Goal: Task Accomplishment & Management: Use online tool/utility

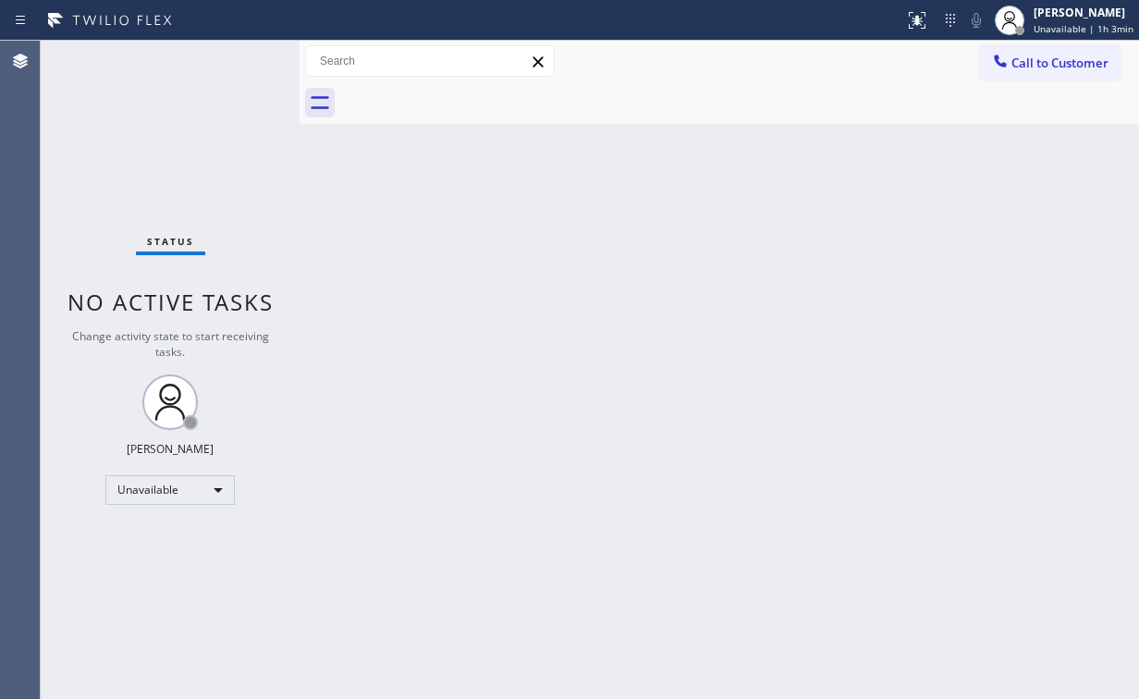
click at [150, 182] on div "Status No active tasks Change activity state to start receiving tasks. [PERSON_…" at bounding box center [170, 370] width 259 height 658
click at [165, 138] on div "Status No active tasks Change activity state to start receiving tasks. [PERSON_…" at bounding box center [170, 370] width 259 height 658
click at [1050, 70] on span "Call to Customer" at bounding box center [1059, 63] width 97 height 17
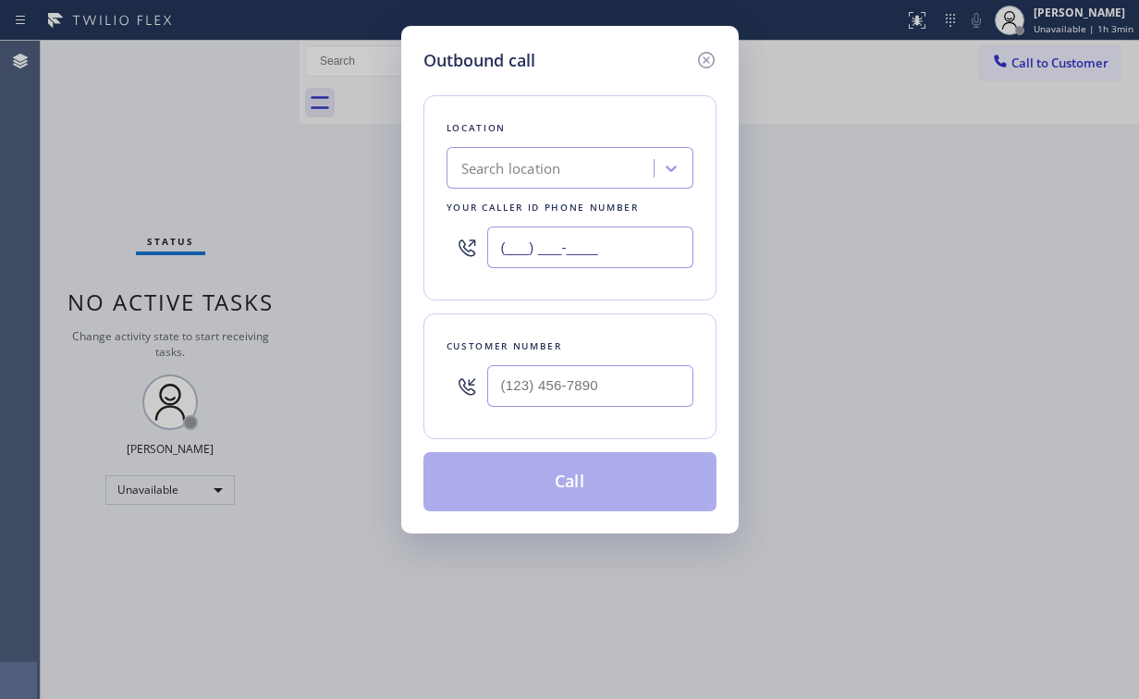
drag, startPoint x: 633, startPoint y: 253, endPoint x: 238, endPoint y: 240, distance: 395.9
click at [376, 253] on div "Outbound call Location Search location Your caller id phone number (___) ___-__…" at bounding box center [569, 349] width 1139 height 699
paste input "714) 855-4254"
type input "[PHONE_NUMBER]"
click at [620, 388] on input "(___) ___-____" at bounding box center [590, 386] width 206 height 42
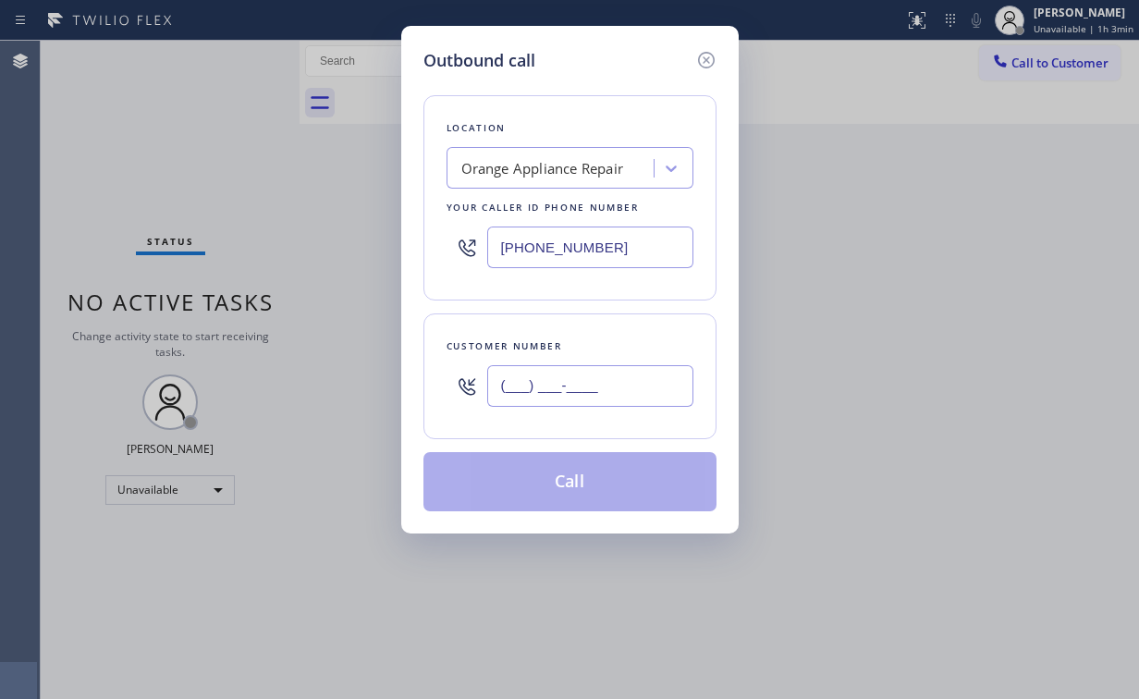
paste input "714) 981-0945"
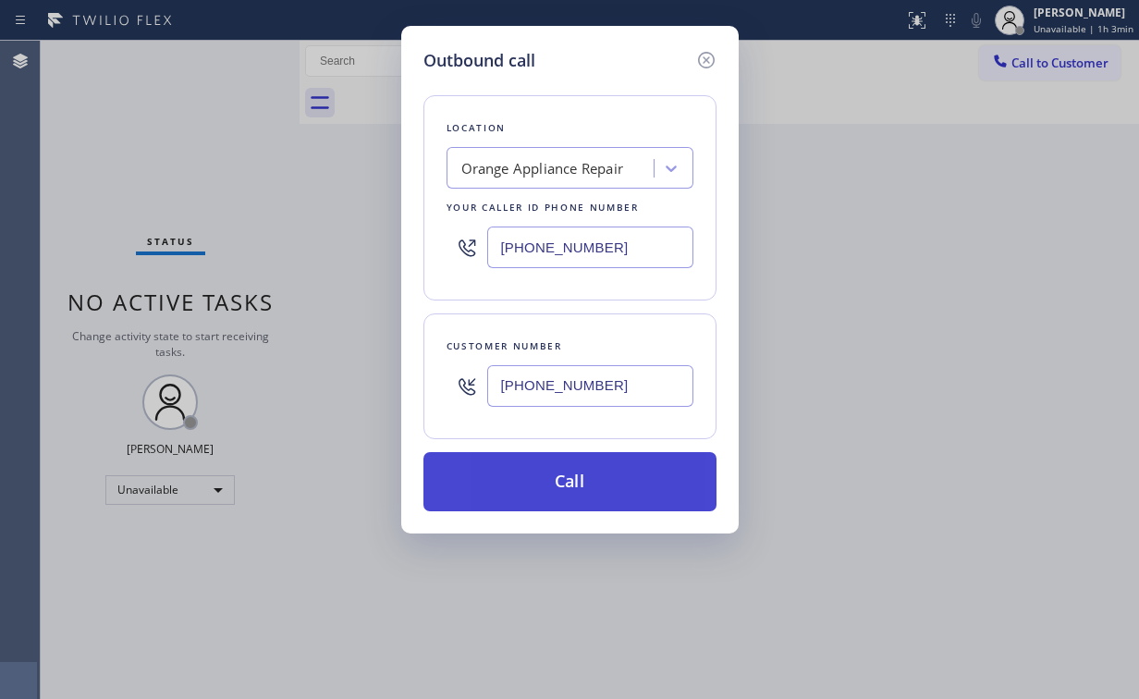
type input "[PHONE_NUMBER]"
click at [558, 488] on button "Call" at bounding box center [569, 481] width 293 height 59
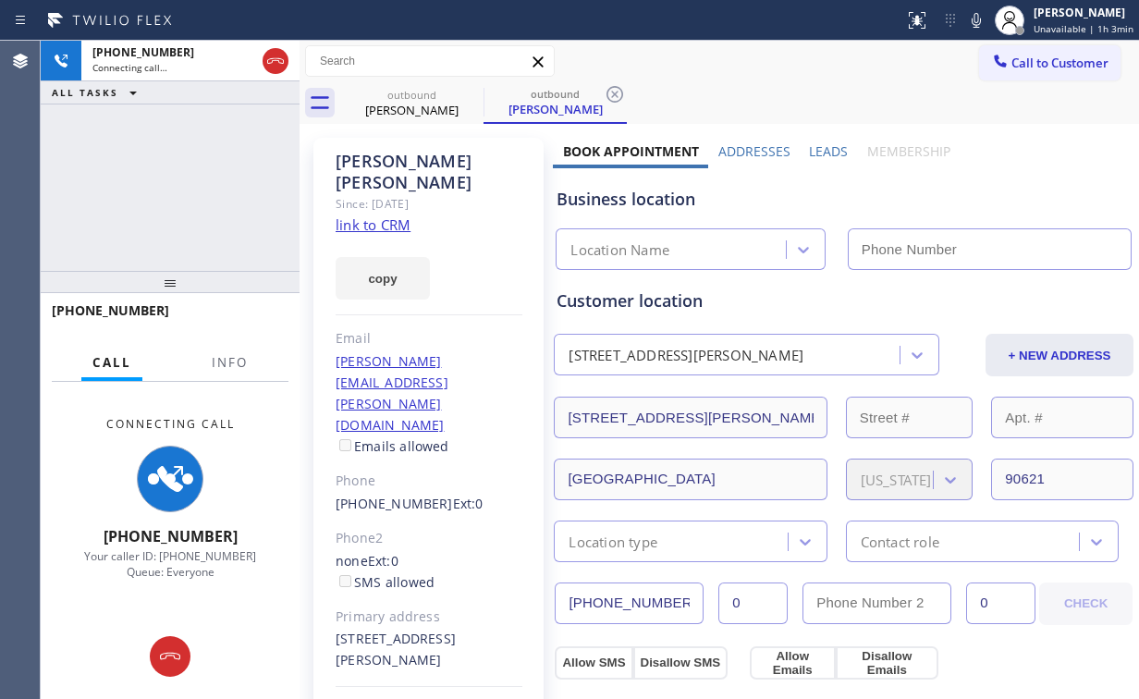
type input "[PHONE_NUMBER]"
click at [233, 359] on span "Info" at bounding box center [230, 362] width 36 height 17
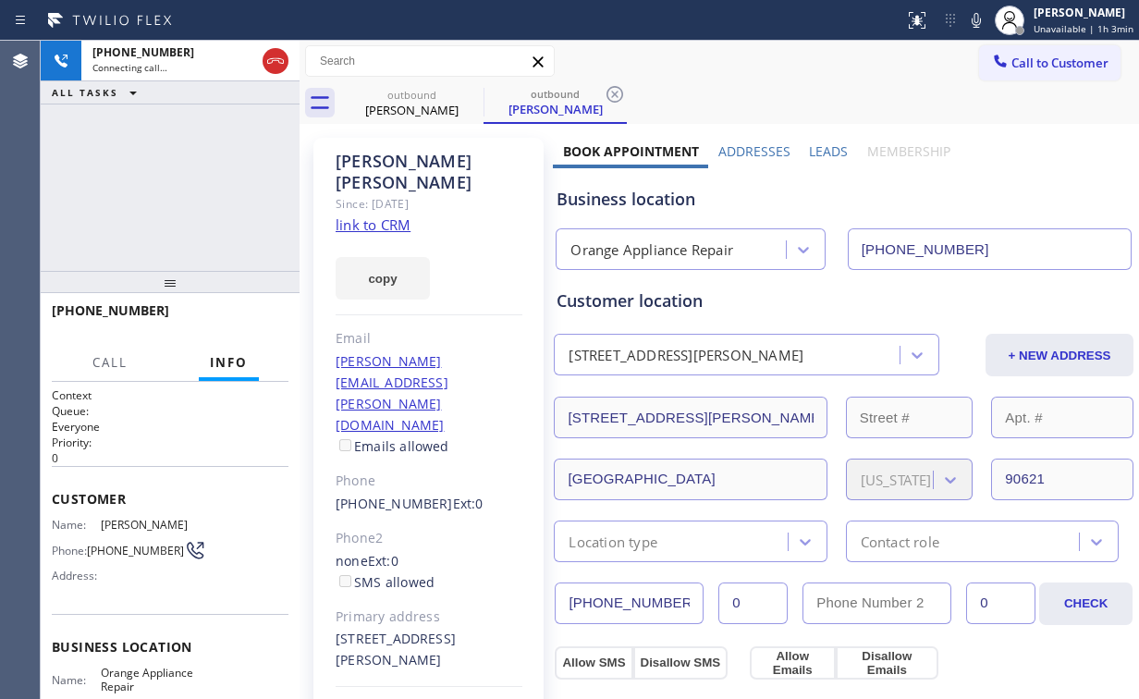
click at [142, 131] on div "[PHONE_NUMBER] Connecting call… ALL TASKS ALL TASKS ACTIVE TASKS TASKS IN WRAP …" at bounding box center [170, 156] width 259 height 230
click at [218, 155] on div "[PHONE_NUMBER] Connecting call… ALL TASKS ALL TASKS ACTIVE TASKS TASKS IN WRAP …" at bounding box center [170, 156] width 259 height 230
click at [226, 125] on div "[PHONE_NUMBER] Connecting call… ALL TASKS ALL TASKS ACTIVE TASKS TASKS IN WRAP …" at bounding box center [170, 156] width 259 height 230
click at [263, 61] on div at bounding box center [276, 61] width 26 height 22
drag, startPoint x: 422, startPoint y: 104, endPoint x: 500, endPoint y: 111, distance: 78.9
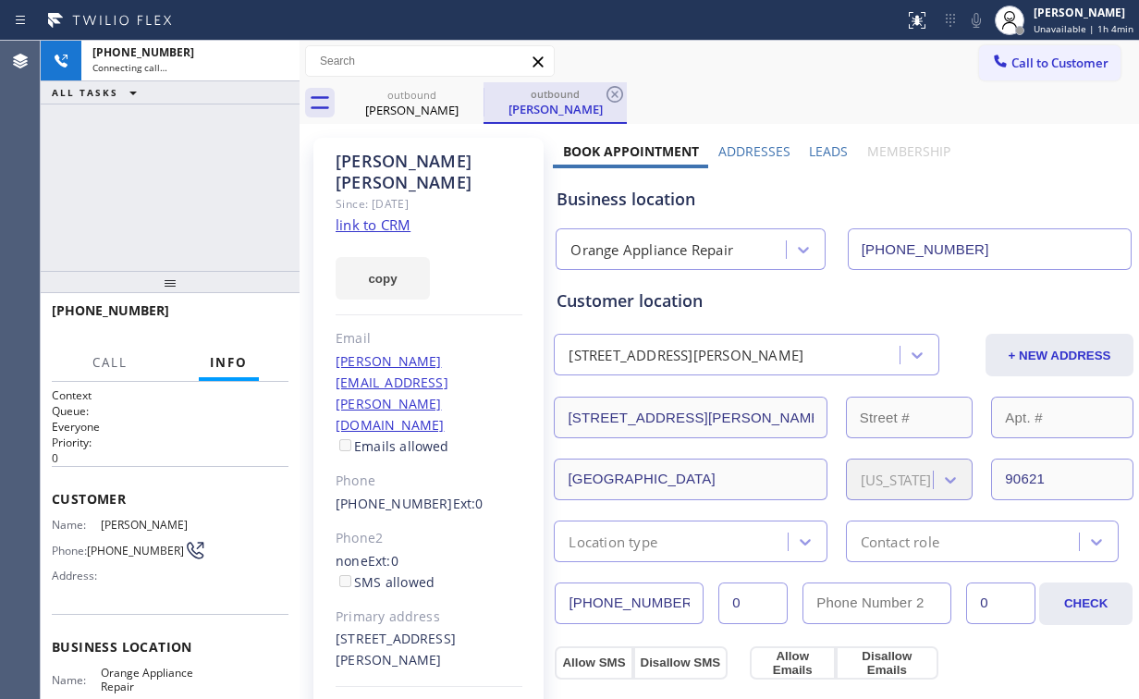
click at [422, 105] on div "[PERSON_NAME]" at bounding box center [412, 110] width 140 height 17
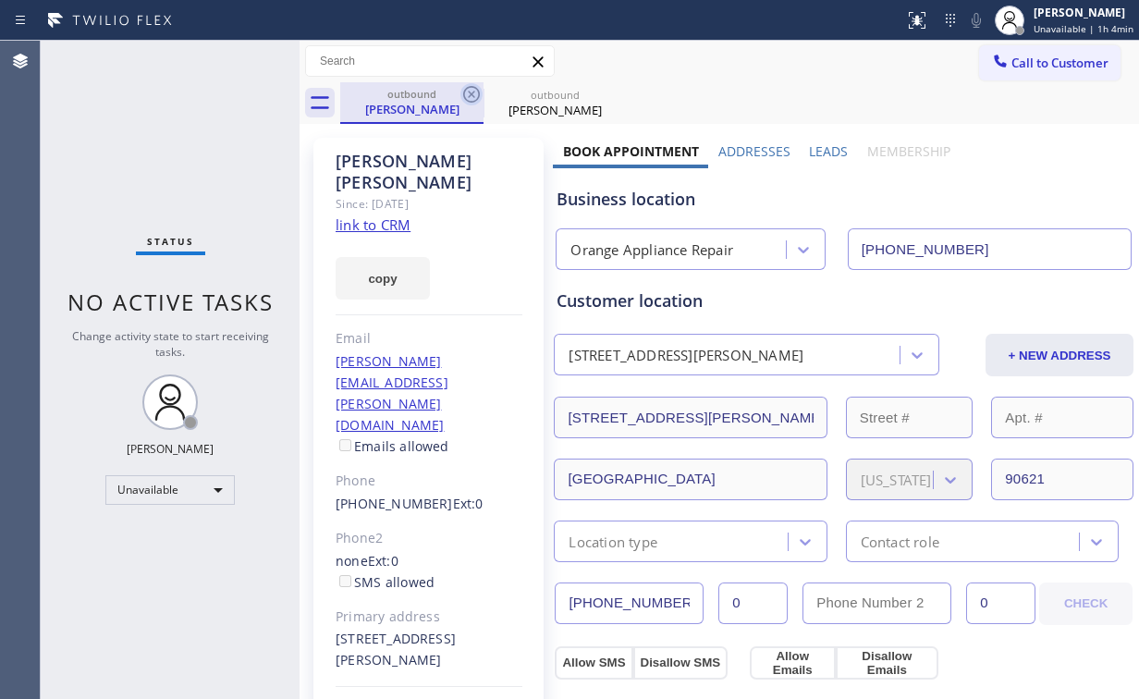
click at [462, 91] on icon at bounding box center [471, 94] width 22 height 22
click at [0, 0] on icon at bounding box center [0, 0] width 0 height 0
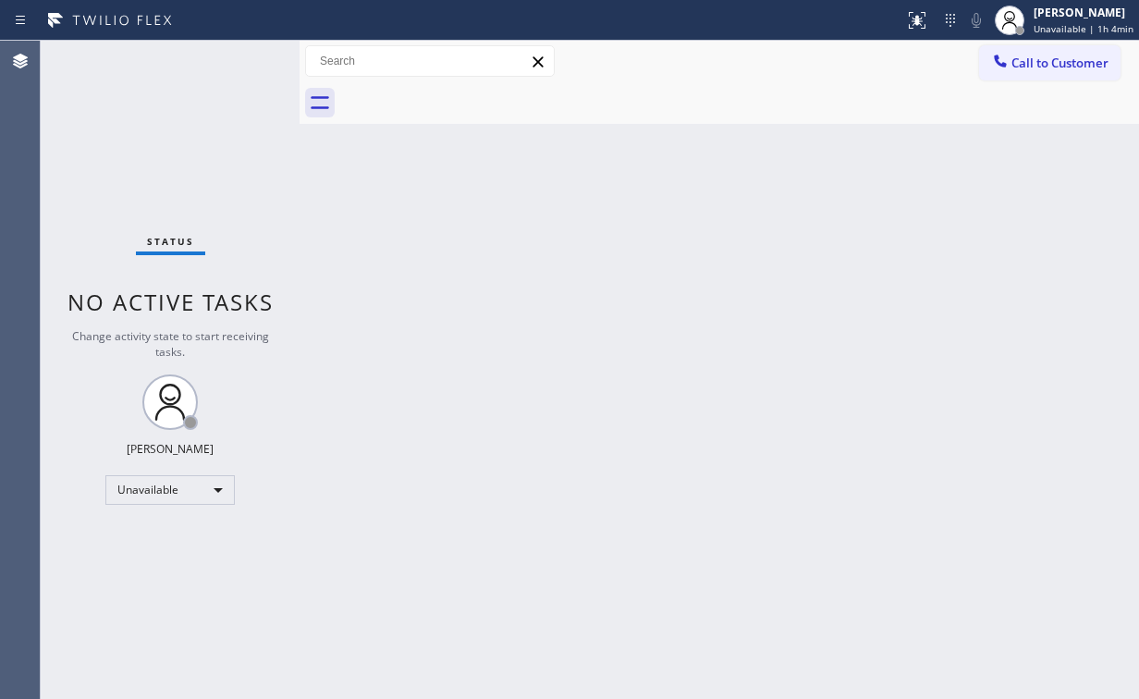
click at [1043, 62] on span "Call to Customer" at bounding box center [1059, 63] width 97 height 17
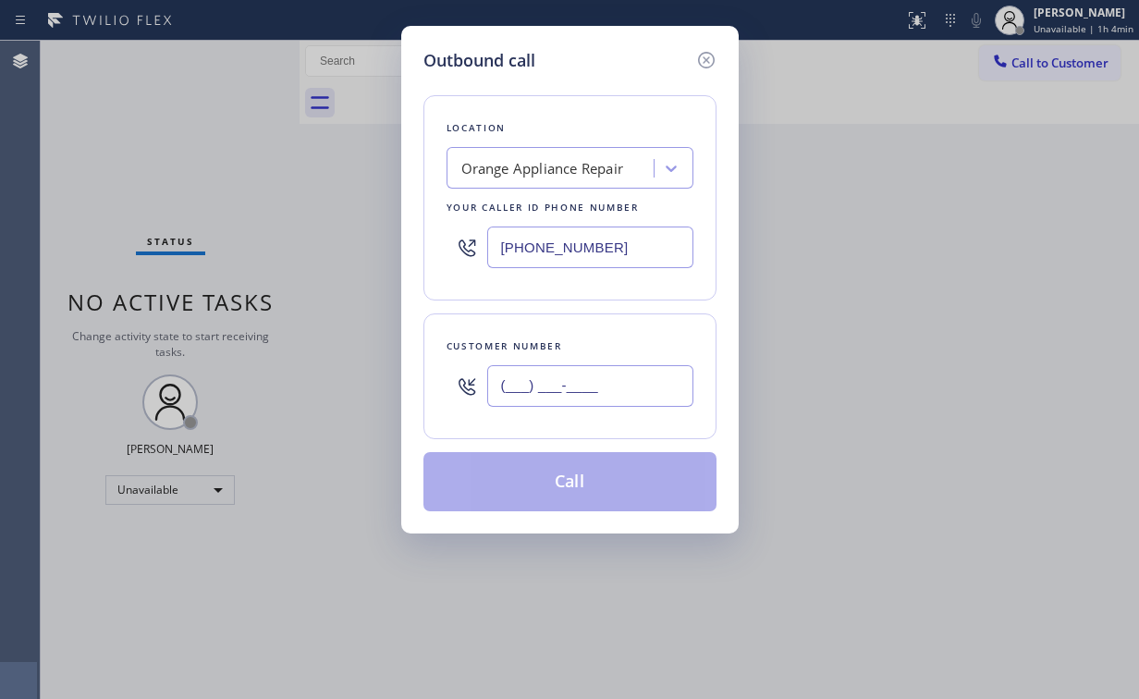
click at [603, 378] on input "(___) ___-____" at bounding box center [590, 386] width 206 height 42
paste input "714) 981-0945"
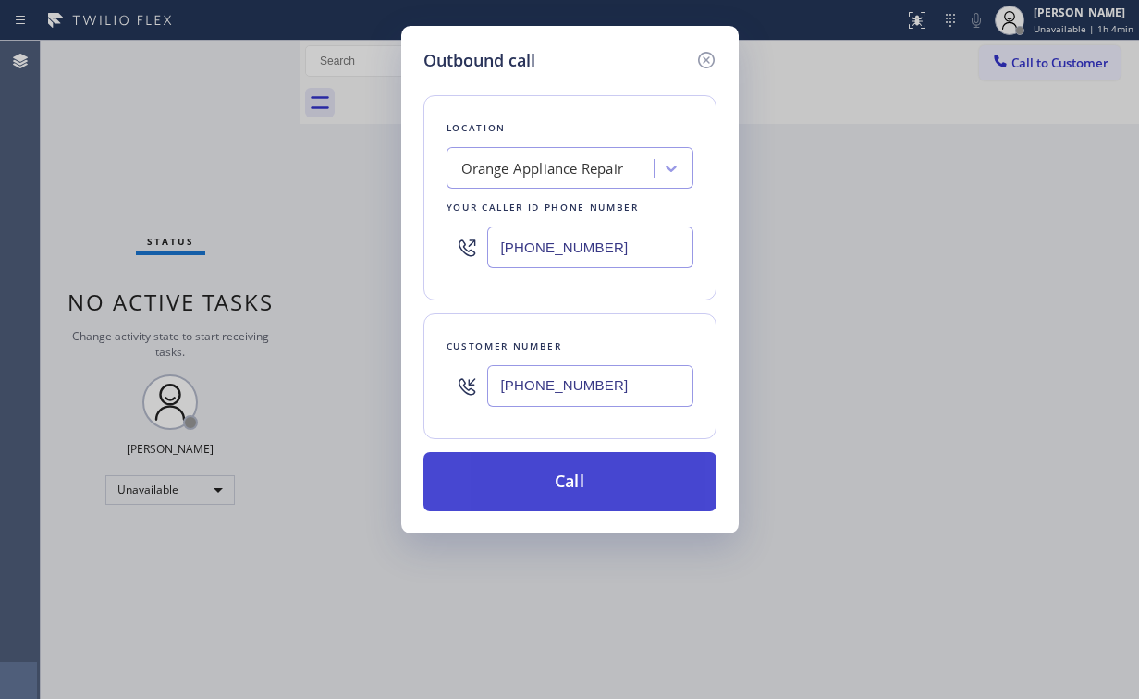
type input "[PHONE_NUMBER]"
click at [496, 477] on button "Call" at bounding box center [569, 481] width 293 height 59
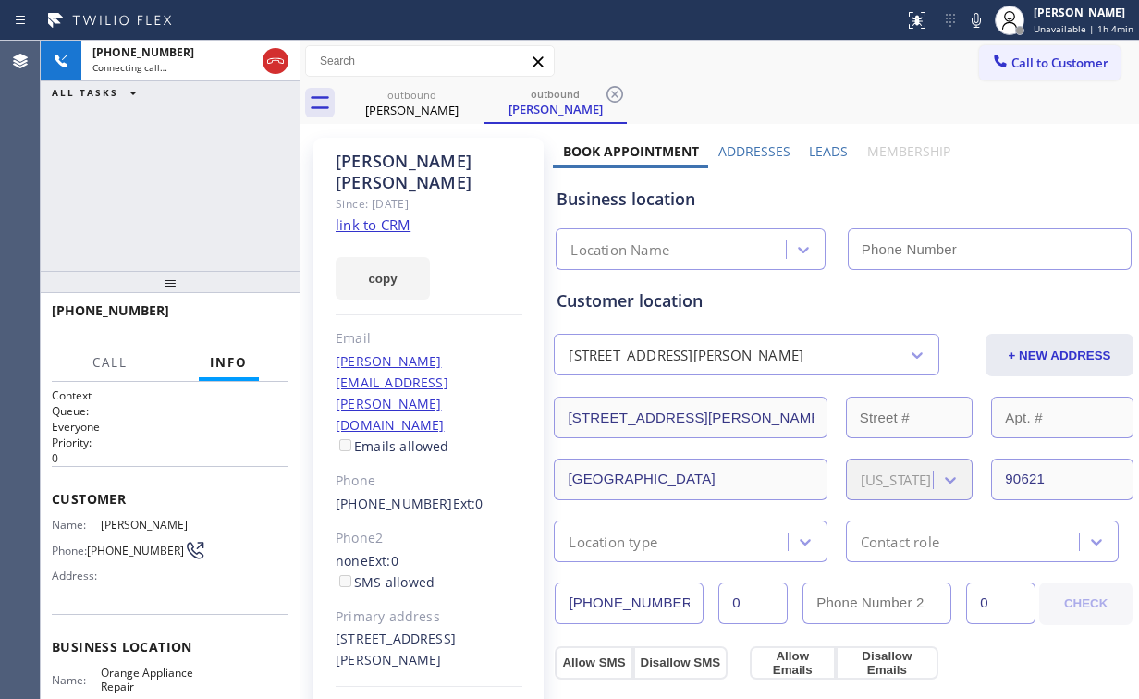
click at [133, 174] on div "[PHONE_NUMBER] Connecting call… ALL TASKS ALL TASKS ACTIVE TASKS TASKS IN WRAP …" at bounding box center [170, 156] width 259 height 230
type input "[PHONE_NUMBER]"
click at [691, 202] on div "Business location" at bounding box center [844, 199] width 574 height 25
click at [220, 129] on div "[PHONE_NUMBER] Connecting call… ALL TASKS ALL TASKS ACTIVE TASKS TASKS IN WRAP …" at bounding box center [170, 156] width 259 height 230
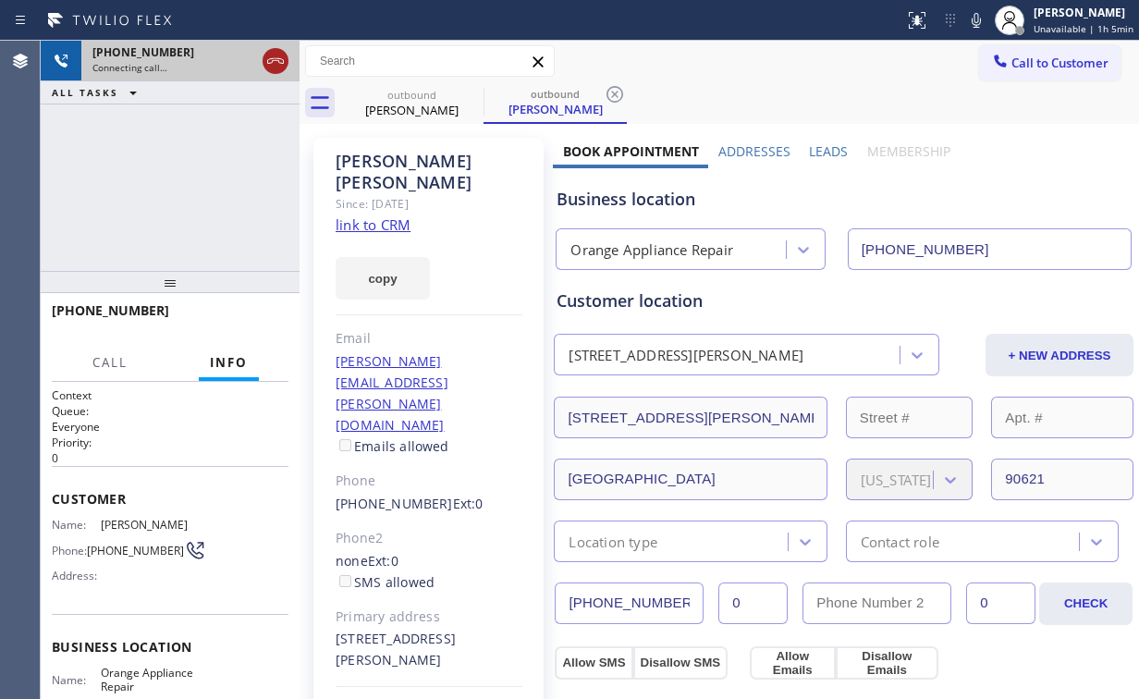
click at [285, 66] on icon at bounding box center [275, 61] width 22 height 22
drag, startPoint x: 399, startPoint y: 102, endPoint x: 433, endPoint y: 92, distance: 34.5
click at [400, 102] on div "[PERSON_NAME]" at bounding box center [412, 110] width 140 height 17
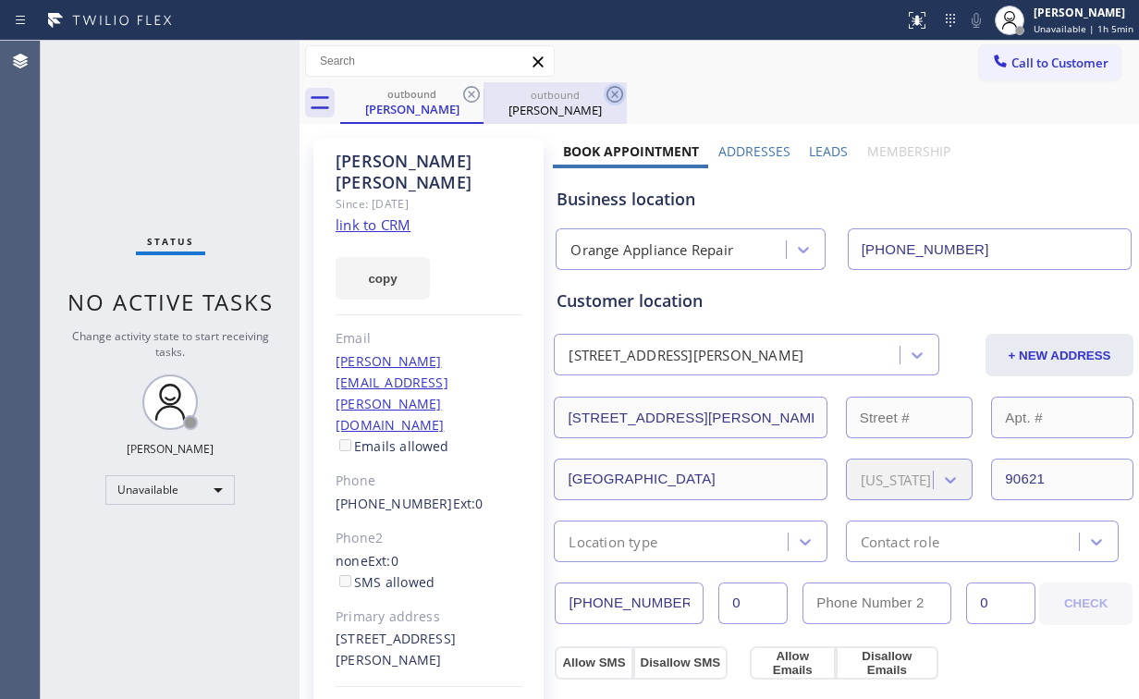
click at [472, 90] on icon at bounding box center [471, 94] width 22 height 22
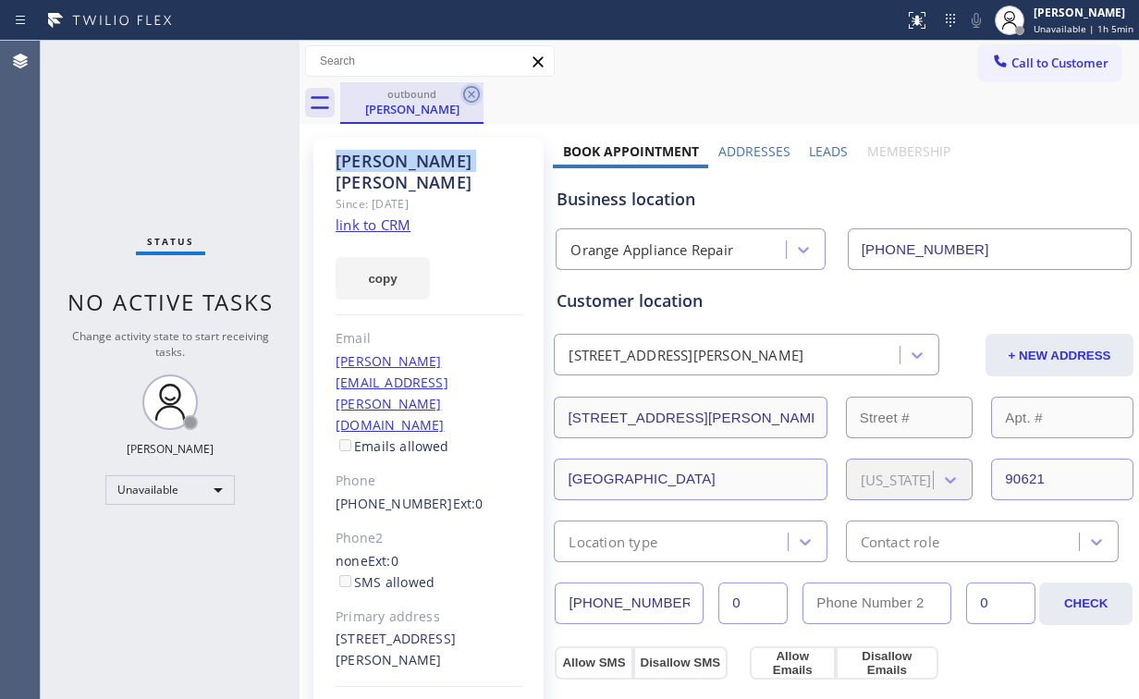
click at [472, 92] on icon at bounding box center [471, 94] width 22 height 22
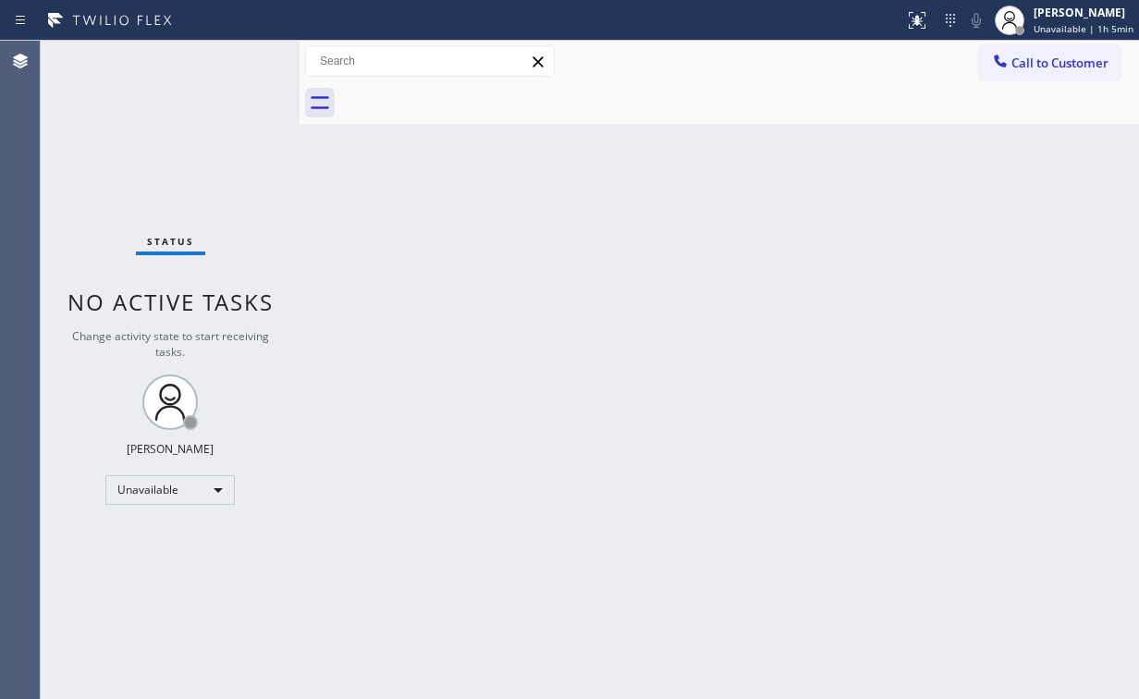
click at [170, 133] on div "Status No active tasks Change activity state to start receiving tasks. [PERSON_…" at bounding box center [170, 370] width 259 height 658
drag, startPoint x: 760, startPoint y: 141, endPoint x: 773, endPoint y: 141, distance: 12.9
click at [773, 141] on div "Back to Dashboard Change Sender ID Customers Technicians Select a contact Outbo…" at bounding box center [720, 370] width 840 height 658
click at [1043, 59] on span "Call to Customer" at bounding box center [1059, 63] width 97 height 17
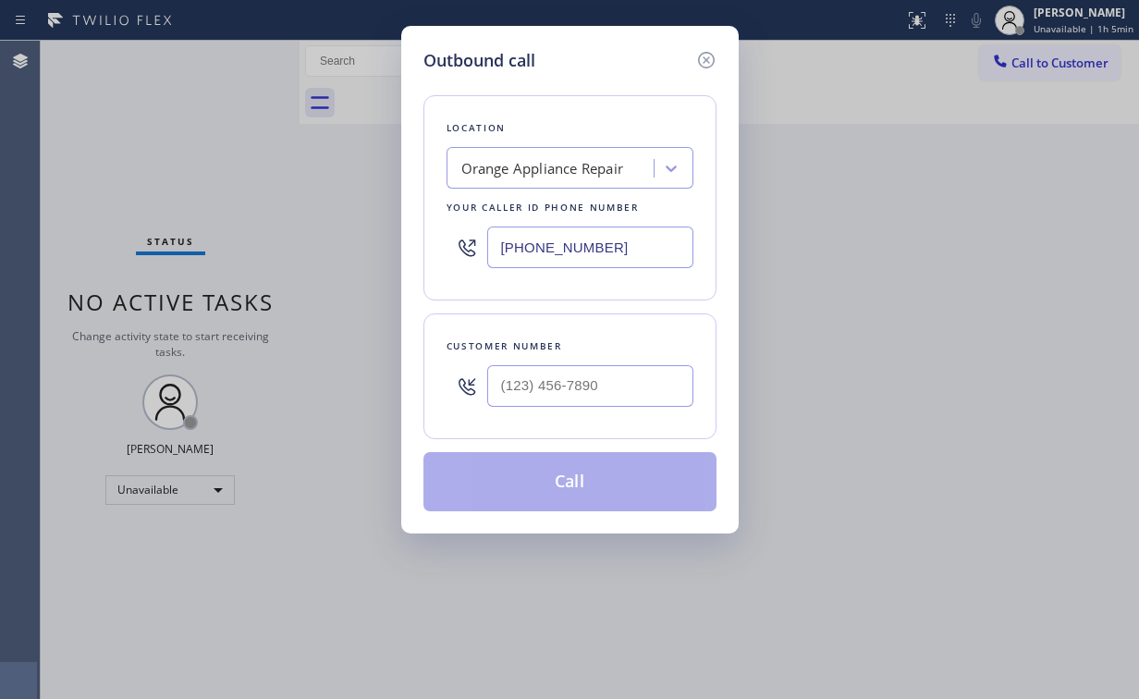
drag, startPoint x: 644, startPoint y: 255, endPoint x: 401, endPoint y: 255, distance: 243.2
click at [411, 255] on div "Outbound call Location Orange Appliance Repair Your caller id phone number [PHO…" at bounding box center [569, 280] width 337 height 508
paste input "73) 917-0590"
type input "[PHONE_NUMBER]"
click at [397, 375] on div "Outbound call Location Sub Zero Refrigerator Repair [GEOGRAPHIC_DATA] Your call…" at bounding box center [569, 349] width 1139 height 699
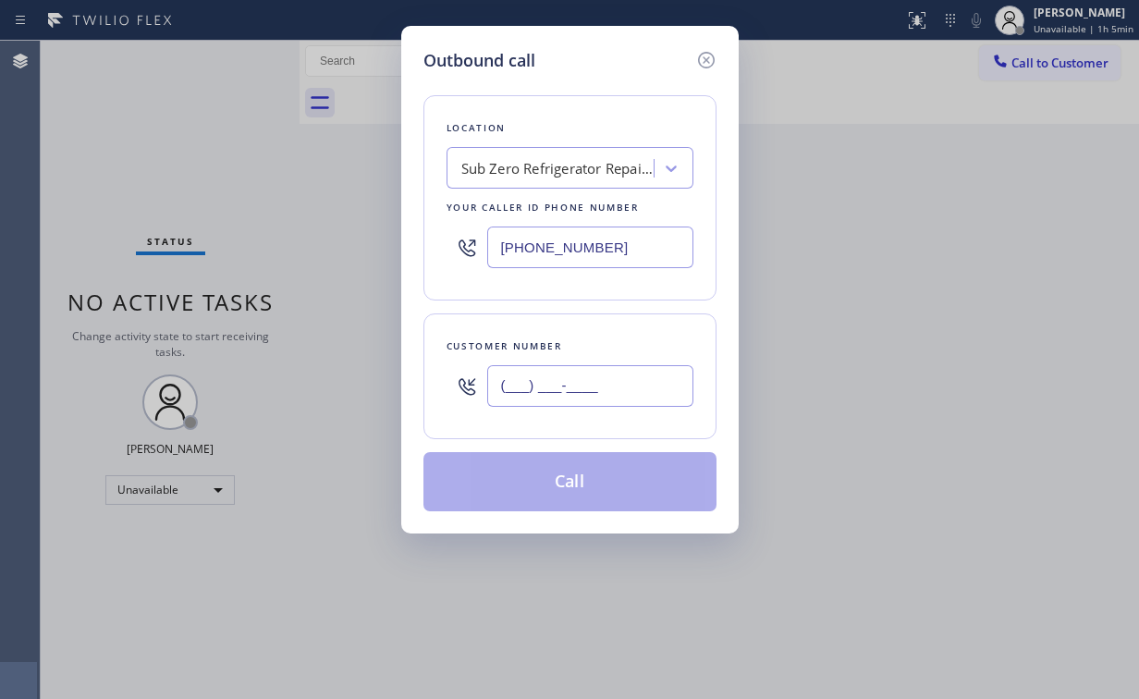
click at [576, 370] on input "(___) ___-____" at bounding box center [590, 386] width 206 height 42
paste input "773) 619-0255"
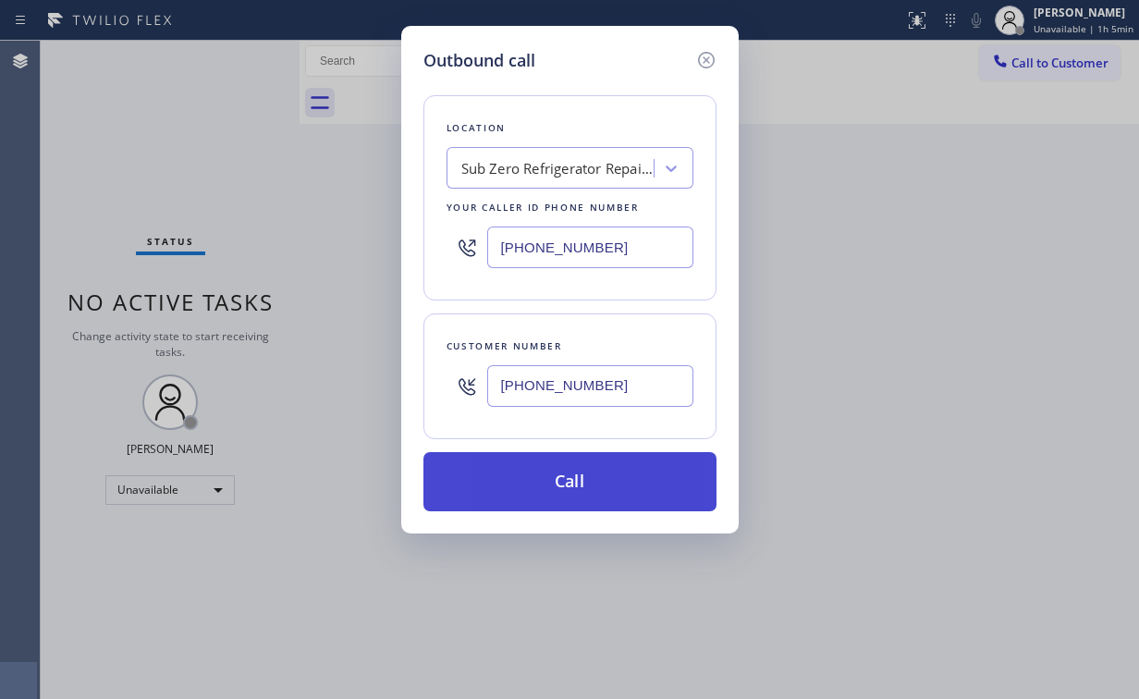
type input "[PHONE_NUMBER]"
click at [552, 482] on button "Call" at bounding box center [569, 481] width 293 height 59
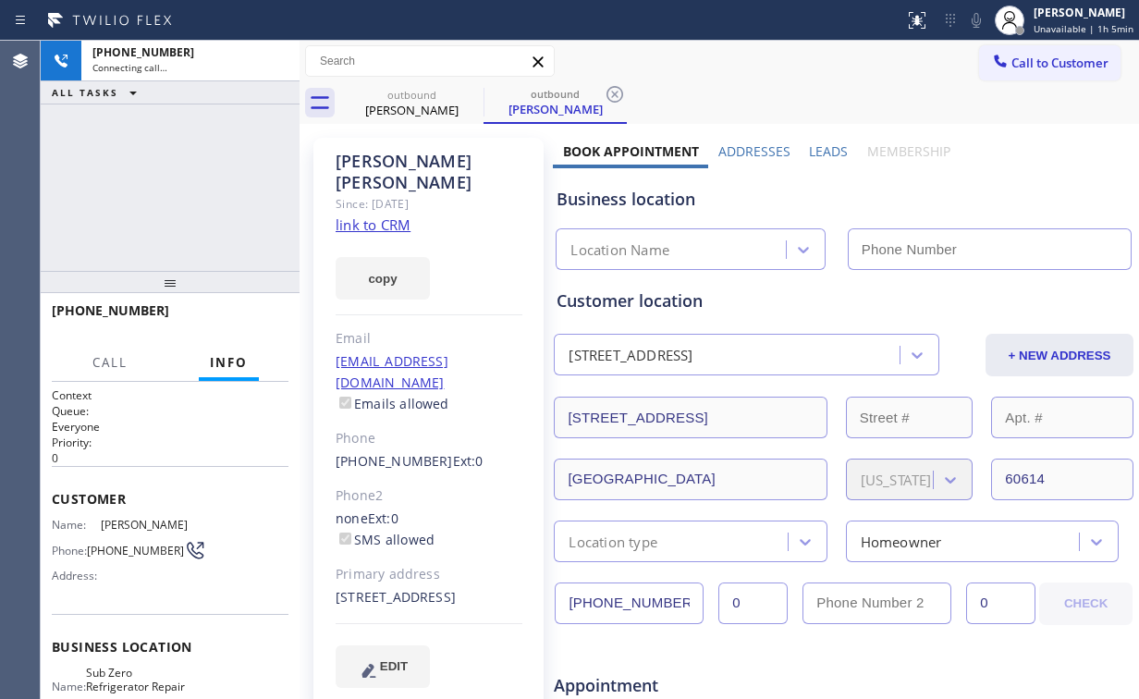
click at [144, 170] on div "[PHONE_NUMBER] Connecting call… ALL TASKS ALL TASKS ACTIVE TASKS TASKS IN WRAP …" at bounding box center [170, 156] width 259 height 230
click at [381, 215] on link "link to CRM" at bounding box center [373, 224] width 75 height 18
type input "[PHONE_NUMBER]"
click at [125, 203] on div "[PHONE_NUMBER] Connecting call… ALL TASKS ALL TASKS ACTIVE TASKS TASKS IN WRAP …" at bounding box center [170, 156] width 259 height 230
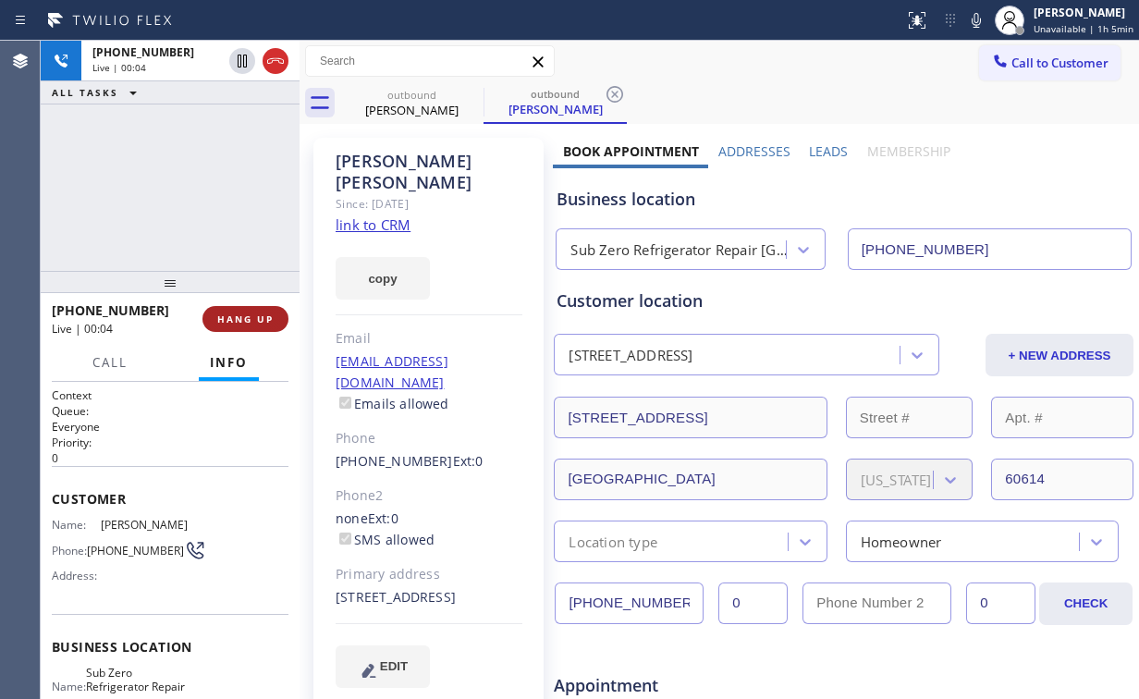
click at [251, 318] on span "HANG UP" at bounding box center [245, 319] width 56 height 13
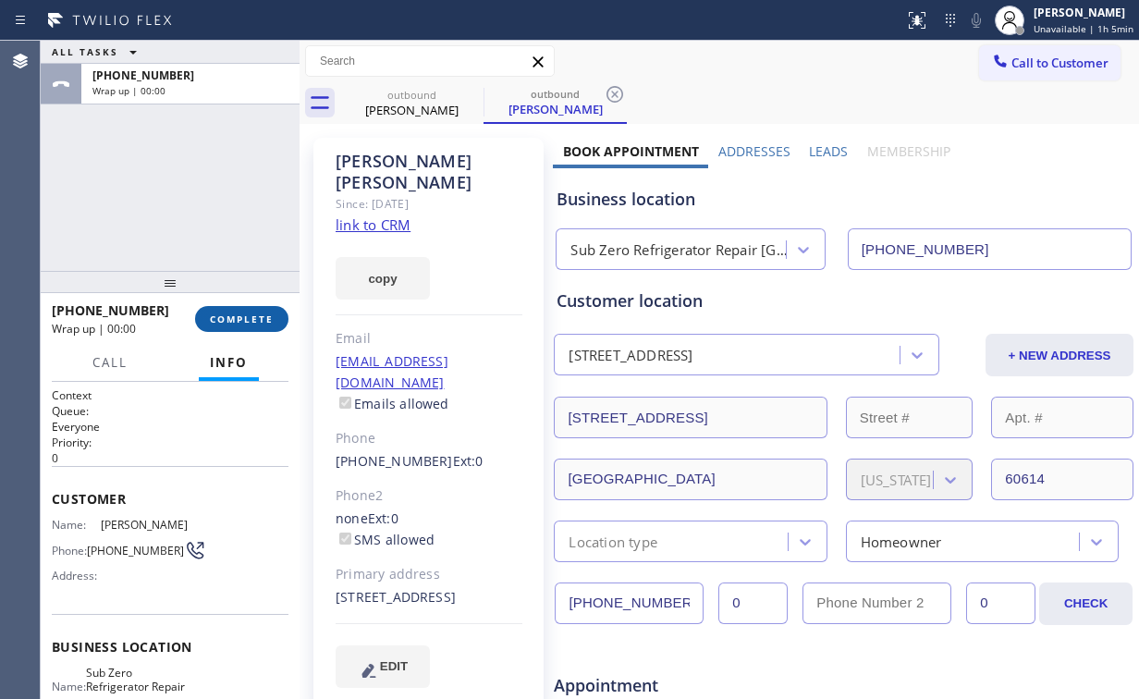
click at [251, 318] on span "COMPLETE" at bounding box center [242, 319] width 64 height 13
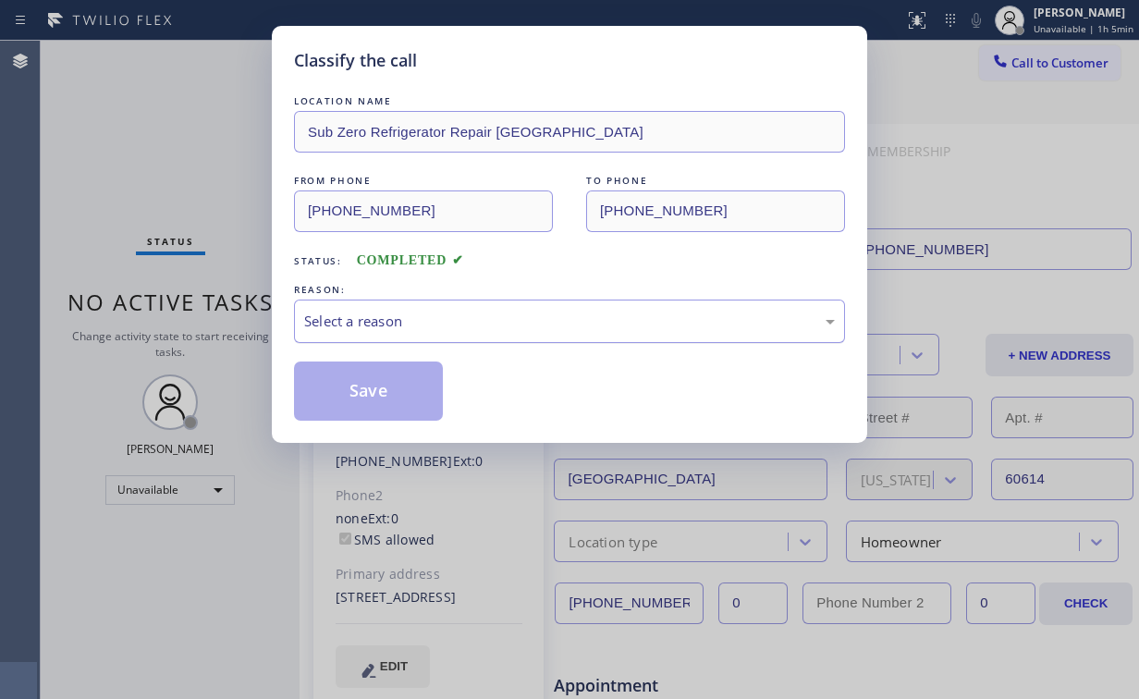
click at [377, 319] on div "Select a reason" at bounding box center [569, 321] width 531 height 21
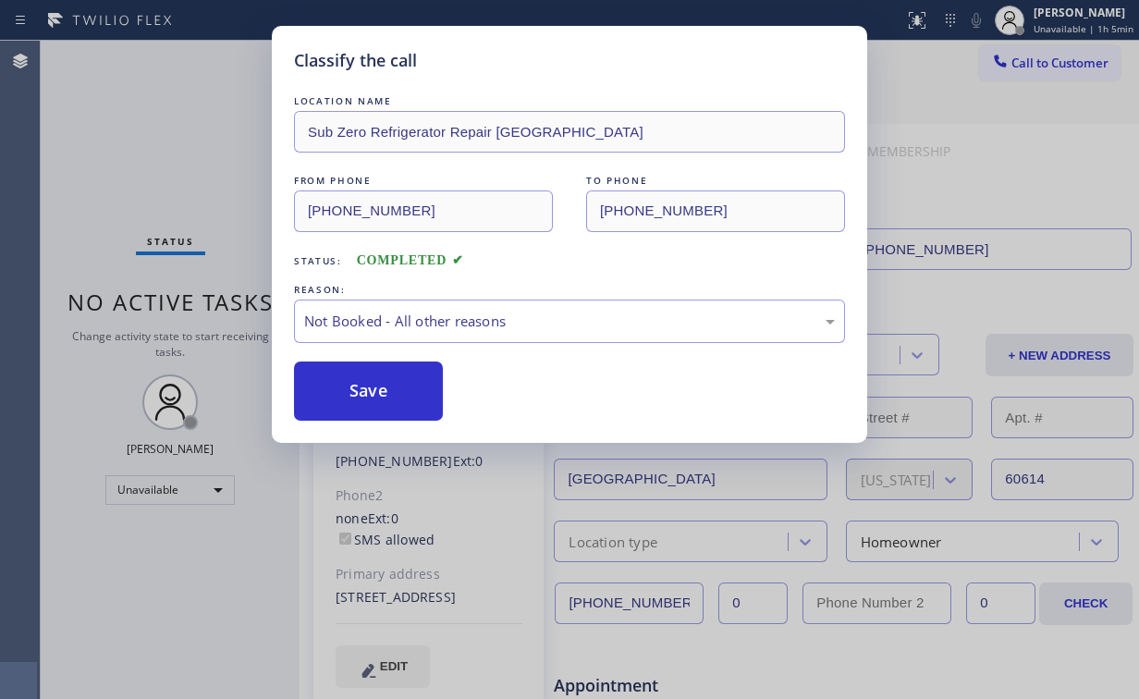
click at [371, 383] on button "Save" at bounding box center [368, 391] width 149 height 59
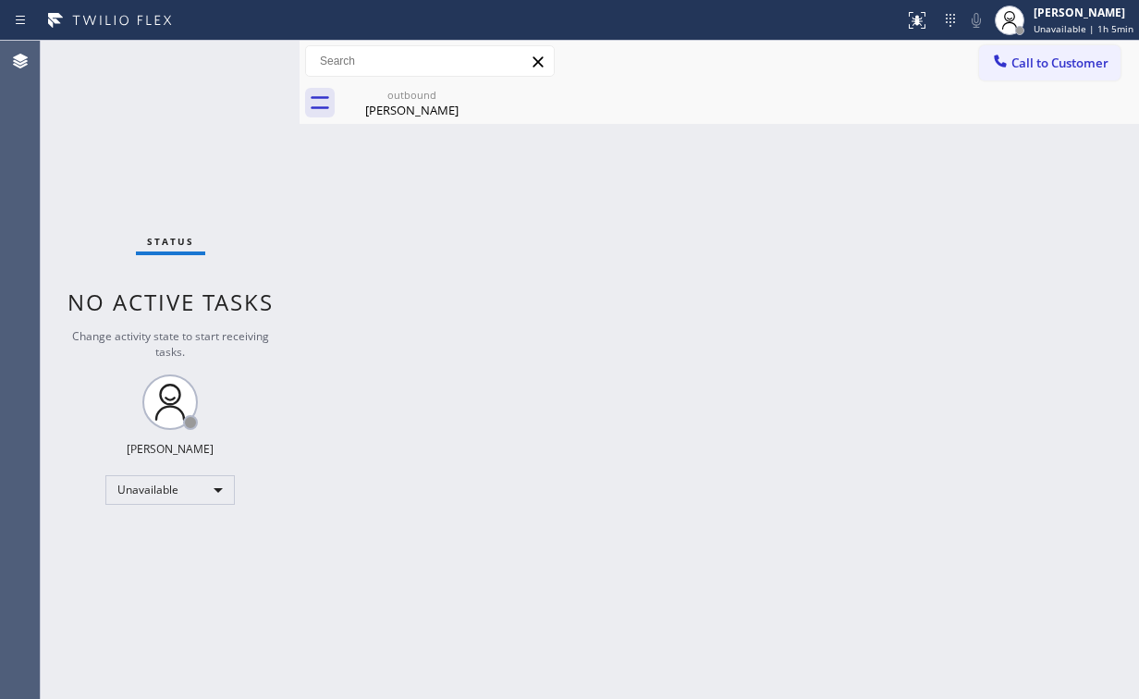
click at [1024, 69] on span "Call to Customer" at bounding box center [1059, 63] width 97 height 17
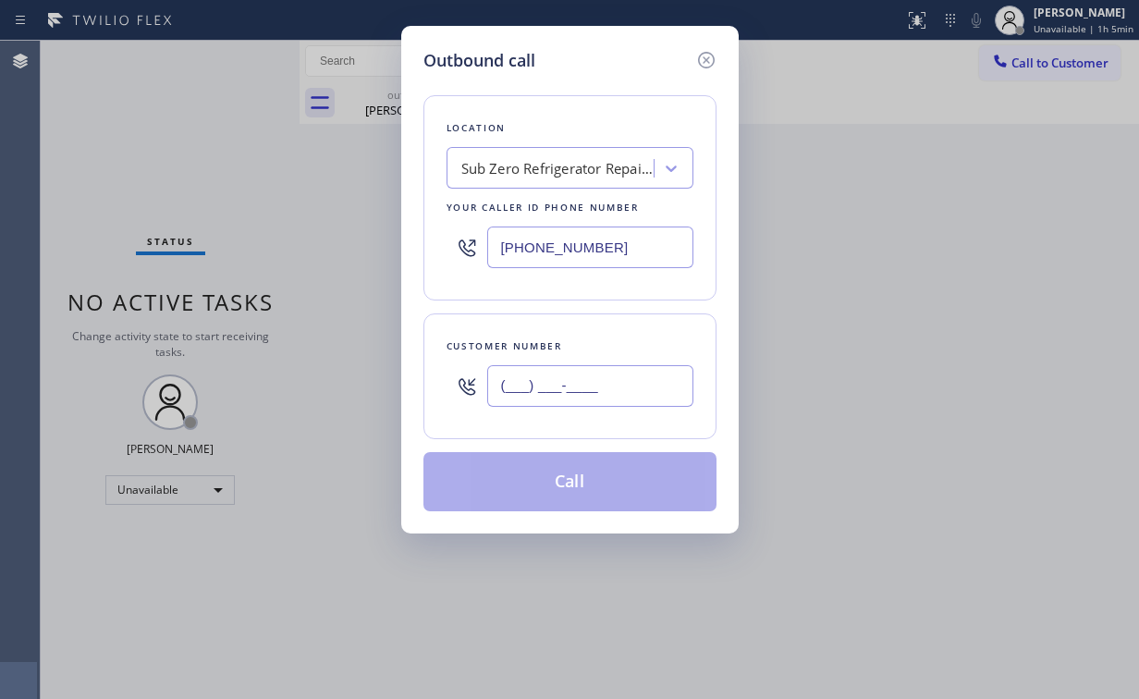
click at [625, 385] on input "(___) ___-____" at bounding box center [590, 386] width 206 height 42
paste input "773) 619-0255"
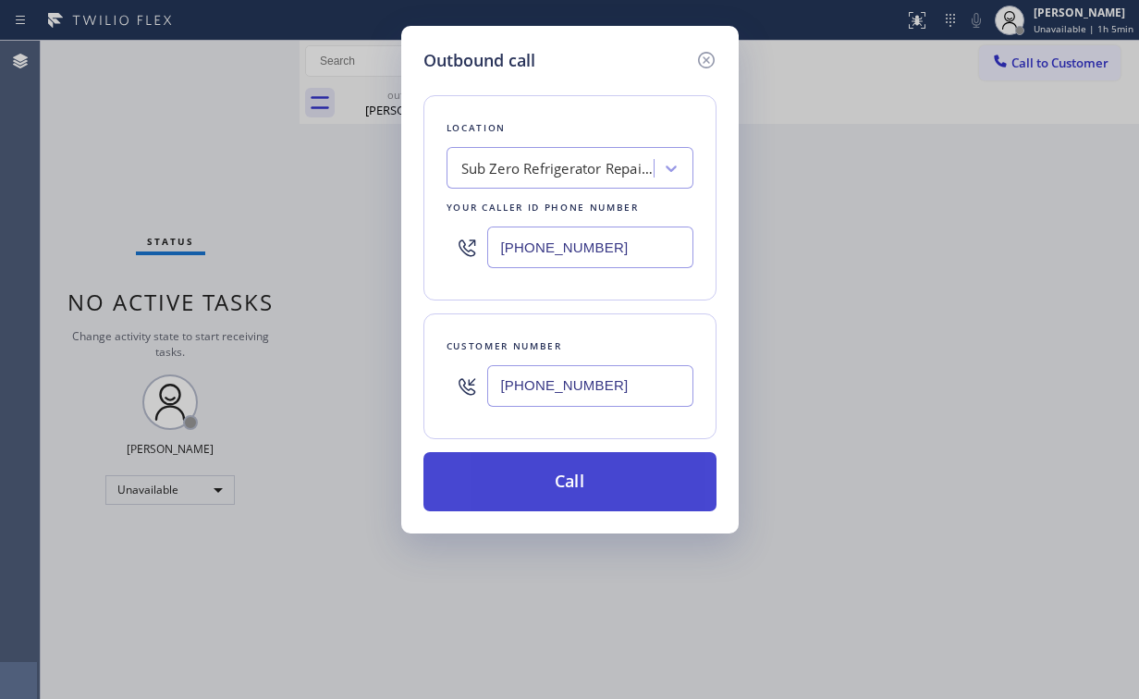
type input "[PHONE_NUMBER]"
click at [506, 484] on button "Call" at bounding box center [569, 481] width 293 height 59
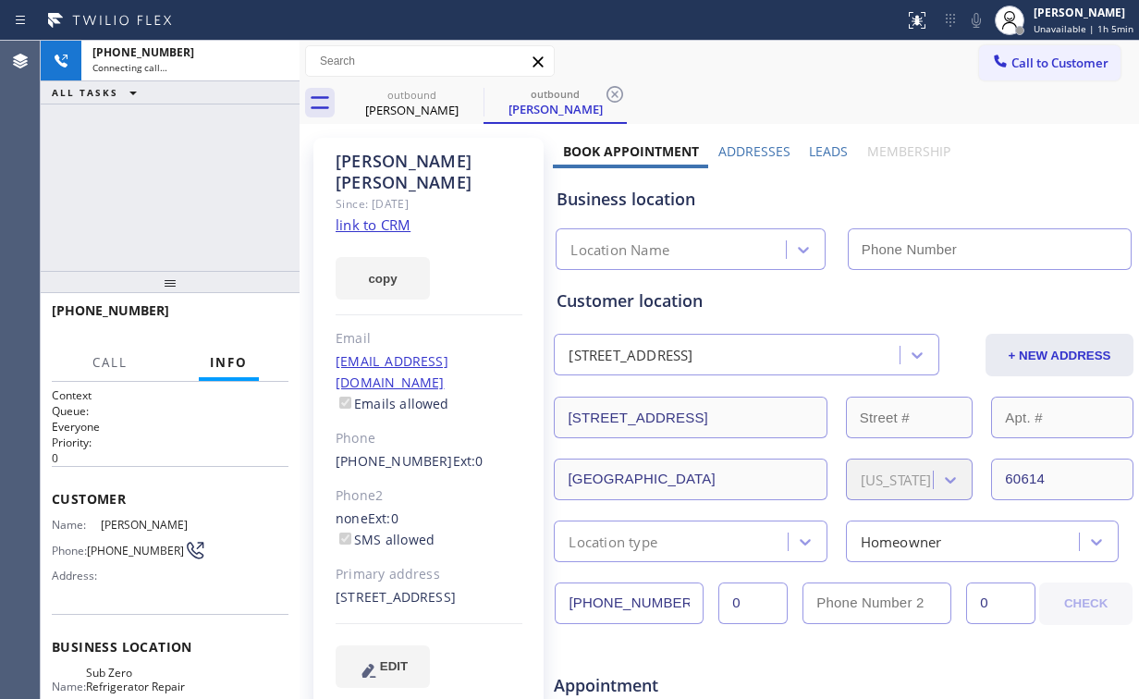
click at [197, 162] on div "[PHONE_NUMBER] Connecting call… ALL TASKS ALL TASKS ACTIVE TASKS TASKS IN WRAP …" at bounding box center [170, 156] width 259 height 230
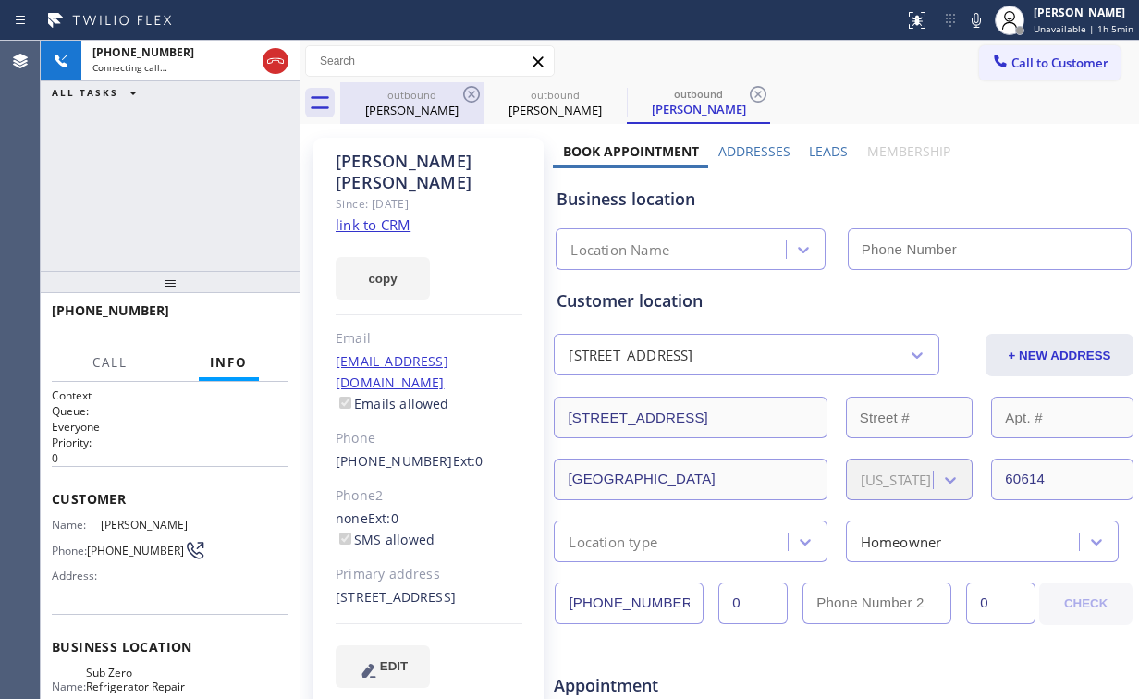
click at [411, 103] on div "[PERSON_NAME]" at bounding box center [412, 110] width 140 height 17
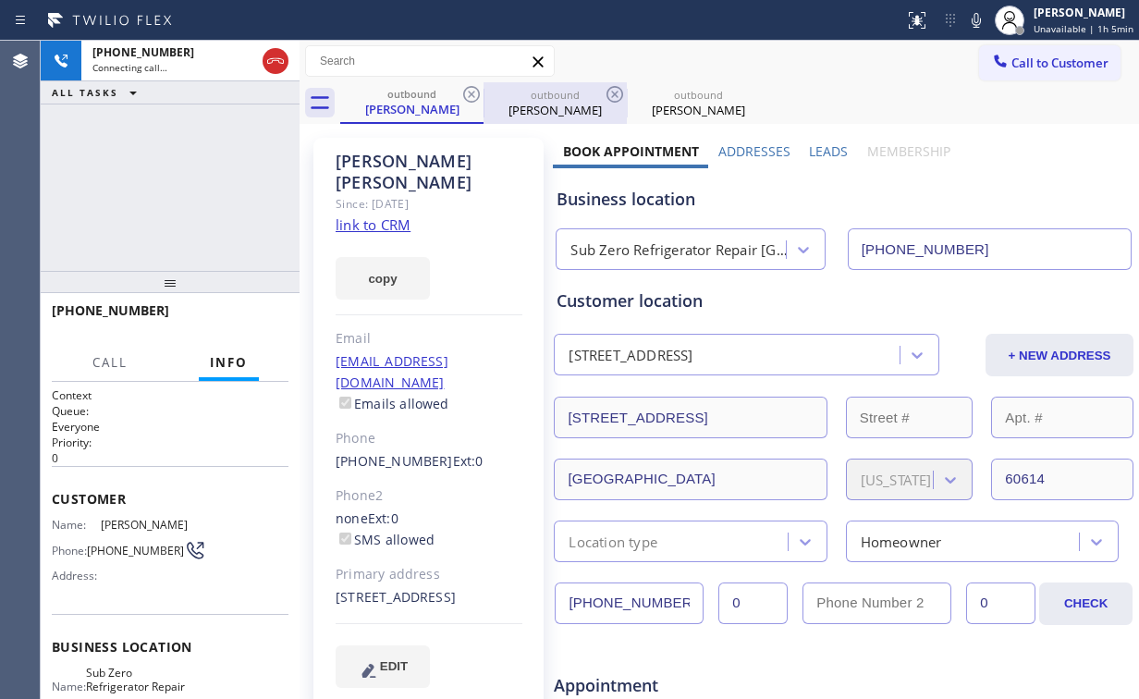
click at [467, 94] on icon at bounding box center [471, 94] width 22 height 22
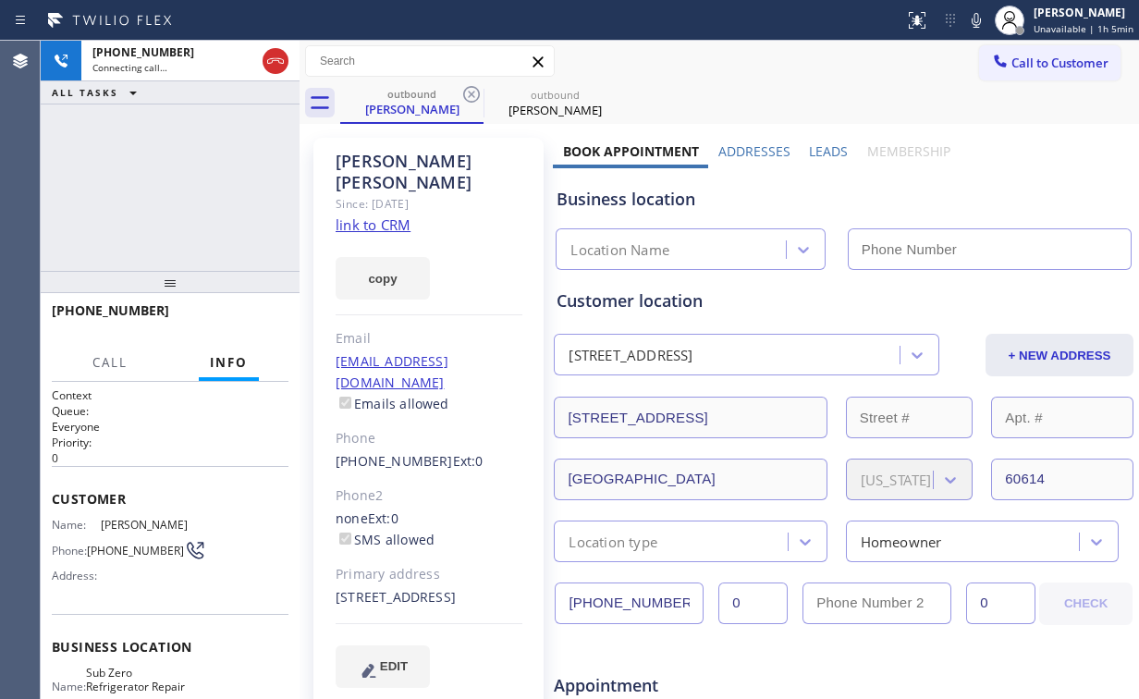
type input "[PHONE_NUMBER]"
click at [941, 183] on div "Business location Sub Zero Refrigerator Repair [GEOGRAPHIC_DATA] [PHONE_NUMBER]" at bounding box center [844, 219] width 582 height 102
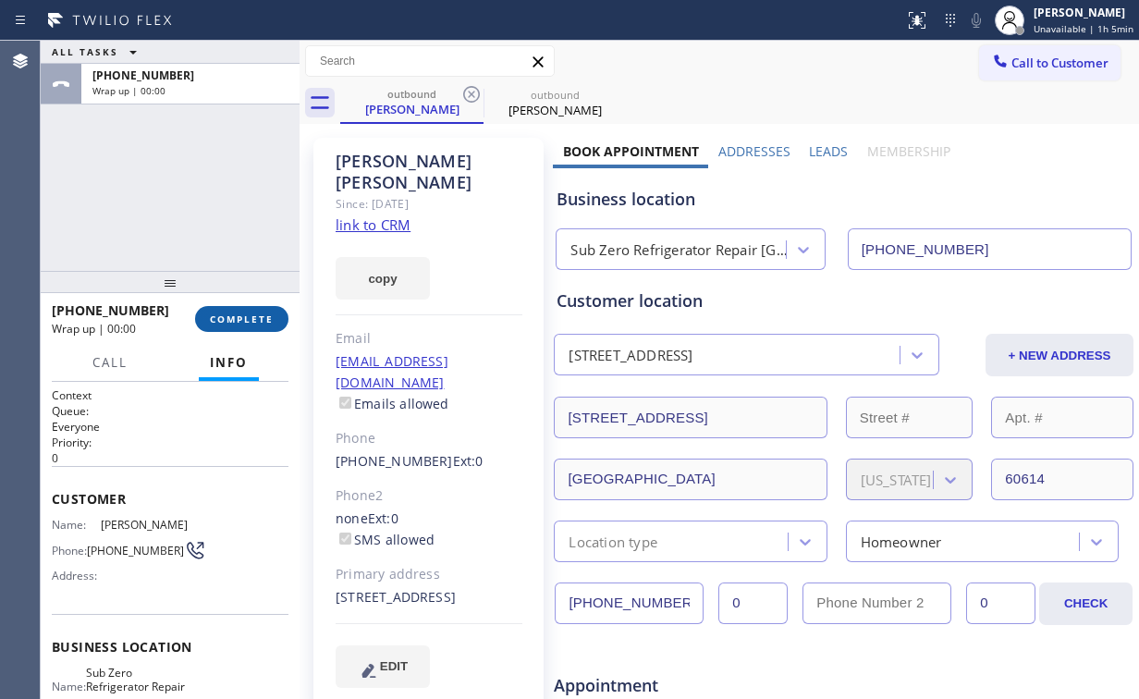
click at [259, 322] on span "COMPLETE" at bounding box center [242, 319] width 64 height 13
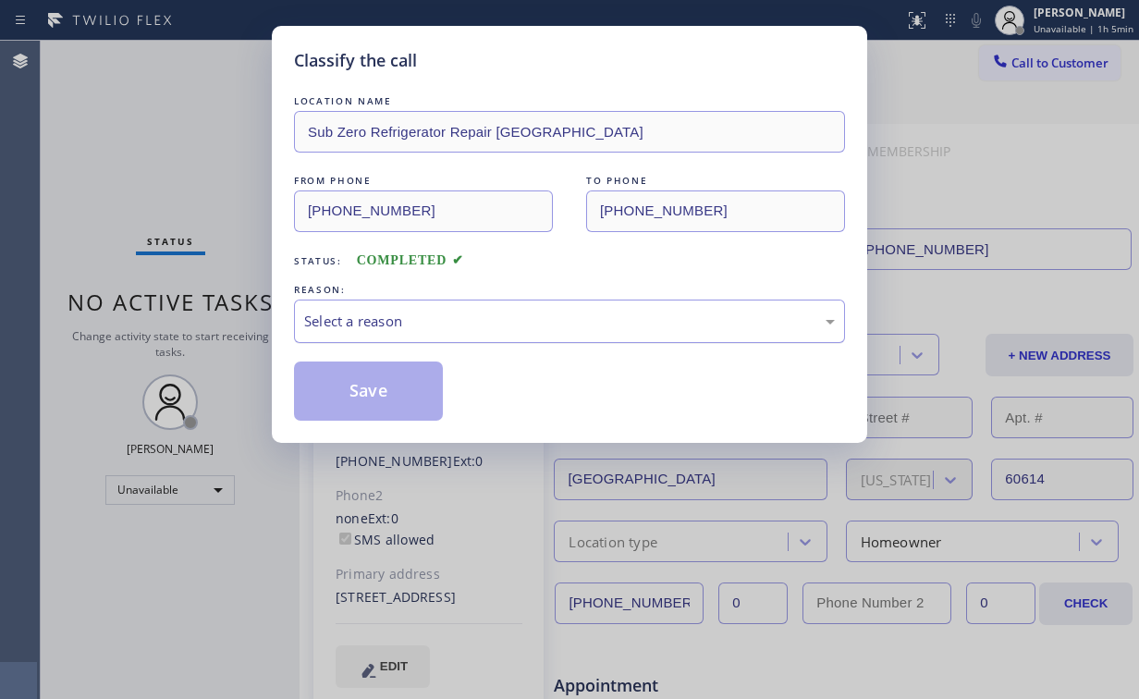
click at [399, 326] on div "Select a reason" at bounding box center [569, 321] width 531 height 21
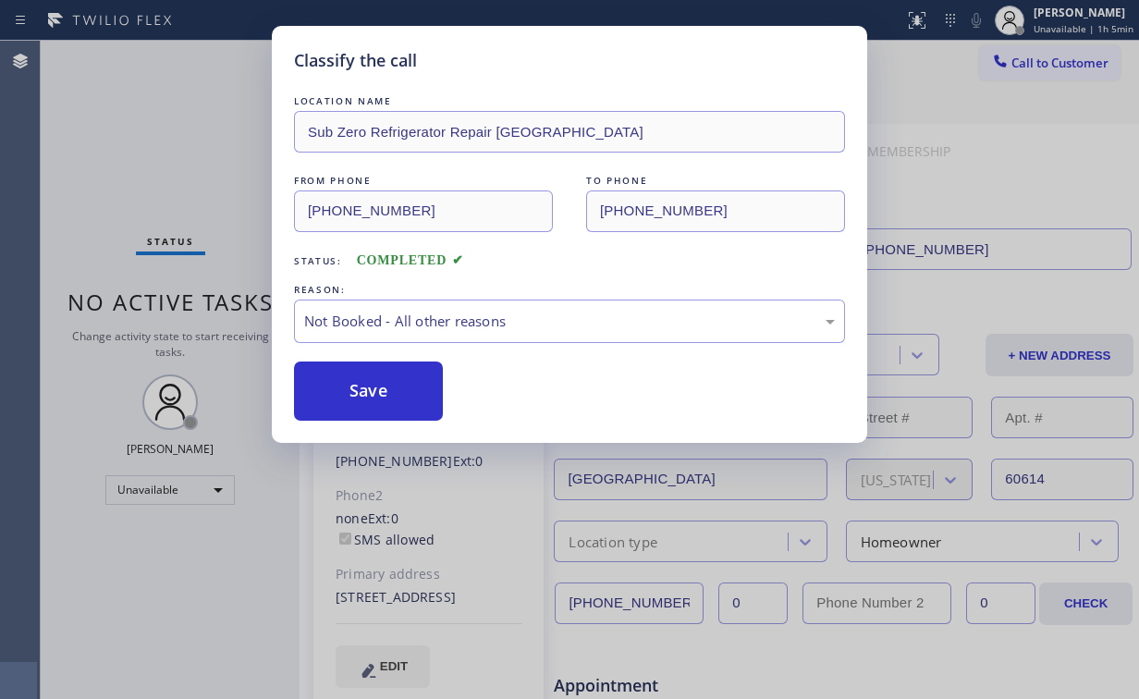
drag, startPoint x: 386, startPoint y: 391, endPoint x: 212, endPoint y: 188, distance: 268.2
click at [386, 389] on button "Save" at bounding box center [368, 391] width 149 height 59
click at [174, 137] on div "Classify the call LOCATION NAME Sub Zero Refrigerator Repair [GEOGRAPHIC_DATA] …" at bounding box center [569, 349] width 1139 height 699
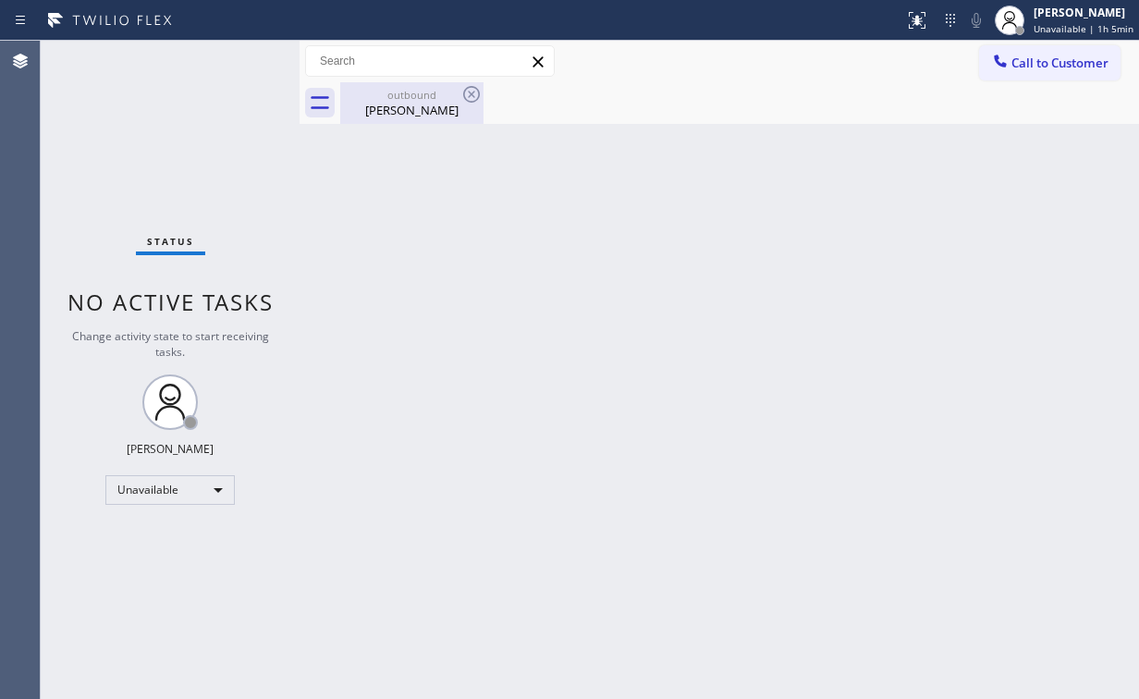
click at [432, 91] on div "outbound" at bounding box center [412, 95] width 140 height 14
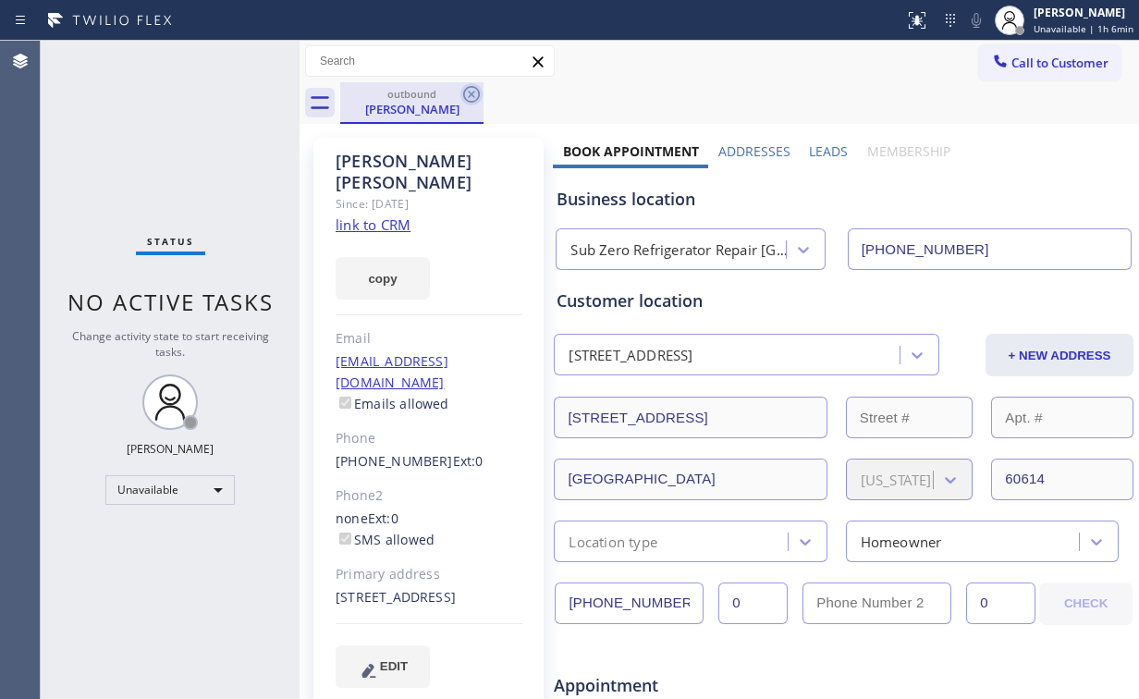
click at [474, 90] on icon at bounding box center [471, 94] width 22 height 22
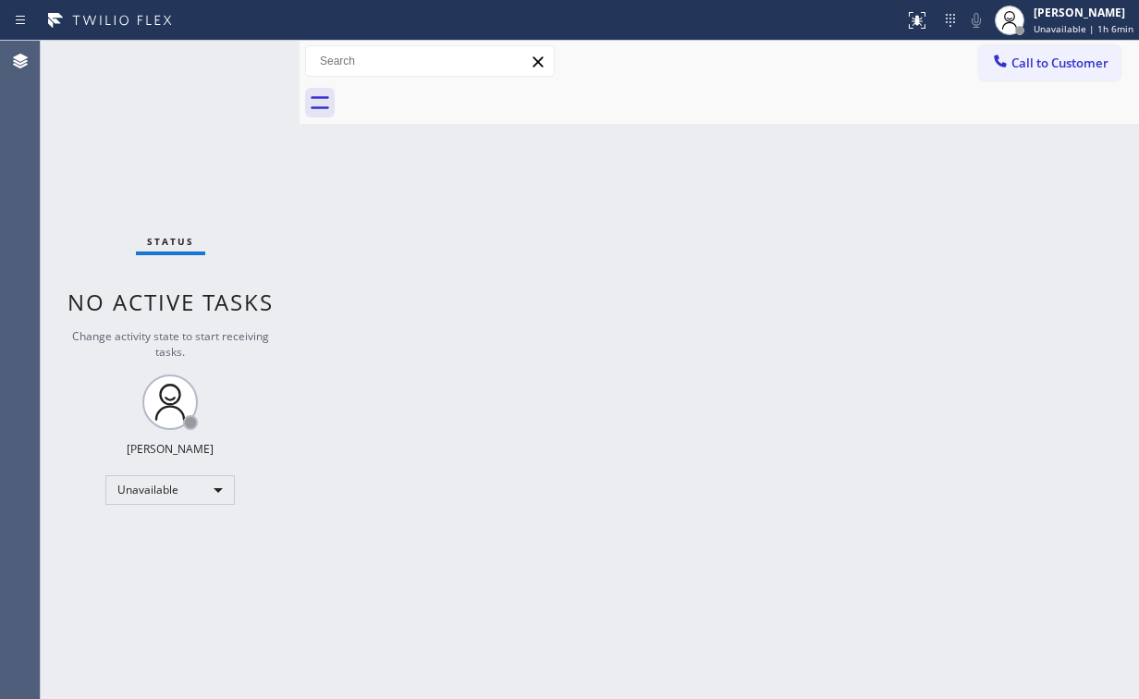
drag, startPoint x: 544, startPoint y: 202, endPoint x: 264, endPoint y: 11, distance: 338.8
click at [515, 190] on div "Back to Dashboard Change Sender ID Customers Technicians Select a contact Outbo…" at bounding box center [720, 370] width 840 height 658
drag, startPoint x: 1069, startPoint y: 70, endPoint x: 625, endPoint y: 236, distance: 473.7
click at [1068, 70] on span "Call to Customer" at bounding box center [1059, 63] width 97 height 17
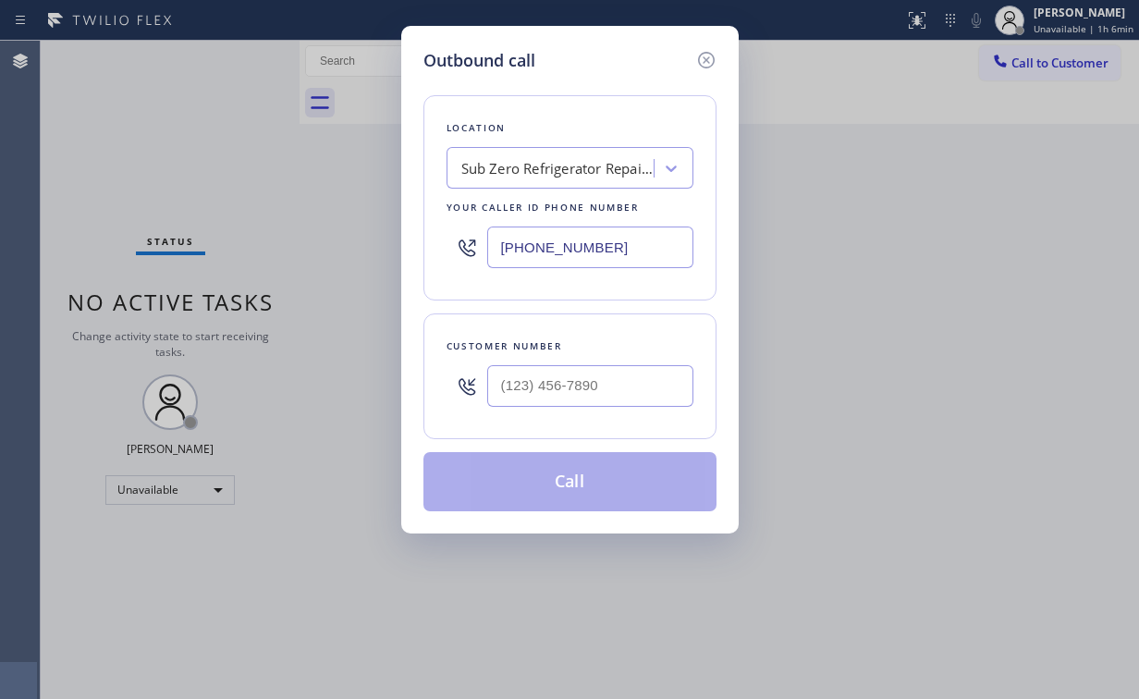
drag, startPoint x: 607, startPoint y: 256, endPoint x: 200, endPoint y: 218, distance: 409.5
click at [310, 251] on div "Outbound call Location Sub Zero Refrigerator Repair [GEOGRAPHIC_DATA] Your call…" at bounding box center [569, 349] width 1139 height 699
paste input "877) 672-1565"
type input "[PHONE_NUMBER]"
click at [650, 391] on input "(___) ___-____" at bounding box center [590, 386] width 206 height 42
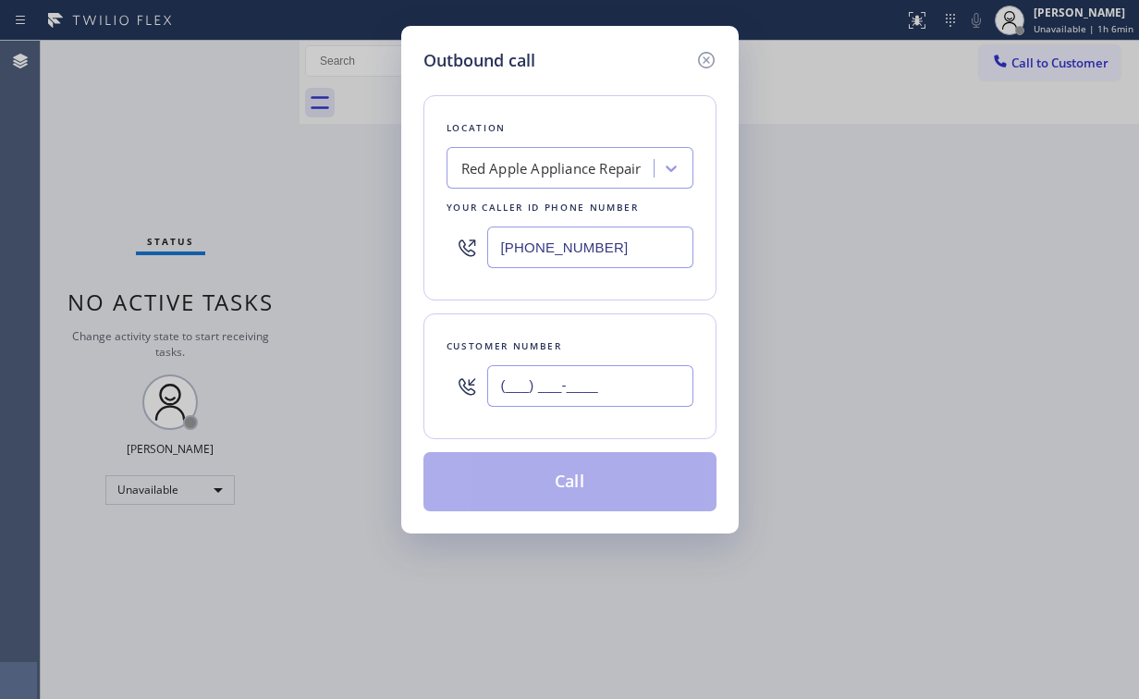
paste input "614) 271-3118"
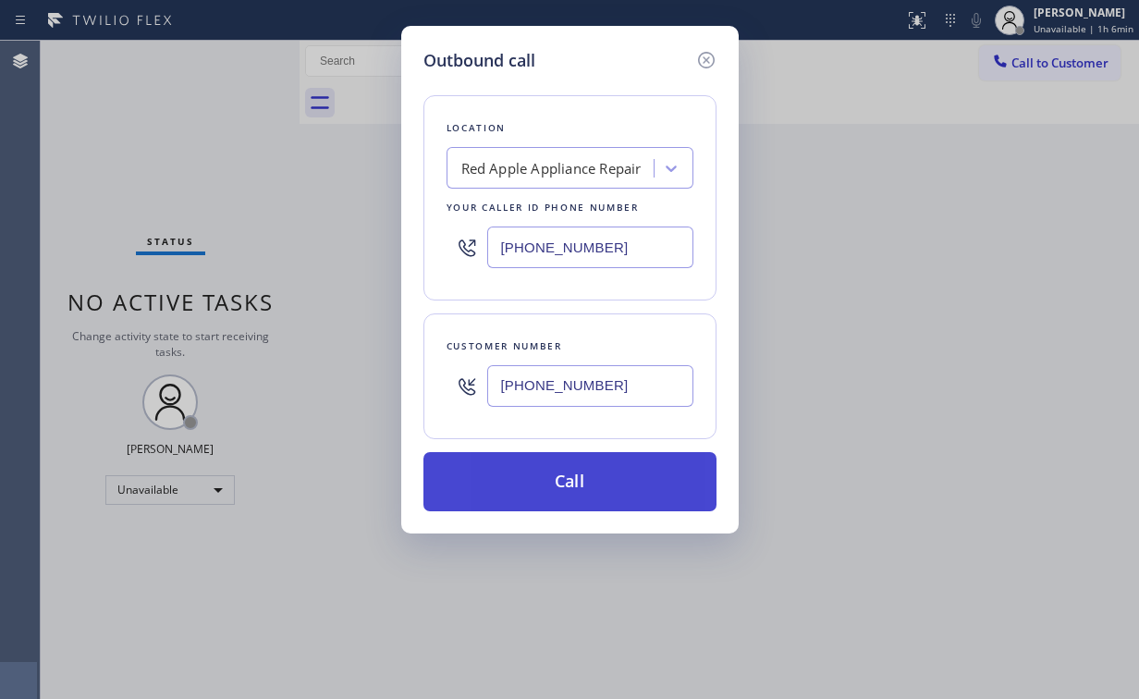
type input "[PHONE_NUMBER]"
click at [562, 482] on button "Call" at bounding box center [569, 481] width 293 height 59
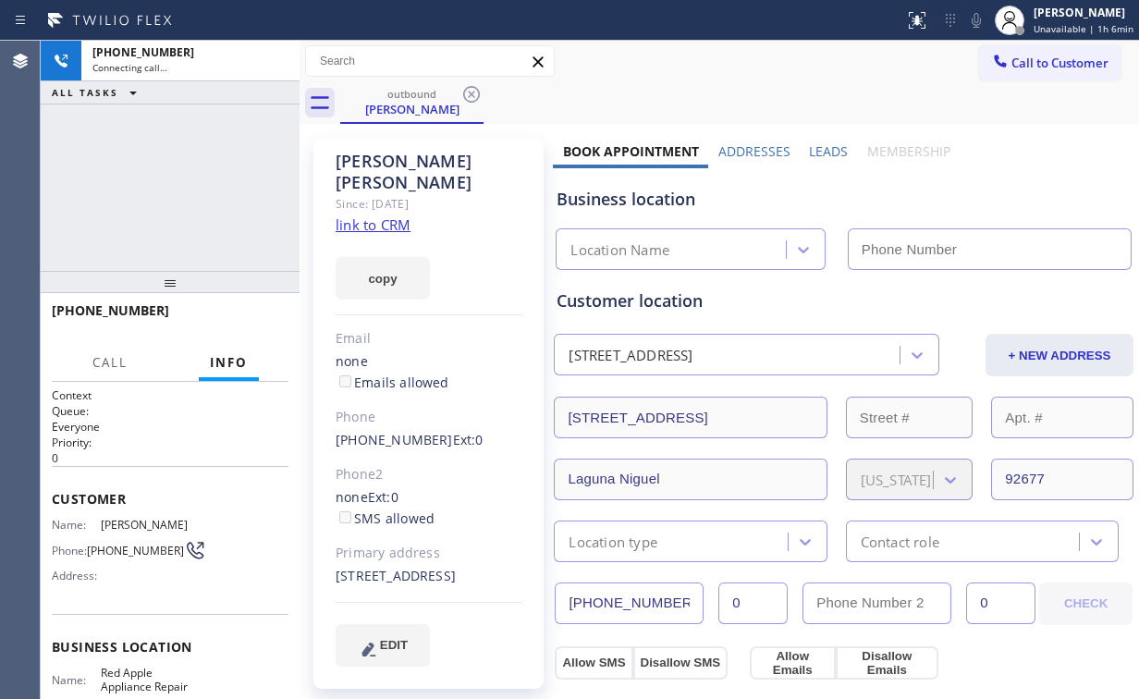
click at [164, 156] on div "[PHONE_NUMBER] Connecting call… ALL TASKS ALL TASKS ACTIVE TASKS TASKS IN WRAP …" at bounding box center [170, 156] width 259 height 230
type input "[PHONE_NUMBER]"
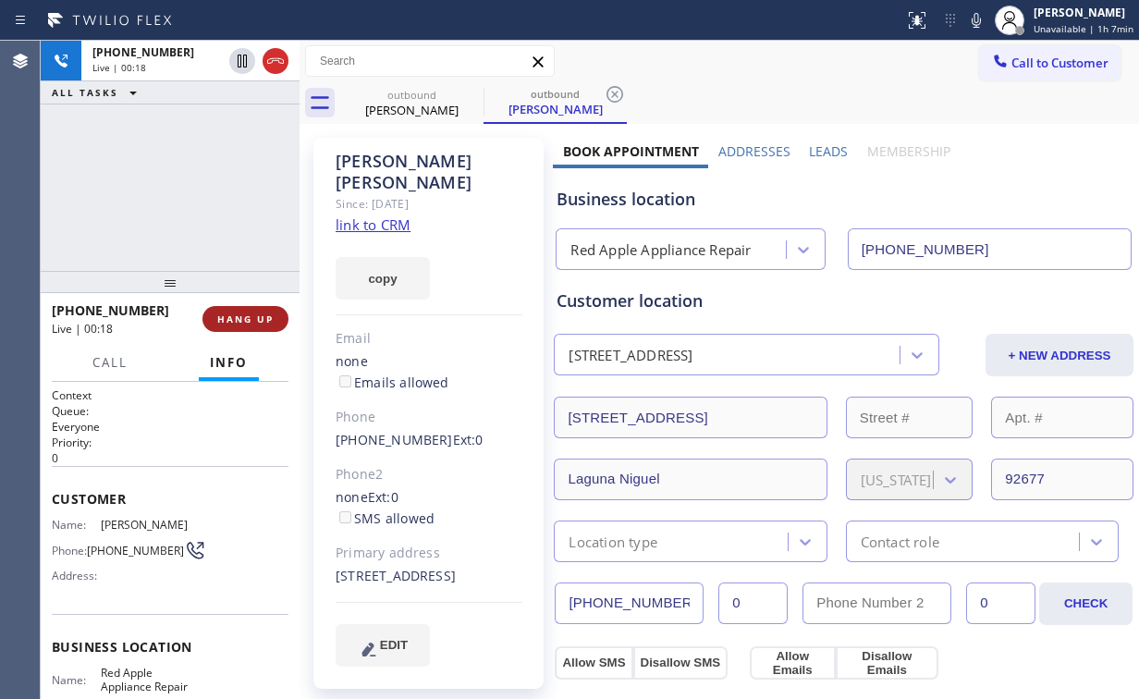
click at [236, 316] on span "HANG UP" at bounding box center [245, 319] width 56 height 13
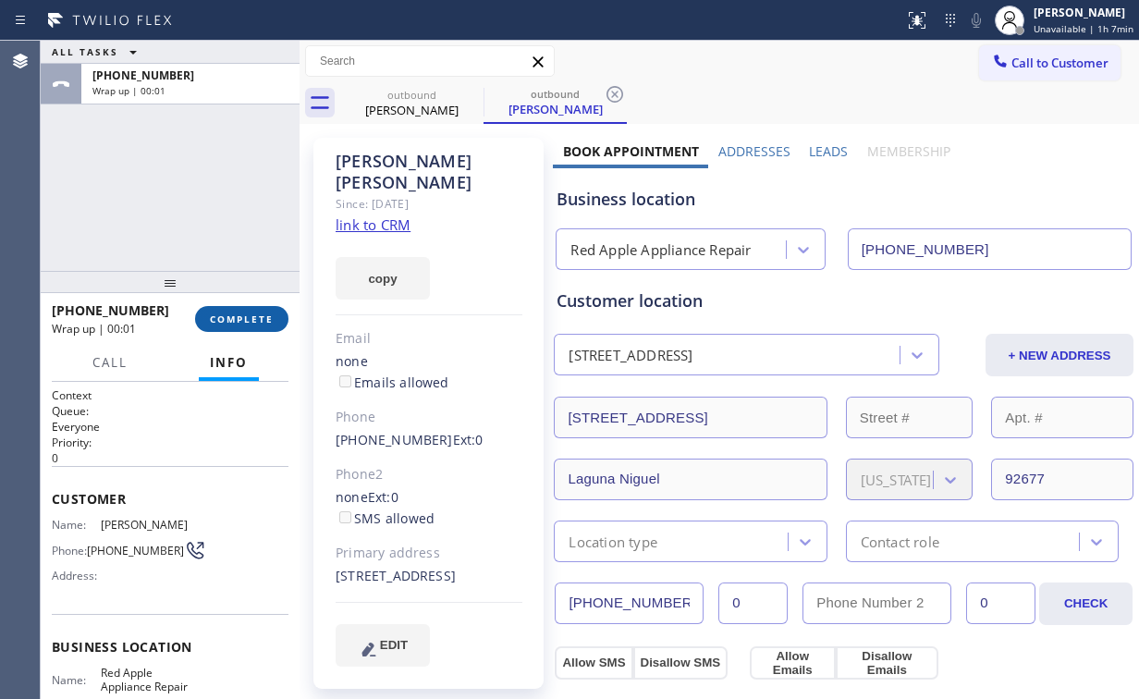
click at [237, 316] on span "COMPLETE" at bounding box center [242, 319] width 64 height 13
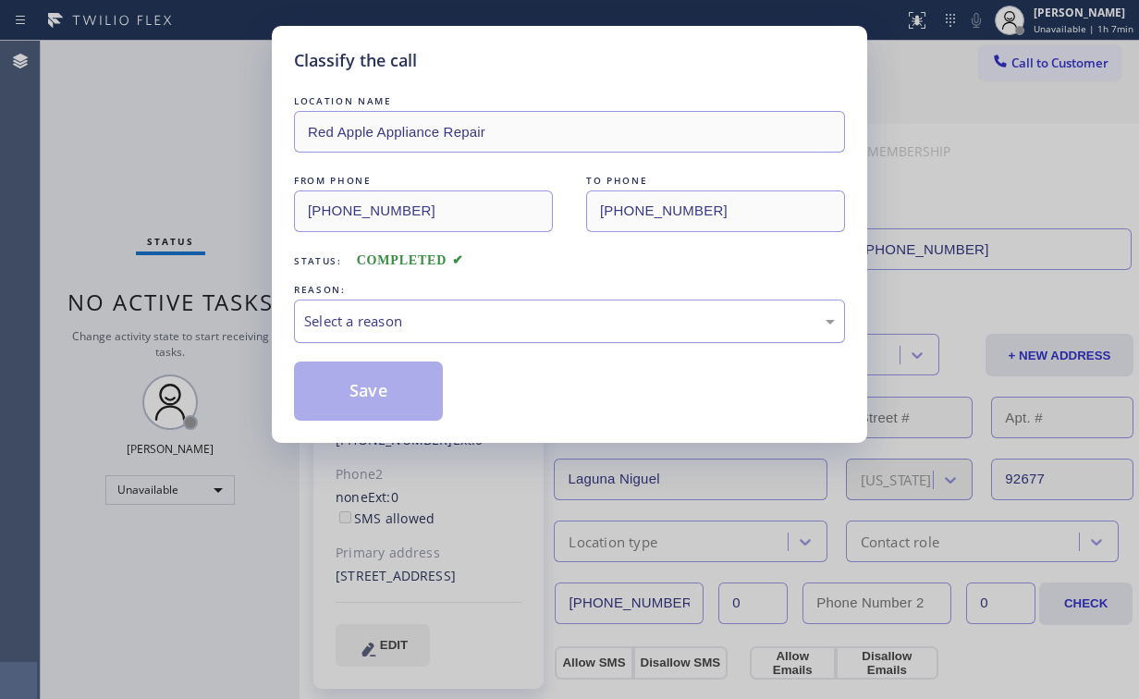
click at [392, 325] on div "Select a reason" at bounding box center [569, 321] width 531 height 21
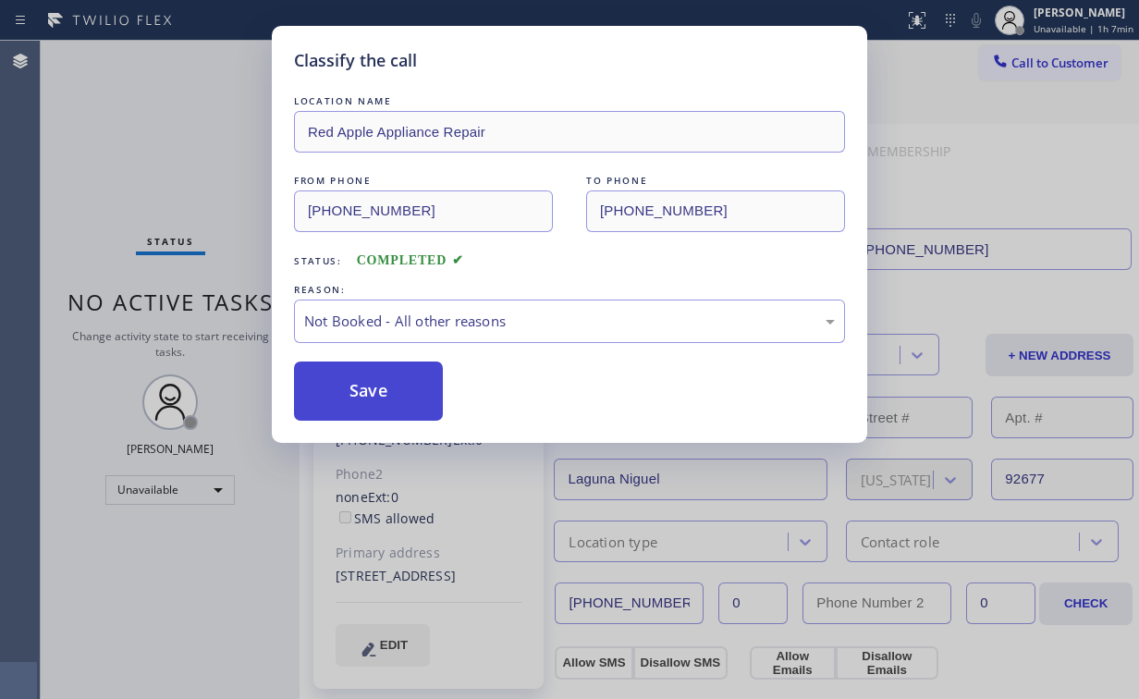
click at [362, 388] on button "Save" at bounding box center [368, 391] width 149 height 59
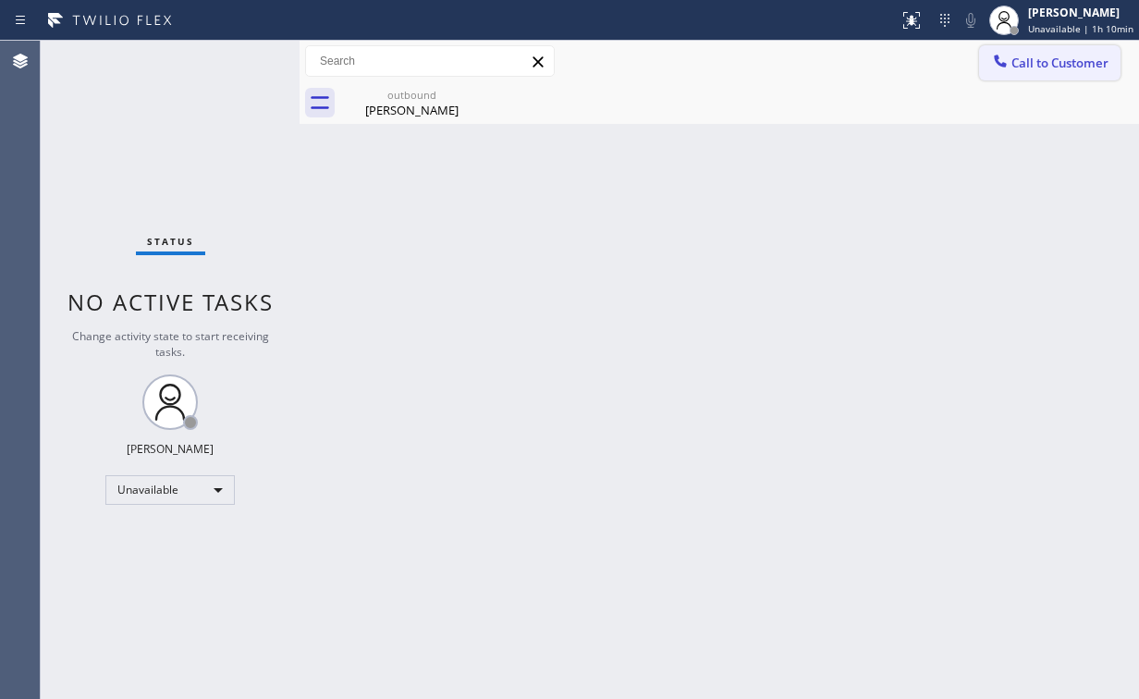
drag, startPoint x: 1033, startPoint y: 55, endPoint x: 662, endPoint y: 247, distance: 417.7
click at [1032, 55] on span "Call to Customer" at bounding box center [1059, 63] width 97 height 17
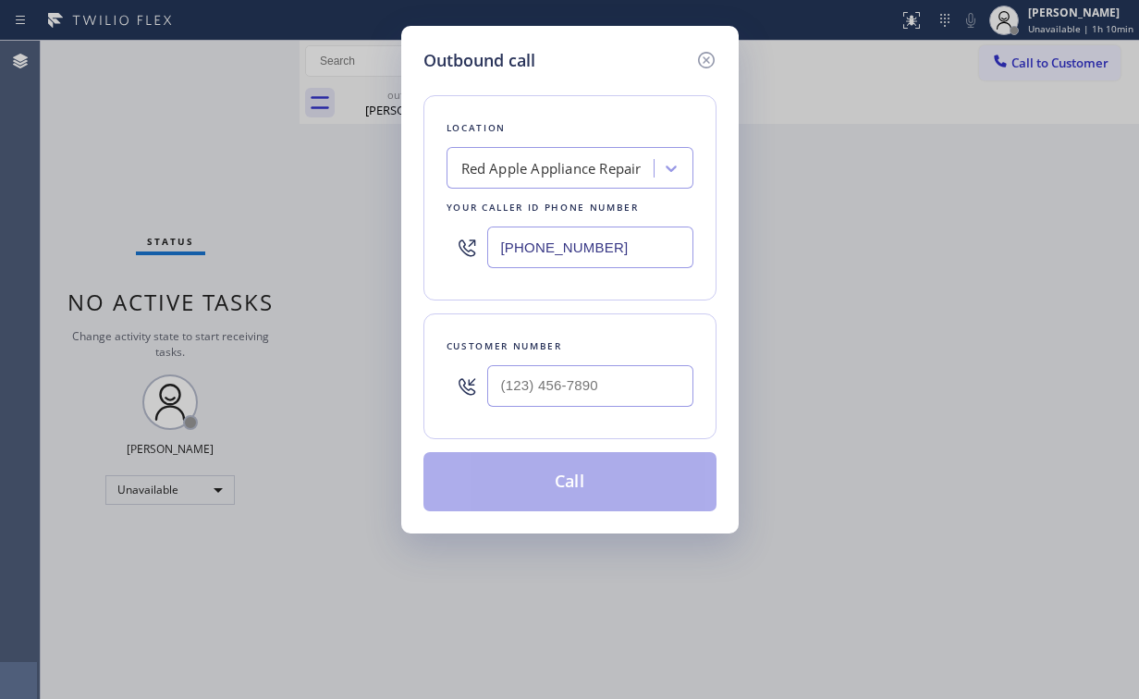
drag, startPoint x: 629, startPoint y: 264, endPoint x: 279, endPoint y: 214, distance: 353.0
click at [315, 227] on div "Outbound call Location Red Apple Appliance Repair Your caller id phone number […" at bounding box center [569, 349] width 1139 height 699
paste input "88) 909-0120"
type input "[PHONE_NUMBER]"
drag, startPoint x: 613, startPoint y: 374, endPoint x: 623, endPoint y: 368, distance: 11.6
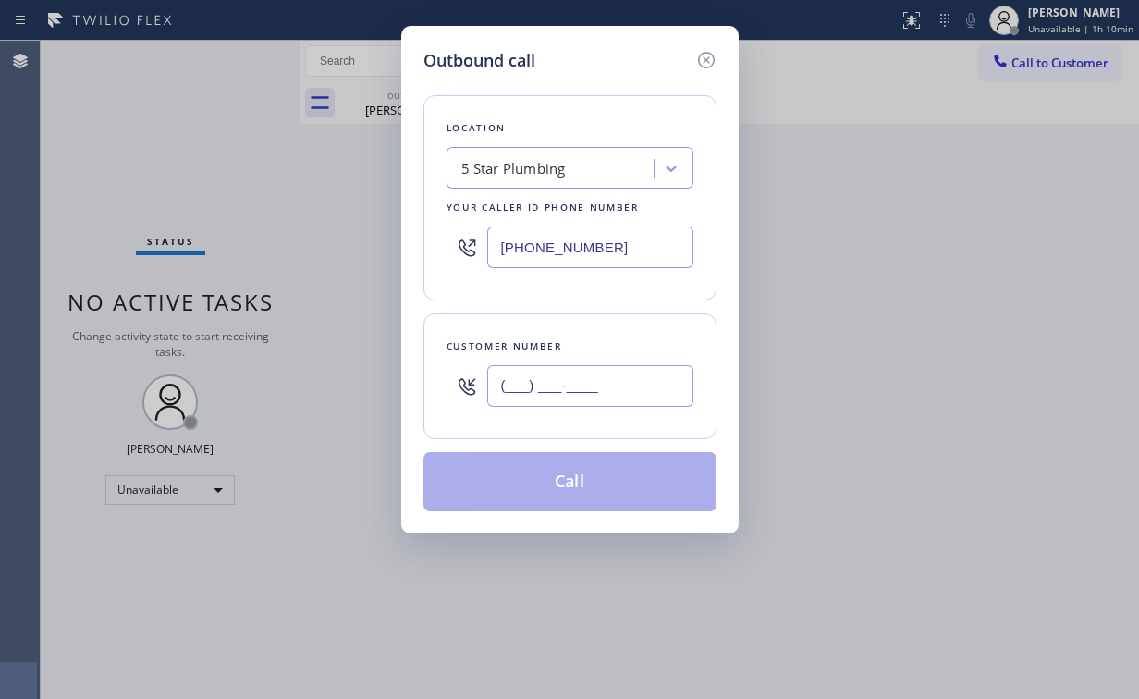
click at [614, 374] on input "(___) ___-____" at bounding box center [590, 386] width 206 height 42
paste input "818) 923-2121"
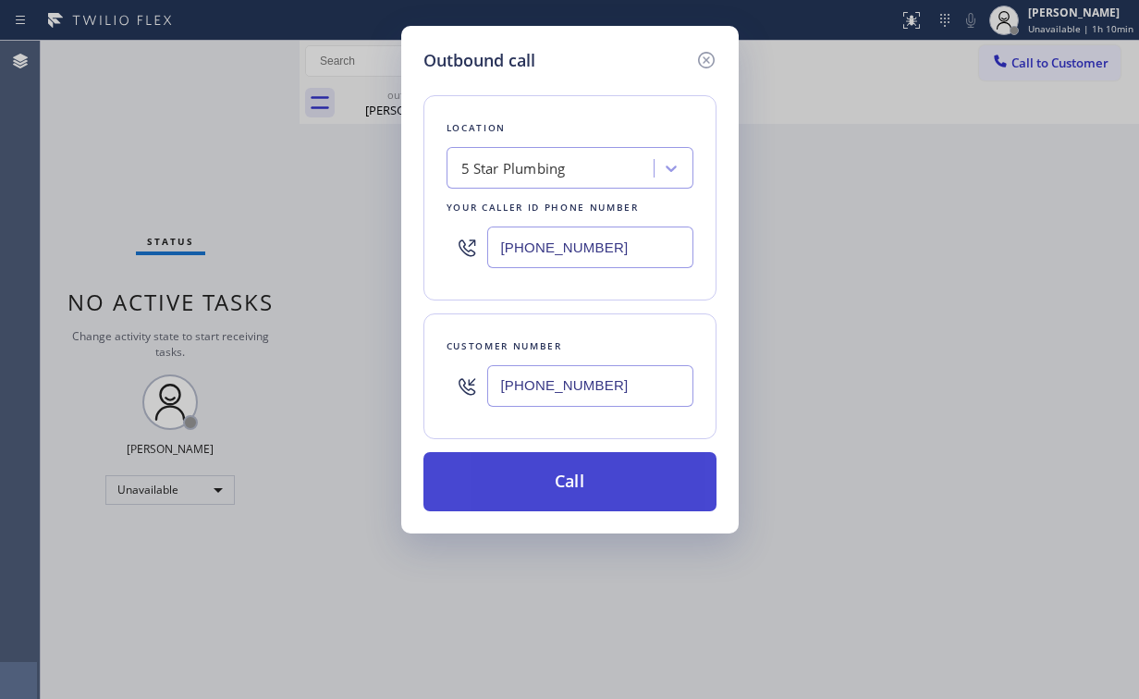
type input "[PHONE_NUMBER]"
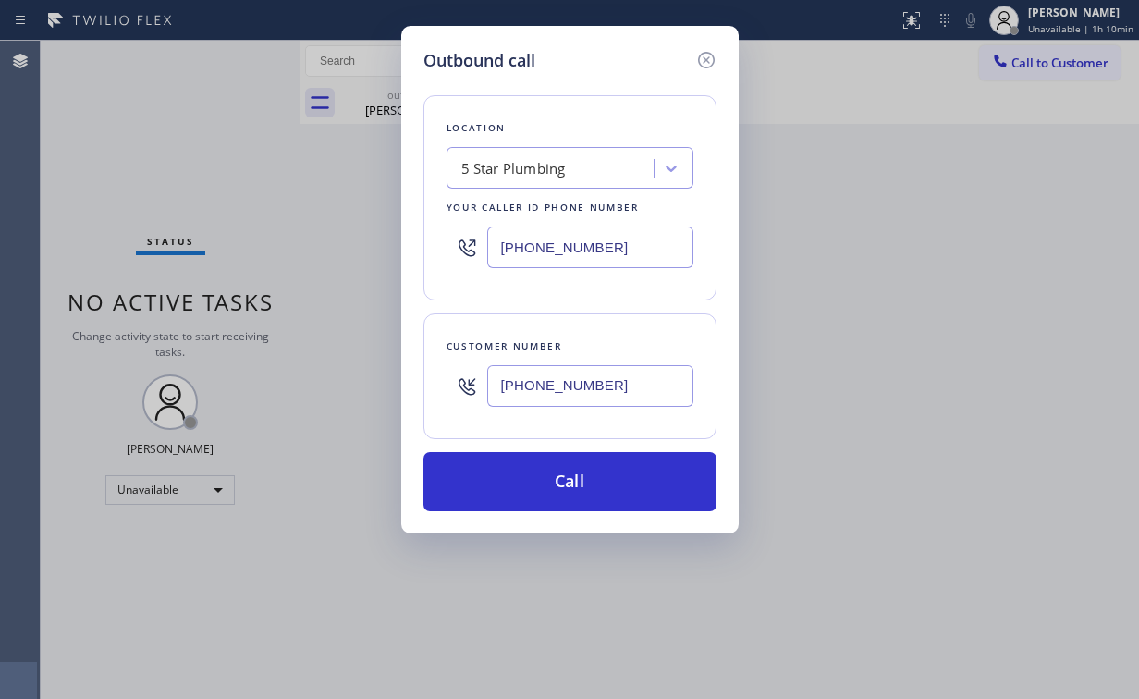
drag, startPoint x: 546, startPoint y: 471, endPoint x: 460, endPoint y: 624, distance: 175.9
click at [545, 472] on button "Call" at bounding box center [569, 481] width 293 height 59
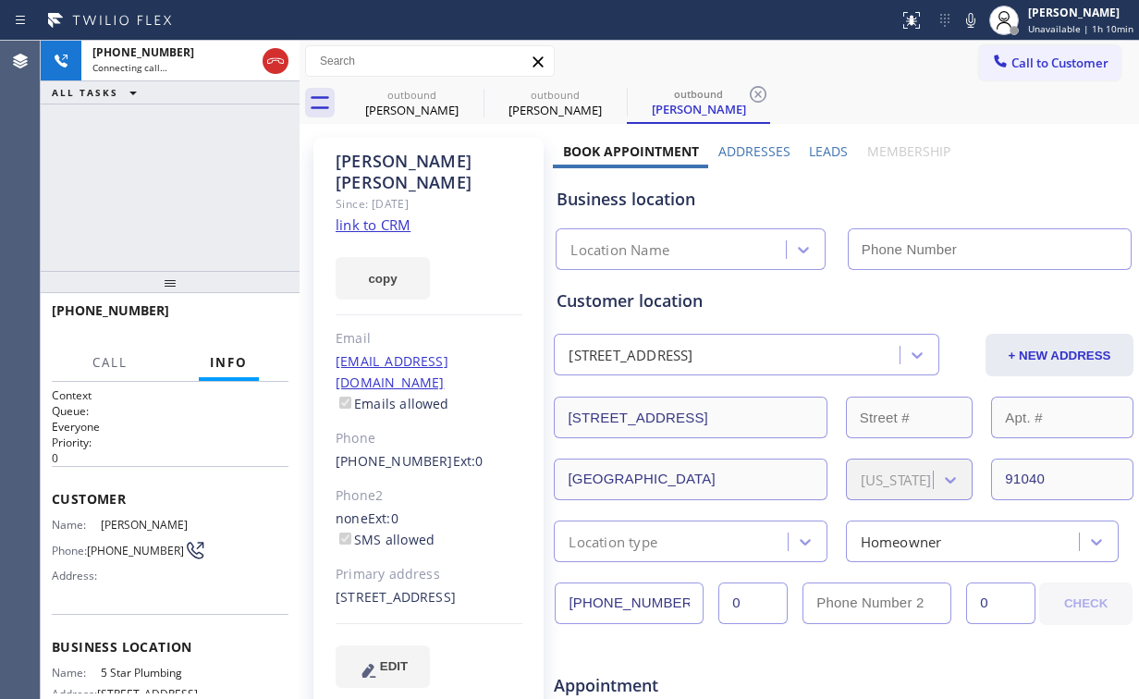
drag, startPoint x: 119, startPoint y: 168, endPoint x: 389, endPoint y: 108, distance: 276.6
click at [122, 168] on div "[PHONE_NUMBER] Connecting call… ALL TASKS ALL TASKS ACTIVE TASKS TASKS IN WRAP …" at bounding box center [170, 156] width 259 height 230
click at [403, 105] on div "[PERSON_NAME]" at bounding box center [412, 110] width 140 height 17
type input "[PHONE_NUMBER]"
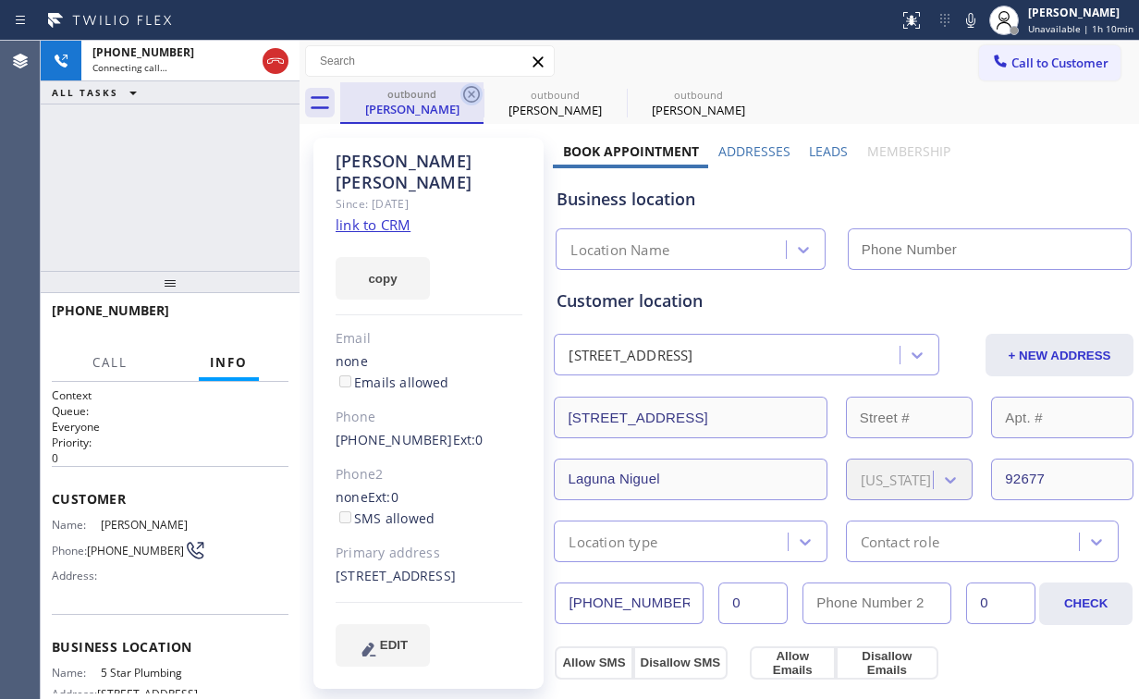
click at [468, 89] on icon at bounding box center [471, 94] width 22 height 22
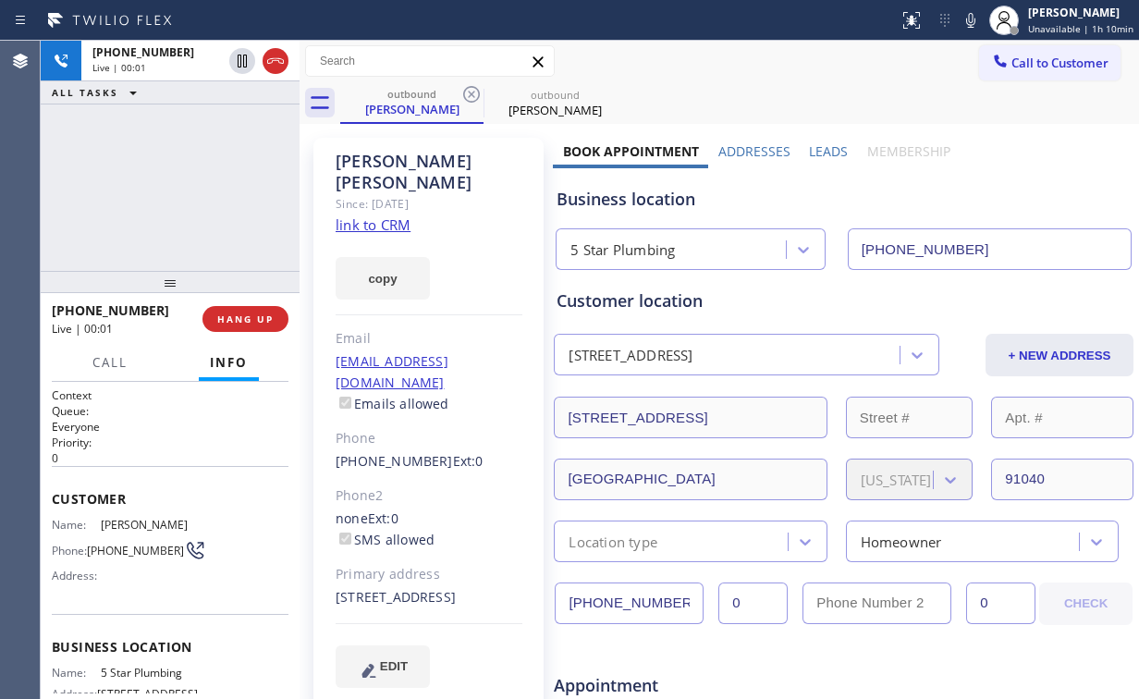
click at [178, 171] on div "[PHONE_NUMBER] Live | 00:01 ALL TASKS ALL TASKS ACTIVE TASKS TASKS IN WRAP UP" at bounding box center [170, 156] width 259 height 230
click at [242, 322] on span "HANG UP" at bounding box center [245, 319] width 56 height 13
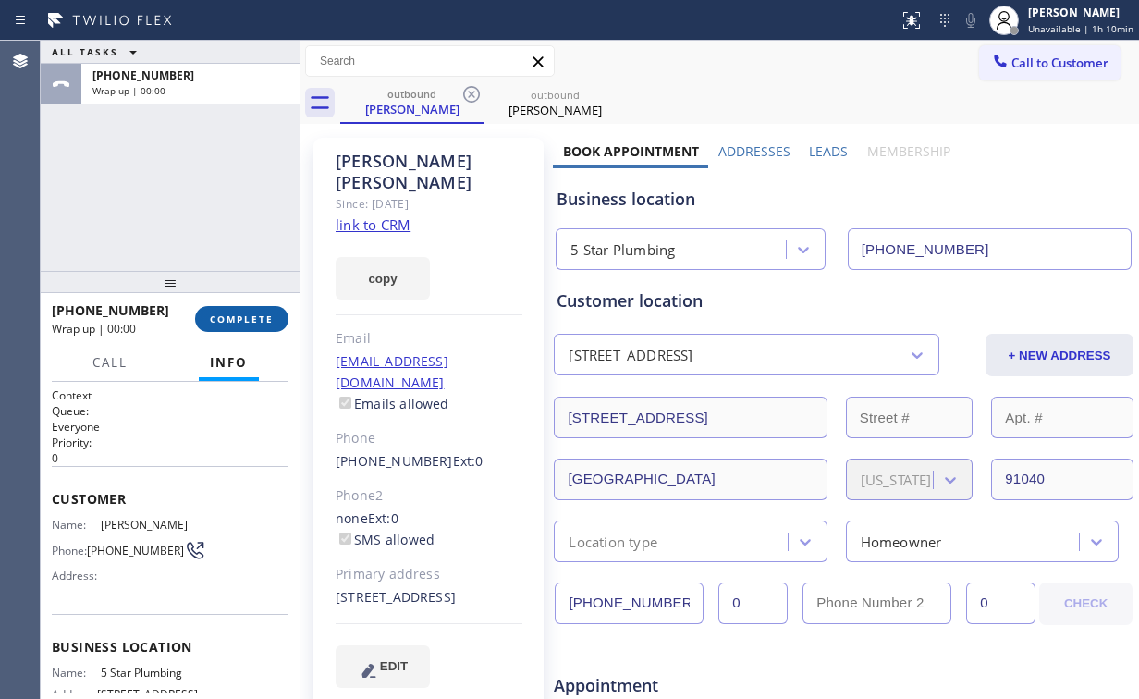
click at [242, 322] on span "COMPLETE" at bounding box center [242, 319] width 64 height 13
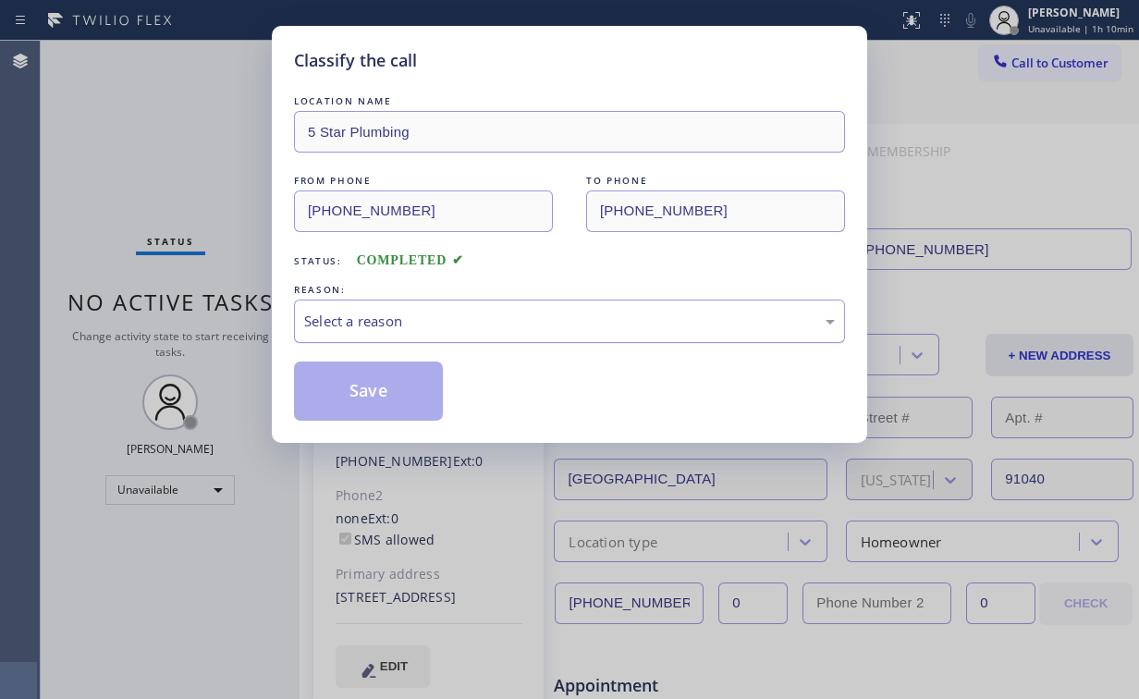
click at [395, 323] on div "Select a reason" at bounding box center [569, 321] width 531 height 21
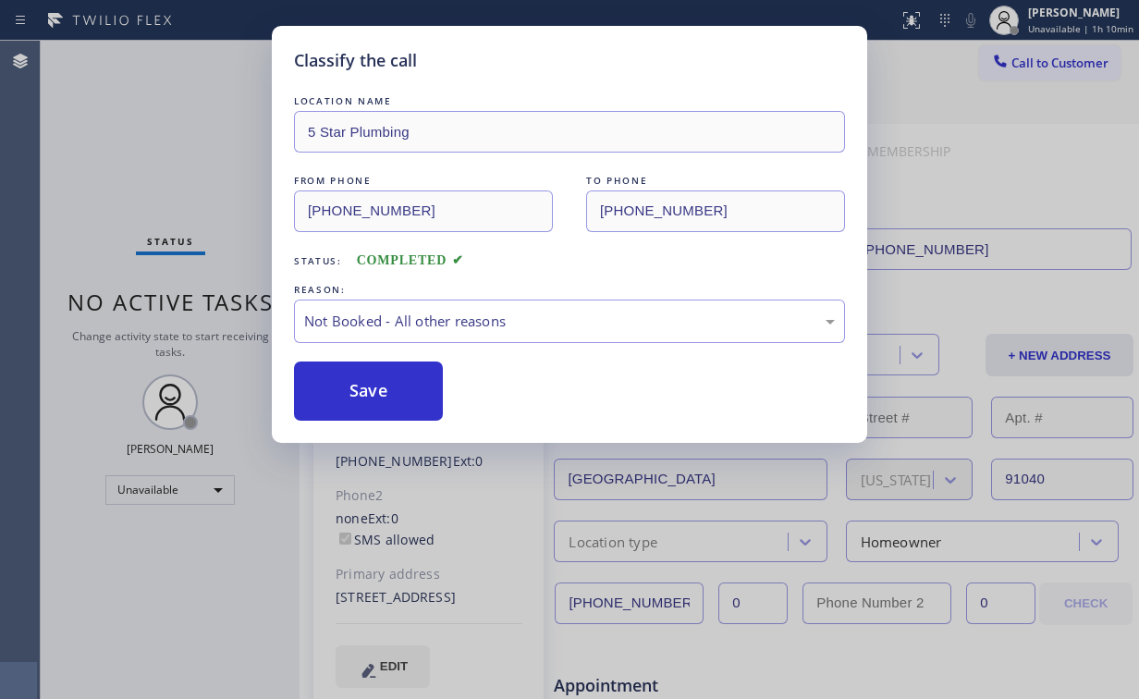
drag, startPoint x: 383, startPoint y: 401, endPoint x: 152, endPoint y: 164, distance: 331.5
click at [383, 398] on button "Save" at bounding box center [368, 391] width 149 height 59
click at [140, 148] on div "Classify the call LOCATION NAME 5 Star Plumbing FROM PHONE [PHONE_NUMBER] TO PH…" at bounding box center [569, 349] width 1139 height 699
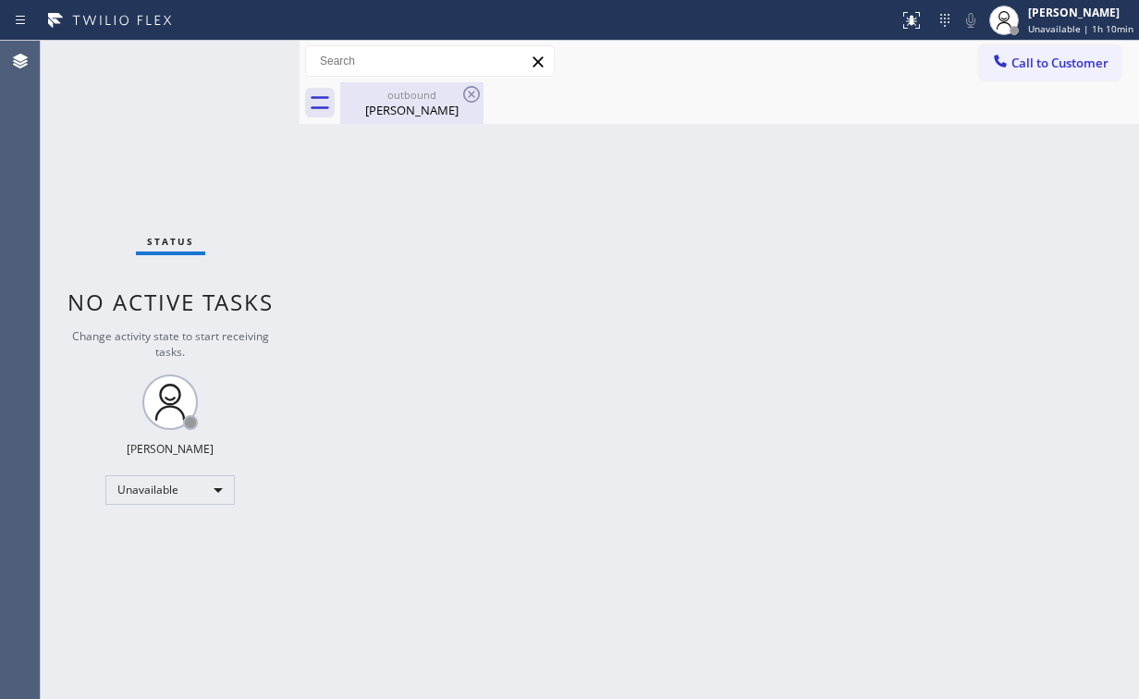
click at [386, 92] on div "outbound" at bounding box center [412, 95] width 140 height 14
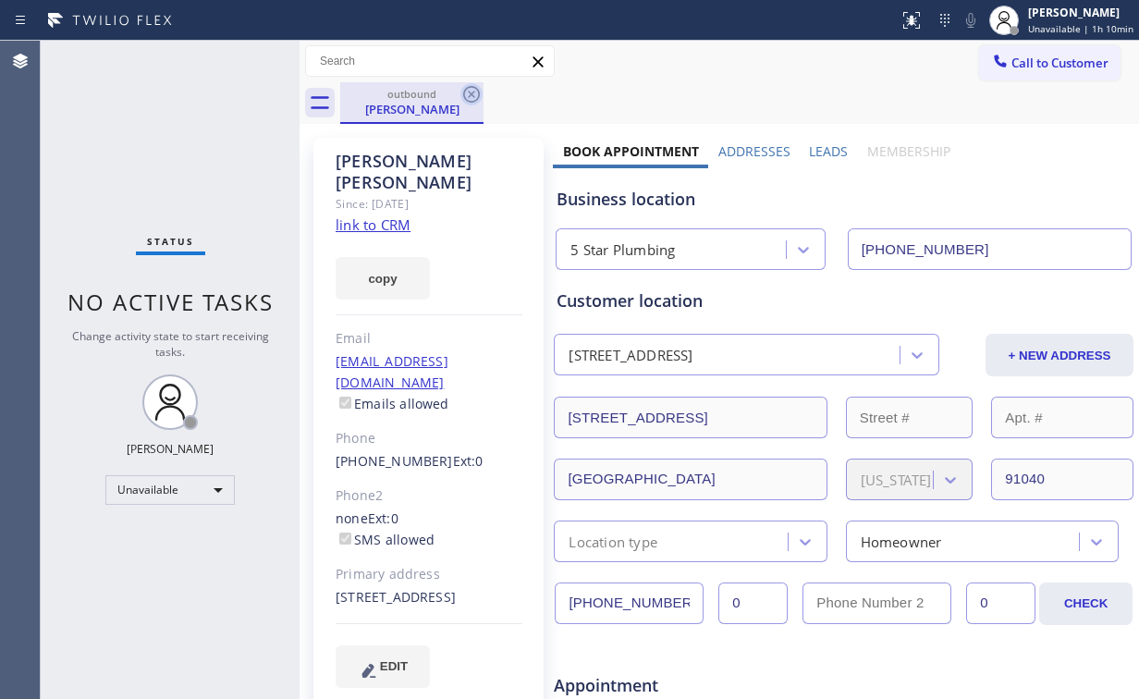
click at [466, 94] on icon at bounding box center [471, 94] width 22 height 22
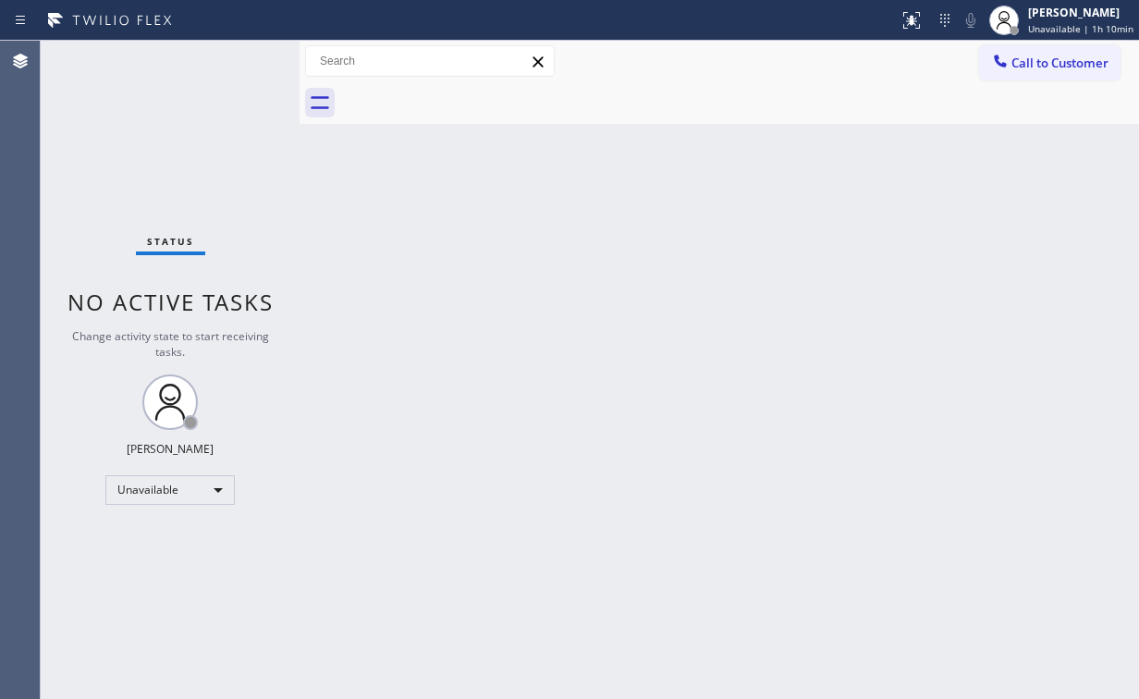
drag, startPoint x: 1061, startPoint y: 65, endPoint x: 927, endPoint y: 134, distance: 150.9
click at [1061, 64] on span "Call to Customer" at bounding box center [1059, 63] width 97 height 17
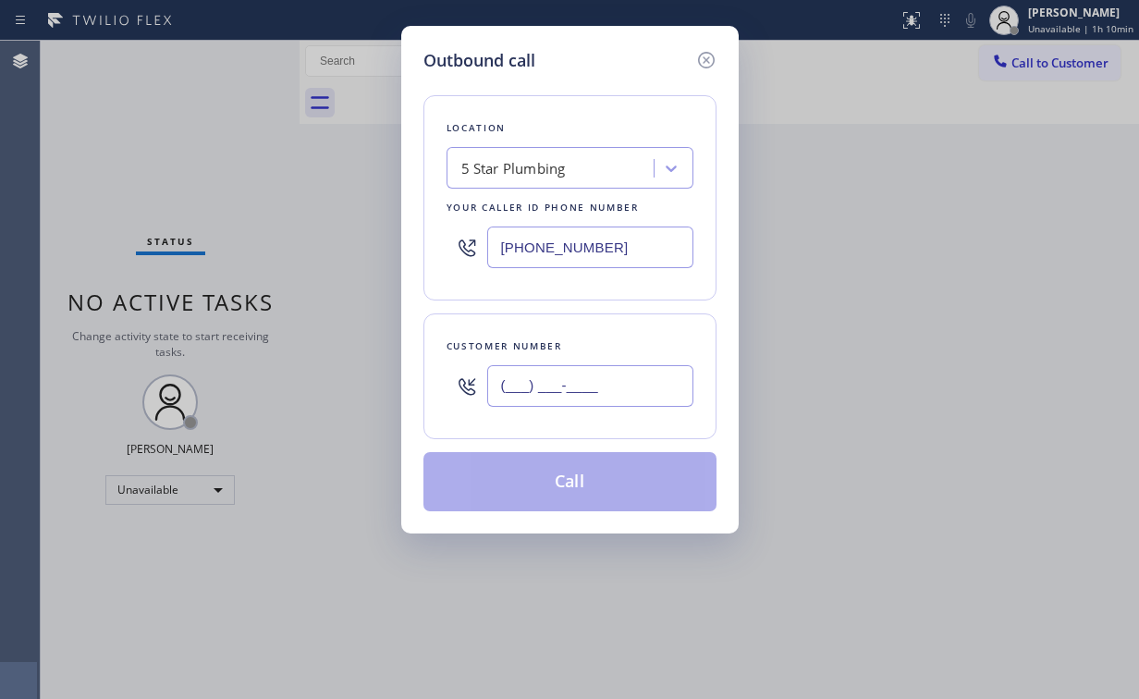
click at [574, 374] on input "(___) ___-____" at bounding box center [590, 386] width 206 height 42
paste input "818) 923-2121"
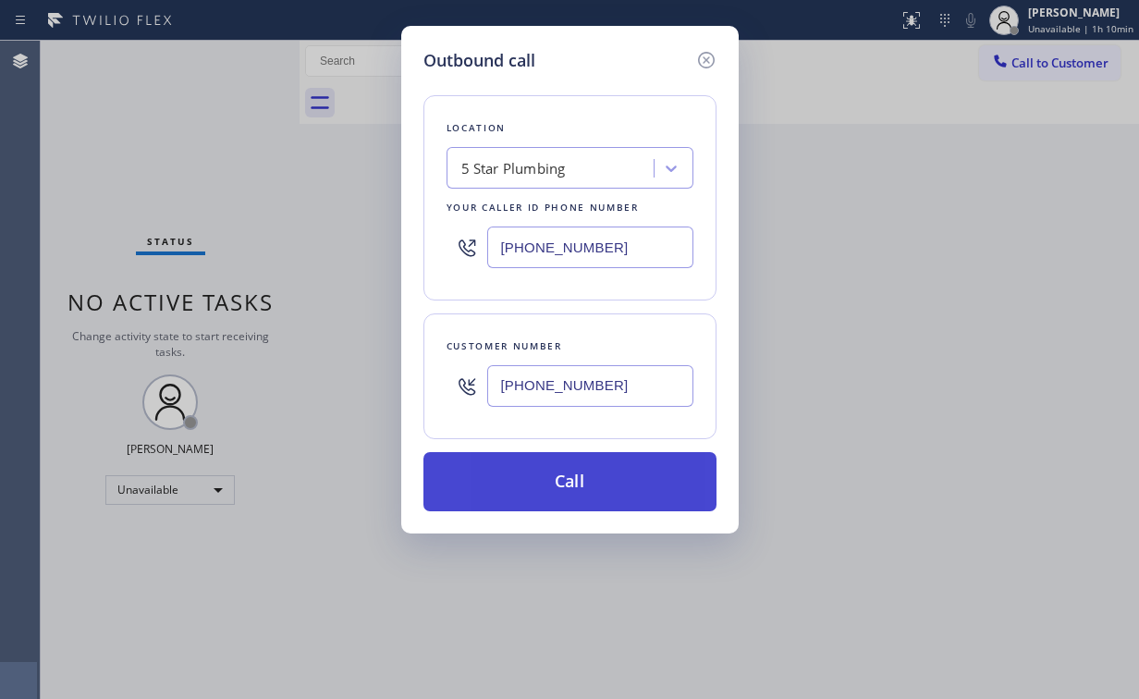
type input "[PHONE_NUMBER]"
click at [558, 485] on button "Call" at bounding box center [569, 481] width 293 height 59
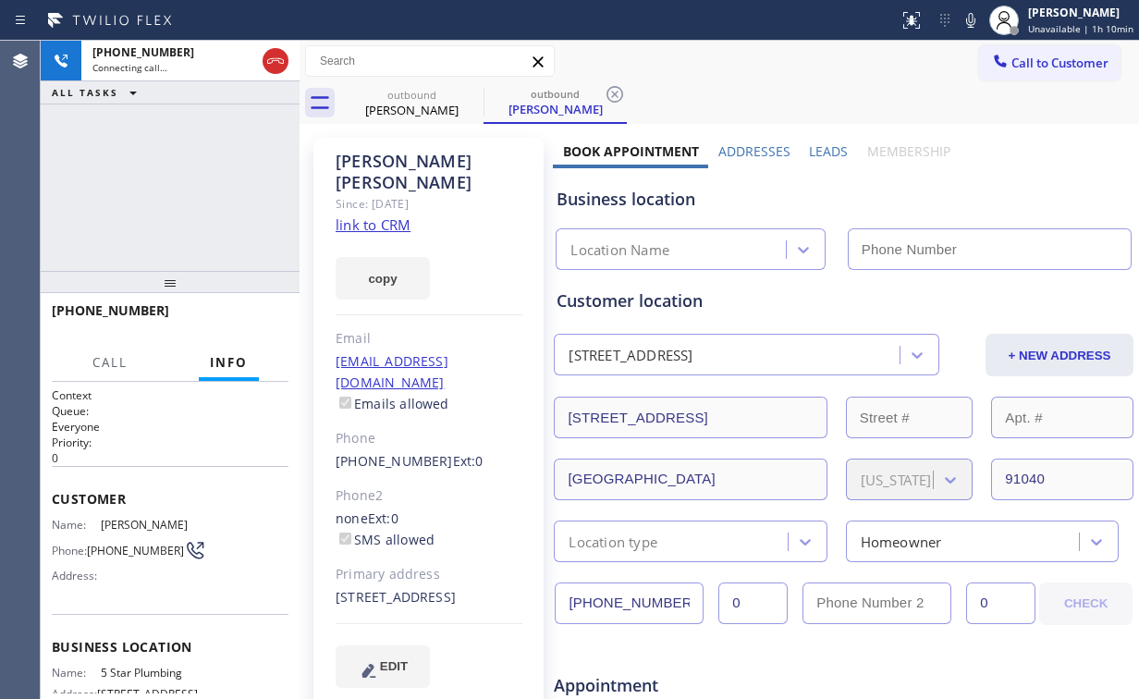
type input "[PHONE_NUMBER]"
click at [189, 194] on div "[PHONE_NUMBER] Connecting call… ALL TASKS ALL TASKS ACTIVE TASKS TASKS IN WRAP …" at bounding box center [170, 156] width 259 height 230
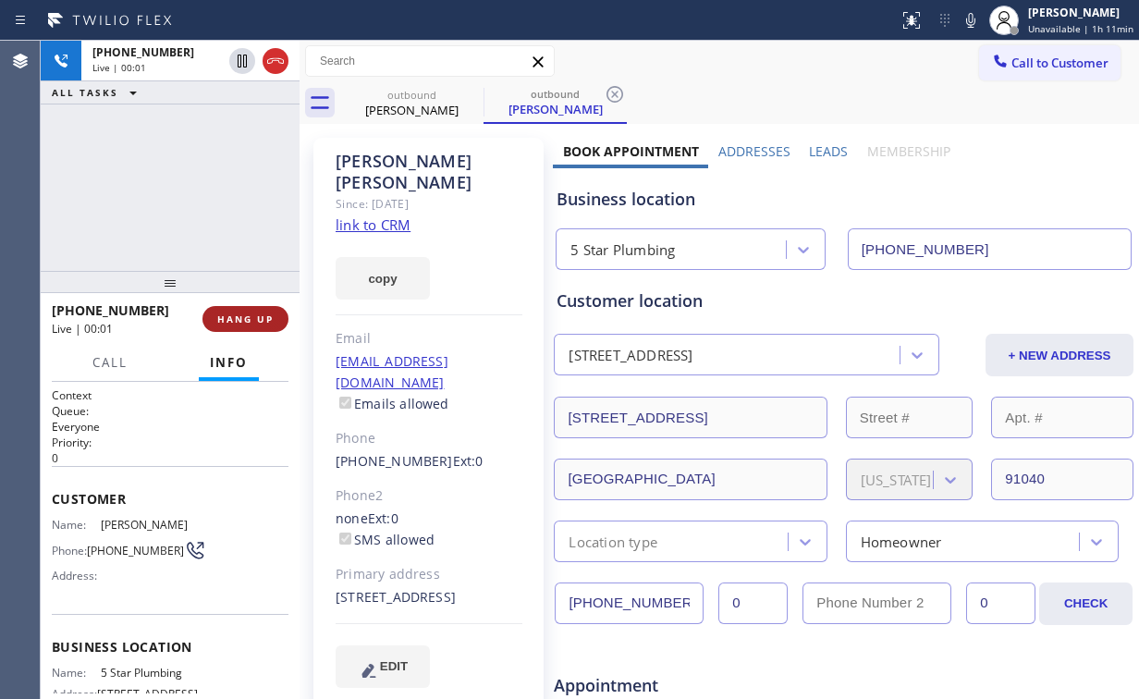
click at [264, 313] on span "HANG UP" at bounding box center [245, 319] width 56 height 13
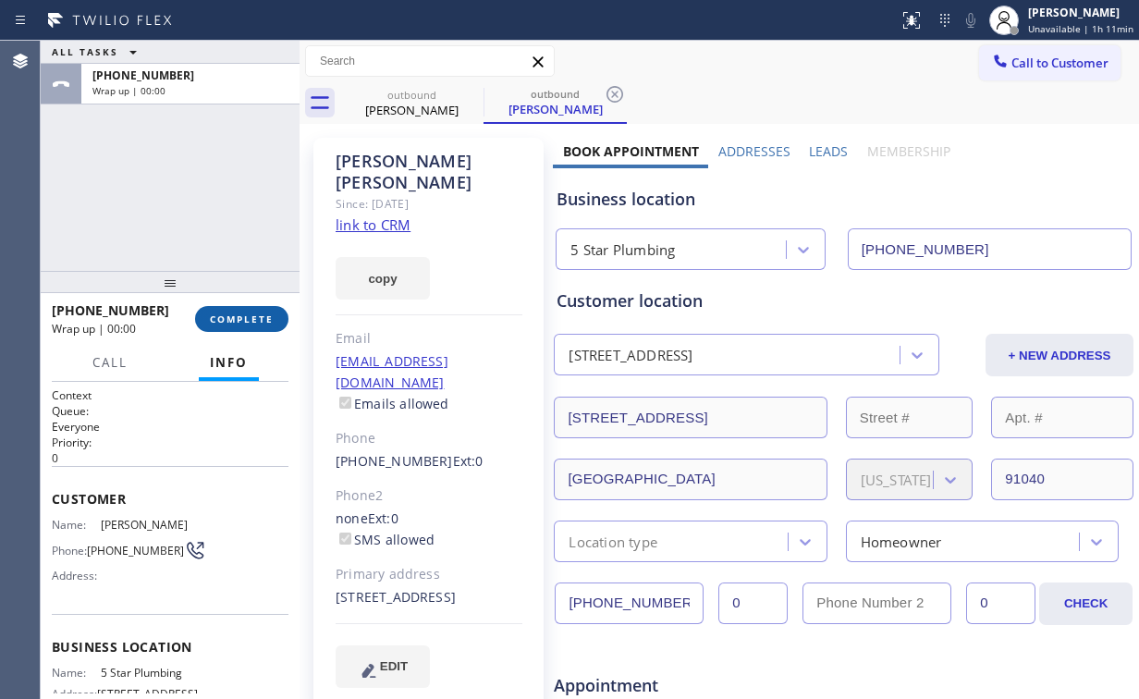
click at [260, 310] on button "COMPLETE" at bounding box center [241, 319] width 93 height 26
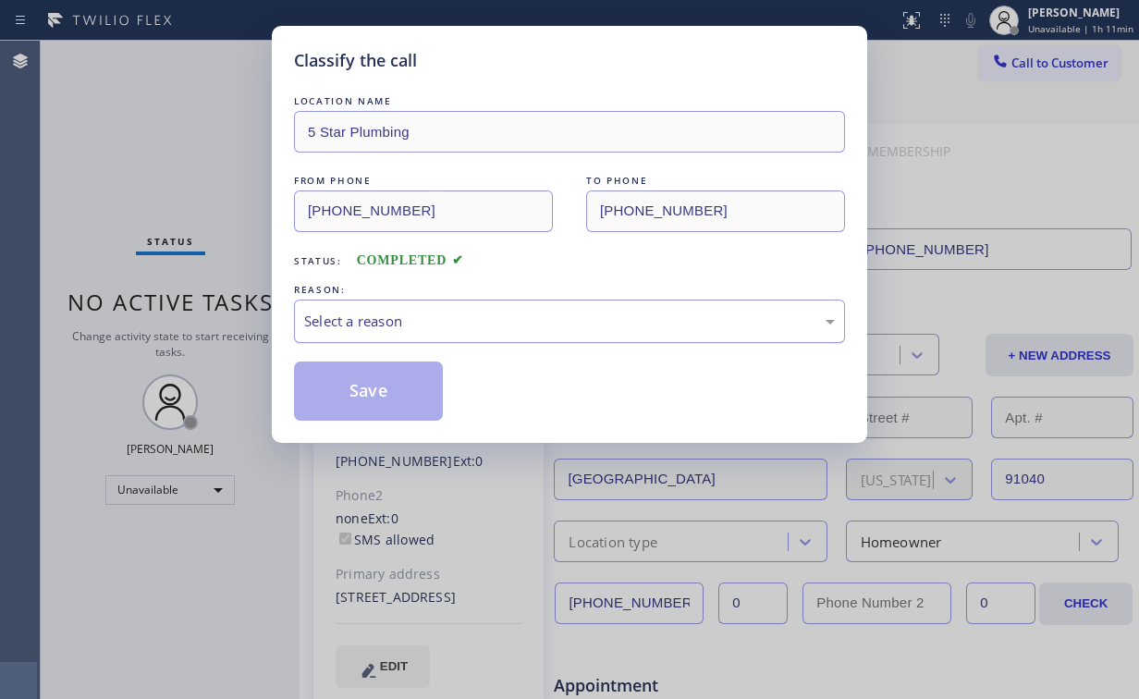
click at [349, 307] on div "Select a reason" at bounding box center [569, 321] width 551 height 43
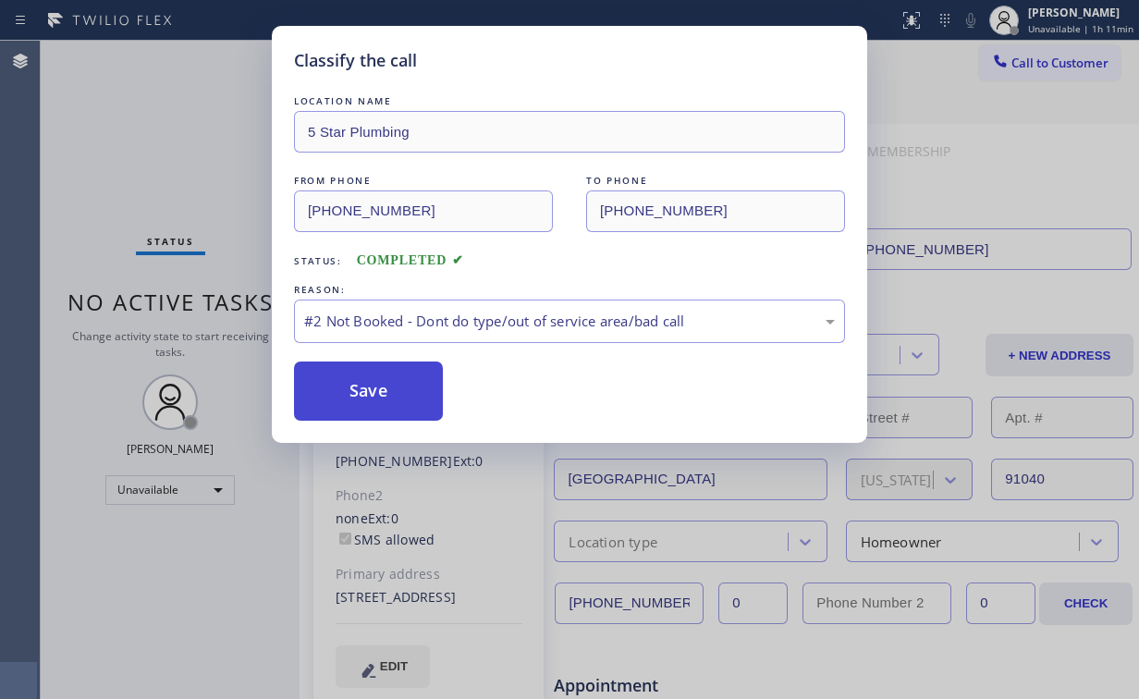
click at [344, 392] on button "Save" at bounding box center [368, 391] width 149 height 59
drag, startPoint x: 142, startPoint y: 141, endPoint x: 148, endPoint y: 154, distance: 14.9
click at [145, 144] on div "Classify the call LOCATION NAME 5 Star Plumbing FROM PHONE [PHONE_NUMBER] TO PH…" at bounding box center [569, 349] width 1139 height 699
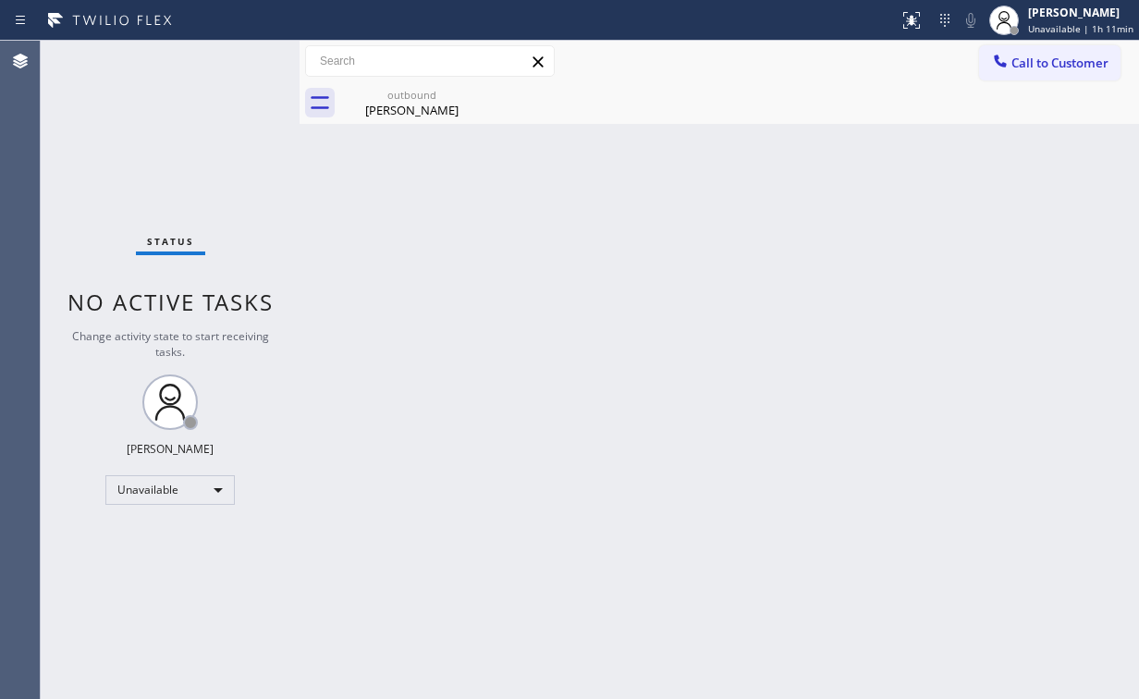
click at [460, 56] on input "text" at bounding box center [430, 61] width 248 height 30
click at [386, 106] on div "[PERSON_NAME]" at bounding box center [412, 110] width 140 height 17
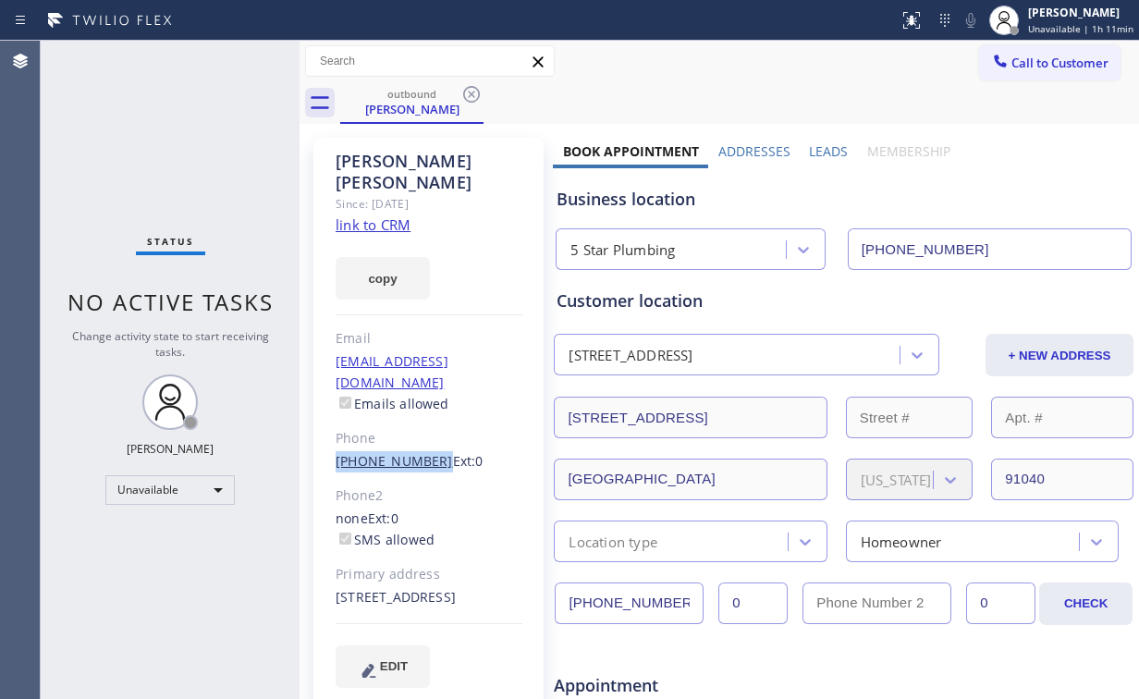
drag, startPoint x: 322, startPoint y: 410, endPoint x: 425, endPoint y: 413, distance: 103.6
click at [425, 413] on div "[PERSON_NAME] Since: [DATE] link to CRM copy Email [EMAIL_ADDRESS][DOMAIN_NAME]…" at bounding box center [428, 424] width 230 height 572
copy link "[PHONE_NUMBER]"
click at [523, 346] on div "[PERSON_NAME] Since: [DATE] link to CRM copy Email [EMAIL_ADDRESS][DOMAIN_NAME]…" at bounding box center [428, 424] width 230 height 572
drag, startPoint x: 328, startPoint y: 425, endPoint x: 427, endPoint y: 419, distance: 99.1
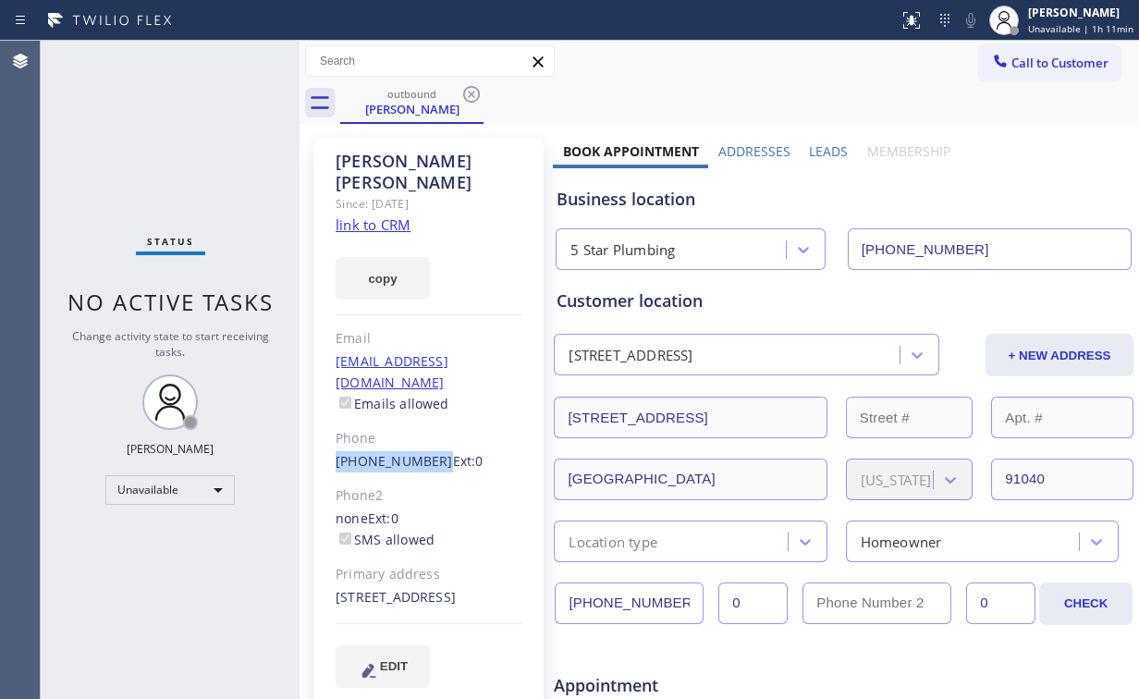
click at [427, 419] on div "[PERSON_NAME] Since: [DATE] link to CRM copy Email [EMAIL_ADDRESS][DOMAIN_NAME]…" at bounding box center [428, 424] width 230 height 572
copy link "[PHONE_NUMBER]"
drag, startPoint x: 407, startPoint y: 101, endPoint x: 444, endPoint y: 91, distance: 38.4
click at [407, 101] on div "[PERSON_NAME]" at bounding box center [412, 109] width 140 height 17
click at [473, 89] on icon at bounding box center [471, 94] width 22 height 22
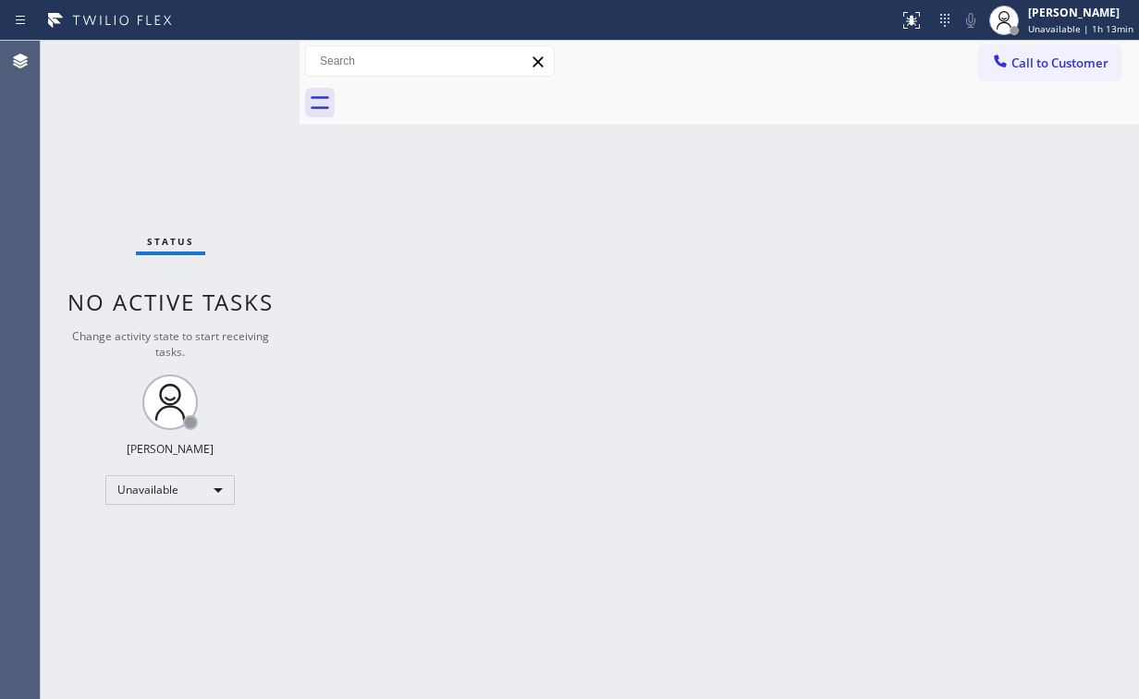
click at [105, 125] on div "Status No active tasks Change activity state to start receiving tasks. [PERSON_…" at bounding box center [170, 370] width 259 height 658
drag, startPoint x: 998, startPoint y: 59, endPoint x: 969, endPoint y: 68, distance: 30.1
click at [999, 59] on icon at bounding box center [1000, 61] width 18 height 18
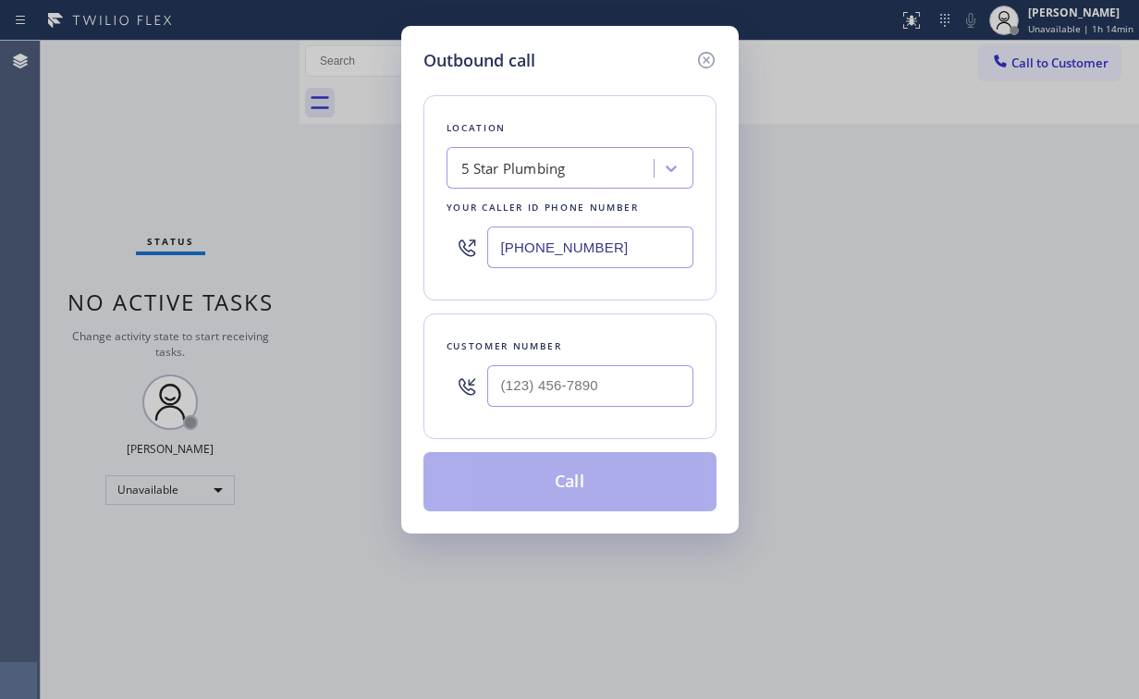
drag, startPoint x: 618, startPoint y: 248, endPoint x: 340, endPoint y: 255, distance: 277.5
click at [448, 250] on div "[PHONE_NUMBER]" at bounding box center [570, 247] width 247 height 60
paste input "954) 507-2871"
type input "[PHONE_NUMBER]"
click at [538, 382] on input "(___) ___-____" at bounding box center [590, 386] width 206 height 42
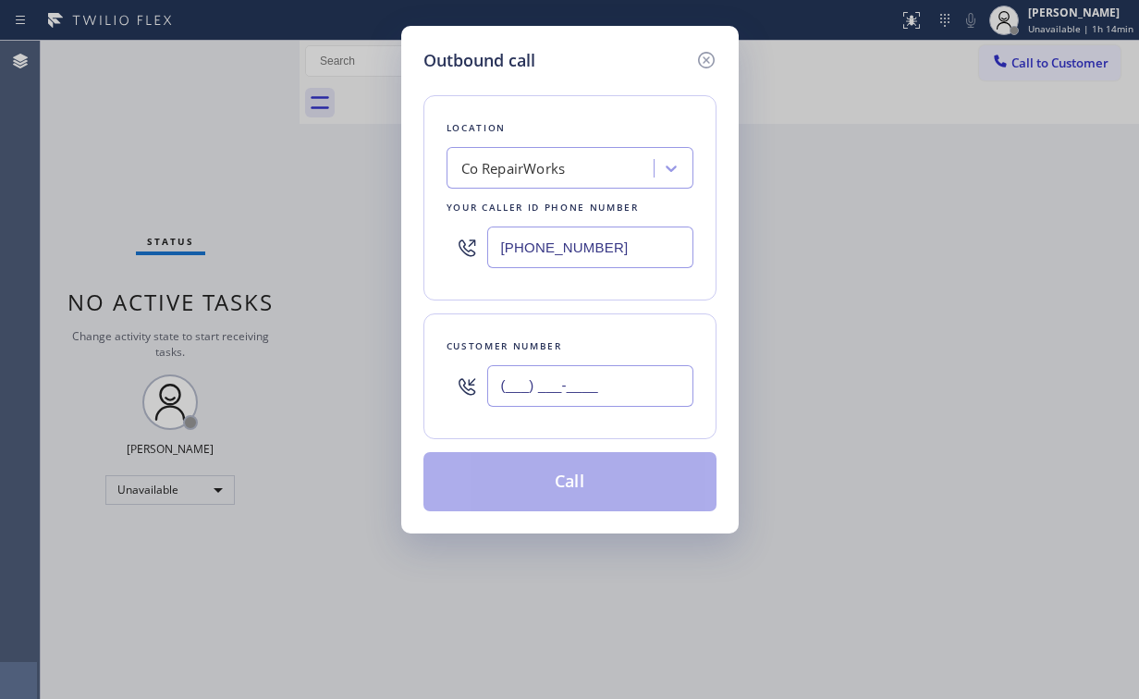
paste input "954) 852-3021"
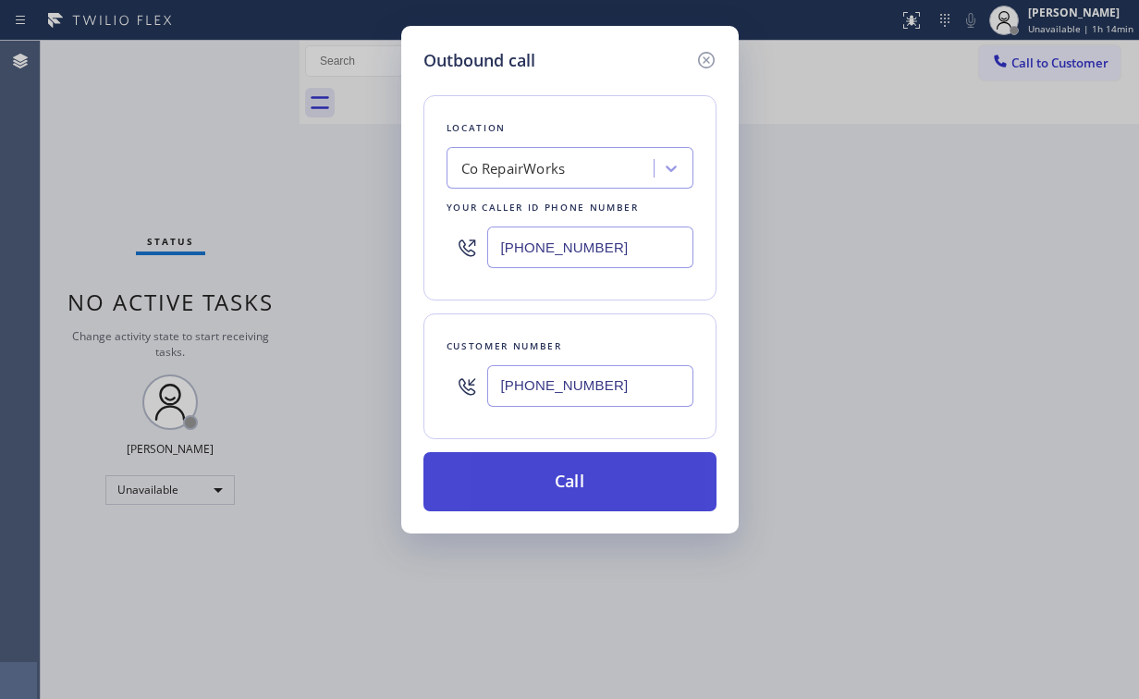
type input "[PHONE_NUMBER]"
drag, startPoint x: 518, startPoint y: 477, endPoint x: 516, endPoint y: 493, distance: 15.8
click at [518, 483] on button "Call" at bounding box center [569, 481] width 293 height 59
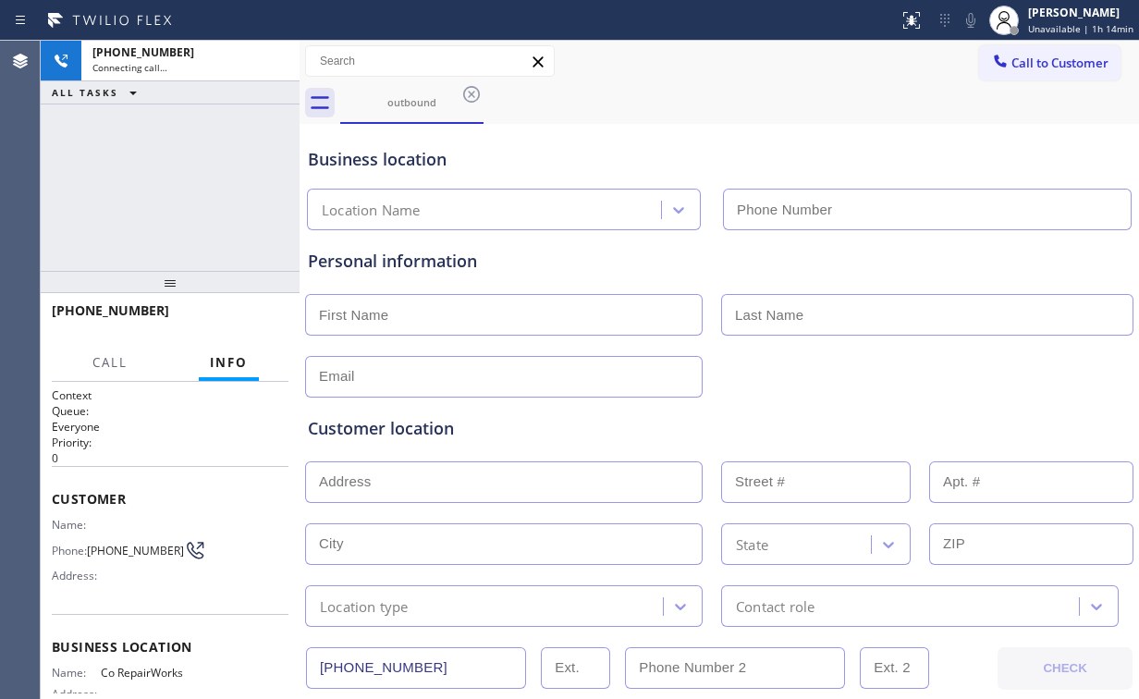
type input "[PHONE_NUMBER]"
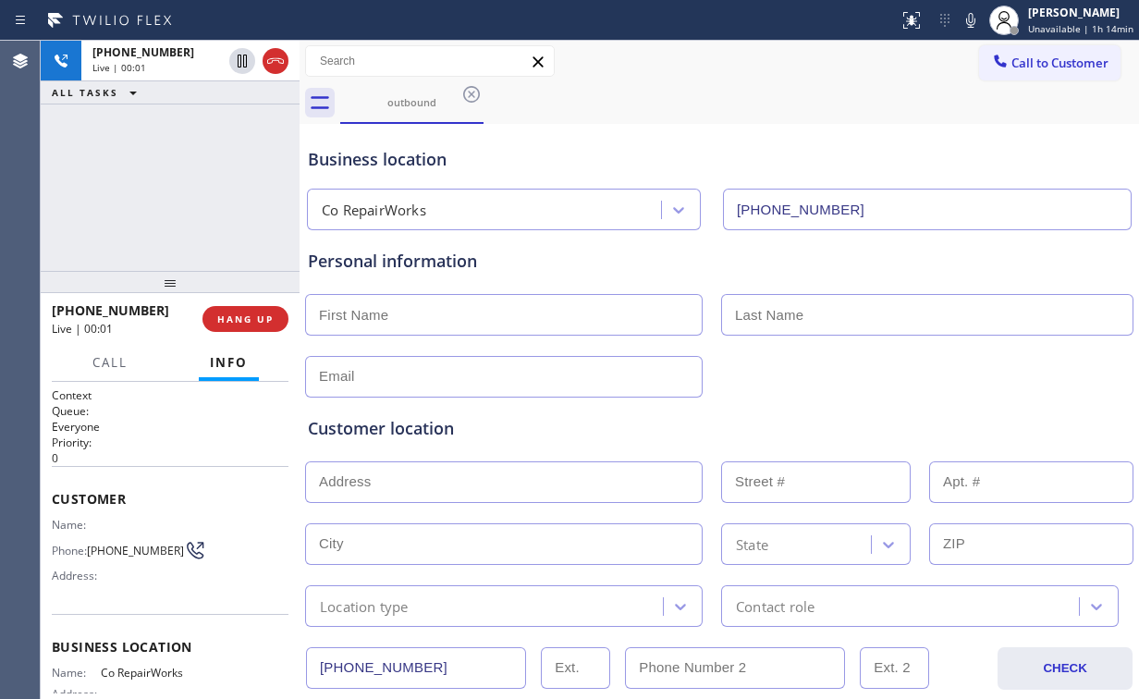
click at [91, 166] on div "[PHONE_NUMBER] Live | 00:01 ALL TASKS ALL TASKS ACTIVE TASKS TASKS IN WRAP UP" at bounding box center [170, 156] width 259 height 230
click at [178, 176] on div "[PHONE_NUMBER] Live | 00:05 ALL TASKS ALL TASKS ACTIVE TASKS TASKS IN WRAP UP" at bounding box center [170, 156] width 259 height 230
click at [187, 181] on div "[PHONE_NUMBER] Live | 00:05 ALL TASKS ALL TASKS ACTIVE TASKS TASKS IN WRAP UP" at bounding box center [170, 156] width 259 height 230
click at [187, 181] on div "[PHONE_NUMBER] Live | 00:06 ALL TASKS ALL TASKS ACTIVE TASKS TASKS IN WRAP UP" at bounding box center [170, 156] width 259 height 230
click at [187, 181] on div "[PHONE_NUMBER] Live | 00:07 ALL TASKS ALL TASKS ACTIVE TASKS TASKS IN WRAP UP" at bounding box center [170, 156] width 259 height 230
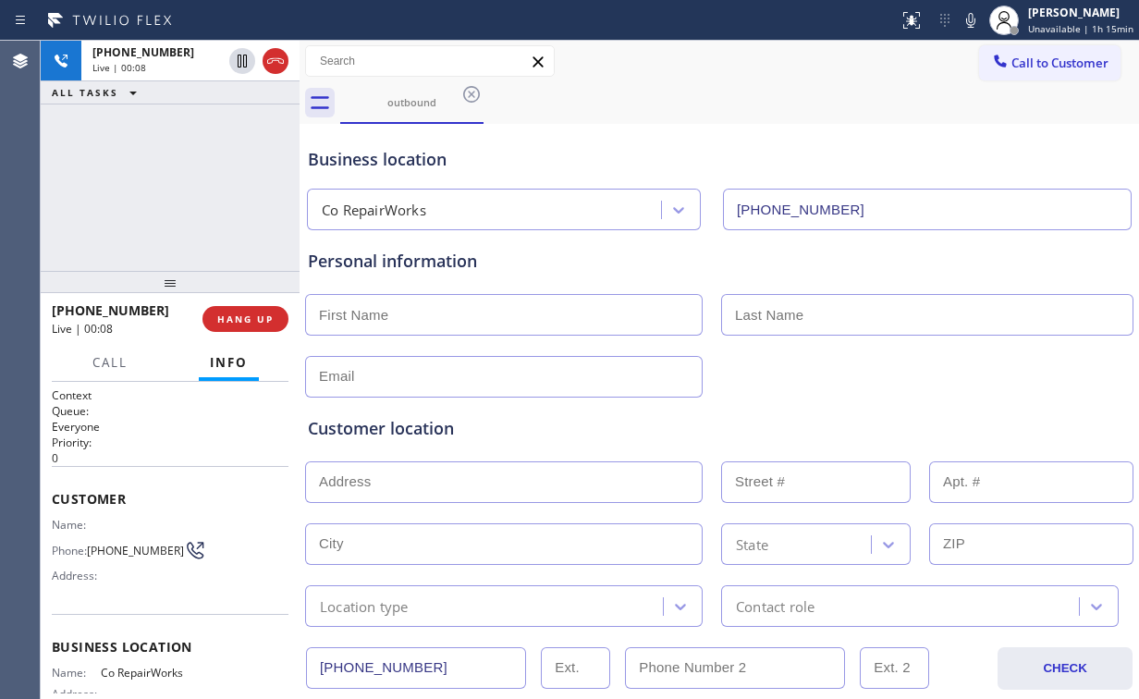
click at [187, 181] on div "[PHONE_NUMBER] Live | 00:08 ALL TASKS ALL TASKS ACTIVE TASKS TASKS IN WRAP UP" at bounding box center [170, 156] width 259 height 230
click at [259, 315] on span "HANG UP" at bounding box center [245, 319] width 56 height 13
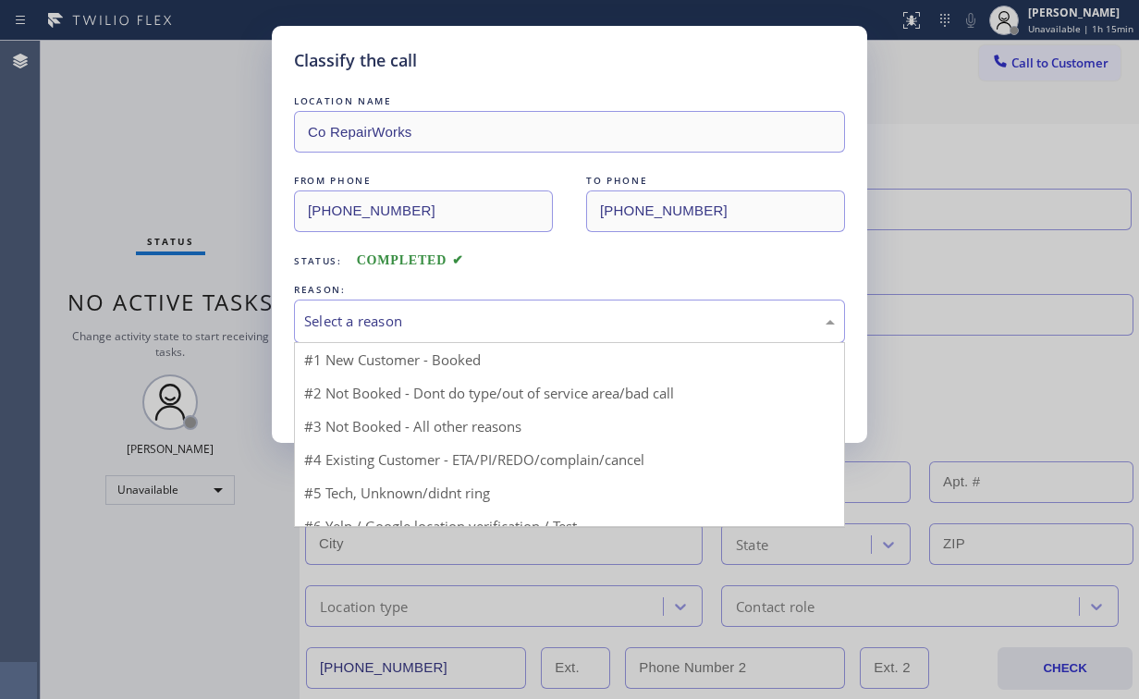
click at [371, 303] on div "Select a reason" at bounding box center [569, 321] width 551 height 43
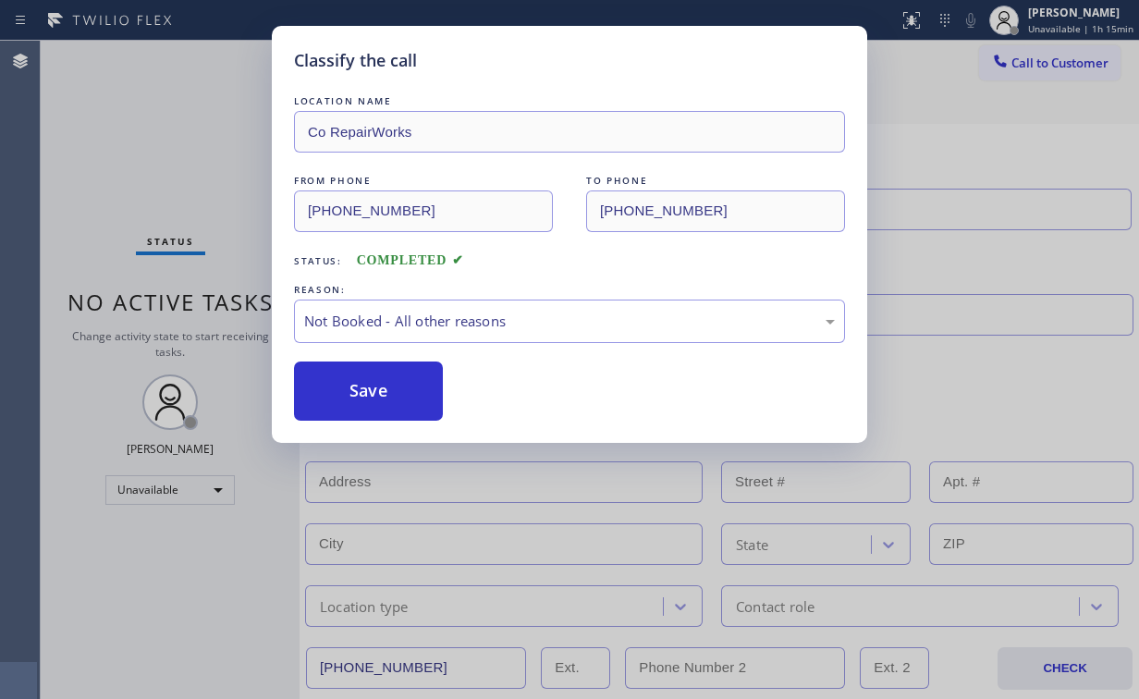
drag, startPoint x: 373, startPoint y: 396, endPoint x: 344, endPoint y: 359, distance: 46.8
click at [373, 395] on button "Save" at bounding box center [368, 391] width 149 height 59
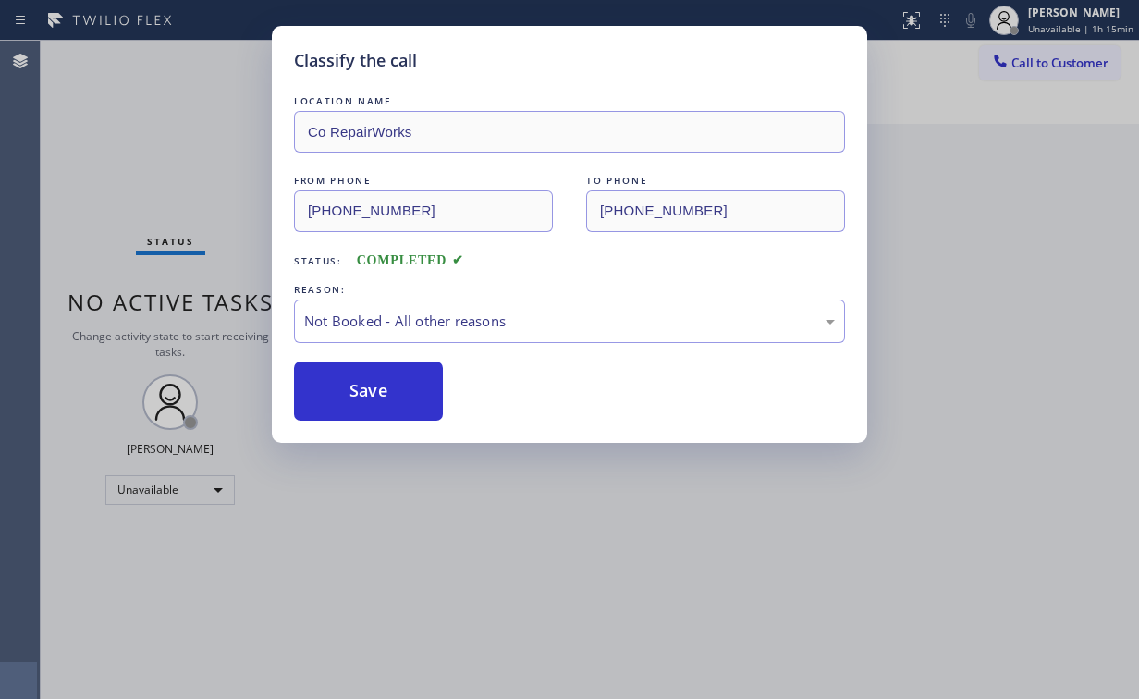
click at [97, 78] on div "Classify the call LOCATION NAME Co RepairWorks FROM PHONE [PHONE_NUMBER] TO PHO…" at bounding box center [569, 349] width 1139 height 699
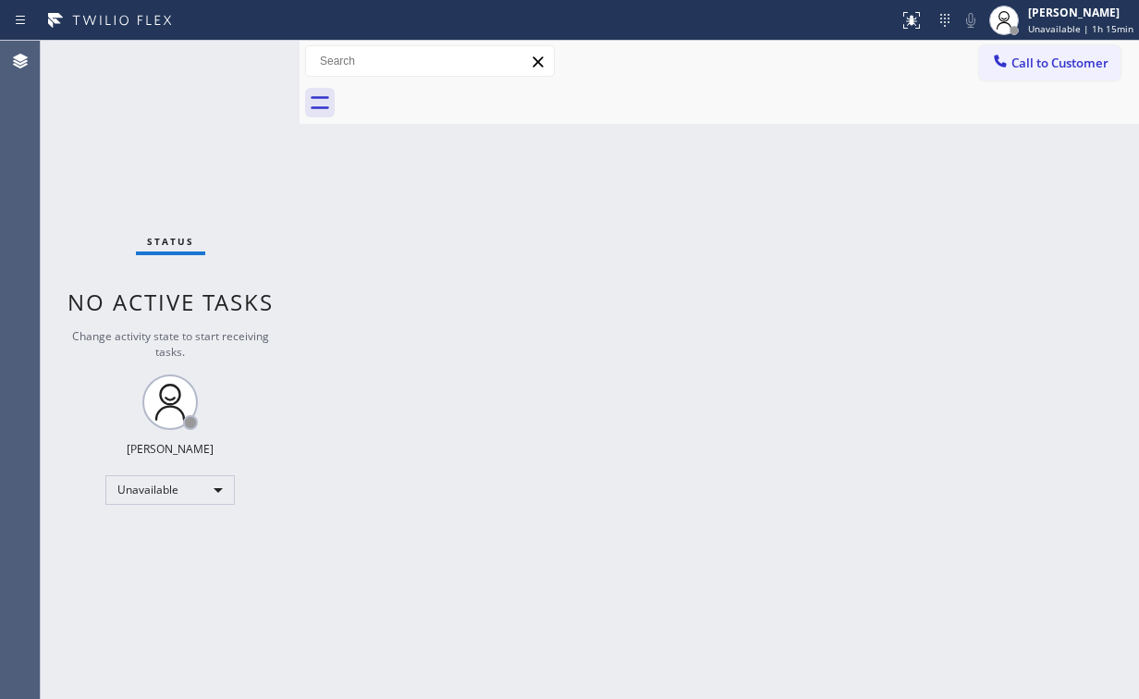
drag, startPoint x: 853, startPoint y: 296, endPoint x: 829, endPoint y: 299, distance: 24.2
click at [840, 296] on div "Back to Dashboard Change Sender ID Customers Technicians Select a contact Outbo…" at bounding box center [720, 370] width 840 height 658
drag, startPoint x: 1025, startPoint y: 53, endPoint x: 699, endPoint y: 211, distance: 362.7
click at [1021, 57] on span "Call to Customer" at bounding box center [1059, 63] width 97 height 17
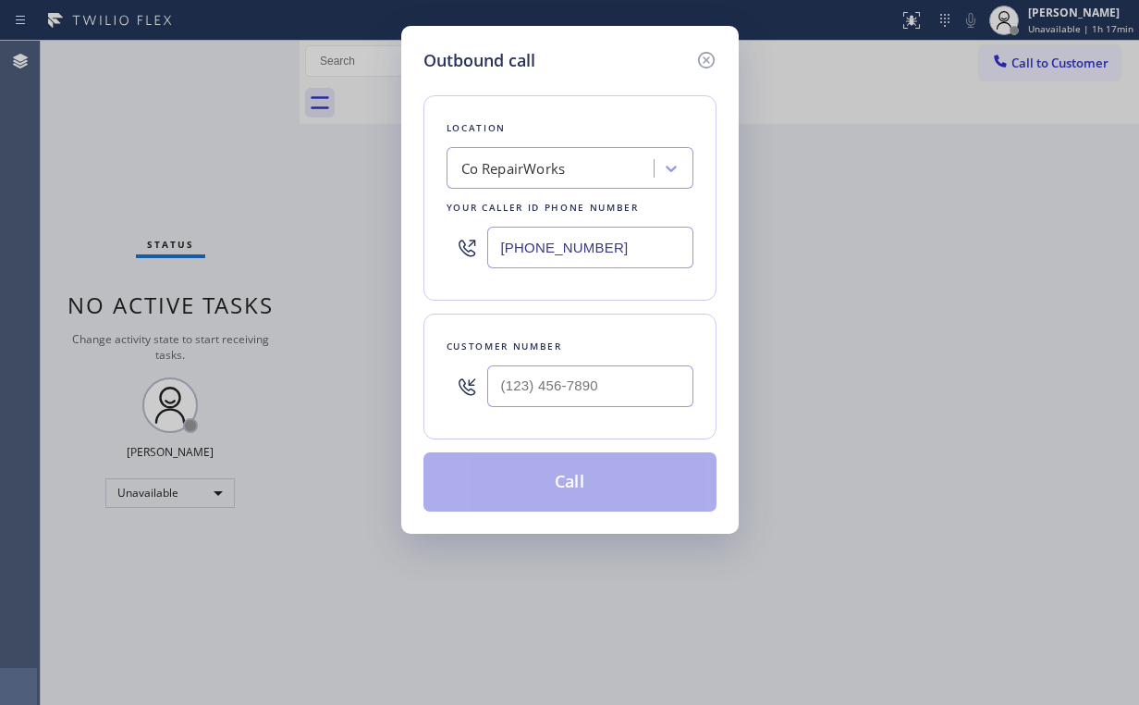
drag, startPoint x: 433, startPoint y: 233, endPoint x: 225, endPoint y: 224, distance: 208.2
click at [246, 226] on div "Outbound call Location Co RepairWorks Your caller id phone number [PHONE_NUMBER…" at bounding box center [569, 352] width 1139 height 705
paste input "425) 296-8742"
drag, startPoint x: 643, startPoint y: 239, endPoint x: 276, endPoint y: 224, distance: 366.4
click at [387, 235] on div "Outbound call Location Co RepairWorks Your caller id phone number [PHONE_NUMBER…" at bounding box center [569, 352] width 1139 height 705
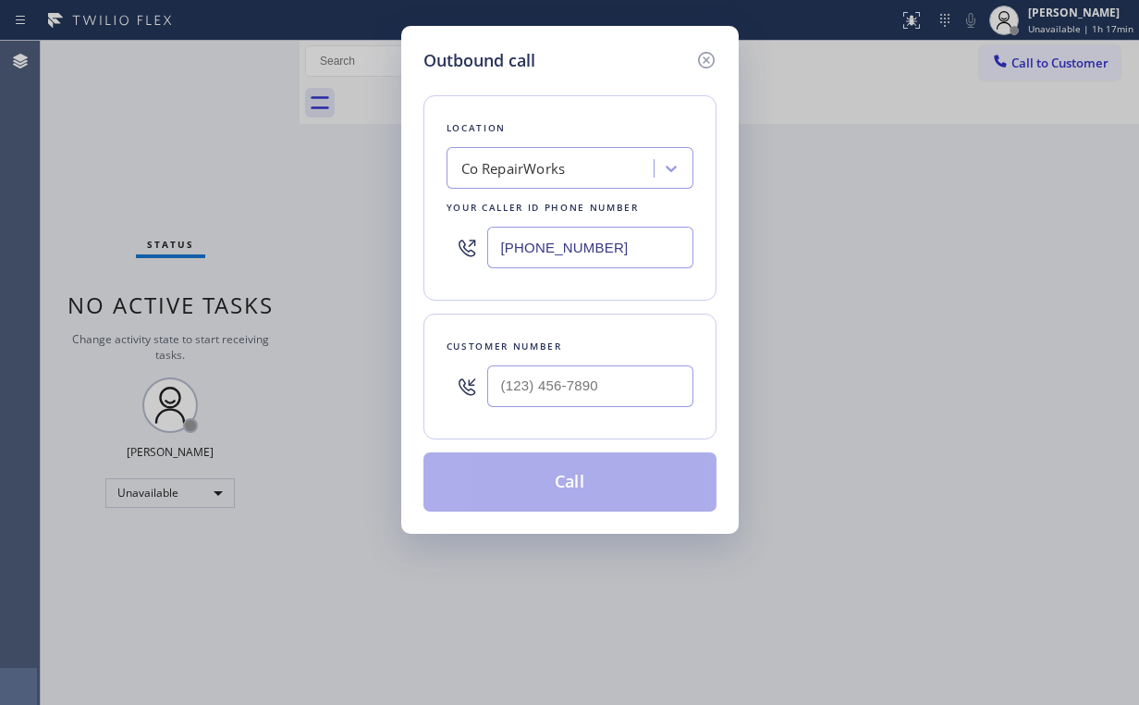
paste input "425) 296-8742"
drag, startPoint x: 650, startPoint y: 248, endPoint x: 343, endPoint y: 217, distance: 308.5
click at [423, 236] on div "Location Search location Your caller id phone number [PHONE_NUMBER]" at bounding box center [569, 197] width 293 height 205
paste input "310) 400-5899"
type input "[PHONE_NUMBER]"
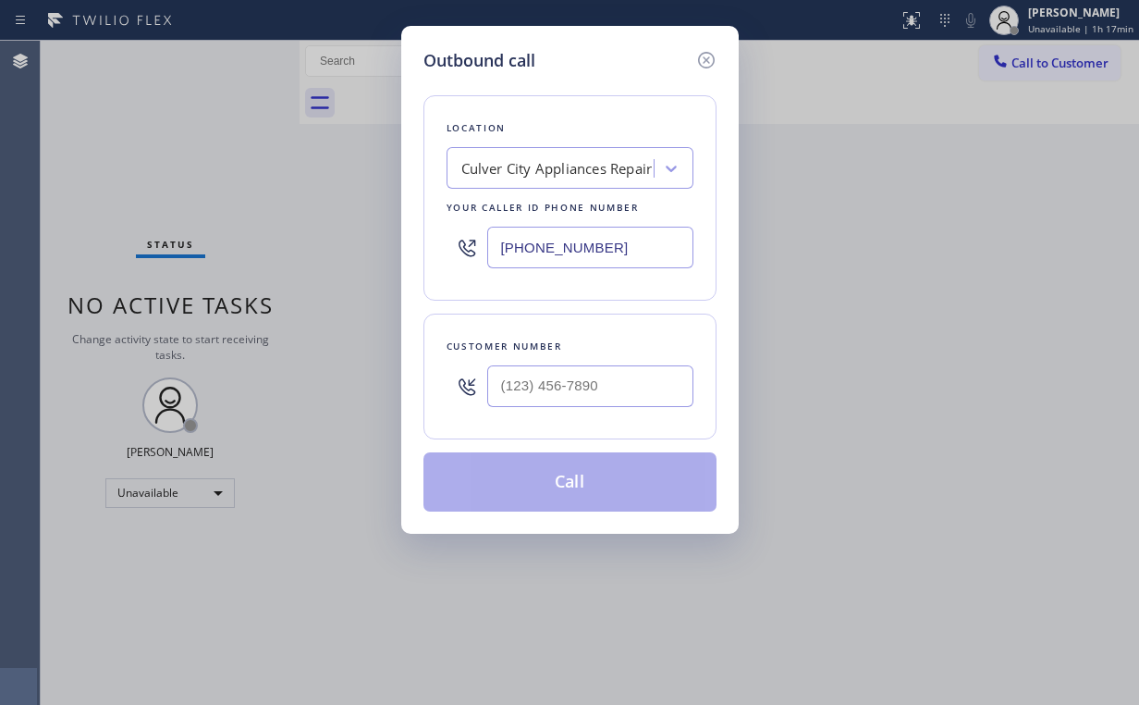
click at [602, 405] on div at bounding box center [590, 386] width 206 height 60
click at [607, 356] on div at bounding box center [590, 386] width 206 height 60
click at [577, 380] on input "(___) ___-____" at bounding box center [590, 386] width 206 height 42
paste input "310) 357-7664"
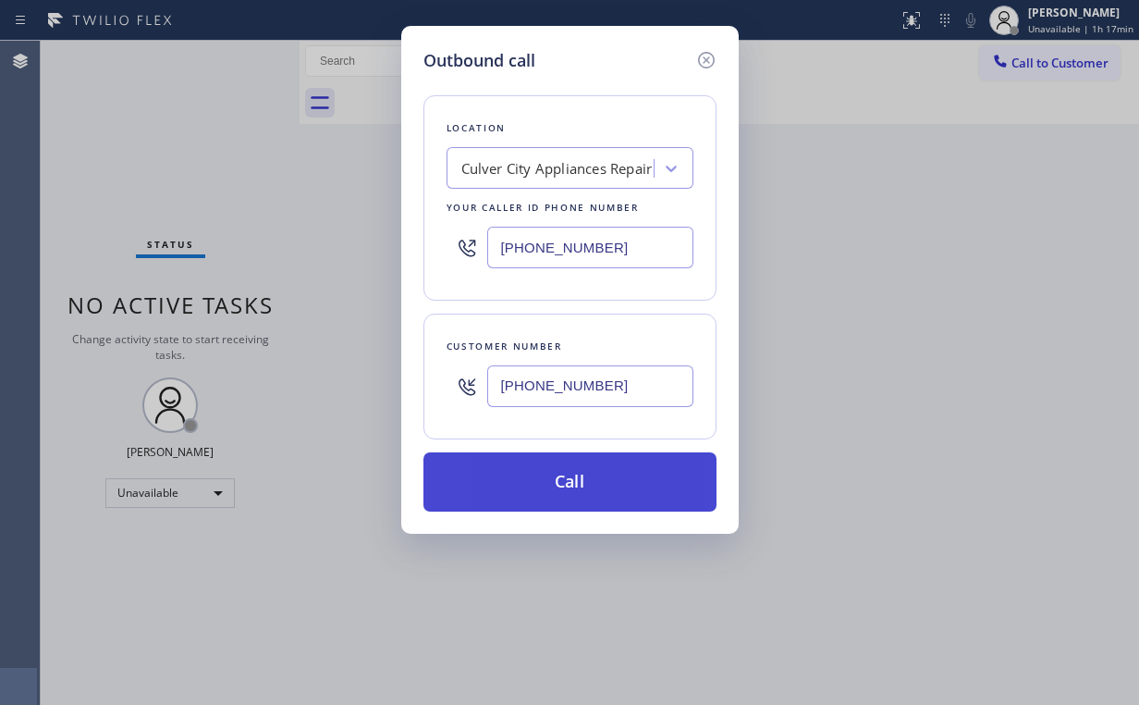
type input "[PHONE_NUMBER]"
drag, startPoint x: 539, startPoint y: 466, endPoint x: 528, endPoint y: 498, distance: 34.2
click at [538, 469] on button "Call" at bounding box center [569, 481] width 293 height 59
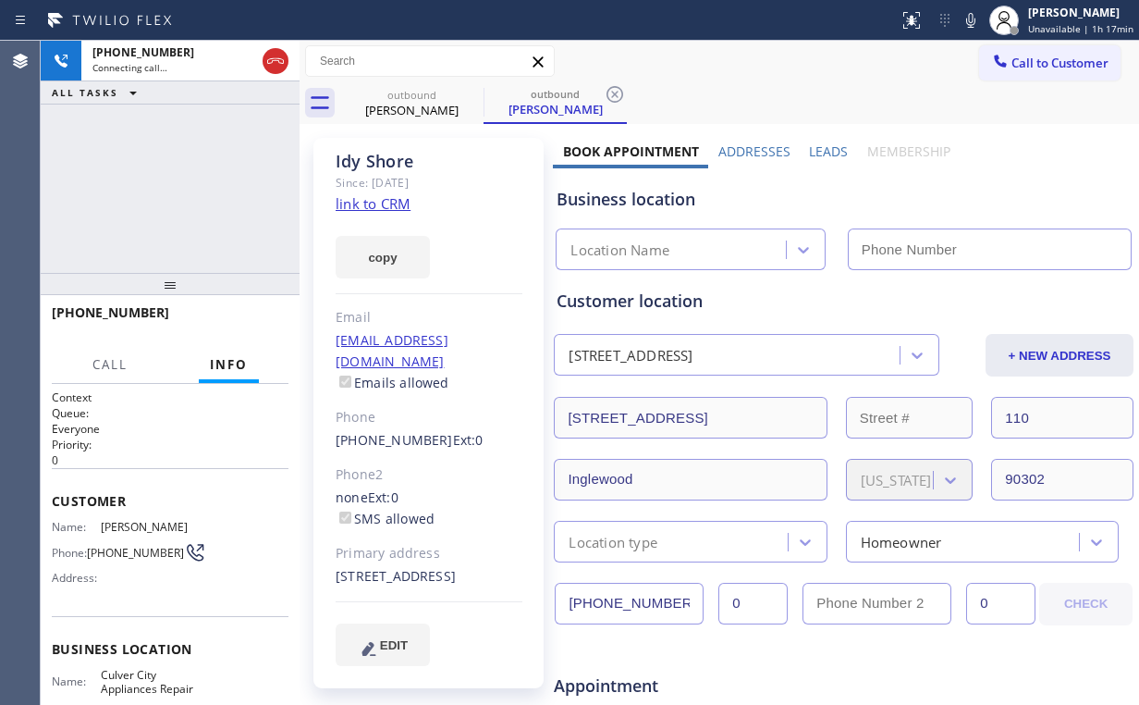
type input "[PHONE_NUMBER]"
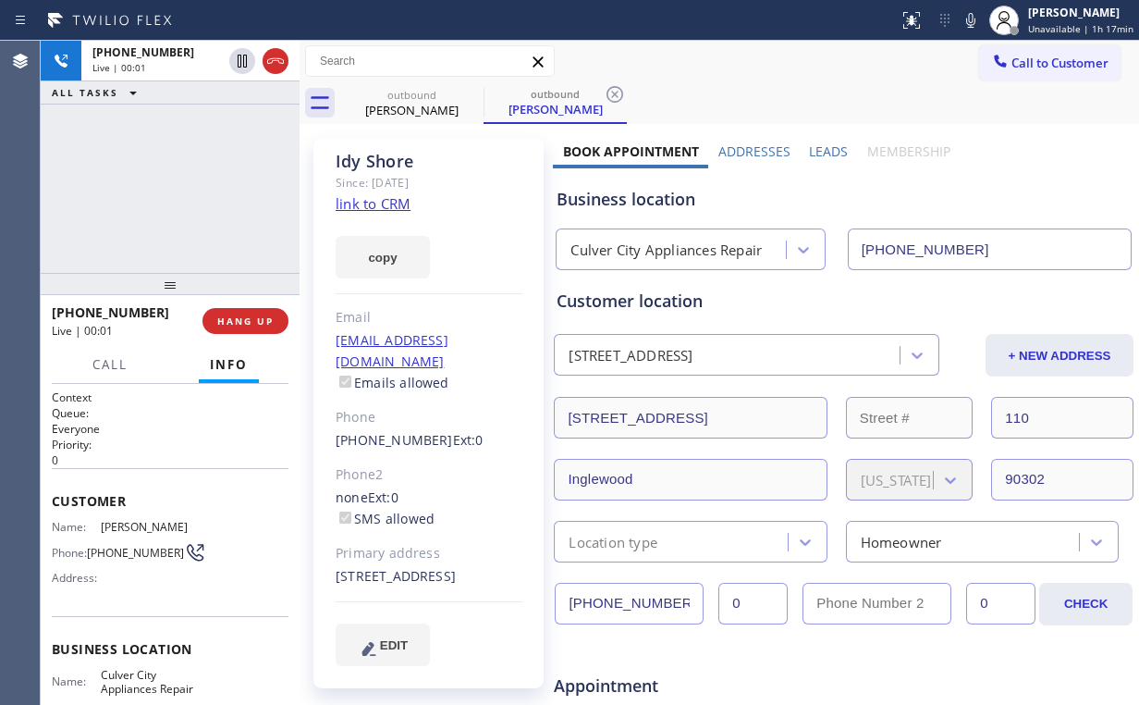
click at [184, 180] on div "[PHONE_NUMBER] Live | 00:01 ALL TASKS ALL TASKS ACTIVE TASKS TASKS IN WRAP UP" at bounding box center [170, 157] width 259 height 232
click at [270, 317] on span "HANG UP" at bounding box center [245, 320] width 56 height 13
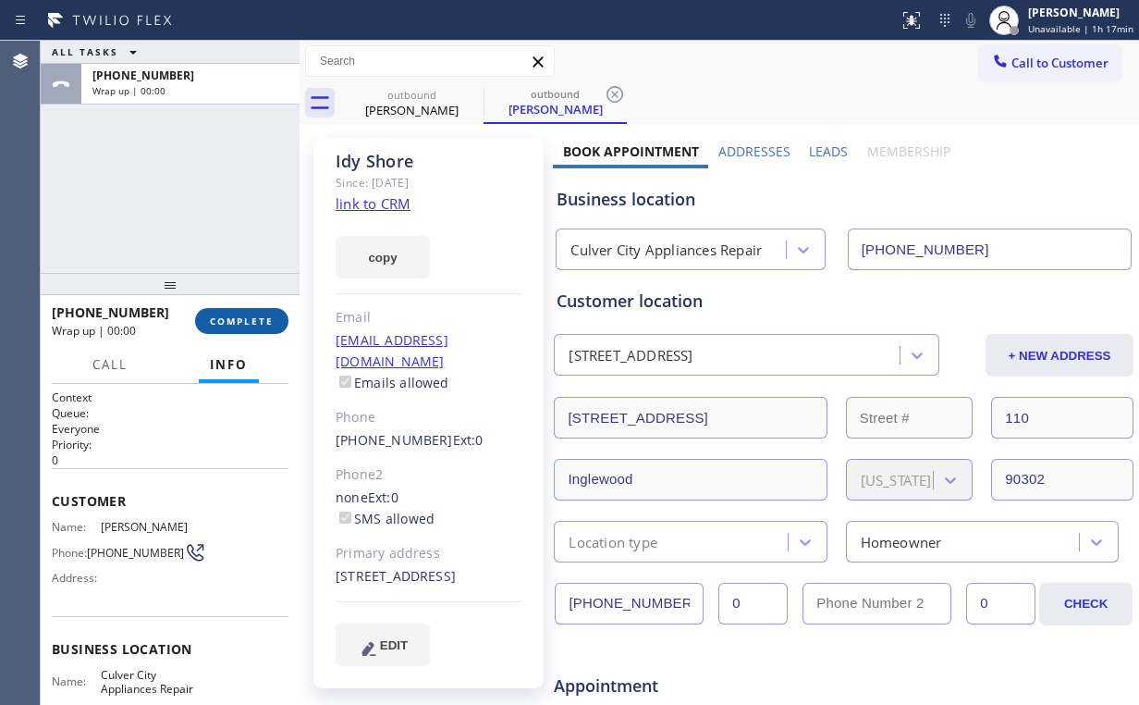
click at [270, 317] on span "COMPLETE" at bounding box center [242, 320] width 64 height 13
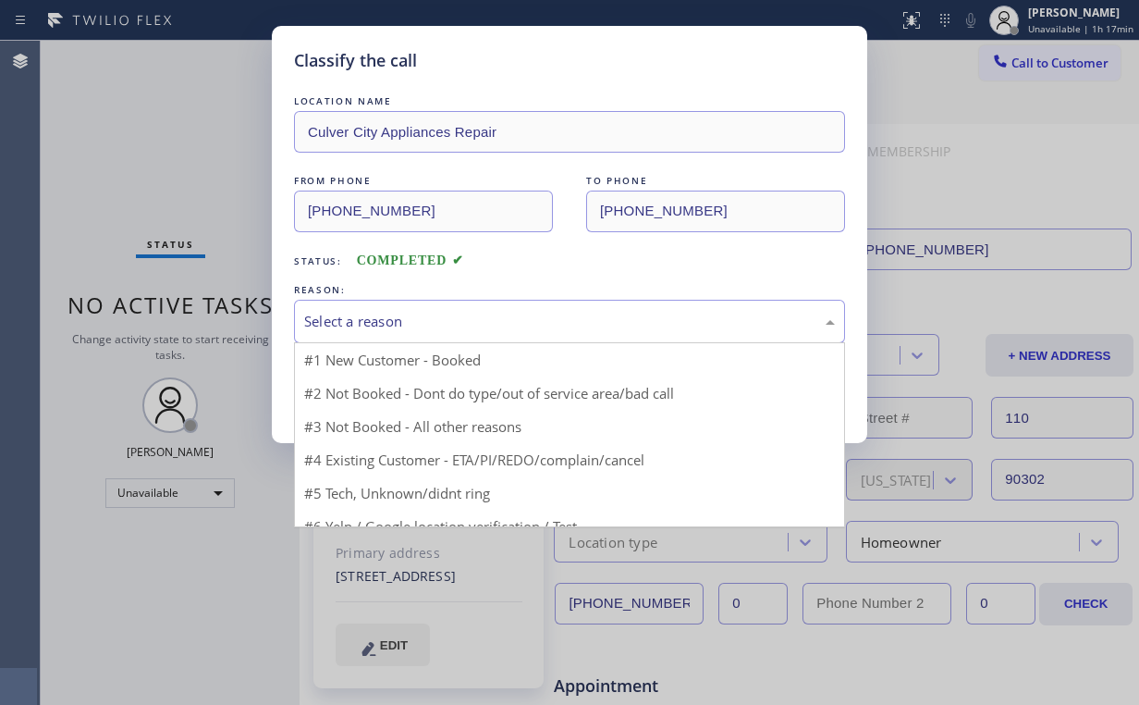
click at [351, 314] on div "Select a reason" at bounding box center [569, 321] width 531 height 21
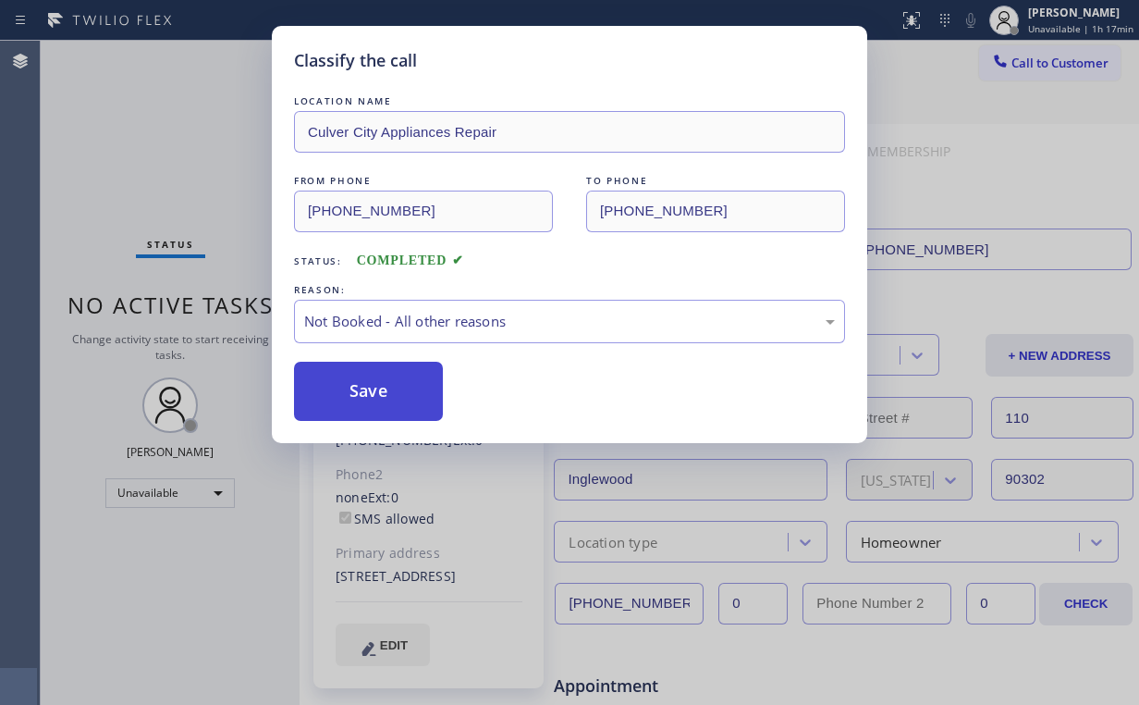
drag, startPoint x: 370, startPoint y: 389, endPoint x: 146, endPoint y: 138, distance: 336.6
click at [370, 388] on button "Save" at bounding box center [368, 391] width 149 height 59
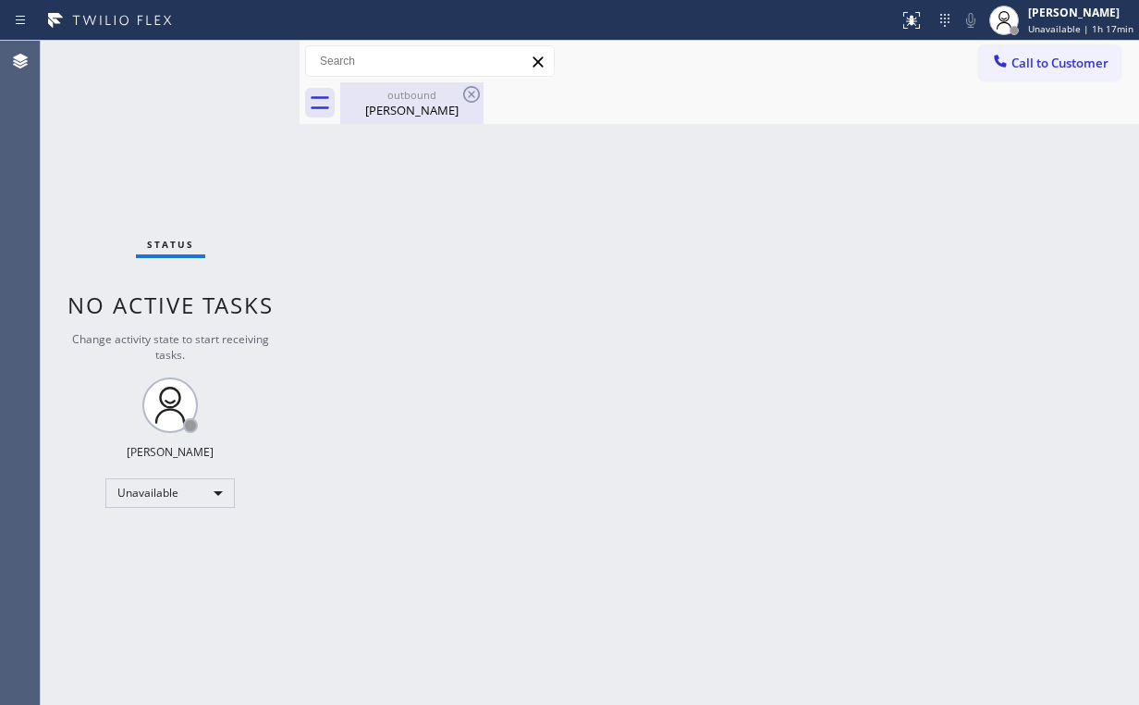
click at [428, 106] on div "[PERSON_NAME]" at bounding box center [412, 110] width 140 height 17
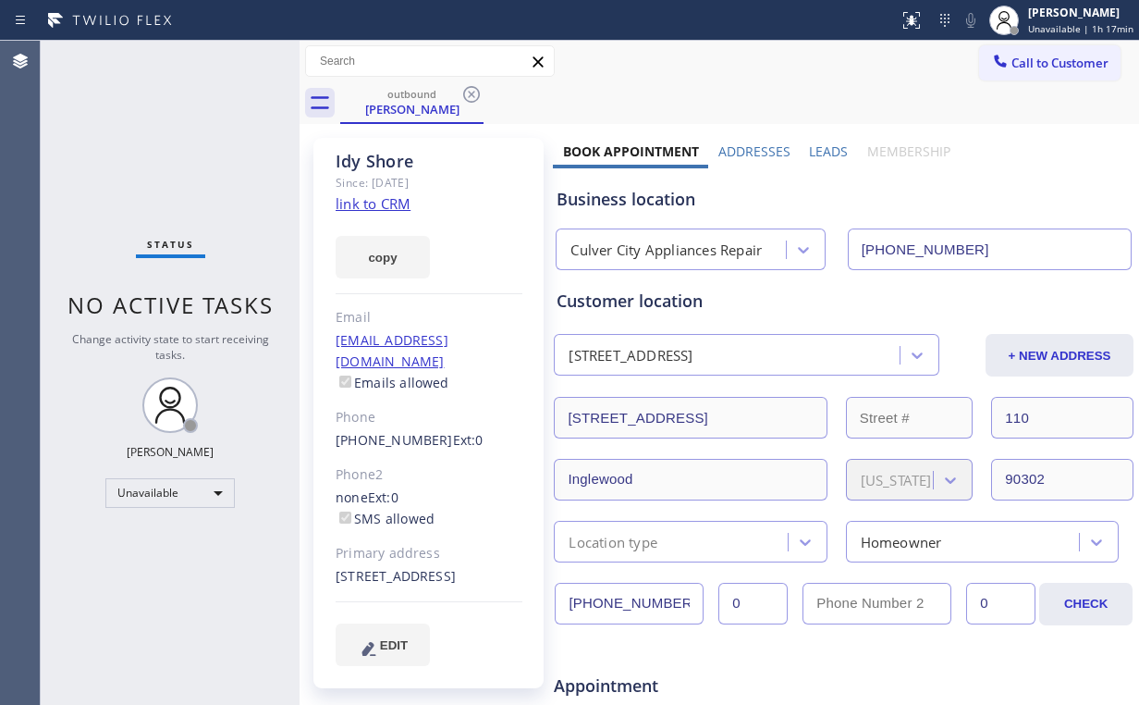
drag, startPoint x: 466, startPoint y: 94, endPoint x: 728, endPoint y: 169, distance: 272.2
click at [467, 94] on icon at bounding box center [471, 94] width 22 height 22
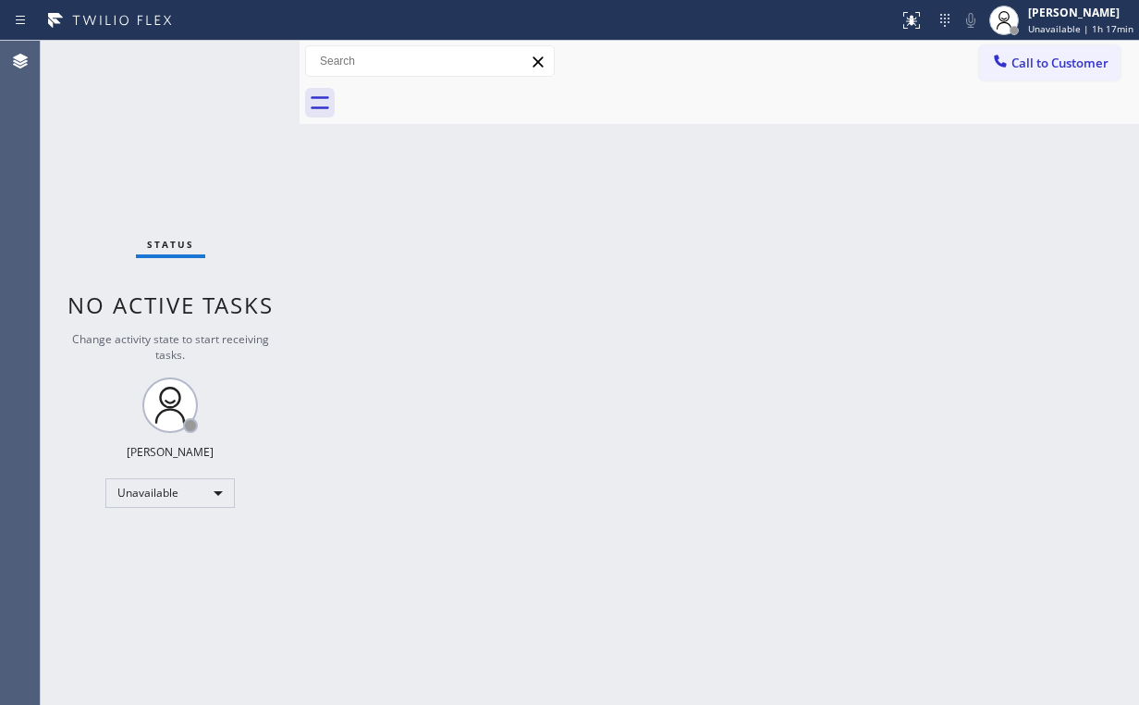
click at [832, 190] on div "Back to Dashboard Change Sender ID Customers Technicians Select a contact Outbo…" at bounding box center [720, 373] width 840 height 664
drag, startPoint x: 1055, startPoint y: 55, endPoint x: 714, endPoint y: 266, distance: 401.5
click at [1041, 62] on span "Call to Customer" at bounding box center [1059, 63] width 97 height 17
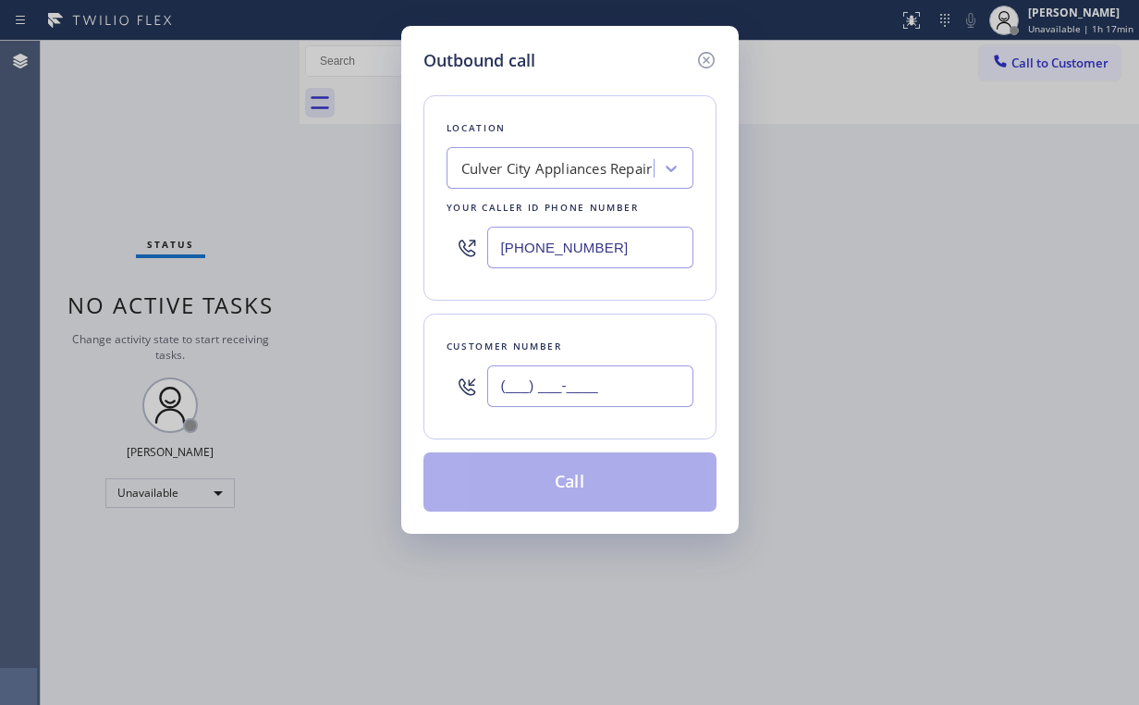
click at [586, 393] on input "(___) ___-____" at bounding box center [590, 386] width 206 height 42
paste input "310) 357-7664"
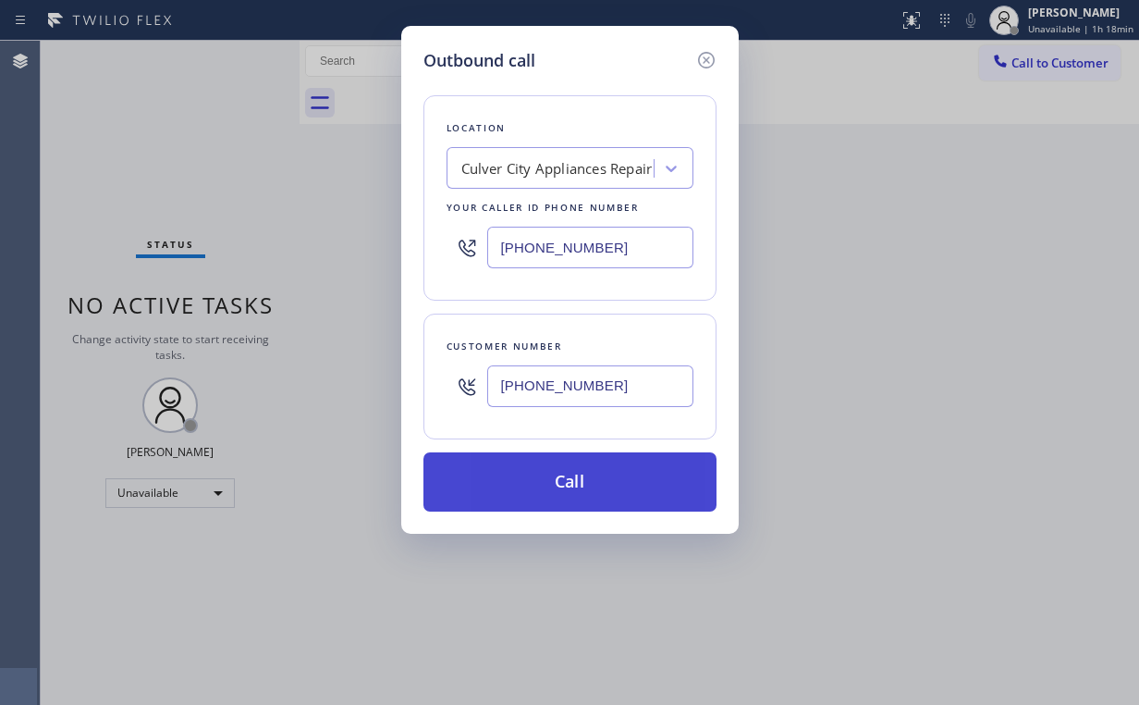
type input "[PHONE_NUMBER]"
click at [533, 483] on button "Call" at bounding box center [569, 481] width 293 height 59
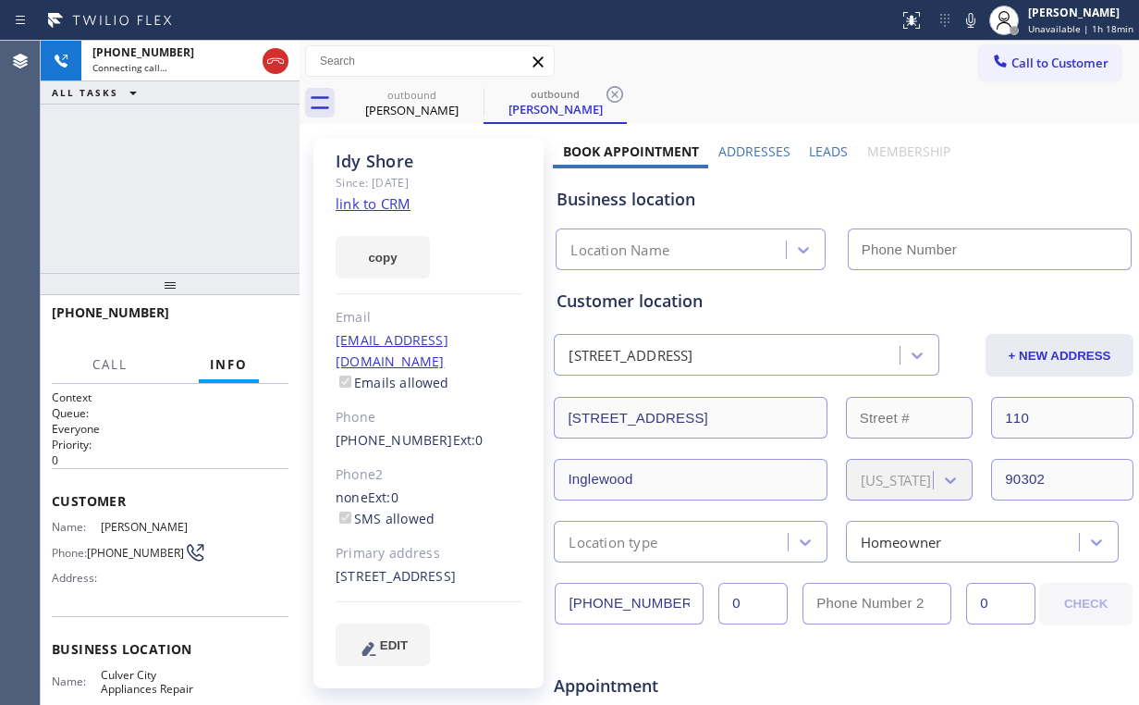
click at [147, 162] on div "[PHONE_NUMBER] Connecting call… ALL TASKS ALL TASKS ACTIVE TASKS TASKS IN WRAP …" at bounding box center [170, 157] width 259 height 232
type input "[PHONE_NUMBER]"
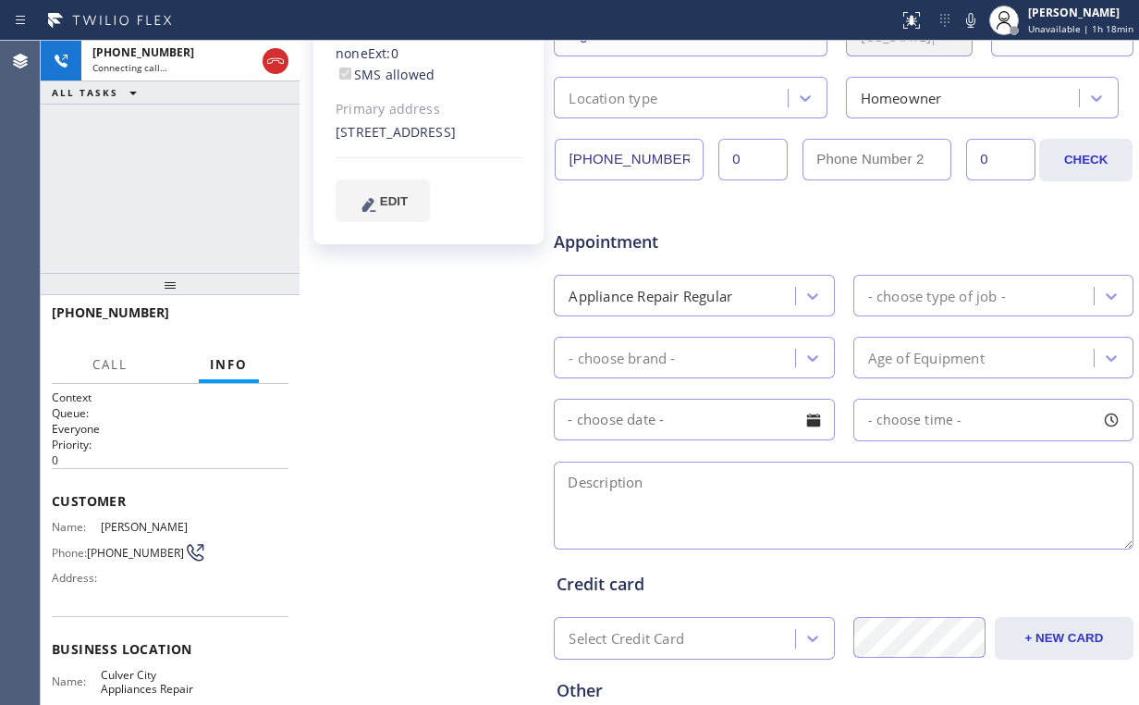
scroll to position [624, 0]
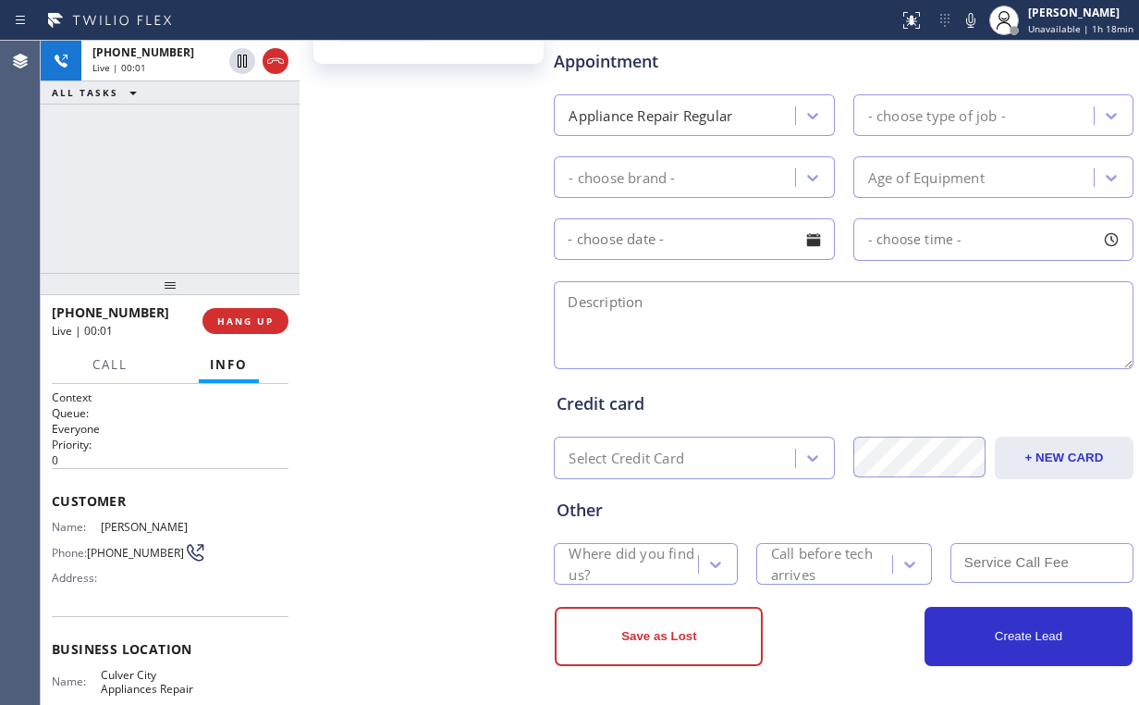
click at [155, 152] on div "[PHONE_NUMBER] Live | 00:01 ALL TASKS ALL TASKS ACTIVE TASKS TASKS IN WRAP UP" at bounding box center [170, 157] width 259 height 232
click at [264, 320] on span "HANG UP" at bounding box center [245, 320] width 56 height 13
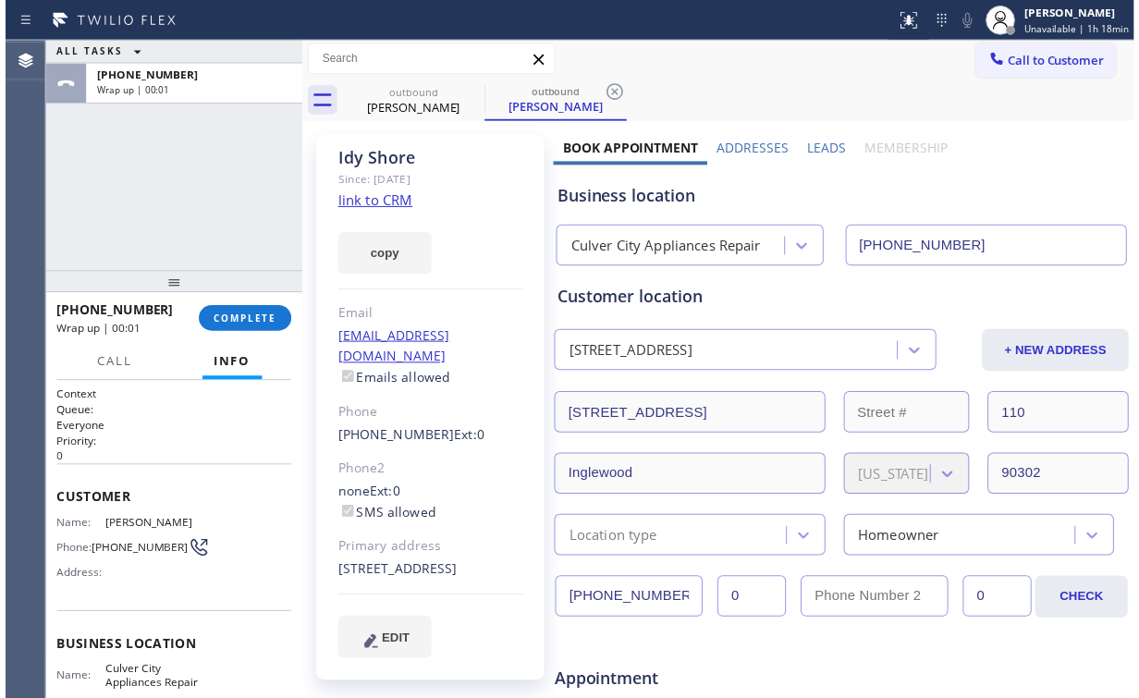
scroll to position [0, 0]
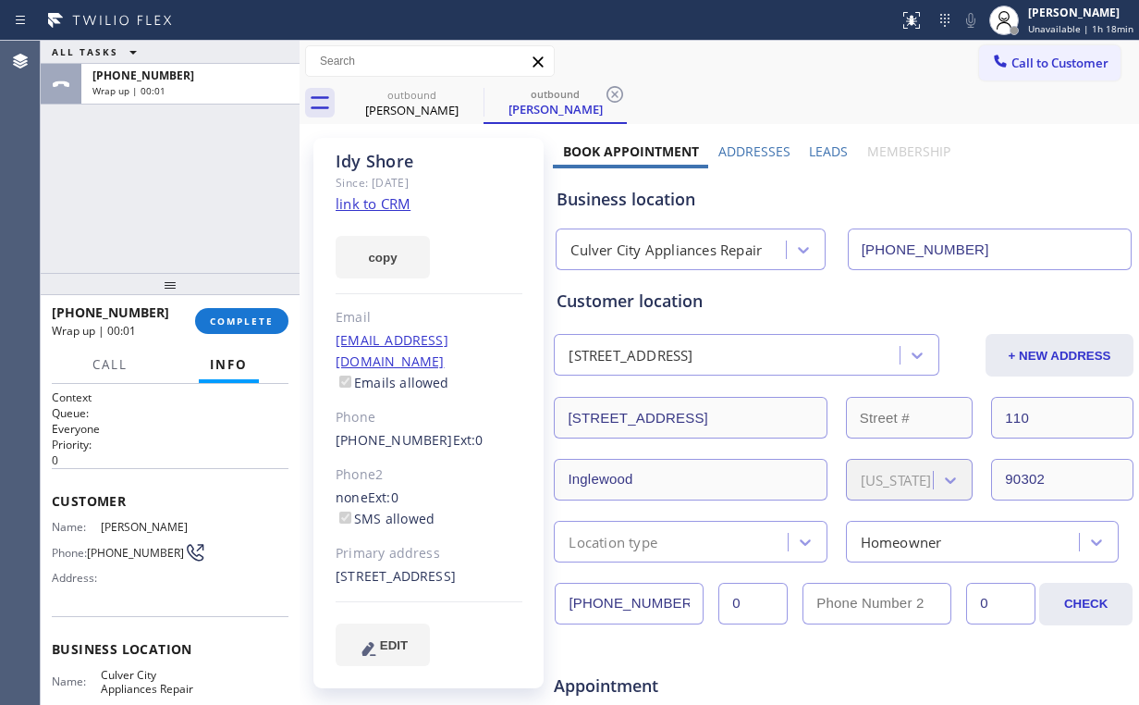
click at [248, 337] on div "[PHONE_NUMBER] Wrap up | 00:01 COMPLETE" at bounding box center [170, 321] width 237 height 48
click at [239, 312] on button "COMPLETE" at bounding box center [241, 321] width 93 height 26
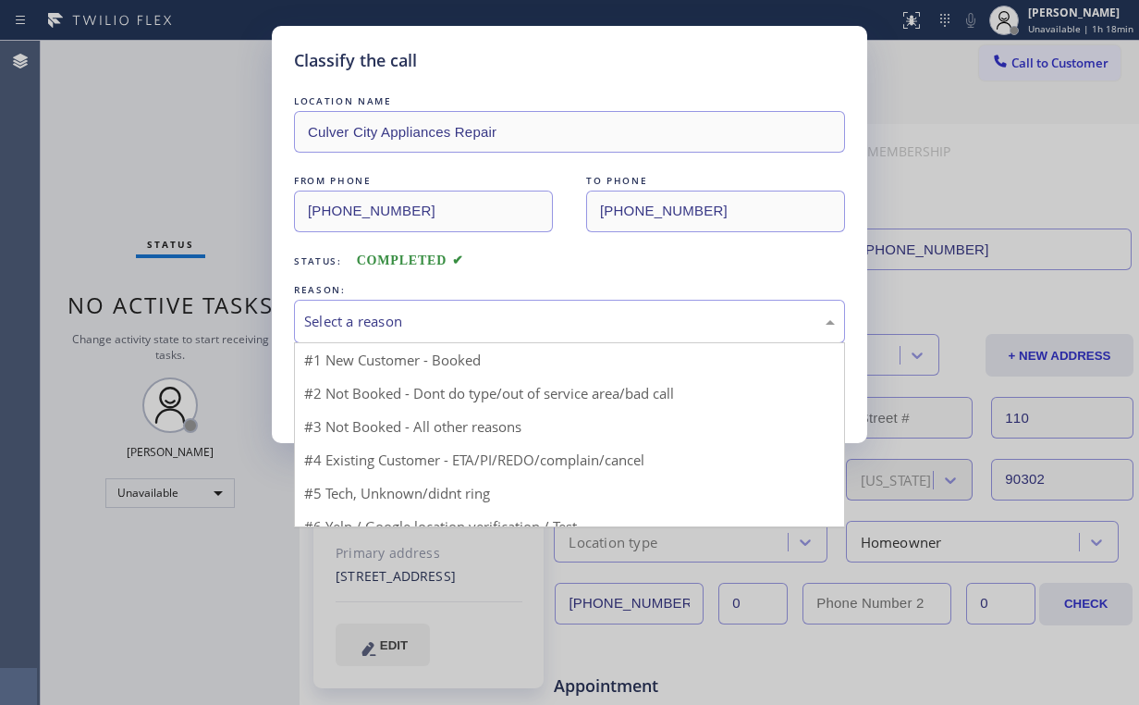
click at [372, 327] on div "Select a reason" at bounding box center [569, 321] width 531 height 21
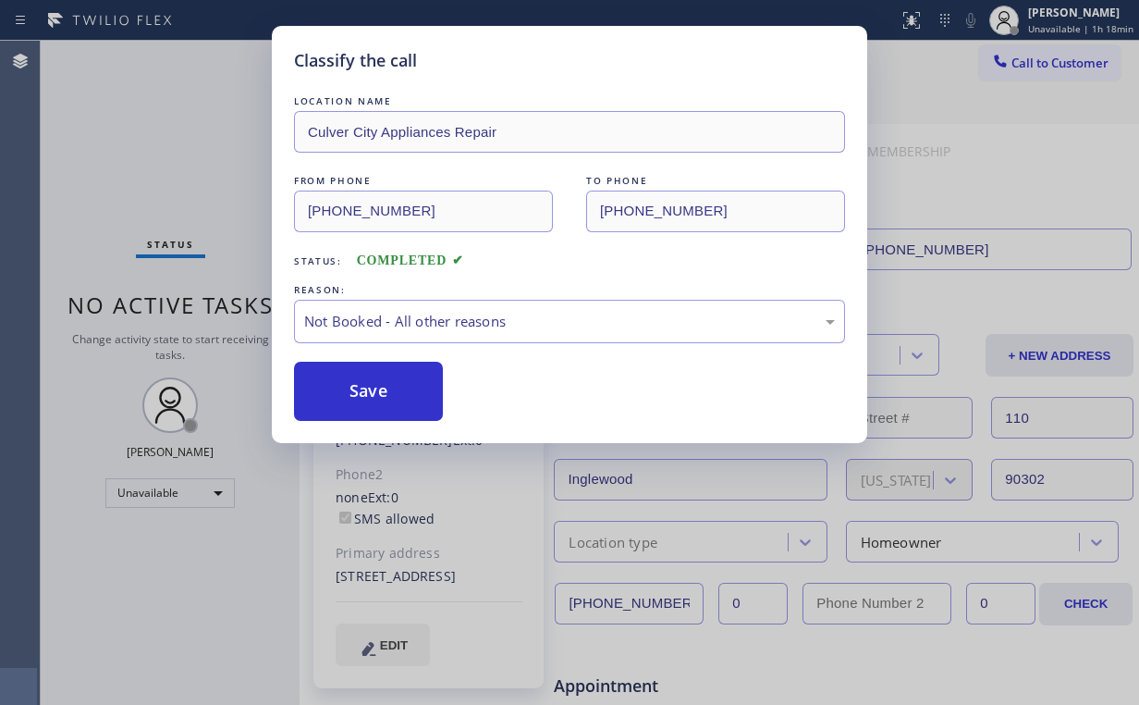
drag, startPoint x: 367, startPoint y: 392, endPoint x: 200, endPoint y: 201, distance: 254.2
click at [369, 392] on button "Save" at bounding box center [368, 391] width 149 height 59
click at [148, 141] on div "Classify the call LOCATION NAME [GEOGRAPHIC_DATA] Appliances Repair FROM PHONE …" at bounding box center [569, 352] width 1139 height 705
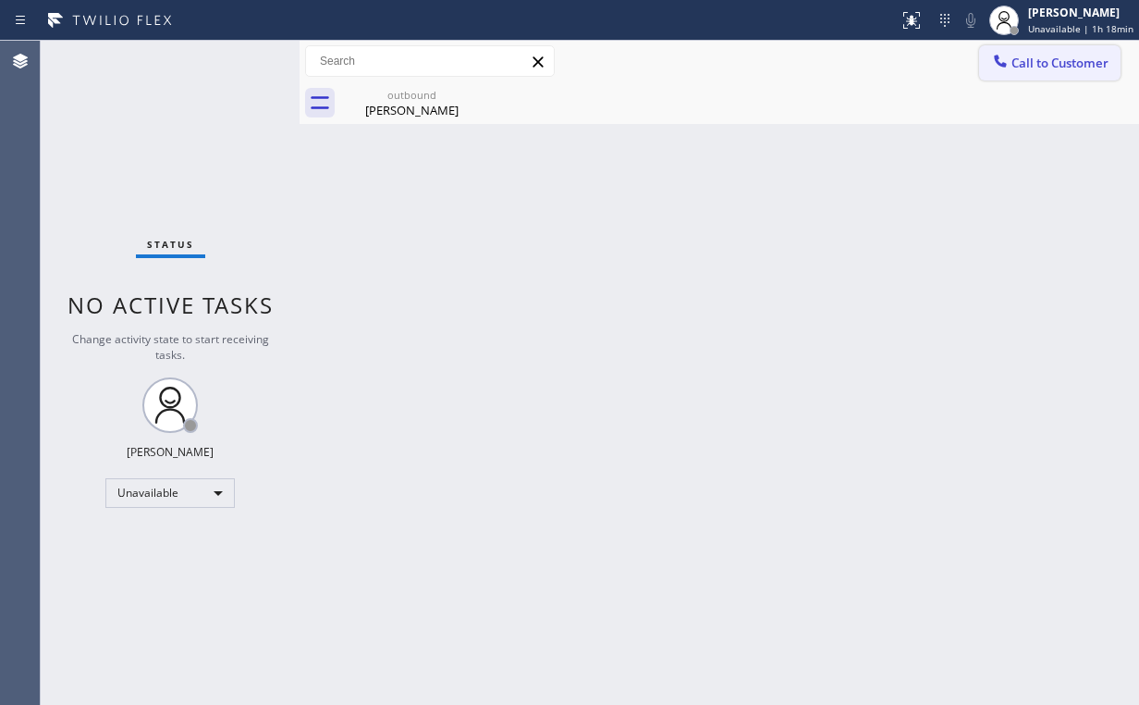
click at [1024, 62] on span "Call to Customer" at bounding box center [1059, 63] width 97 height 17
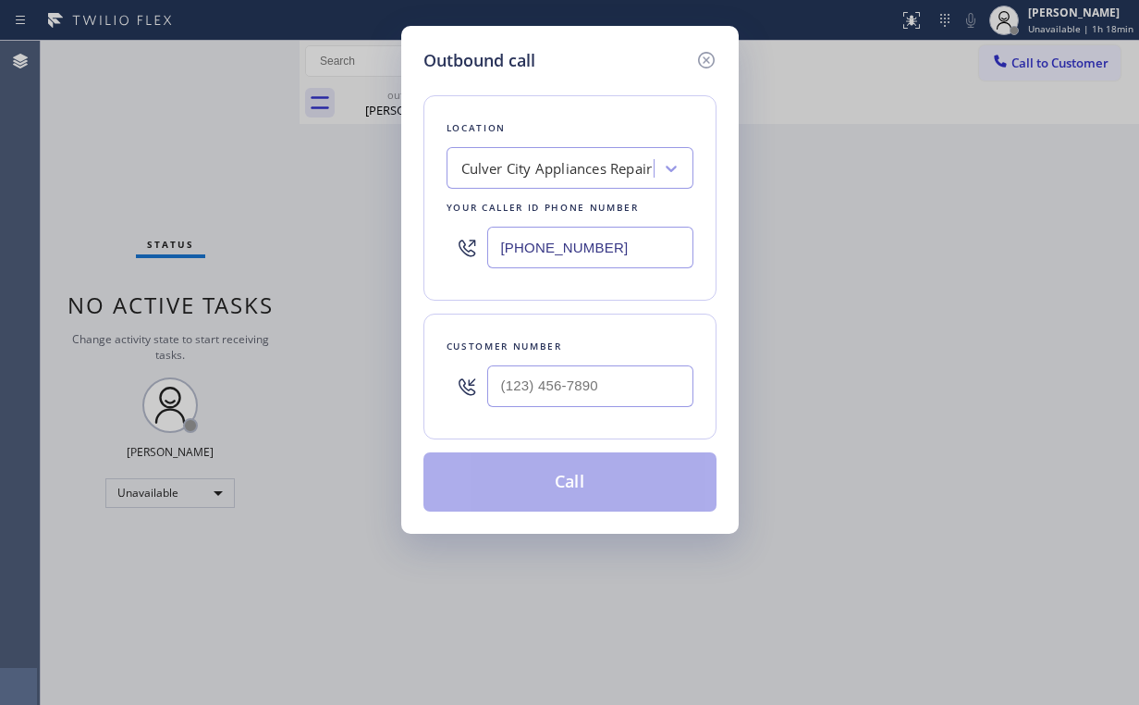
drag, startPoint x: 629, startPoint y: 258, endPoint x: 295, endPoint y: 212, distance: 337.0
click at [299, 215] on div "Outbound call Location [GEOGRAPHIC_DATA] Appliances Repair Your caller id phone…" at bounding box center [569, 352] width 1139 height 705
paste input "619) 369-1313"
type input "[PHONE_NUMBER]"
click at [610, 389] on input "(___) ___-____" at bounding box center [590, 386] width 206 height 42
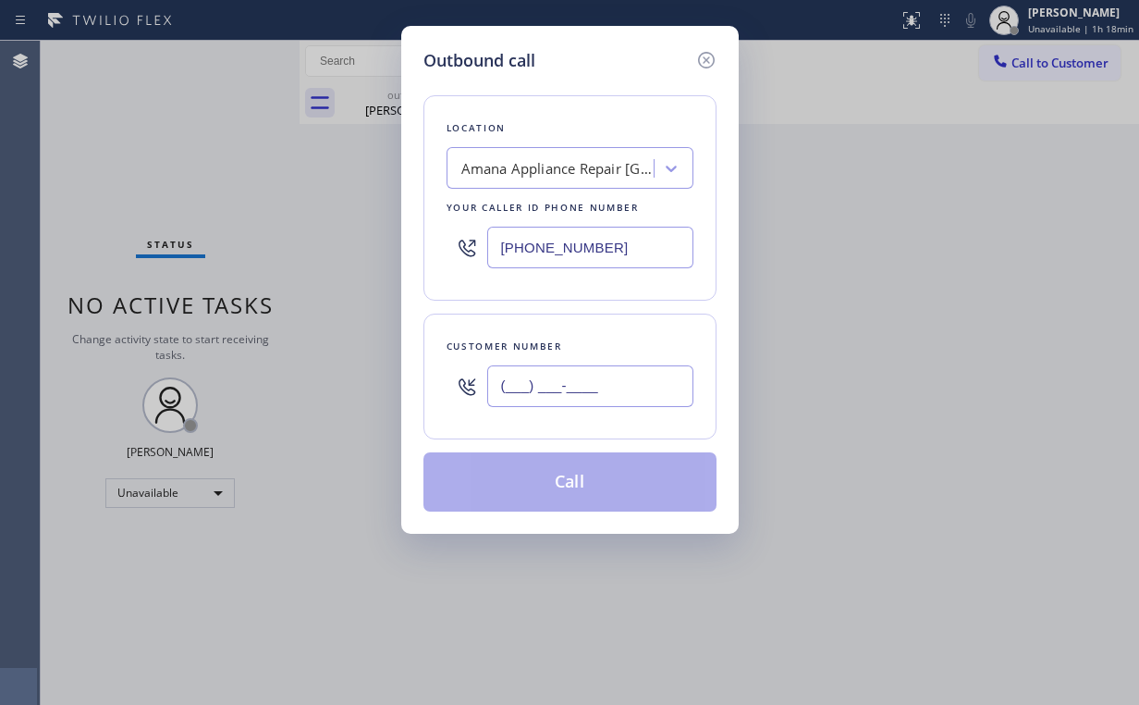
paste input "858) 229-0332"
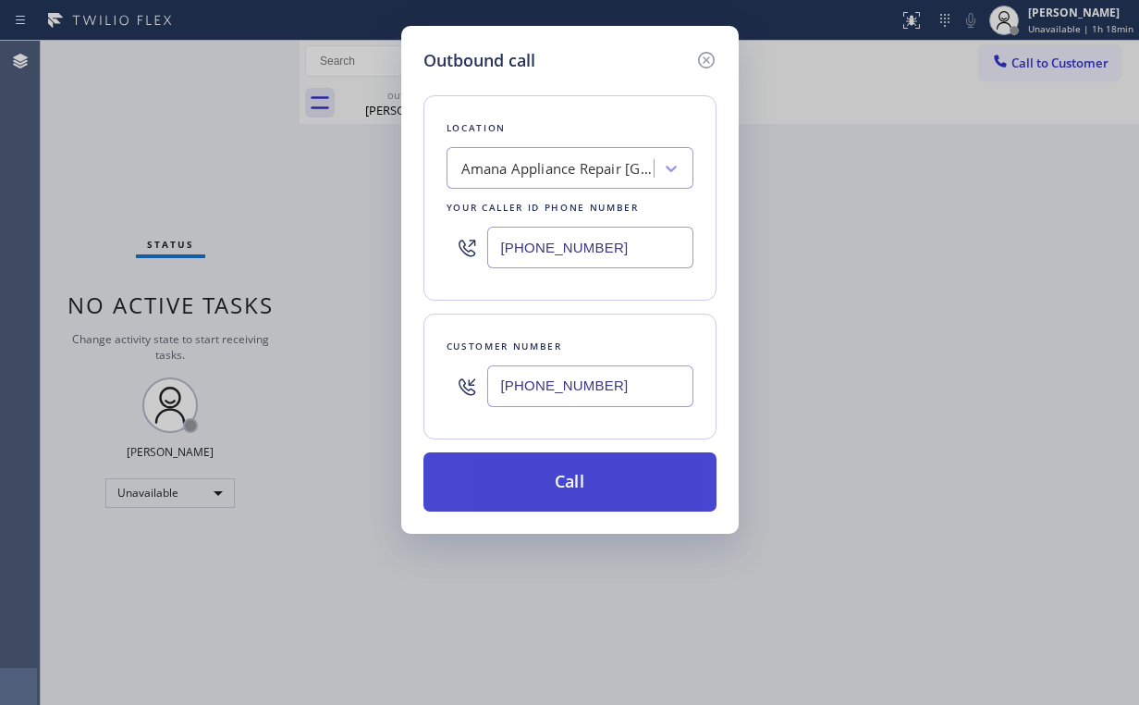
type input "[PHONE_NUMBER]"
click at [526, 473] on button "Call" at bounding box center [569, 481] width 293 height 59
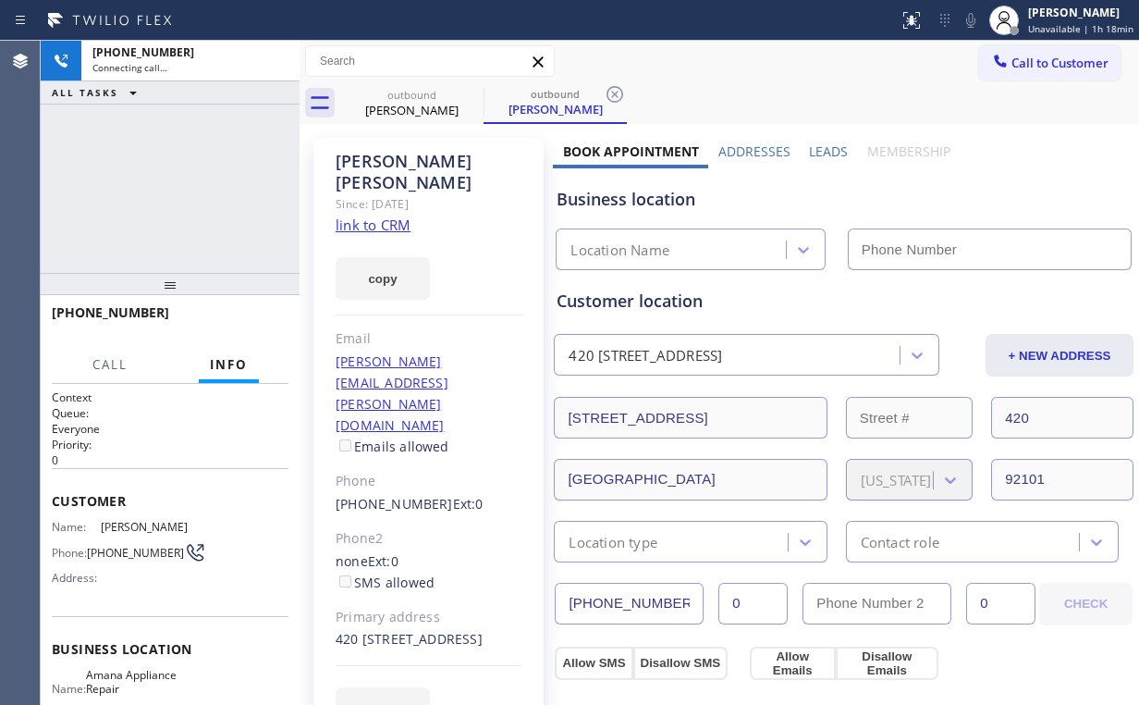
drag, startPoint x: 112, startPoint y: 151, endPoint x: 136, endPoint y: 152, distance: 24.1
click at [118, 152] on div "[PHONE_NUMBER] Connecting call… ALL TASKS ALL TASKS ACTIVE TASKS TASKS IN WRAP …" at bounding box center [170, 157] width 259 height 232
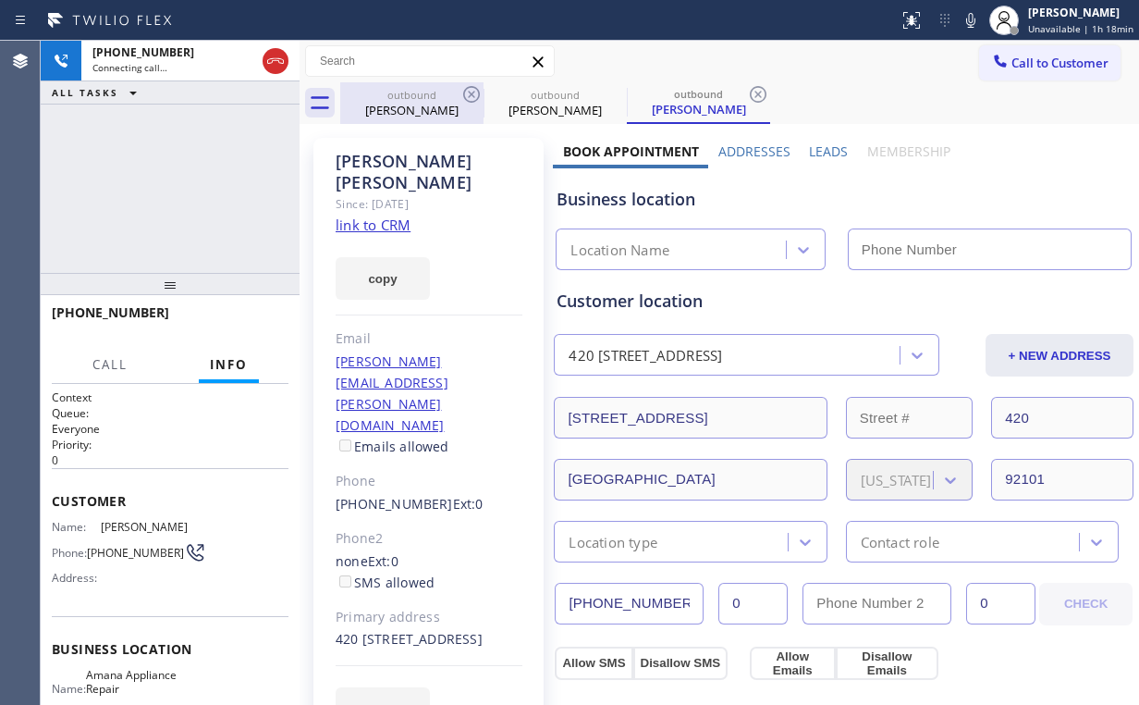
click at [422, 98] on div "outbound" at bounding box center [412, 95] width 140 height 14
type input "[PHONE_NUMBER]"
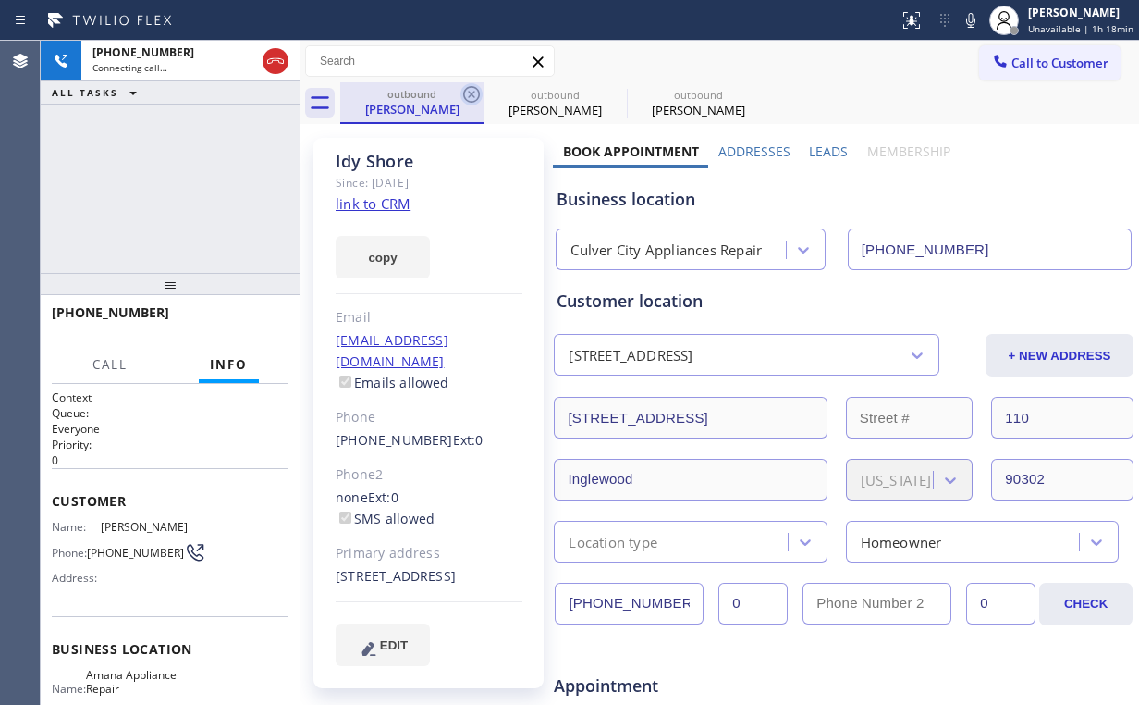
click at [470, 89] on icon at bounding box center [471, 94] width 22 height 22
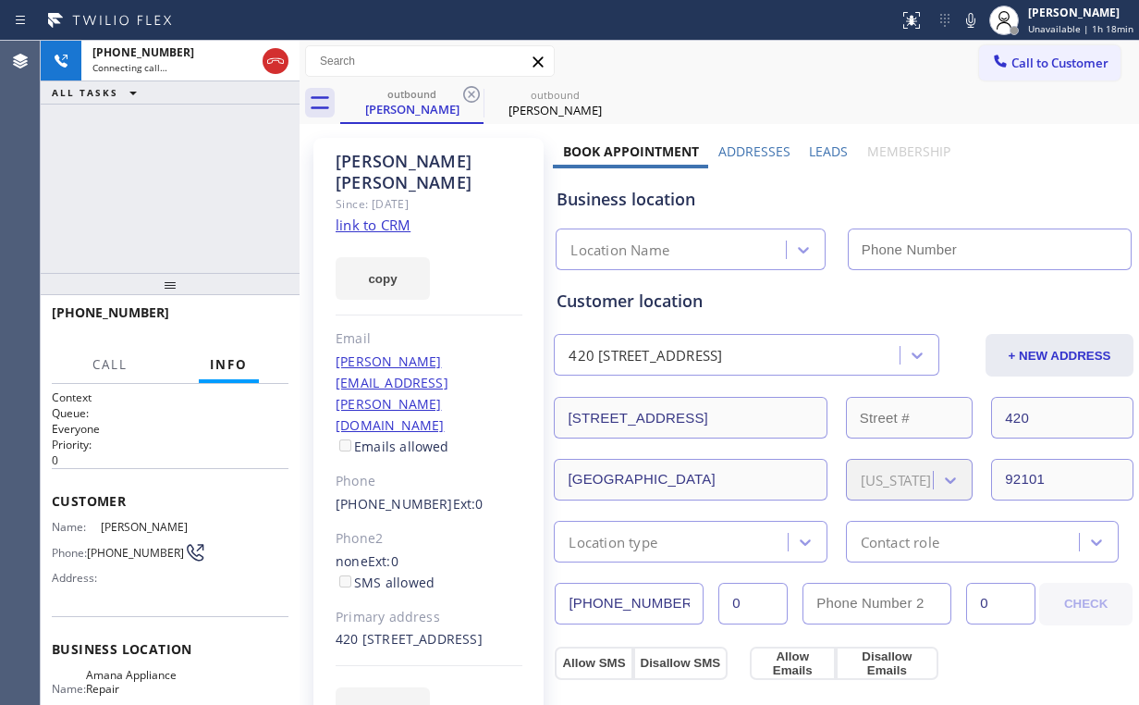
type input "[PHONE_NUMBER]"
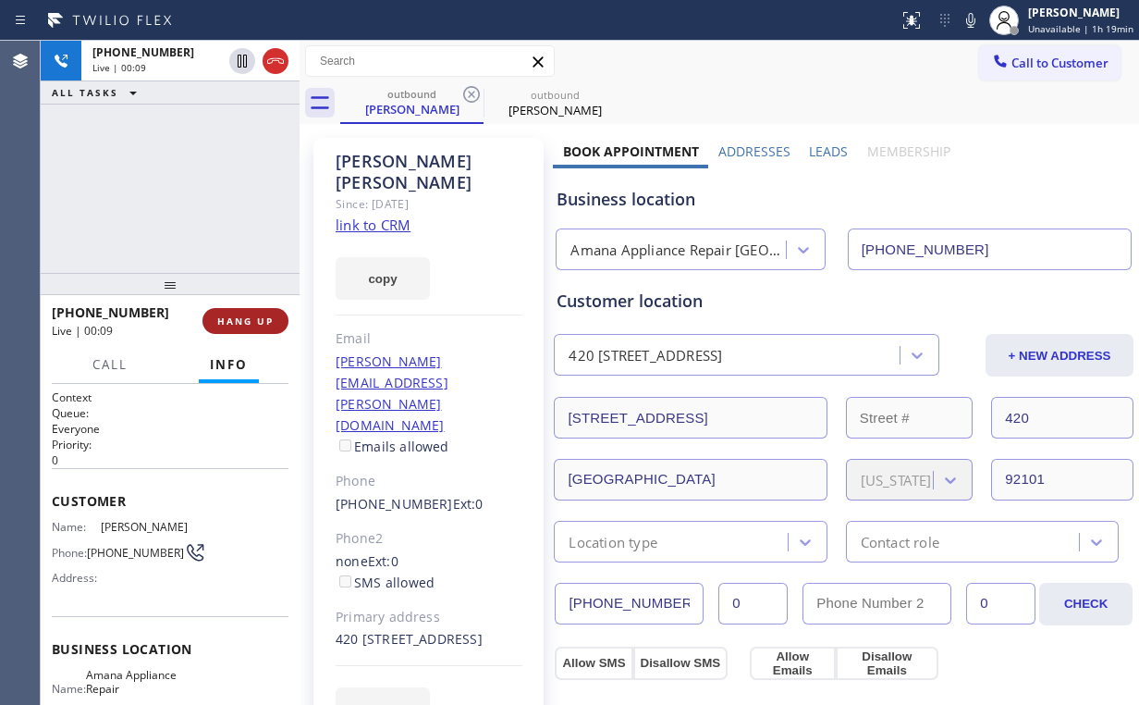
click at [252, 321] on span "HANG UP" at bounding box center [245, 320] width 56 height 13
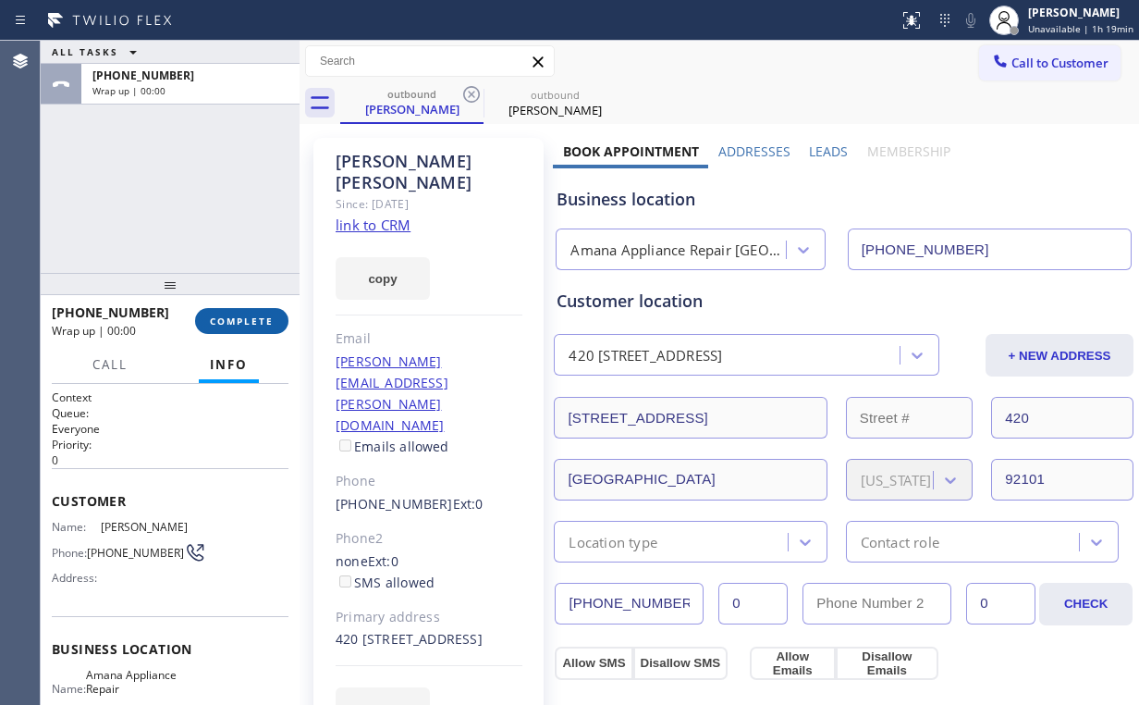
click at [252, 321] on span "COMPLETE" at bounding box center [242, 320] width 64 height 13
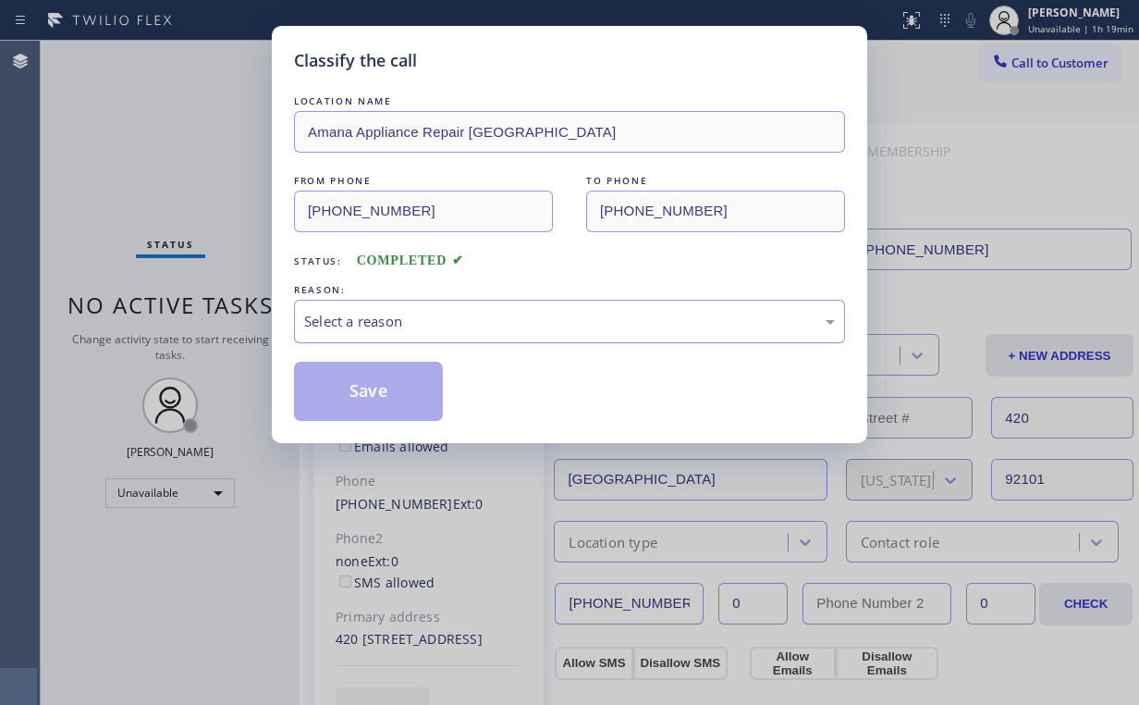
click at [370, 315] on div "Select a reason" at bounding box center [569, 321] width 531 height 21
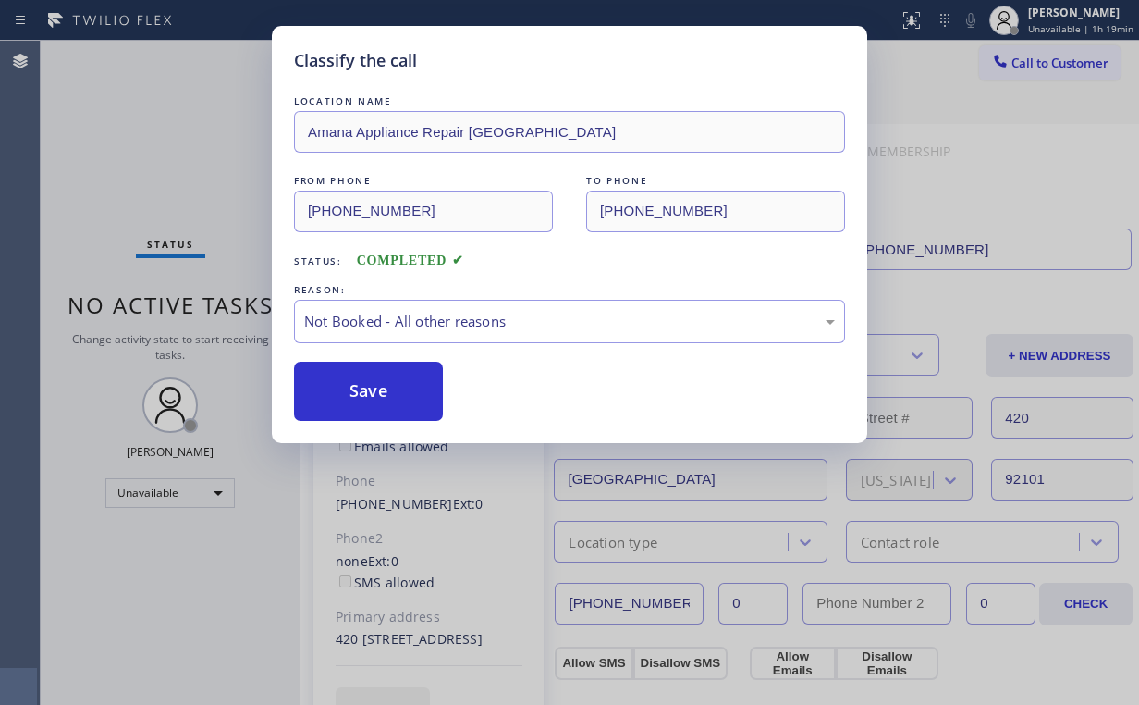
click at [363, 388] on button "Save" at bounding box center [368, 391] width 149 height 59
drag, startPoint x: 128, startPoint y: 69, endPoint x: 178, endPoint y: 96, distance: 56.7
click at [129, 69] on div "Classify the call LOCATION NAME Amana Appliance Repair [GEOGRAPHIC_DATA] FROM P…" at bounding box center [569, 352] width 1139 height 705
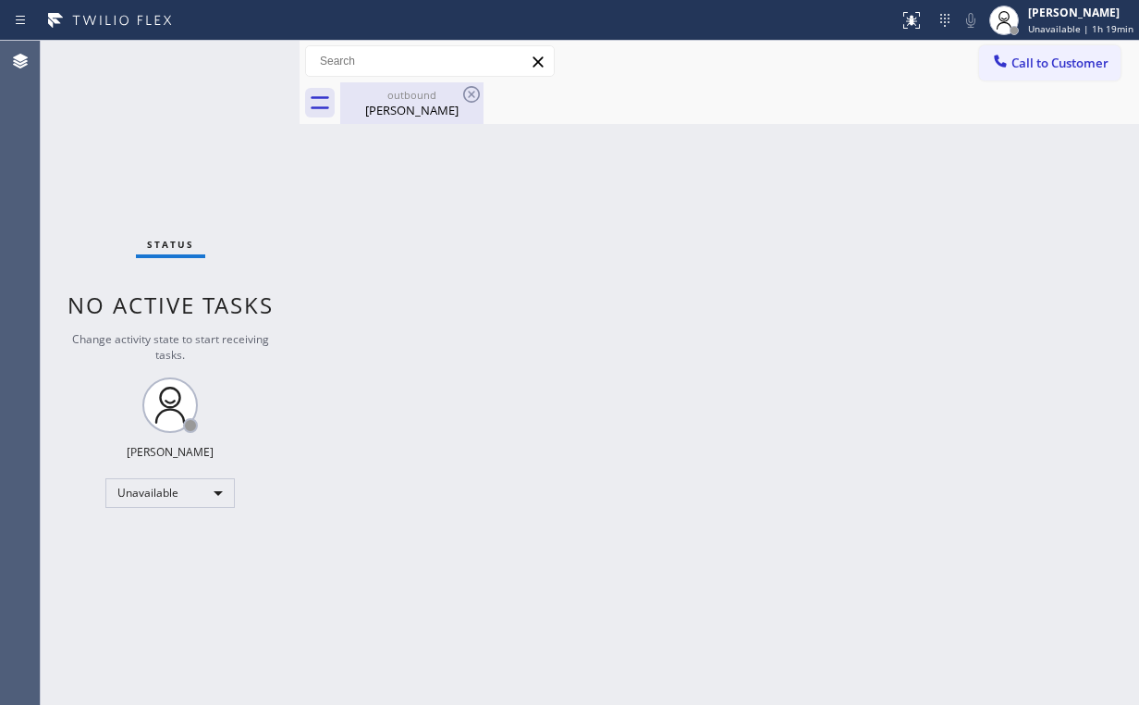
click at [411, 89] on div "outbound" at bounding box center [412, 95] width 140 height 14
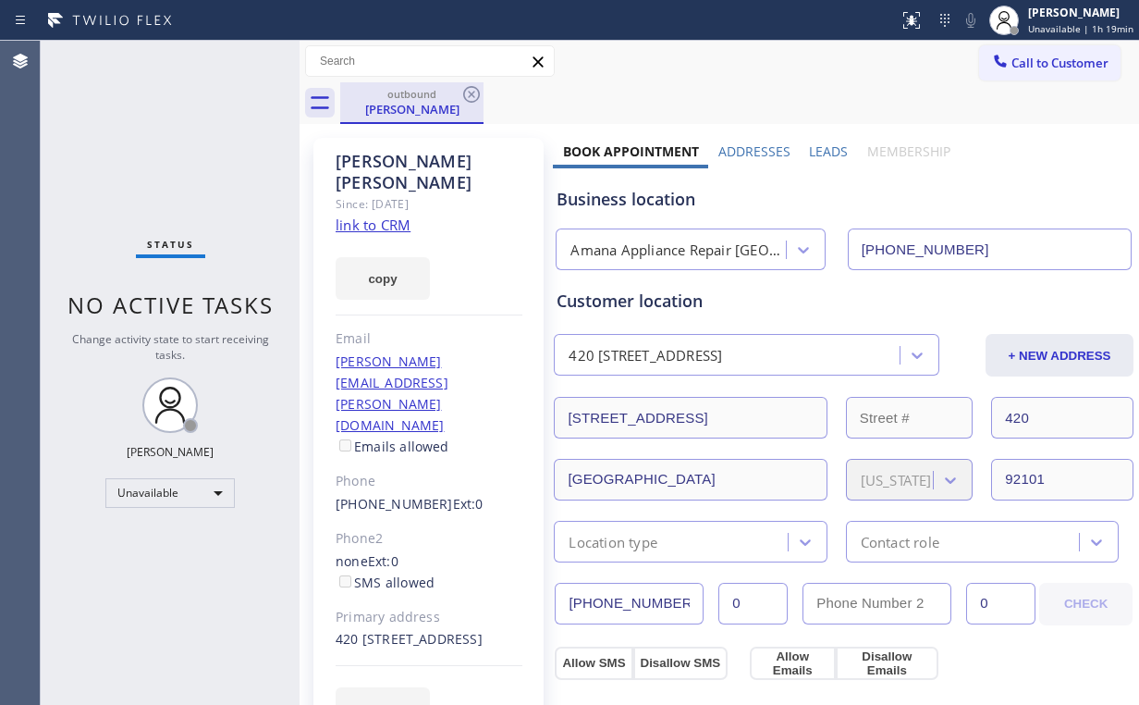
click at [483, 93] on div "outbound [PERSON_NAME]" at bounding box center [411, 103] width 143 height 42
click at [464, 89] on icon at bounding box center [471, 94] width 22 height 22
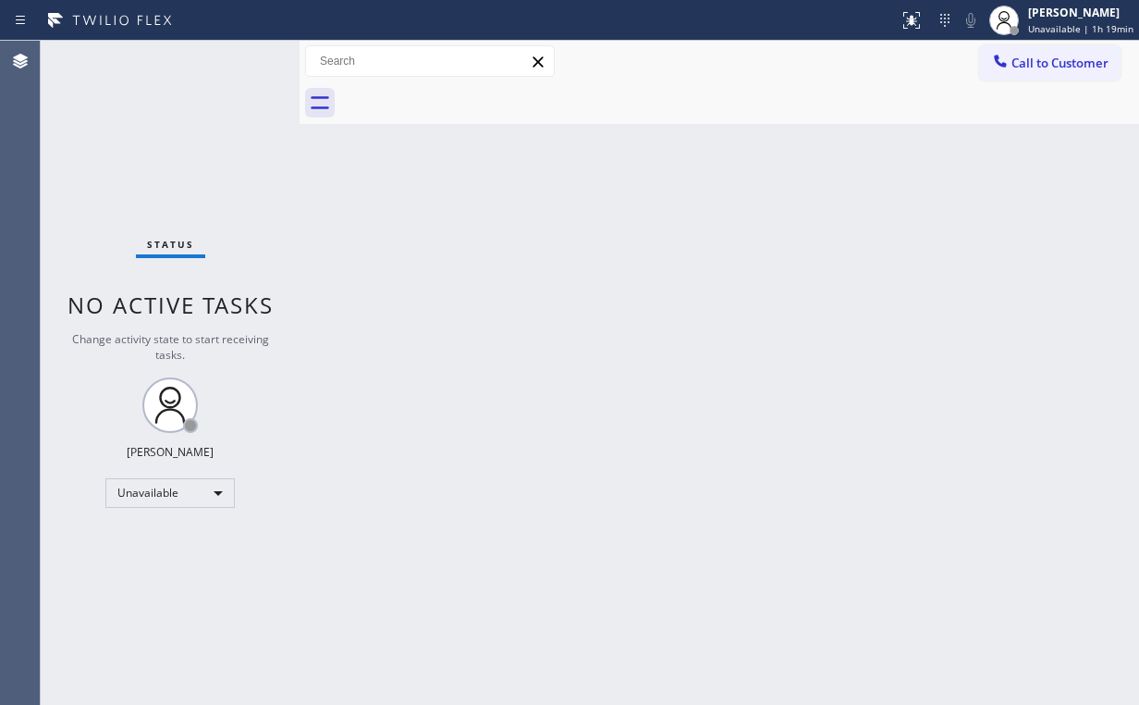
click at [611, 346] on div "Back to Dashboard Change Sender ID Customers Technicians Select a contact Outbo…" at bounding box center [720, 373] width 840 height 664
drag, startPoint x: 145, startPoint y: 126, endPoint x: 138, endPoint y: 6, distance: 120.4
click at [144, 120] on div "Status No active tasks Change activity state to start receiving tasks. [PERSON_…" at bounding box center [170, 373] width 259 height 664
drag, startPoint x: 127, startPoint y: 128, endPoint x: 96, endPoint y: 3, distance: 128.5
click at [125, 111] on div "Status No active tasks Change activity state to start receiving tasks. [PERSON_…" at bounding box center [170, 373] width 259 height 664
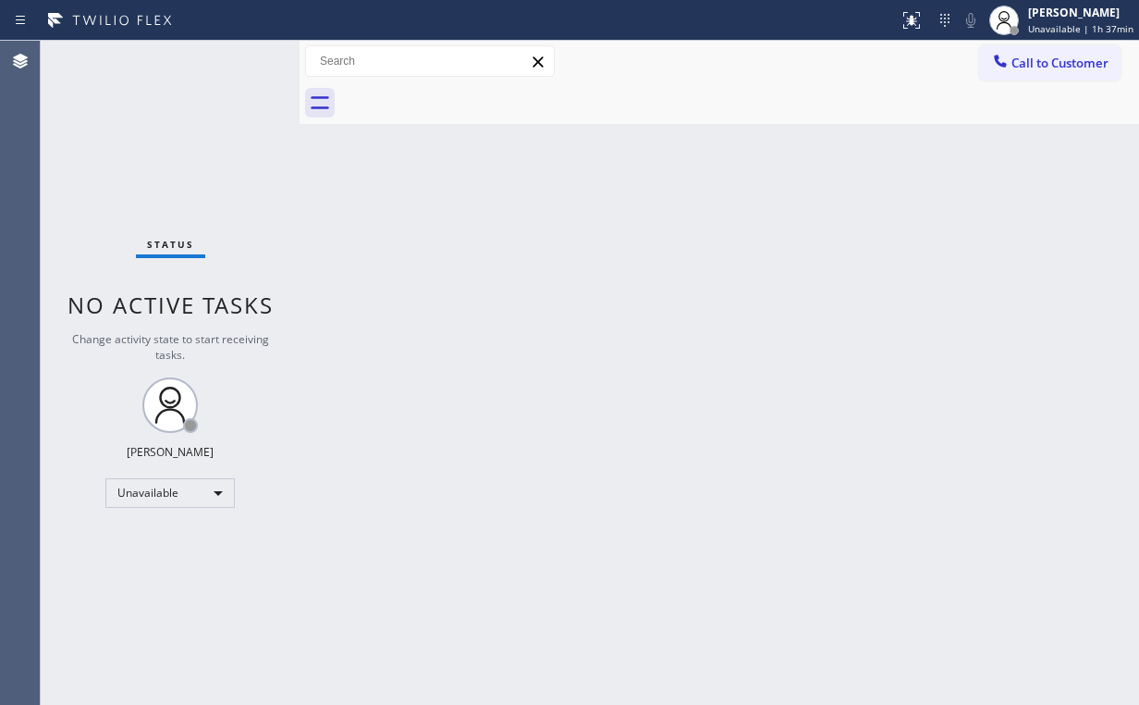
drag, startPoint x: 118, startPoint y: 152, endPoint x: 62, endPoint y: 55, distance: 111.5
click at [116, 141] on div "Status No active tasks Change activity state to start receiving tasks. [PERSON_…" at bounding box center [170, 373] width 259 height 664
drag, startPoint x: 1048, startPoint y: 61, endPoint x: 634, endPoint y: 230, distance: 447.4
click at [1047, 61] on span "Call to Customer" at bounding box center [1059, 63] width 97 height 17
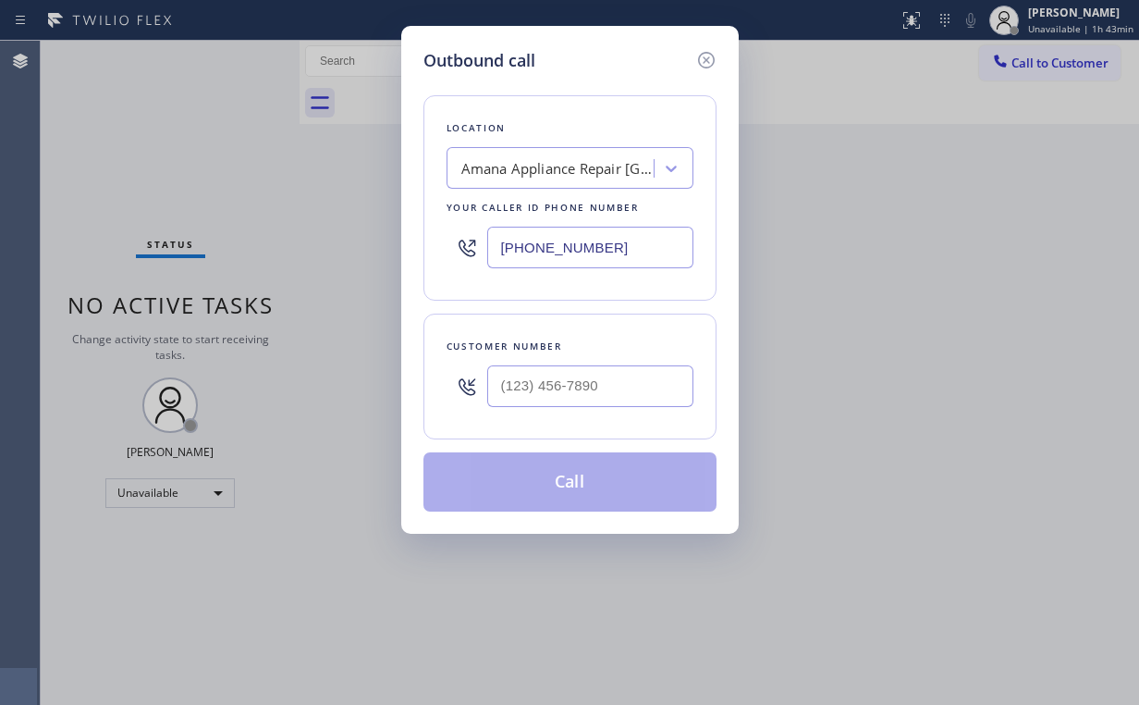
drag, startPoint x: 396, startPoint y: 243, endPoint x: 298, endPoint y: 248, distance: 98.1
click at [358, 247] on div "Outbound call Location [GEOGRAPHIC_DATA] Appliance Repair [GEOGRAPHIC_DATA] You…" at bounding box center [569, 352] width 1139 height 705
paste input "215) 608-3565"
type input "[PHONE_NUMBER]"
click at [300, 260] on div "Outbound call Location Thermador Appliance Repair Pro Your caller id phone numb…" at bounding box center [569, 352] width 1139 height 705
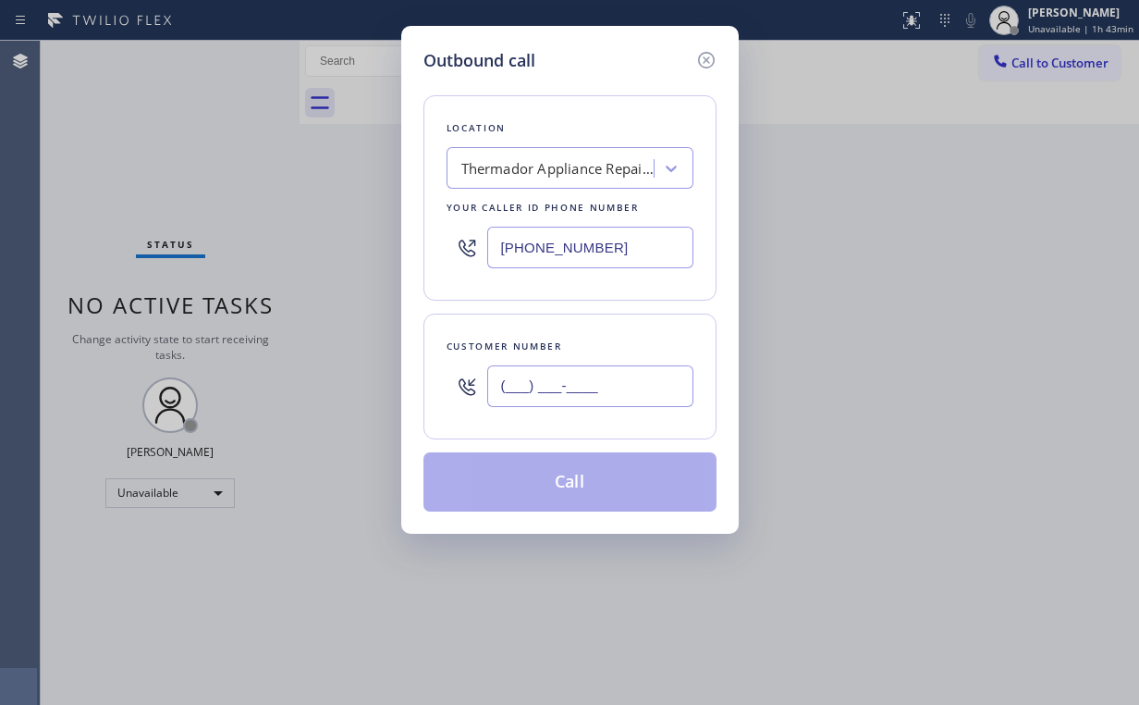
click at [573, 374] on input "(___) ___-____" at bounding box center [590, 386] width 206 height 42
paste input "215) 254-4033"
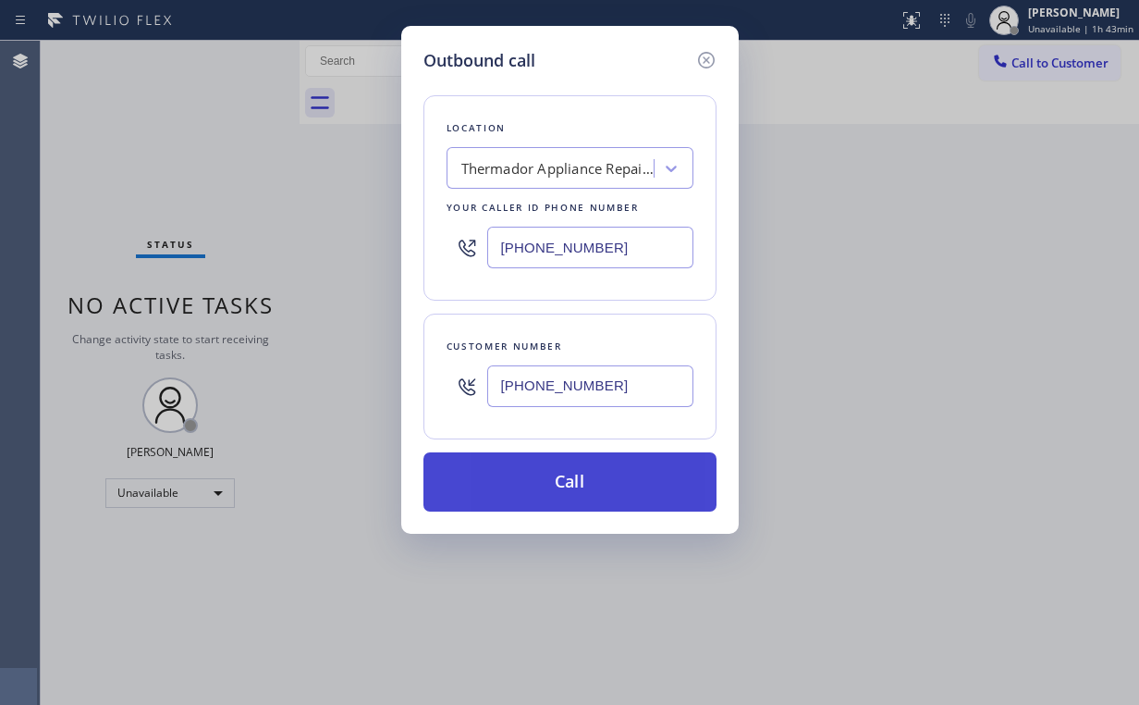
type input "[PHONE_NUMBER]"
click at [483, 491] on button "Call" at bounding box center [569, 481] width 293 height 59
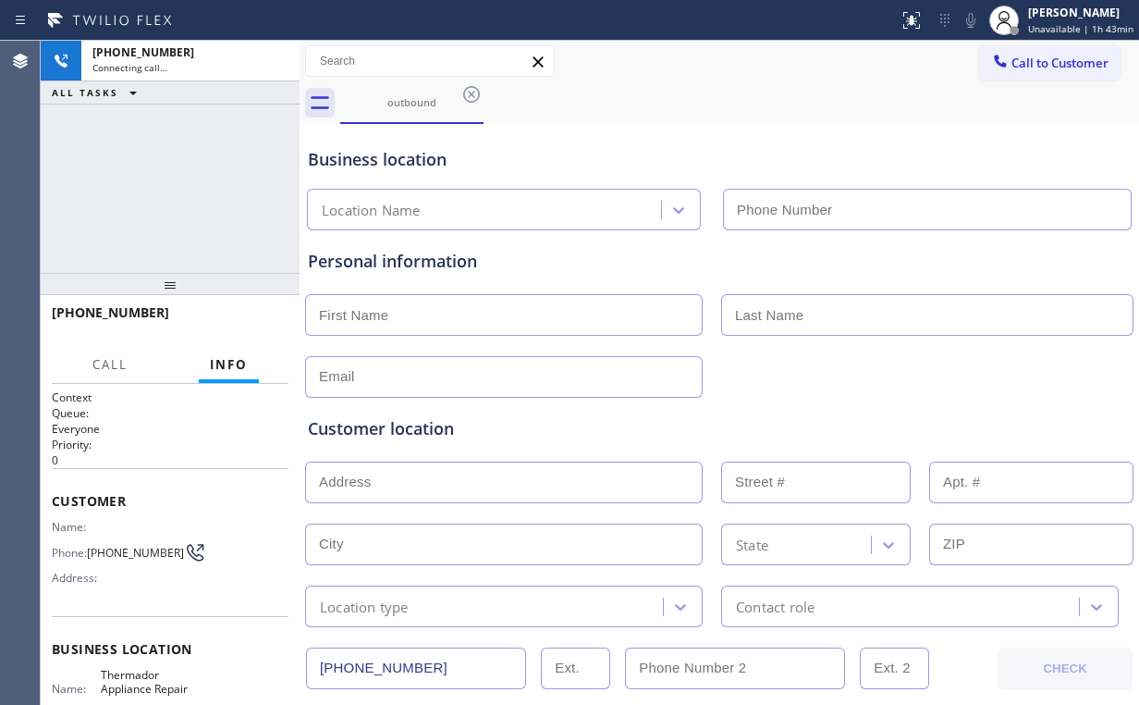
type input "[PHONE_NUMBER]"
click at [141, 203] on div "[PHONE_NUMBER] Connecting call… ALL TASKS ALL TASKS ACTIVE TASKS TASKS IN WRAP …" at bounding box center [170, 157] width 259 height 232
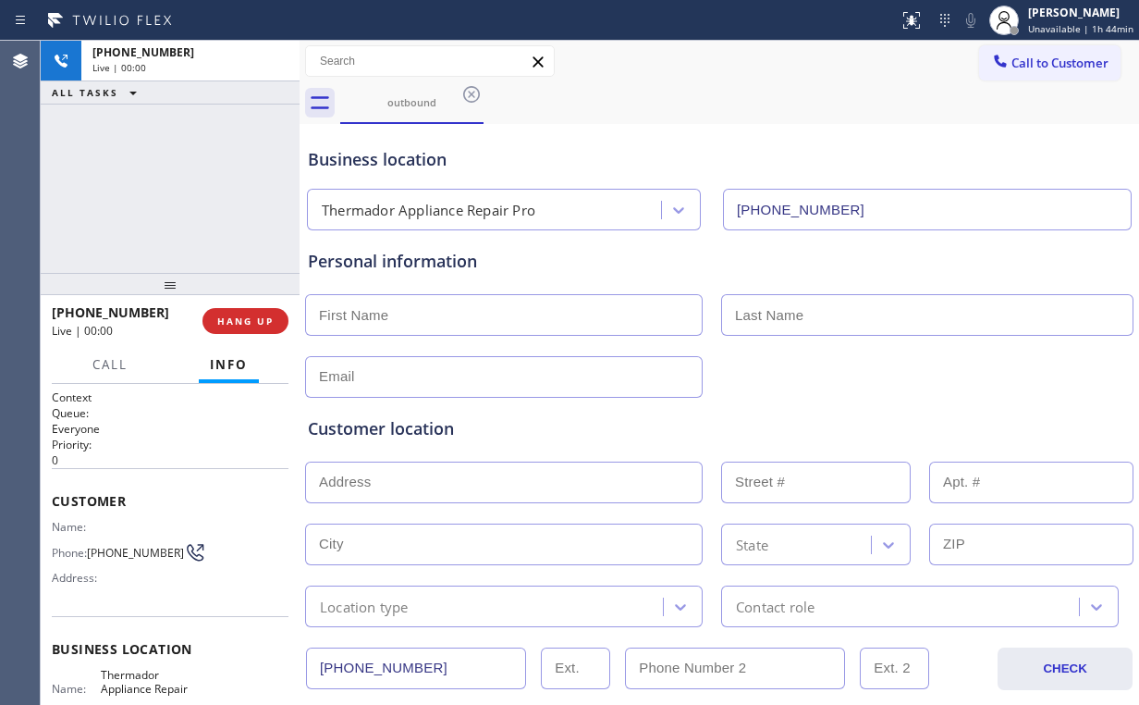
click at [132, 163] on div "[PHONE_NUMBER] Live | 00:00 ALL TASKS ALL TASKS ACTIVE TASKS TASKS IN WRAP UP" at bounding box center [170, 157] width 259 height 232
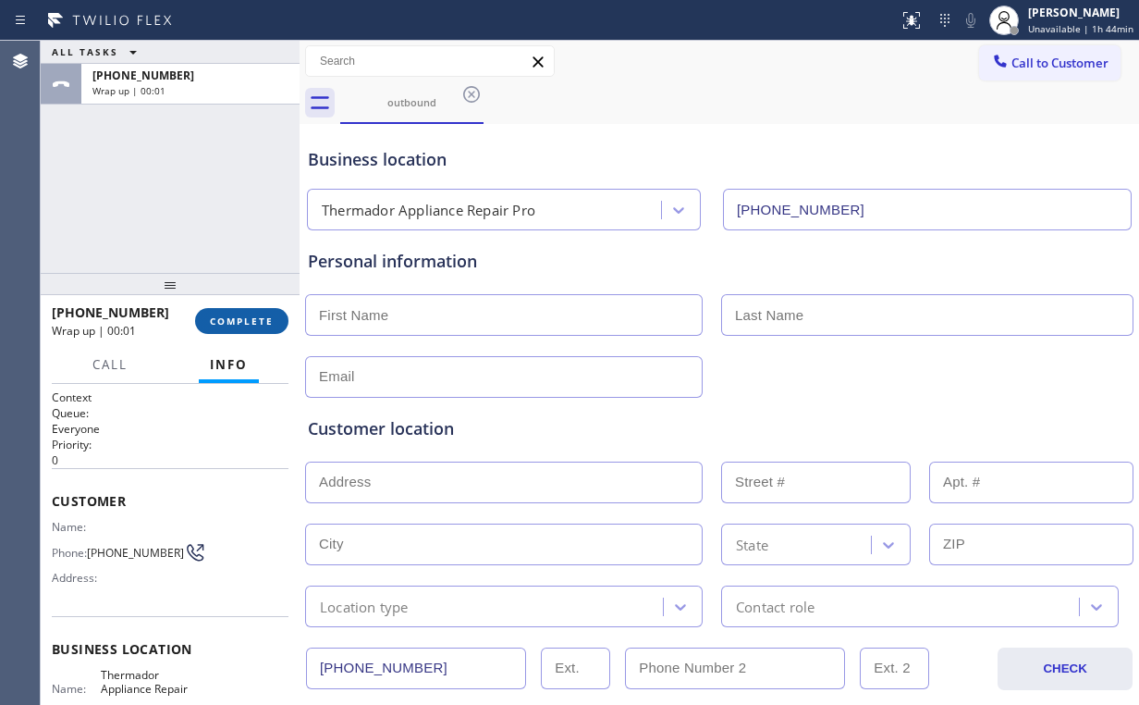
click at [239, 324] on span "COMPLETE" at bounding box center [242, 320] width 64 height 13
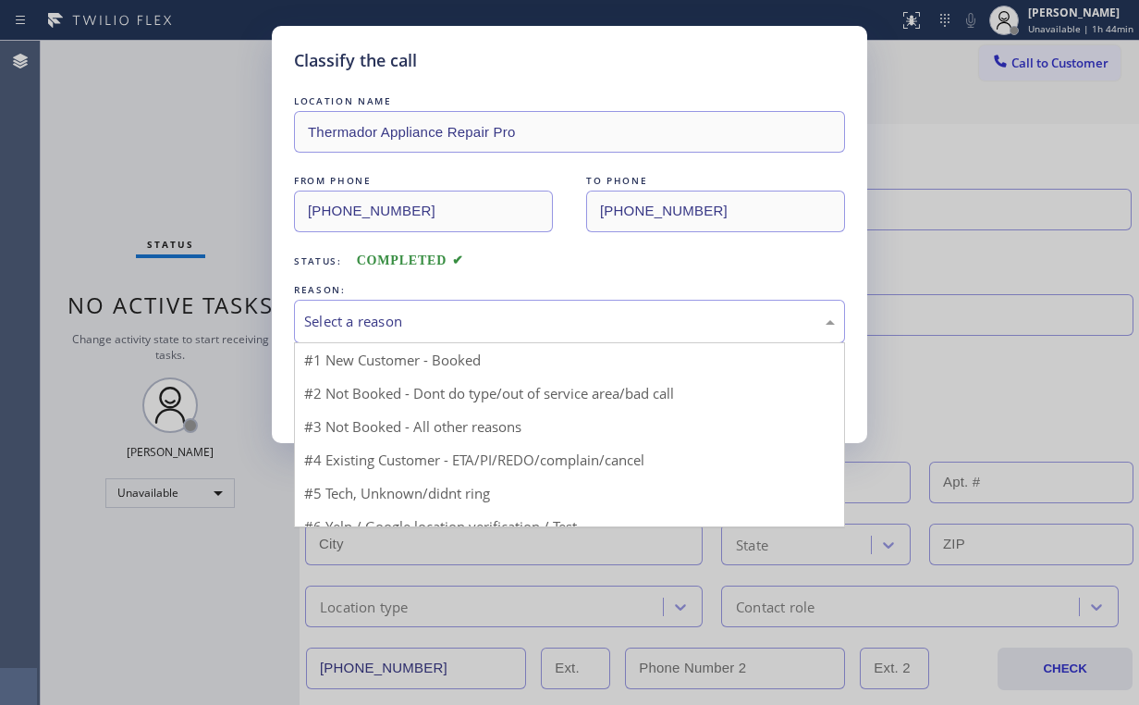
click at [347, 315] on div "Select a reason" at bounding box center [569, 321] width 531 height 21
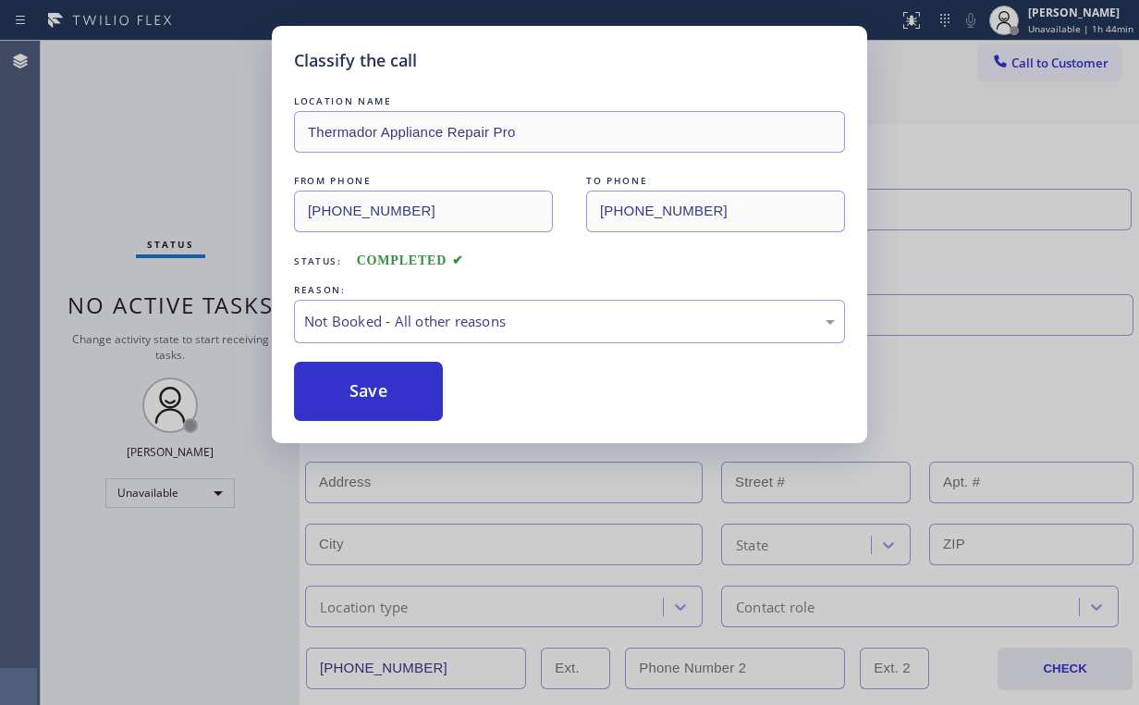
click at [360, 398] on button "Save" at bounding box center [368, 391] width 149 height 59
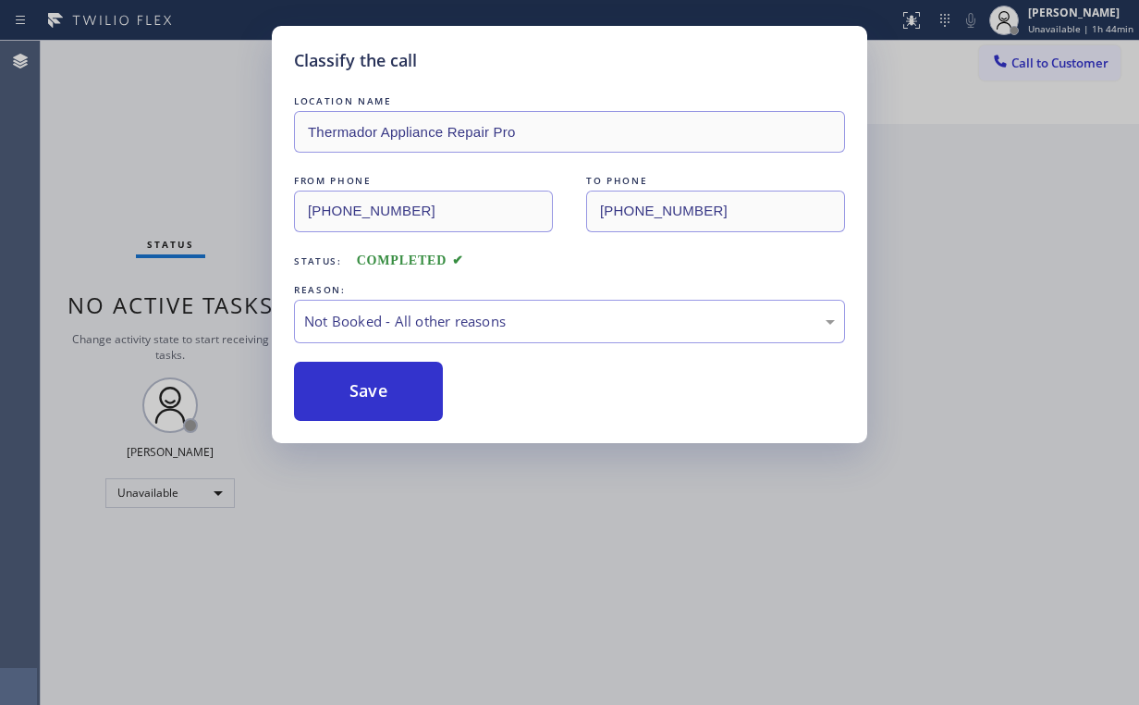
click at [166, 104] on div "Classify the call LOCATION NAME Thermador Appliance Repair Pro FROM PHONE [PHON…" at bounding box center [569, 352] width 1139 height 705
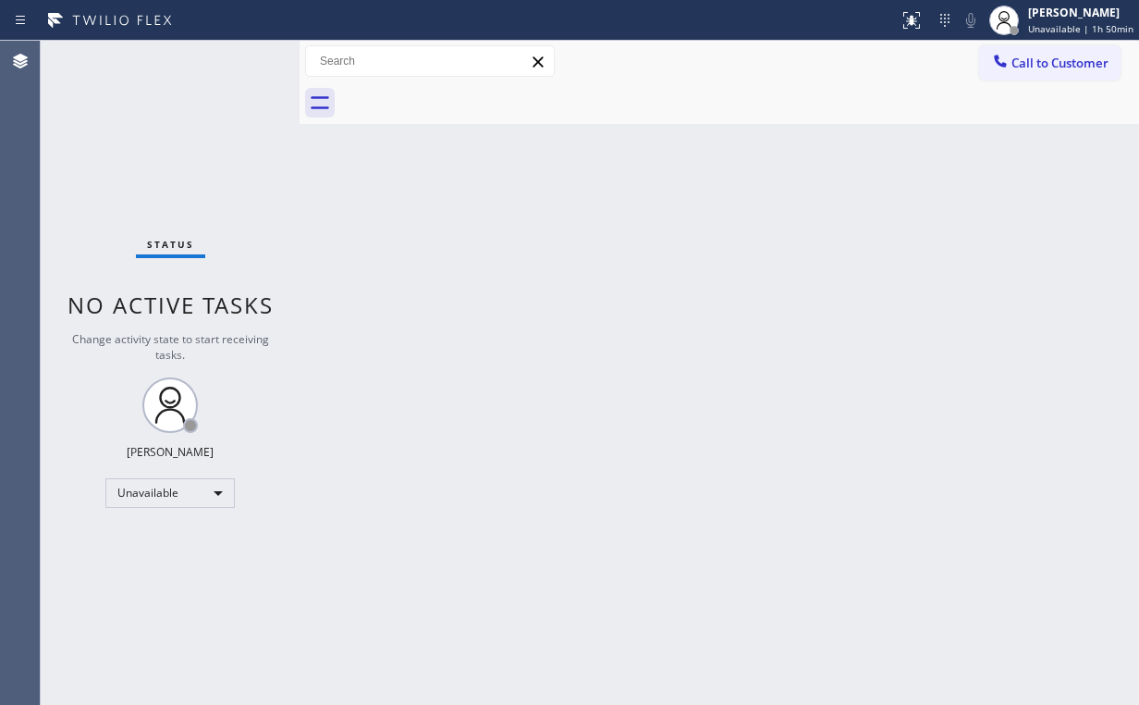
click at [147, 135] on div "Status No active tasks Change activity state to start receiving tasks. [PERSON_…" at bounding box center [170, 373] width 259 height 664
click at [1047, 67] on span "Call to Customer" at bounding box center [1059, 63] width 97 height 17
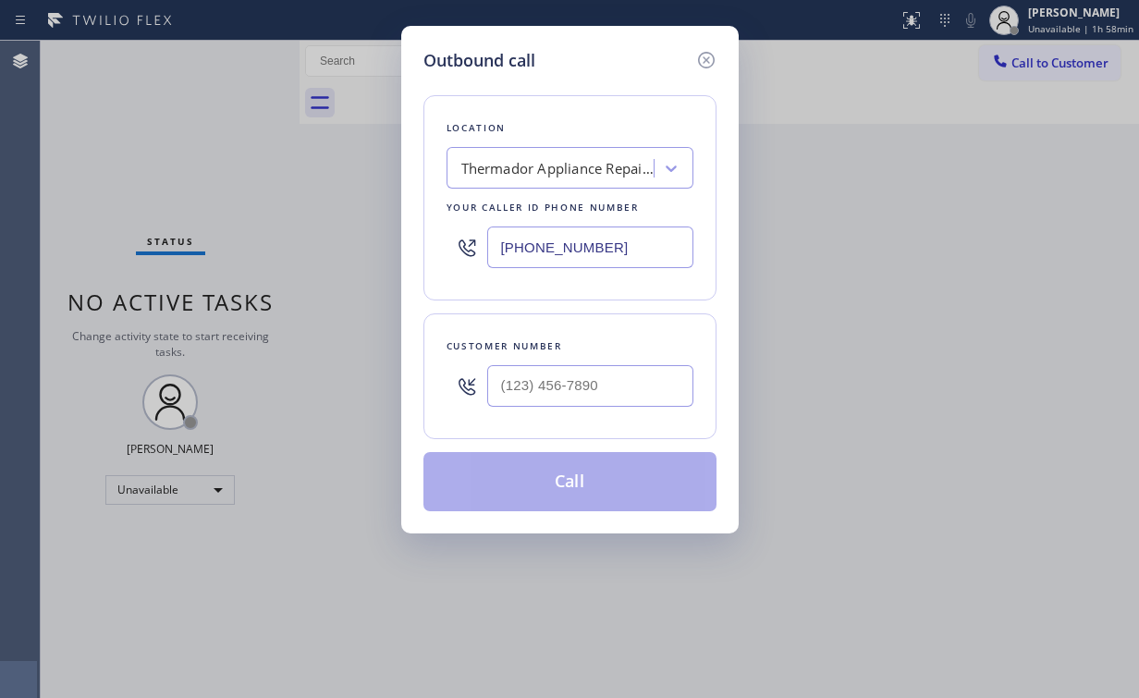
drag, startPoint x: 656, startPoint y: 237, endPoint x: 327, endPoint y: 211, distance: 330.2
click at [258, 259] on div "Outbound call Location Thermador Appliance Repair Pro Your caller id phone numb…" at bounding box center [569, 349] width 1139 height 698
paste input "855) 213-9318"
type input "[PHONE_NUMBER]"
click at [606, 382] on input "(___) ___-____" at bounding box center [590, 386] width 206 height 42
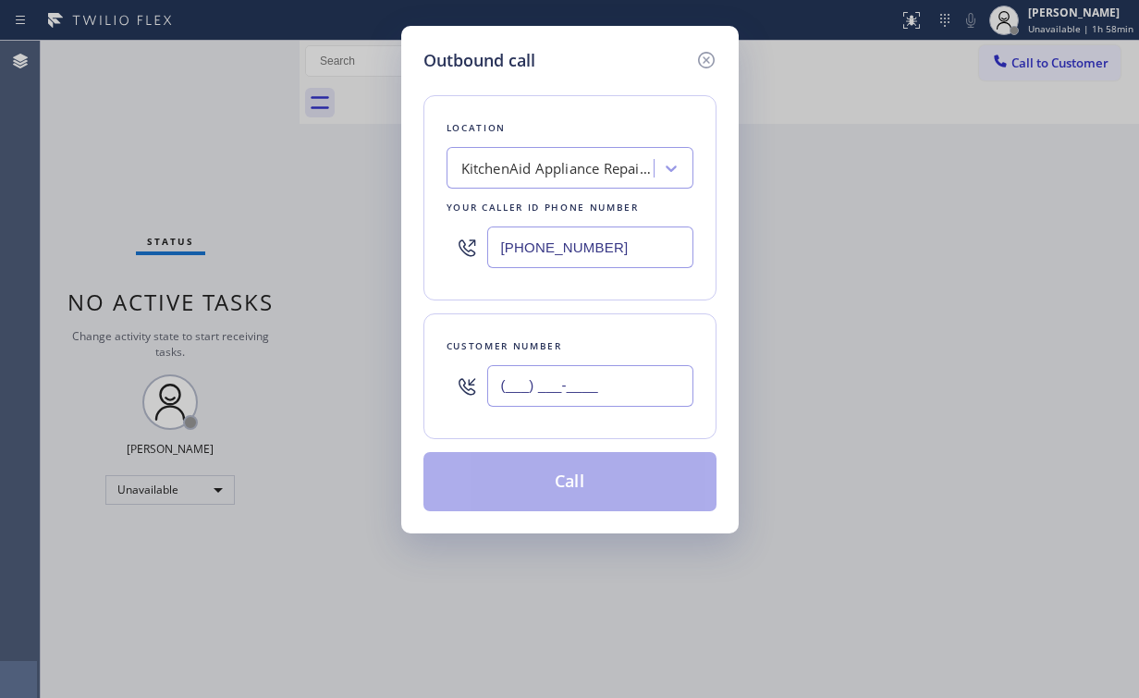
paste input "408) 832-5476"
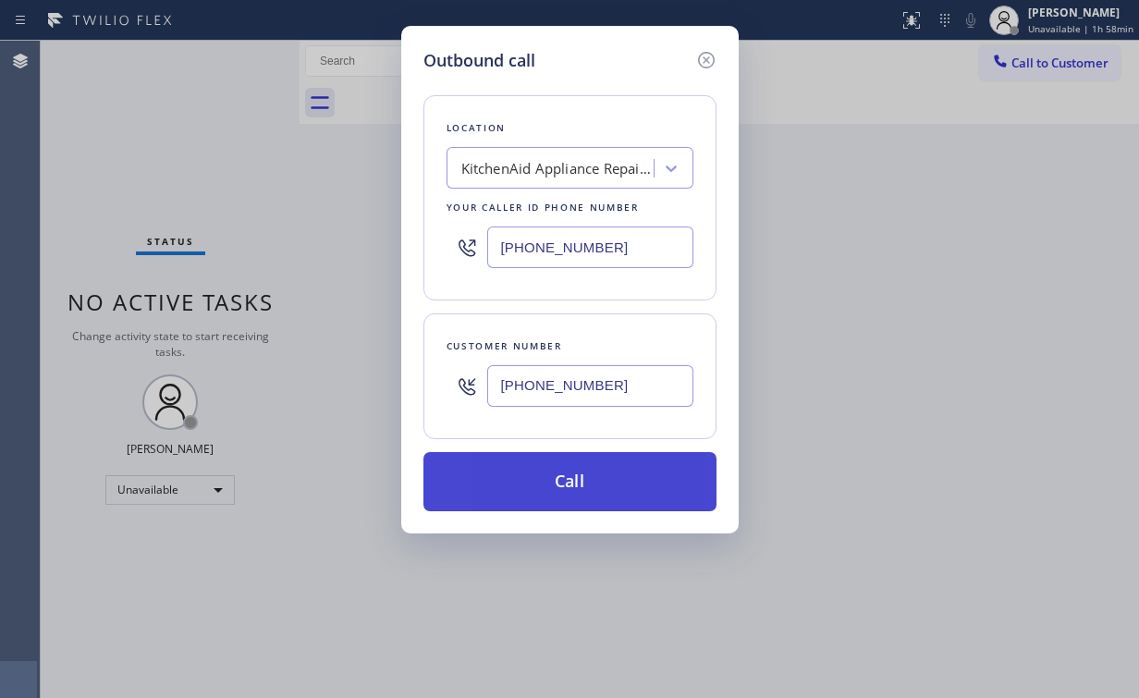
type input "[PHONE_NUMBER]"
click at [564, 472] on button "Call" at bounding box center [569, 481] width 293 height 59
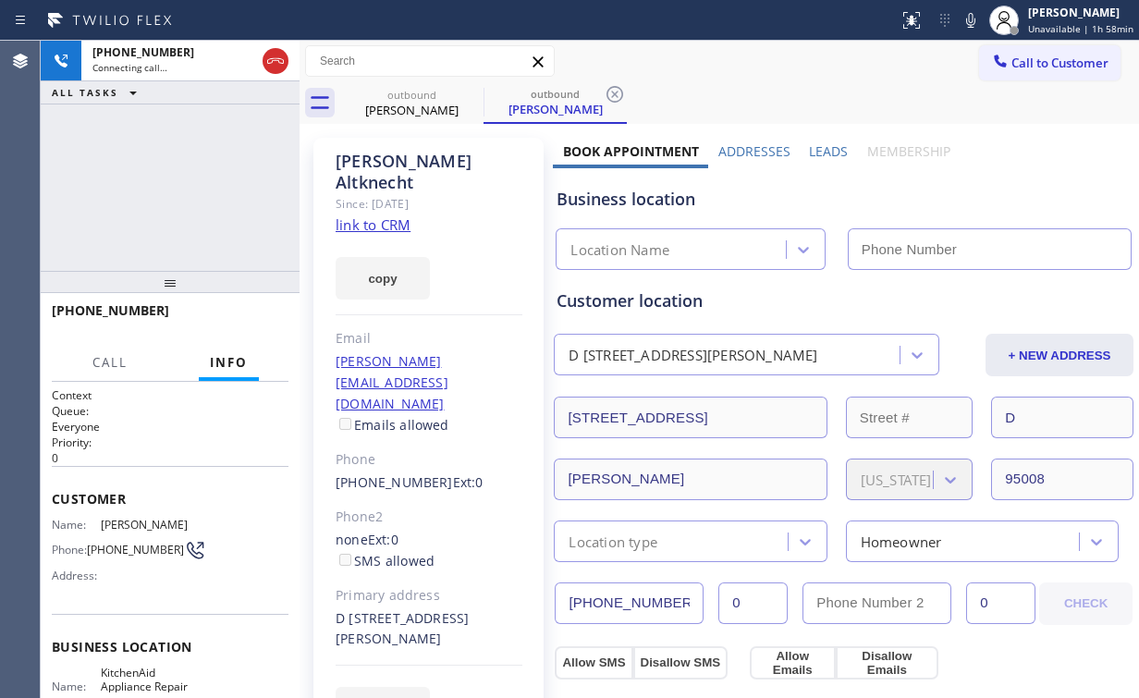
type input "[PHONE_NUMBER]"
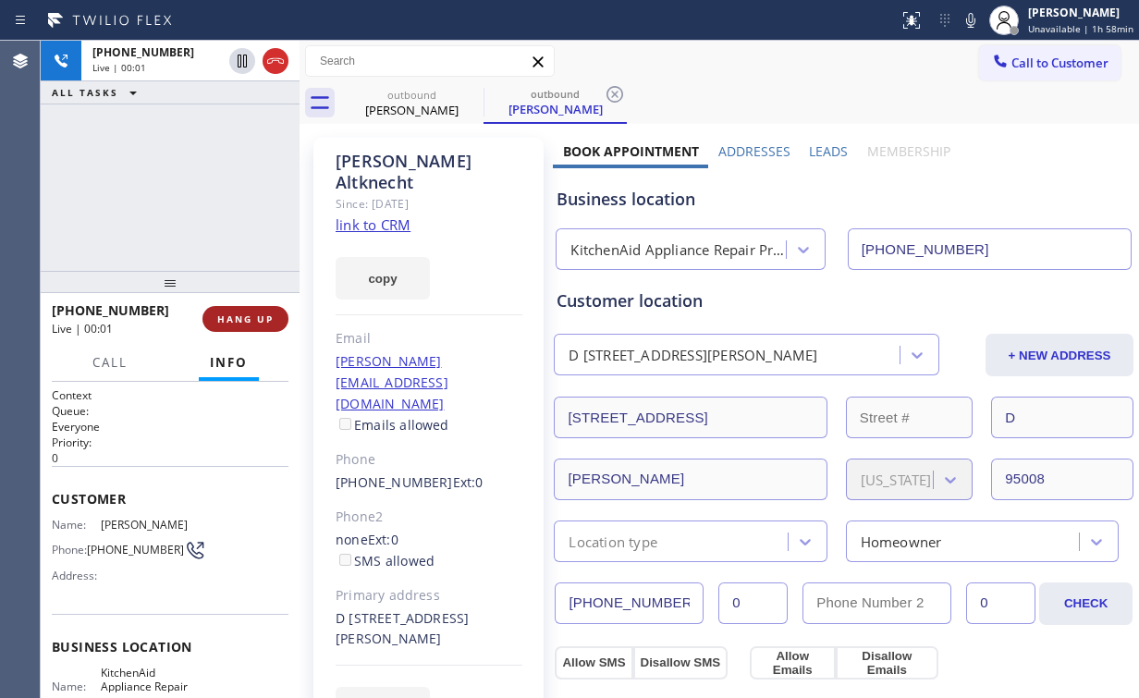
click at [251, 313] on span "HANG UP" at bounding box center [245, 319] width 56 height 13
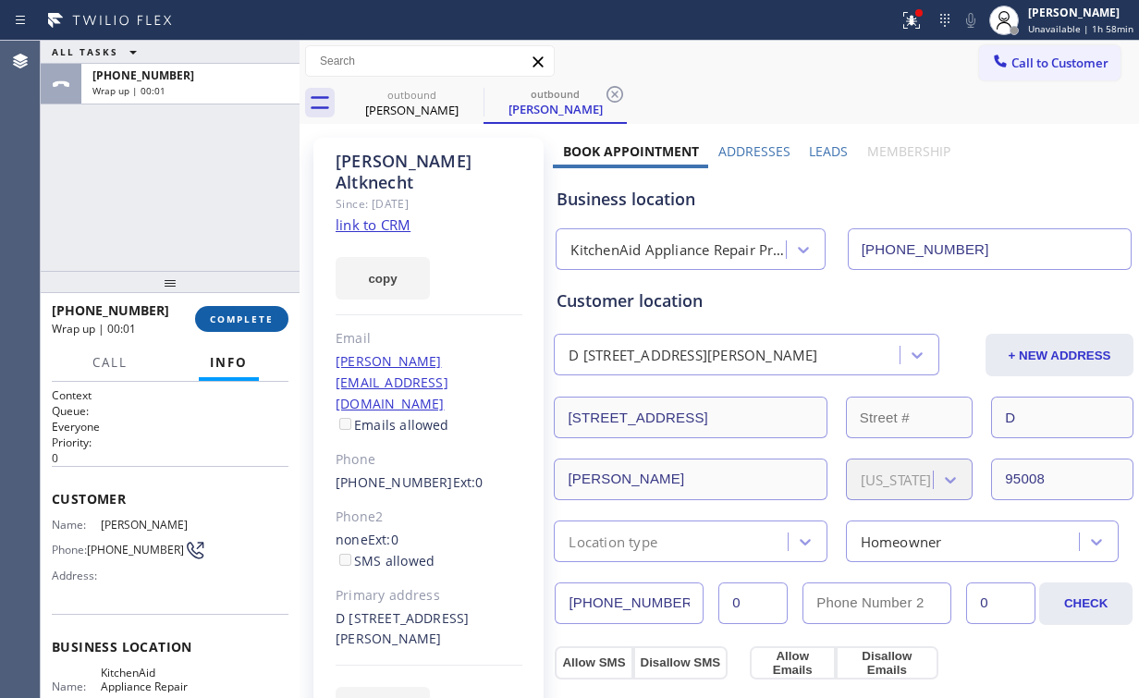
click at [240, 311] on button "COMPLETE" at bounding box center [241, 319] width 93 height 26
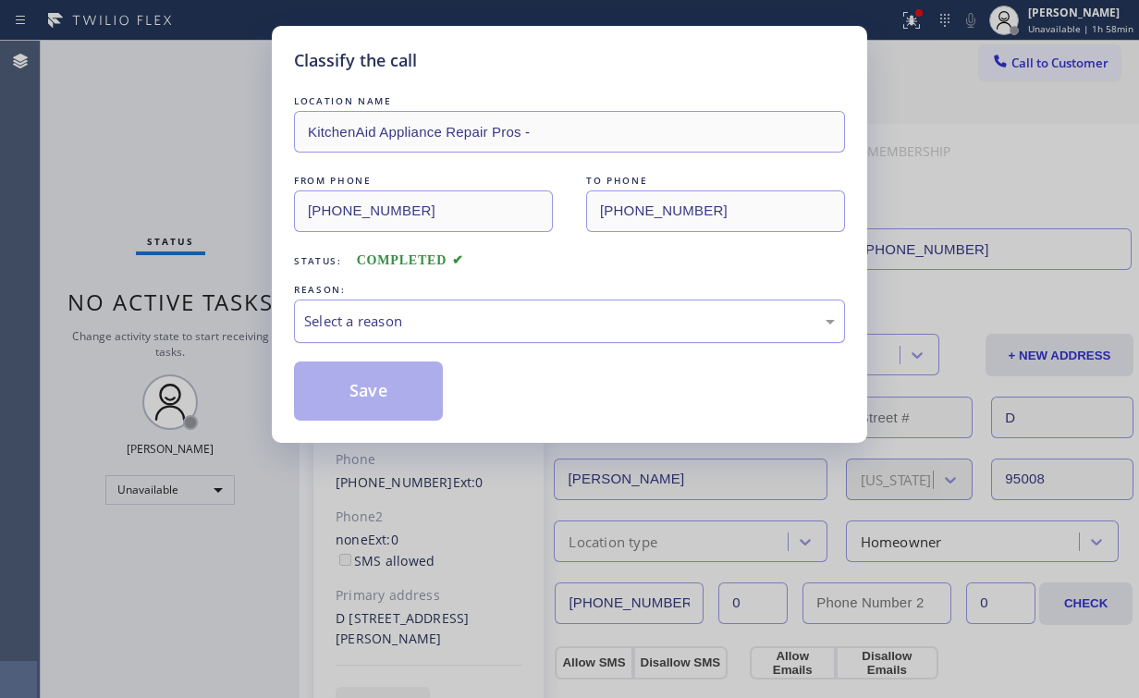
click at [359, 305] on div "Select a reason" at bounding box center [569, 321] width 551 height 43
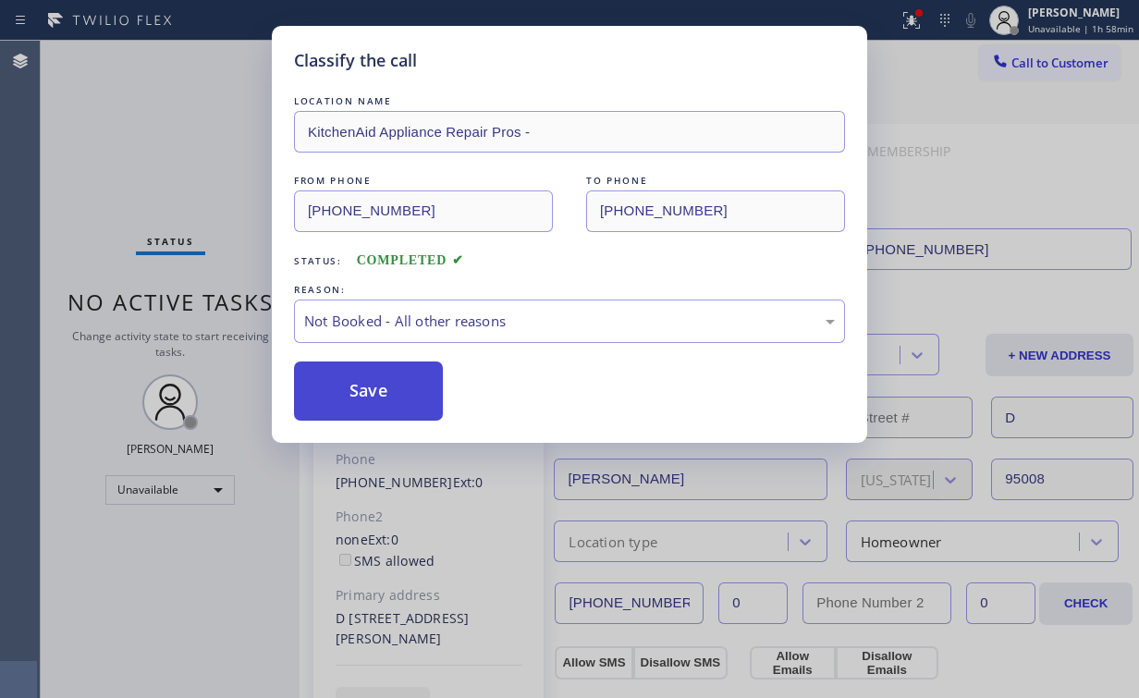
click at [368, 390] on button "Save" at bounding box center [368, 391] width 149 height 59
click at [192, 133] on div "Classify the call LOCATION NAME KitchenAid Appliance Repair Pros - FROM PHONE […" at bounding box center [569, 349] width 1139 height 698
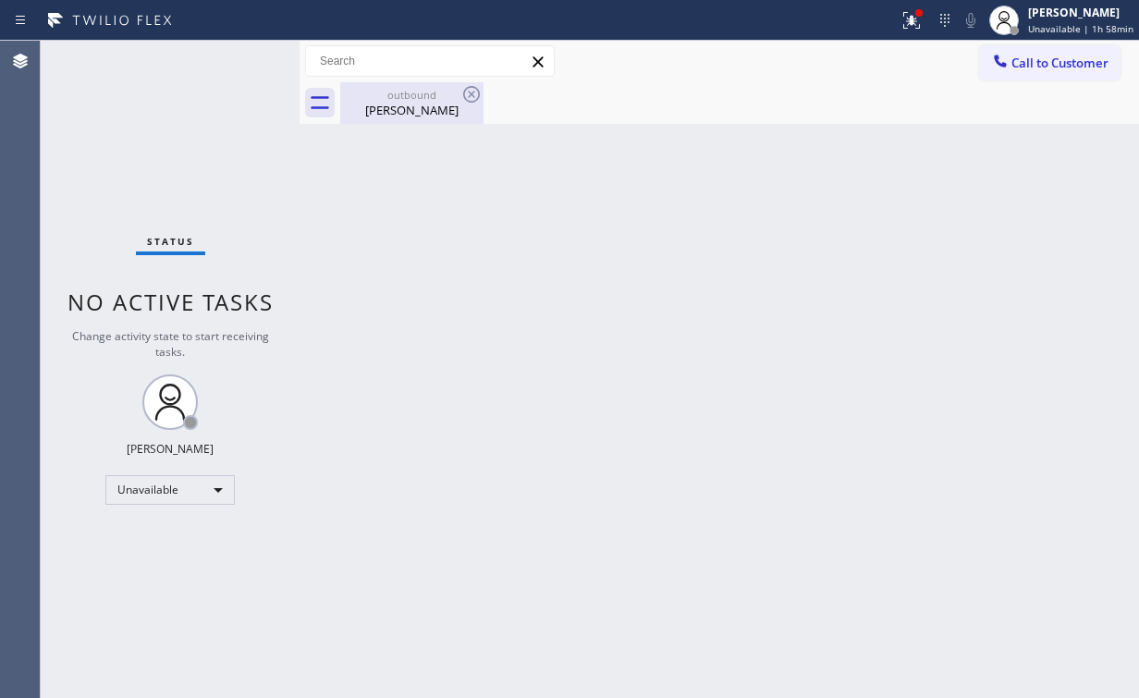
click at [456, 104] on div "[PERSON_NAME]" at bounding box center [412, 110] width 140 height 17
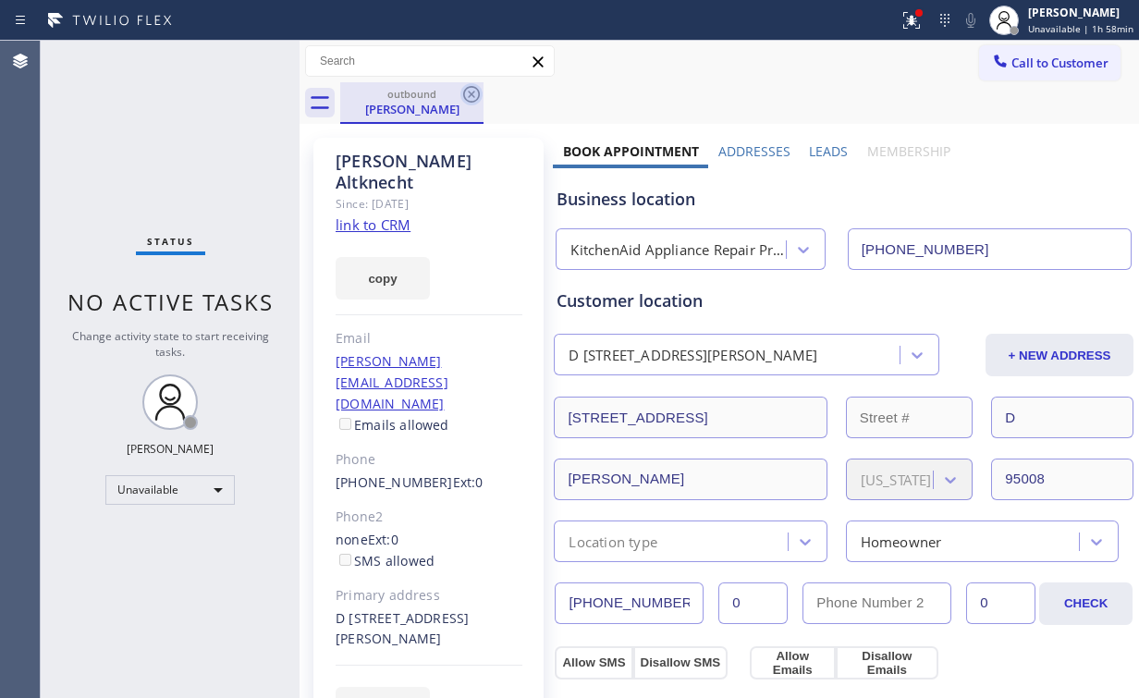
click at [467, 92] on icon at bounding box center [471, 94] width 22 height 22
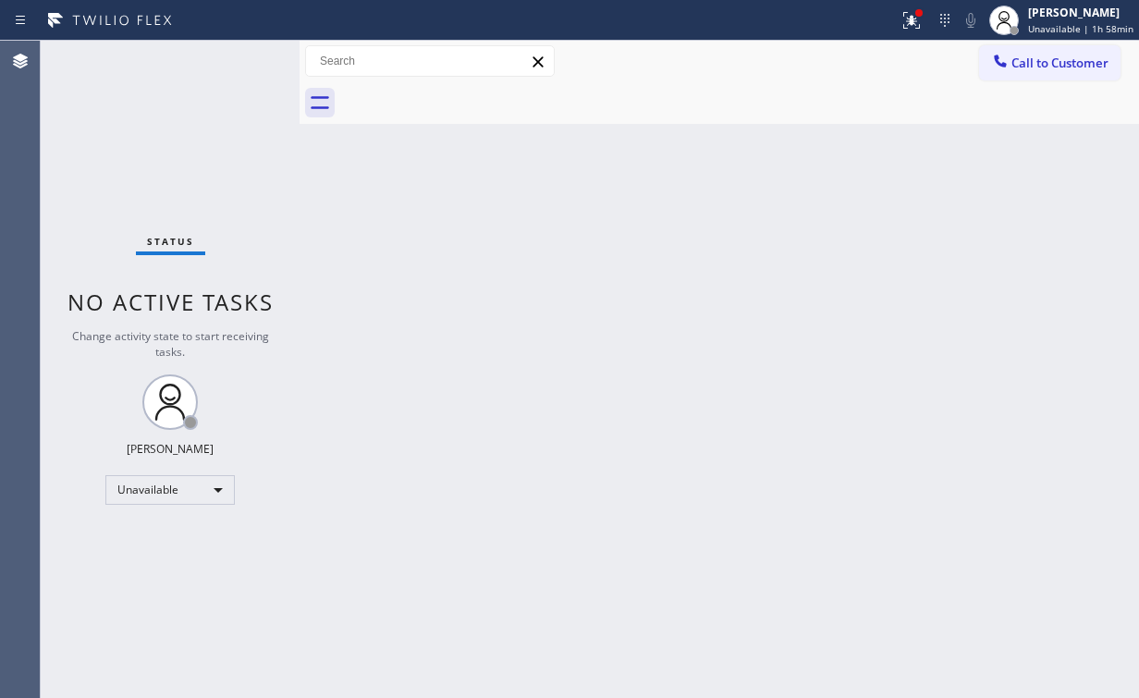
click at [899, 217] on div "Back to Dashboard Change Sender ID Customers Technicians Select a contact Outbo…" at bounding box center [720, 369] width 840 height 657
click at [913, 16] on icon at bounding box center [912, 20] width 22 height 22
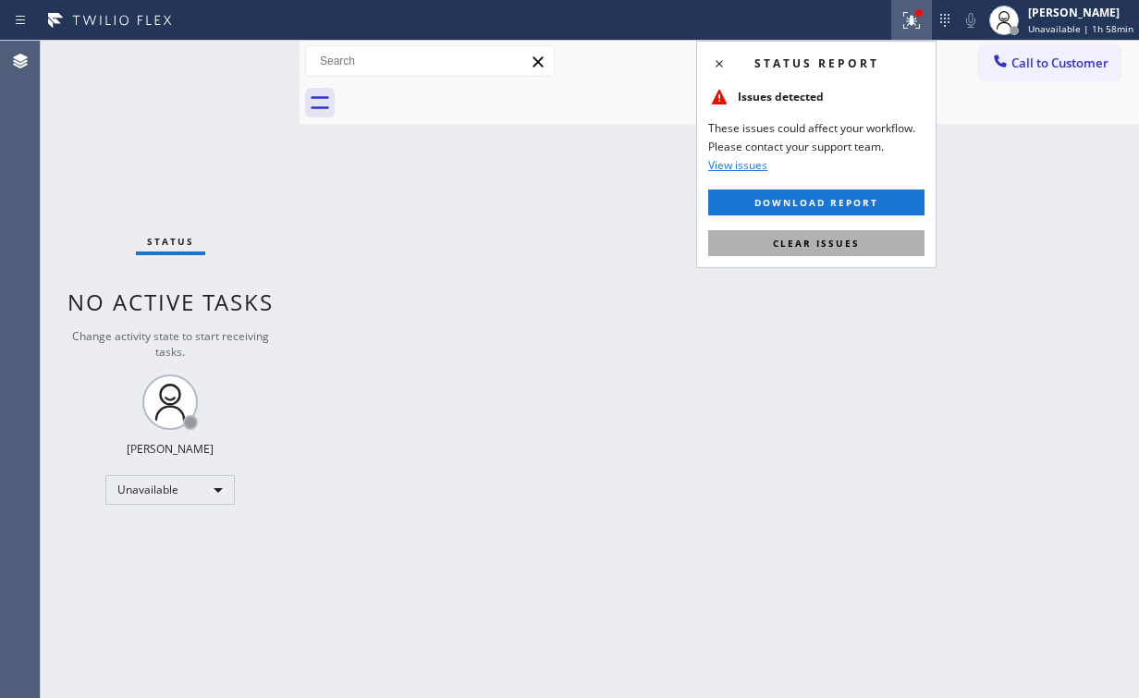
click at [809, 251] on button "Clear issues" at bounding box center [816, 243] width 216 height 26
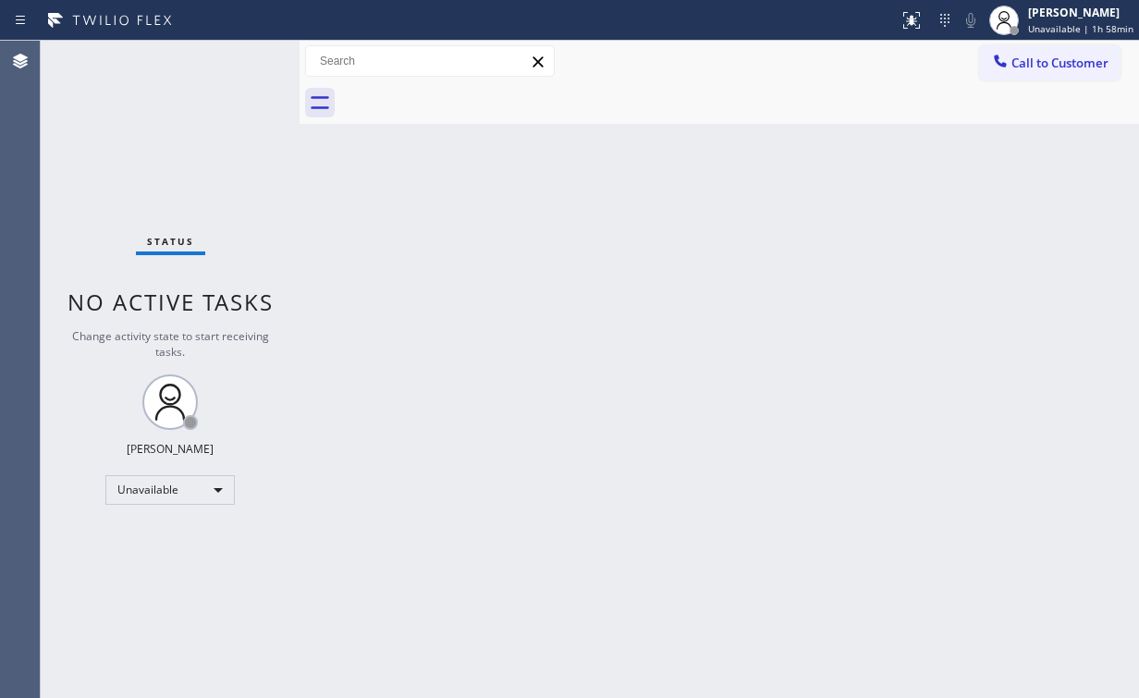
drag, startPoint x: 1020, startPoint y: 59, endPoint x: 625, endPoint y: 296, distance: 460.3
click at [1017, 62] on span "Call to Customer" at bounding box center [1059, 63] width 97 height 17
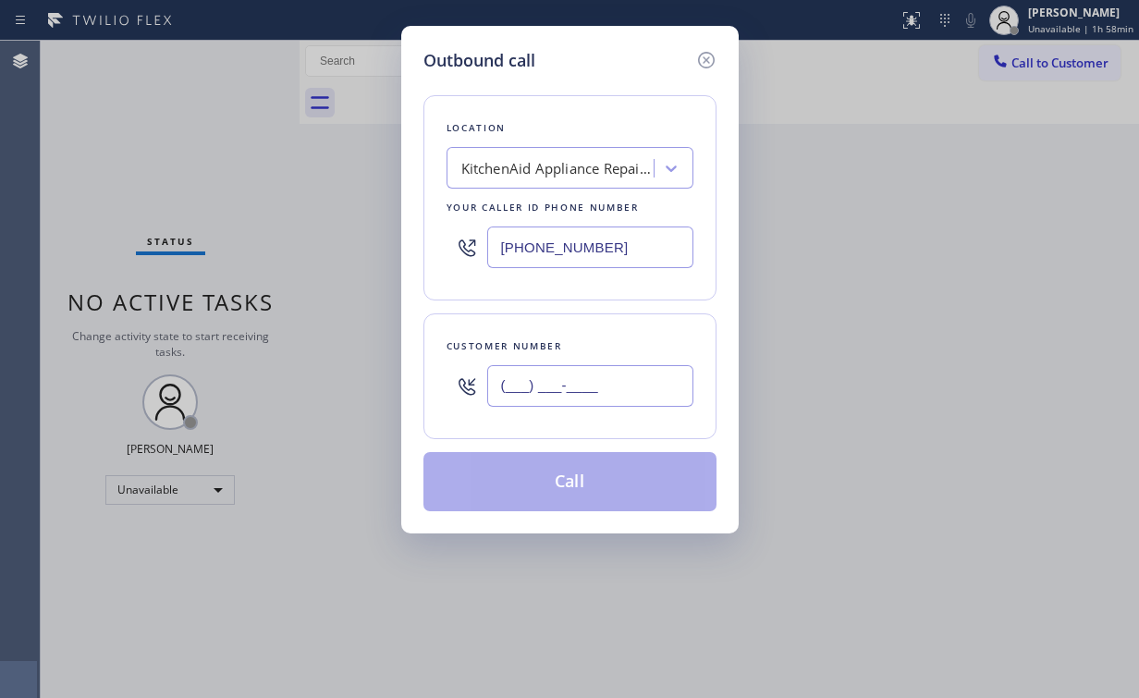
click at [591, 395] on input "(___) ___-____" at bounding box center [590, 386] width 206 height 42
paste input "408) 832-5476"
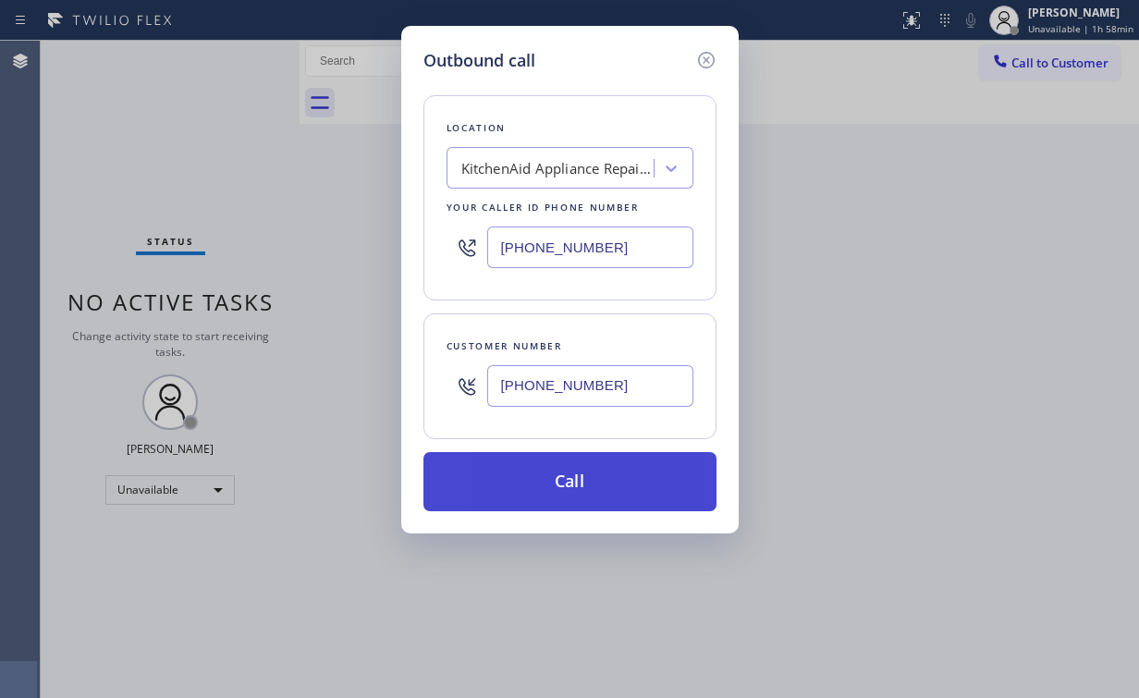
type input "[PHONE_NUMBER]"
click at [555, 484] on button "Call" at bounding box center [569, 481] width 293 height 59
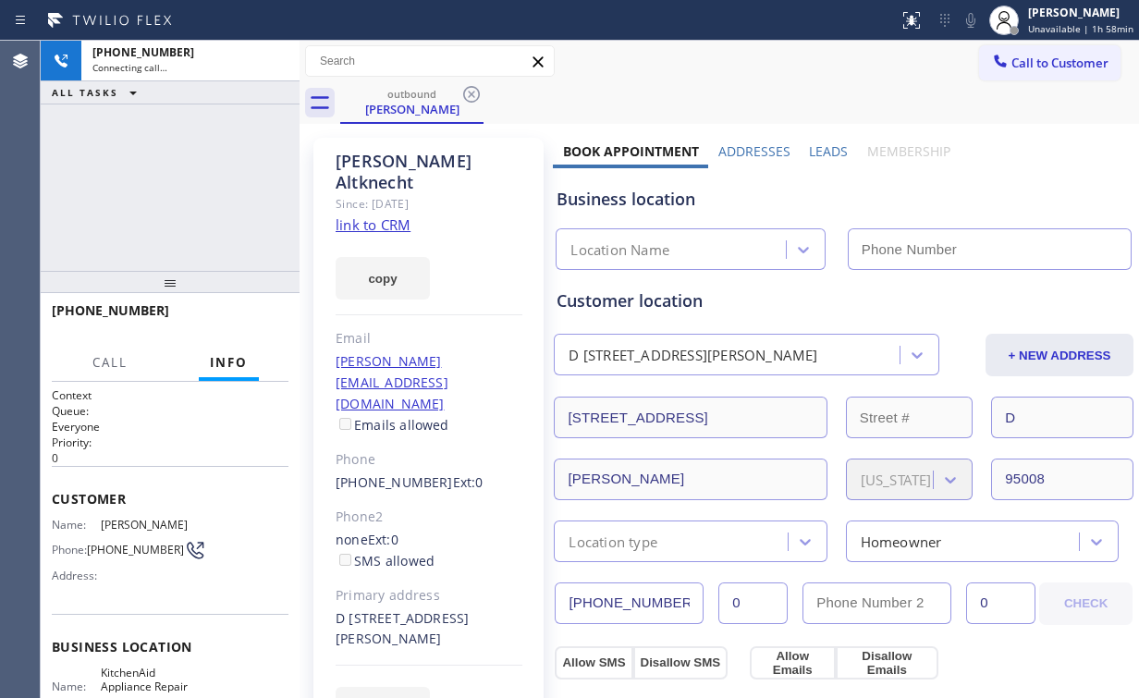
click at [218, 177] on div "[PHONE_NUMBER] Connecting call… ALL TASKS ALL TASKS ACTIVE TASKS TASKS IN WRAP …" at bounding box center [170, 156] width 259 height 230
type input "[PHONE_NUMBER]"
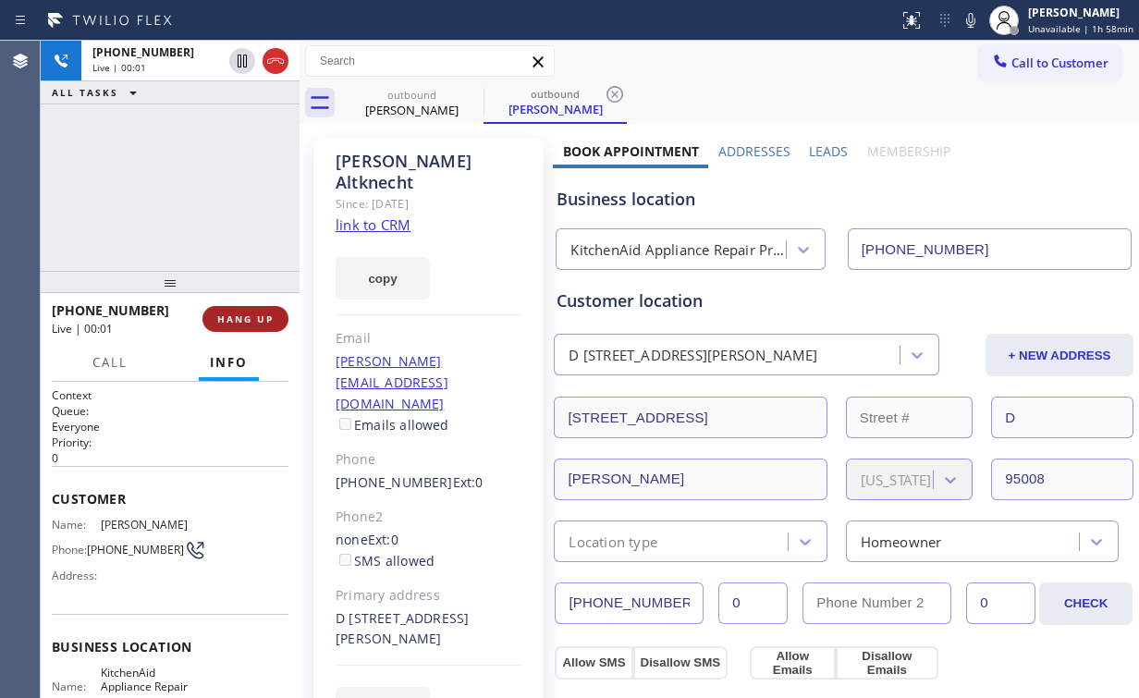
click at [239, 318] on span "HANG UP" at bounding box center [245, 319] width 56 height 13
click at [240, 318] on span "HANG UP" at bounding box center [245, 319] width 56 height 13
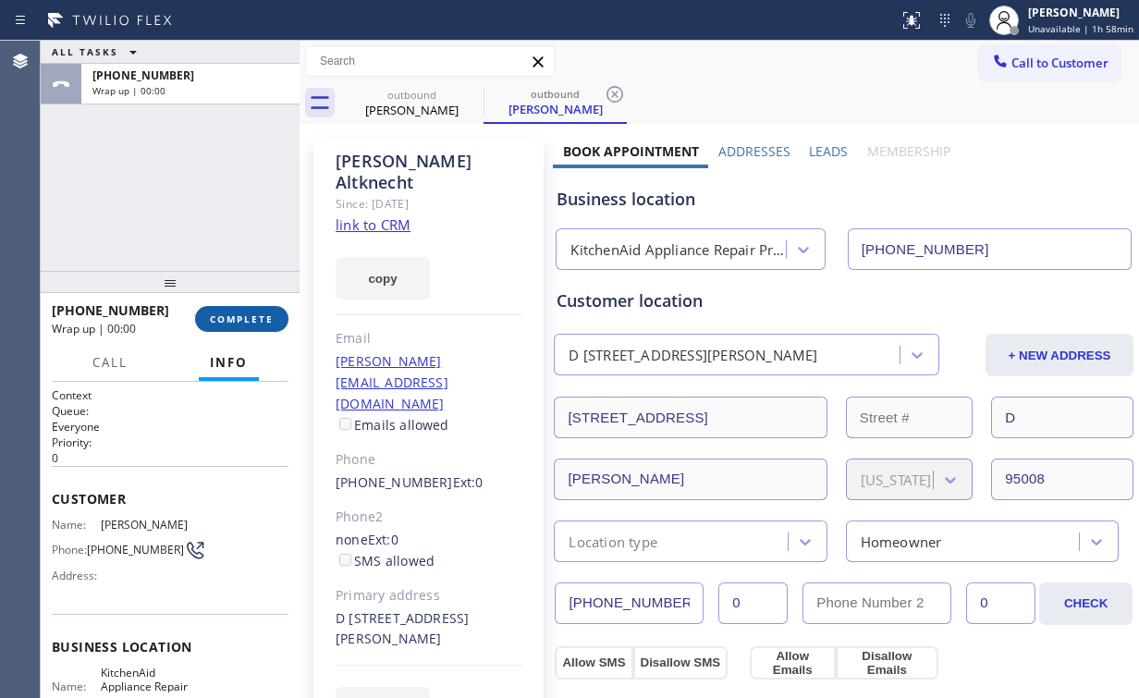
click at [222, 310] on button "COMPLETE" at bounding box center [241, 319] width 93 height 26
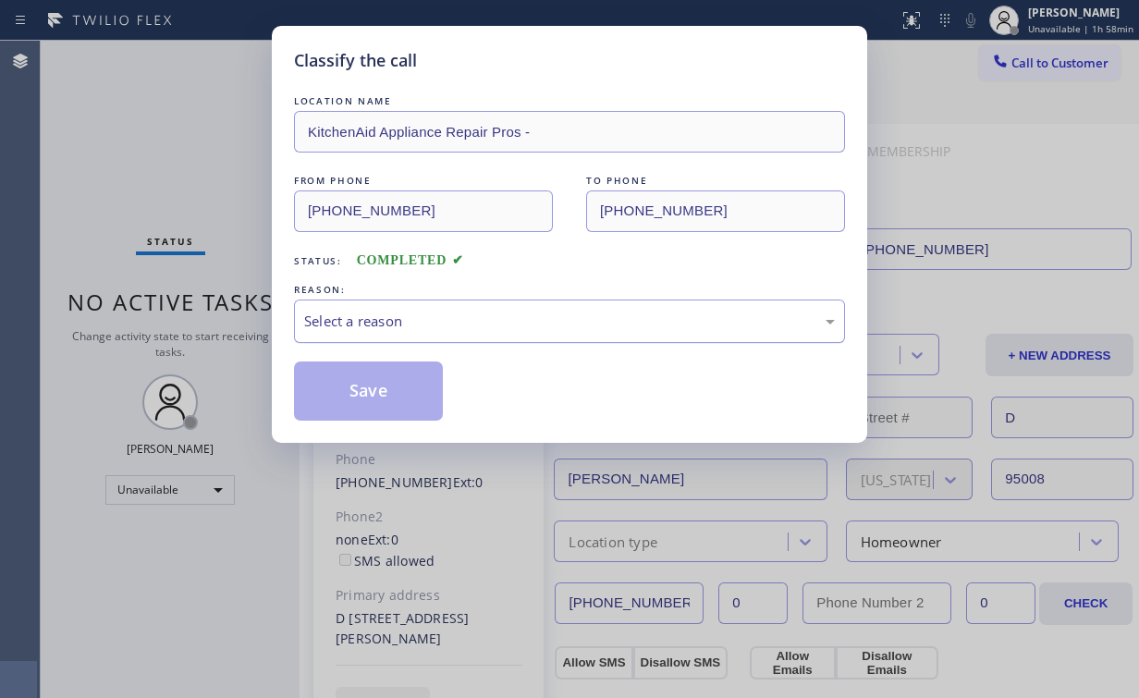
click at [325, 325] on div "Select a reason" at bounding box center [569, 321] width 531 height 21
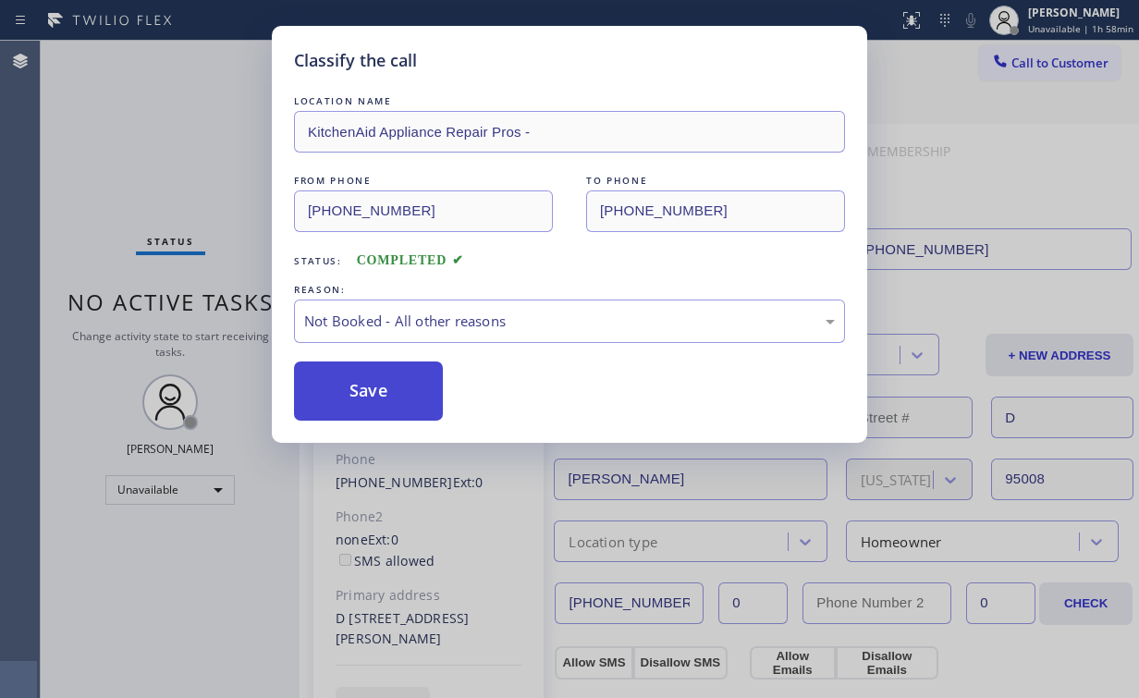
click at [361, 389] on button "Save" at bounding box center [368, 391] width 149 height 59
click at [190, 159] on div "Classify the call LOCATION NAME KitchenAid Appliance Repair Pros - FROM PHONE […" at bounding box center [569, 349] width 1139 height 698
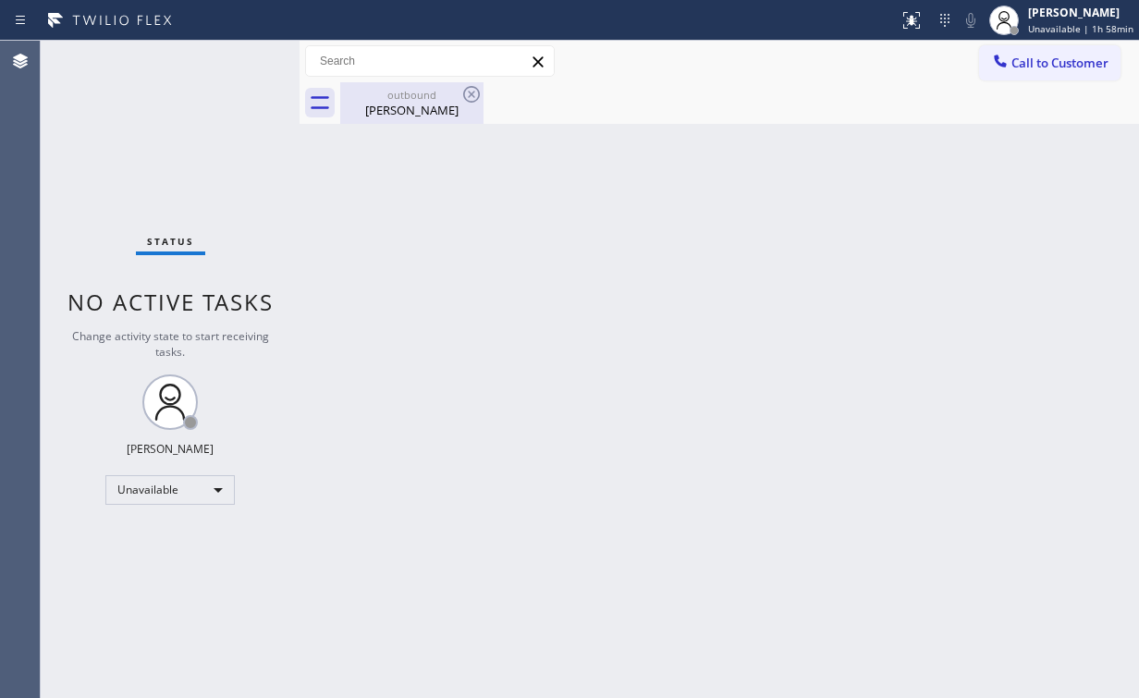
drag, startPoint x: 397, startPoint y: 105, endPoint x: 470, endPoint y: 94, distance: 73.9
click at [398, 106] on div "[PERSON_NAME]" at bounding box center [412, 110] width 140 height 17
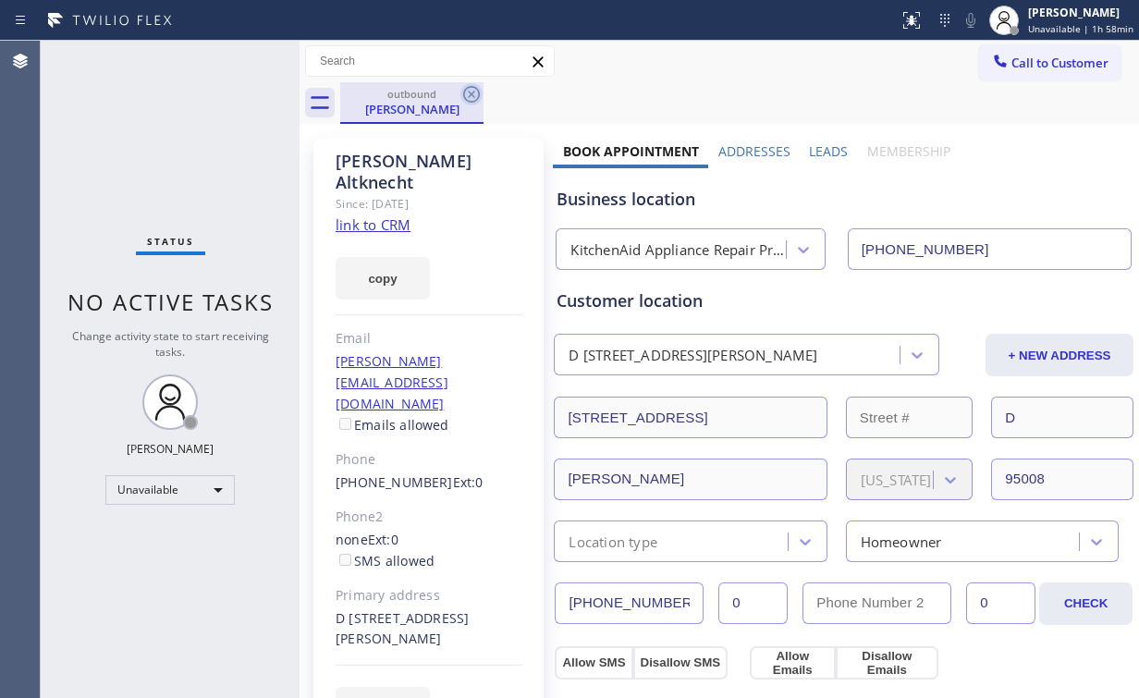
click at [469, 90] on icon at bounding box center [471, 94] width 22 height 22
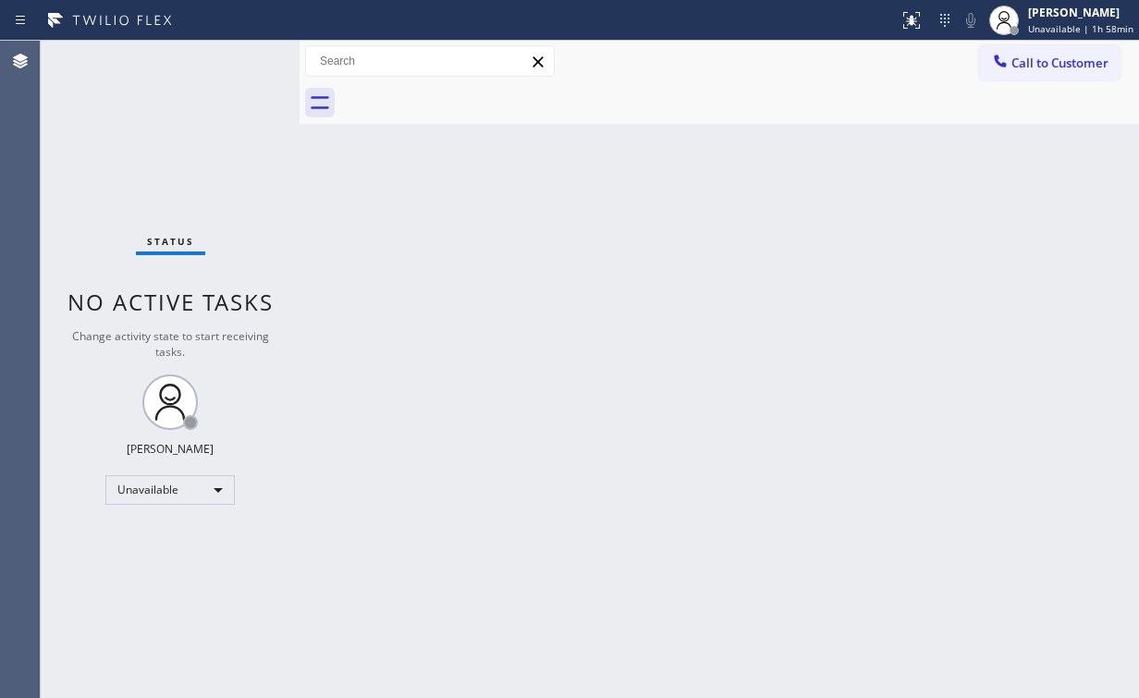
click at [740, 346] on div "Back to Dashboard Change Sender ID Customers Technicians Select a contact Outbo…" at bounding box center [720, 369] width 840 height 657
click at [96, 169] on div "Status No active tasks Change activity state to start receiving tasks. [PERSON_…" at bounding box center [170, 369] width 259 height 657
click at [1052, 57] on span "Call to Customer" at bounding box center [1059, 63] width 97 height 17
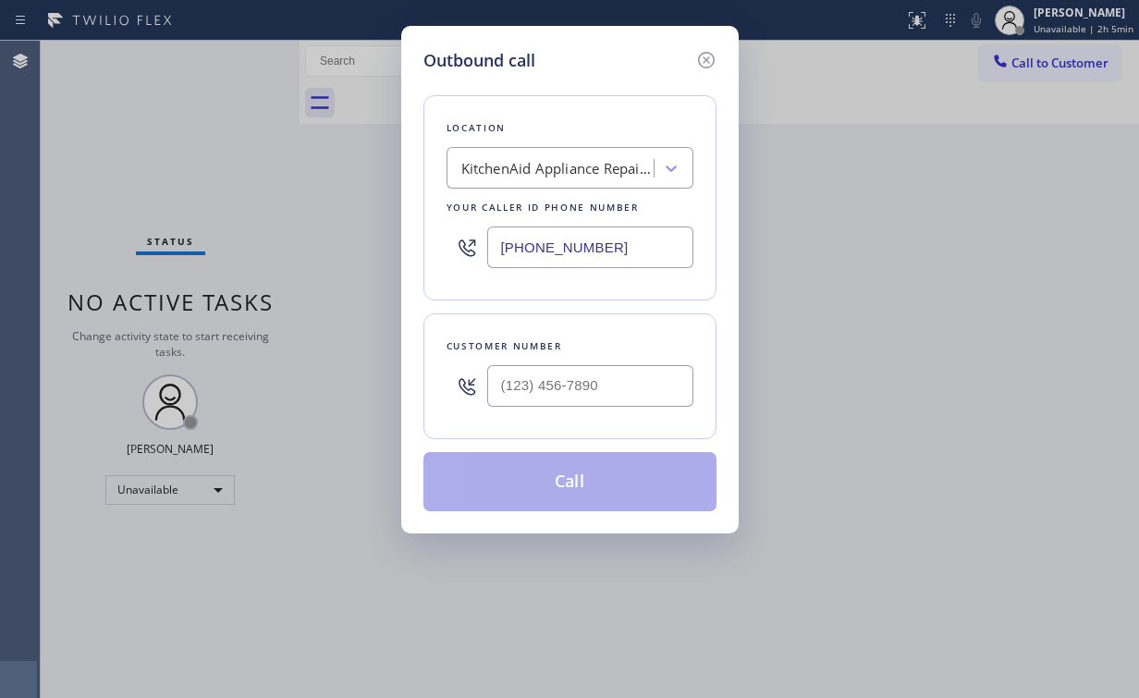
drag, startPoint x: 631, startPoint y: 255, endPoint x: 239, endPoint y: 222, distance: 393.4
click at [277, 249] on div "Outbound call Location KitchenAid Appliance Repair Pros - Your caller id phone …" at bounding box center [569, 349] width 1139 height 698
paste input "323) 746-0352"
type input "[PHONE_NUMBER]"
click at [621, 377] on input "(___) ___-____" at bounding box center [590, 386] width 206 height 42
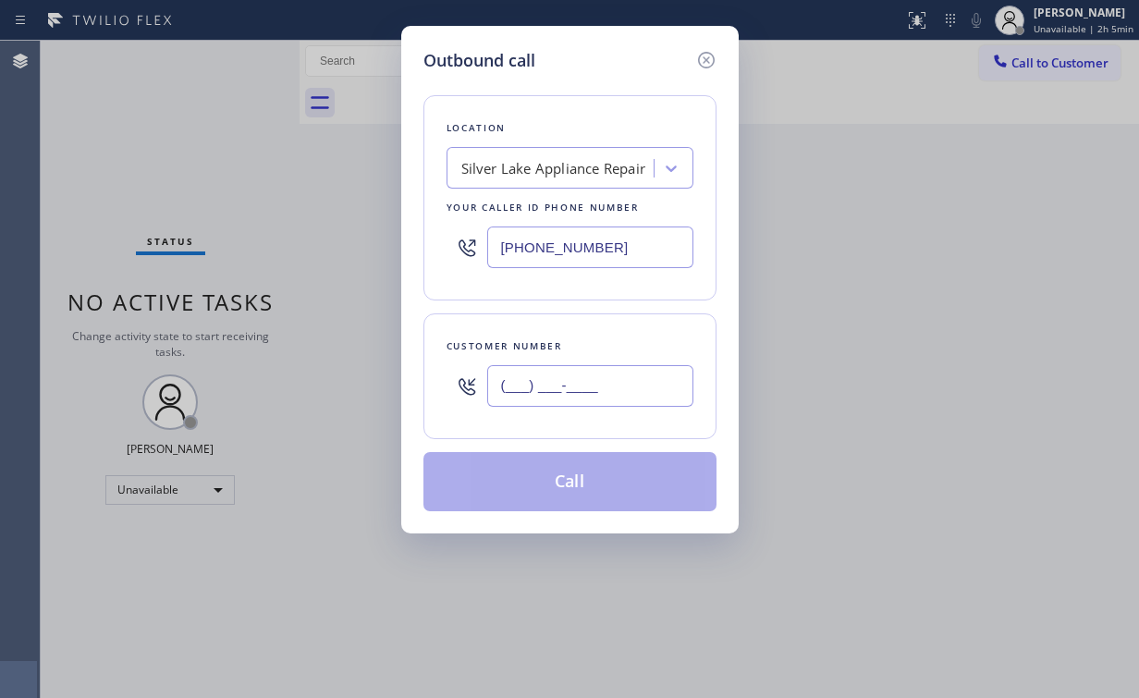
paste input "615) 506-5420"
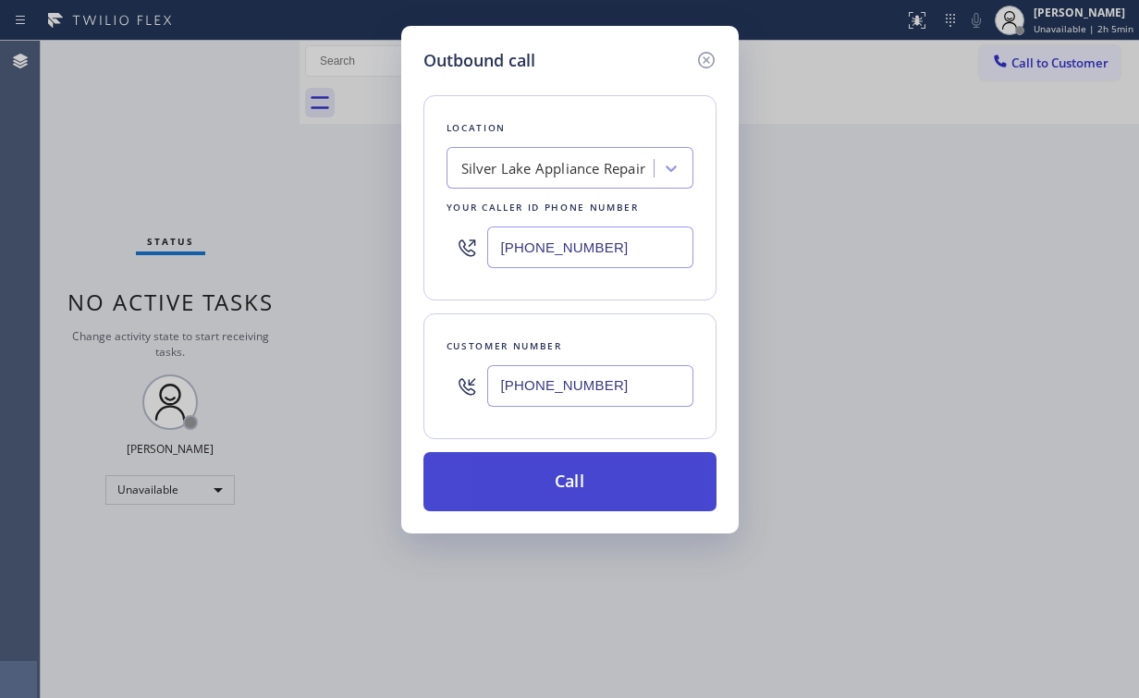
type input "[PHONE_NUMBER]"
click at [529, 492] on button "Call" at bounding box center [569, 481] width 293 height 59
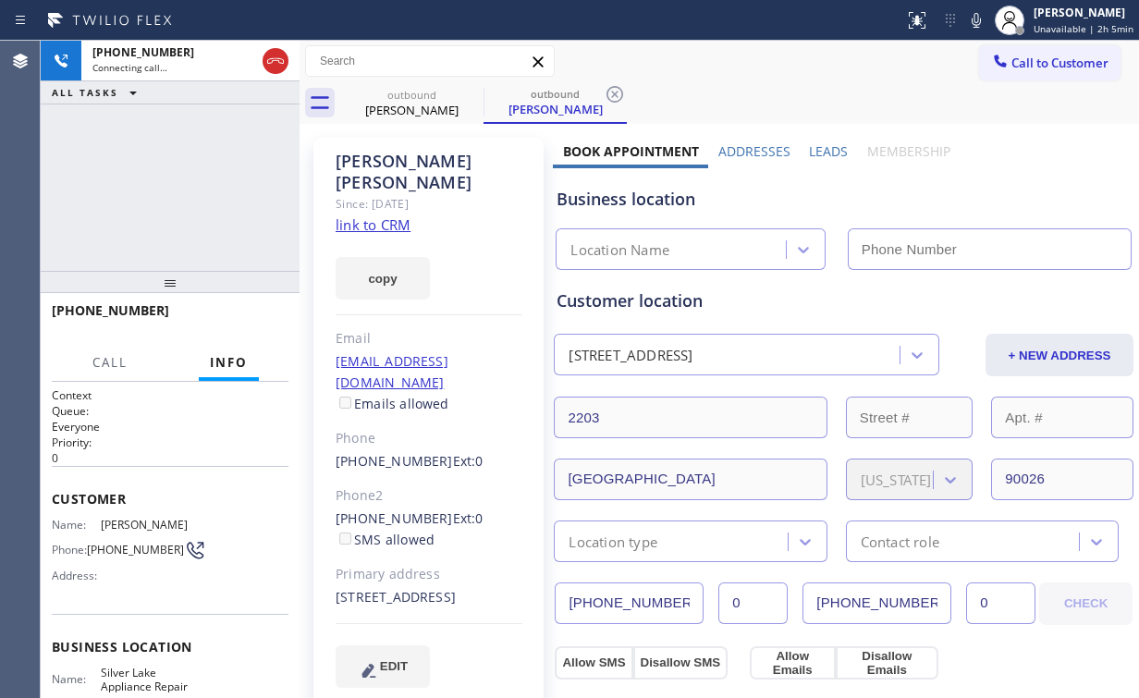
type input "[PHONE_NUMBER]"
drag, startPoint x: 174, startPoint y: 196, endPoint x: 170, endPoint y: 185, distance: 11.7
click at [174, 196] on div "[PHONE_NUMBER] Connecting call… ALL TASKS ALL TASKS ACTIVE TASKS TASKS IN WRAP …" at bounding box center [170, 156] width 259 height 230
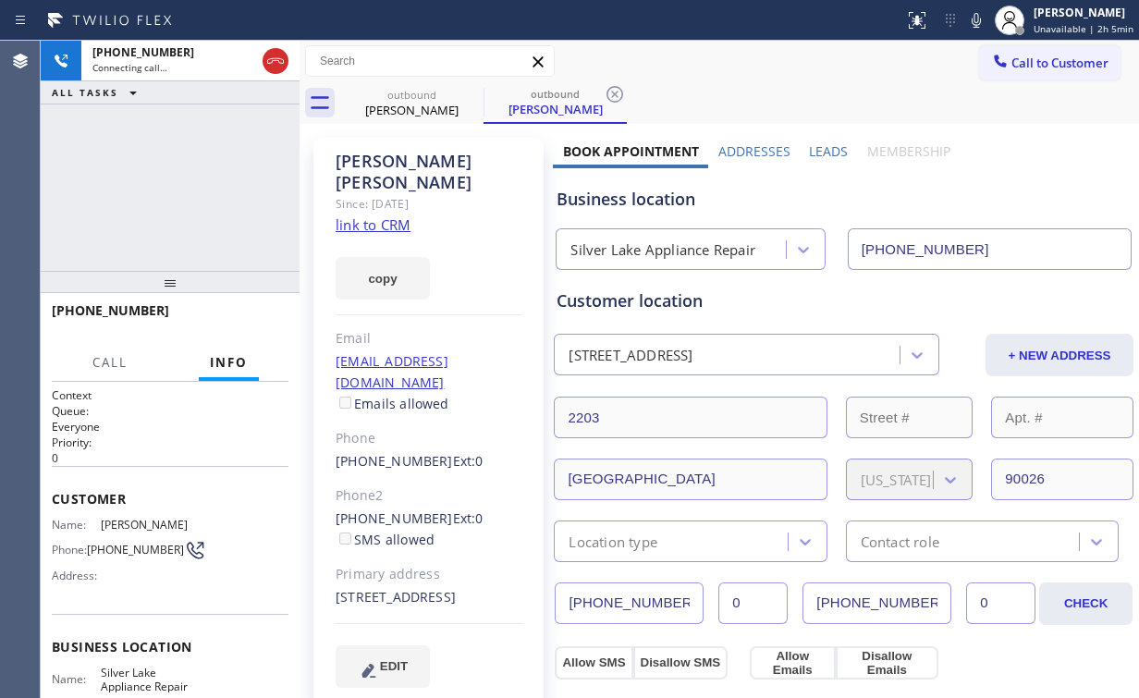
drag, startPoint x: 143, startPoint y: 182, endPoint x: 153, endPoint y: 186, distance: 10.0
click at [146, 184] on div "[PHONE_NUMBER] Connecting call… ALL TASKS ALL TASKS ACTIVE TASKS TASKS IN WRAP …" at bounding box center [170, 156] width 259 height 230
click at [187, 184] on div "[PHONE_NUMBER] Connecting call… ALL TASKS ALL TASKS ACTIVE TASKS TASKS IN WRAP …" at bounding box center [170, 156] width 259 height 230
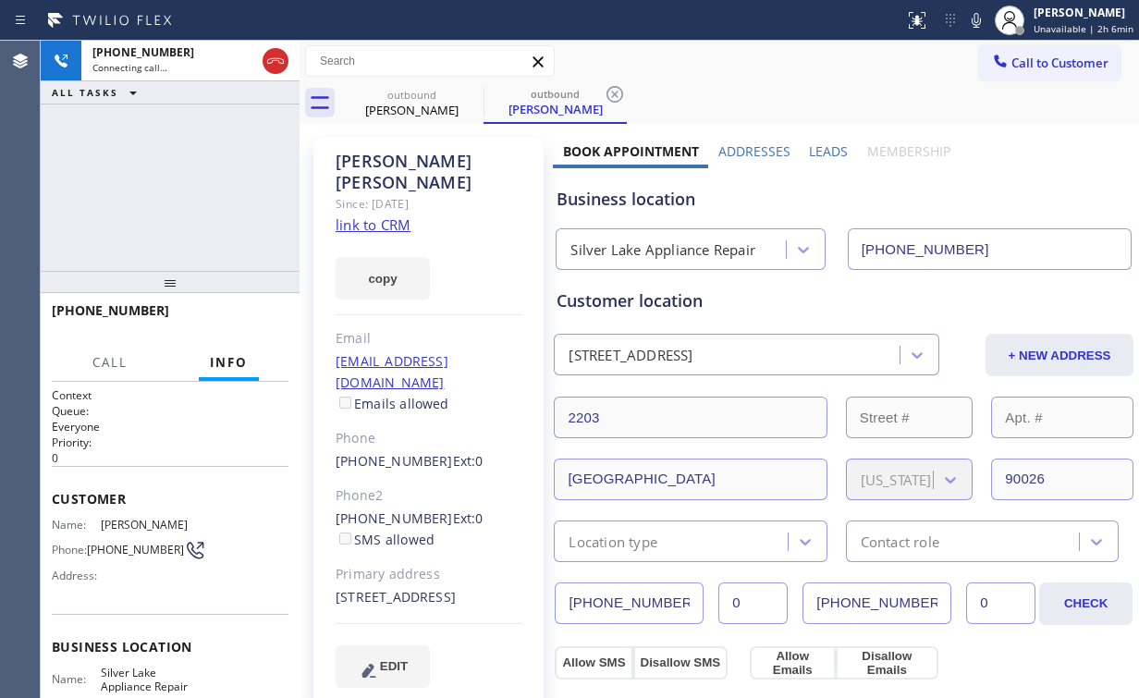
click at [187, 184] on div "[PHONE_NUMBER] Connecting call… ALL TASKS ALL TASKS ACTIVE TASKS TASKS IN WRAP …" at bounding box center [170, 156] width 259 height 230
drag, startPoint x: 277, startPoint y: 63, endPoint x: 342, endPoint y: 65, distance: 64.7
click at [278, 65] on icon at bounding box center [275, 61] width 22 height 22
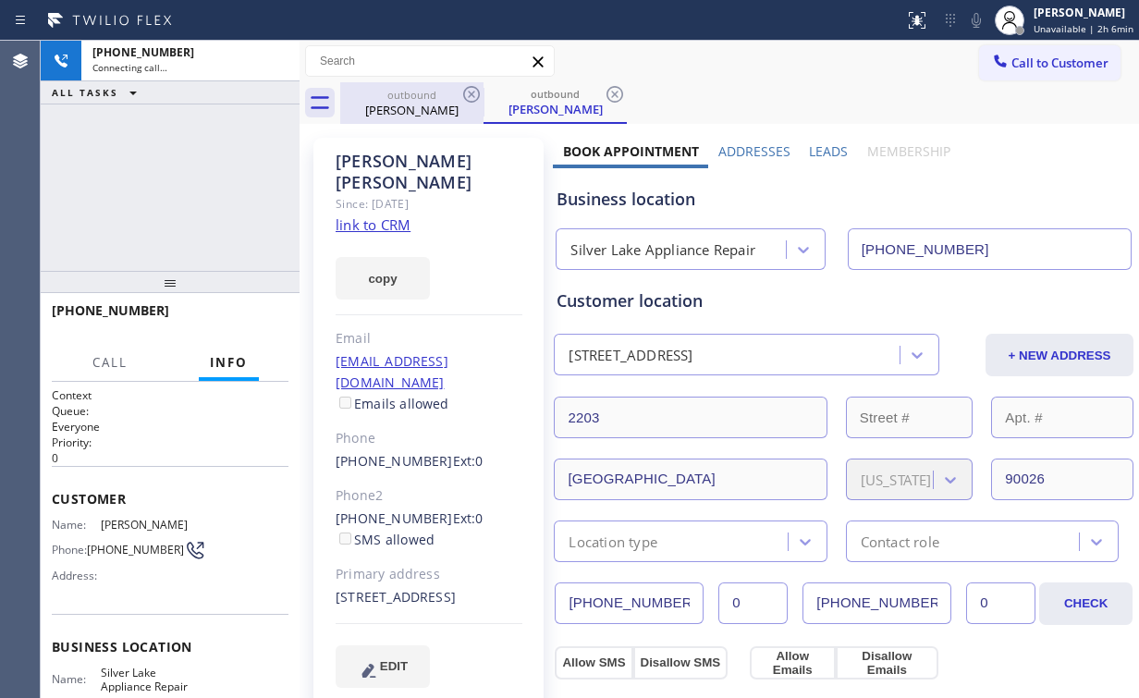
click at [407, 112] on div "[PERSON_NAME]" at bounding box center [412, 110] width 140 height 17
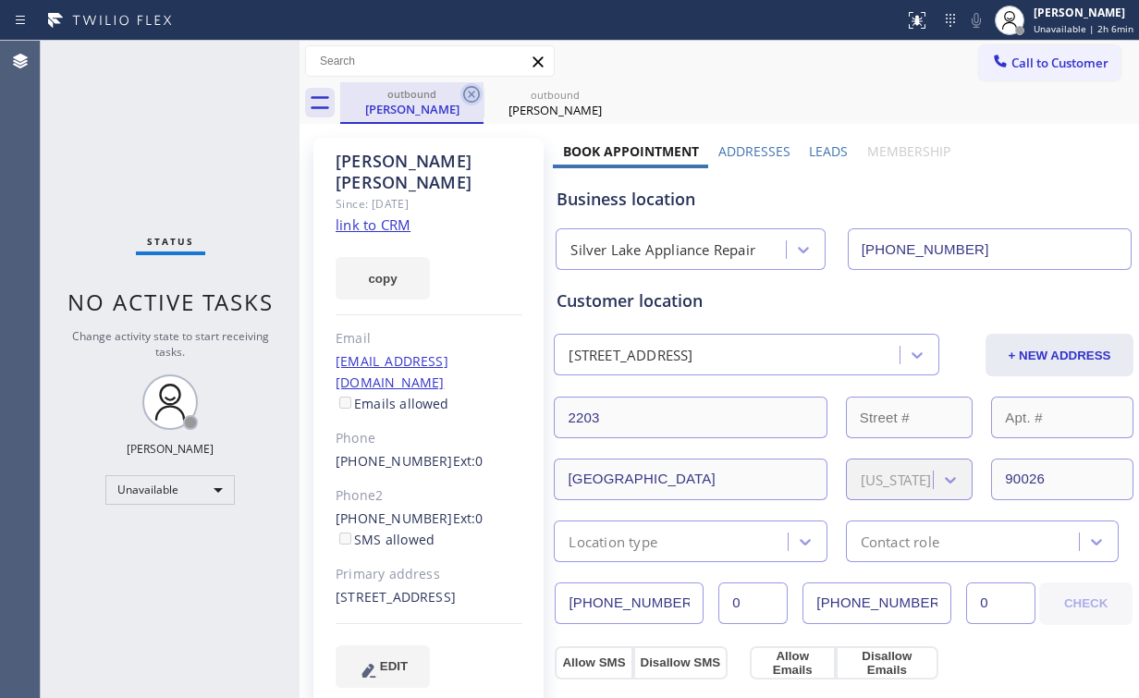
click at [470, 95] on icon at bounding box center [471, 94] width 17 height 17
click at [0, 0] on icon at bounding box center [0, 0] width 0 height 0
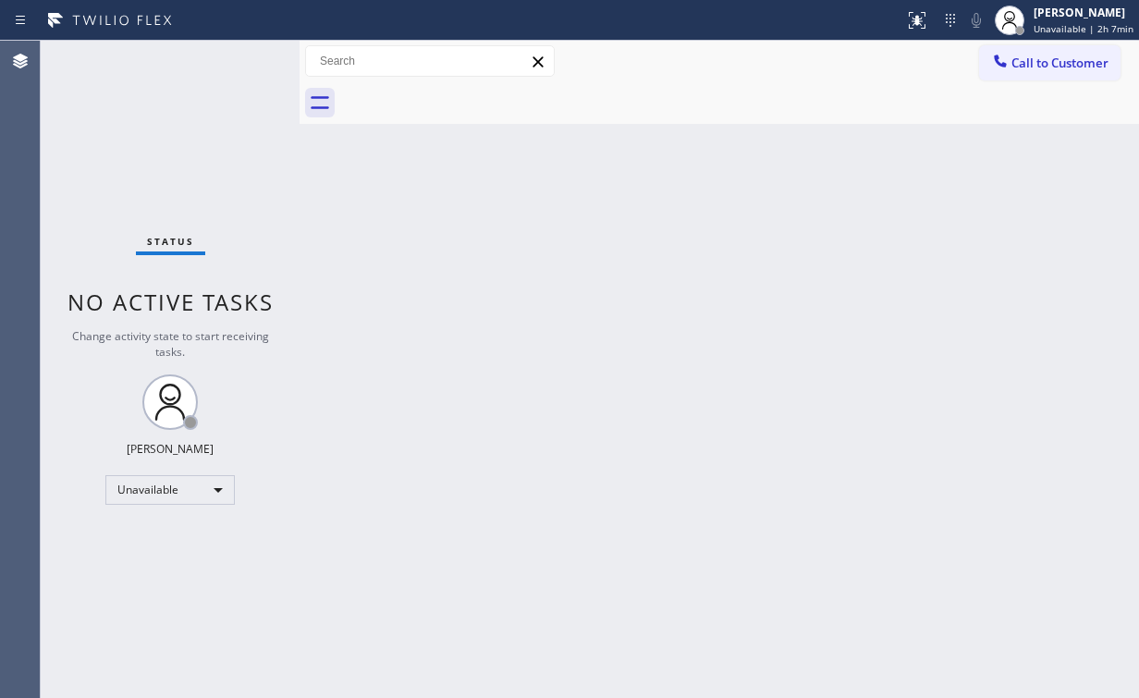
click at [1020, 66] on span "Call to Customer" at bounding box center [1059, 63] width 97 height 17
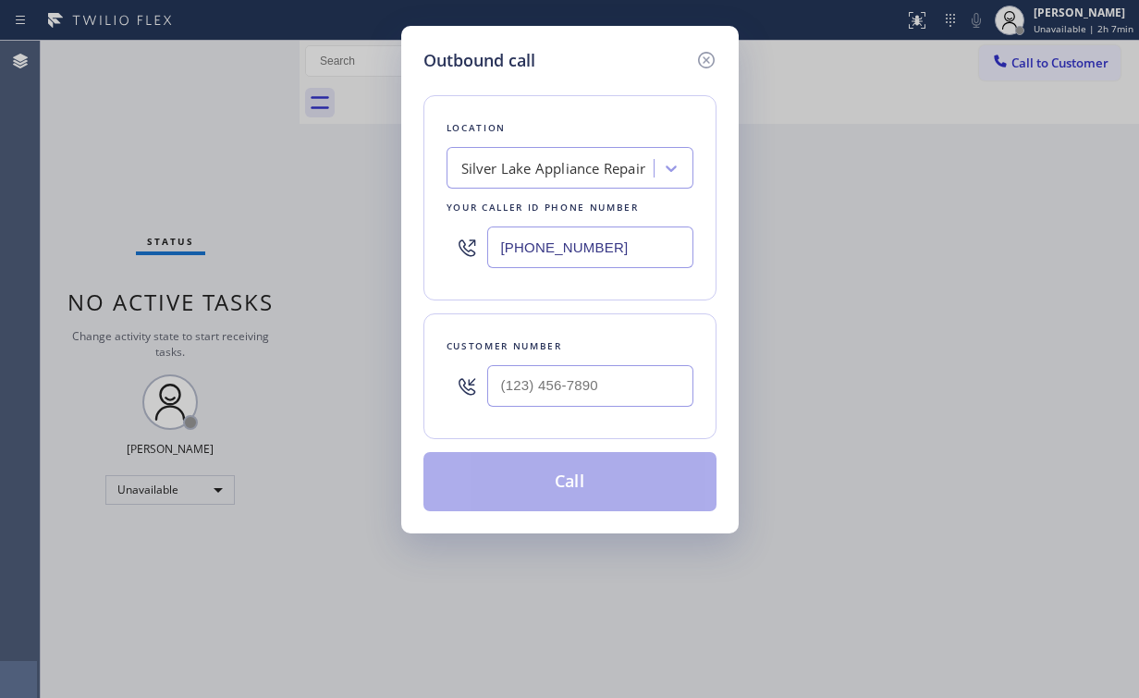
click at [636, 247] on input "[PHONE_NUMBER]" at bounding box center [590, 248] width 206 height 42
drag, startPoint x: 636, startPoint y: 248, endPoint x: 500, endPoint y: 203, distance: 143.0
click at [375, 236] on div "Outbound call Location [GEOGRAPHIC_DATA] Appliance Repair Your caller id phone …" at bounding box center [569, 349] width 1139 height 698
paste input "818) 975-3406"
type input "[PHONE_NUMBER]"
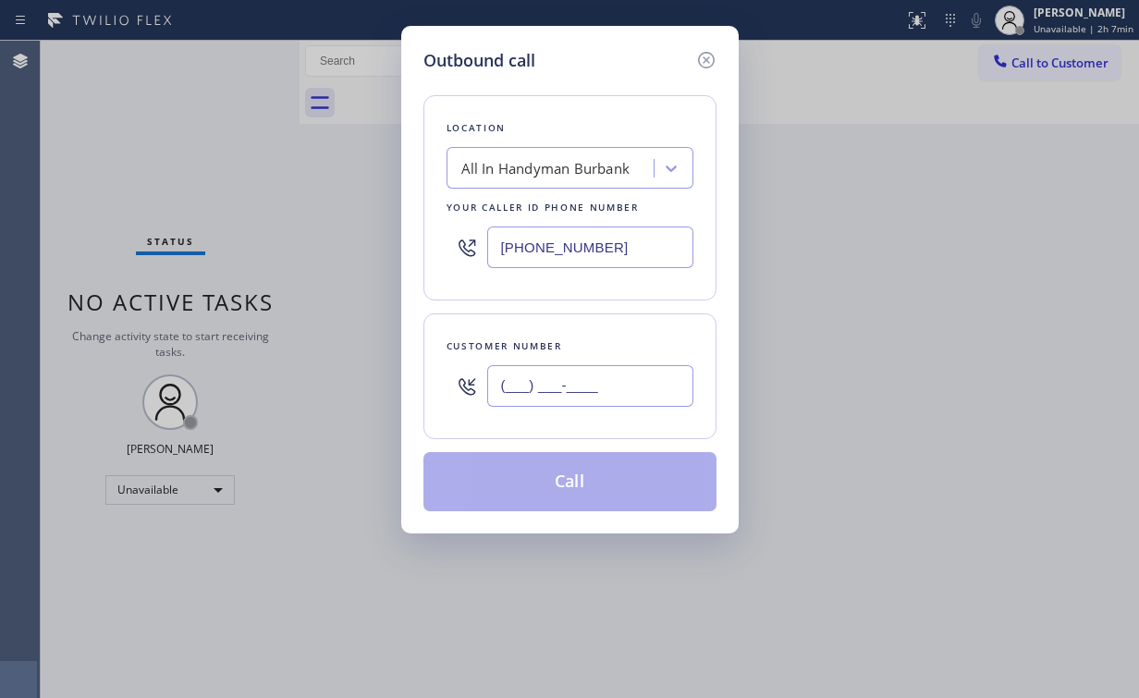
click at [577, 402] on input "(___) ___-____" at bounding box center [590, 386] width 206 height 42
paste input "818) 371-3333"
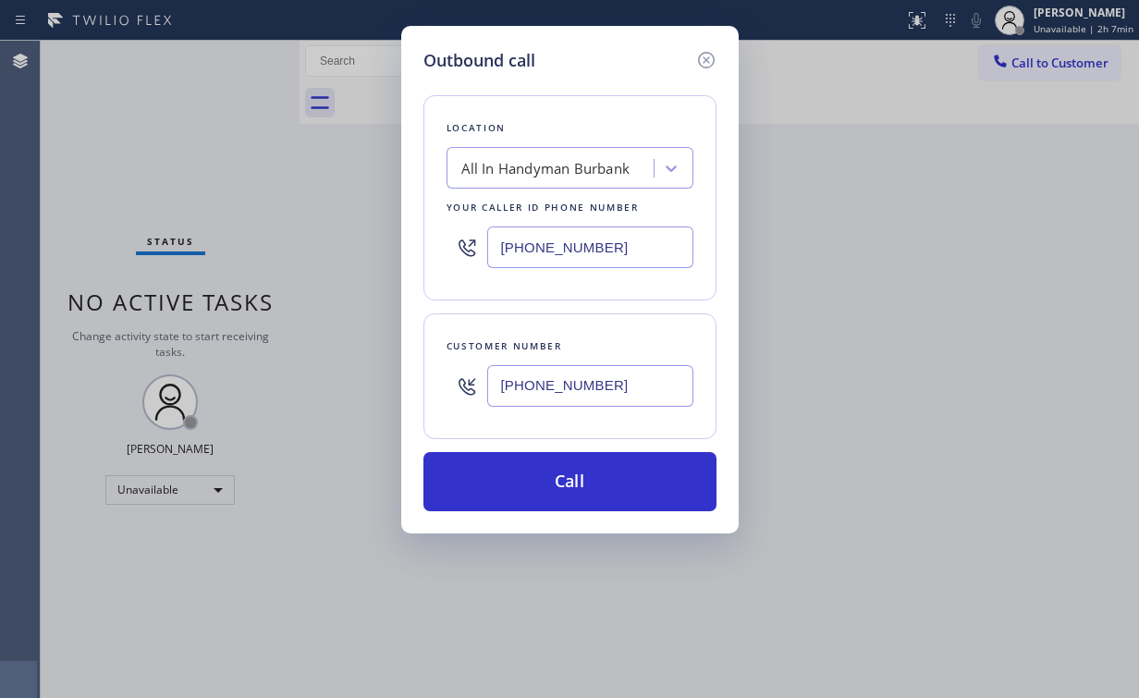
type input "[PHONE_NUMBER]"
click at [588, 485] on button "Call" at bounding box center [569, 481] width 293 height 59
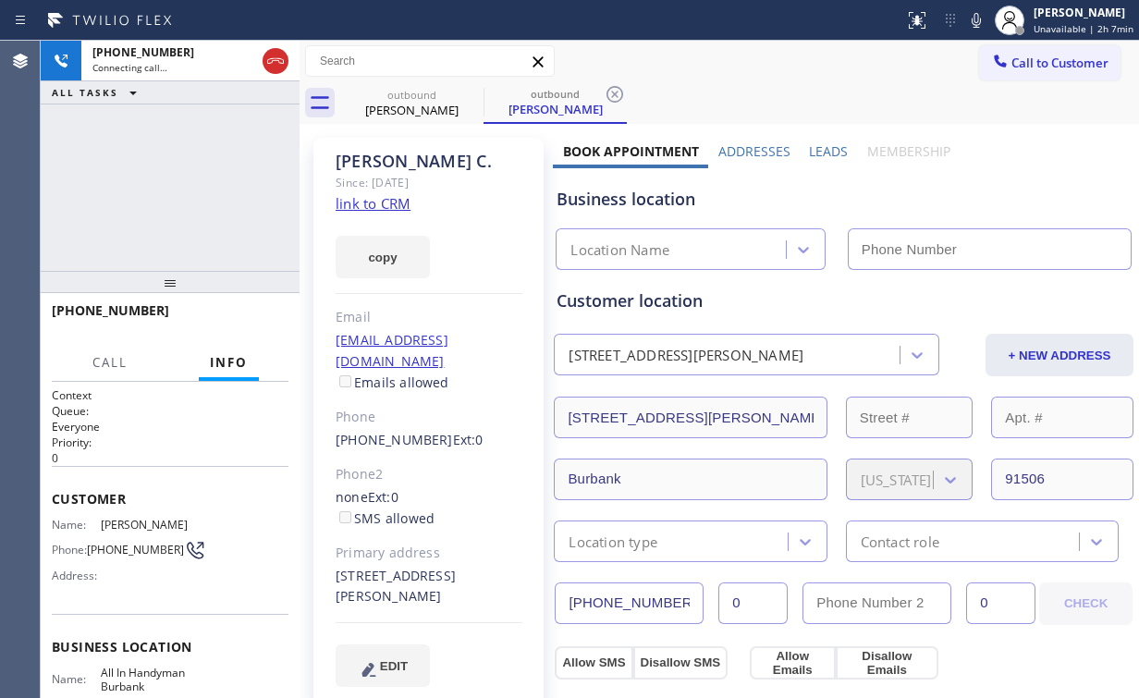
type input "[PHONE_NUMBER]"
drag, startPoint x: 213, startPoint y: 176, endPoint x: 209, endPoint y: 121, distance: 54.7
click at [213, 176] on div "[PHONE_NUMBER] Connecting call… ALL TASKS ALL TASKS ACTIVE TASKS TASKS IN WRAP …" at bounding box center [170, 156] width 259 height 230
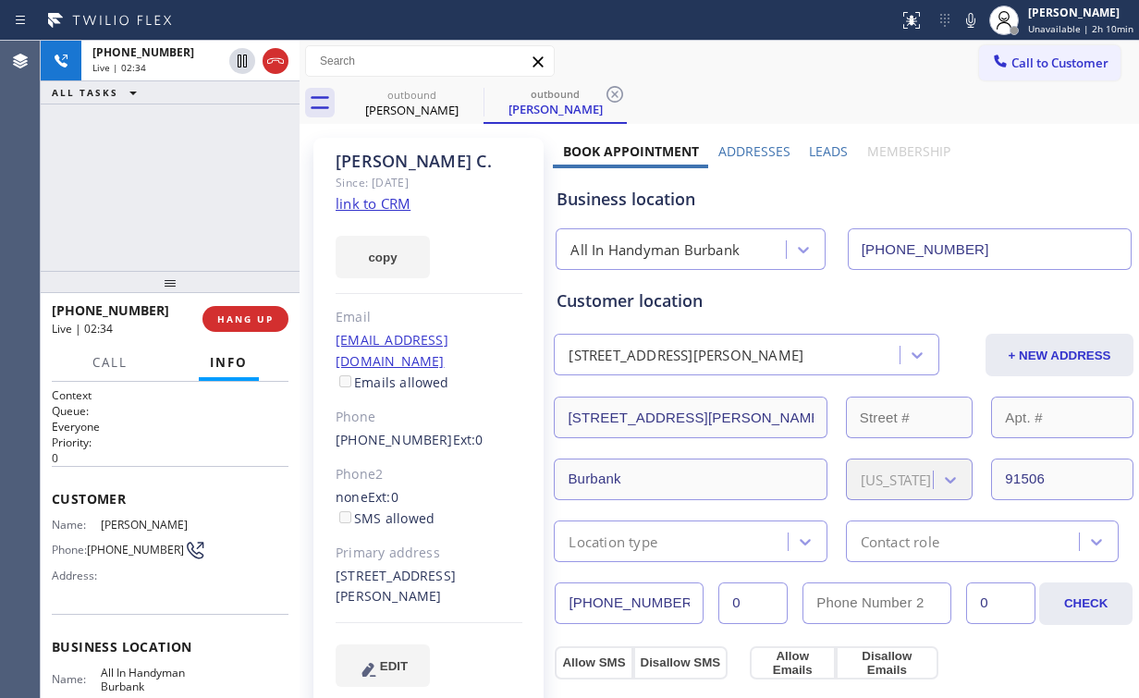
click at [162, 181] on div "[PHONE_NUMBER] Live | 02:34 ALL TASKS ALL TASKS ACTIVE TASKS TASKS IN WRAP UP" at bounding box center [170, 156] width 259 height 230
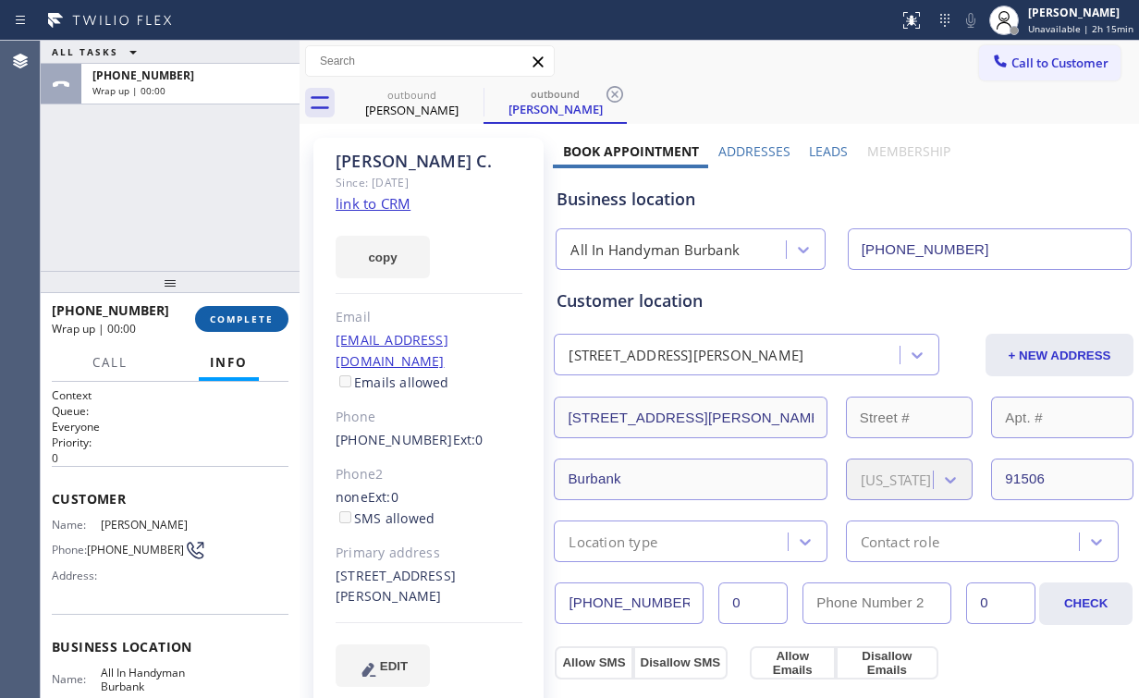
click at [263, 322] on span "COMPLETE" at bounding box center [242, 319] width 64 height 13
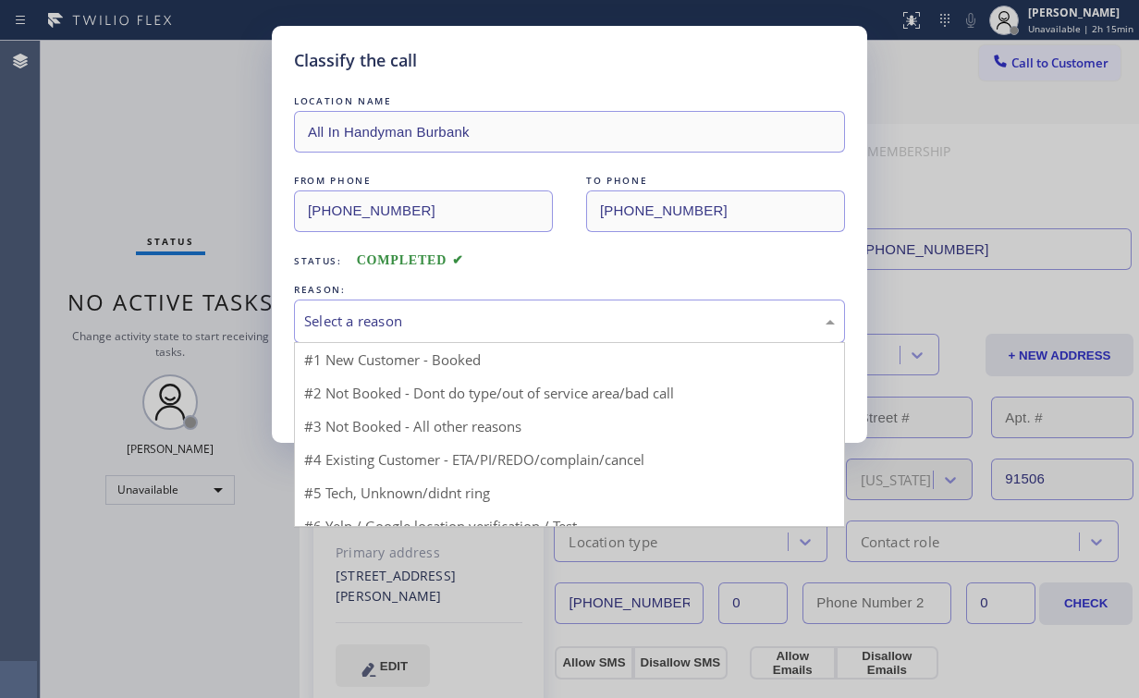
click at [358, 325] on div "Select a reason" at bounding box center [569, 321] width 531 height 21
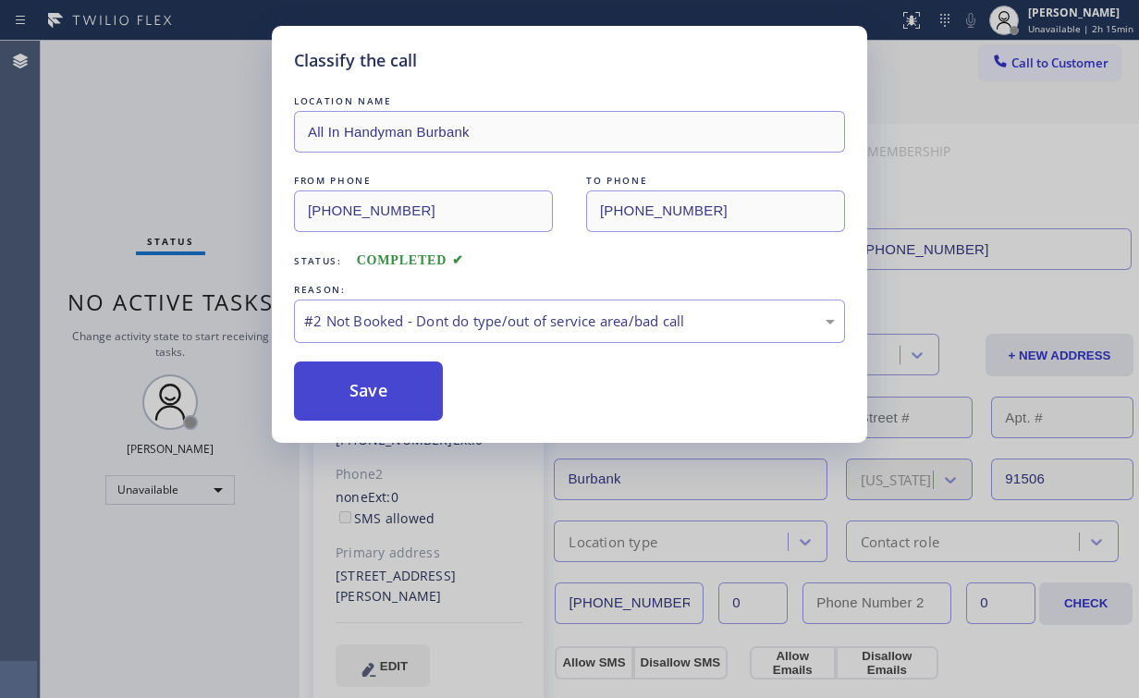
click at [363, 385] on button "Save" at bounding box center [368, 391] width 149 height 59
click at [144, 152] on div "Classify the call LOCATION NAME All In Handyman Burbank FROM PHONE [PHONE_NUMBE…" at bounding box center [569, 349] width 1139 height 698
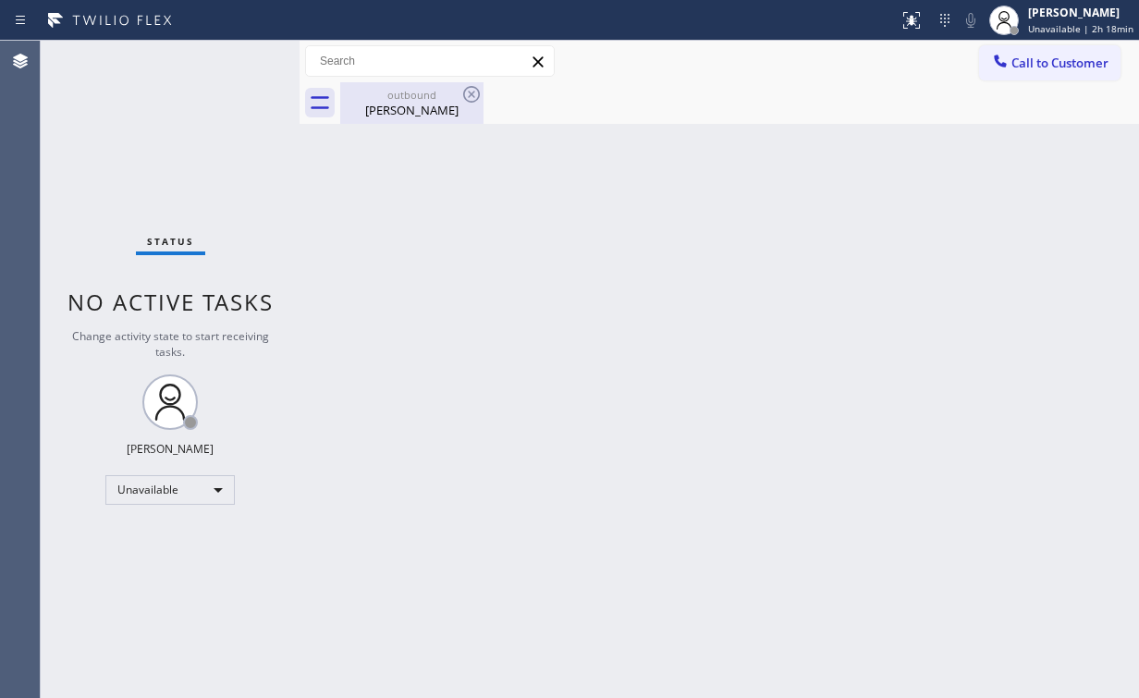
click at [438, 122] on div "outbound [PERSON_NAME]" at bounding box center [412, 103] width 140 height 42
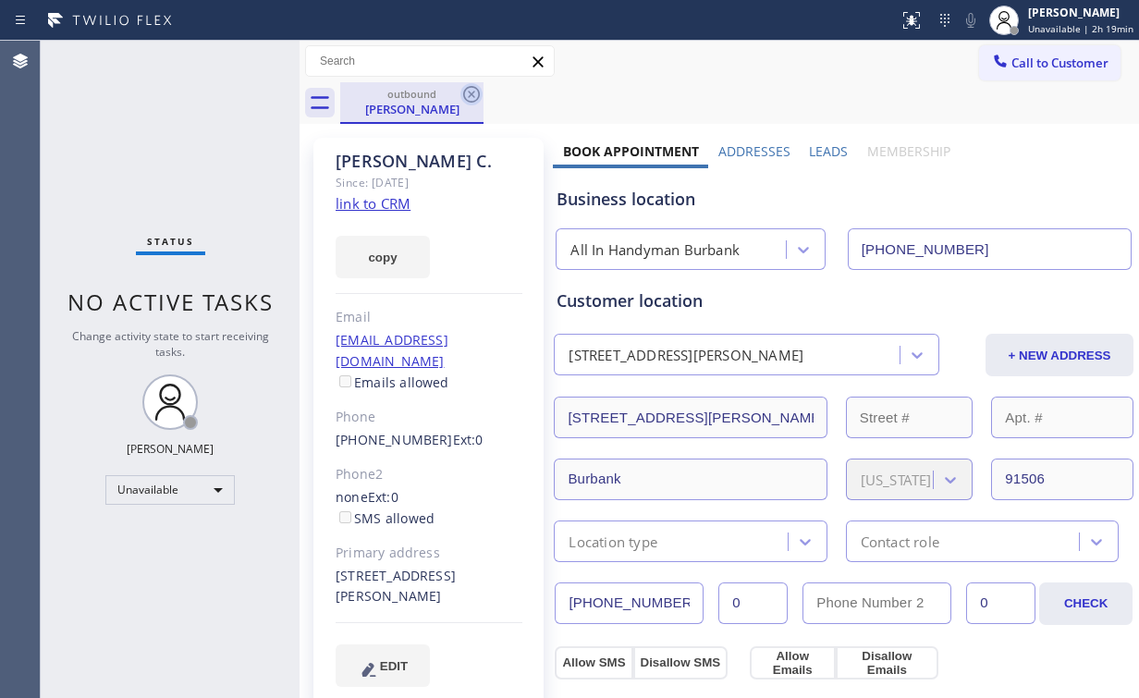
click at [468, 89] on icon at bounding box center [471, 94] width 22 height 22
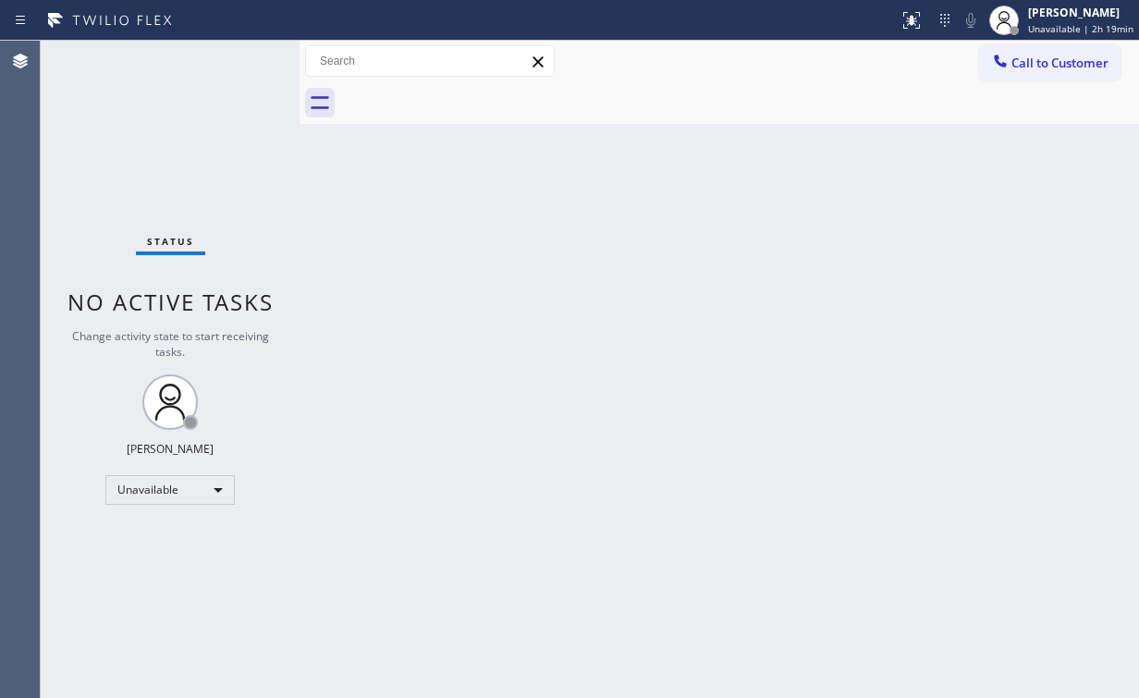
drag, startPoint x: 141, startPoint y: 141, endPoint x: 141, endPoint y: 5, distance: 135.9
click at [141, 141] on div "Status No active tasks Change activity state to start receiving tasks. [PERSON_…" at bounding box center [170, 369] width 259 height 657
click at [153, 129] on div "Status No active tasks Change activity state to start receiving tasks. [PERSON_…" at bounding box center [170, 369] width 259 height 657
click at [120, 123] on div "Status No active tasks Change activity state to start receiving tasks. [PERSON_…" at bounding box center [170, 369] width 259 height 657
click at [1016, 50] on button "Call to Customer" at bounding box center [1049, 62] width 141 height 35
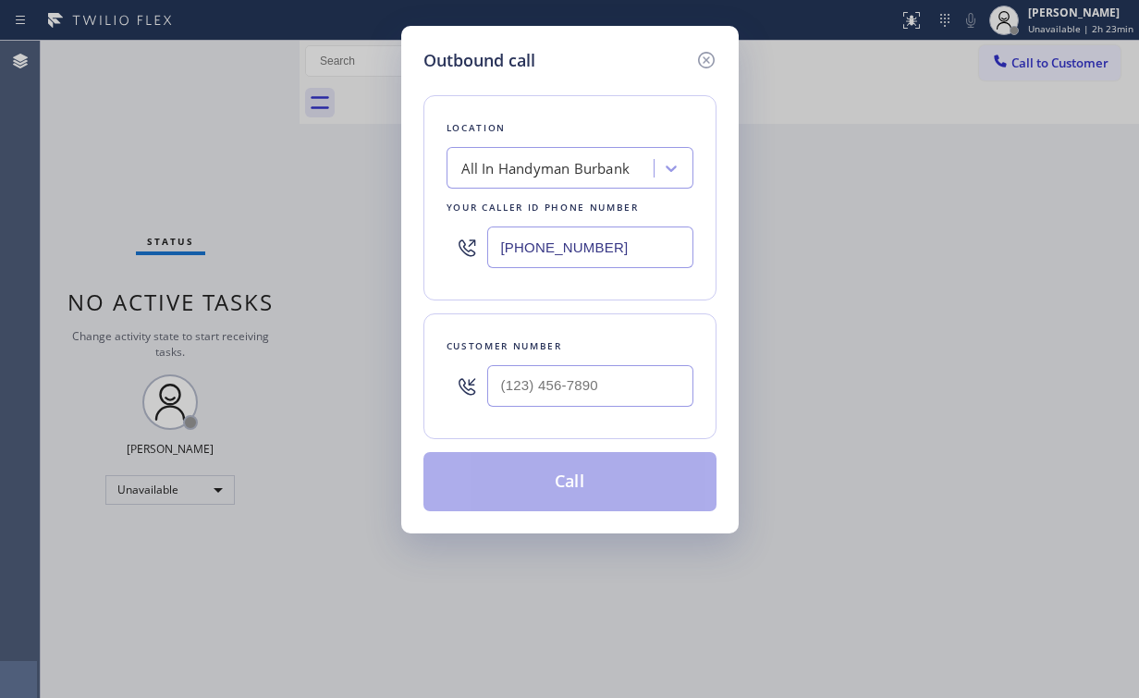
drag, startPoint x: 610, startPoint y: 243, endPoint x: 341, endPoint y: 219, distance: 270.1
click at [341, 219] on div "Outbound call Location All In Handyman Burbank Your caller id phone number [PHO…" at bounding box center [569, 349] width 1139 height 698
paste input "626) 247-3131"
type input "[PHONE_NUMBER]"
click at [603, 395] on input "(___) ___-____" at bounding box center [590, 386] width 206 height 42
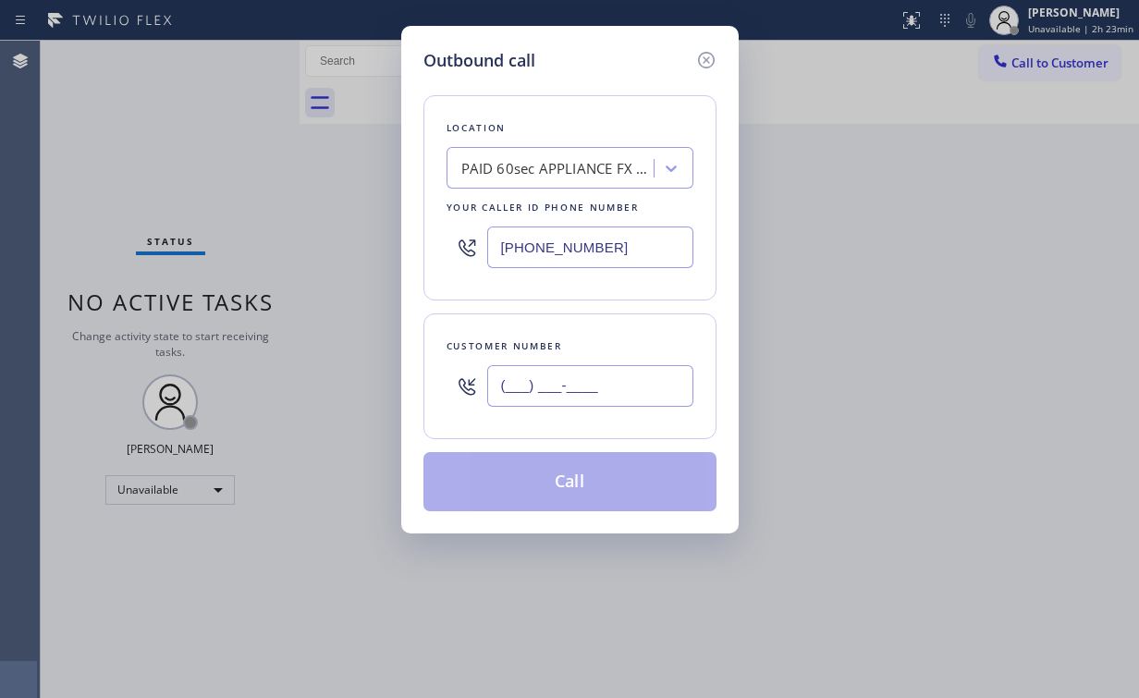
click at [593, 374] on input "(___) ___-____" at bounding box center [590, 386] width 206 height 42
drag, startPoint x: 643, startPoint y: 388, endPoint x: 451, endPoint y: 384, distance: 191.4
click at [451, 384] on div "(___) ___-____" at bounding box center [570, 386] width 247 height 60
paste input "818) 653-3752"
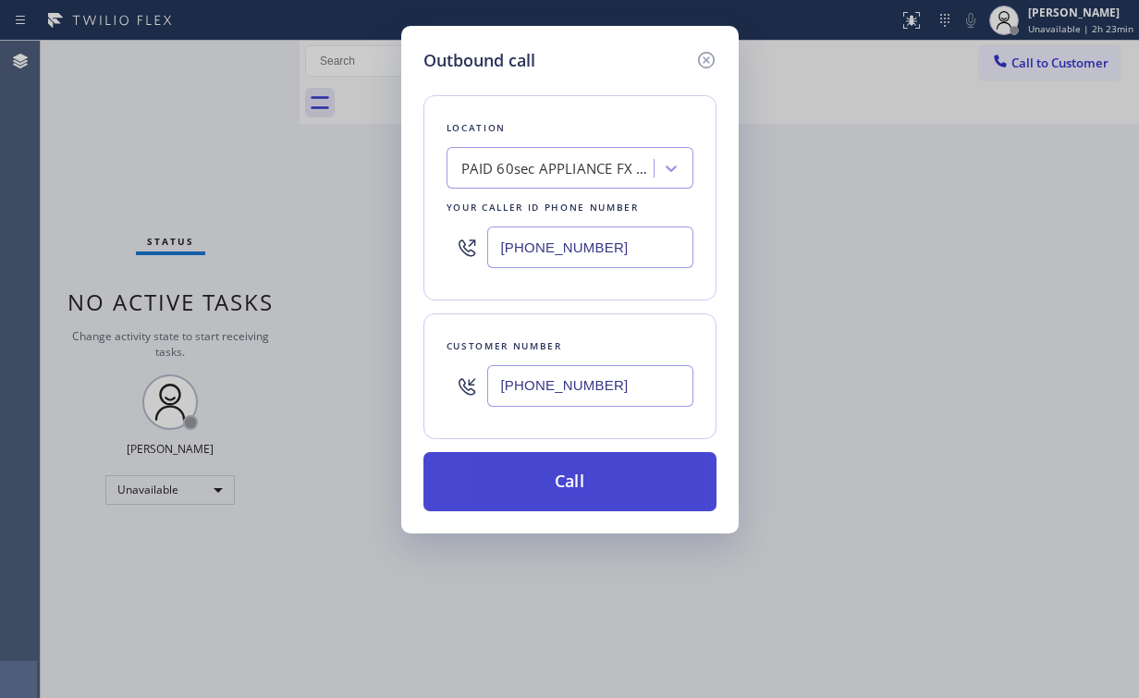
type input "[PHONE_NUMBER]"
click at [551, 480] on button "Call" at bounding box center [569, 481] width 293 height 59
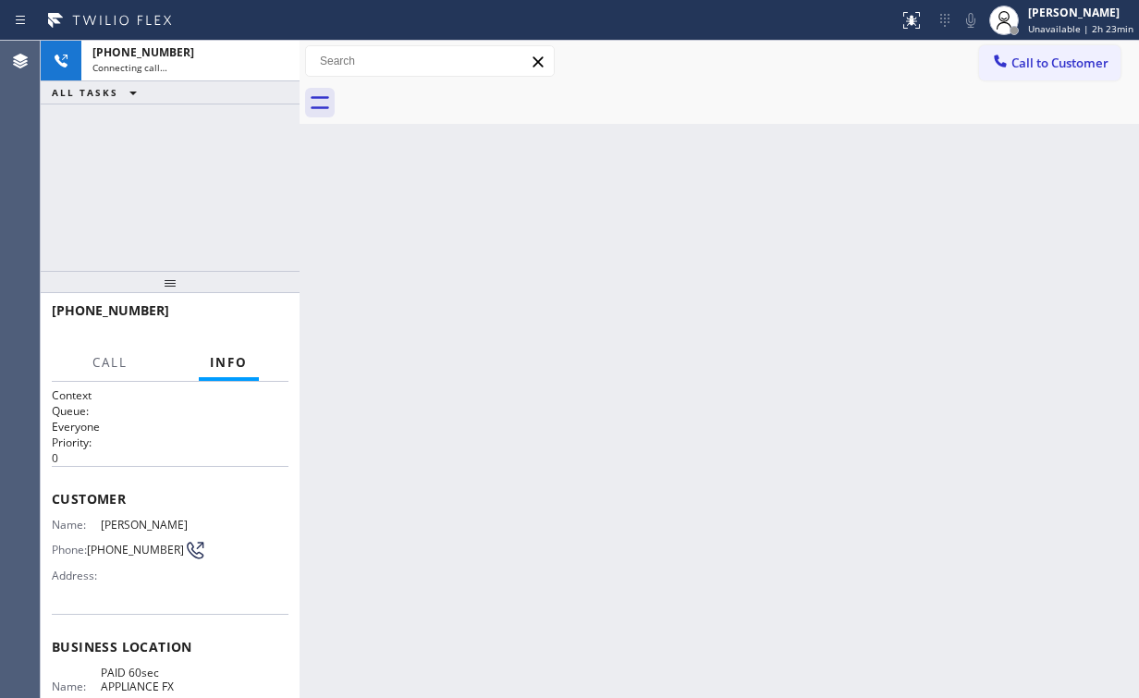
click at [266, 172] on div "[PHONE_NUMBER] Connecting call… ALL TASKS ALL TASKS ACTIVE TASKS TASKS IN WRAP …" at bounding box center [170, 156] width 259 height 230
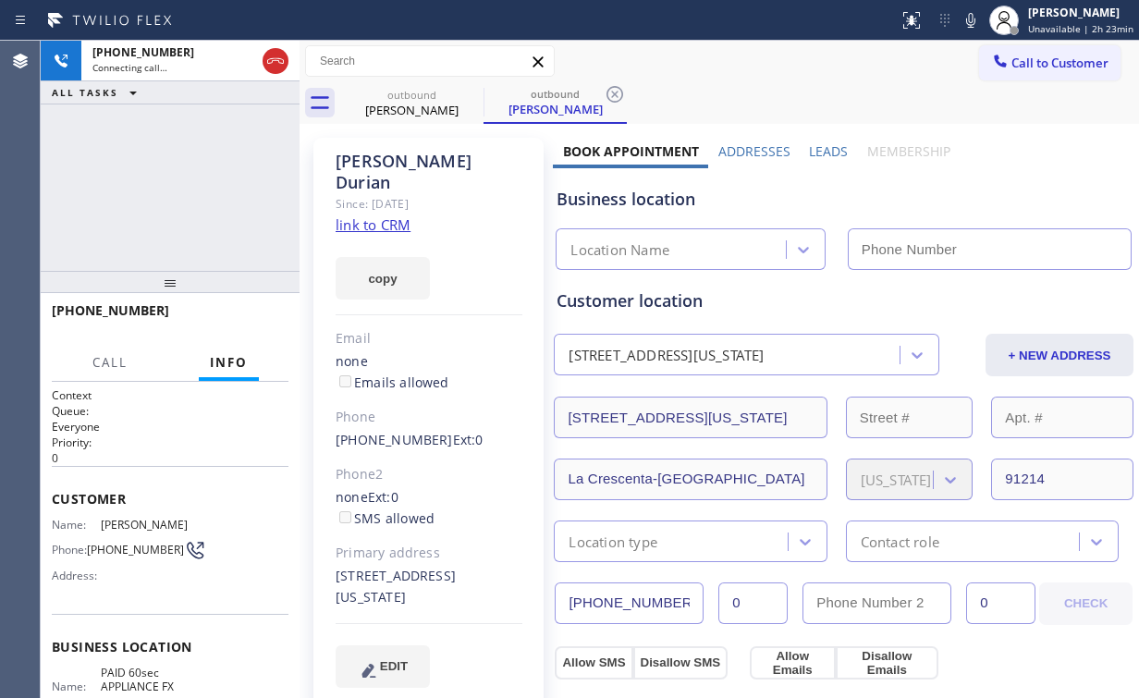
type input "[PHONE_NUMBER]"
click at [366, 215] on link "link to CRM" at bounding box center [373, 224] width 75 height 18
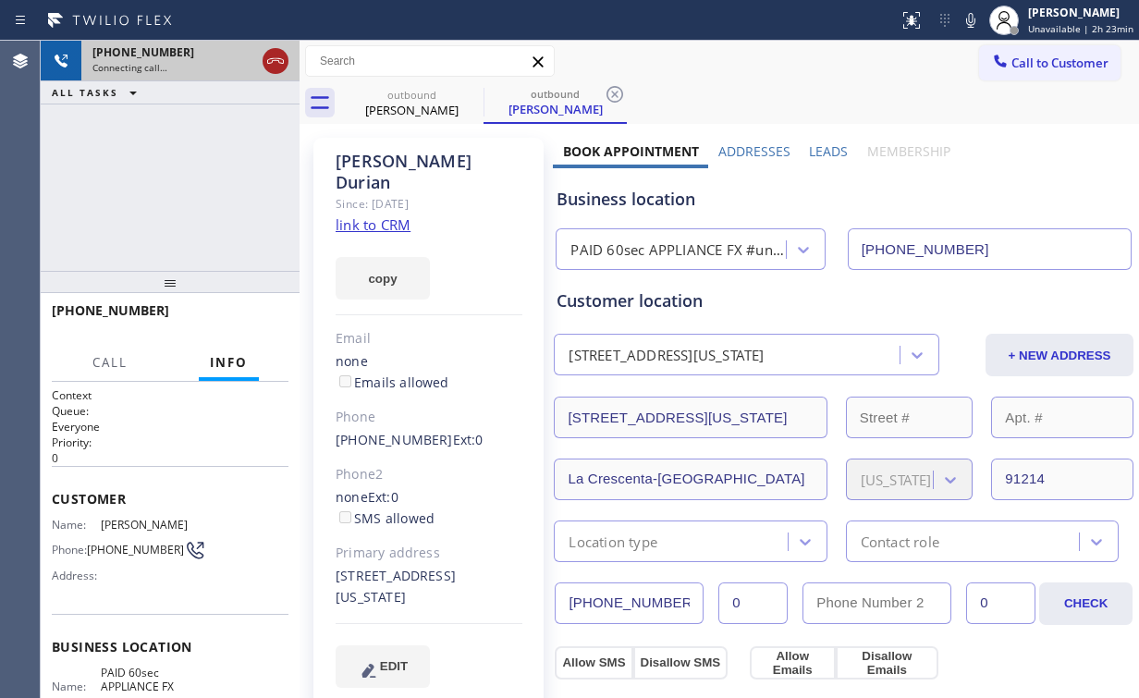
click at [270, 57] on icon at bounding box center [275, 61] width 22 height 22
click at [410, 109] on div "[PERSON_NAME]" at bounding box center [412, 110] width 140 height 17
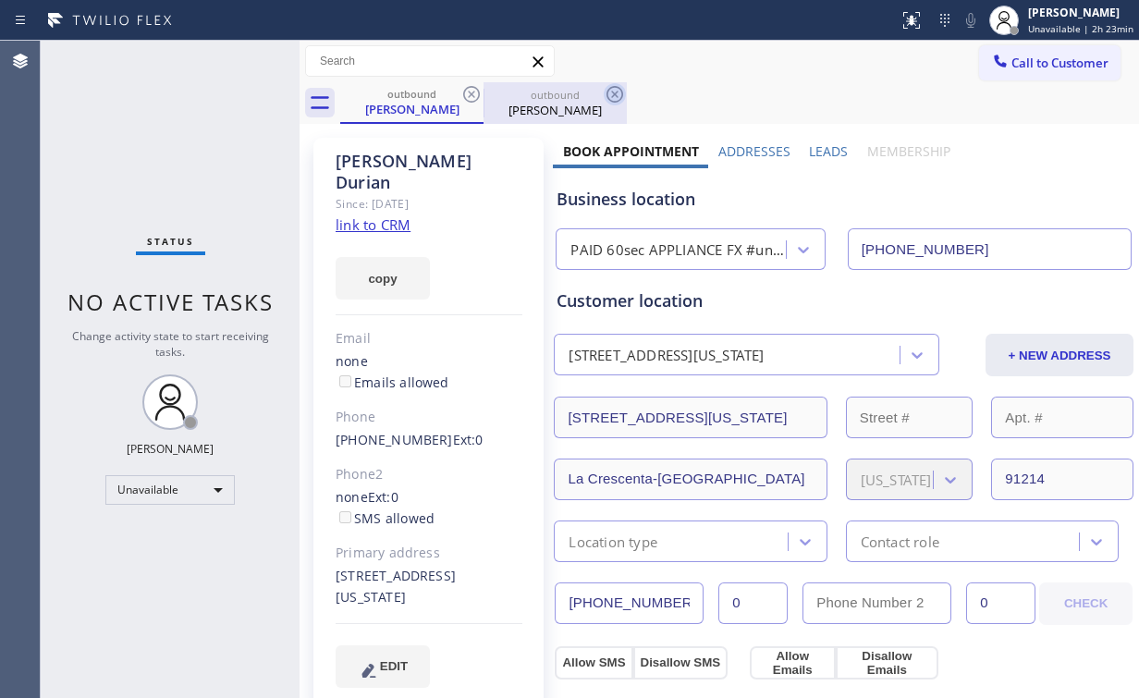
click at [468, 91] on icon at bounding box center [471, 94] width 22 height 22
drag, startPoint x: 468, startPoint y: 91, endPoint x: 482, endPoint y: 104, distance: 19.6
click at [0, 0] on icon at bounding box center [0, 0] width 0 height 0
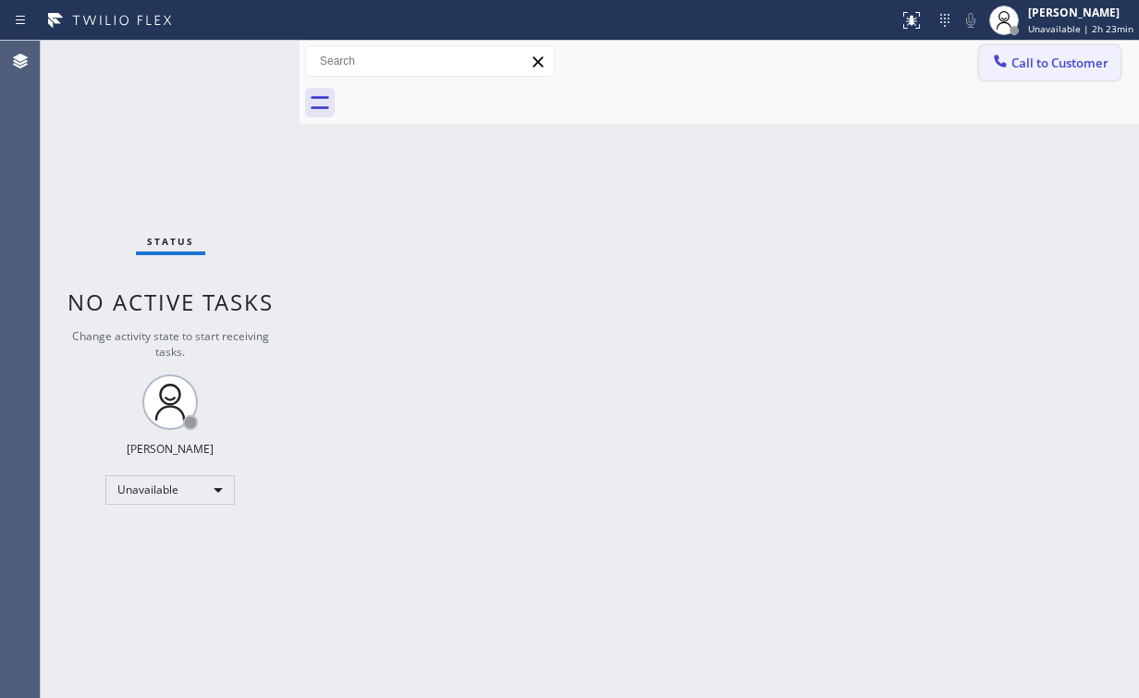
click at [1050, 77] on button "Call to Customer" at bounding box center [1049, 62] width 141 height 35
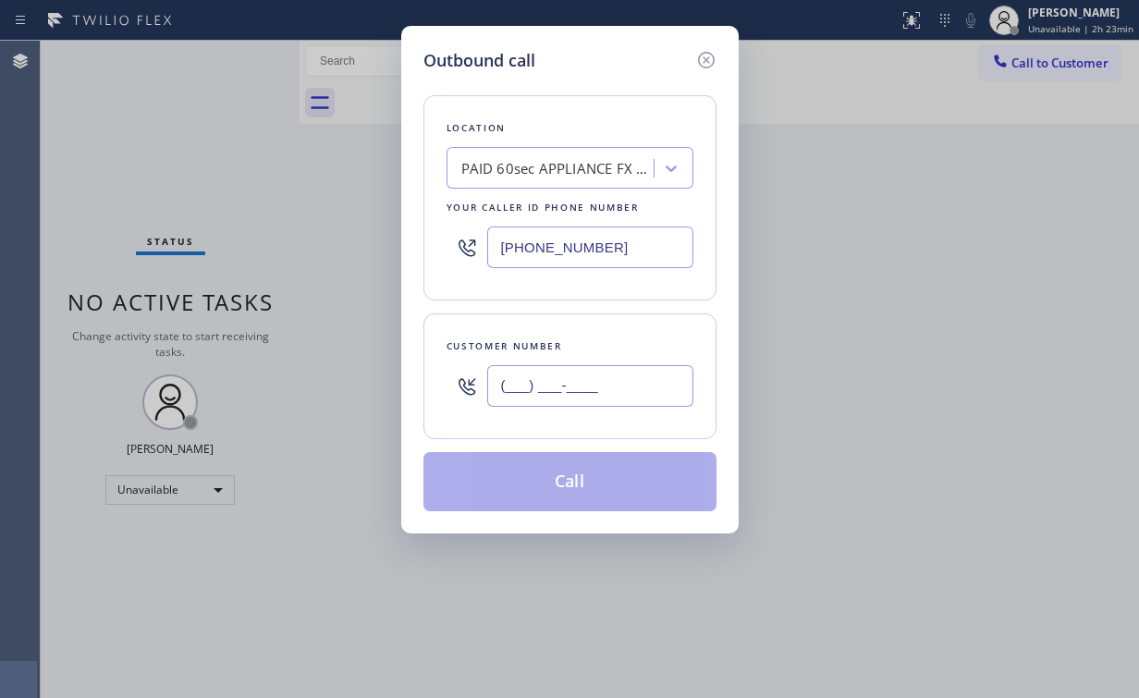
click at [544, 392] on input "(___) ___-____" at bounding box center [590, 386] width 206 height 42
paste input "818) 653-3752"
type input "[PHONE_NUMBER]"
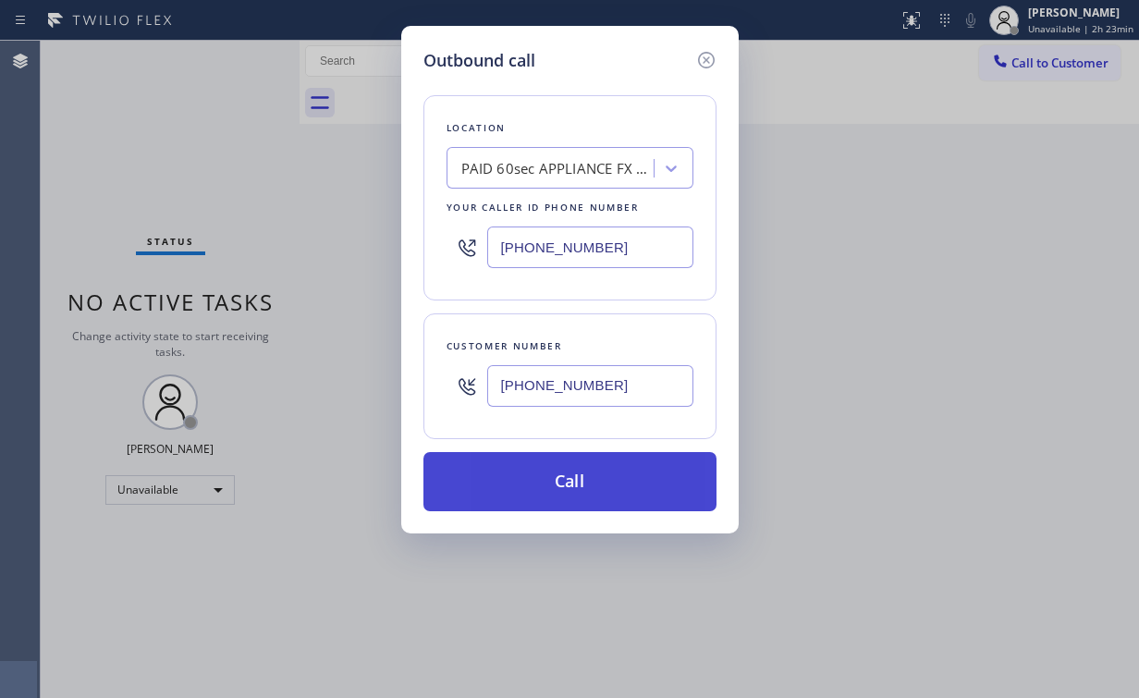
click at [564, 479] on button "Call" at bounding box center [569, 481] width 293 height 59
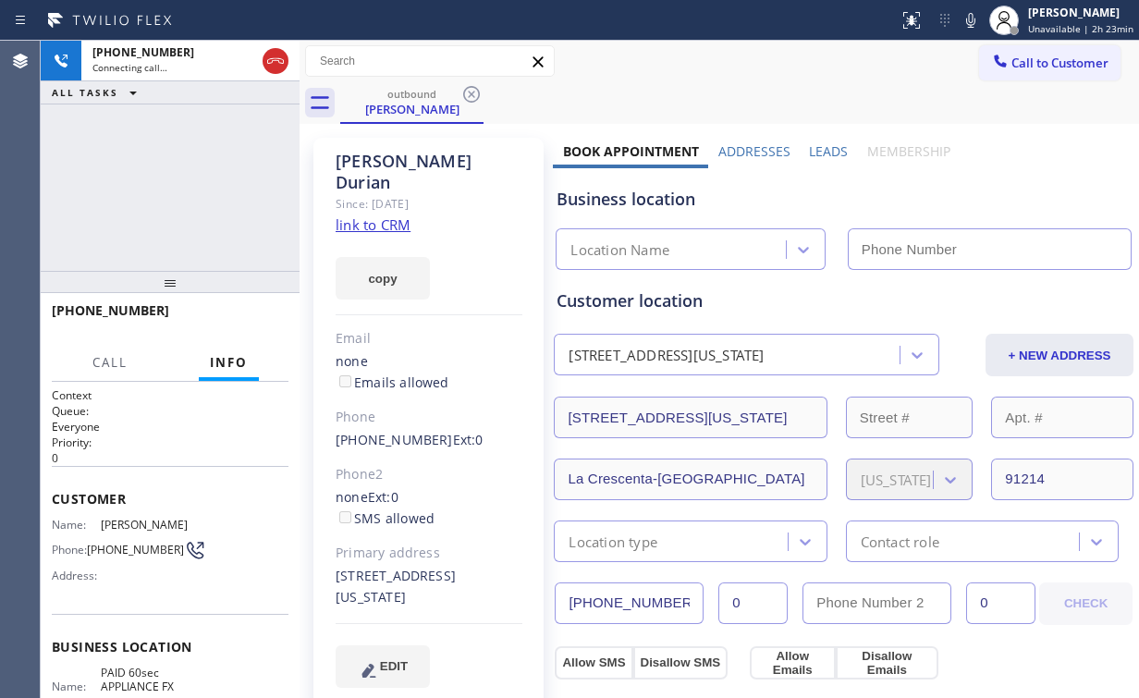
click at [213, 145] on div "[PHONE_NUMBER] Connecting call… ALL TASKS ALL TASKS ACTIVE TASKS TASKS IN WRAP …" at bounding box center [170, 156] width 259 height 230
type input "[PHONE_NUMBER]"
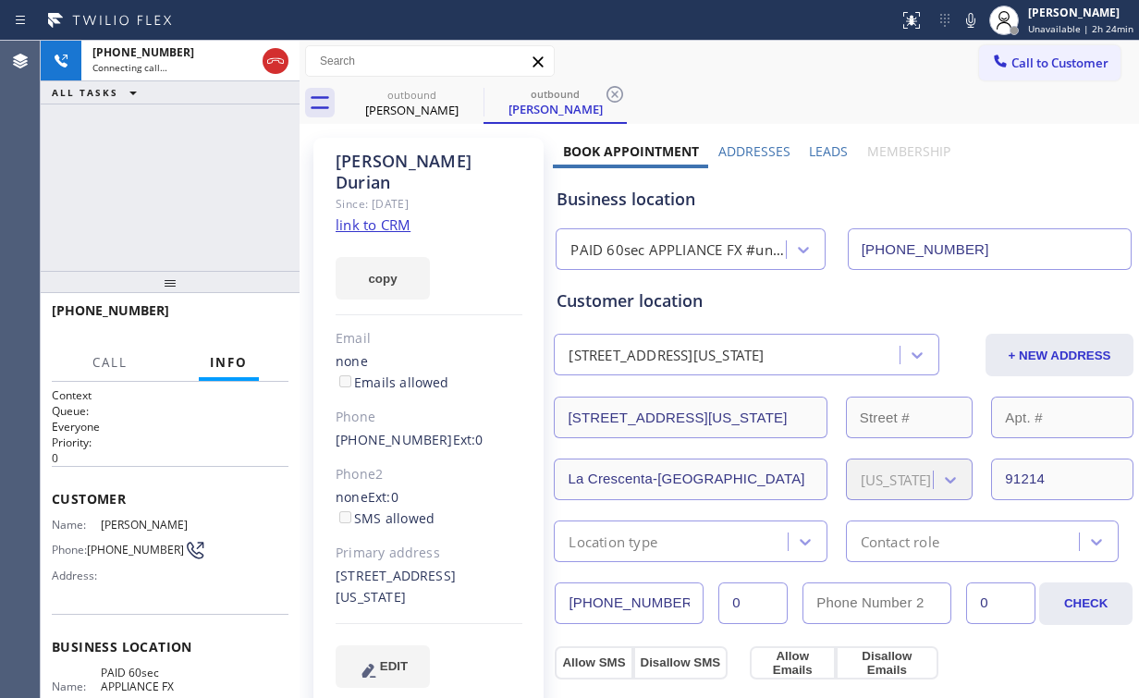
click at [182, 183] on div "[PHONE_NUMBER] Connecting call… ALL TASKS ALL TASKS ACTIVE TASKS TASKS IN WRAP …" at bounding box center [170, 156] width 259 height 230
click at [182, 183] on div "[PHONE_NUMBER] Live | 00:01 ALL TASKS ALL TASKS ACTIVE TASKS TASKS IN WRAP UP" at bounding box center [170, 156] width 259 height 230
click at [251, 318] on span "HANG UP" at bounding box center [245, 319] width 56 height 13
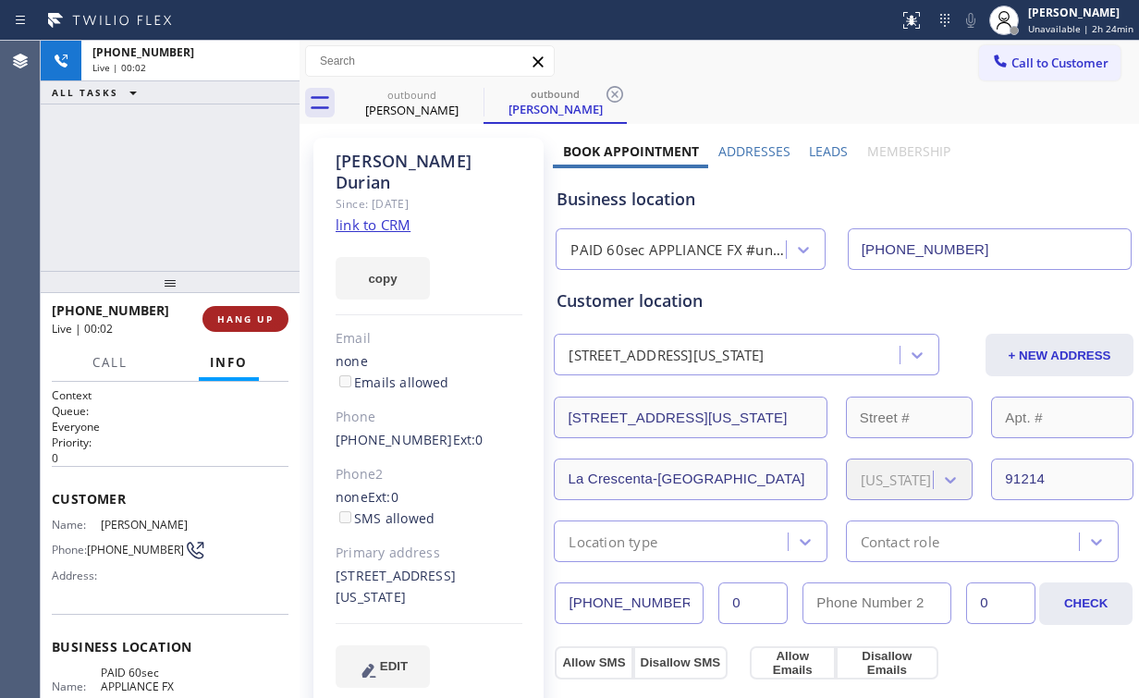
click at [244, 309] on button "HANG UP" at bounding box center [245, 319] width 86 height 26
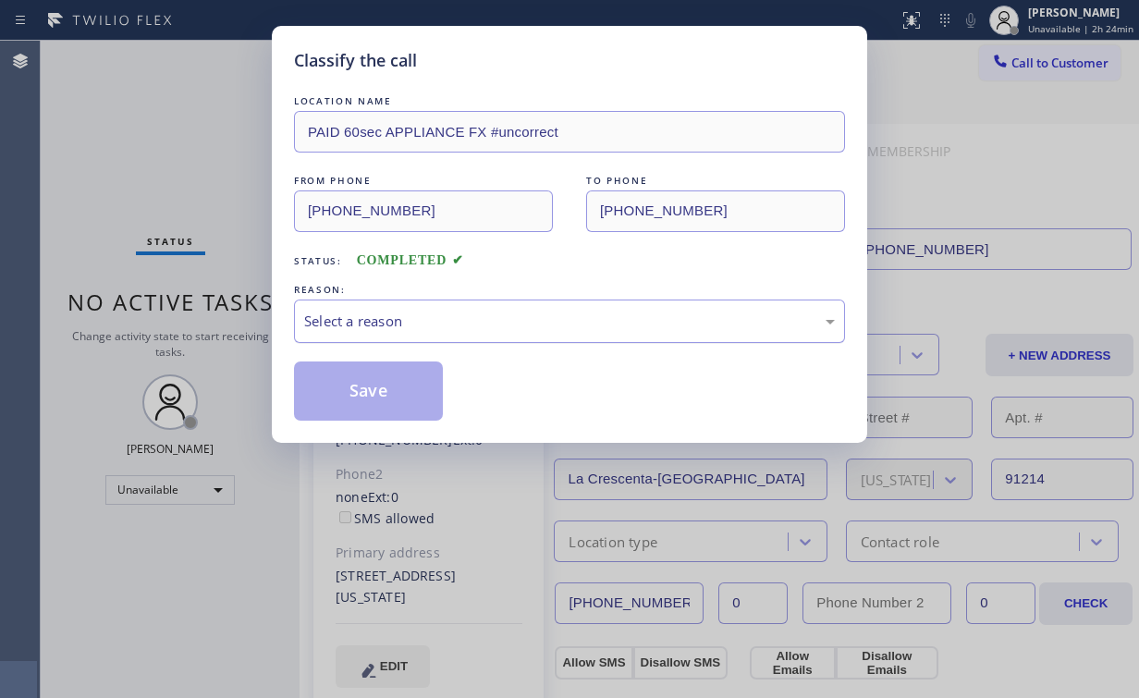
drag, startPoint x: 332, startPoint y: 322, endPoint x: 339, endPoint y: 331, distance: 11.8
click at [333, 322] on div "Select a reason" at bounding box center [569, 321] width 531 height 21
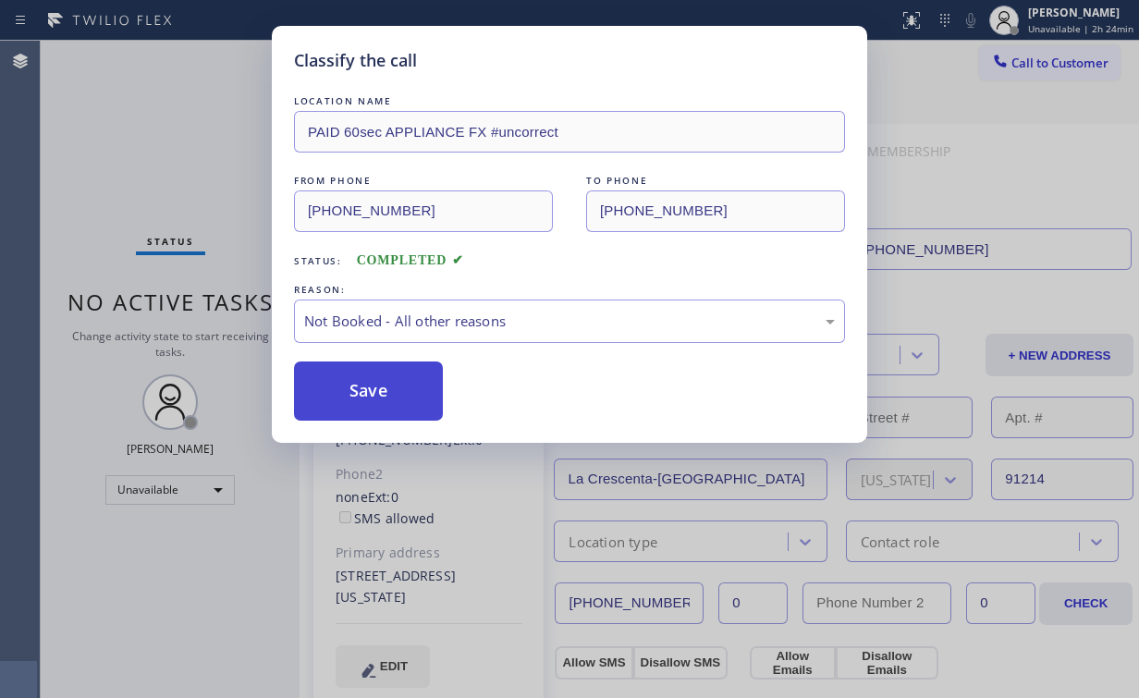
click at [357, 399] on button "Save" at bounding box center [368, 391] width 149 height 59
click at [185, 119] on div "Classify the call LOCATION NAME PAID 60sec APPLIANCE FX #uncorrect FROM PHONE […" at bounding box center [569, 349] width 1139 height 698
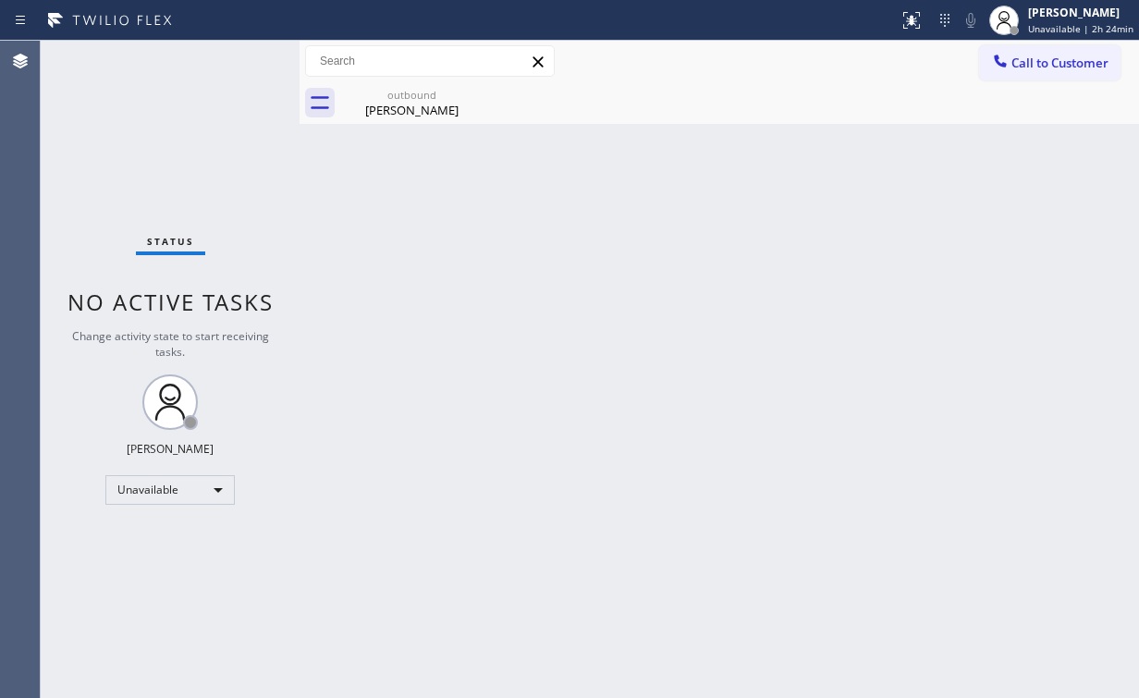
click at [407, 141] on div "Back to Dashboard Change Sender ID Customers Technicians Select a contact Outbo…" at bounding box center [720, 369] width 840 height 657
click at [429, 112] on div "[PERSON_NAME]" at bounding box center [412, 110] width 140 height 17
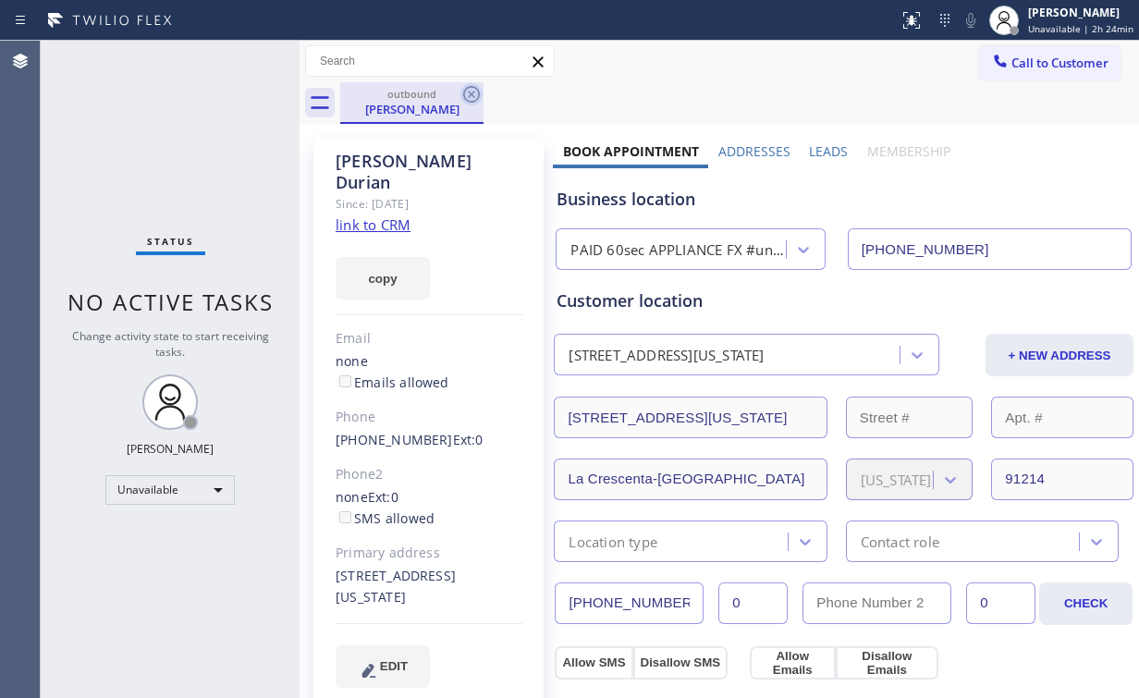
click at [479, 92] on icon at bounding box center [471, 94] width 17 height 17
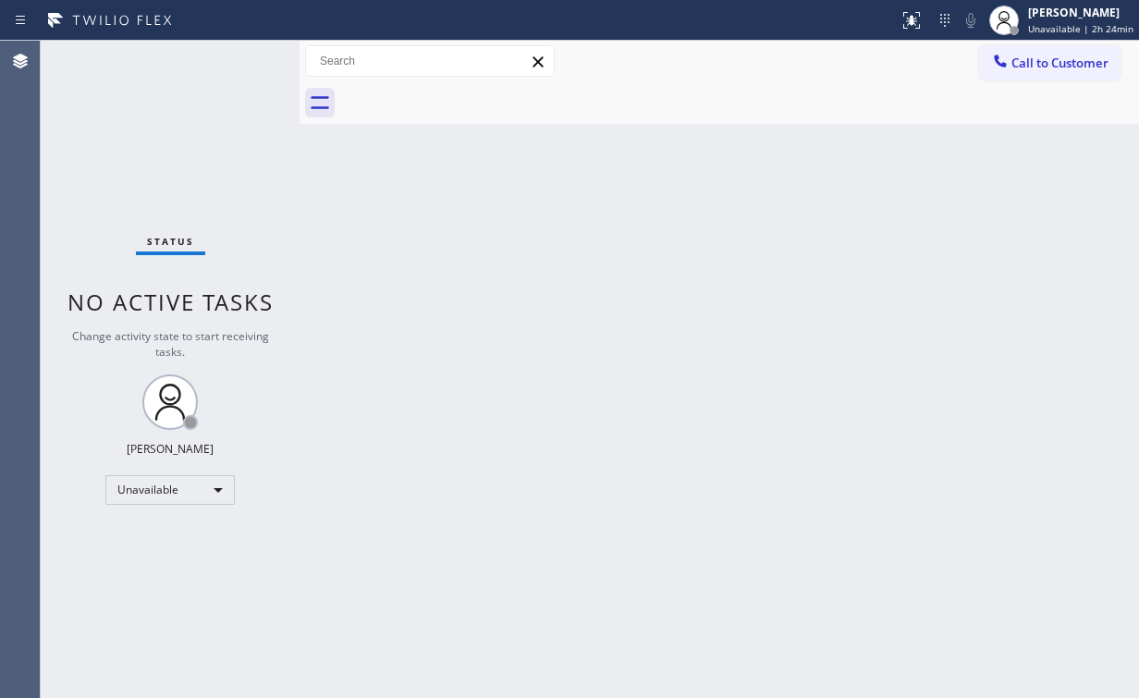
click at [171, 121] on div "Status No active tasks Change activity state to start receiving tasks. [PERSON_…" at bounding box center [170, 369] width 259 height 657
click at [1045, 67] on span "Call to Customer" at bounding box center [1059, 63] width 97 height 17
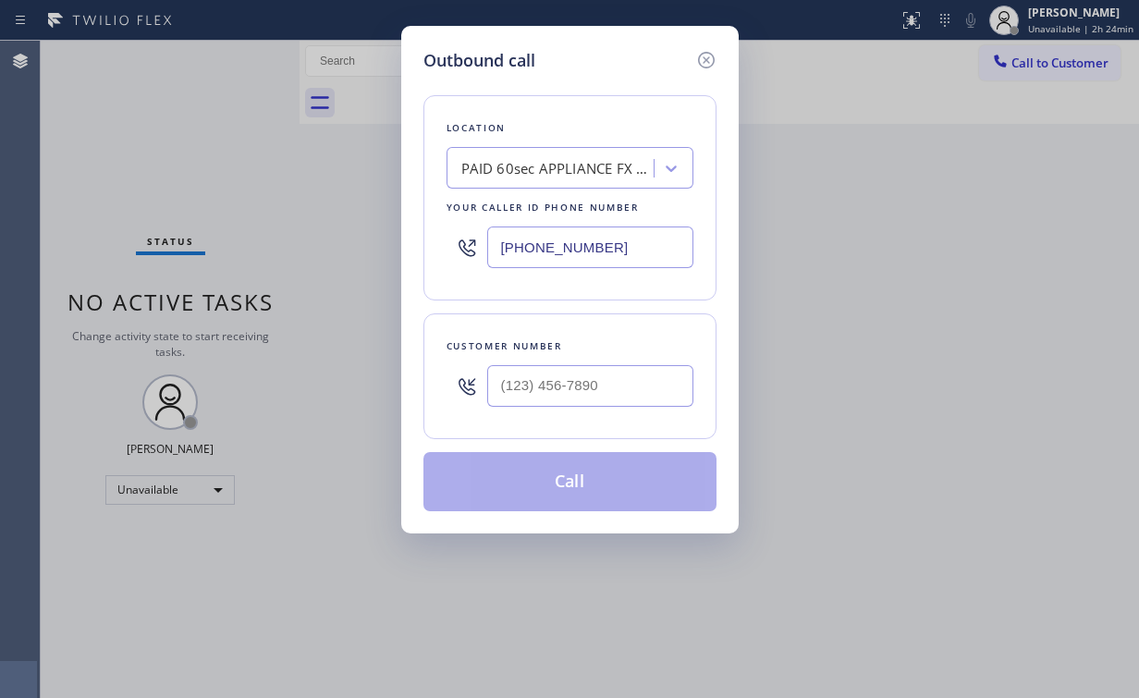
drag, startPoint x: 640, startPoint y: 250, endPoint x: 218, endPoint y: 178, distance: 427.6
click at [330, 233] on div "Outbound call Location PAID 60sec APPLIANCE FX #uncorrect Your caller id phone …" at bounding box center [569, 349] width 1139 height 698
paste input "786) 485-1174"
type input "[PHONE_NUMBER]"
click at [627, 381] on input "(___) ___-____" at bounding box center [590, 386] width 206 height 42
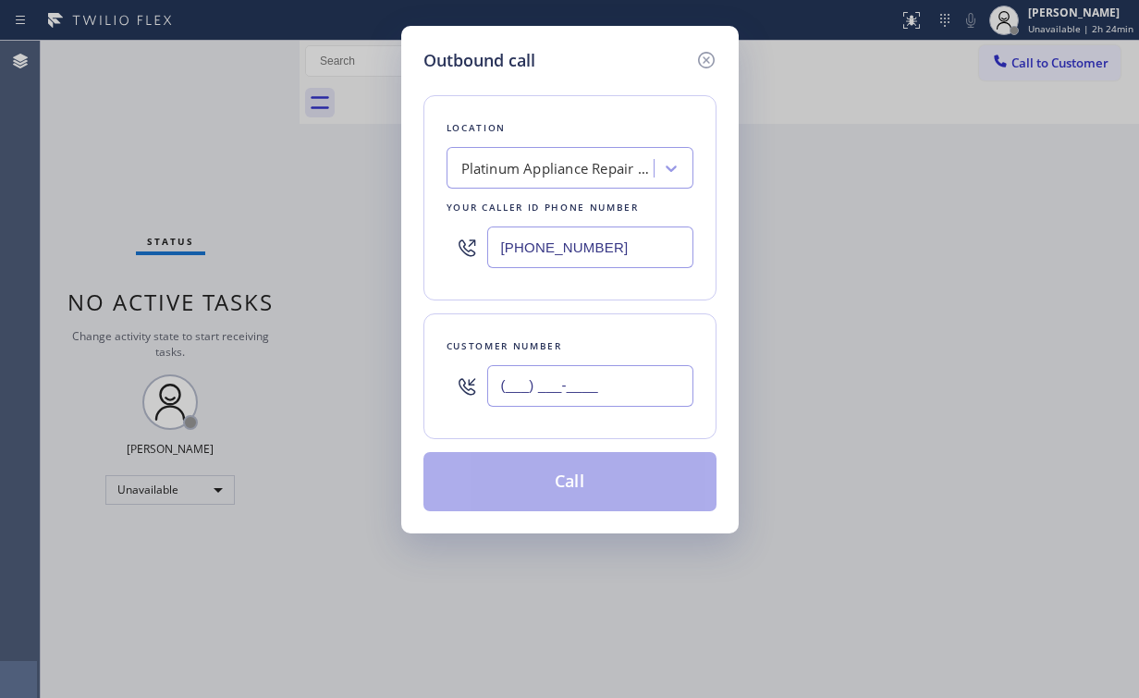
paste input "407) 620-6221"
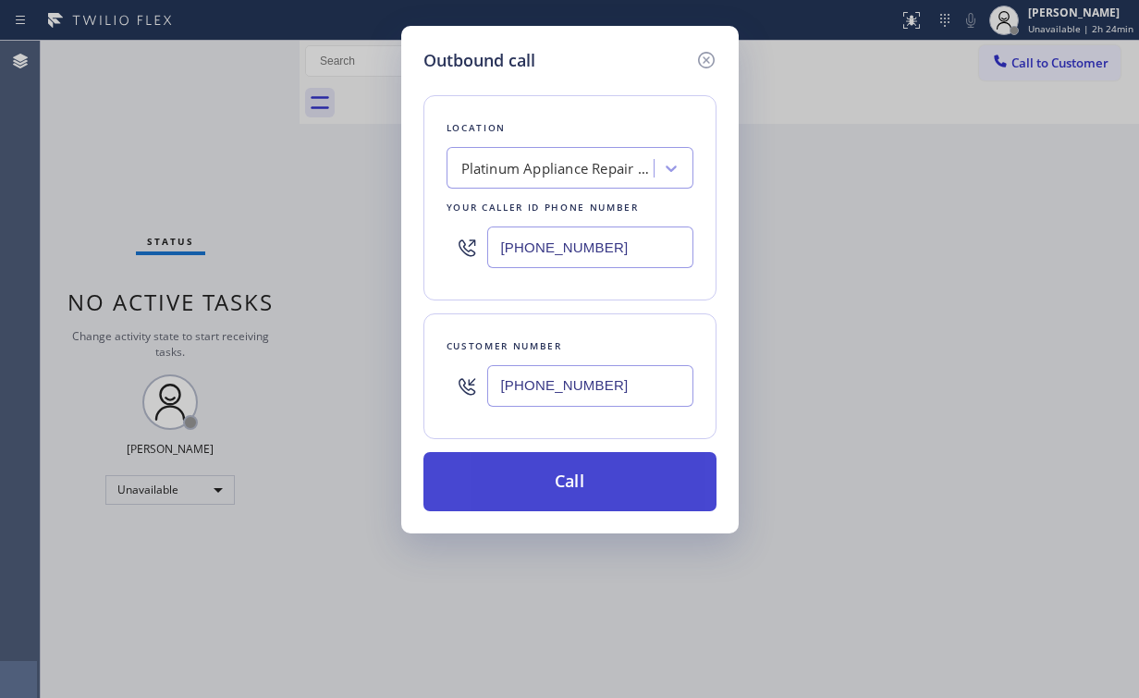
type input "[PHONE_NUMBER]"
drag, startPoint x: 539, startPoint y: 483, endPoint x: 447, endPoint y: 672, distance: 210.5
click at [536, 487] on button "Call" at bounding box center [569, 481] width 293 height 59
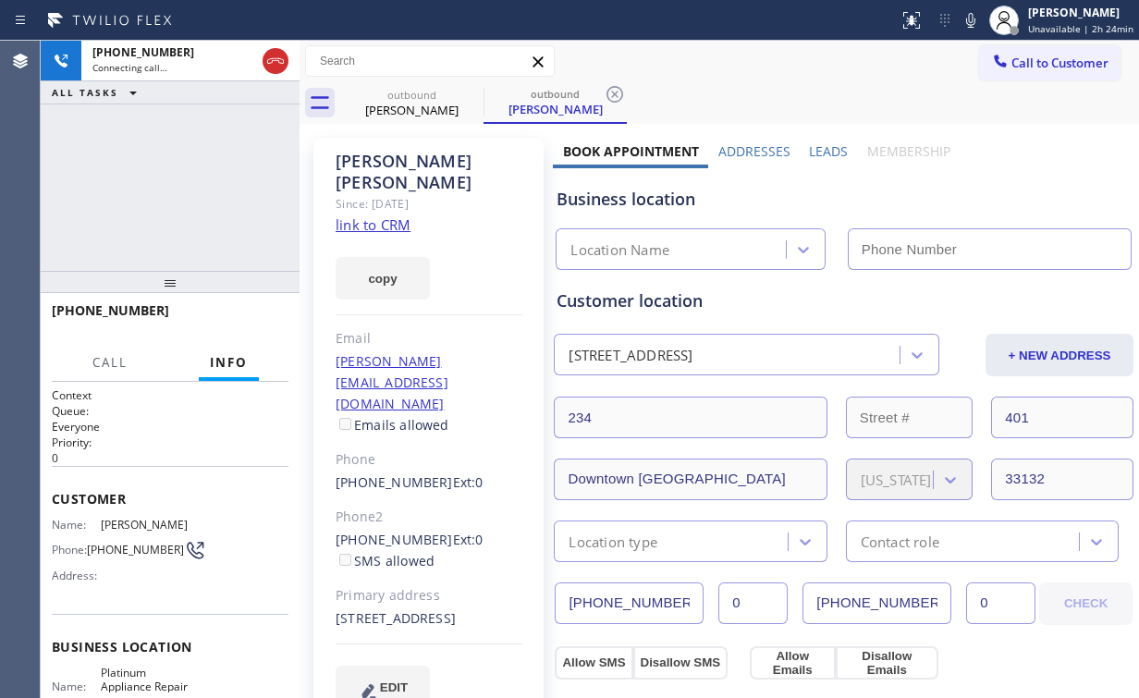
type input "[PHONE_NUMBER]"
click at [155, 176] on div "[PHONE_NUMBER] Connecting call… ALL TASKS ALL TASKS ACTIVE TASKS TASKS IN WRAP …" at bounding box center [170, 156] width 259 height 230
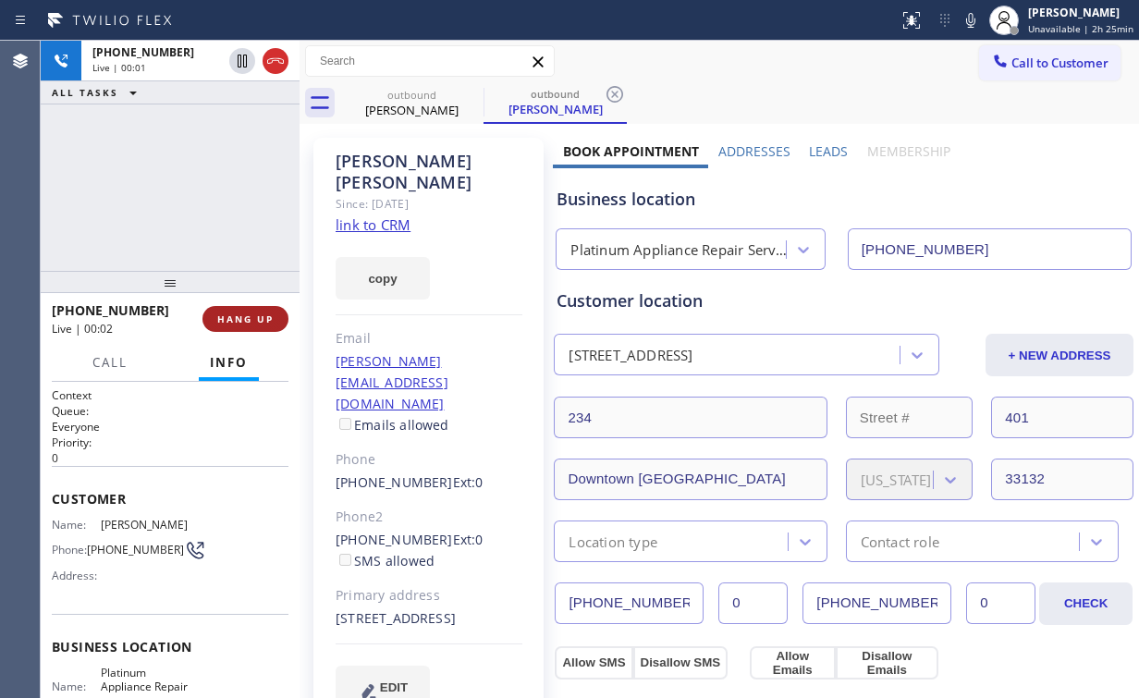
click at [233, 325] on button "HANG UP" at bounding box center [245, 319] width 86 height 26
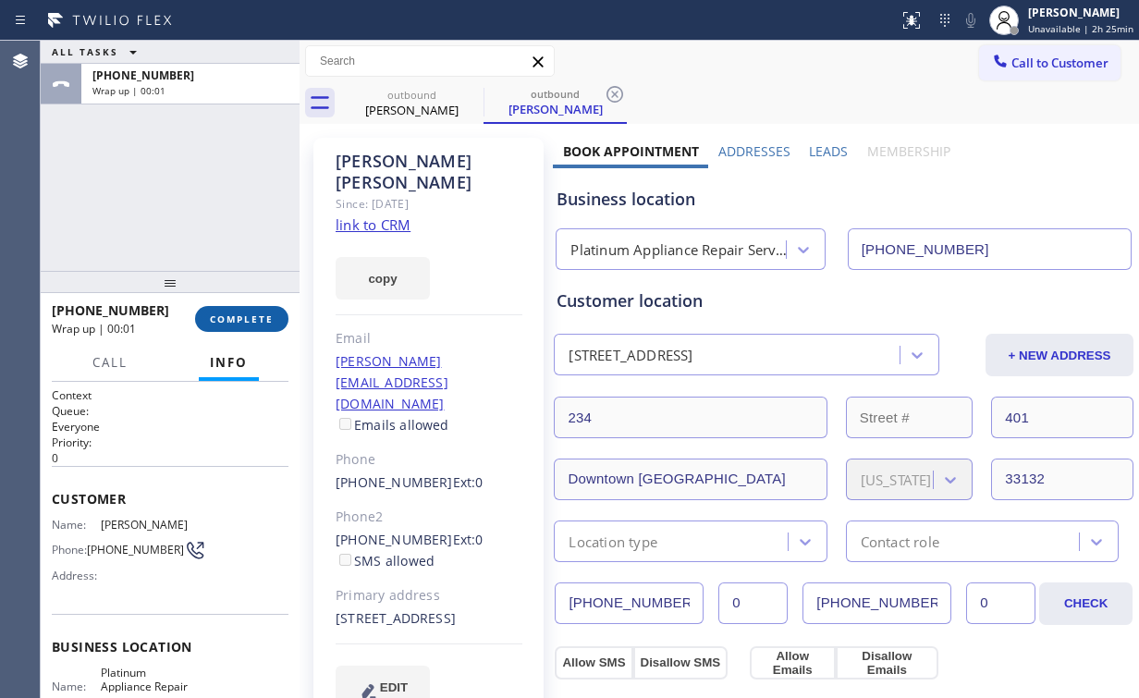
click at [233, 325] on button "COMPLETE" at bounding box center [241, 319] width 93 height 26
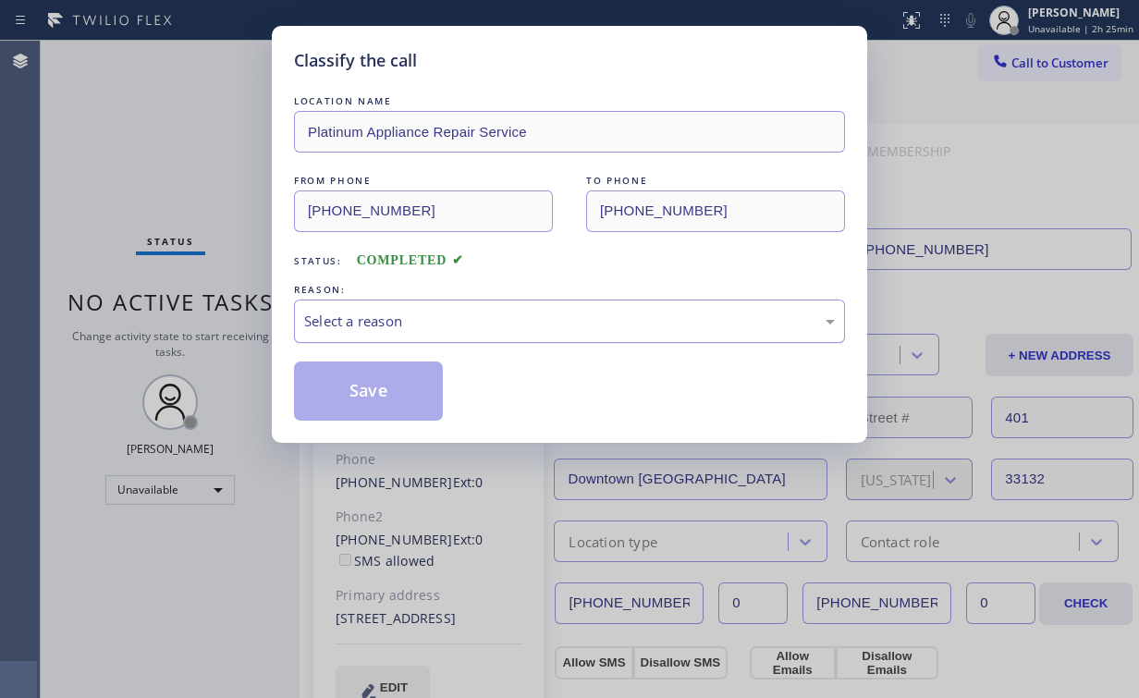
click at [362, 311] on div "Select a reason" at bounding box center [569, 321] width 531 height 21
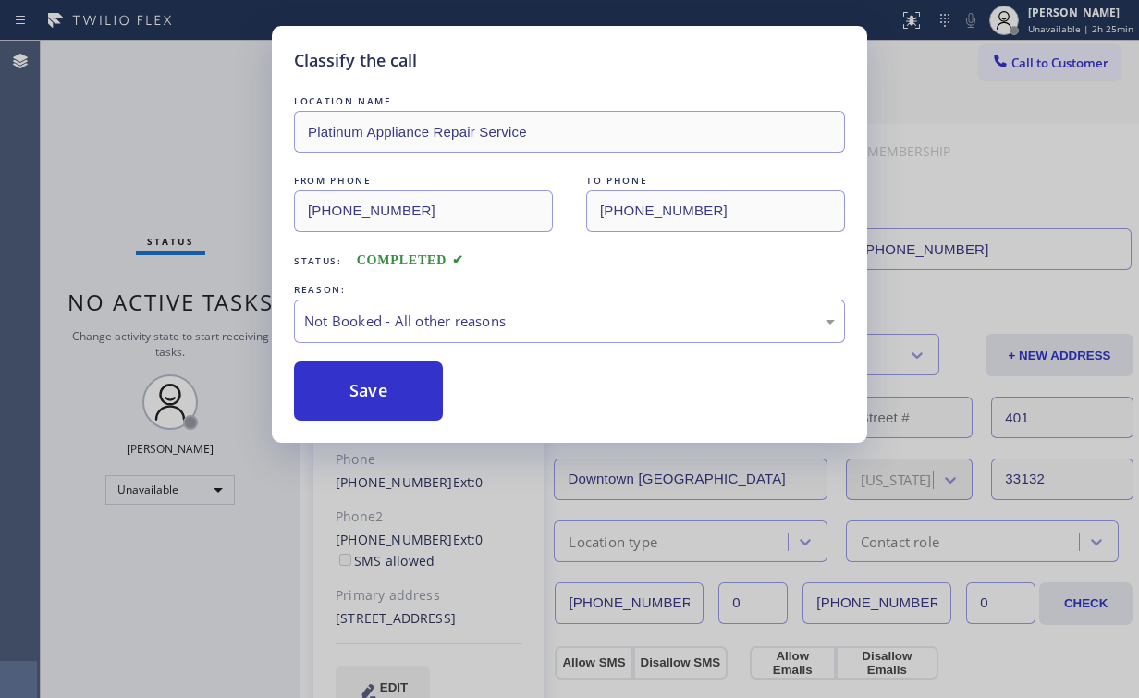
drag, startPoint x: 362, startPoint y: 385, endPoint x: 219, endPoint y: 181, distance: 248.8
click at [363, 385] on button "Save" at bounding box center [368, 391] width 149 height 59
click at [198, 141] on div "Classify the call LOCATION NAME Platinum Appliance Repair Service FROM PHONE [P…" at bounding box center [569, 349] width 1139 height 698
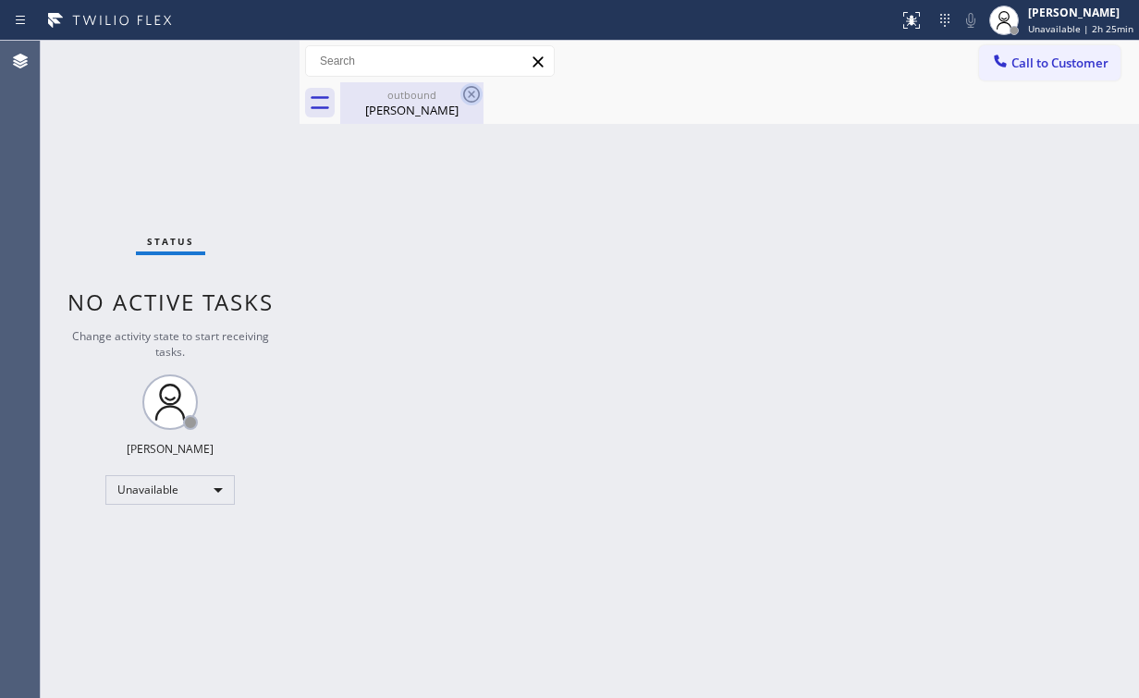
drag, startPoint x: 419, startPoint y: 99, endPoint x: 482, endPoint y: 94, distance: 63.0
click at [422, 100] on div "outbound" at bounding box center [412, 95] width 140 height 14
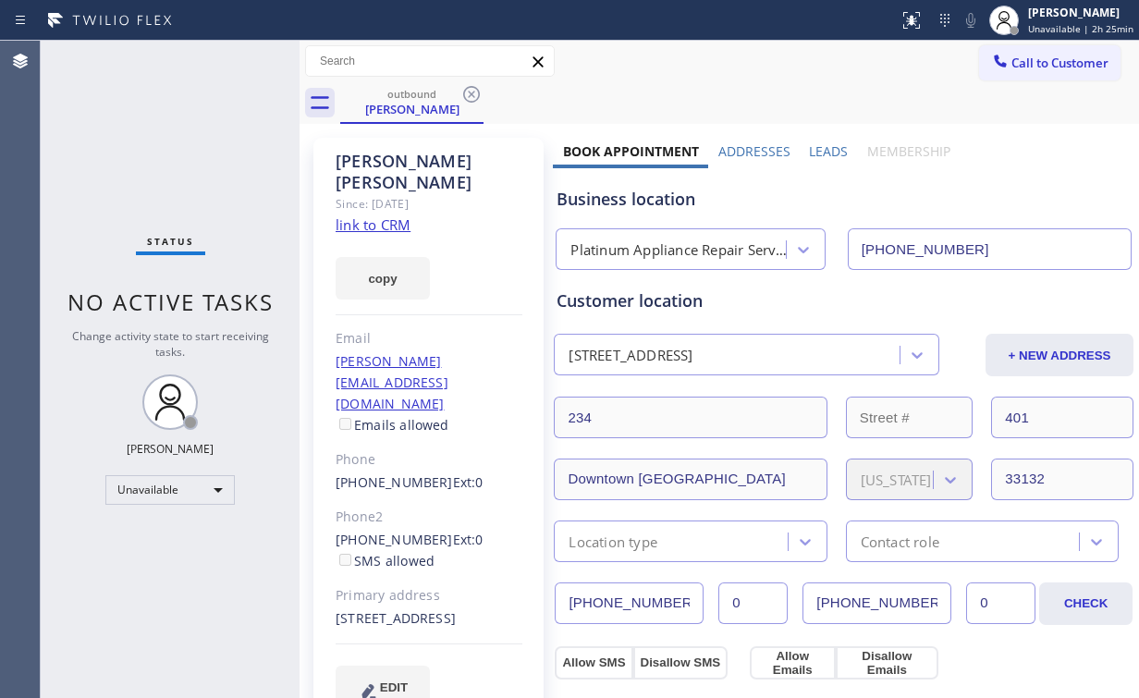
drag, startPoint x: 460, startPoint y: 92, endPoint x: 475, endPoint y: 92, distance: 14.8
click at [462, 92] on icon at bounding box center [471, 94] width 22 height 22
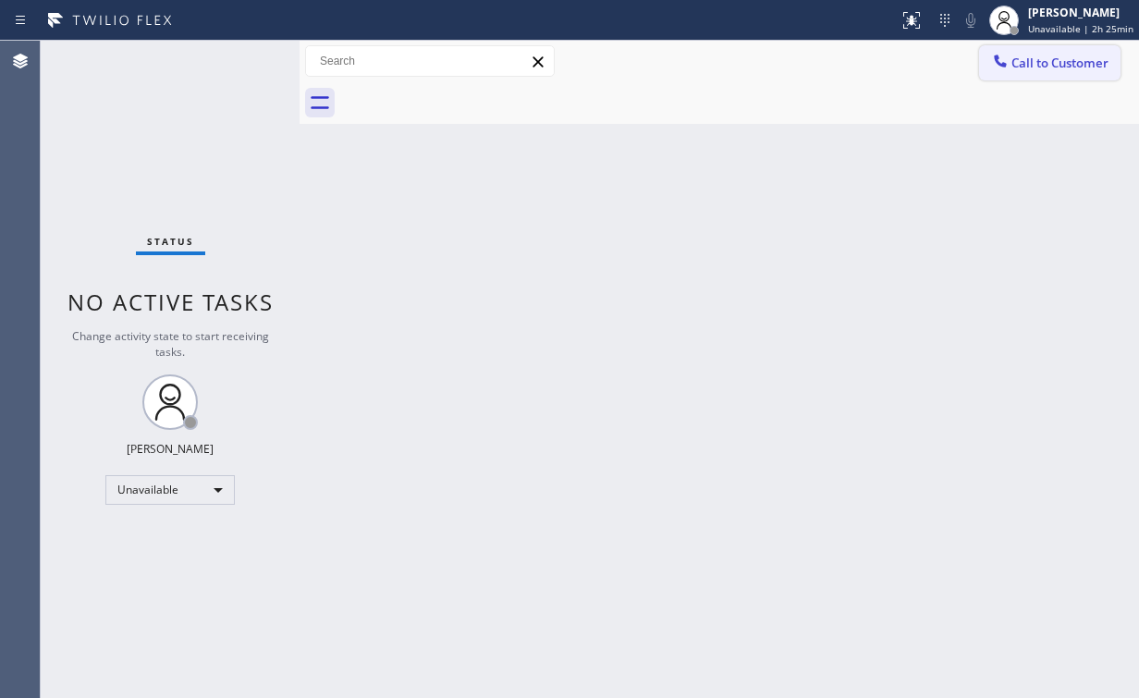
drag, startPoint x: 1045, startPoint y: 56, endPoint x: 925, endPoint y: 129, distance: 140.2
click at [1044, 58] on span "Call to Customer" at bounding box center [1059, 63] width 97 height 17
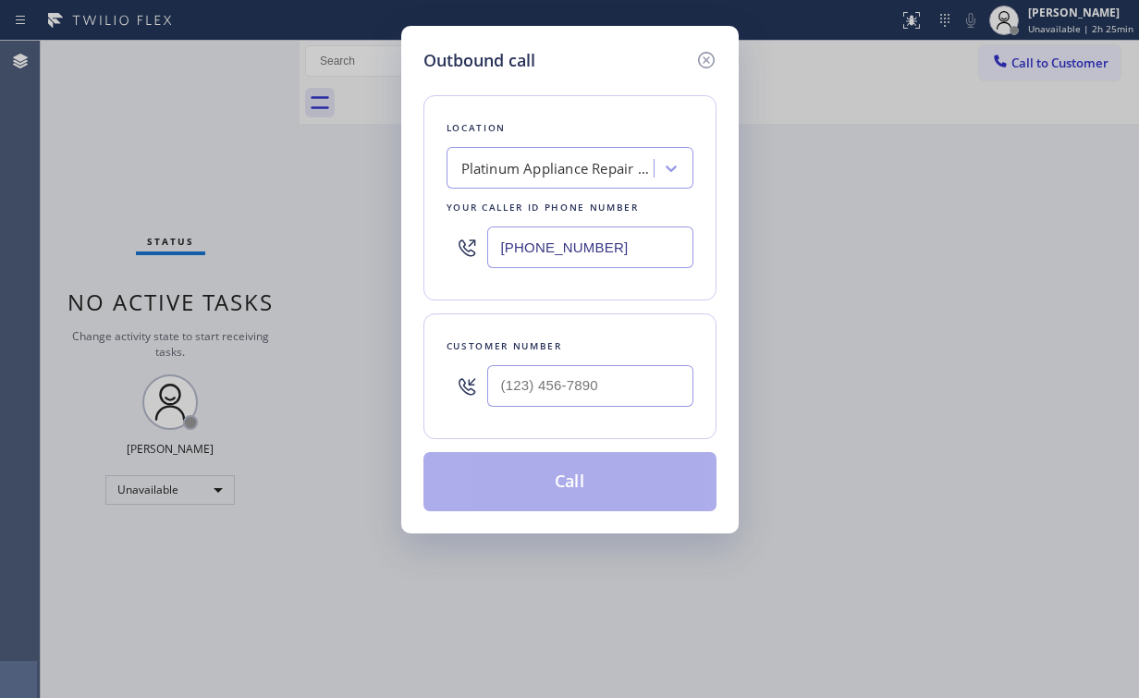
drag, startPoint x: 635, startPoint y: 256, endPoint x: 264, endPoint y: 230, distance: 371.7
click at [281, 245] on div "Outbound call Location Platinum Appliance Repair Service Your caller id phone n…" at bounding box center [569, 349] width 1139 height 698
paste input "14) 855-425"
type input "[PHONE_NUMBER]"
drag, startPoint x: 595, startPoint y: 383, endPoint x: 614, endPoint y: 370, distance: 22.6
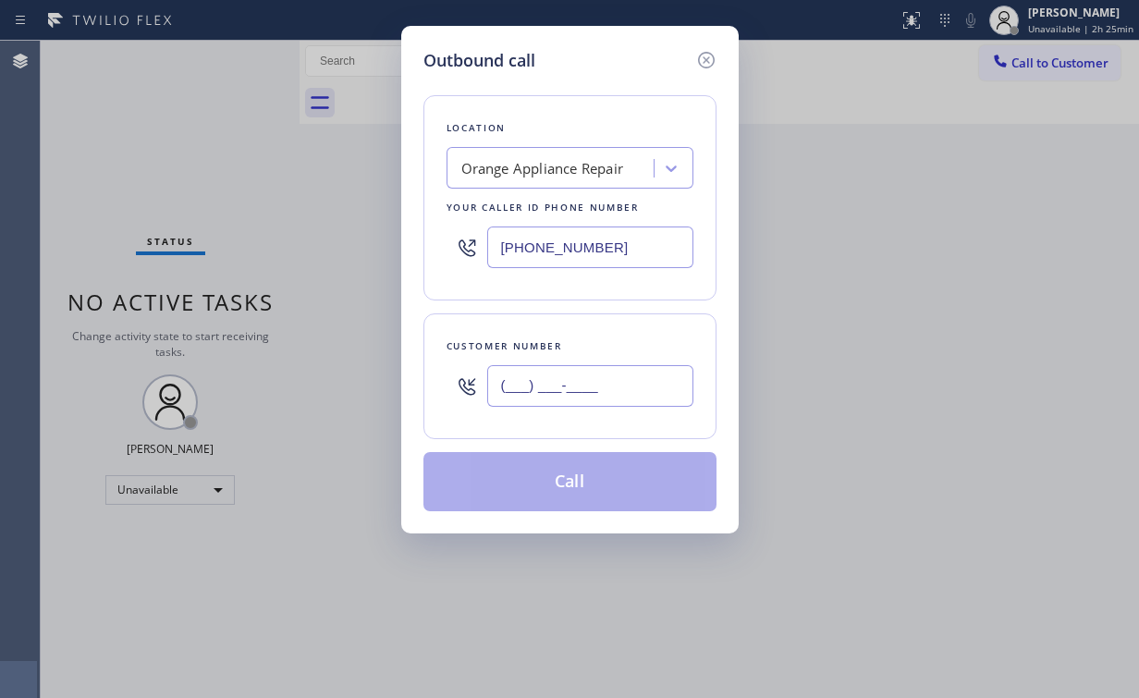
click at [595, 382] on input "(___) ___-____" at bounding box center [590, 386] width 206 height 42
paste input "714) 403-7222"
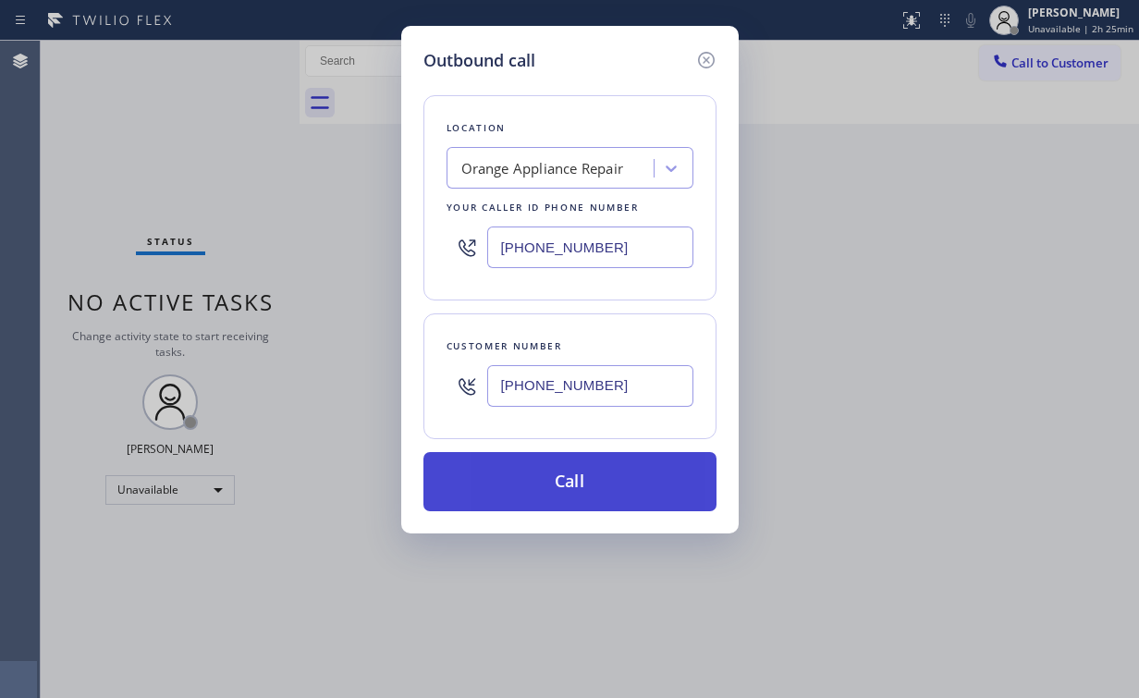
type input "[PHONE_NUMBER]"
click at [555, 475] on button "Call" at bounding box center [569, 481] width 293 height 59
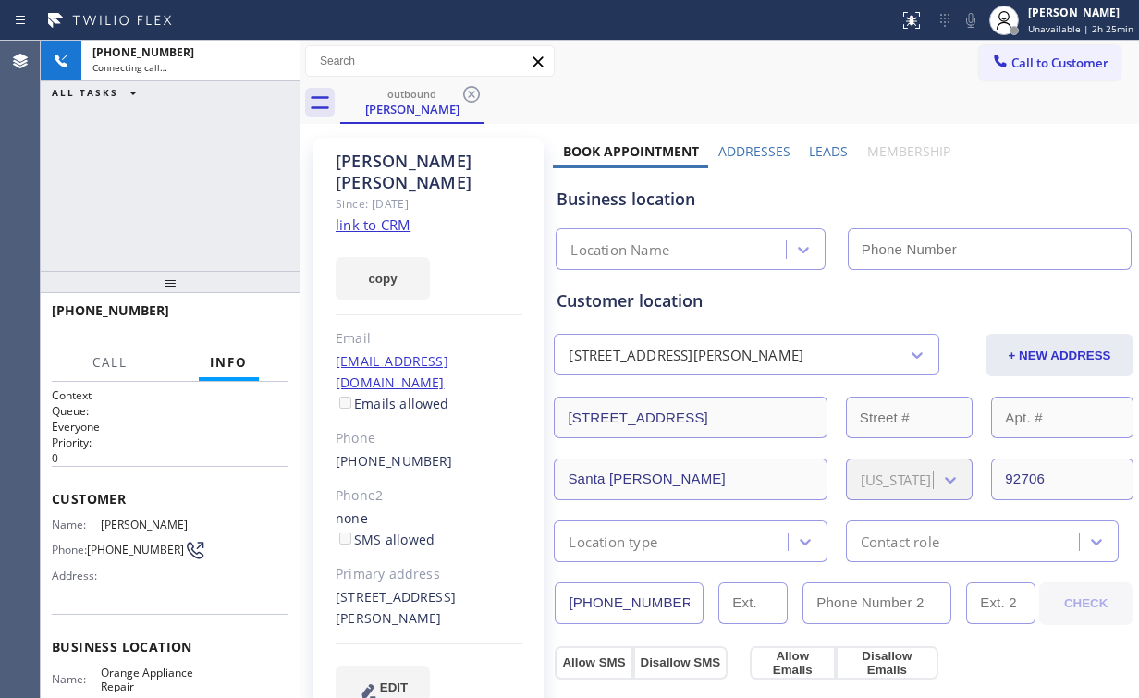
click at [159, 154] on div "[PHONE_NUMBER] Connecting call… ALL TASKS ALL TASKS ACTIVE TASKS TASKS IN WRAP …" at bounding box center [170, 156] width 259 height 230
type input "[PHONE_NUMBER]"
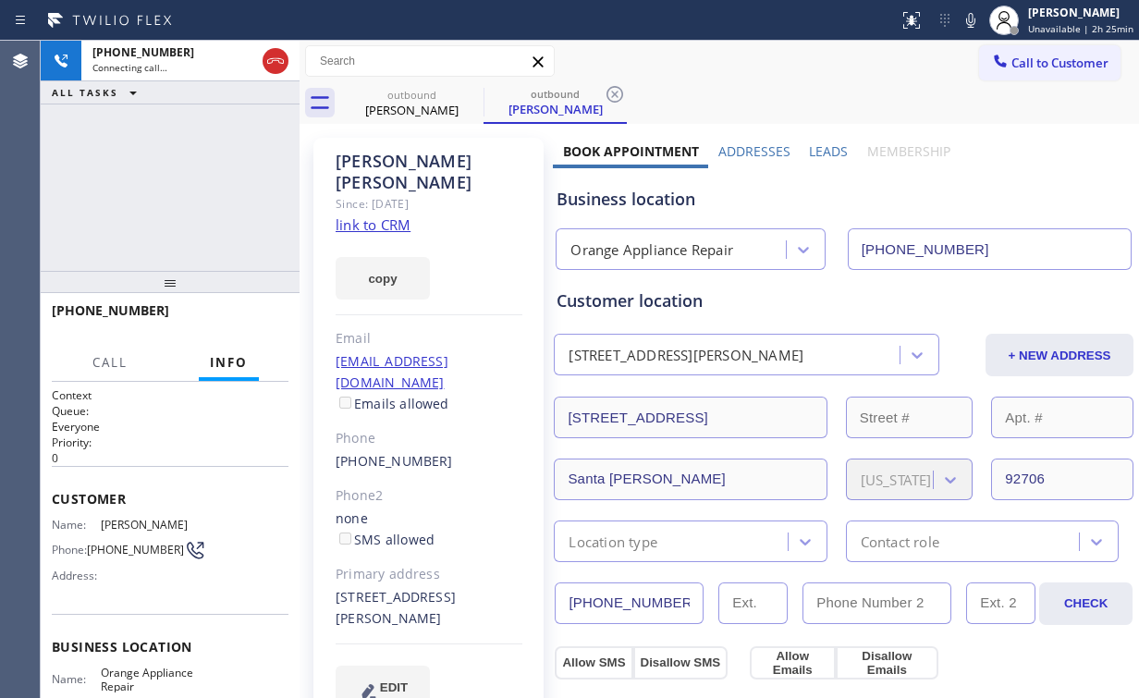
click at [177, 181] on div "[PHONE_NUMBER] Connecting call… ALL TASKS ALL TASKS ACTIVE TASKS TASKS IN WRAP …" at bounding box center [170, 156] width 259 height 230
click at [251, 314] on span "HANG UP" at bounding box center [245, 319] width 56 height 13
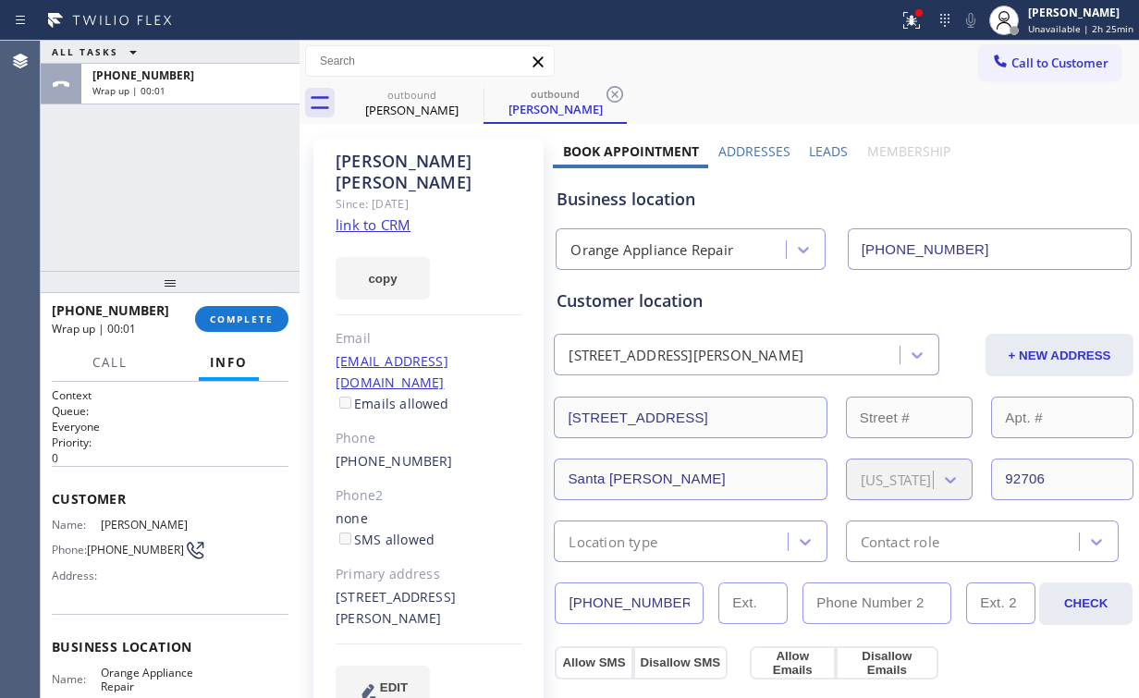
click at [300, 311] on div at bounding box center [300, 369] width 0 height 657
click at [251, 322] on span "COMPLETE" at bounding box center [242, 319] width 64 height 13
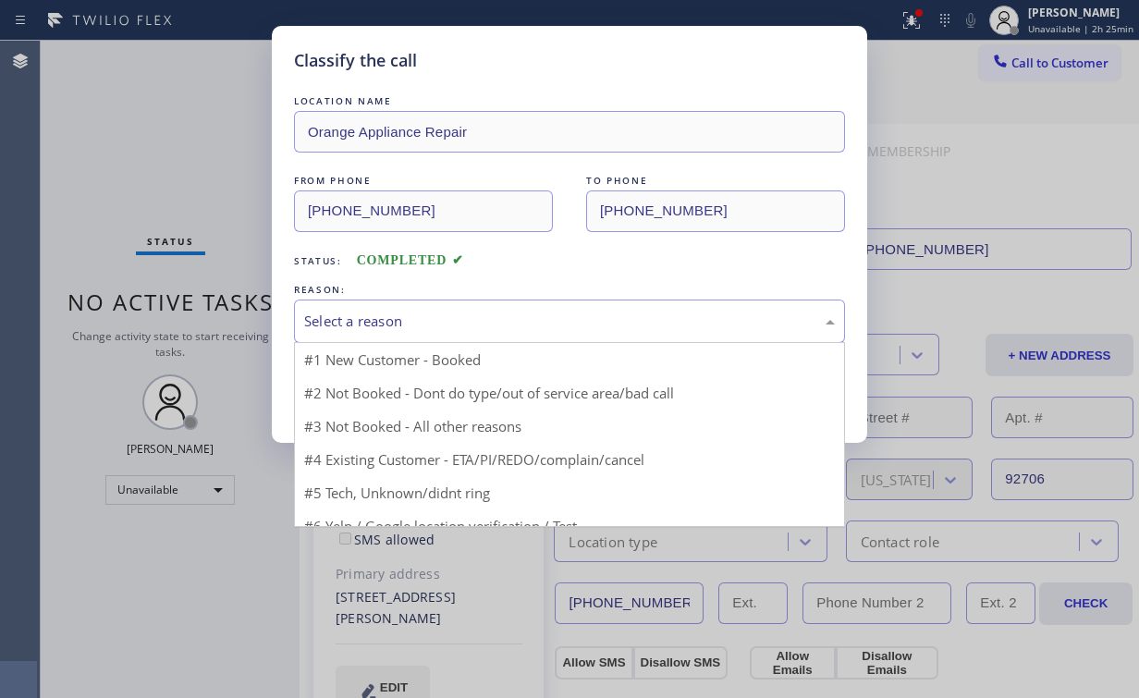
click at [376, 322] on div "Select a reason" at bounding box center [569, 321] width 531 height 21
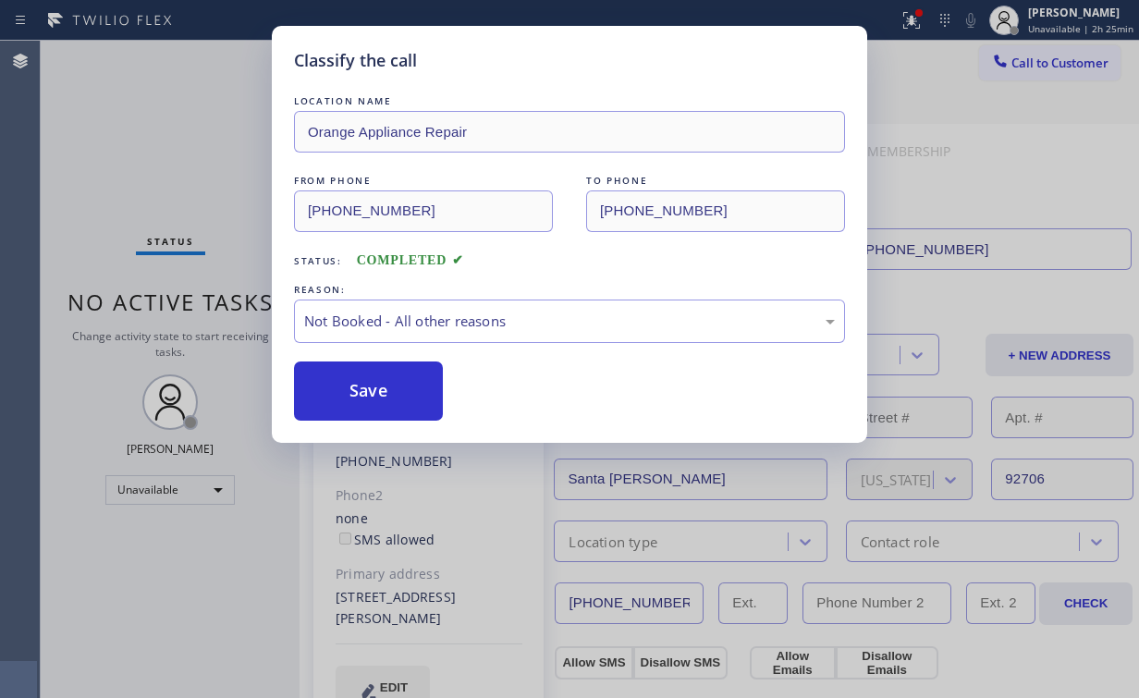
click at [360, 391] on button "Save" at bounding box center [368, 391] width 149 height 59
click at [137, 126] on div "Classify the call LOCATION NAME Orange Appliance Repair FROM PHONE [PHONE_NUMBE…" at bounding box center [569, 349] width 1139 height 698
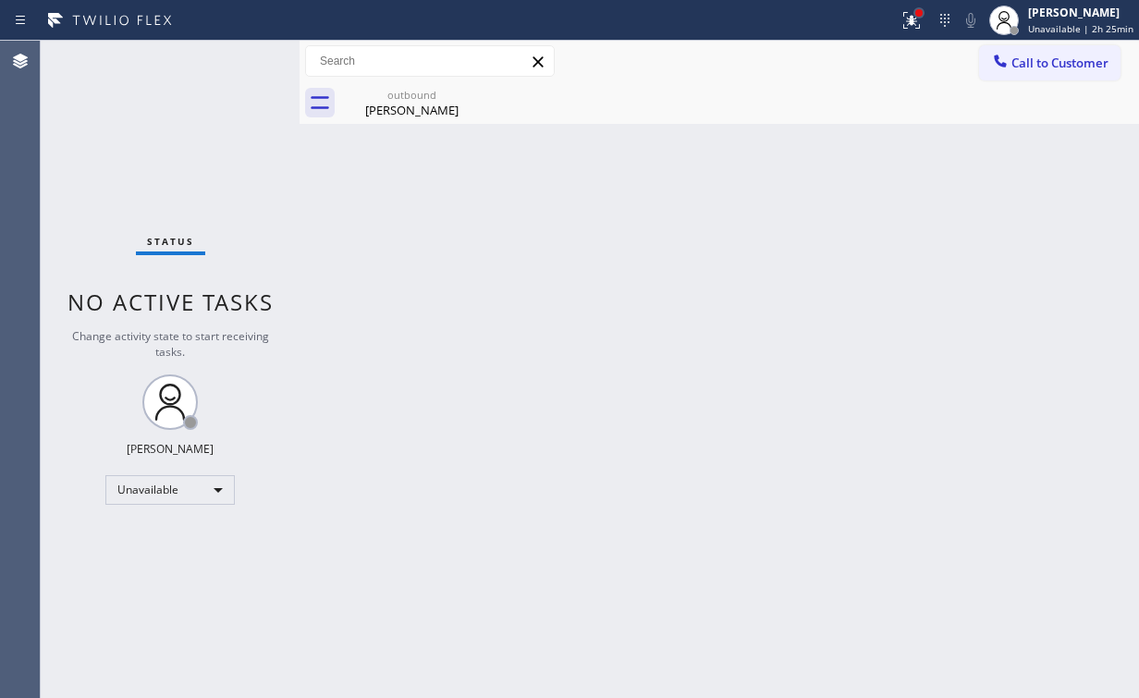
click at [919, 7] on div at bounding box center [918, 12] width 11 height 11
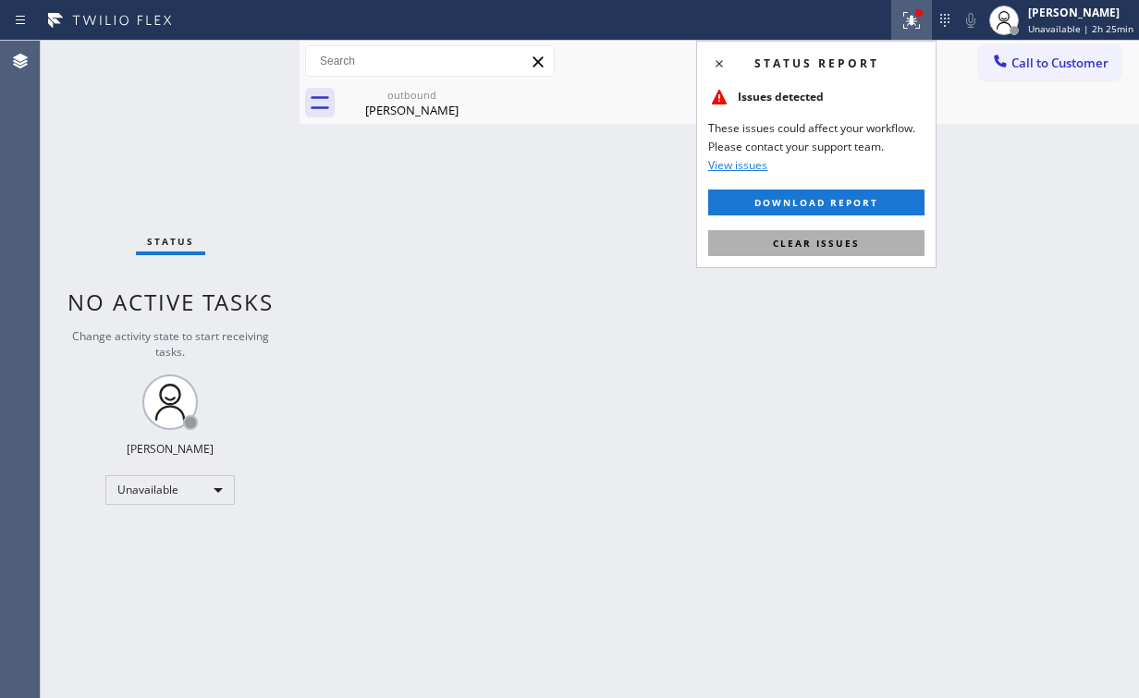
drag, startPoint x: 836, startPoint y: 238, endPoint x: 987, endPoint y: 219, distance: 152.8
click at [836, 238] on span "Clear issues" at bounding box center [816, 243] width 87 height 13
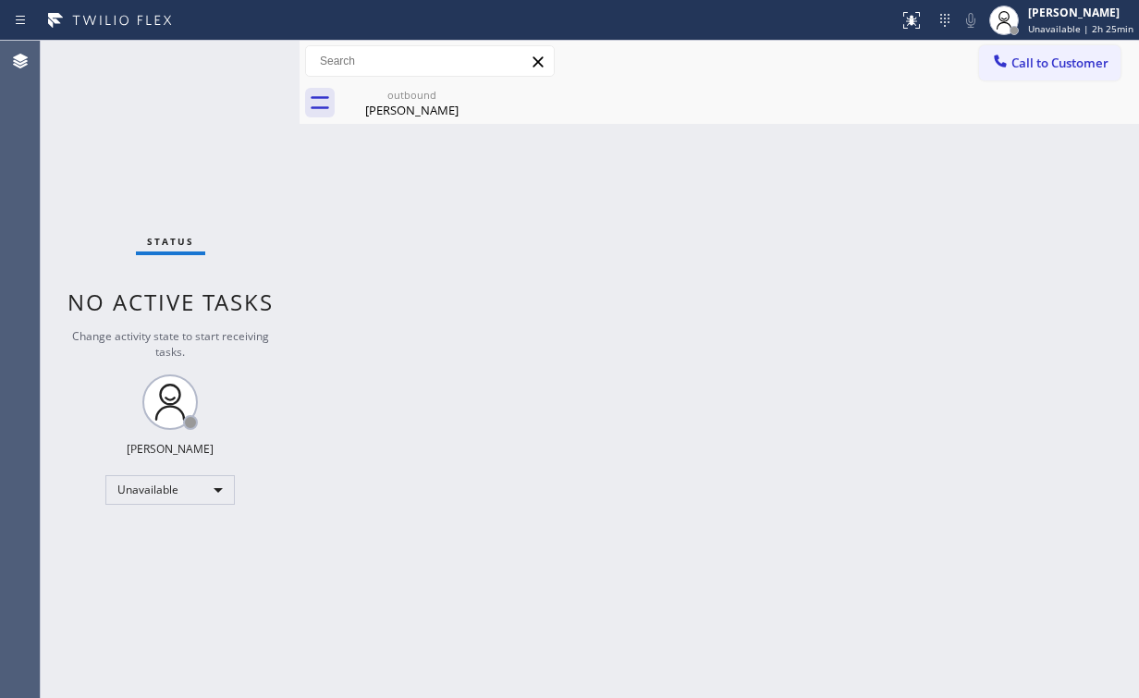
click at [993, 210] on div "Back to Dashboard Change Sender ID Customers Technicians Select a contact Outbo…" at bounding box center [720, 369] width 840 height 657
click at [1054, 55] on span "Call to Customer" at bounding box center [1059, 63] width 97 height 17
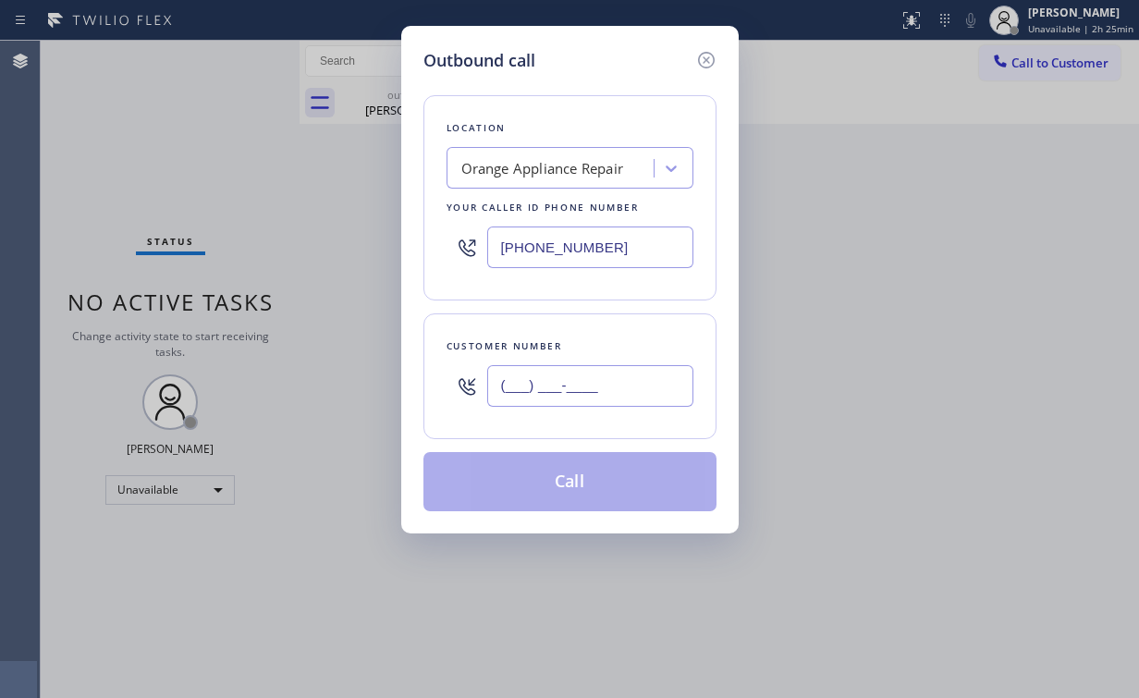
click at [615, 399] on input "(___) ___-____" at bounding box center [590, 386] width 206 height 42
paste input "714) 403-7222"
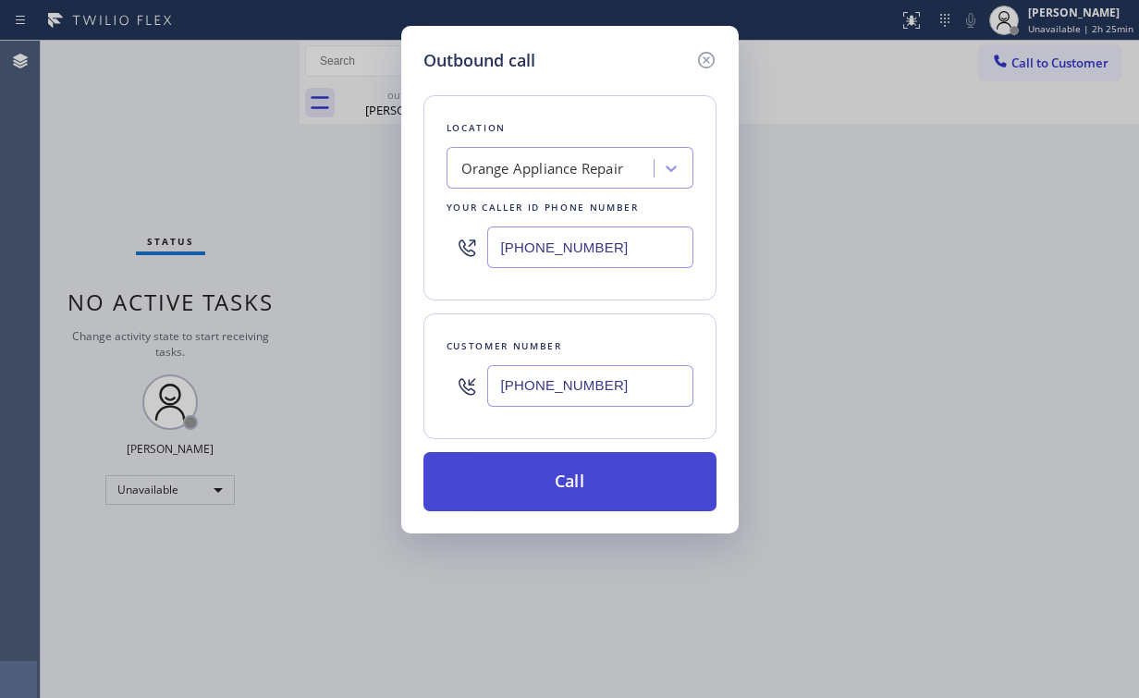
type input "[PHONE_NUMBER]"
click at [573, 463] on button "Call" at bounding box center [569, 481] width 293 height 59
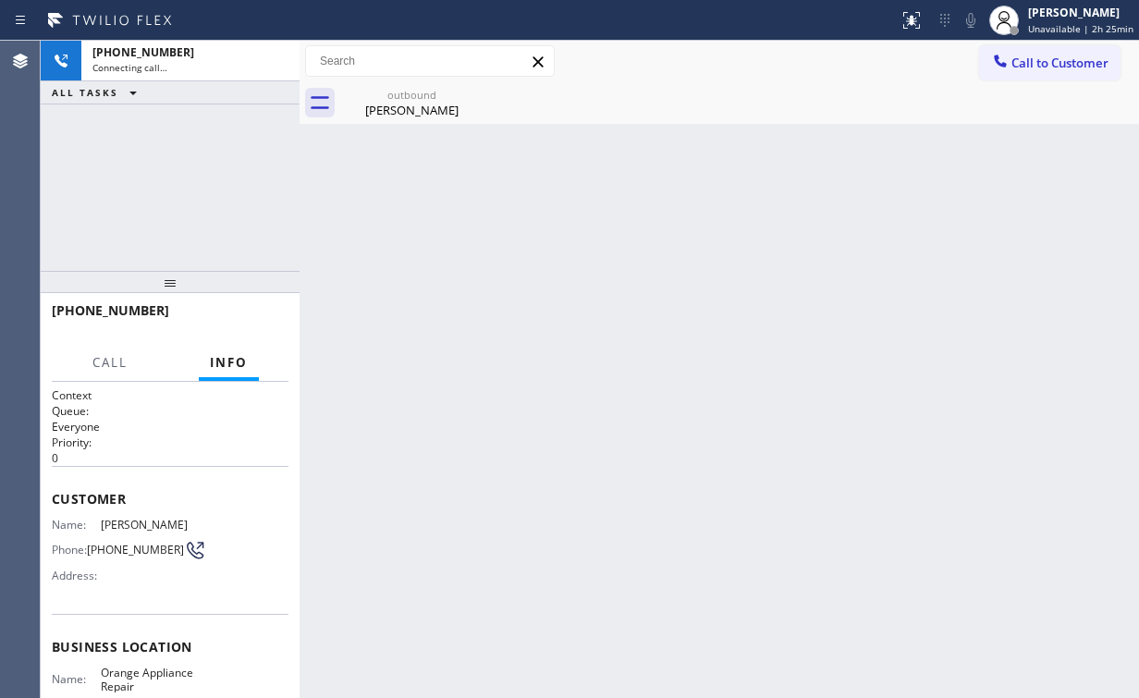
click at [269, 233] on div "[PHONE_NUMBER] Connecting call… ALL TASKS ALL TASKS ACTIVE TASKS TASKS IN WRAP …" at bounding box center [170, 156] width 259 height 230
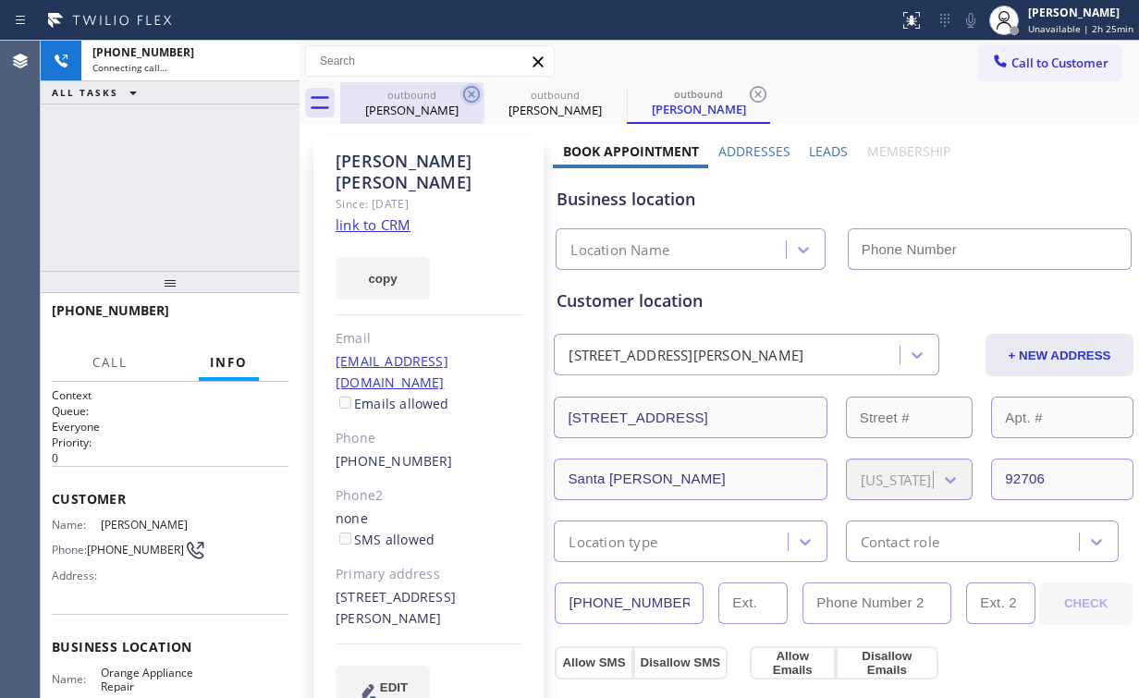
click at [385, 105] on div "[PERSON_NAME]" at bounding box center [412, 110] width 140 height 17
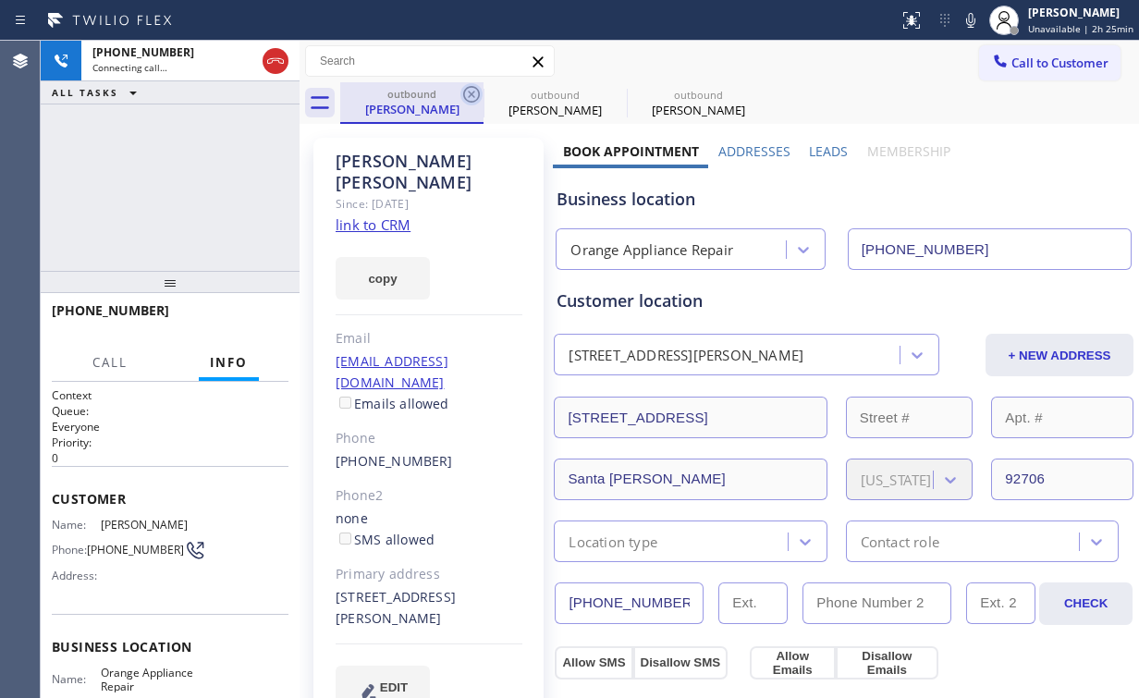
click at [479, 89] on icon at bounding box center [471, 94] width 22 height 22
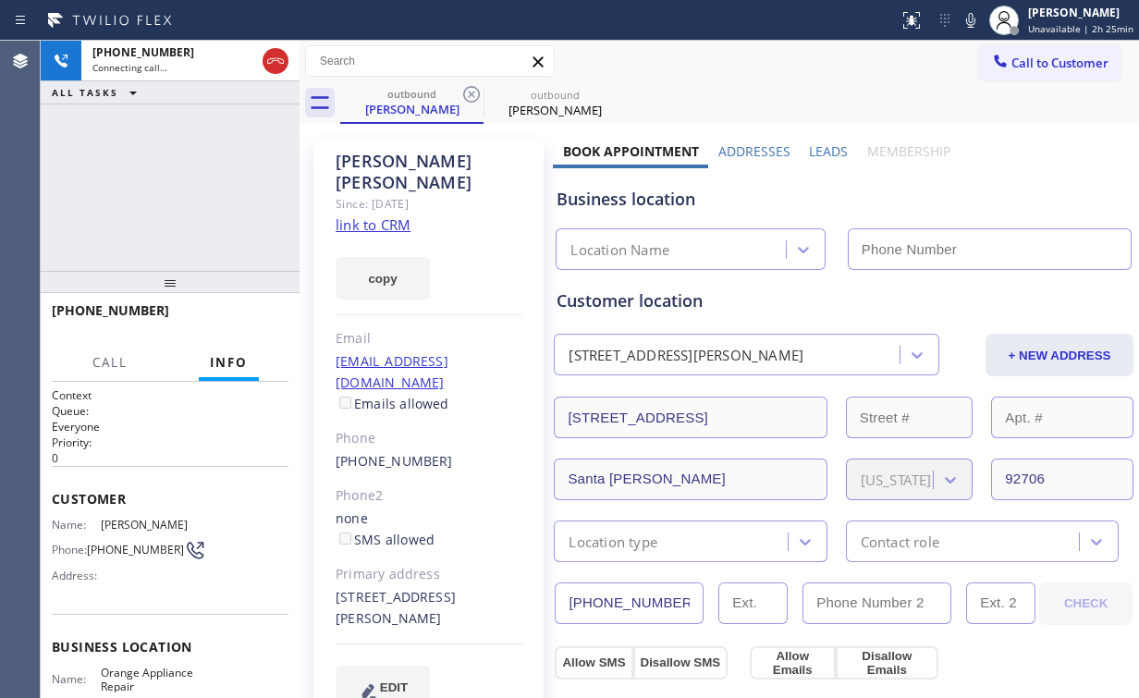
type input "[PHONE_NUMBER]"
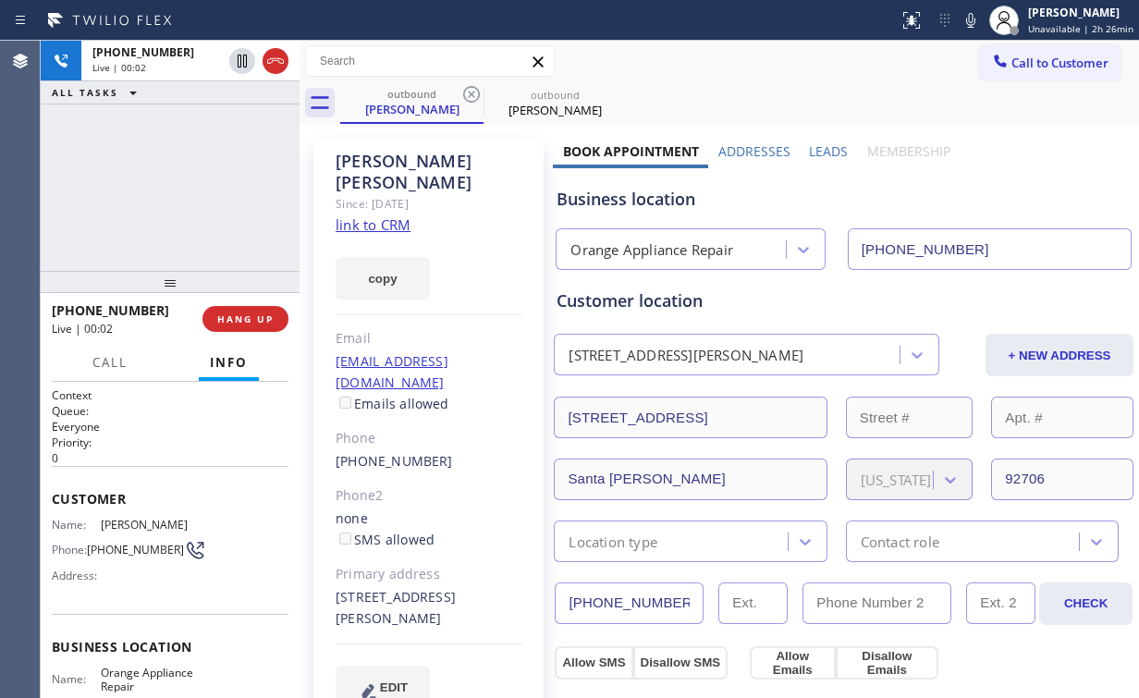
click at [179, 181] on div "[PHONE_NUMBER] Live | 00:02 ALL TASKS ALL TASKS ACTIVE TASKS TASKS IN WRAP UP" at bounding box center [170, 156] width 259 height 230
click at [274, 318] on button "HANG UP" at bounding box center [245, 319] width 86 height 26
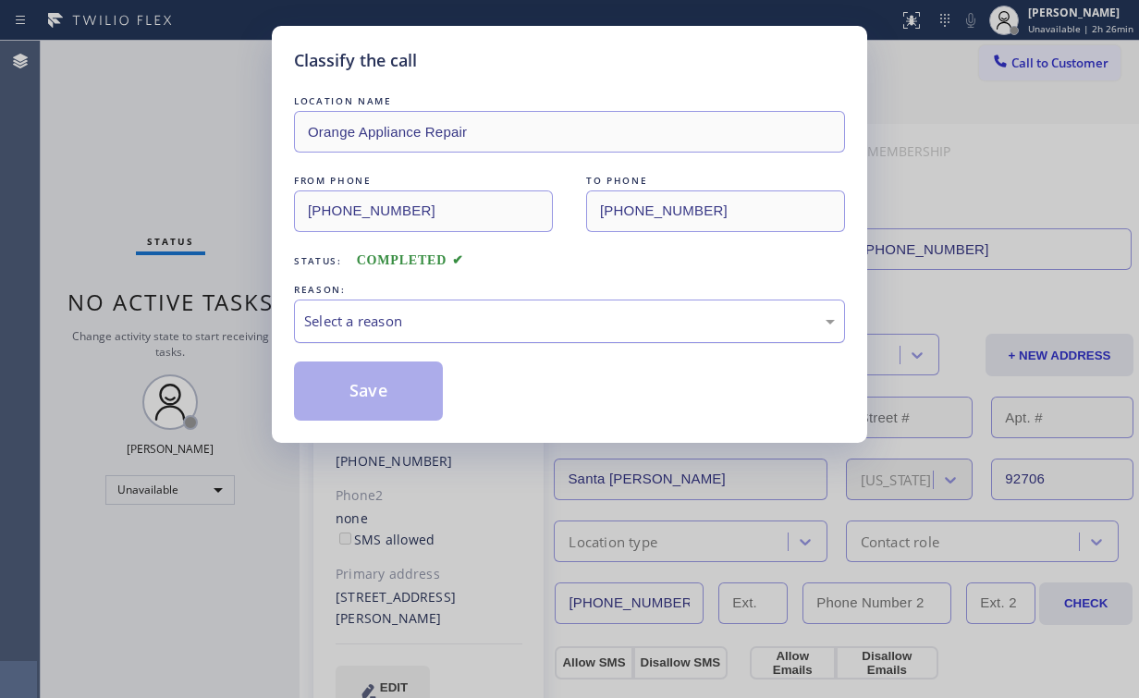
click at [351, 322] on div "Select a reason" at bounding box center [569, 321] width 531 height 21
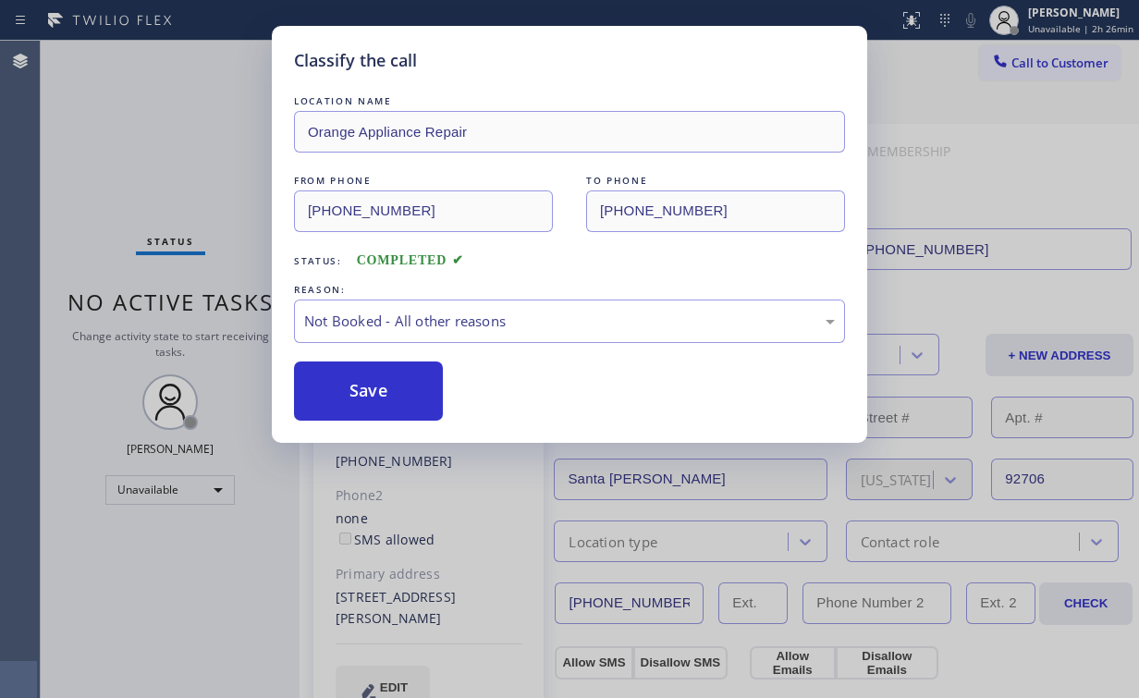
drag, startPoint x: 356, startPoint y: 369, endPoint x: 266, endPoint y: 243, distance: 154.4
click at [356, 370] on button "Save" at bounding box center [368, 391] width 149 height 59
click at [185, 151] on div "Classify the call LOCATION NAME Orange Appliance Repair FROM PHONE [PHONE_NUMBE…" at bounding box center [569, 349] width 1139 height 698
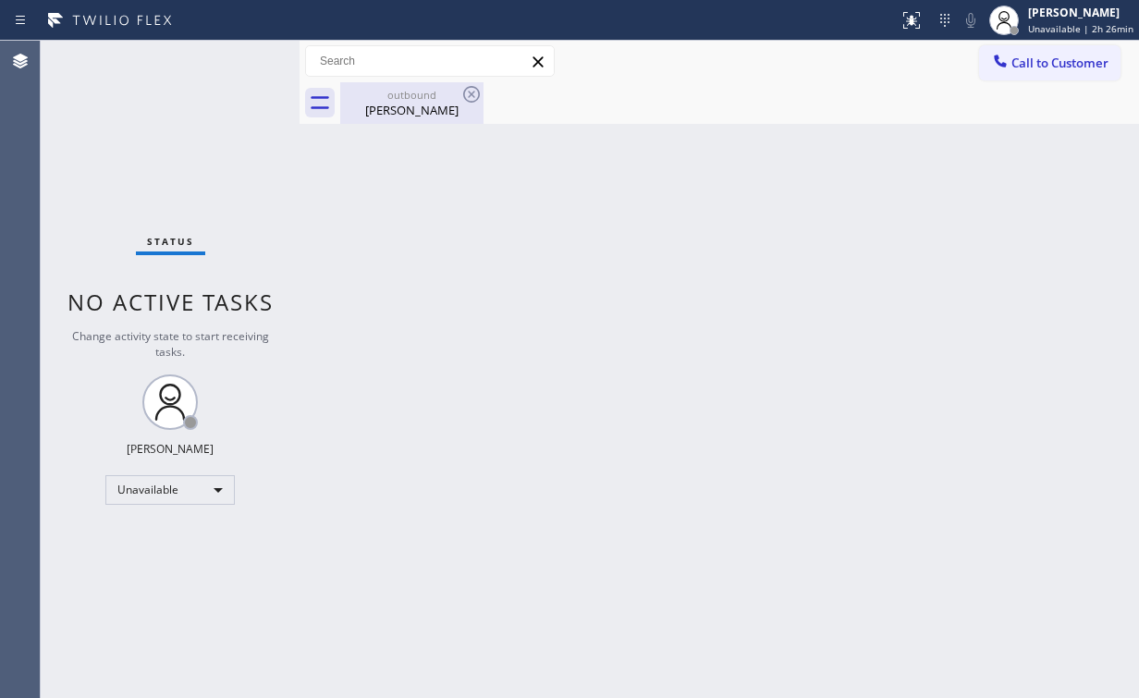
click at [414, 119] on div "outbound [PERSON_NAME]" at bounding box center [412, 103] width 140 height 42
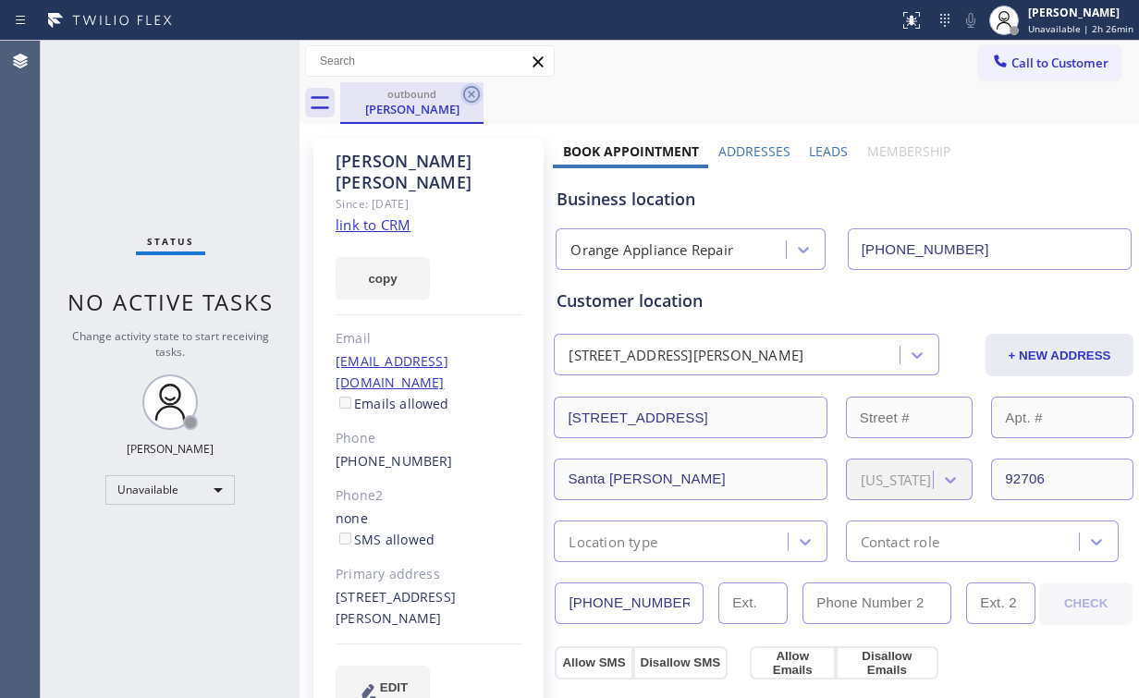
click at [476, 90] on icon at bounding box center [471, 94] width 22 height 22
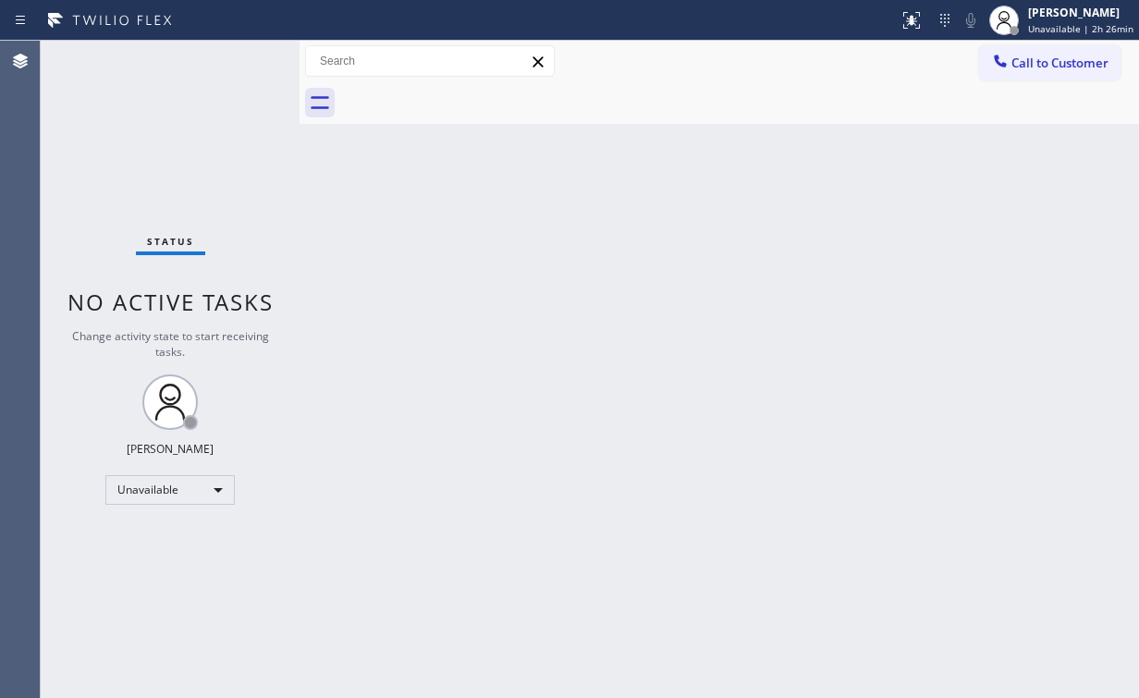
click at [188, 111] on div "Status No active tasks Change activity state to start receiving tasks. [PERSON_…" at bounding box center [170, 369] width 259 height 657
click at [1021, 59] on span "Call to Customer" at bounding box center [1059, 63] width 97 height 17
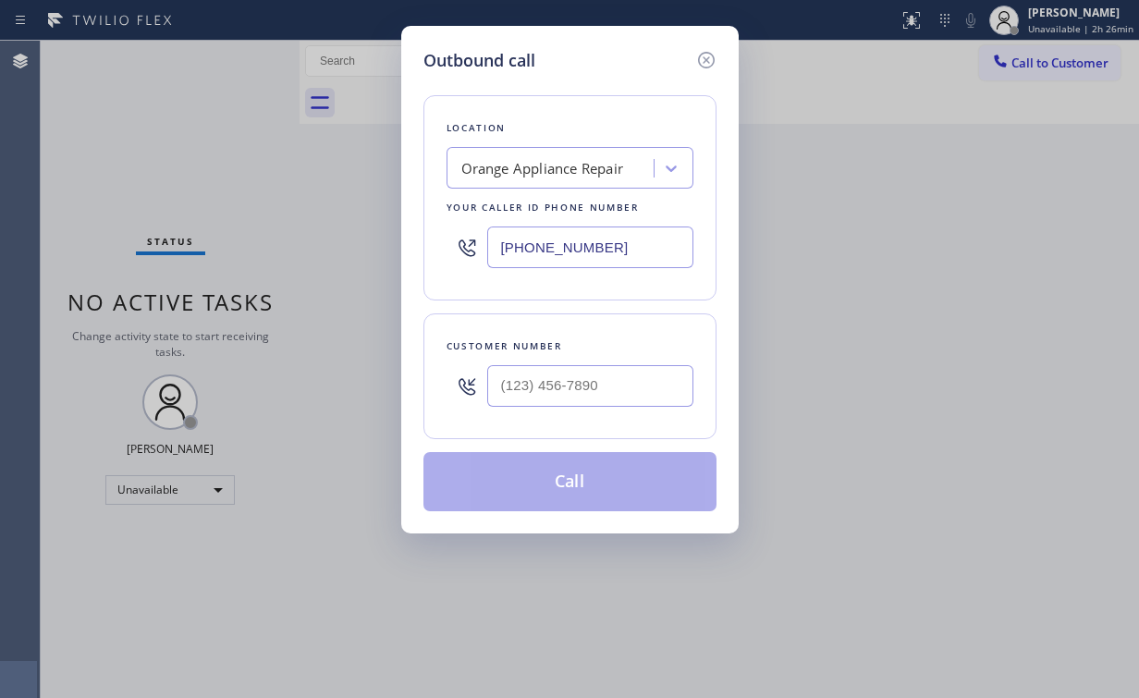
drag, startPoint x: 558, startPoint y: 255, endPoint x: 322, endPoint y: 201, distance: 242.0
click at [319, 233] on div "Outbound call Location Orange Appliance Repair Your caller id phone number [PHO…" at bounding box center [569, 349] width 1139 height 698
click at [541, 201] on div "Your caller id phone number" at bounding box center [570, 207] width 247 height 19
drag, startPoint x: 617, startPoint y: 241, endPoint x: 325, endPoint y: 244, distance: 291.3
click at [325, 244] on div "Outbound call Location Orange Appliance Repair Your caller id phone number [PHO…" at bounding box center [569, 349] width 1139 height 698
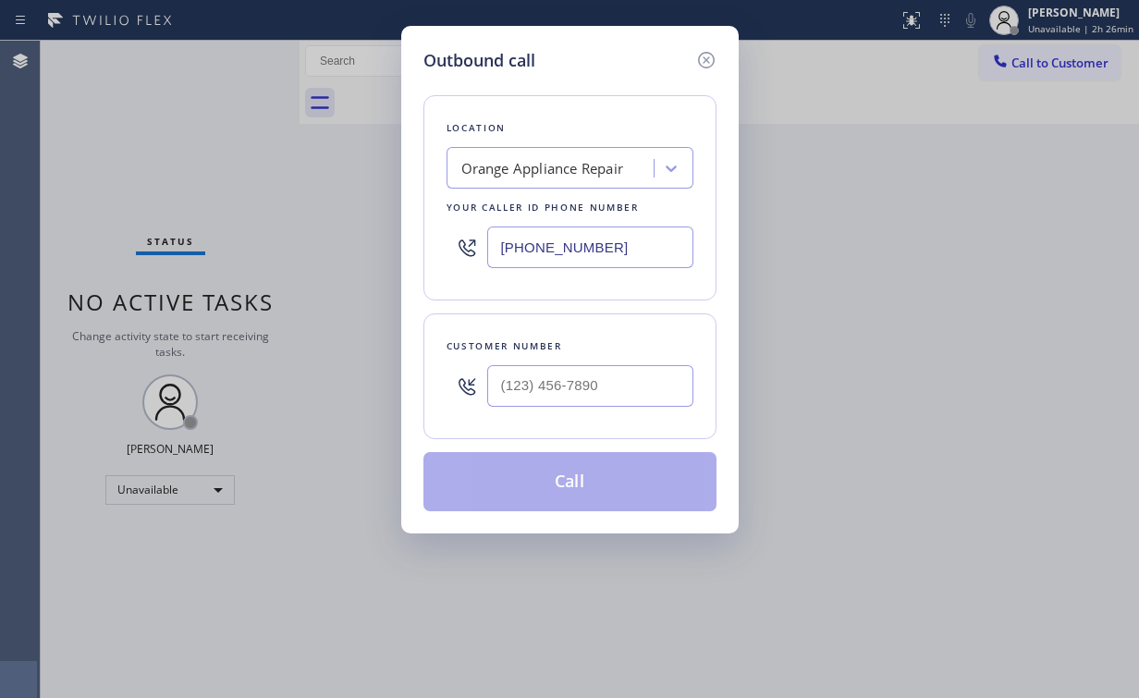
paste input "877) 777-0796"
type input "[PHONE_NUMBER]"
drag, startPoint x: 589, startPoint y: 383, endPoint x: 616, endPoint y: 370, distance: 29.8
click at [592, 383] on input "(___) ___-____" at bounding box center [590, 386] width 206 height 42
paste input "858) 525-1711"
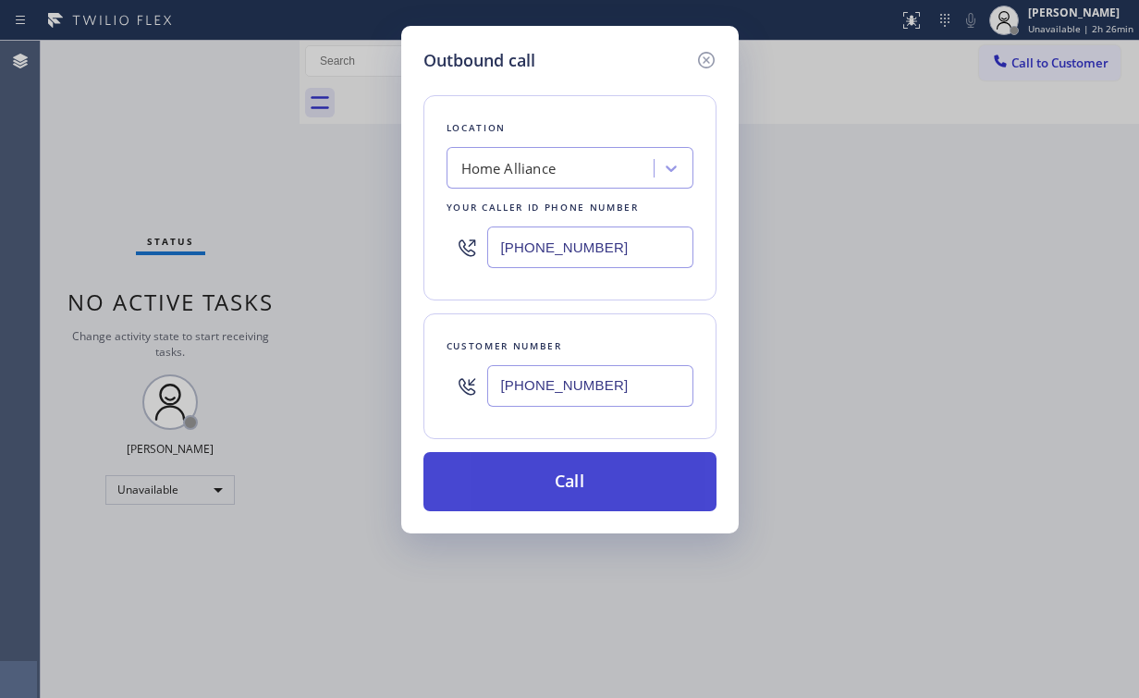
type input "[PHONE_NUMBER]"
click at [561, 471] on button "Call" at bounding box center [569, 481] width 293 height 59
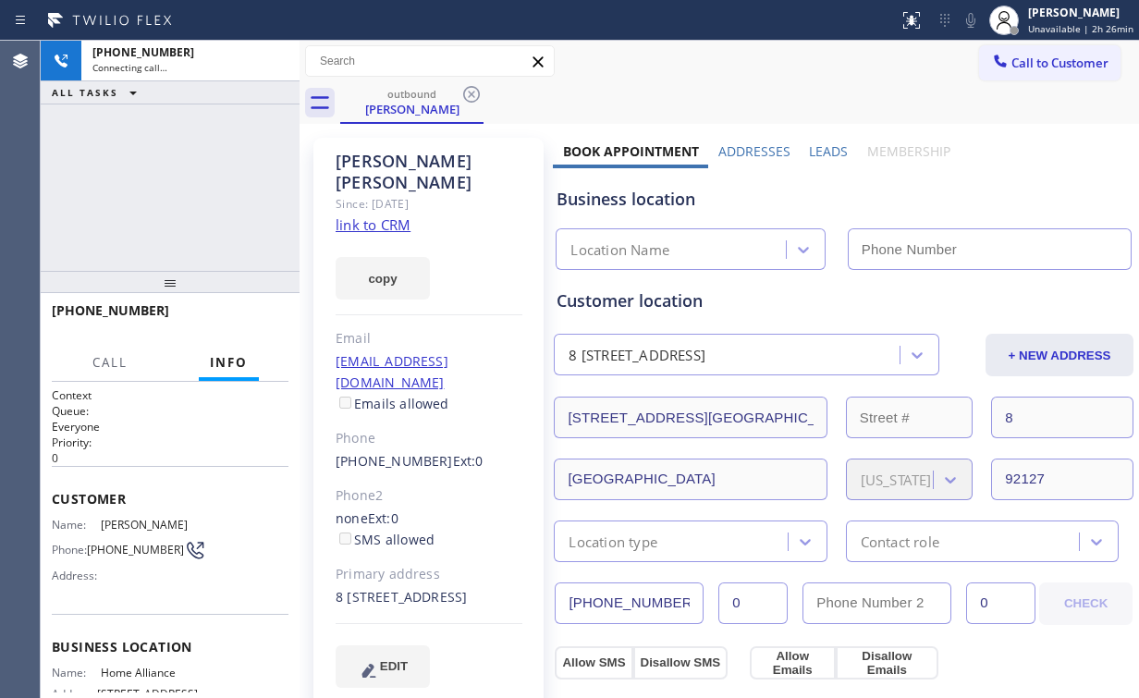
drag, startPoint x: 126, startPoint y: 132, endPoint x: 141, endPoint y: 136, distance: 15.2
click at [126, 132] on div "[PHONE_NUMBER] Connecting call… ALL TASKS ALL TASKS ACTIVE TASKS TASKS IN WRAP …" at bounding box center [170, 156] width 259 height 230
type input "[PHONE_NUMBER]"
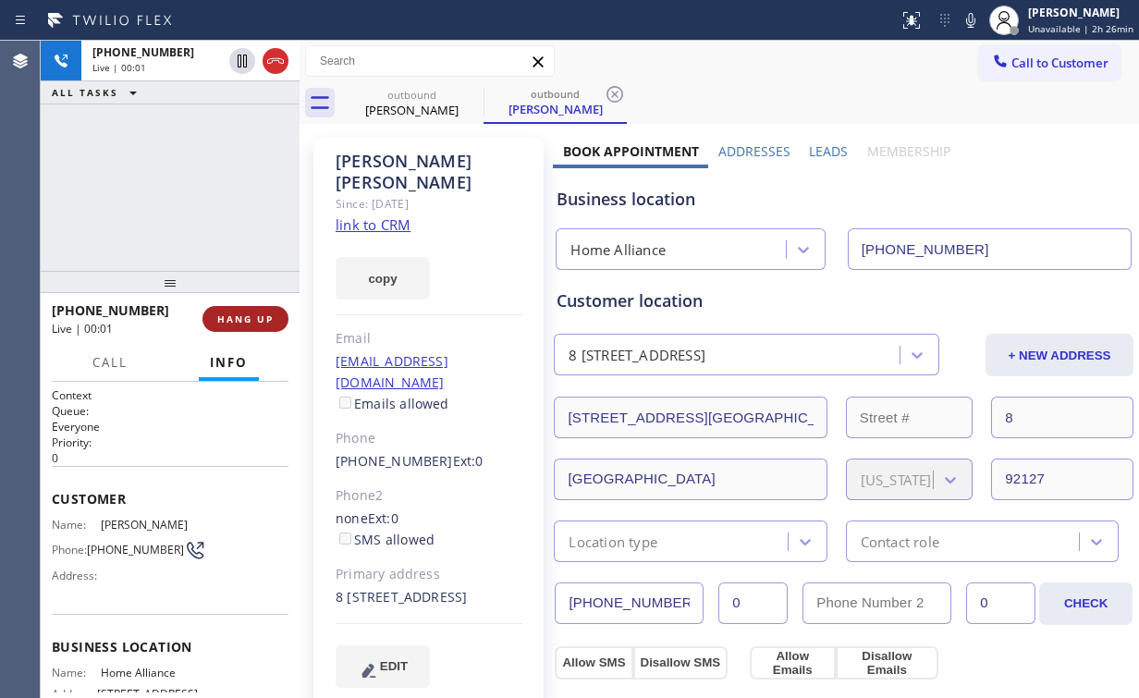
click at [263, 317] on span "HANG UP" at bounding box center [245, 319] width 56 height 13
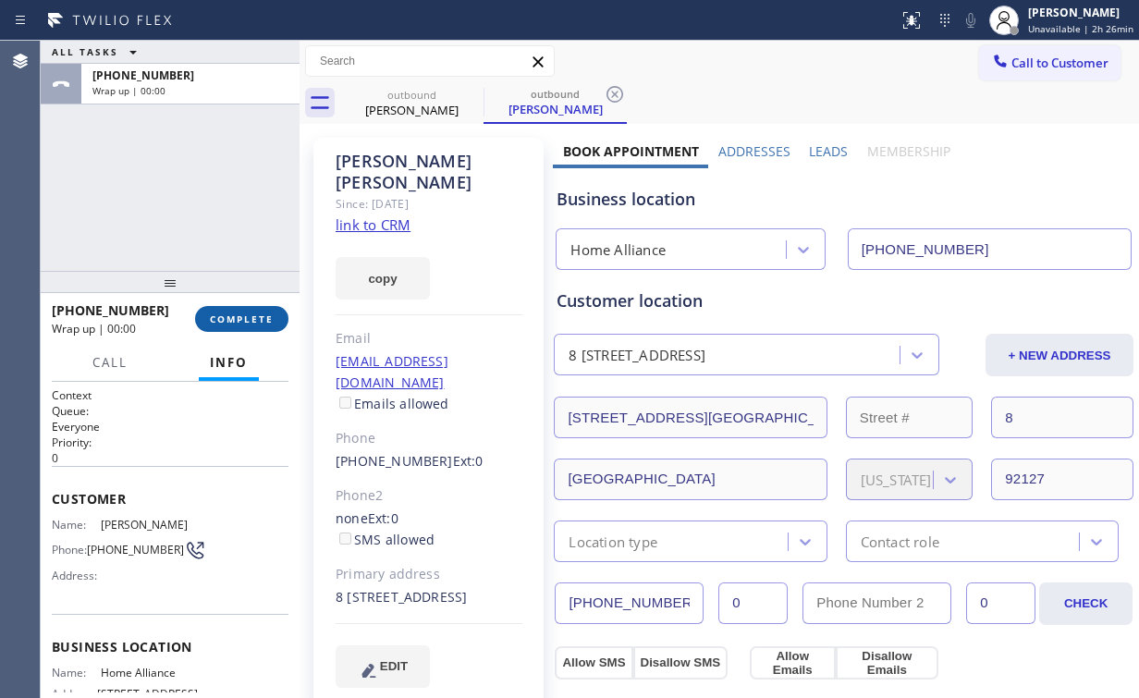
click at [263, 317] on span "COMPLETE" at bounding box center [242, 319] width 64 height 13
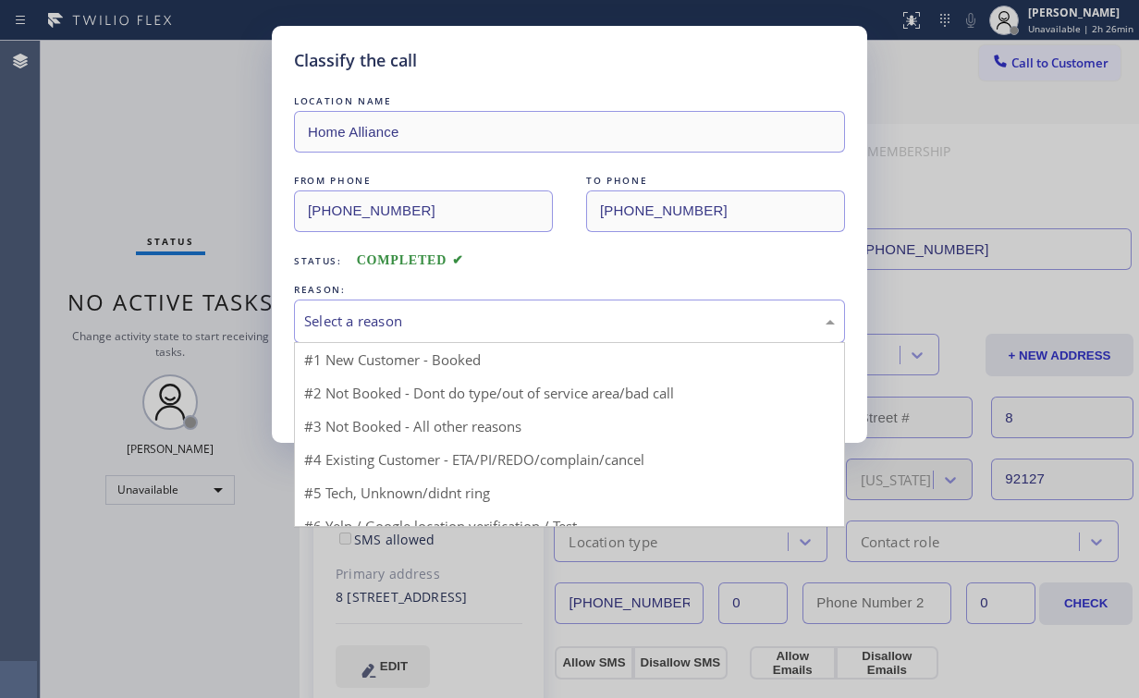
click at [362, 313] on div "Select a reason" at bounding box center [569, 321] width 531 height 21
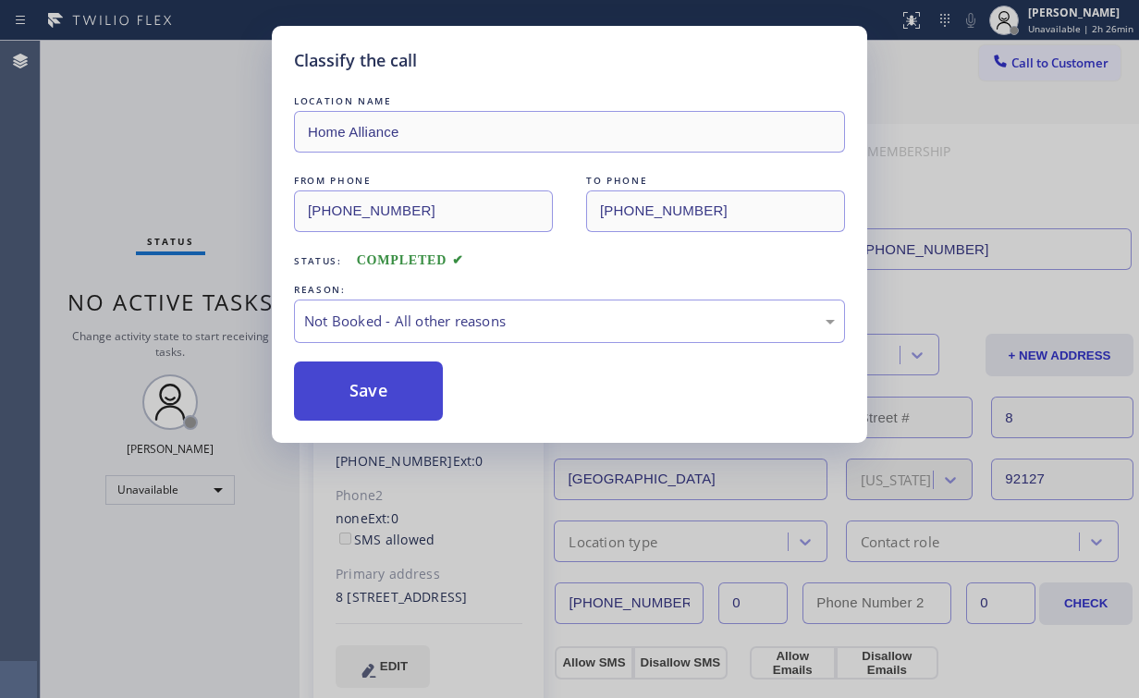
click at [359, 395] on button "Save" at bounding box center [368, 391] width 149 height 59
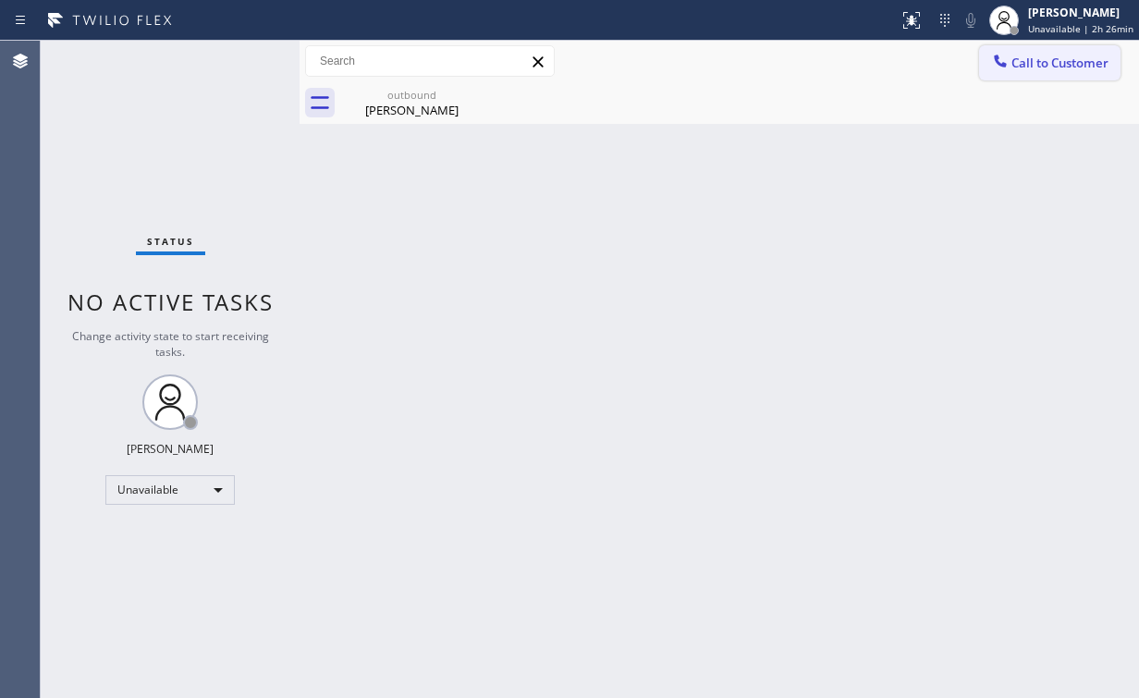
click at [1025, 66] on span "Call to Customer" at bounding box center [1059, 63] width 97 height 17
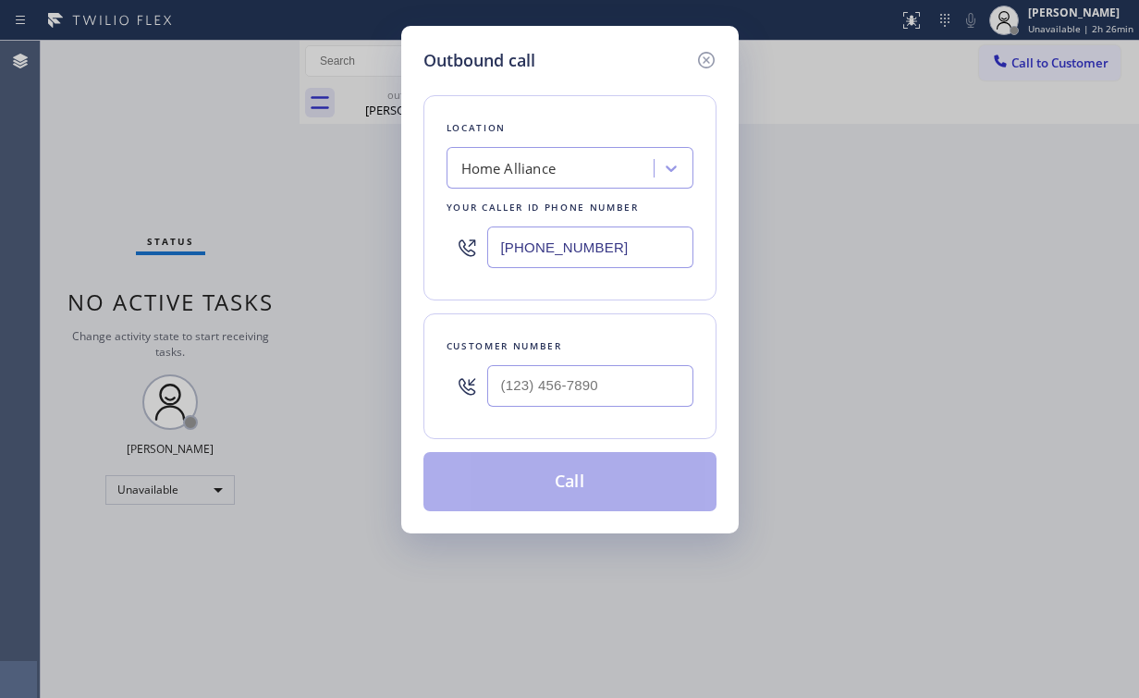
click at [614, 405] on div at bounding box center [590, 386] width 206 height 60
click at [619, 388] on input "(___) ___-____" at bounding box center [590, 386] width 206 height 42
paste input "858) 525-1711"
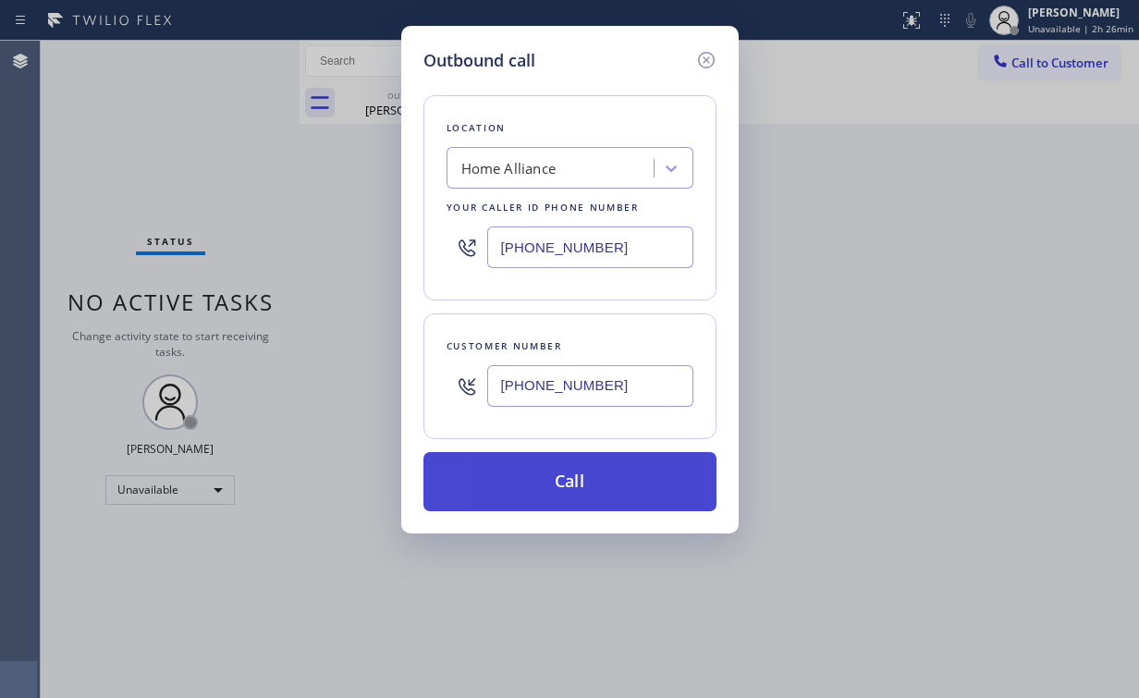
type input "[PHONE_NUMBER]"
click at [538, 483] on button "Call" at bounding box center [569, 481] width 293 height 59
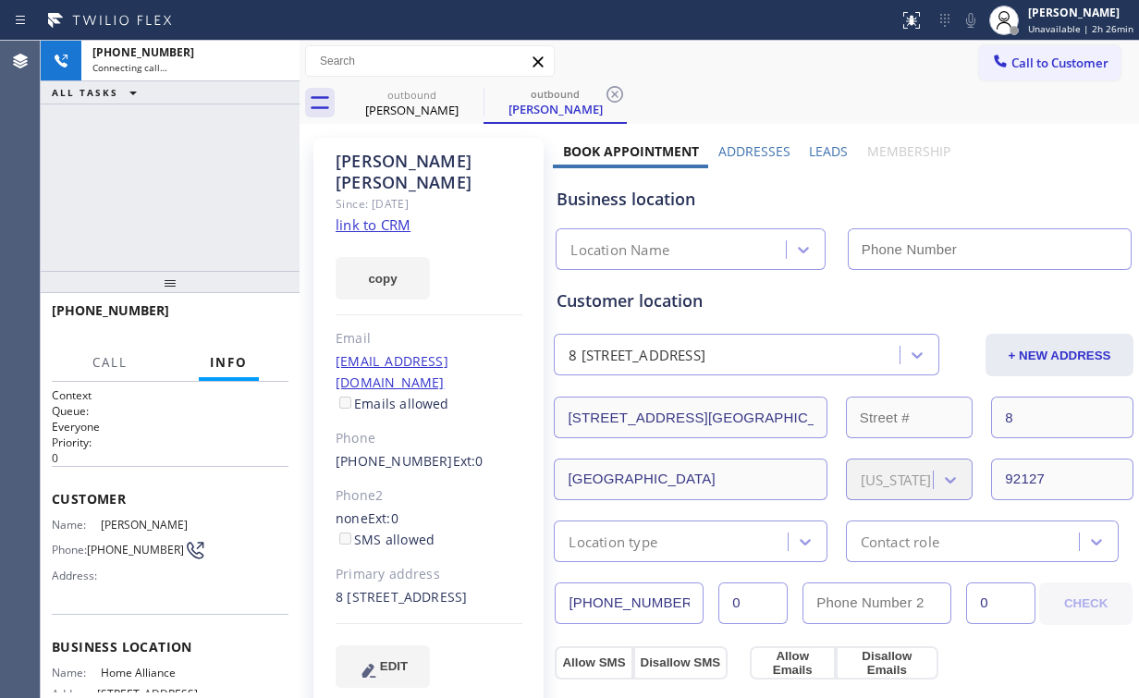
click at [149, 200] on div "[PHONE_NUMBER] Connecting call… ALL TASKS ALL TASKS ACTIVE TASKS TASKS IN WRAP …" at bounding box center [170, 156] width 259 height 230
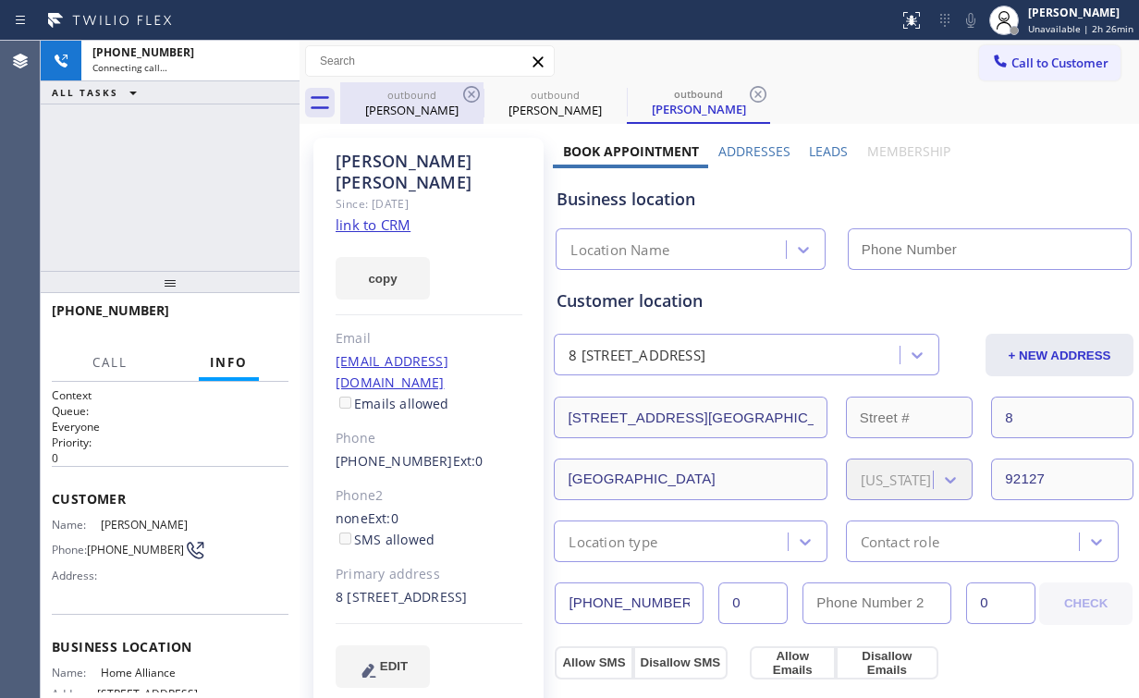
click at [429, 104] on div "[PERSON_NAME]" at bounding box center [412, 110] width 140 height 17
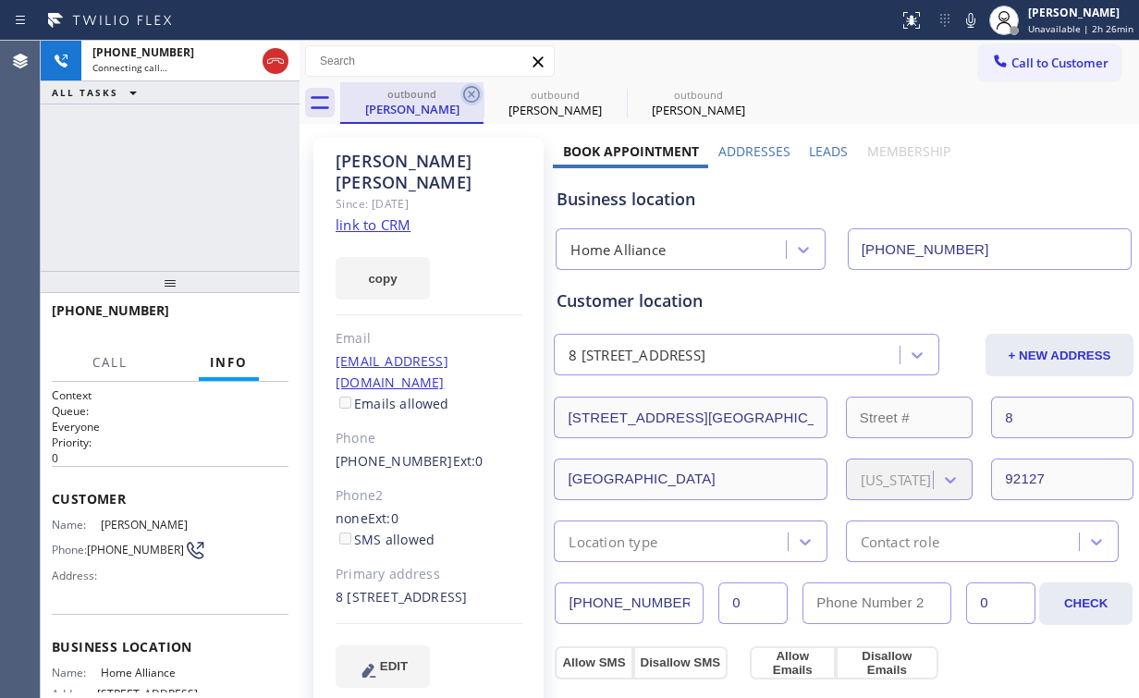
click at [473, 92] on icon at bounding box center [471, 94] width 22 height 22
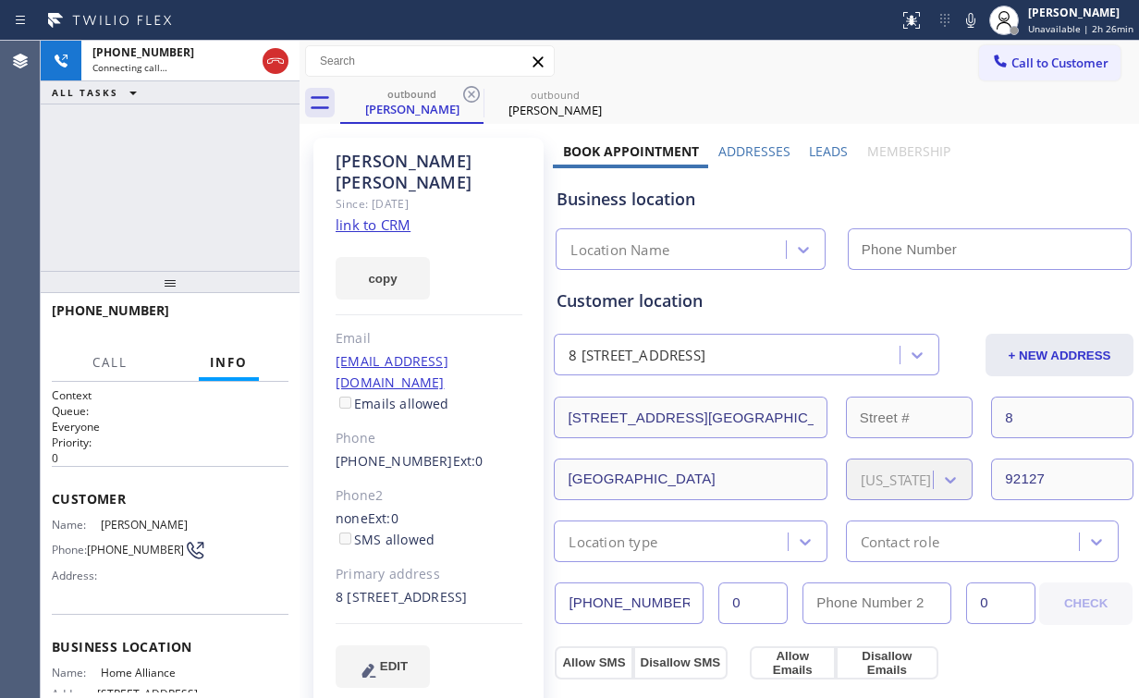
click at [244, 178] on div "[PHONE_NUMBER] Connecting call… ALL TASKS ALL TASKS ACTIVE TASKS TASKS IN WRAP …" at bounding box center [170, 156] width 259 height 230
type input "[PHONE_NUMBER]"
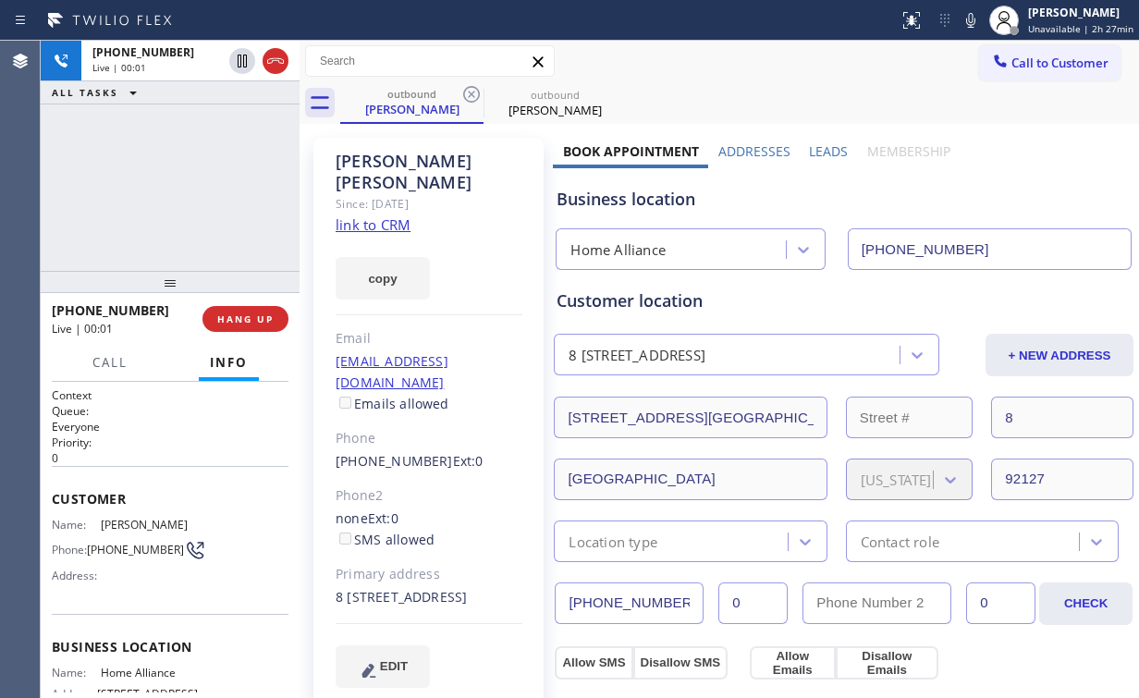
click at [248, 335] on div "[PHONE_NUMBER] Live | 00:01 HANG UP" at bounding box center [170, 319] width 237 height 48
click at [251, 318] on span "HANG UP" at bounding box center [245, 319] width 56 height 13
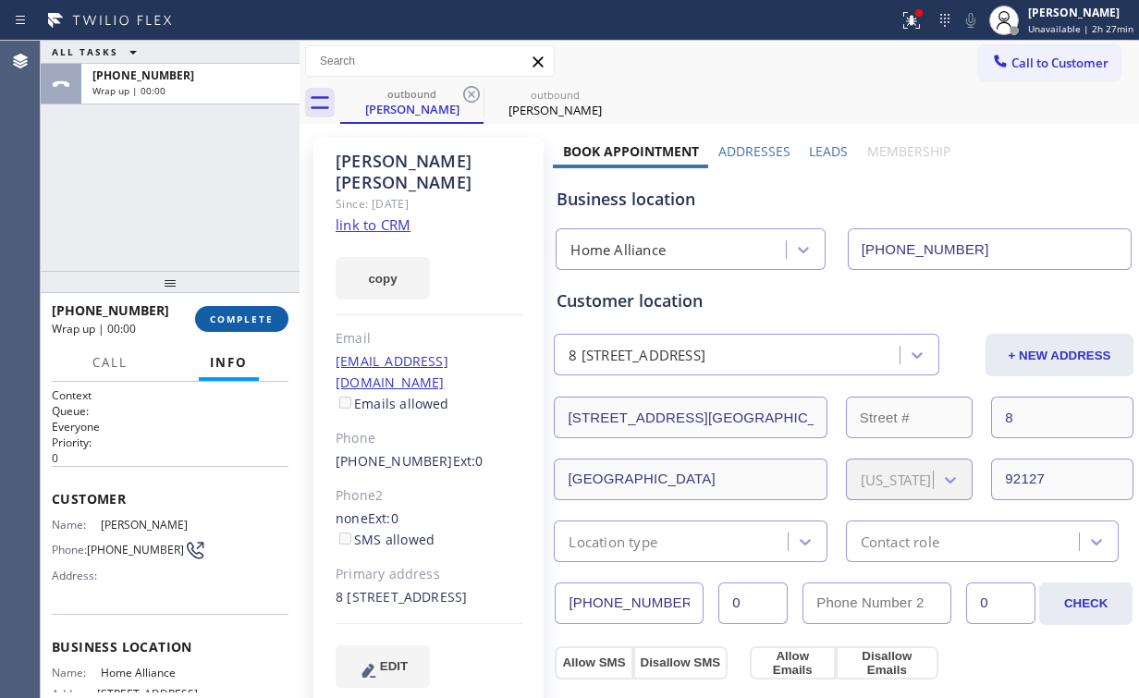
click at [251, 318] on span "COMPLETE" at bounding box center [242, 319] width 64 height 13
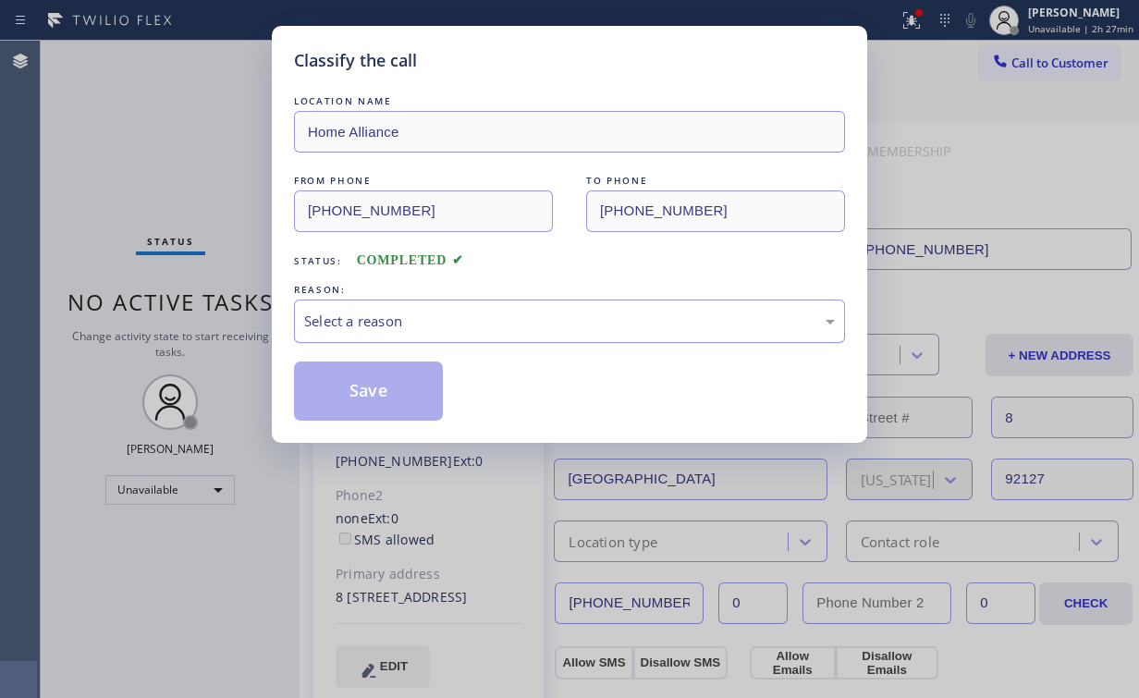
click at [337, 322] on div "Select a reason" at bounding box center [569, 321] width 531 height 21
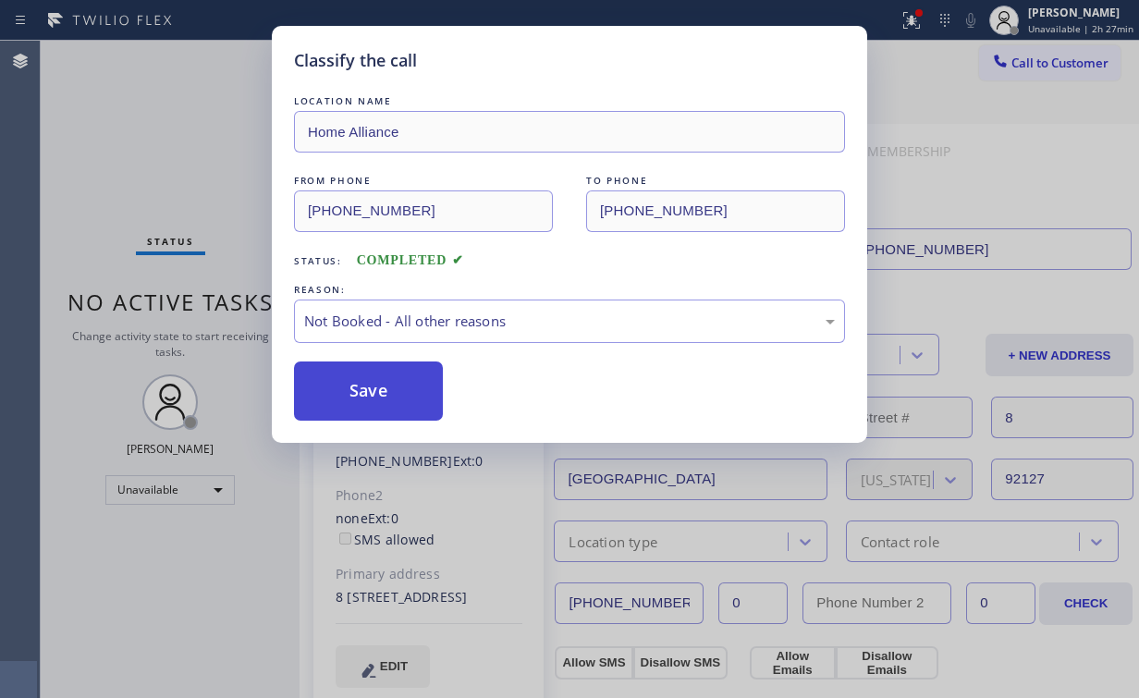
click at [355, 385] on button "Save" at bounding box center [368, 391] width 149 height 59
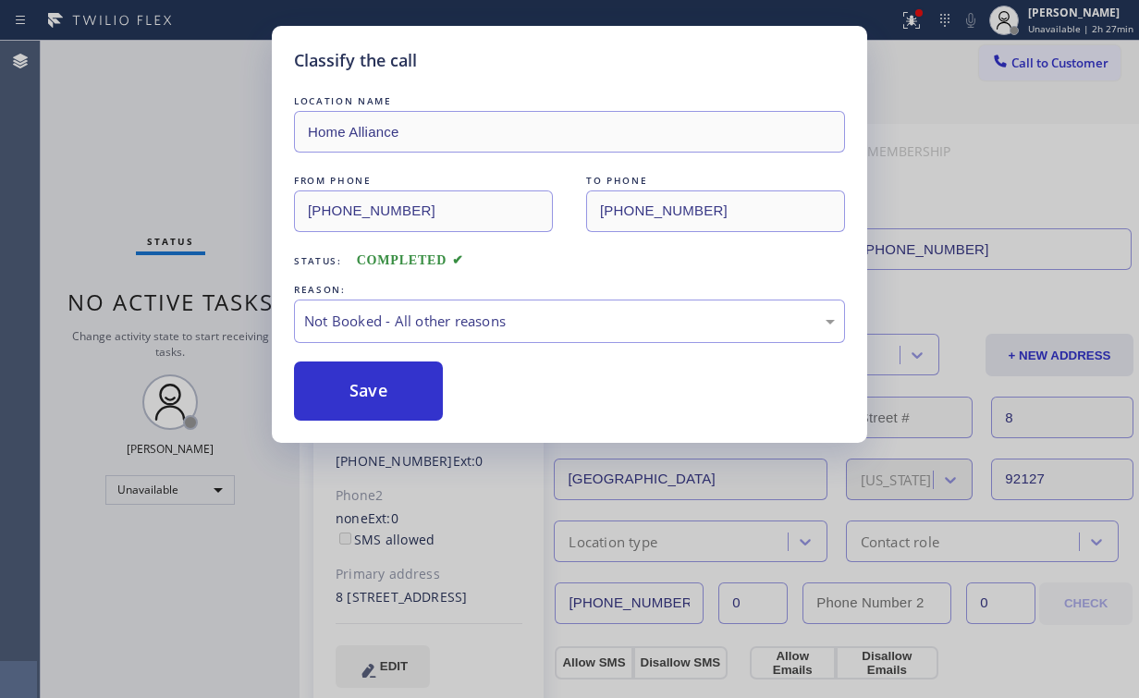
click at [178, 121] on div "Classify the call LOCATION NAME Home Alliance FROM PHONE [PHONE_NUMBER] TO PHON…" at bounding box center [569, 349] width 1139 height 698
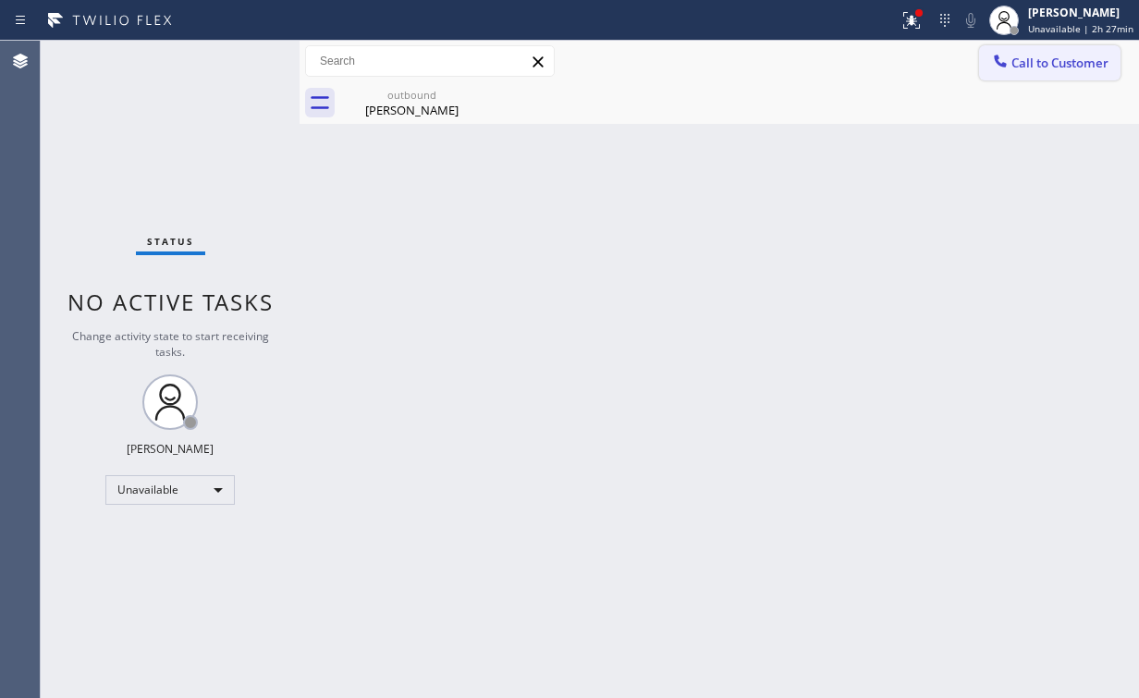
click at [1047, 64] on span "Call to Customer" at bounding box center [1059, 63] width 97 height 17
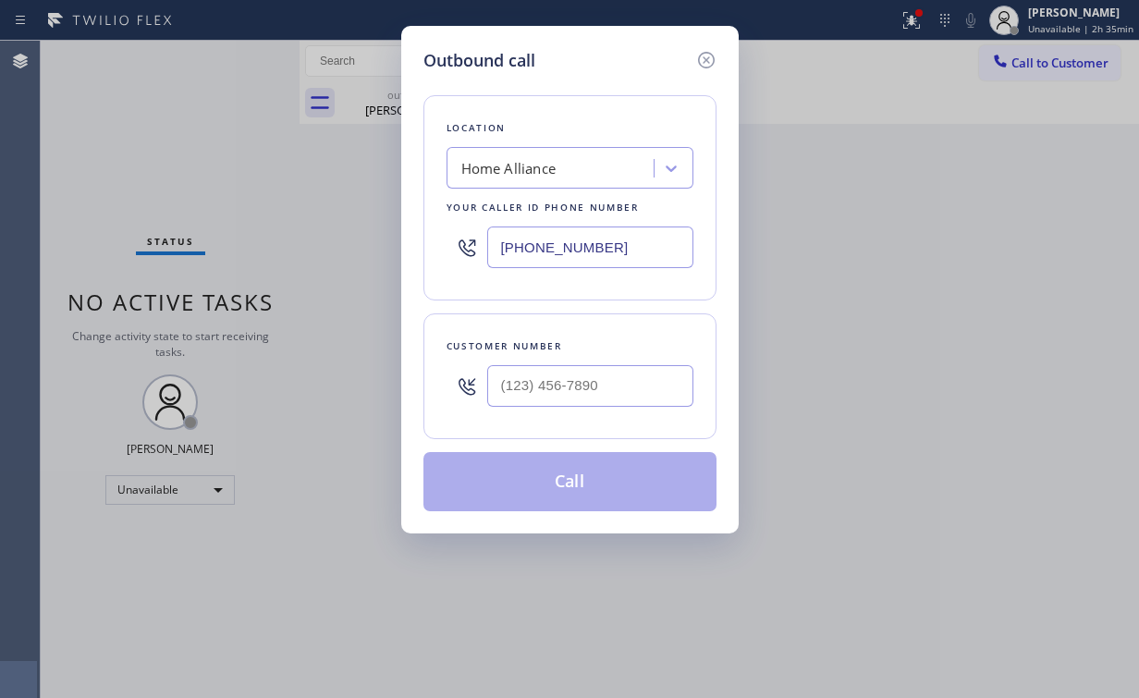
click at [908, 18] on div "Outbound call Location Home Alliance Your caller id phone number [PHONE_NUMBER]…" at bounding box center [569, 349] width 1139 height 698
drag, startPoint x: 607, startPoint y: 254, endPoint x: 417, endPoint y: 111, distance: 237.6
click at [288, 237] on div "Outbound call Location Home Alliance Your caller id phone number [PHONE_NUMBER]…" at bounding box center [569, 349] width 1139 height 698
paste input "562) 526-1180"
type input "[PHONE_NUMBER]"
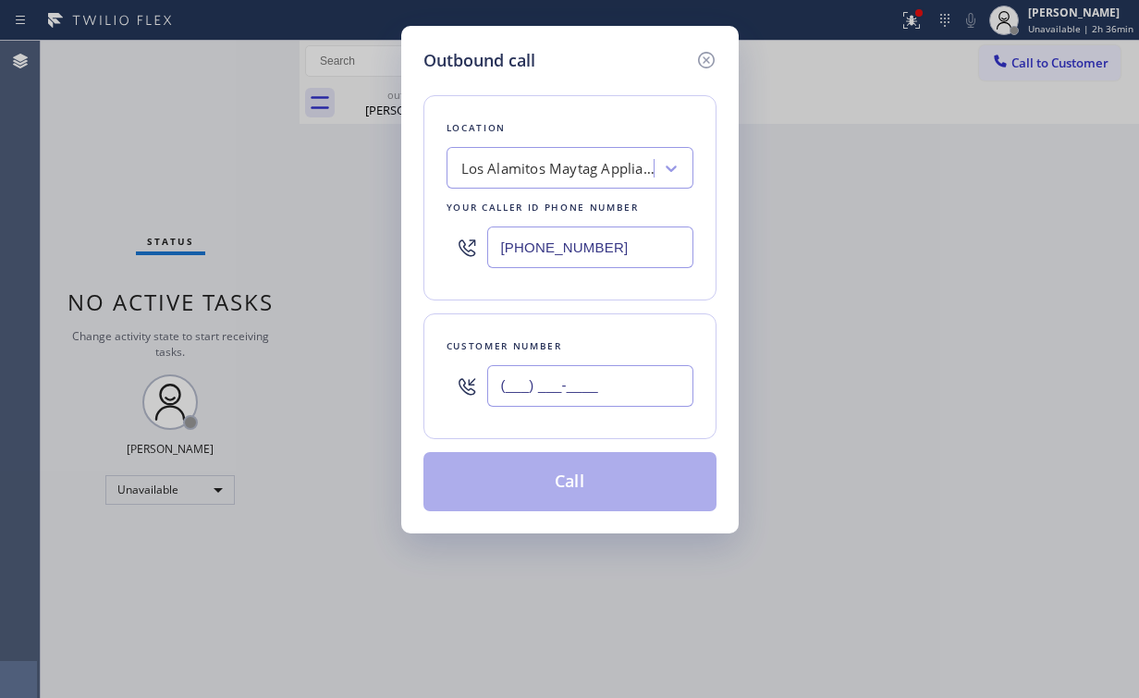
click at [578, 385] on input "(___) ___-____" at bounding box center [590, 386] width 206 height 42
paste input "562) 965-7953"
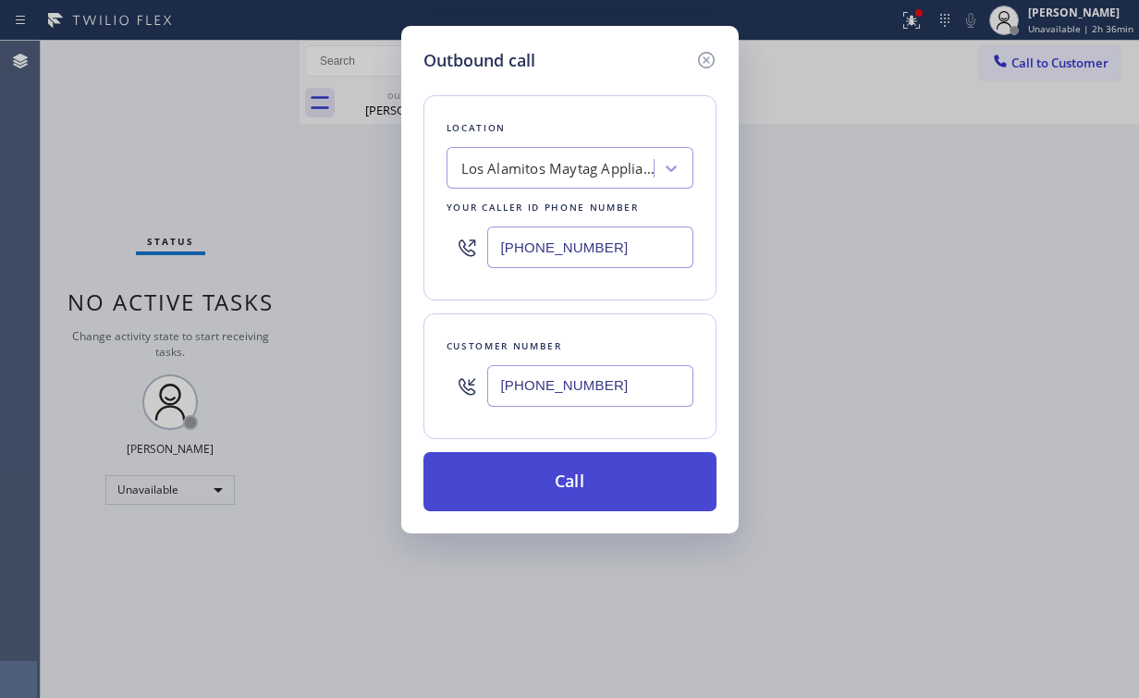
type input "[PHONE_NUMBER]"
click at [569, 476] on button "Call" at bounding box center [569, 481] width 293 height 59
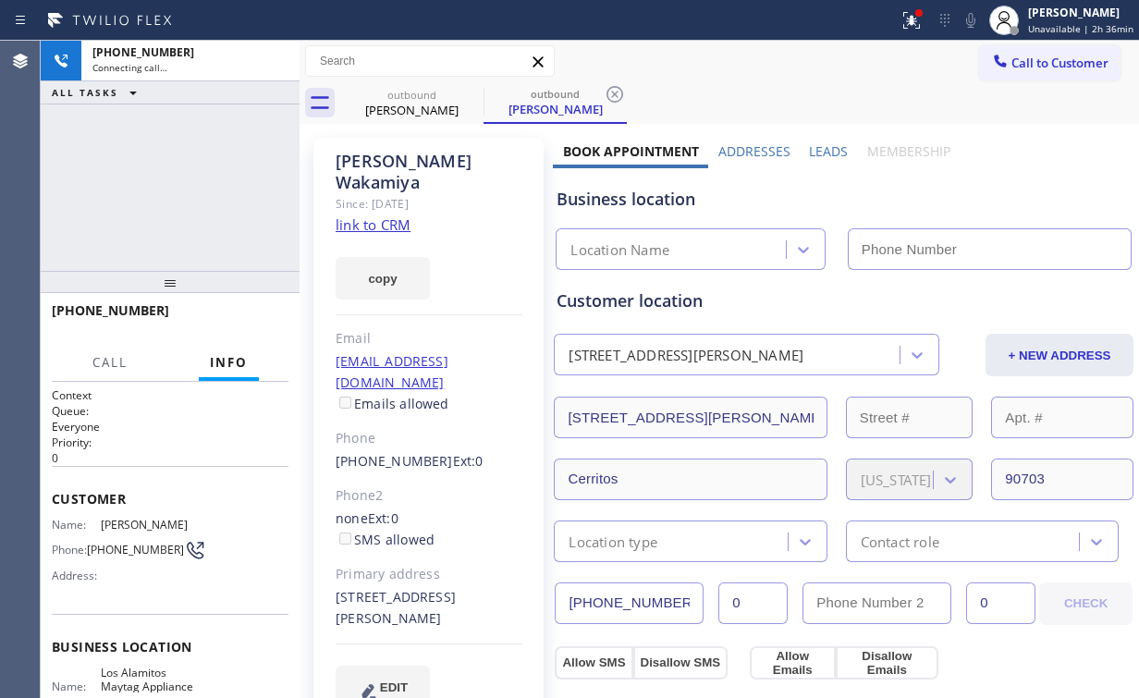
click at [200, 171] on div "[PHONE_NUMBER] Connecting call… ALL TASKS ALL TASKS ACTIVE TASKS TASKS IN WRAP …" at bounding box center [170, 156] width 259 height 230
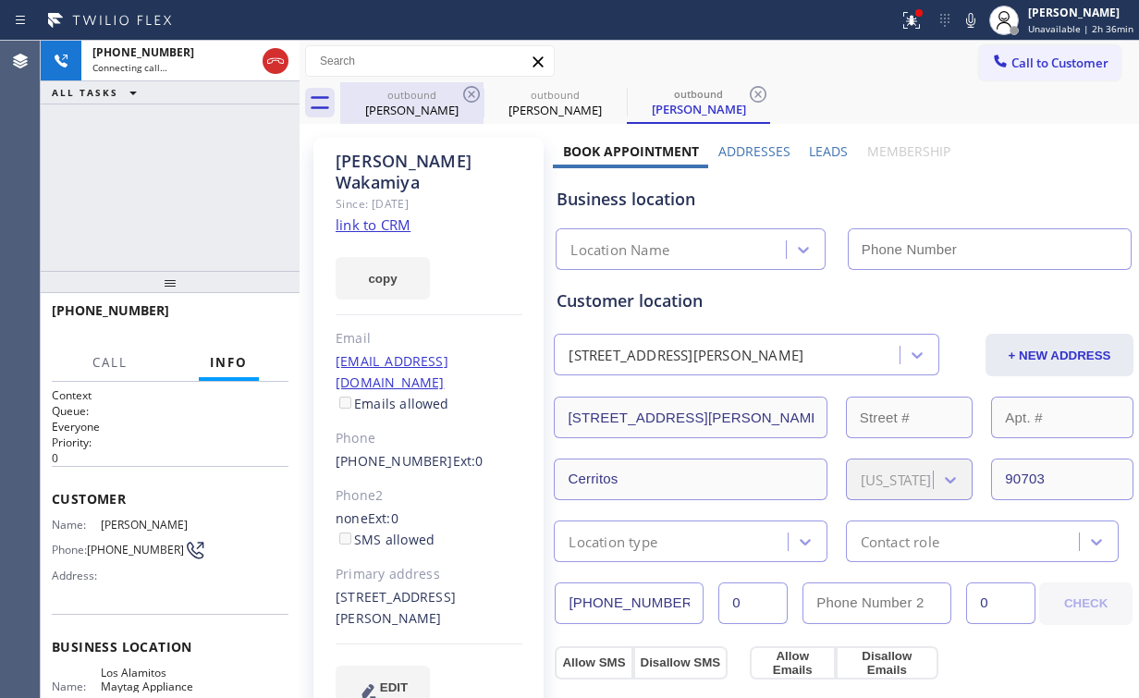
click at [405, 111] on div "[PERSON_NAME]" at bounding box center [412, 110] width 140 height 17
type input "[PHONE_NUMBER]"
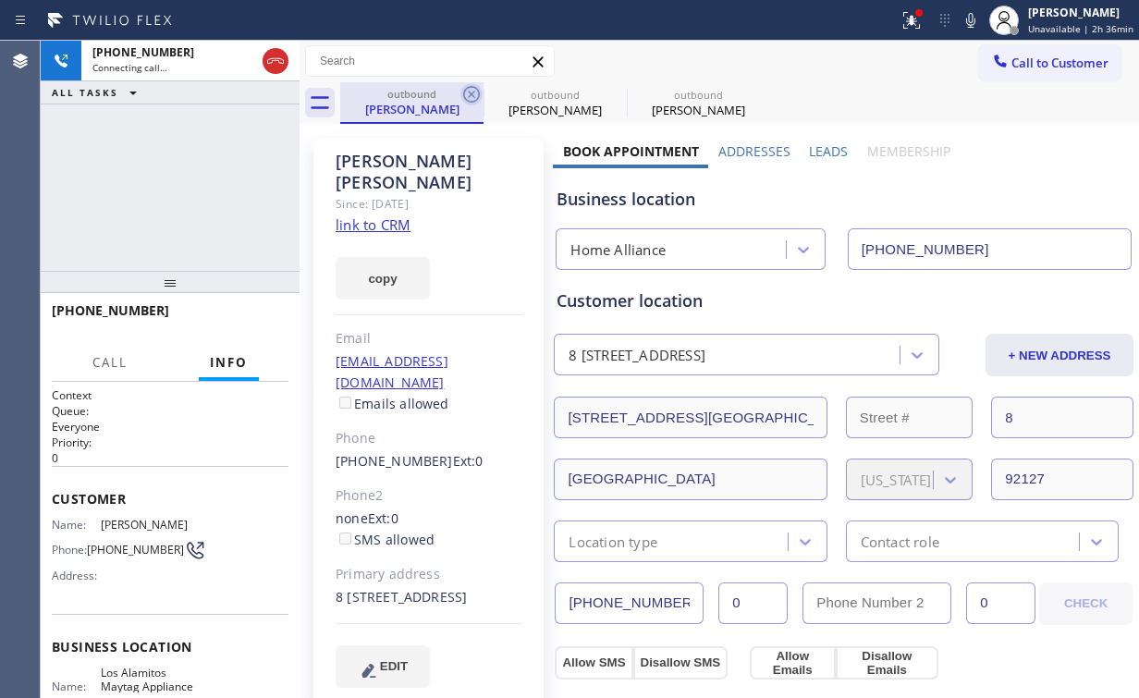
click at [472, 89] on icon at bounding box center [471, 94] width 22 height 22
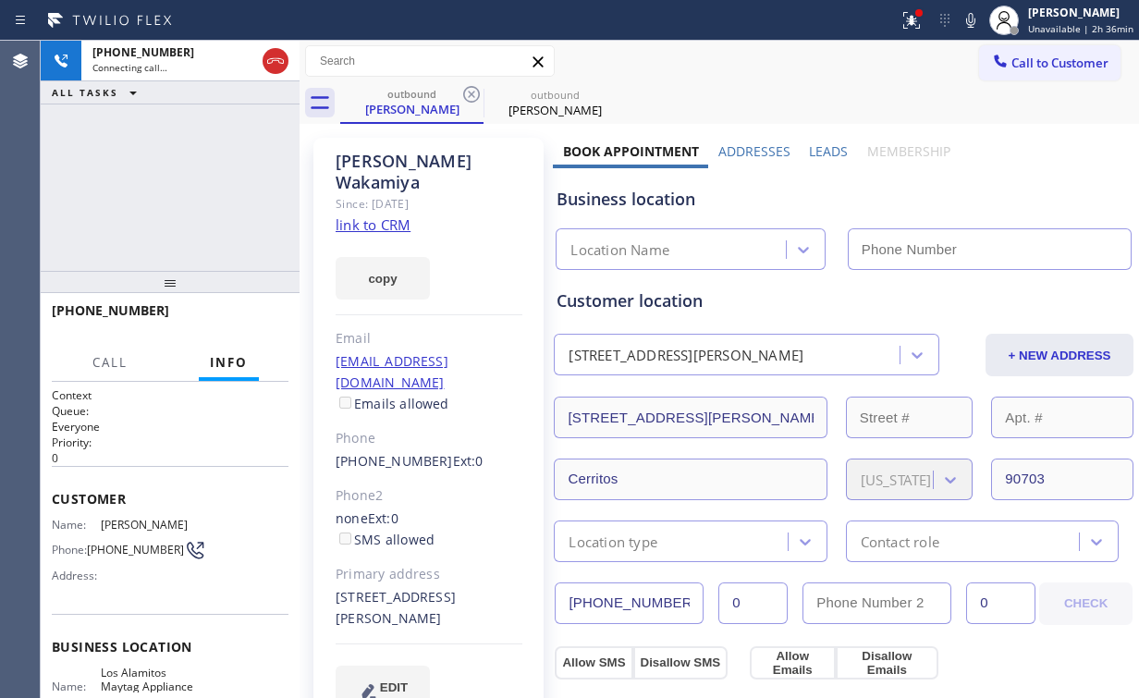
type input "[PHONE_NUMBER]"
click at [160, 190] on div "[PHONE_NUMBER] Connecting call… ALL TASKS ALL TASKS ACTIVE TASKS TASKS IN WRAP …" at bounding box center [170, 156] width 259 height 230
drag, startPoint x: 276, startPoint y: 67, endPoint x: 695, endPoint y: 76, distance: 418.9
click at [276, 67] on icon at bounding box center [275, 61] width 22 height 22
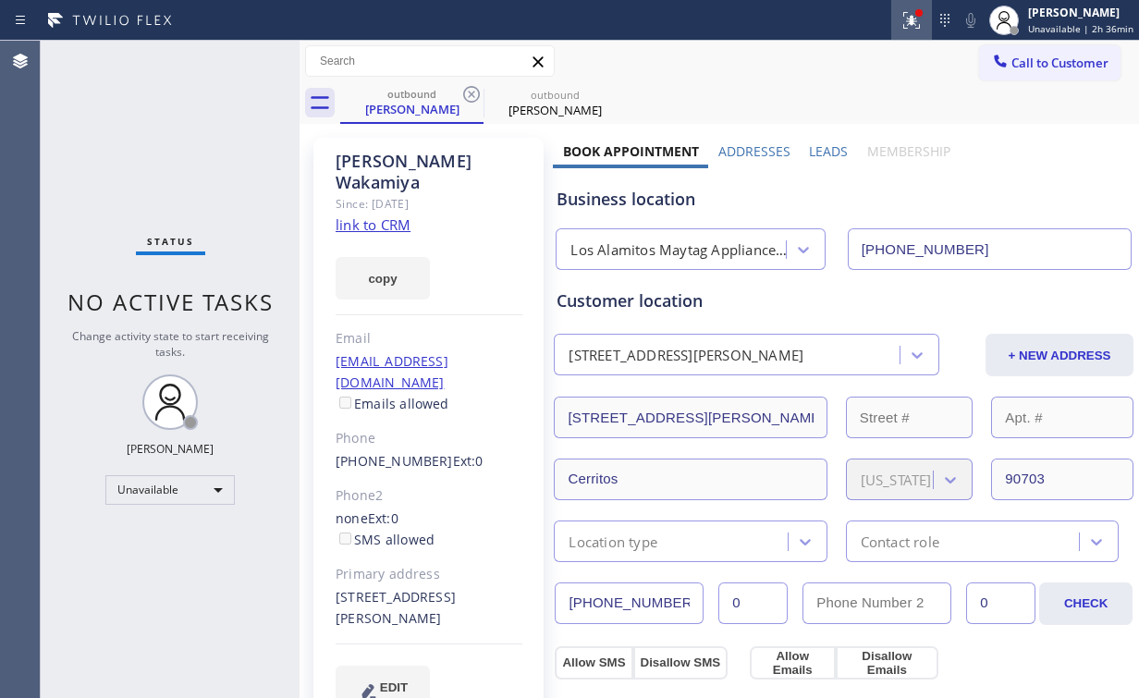
drag, startPoint x: 913, startPoint y: 22, endPoint x: 902, endPoint y: 35, distance: 16.5
click at [913, 22] on icon at bounding box center [912, 20] width 22 height 22
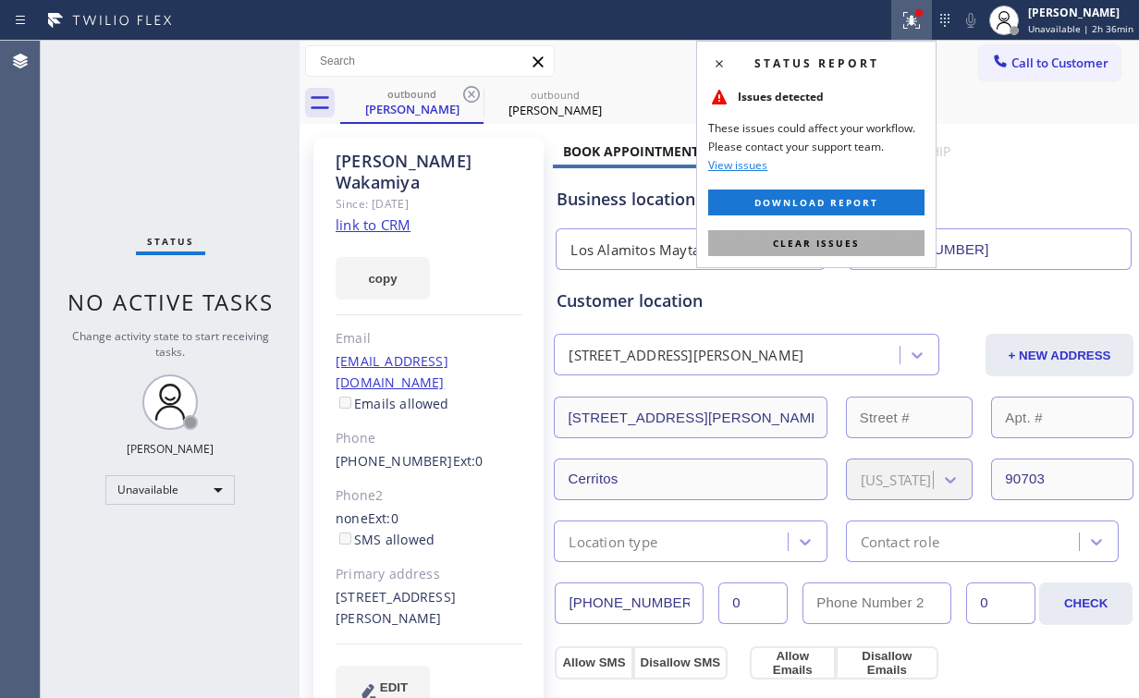
click at [855, 235] on button "Clear issues" at bounding box center [816, 243] width 216 height 26
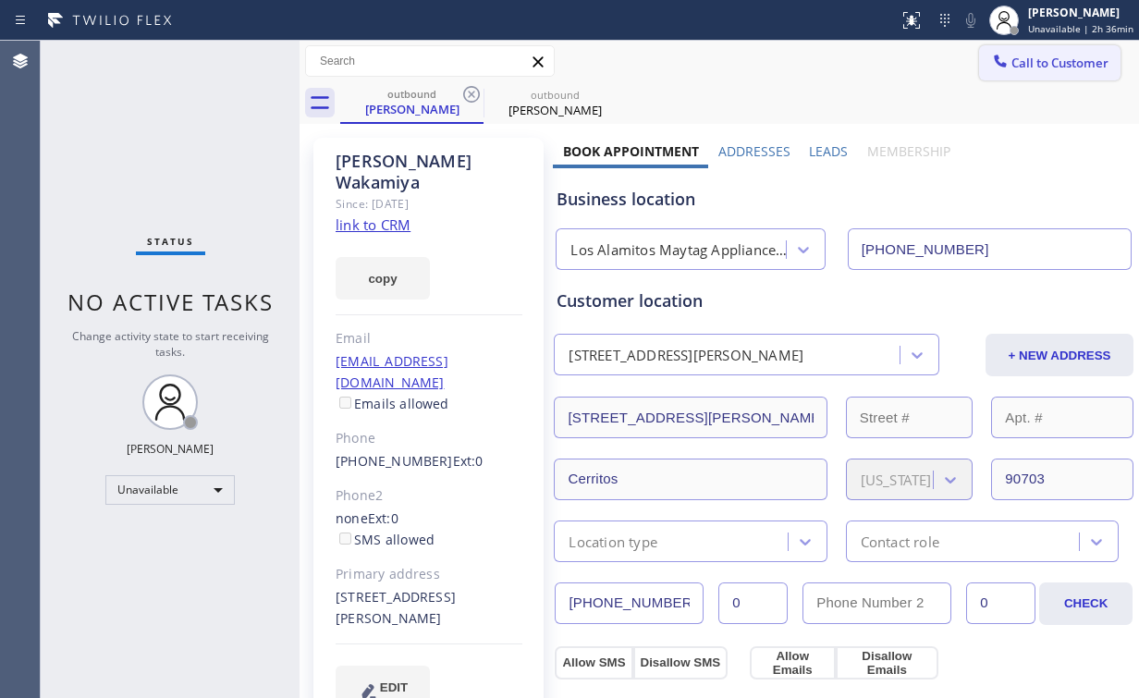
drag, startPoint x: 1018, startPoint y: 144, endPoint x: 1019, endPoint y: 61, distance: 83.2
click at [1019, 60] on span "Call to Customer" at bounding box center [1059, 63] width 97 height 17
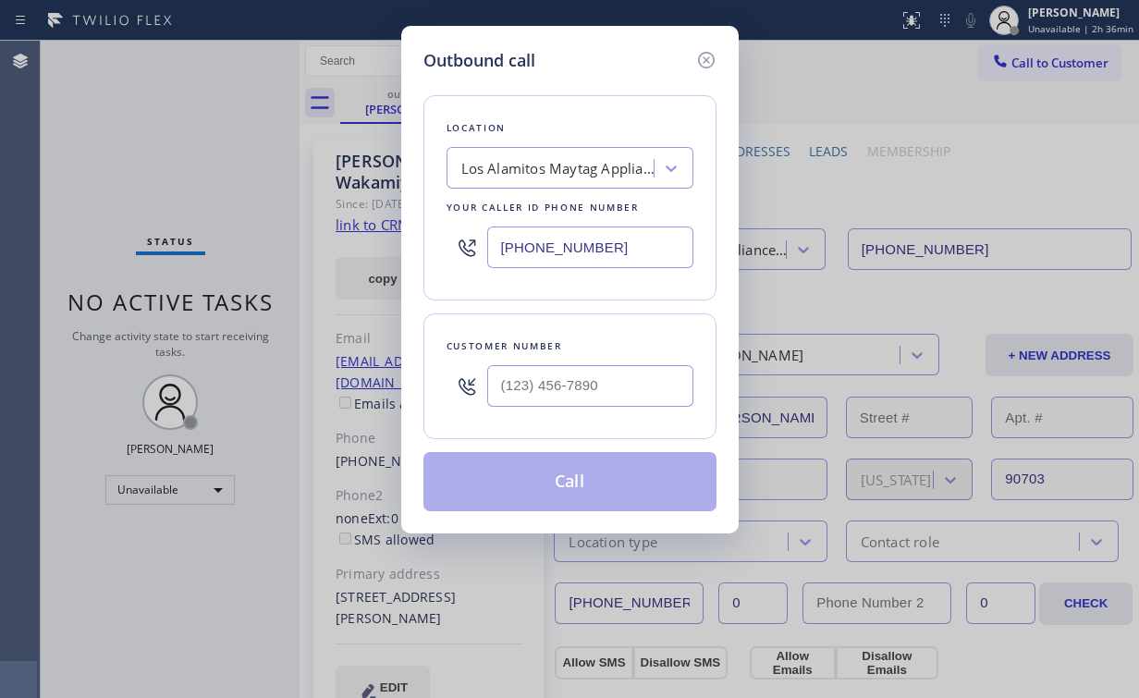
drag, startPoint x: 543, startPoint y: 244, endPoint x: 326, endPoint y: 251, distance: 216.4
click at [331, 251] on div "Outbound call Location [GEOGRAPHIC_DATA] Maytag Appliance Repair Your caller id…" at bounding box center [569, 349] width 1139 height 698
paste input "458) 217-8034"
type input "[PHONE_NUMBER]"
click at [616, 385] on input "(___) ___-____" at bounding box center [590, 386] width 206 height 42
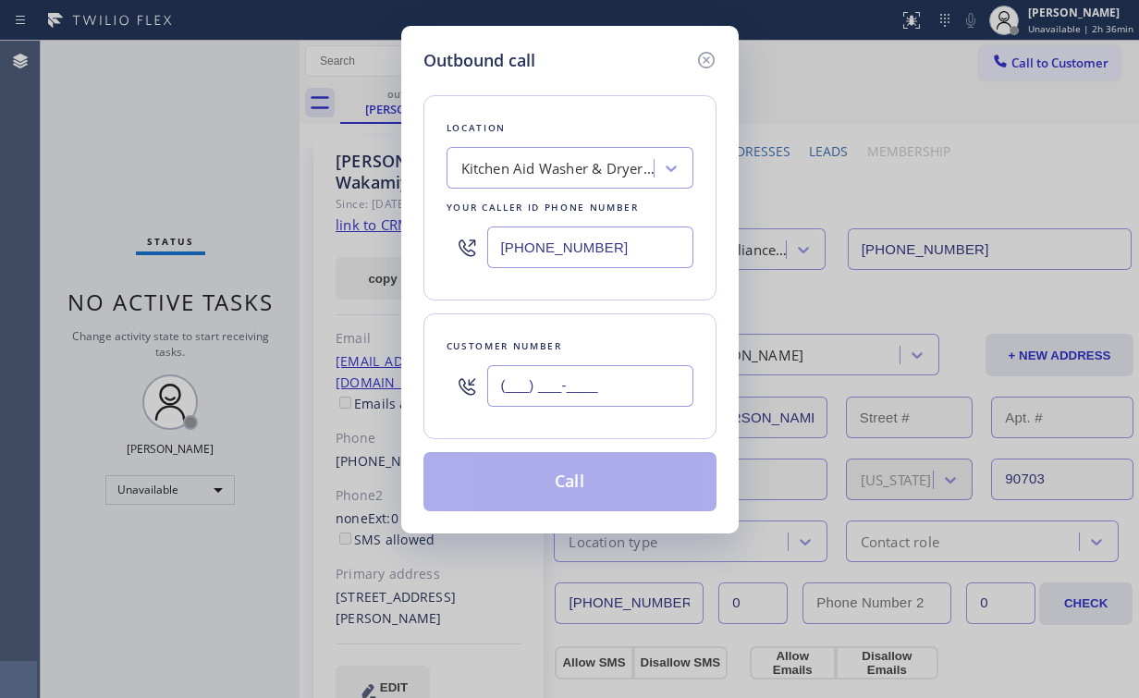
paste input "541) 232-4030"
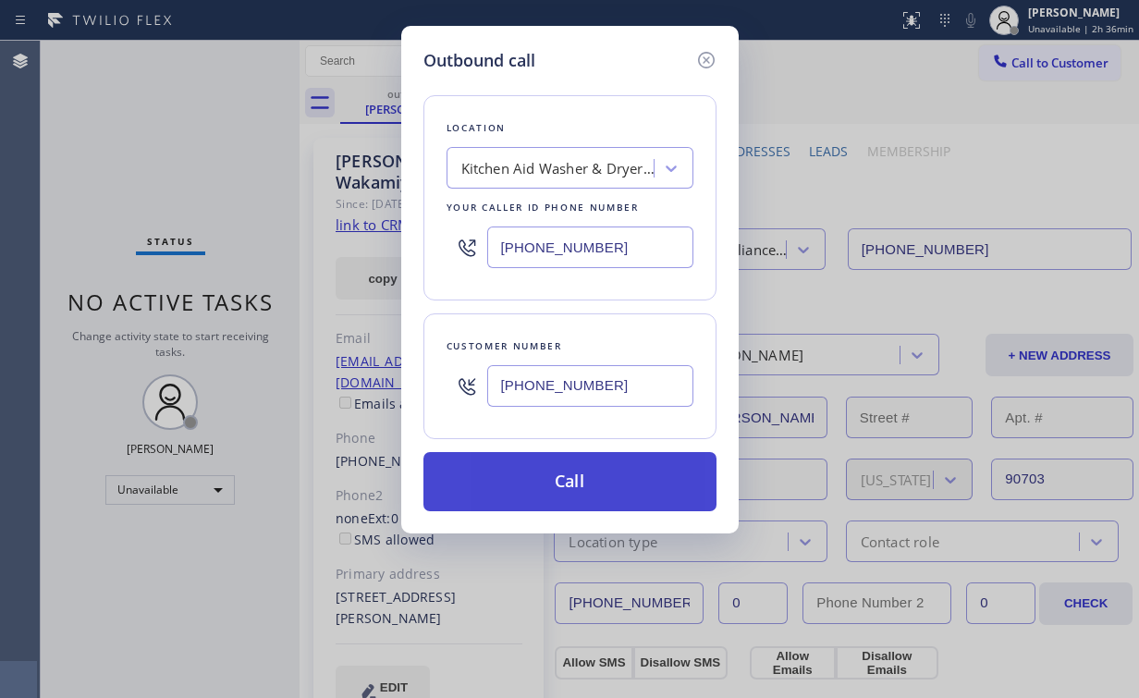
type input "[PHONE_NUMBER]"
click at [581, 471] on button "Call" at bounding box center [569, 481] width 293 height 59
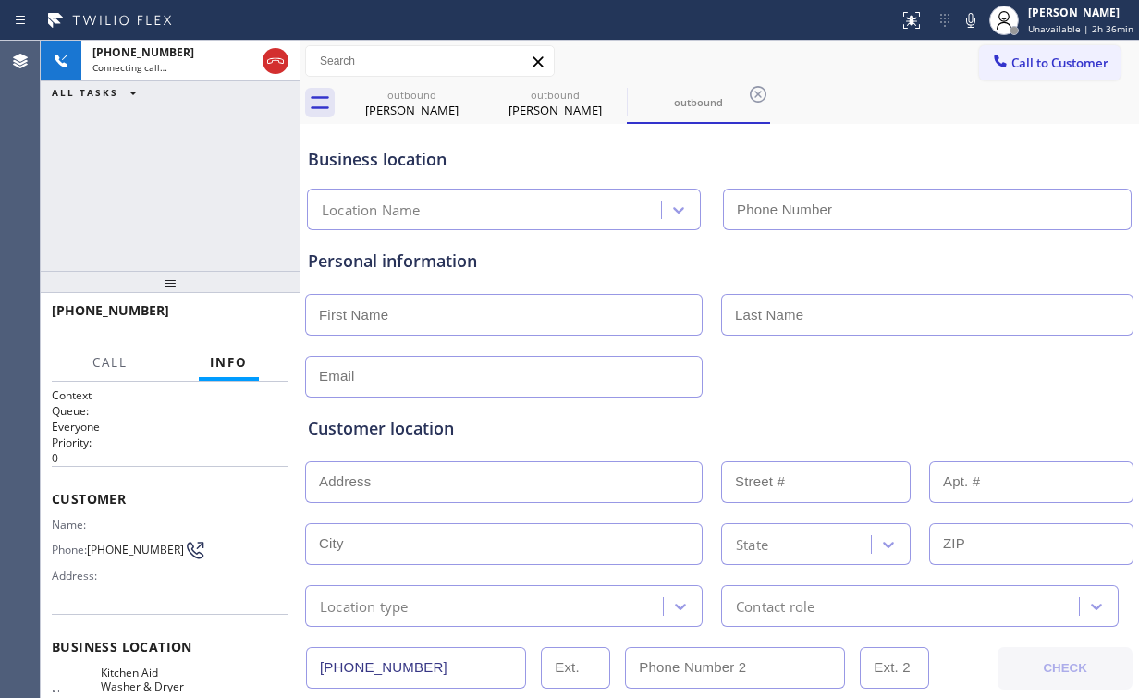
type input "[PHONE_NUMBER]"
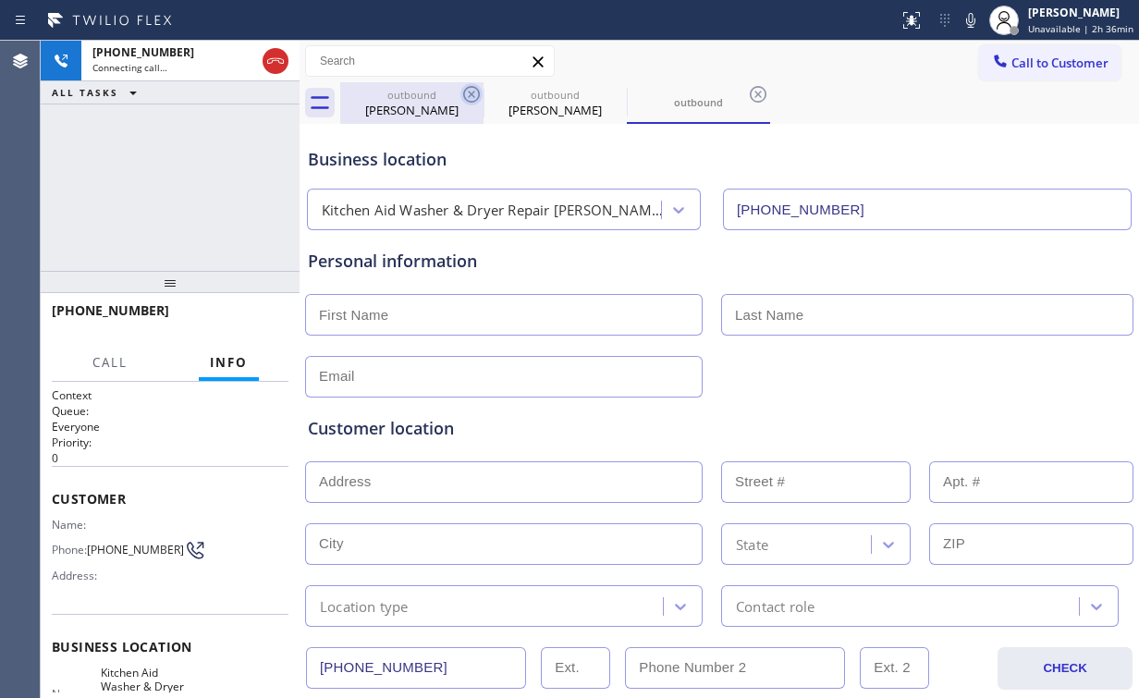
drag, startPoint x: 386, startPoint y: 106, endPoint x: 462, endPoint y: 100, distance: 77.0
click at [391, 105] on div "[PERSON_NAME]" at bounding box center [412, 110] width 140 height 17
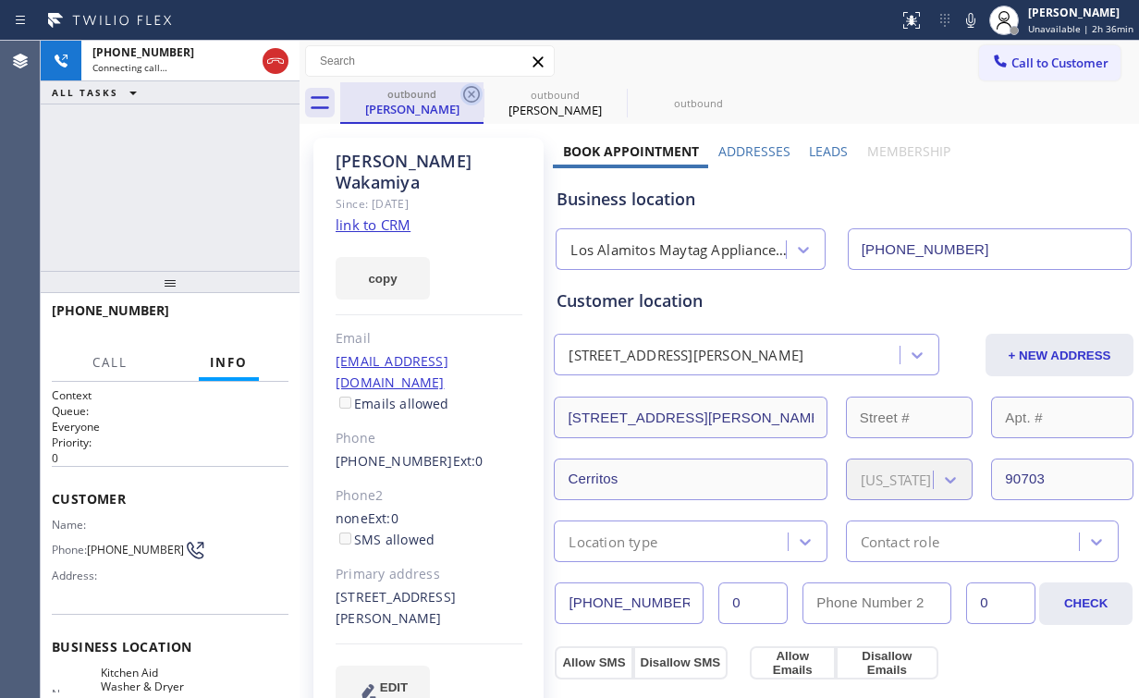
click at [474, 88] on icon at bounding box center [471, 94] width 17 height 17
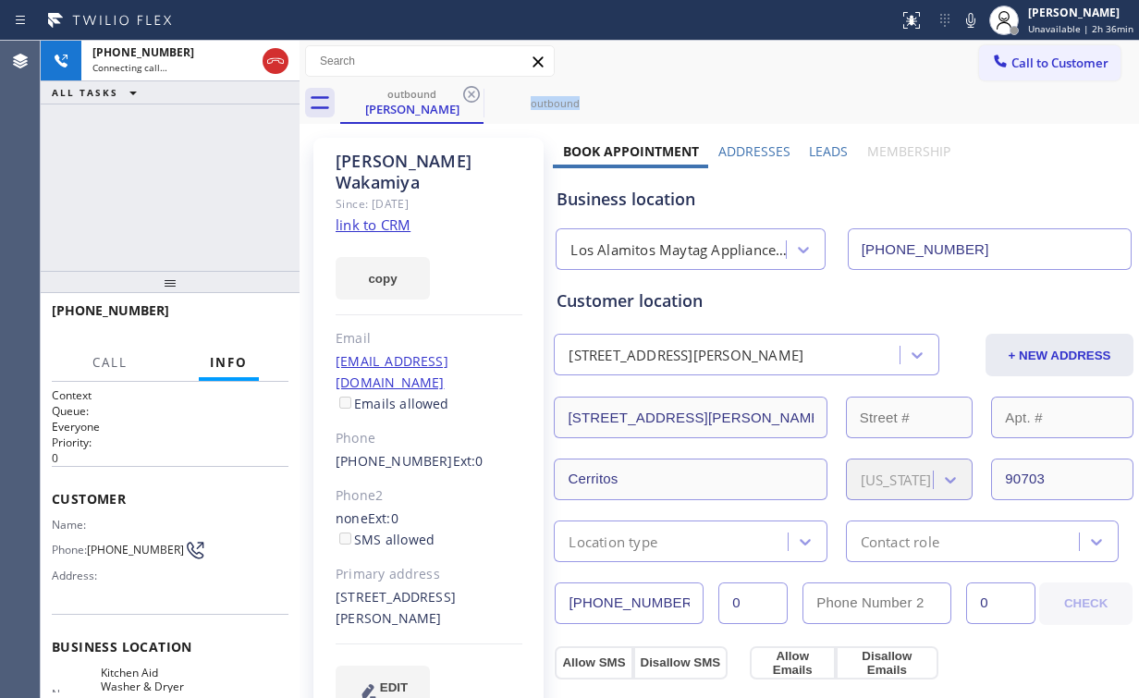
click at [474, 88] on icon at bounding box center [471, 94] width 17 height 17
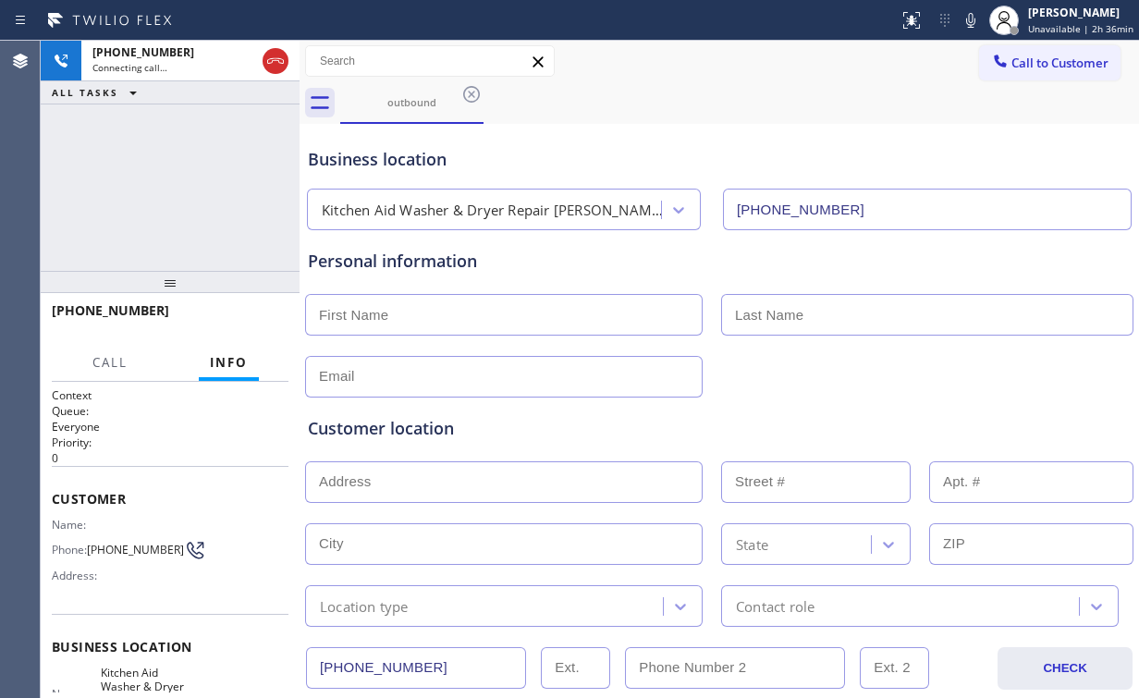
click at [221, 154] on div "[PHONE_NUMBER] Connecting call… ALL TASKS ALL TASKS ACTIVE TASKS TASKS IN WRAP …" at bounding box center [170, 156] width 259 height 230
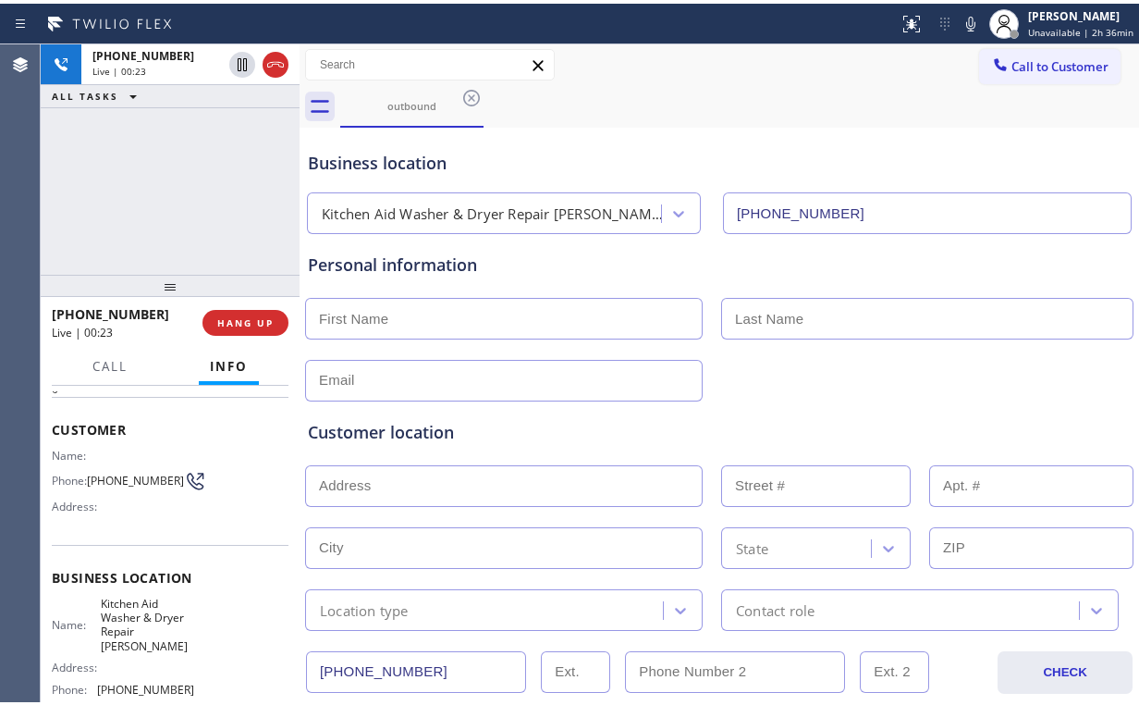
scroll to position [74, 0]
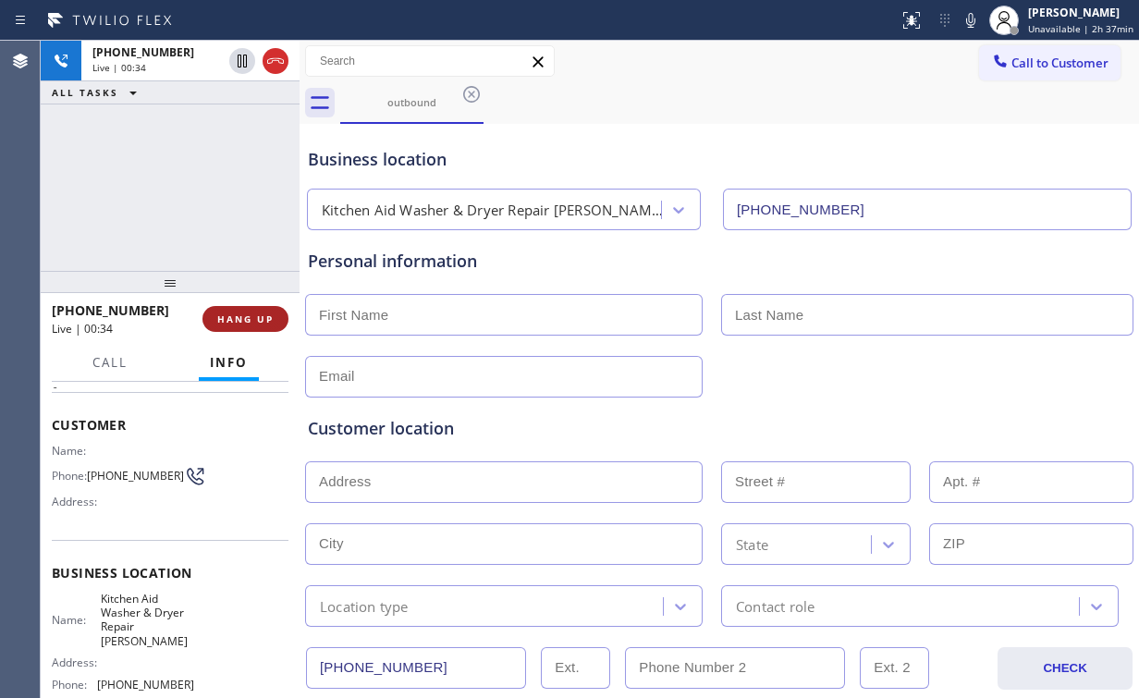
click at [262, 308] on button "HANG UP" at bounding box center [245, 319] width 86 height 26
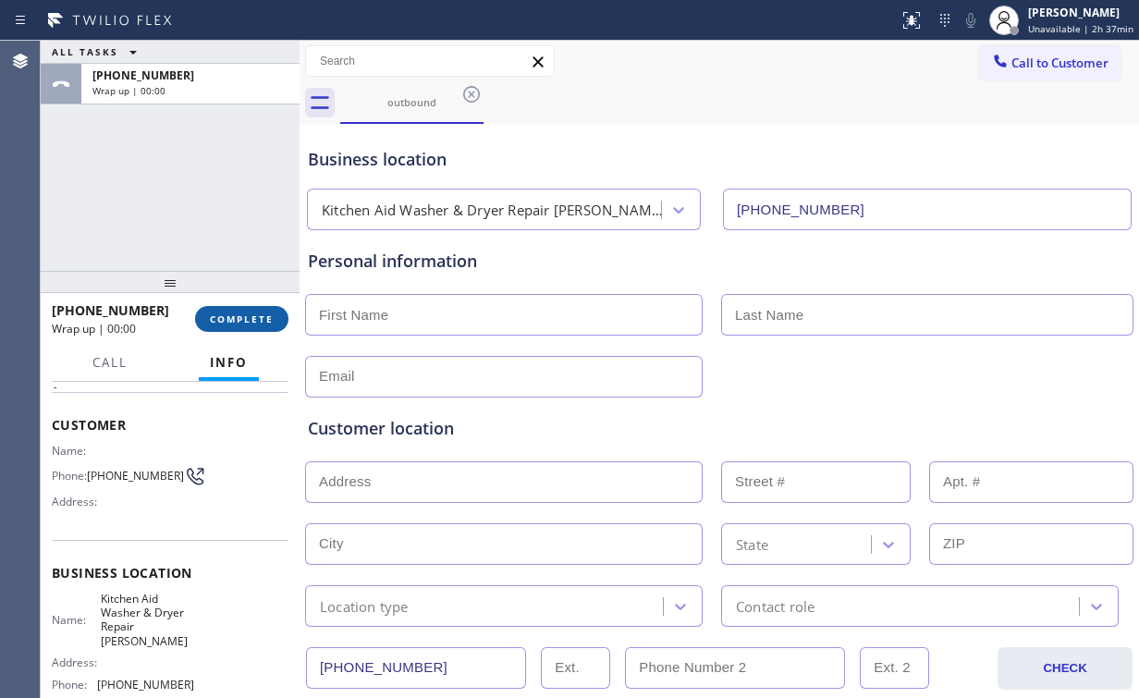
click at [262, 308] on button "COMPLETE" at bounding box center [241, 319] width 93 height 26
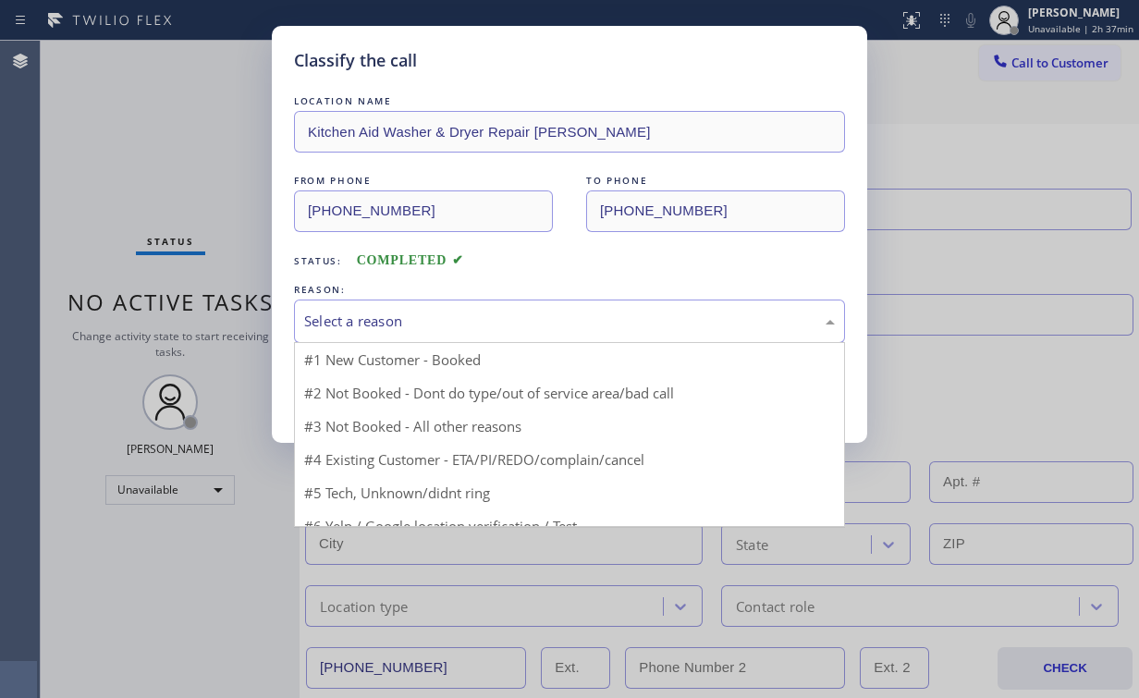
click at [337, 308] on div "Select a reason" at bounding box center [569, 321] width 551 height 43
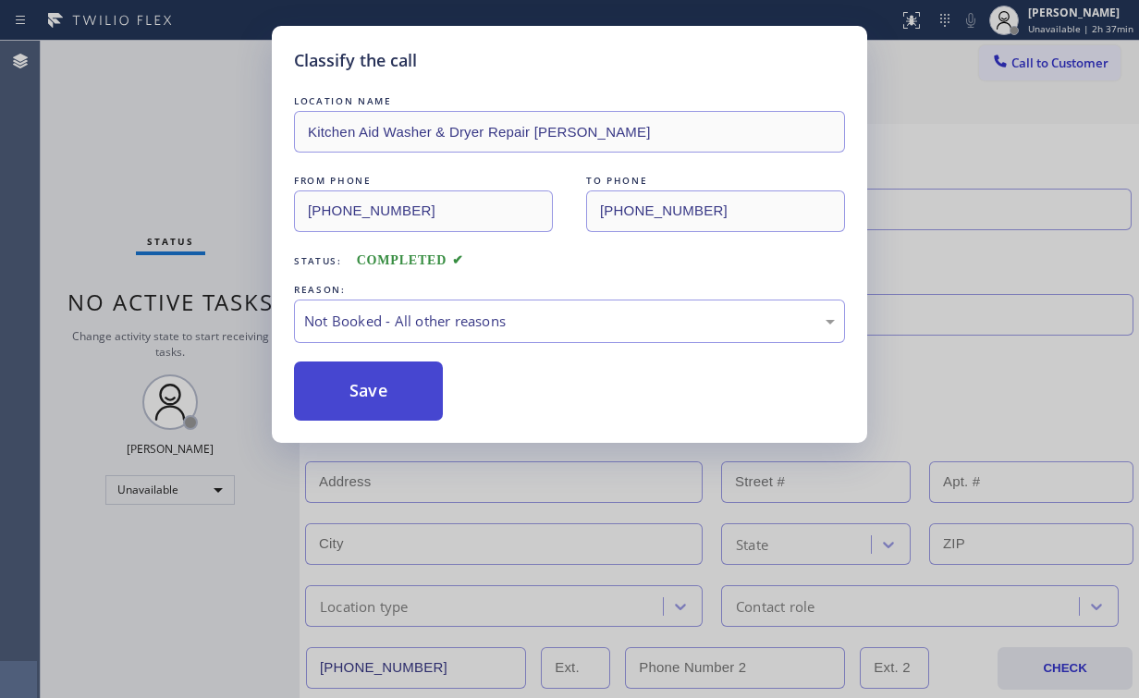
click at [364, 391] on button "Save" at bounding box center [368, 391] width 149 height 59
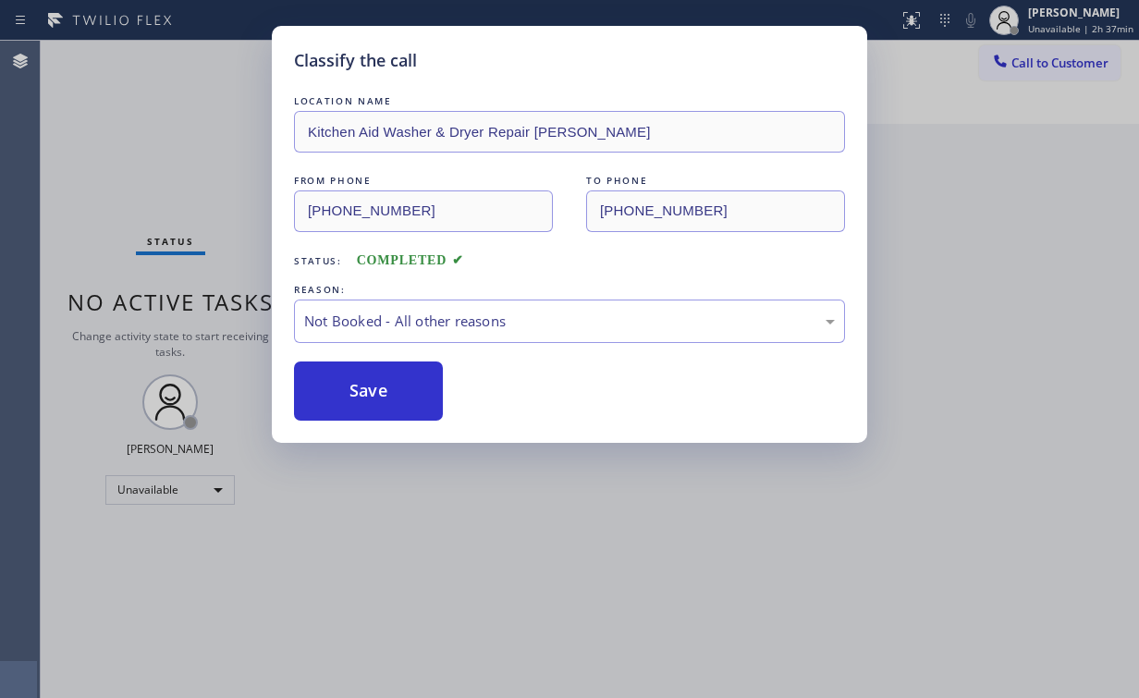
click at [121, 153] on div "Classify the call LOCATION NAME Kitchen Aid Washer & Dryer Repair [PERSON_NAME]…" at bounding box center [569, 349] width 1139 height 698
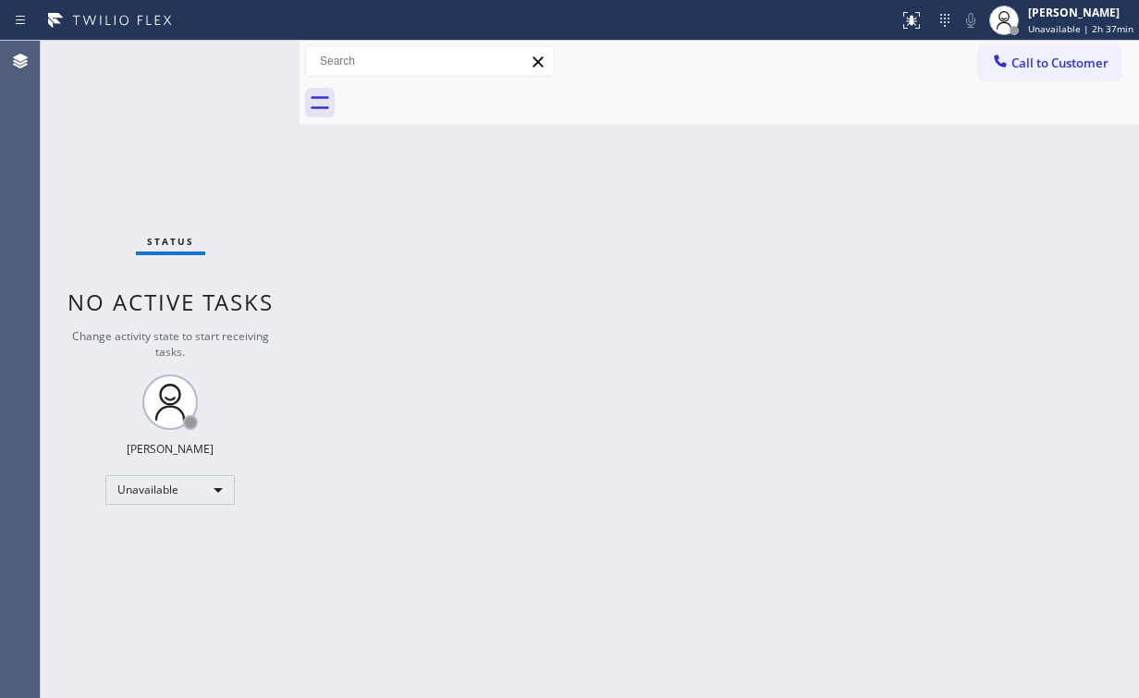
click at [911, 240] on div "Back to Dashboard Change Sender ID Customers Technicians Select a contact Outbo…" at bounding box center [720, 369] width 840 height 657
drag, startPoint x: 1032, startPoint y: 57, endPoint x: 1030, endPoint y: 69, distance: 12.2
click at [1033, 64] on span "Call to Customer" at bounding box center [1059, 63] width 97 height 17
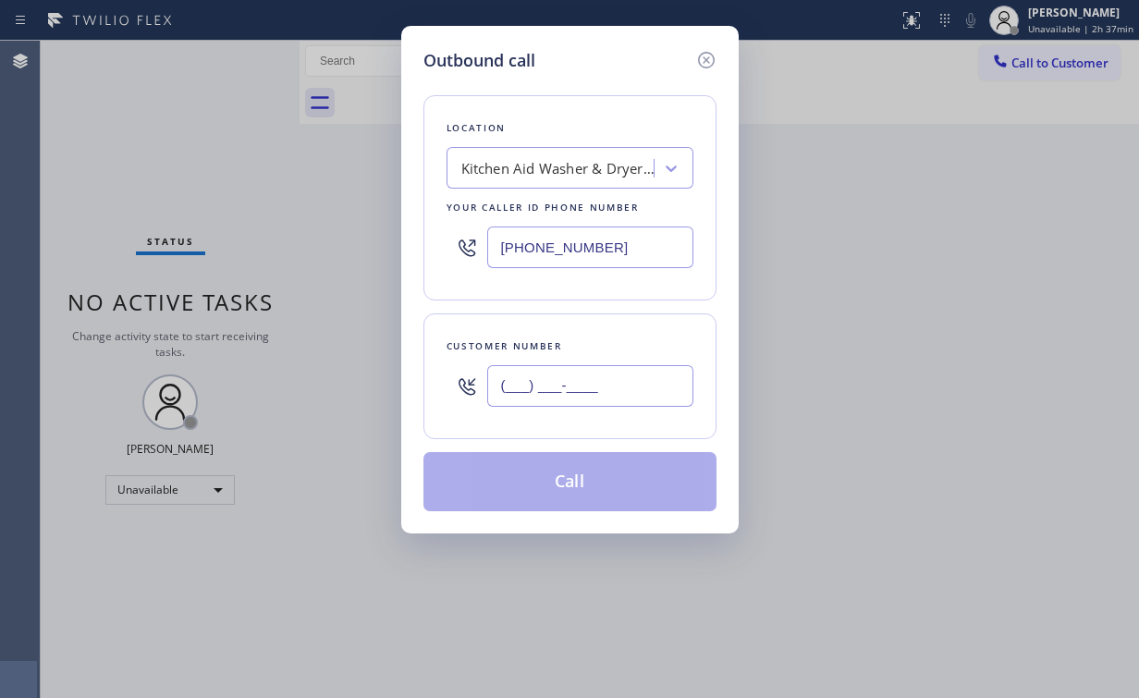
click at [639, 370] on input "(___) ___-____" at bounding box center [590, 386] width 206 height 42
paste input "541) 232-4030"
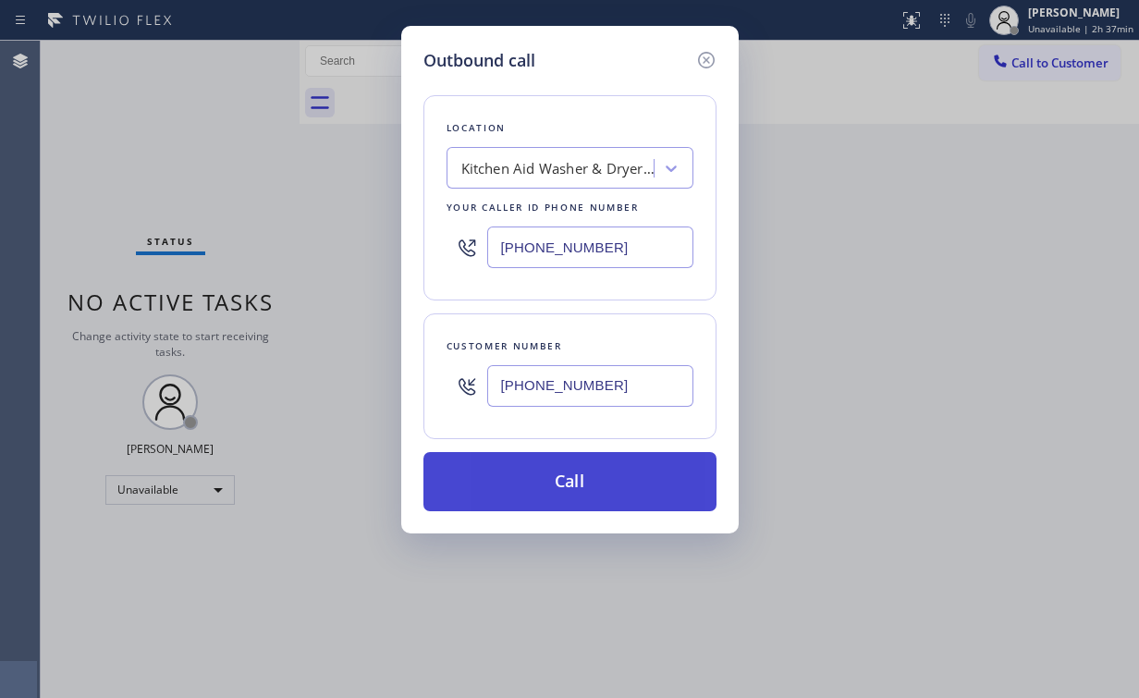
type input "[PHONE_NUMBER]"
click at [558, 466] on button "Call" at bounding box center [569, 481] width 293 height 59
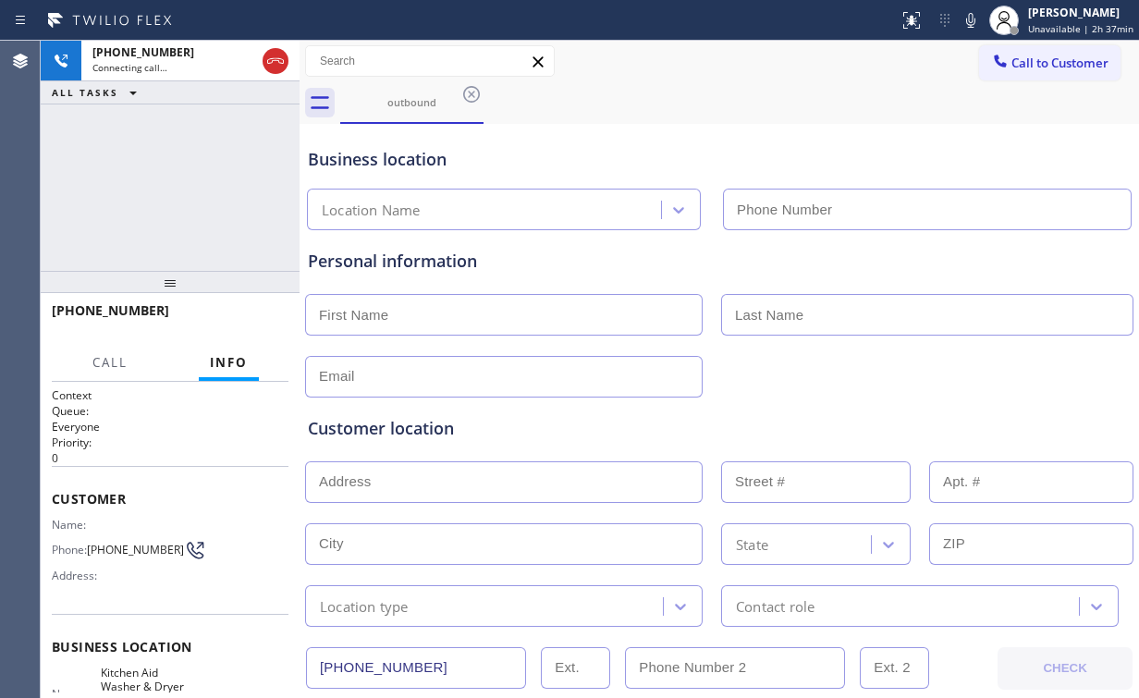
type input "[PHONE_NUMBER]"
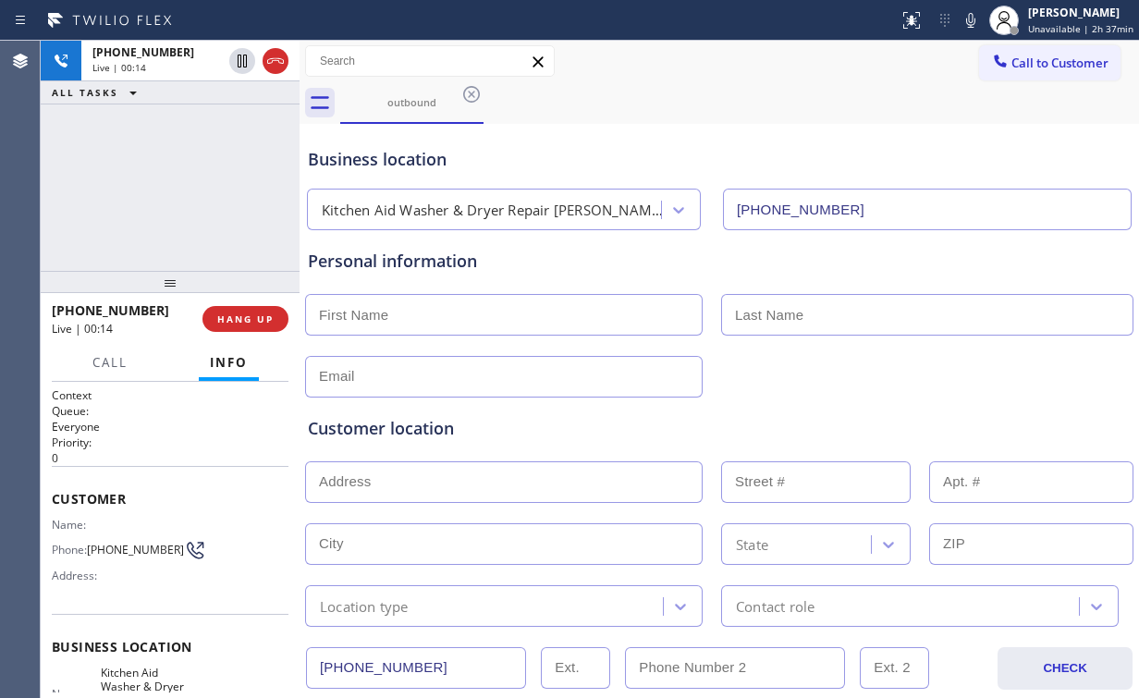
click at [185, 182] on div "[PHONE_NUMBER] Live | 00:14 ALL TASKS ALL TASKS ACTIVE TASKS TASKS IN WRAP UP" at bounding box center [170, 156] width 259 height 230
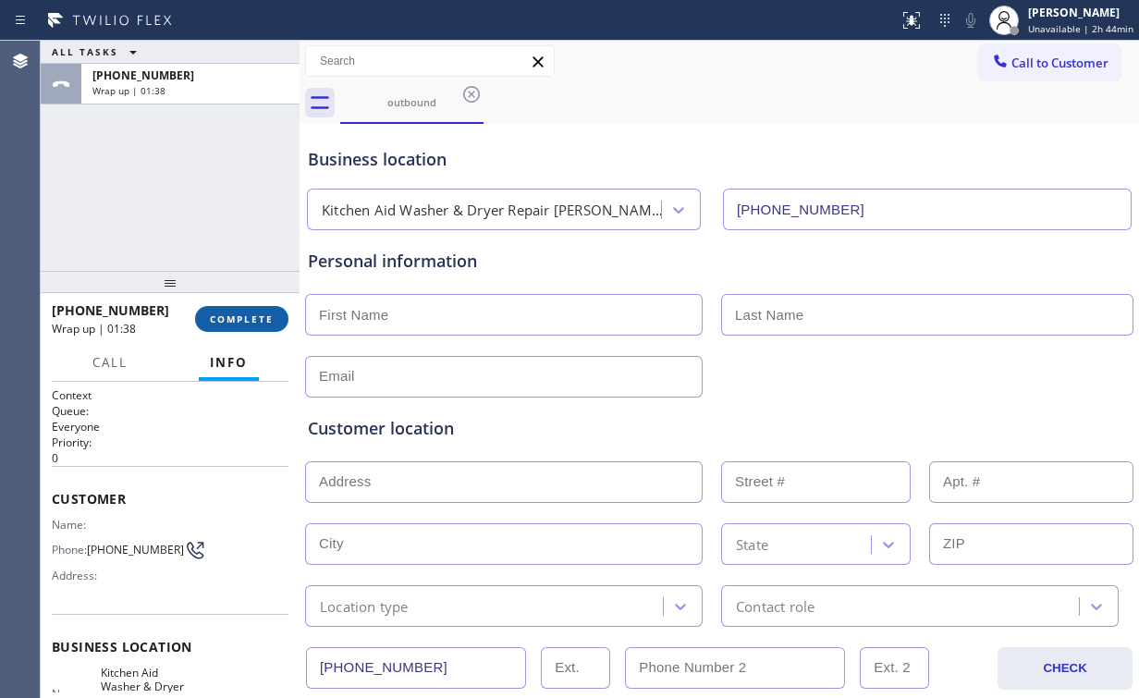
click at [236, 310] on button "COMPLETE" at bounding box center [241, 319] width 93 height 26
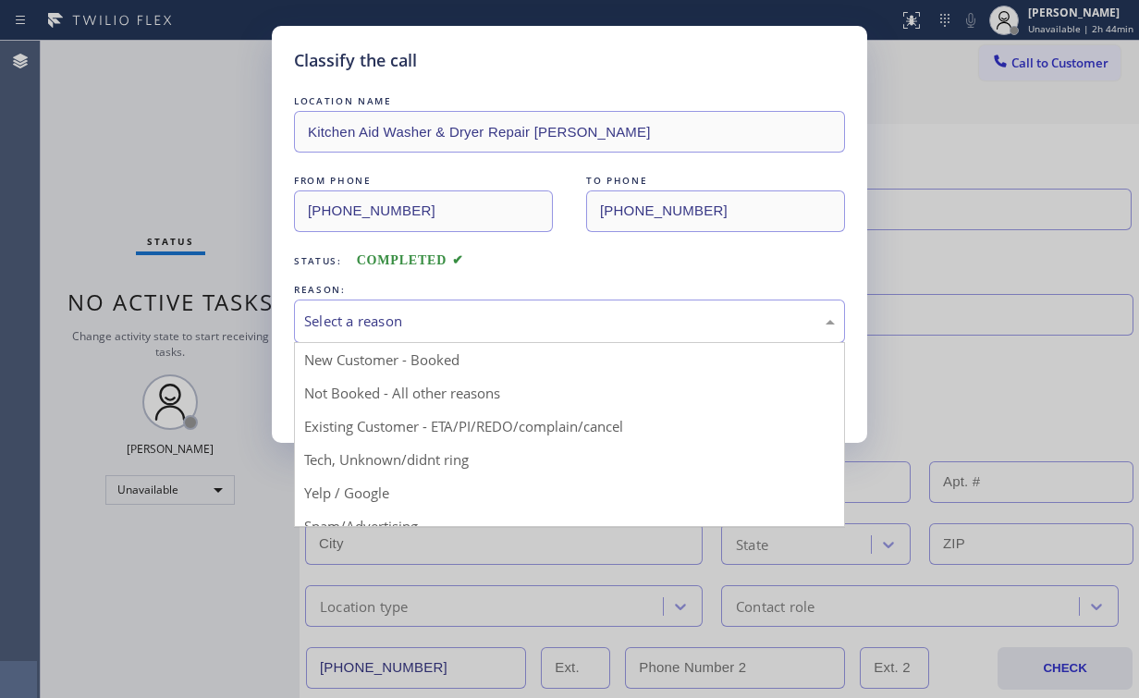
click at [362, 322] on div "Select a reason" at bounding box center [569, 321] width 531 height 21
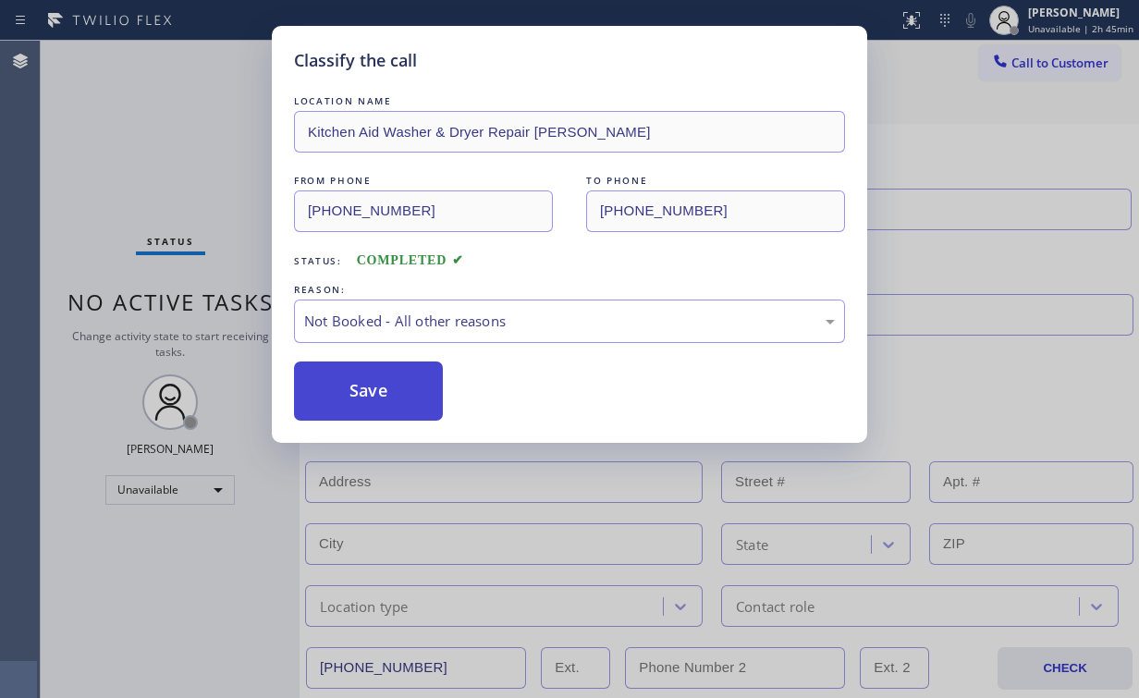
click at [340, 381] on button "Save" at bounding box center [368, 391] width 149 height 59
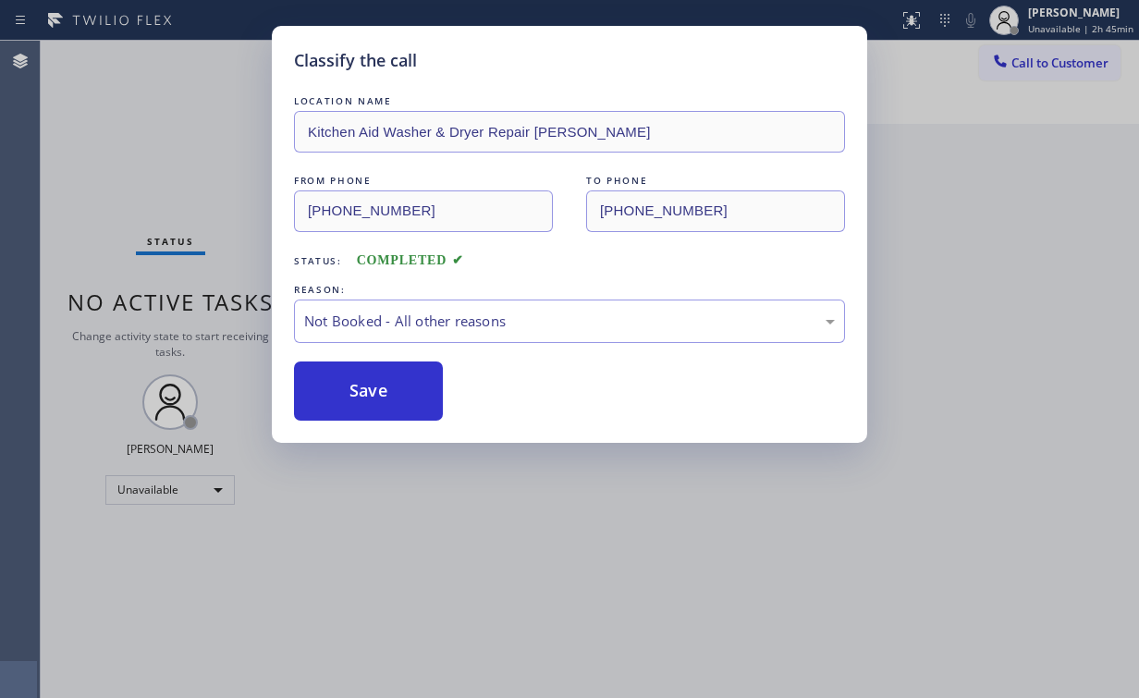
click at [207, 196] on div "Classify the call LOCATION NAME Kitchen Aid Washer & Dryer Repair [PERSON_NAME]…" at bounding box center [569, 349] width 1139 height 698
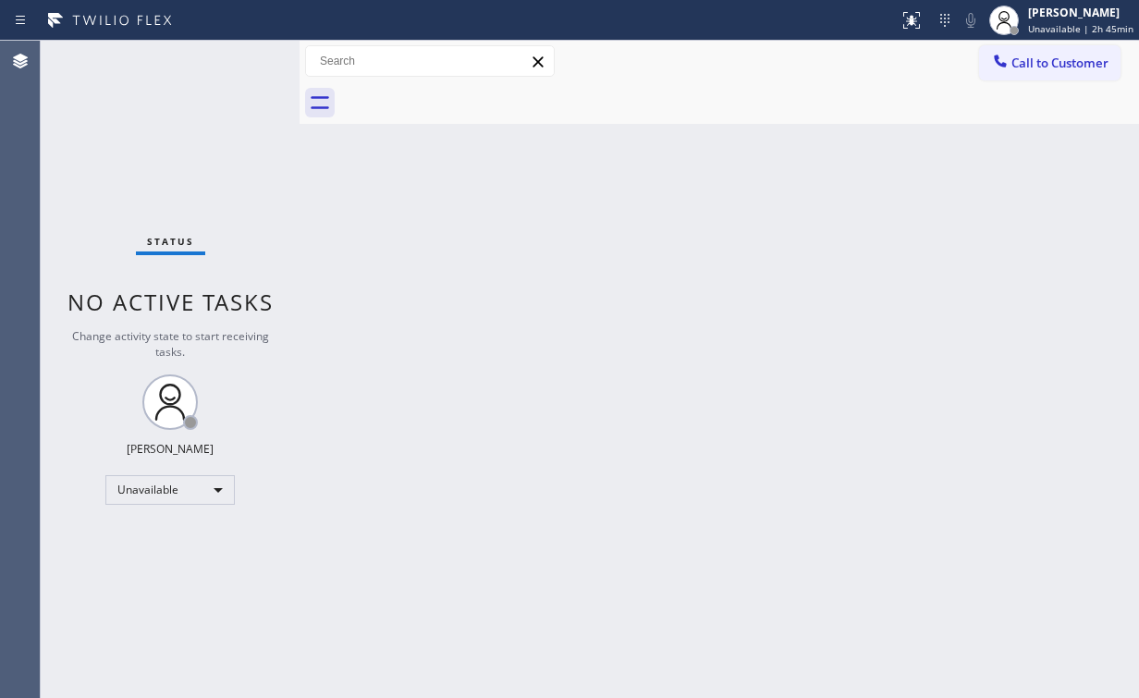
click at [89, 144] on div "Status No active tasks Change activity state to start receiving tasks. [PERSON_…" at bounding box center [170, 369] width 259 height 657
drag, startPoint x: 130, startPoint y: 116, endPoint x: 78, endPoint y: 37, distance: 95.4
click at [129, 115] on div "Status No active tasks Change activity state to start receiving tasks. [PERSON_…" at bounding box center [170, 369] width 259 height 657
drag, startPoint x: 1031, startPoint y: 51, endPoint x: 1028, endPoint y: 65, distance: 14.1
click at [1030, 59] on button "Call to Customer" at bounding box center [1049, 62] width 141 height 35
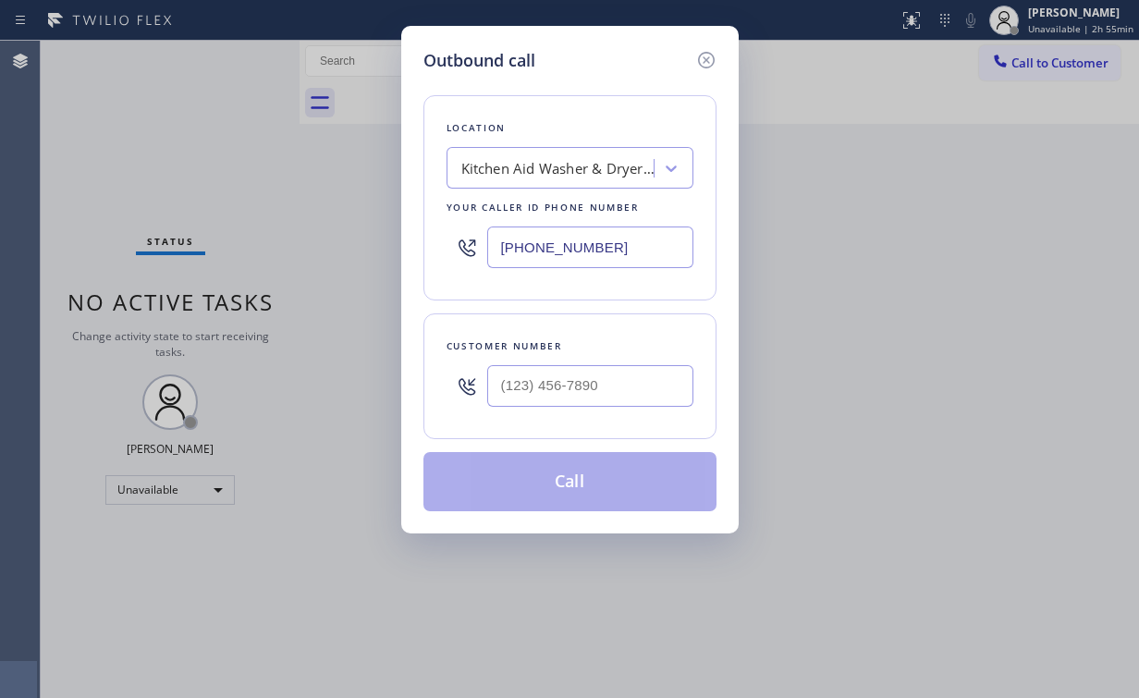
drag, startPoint x: 549, startPoint y: 240, endPoint x: 304, endPoint y: 216, distance: 246.2
click at [317, 239] on div "Outbound call Location Kitchen Aid Washer & Dryer Repair [GEOGRAPHIC_DATA] Your…" at bounding box center [569, 349] width 1139 height 698
paste input "855) 731-4952"
type input "[PHONE_NUMBER]"
click at [584, 389] on input "(___) ___-____" at bounding box center [590, 386] width 206 height 42
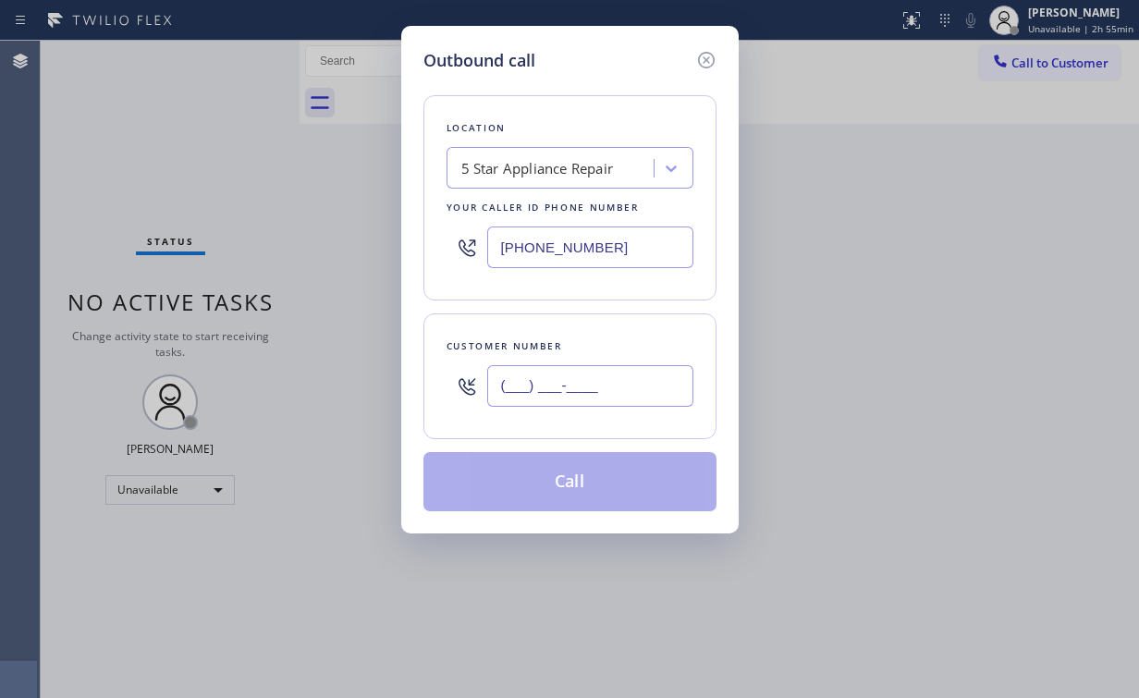
paste input "562) 716-9592"
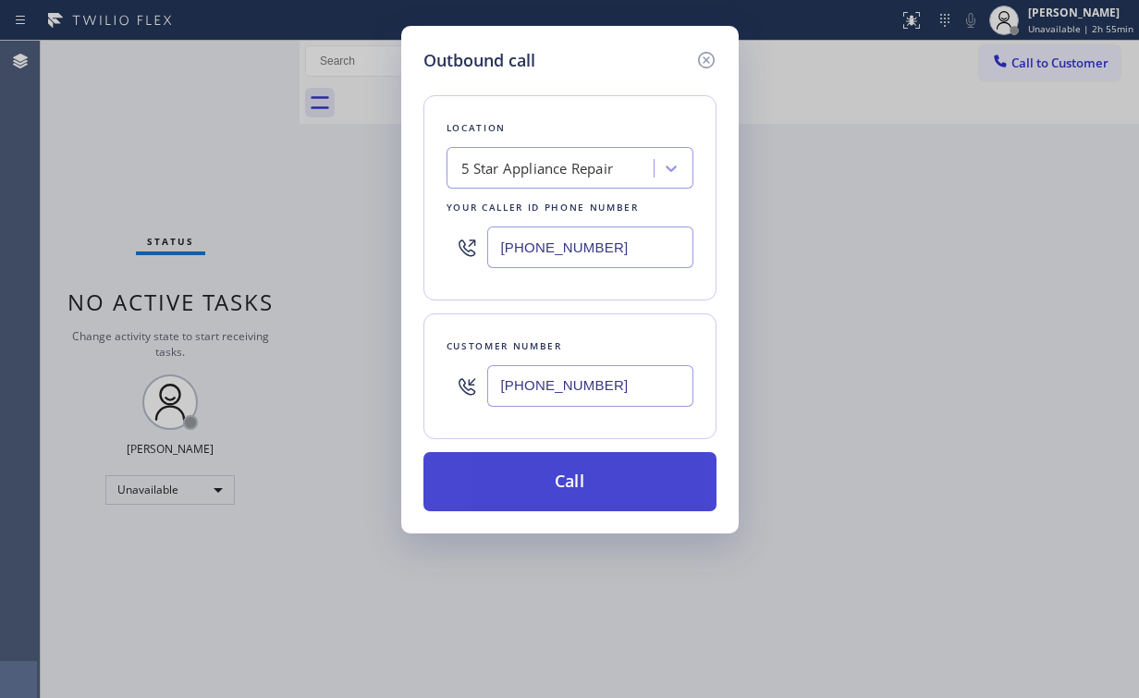
type input "[PHONE_NUMBER]"
click at [530, 484] on button "Call" at bounding box center [569, 481] width 293 height 59
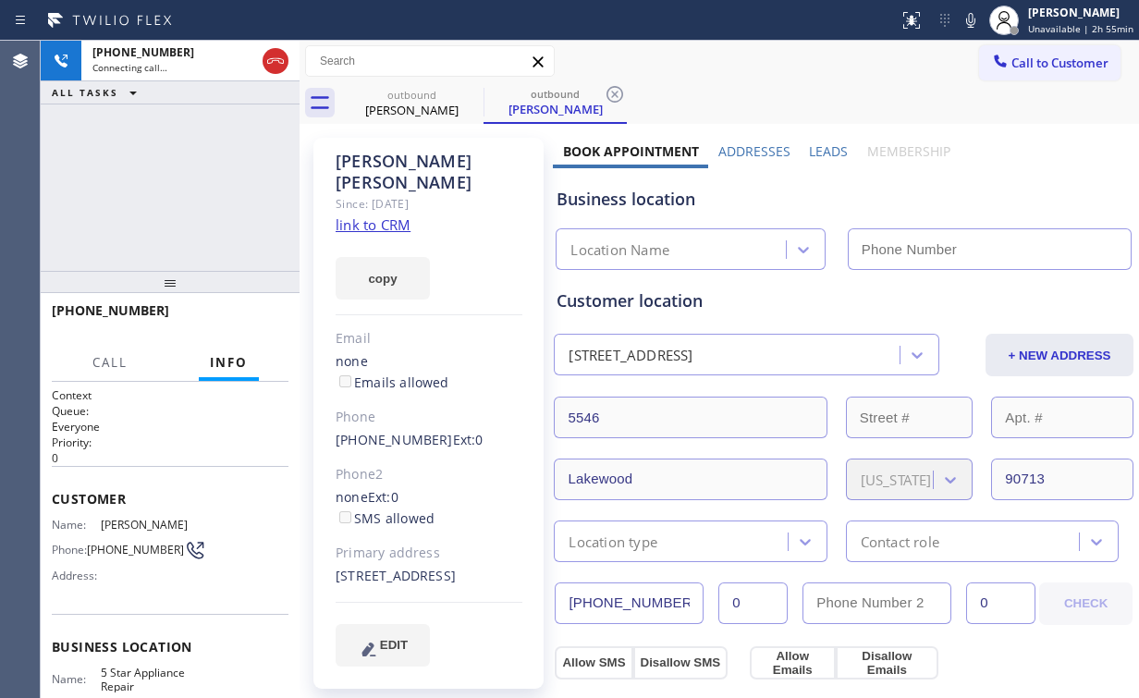
click at [153, 203] on div "[PHONE_NUMBER] Connecting call… ALL TASKS ALL TASKS ACTIVE TASKS TASKS IN WRAP …" at bounding box center [170, 156] width 259 height 230
type input "[PHONE_NUMBER]"
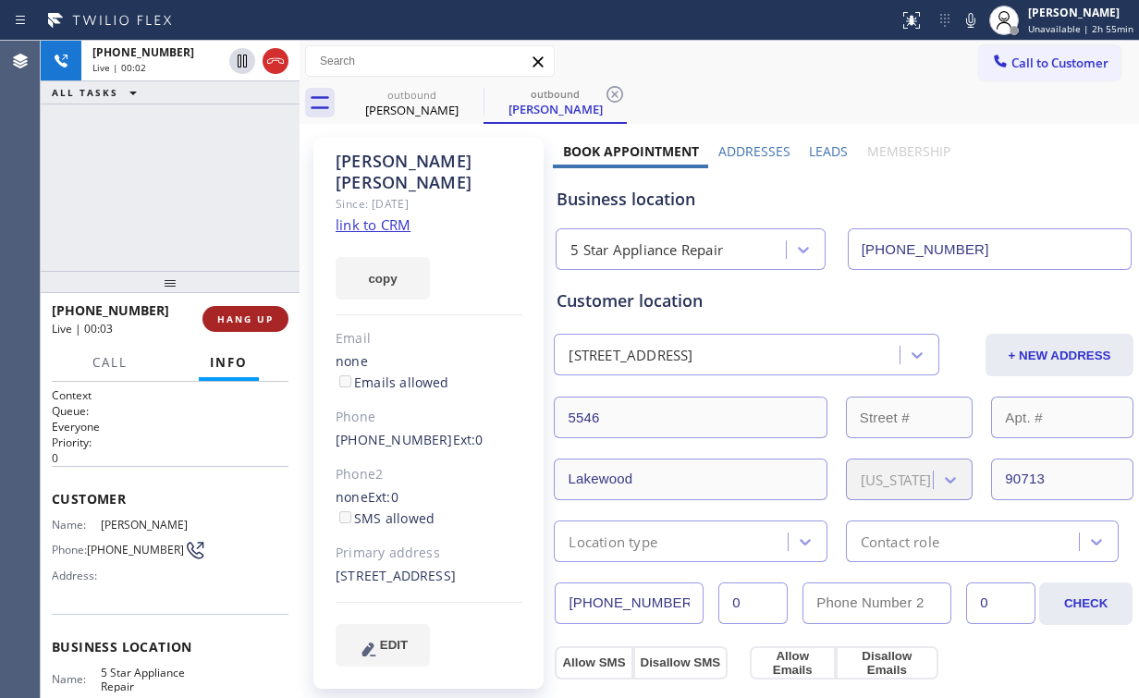
click at [270, 309] on button "HANG UP" at bounding box center [245, 319] width 86 height 26
click at [269, 309] on button "HANG UP" at bounding box center [245, 319] width 86 height 26
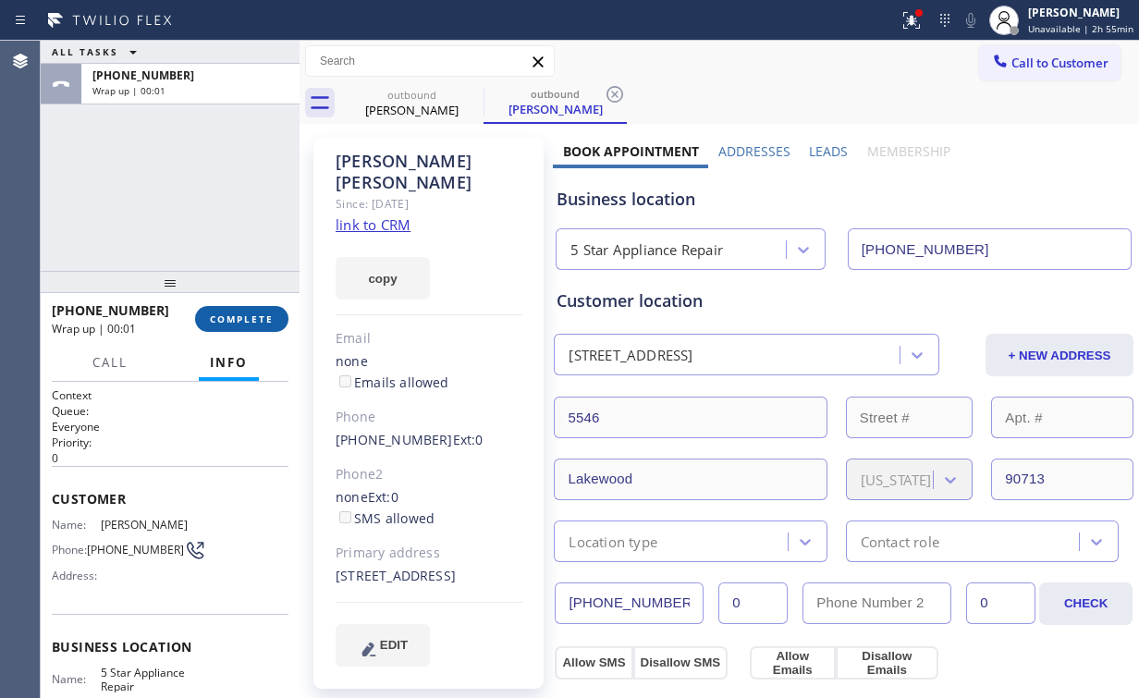
click at [269, 309] on button "COMPLETE" at bounding box center [241, 319] width 93 height 26
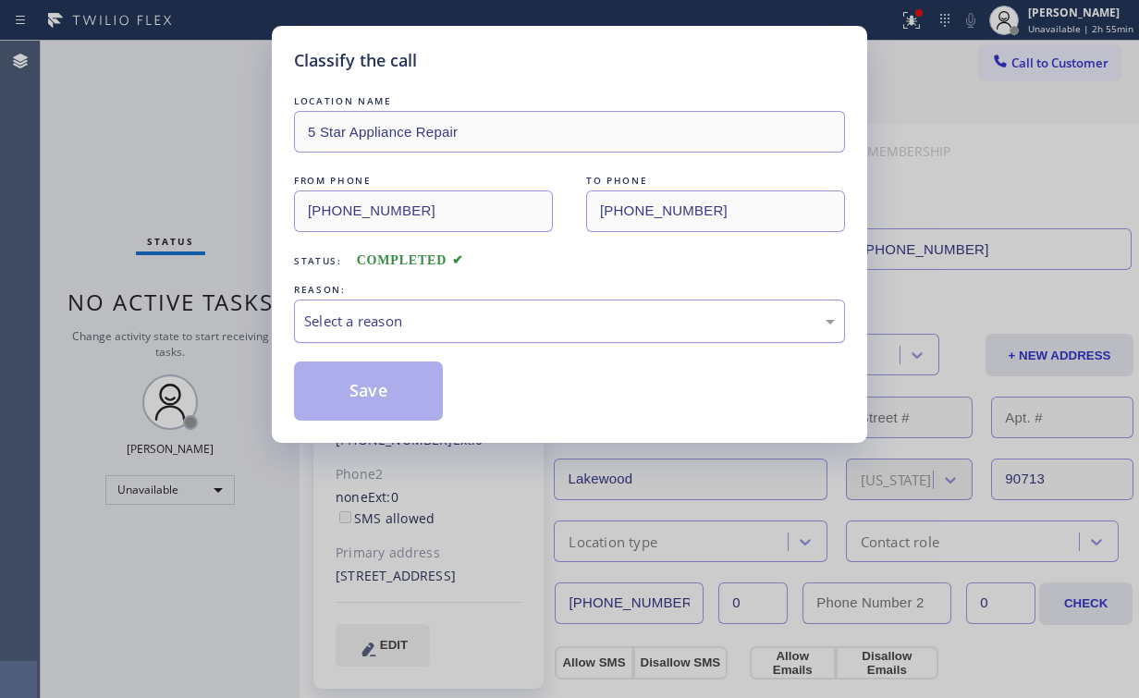
click at [361, 318] on div "Select a reason" at bounding box center [569, 321] width 531 height 21
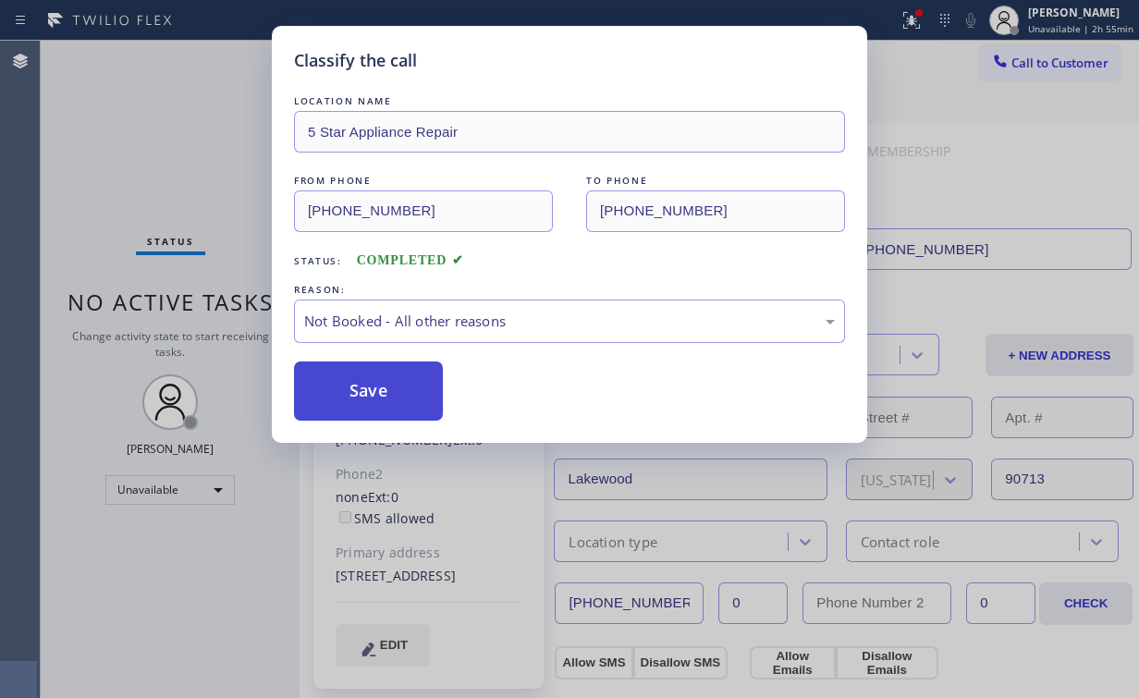
click at [366, 396] on button "Save" at bounding box center [368, 391] width 149 height 59
drag, startPoint x: 135, startPoint y: 129, endPoint x: 389, endPoint y: 133, distance: 254.3
click at [137, 128] on div "Classify the call LOCATION NAME 5 Star Appliance Repair FROM PHONE [PHONE_NUMBE…" at bounding box center [569, 349] width 1139 height 698
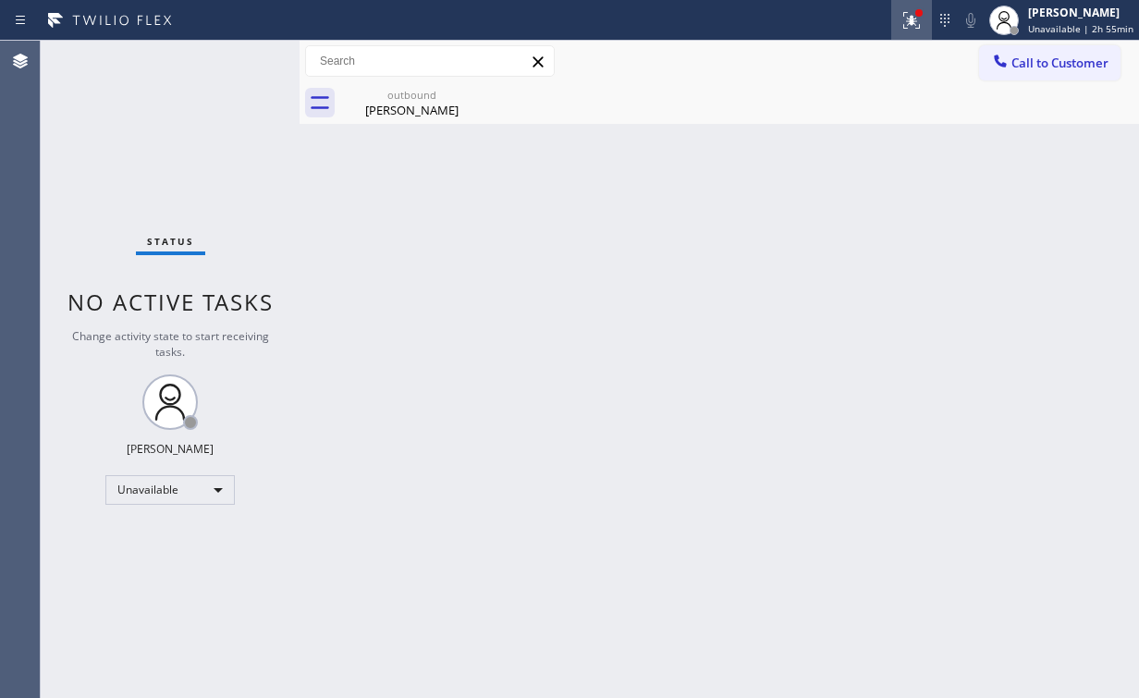
click at [915, 27] on icon at bounding box center [912, 20] width 22 height 22
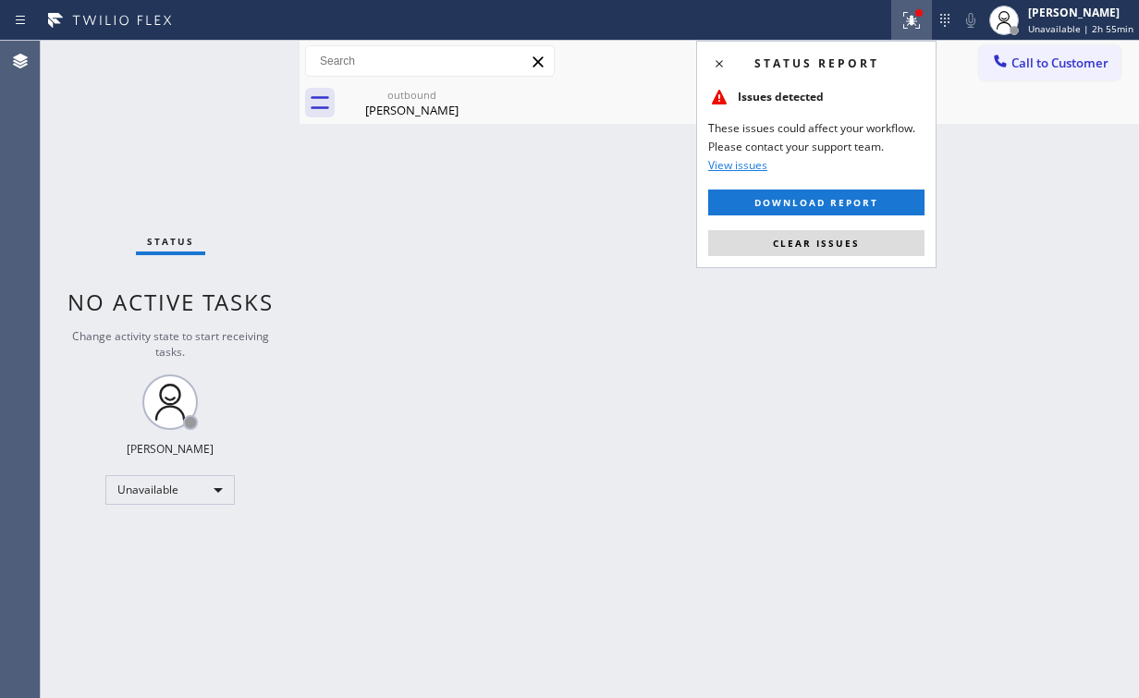
click at [827, 259] on div "Status report Issues detected These issues could affect your workflow. Please c…" at bounding box center [816, 154] width 240 height 227
click at [824, 251] on button "Clear issues" at bounding box center [816, 243] width 216 height 26
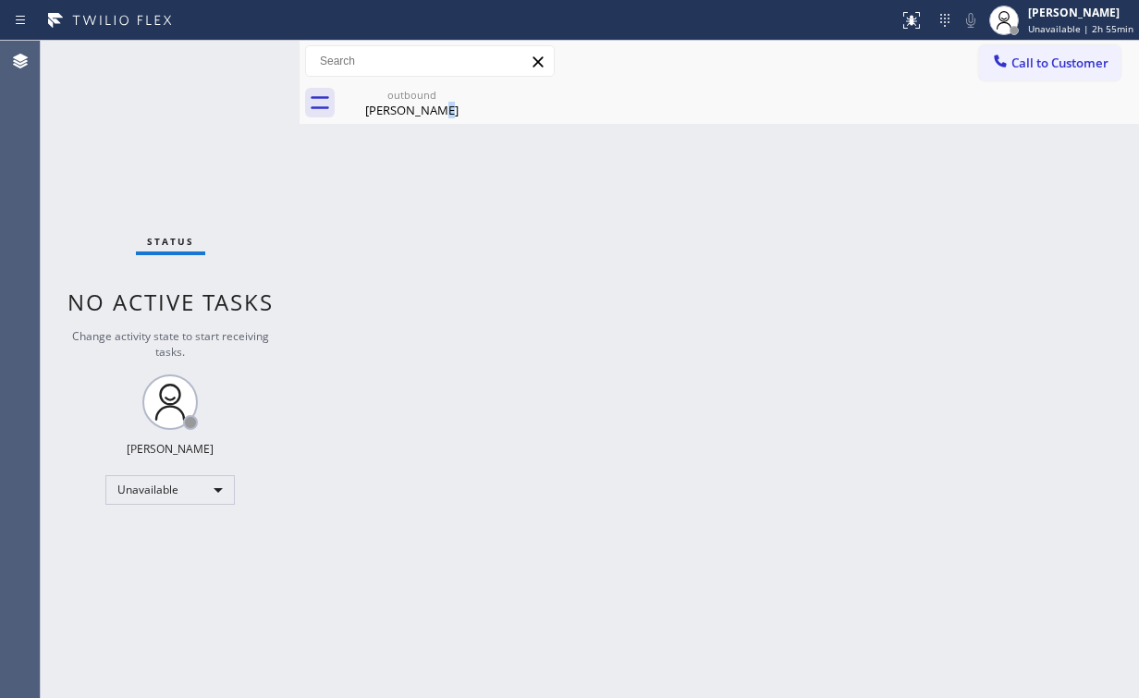
drag, startPoint x: 443, startPoint y: 215, endPoint x: 432, endPoint y: 190, distance: 27.3
click at [435, 197] on div "Back to Dashboard Change Sender ID Customers Technicians Select a contact Outbo…" at bounding box center [720, 369] width 840 height 657
click at [399, 99] on div "outbound" at bounding box center [412, 95] width 140 height 14
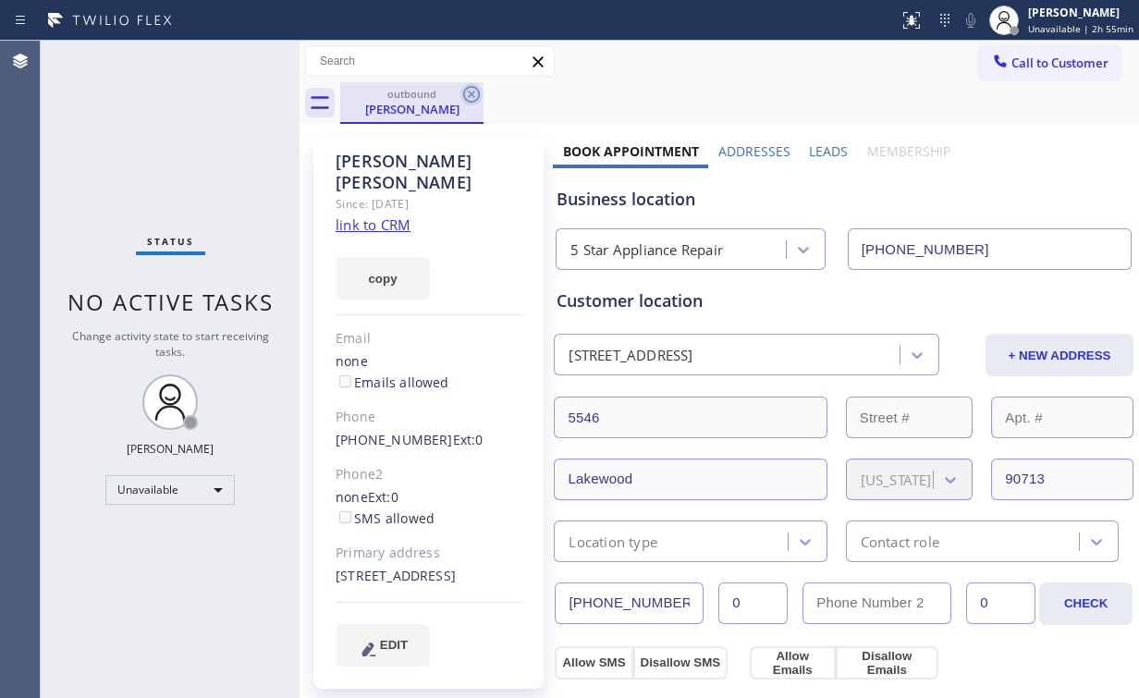
click at [473, 91] on icon at bounding box center [471, 94] width 22 height 22
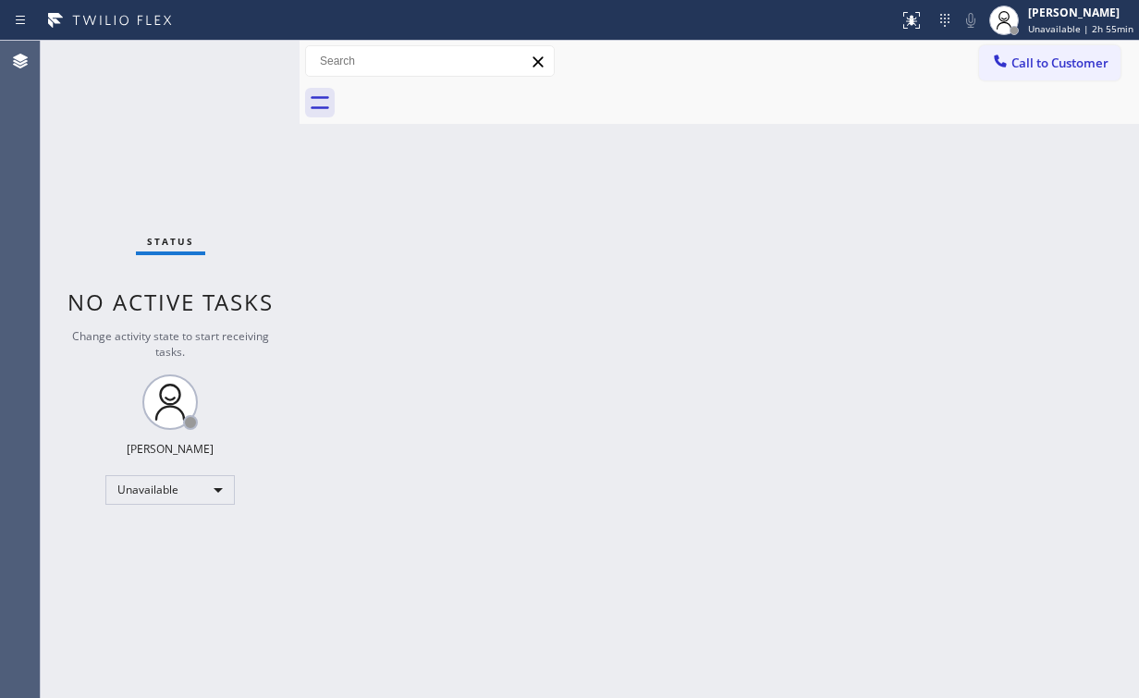
click at [815, 211] on div "Back to Dashboard Change Sender ID Customers Technicians Select a contact Outbo…" at bounding box center [720, 369] width 840 height 657
drag, startPoint x: 1054, startPoint y: 60, endPoint x: 634, endPoint y: 304, distance: 485.6
click at [1053, 62] on span "Call to Customer" at bounding box center [1059, 63] width 97 height 17
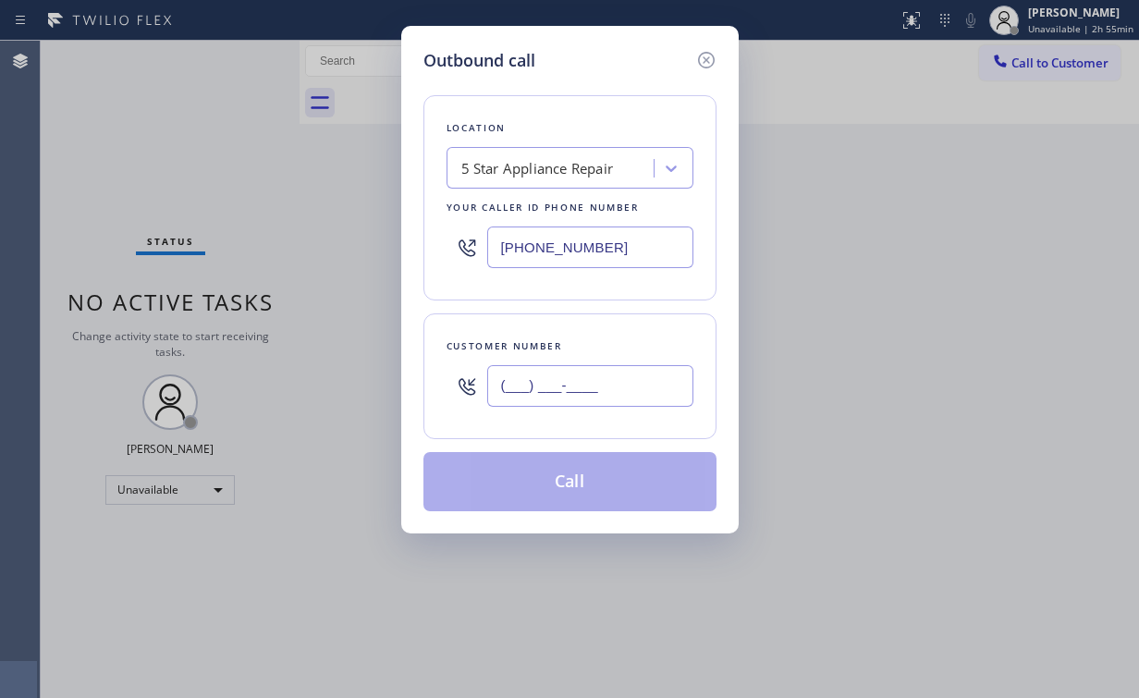
click at [605, 375] on input "(___) ___-____" at bounding box center [590, 386] width 206 height 42
paste input "562) 716-9592"
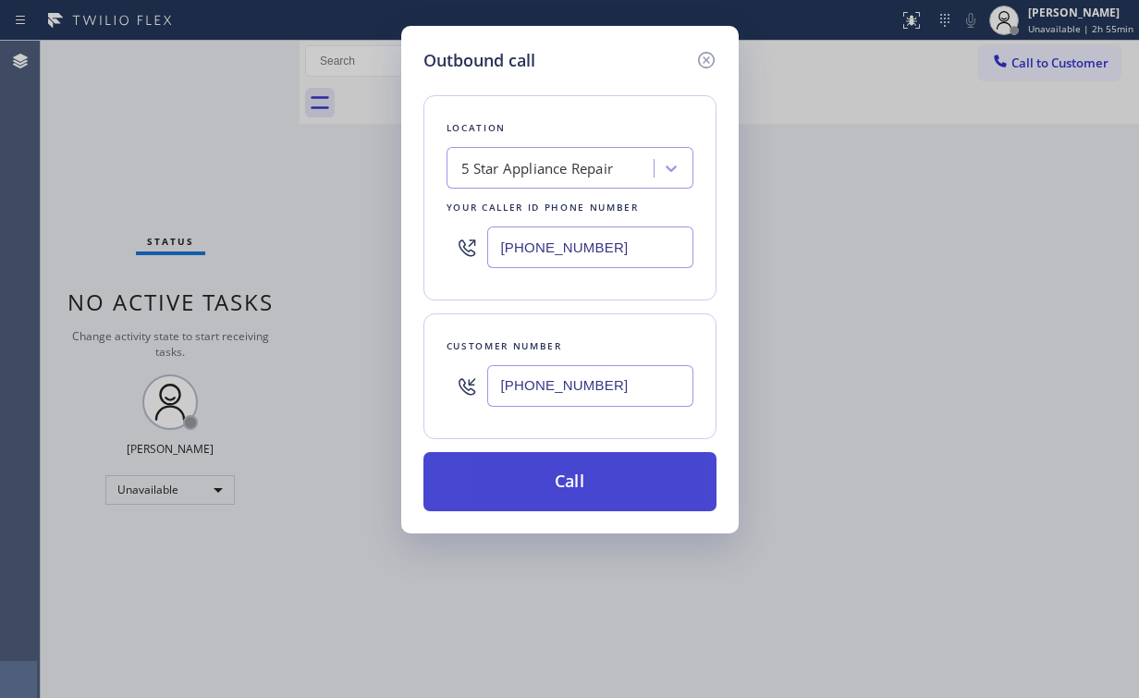
type input "[PHONE_NUMBER]"
click at [549, 479] on button "Call" at bounding box center [569, 481] width 293 height 59
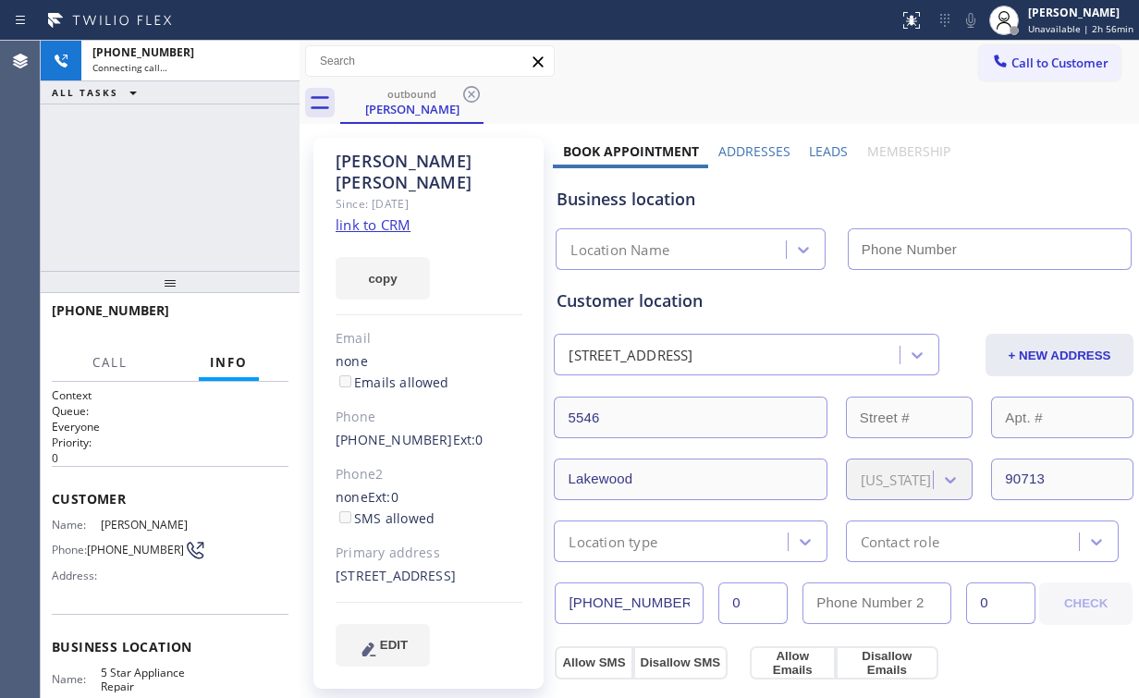
click at [204, 165] on div "[PHONE_NUMBER] Connecting call… ALL TASKS ALL TASKS ACTIVE TASKS TASKS IN WRAP …" at bounding box center [170, 156] width 259 height 230
type input "[PHONE_NUMBER]"
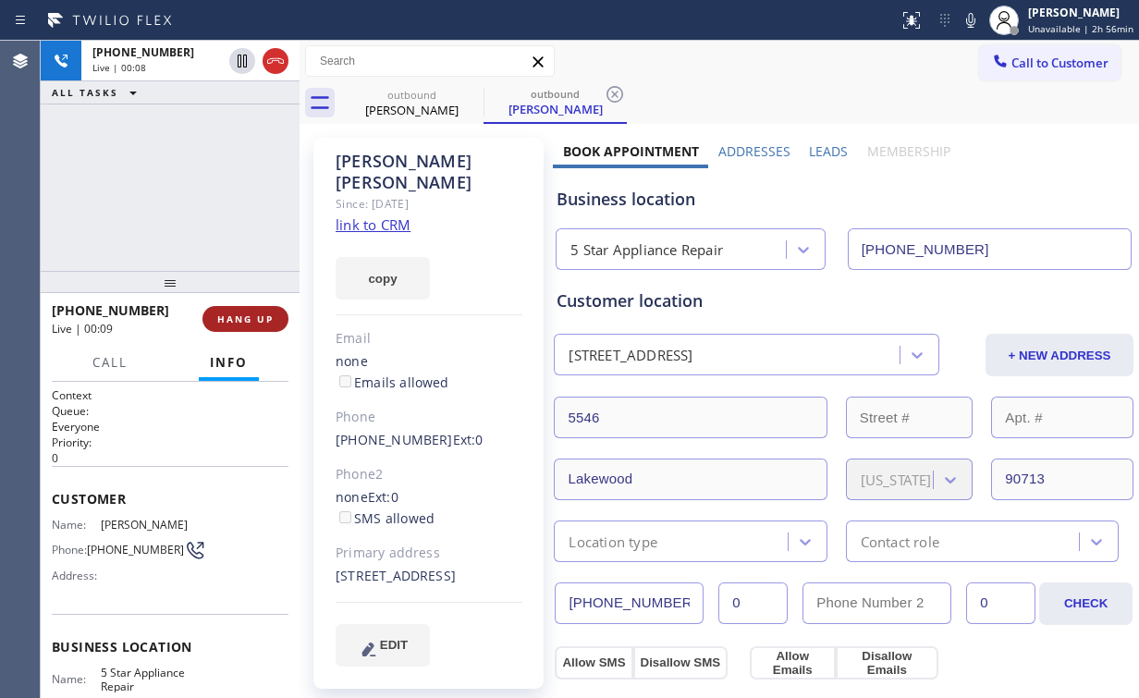
click at [256, 316] on span "HANG UP" at bounding box center [245, 319] width 56 height 13
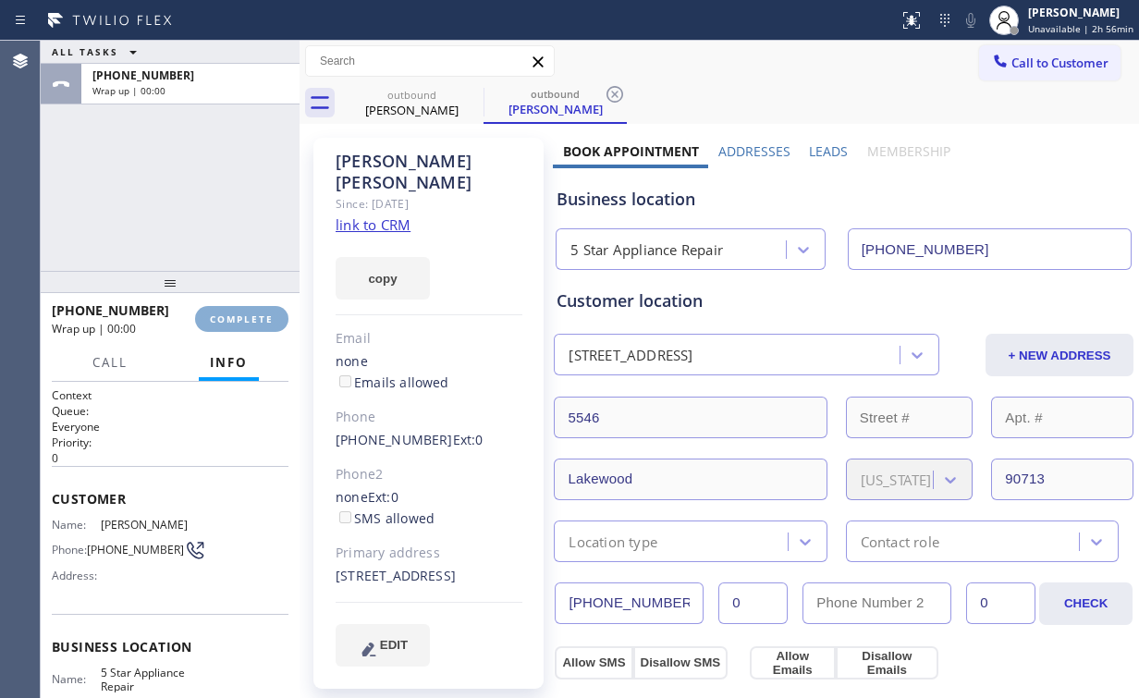
click at [258, 315] on span "COMPLETE" at bounding box center [242, 319] width 64 height 13
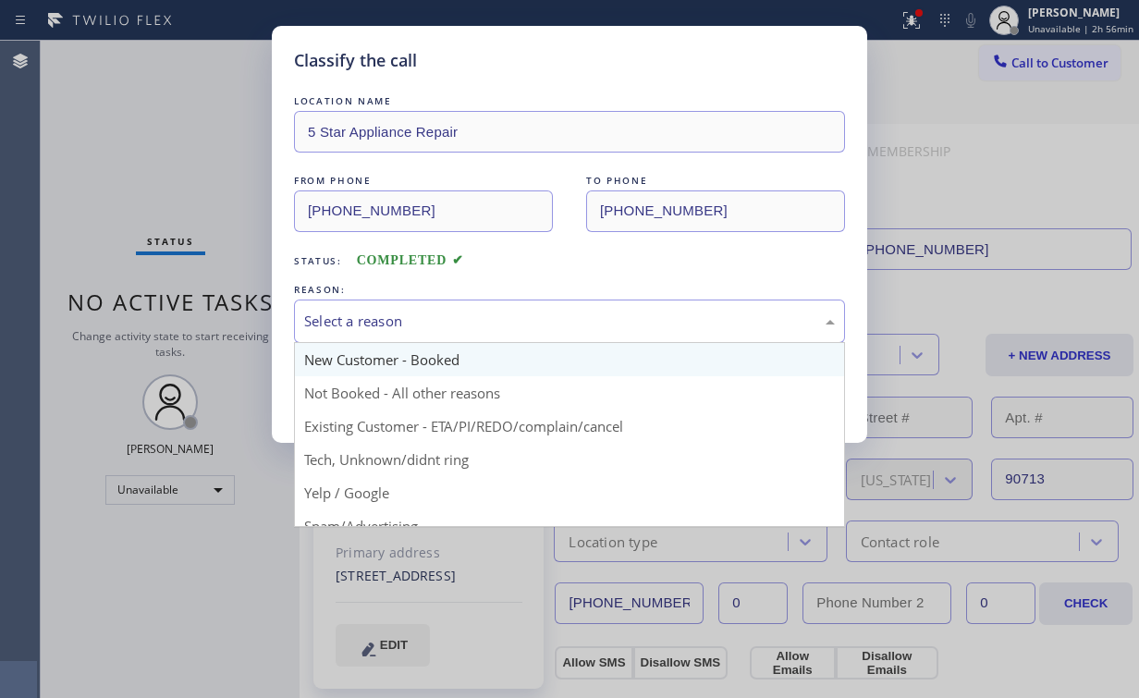
drag, startPoint x: 399, startPoint y: 305, endPoint x: 388, endPoint y: 361, distance: 56.6
click at [399, 307] on div "Select a reason" at bounding box center [569, 321] width 551 height 43
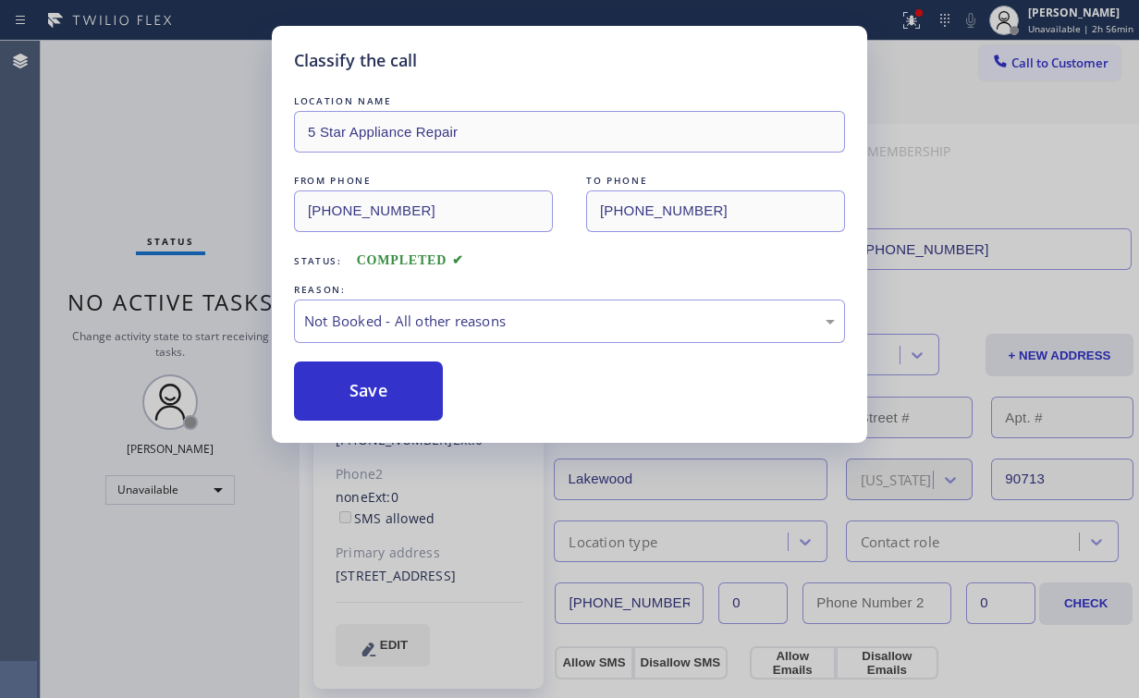
click at [379, 396] on button "Save" at bounding box center [368, 391] width 149 height 59
click at [174, 134] on div "Classify the call LOCATION NAME 5 Star Appliance Repair FROM PHONE [PHONE_NUMBE…" at bounding box center [569, 349] width 1139 height 698
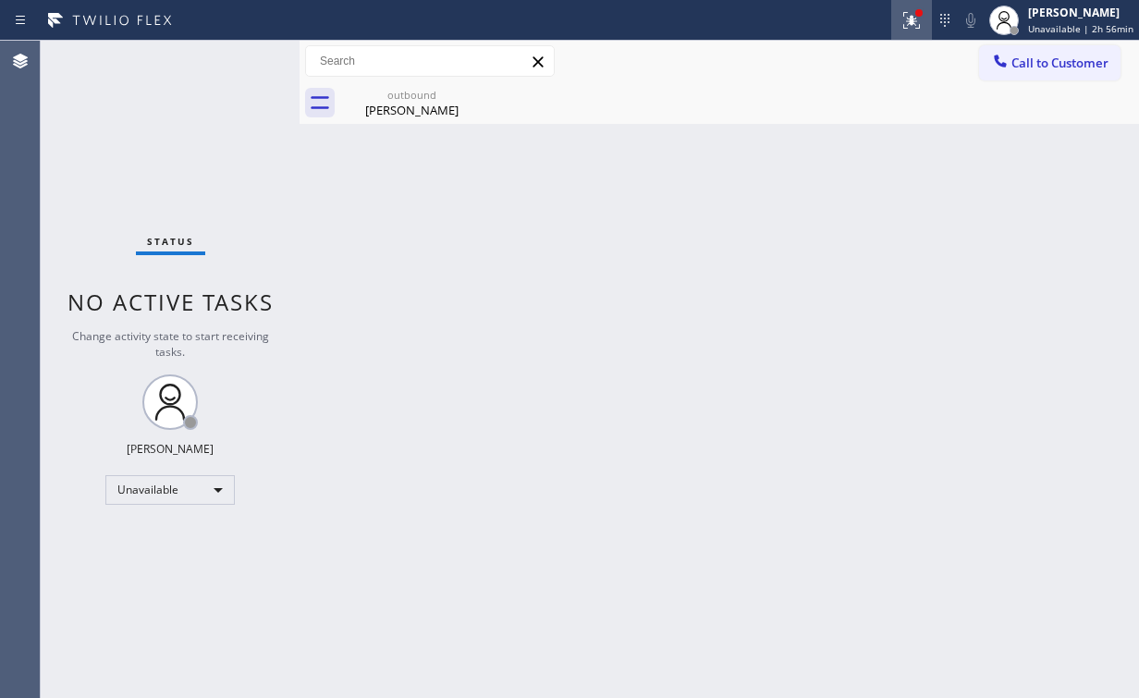
click at [922, 20] on icon at bounding box center [912, 20] width 22 height 22
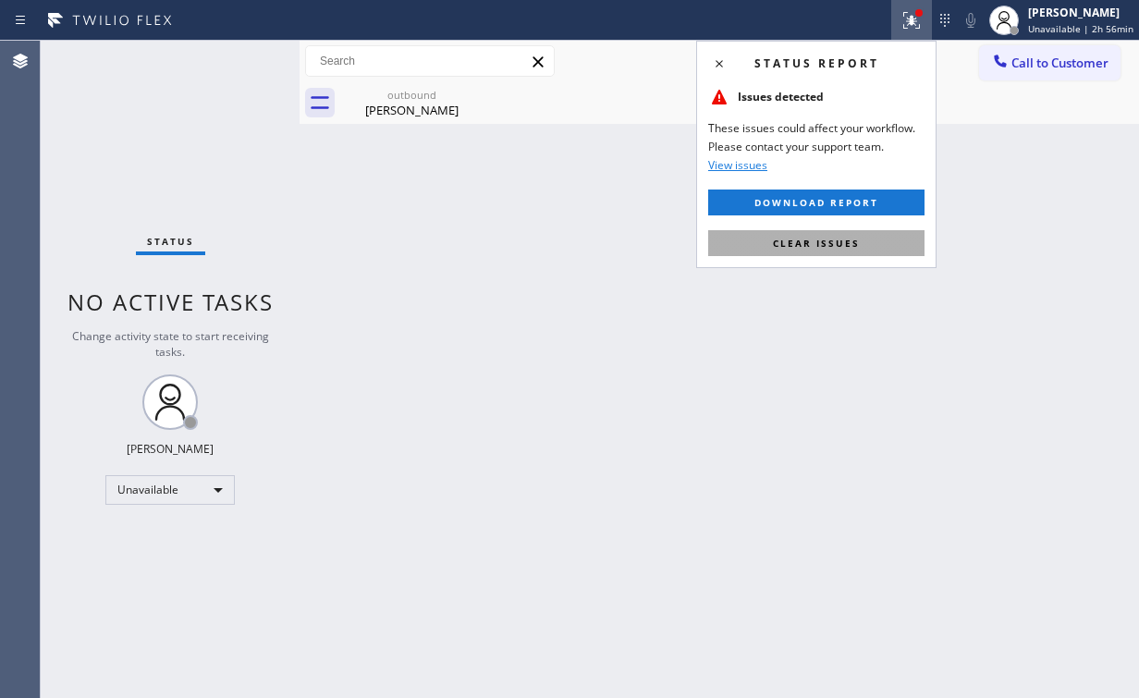
click at [835, 244] on span "Clear issues" at bounding box center [816, 243] width 87 height 13
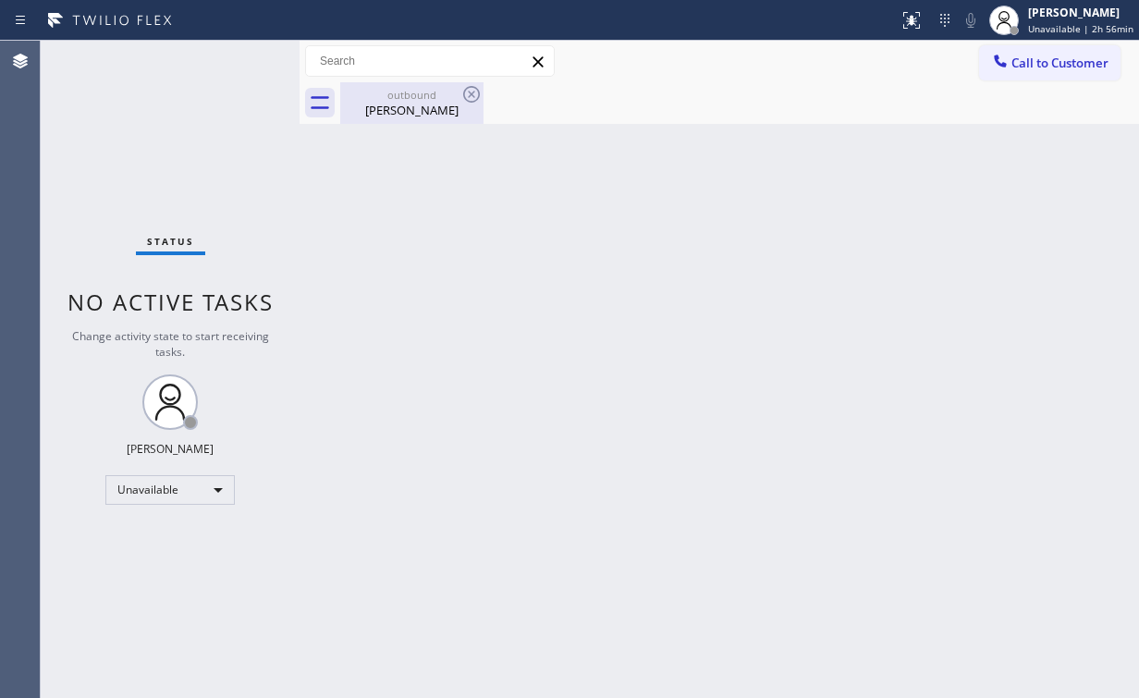
click at [405, 88] on div "outbound" at bounding box center [412, 95] width 140 height 14
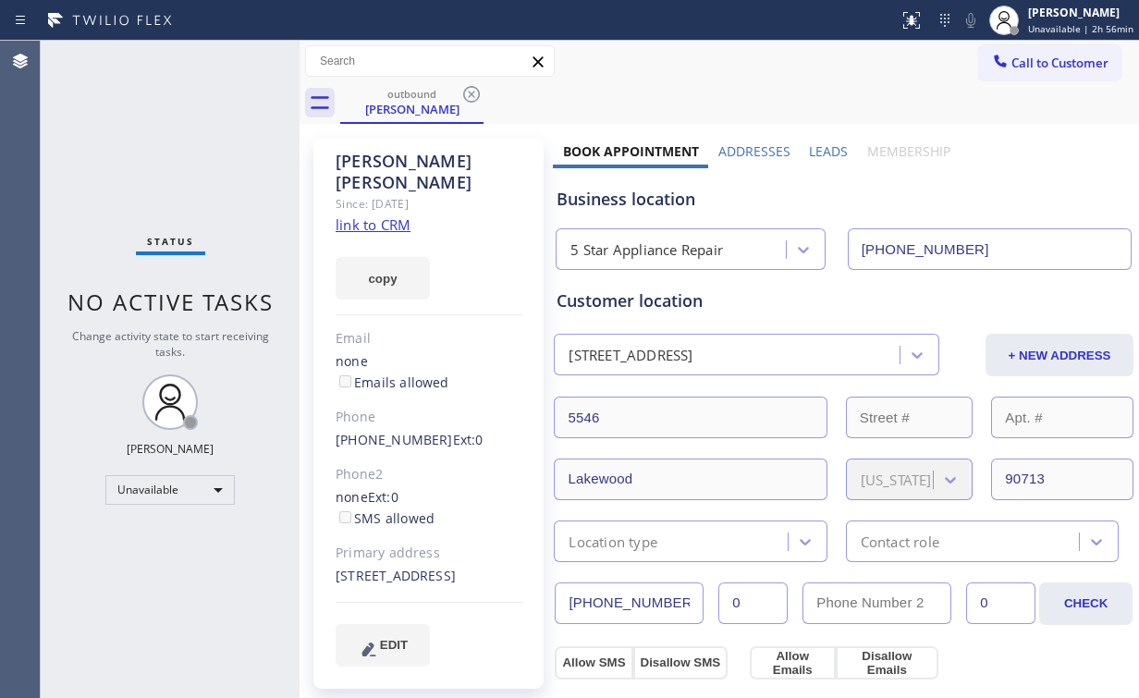
click at [475, 94] on icon at bounding box center [471, 94] width 22 height 22
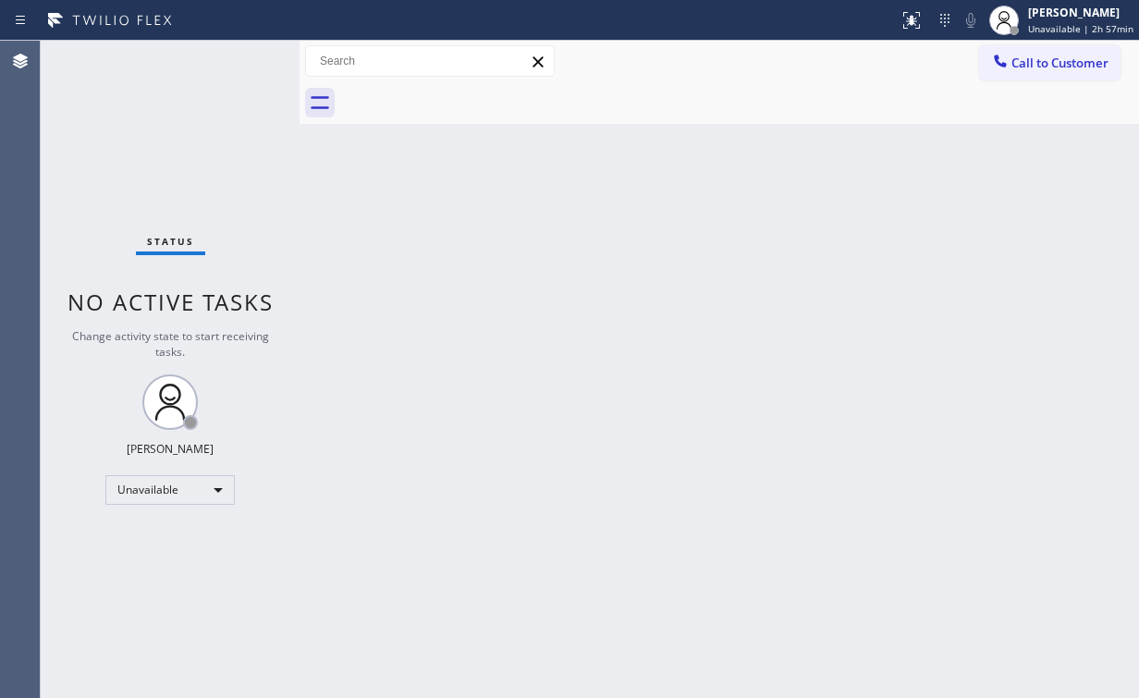
drag, startPoint x: 1007, startPoint y: 57, endPoint x: 748, endPoint y: 189, distance: 290.3
click at [1008, 58] on icon at bounding box center [1000, 61] width 18 height 18
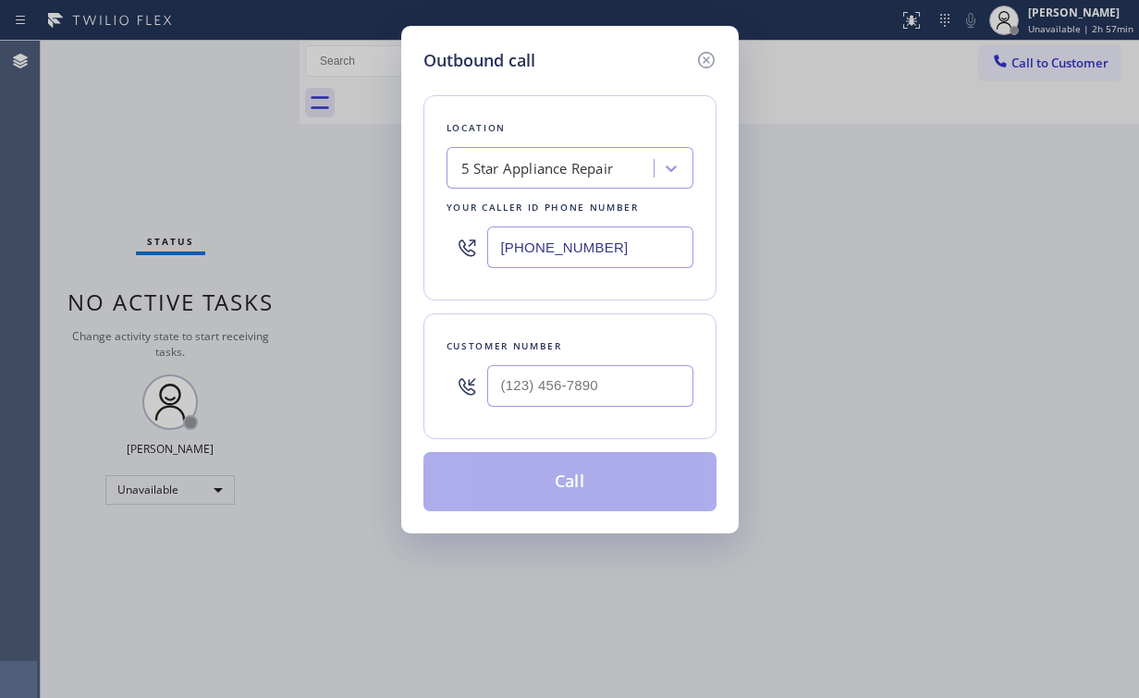
drag, startPoint x: 664, startPoint y: 240, endPoint x: 141, endPoint y: 240, distance: 522.4
click at [292, 240] on div "Outbound call Location 5 Star Appliance Repair Your caller id phone number [PHO…" at bounding box center [569, 349] width 1139 height 698
paste input "900-0094"
type input "[PHONE_NUMBER]"
click at [601, 380] on input "(___) ___-____" at bounding box center [590, 386] width 206 height 42
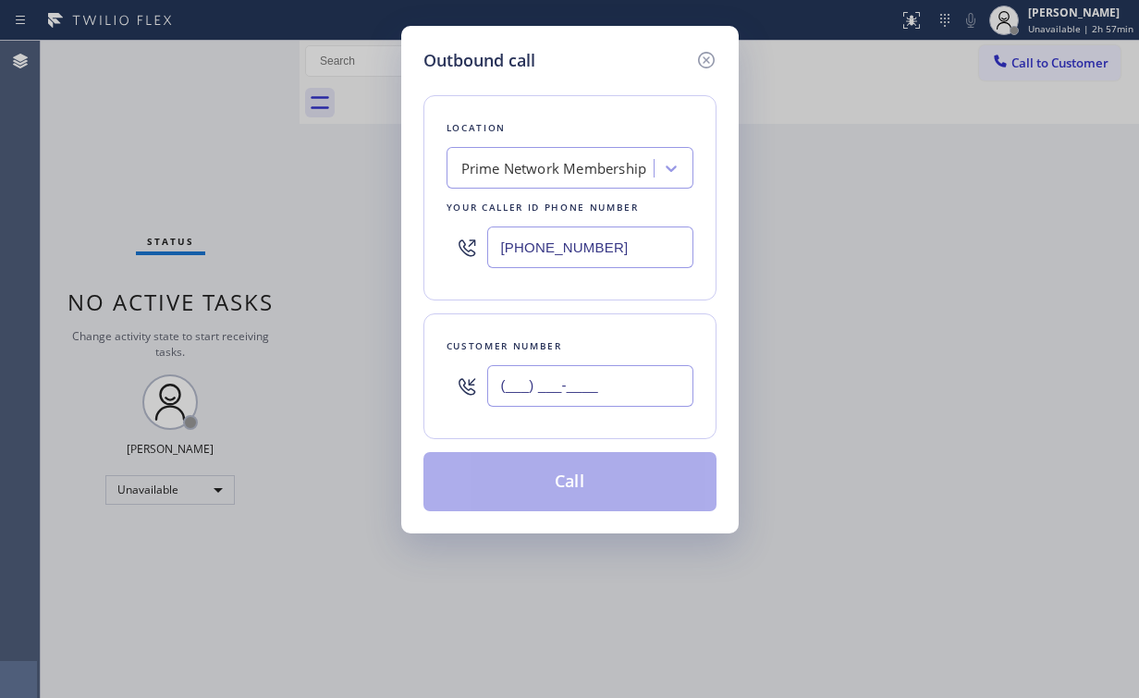
paste input "424) 277-7005"
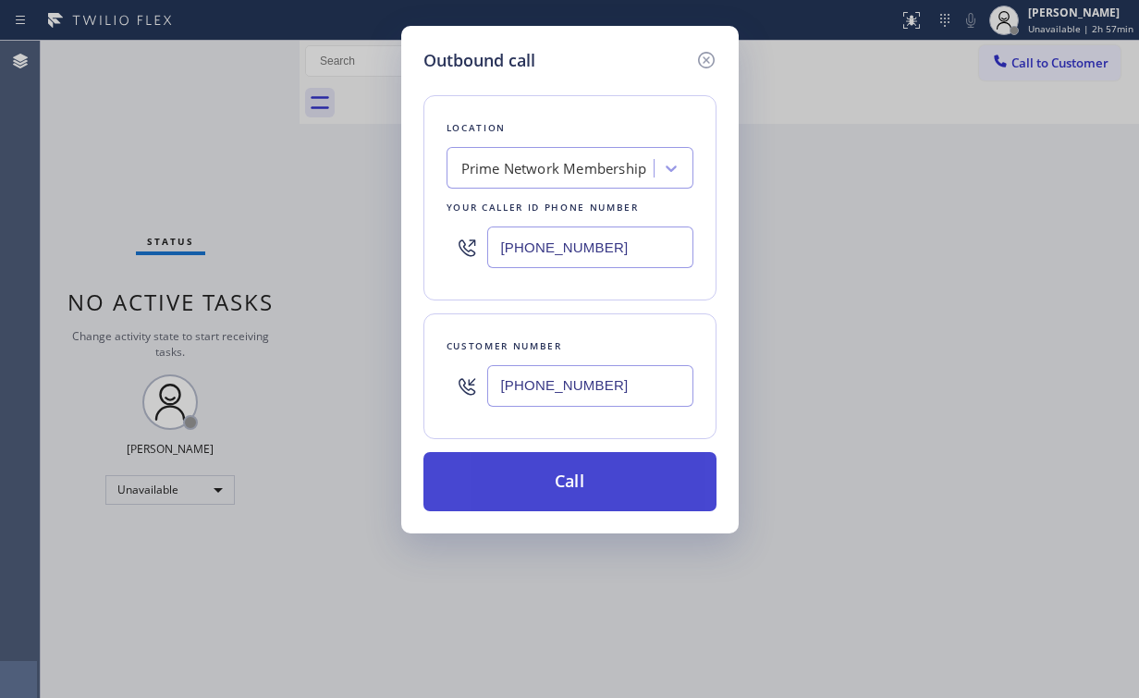
type input "[PHONE_NUMBER]"
click at [541, 487] on button "Call" at bounding box center [569, 481] width 293 height 59
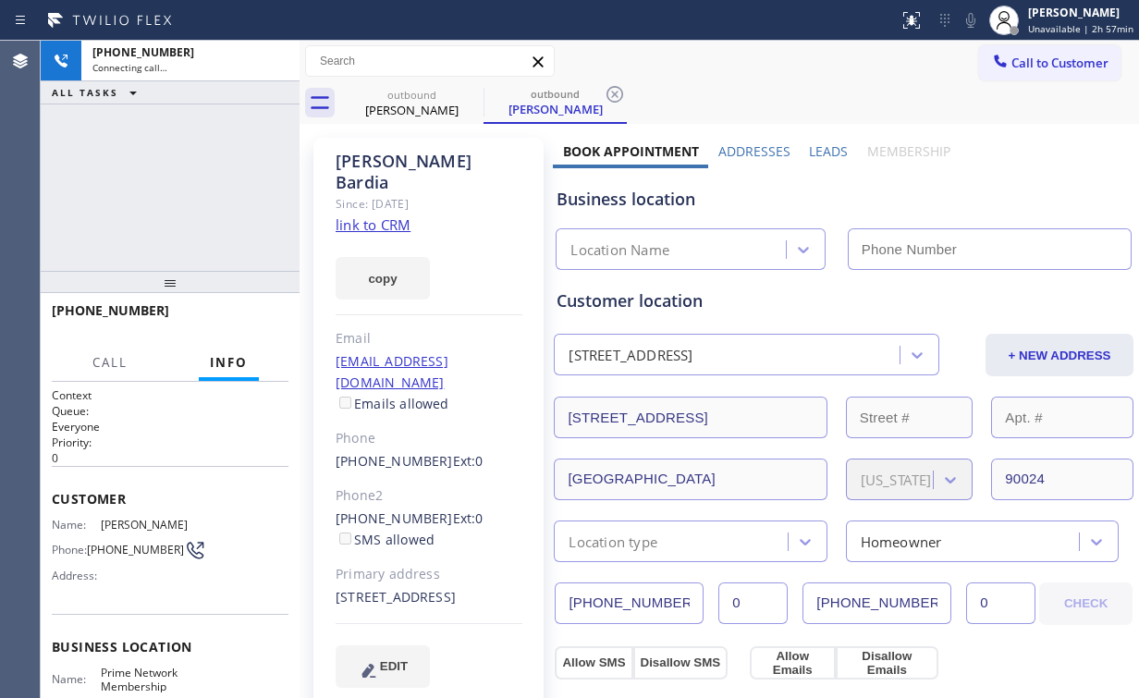
click at [163, 186] on div "[PHONE_NUMBER] Connecting call… ALL TASKS ALL TASKS ACTIVE TASKS TASKS IN WRAP …" at bounding box center [170, 156] width 259 height 230
type input "[PHONE_NUMBER]"
click at [187, 186] on div "[PHONE_NUMBER] Connecting call… ALL TASKS ALL TASKS ACTIVE TASKS TASKS IN WRAP …" at bounding box center [170, 156] width 259 height 230
click at [225, 118] on div "[PHONE_NUMBER] Connecting call… ALL TASKS ALL TASKS ACTIVE TASKS TASKS IN WRAP …" at bounding box center [170, 156] width 259 height 230
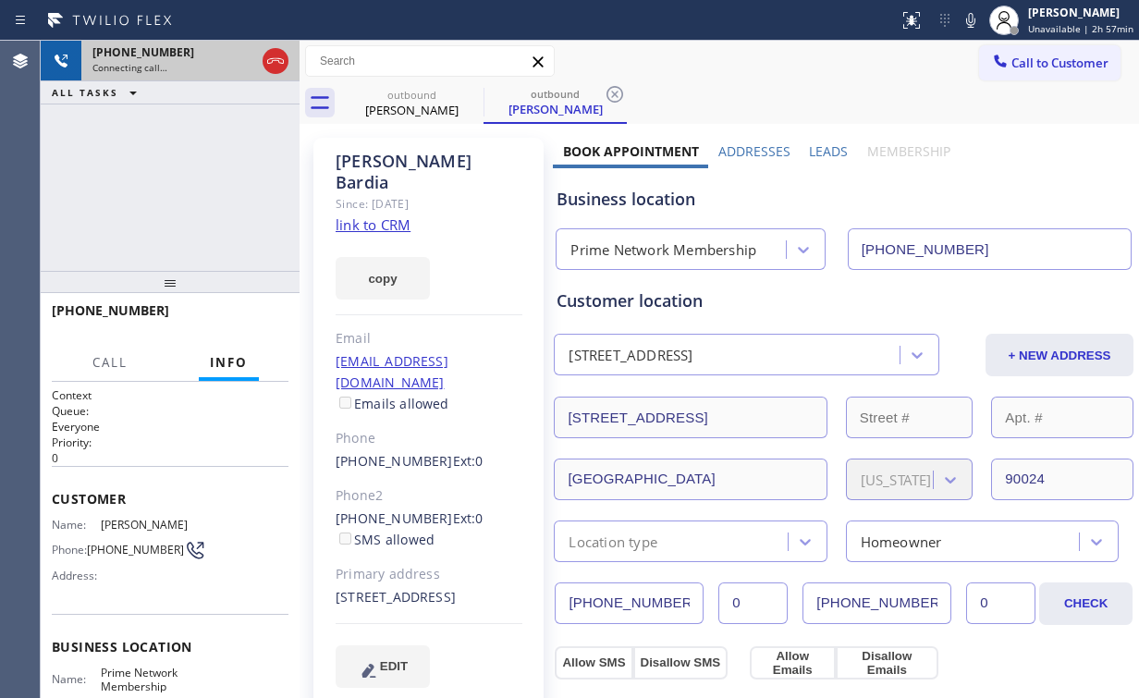
drag, startPoint x: 272, startPoint y: 59, endPoint x: 273, endPoint y: 71, distance: 12.1
click at [272, 60] on icon at bounding box center [275, 61] width 22 height 22
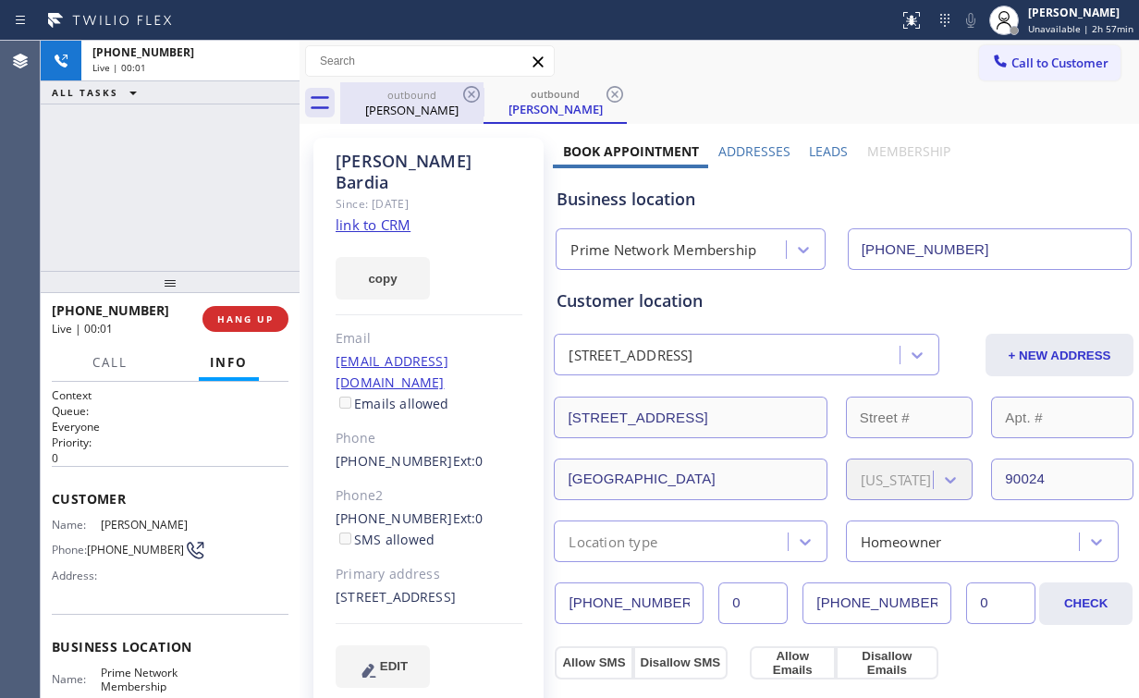
click at [425, 105] on div "[PERSON_NAME]" at bounding box center [412, 110] width 140 height 17
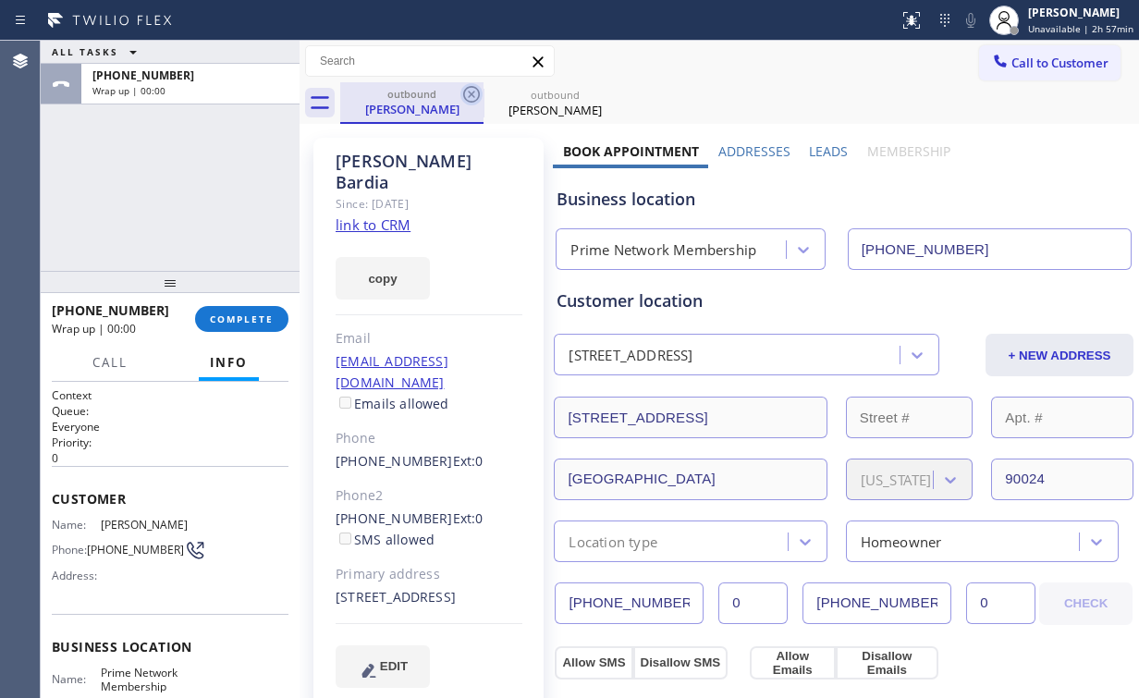
click at [471, 89] on icon at bounding box center [471, 94] width 22 height 22
click at [473, 91] on icon at bounding box center [471, 94] width 17 height 17
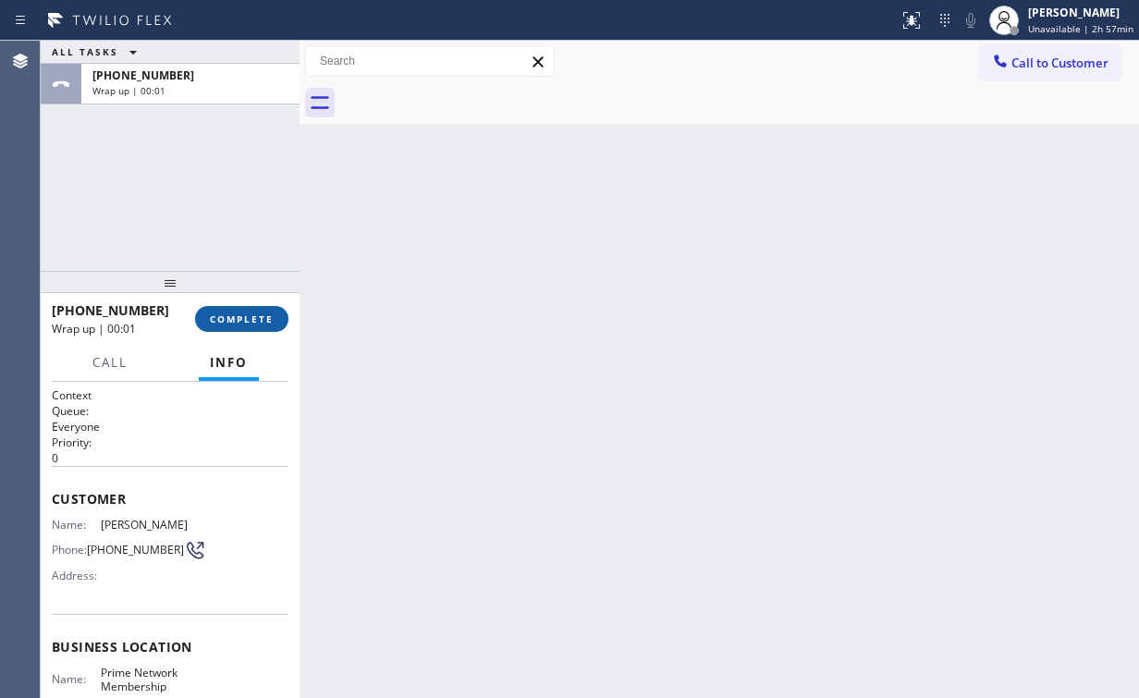
click at [251, 331] on button "COMPLETE" at bounding box center [241, 319] width 93 height 26
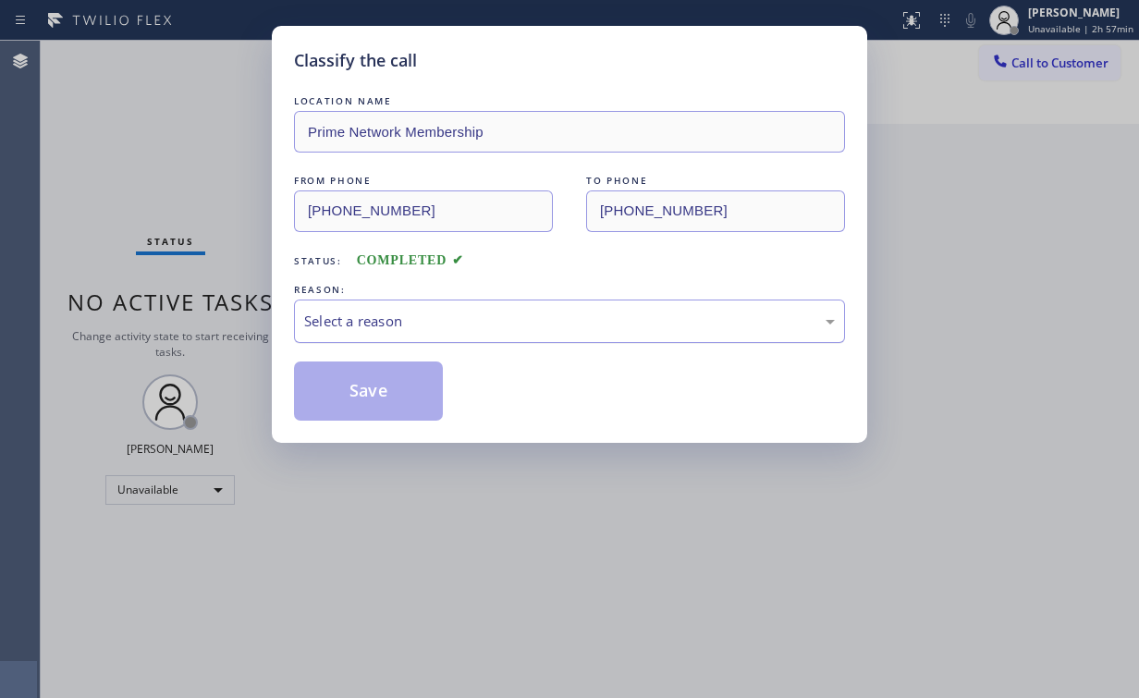
drag, startPoint x: 373, startPoint y: 308, endPoint x: 367, endPoint y: 337, distance: 29.2
click at [373, 310] on div "Select a reason" at bounding box center [569, 321] width 551 height 43
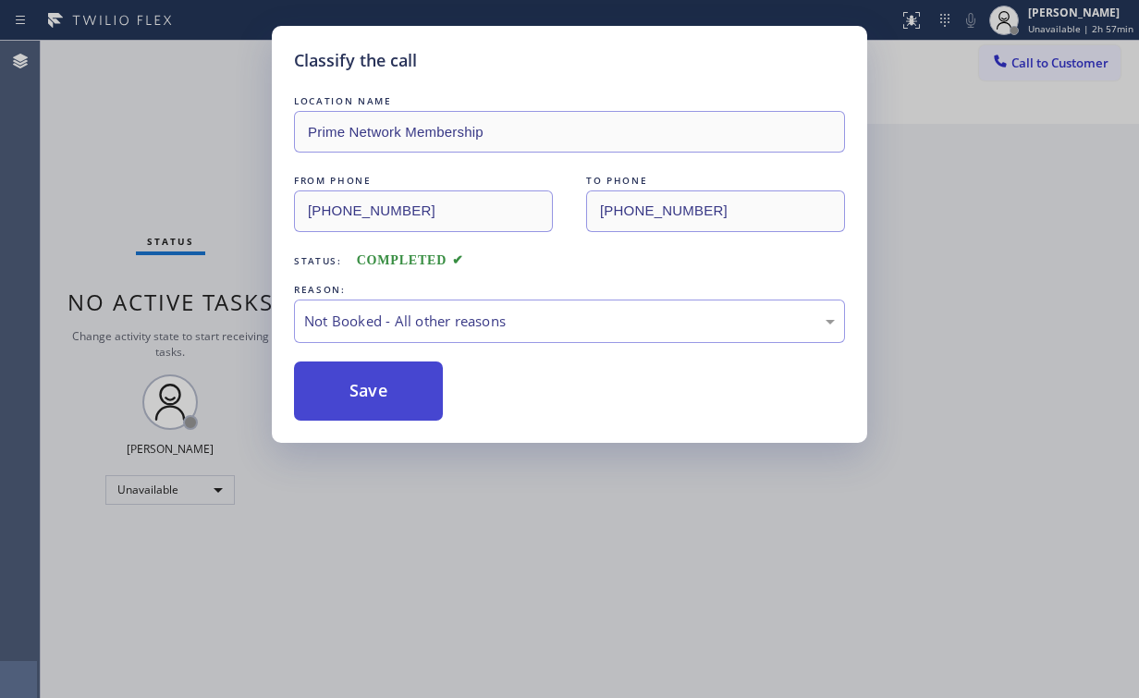
drag, startPoint x: 348, startPoint y: 375, endPoint x: 352, endPoint y: 384, distance: 9.5
click at [359, 392] on button "Save" at bounding box center [368, 391] width 149 height 59
click at [175, 158] on div "Classify the call LOCATION NAME Prime Network Membership FROM PHONE [PHONE_NUMB…" at bounding box center [569, 349] width 1139 height 698
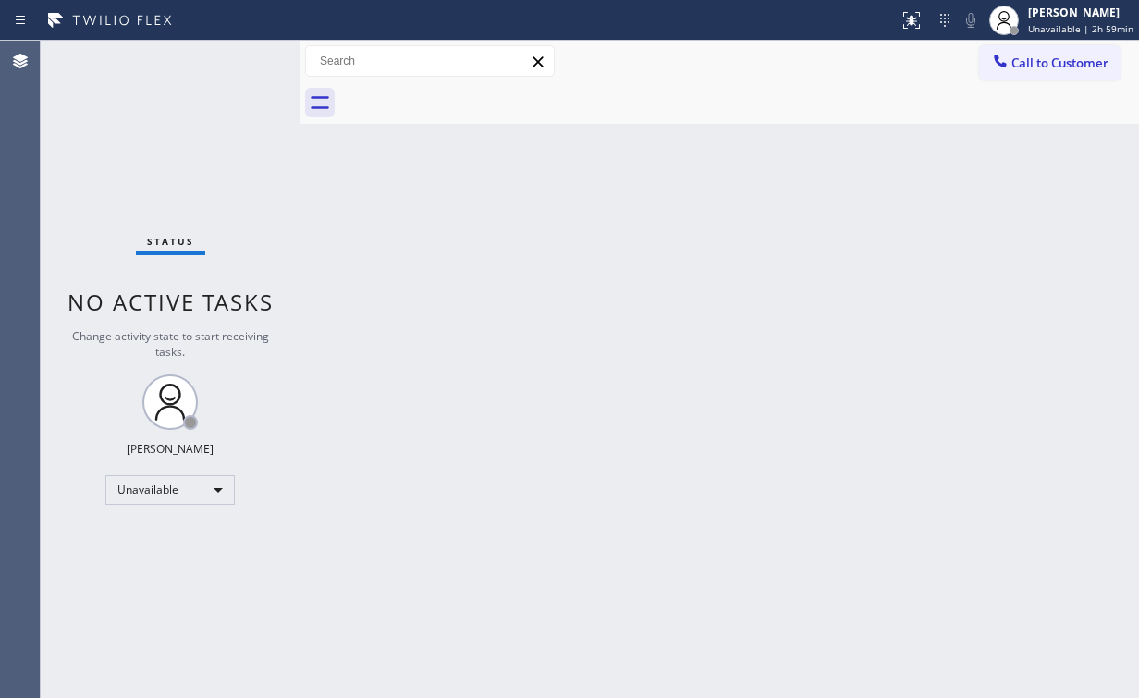
click at [148, 160] on div "Status No active tasks Change activity state to start receiving tasks. [PERSON_…" at bounding box center [170, 369] width 259 height 657
drag, startPoint x: 79, startPoint y: 162, endPoint x: 89, endPoint y: 75, distance: 87.5
click at [80, 160] on div "Status No active tasks Change activity state to start receiving tasks. [PERSON_…" at bounding box center [170, 369] width 259 height 657
click at [1068, 73] on button "Call to Customer" at bounding box center [1049, 62] width 141 height 35
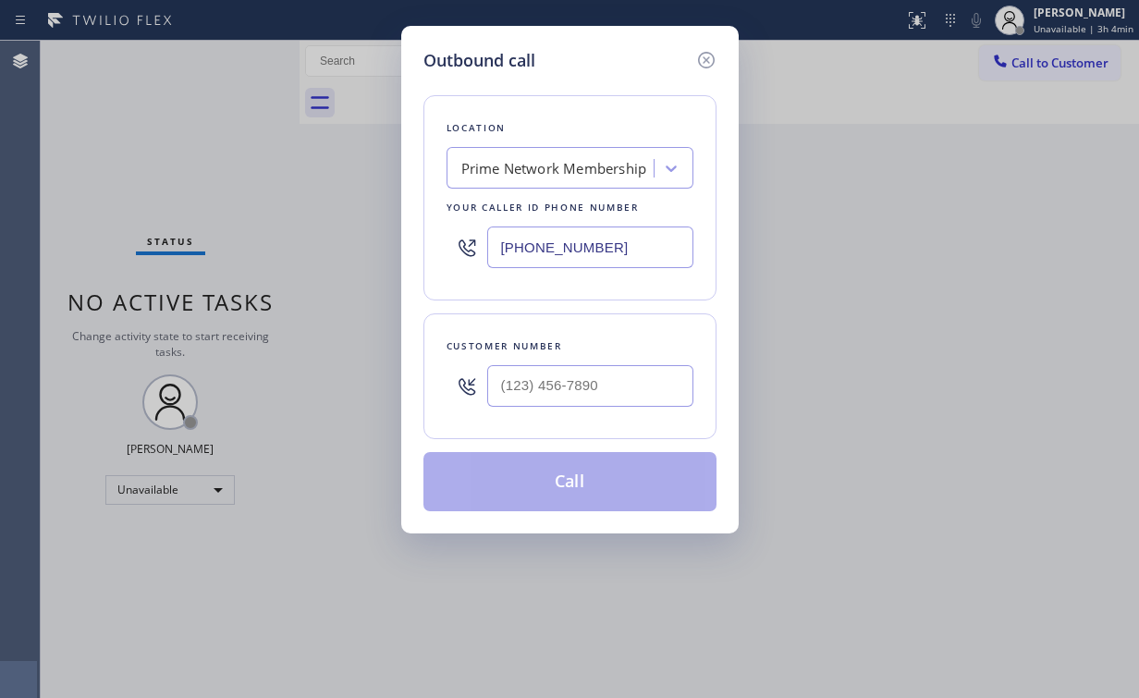
drag, startPoint x: 637, startPoint y: 252, endPoint x: 237, endPoint y: 220, distance: 401.6
click at [330, 220] on div "Outbound call Location Prime Network Membership Your caller id phone number [PH…" at bounding box center [569, 349] width 1139 height 698
paste input "714) 912-8101"
type input "[PHONE_NUMBER]"
click at [601, 397] on input "(___) ___-____" at bounding box center [590, 386] width 206 height 42
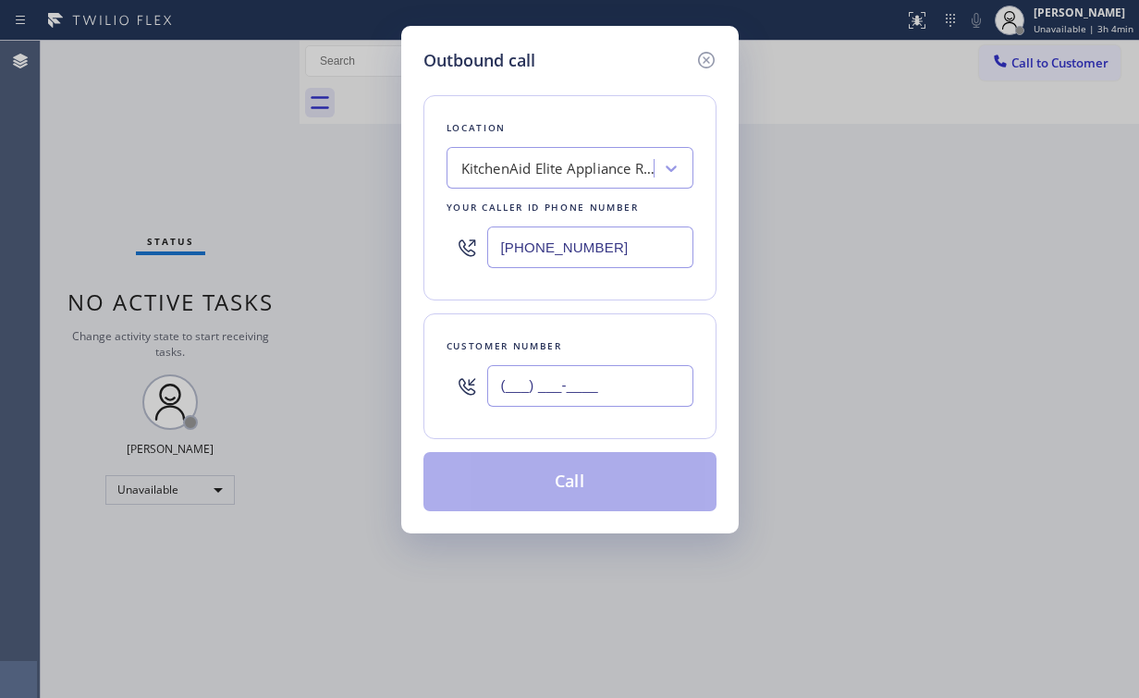
paste input "714) 549-4727"
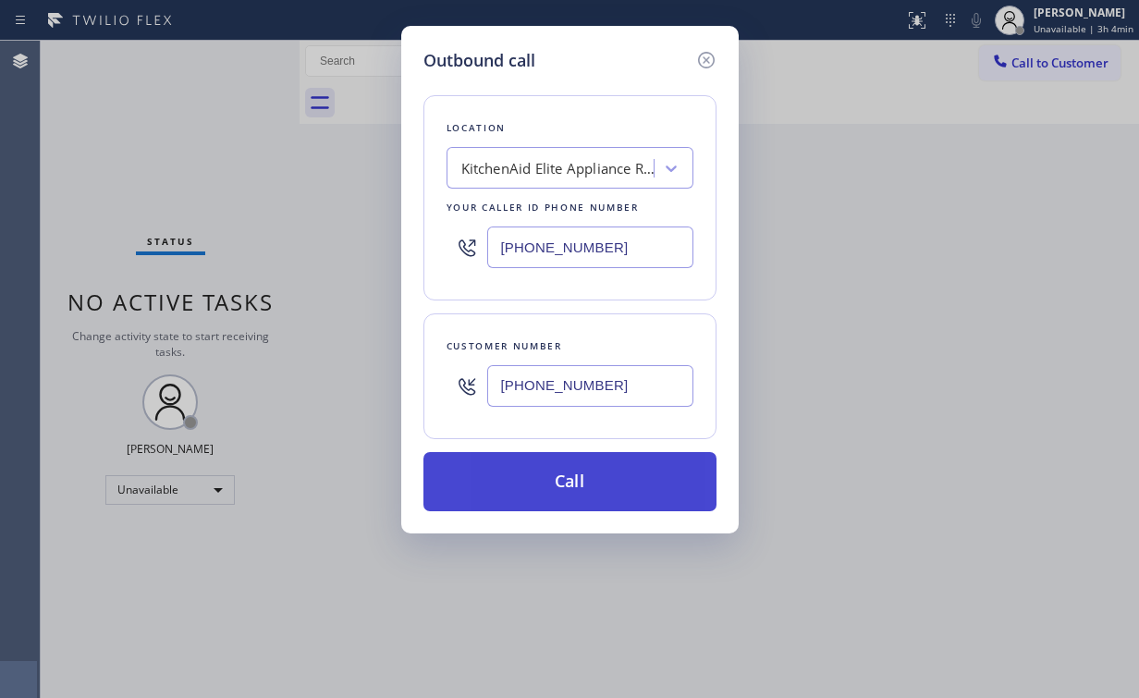
type input "[PHONE_NUMBER]"
click at [579, 491] on button "Call" at bounding box center [569, 481] width 293 height 59
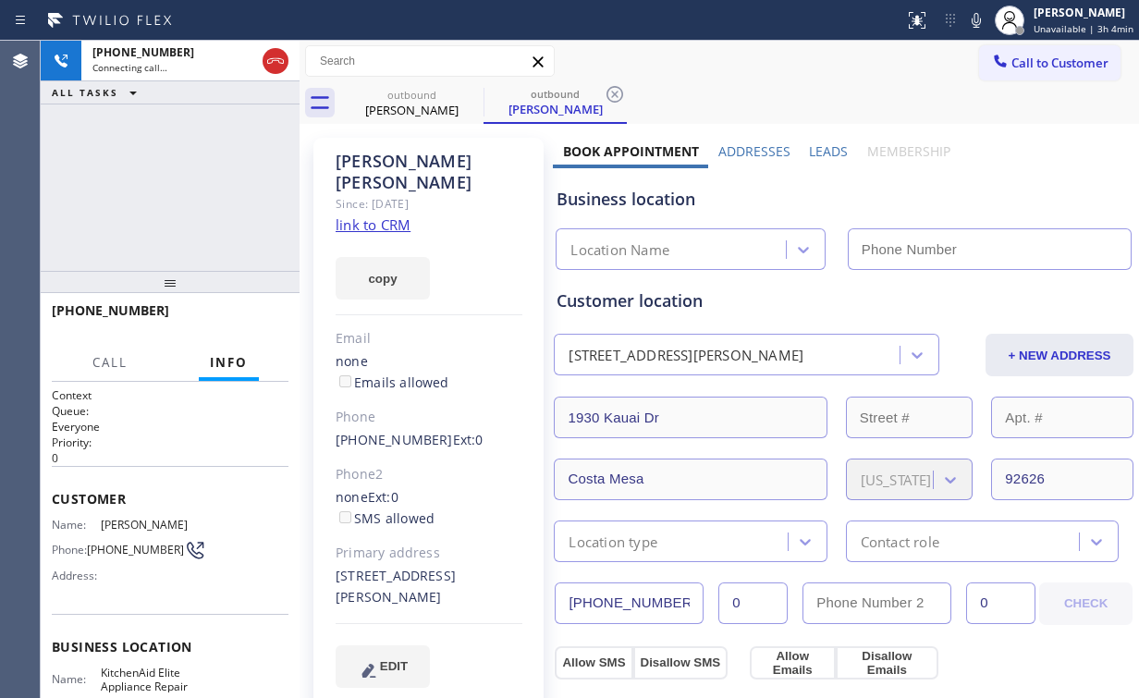
type input "[PHONE_NUMBER]"
click at [159, 140] on div "[PHONE_NUMBER] Connecting call… ALL TASKS ALL TASKS ACTIVE TASKS TASKS IN WRAP …" at bounding box center [170, 156] width 259 height 230
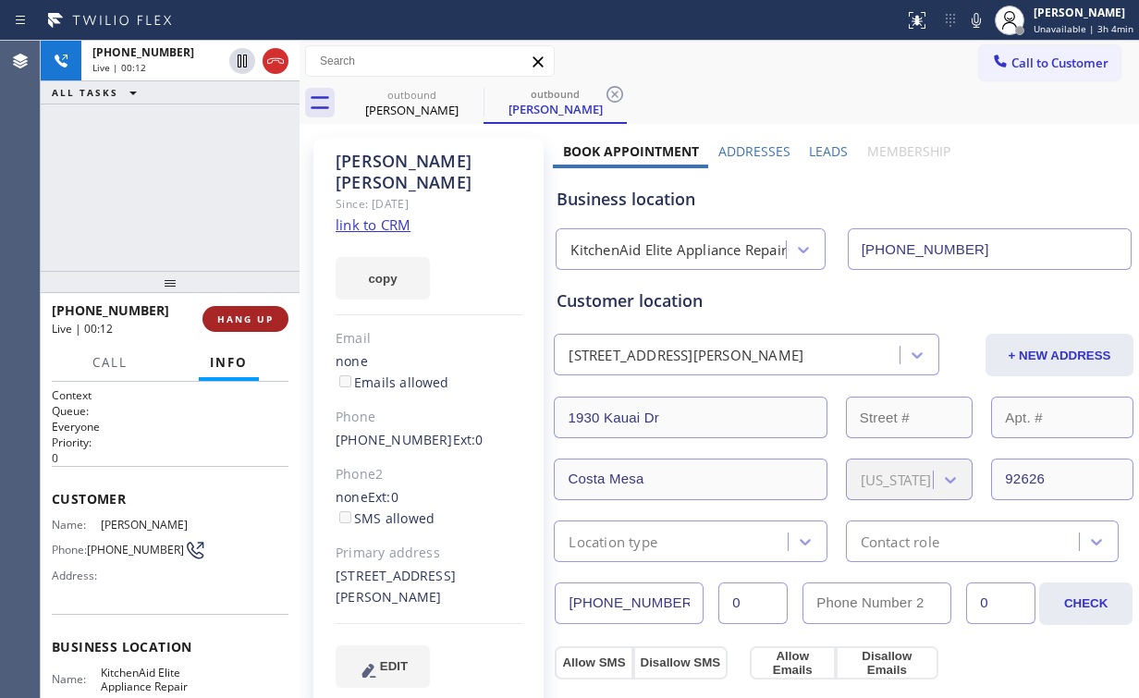
click at [233, 322] on span "HANG UP" at bounding box center [245, 319] width 56 height 13
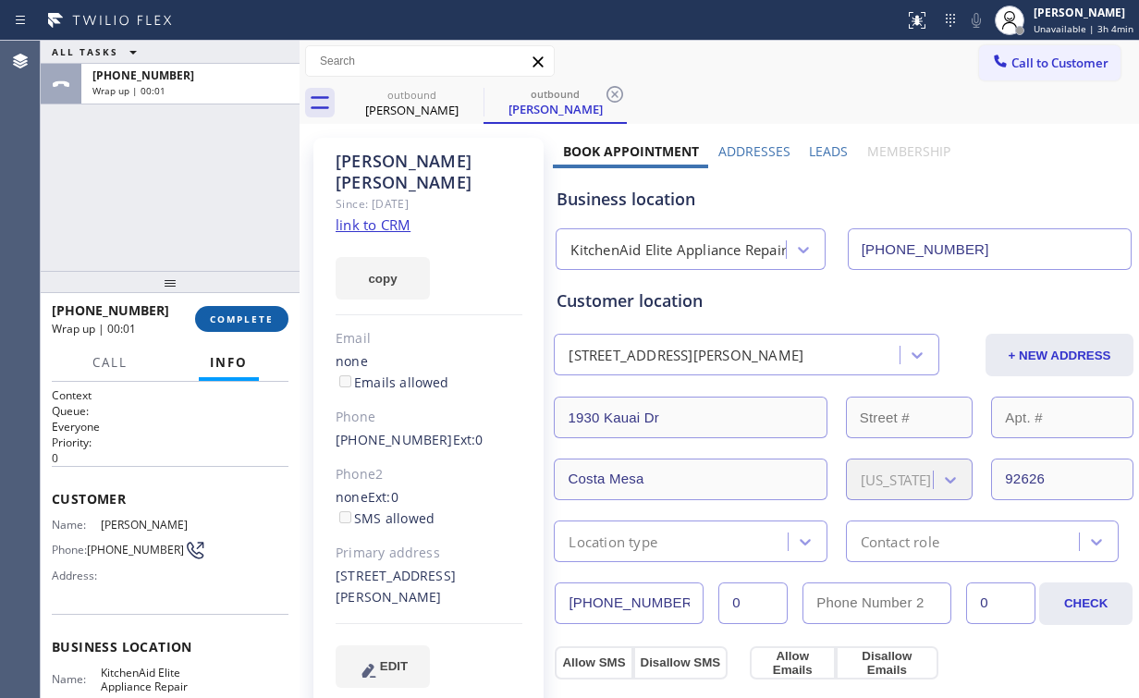
click at [233, 322] on span "COMPLETE" at bounding box center [242, 319] width 64 height 13
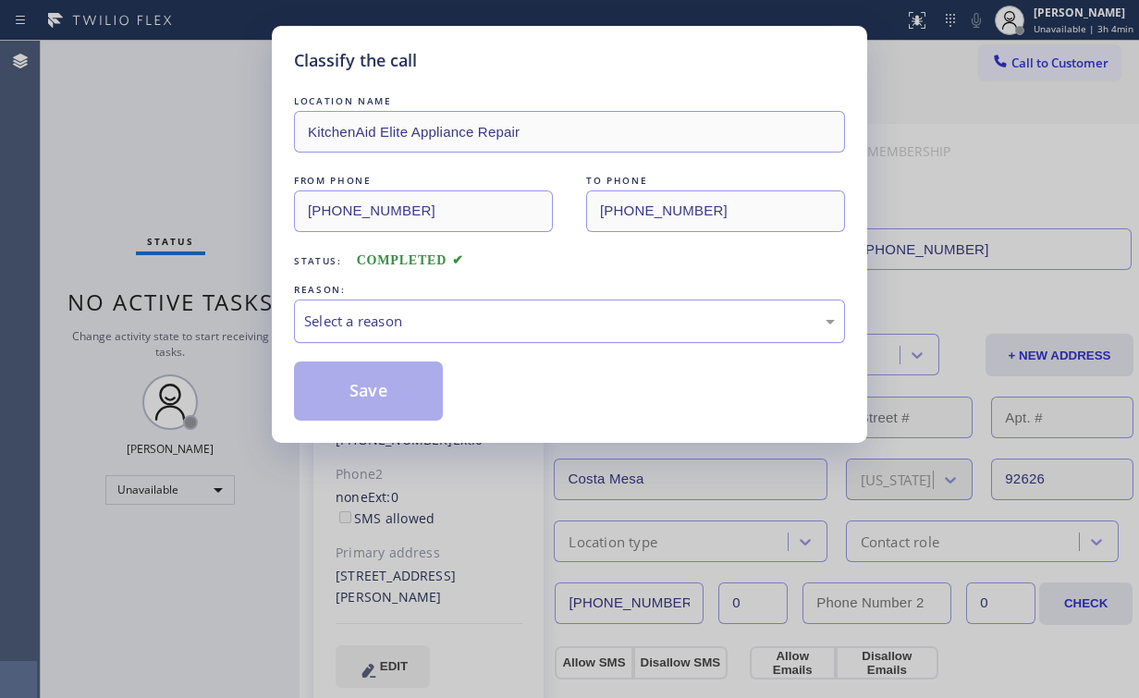
click at [329, 320] on div "Select a reason" at bounding box center [569, 321] width 531 height 21
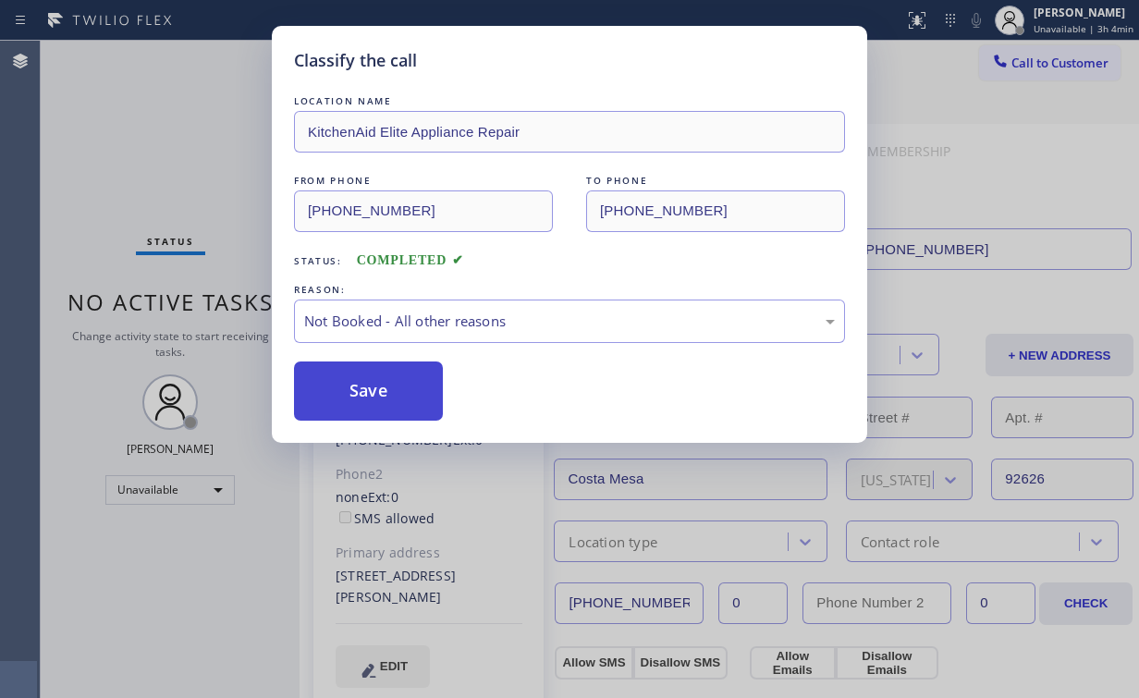
click at [386, 398] on button "Save" at bounding box center [368, 391] width 149 height 59
click at [138, 107] on div "Classify the call LOCATION NAME KitchenAid Elite Appliance Repair FROM PHONE [P…" at bounding box center [569, 349] width 1139 height 698
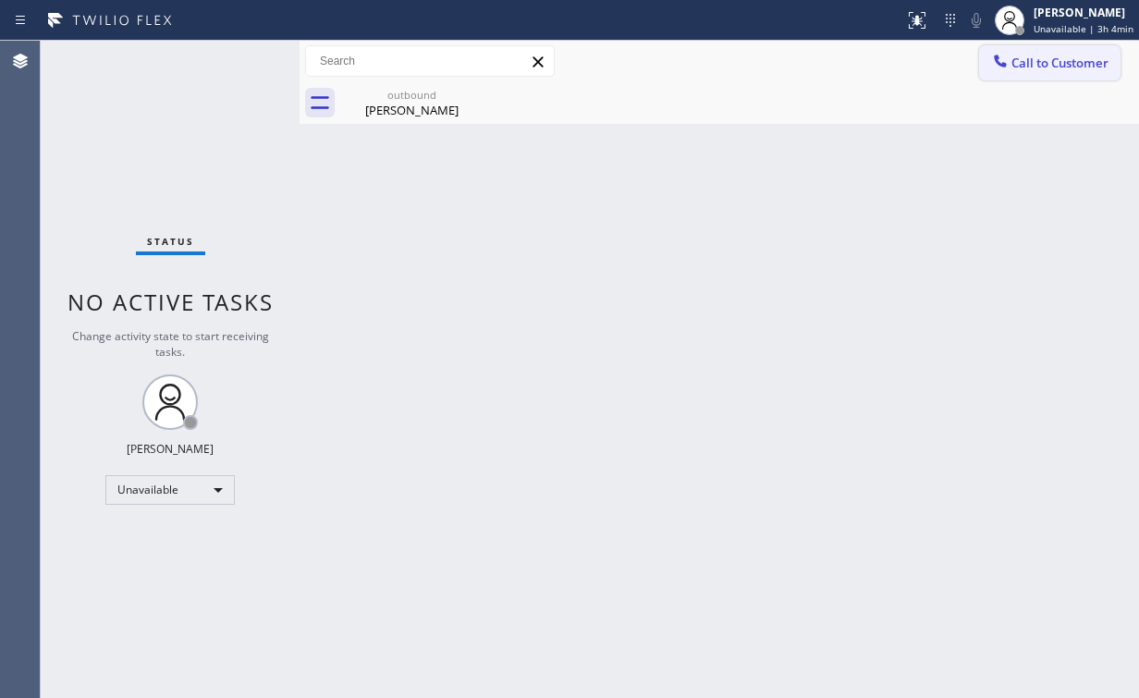
click at [1017, 61] on span "Call to Customer" at bounding box center [1059, 63] width 97 height 17
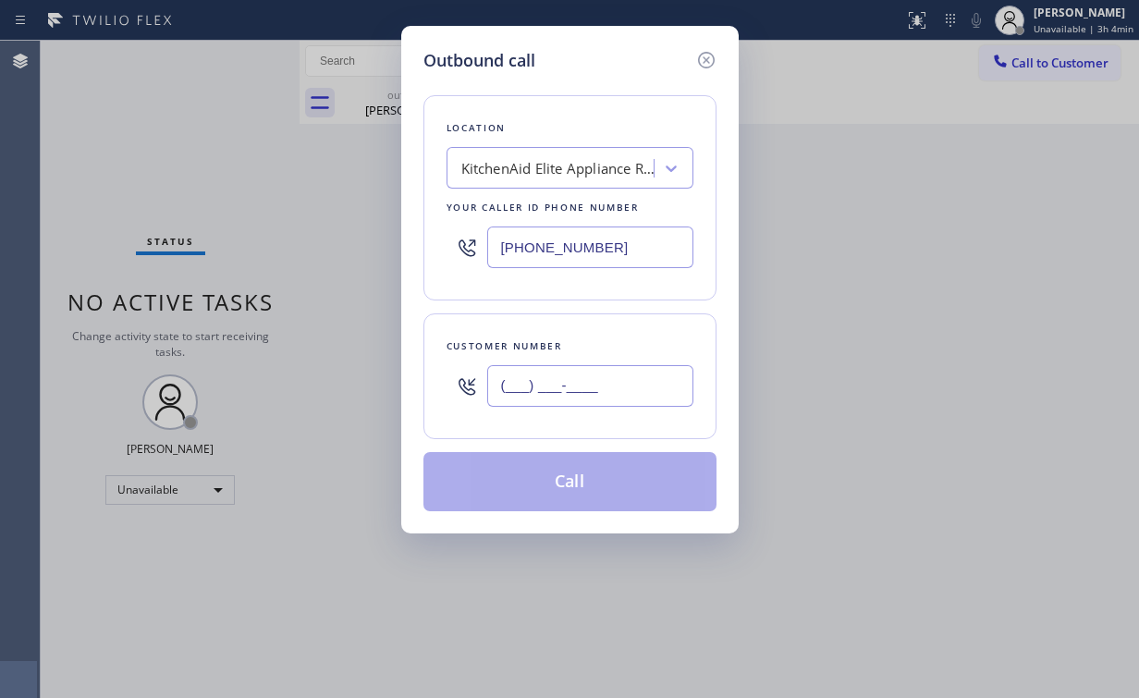
click at [614, 386] on input "(___) ___-____" at bounding box center [590, 386] width 206 height 42
paste input "714) 549-4727"
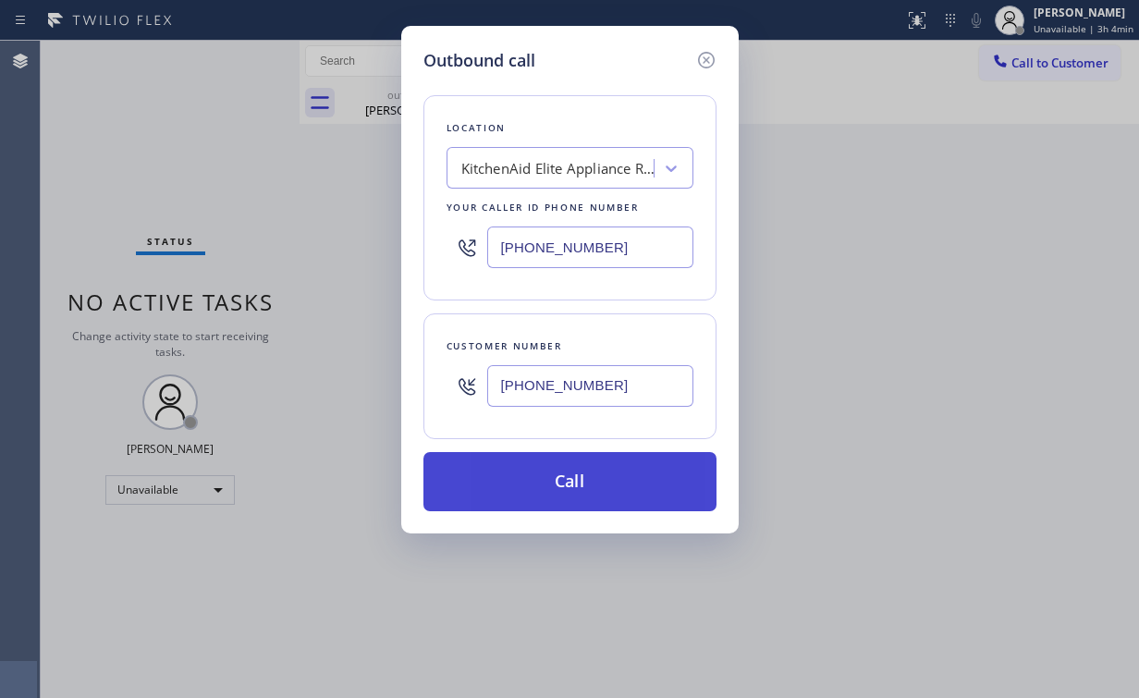
type input "[PHONE_NUMBER]"
click at [558, 486] on button "Call" at bounding box center [569, 481] width 293 height 59
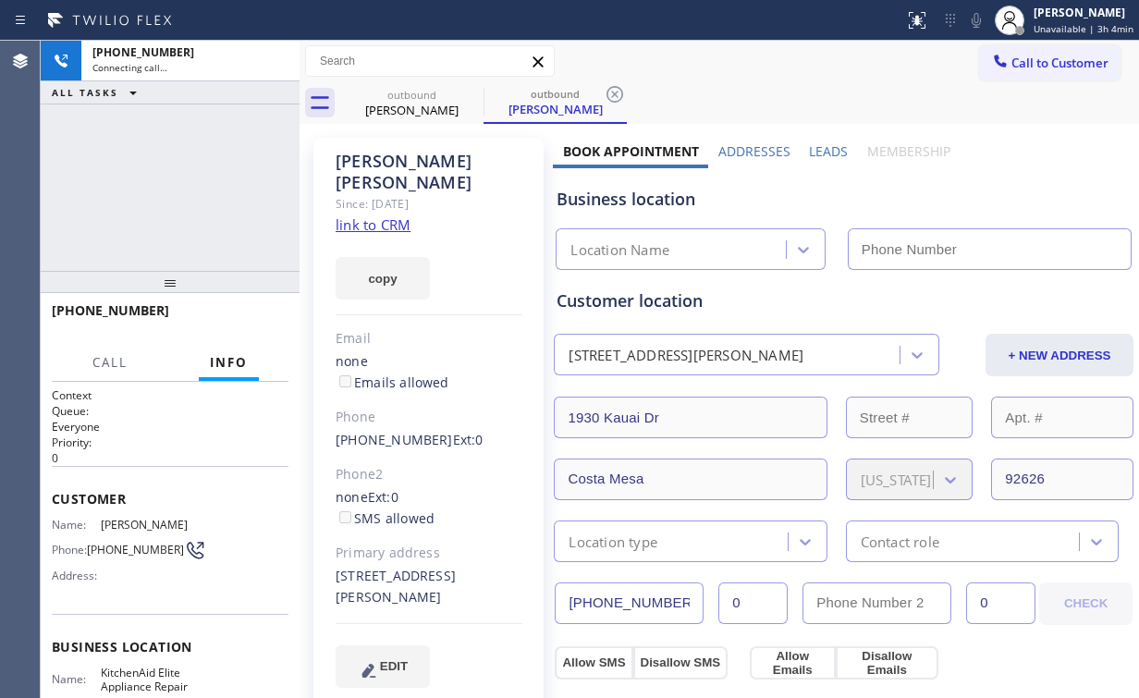
click at [154, 177] on div "[PHONE_NUMBER] Connecting call… ALL TASKS ALL TASKS ACTIVE TASKS TASKS IN WRAP …" at bounding box center [170, 156] width 259 height 230
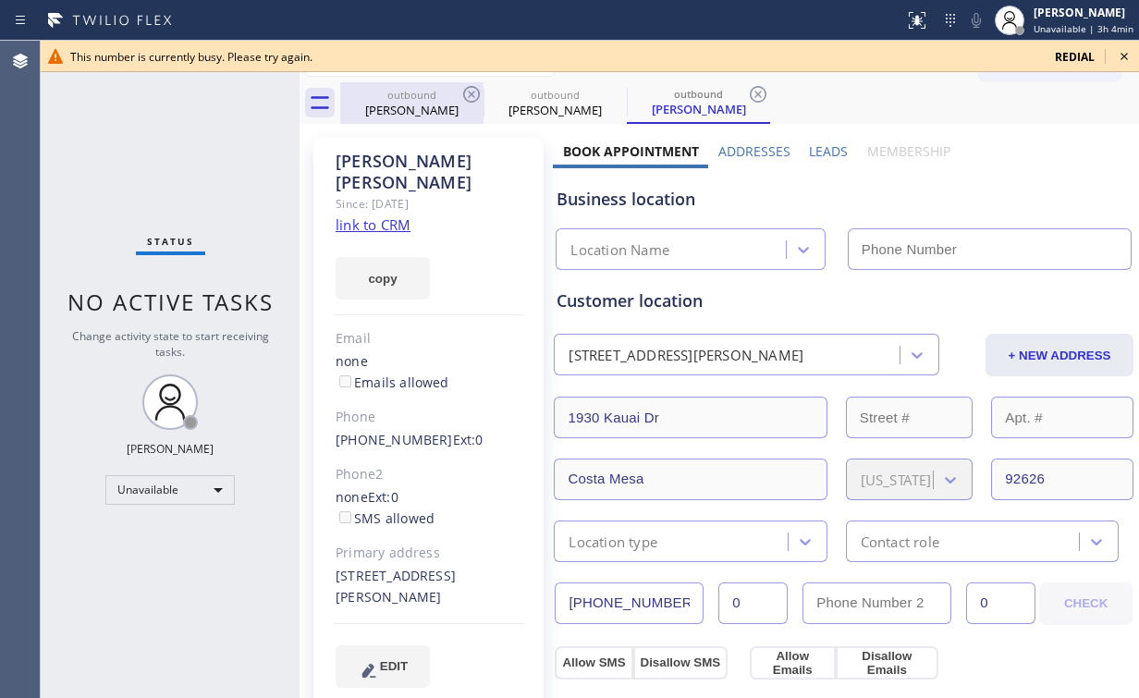
type input "[PHONE_NUMBER]"
click at [419, 96] on div "outbound" at bounding box center [412, 95] width 140 height 14
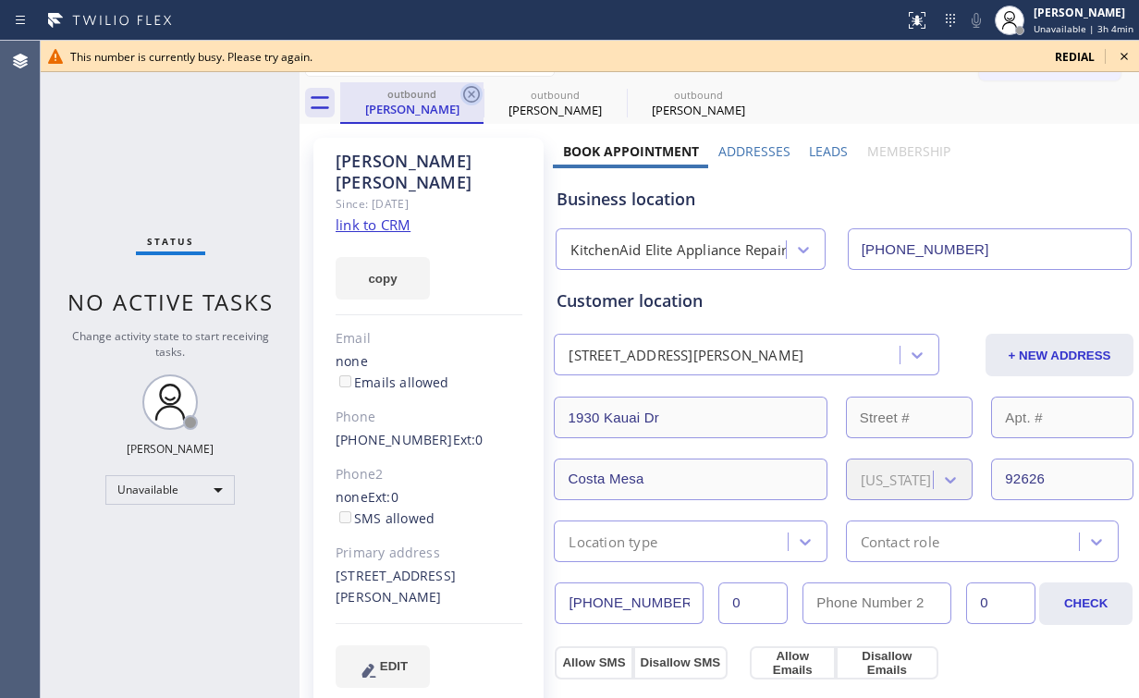
click at [472, 92] on icon at bounding box center [471, 94] width 22 height 22
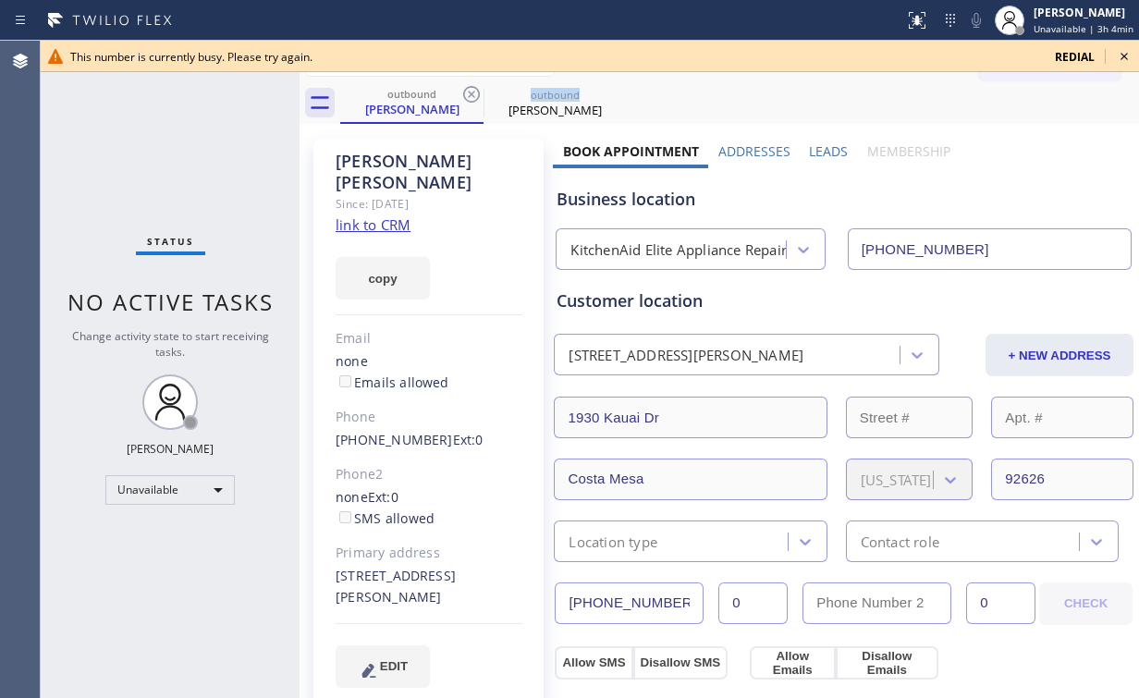
click at [472, 92] on icon at bounding box center [471, 94] width 22 height 22
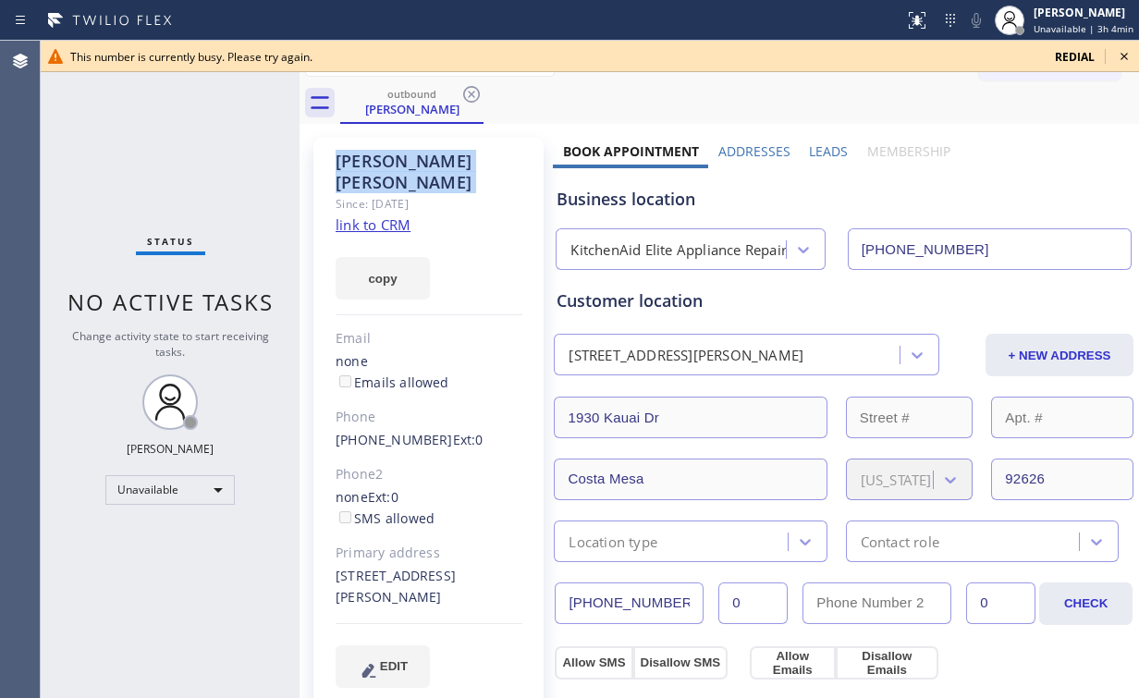
click at [472, 92] on icon at bounding box center [471, 94] width 22 height 22
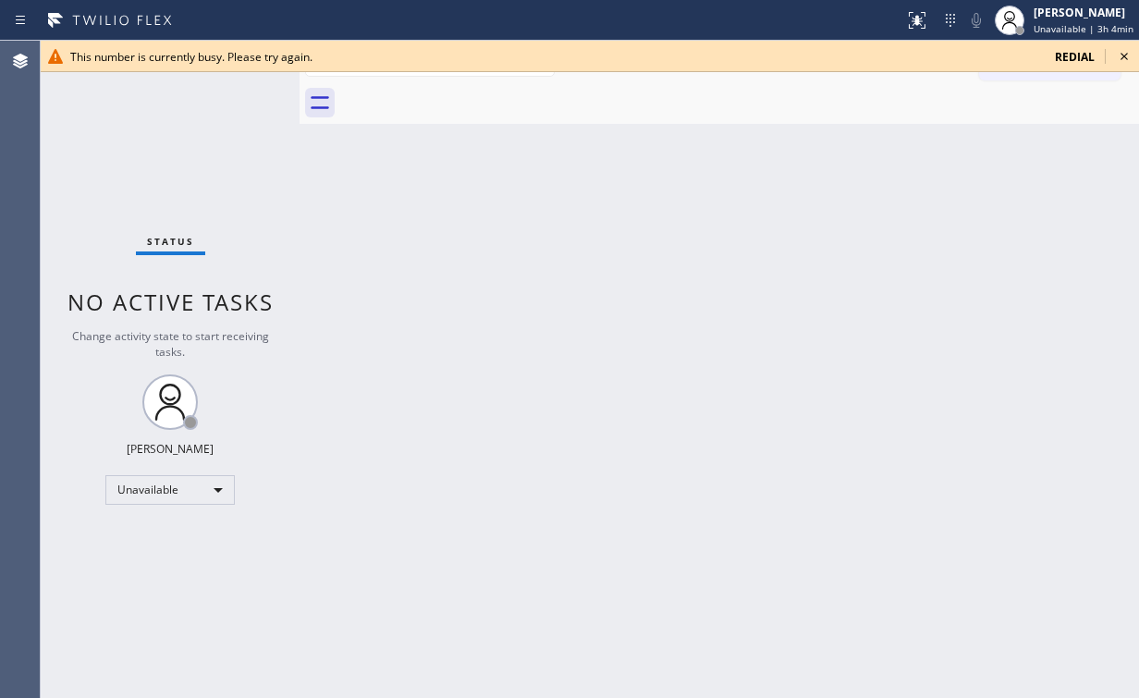
click at [1131, 57] on icon at bounding box center [1124, 56] width 22 height 22
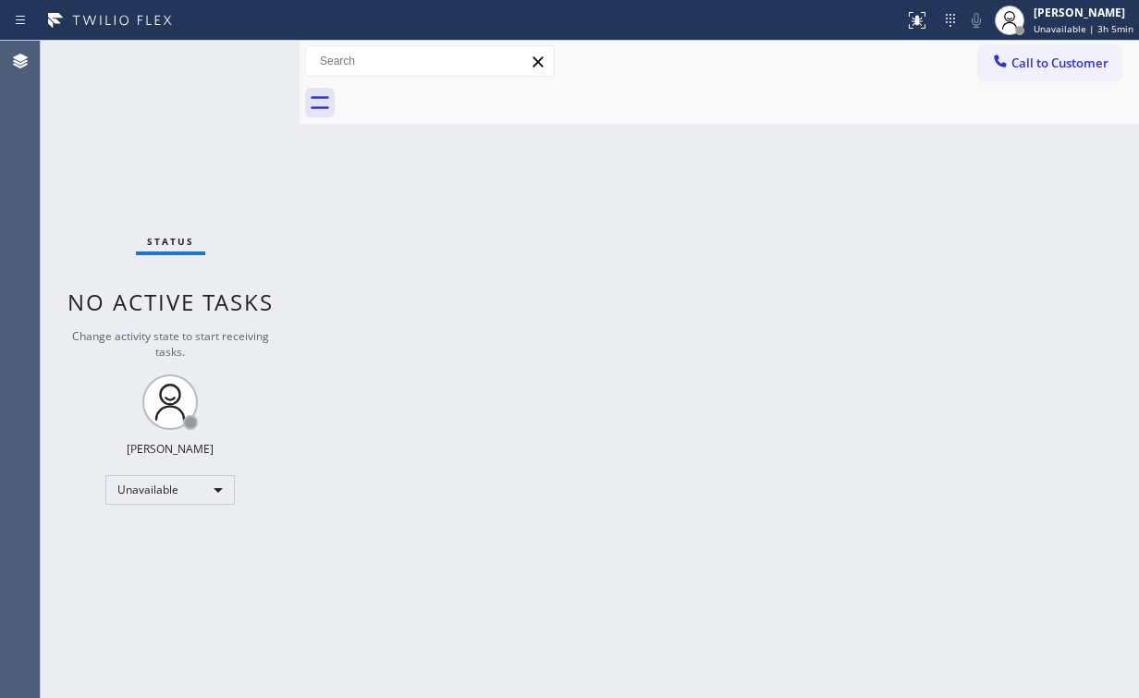
click at [1009, 70] on div at bounding box center [1000, 63] width 22 height 22
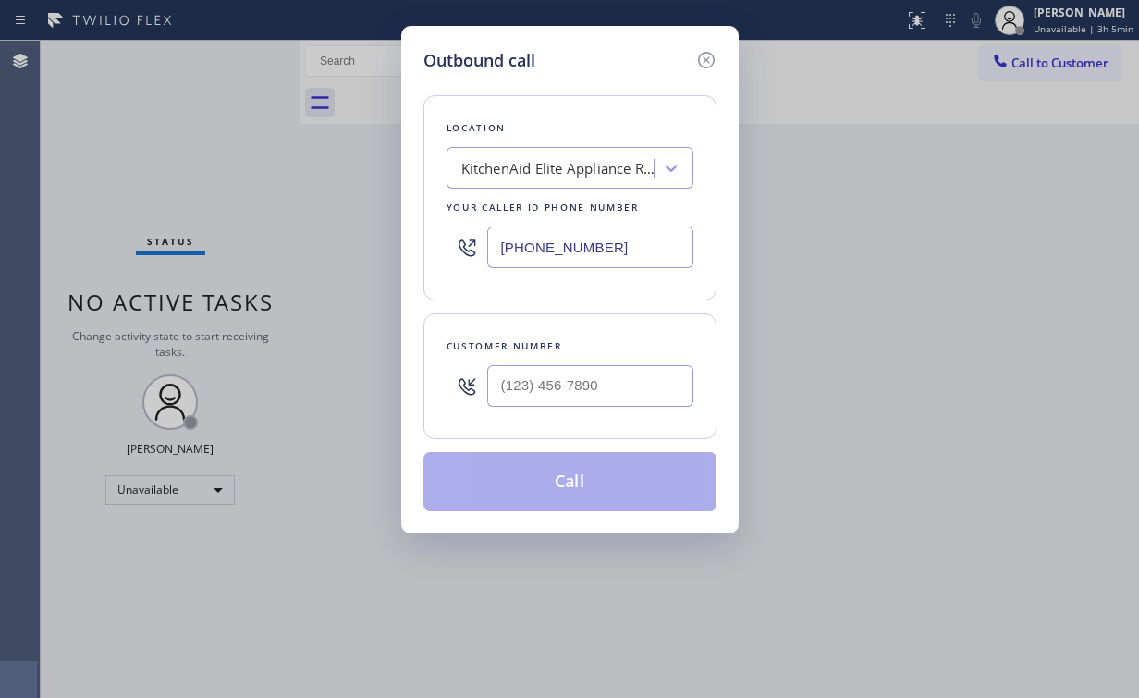
drag, startPoint x: 433, startPoint y: 240, endPoint x: 153, endPoint y: 228, distance: 279.5
click at [274, 237] on div "Outbound call Location KitchenAid Elite Appliance Repair Your caller id phone n…" at bounding box center [569, 349] width 1139 height 698
paste input "877) 777-0796"
type input "[PHONE_NUMBER]"
click at [599, 383] on input "(___) ___-____" at bounding box center [590, 386] width 206 height 42
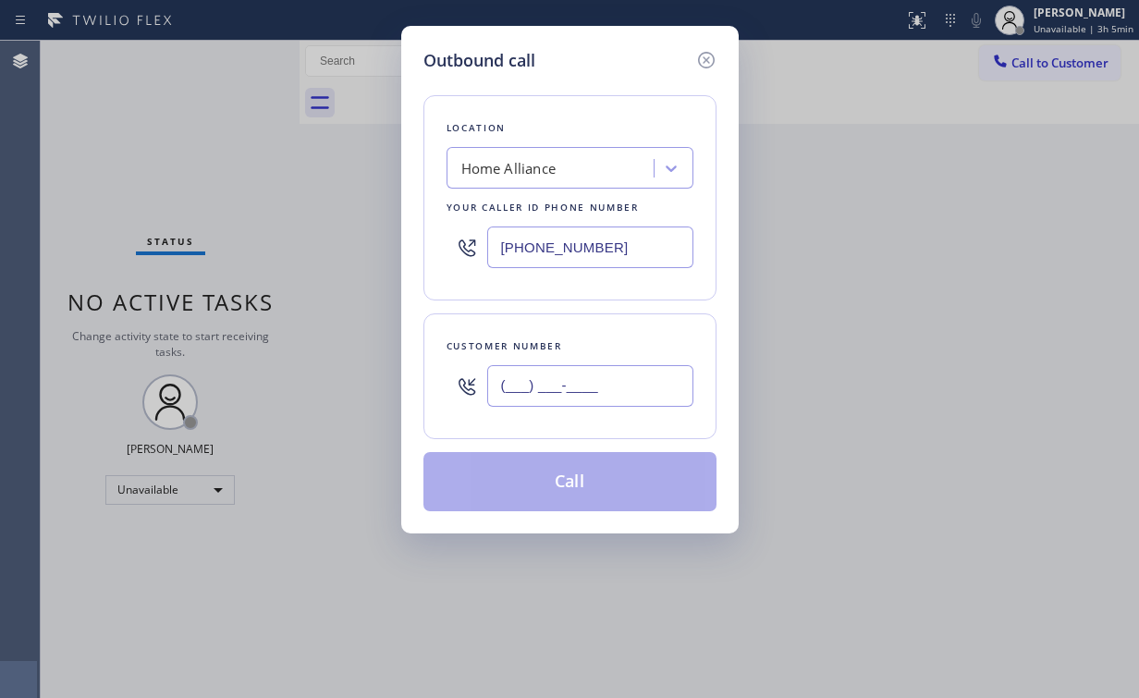
paste input "323) 829-2711"
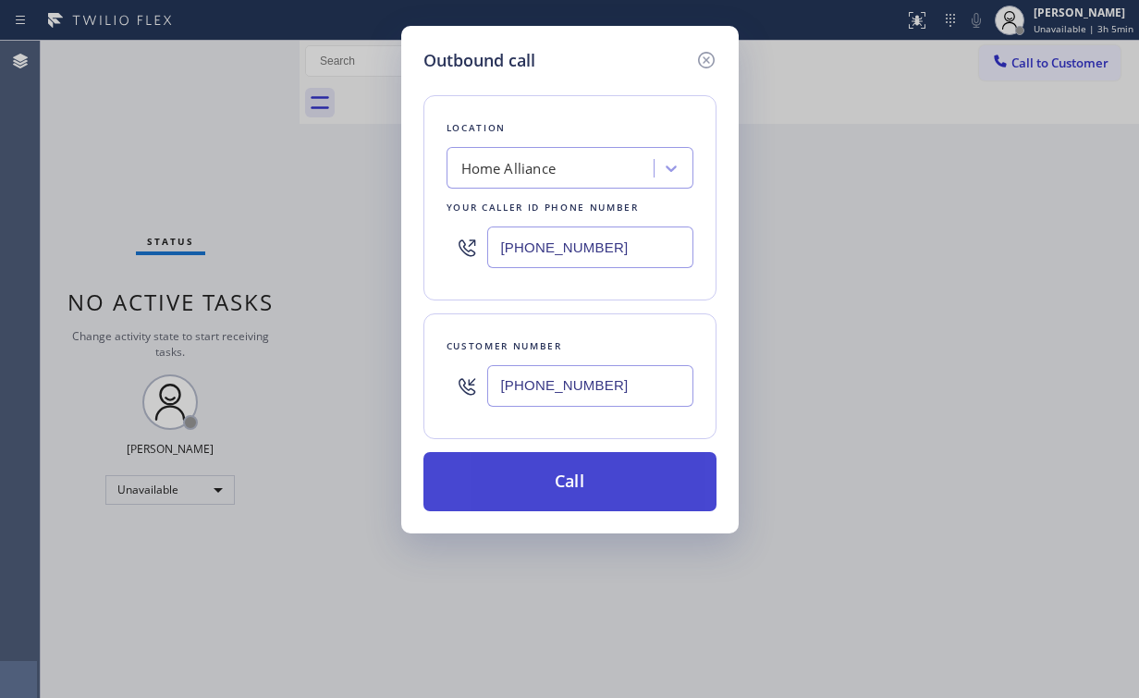
type input "[PHONE_NUMBER]"
click at [545, 503] on button "Call" at bounding box center [569, 481] width 293 height 59
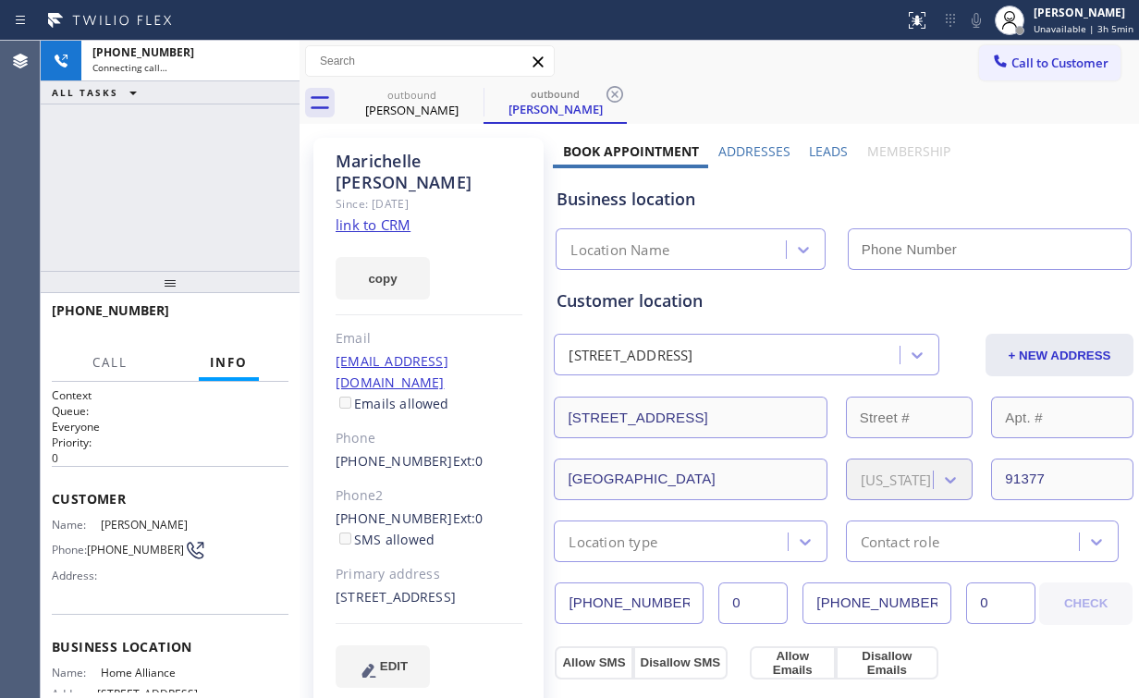
click at [170, 203] on div "[PHONE_NUMBER] Connecting call… ALL TASKS ALL TASKS ACTIVE TASKS TASKS IN WRAP …" at bounding box center [170, 156] width 259 height 230
type input "[PHONE_NUMBER]"
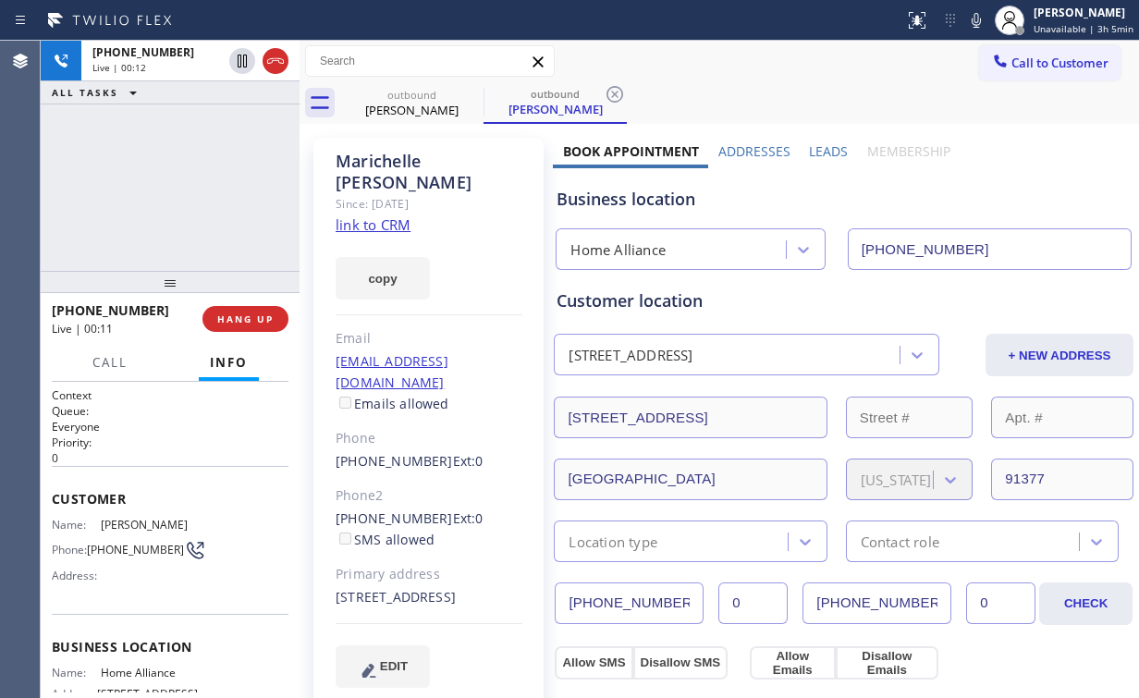
drag, startPoint x: 195, startPoint y: 215, endPoint x: 310, endPoint y: 305, distance: 146.1
click at [203, 220] on div "[PHONE_NUMBER] Live | 00:12 ALL TASKS ALL TASKS ACTIVE TASKS TASKS IN WRAP UP" at bounding box center [170, 156] width 259 height 230
click at [248, 315] on span "HANG UP" at bounding box center [245, 319] width 56 height 13
click at [250, 315] on span "HANG UP" at bounding box center [245, 319] width 56 height 13
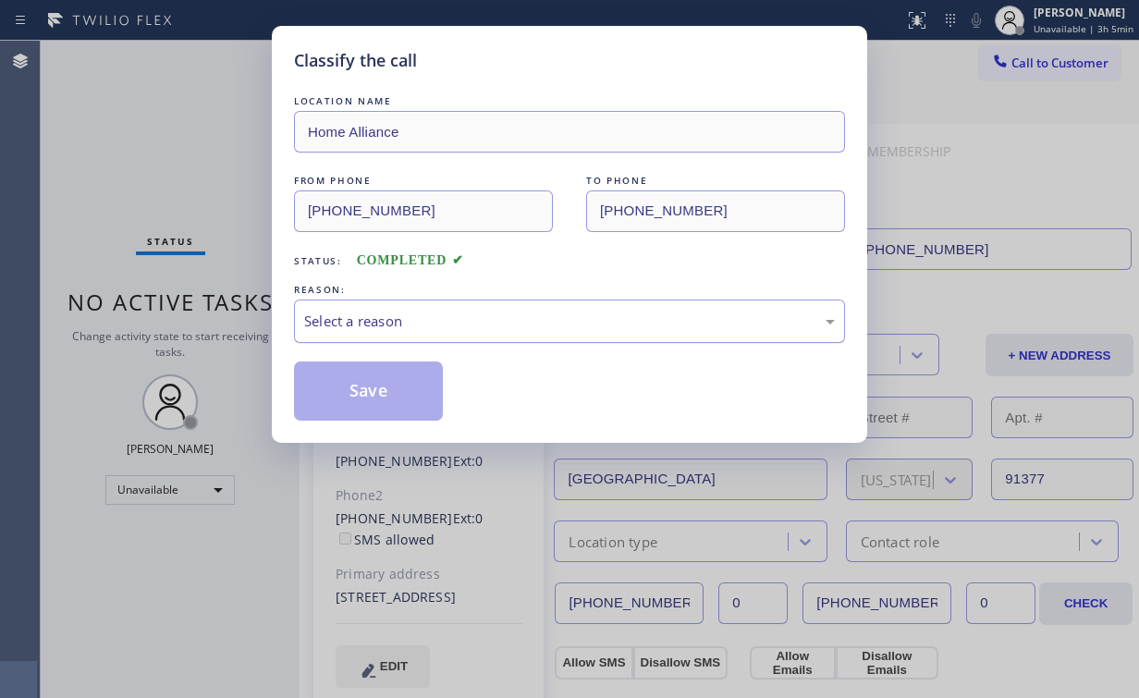
click at [344, 312] on div "Select a reason" at bounding box center [569, 321] width 531 height 21
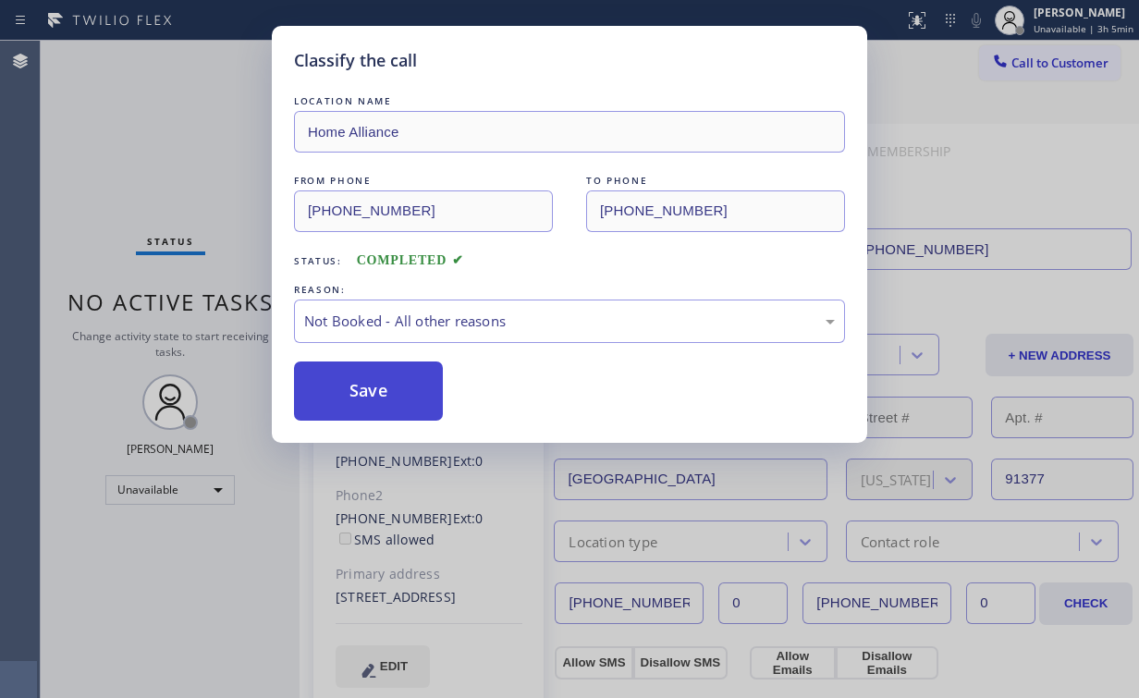
click at [365, 388] on button "Save" at bounding box center [368, 391] width 149 height 59
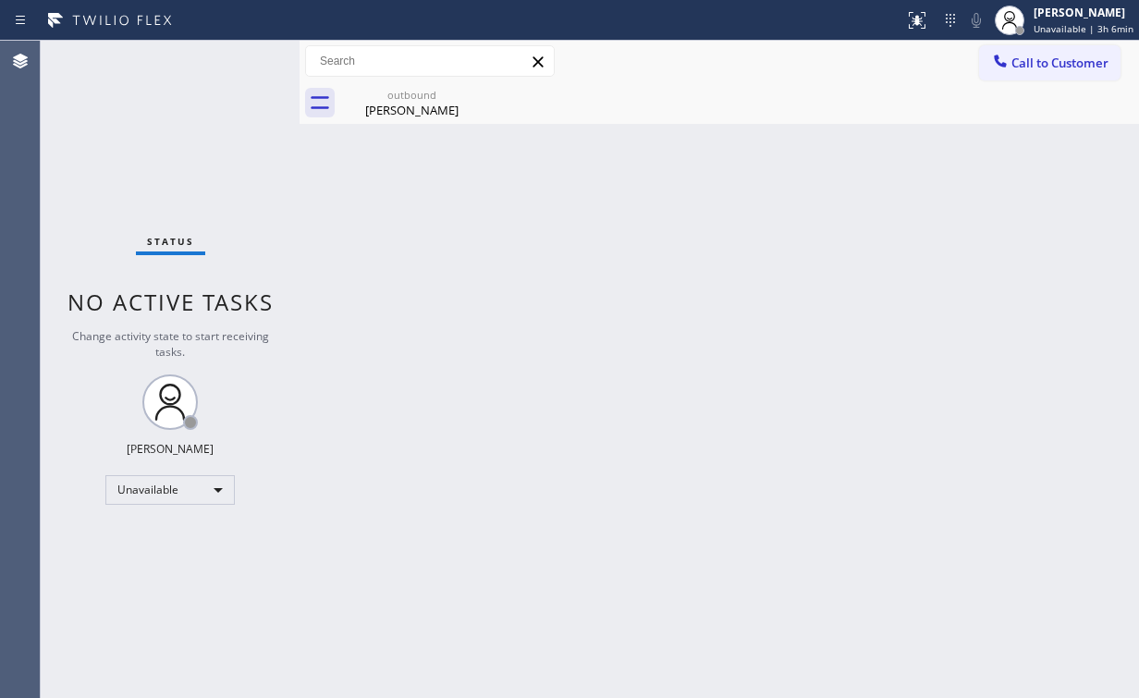
click at [198, 100] on div "Status No active tasks Change activity state to start receiving tasks. [PERSON_…" at bounding box center [170, 369] width 259 height 657
drag, startPoint x: 398, startPoint y: 101, endPoint x: 475, endPoint y: 103, distance: 76.8
click at [405, 103] on div "[PERSON_NAME]" at bounding box center [412, 110] width 140 height 17
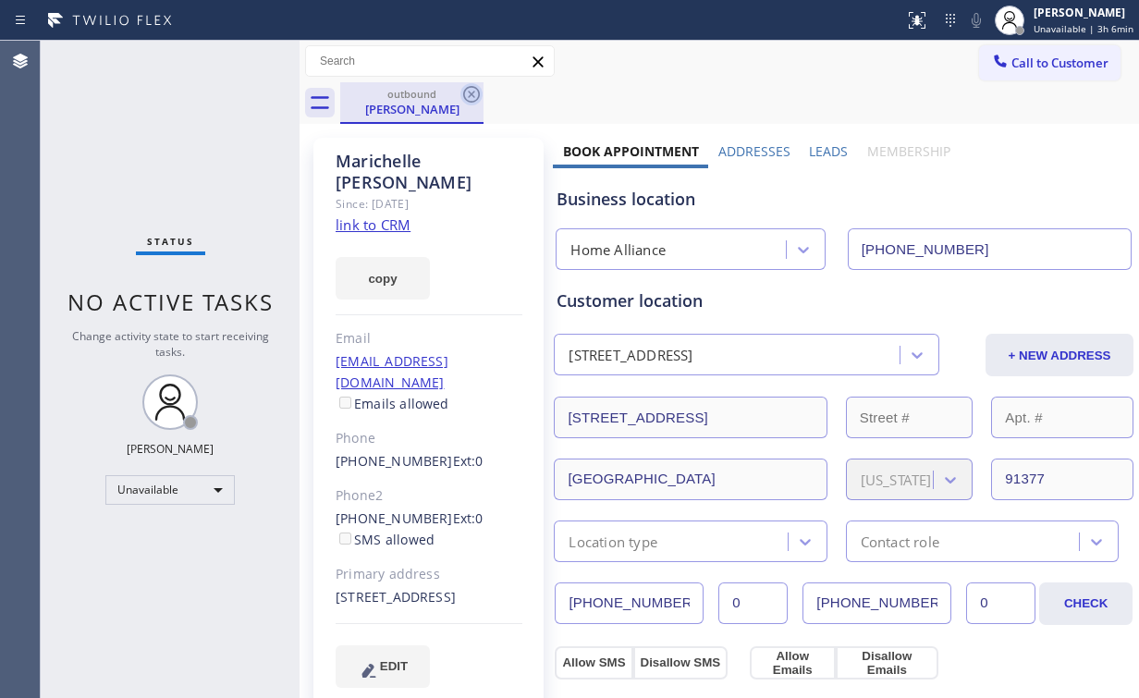
click at [465, 94] on icon at bounding box center [471, 94] width 22 height 22
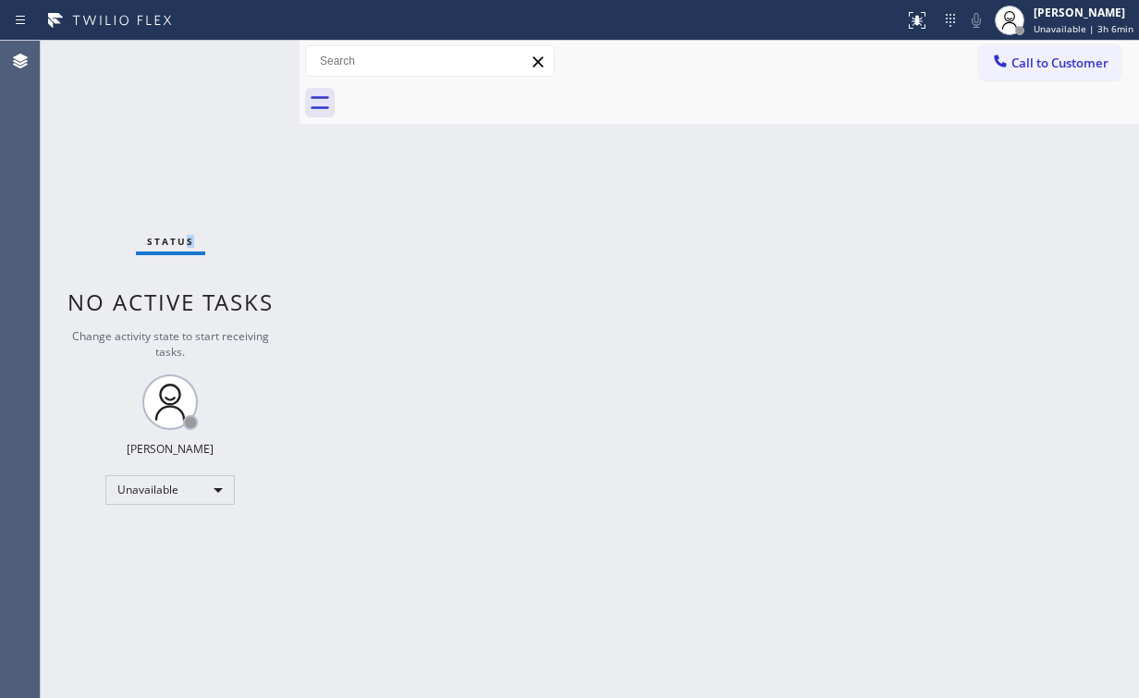
click at [190, 142] on div "Status No active tasks Change activity state to start receiving tasks. [PERSON_…" at bounding box center [170, 369] width 259 height 657
drag, startPoint x: 1086, startPoint y: 70, endPoint x: 701, endPoint y: 202, distance: 407.6
click at [1084, 71] on button "Call to Customer" at bounding box center [1049, 62] width 141 height 35
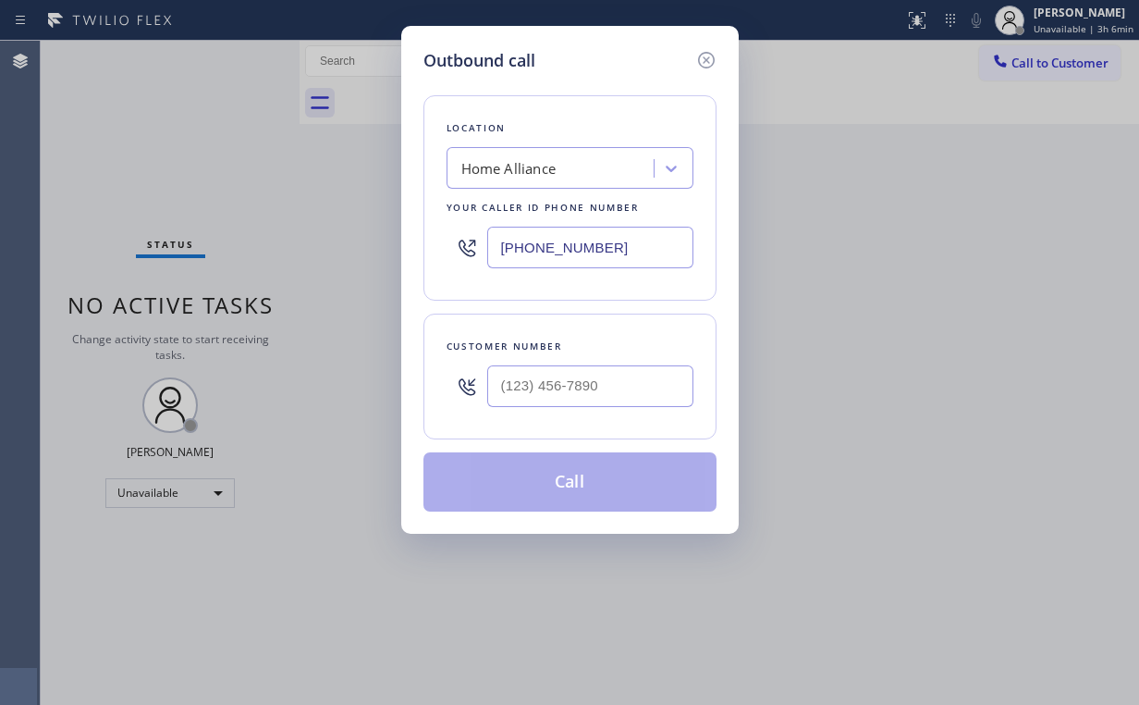
drag, startPoint x: 607, startPoint y: 251, endPoint x: 266, endPoint y: 133, distance: 359.9
click at [248, 251] on div "Outbound call Location Home Alliance Your caller id phone number [PHONE_NUMBER]…" at bounding box center [569, 352] width 1139 height 705
paste input "310) 935-075"
type input "[PHONE_NUMBER]"
click at [607, 386] on input "(___) ___-____" at bounding box center [590, 386] width 206 height 42
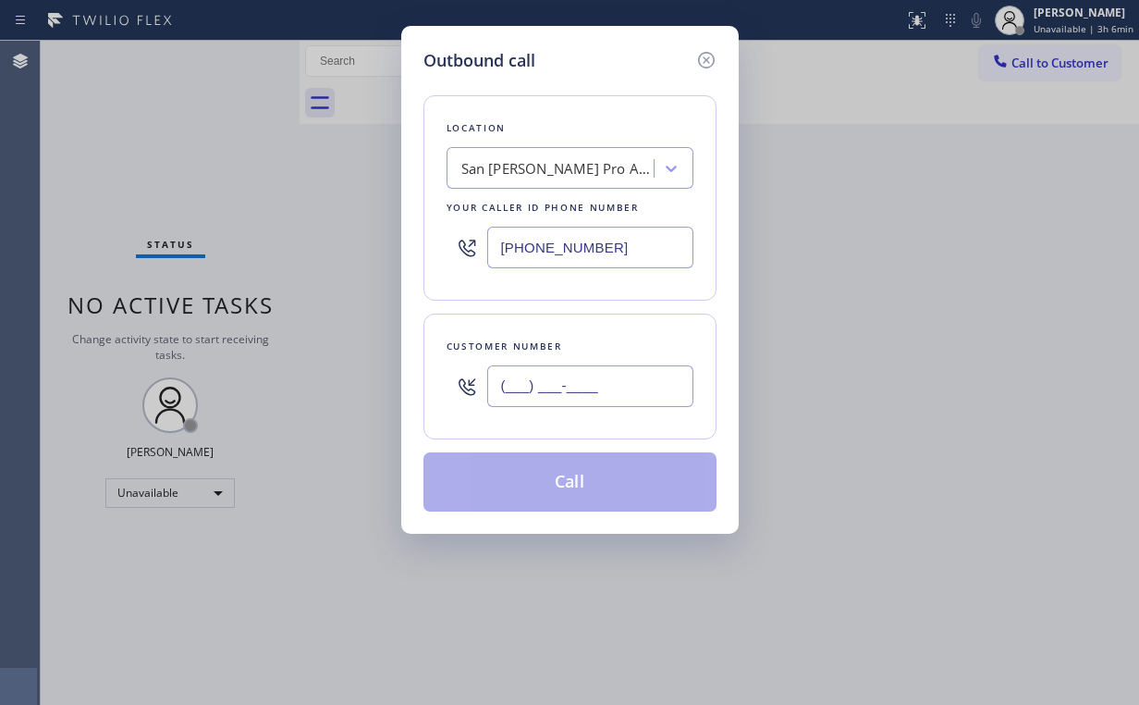
paste input "310) 987-9035"
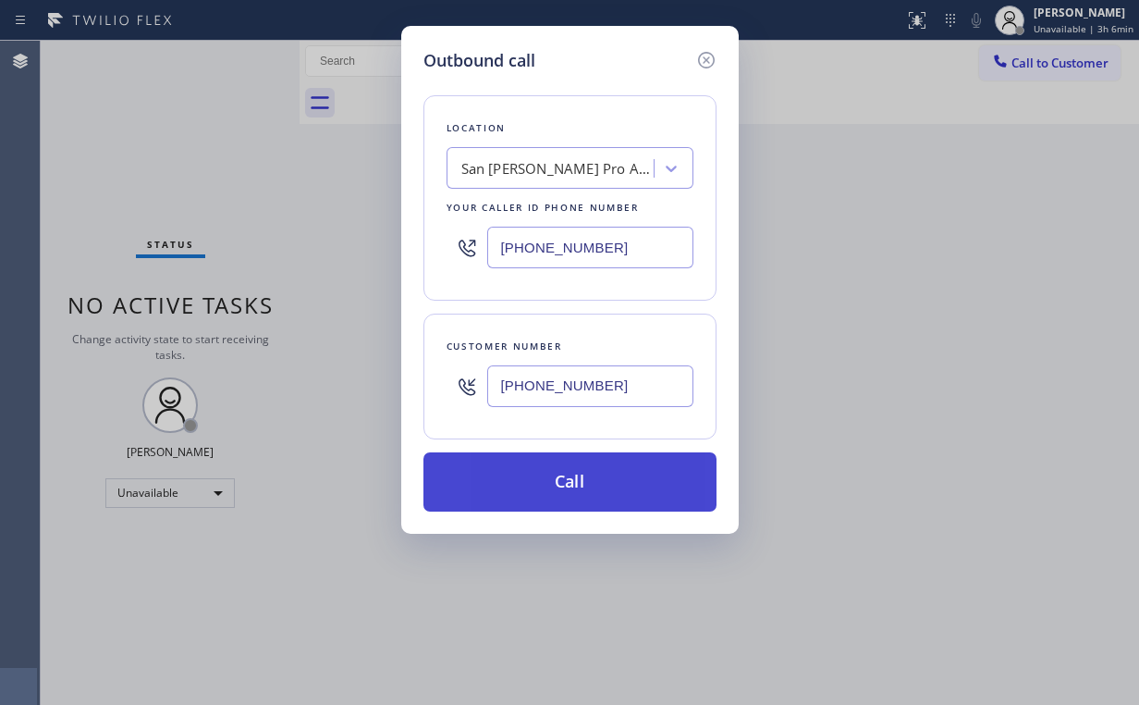
type input "[PHONE_NUMBER]"
click at [556, 469] on button "Call" at bounding box center [569, 481] width 293 height 59
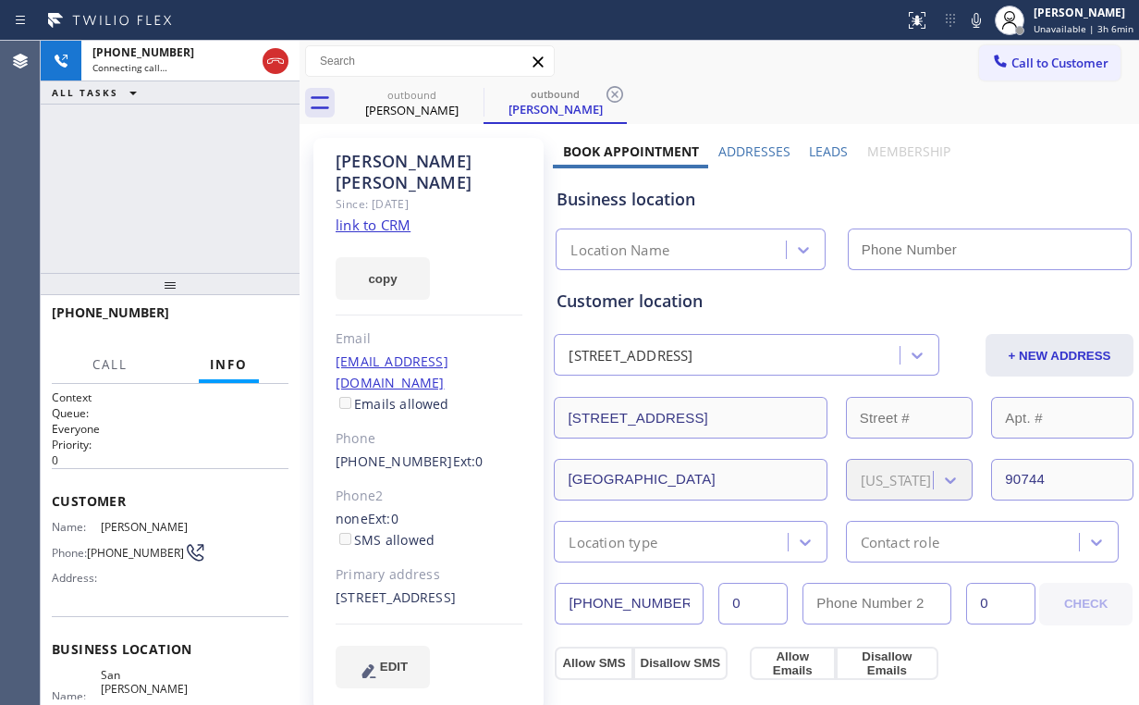
type input "[PHONE_NUMBER]"
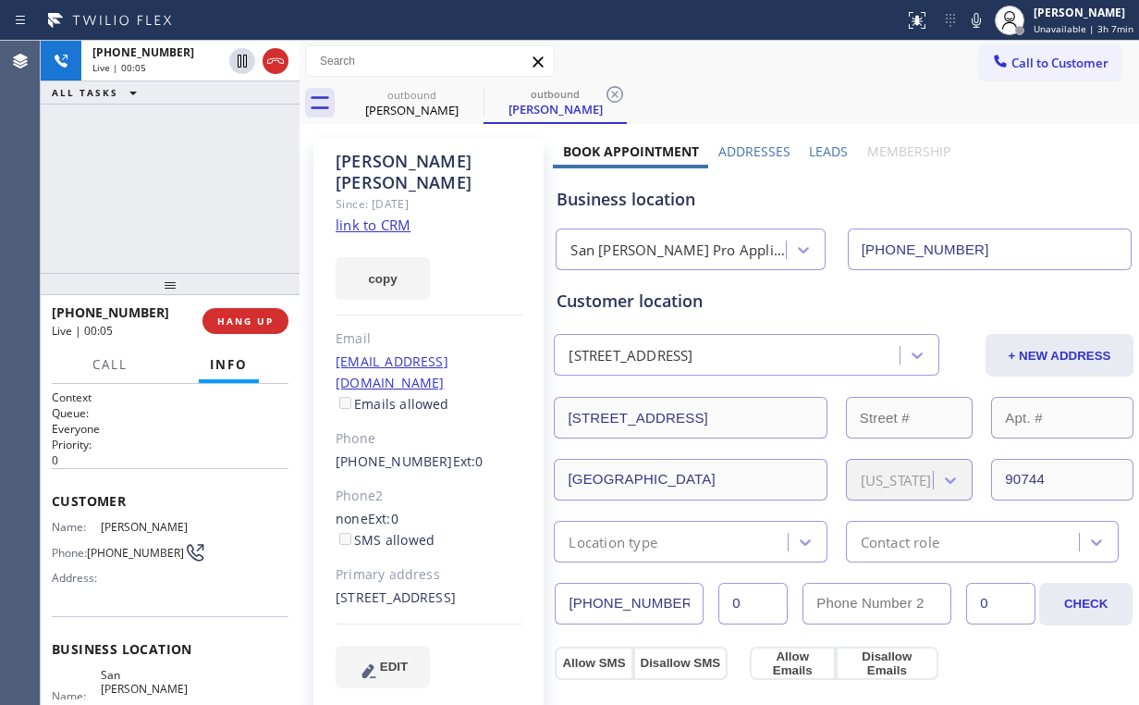
drag, startPoint x: 180, startPoint y: 192, endPoint x: 236, endPoint y: 287, distance: 109.4
click at [180, 194] on div "[PHONE_NUMBER] Live | 00:05 ALL TASKS ALL TASKS ACTIVE TASKS TASKS IN WRAP UP" at bounding box center [170, 157] width 259 height 232
click at [259, 331] on button "HANG UP" at bounding box center [245, 321] width 86 height 26
click at [257, 323] on span "HANG UP" at bounding box center [245, 320] width 56 height 13
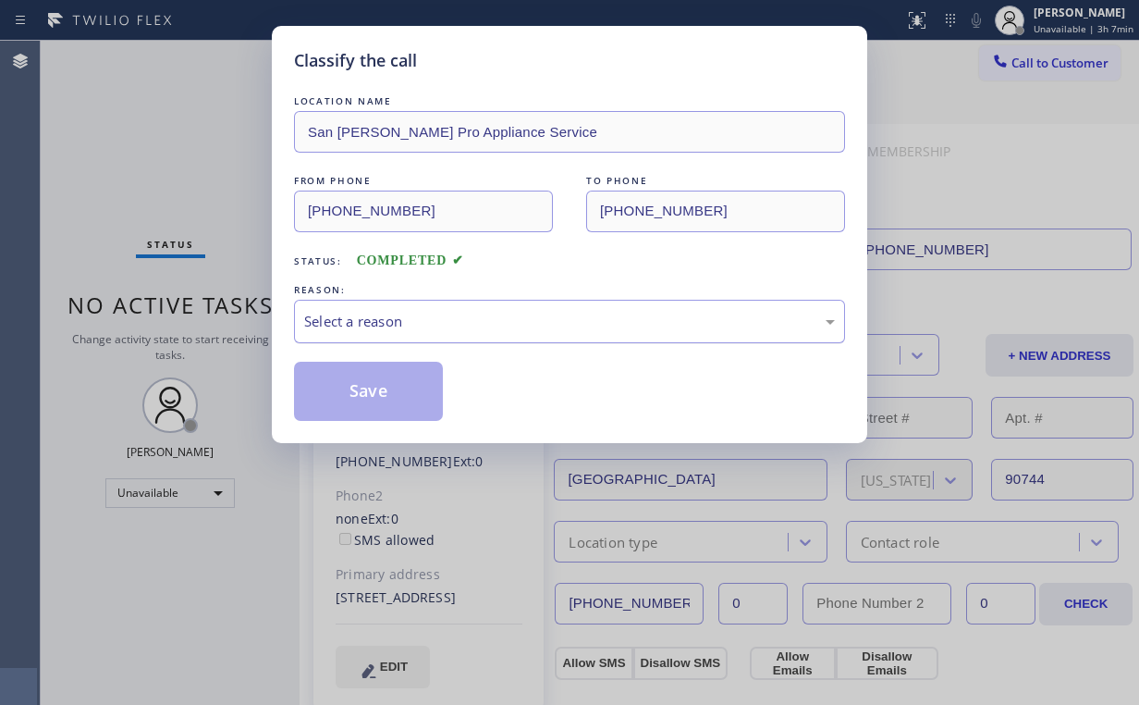
click at [355, 328] on div "Select a reason" at bounding box center [569, 321] width 531 height 21
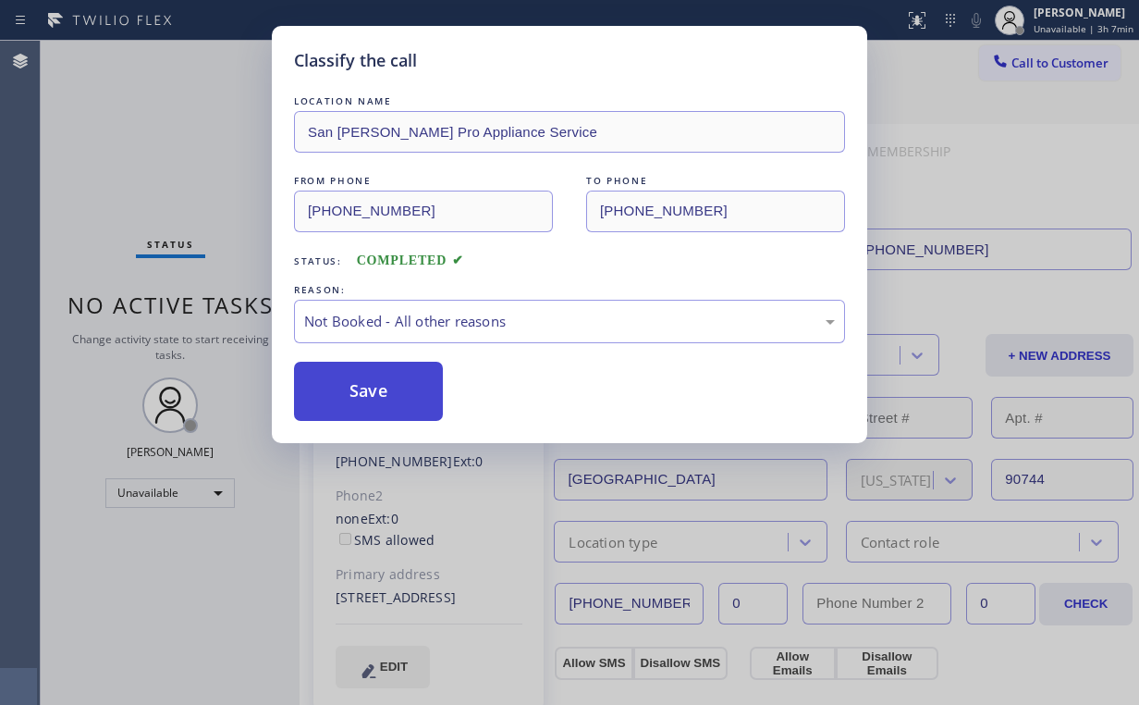
click at [363, 388] on button "Save" at bounding box center [368, 391] width 149 height 59
click at [170, 172] on div "Classify the call LOCATION NAME San [PERSON_NAME] Pro Appliance Service FROM PH…" at bounding box center [569, 352] width 1139 height 705
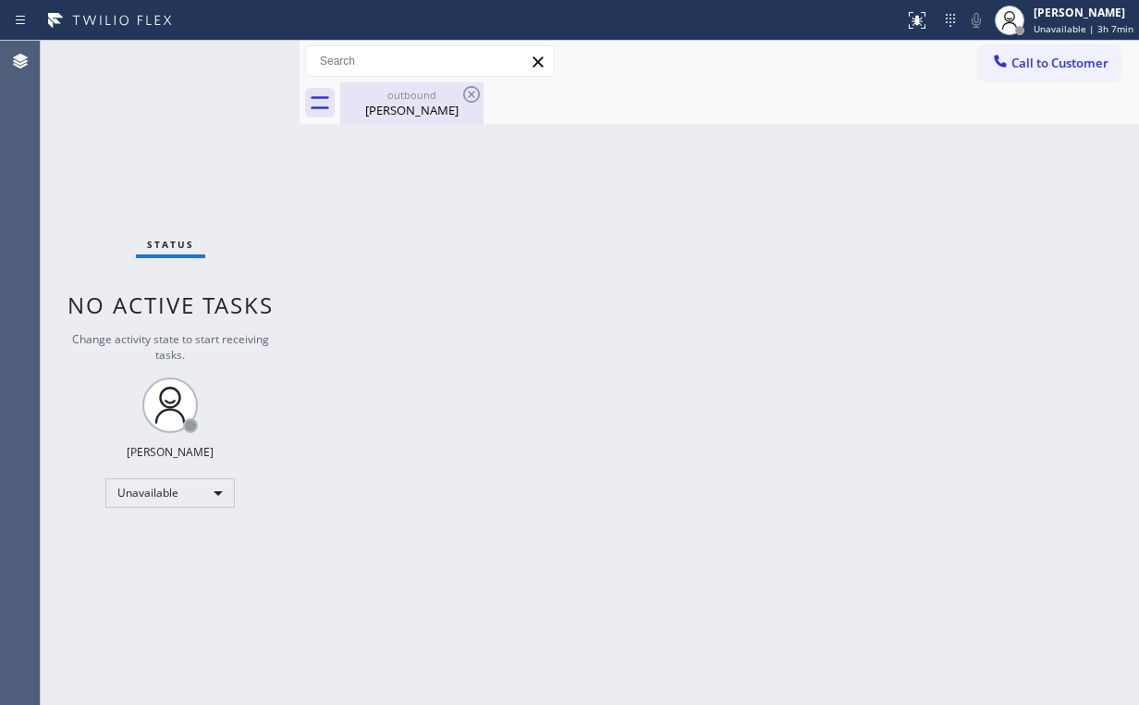
click at [416, 104] on div "[PERSON_NAME]" at bounding box center [412, 110] width 140 height 17
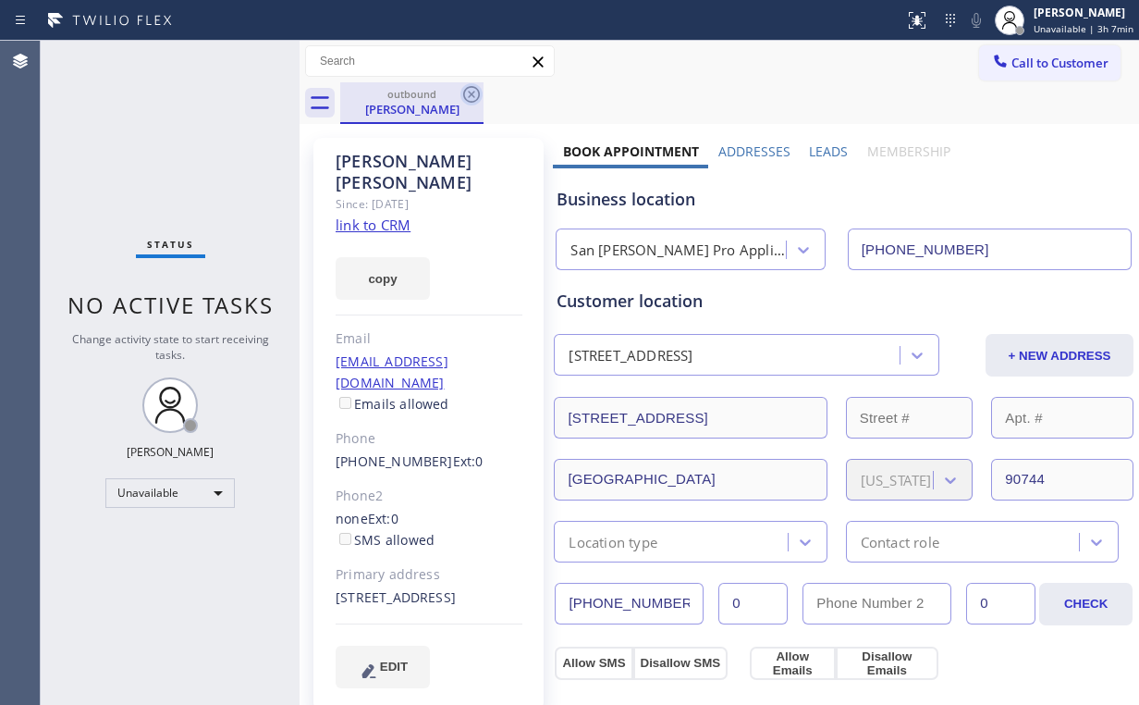
click at [463, 96] on icon at bounding box center [471, 94] width 17 height 17
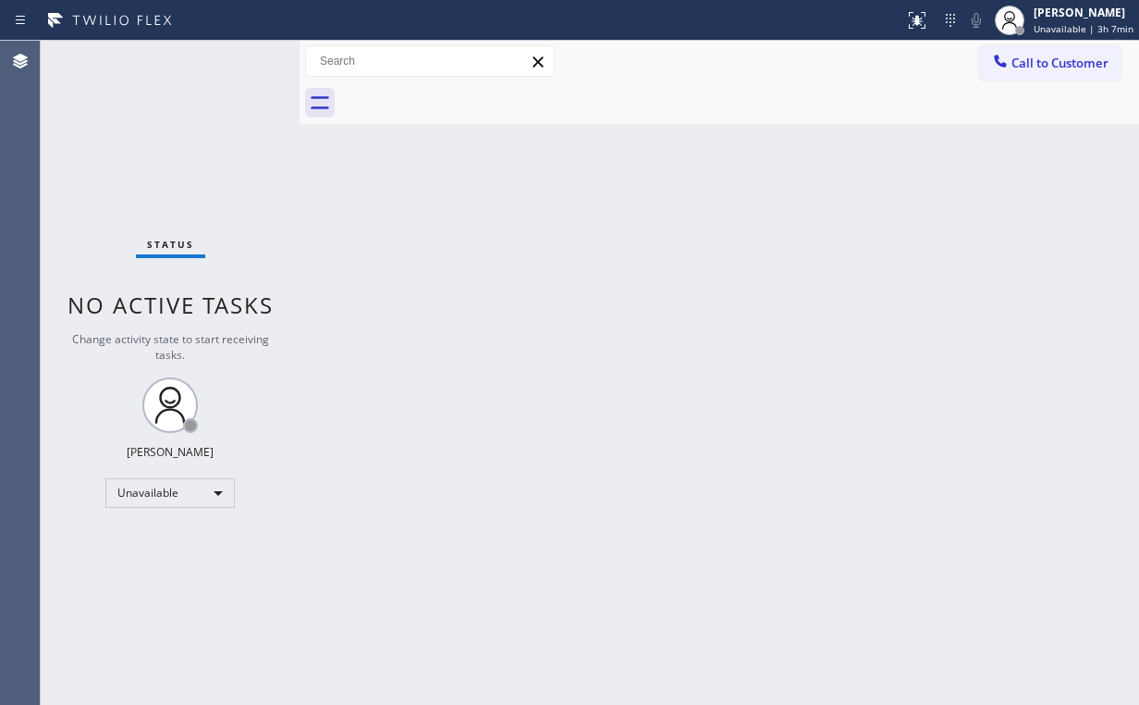
click at [959, 116] on div at bounding box center [739, 103] width 799 height 42
click at [928, 16] on icon at bounding box center [917, 20] width 22 height 22
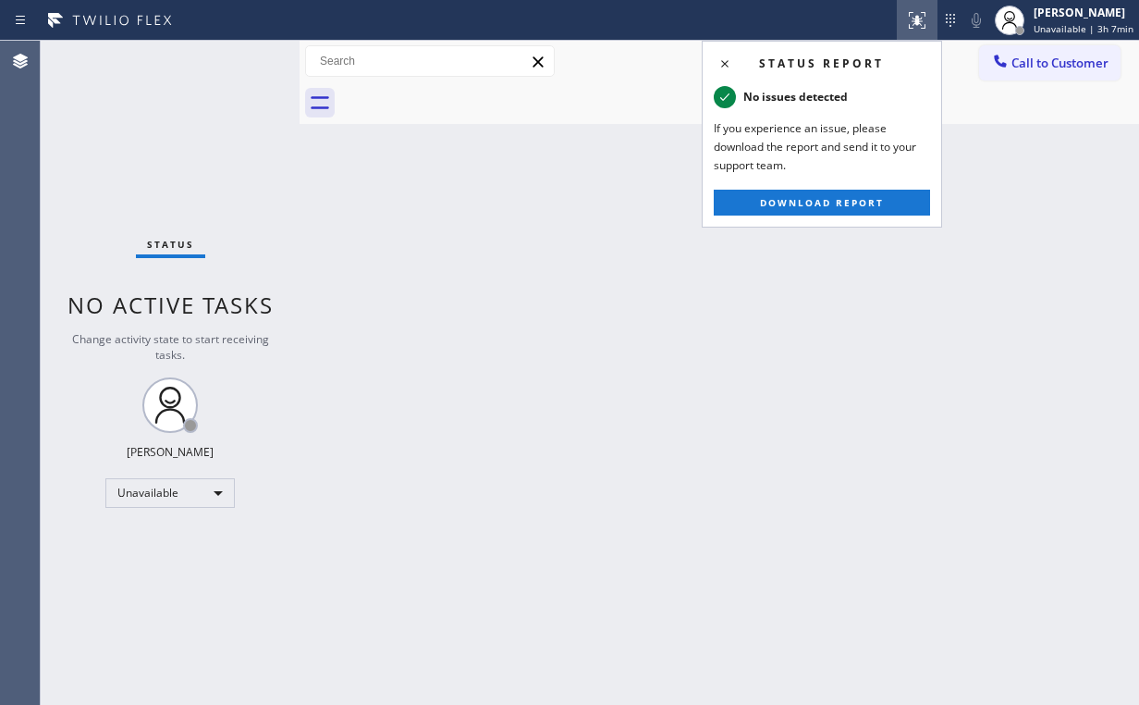
click at [570, 168] on div "Back to Dashboard Change Sender ID Customers Technicians Select a contact Outbo…" at bounding box center [720, 373] width 840 height 664
click at [663, 223] on div "Back to Dashboard Change Sender ID Customers Technicians Select a contact Outbo…" at bounding box center [720, 373] width 840 height 664
click at [928, 18] on icon at bounding box center [917, 20] width 22 height 22
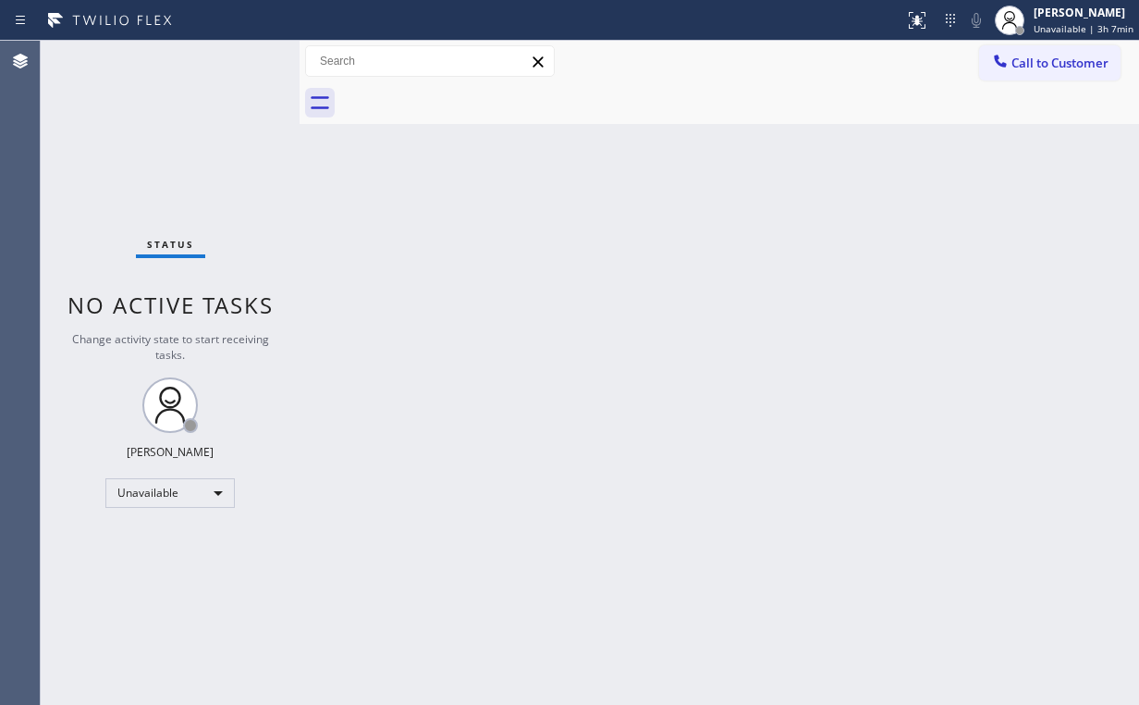
click at [1023, 59] on span "Call to Customer" at bounding box center [1059, 63] width 97 height 17
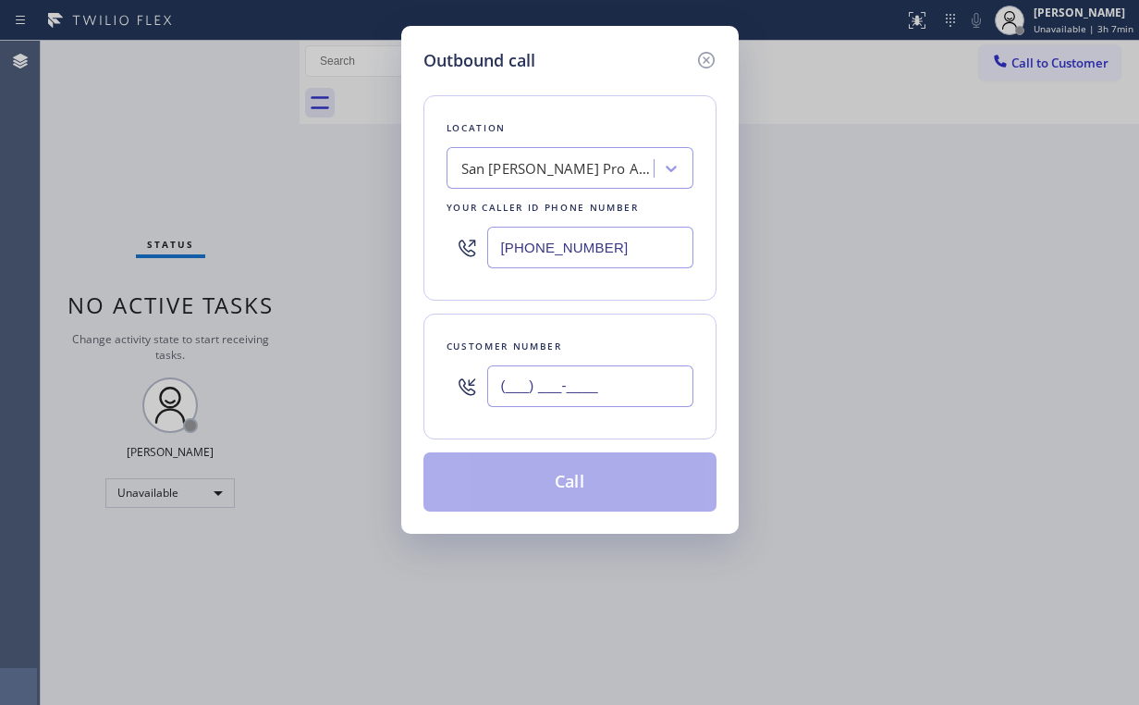
click at [617, 372] on input "(___) ___-____" at bounding box center [590, 386] width 206 height 42
paste input "310) 987-9035"
type input "[PHONE_NUMBER]"
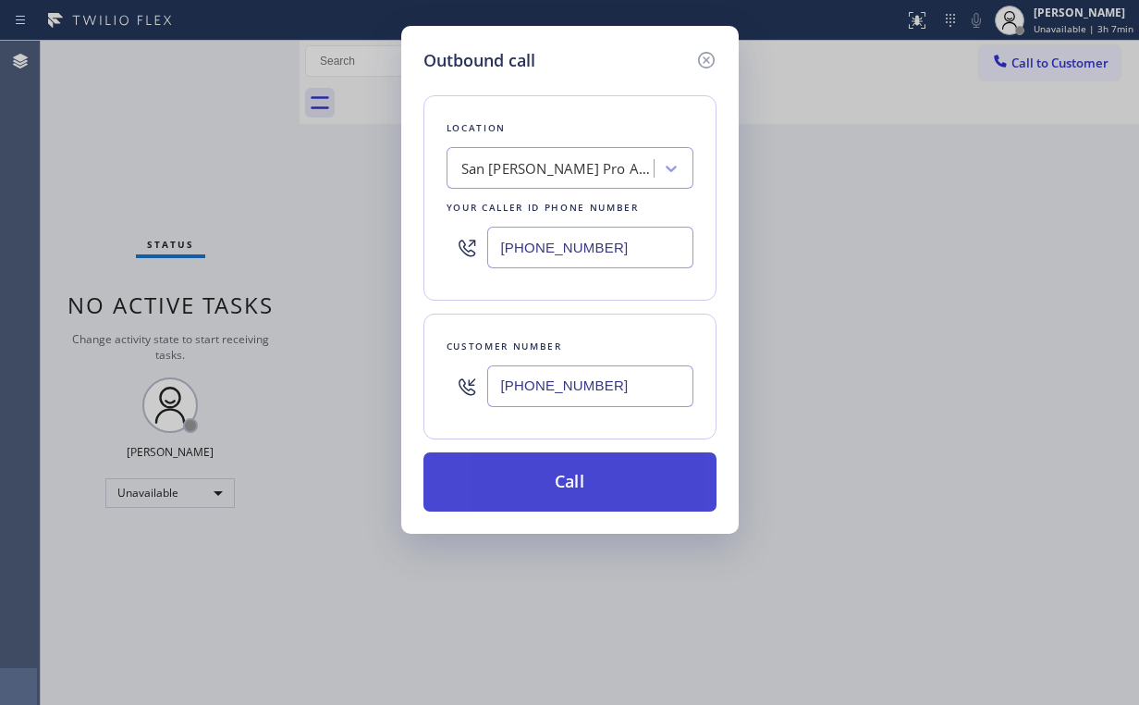
click at [548, 479] on button "Call" at bounding box center [569, 481] width 293 height 59
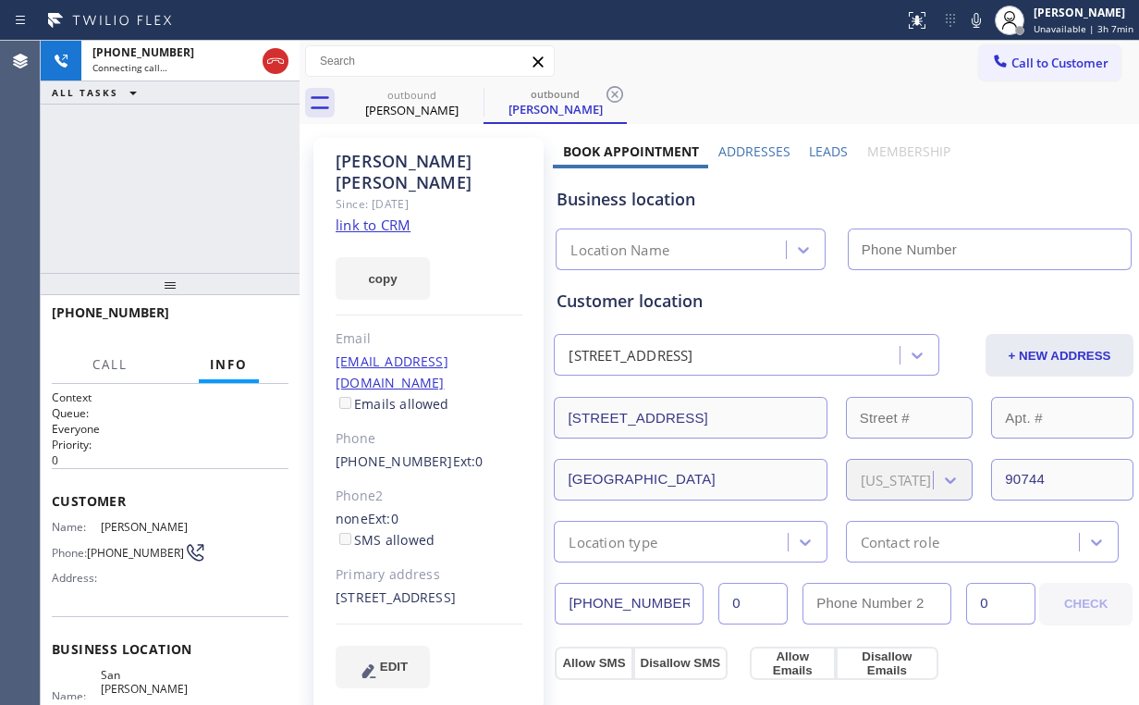
type input "[PHONE_NUMBER]"
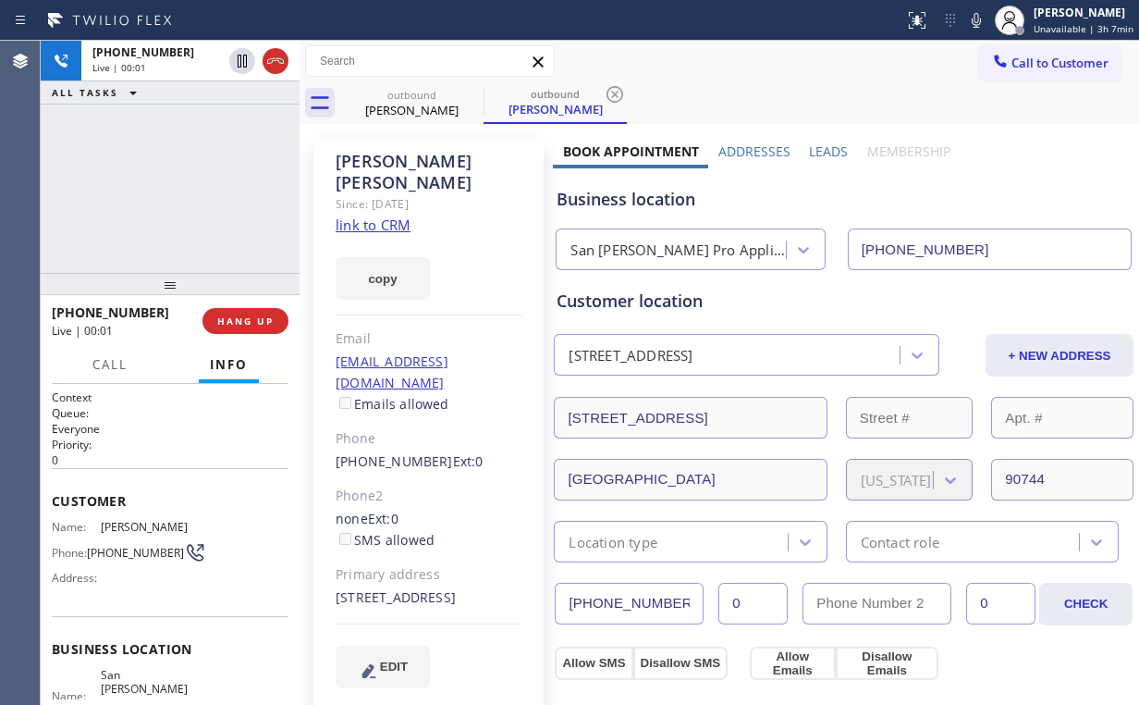
click at [137, 192] on div "[PHONE_NUMBER] Live | 00:01 ALL TASKS ALL TASKS ACTIVE TASKS TASKS IN WRAP UP" at bounding box center [170, 157] width 259 height 232
click at [239, 324] on span "HANG UP" at bounding box center [245, 320] width 56 height 13
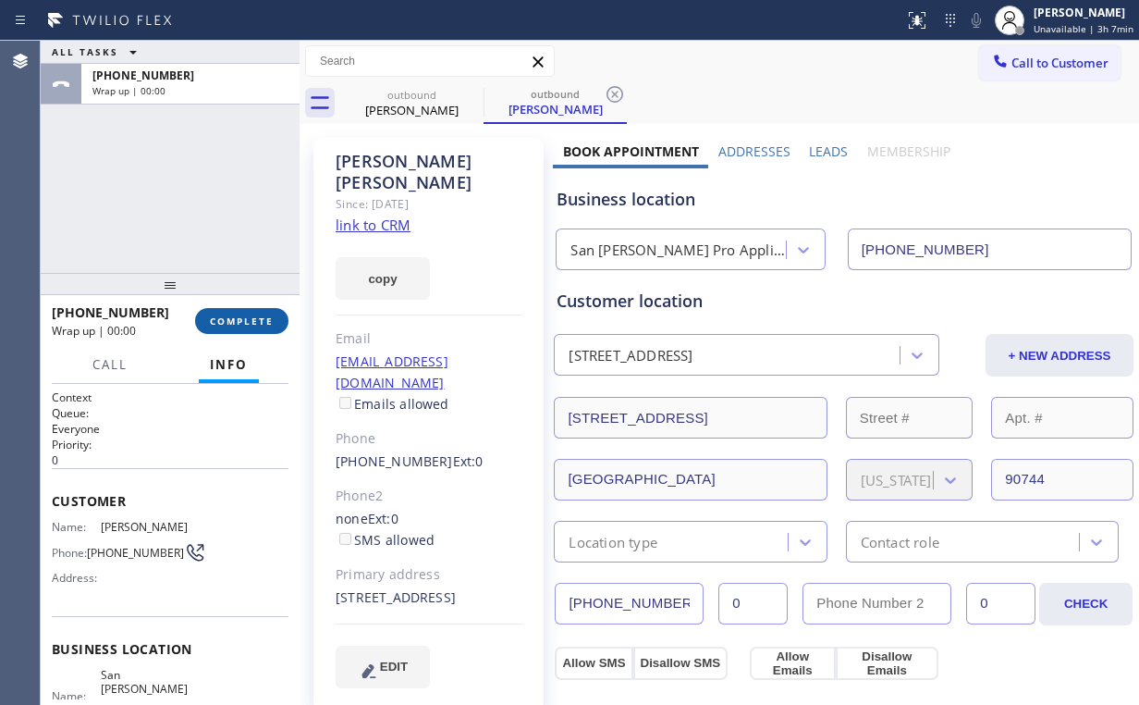
click at [239, 324] on span "COMPLETE" at bounding box center [242, 320] width 64 height 13
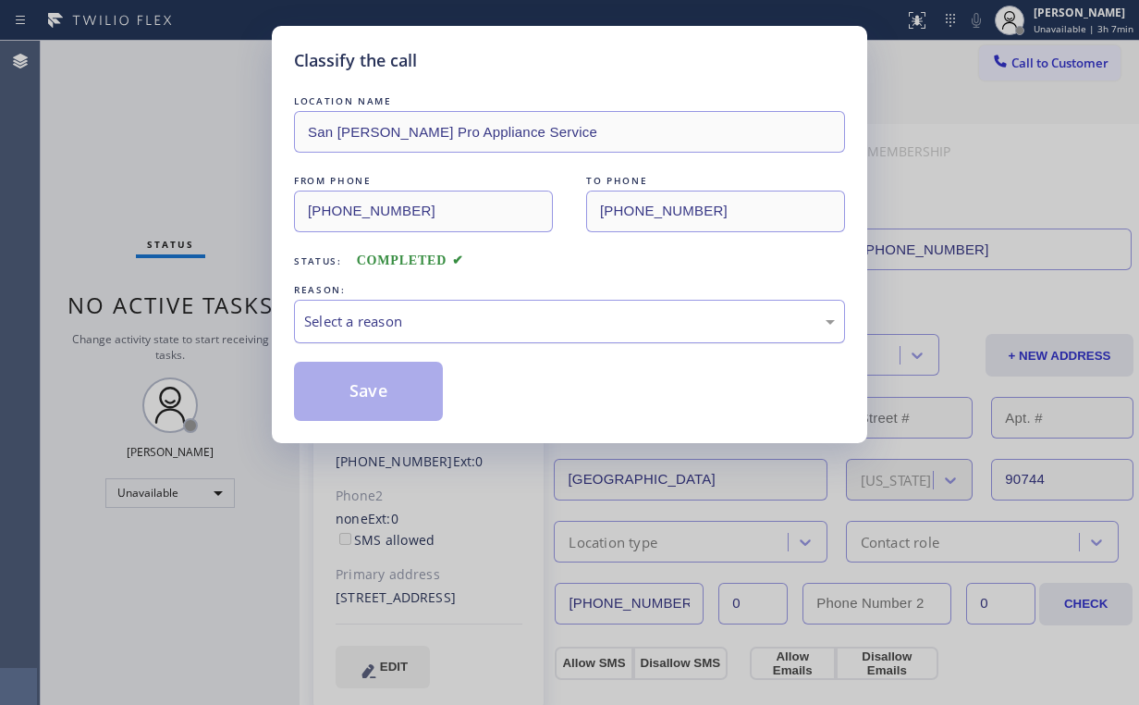
click at [359, 322] on div "Select a reason" at bounding box center [569, 321] width 531 height 21
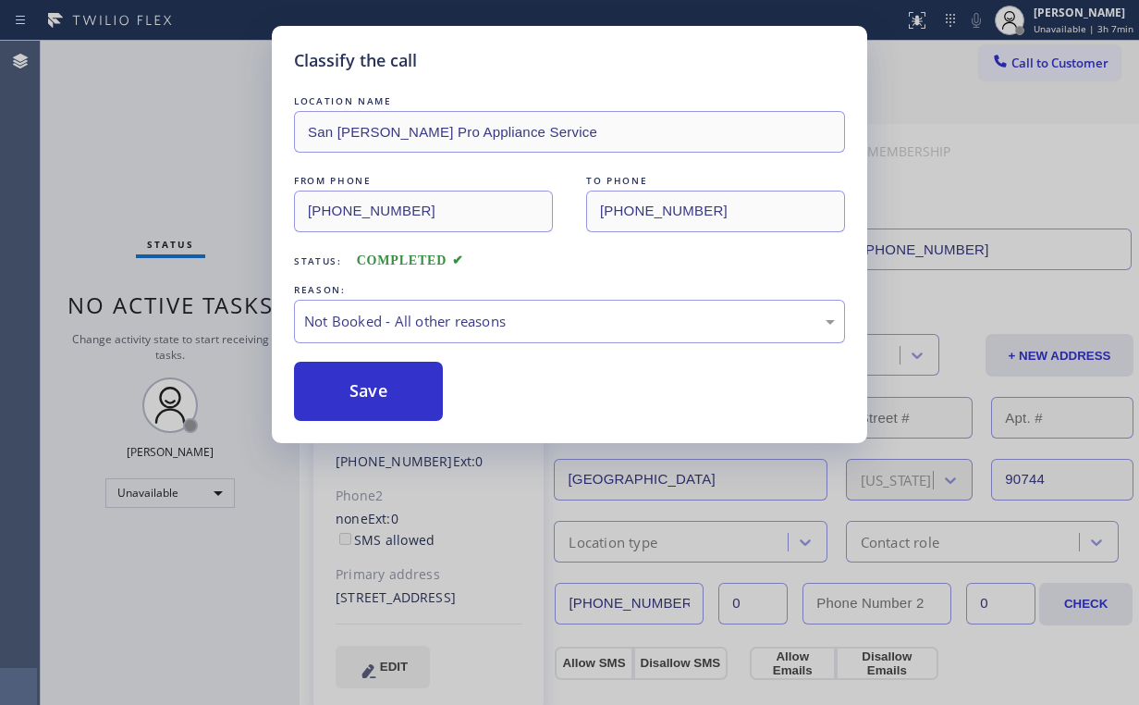
click at [378, 388] on button "Save" at bounding box center [368, 391] width 149 height 59
click at [168, 157] on div "Classify the call LOCATION NAME San [PERSON_NAME] Pro Appliance Service FROM PH…" at bounding box center [569, 352] width 1139 height 705
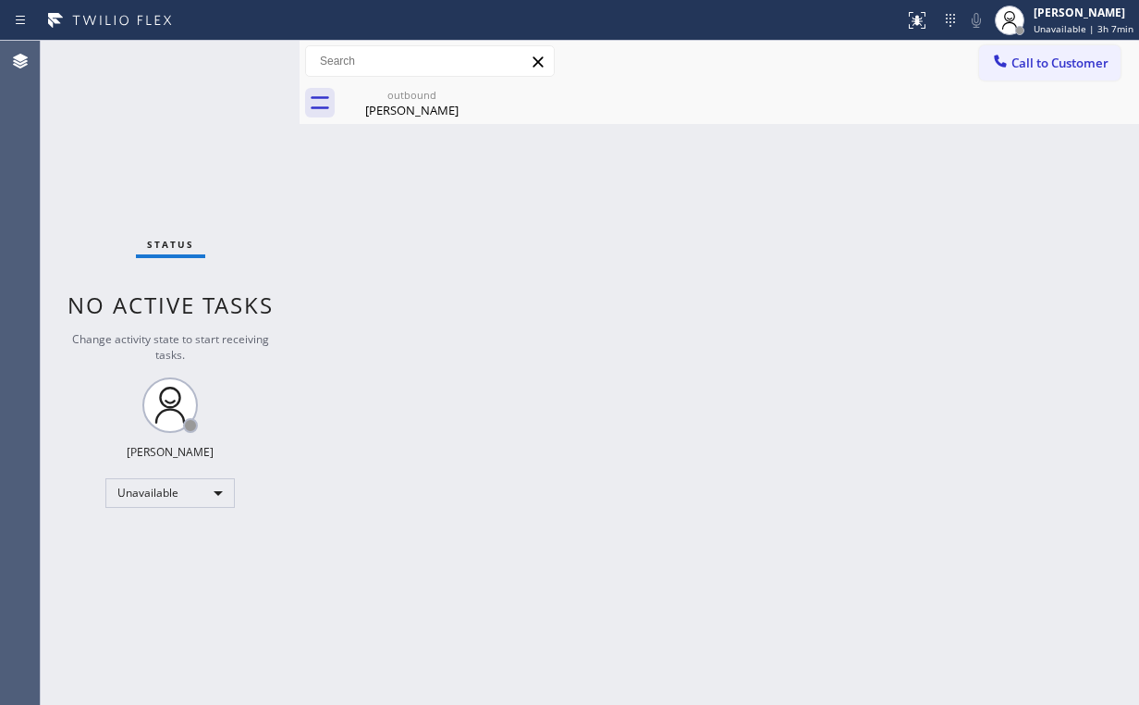
drag, startPoint x: 1058, startPoint y: 60, endPoint x: 742, endPoint y: 192, distance: 342.7
click at [1057, 64] on span "Call to Customer" at bounding box center [1059, 63] width 97 height 17
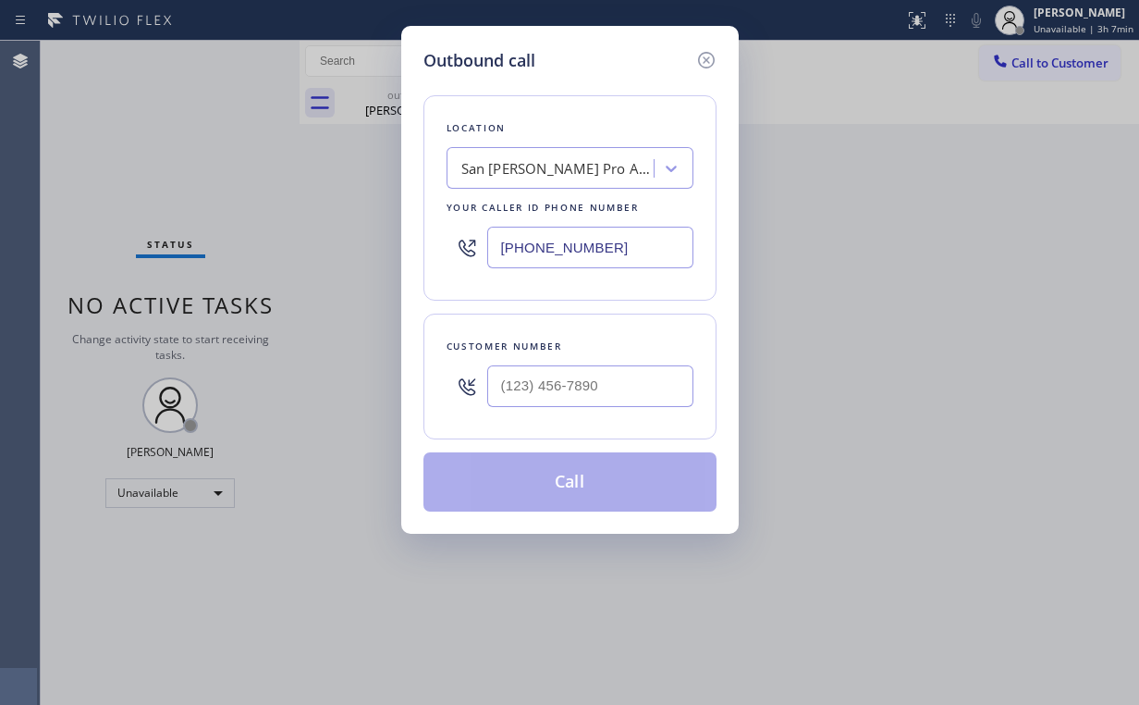
click at [404, 243] on div "Outbound call Location [GEOGRAPHIC_DATA][PERSON_NAME] Pro Appliance Service You…" at bounding box center [569, 280] width 337 height 508
paste input "661) 368-9097"
type input "[PHONE_NUMBER]"
click at [598, 368] on input "(___) ___-____" at bounding box center [590, 386] width 206 height 42
paste input "661) 476-1229"
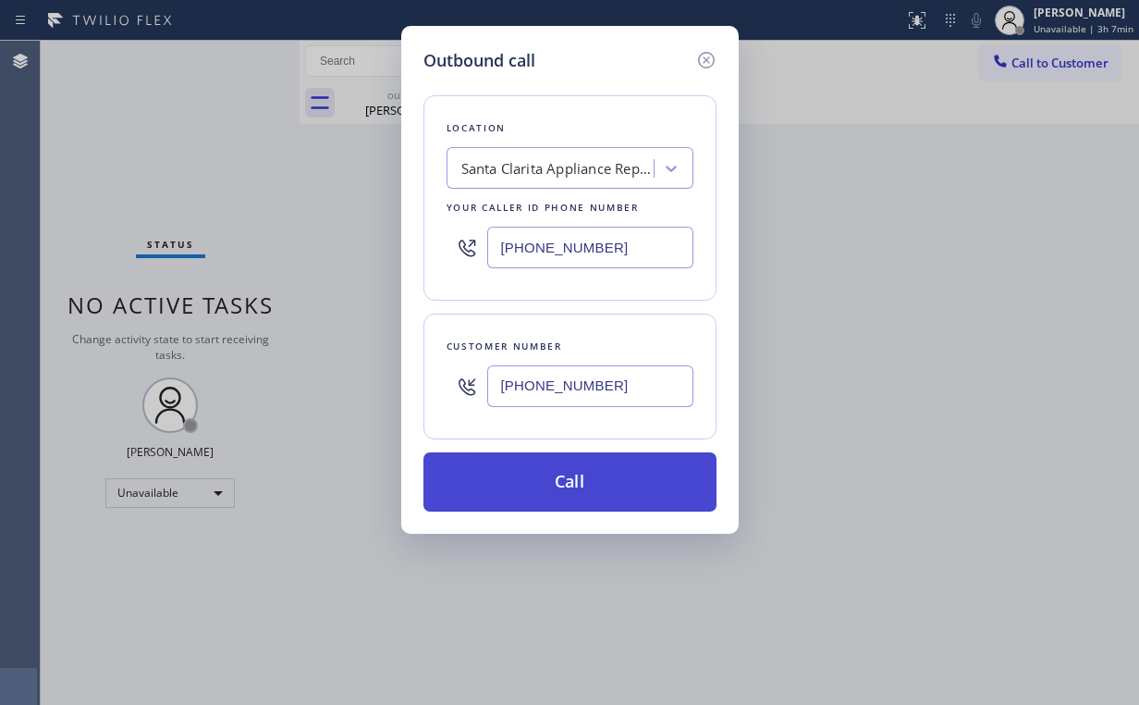
type input "[PHONE_NUMBER]"
drag, startPoint x: 559, startPoint y: 489, endPoint x: 554, endPoint y: 505, distance: 16.7
click at [559, 490] on button "Call" at bounding box center [569, 481] width 293 height 59
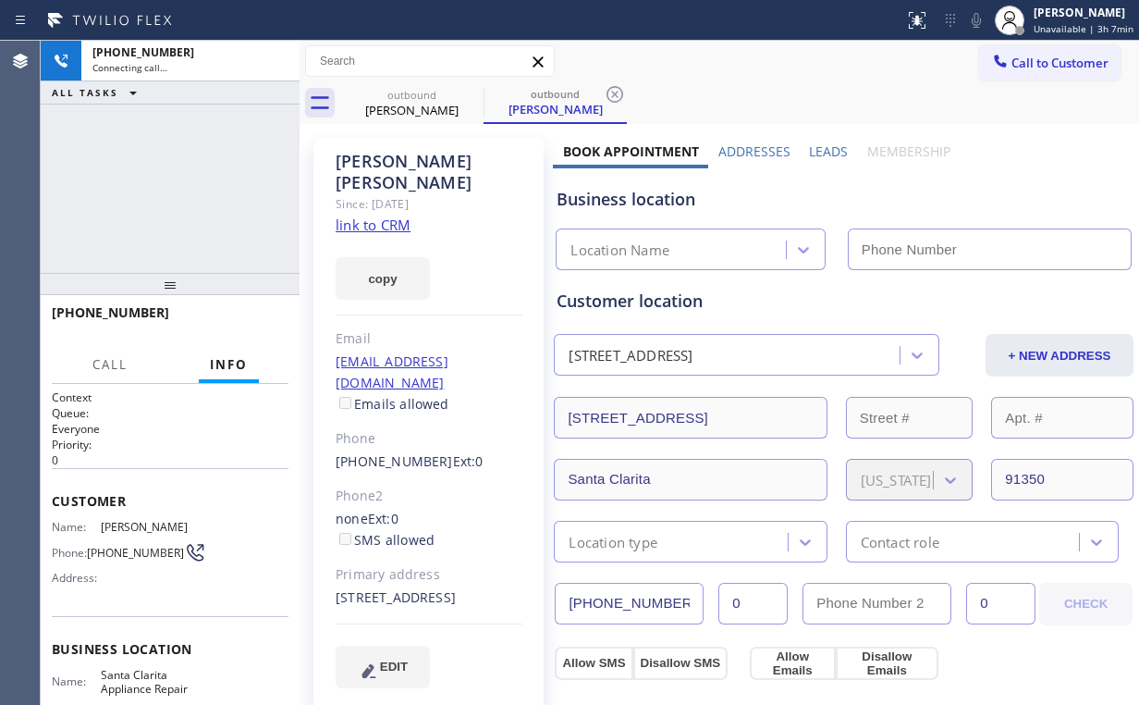
click at [152, 160] on div "[PHONE_NUMBER] Connecting call… ALL TASKS ALL TASKS ACTIVE TASKS TASKS IN WRAP …" at bounding box center [170, 157] width 259 height 232
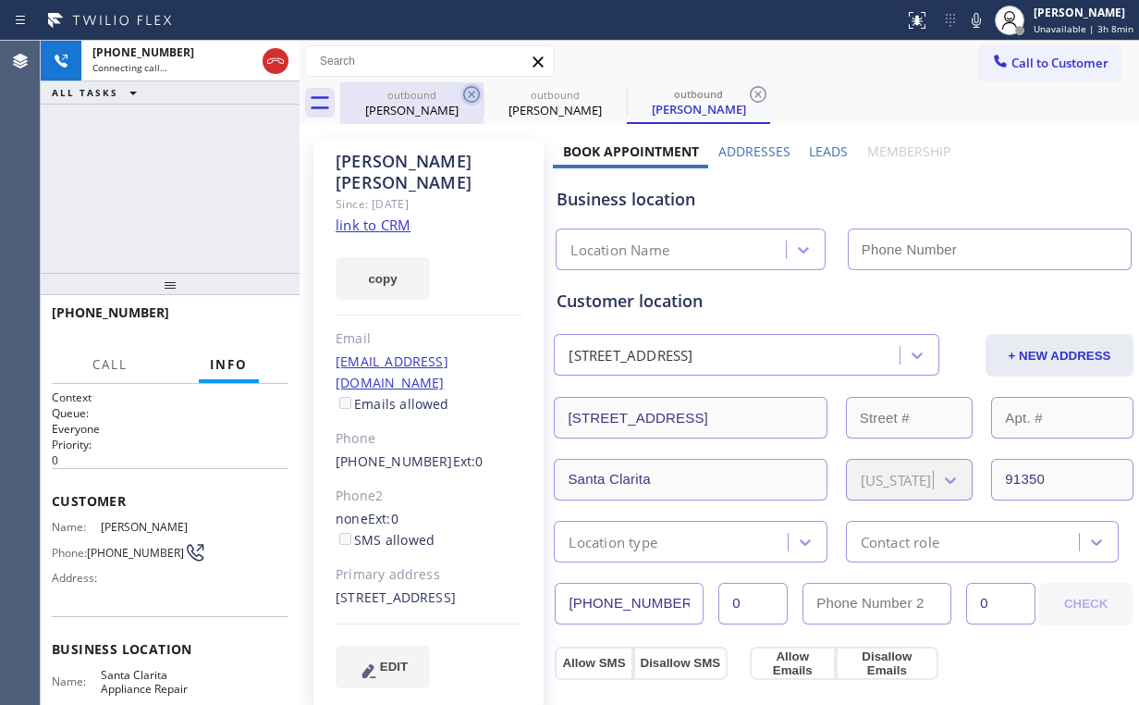
click at [414, 98] on div "outbound" at bounding box center [412, 95] width 140 height 14
type input "[PHONE_NUMBER]"
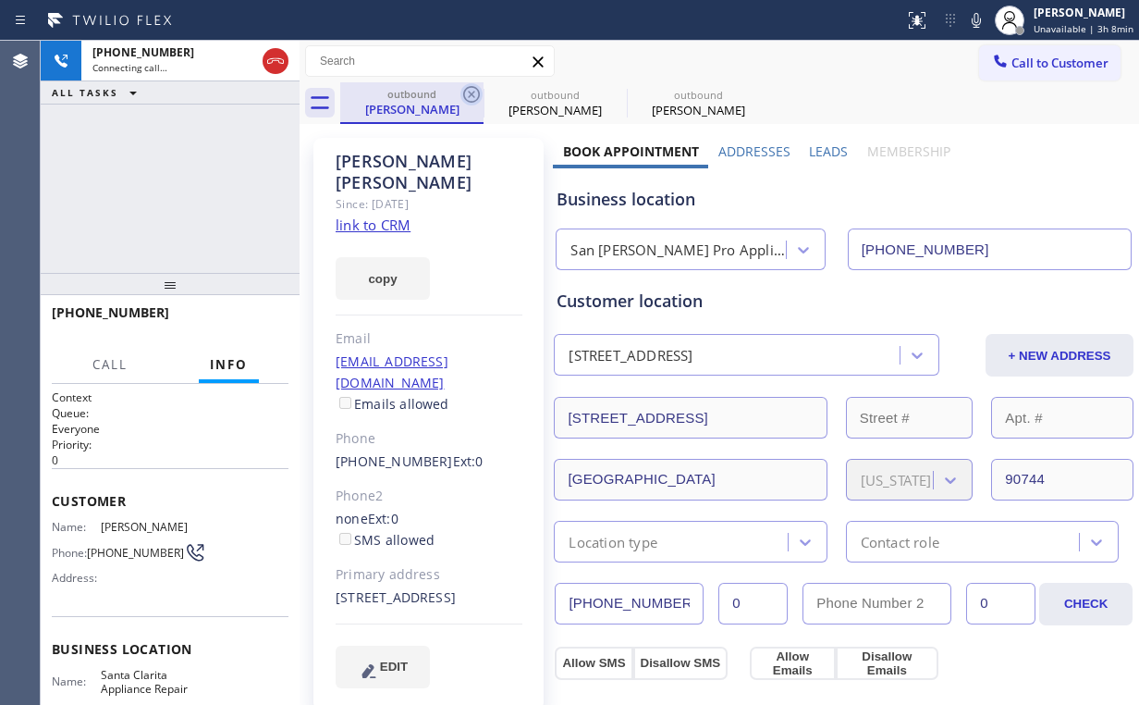
click at [475, 84] on icon at bounding box center [471, 94] width 22 height 22
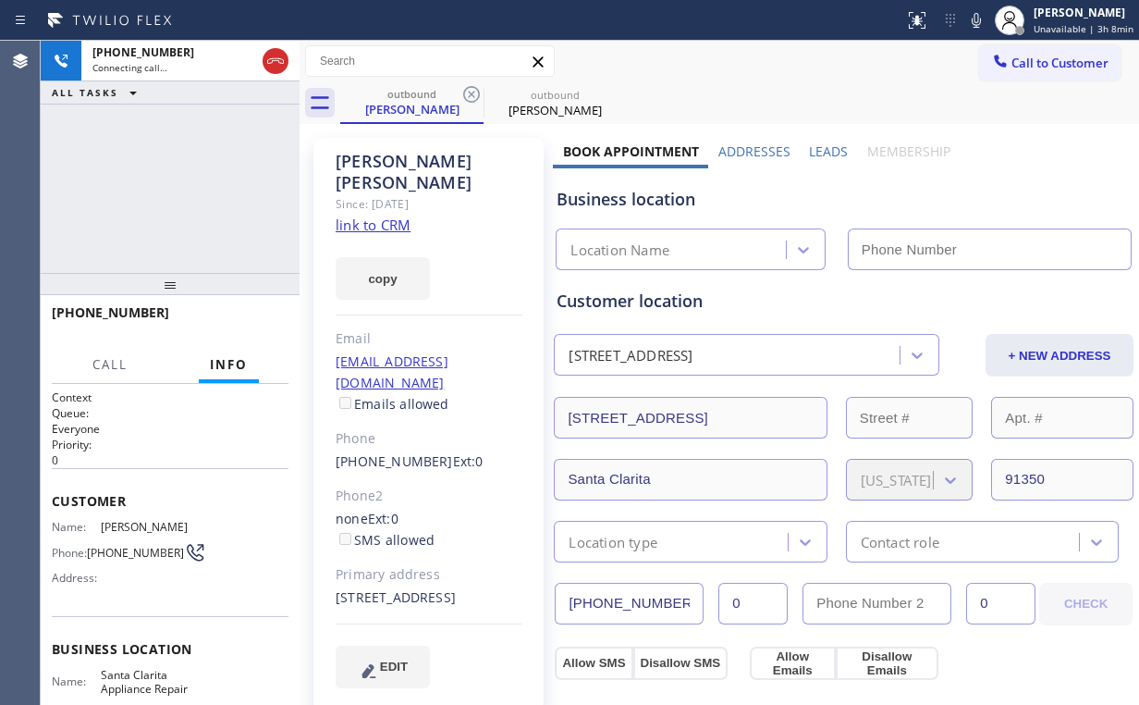
click at [208, 167] on div "[PHONE_NUMBER] Connecting call… ALL TASKS ALL TASKS ACTIVE TASKS TASKS IN WRAP …" at bounding box center [170, 157] width 259 height 232
type input "[PHONE_NUMBER]"
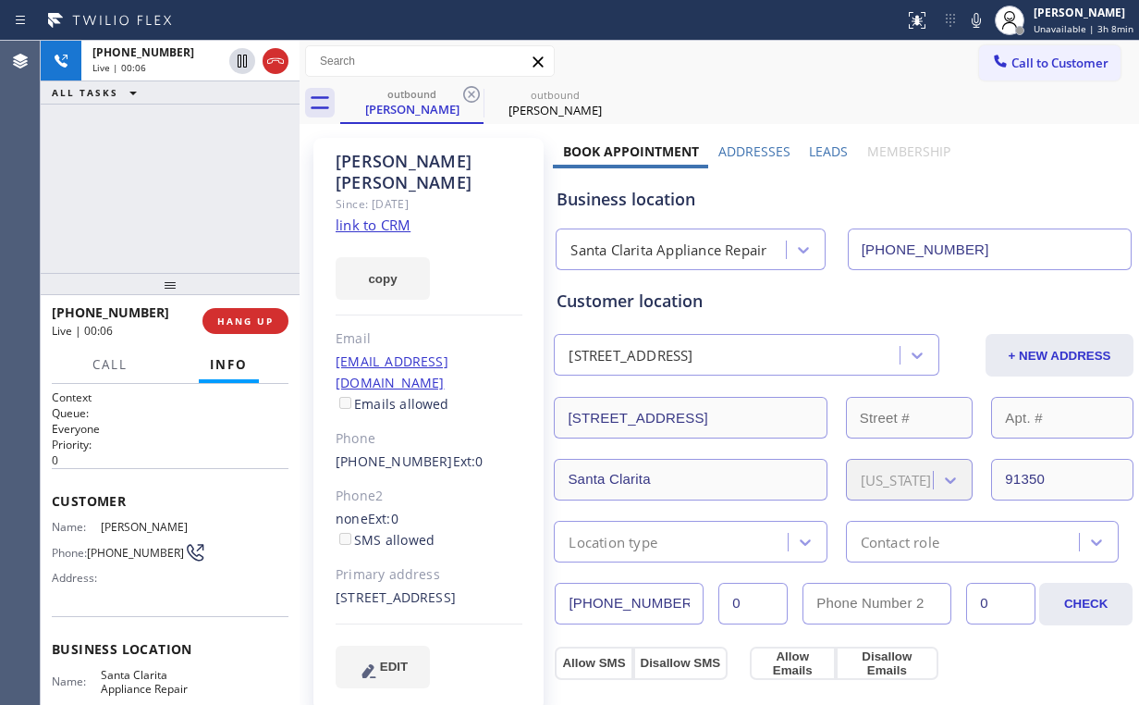
click at [184, 184] on div "[PHONE_NUMBER] Live | 00:06 ALL TASKS ALL TASKS ACTIVE TASKS TASKS IN WRAP UP" at bounding box center [170, 157] width 259 height 232
click at [184, 184] on div "[PHONE_NUMBER] Live | 00:07 ALL TASKS ALL TASKS ACTIVE TASKS TASKS IN WRAP UP" at bounding box center [170, 157] width 259 height 232
click at [705, 249] on div "Santa Clarita Appliance Repair" at bounding box center [668, 249] width 196 height 21
drag, startPoint x: 661, startPoint y: 202, endPoint x: 626, endPoint y: 199, distance: 35.3
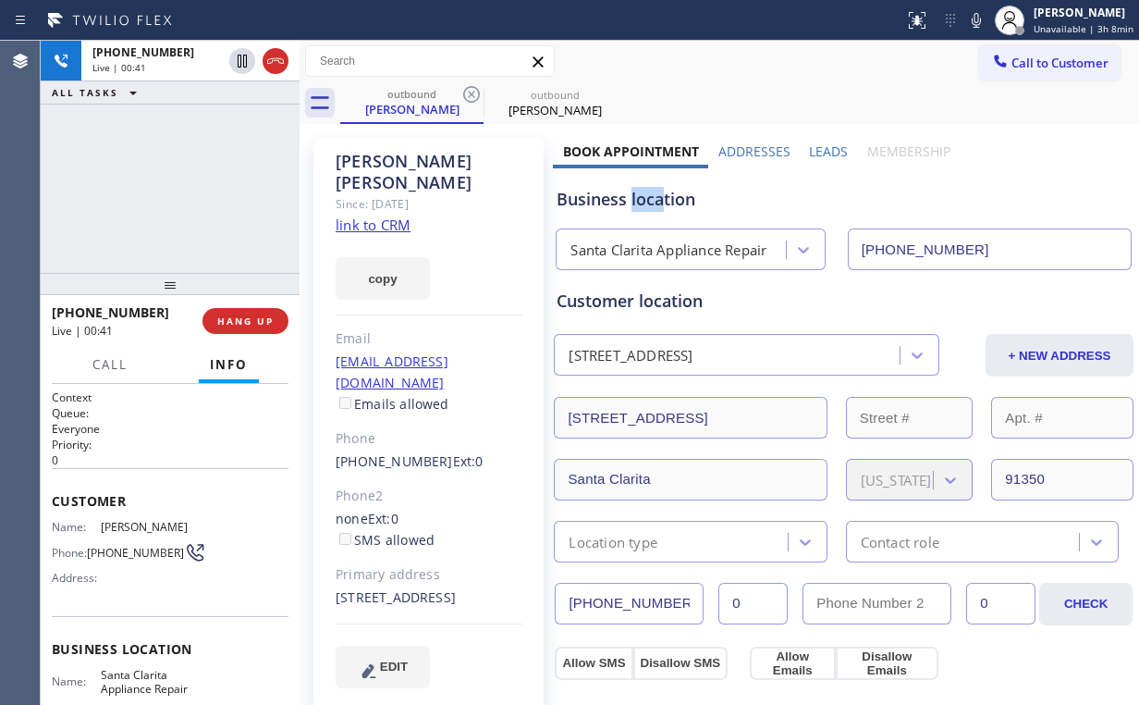
click at [626, 199] on div "Business location" at bounding box center [844, 199] width 574 height 25
click at [193, 190] on div "[PHONE_NUMBER] Live | 00:42 ALL TASKS ALL TASKS ACTIVE TASKS TASKS IN WRAP UP" at bounding box center [170, 157] width 259 height 232
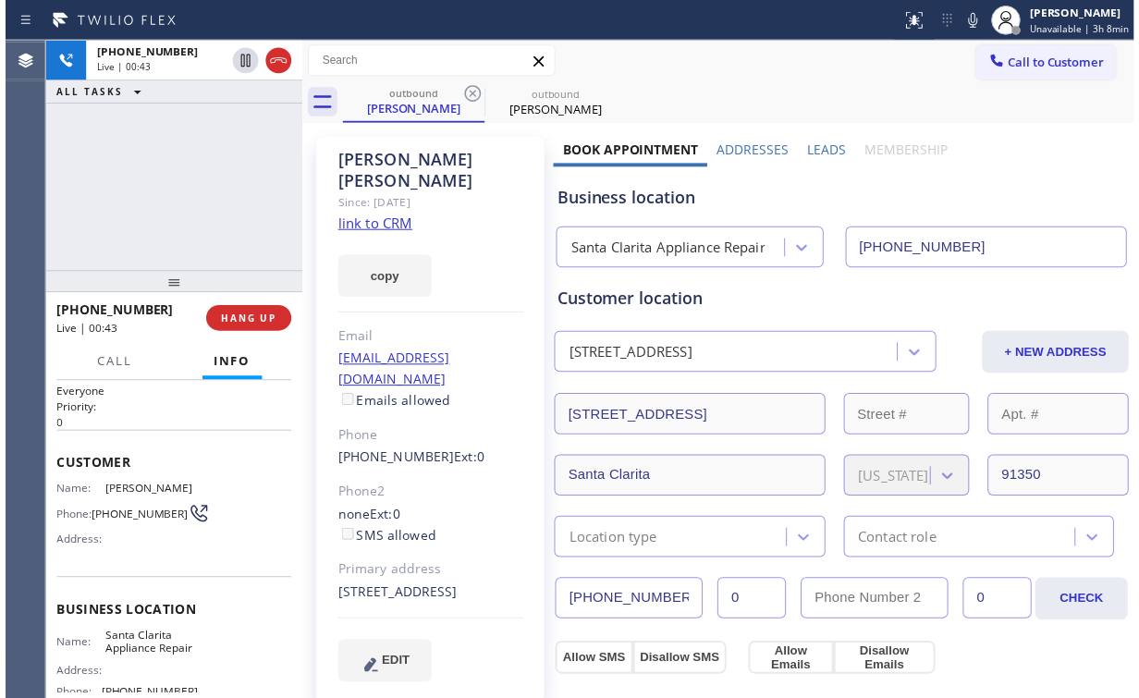
scroll to position [74, 0]
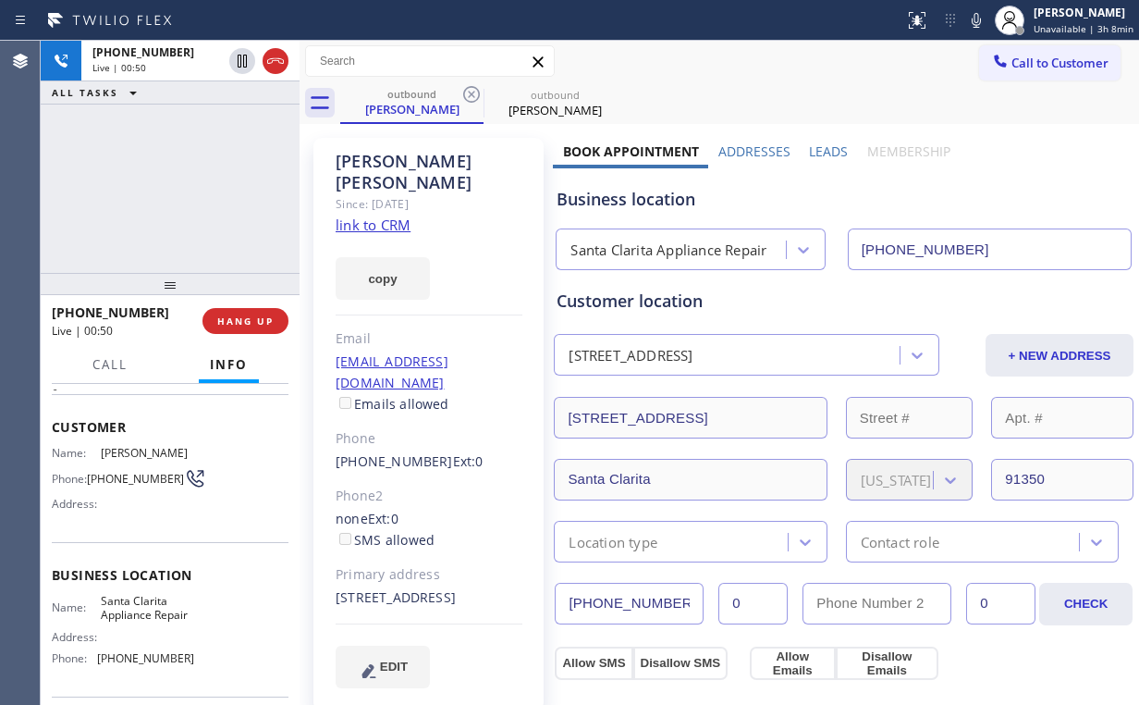
click at [187, 189] on div "[PHONE_NUMBER] Live | 00:50 ALL TASKS ALL TASKS ACTIVE TASKS TASKS IN WRAP UP" at bounding box center [170, 157] width 259 height 232
click at [182, 188] on div "[PHONE_NUMBER] Live | 00:51 ALL TASKS ALL TASKS ACTIVE TASKS TASKS IN WRAP UP" at bounding box center [170, 157] width 259 height 232
click at [182, 188] on div "[PHONE_NUMBER] Live | 00:52 ALL TASKS ALL TASKS ACTIVE TASKS TASKS IN WRAP UP" at bounding box center [170, 157] width 259 height 232
click at [182, 188] on div "[PHONE_NUMBER] Live | 00:53 ALL TASKS ALL TASKS ACTIVE TASKS TASKS IN WRAP UP" at bounding box center [170, 157] width 259 height 232
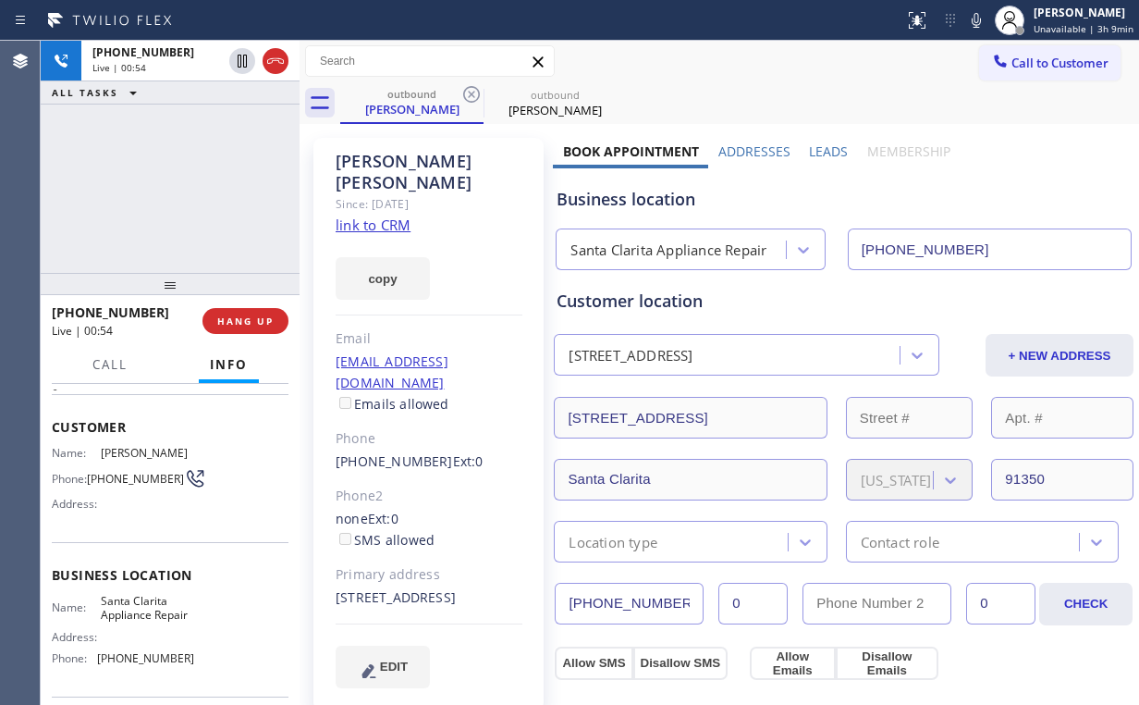
click at [380, 215] on link "link to CRM" at bounding box center [373, 224] width 75 height 18
click at [185, 188] on div "[PHONE_NUMBER] Live | 01:03 ALL TASKS ALL TASKS ACTIVE TASKS TASKS IN WRAP UP" at bounding box center [170, 157] width 259 height 232
click at [184, 186] on div "[PHONE_NUMBER] Live | 01:05 ALL TASKS ALL TASKS ACTIVE TASKS TASKS IN WRAP UP" at bounding box center [170, 157] width 259 height 232
click at [184, 186] on div "[PHONE_NUMBER] Live | 01:06 ALL TASKS ALL TASKS ACTIVE TASKS TASKS IN WRAP UP" at bounding box center [170, 157] width 259 height 232
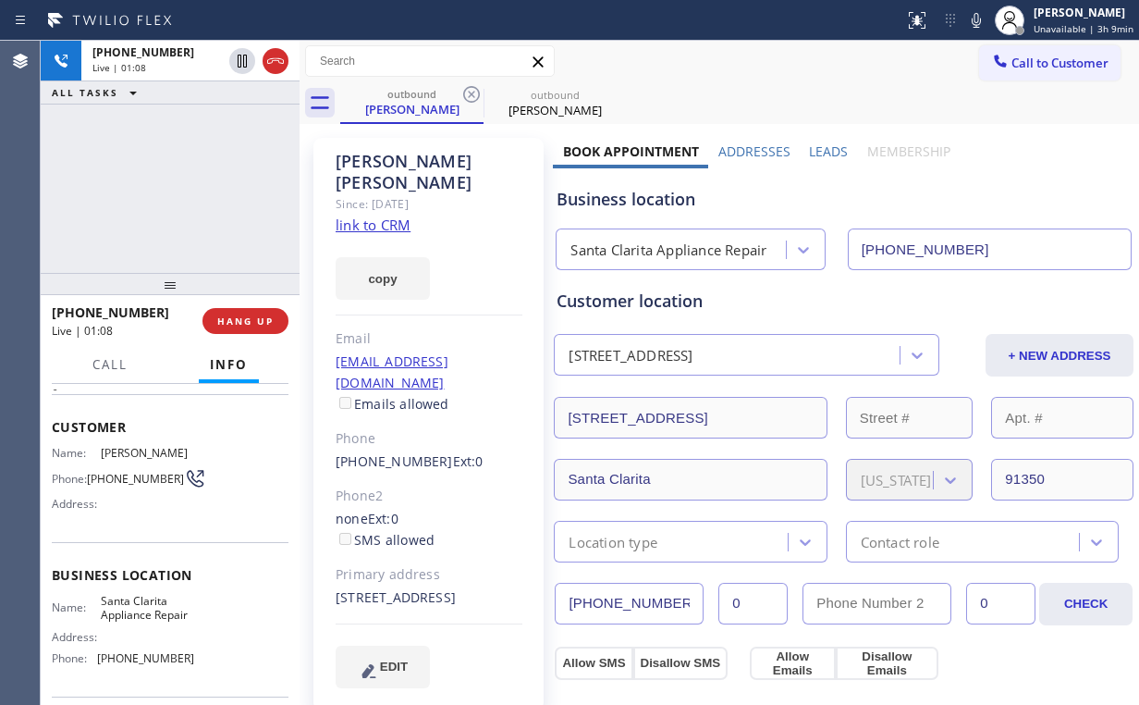
drag, startPoint x: 184, startPoint y: 186, endPoint x: 177, endPoint y: 157, distance: 29.6
click at [177, 157] on div "[PHONE_NUMBER] Live | 01:08 ALL TASKS ALL TASKS ACTIVE TASKS TASKS IN WRAP UP" at bounding box center [170, 157] width 259 height 232
click at [187, 181] on div "[PHONE_NUMBER] Live | 01:18 ALL TASKS ALL TASKS ACTIVE TASKS TASKS IN WRAP UP" at bounding box center [170, 157] width 259 height 232
click at [187, 188] on div "[PHONE_NUMBER] Live | 01:19 ALL TASKS ALL TASKS ACTIVE TASKS TASKS IN WRAP UP" at bounding box center [170, 157] width 259 height 232
click at [187, 188] on div "[PHONE_NUMBER] Live | 01:24 ALL TASKS ALL TASKS ACTIVE TASKS TASKS IN WRAP UP" at bounding box center [170, 157] width 259 height 232
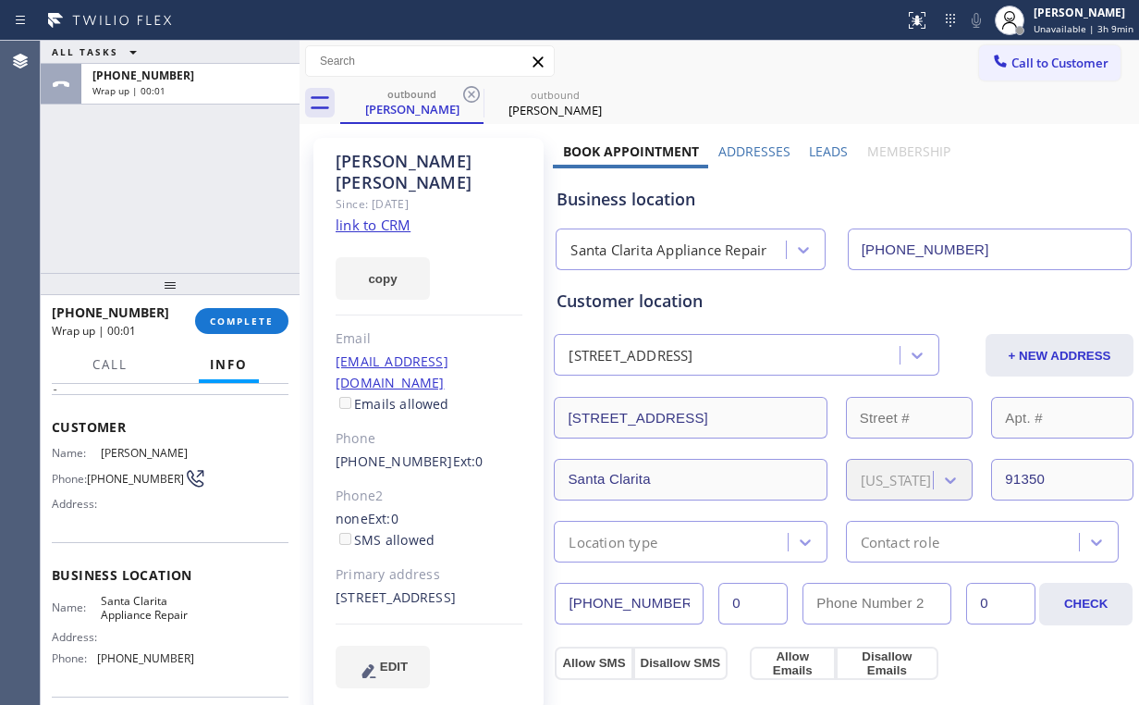
click at [238, 335] on div "[PHONE_NUMBER] Wrap up | 00:01 COMPLETE" at bounding box center [170, 321] width 237 height 48
click at [238, 317] on span "COMPLETE" at bounding box center [242, 320] width 64 height 13
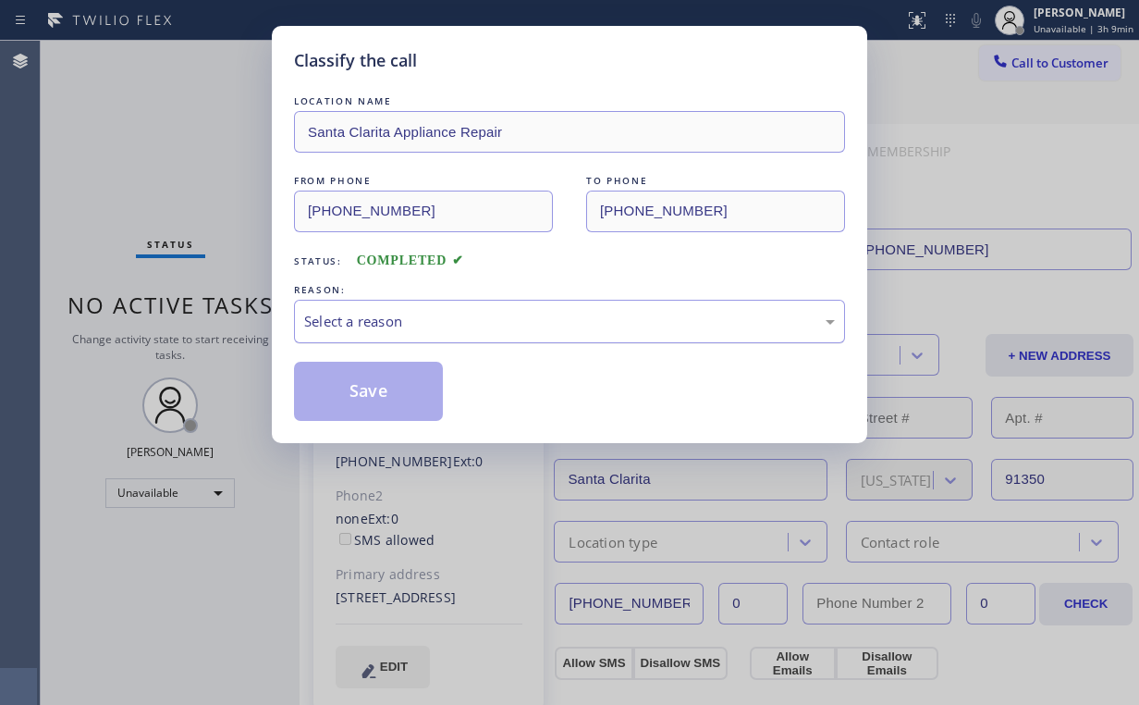
click at [353, 314] on div "Select a reason" at bounding box center [569, 321] width 531 height 21
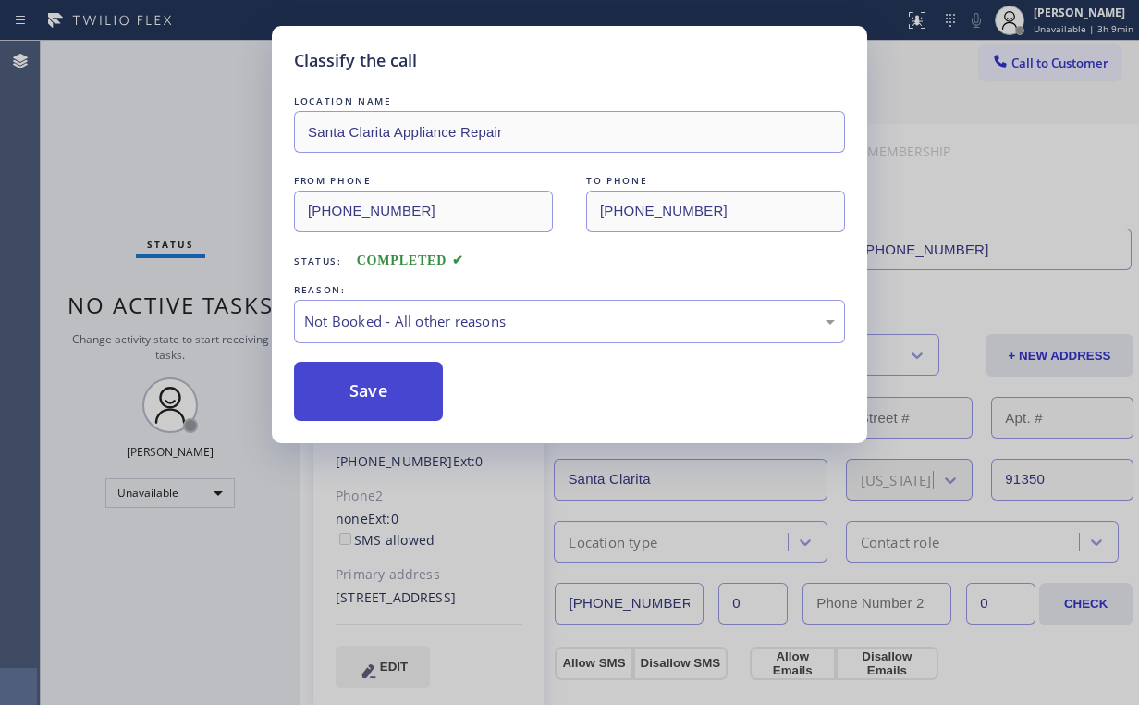
click at [375, 387] on button "Save" at bounding box center [368, 391] width 149 height 59
click at [158, 165] on div "Classify the call LOCATION NAME Santa Clarita Appliance Repair FROM PHONE [PHON…" at bounding box center [569, 352] width 1139 height 705
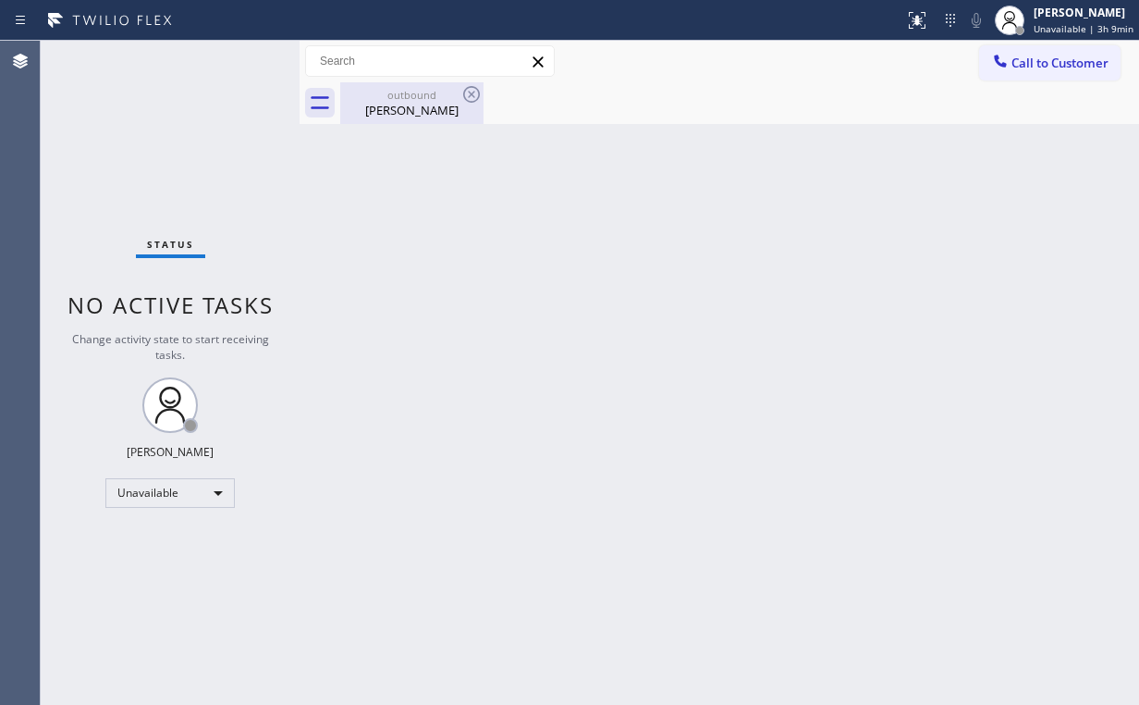
click at [398, 100] on div "outbound" at bounding box center [412, 95] width 140 height 14
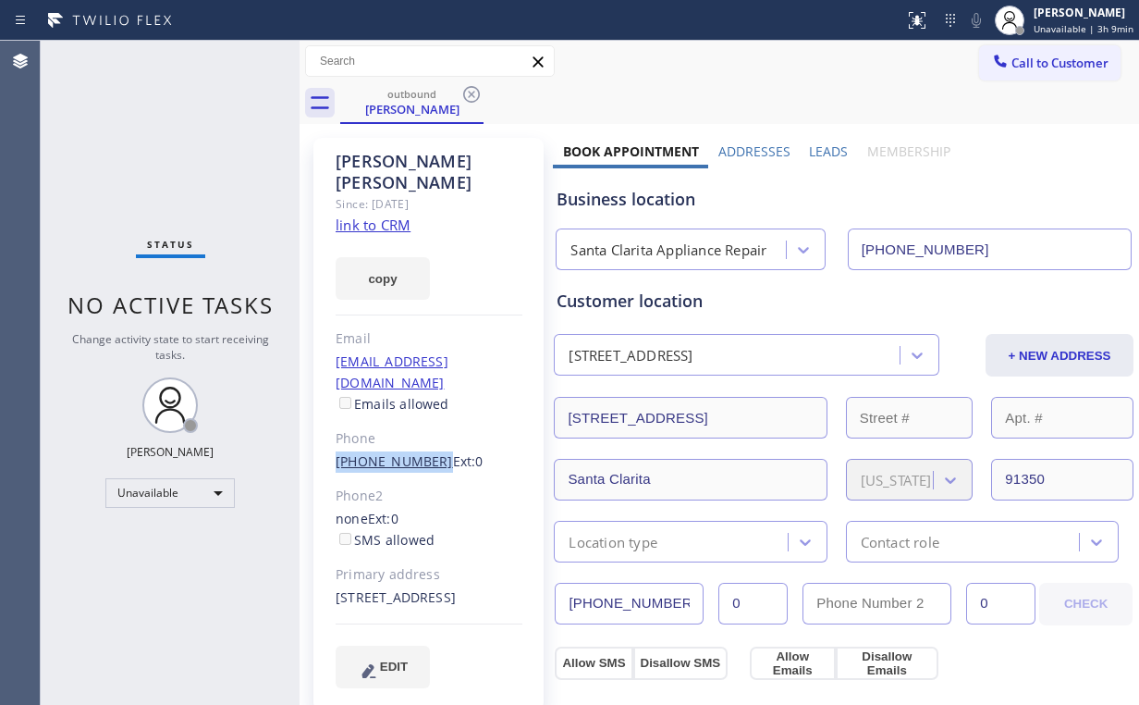
drag, startPoint x: 332, startPoint y: 414, endPoint x: 424, endPoint y: 422, distance: 92.8
click at [424, 422] on div "[PERSON_NAME] Since: [DATE] link to CRM copy Email [EMAIL_ADDRESS][DOMAIN_NAME]…" at bounding box center [428, 424] width 230 height 572
copy link "[PHONE_NUMBER]"
click at [500, 238] on div "copy" at bounding box center [429, 268] width 187 height 64
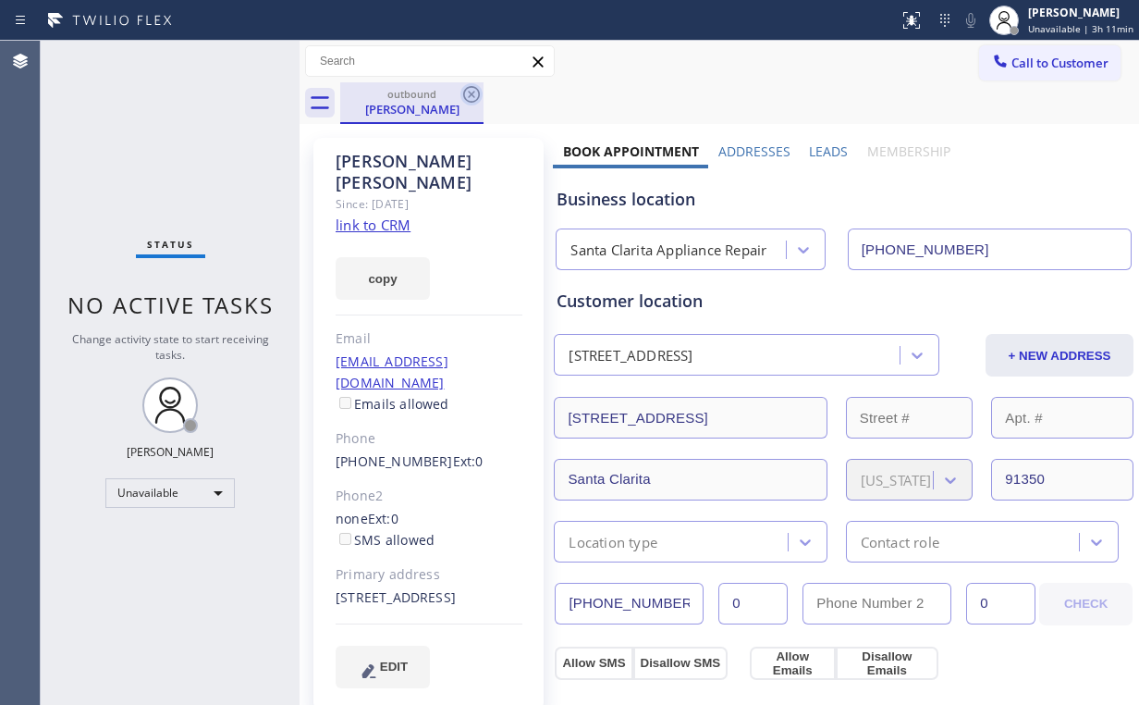
drag, startPoint x: 411, startPoint y: 96, endPoint x: 472, endPoint y: 92, distance: 60.2
click at [414, 99] on div "outbound" at bounding box center [412, 94] width 140 height 14
drag, startPoint x: 471, startPoint y: 89, endPoint x: 453, endPoint y: 100, distance: 20.8
click at [472, 89] on icon at bounding box center [471, 94] width 22 height 22
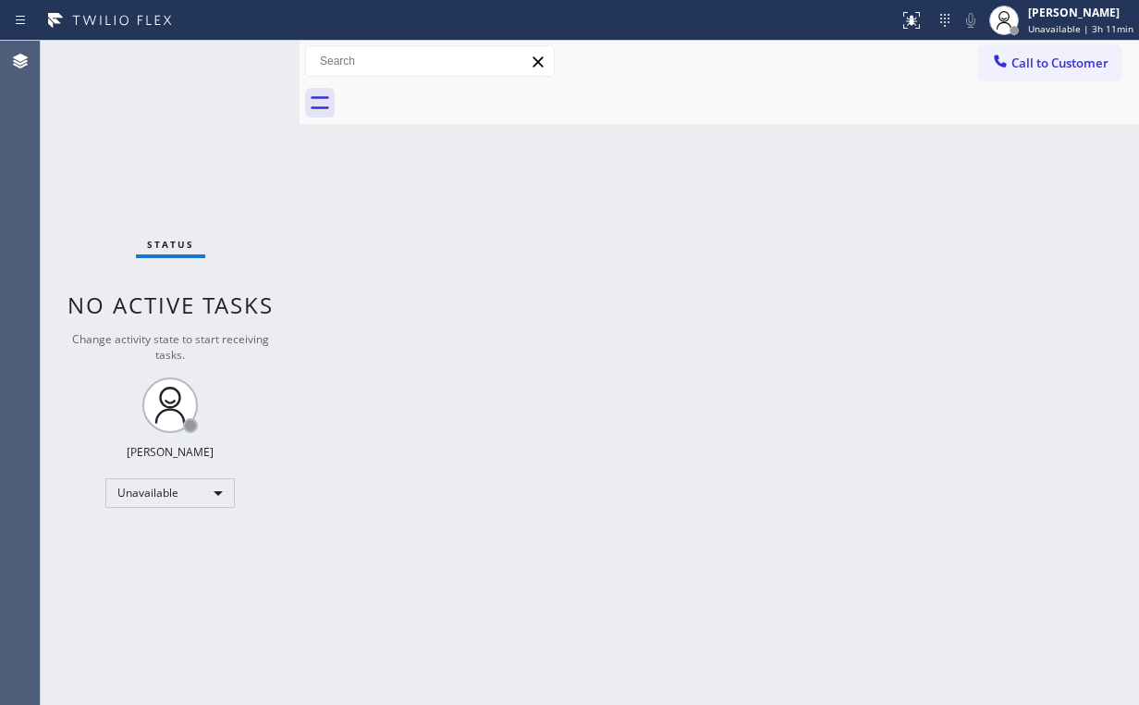
click at [136, 92] on div "Status No active tasks Change activity state to start receiving tasks. [PERSON_…" at bounding box center [170, 373] width 259 height 664
click at [1059, 67] on span "Call to Customer" at bounding box center [1059, 63] width 97 height 17
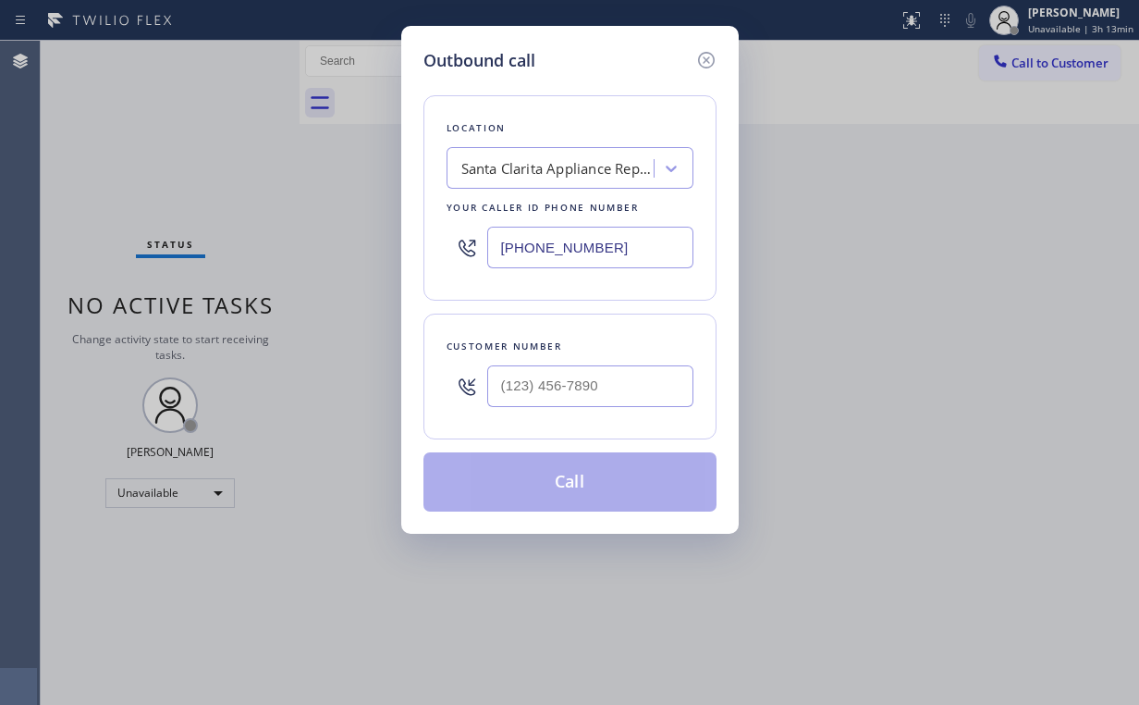
drag, startPoint x: 630, startPoint y: 246, endPoint x: 381, endPoint y: 267, distance: 249.6
click at [381, 267] on div "Outbound call Location [GEOGRAPHIC_DATA] Appliance Repair Your caller id phone …" at bounding box center [569, 352] width 1139 height 705
paste input "312) 779-0563"
type input "[PHONE_NUMBER]"
click at [616, 386] on input "(___) ___-____" at bounding box center [590, 386] width 206 height 42
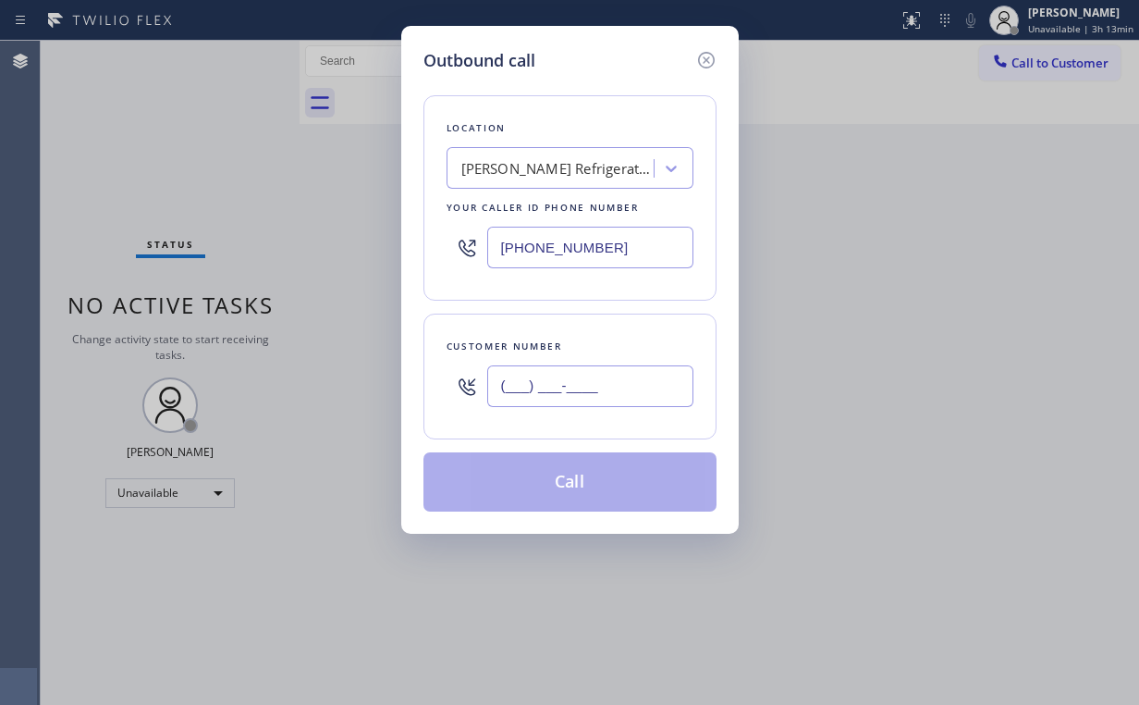
paste input "901) 286-9846"
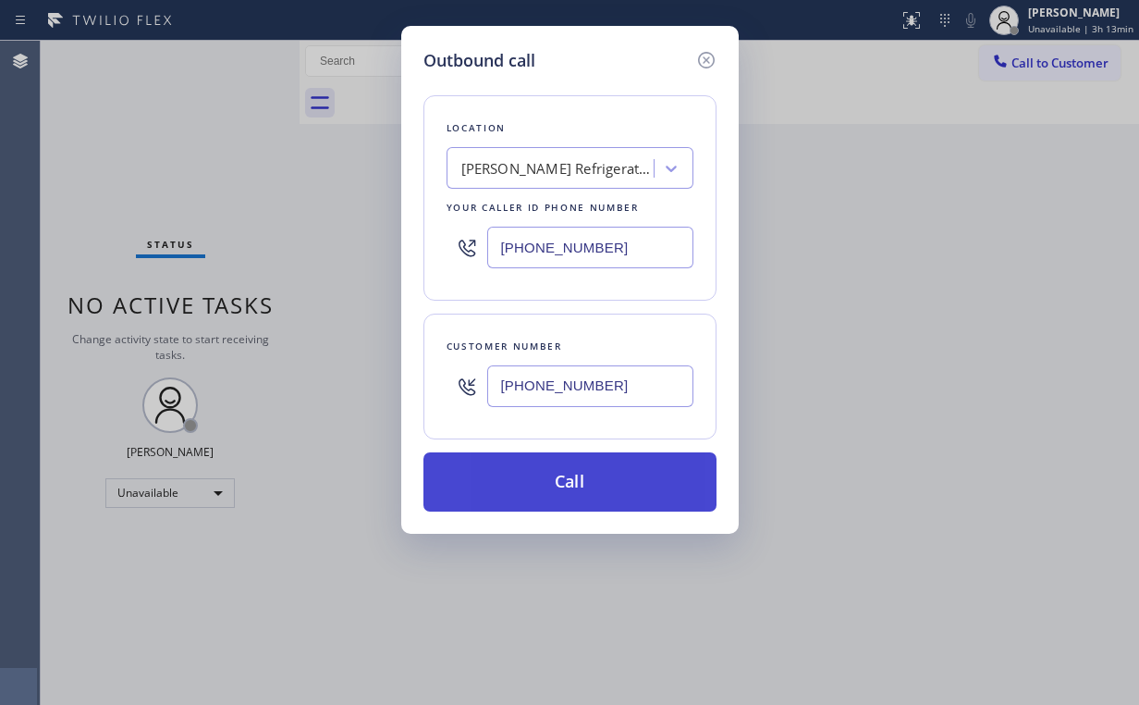
type input "[PHONE_NUMBER]"
click at [529, 489] on button "Call" at bounding box center [569, 481] width 293 height 59
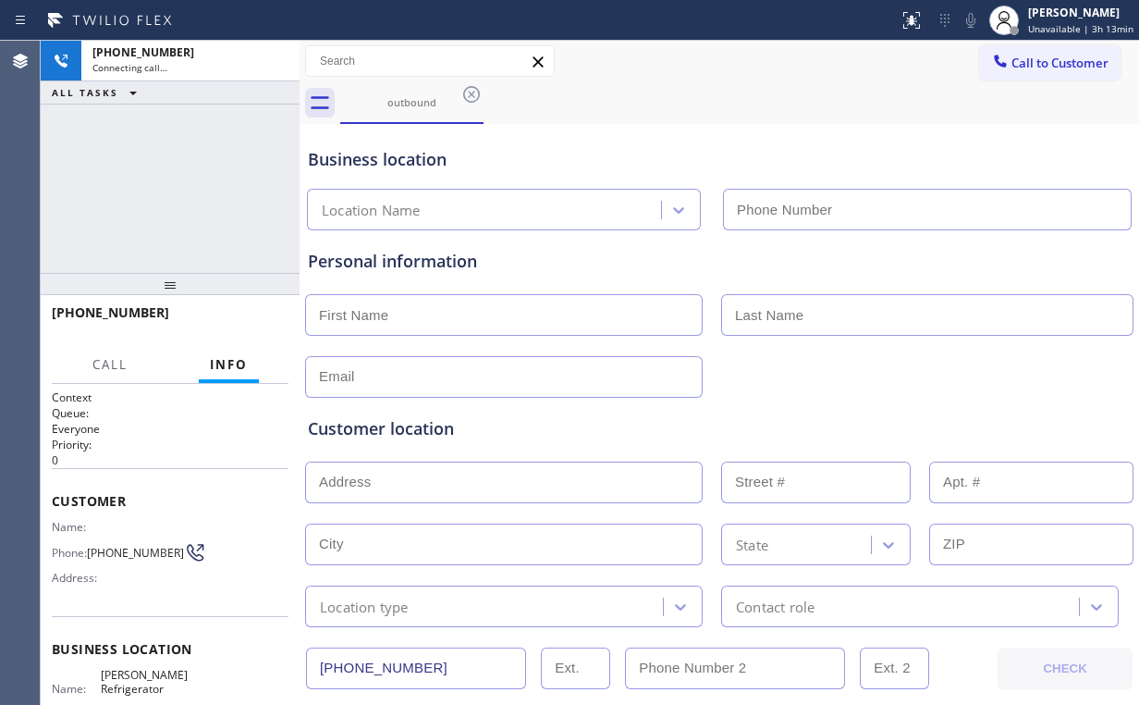
type input "[PHONE_NUMBER]"
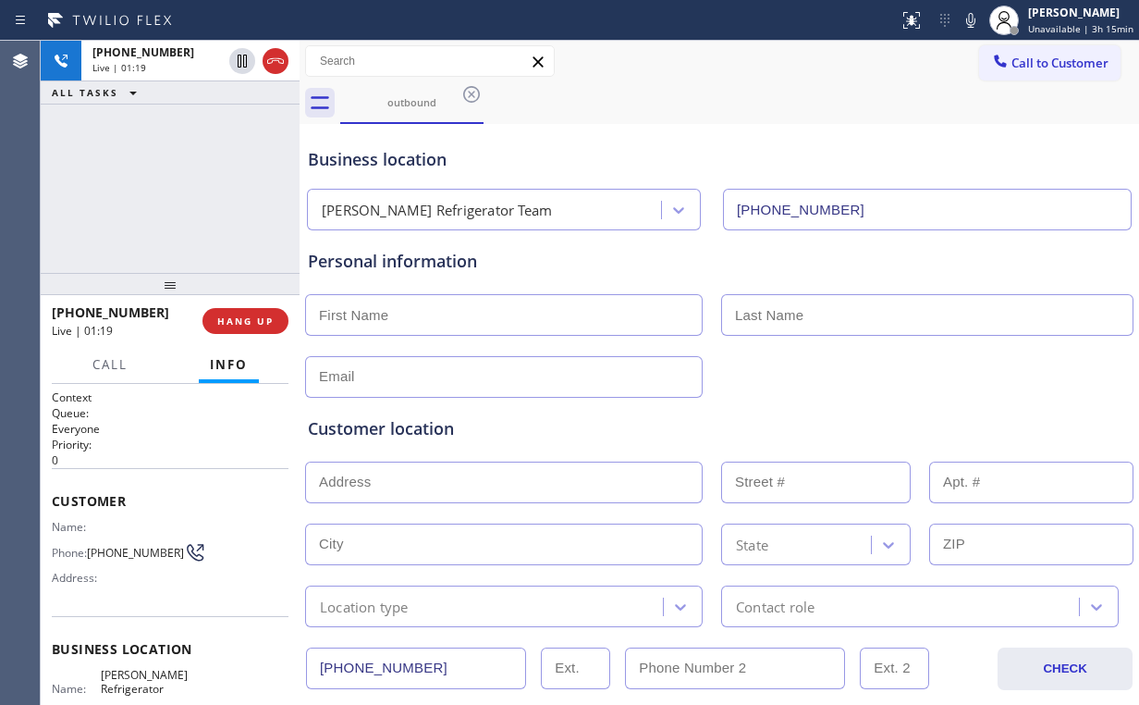
drag, startPoint x: 196, startPoint y: 244, endPoint x: 252, endPoint y: 304, distance: 82.4
click at [207, 259] on div "[PHONE_NUMBER] Live | 01:19 ALL TASKS ALL TASKS ACTIVE TASKS TASKS IN WRAP UP" at bounding box center [170, 157] width 259 height 232
click at [256, 329] on button "HANG UP" at bounding box center [245, 321] width 86 height 26
click at [257, 328] on button "HANG UP" at bounding box center [245, 321] width 86 height 26
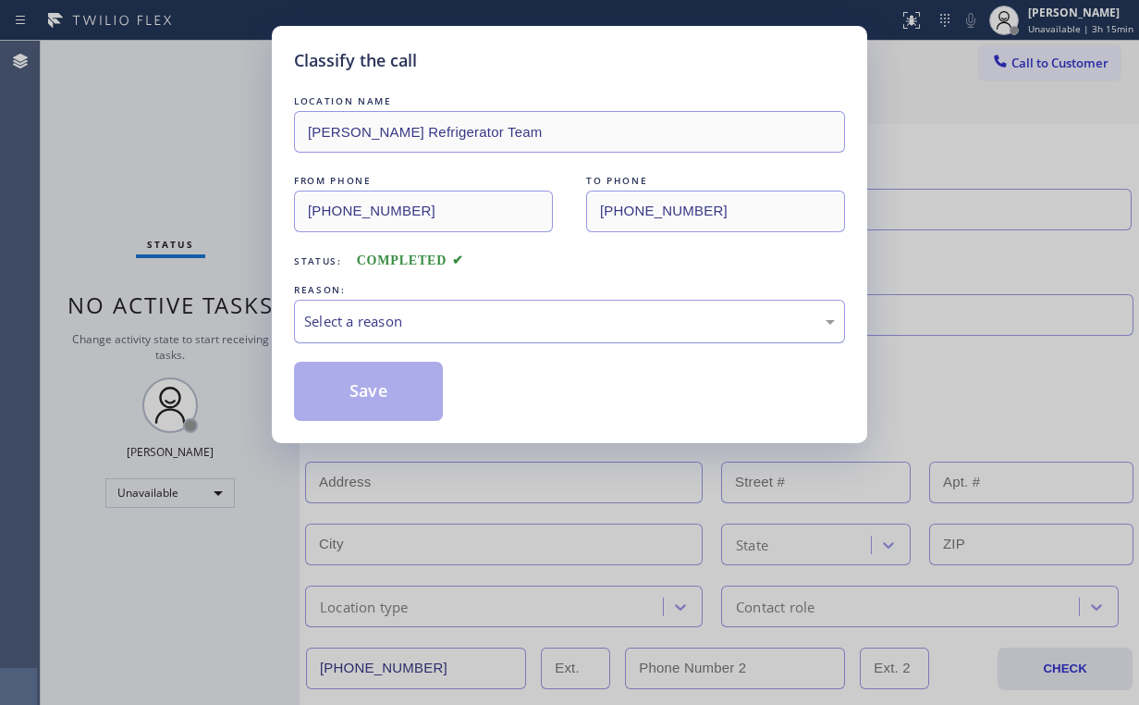
click at [332, 322] on div "Select a reason" at bounding box center [569, 321] width 531 height 21
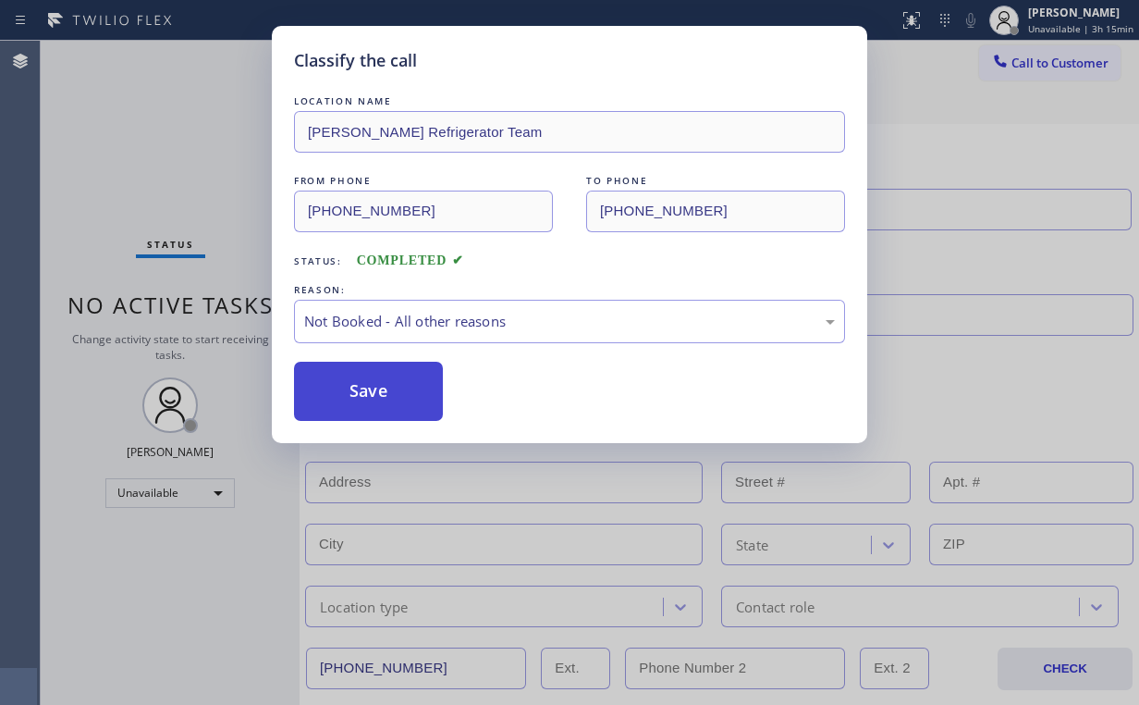
click at [366, 385] on button "Save" at bounding box center [368, 391] width 149 height 59
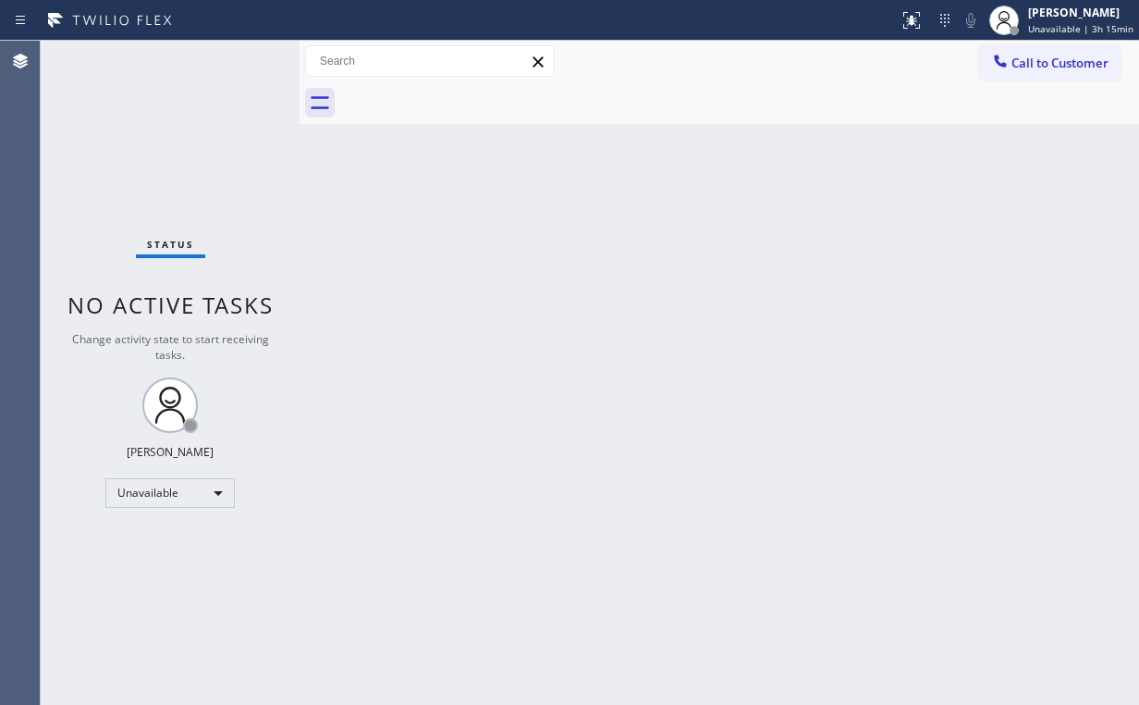
click at [919, 146] on div "Back to Dashboard Change Sender ID Customers Technicians Select a contact Outbo…" at bounding box center [720, 373] width 840 height 664
click at [1052, 63] on span "Call to Customer" at bounding box center [1059, 63] width 97 height 17
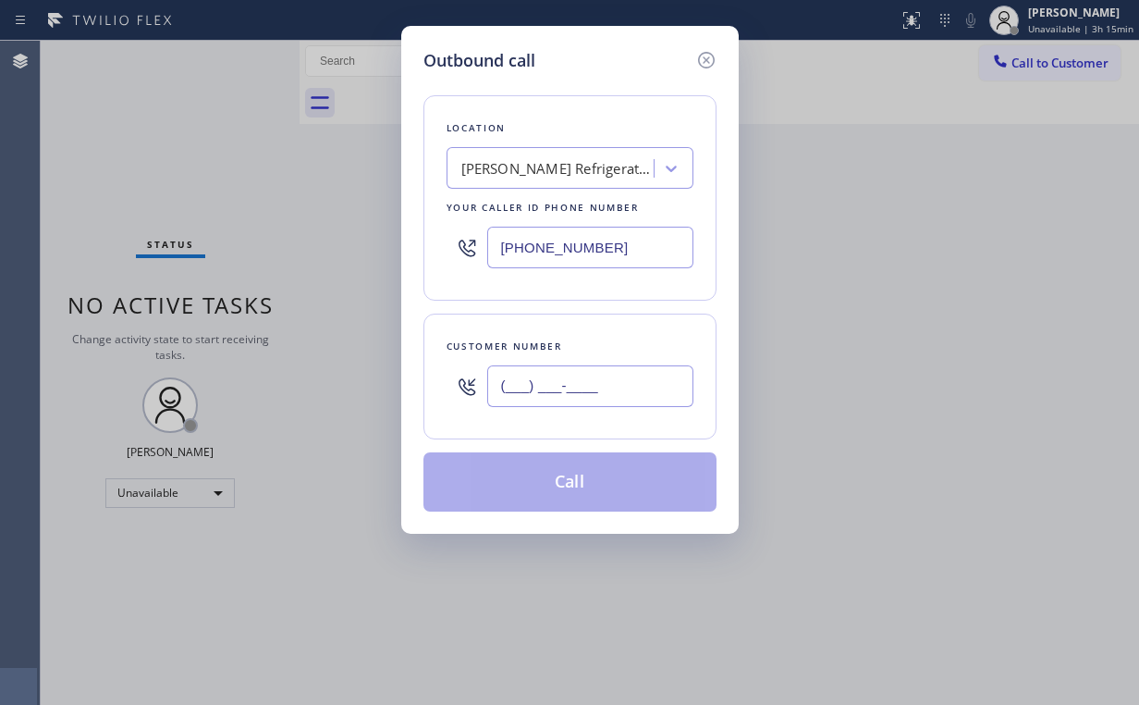
click at [607, 365] on input "(___) ___-____" at bounding box center [590, 386] width 206 height 42
paste input "901) 286-9846"
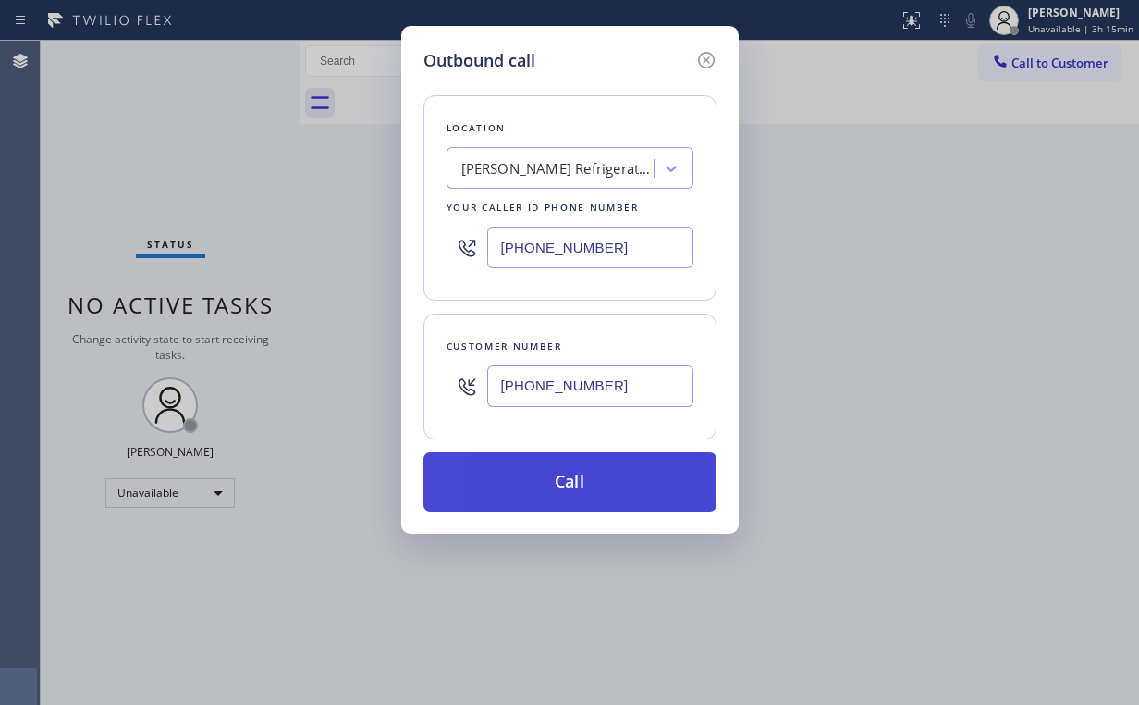
type input "[PHONE_NUMBER]"
click at [561, 477] on button "Call" at bounding box center [569, 481] width 293 height 59
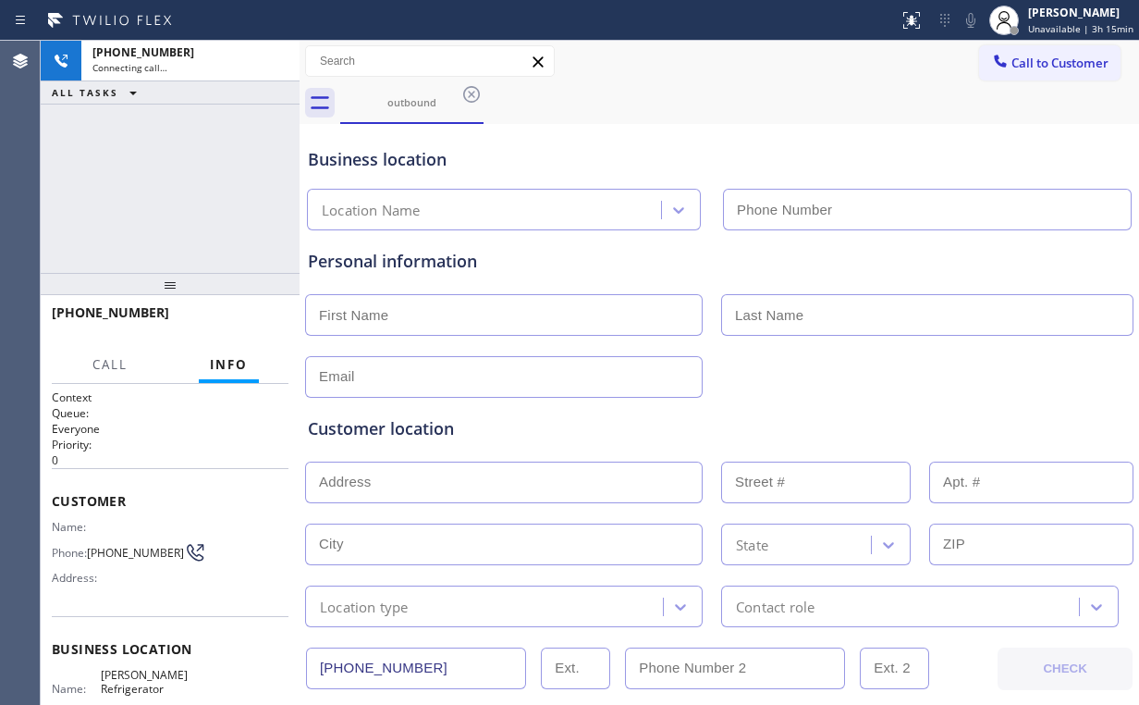
type input "[PHONE_NUMBER]"
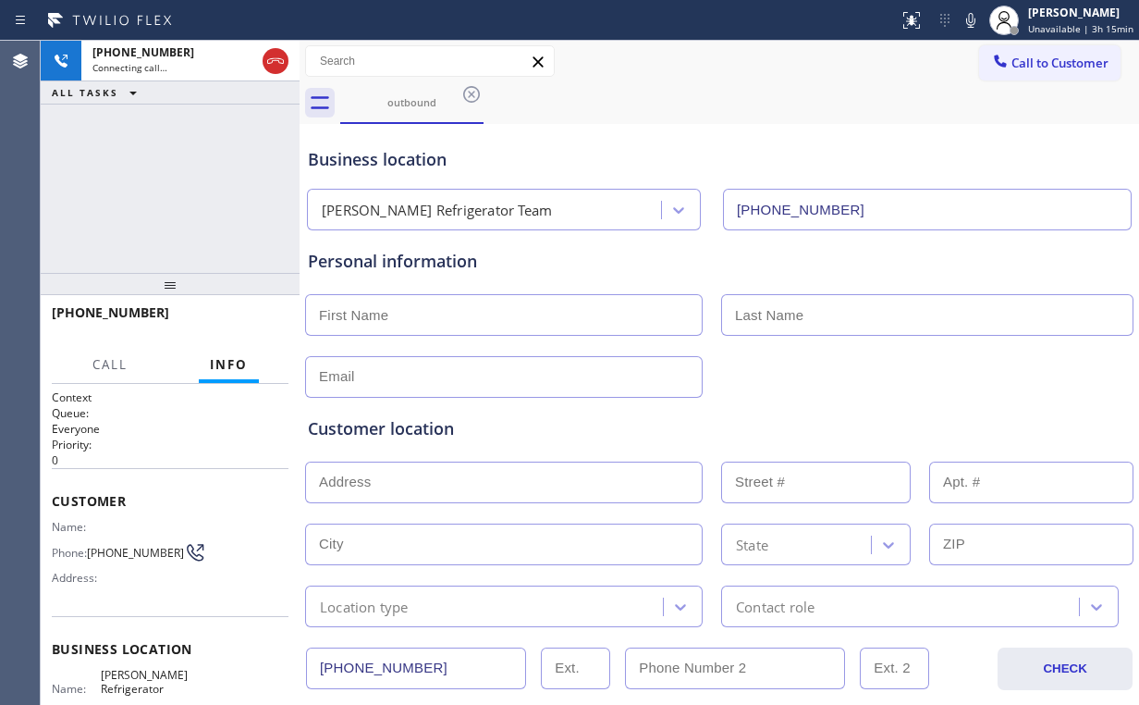
click at [197, 189] on div "[PHONE_NUMBER] Connecting call… ALL TASKS ALL TASKS ACTIVE TASKS TASKS IN WRAP …" at bounding box center [170, 157] width 259 height 232
click at [180, 186] on div "[PHONE_NUMBER] Live | 00:03 ALL TASKS ALL TASKS ACTIVE TASKS TASKS IN WRAP UP" at bounding box center [170, 157] width 259 height 232
click at [191, 192] on div "[PHONE_NUMBER] Live | 00:22 ALL TASKS ALL TASKS ACTIVE TASKS TASKS IN WRAP UP" at bounding box center [170, 157] width 259 height 232
click at [234, 322] on span "HANG UP" at bounding box center [245, 320] width 56 height 13
click at [251, 316] on span "HANG UP" at bounding box center [245, 320] width 56 height 13
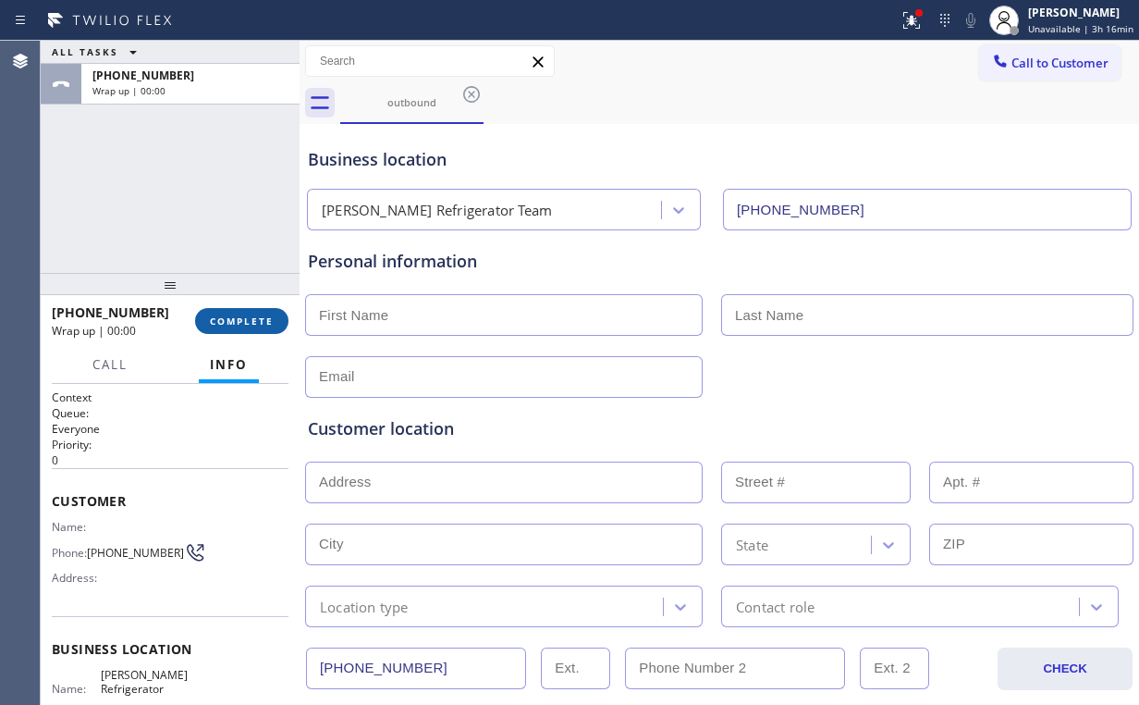
click at [251, 316] on span "COMPLETE" at bounding box center [242, 320] width 64 height 13
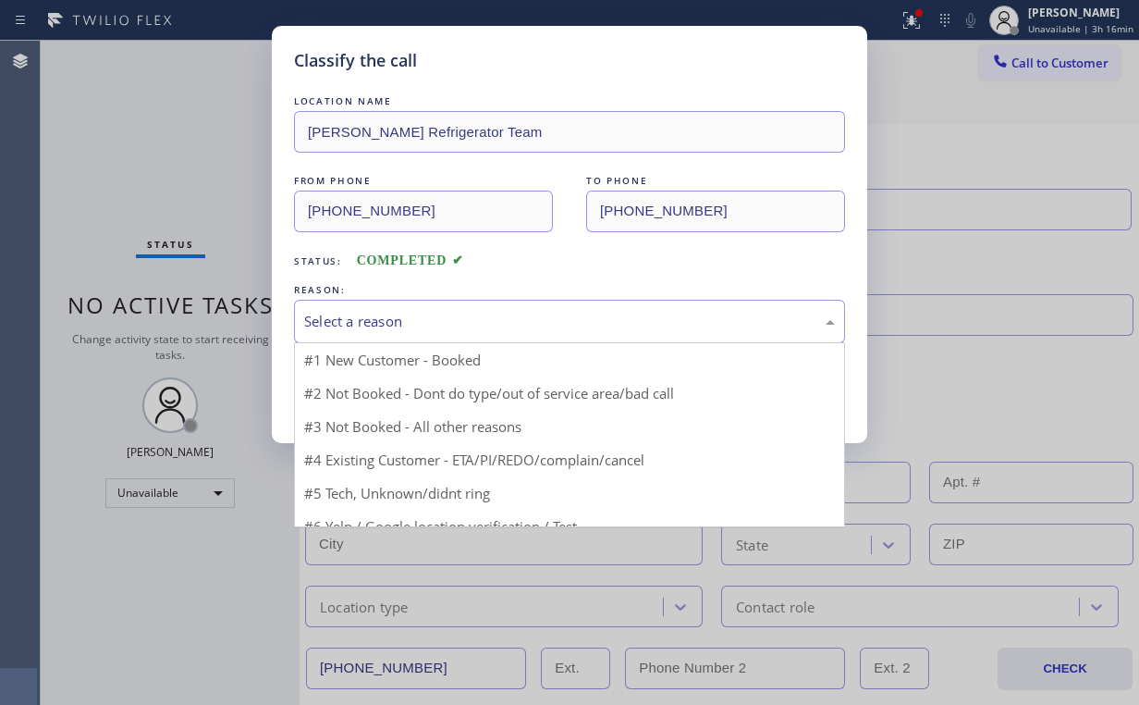
click at [374, 329] on div "Select a reason" at bounding box center [569, 321] width 531 height 21
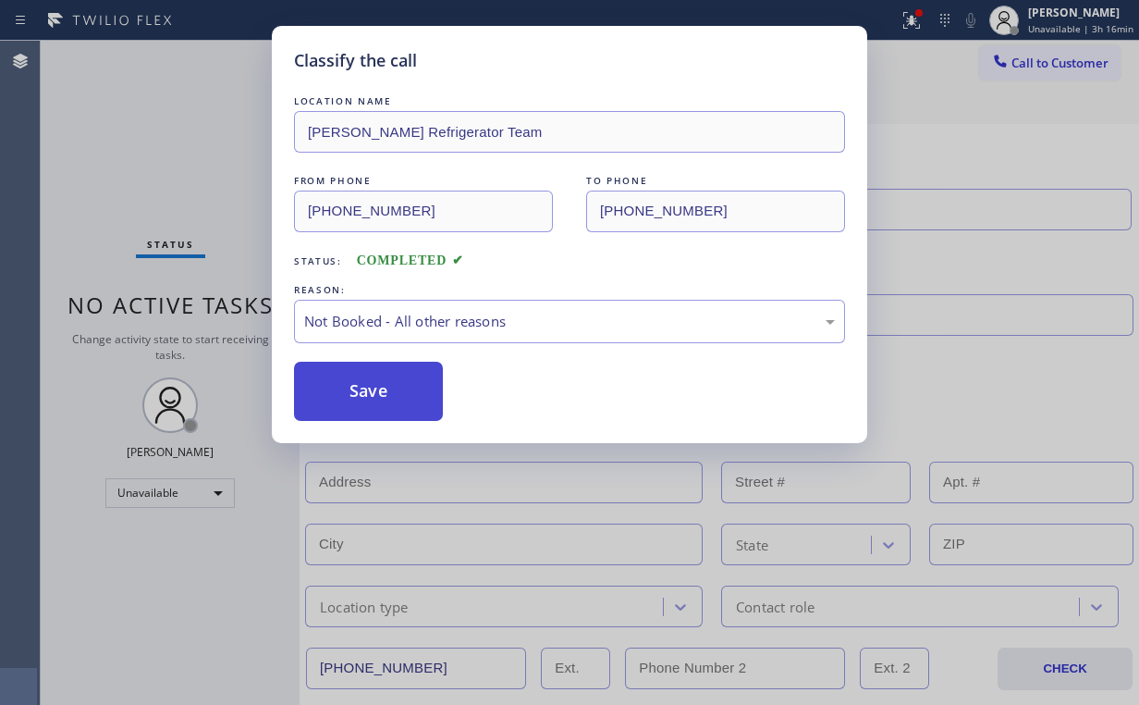
click at [370, 389] on button "Save" at bounding box center [368, 391] width 149 height 59
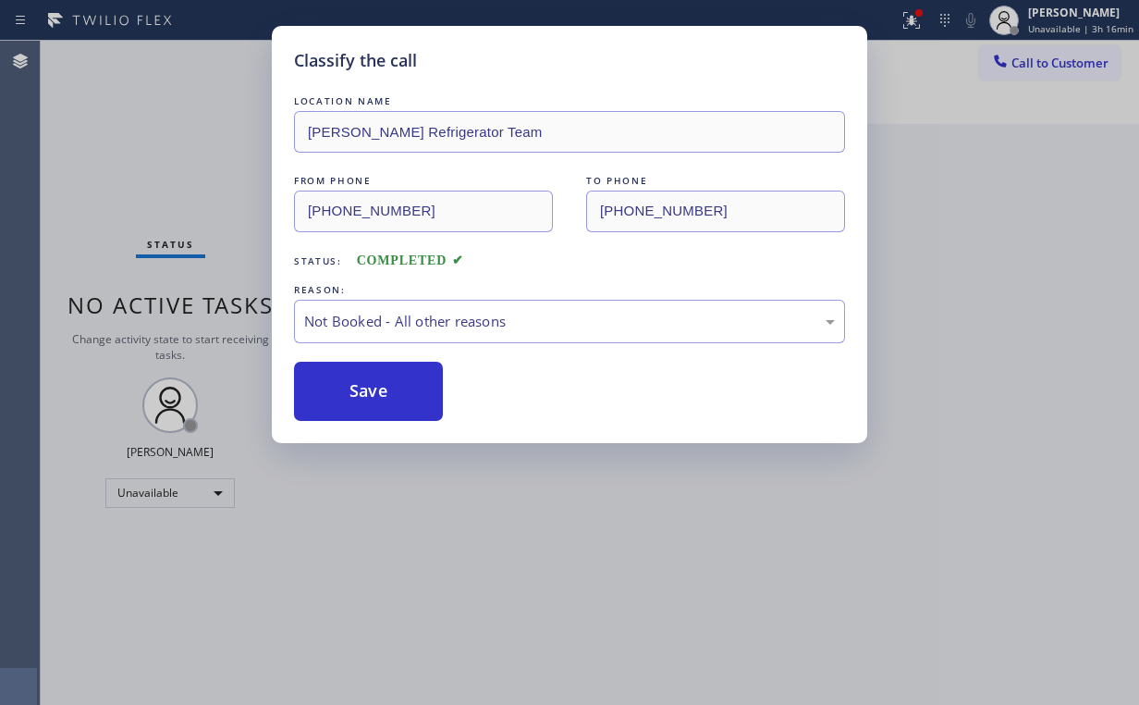
click at [128, 107] on div "Classify the call LOCATION NAME [PERSON_NAME] Refrigerator Team FROM PHONE [PHO…" at bounding box center [569, 352] width 1139 height 705
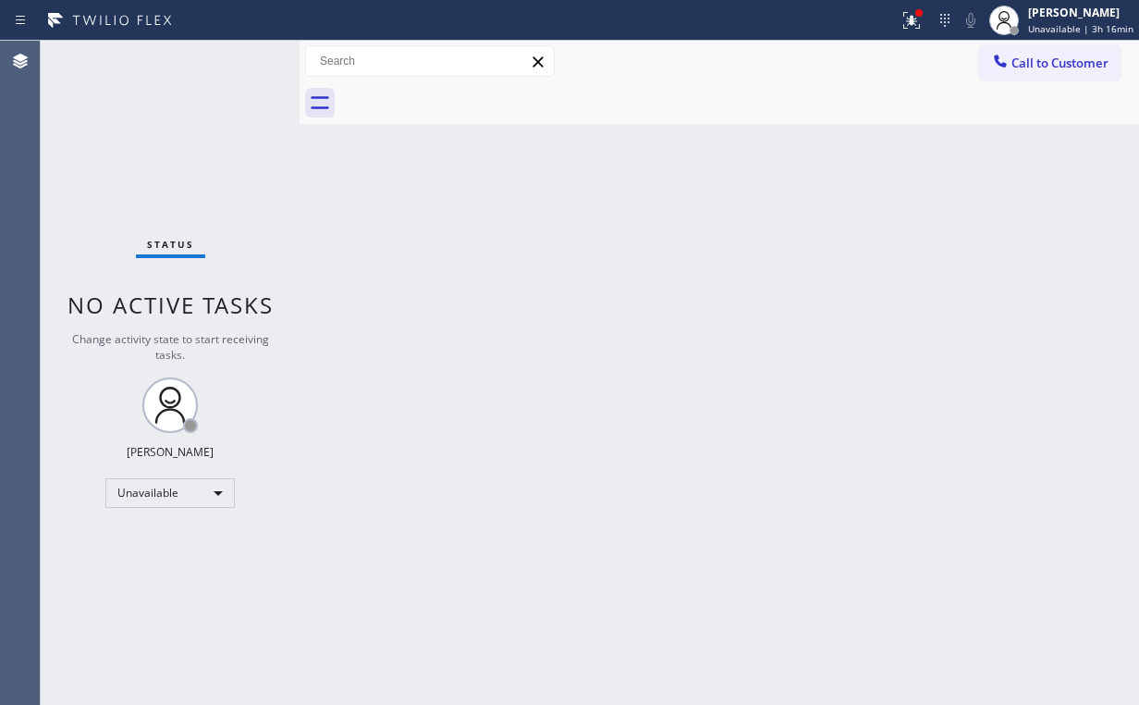
drag, startPoint x: 612, startPoint y: 281, endPoint x: 845, endPoint y: 26, distance: 345.5
click at [612, 280] on div "Back to Dashboard Change Sender ID Customers Technicians Select a contact Outbo…" at bounding box center [720, 373] width 840 height 664
click at [921, 11] on div at bounding box center [918, 12] width 7 height 7
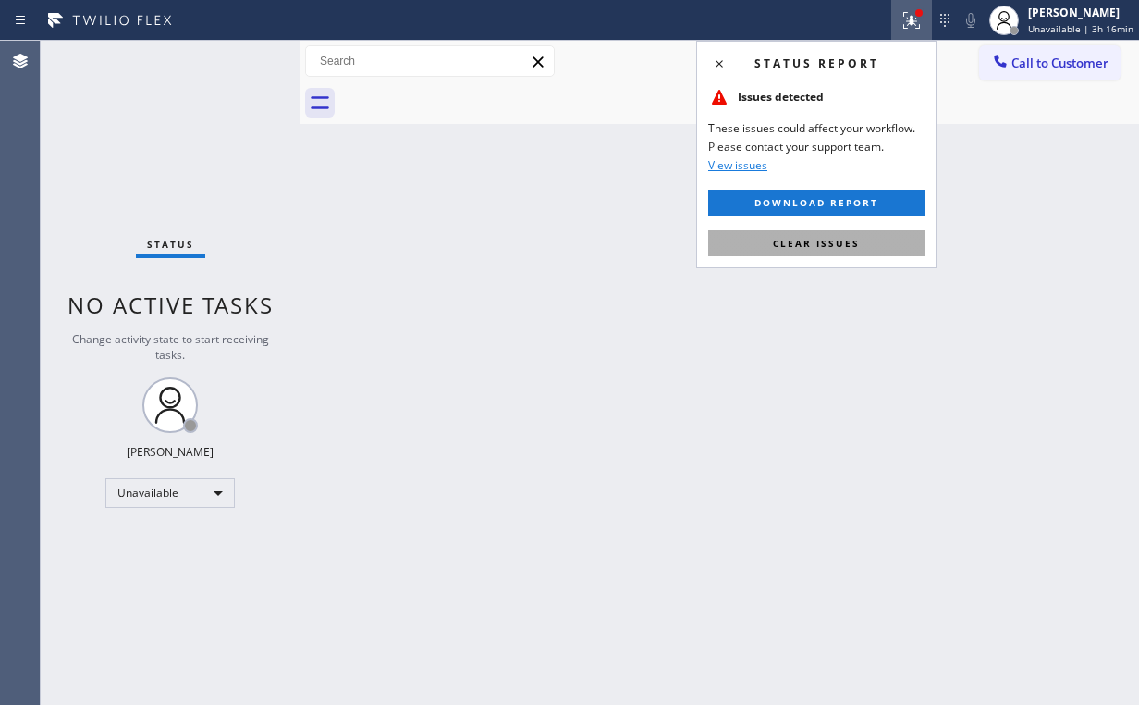
click at [828, 250] on button "Clear issues" at bounding box center [816, 243] width 216 height 26
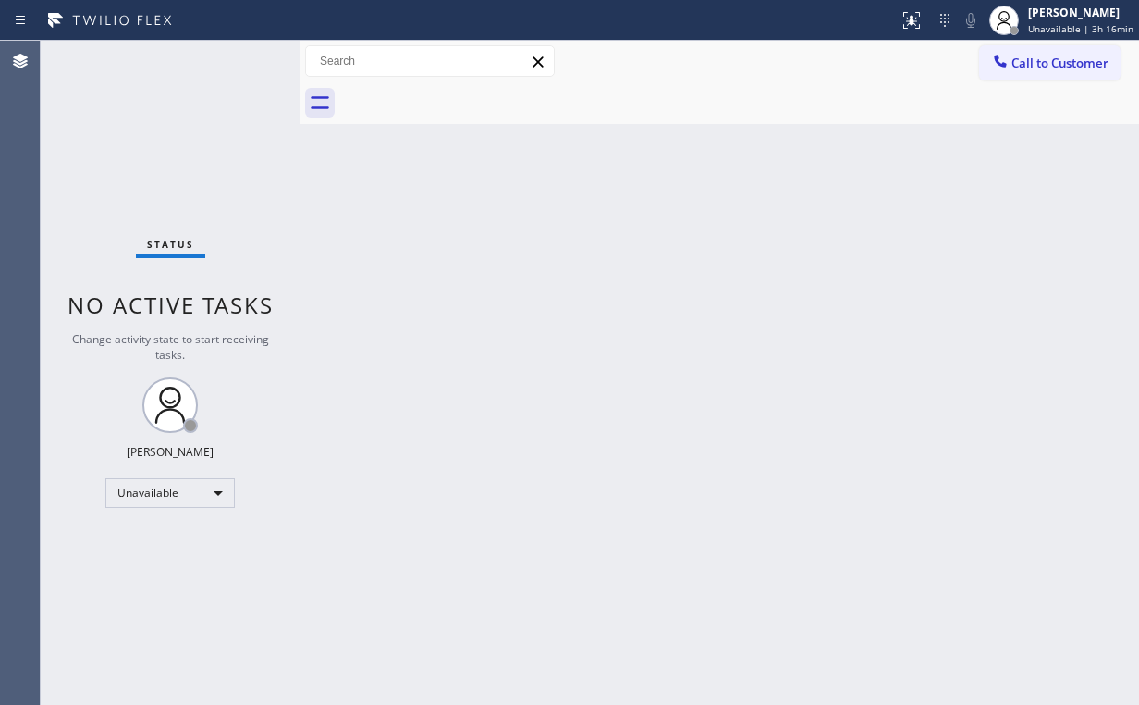
click at [398, 242] on div "Back to Dashboard Change Sender ID Customers Technicians Select a contact Outbo…" at bounding box center [720, 373] width 840 height 664
click at [1058, 55] on button "Call to Customer" at bounding box center [1049, 62] width 141 height 35
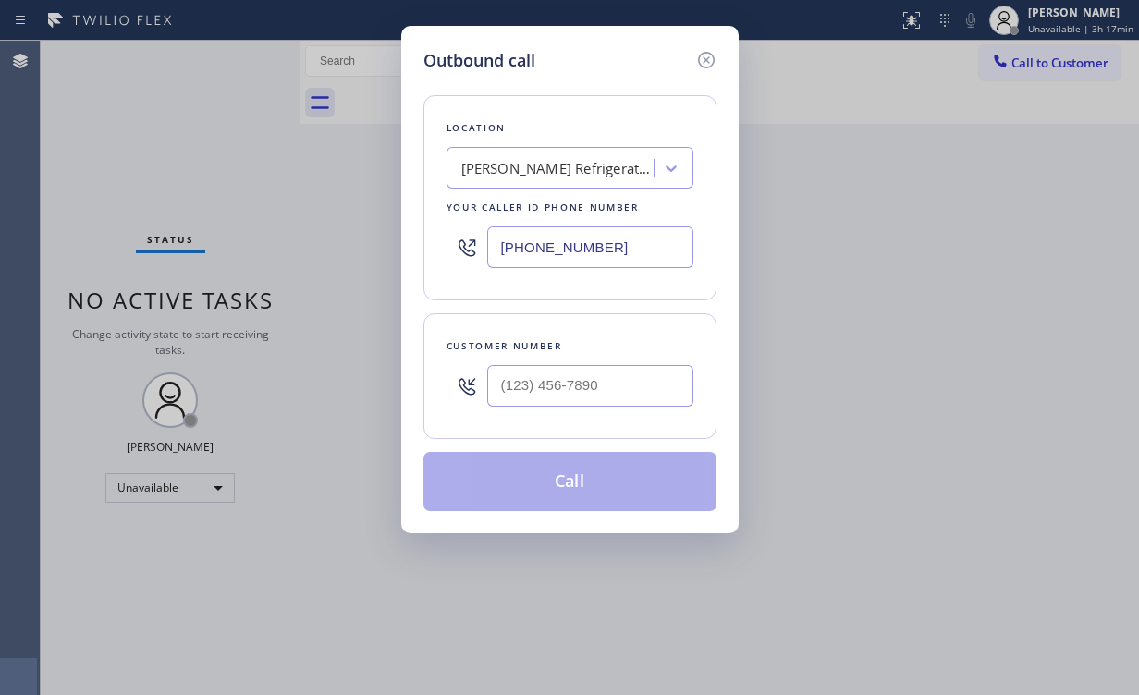
drag, startPoint x: 627, startPoint y: 251, endPoint x: 216, endPoint y: 199, distance: 413.9
click at [299, 233] on div "Outbound call Location [PERSON_NAME] Refrigerator Team Your caller id phone num…" at bounding box center [569, 347] width 1139 height 695
paste input "855) 731-4952"
type input "[PHONE_NUMBER]"
click at [599, 383] on input "(___) ___-____" at bounding box center [590, 386] width 206 height 42
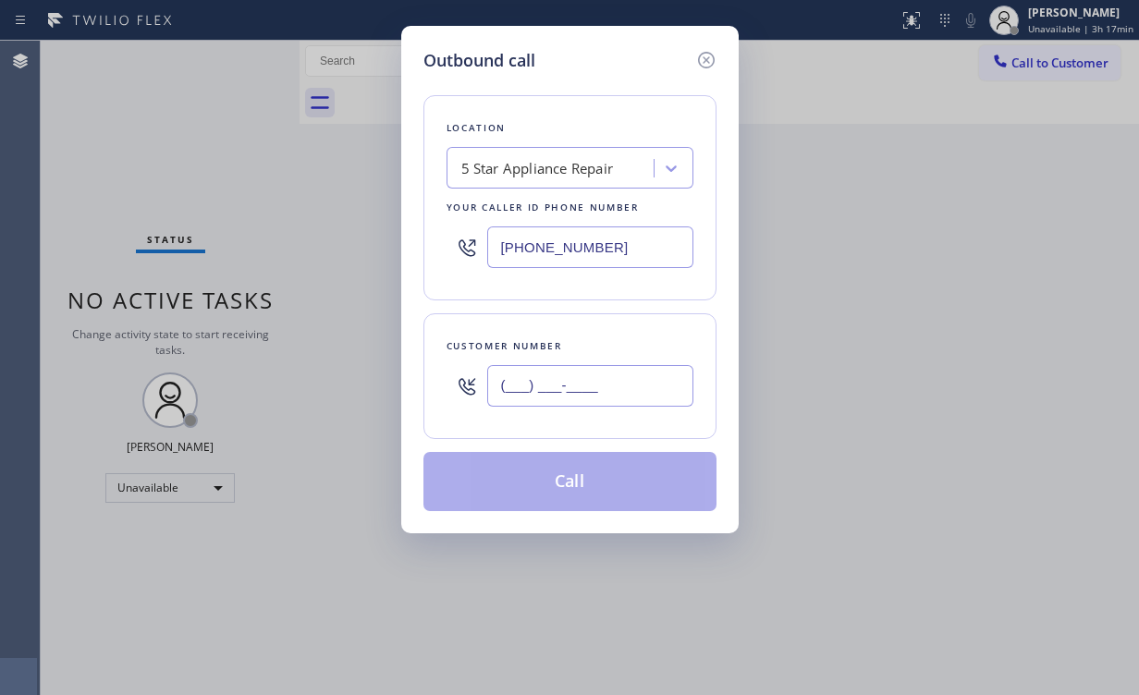
paste input "310) 829-6729"
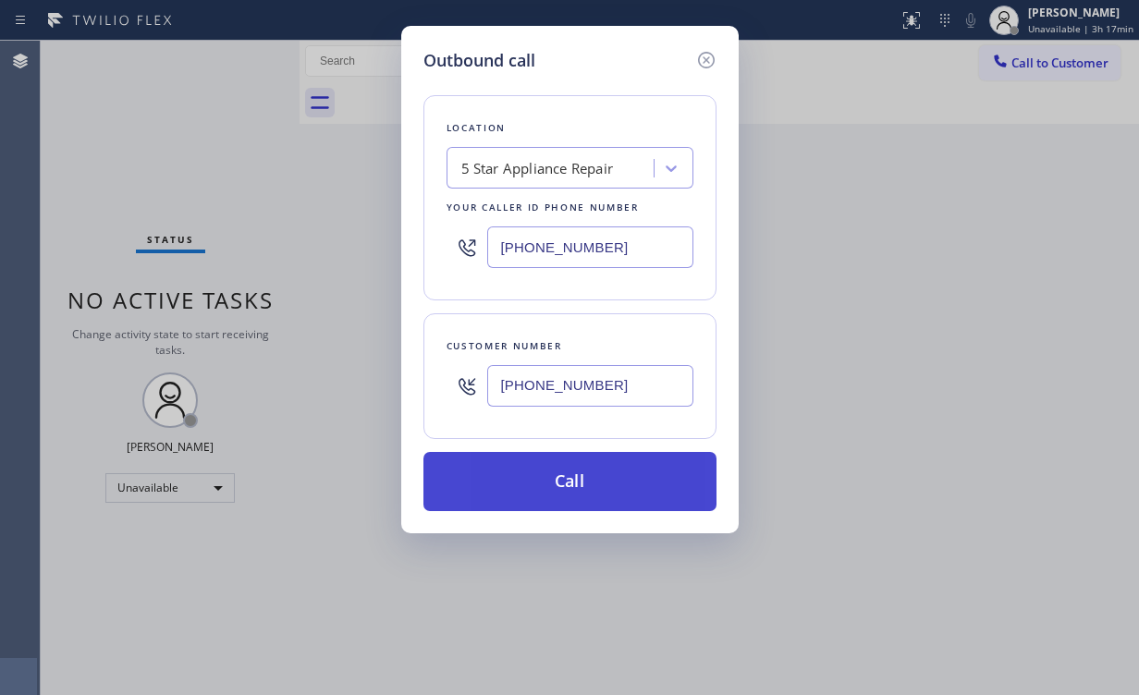
type input "[PHONE_NUMBER]"
click at [573, 470] on button "Call" at bounding box center [569, 481] width 293 height 59
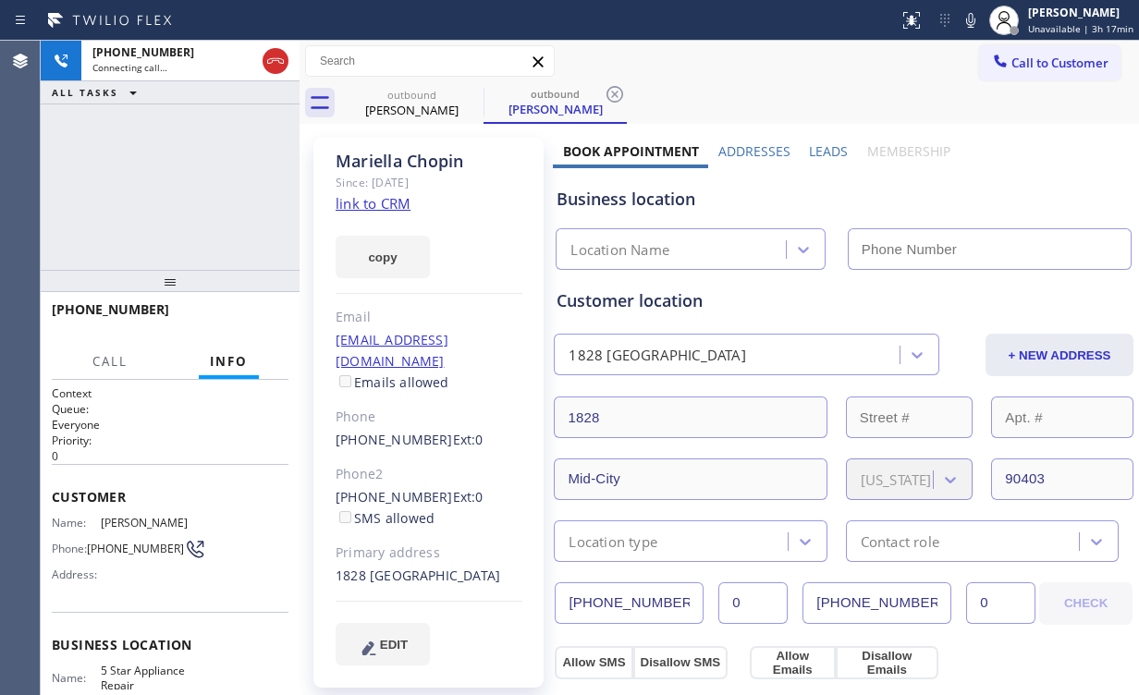
click at [163, 174] on div "[PHONE_NUMBER] Connecting call… ALL TASKS ALL TASKS ACTIVE TASKS TASKS IN WRAP …" at bounding box center [170, 155] width 259 height 229
type input "[PHONE_NUMBER]"
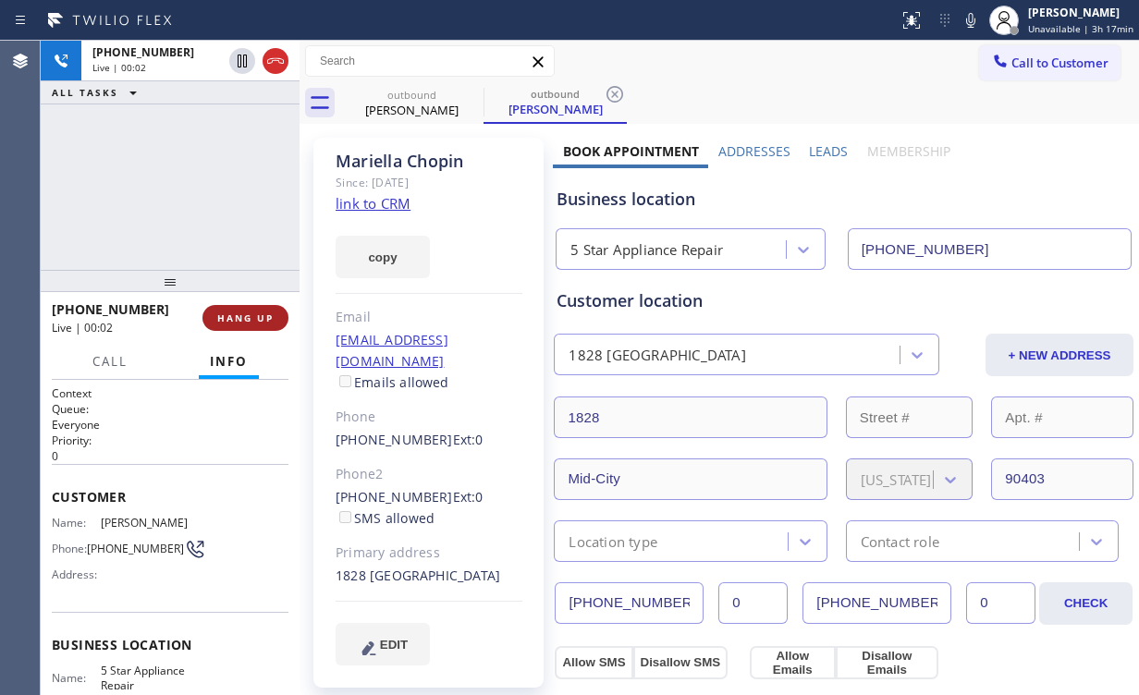
click at [261, 312] on span "HANG UP" at bounding box center [245, 318] width 56 height 13
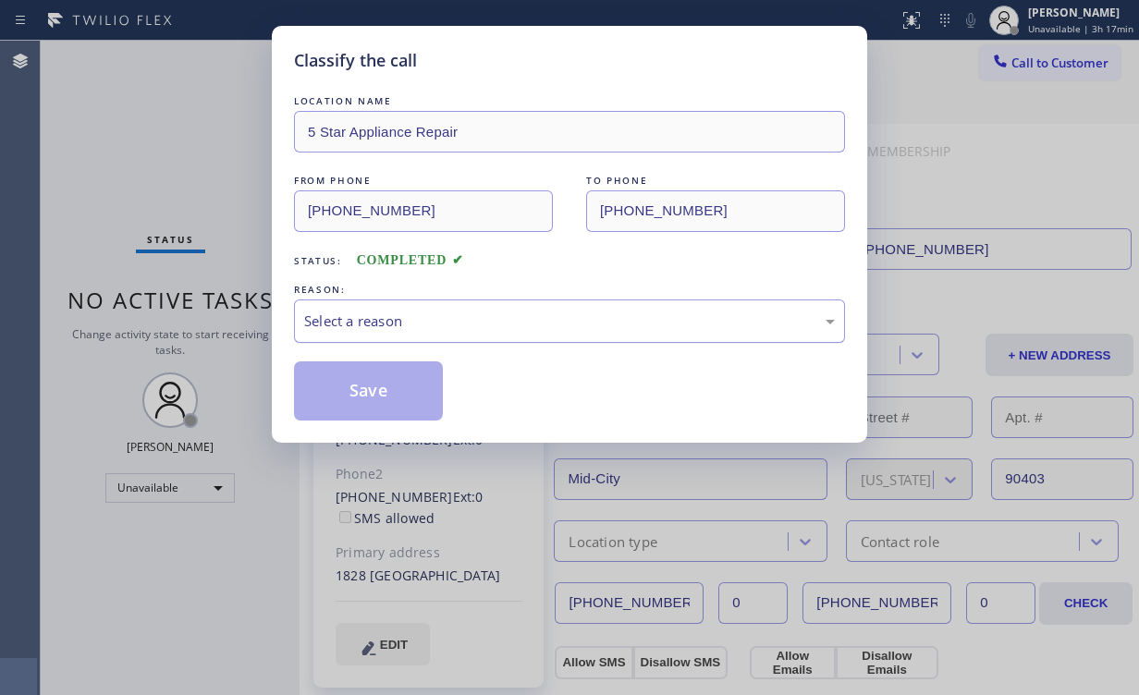
click at [389, 329] on div "Select a reason" at bounding box center [569, 321] width 531 height 21
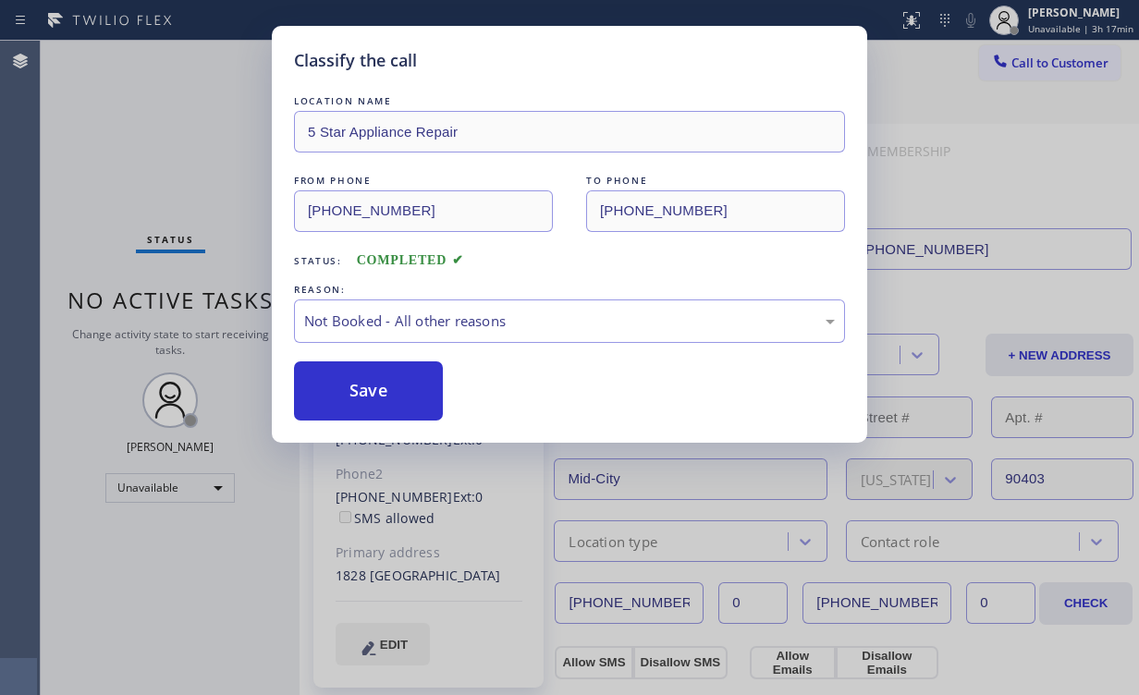
drag, startPoint x: 396, startPoint y: 386, endPoint x: 269, endPoint y: 240, distance: 192.7
click at [396, 385] on button "Save" at bounding box center [368, 391] width 149 height 59
drag, startPoint x: 188, startPoint y: 124, endPoint x: 184, endPoint y: 11, distance: 112.9
click at [187, 119] on div "Classify the call LOCATION NAME 5 Star Appliance Repair FROM PHONE [PHONE_NUMBE…" at bounding box center [569, 347] width 1139 height 695
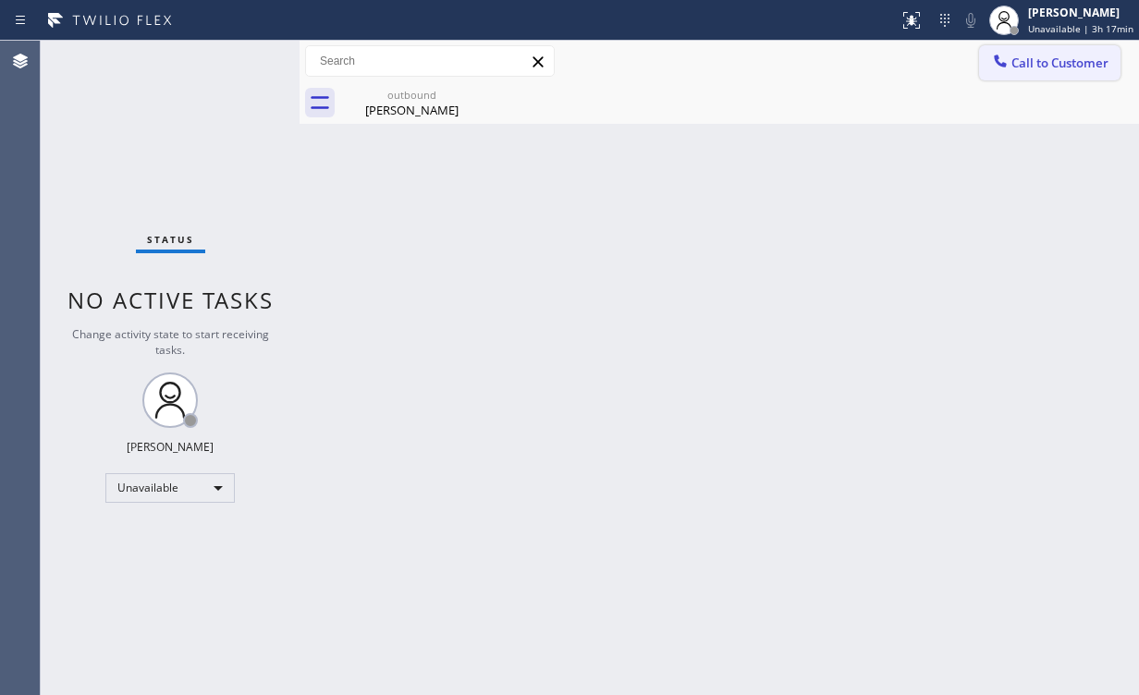
click at [1020, 76] on button "Call to Customer" at bounding box center [1049, 62] width 141 height 35
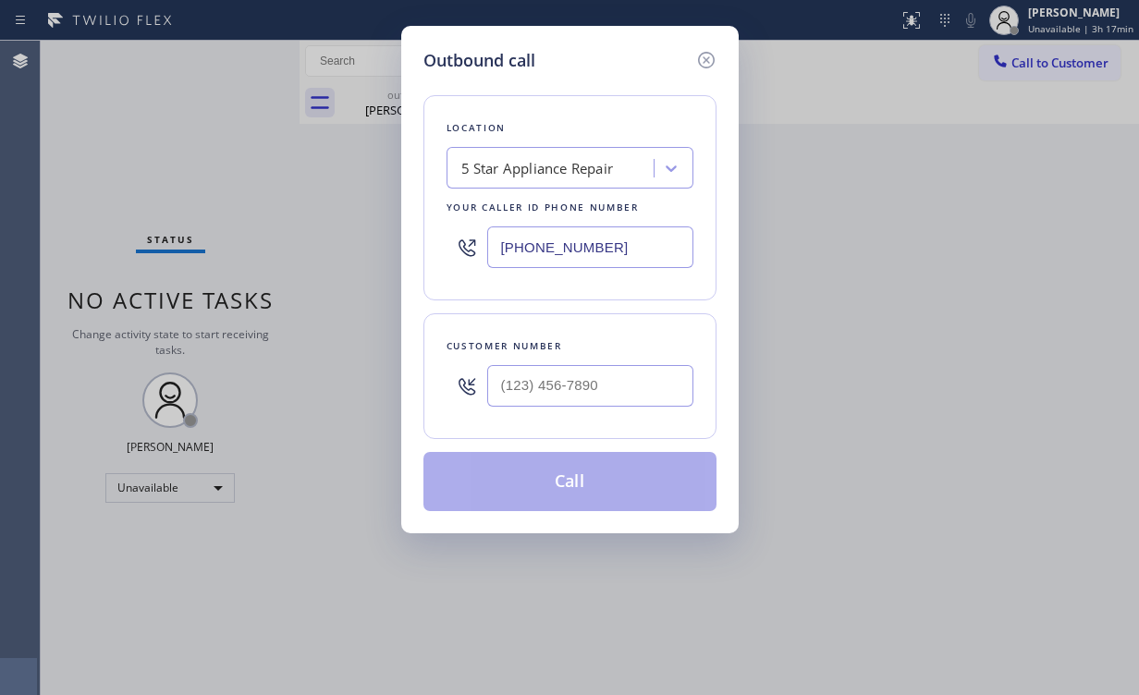
drag, startPoint x: 644, startPoint y: 248, endPoint x: 291, endPoint y: 210, distance: 355.2
click at [302, 214] on div "Outbound call Location 5 Star Appliance Repair Your caller id phone number [PHO…" at bounding box center [569, 347] width 1139 height 695
paste input "714) 855-4254"
type input "[PHONE_NUMBER]"
click at [583, 377] on input "(___) ___-____" at bounding box center [590, 386] width 206 height 42
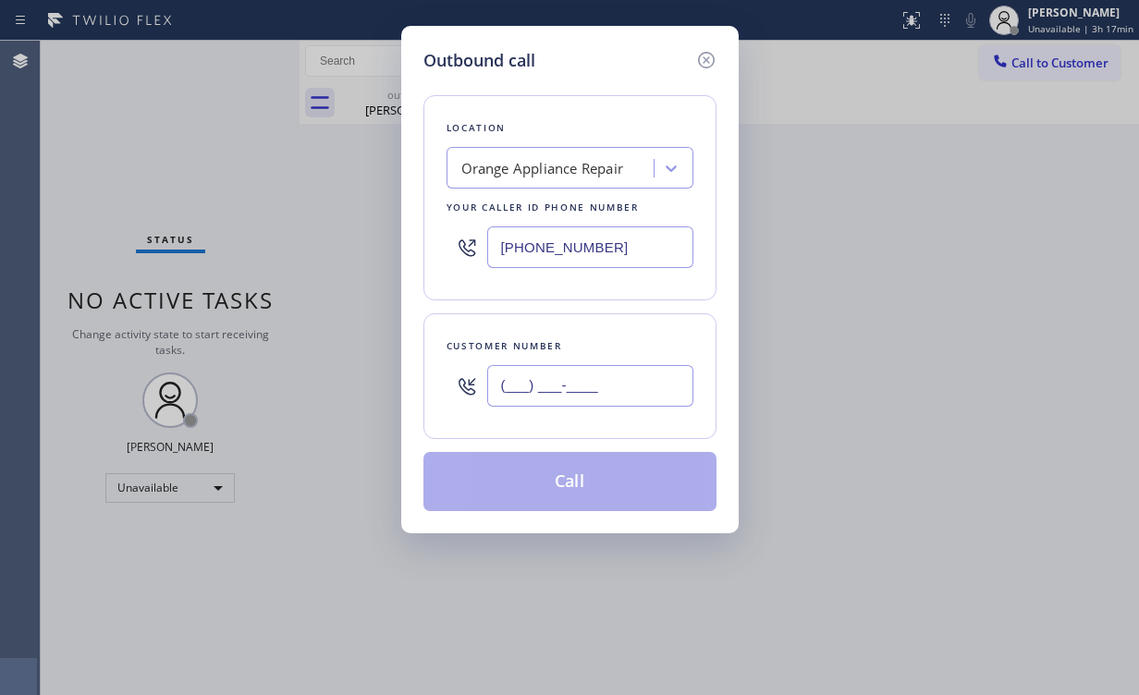
paste input "714) 404-9668"
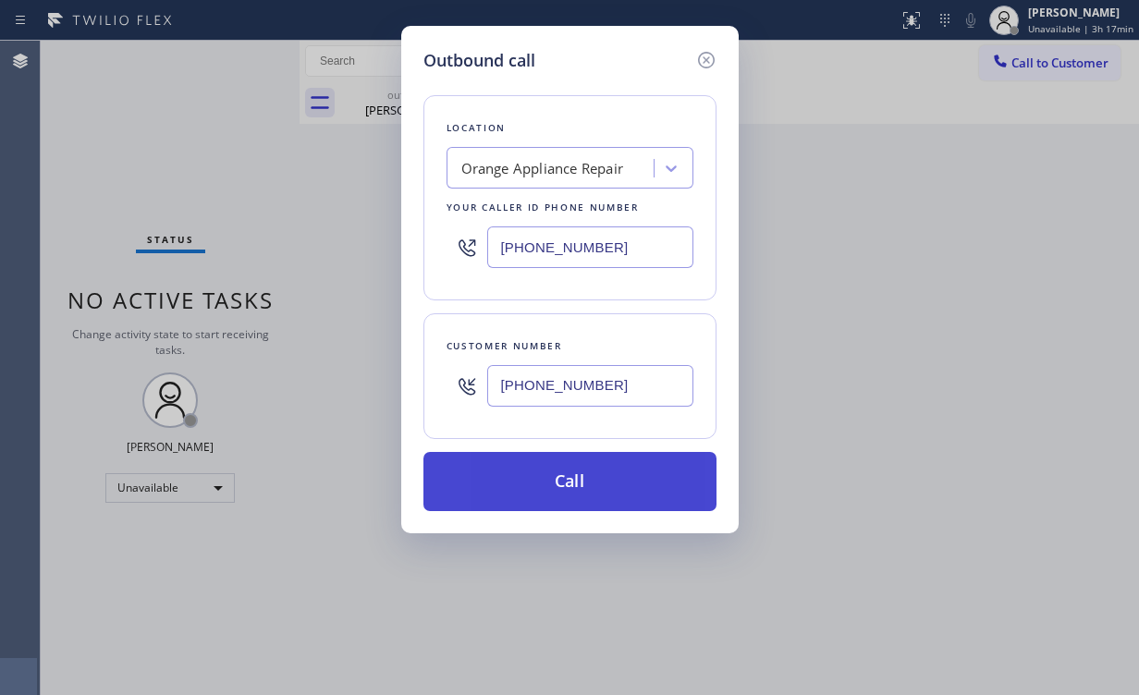
type input "[PHONE_NUMBER]"
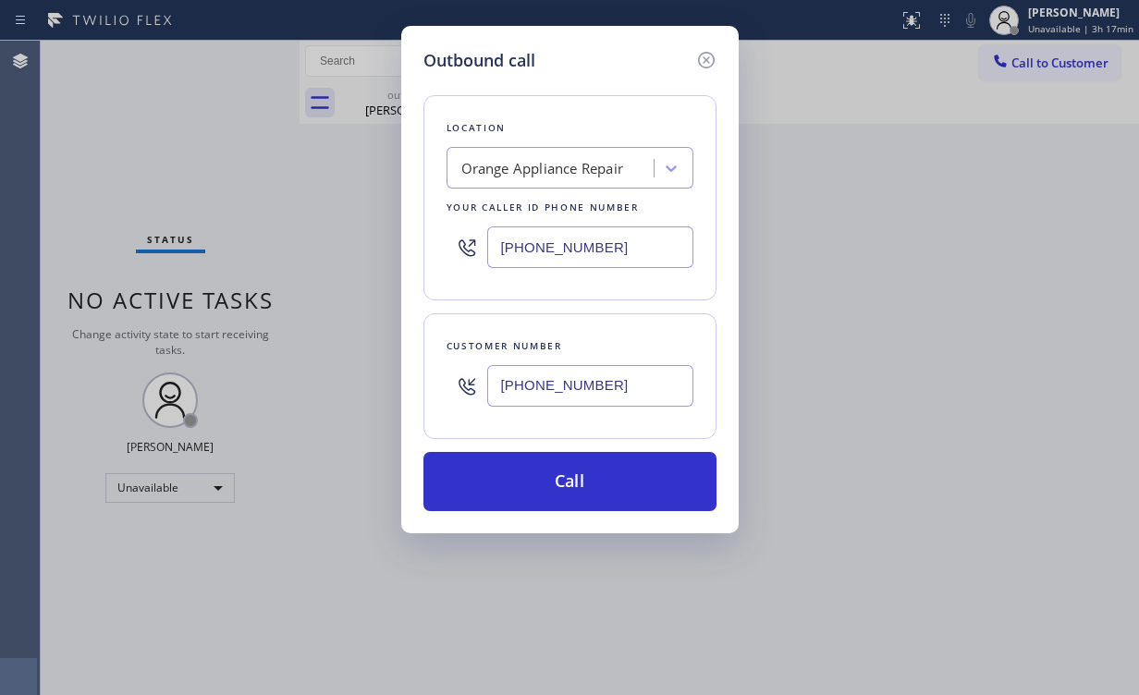
drag, startPoint x: 554, startPoint y: 483, endPoint x: 550, endPoint y: 518, distance: 35.3
click at [554, 482] on button "Call" at bounding box center [569, 481] width 293 height 59
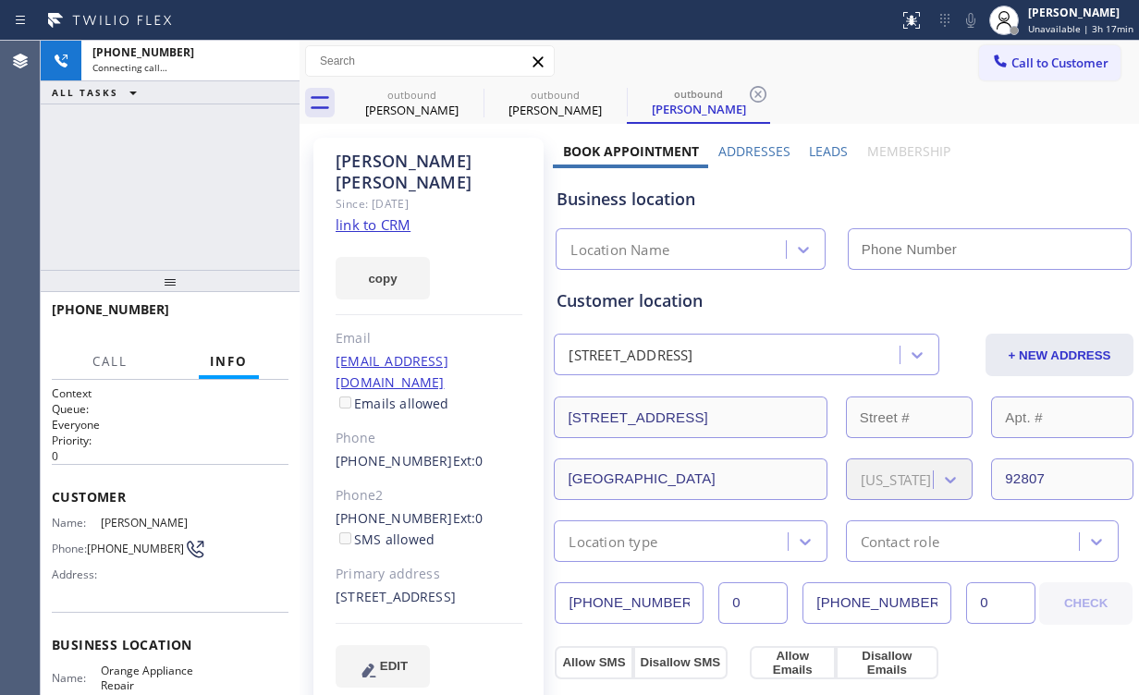
click at [175, 184] on div "[PHONE_NUMBER] Connecting call… ALL TASKS ALL TASKS ACTIVE TASKS TASKS IN WRAP …" at bounding box center [170, 155] width 259 height 229
drag, startPoint x: 409, startPoint y: 115, endPoint x: 447, endPoint y: 101, distance: 40.4
click at [409, 115] on div "[PERSON_NAME]" at bounding box center [412, 110] width 140 height 17
type input "[PHONE_NUMBER]"
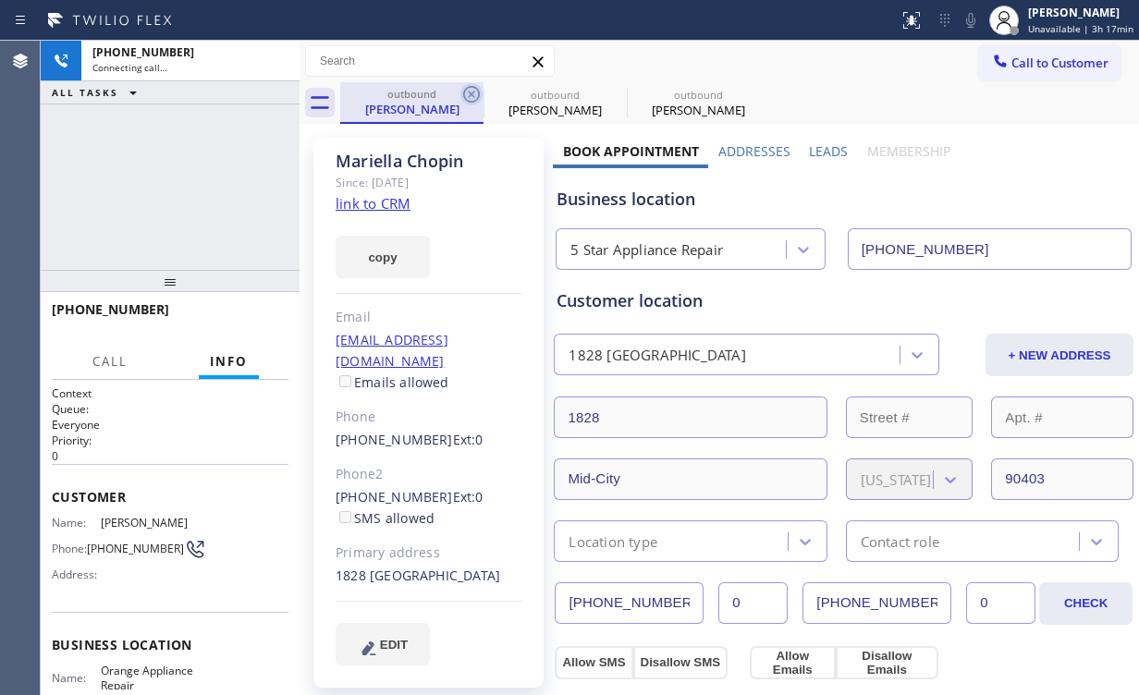
click at [469, 92] on icon at bounding box center [471, 94] width 17 height 17
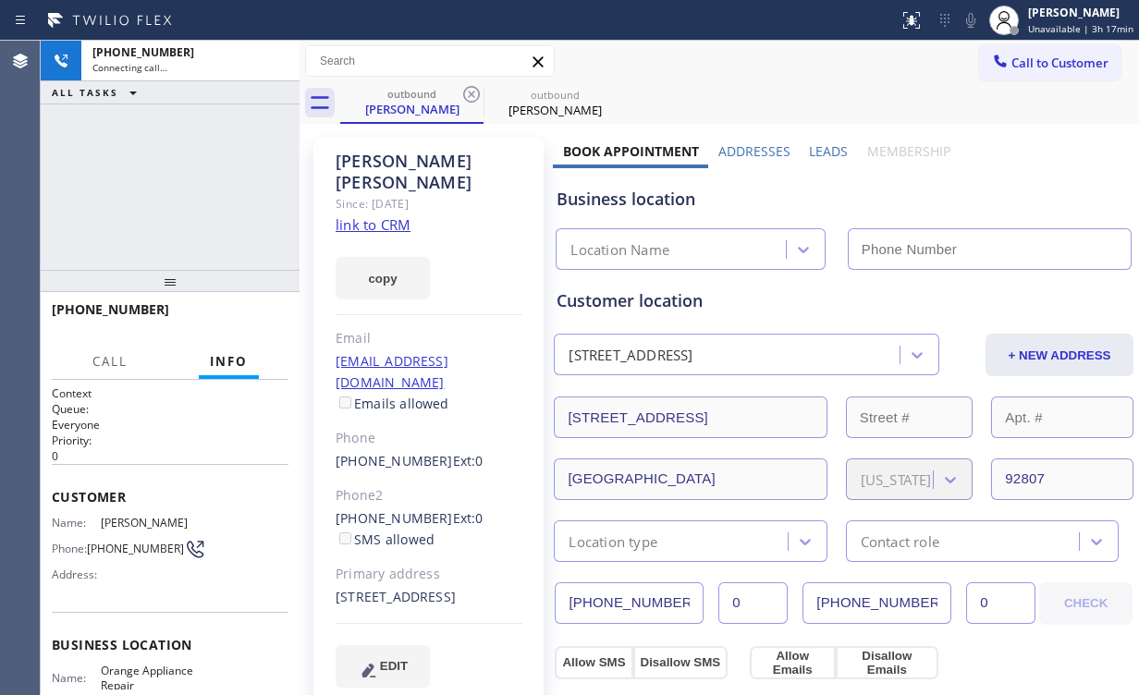
click at [243, 167] on div "[PHONE_NUMBER] Connecting call… ALL TASKS ALL TASKS ACTIVE TASKS TASKS IN WRAP …" at bounding box center [170, 155] width 259 height 229
type input "[PHONE_NUMBER]"
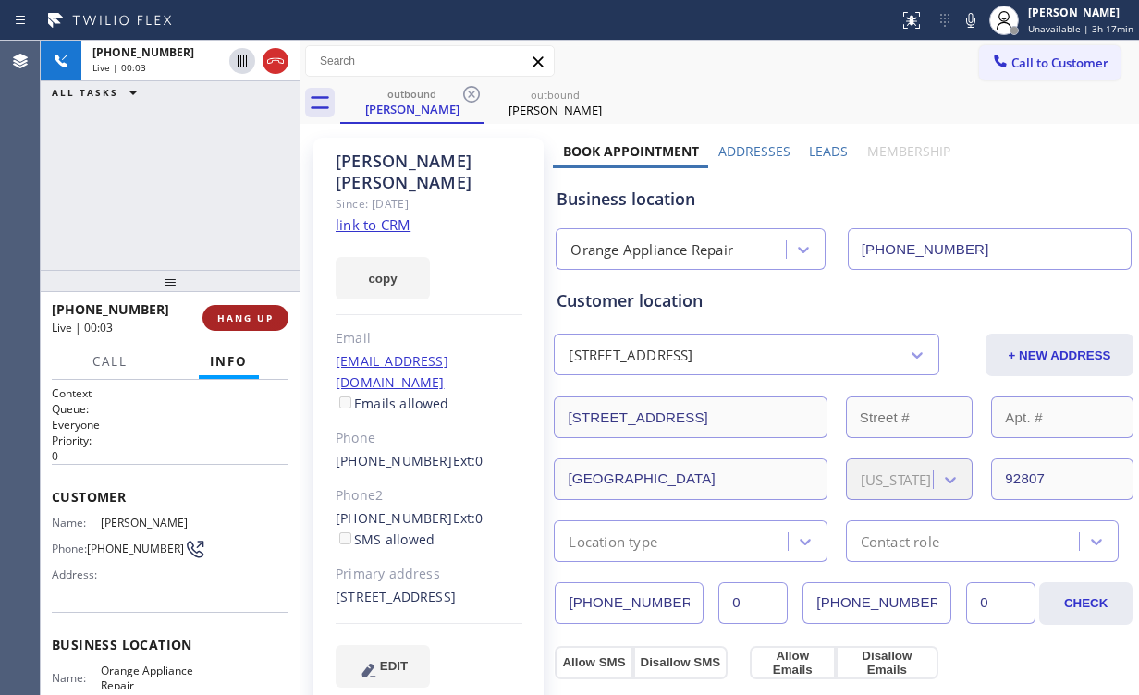
click at [252, 325] on button "HANG UP" at bounding box center [245, 318] width 86 height 26
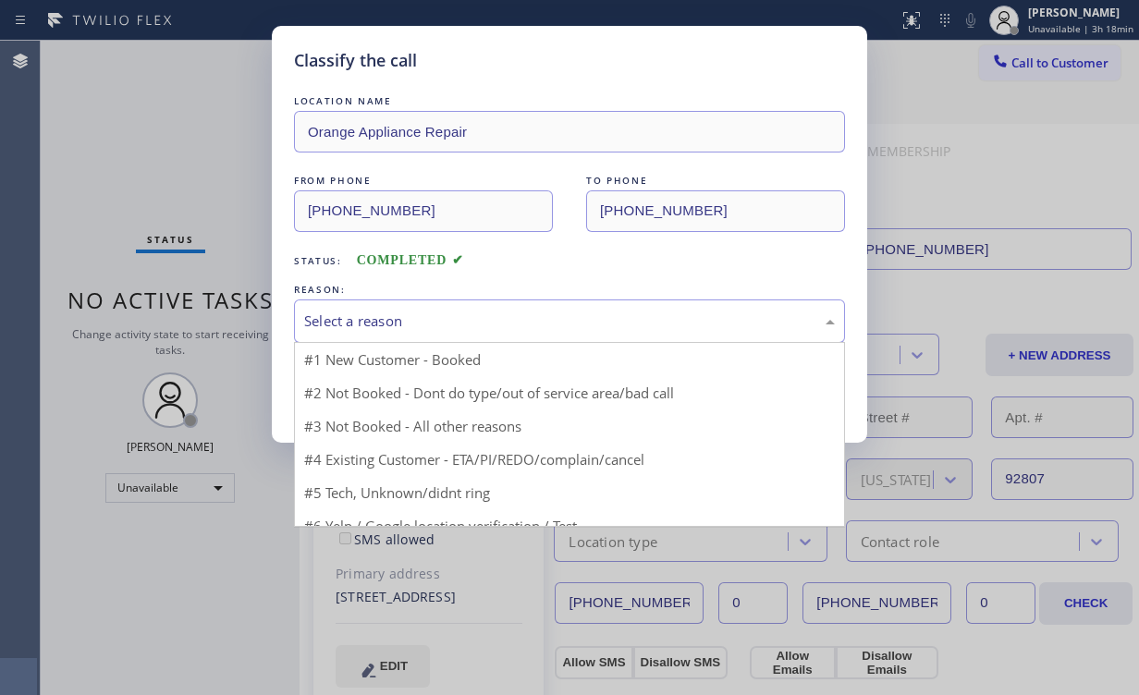
click at [359, 318] on div "Select a reason" at bounding box center [569, 321] width 531 height 21
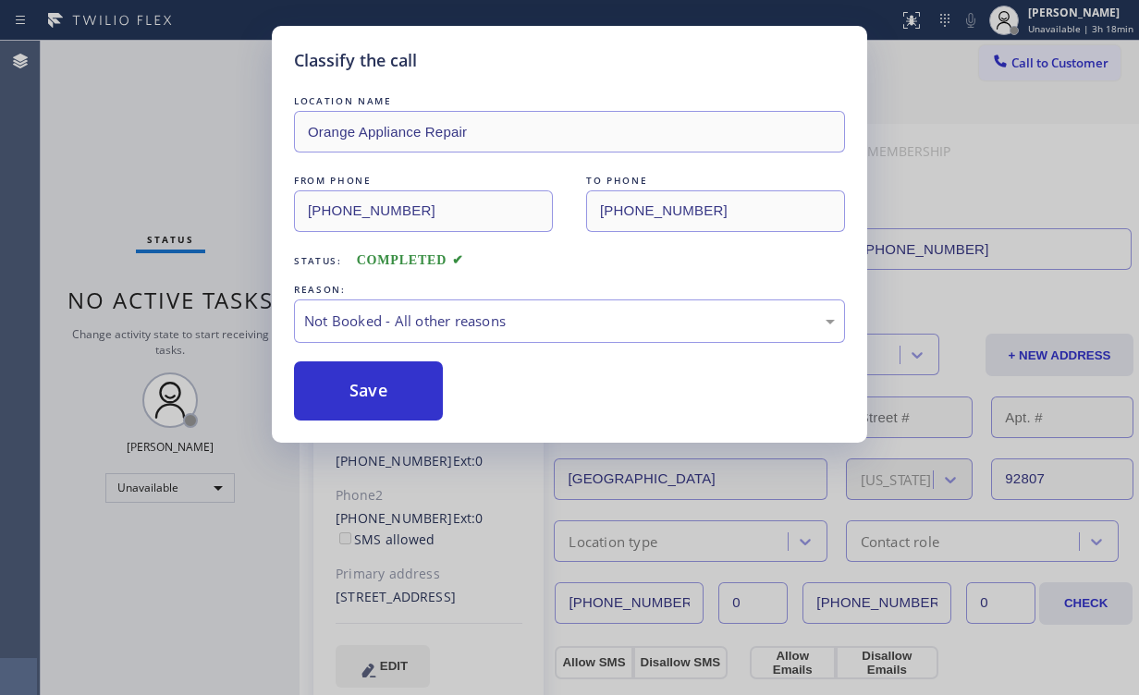
drag, startPoint x: 358, startPoint y: 386, endPoint x: 151, endPoint y: 107, distance: 346.9
click at [359, 382] on button "Save" at bounding box center [368, 391] width 149 height 59
drag, startPoint x: 164, startPoint y: 93, endPoint x: 265, endPoint y: 124, distance: 106.2
click at [165, 93] on div "Classify the call LOCATION NAME Orange Appliance Repair FROM PHONE [PHONE_NUMBE…" at bounding box center [569, 347] width 1139 height 695
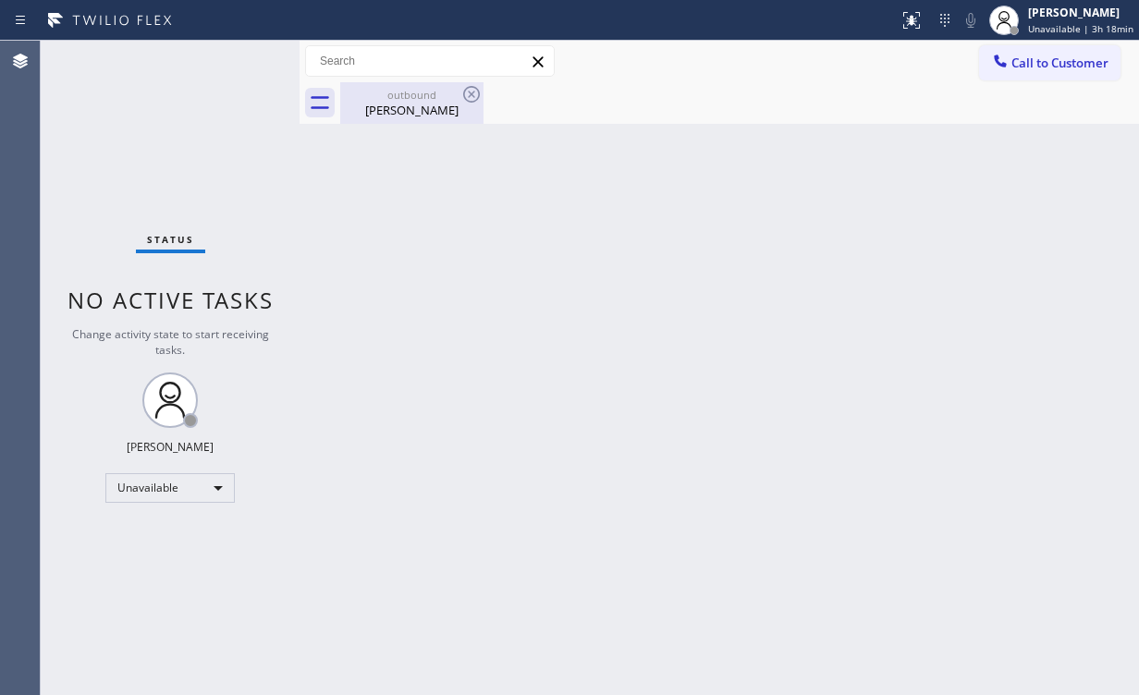
click at [401, 95] on div "outbound" at bounding box center [412, 95] width 140 height 14
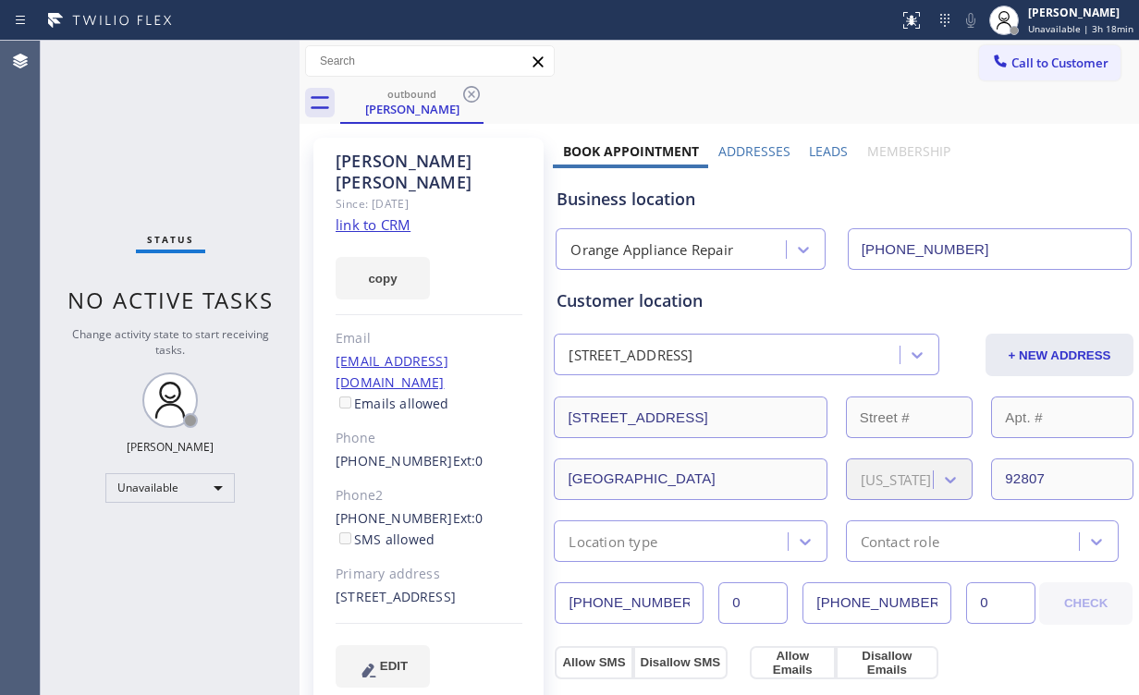
click at [476, 92] on icon at bounding box center [471, 94] width 22 height 22
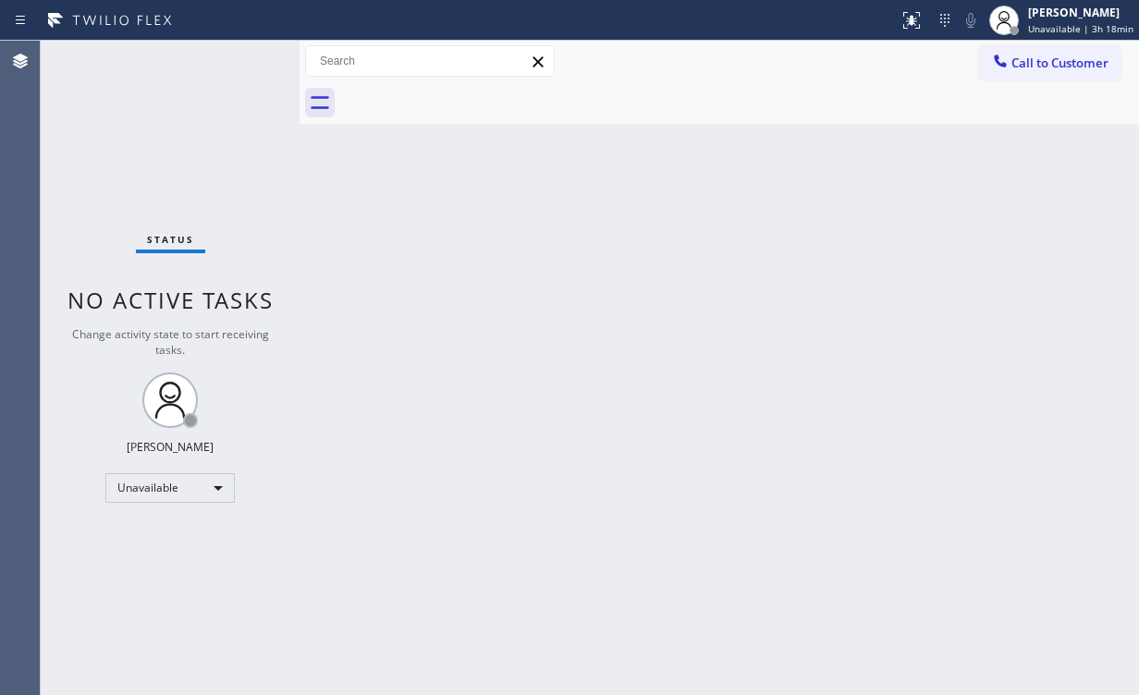
drag, startPoint x: 962, startPoint y: 239, endPoint x: 984, endPoint y: 178, distance: 64.1
click at [962, 238] on div "Back to Dashboard Change Sender ID Customers Technicians Select a contact Outbo…" at bounding box center [720, 368] width 840 height 655
click at [1039, 59] on span "Call to Customer" at bounding box center [1059, 63] width 97 height 17
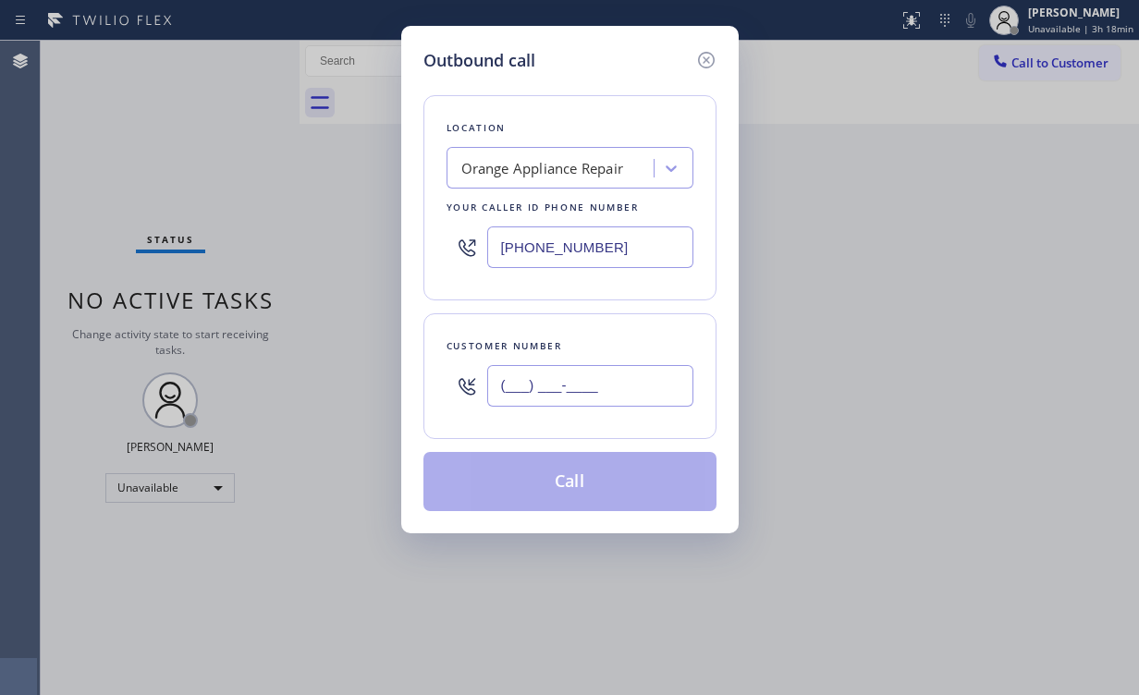
click at [592, 374] on input "(___) ___-____" at bounding box center [590, 386] width 206 height 42
paste input "714) 404-9668"
type input "[PHONE_NUMBER]"
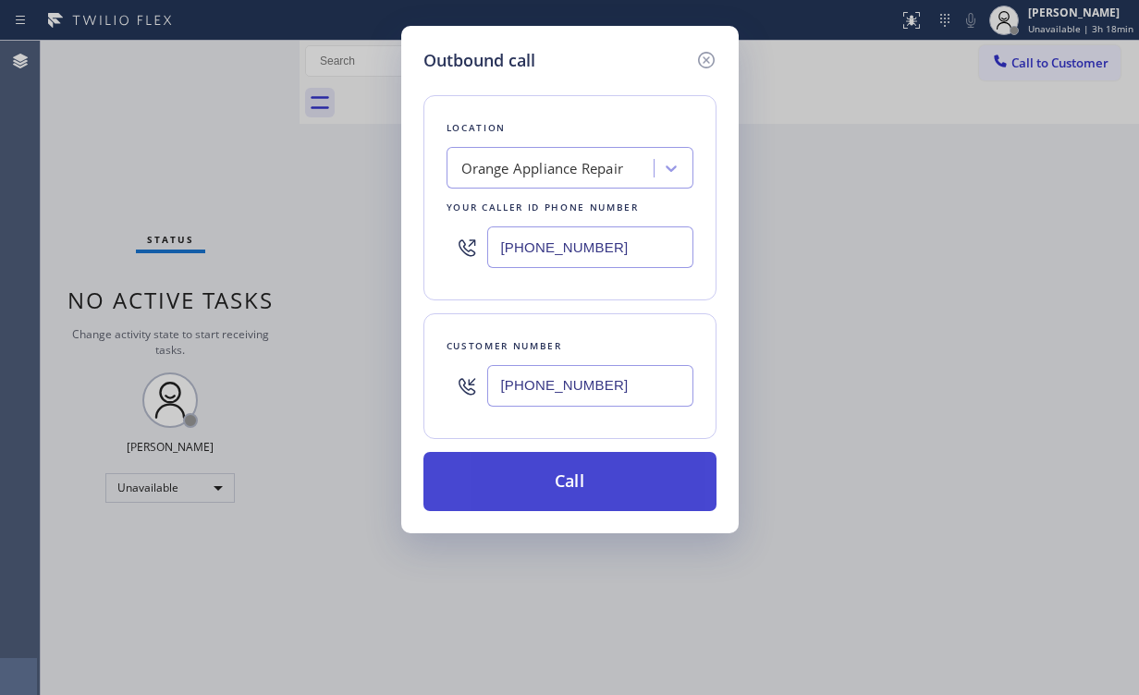
click at [533, 484] on button "Call" at bounding box center [569, 481] width 293 height 59
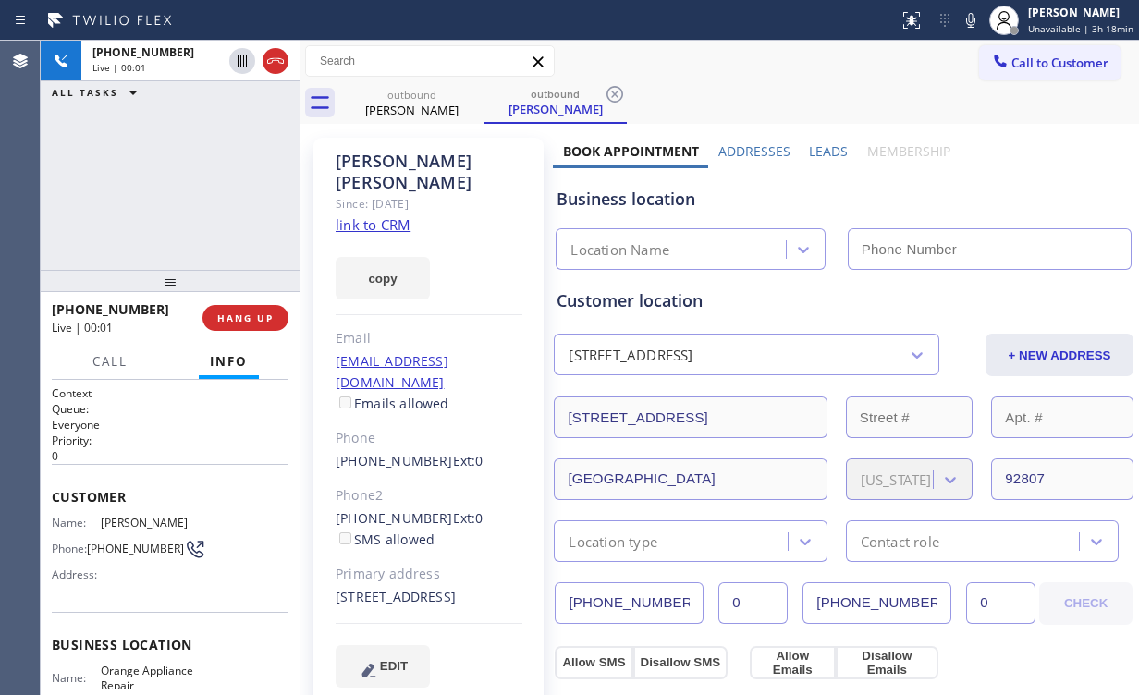
type input "[PHONE_NUMBER]"
click at [237, 313] on span "HANG UP" at bounding box center [245, 318] width 56 height 13
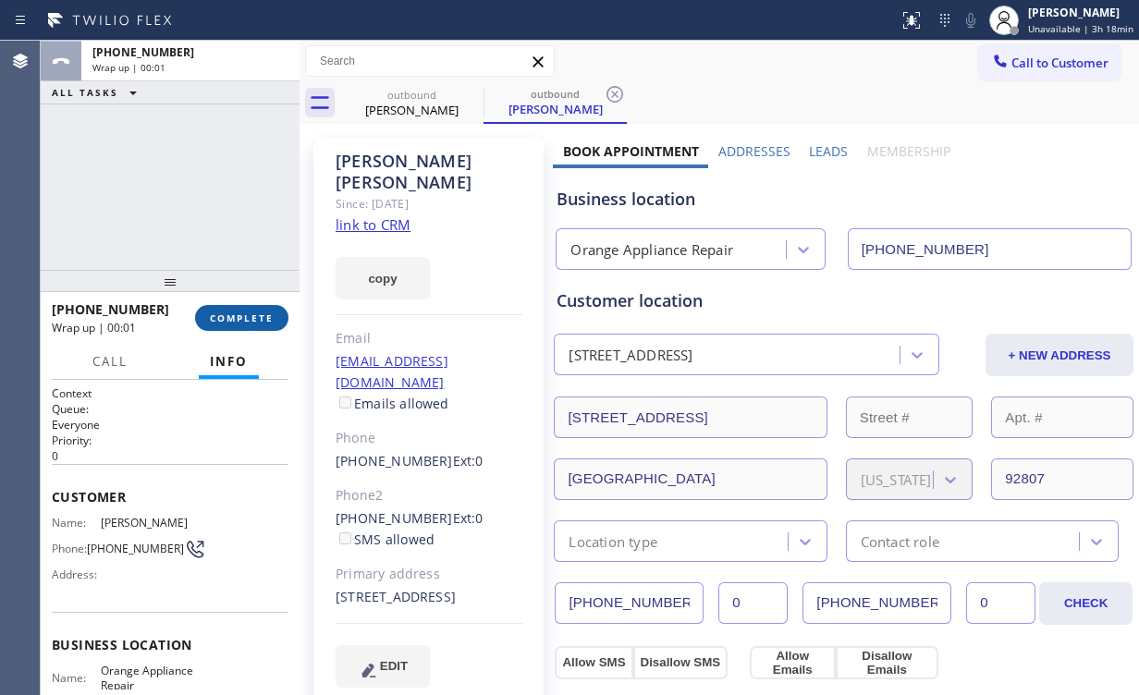
click at [239, 315] on span "COMPLETE" at bounding box center [242, 318] width 64 height 13
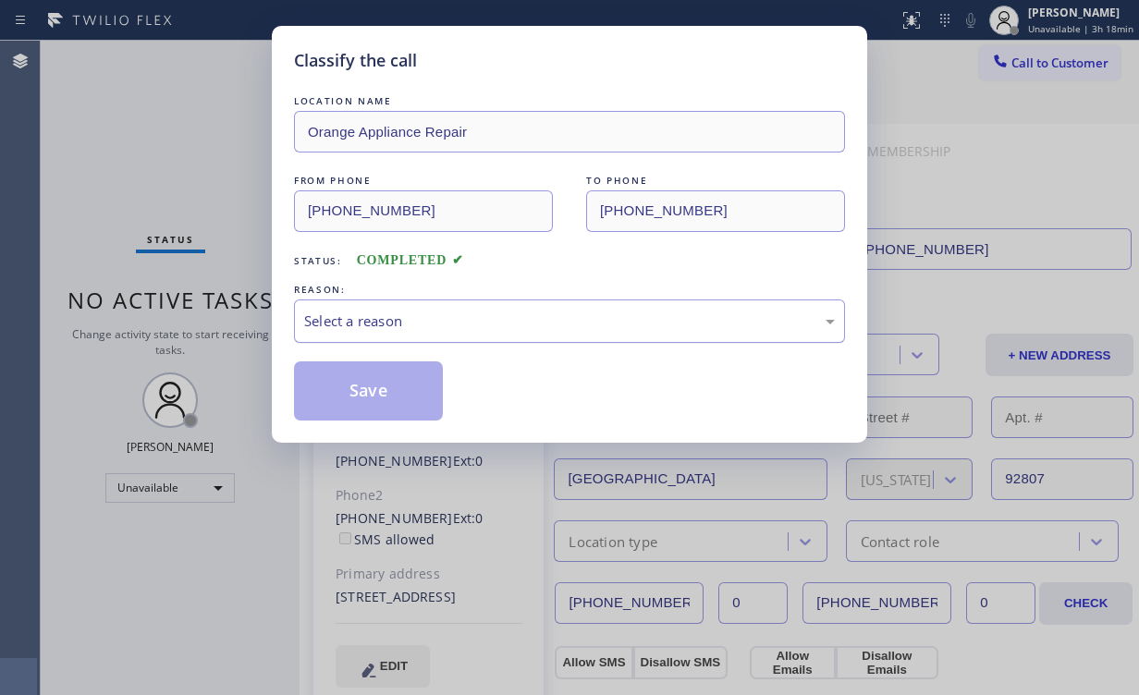
click at [362, 320] on div "Select a reason" at bounding box center [569, 321] width 531 height 21
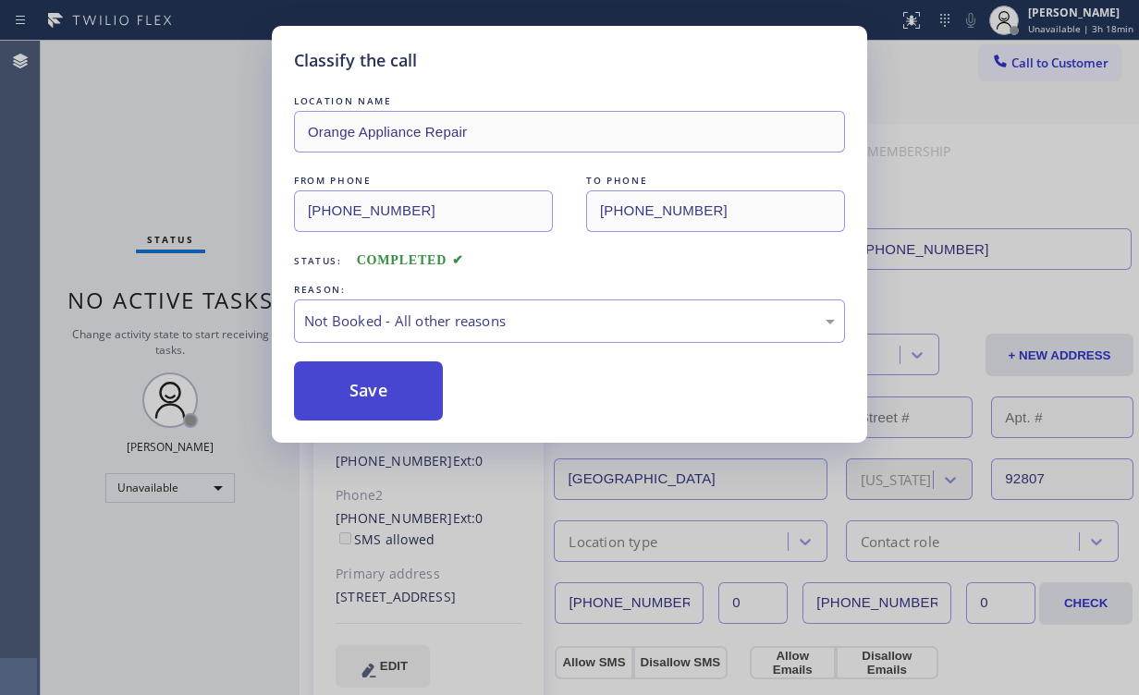
click at [362, 388] on button "Save" at bounding box center [368, 391] width 149 height 59
click at [199, 140] on div "Classify the call LOCATION NAME Orange Appliance Repair FROM PHONE [PHONE_NUMBE…" at bounding box center [569, 347] width 1139 height 695
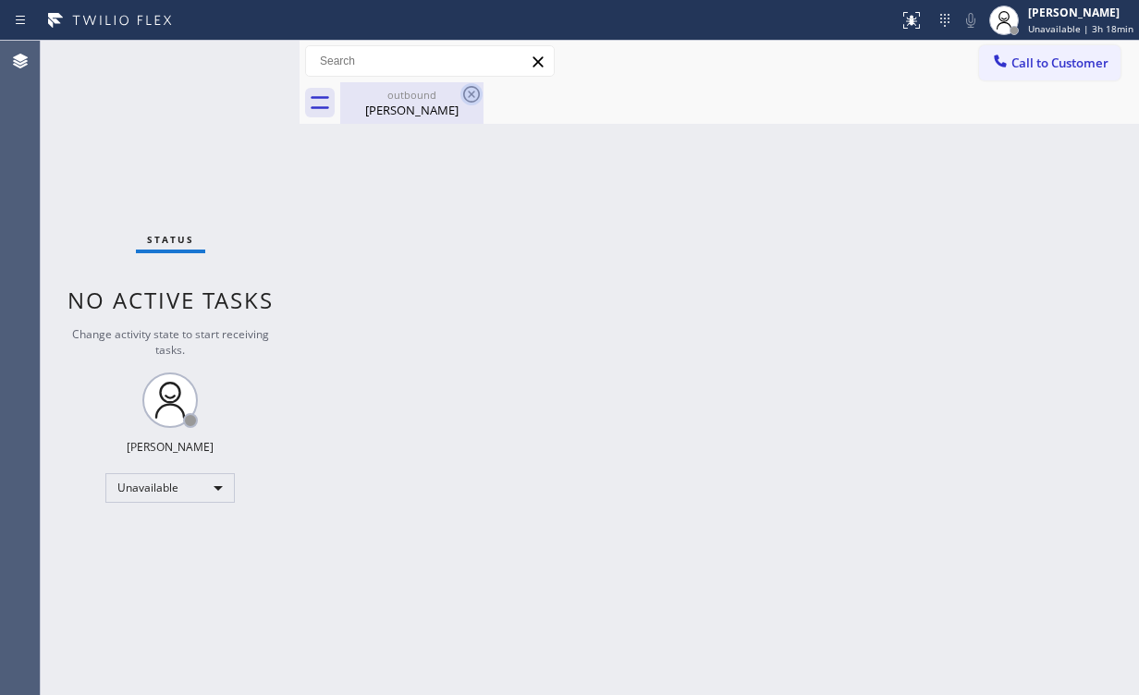
click at [406, 100] on div "outbound" at bounding box center [412, 95] width 140 height 14
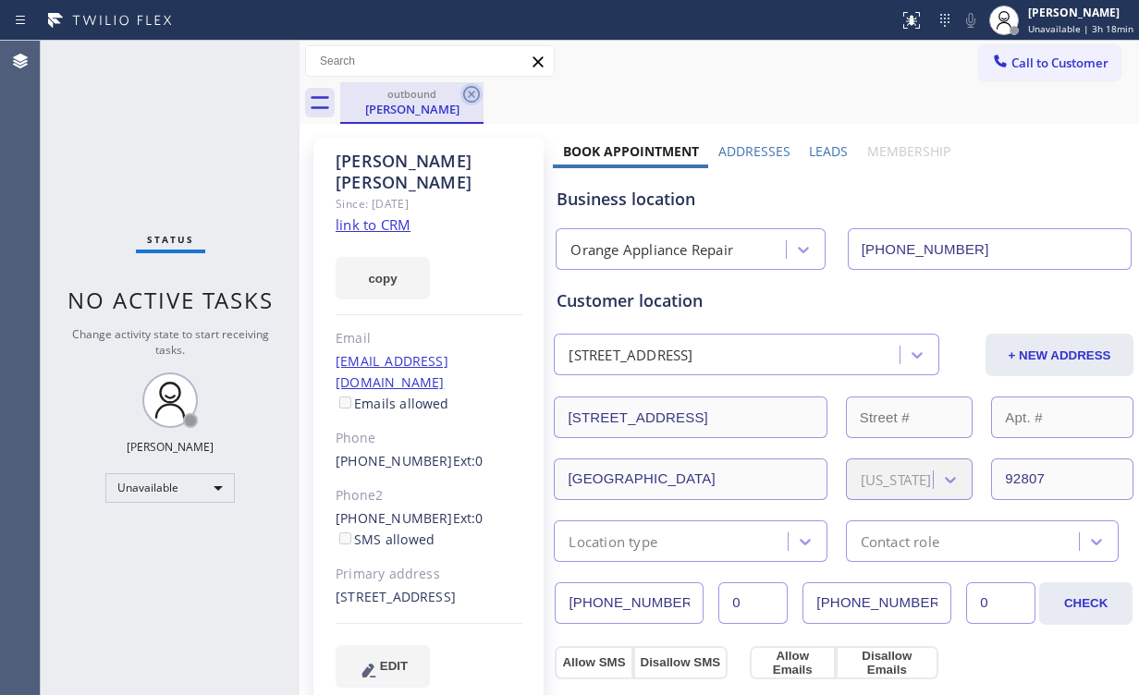
drag, startPoint x: 455, startPoint y: 95, endPoint x: 467, endPoint y: 94, distance: 12.1
click at [455, 95] on div "outbound" at bounding box center [412, 94] width 140 height 14
click at [468, 94] on icon at bounding box center [471, 94] width 22 height 22
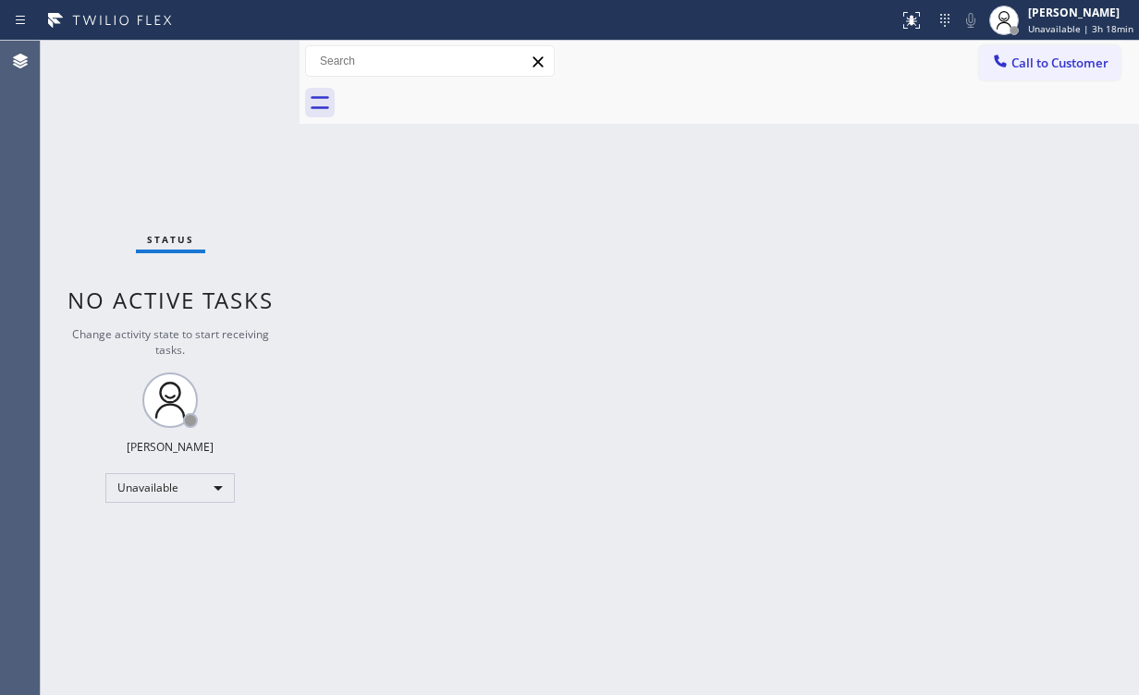
click at [204, 159] on div "Status No active tasks Change activity state to start receiving tasks. [PERSON_…" at bounding box center [170, 368] width 259 height 655
drag, startPoint x: 1069, startPoint y: 67, endPoint x: 694, endPoint y: 237, distance: 411.3
click at [1068, 67] on span "Call to Customer" at bounding box center [1059, 63] width 97 height 17
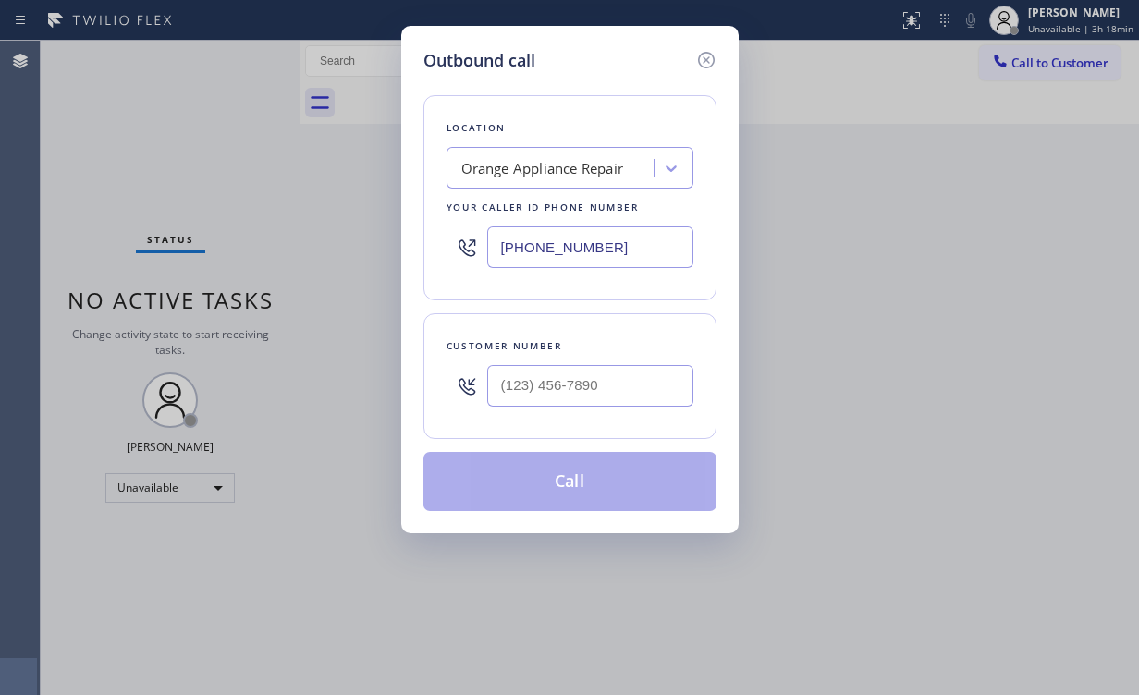
click at [452, 234] on div "[PHONE_NUMBER]" at bounding box center [570, 247] width 247 height 60
click at [628, 245] on input "(___) ___-____" at bounding box center [590, 248] width 206 height 42
paste input "text"
drag, startPoint x: 629, startPoint y: 246, endPoint x: 292, endPoint y: 242, distance: 336.6
click at [292, 242] on div "Outbound call Location Search location Your caller id phone number (___) ___-__…" at bounding box center [569, 347] width 1139 height 695
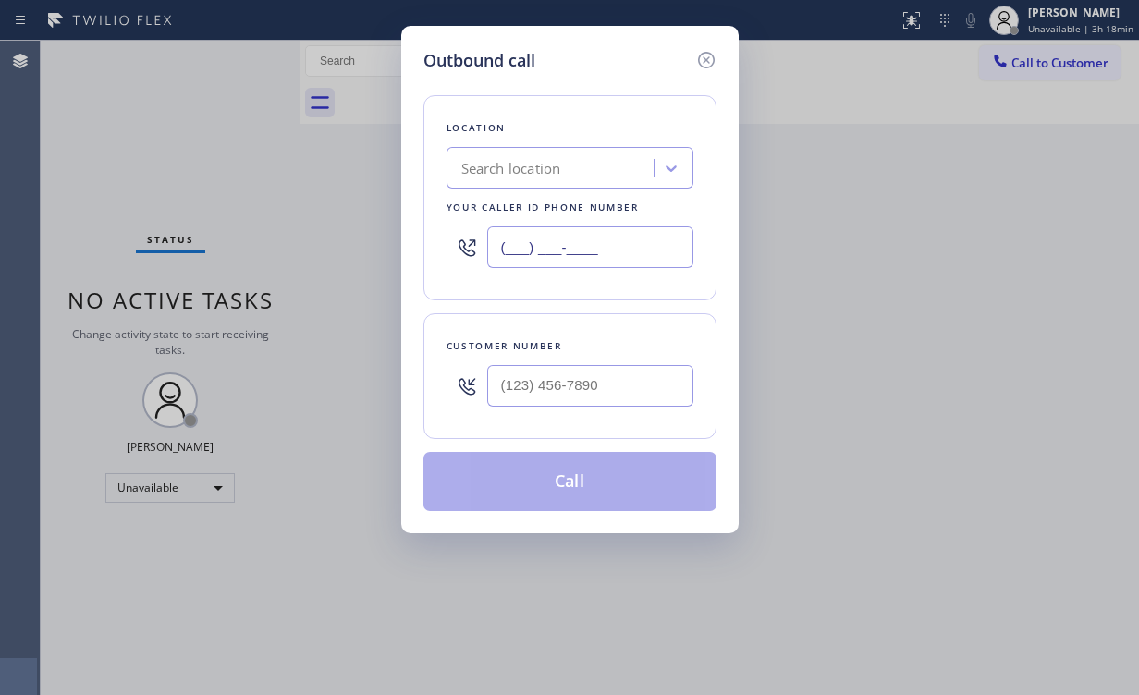
paste input "760) 407-6454"
type input "[PHONE_NUMBER]"
click at [581, 386] on input "(___) ___-____" at bounding box center [590, 386] width 206 height 42
paste input "858) 922-8489"
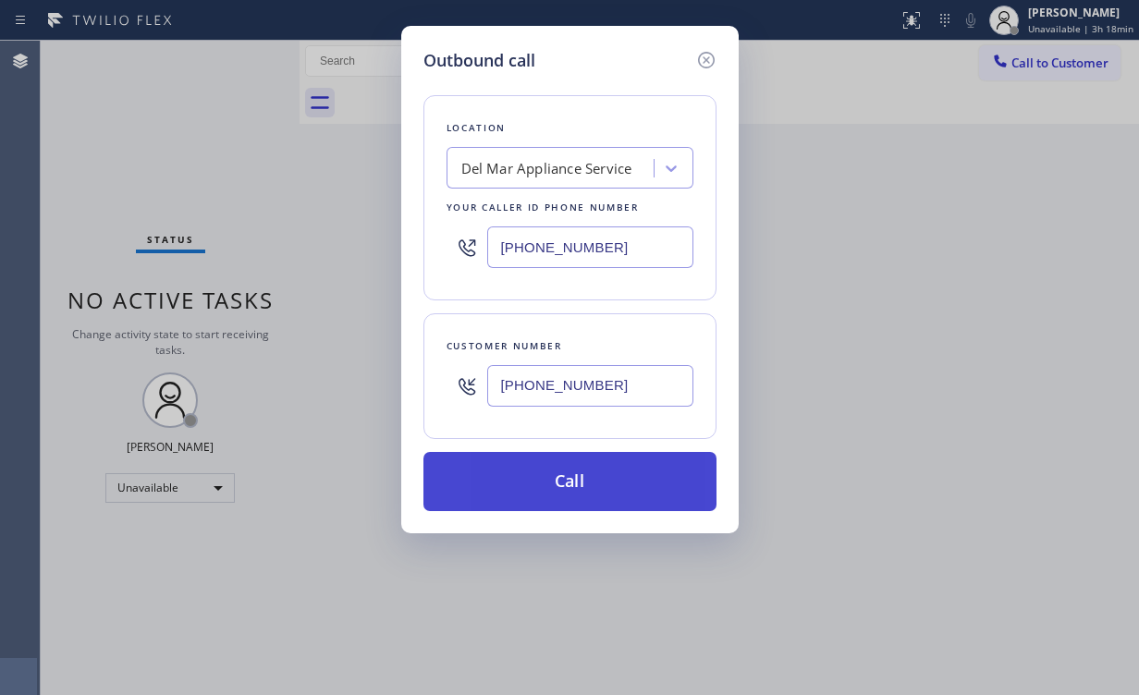
type input "[PHONE_NUMBER]"
click at [586, 487] on button "Call" at bounding box center [569, 481] width 293 height 59
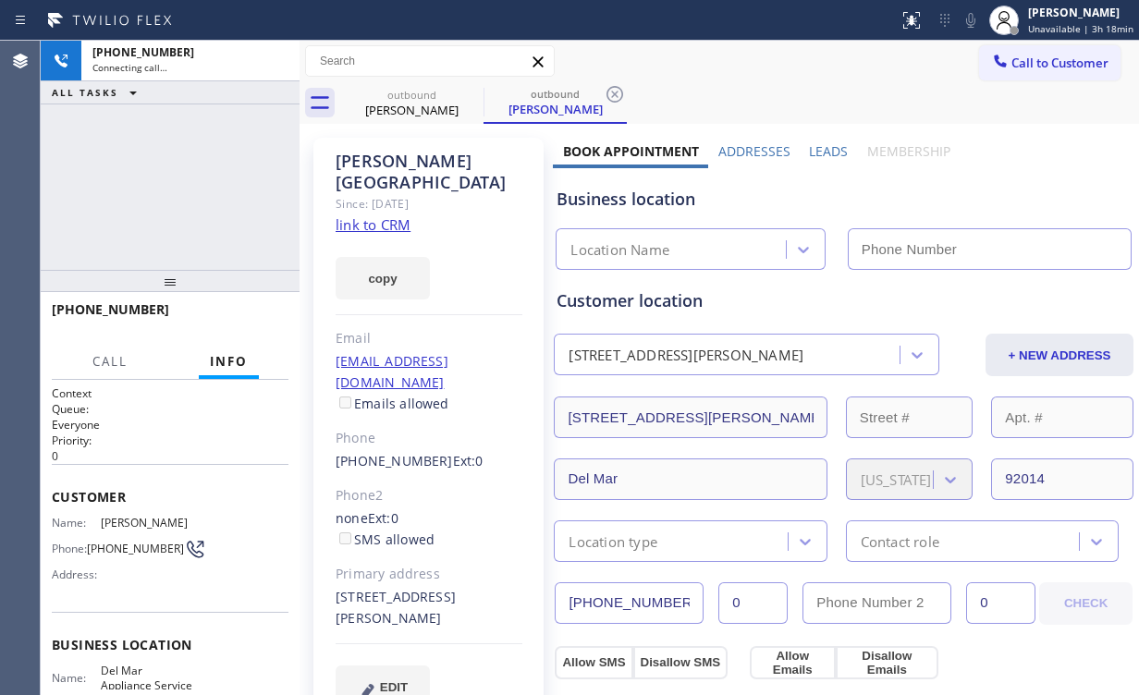
type input "[PHONE_NUMBER]"
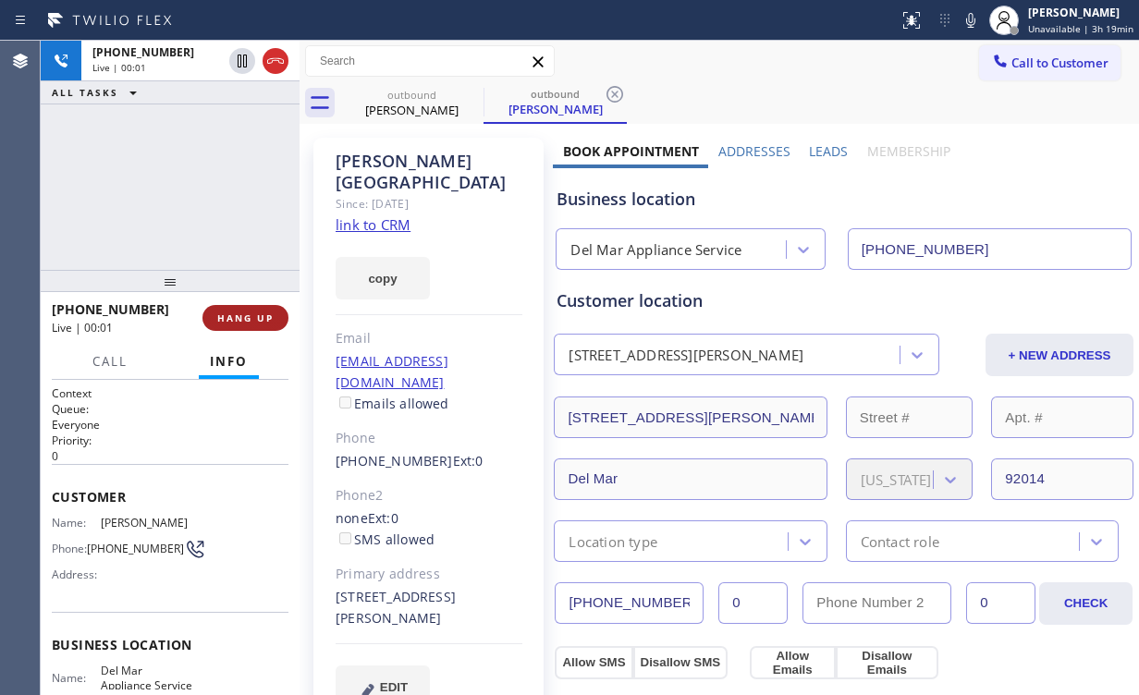
click at [245, 319] on span "HANG UP" at bounding box center [245, 318] width 56 height 13
click at [244, 318] on span "HANG UP" at bounding box center [245, 318] width 56 height 13
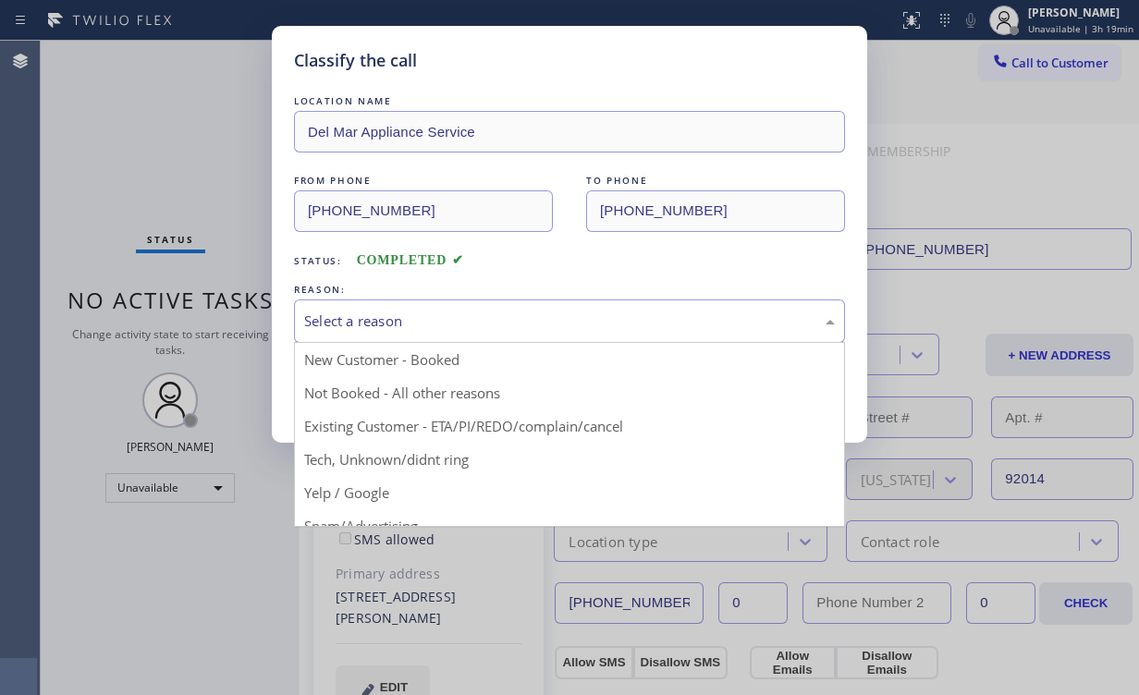
click at [360, 326] on div "Select a reason" at bounding box center [569, 321] width 531 height 21
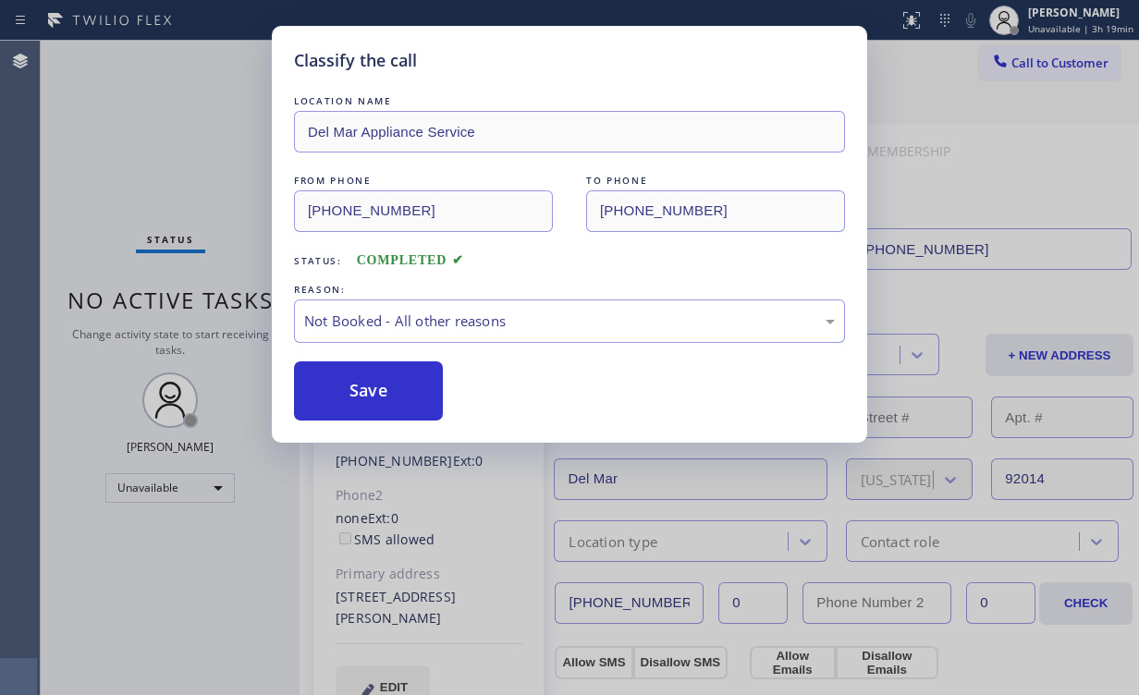
click at [368, 399] on button "Save" at bounding box center [368, 391] width 149 height 59
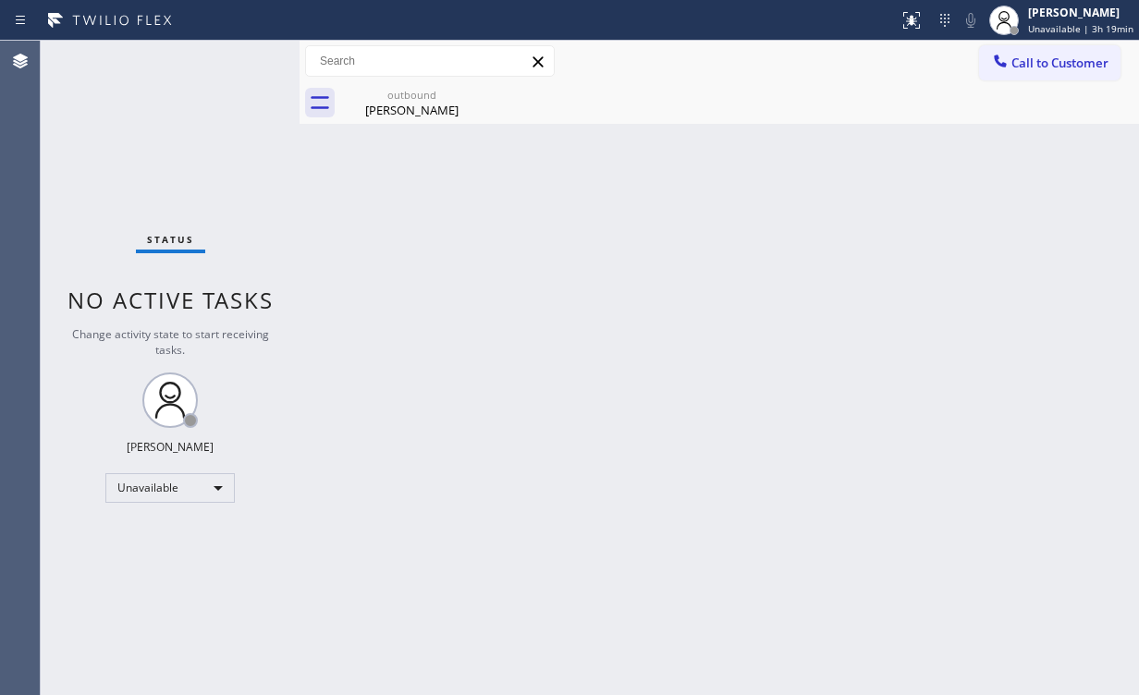
click at [209, 161] on div "Classify the call LOCATION NAME Sub Zero Refrigerator Repair [GEOGRAPHIC_DATA] …" at bounding box center [590, 368] width 1098 height 655
drag, startPoint x: 399, startPoint y: 115, endPoint x: 487, endPoint y: 85, distance: 92.7
click at [401, 114] on div "[PERSON_NAME]" at bounding box center [412, 110] width 140 height 17
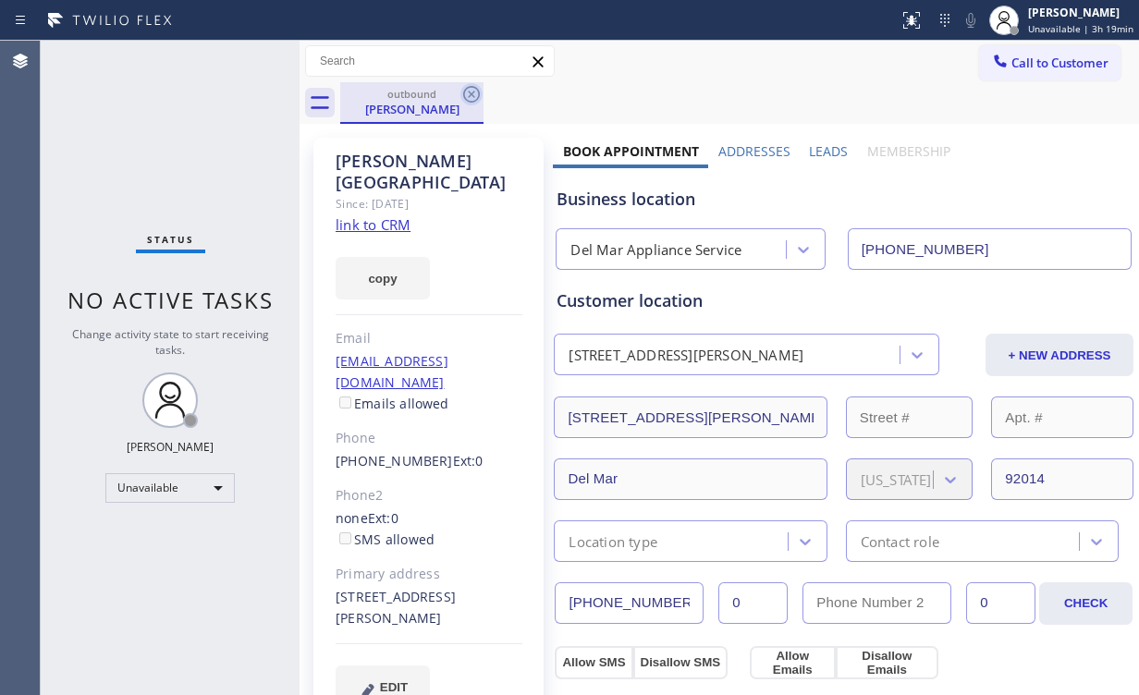
click at [468, 96] on icon at bounding box center [471, 94] width 17 height 17
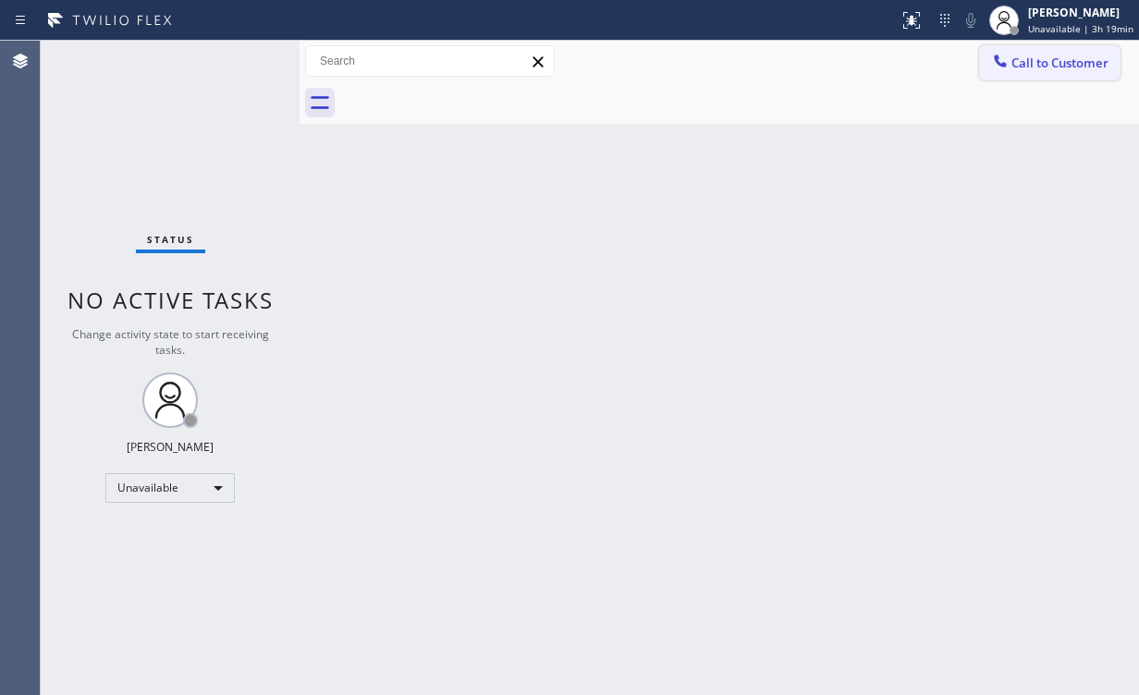
click at [1076, 67] on span "Call to Customer" at bounding box center [1059, 63] width 97 height 17
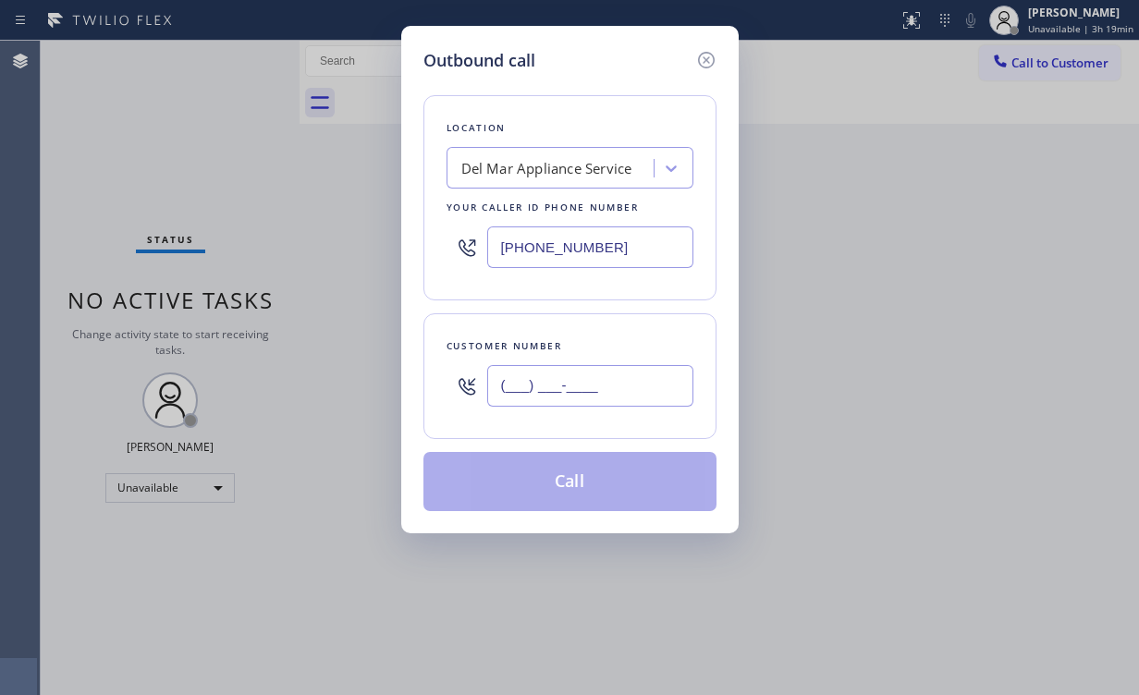
click at [592, 393] on input "(___) ___-____" at bounding box center [590, 386] width 206 height 42
paste input "858) 922-8489"
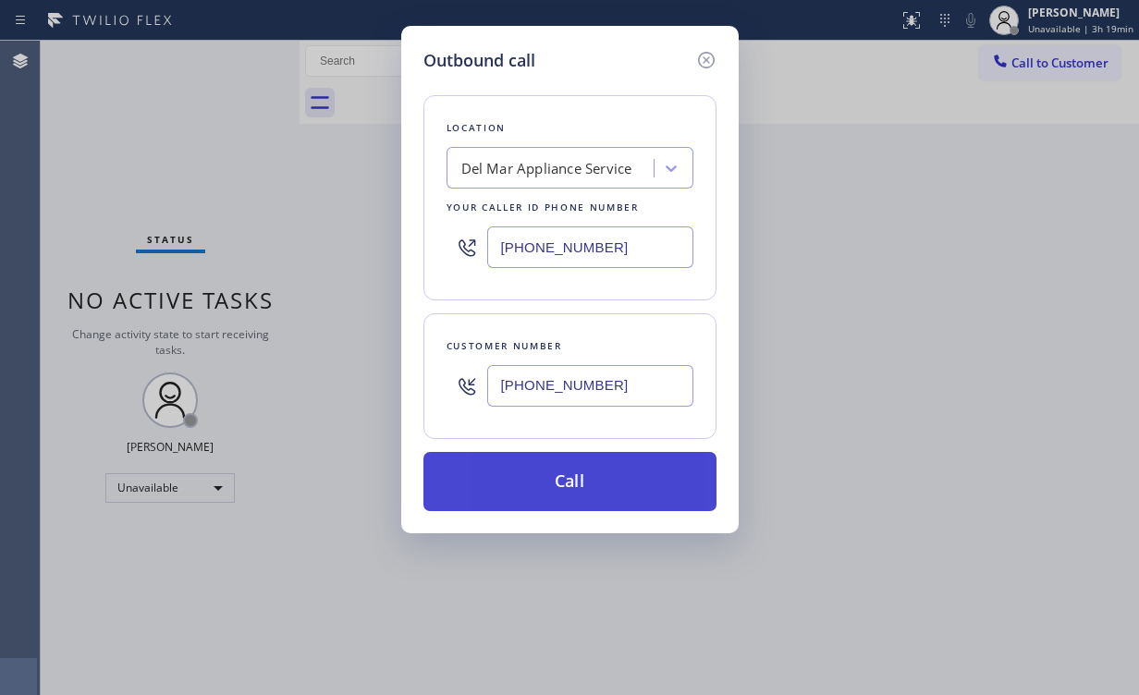
type input "[PHONE_NUMBER]"
click at [542, 499] on button "Call" at bounding box center [569, 481] width 293 height 59
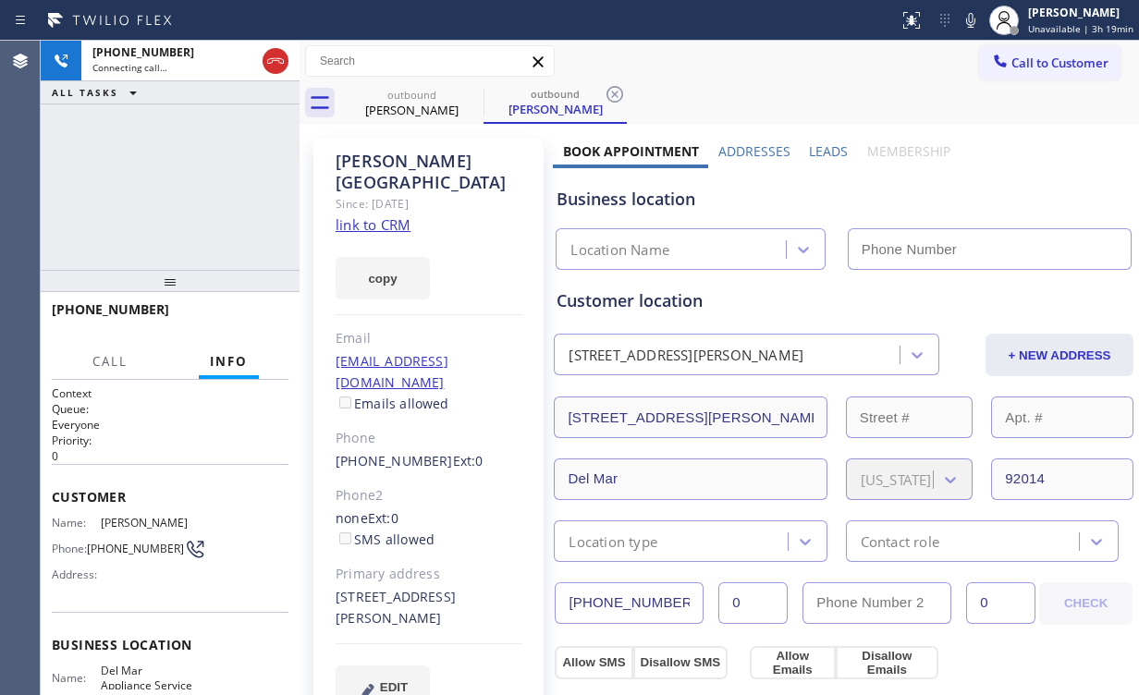
type input "[PHONE_NUMBER]"
click at [162, 165] on div "[PHONE_NUMBER] Connecting call… ALL TASKS ALL TASKS ACTIVE TASKS TASKS IN WRAP …" at bounding box center [170, 155] width 259 height 229
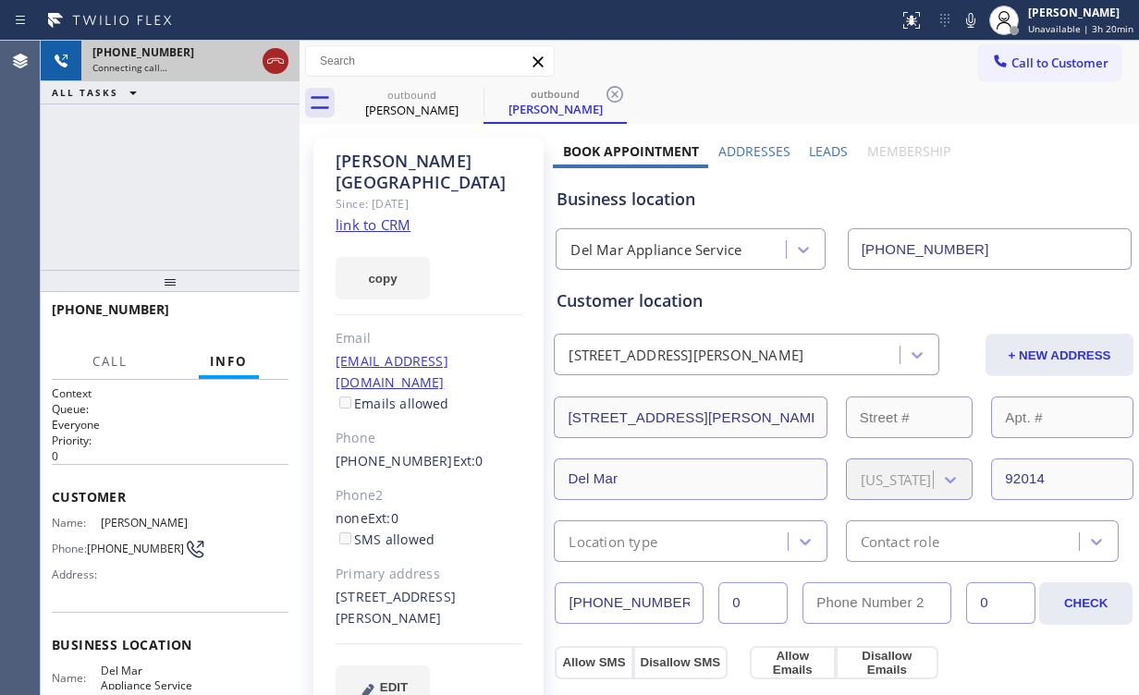
drag, startPoint x: 280, startPoint y: 56, endPoint x: 390, endPoint y: 92, distance: 115.5
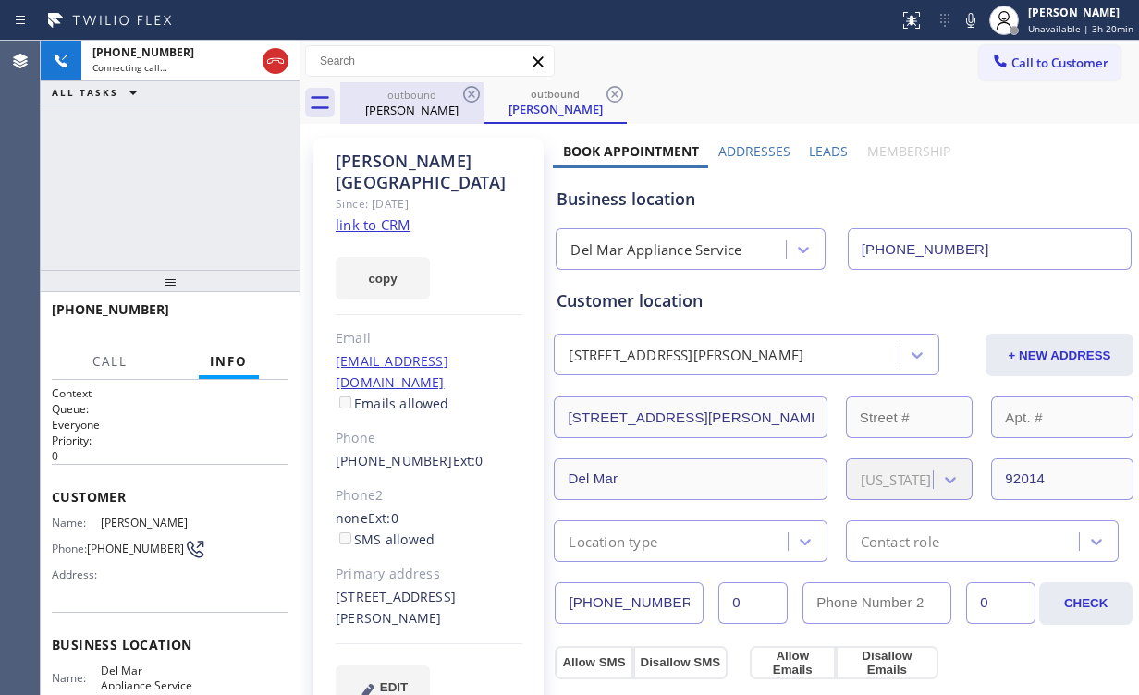
click at [281, 56] on icon at bounding box center [275, 61] width 22 height 22
drag, startPoint x: 405, startPoint y: 97, endPoint x: 476, endPoint y: 93, distance: 71.3
click at [407, 99] on div "outbound" at bounding box center [412, 95] width 140 height 14
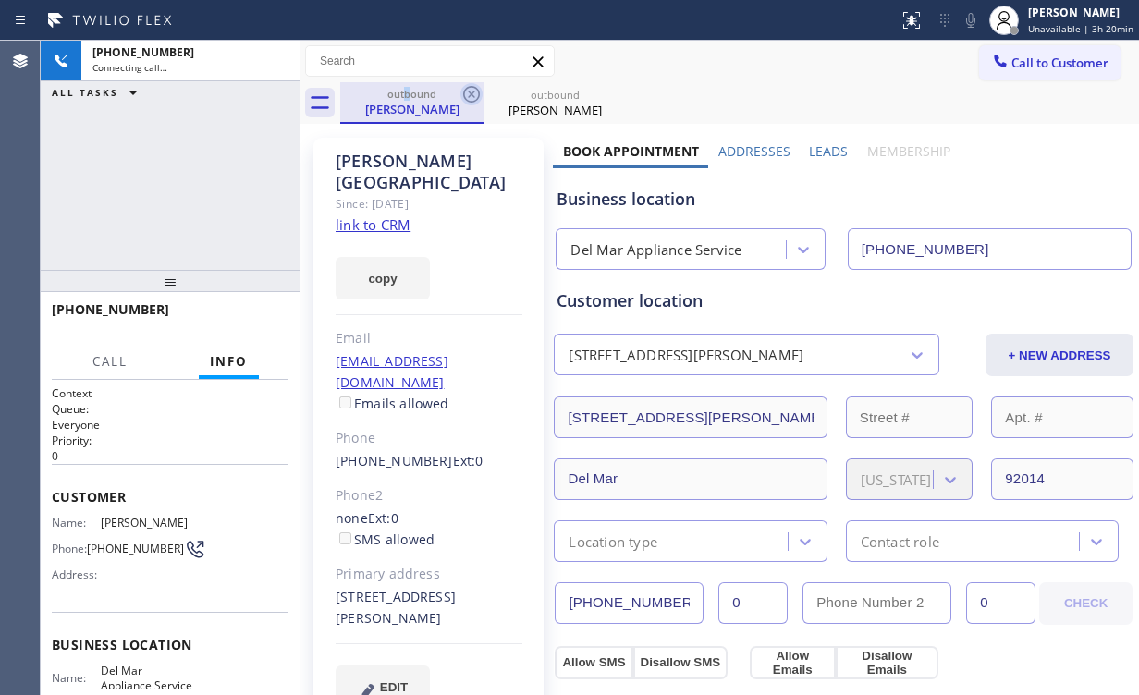
click at [472, 89] on icon at bounding box center [471, 94] width 22 height 22
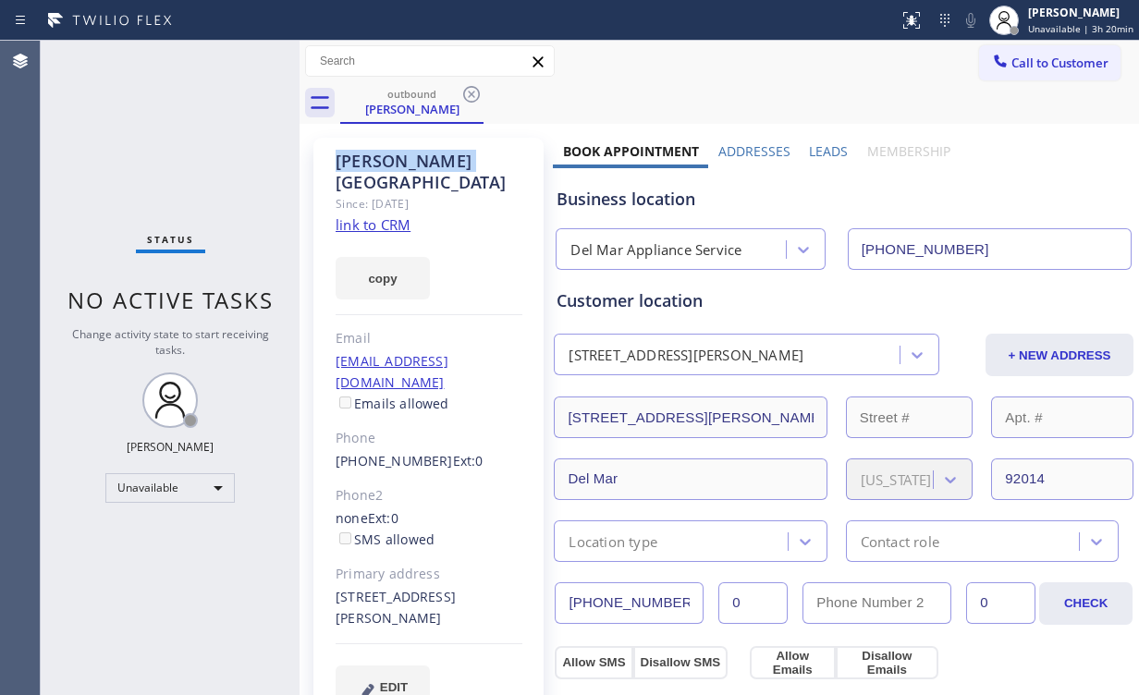
click at [472, 89] on icon at bounding box center [471, 94] width 22 height 22
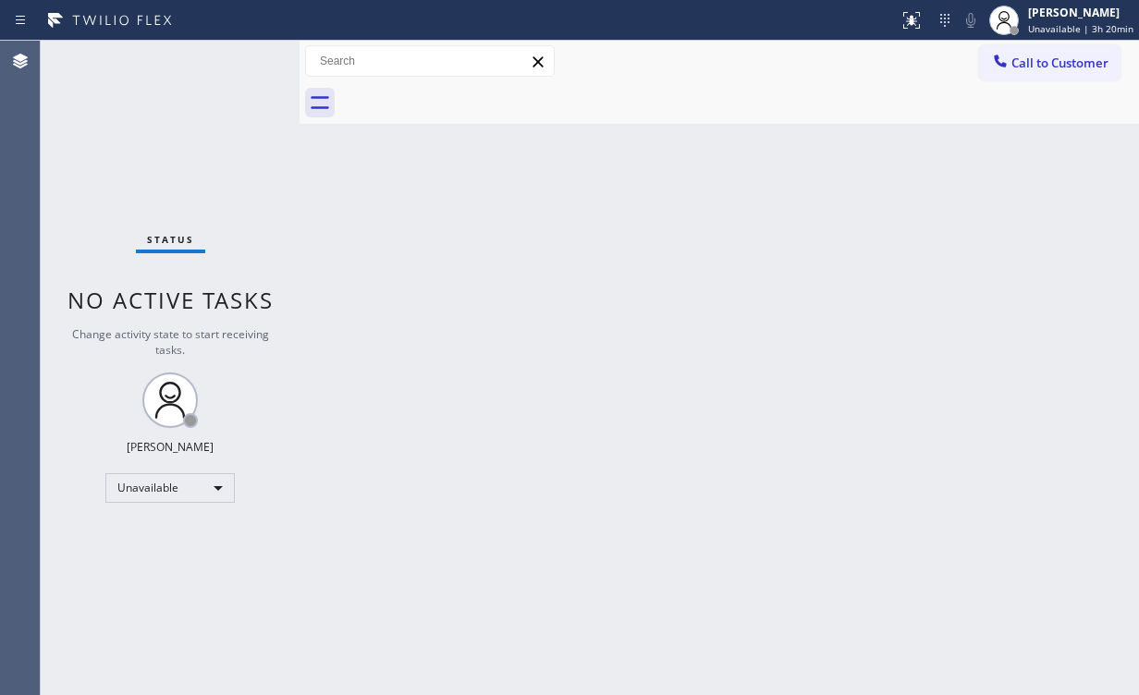
drag, startPoint x: 96, startPoint y: 196, endPoint x: 112, endPoint y: 110, distance: 87.4
click at [96, 190] on div "Status No active tasks Change activity state to start receiving tasks. [PERSON_…" at bounding box center [170, 368] width 259 height 655
click at [197, 473] on div "Unavailable" at bounding box center [169, 488] width 129 height 30
drag, startPoint x: 142, startPoint y: 583, endPoint x: 363, endPoint y: 561, distance: 222.1
click at [142, 582] on li "Break" at bounding box center [169, 581] width 126 height 22
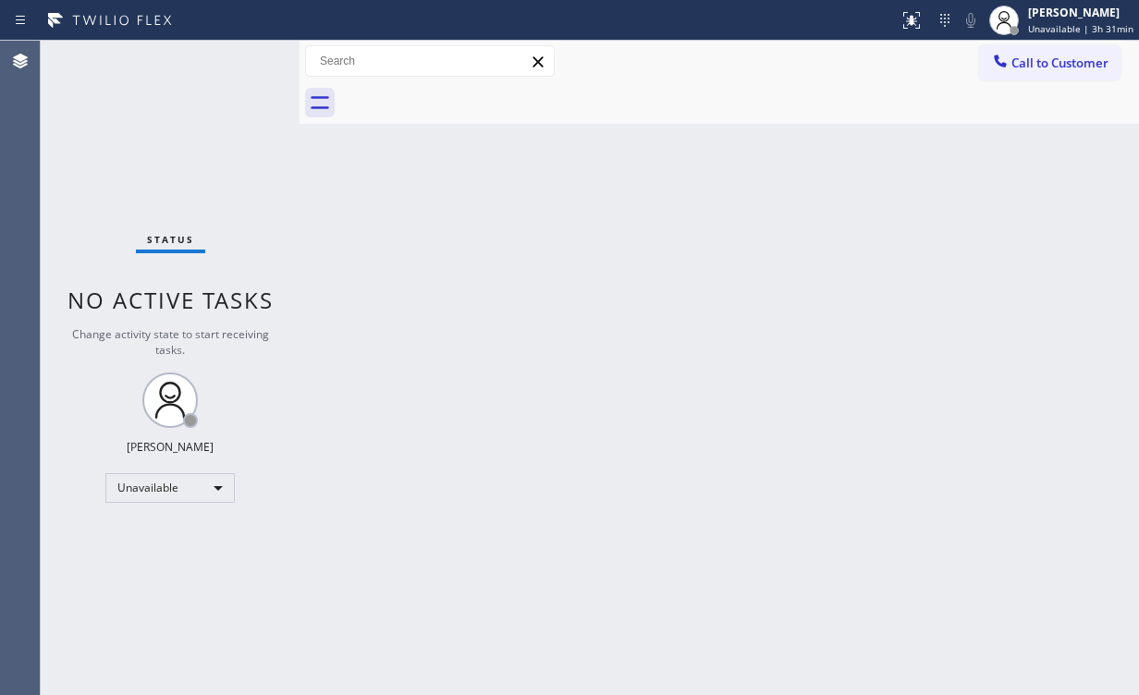
drag, startPoint x: 363, startPoint y: 561, endPoint x: 363, endPoint y: 658, distance: 97.1
click at [364, 561] on div "Back to Dashboard Change Sender ID Customers Technicians Select a contact Outbo…" at bounding box center [720, 368] width 840 height 655
click at [211, 484] on div "Break" at bounding box center [169, 488] width 129 height 30
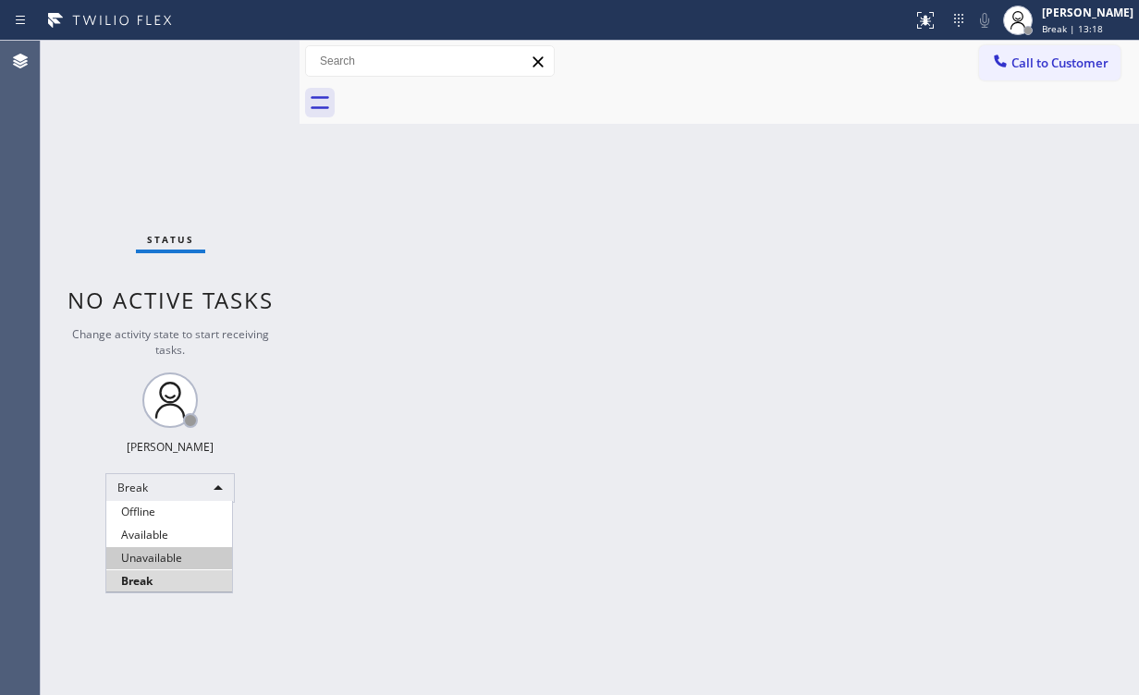
click at [166, 557] on li "Unavailable" at bounding box center [169, 558] width 126 height 22
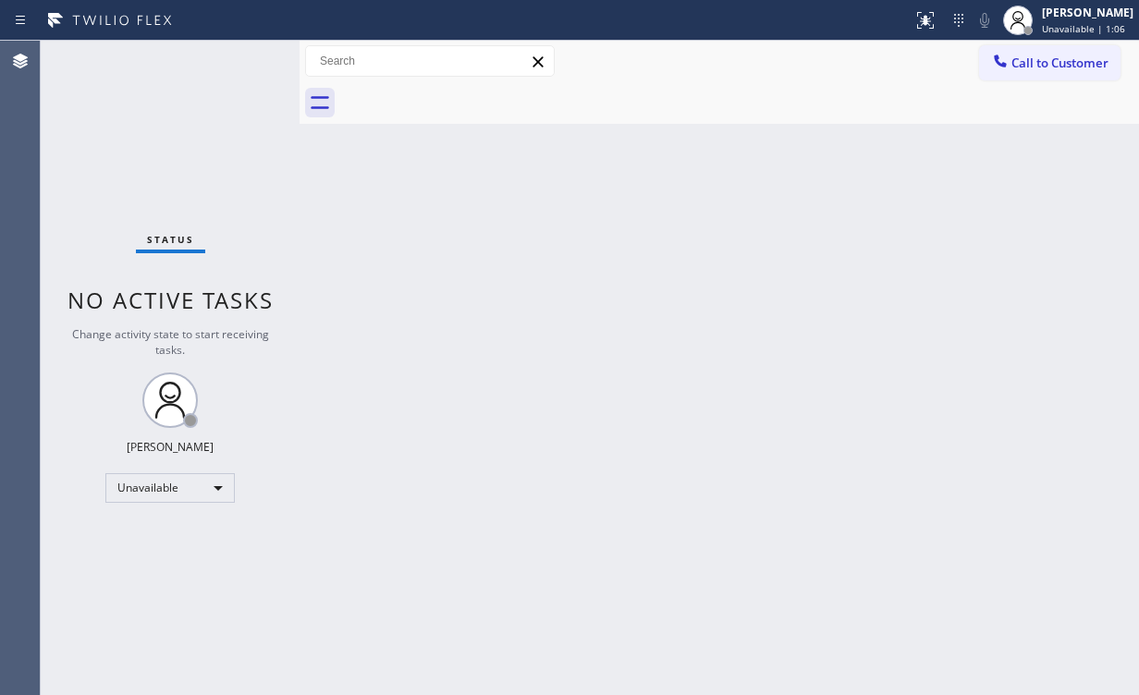
click at [170, 141] on div "Status No active tasks Change activity state to start receiving tasks. [PERSON_…" at bounding box center [170, 368] width 259 height 655
click at [153, 142] on div "Status No active tasks Change activity state to start receiving tasks. [PERSON_…" at bounding box center [170, 368] width 259 height 655
drag, startPoint x: 1057, startPoint y: 43, endPoint x: 766, endPoint y: 189, distance: 325.4
click at [1055, 46] on div "Call to Customer Outbound call Location Del Mar Appliance Service Your caller i…" at bounding box center [720, 62] width 840 height 42
click at [1058, 52] on button "Call to Customer" at bounding box center [1049, 62] width 141 height 35
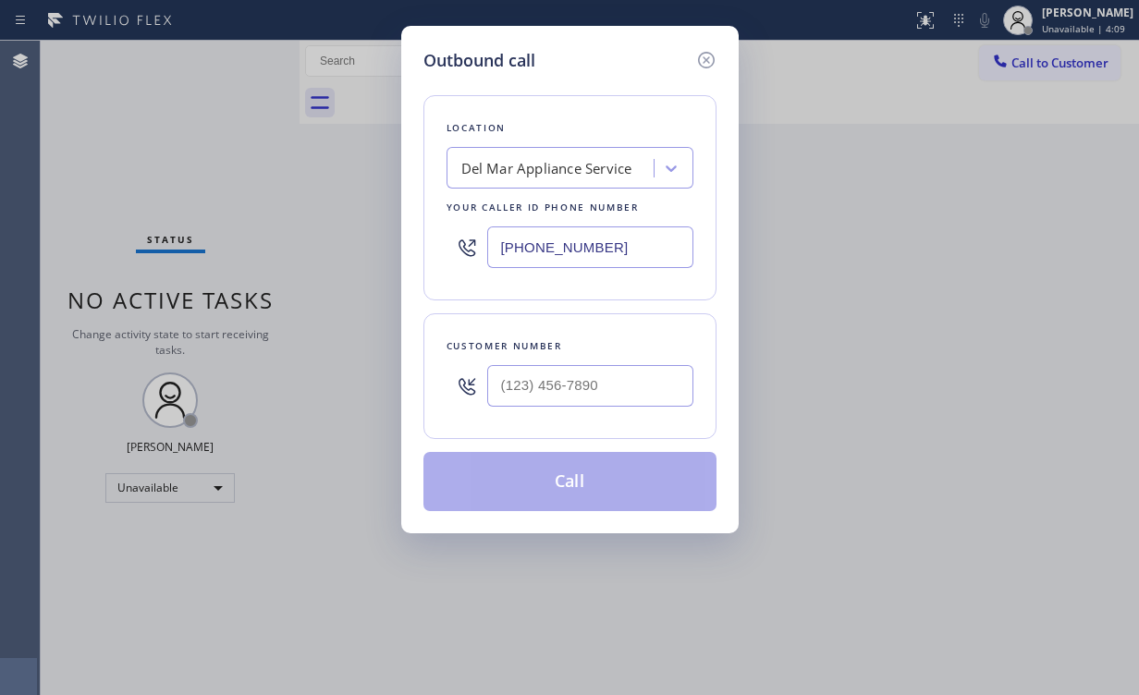
drag, startPoint x: 596, startPoint y: 239, endPoint x: 264, endPoint y: 162, distance: 340.7
click at [240, 226] on div "Outbound call Location Del Mar Appliance Service Your caller id phone number [P…" at bounding box center [569, 347] width 1139 height 695
paste input "323) 870-7123"
type input "[PHONE_NUMBER]"
click at [608, 386] on input "(___) ___-____" at bounding box center [590, 386] width 206 height 42
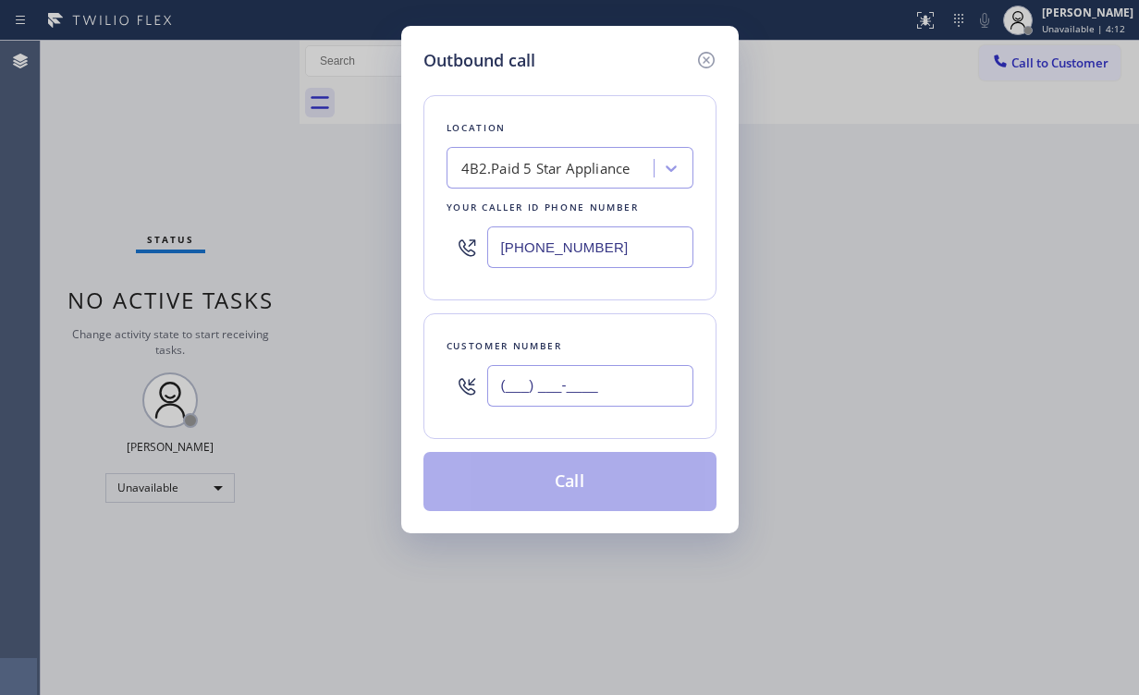
paste input "404) 718-9277"
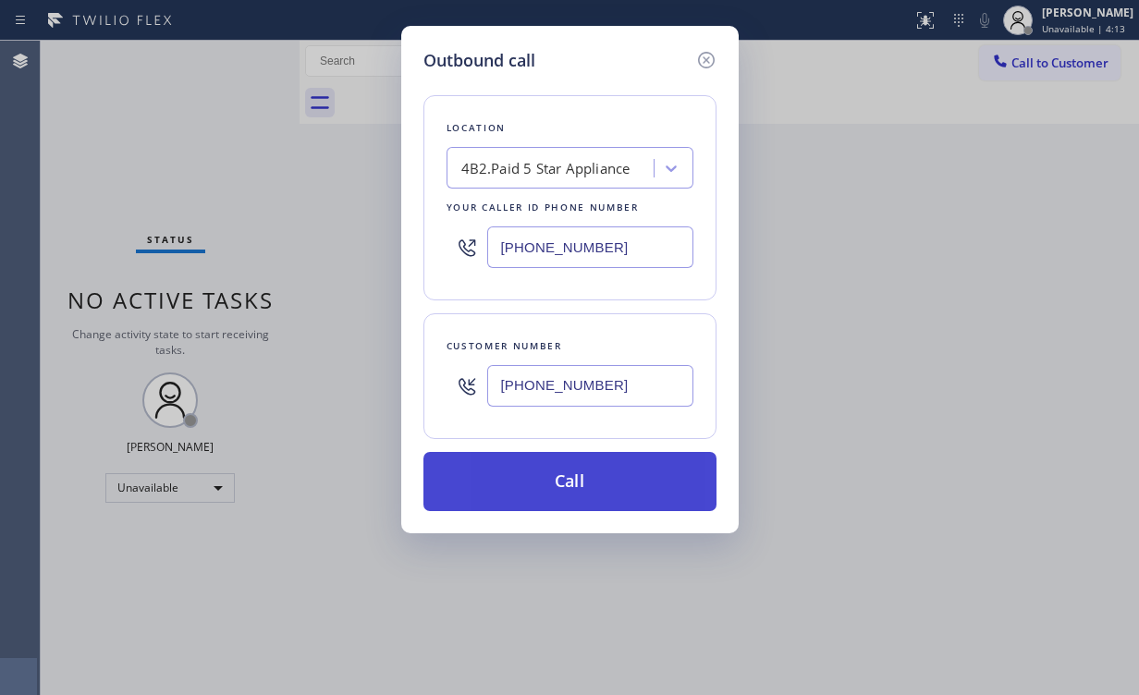
type input "[PHONE_NUMBER]"
click at [546, 484] on button "Call" at bounding box center [569, 481] width 293 height 59
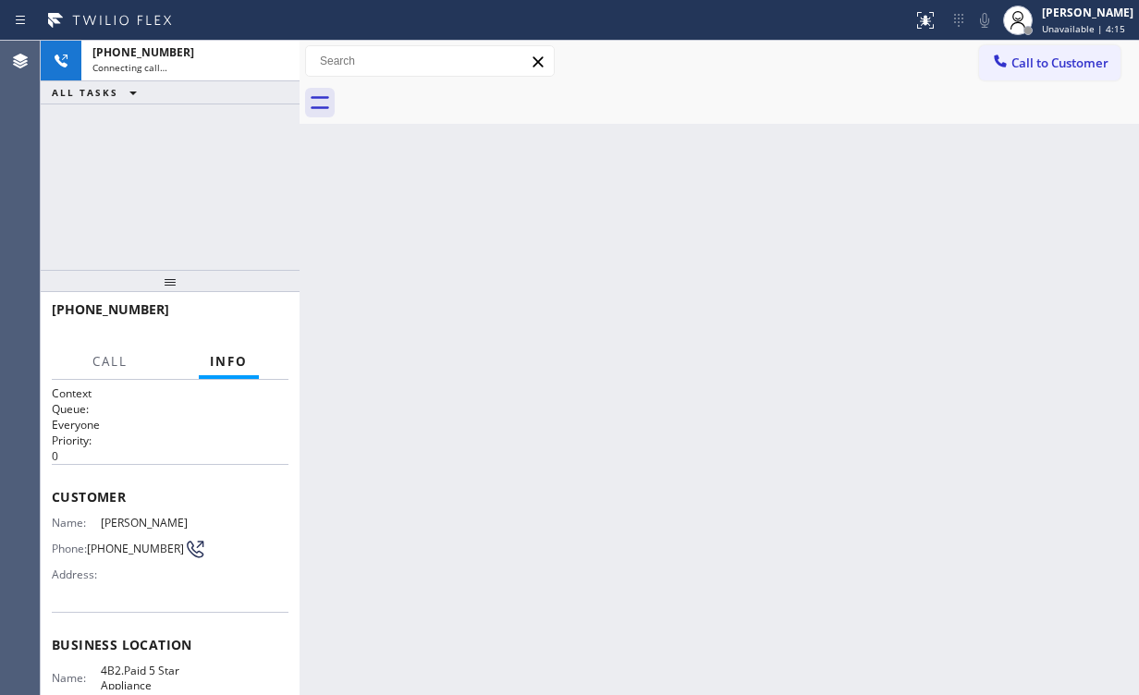
drag, startPoint x: 243, startPoint y: 181, endPoint x: 291, endPoint y: 159, distance: 53.0
click at [243, 181] on div "[PHONE_NUMBER] Connecting call… ALL TASKS ALL TASKS ACTIVE TASKS TASKS IN WRAP …" at bounding box center [170, 155] width 259 height 229
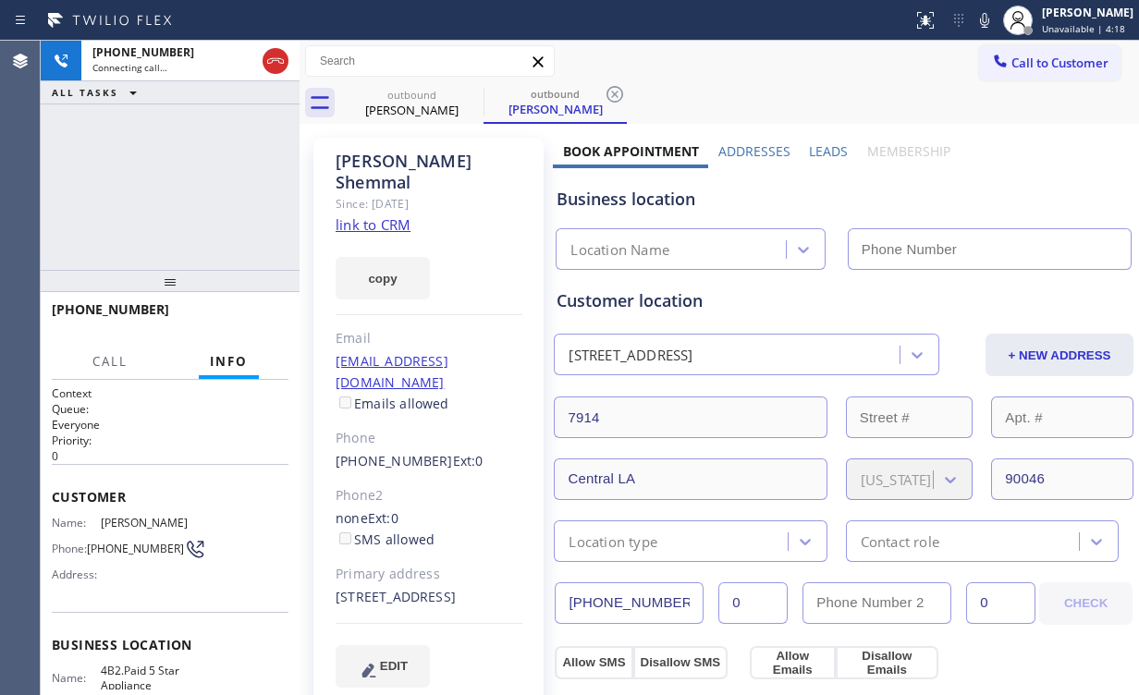
type input "[PHONE_NUMBER]"
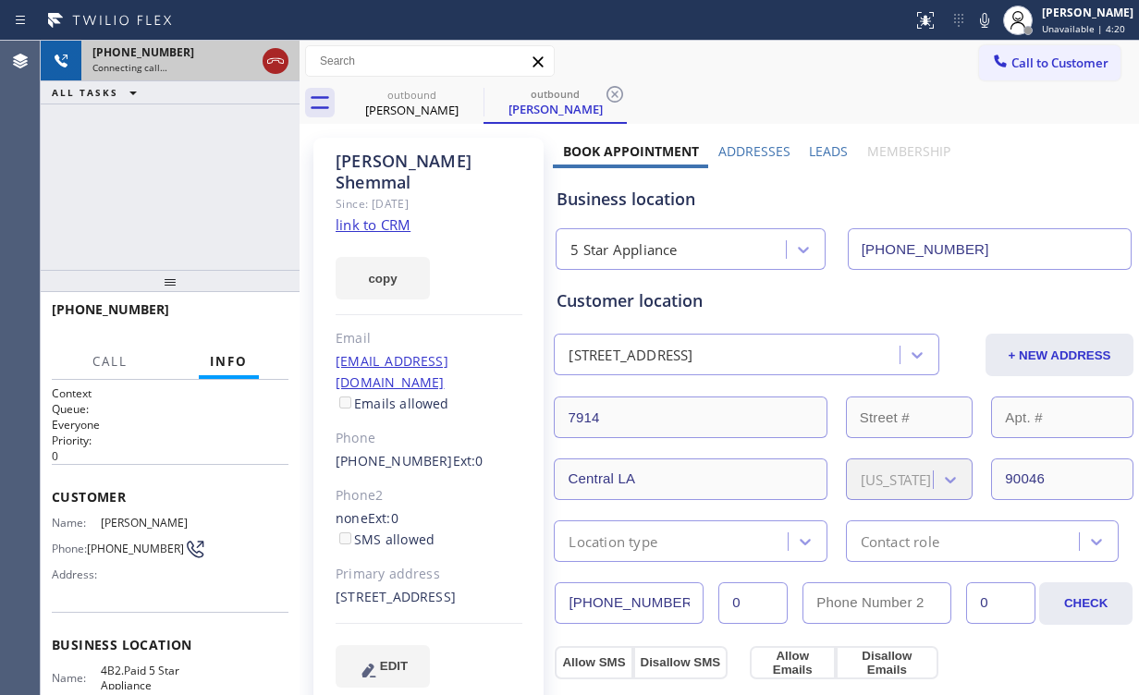
click at [279, 54] on icon at bounding box center [275, 61] width 22 height 22
click at [420, 103] on div "[PERSON_NAME]" at bounding box center [412, 110] width 140 height 17
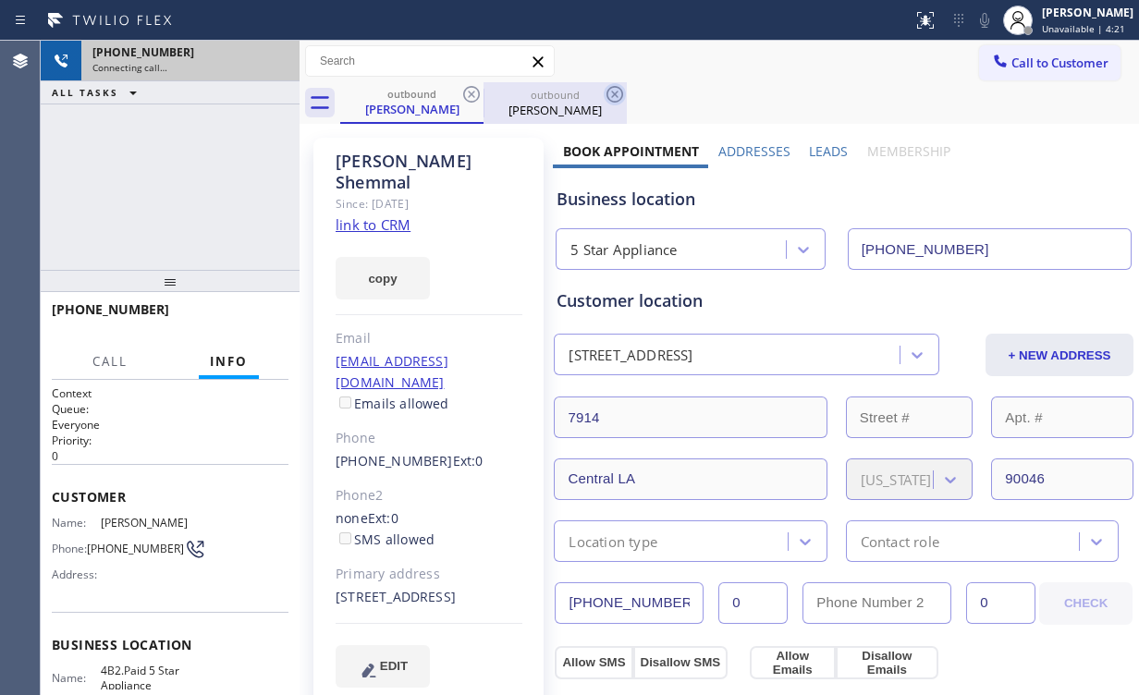
click at [473, 92] on icon at bounding box center [471, 94] width 22 height 22
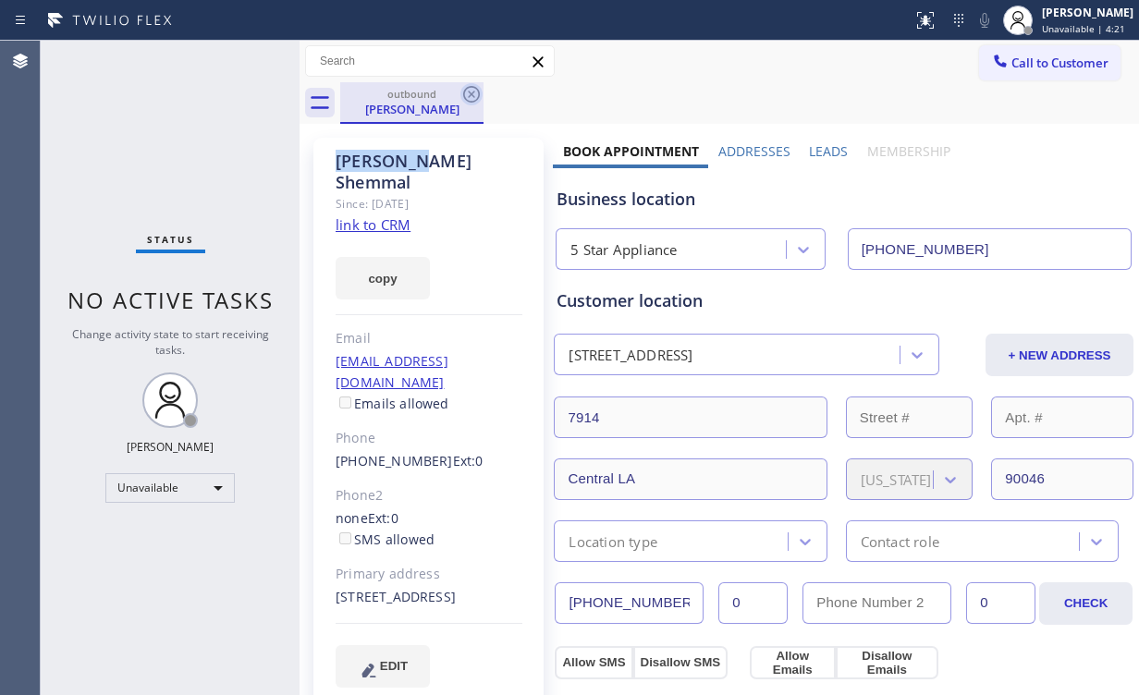
click at [472, 92] on icon at bounding box center [471, 94] width 17 height 17
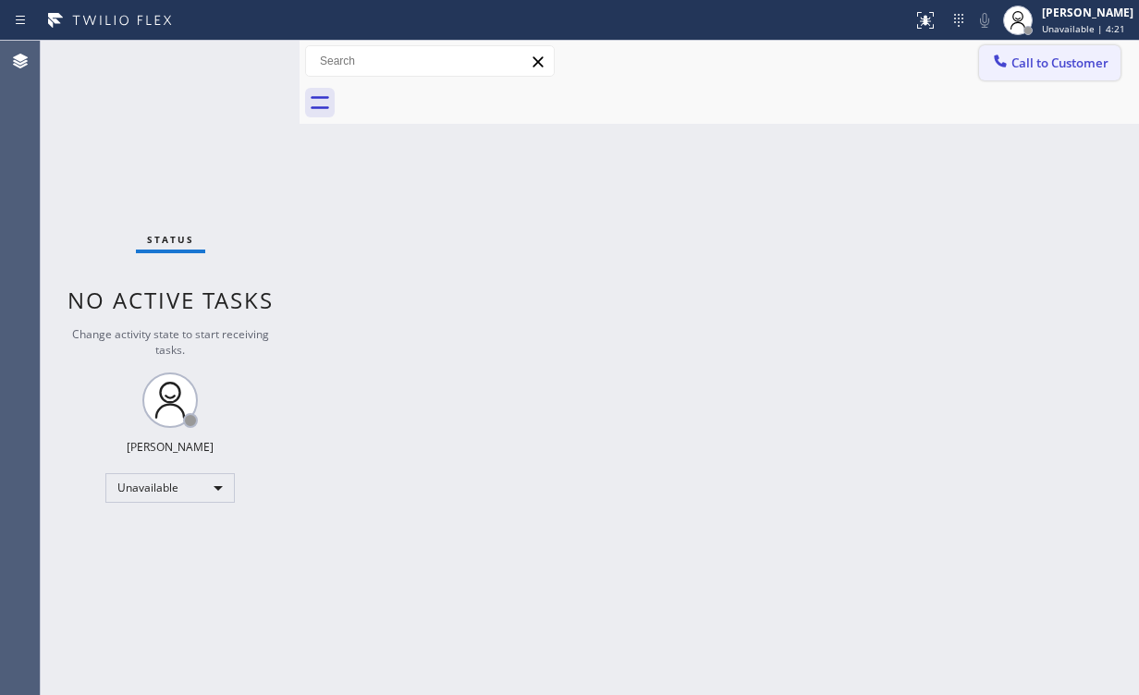
drag, startPoint x: 859, startPoint y: 187, endPoint x: 1085, endPoint y: 54, distance: 262.8
click at [876, 187] on div "Back to Dashboard Change Sender ID Customers Technicians Select a contact Outbo…" at bounding box center [720, 368] width 840 height 655
click at [1085, 43] on div "Call to Customer Outbound call Location 5 Star Appliance Your caller id phone n…" at bounding box center [720, 62] width 840 height 42
drag, startPoint x: 1079, startPoint y: 63, endPoint x: 958, endPoint y: 129, distance: 138.2
click at [1078, 63] on span "Call to Customer" at bounding box center [1059, 63] width 97 height 17
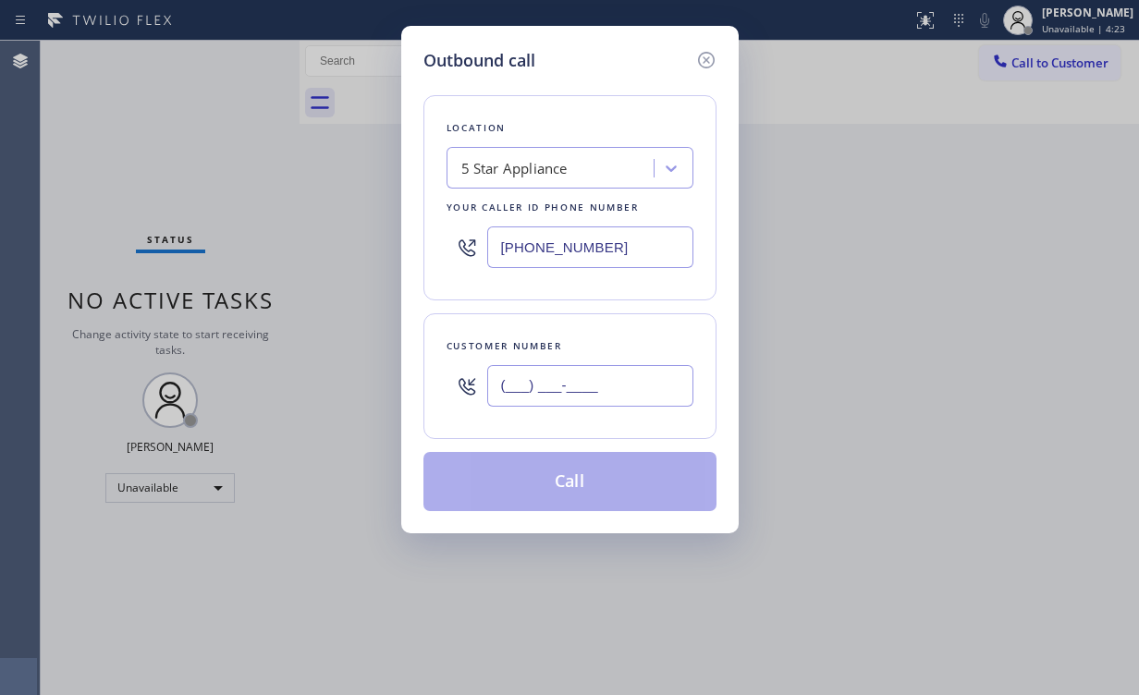
click at [573, 387] on input "(___) ___-____" at bounding box center [590, 386] width 206 height 42
paste input "404) 718-9277"
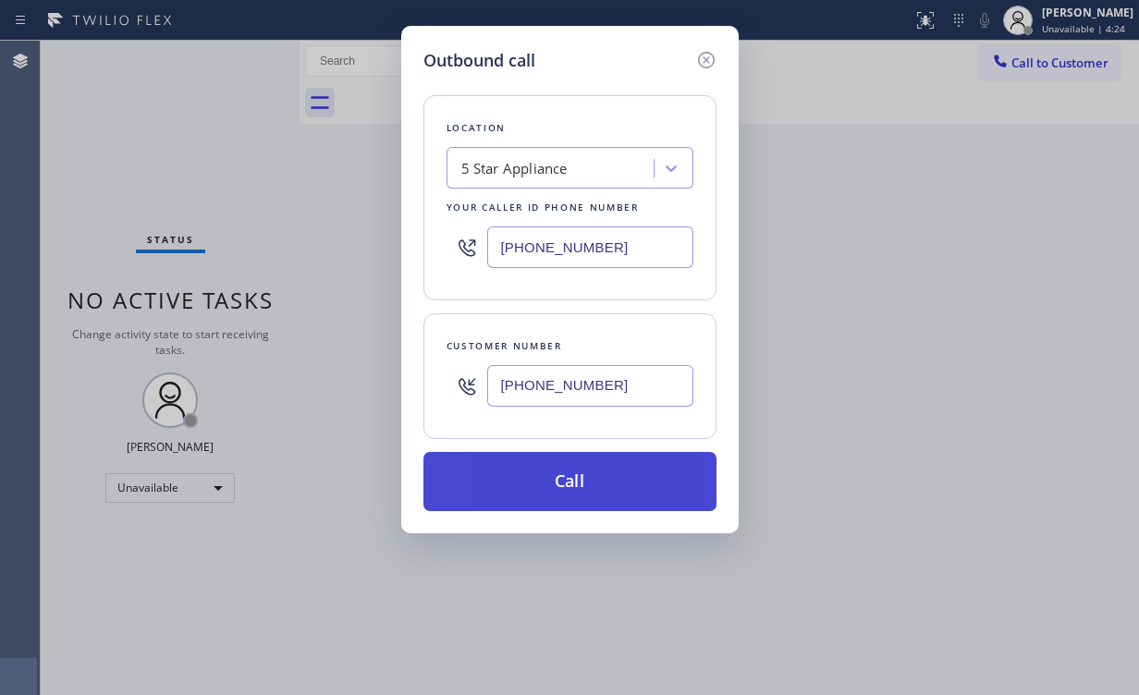
type input "[PHONE_NUMBER]"
drag, startPoint x: 559, startPoint y: 488, endPoint x: 524, endPoint y: 535, distance: 58.8
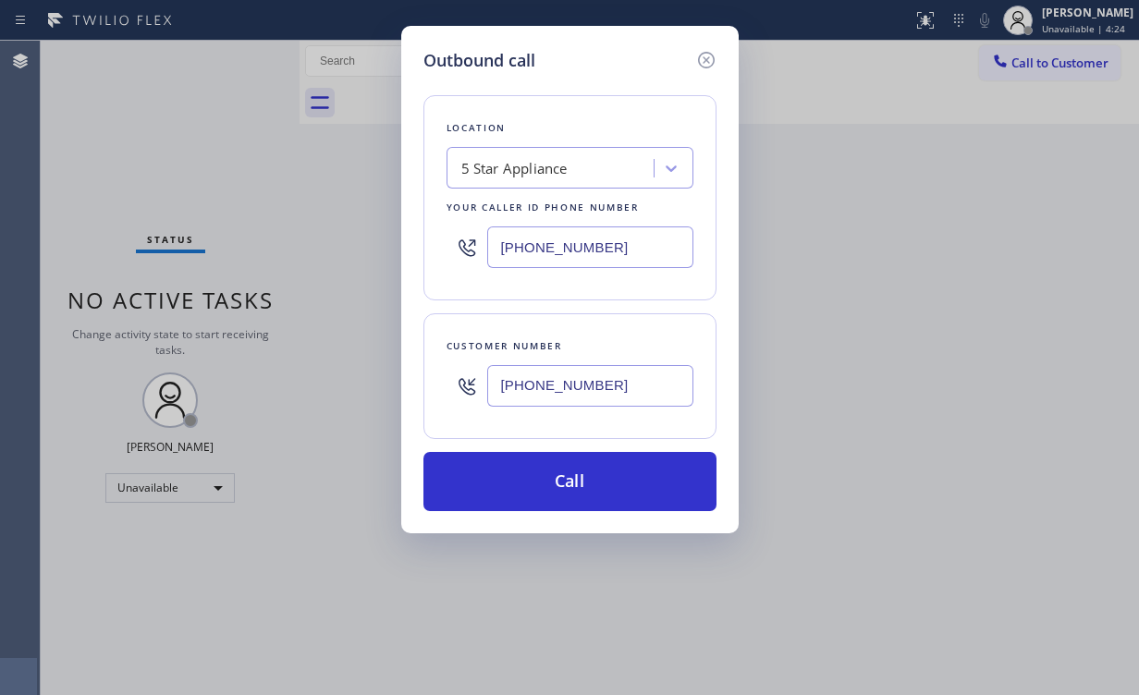
click at [558, 488] on button "Call" at bounding box center [569, 481] width 293 height 59
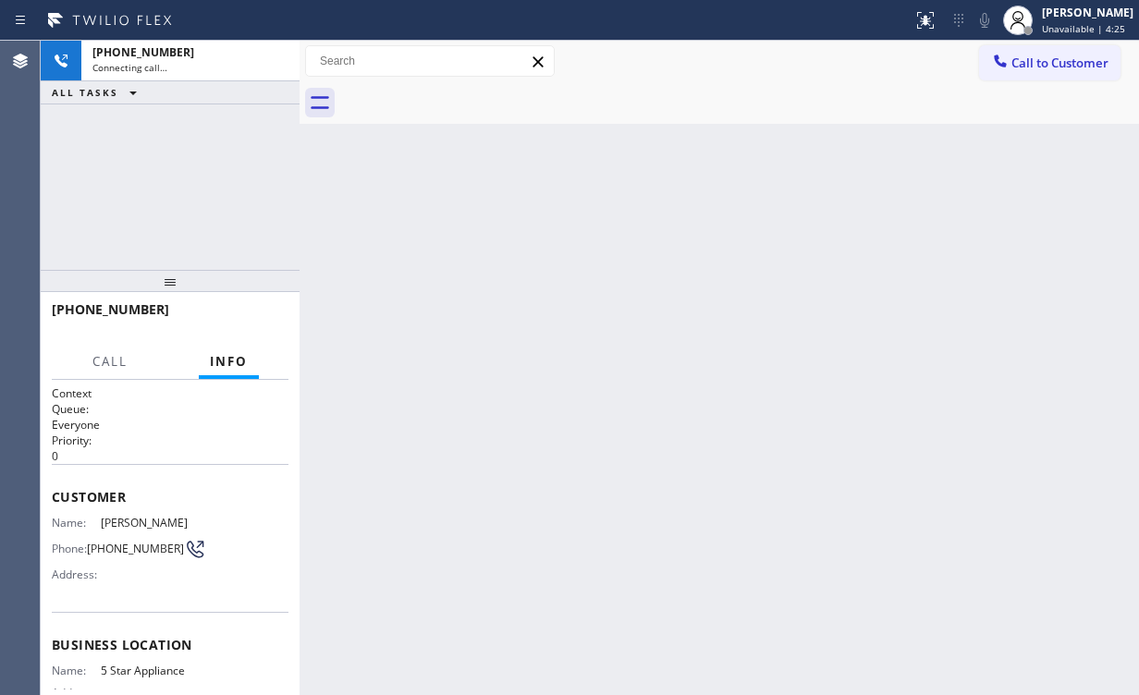
click at [196, 164] on div "[PHONE_NUMBER] Connecting call… ALL TASKS ALL TASKS ACTIVE TASKS TASKS IN WRAP …" at bounding box center [170, 155] width 259 height 229
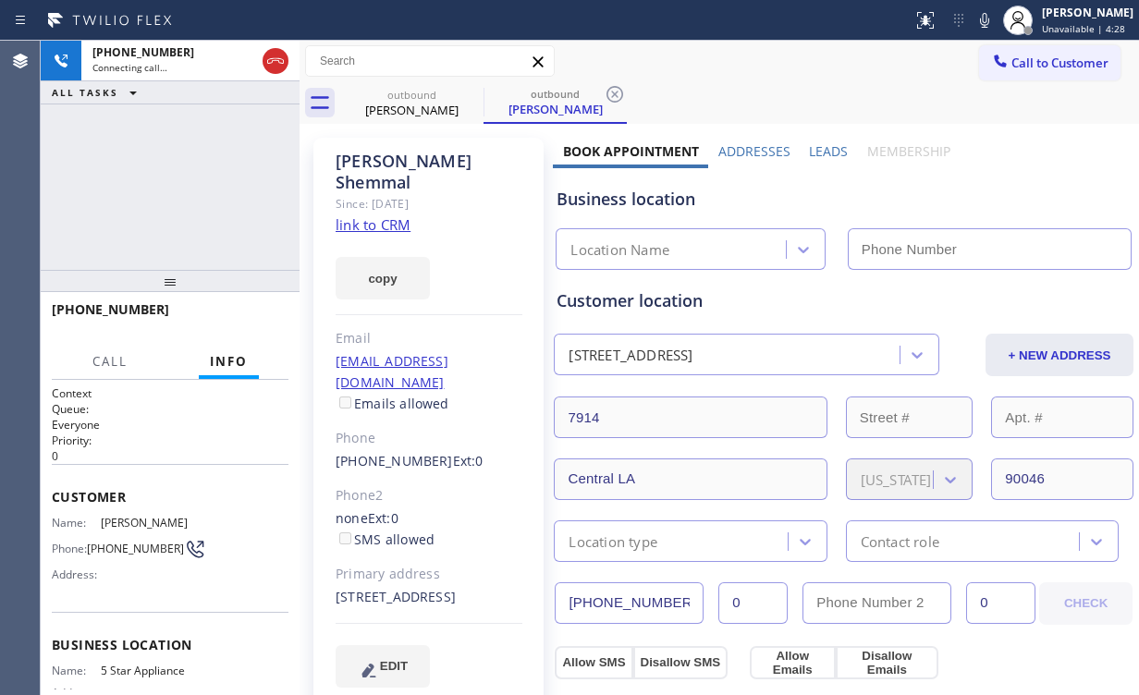
type input "[PHONE_NUMBER]"
click at [177, 211] on div "[PHONE_NUMBER] Connecting call… ALL TASKS ALL TASKS ACTIVE TASKS TASKS IN WRAP …" at bounding box center [170, 155] width 259 height 229
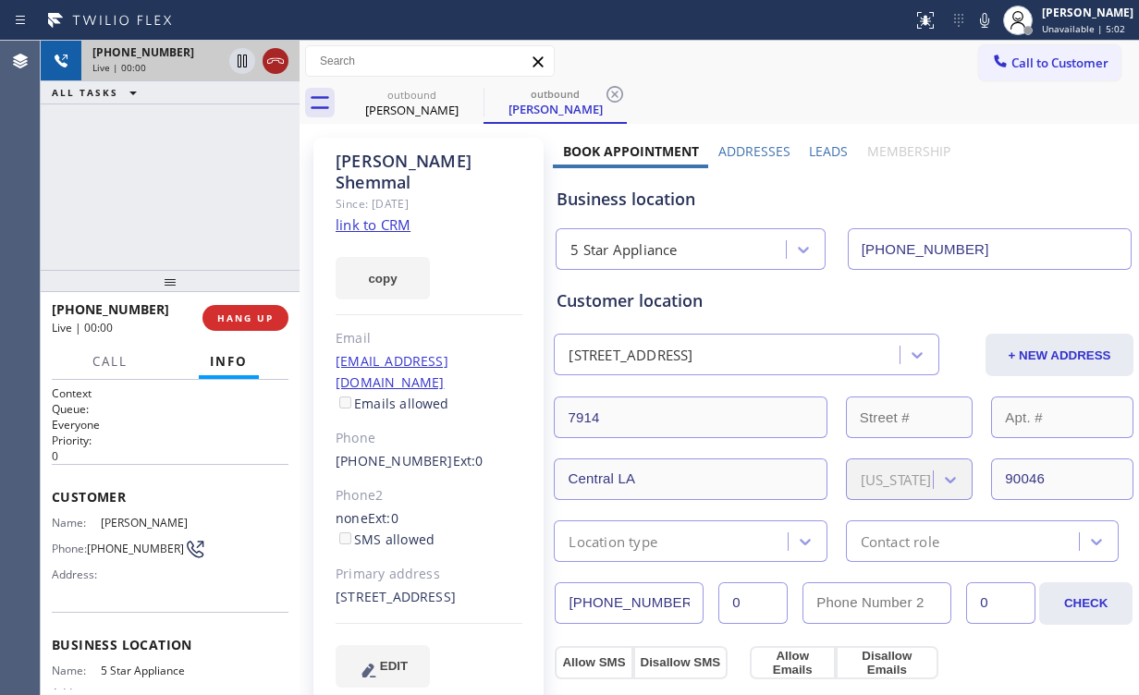
click at [283, 55] on icon at bounding box center [275, 61] width 22 height 22
click at [261, 312] on span "HANG UP" at bounding box center [245, 318] width 56 height 13
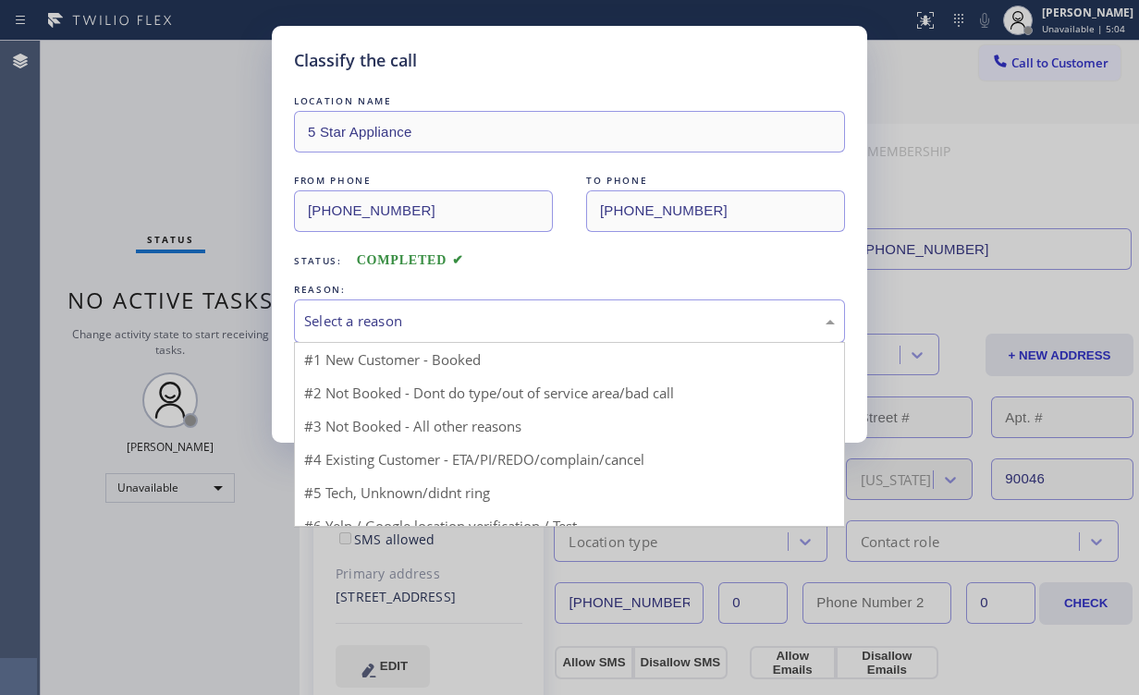
click at [345, 320] on div "Select a reason" at bounding box center [569, 321] width 531 height 21
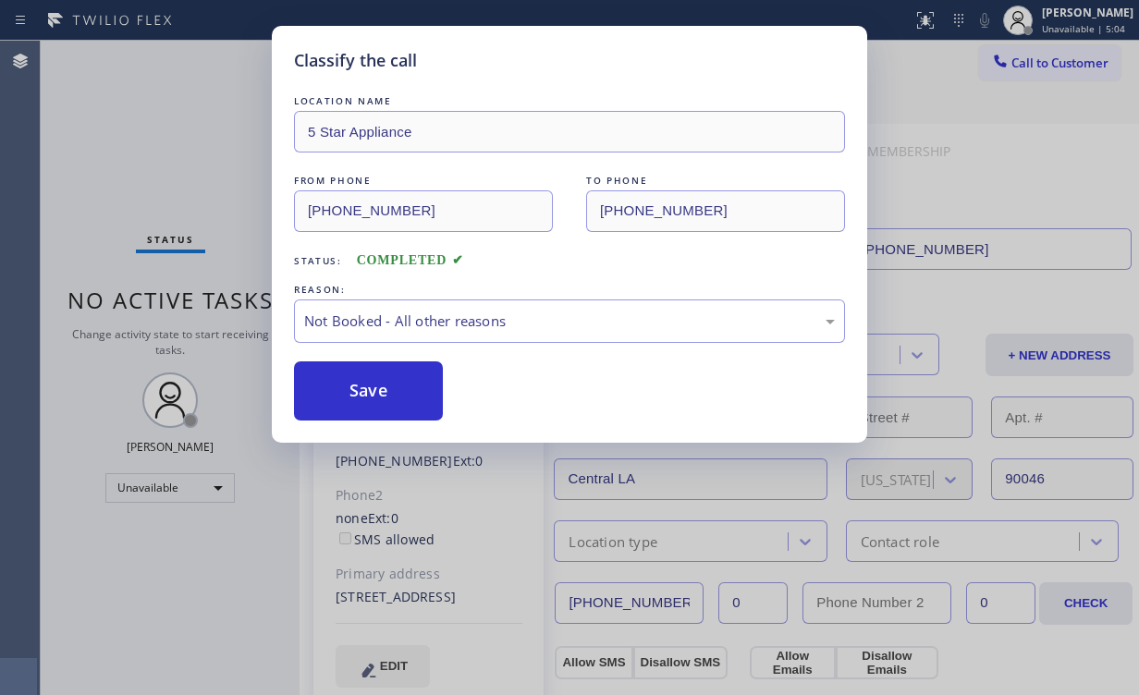
click at [351, 391] on button "Save" at bounding box center [368, 391] width 149 height 59
click at [166, 129] on div "Classify the call LOCATION NAME 5 Star Appliance FROM PHONE [PHONE_NUMBER] TO P…" at bounding box center [569, 347] width 1139 height 695
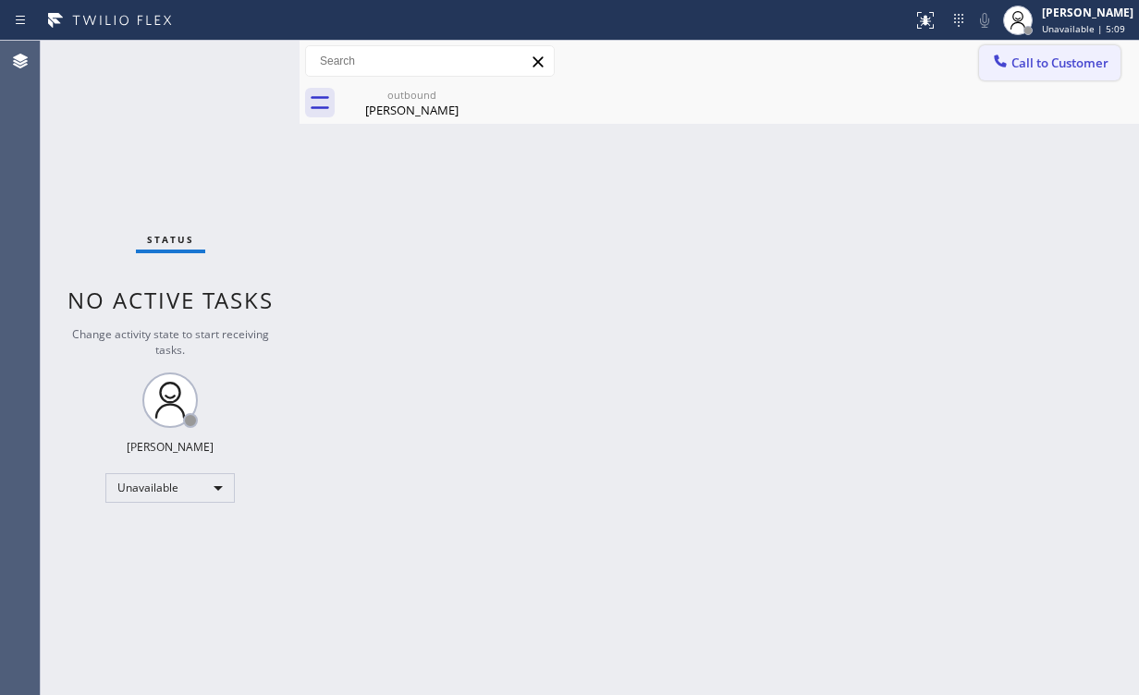
click at [1034, 69] on span "Call to Customer" at bounding box center [1059, 63] width 97 height 17
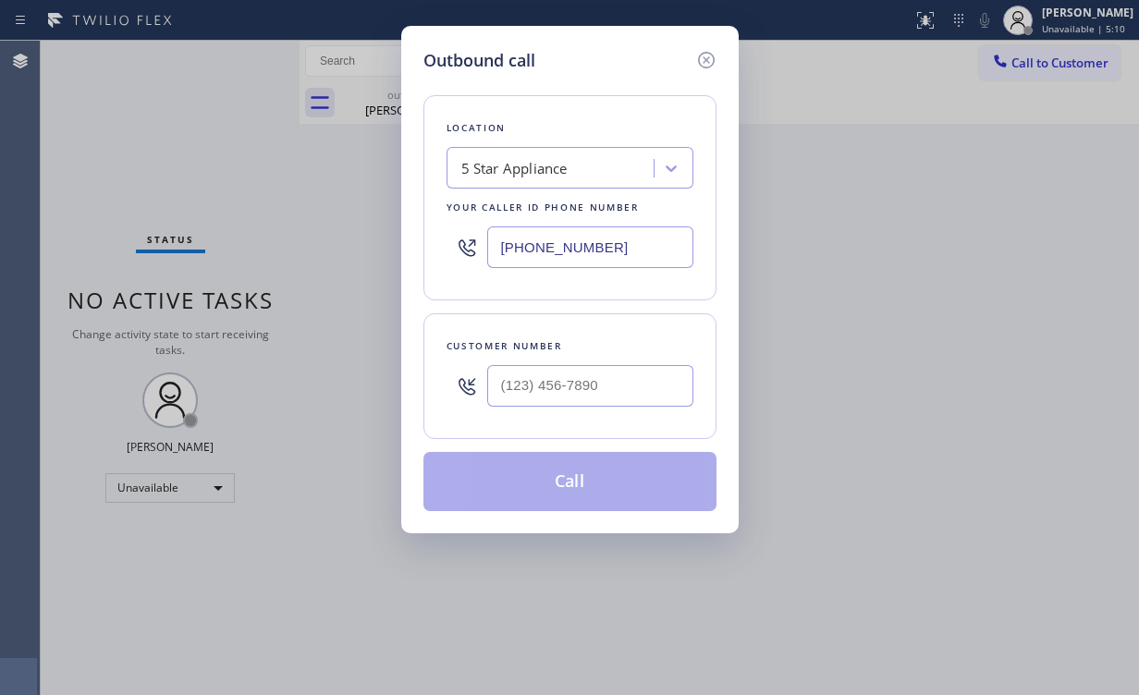
click at [447, 217] on div "[PHONE_NUMBER]" at bounding box center [570, 247] width 247 height 60
paste input "562) 489-9480"
type input "[PHONE_NUMBER]"
click at [612, 370] on input "(___) ___-____" at bounding box center [590, 386] width 206 height 42
paste input "562) 234-3089"
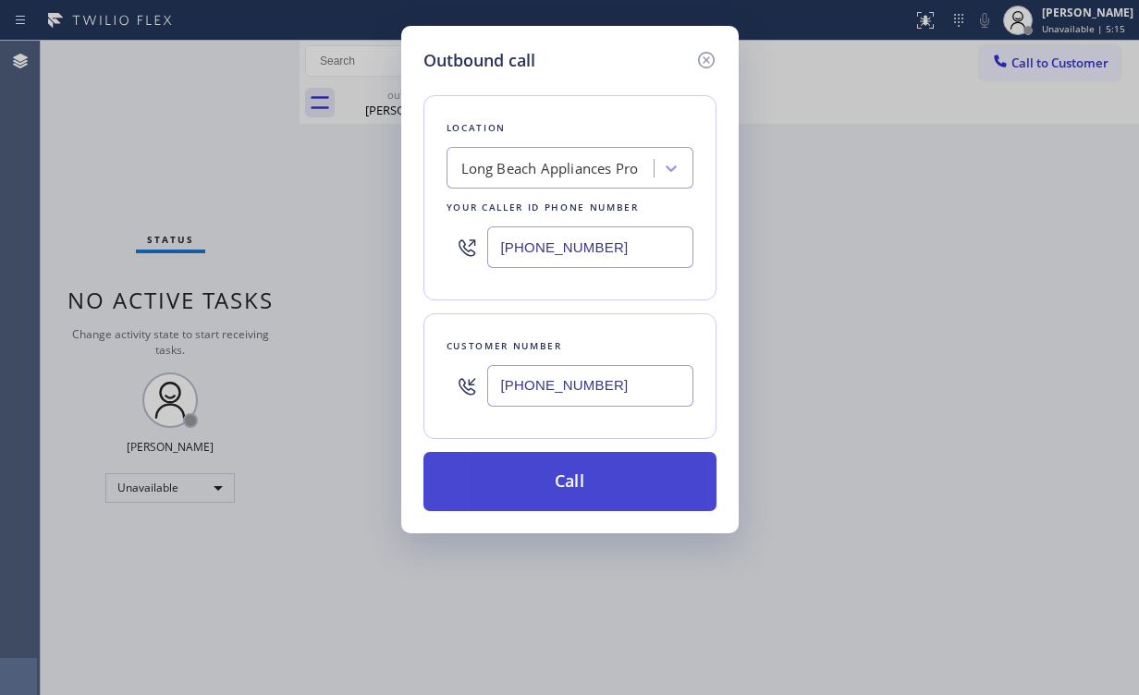
type input "[PHONE_NUMBER]"
click at [552, 477] on button "Call" at bounding box center [569, 481] width 293 height 59
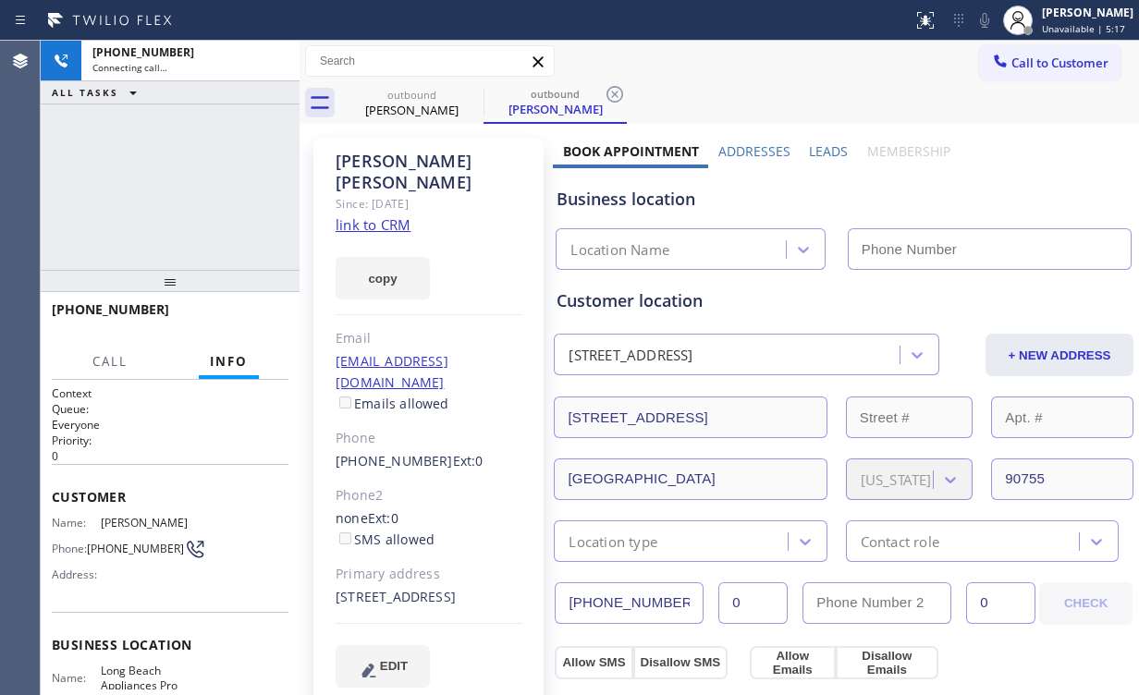
click at [112, 133] on div "[PHONE_NUMBER] Connecting call… ALL TASKS ALL TASKS ACTIVE TASKS TASKS IN WRAP …" at bounding box center [170, 155] width 259 height 229
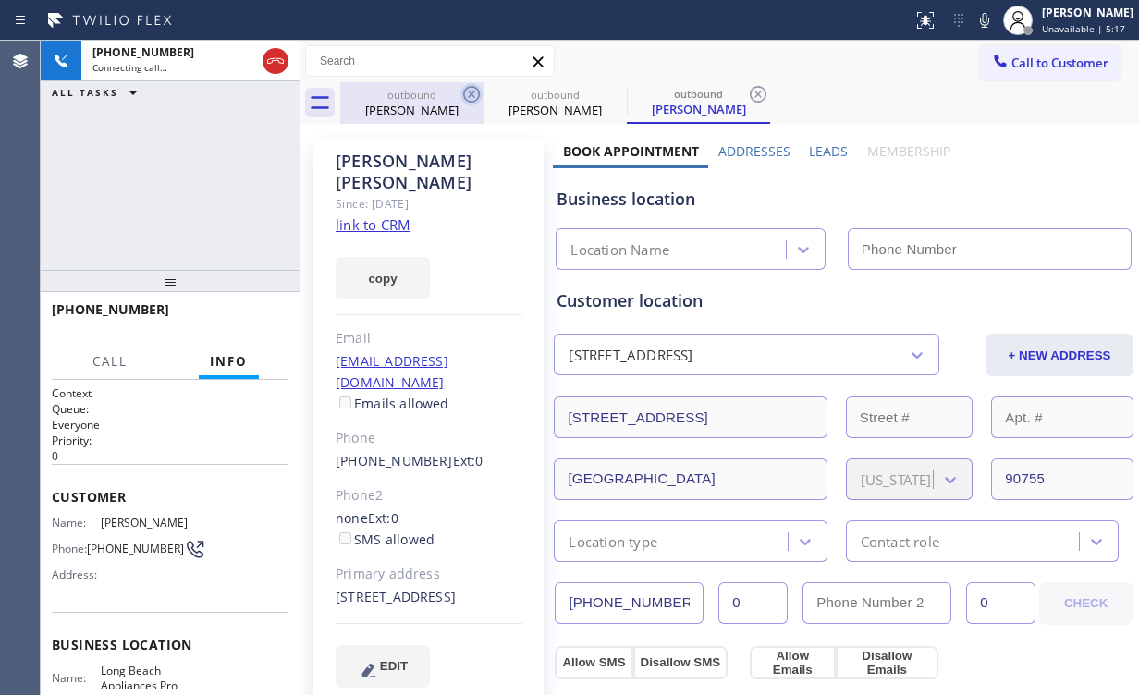
drag, startPoint x: 394, startPoint y: 104, endPoint x: 470, endPoint y: 105, distance: 75.8
click at [395, 104] on div "[PERSON_NAME]" at bounding box center [412, 110] width 140 height 17
type input "[PHONE_NUMBER]"
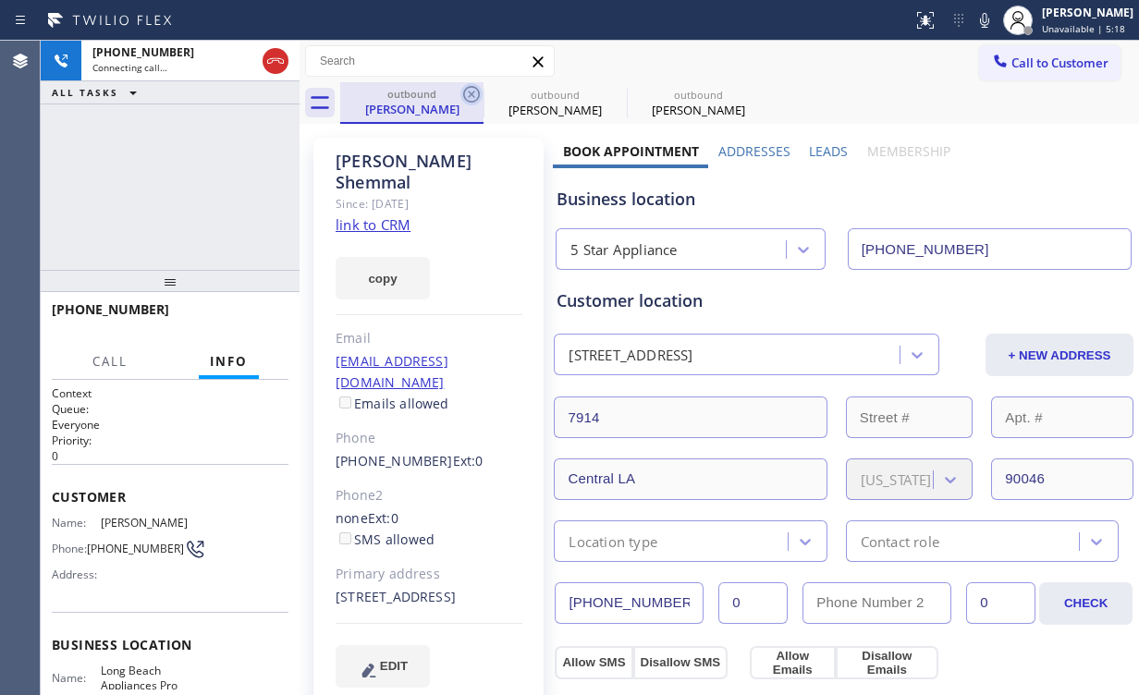
click at [472, 95] on icon at bounding box center [471, 94] width 17 height 17
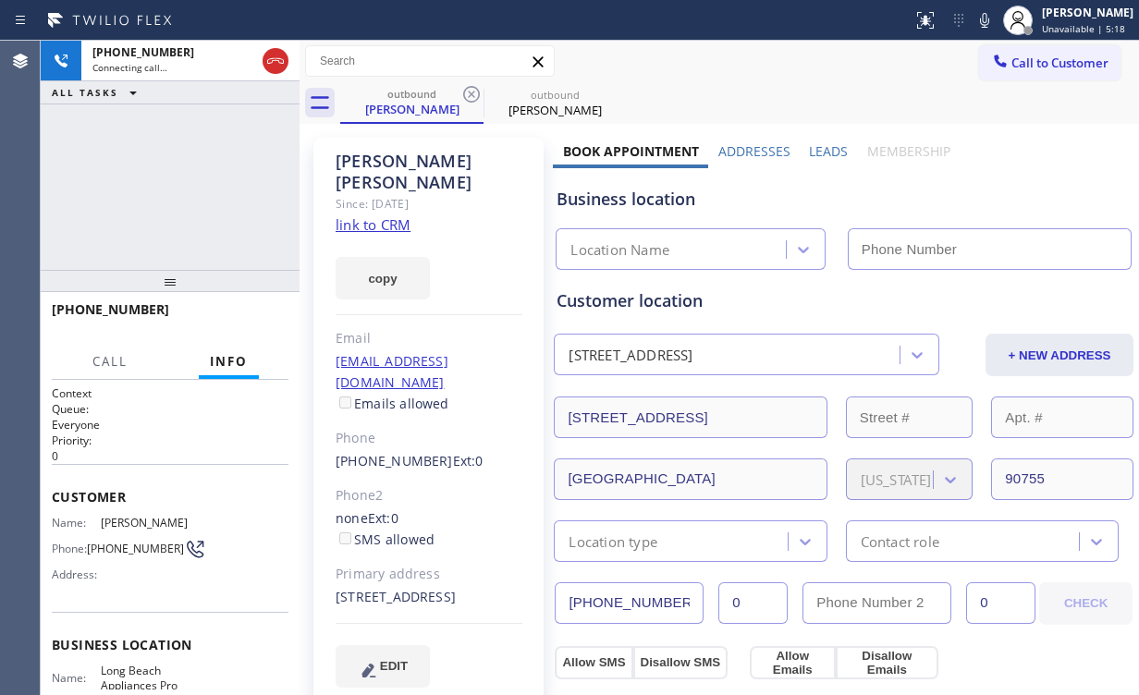
click at [117, 166] on div "[PHONE_NUMBER] Connecting call… ALL TASKS ALL TASKS ACTIVE TASKS TASKS IN WRAP …" at bounding box center [170, 155] width 259 height 229
type input "[PHONE_NUMBER]"
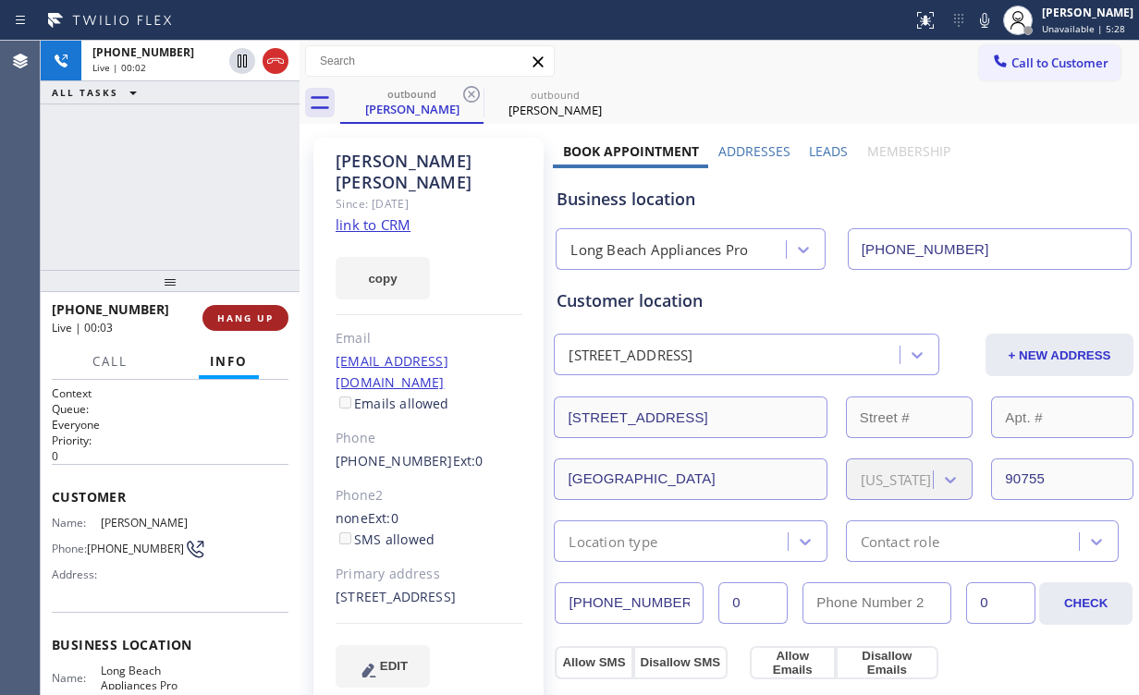
click at [255, 320] on span "HANG UP" at bounding box center [245, 318] width 56 height 13
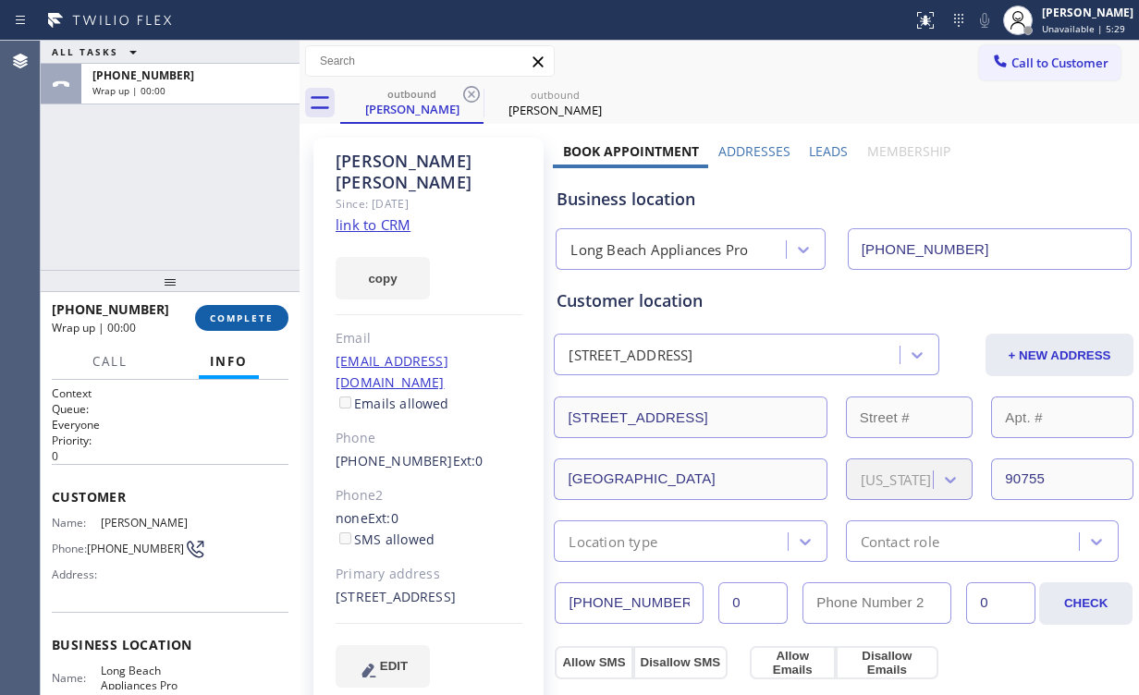
click at [255, 320] on span "COMPLETE" at bounding box center [242, 318] width 64 height 13
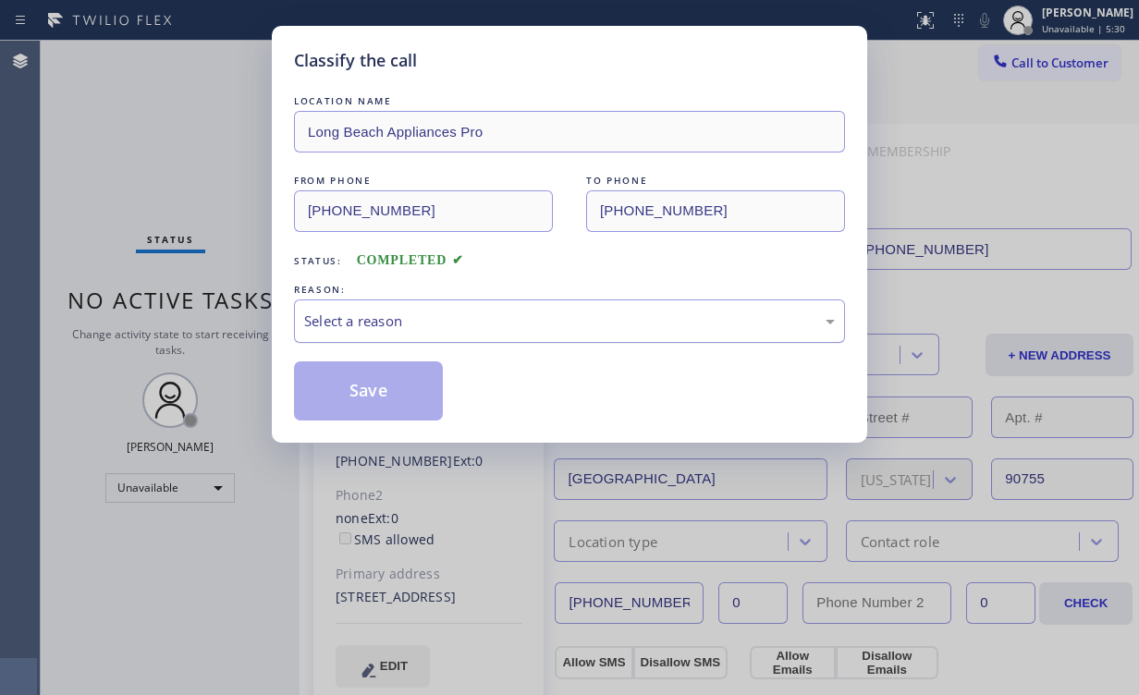
click at [374, 319] on div "Select a reason" at bounding box center [569, 321] width 531 height 21
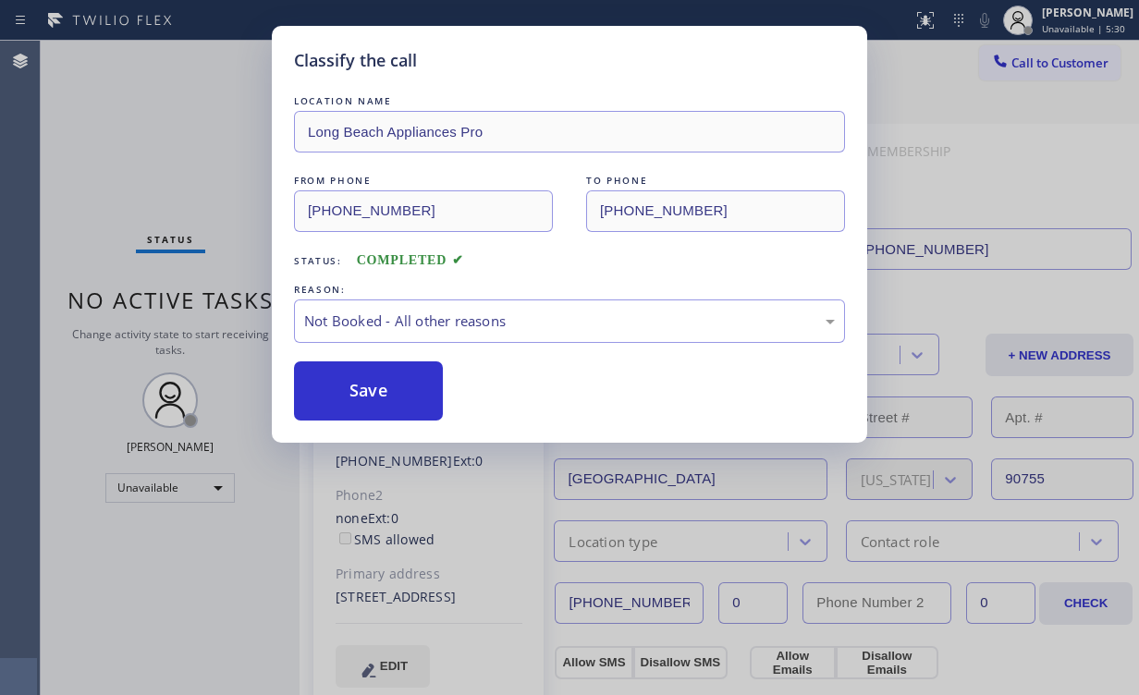
click at [388, 386] on button "Save" at bounding box center [368, 391] width 149 height 59
click at [139, 140] on div "Classify the call LOCATION NAME Long Beach Appliances Pro FROM PHONE [PHONE_NUM…" at bounding box center [569, 347] width 1139 height 695
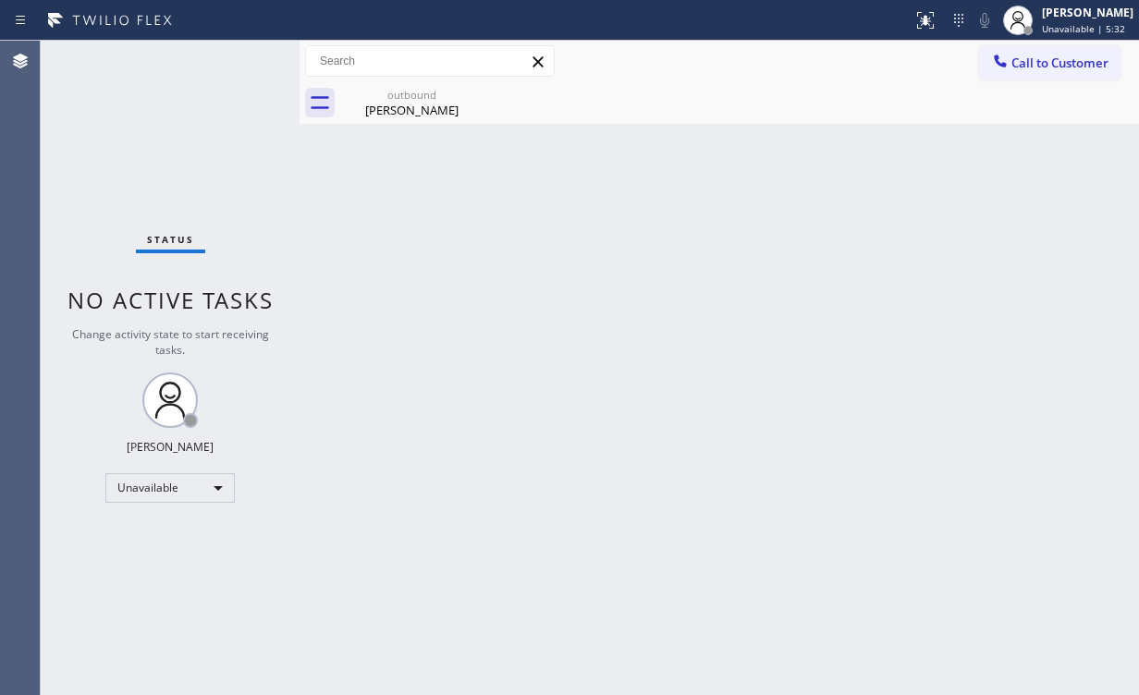
drag, startPoint x: 1036, startPoint y: 75, endPoint x: 767, endPoint y: 247, distance: 319.3
click at [1037, 75] on button "Call to Customer" at bounding box center [1049, 62] width 141 height 35
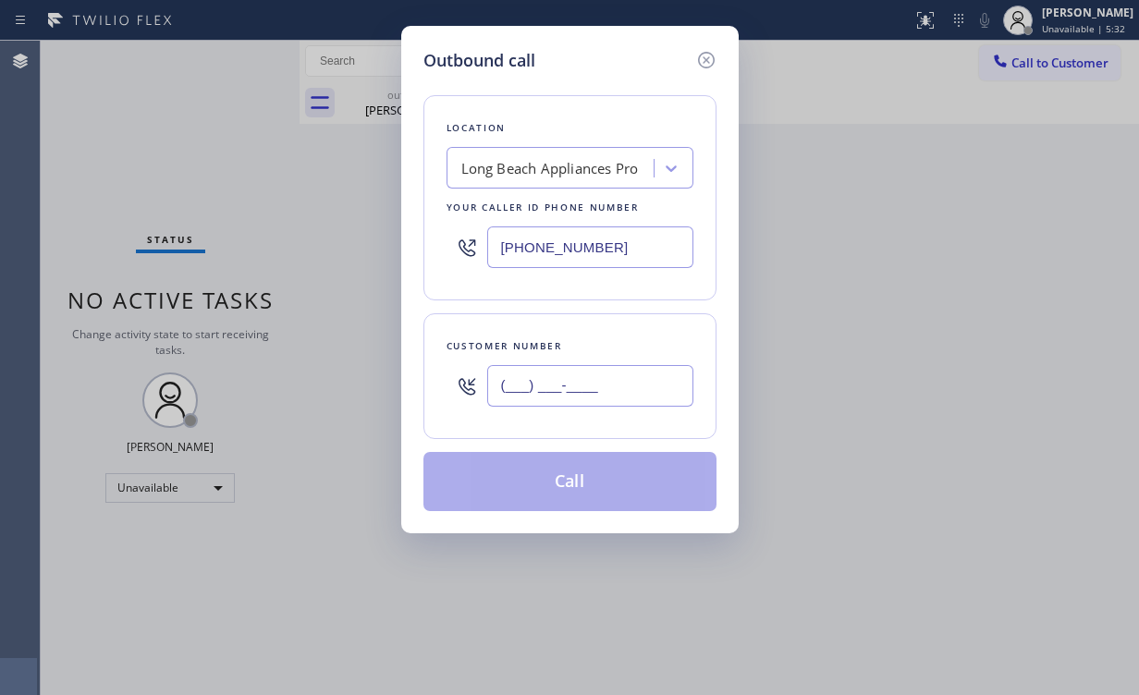
click at [627, 385] on input "(___) ___-____" at bounding box center [590, 386] width 206 height 42
paste input "562) 234-3089"
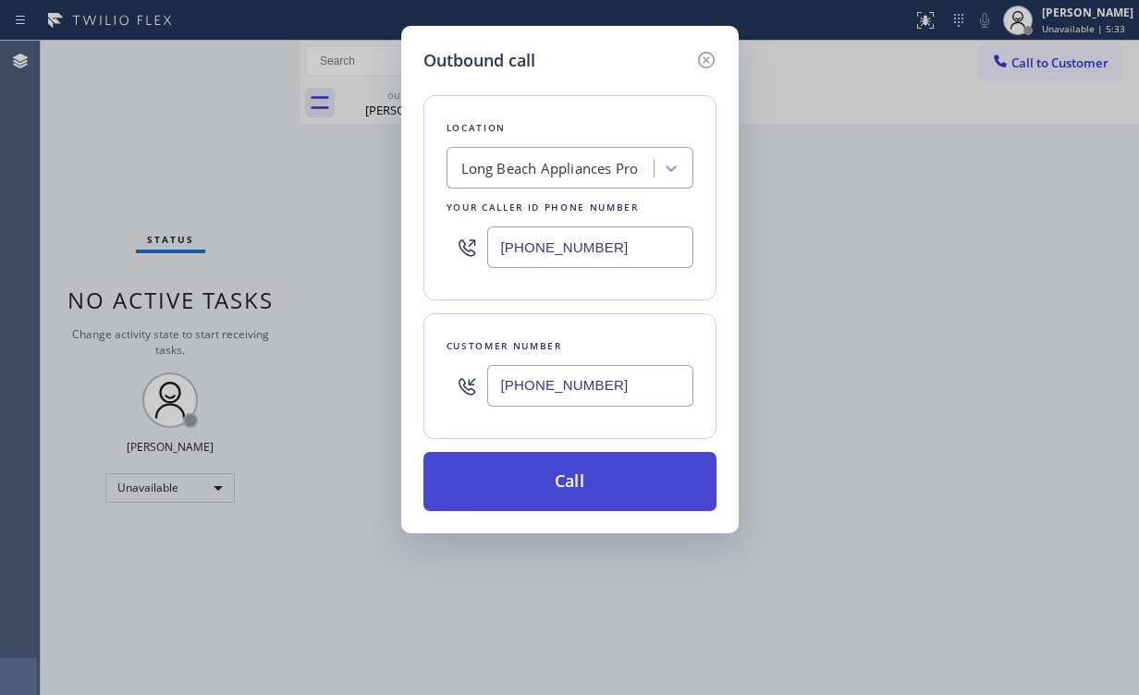
type input "[PHONE_NUMBER]"
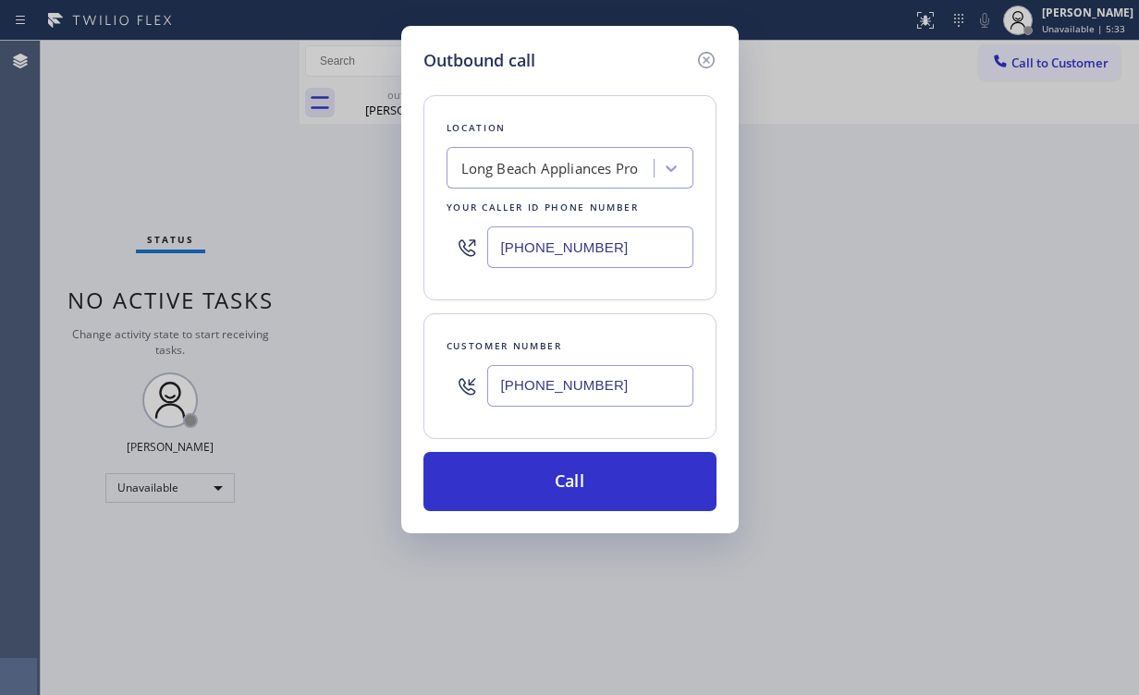
drag, startPoint x: 571, startPoint y: 471, endPoint x: 518, endPoint y: 571, distance: 114.2
click at [570, 472] on button "Call" at bounding box center [569, 481] width 293 height 59
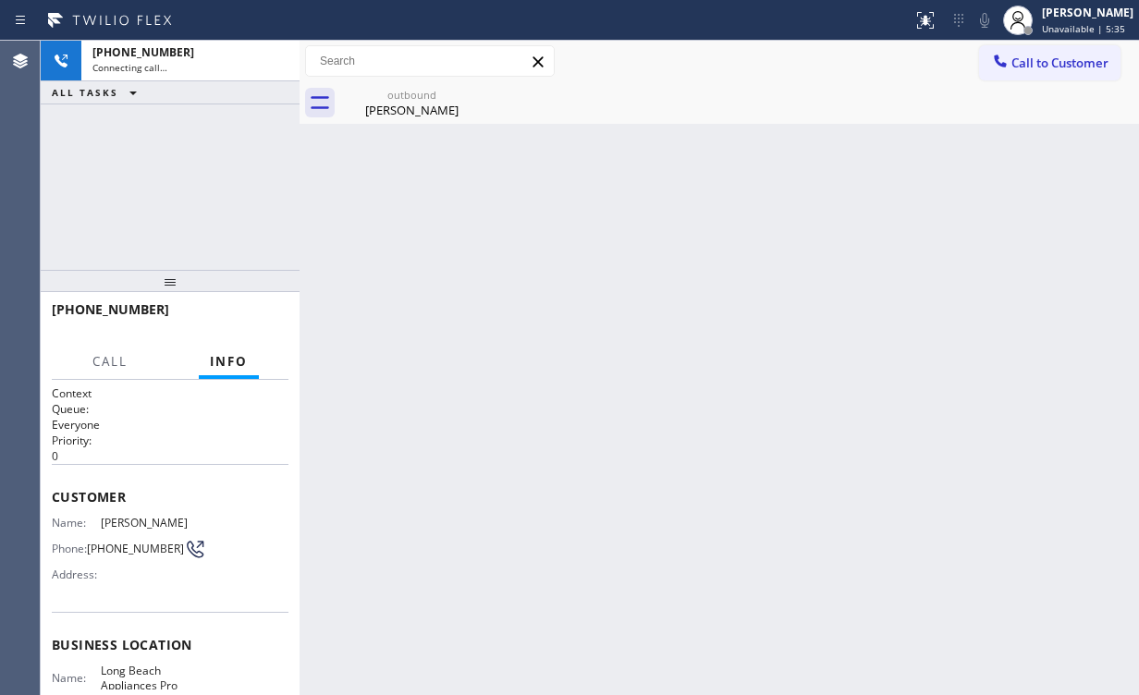
click at [264, 194] on div "[PHONE_NUMBER] Connecting call… ALL TASKS ALL TASKS ACTIVE TASKS TASKS IN WRAP …" at bounding box center [170, 155] width 259 height 229
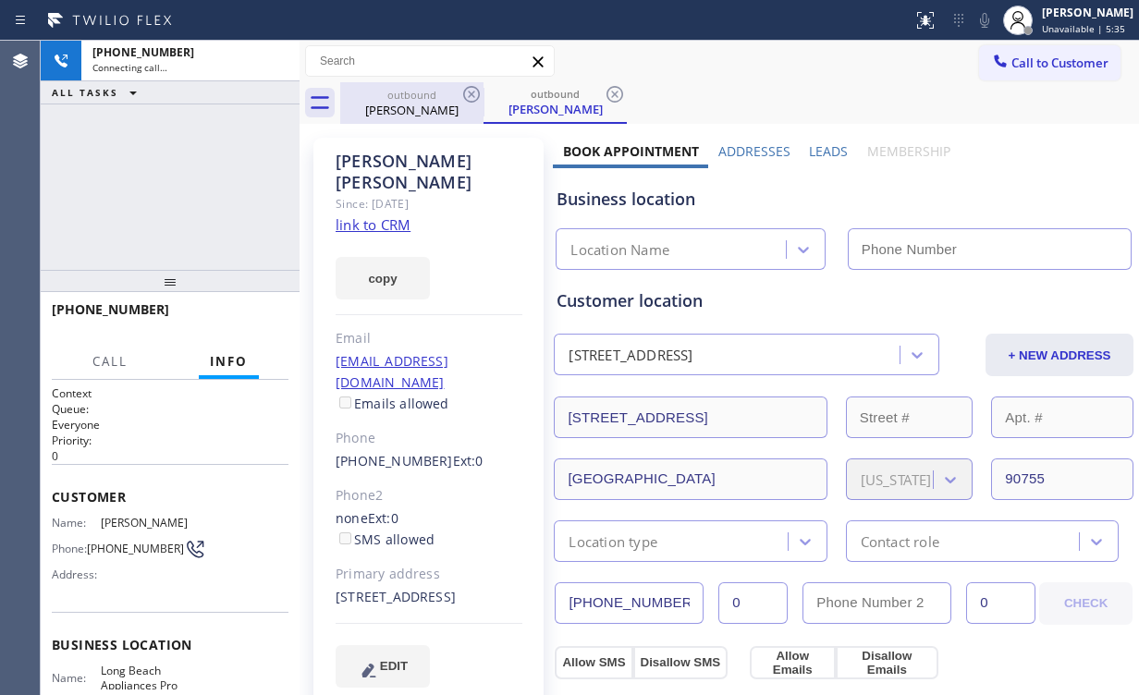
click at [423, 96] on div "outbound" at bounding box center [412, 95] width 140 height 14
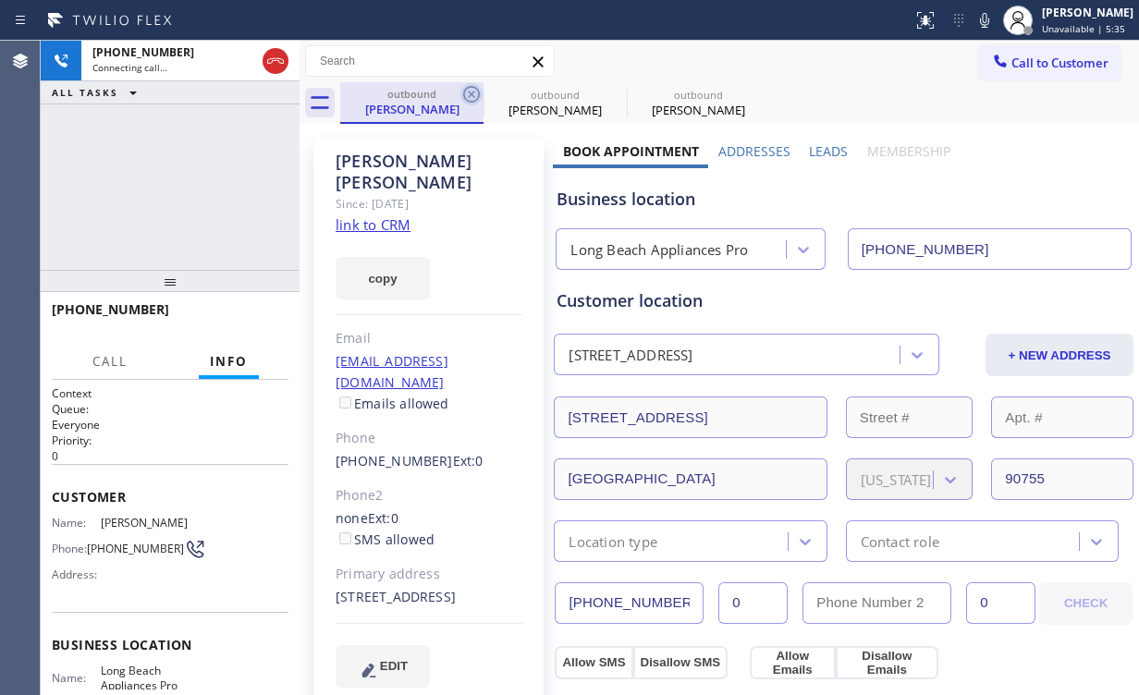
click at [471, 94] on icon at bounding box center [471, 94] width 17 height 17
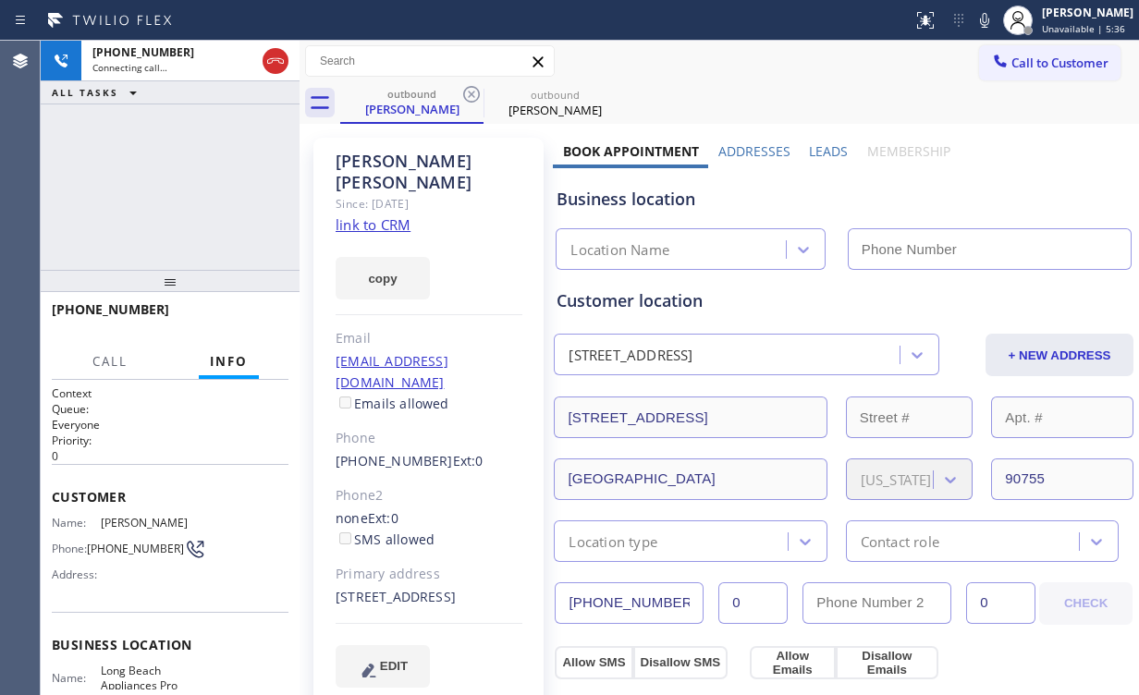
drag, startPoint x: 96, startPoint y: 162, endPoint x: 96, endPoint y: 145, distance: 16.6
click at [96, 161] on div "[PHONE_NUMBER] Connecting call… ALL TASKS ALL TASKS ACTIVE TASKS TASKS IN WRAP …" at bounding box center [170, 155] width 259 height 229
type input "[PHONE_NUMBER]"
click at [199, 174] on div "[PHONE_NUMBER] Connecting call… ALL TASKS ALL TASKS ACTIVE TASKS TASKS IN WRAP …" at bounding box center [170, 155] width 259 height 229
click at [194, 185] on div "[PHONE_NUMBER] Connecting call… ALL TASKS ALL TASKS ACTIVE TASKS TASKS IN WRAP …" at bounding box center [170, 155] width 259 height 229
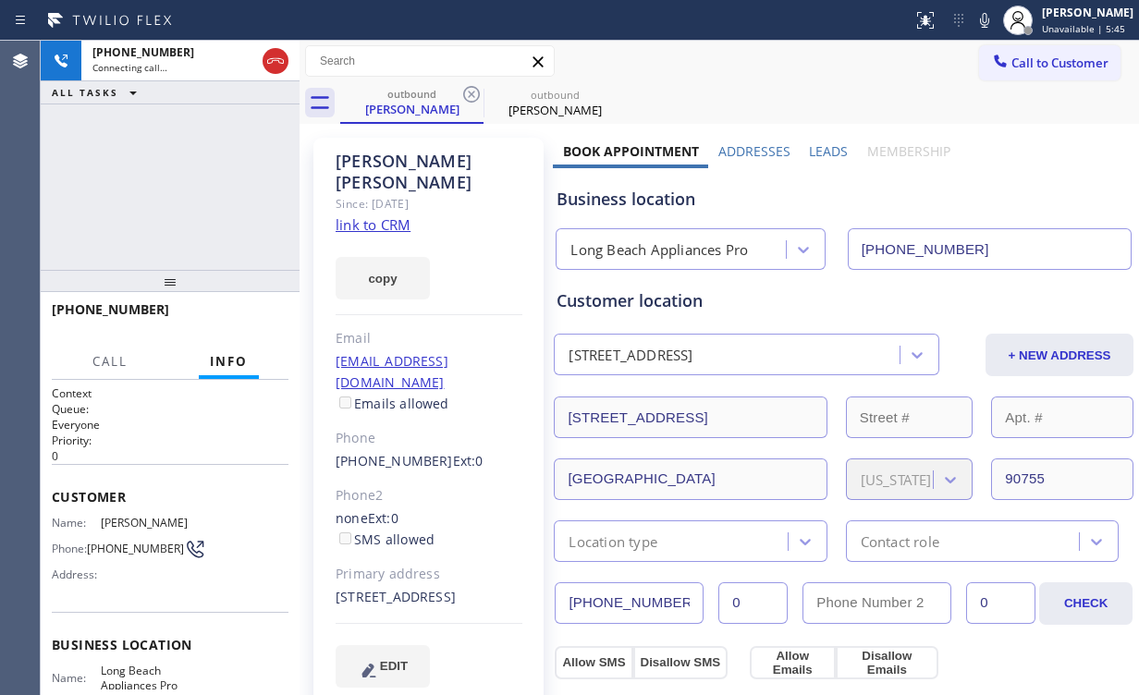
click at [191, 187] on div "[PHONE_NUMBER] Connecting call… ALL TASKS ALL TASKS ACTIVE TASKS TASKS IN WRAP …" at bounding box center [170, 155] width 259 height 229
click at [189, 186] on div "[PHONE_NUMBER] Connecting call… ALL TASKS ALL TASKS ACTIVE TASKS TASKS IN WRAP …" at bounding box center [170, 155] width 259 height 229
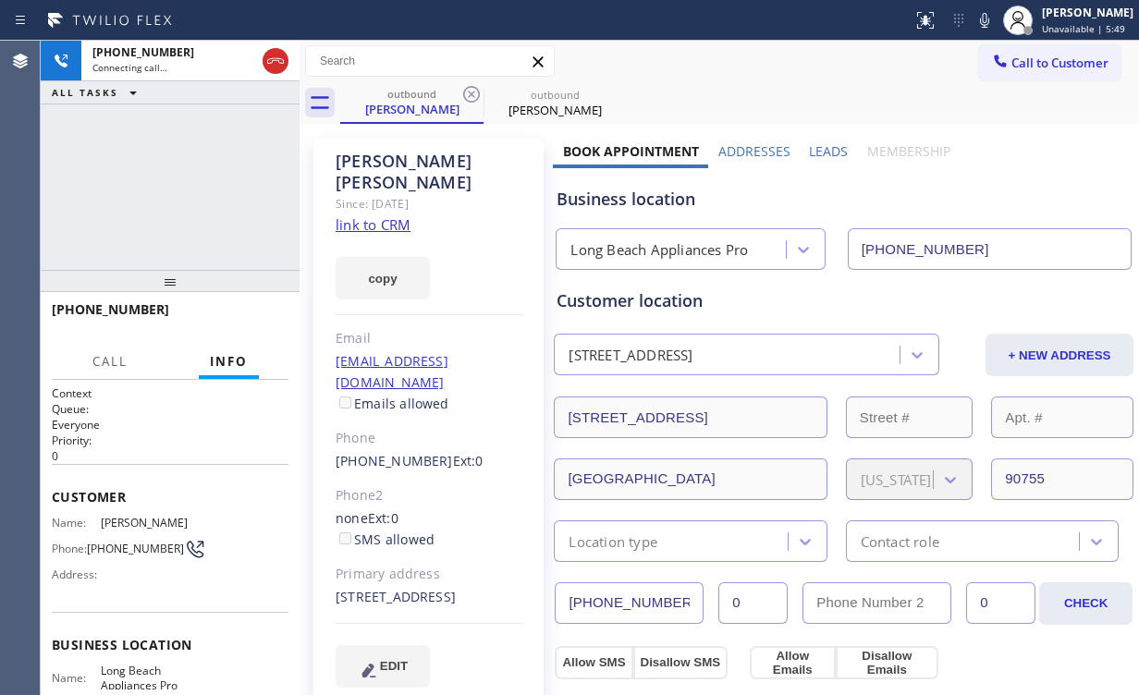
click at [189, 186] on div "[PHONE_NUMBER] Connecting call… ALL TASKS ALL TASKS ACTIVE TASKS TASKS IN WRAP …" at bounding box center [170, 155] width 259 height 229
click at [189, 186] on div "[PHONE_NUMBER] Live | 00:01 ALL TASKS ALL TASKS ACTIVE TASKS TASKS IN WRAP UP" at bounding box center [170, 155] width 259 height 229
click at [251, 313] on span "HANG UP" at bounding box center [245, 318] width 56 height 13
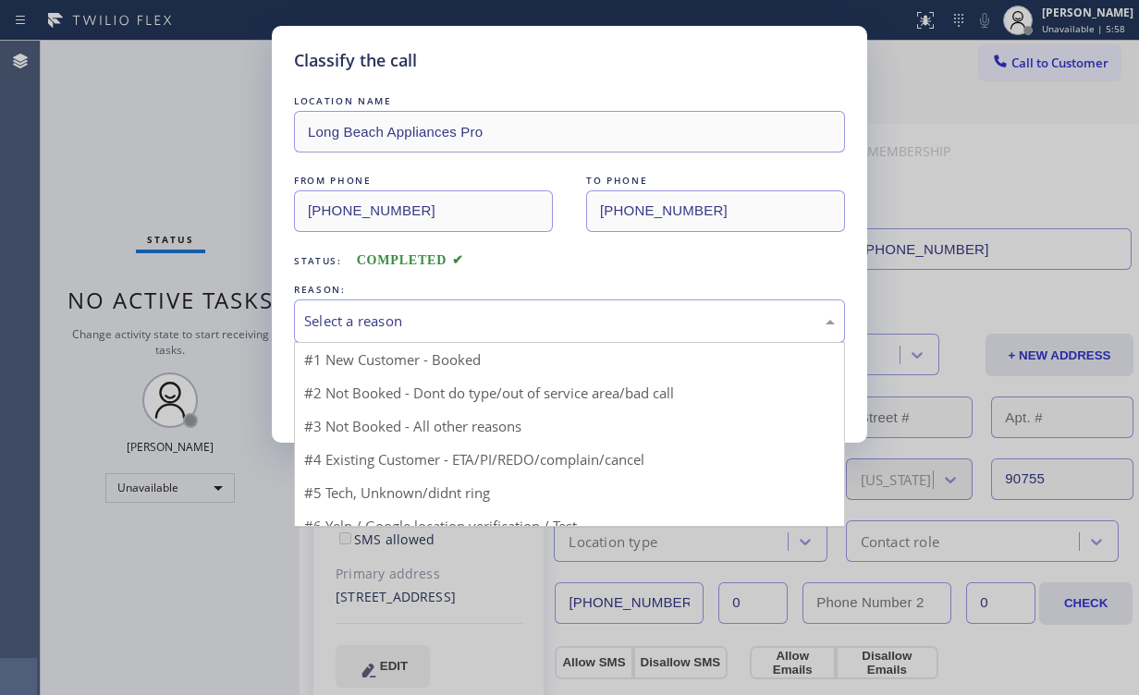
click at [411, 308] on div "Select a reason" at bounding box center [569, 321] width 551 height 43
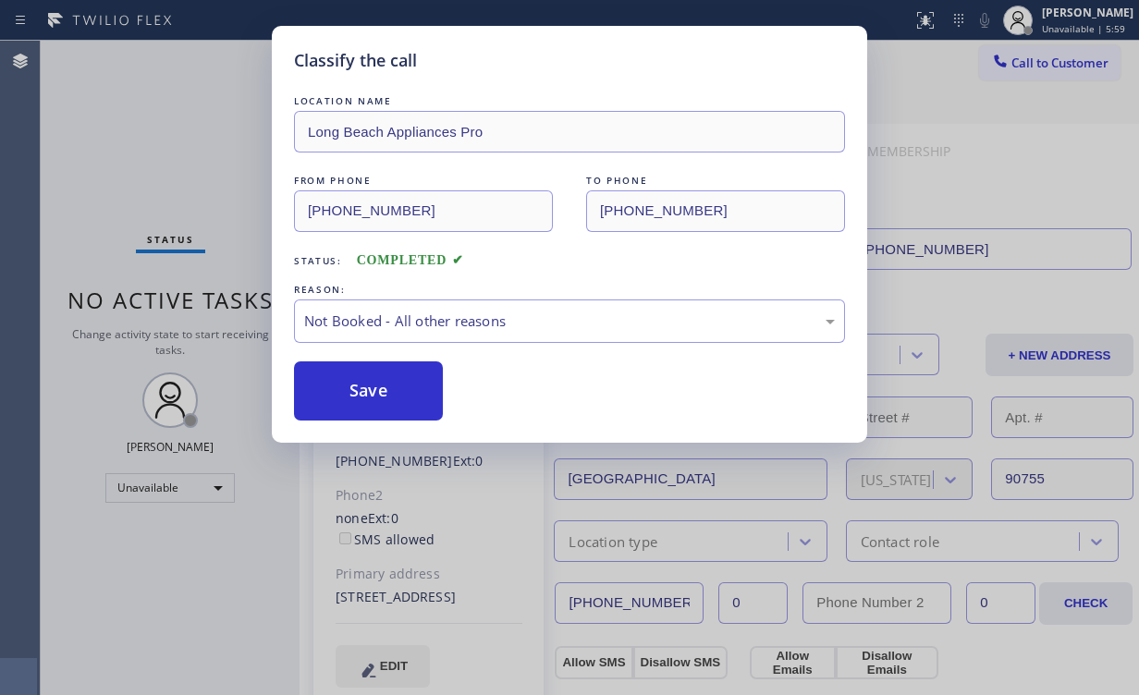
click at [397, 386] on button "Save" at bounding box center [368, 391] width 149 height 59
drag, startPoint x: 174, startPoint y: 104, endPoint x: 203, endPoint y: 5, distance: 103.3
click at [174, 98] on div "Classify the call LOCATION NAME Long Beach Appliances Pro FROM PHONE [PHONE_NUM…" at bounding box center [569, 347] width 1139 height 695
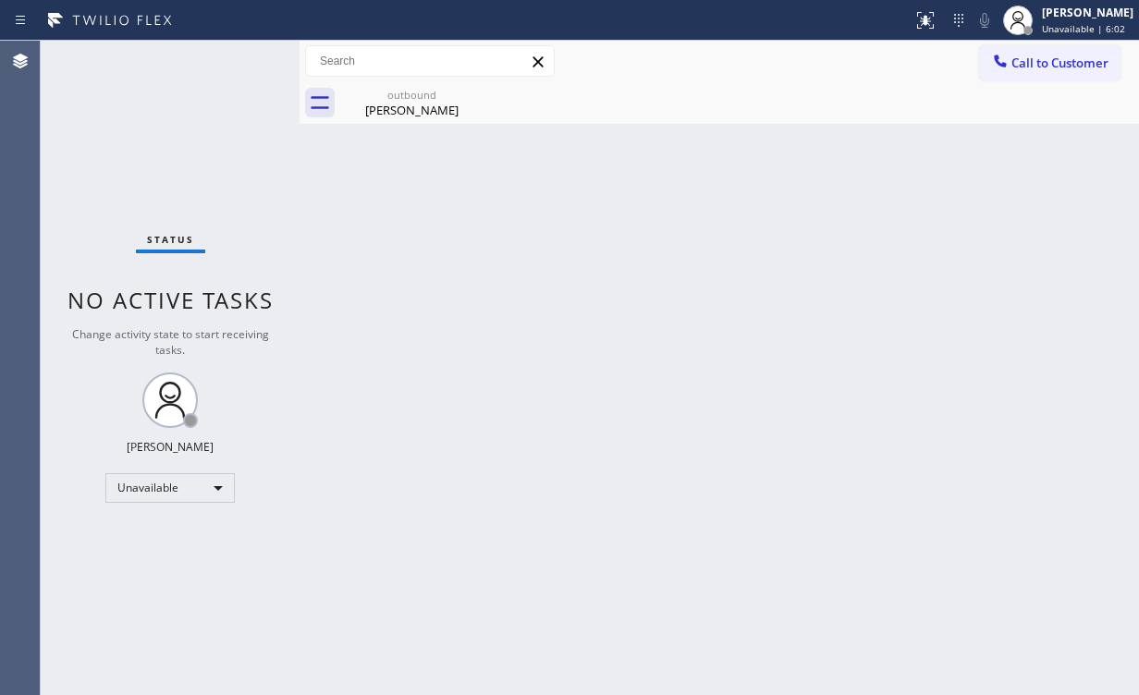
drag, startPoint x: 1041, startPoint y: 58, endPoint x: 723, endPoint y: 215, distance: 354.4
click at [1037, 59] on span "Call to Customer" at bounding box center [1059, 63] width 97 height 17
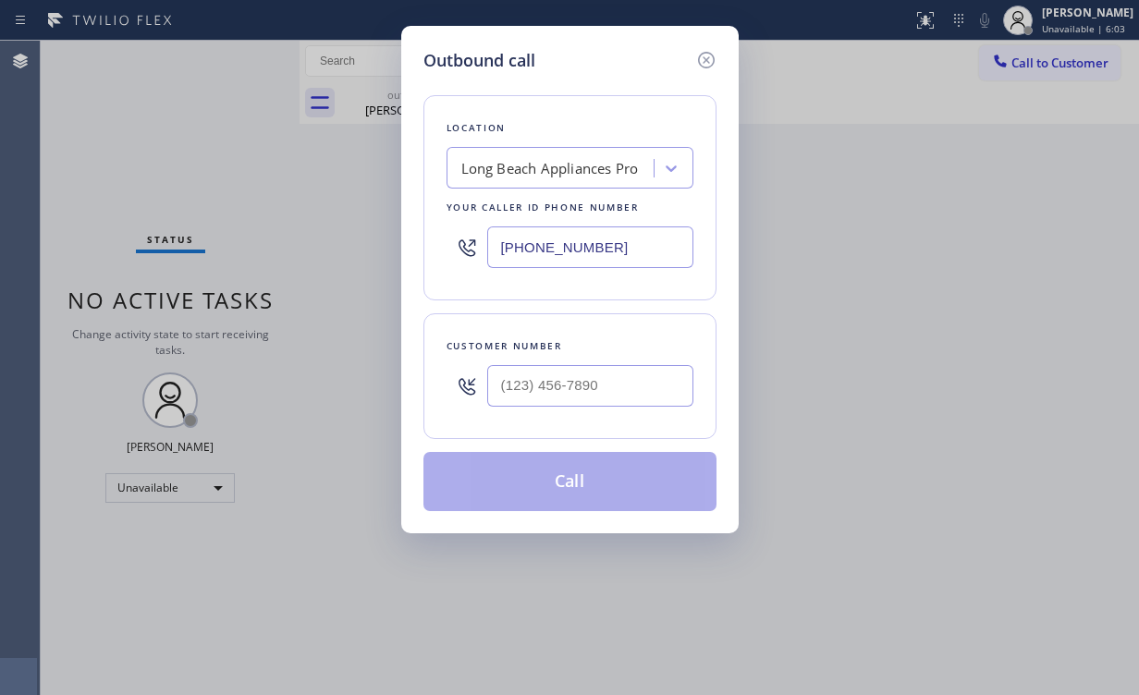
drag, startPoint x: 588, startPoint y: 247, endPoint x: 344, endPoint y: 233, distance: 244.5
click at [388, 244] on div "Outbound call Location [GEOGRAPHIC_DATA] Appliances Pro Your caller id phone nu…" at bounding box center [569, 347] width 1139 height 695
paste input "949) 799-3695"
type input "[PHONE_NUMBER]"
drag, startPoint x: 571, startPoint y: 370, endPoint x: 583, endPoint y: 362, distance: 14.1
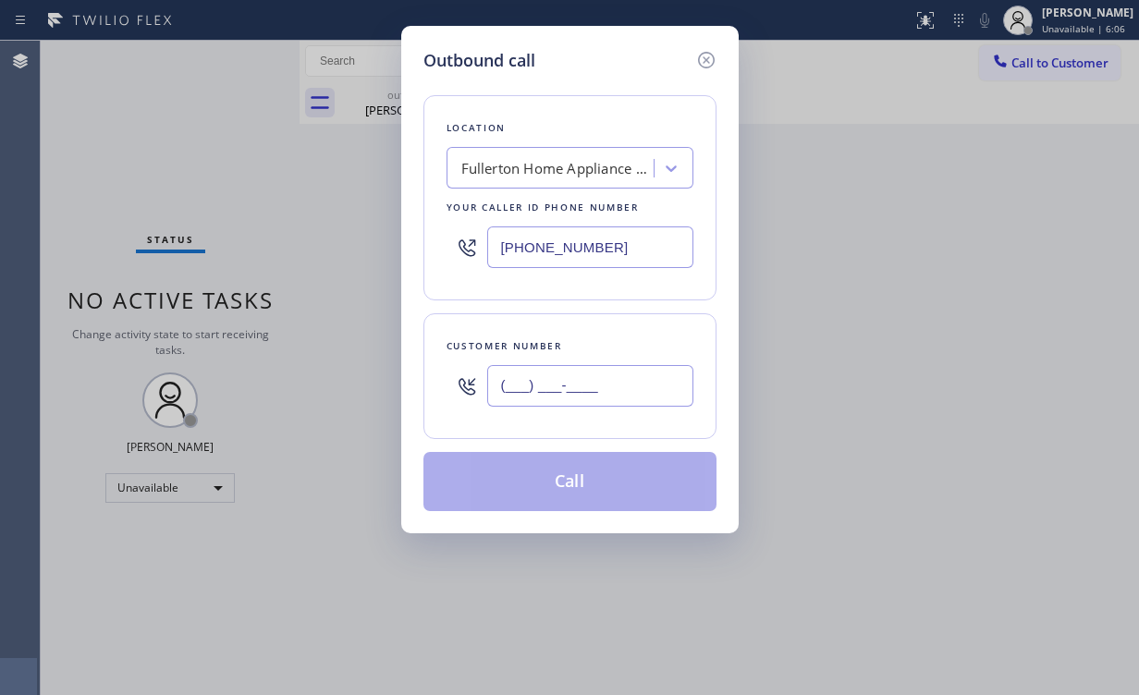
click at [572, 370] on input "(___) ___-____" at bounding box center [590, 386] width 206 height 42
paste input "949) 929-3540"
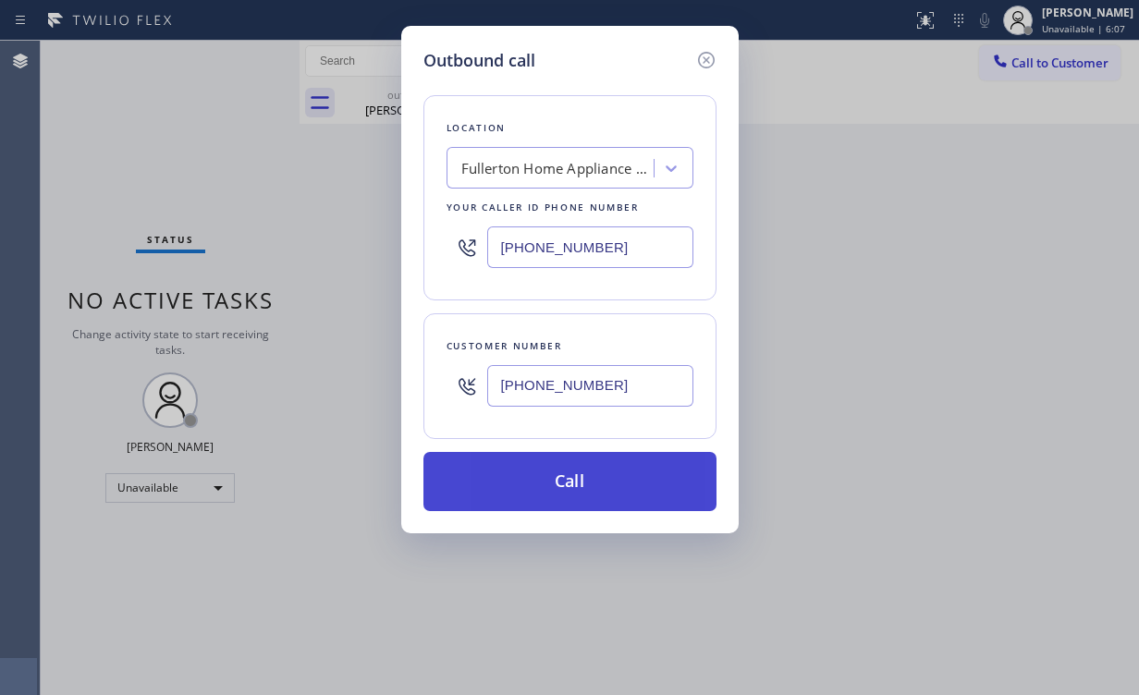
type input "[PHONE_NUMBER]"
click at [569, 476] on button "Call" at bounding box center [569, 481] width 293 height 59
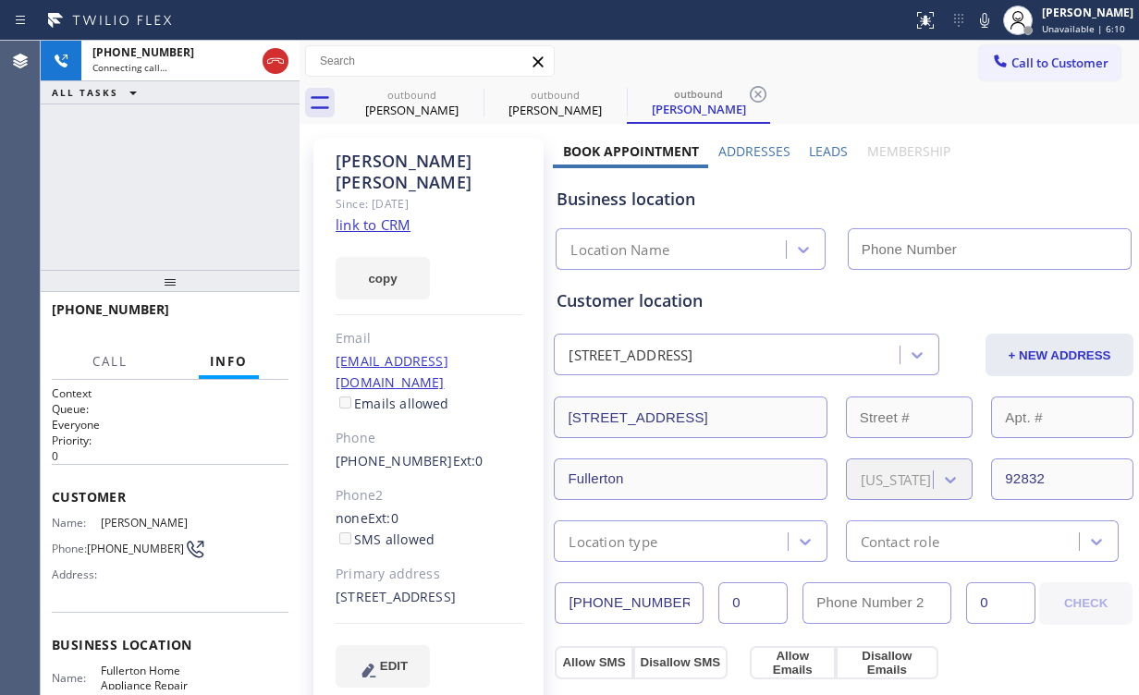
drag, startPoint x: 128, startPoint y: 131, endPoint x: 381, endPoint y: 136, distance: 253.4
click at [129, 132] on div "[PHONE_NUMBER] Connecting call… ALL TASKS ALL TASKS ACTIVE TASKS TASKS IN WRAP …" at bounding box center [170, 155] width 259 height 229
click at [407, 111] on div "[PERSON_NAME]" at bounding box center [412, 110] width 140 height 17
type input "[PHONE_NUMBER]"
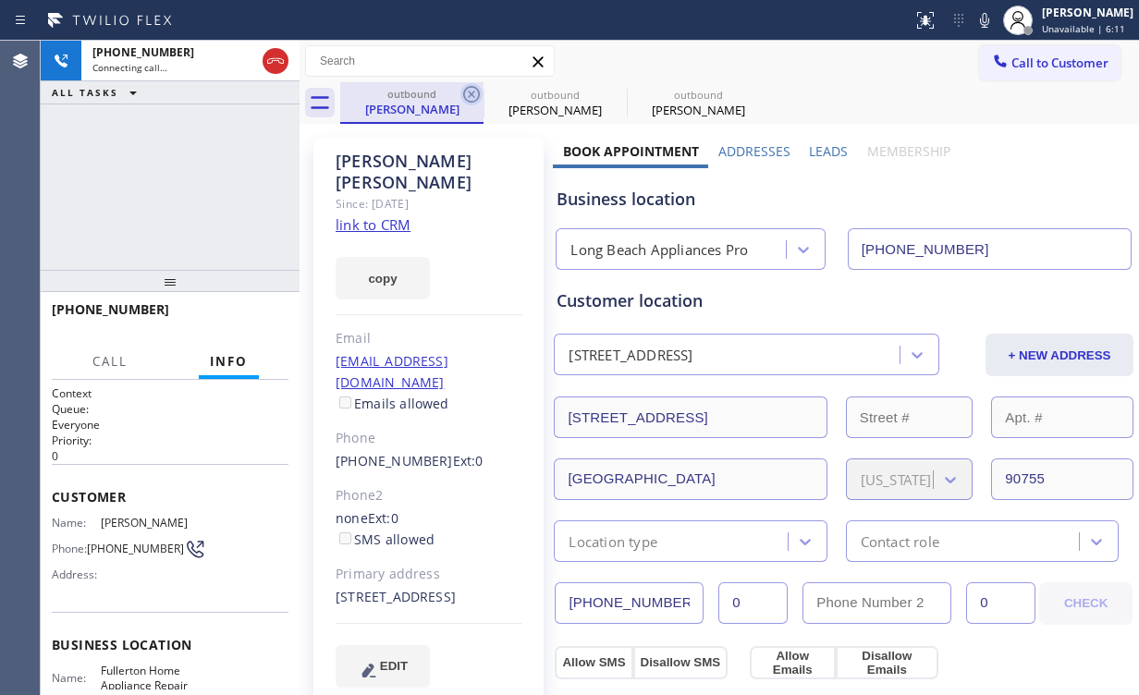
type input "[PHONE_NUMBER]"
click at [473, 92] on icon at bounding box center [471, 94] width 17 height 17
click at [192, 185] on div "[PHONE_NUMBER] Connecting call… ALL TASKS ALL TASKS ACTIVE TASKS TASKS IN WRAP …" at bounding box center [170, 155] width 259 height 229
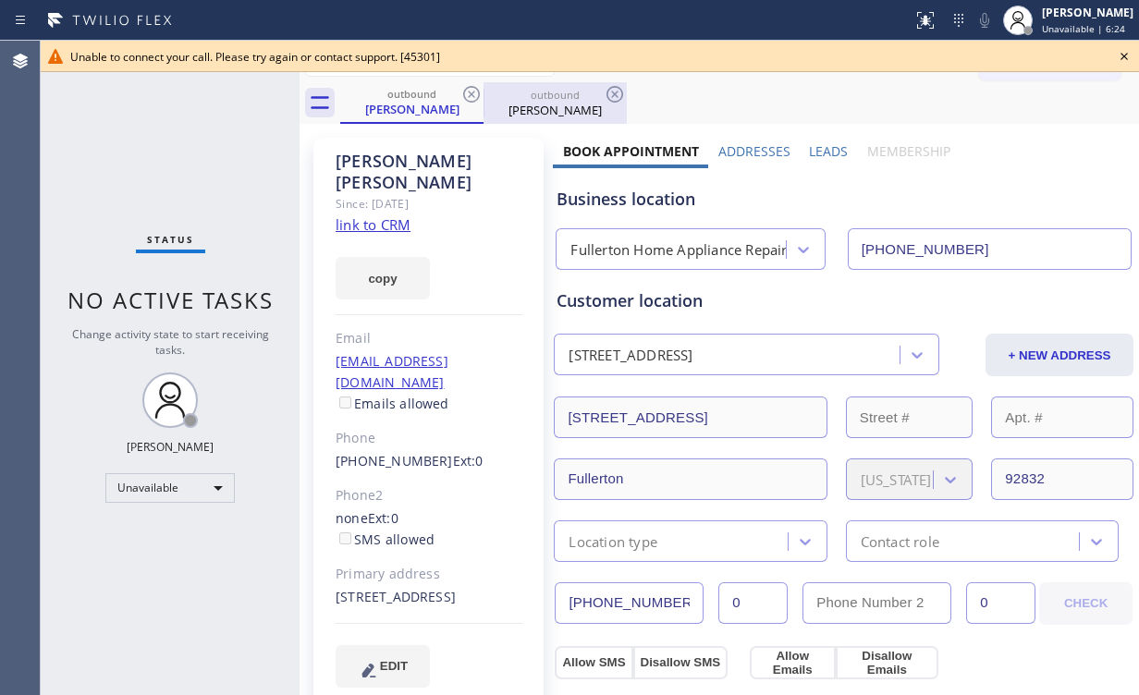
drag, startPoint x: 214, startPoint y: 129, endPoint x: 553, endPoint y: 98, distance: 340.8
click at [214, 129] on div "Status No active tasks Change activity state to start receiving tasks. [PERSON_…" at bounding box center [170, 368] width 259 height 655
click at [1126, 53] on icon at bounding box center [1124, 56] width 22 height 22
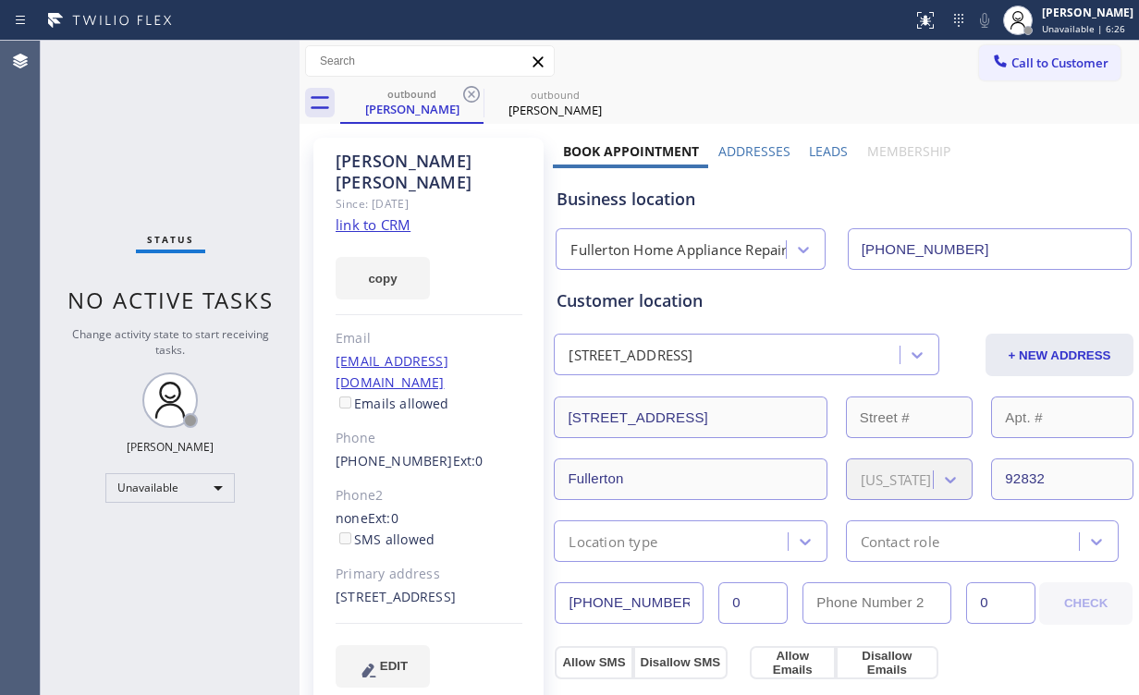
click at [148, 156] on div "Status No active tasks Change activity state to start receiving tasks. [PERSON_…" at bounding box center [170, 368] width 259 height 655
drag, startPoint x: 1074, startPoint y: 65, endPoint x: 795, endPoint y: 230, distance: 324.6
click at [1073, 66] on span "Call to Customer" at bounding box center [1059, 63] width 97 height 17
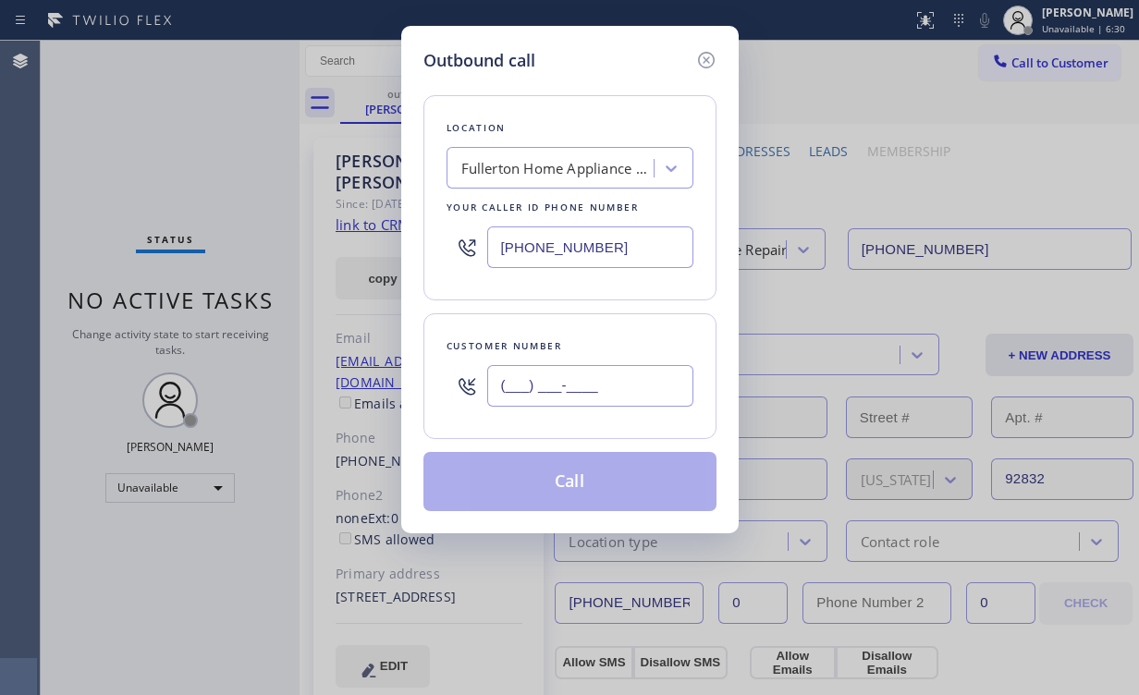
click at [617, 375] on input "(___) ___-____" at bounding box center [590, 386] width 206 height 42
paste input "949) 929-3540"
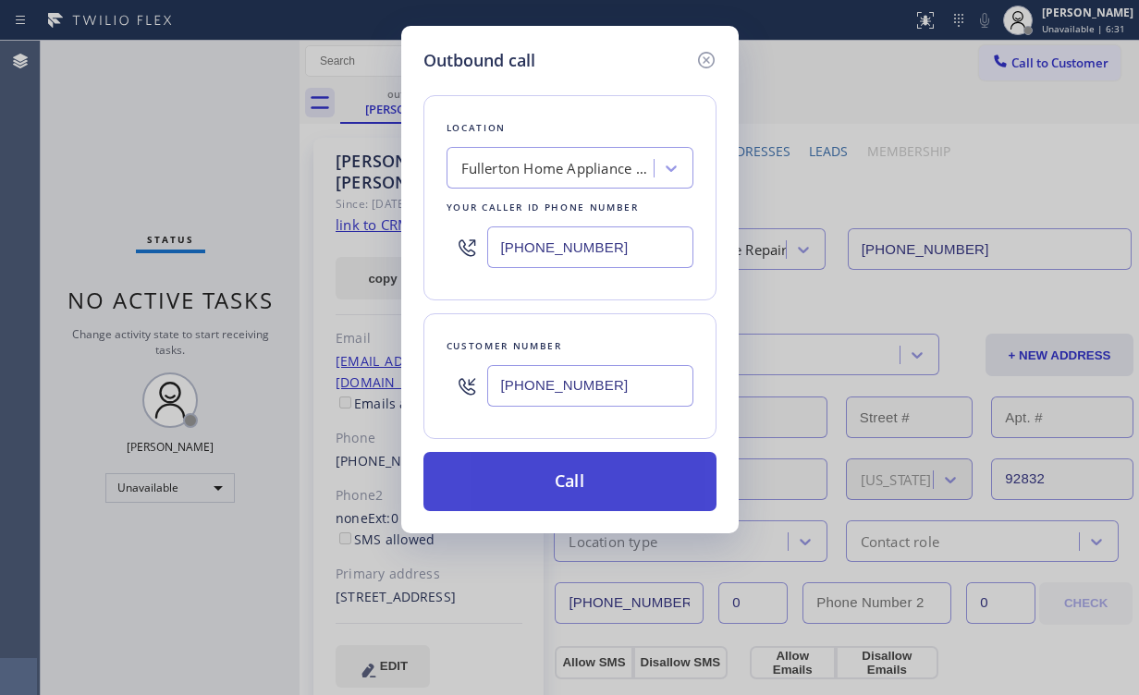
type input "[PHONE_NUMBER]"
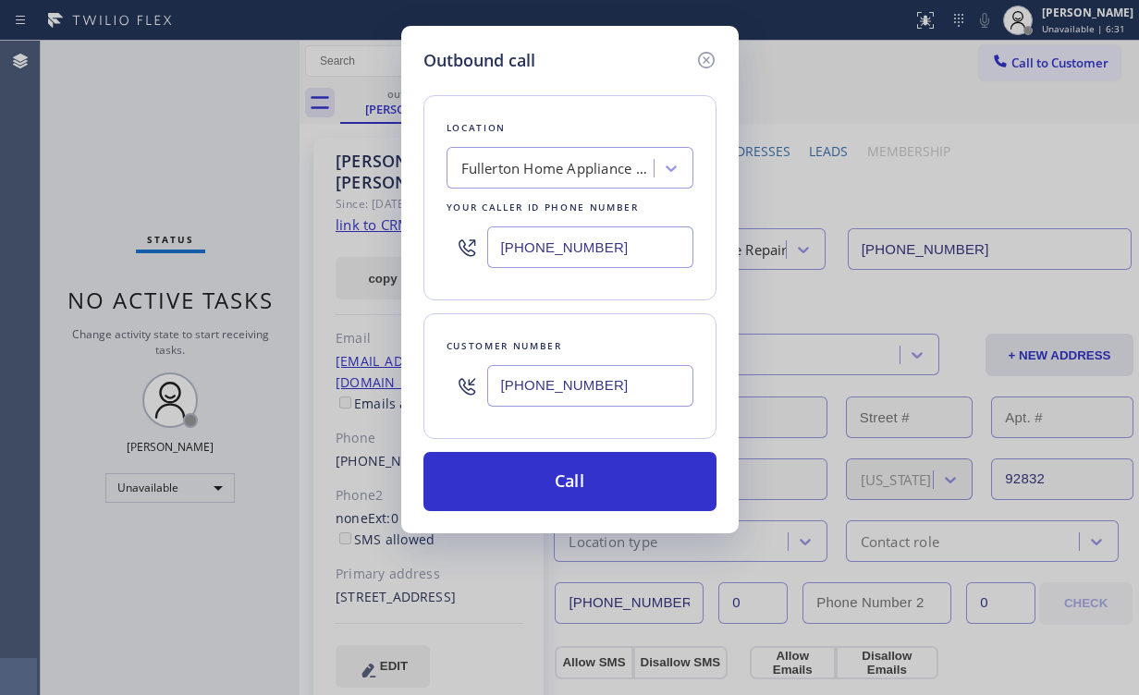
drag, startPoint x: 608, startPoint y: 477, endPoint x: 440, endPoint y: 689, distance: 270.5
click at [602, 479] on button "Call" at bounding box center [569, 481] width 293 height 59
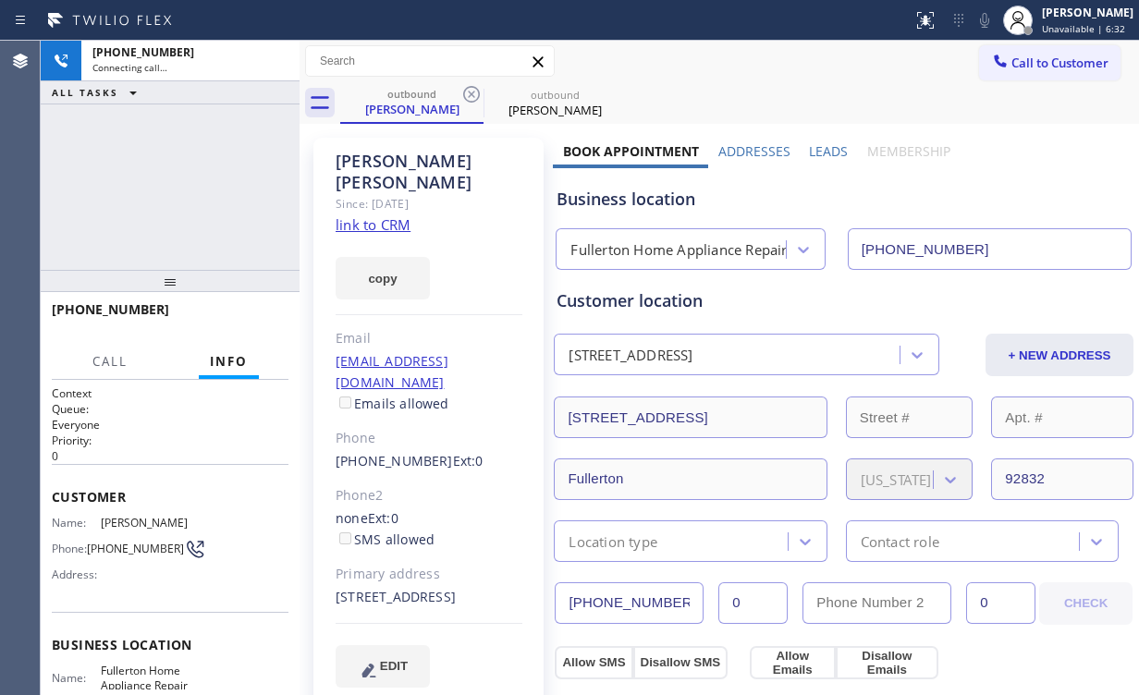
click at [172, 196] on div "[PHONE_NUMBER] Connecting call… ALL TASKS ALL TASKS ACTIVE TASKS TASKS IN WRAP …" at bounding box center [170, 155] width 259 height 229
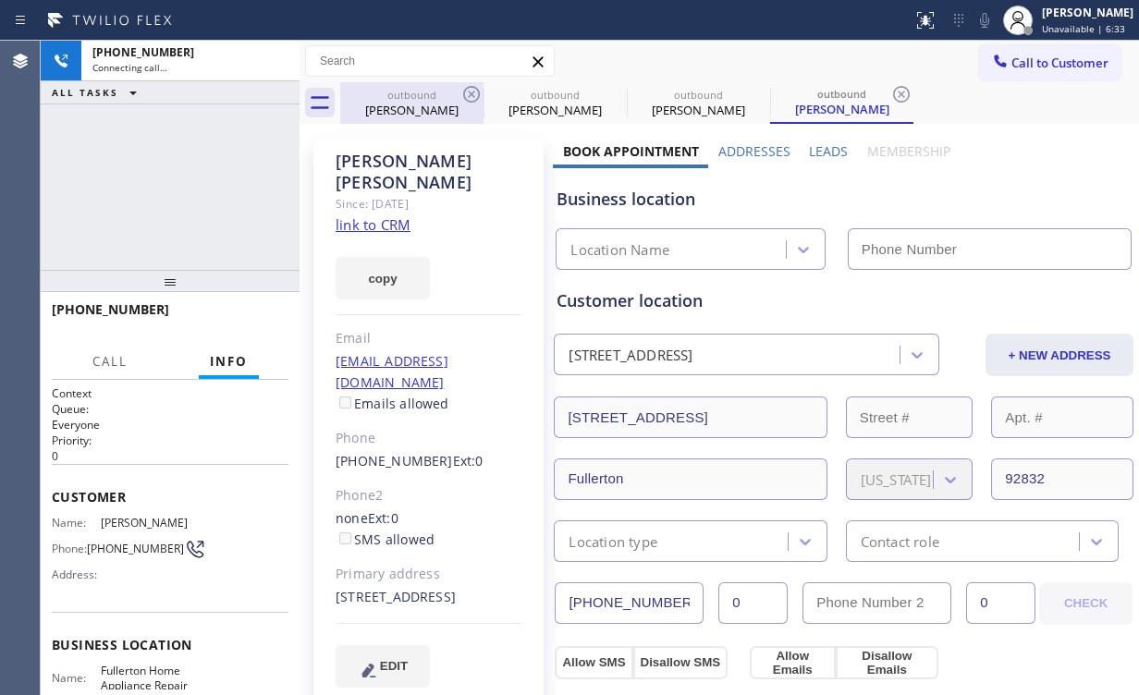
click at [411, 107] on div "[PERSON_NAME]" at bounding box center [412, 110] width 140 height 17
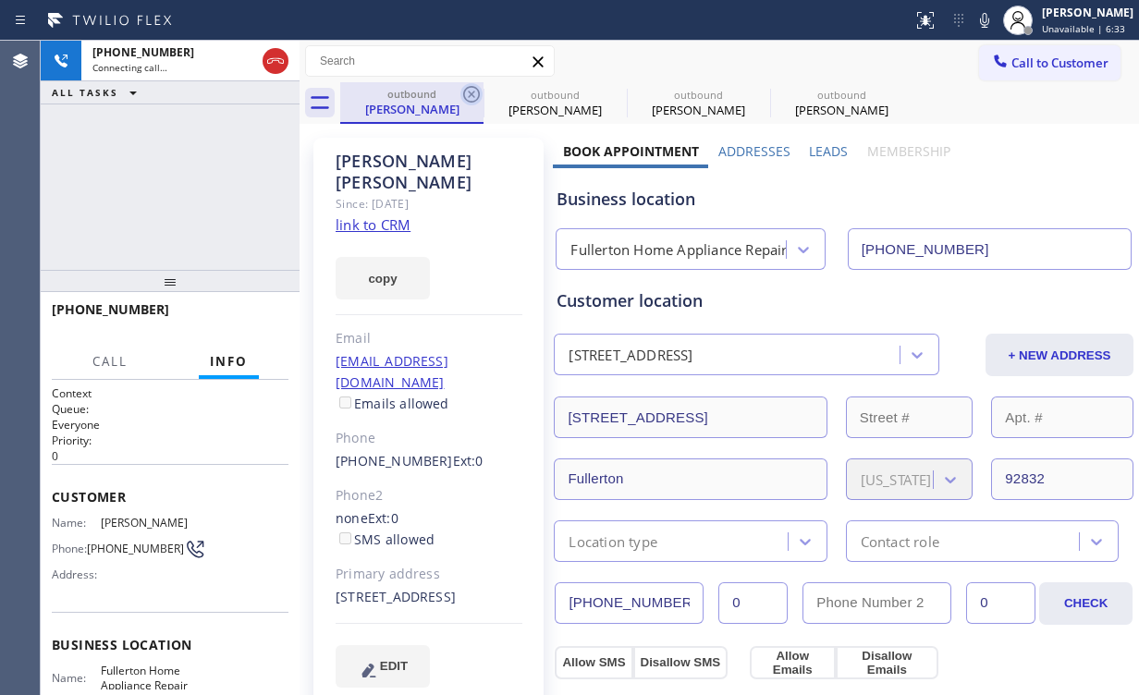
click at [471, 92] on icon at bounding box center [471, 94] width 22 height 22
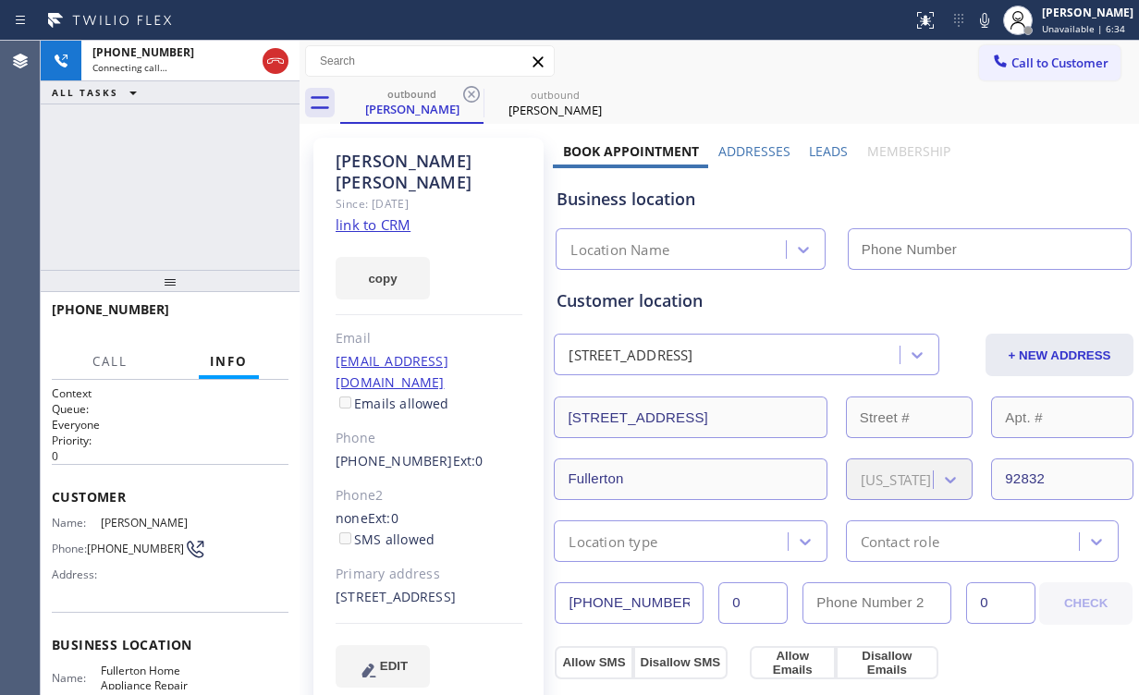
click at [155, 189] on div "[PHONE_NUMBER] Connecting call… ALL TASKS ALL TASKS ACTIVE TASKS TASKS IN WRAP …" at bounding box center [170, 155] width 259 height 229
type input "[PHONE_NUMBER]"
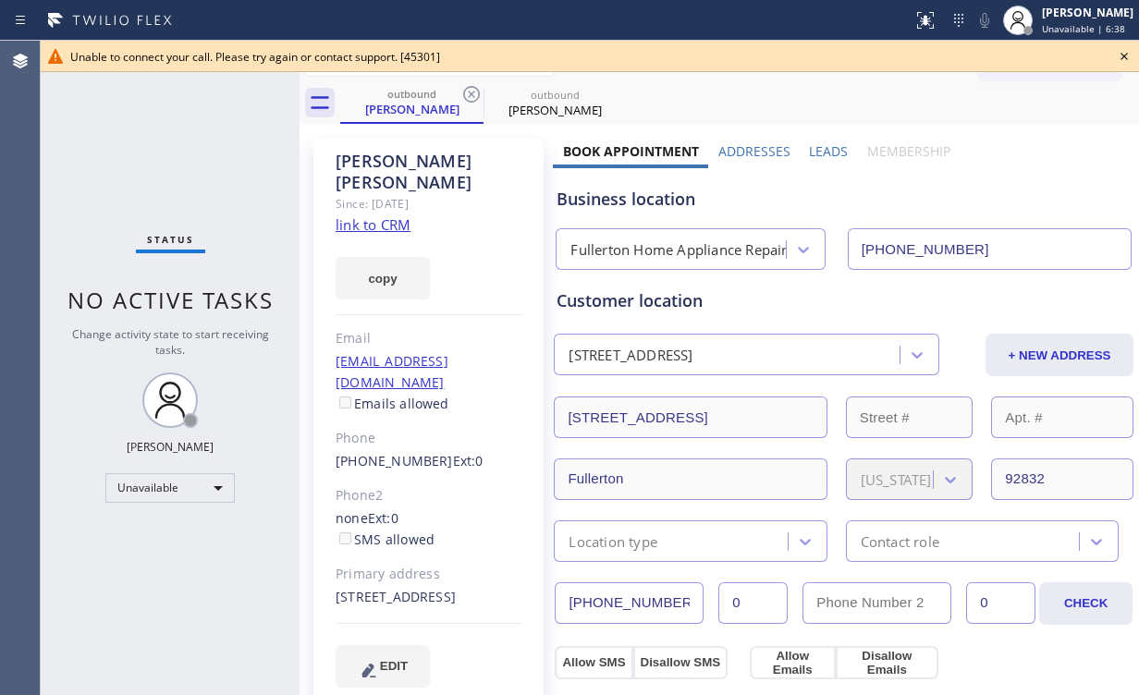
click at [1128, 56] on icon at bounding box center [1124, 56] width 22 height 22
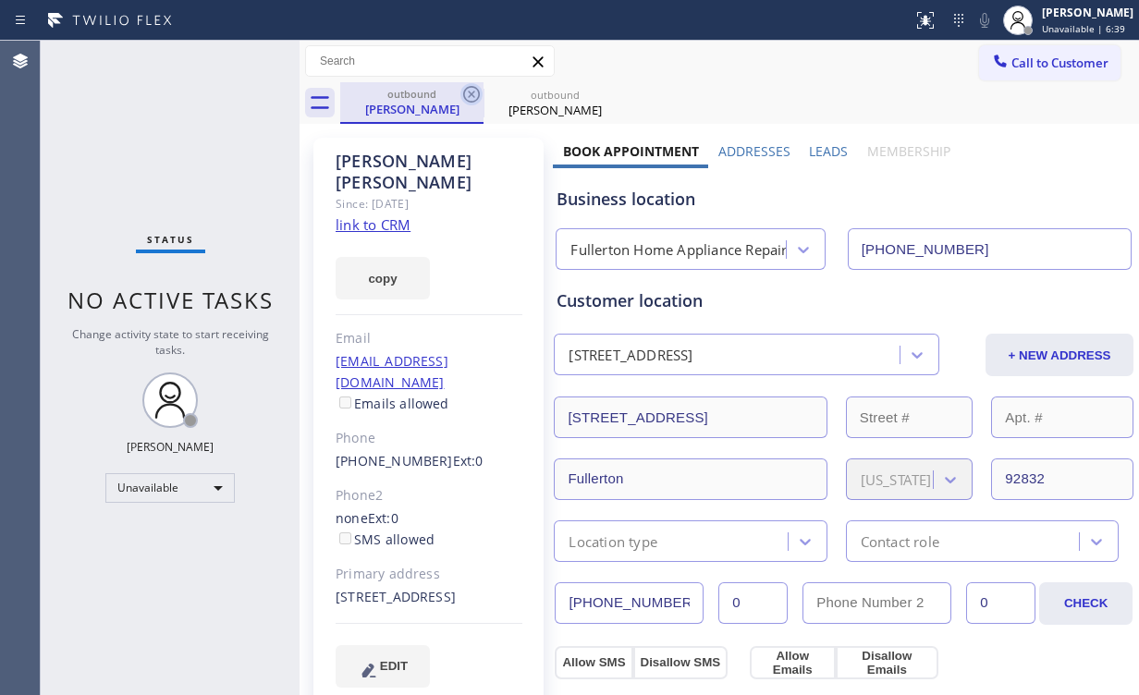
drag, startPoint x: 400, startPoint y: 103, endPoint x: 471, endPoint y: 98, distance: 70.4
click at [407, 103] on div "[PERSON_NAME]" at bounding box center [412, 109] width 140 height 17
click at [481, 94] on icon at bounding box center [471, 94] width 22 height 22
click at [481, 93] on icon at bounding box center [471, 94] width 22 height 22
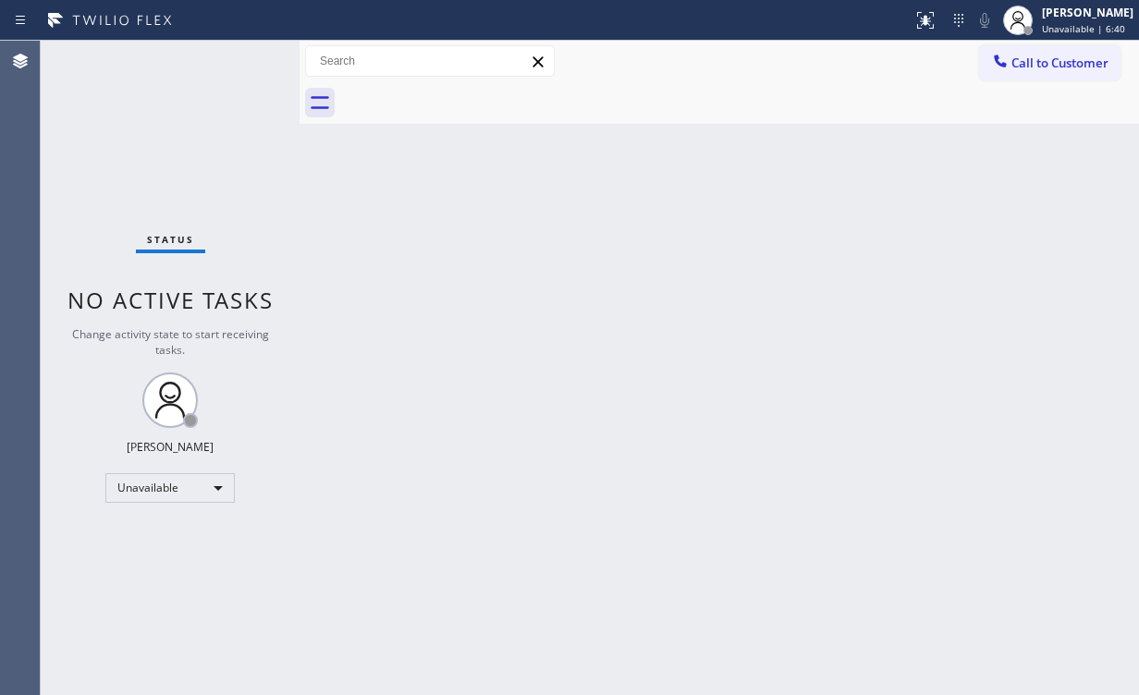
click at [247, 104] on div "Status No active tasks Change activity state to start receiving tasks. [PERSON_…" at bounding box center [170, 368] width 259 height 655
drag, startPoint x: 1038, startPoint y: 67, endPoint x: 1019, endPoint y: 80, distance: 23.3
click at [1036, 69] on span "Call to Customer" at bounding box center [1059, 63] width 97 height 17
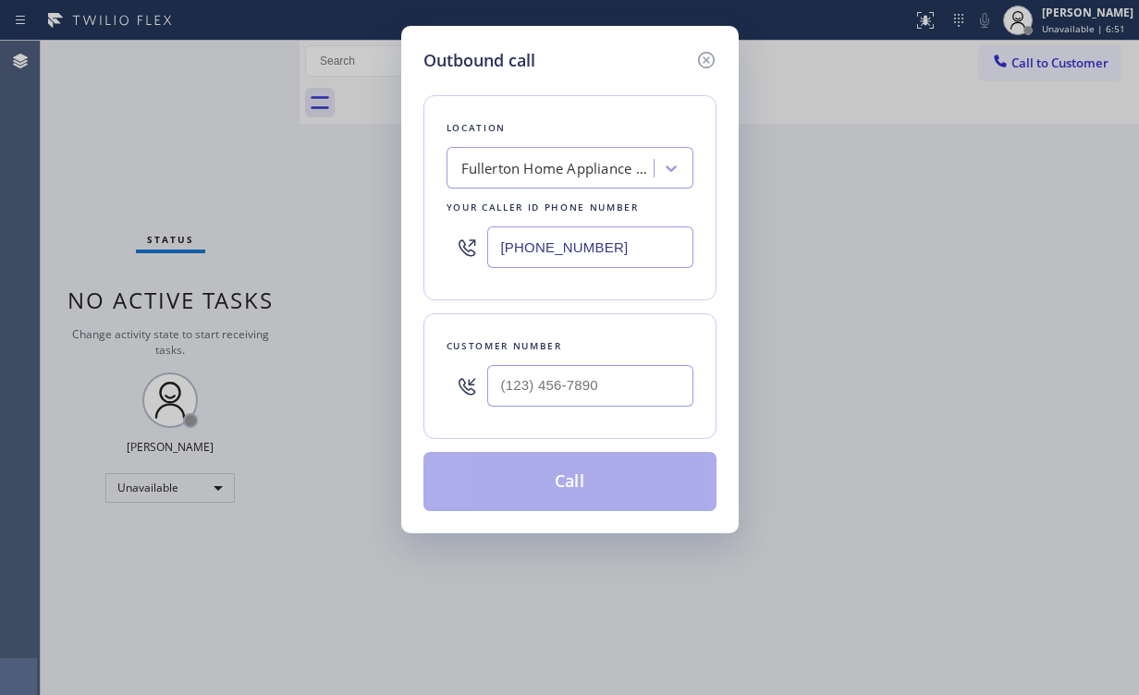
drag, startPoint x: 444, startPoint y: 249, endPoint x: 285, endPoint y: 212, distance: 163.3
click at [310, 238] on div "Outbound call Location [GEOGRAPHIC_DATA] Home Appliance Repair Your caller id p…" at bounding box center [569, 347] width 1139 height 695
click at [615, 247] on input "[PHONE_NUMBER]" at bounding box center [590, 248] width 206 height 42
click at [622, 248] on input "[PHONE_NUMBER]" at bounding box center [590, 248] width 206 height 42
click at [625, 248] on input "[PHONE_NUMBER]" at bounding box center [590, 248] width 206 height 42
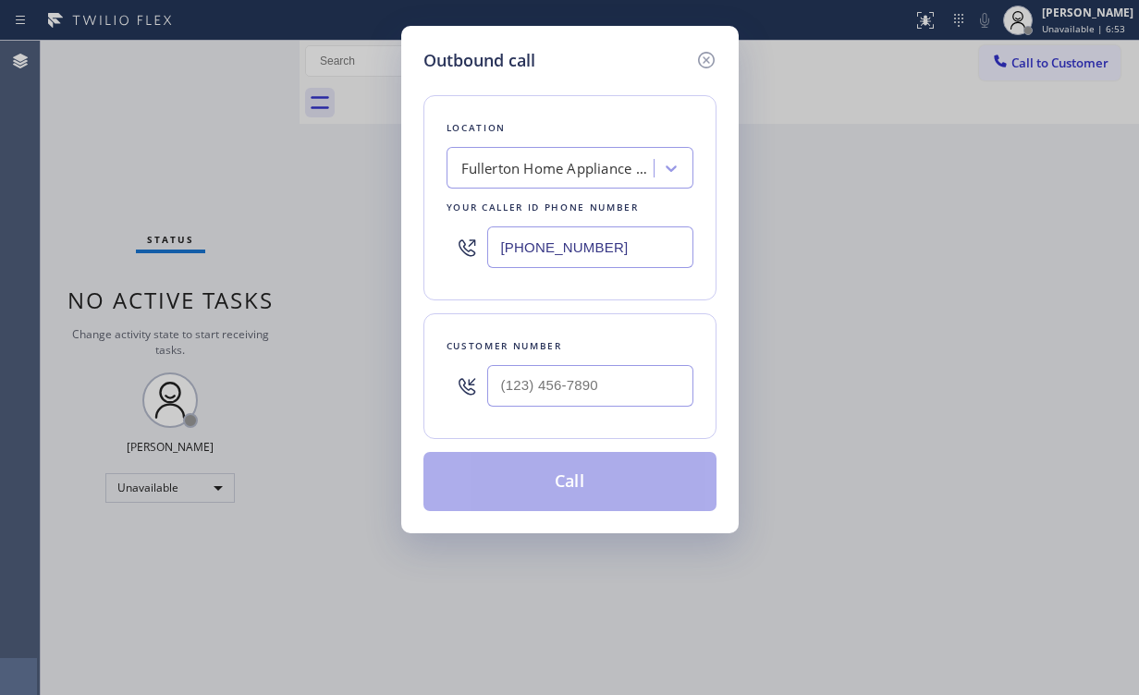
click at [623, 247] on input "[PHONE_NUMBER]" at bounding box center [590, 248] width 206 height 42
click at [608, 245] on input "[PHONE_NUMBER]" at bounding box center [590, 248] width 206 height 42
drag, startPoint x: 602, startPoint y: 244, endPoint x: 317, endPoint y: 218, distance: 285.9
click at [370, 227] on div "Outbound call Location [GEOGRAPHIC_DATA] Home Appliance Repair Your caller id p…" at bounding box center [569, 347] width 1139 height 695
paste input "312) 380-0436"
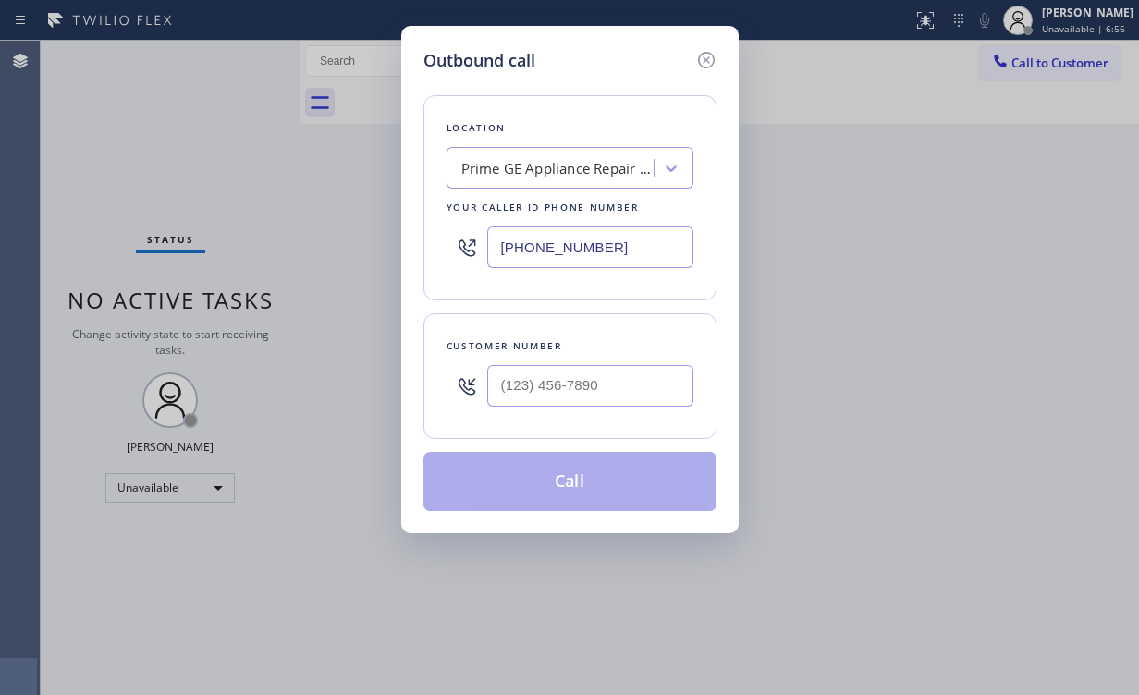
type input "[PHONE_NUMBER]"
click at [620, 371] on input "(___) ___-____" at bounding box center [590, 386] width 206 height 42
paste input "708) 269-3530"
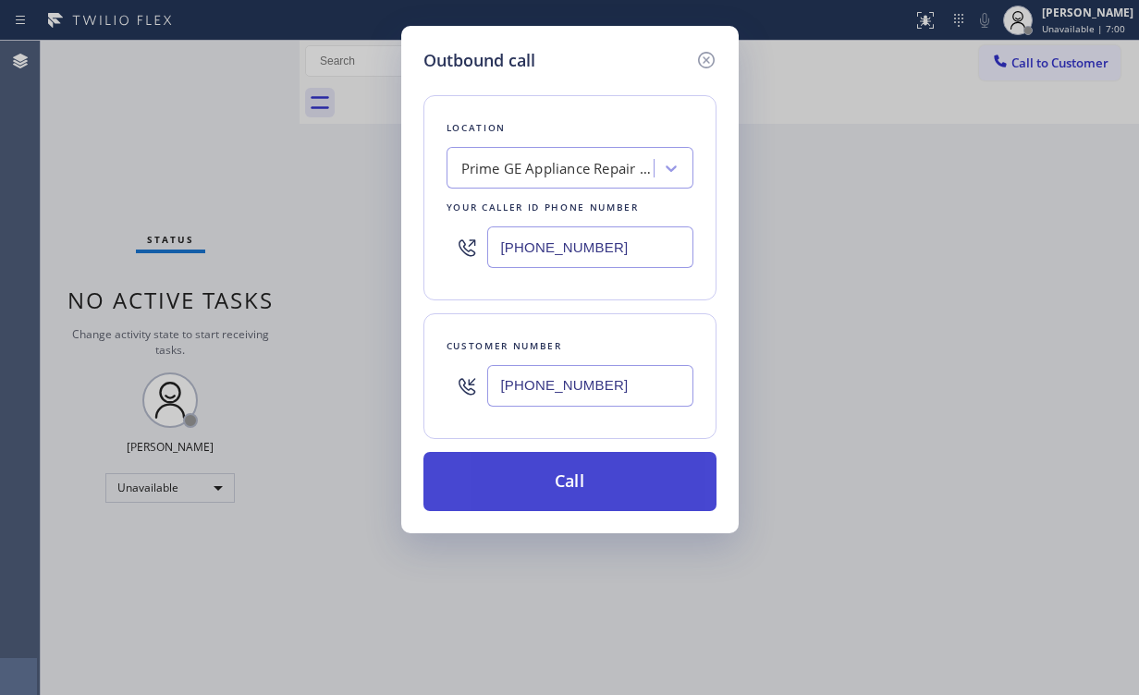
type input "[PHONE_NUMBER]"
click at [554, 469] on button "Call" at bounding box center [569, 481] width 293 height 59
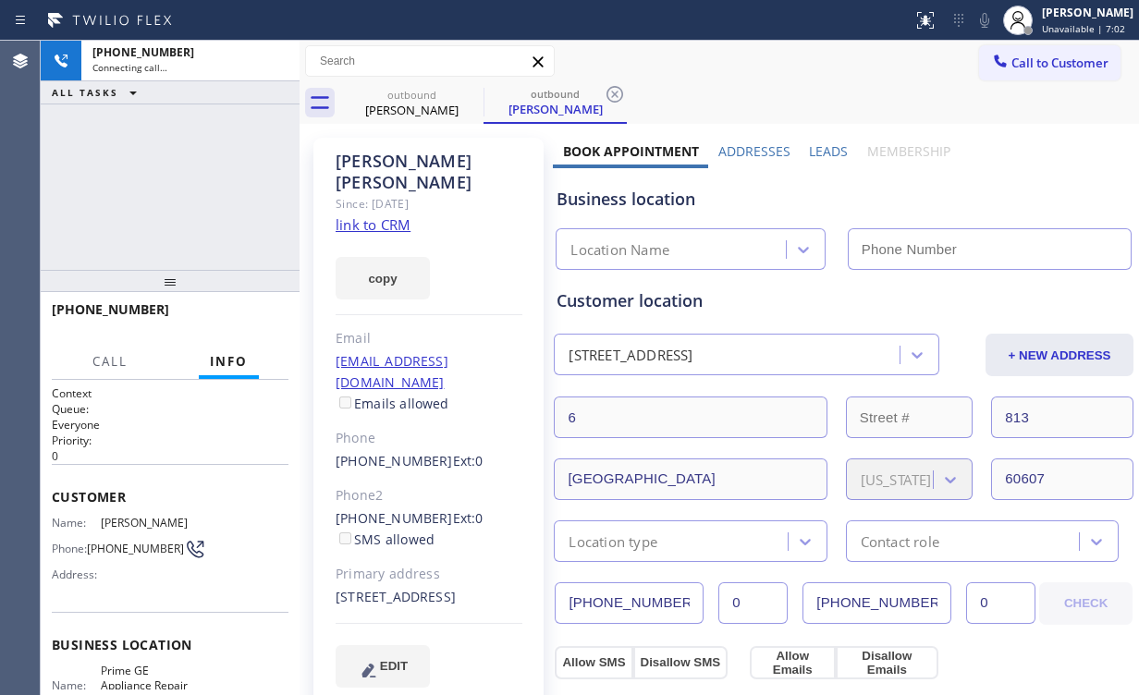
click at [130, 167] on div "[PHONE_NUMBER] Connecting call… ALL TASKS ALL TASKS ACTIVE TASKS TASKS IN WRAP …" at bounding box center [170, 155] width 259 height 229
type input "[PHONE_NUMBER]"
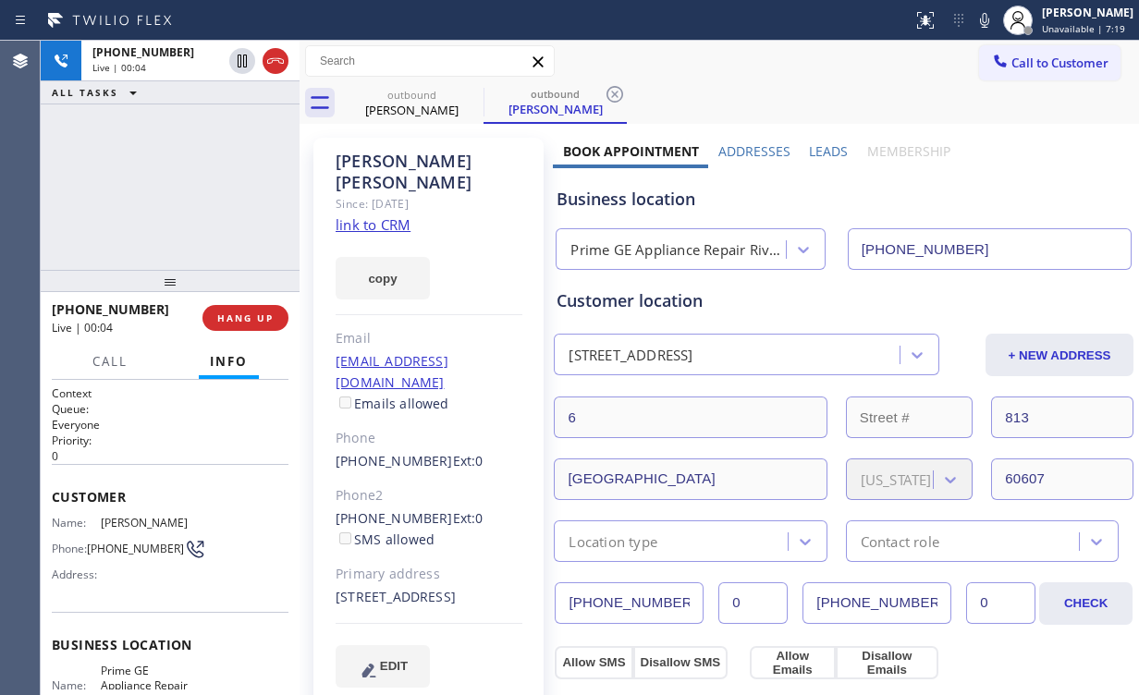
drag, startPoint x: 76, startPoint y: 202, endPoint x: 89, endPoint y: 204, distance: 13.2
click at [77, 202] on div "[PHONE_NUMBER] Live | 00:04 ALL TASKS ALL TASKS ACTIVE TASKS TASKS IN WRAP UP" at bounding box center [170, 155] width 259 height 229
click at [178, 185] on div "[PHONE_NUMBER] Live | 00:09 ALL TASKS ALL TASKS ACTIVE TASKS TASKS IN WRAP UP" at bounding box center [170, 155] width 259 height 229
click at [723, 248] on div "Prime GE Appliance Repair River North" at bounding box center [678, 249] width 216 height 21
click at [643, 213] on div "Business location Prime GE Appliance Repair [GEOGRAPHIC_DATA] [PHONE_NUMBER]" at bounding box center [844, 219] width 582 height 102
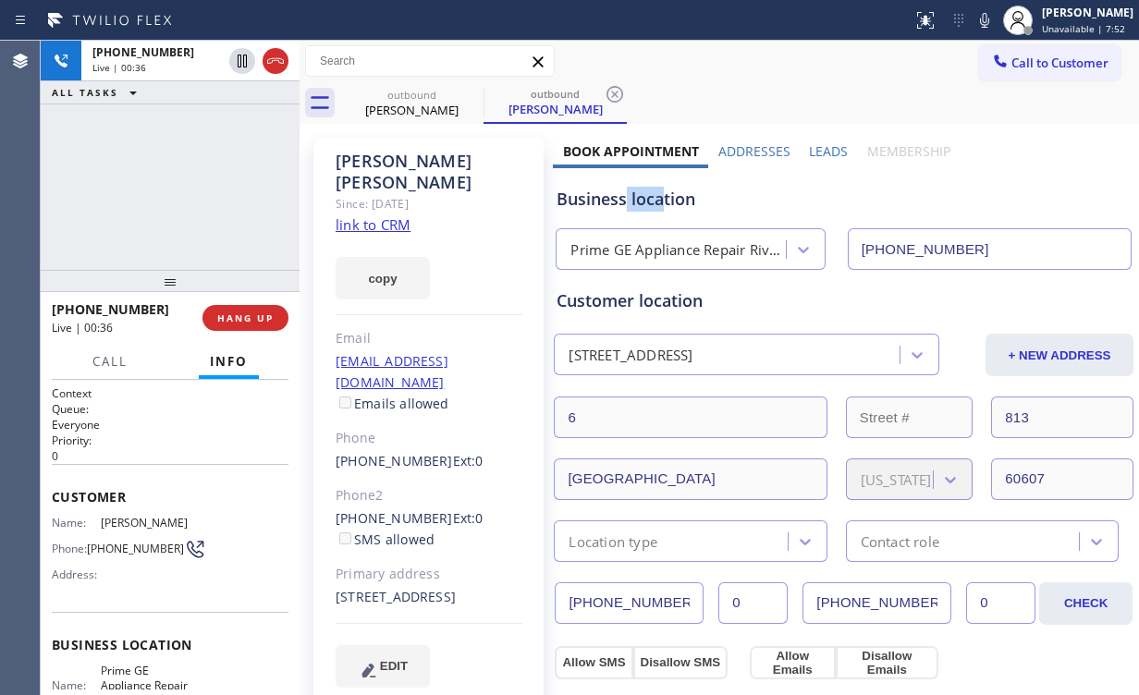
drag, startPoint x: 662, startPoint y: 202, endPoint x: 625, endPoint y: 202, distance: 37.0
click at [625, 202] on div "Business location" at bounding box center [844, 199] width 574 height 25
click at [199, 186] on div "[PHONE_NUMBER] Live | 00:37 ALL TASKS ALL TASKS ACTIVE TASKS TASKS IN WRAP UP" at bounding box center [170, 155] width 259 height 229
click at [191, 185] on div "[PHONE_NUMBER] Live | 00:39 ALL TASKS ALL TASKS ACTIVE TASKS TASKS IN WRAP UP" at bounding box center [170, 155] width 259 height 229
click at [191, 185] on div "[PHONE_NUMBER] Live | 00:40 ALL TASKS ALL TASKS ACTIVE TASKS TASKS IN WRAP UP" at bounding box center [170, 155] width 259 height 229
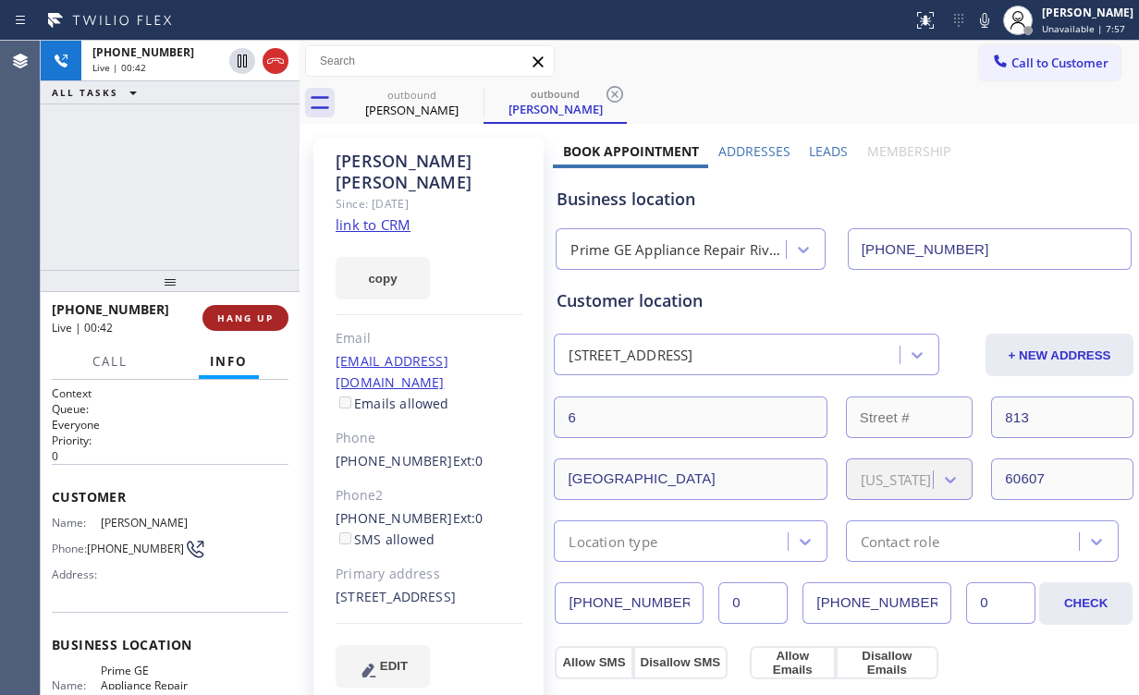
click at [239, 325] on button "HANG UP" at bounding box center [245, 318] width 86 height 26
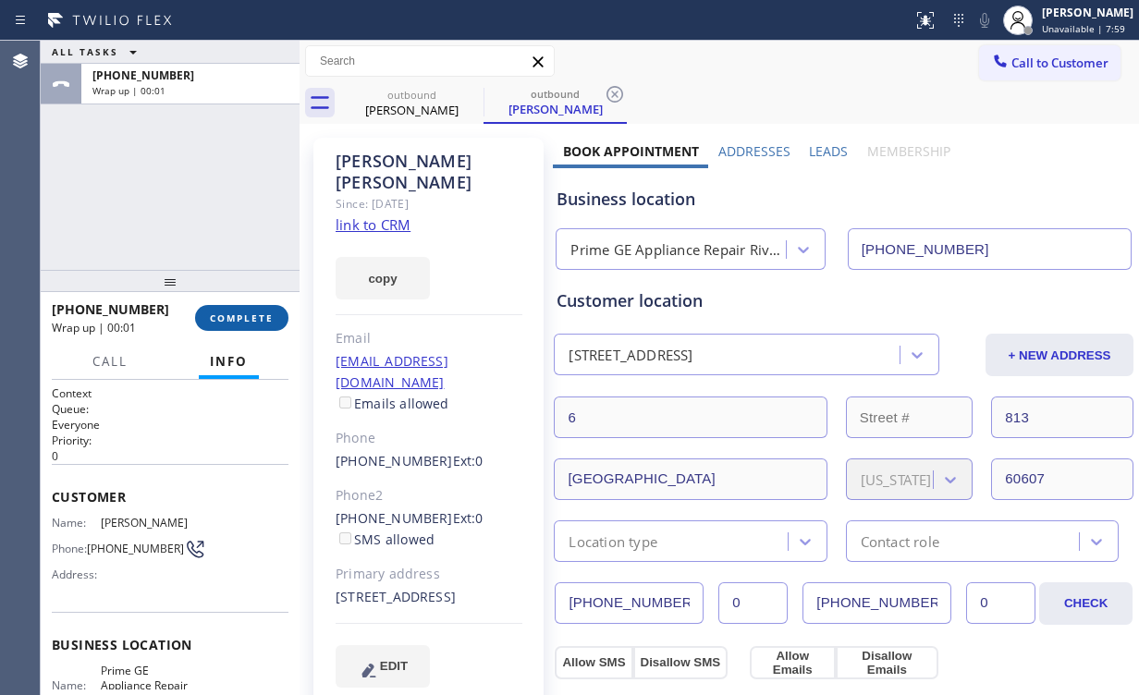
click at [239, 325] on button "COMPLETE" at bounding box center [241, 318] width 93 height 26
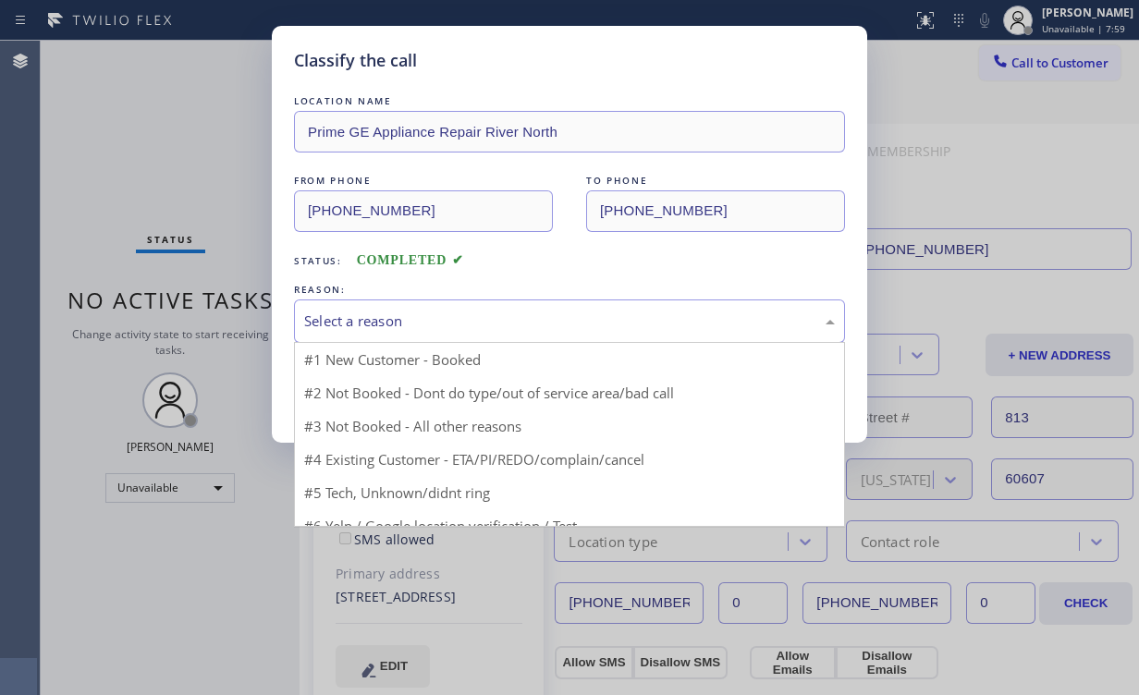
click at [377, 318] on div "Select a reason" at bounding box center [569, 321] width 531 height 21
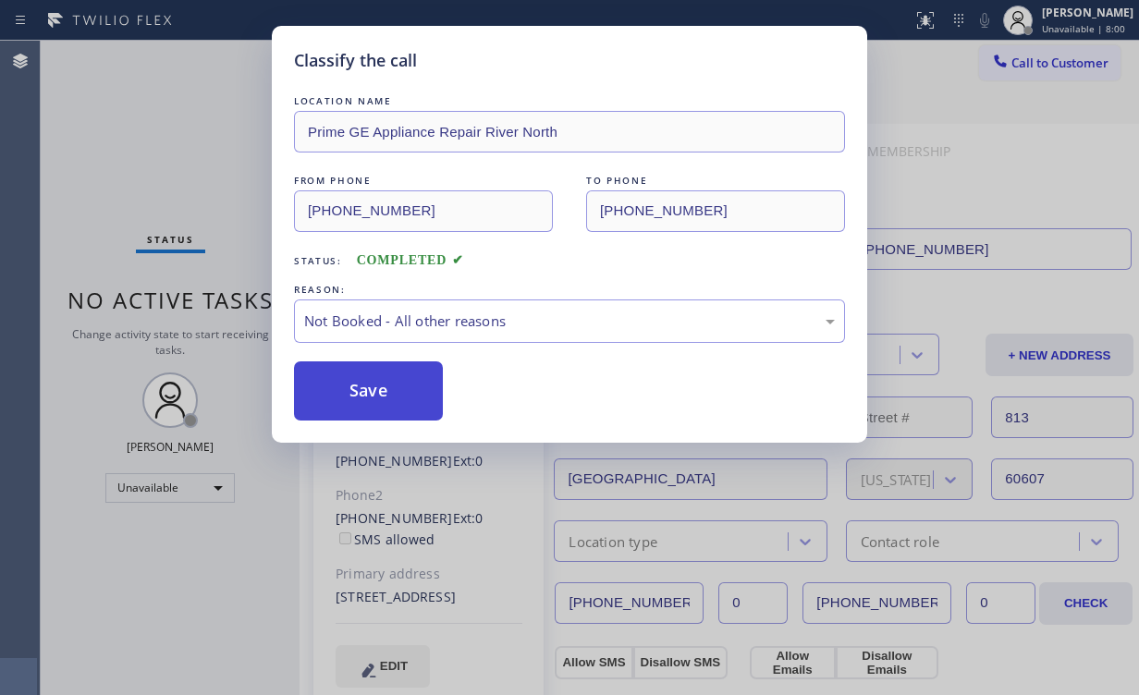
click at [374, 395] on button "Save" at bounding box center [368, 391] width 149 height 59
click at [186, 127] on div "Classify the call LOCATION NAME Prime GE Appliance Repair River North FROM PHON…" at bounding box center [569, 347] width 1139 height 695
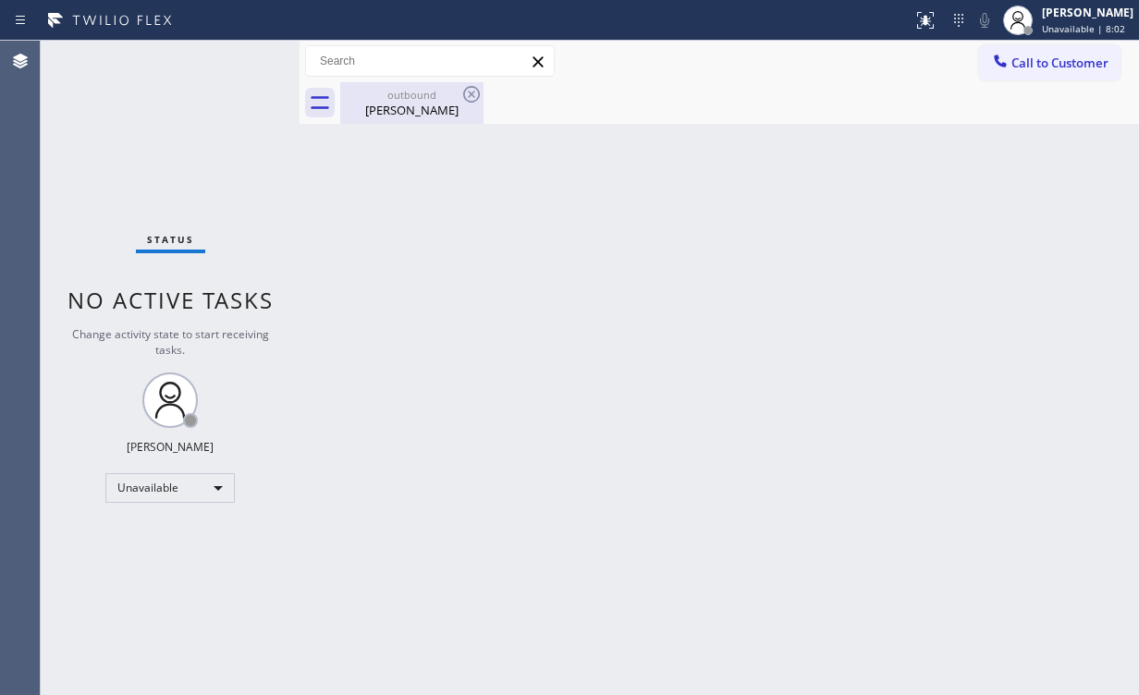
drag, startPoint x: 403, startPoint y: 111, endPoint x: 456, endPoint y: 99, distance: 54.1
click at [405, 111] on div "[PERSON_NAME]" at bounding box center [412, 110] width 140 height 17
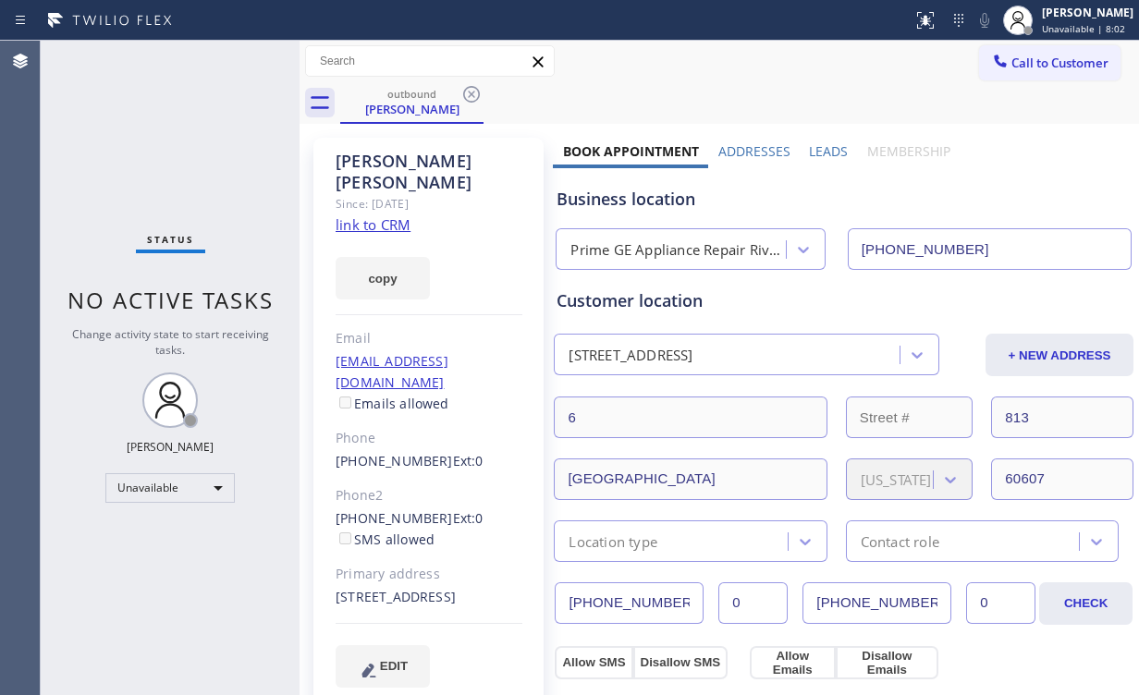
drag, startPoint x: 467, startPoint y: 92, endPoint x: 229, endPoint y: 129, distance: 240.6
click at [468, 92] on icon at bounding box center [471, 94] width 22 height 22
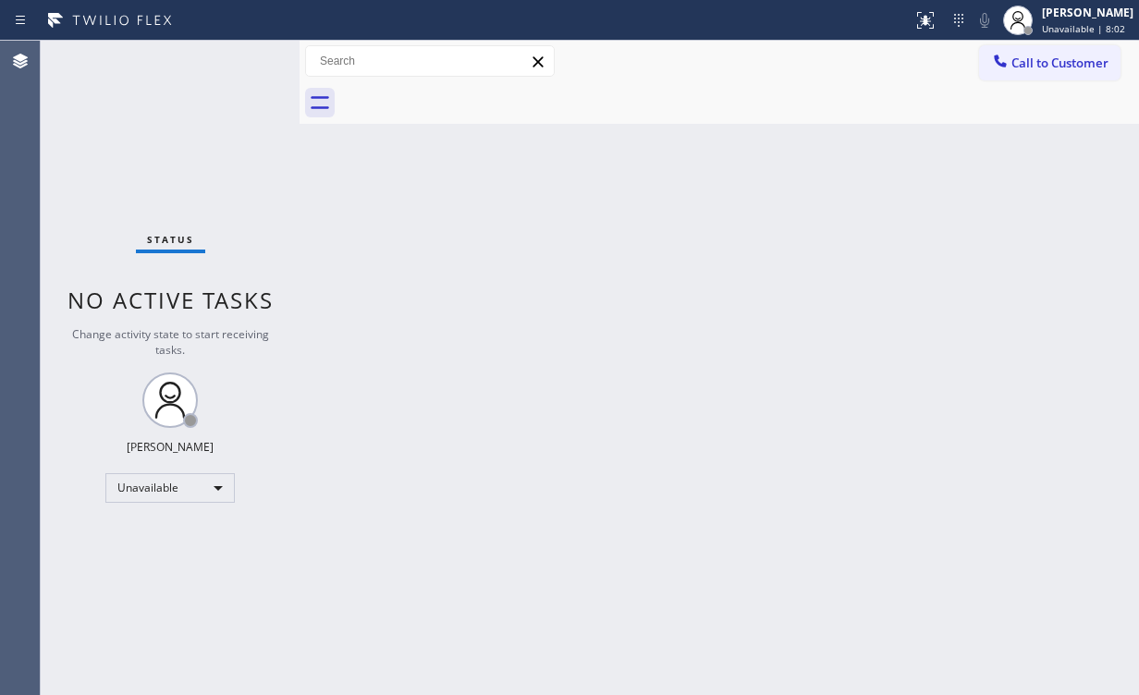
click at [190, 118] on div "Status No active tasks Change activity state to start receiving tasks. [PERSON_…" at bounding box center [170, 368] width 259 height 655
click at [1002, 71] on div at bounding box center [1000, 63] width 22 height 22
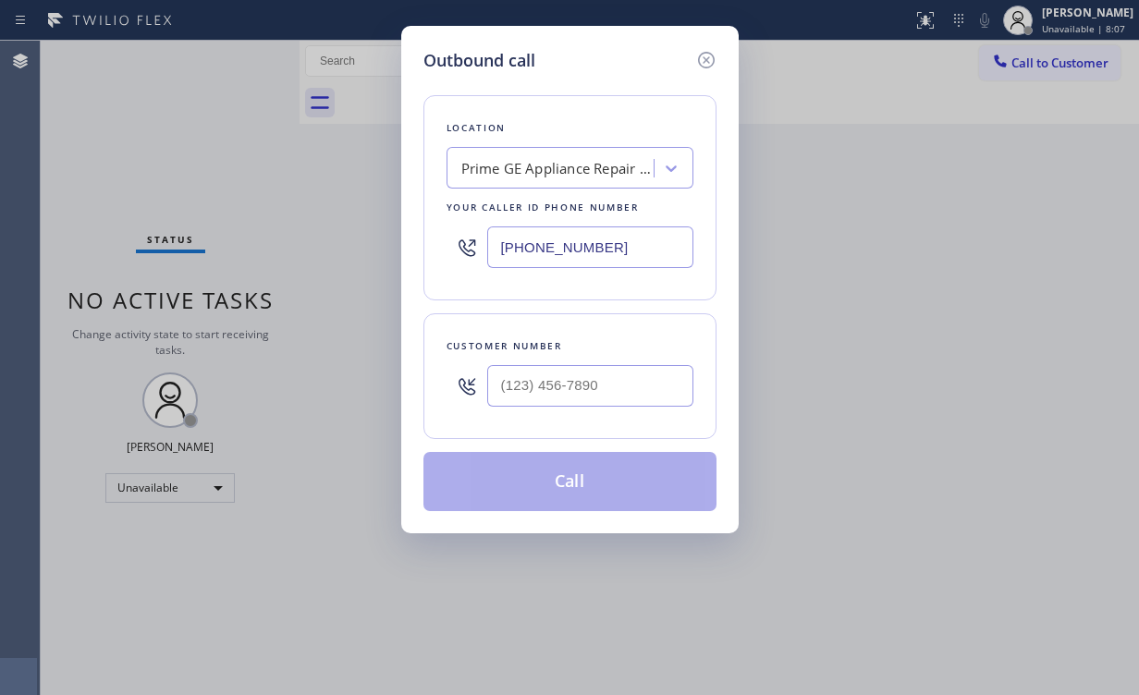
drag, startPoint x: 634, startPoint y: 234, endPoint x: 388, endPoint y: 208, distance: 247.3
click at [411, 229] on div "Outbound call Location Prime GE Appliance Repair [GEOGRAPHIC_DATA] Your caller …" at bounding box center [569, 280] width 337 height 508
paste input "415) 996-1314"
type input "[PHONE_NUMBER]"
click at [607, 399] on input "(___) ___-____" at bounding box center [590, 386] width 206 height 42
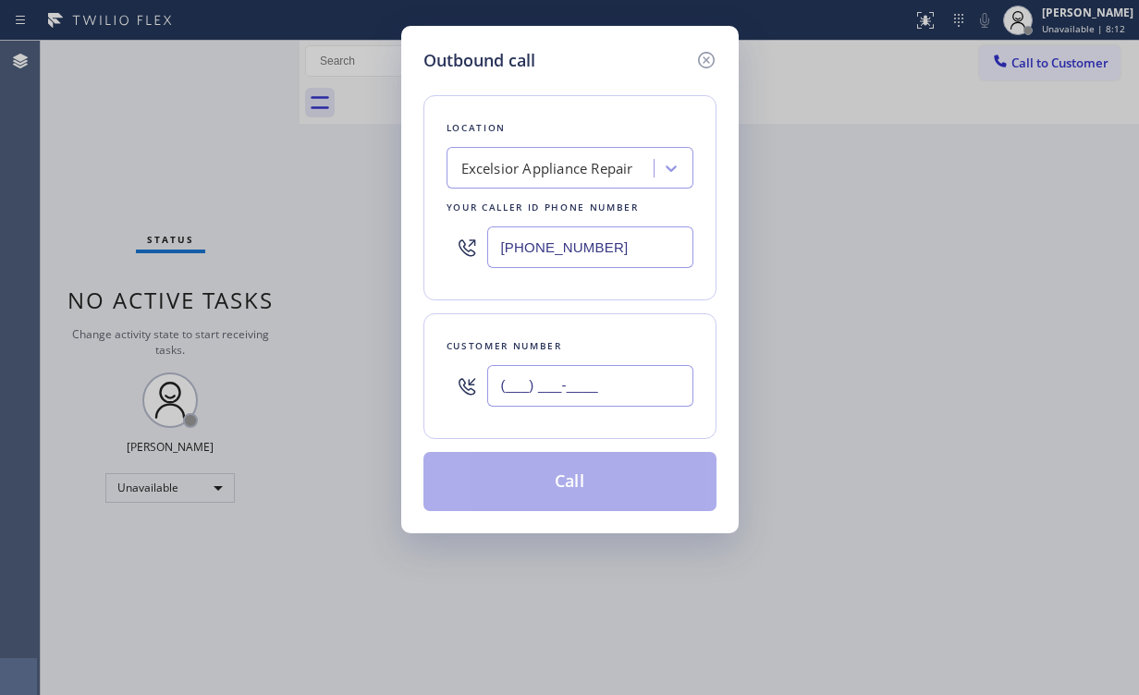
paste input "415) 994-8903"
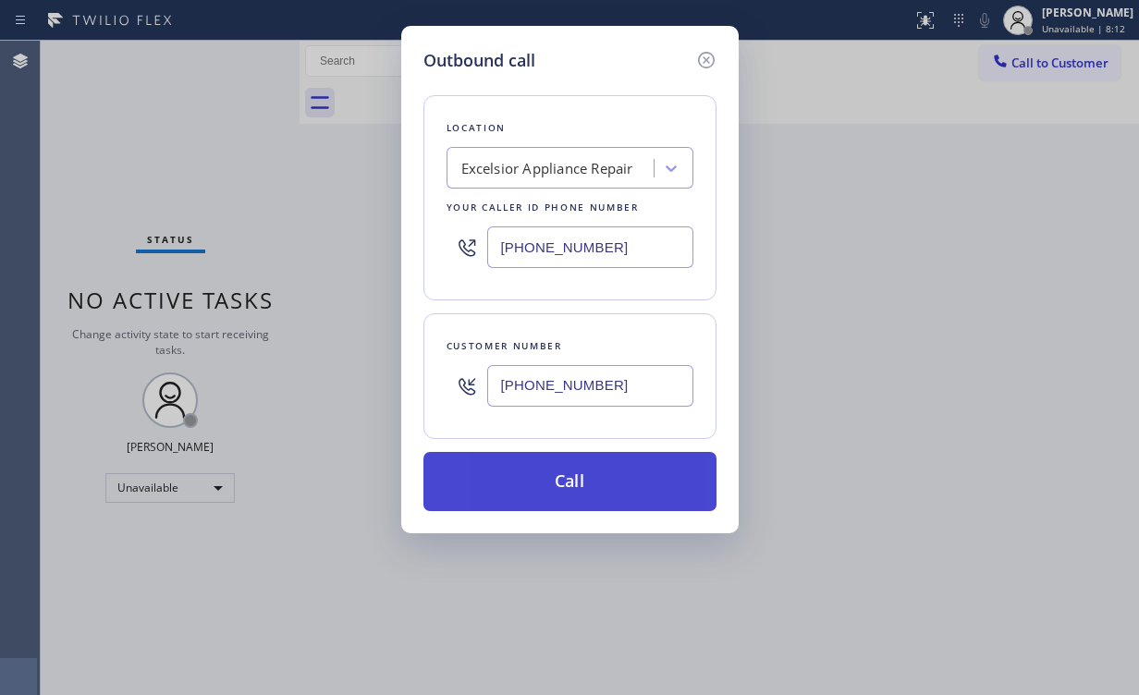
type input "[PHONE_NUMBER]"
click at [577, 495] on button "Call" at bounding box center [569, 481] width 293 height 59
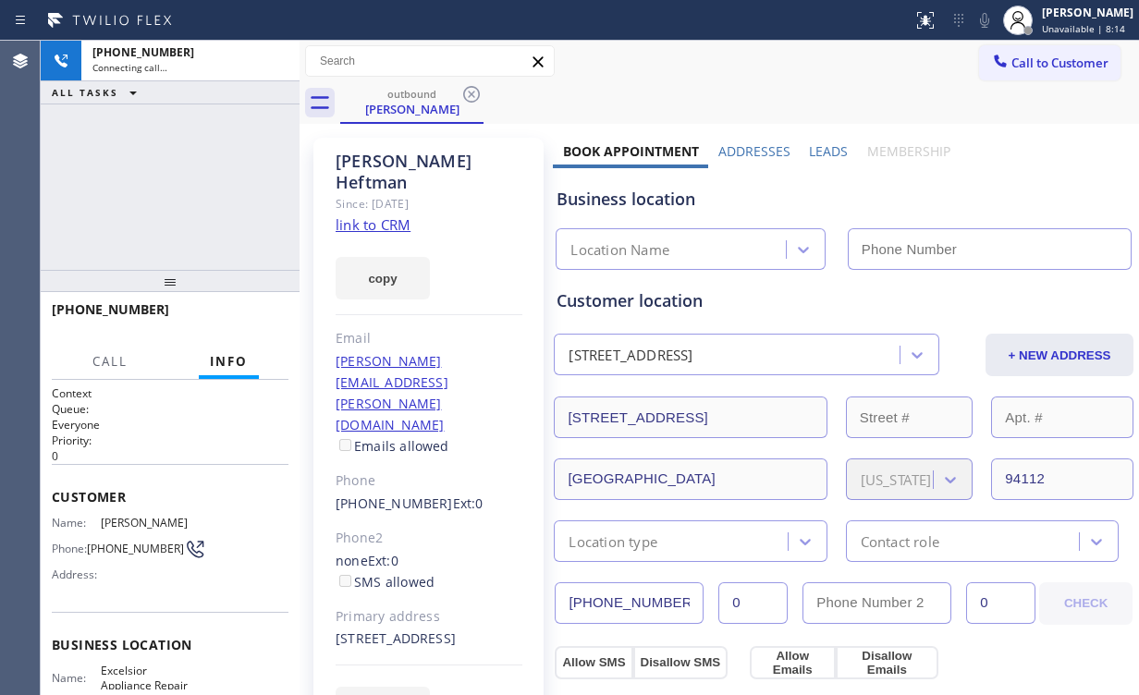
click at [188, 163] on div "[PHONE_NUMBER] Connecting call… ALL TASKS ALL TASKS ACTIVE TASKS TASKS IN WRAP …" at bounding box center [170, 155] width 259 height 229
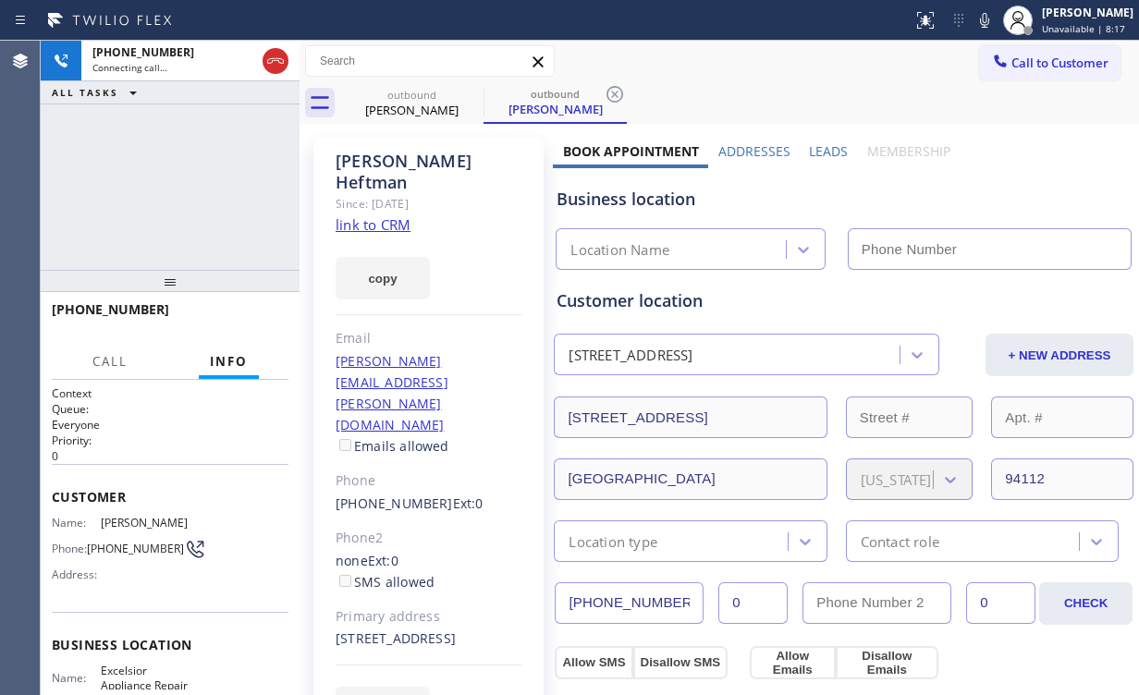
type input "[PHONE_NUMBER]"
click at [378, 215] on link "link to CRM" at bounding box center [373, 224] width 75 height 18
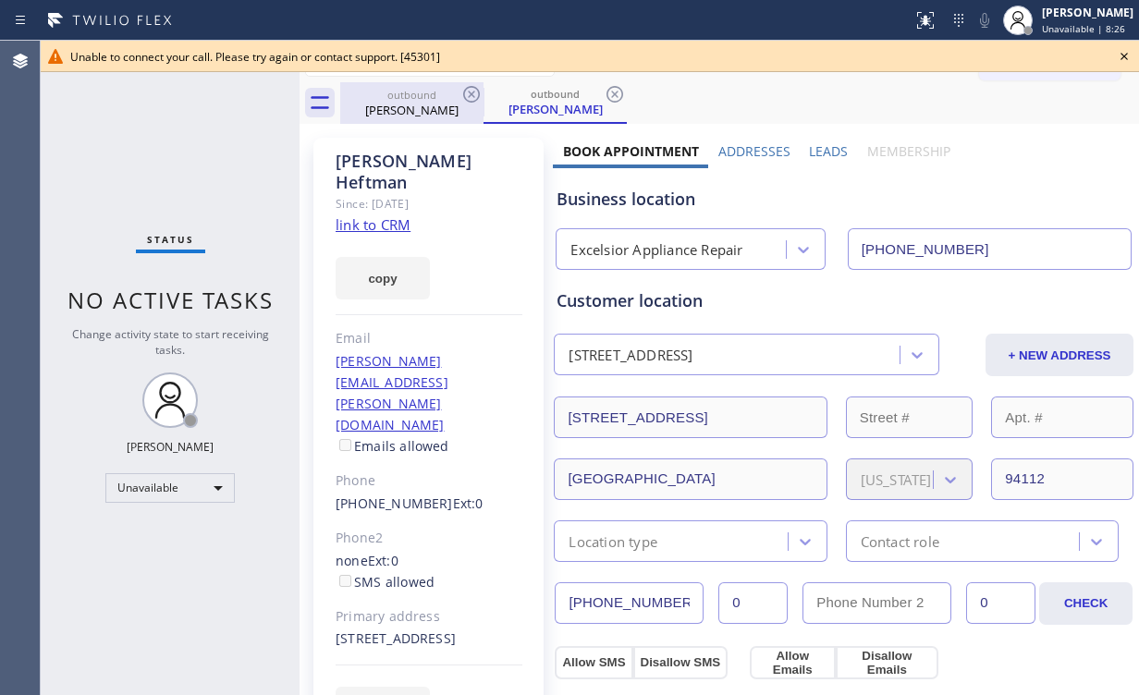
drag, startPoint x: 374, startPoint y: 107, endPoint x: 443, endPoint y: 89, distance: 71.8
click at [374, 107] on div "[PERSON_NAME]" at bounding box center [412, 110] width 140 height 17
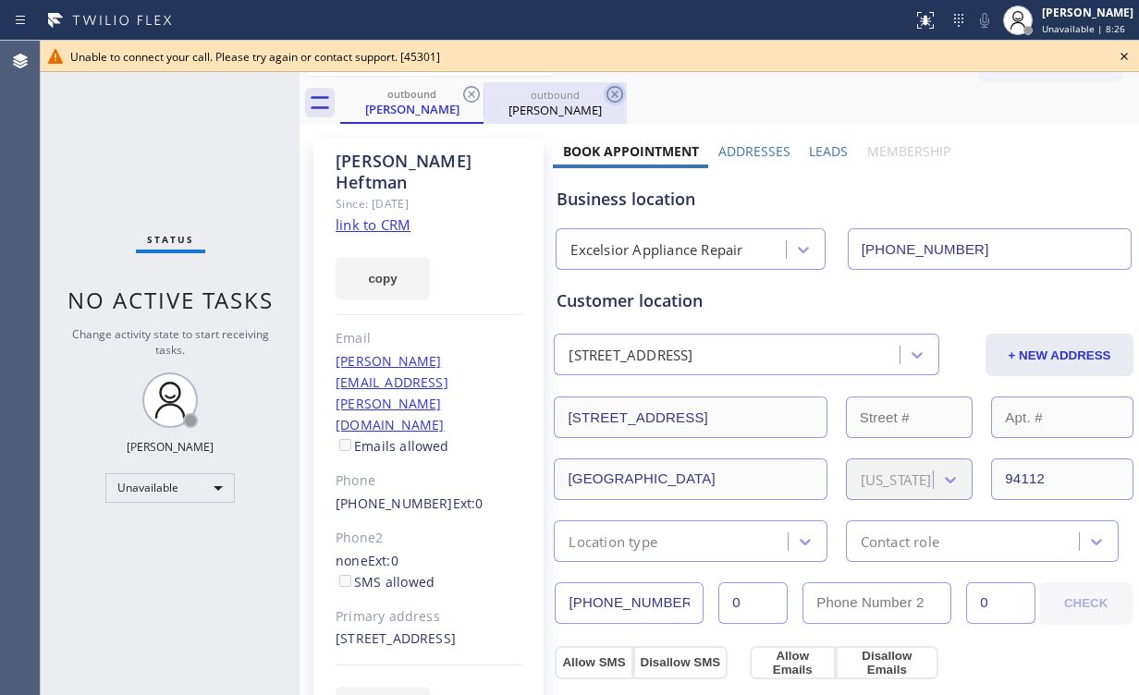
click at [473, 89] on icon at bounding box center [471, 94] width 22 height 22
click at [604, 89] on icon at bounding box center [615, 94] width 22 height 22
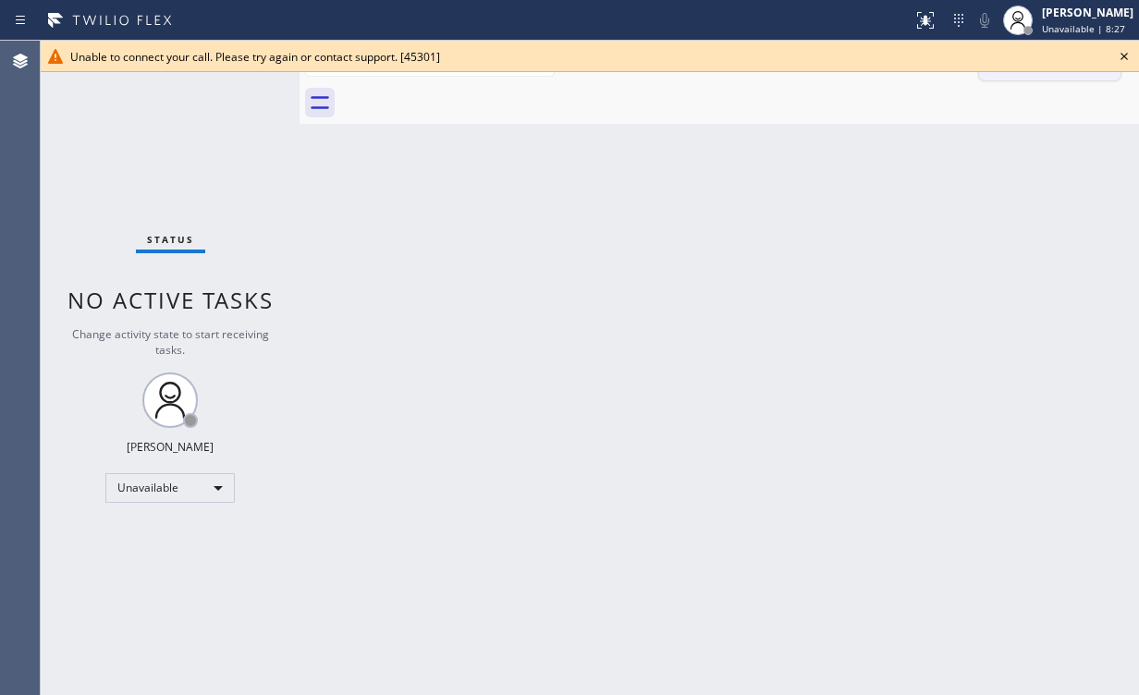
drag, startPoint x: 1128, startPoint y: 55, endPoint x: 1032, endPoint y: 67, distance: 96.9
click at [1128, 55] on icon at bounding box center [1124, 56] width 22 height 22
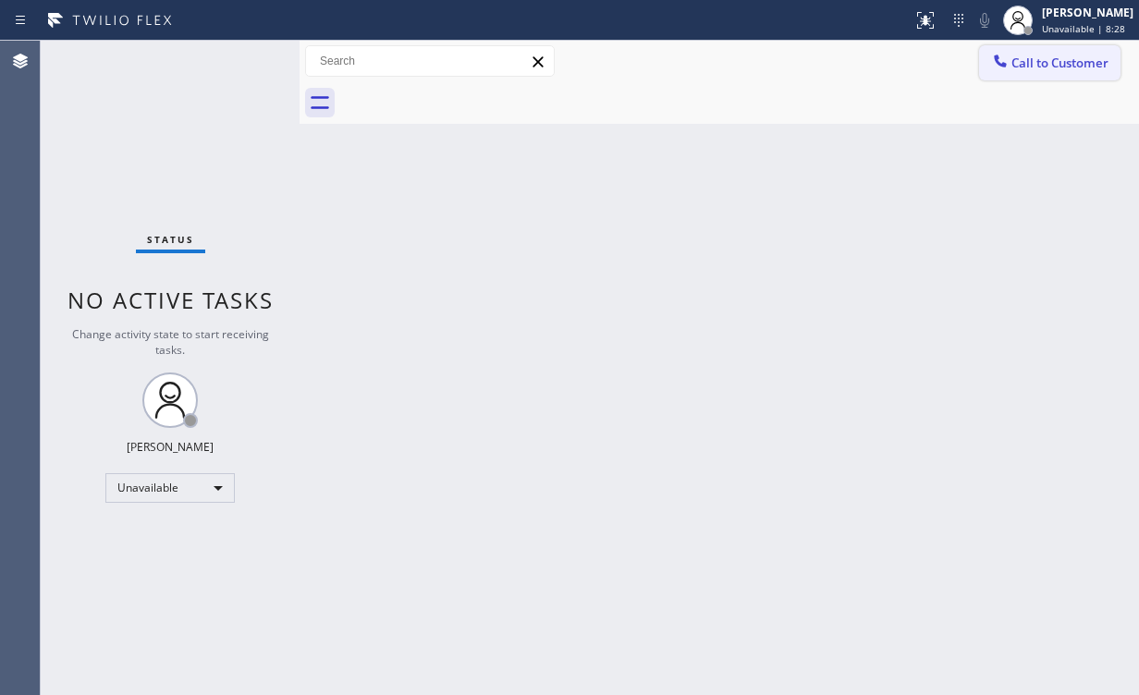
click at [1032, 67] on span "Call to Customer" at bounding box center [1059, 63] width 97 height 17
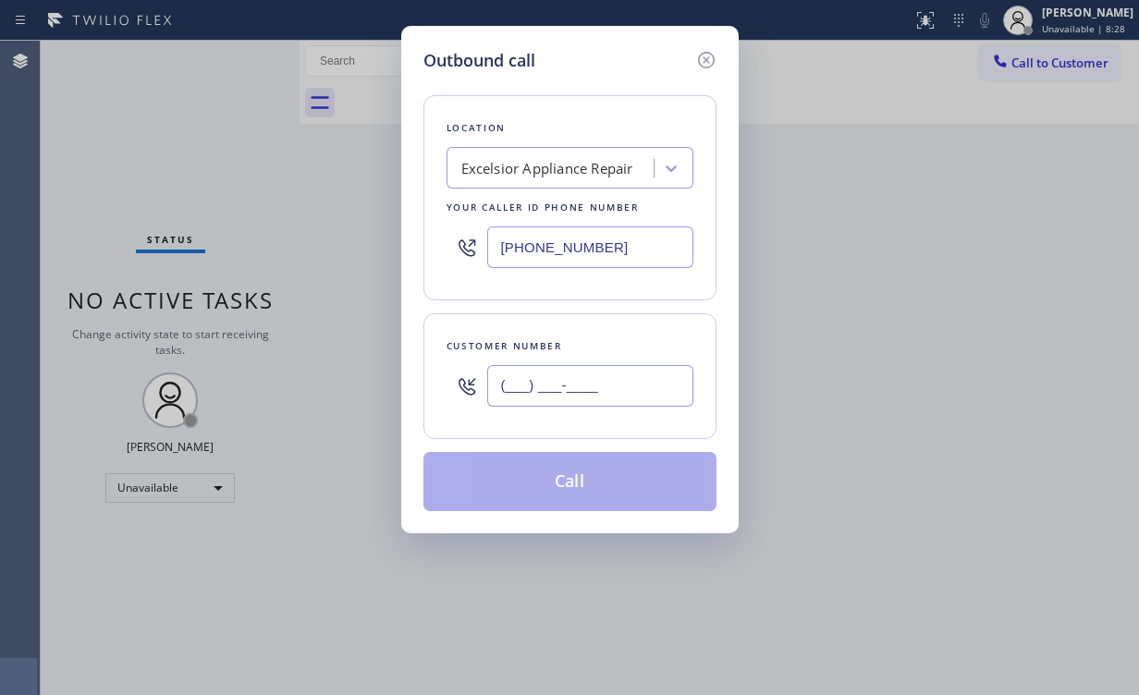
click at [603, 378] on input "(___) ___-____" at bounding box center [590, 386] width 206 height 42
paste input "415) 994-8903"
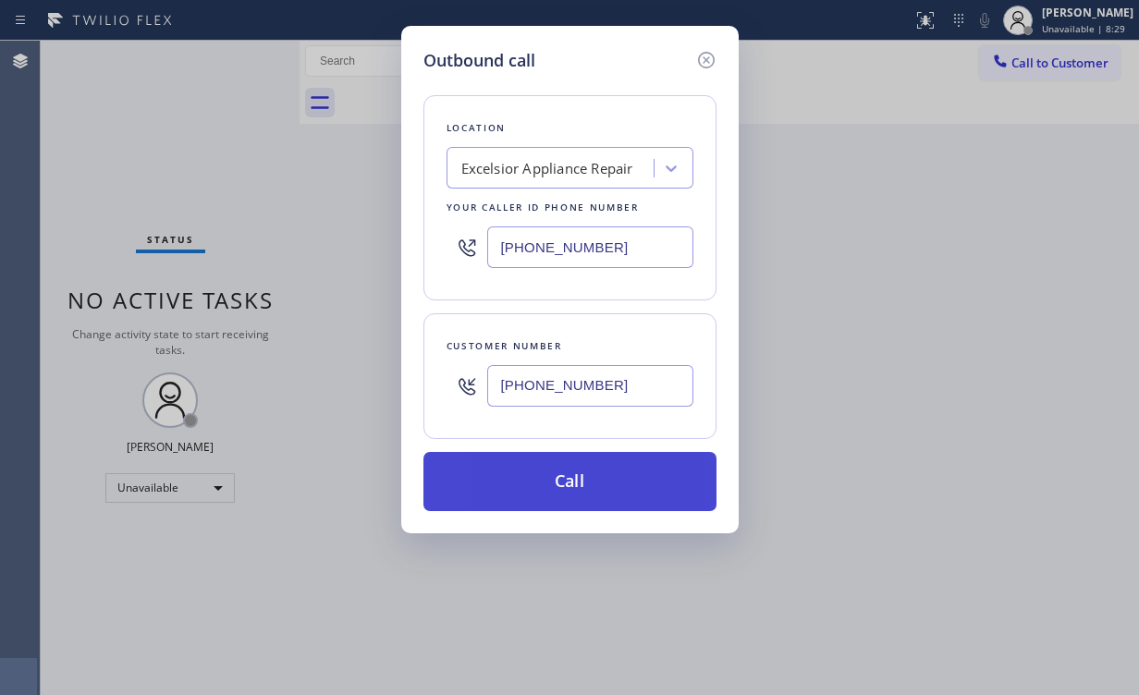
type input "[PHONE_NUMBER]"
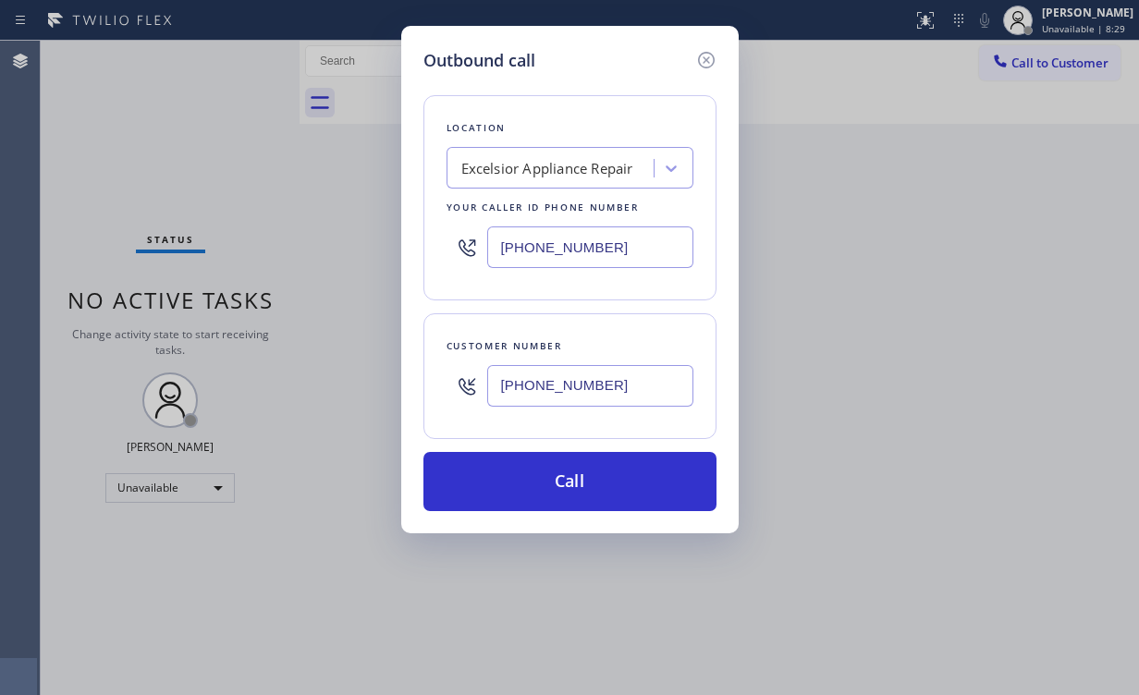
drag, startPoint x: 578, startPoint y: 483, endPoint x: 503, endPoint y: 581, distance: 123.3
click at [577, 483] on button "Call" at bounding box center [569, 481] width 293 height 59
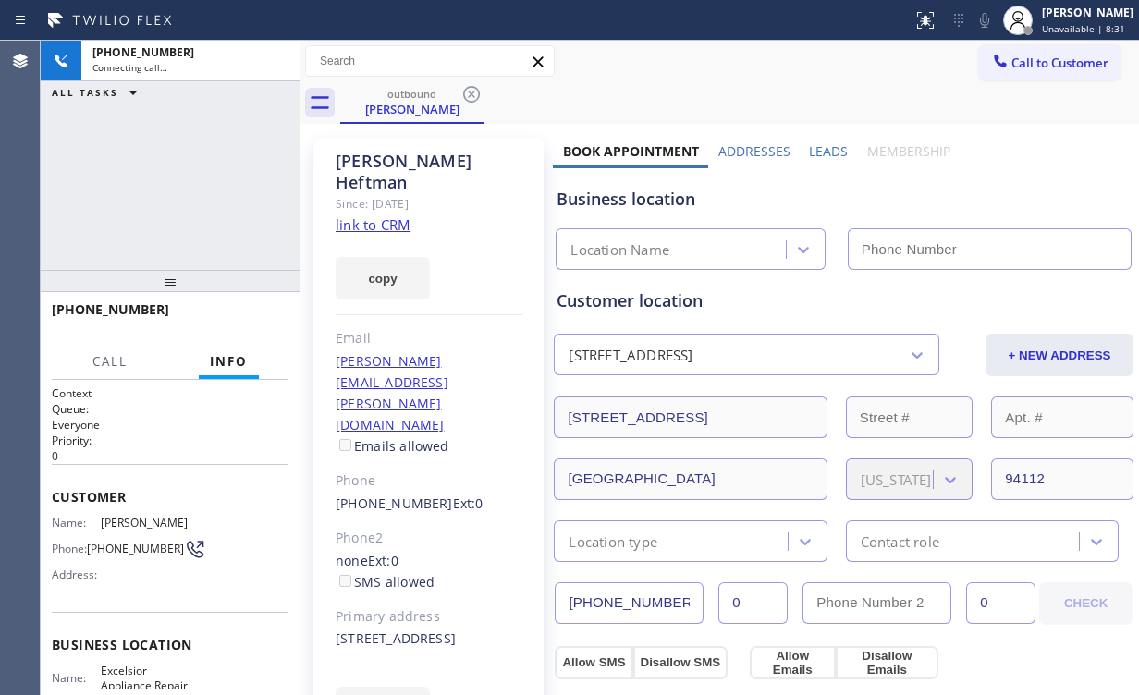
click at [155, 162] on div "[PHONE_NUMBER] Connecting call… ALL TASKS ALL TASKS ACTIVE TASKS TASKS IN WRAP …" at bounding box center [170, 155] width 259 height 229
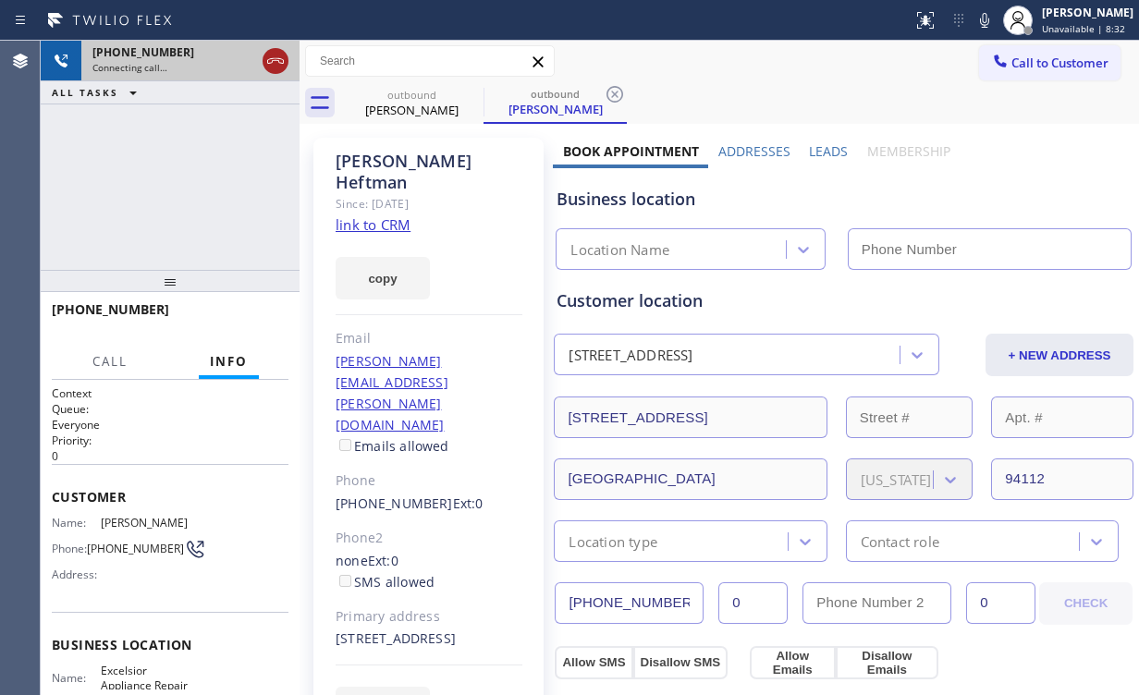
click at [263, 64] on div at bounding box center [276, 61] width 26 height 22
drag, startPoint x: 241, startPoint y: 241, endPoint x: 340, endPoint y: 159, distance: 128.7
click at [241, 239] on div "[PHONE_NUMBER] Connecting call… ALL TASKS ALL TASKS ACTIVE TASKS TASKS IN WRAP …" at bounding box center [170, 155] width 259 height 229
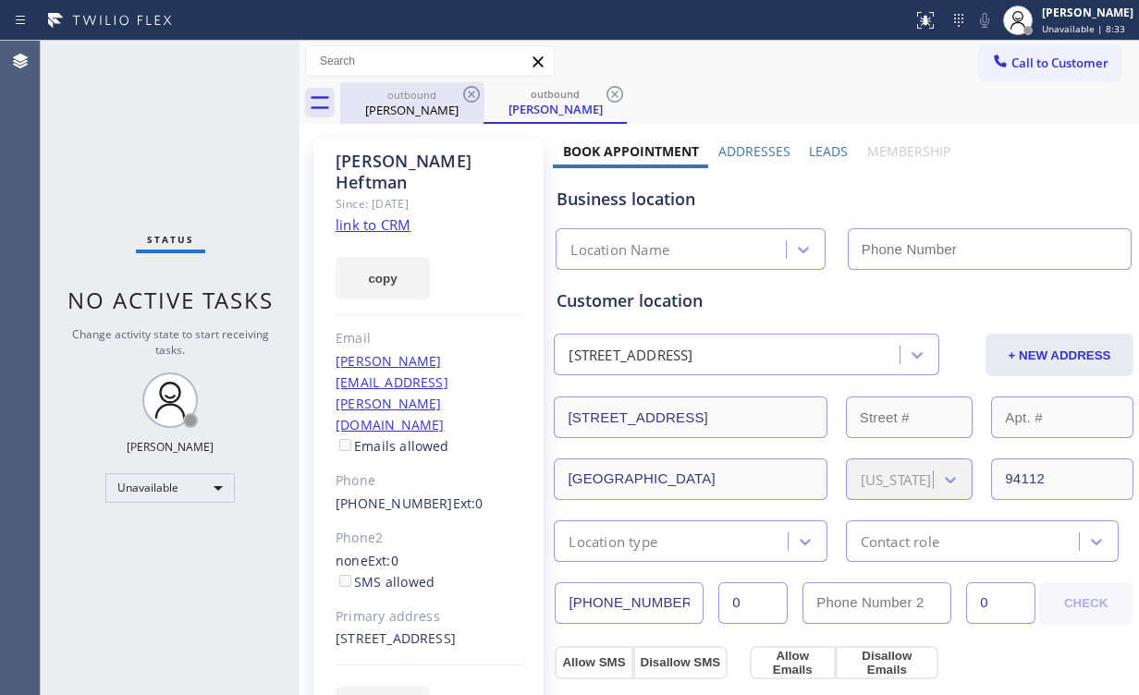
drag, startPoint x: 374, startPoint y: 103, endPoint x: 426, endPoint y: 101, distance: 52.7
click at [378, 103] on div "[PERSON_NAME]" at bounding box center [412, 110] width 140 height 17
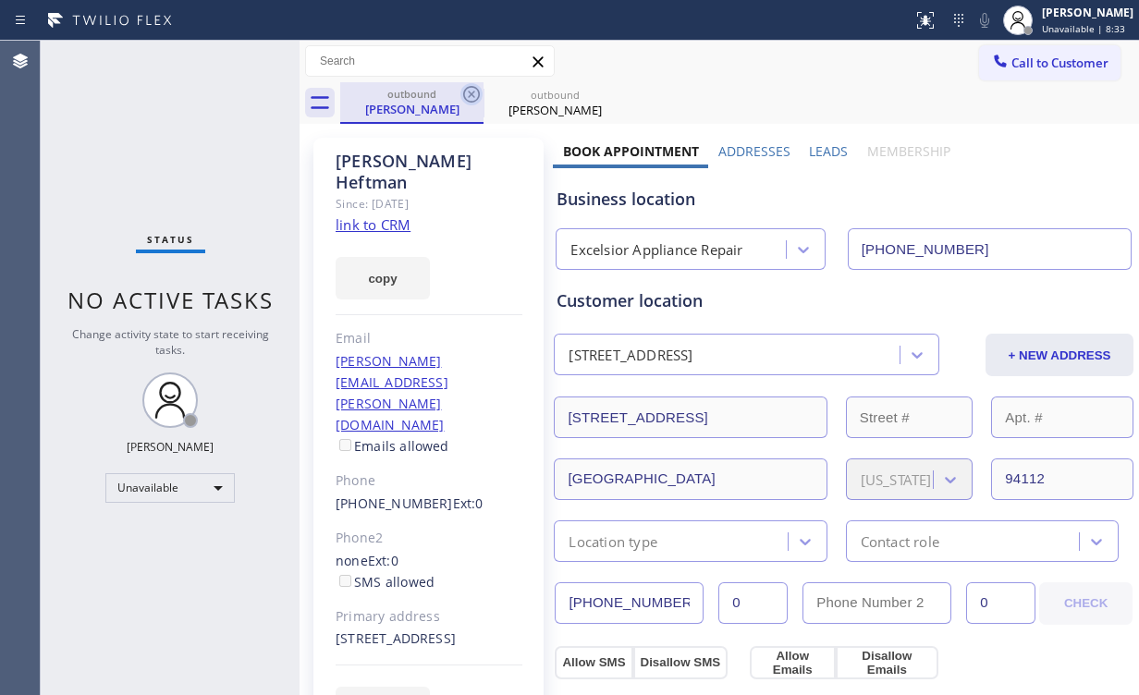
click at [467, 92] on icon at bounding box center [471, 94] width 22 height 22
type input "[PHONE_NUMBER]"
drag, startPoint x: 467, startPoint y: 92, endPoint x: 455, endPoint y: 102, distance: 15.2
click at [0, 0] on icon at bounding box center [0, 0] width 0 height 0
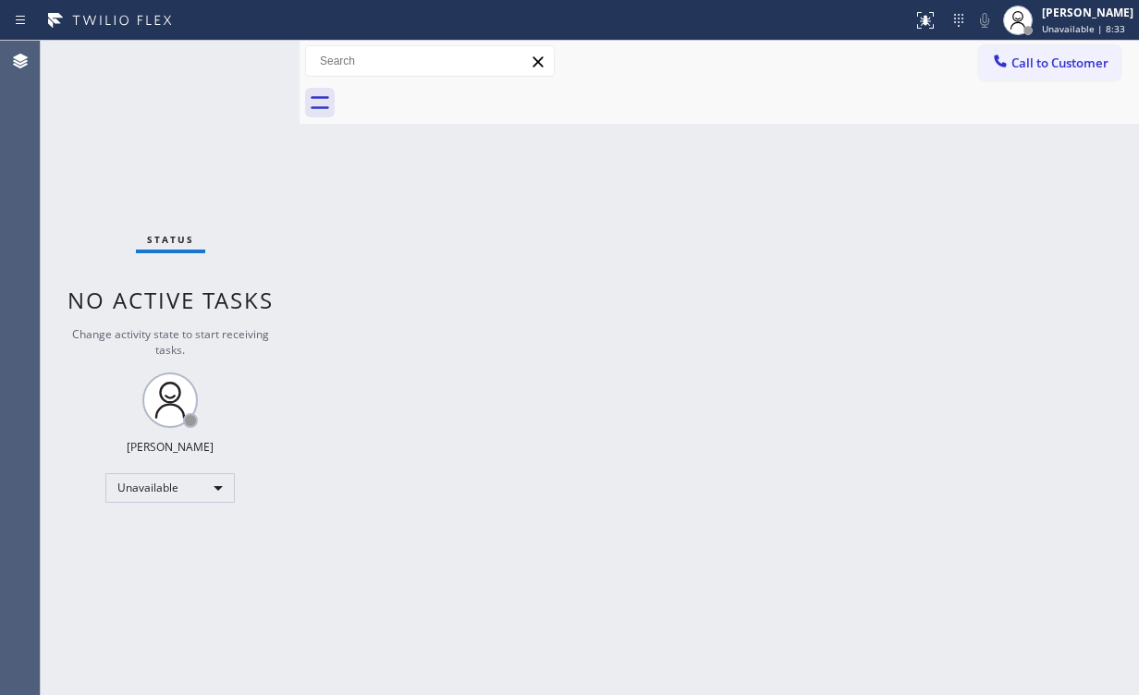
click at [152, 141] on div "Status No active tasks Change activity state to start receiving tasks. [PERSON_…" at bounding box center [170, 368] width 259 height 655
drag, startPoint x: 1036, startPoint y: 55, endPoint x: 922, endPoint y: 107, distance: 125.8
click at [1037, 56] on span "Call to Customer" at bounding box center [1059, 63] width 97 height 17
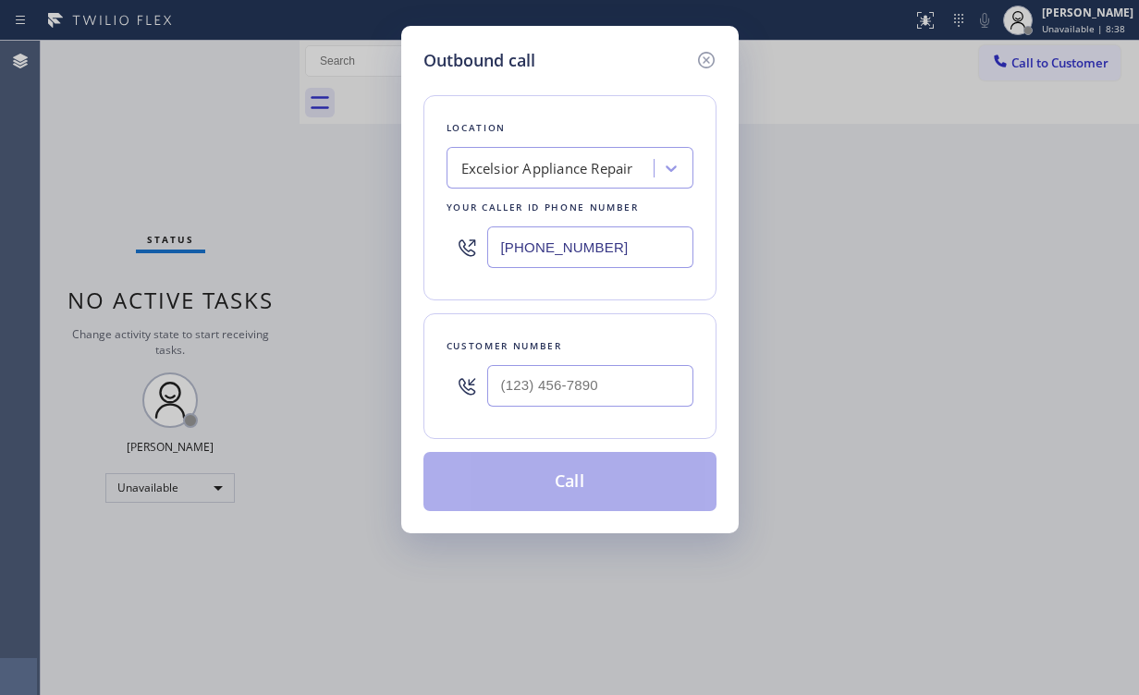
drag, startPoint x: 443, startPoint y: 222, endPoint x: 300, endPoint y: 206, distance: 143.2
click at [347, 209] on div "Outbound call Location Excelsior Appliance Repair Your caller id phone number […" at bounding box center [569, 347] width 1139 height 695
paste input "626) 376-4990"
type input "[PHONE_NUMBER]"
click at [592, 377] on input "(___) ___-____" at bounding box center [590, 386] width 206 height 42
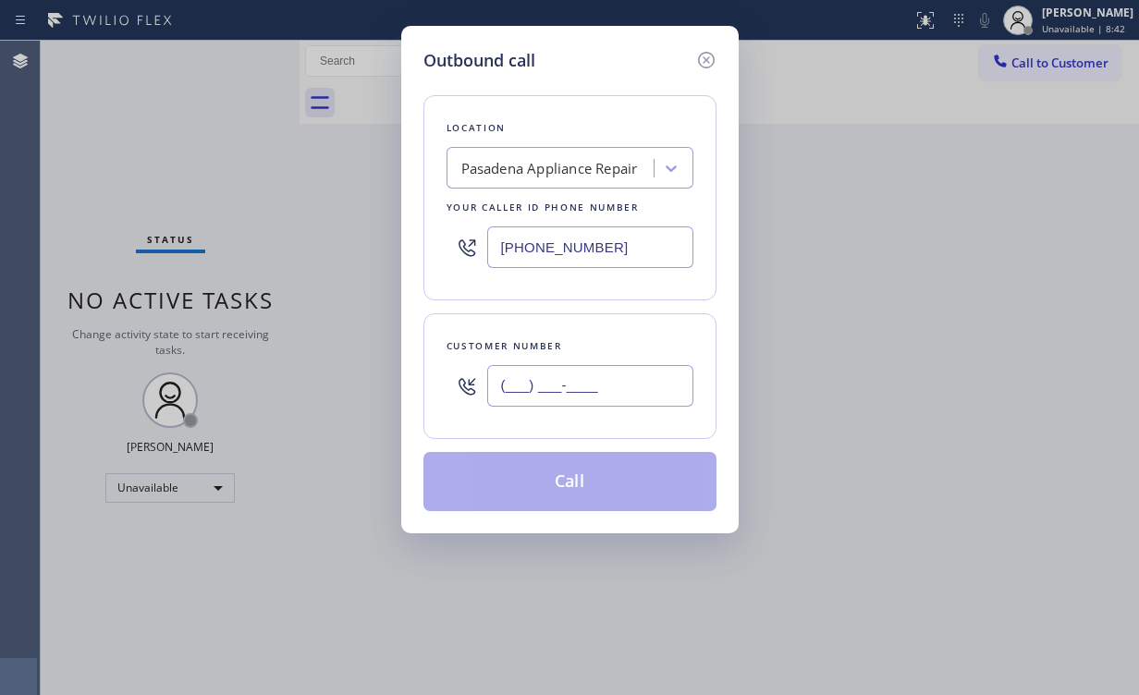
paste input "626) 840-1542"
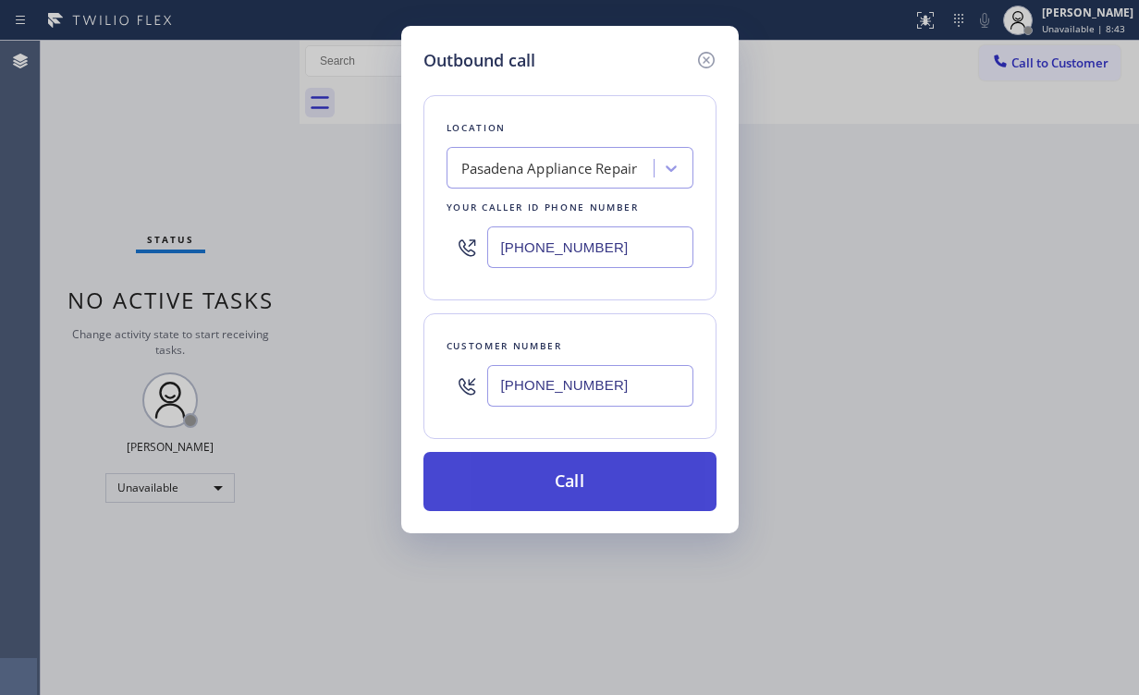
type input "[PHONE_NUMBER]"
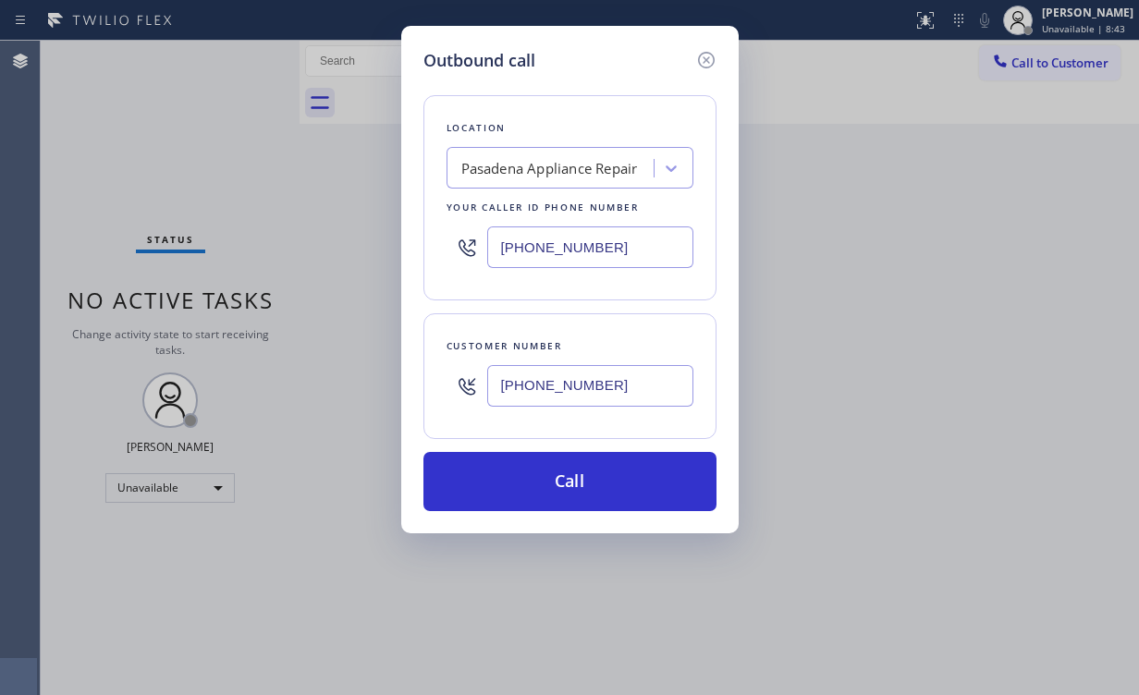
drag, startPoint x: 562, startPoint y: 481, endPoint x: 541, endPoint y: 533, distance: 56.8
click at [561, 481] on button "Call" at bounding box center [569, 481] width 293 height 59
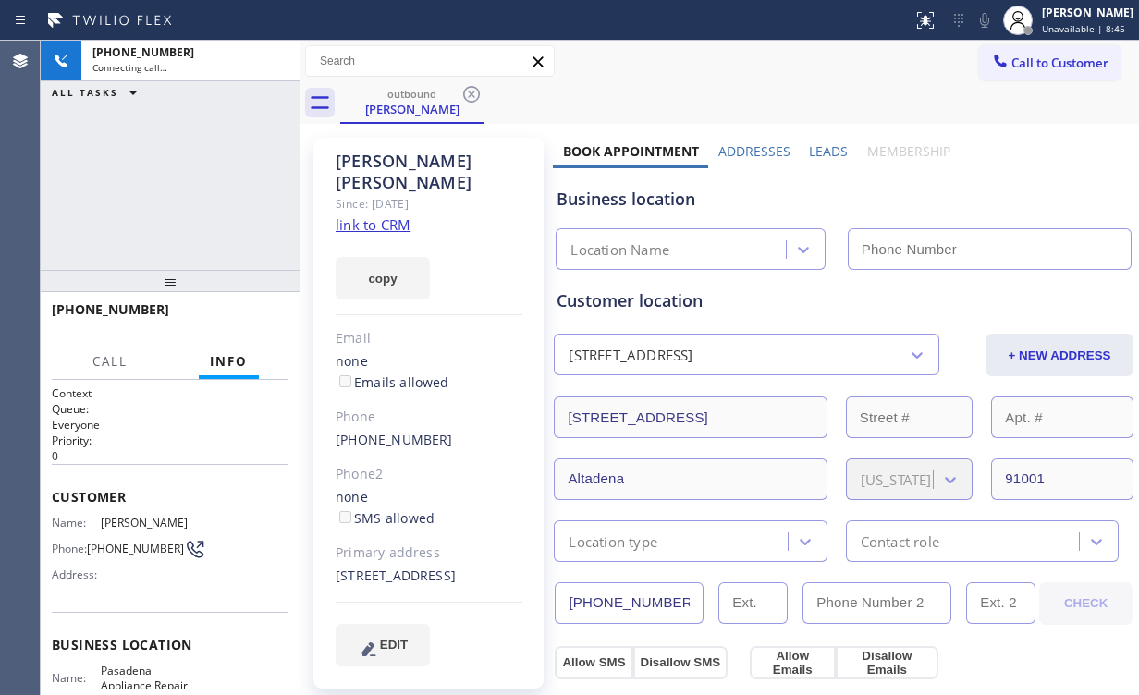
click at [193, 189] on div "[PHONE_NUMBER] Connecting call… ALL TASKS ALL TASKS ACTIVE TASKS TASKS IN WRAP …" at bounding box center [170, 155] width 259 height 229
type input "[PHONE_NUMBER]"
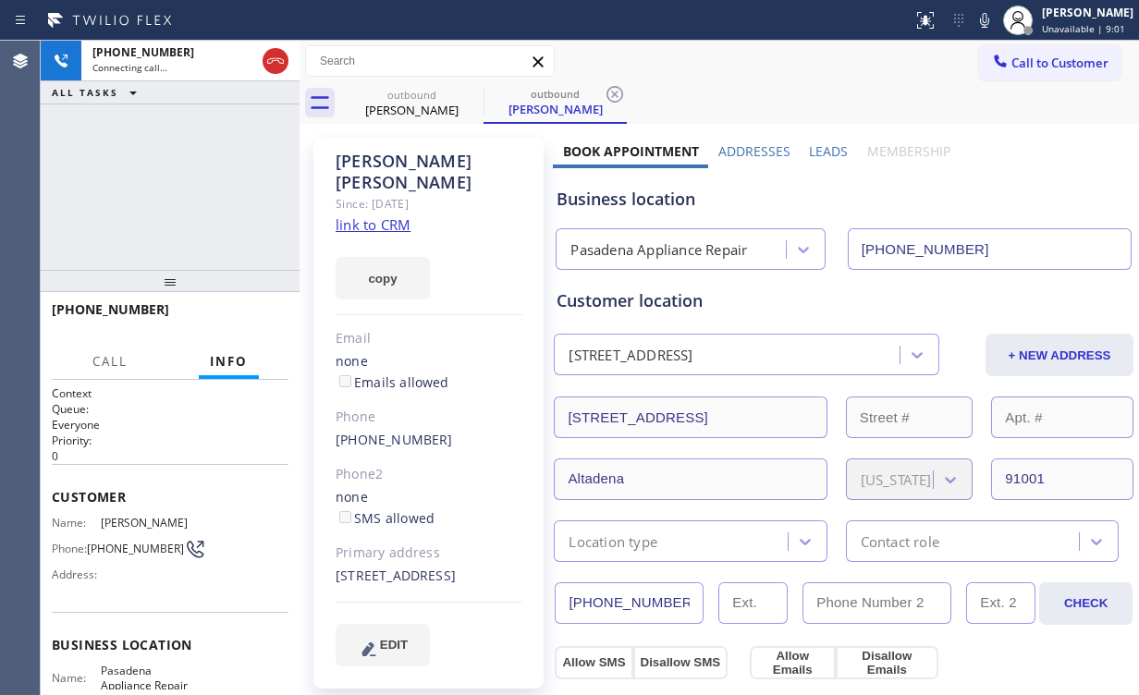
click at [239, 172] on div "[PHONE_NUMBER] Connecting call… ALL TASKS ALL TASKS ACTIVE TASKS TASKS IN WRAP …" at bounding box center [170, 155] width 259 height 229
drag, startPoint x: 592, startPoint y: 301, endPoint x: 631, endPoint y: 305, distance: 39.9
click at [631, 305] on div "Customer location" at bounding box center [844, 300] width 574 height 25
click at [658, 304] on div "Customer location" at bounding box center [844, 300] width 574 height 25
drag, startPoint x: 668, startPoint y: 302, endPoint x: 589, endPoint y: 300, distance: 79.6
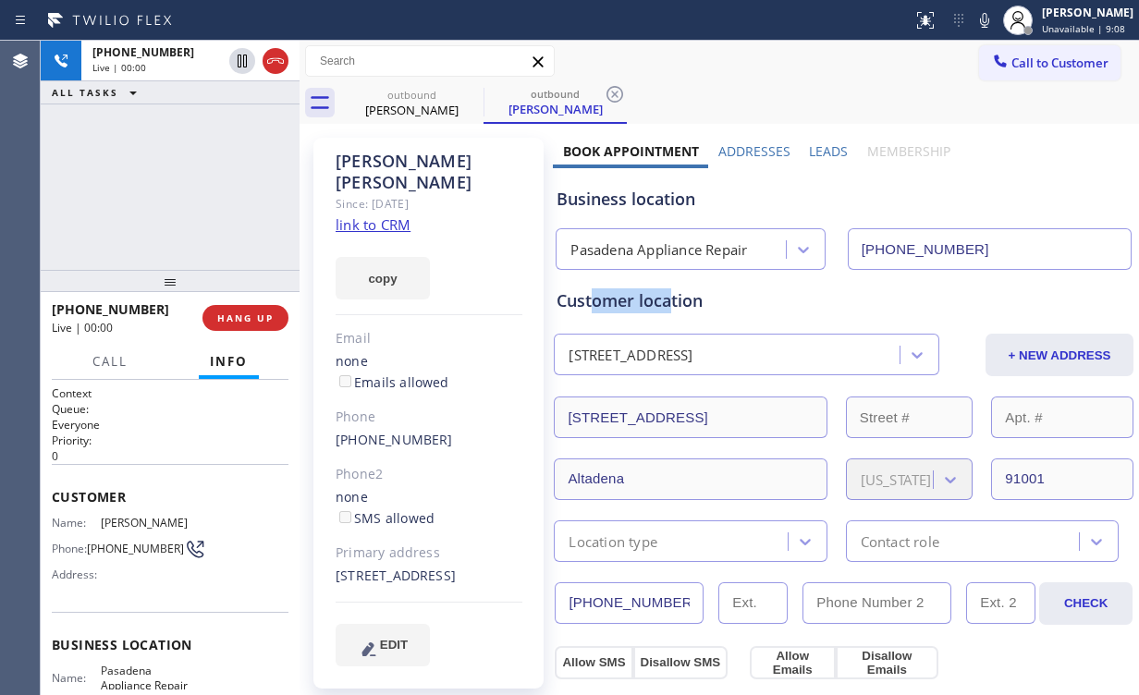
click at [589, 300] on div "Customer location" at bounding box center [844, 300] width 574 height 25
click at [200, 225] on div "[PHONE_NUMBER] Live | 00:01 ALL TASKS ALL TASKS ACTIVE TASKS TASKS IN WRAP UP" at bounding box center [170, 155] width 259 height 229
click at [186, 188] on div "[PHONE_NUMBER] Live | 00:05 ALL TASKS ALL TASKS ACTIVE TASKS TASKS IN WRAP UP" at bounding box center [170, 155] width 259 height 229
drag, startPoint x: 658, startPoint y: 202, endPoint x: 413, endPoint y: 180, distance: 245.9
click at [623, 200] on div "Business location" at bounding box center [844, 199] width 574 height 25
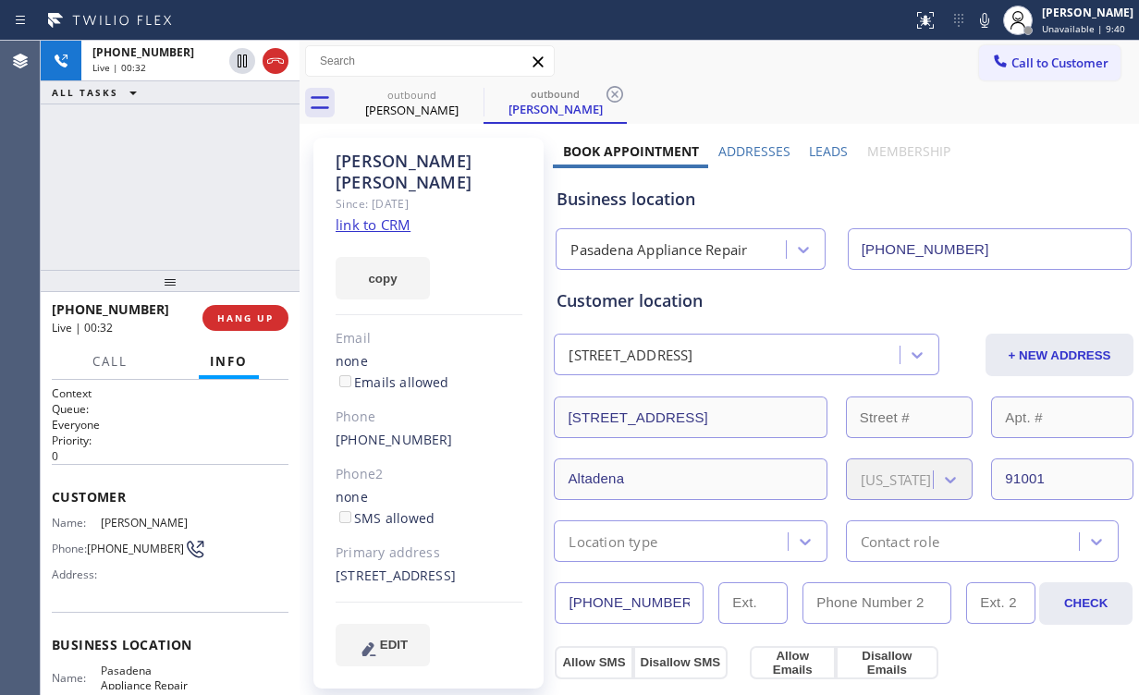
click at [200, 174] on div "[PHONE_NUMBER] Live | 00:32 ALL TASKS ALL TASKS ACTIVE TASKS TASKS IN WRAP UP" at bounding box center [170, 155] width 259 height 229
drag, startPoint x: 198, startPoint y: 183, endPoint x: 195, endPoint y: 174, distance: 9.7
click at [196, 175] on div "[PHONE_NUMBER] Live | 00:34 ALL TASKS ALL TASKS ACTIVE TASKS TASKS IN WRAP UP" at bounding box center [170, 155] width 259 height 229
click at [241, 320] on span "HANG UP" at bounding box center [245, 318] width 56 height 13
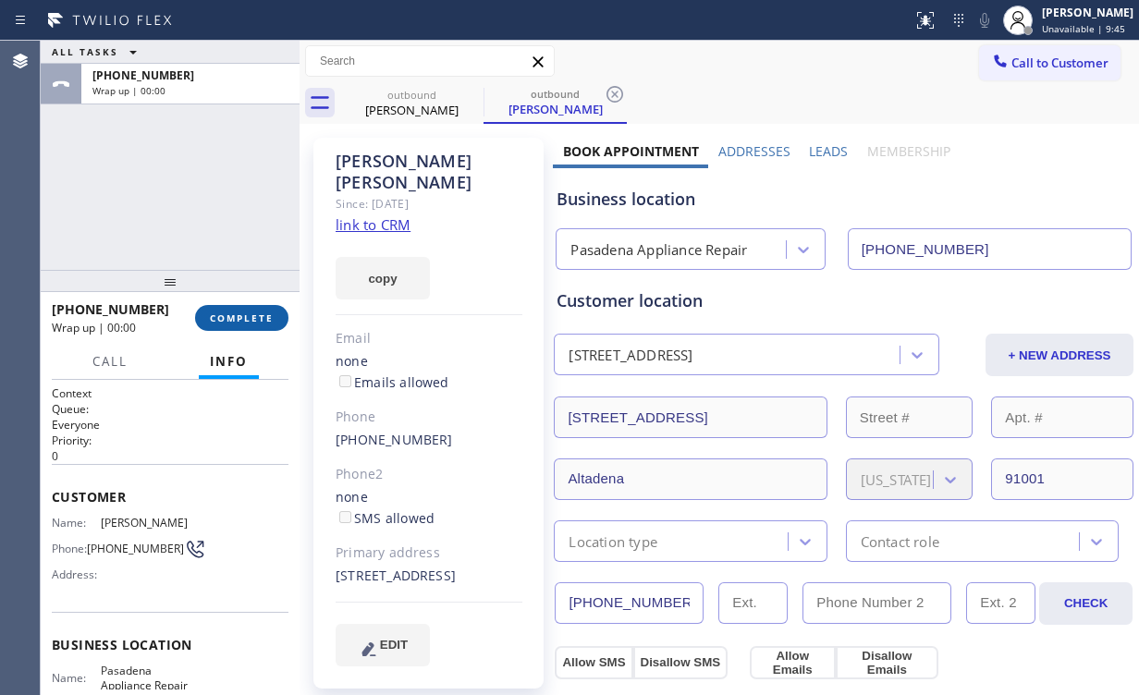
click at [240, 318] on span "COMPLETE" at bounding box center [242, 318] width 64 height 13
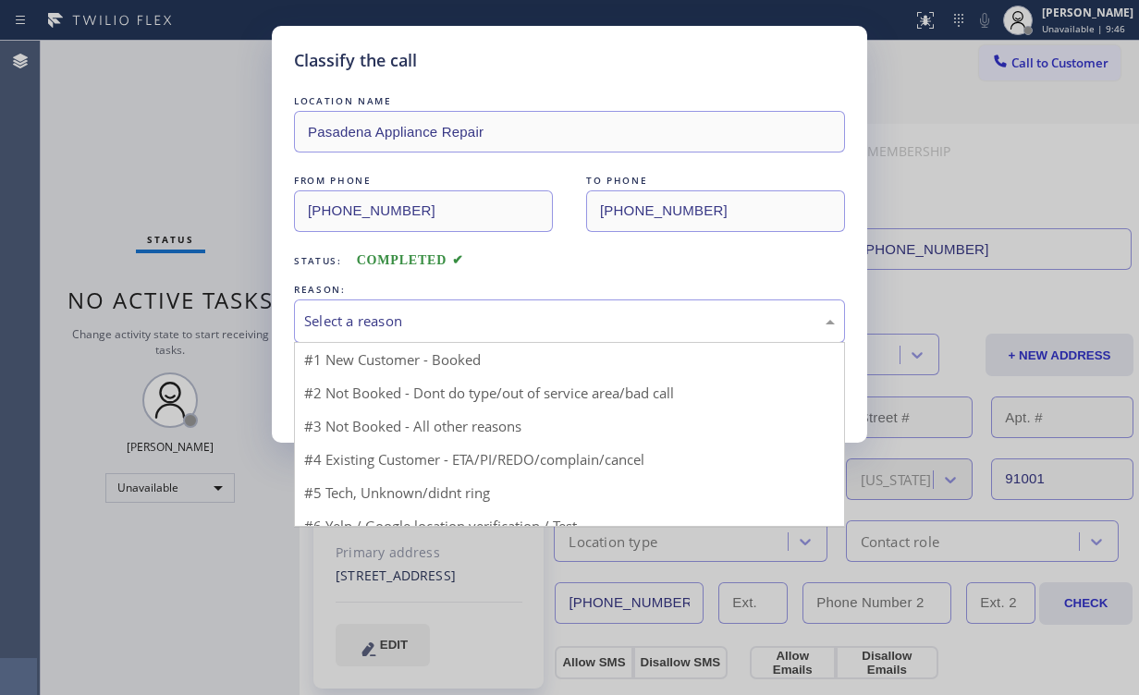
click at [372, 318] on div "Select a reason" at bounding box center [569, 321] width 531 height 21
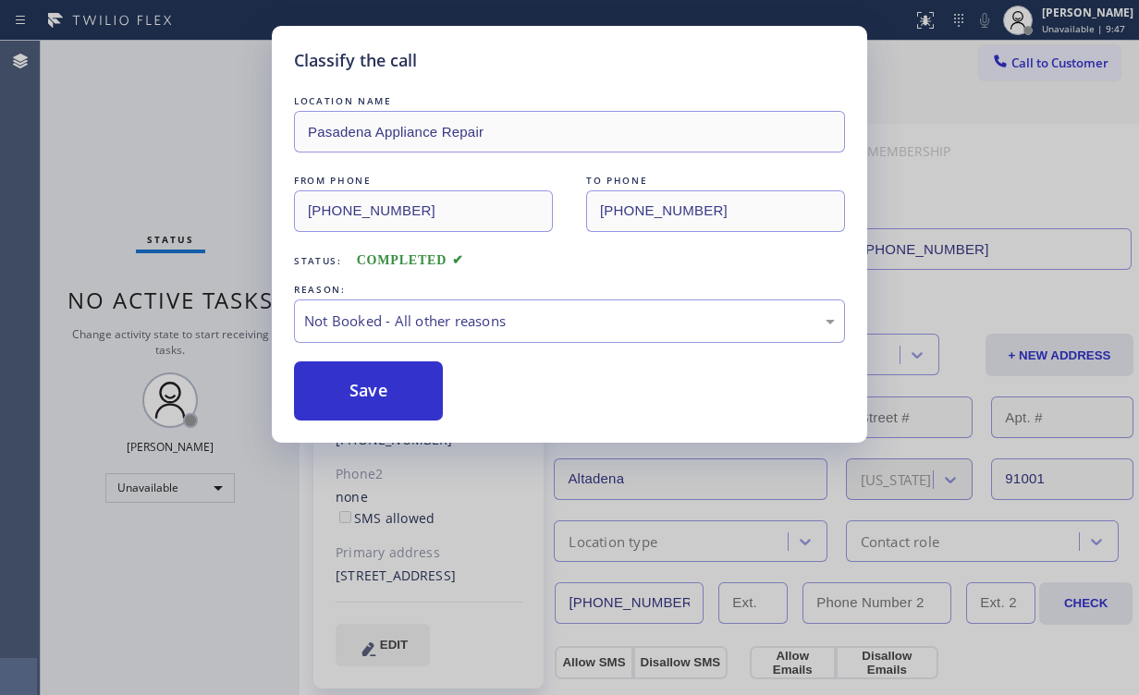
drag, startPoint x: 368, startPoint y: 393, endPoint x: 159, endPoint y: 178, distance: 299.5
click at [369, 391] on button "Save" at bounding box center [368, 391] width 149 height 59
click at [160, 174] on div "Classify the call LOCATION NAME Pasadena Appliance Repair FROM PHONE [PHONE_NUM…" at bounding box center [569, 347] width 1139 height 695
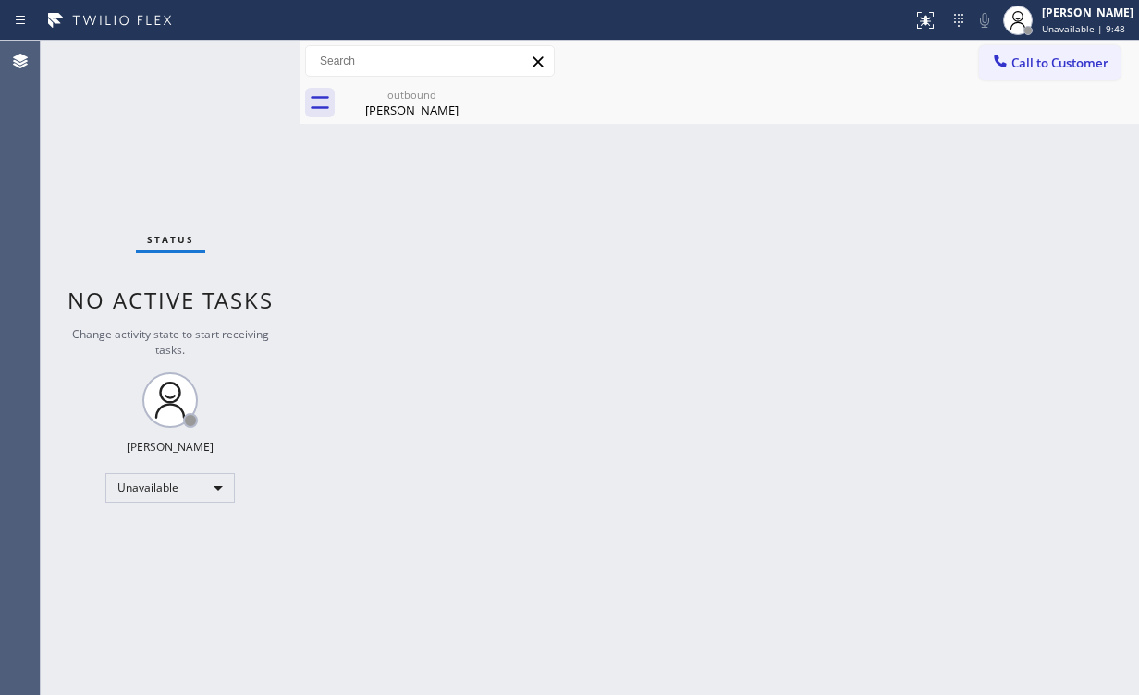
drag, startPoint x: 383, startPoint y: 95, endPoint x: 507, endPoint y: 89, distance: 124.1
click at [387, 96] on div "outbound" at bounding box center [412, 95] width 140 height 14
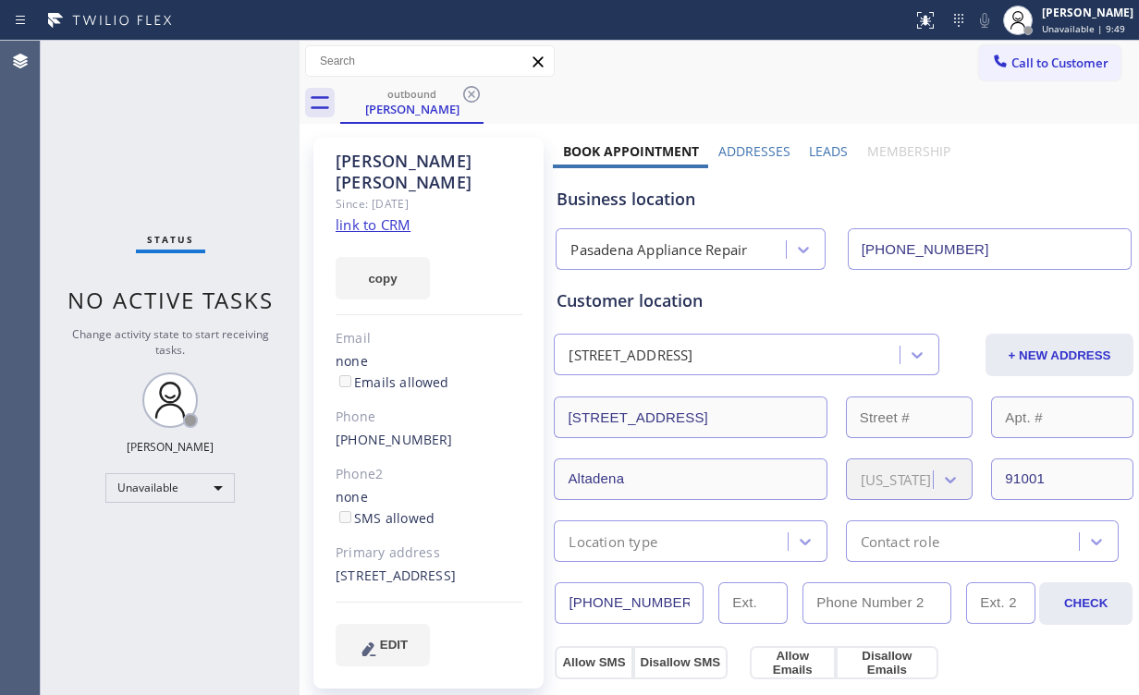
click at [481, 91] on icon at bounding box center [471, 94] width 22 height 22
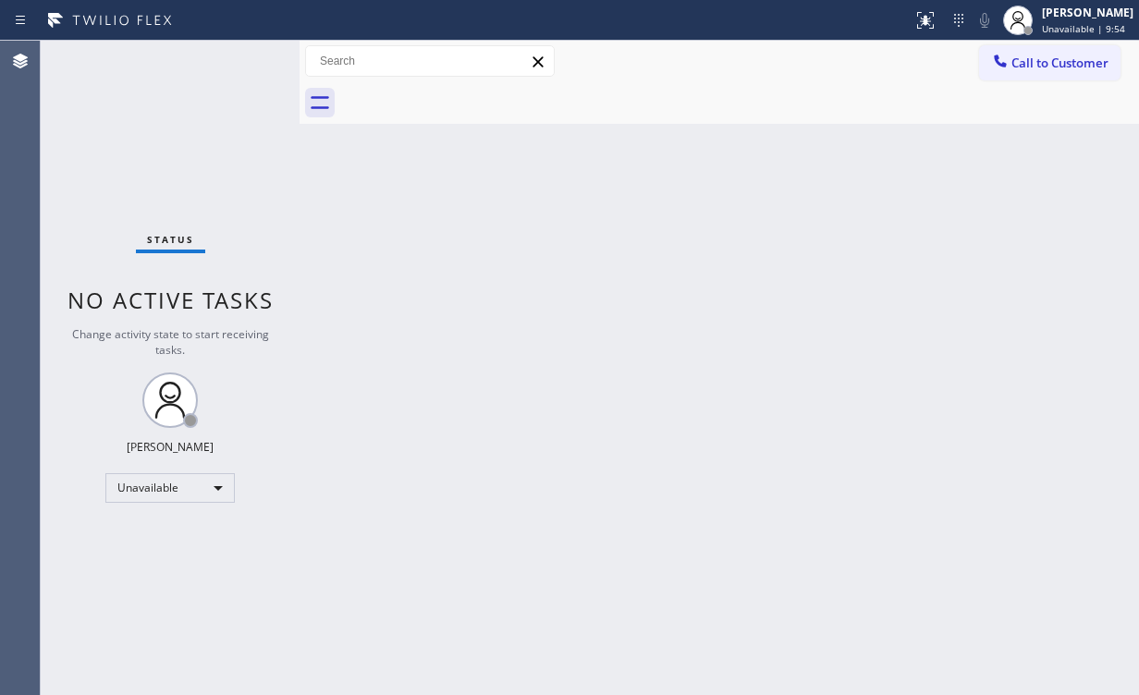
click at [1049, 67] on span "Call to Customer" at bounding box center [1059, 63] width 97 height 17
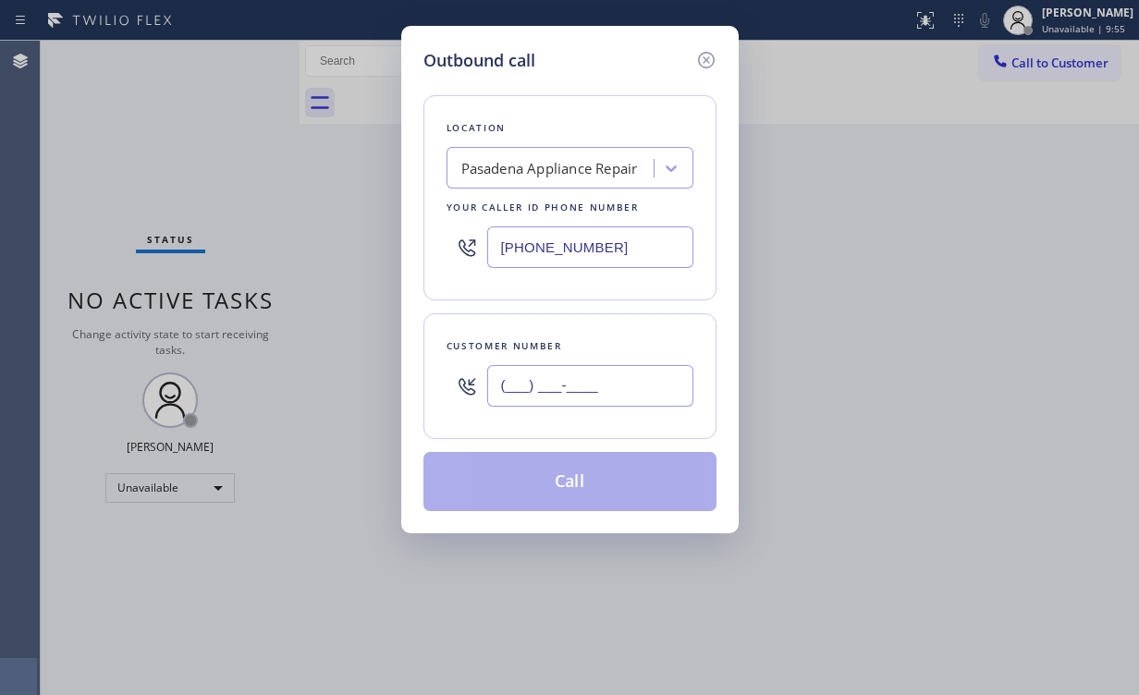
click at [609, 378] on input "(___) ___-____" at bounding box center [590, 386] width 206 height 42
paste input "626) 840-1542"
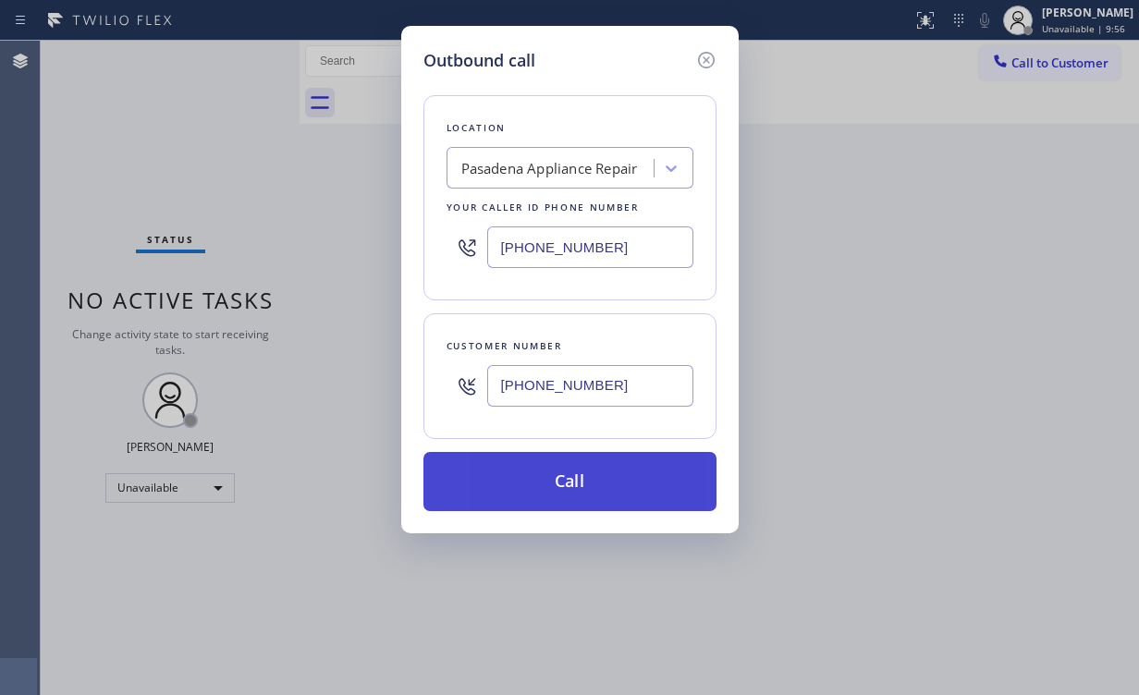
type input "[PHONE_NUMBER]"
drag, startPoint x: 499, startPoint y: 478, endPoint x: 473, endPoint y: 658, distance: 182.1
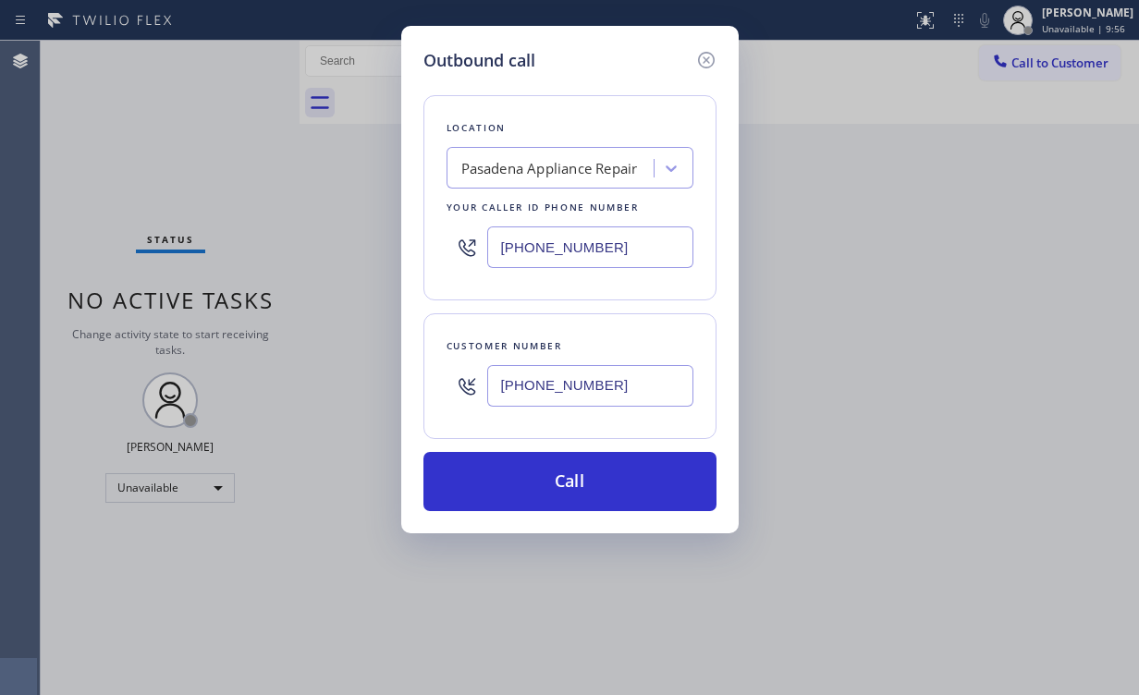
click at [499, 484] on button "Call" at bounding box center [569, 481] width 293 height 59
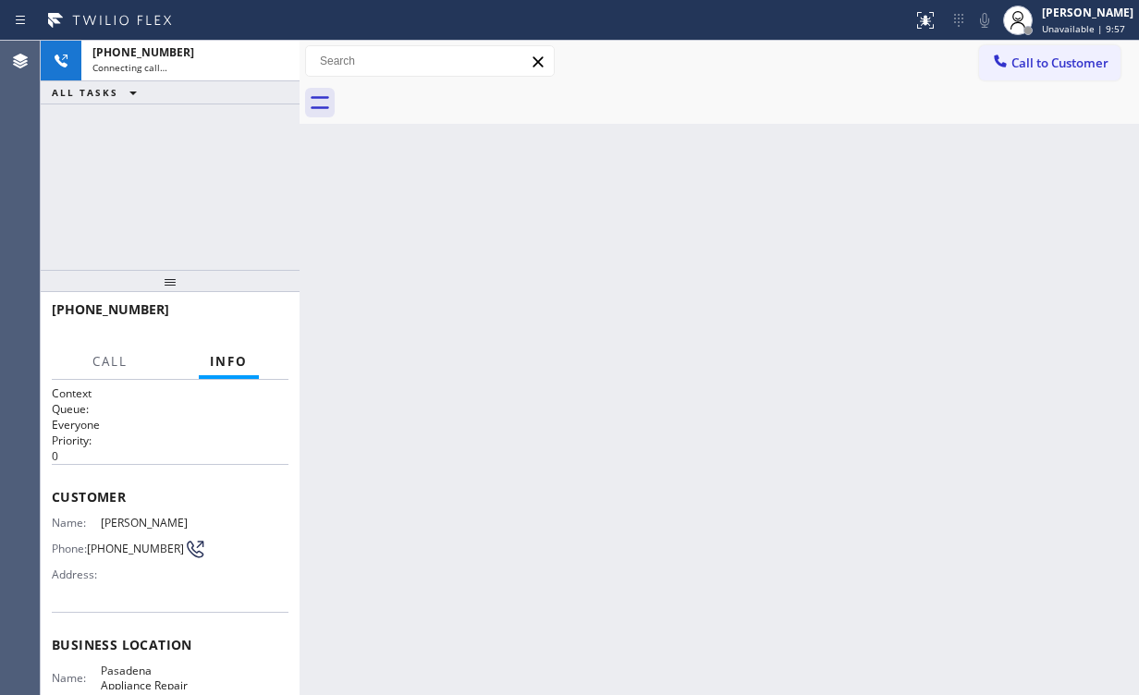
click at [222, 155] on div "[PHONE_NUMBER] Connecting call… ALL TASKS ALL TASKS ACTIVE TASKS TASKS IN WRAP …" at bounding box center [170, 155] width 259 height 229
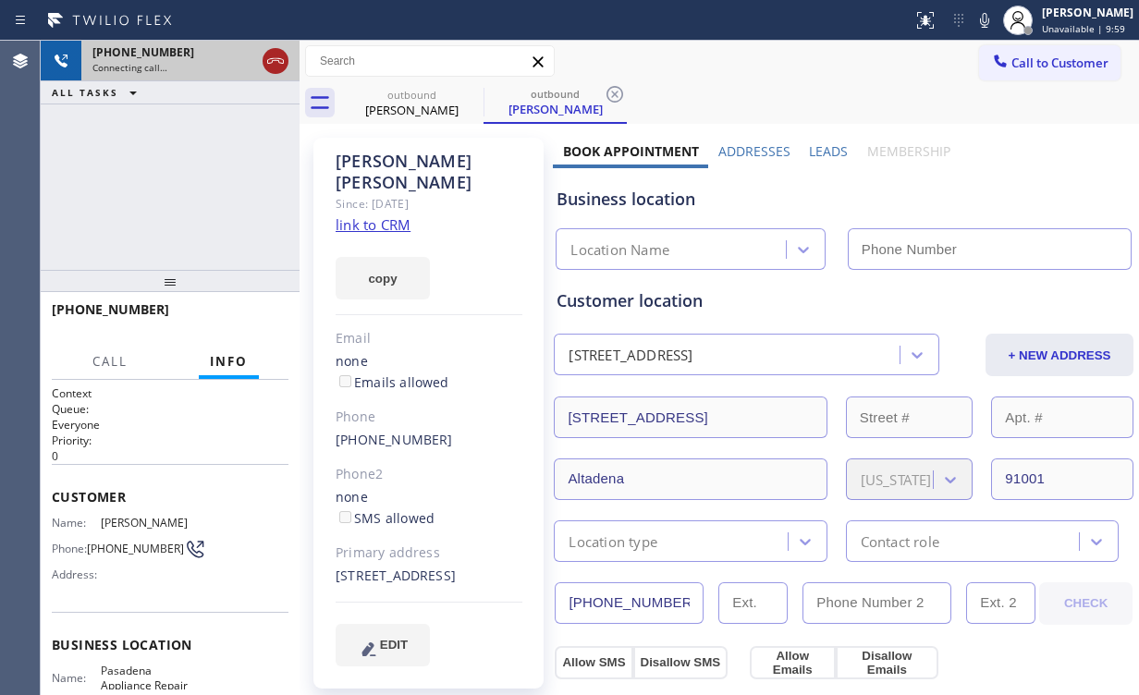
click at [277, 58] on icon at bounding box center [275, 61] width 17 height 6
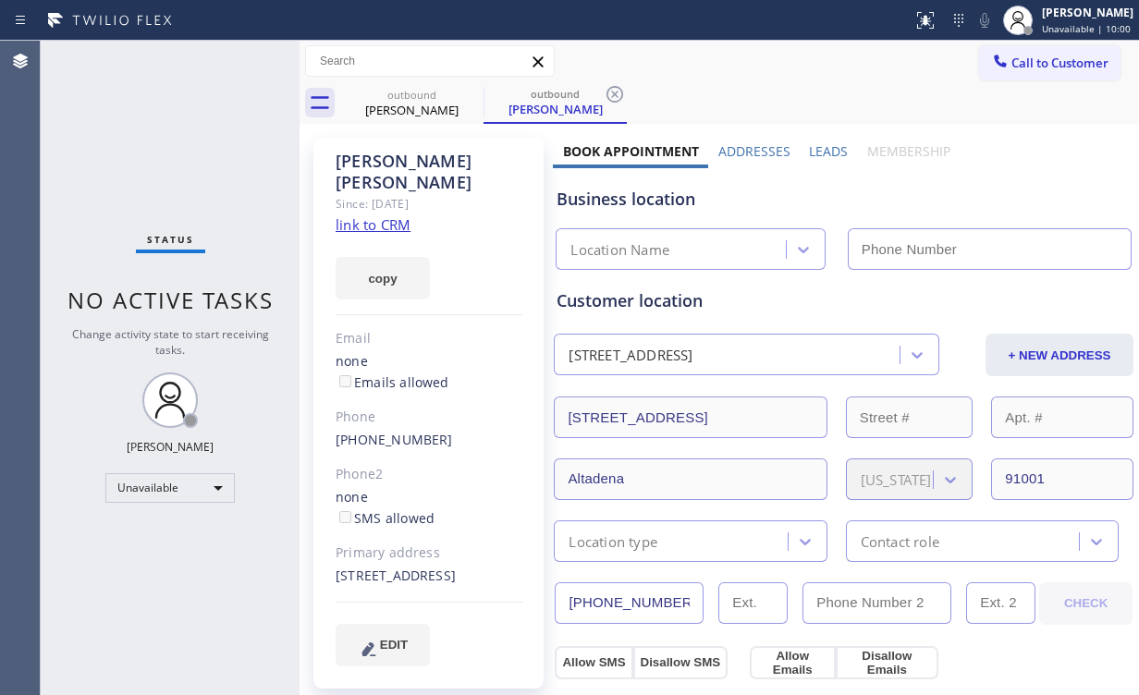
click at [381, 215] on link "link to CRM" at bounding box center [373, 224] width 75 height 18
type input "[PHONE_NUMBER]"
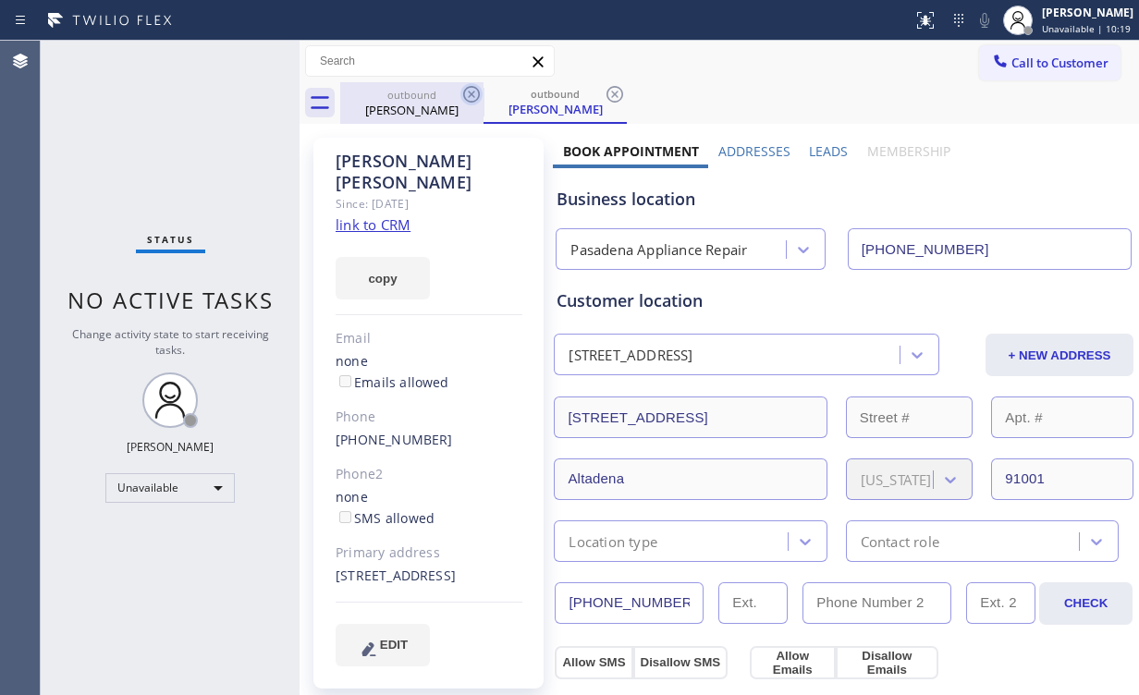
drag, startPoint x: 415, startPoint y: 92, endPoint x: 461, endPoint y: 92, distance: 46.2
click at [415, 92] on div "outbound" at bounding box center [412, 95] width 140 height 14
click at [470, 97] on icon at bounding box center [471, 94] width 22 height 22
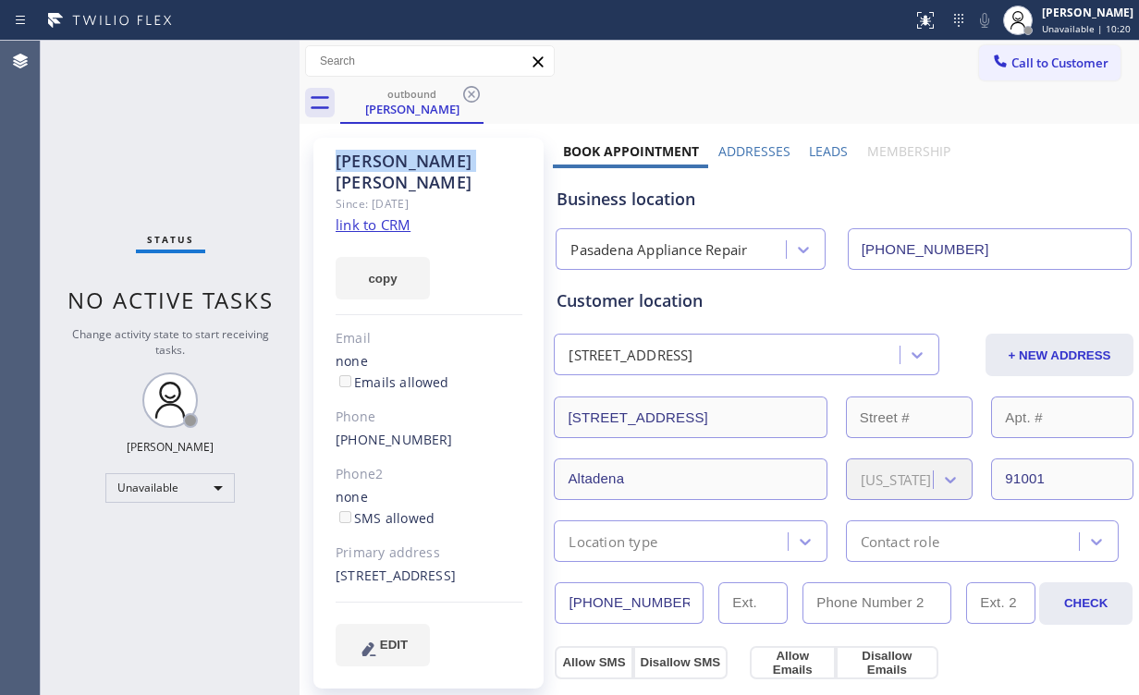
click at [470, 97] on icon at bounding box center [471, 94] width 22 height 22
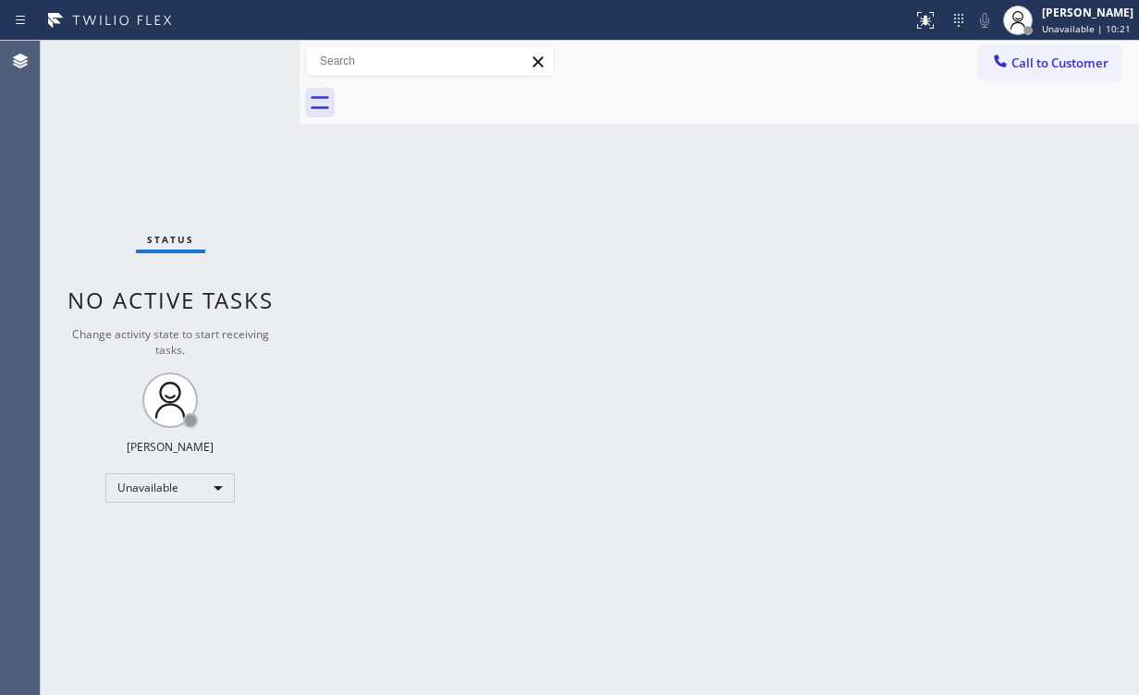
click at [93, 137] on div "Status No active tasks Change activity state to start receiving tasks. [PERSON_…" at bounding box center [170, 368] width 259 height 655
drag, startPoint x: 595, startPoint y: 455, endPoint x: 575, endPoint y: 492, distance: 42.2
click at [587, 473] on div "Back to Dashboard Change Sender ID Customers Technicians Select a contact Outbo…" at bounding box center [720, 368] width 840 height 655
drag, startPoint x: 42, startPoint y: 132, endPoint x: 72, endPoint y: 4, distance: 132.1
click at [45, 129] on div "Status No active tasks Change activity state to start receiving tasks. [PERSON_…" at bounding box center [170, 368] width 259 height 655
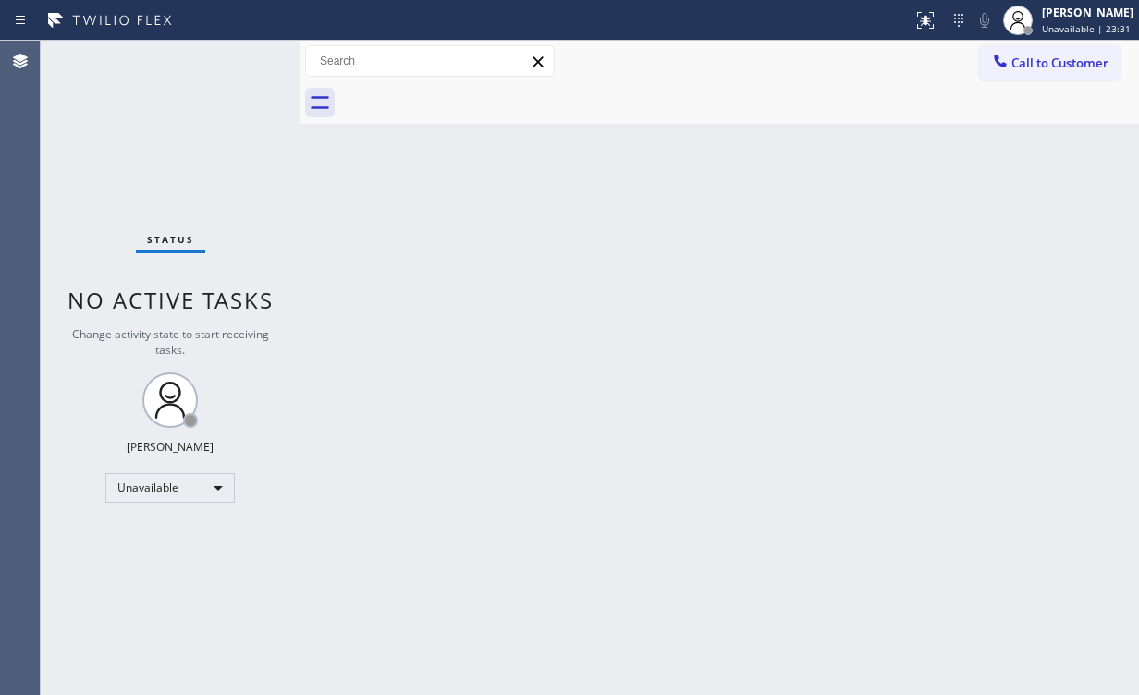
drag, startPoint x: 312, startPoint y: 189, endPoint x: 306, endPoint y: 165, distance: 24.7
click at [312, 188] on div "Back to Dashboard Change Sender ID Customers Technicians Select a contact Outbo…" at bounding box center [720, 368] width 840 height 655
click at [1080, 62] on span "Call to Customer" at bounding box center [1059, 63] width 97 height 17
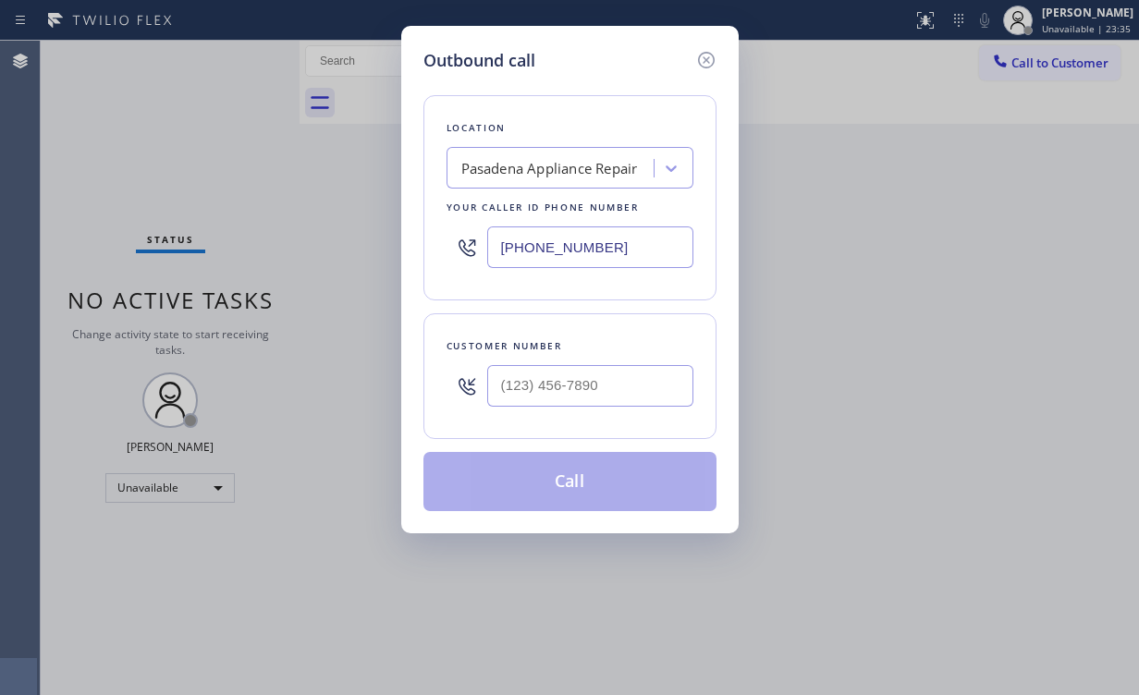
drag, startPoint x: 623, startPoint y: 263, endPoint x: 138, endPoint y: 269, distance: 485.4
click at [143, 269] on div "Outbound call Location [GEOGRAPHIC_DATA] Appliance Repair Your caller id phone …" at bounding box center [569, 347] width 1139 height 695
paste input "949) 799-4798"
type input "[PHONE_NUMBER]"
click at [618, 384] on input "(___) ___-____" at bounding box center [590, 386] width 206 height 42
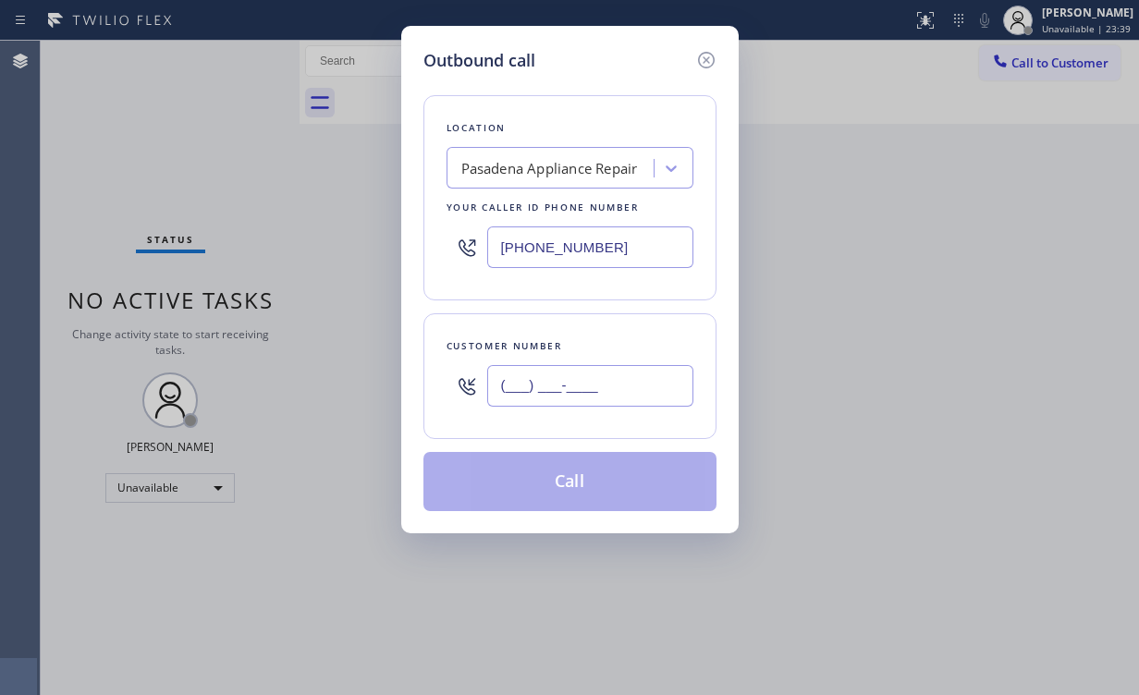
paste input "949) 285-3454"
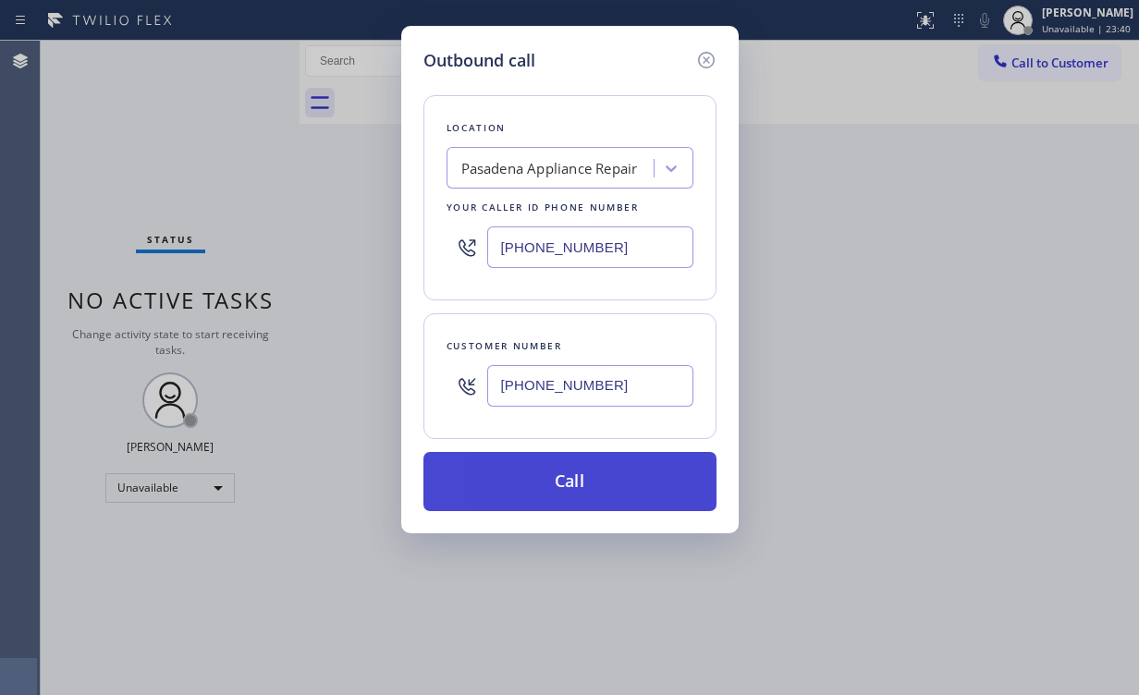
type input "[PHONE_NUMBER]"
click at [548, 477] on button "Call" at bounding box center [569, 481] width 293 height 59
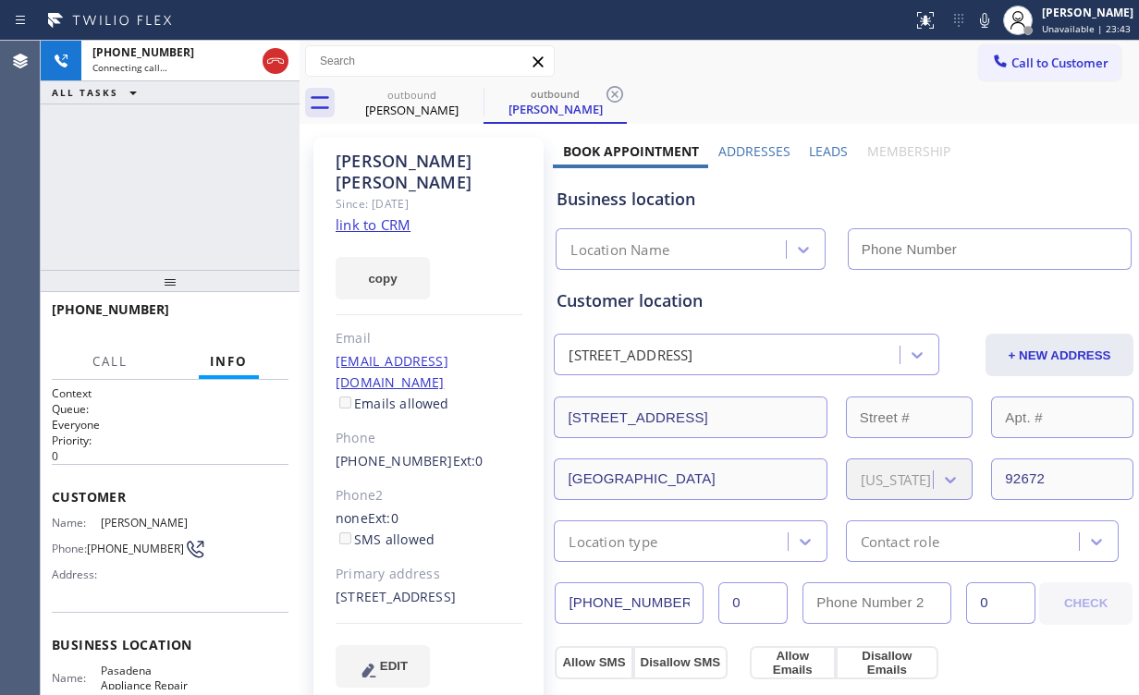
type input "[PHONE_NUMBER]"
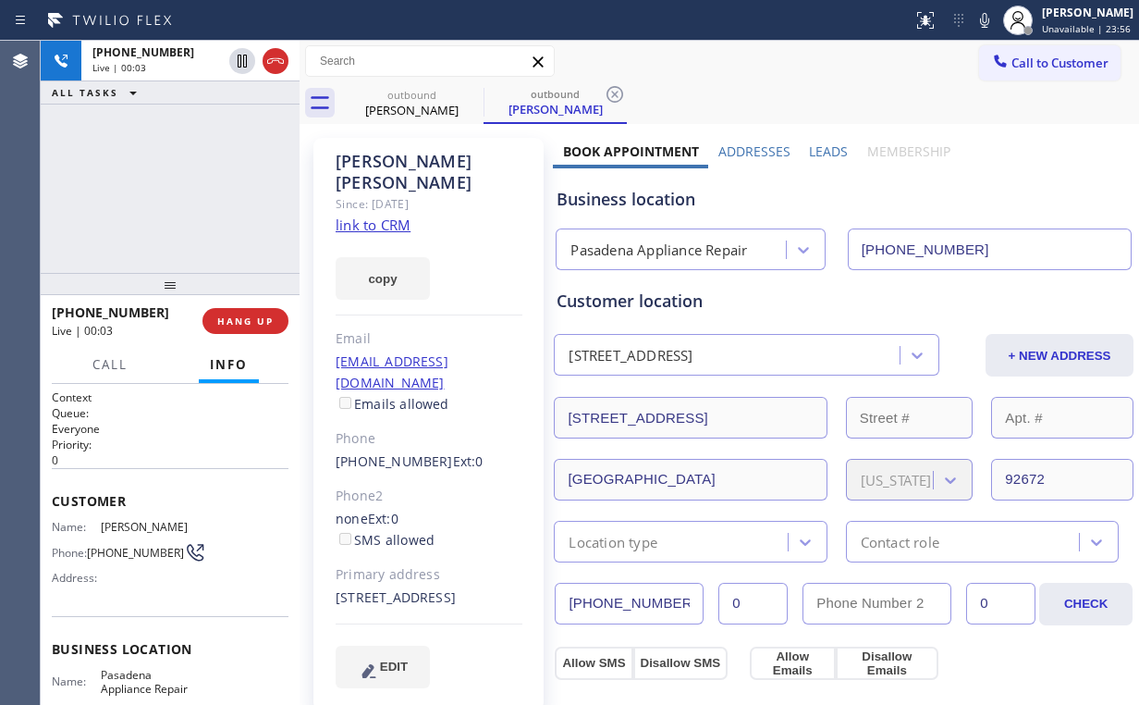
click at [262, 295] on div at bounding box center [170, 284] width 259 height 22
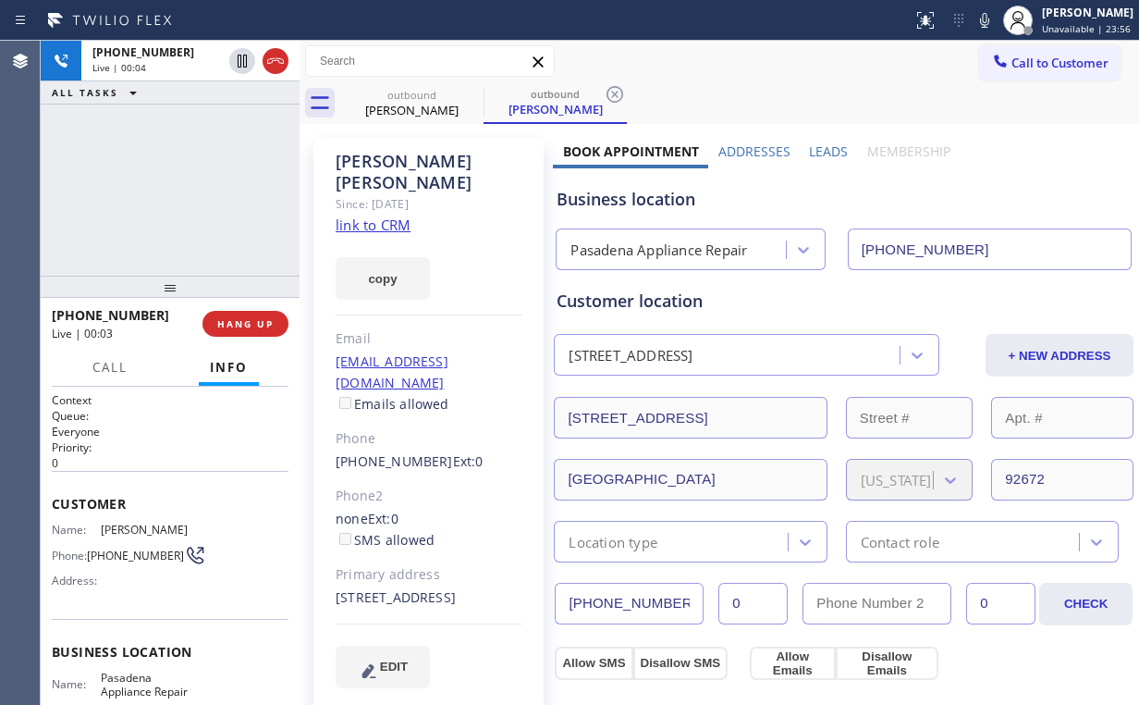
click at [261, 304] on div "[PHONE_NUMBER] Live | 00:03 HANG UP" at bounding box center [170, 324] width 237 height 48
click at [258, 323] on span "HANG UP" at bounding box center [245, 323] width 56 height 13
click at [258, 323] on span "COMPLETE" at bounding box center [242, 323] width 64 height 13
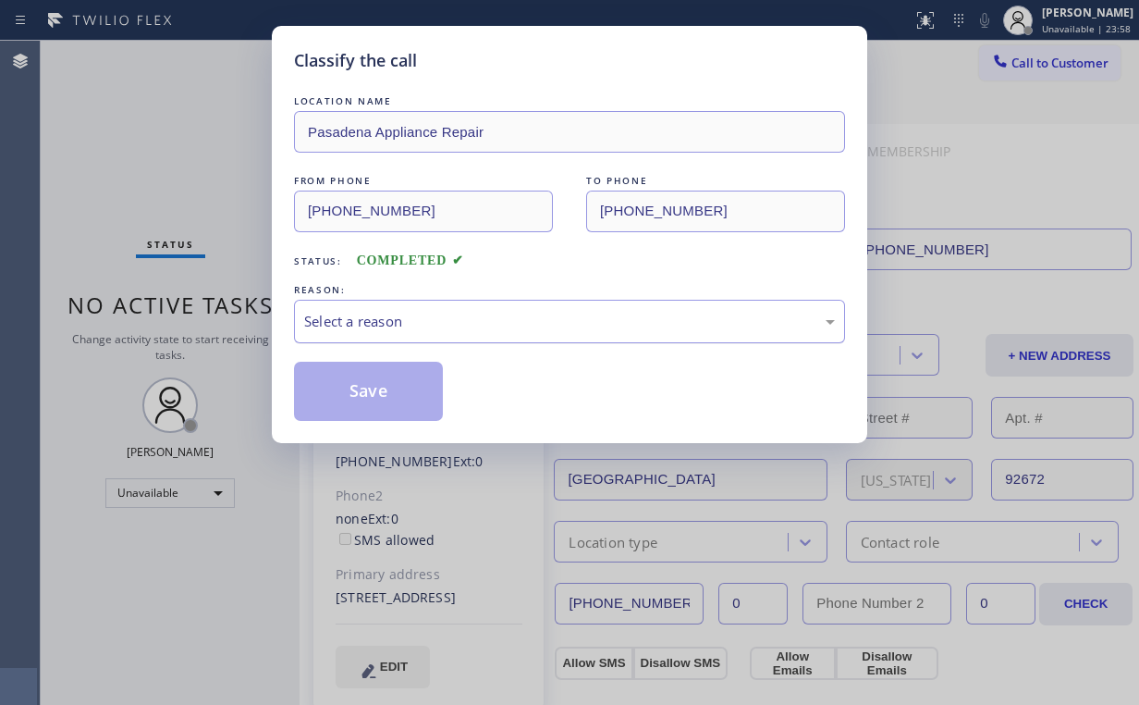
click at [364, 331] on div "Select a reason" at bounding box center [569, 321] width 551 height 43
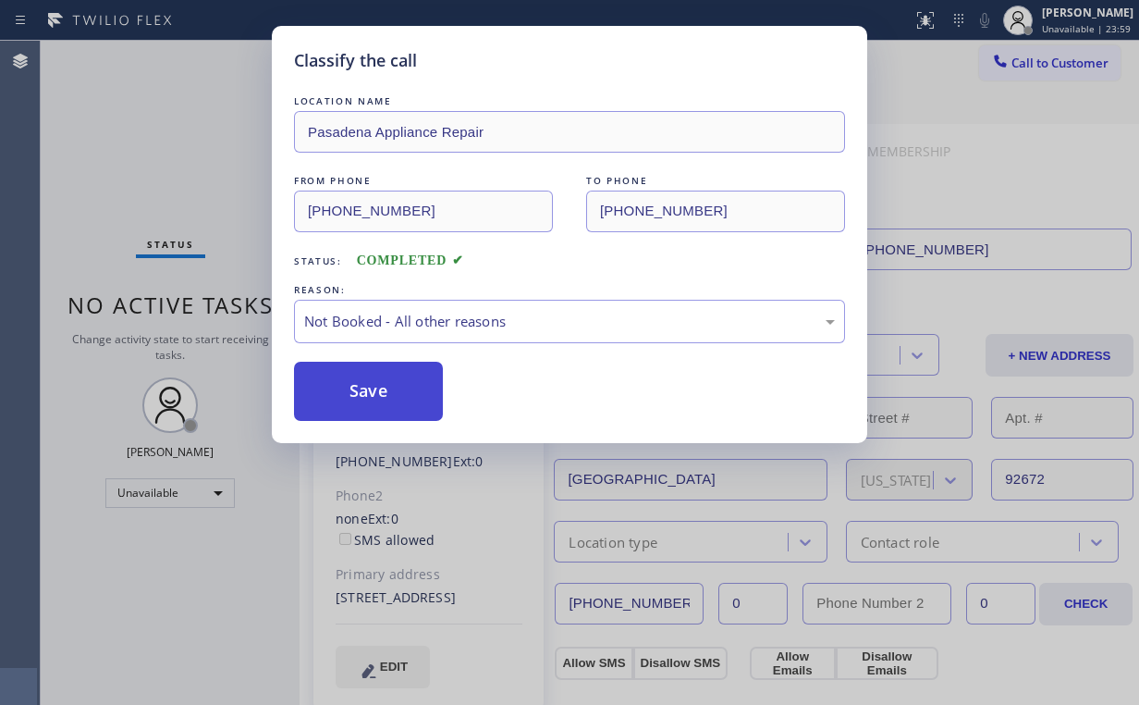
click at [362, 391] on button "Save" at bounding box center [368, 391] width 149 height 59
drag, startPoint x: 156, startPoint y: 163, endPoint x: 262, endPoint y: 6, distance: 188.5
click at [156, 163] on div "Classify the call LOCATION NAME Pasadena Appliance Repair FROM PHONE [PHONE_NUM…" at bounding box center [569, 352] width 1139 height 705
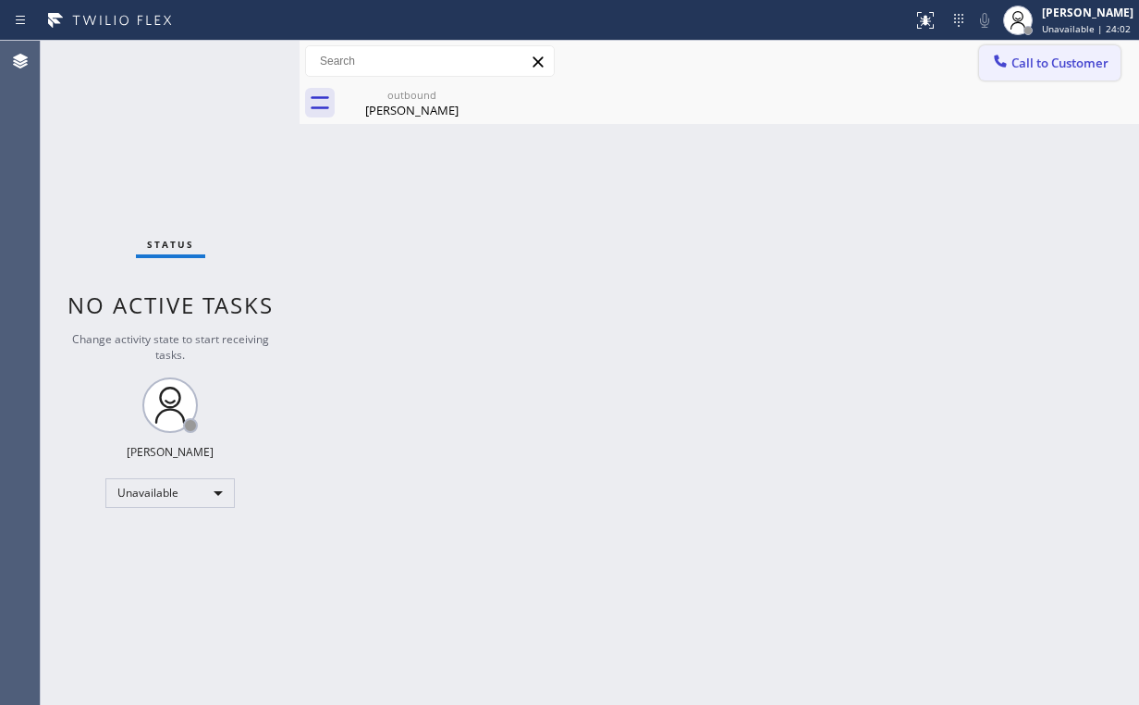
click at [1006, 52] on icon at bounding box center [1000, 61] width 18 height 18
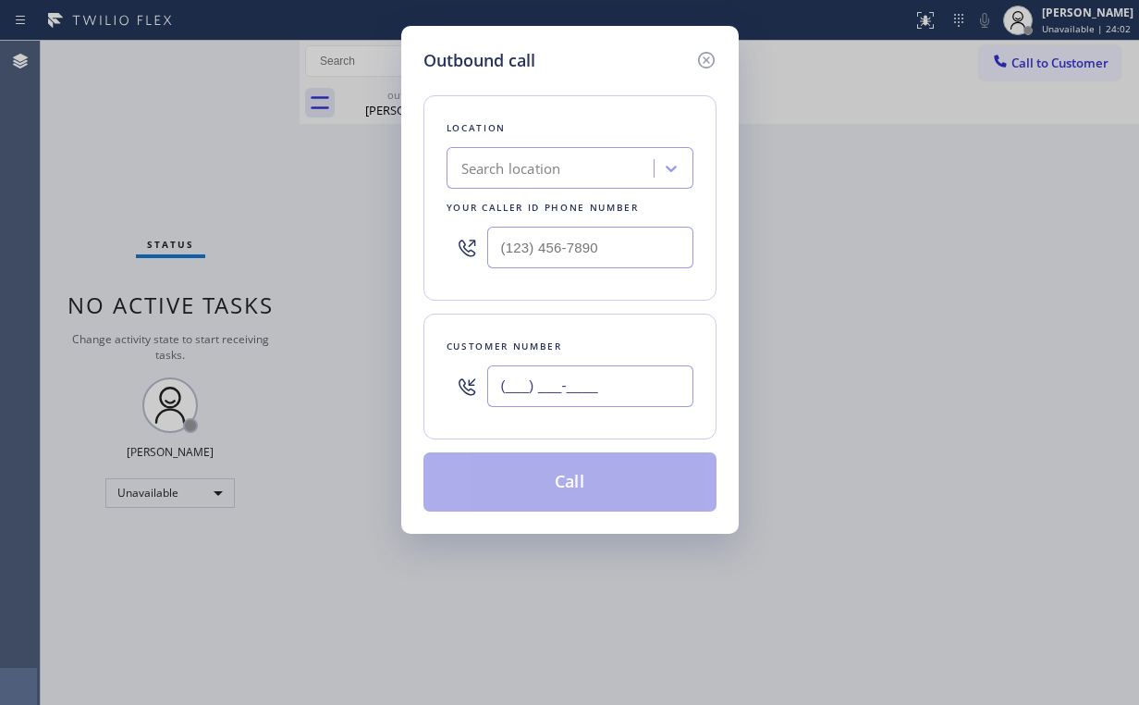
click at [631, 400] on input "(___) ___-____" at bounding box center [590, 386] width 206 height 42
paste input "949) 285-3454"
type input "[PHONE_NUMBER]"
click at [616, 233] on input "(___) ___-____" at bounding box center [590, 248] width 206 height 42
paste input "949) 799-4798"
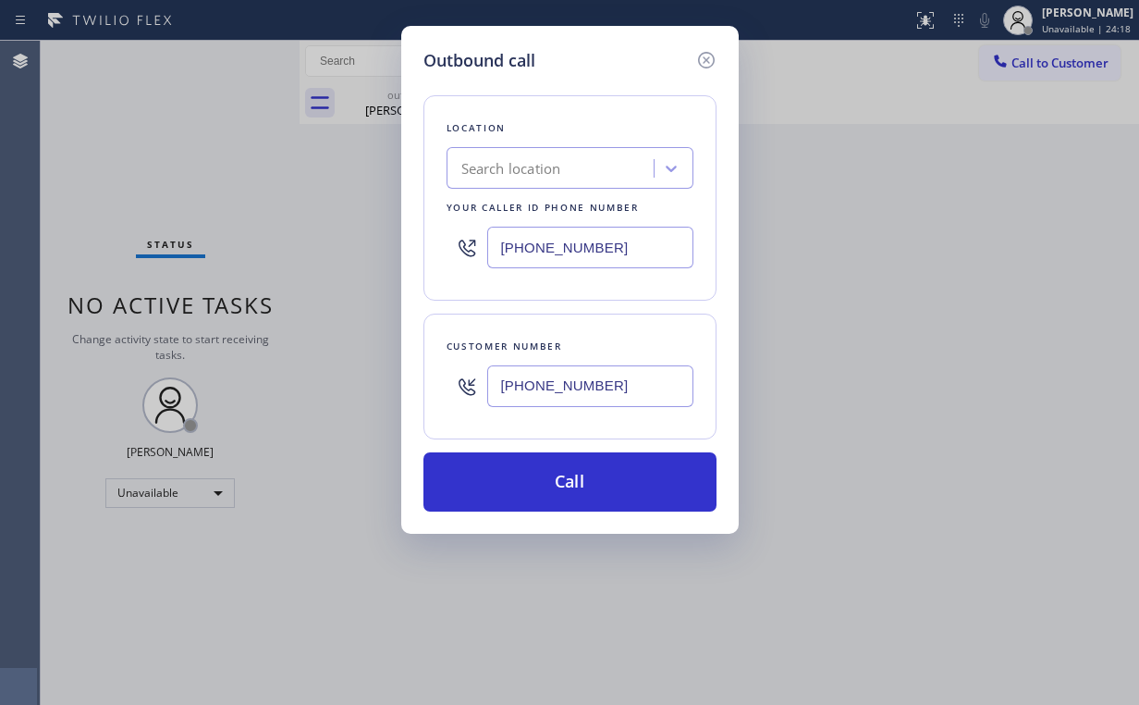
drag, startPoint x: 645, startPoint y: 242, endPoint x: 227, endPoint y: 237, distance: 418.9
click at [344, 244] on div "Outbound call Location Search location Your caller id phone number [PHONE_NUMBE…" at bounding box center [569, 352] width 1139 height 705
paste input "708) 315-7026"
type input "[PHONE_NUMBER]"
drag, startPoint x: 566, startPoint y: 380, endPoint x: 582, endPoint y: 375, distance: 16.4
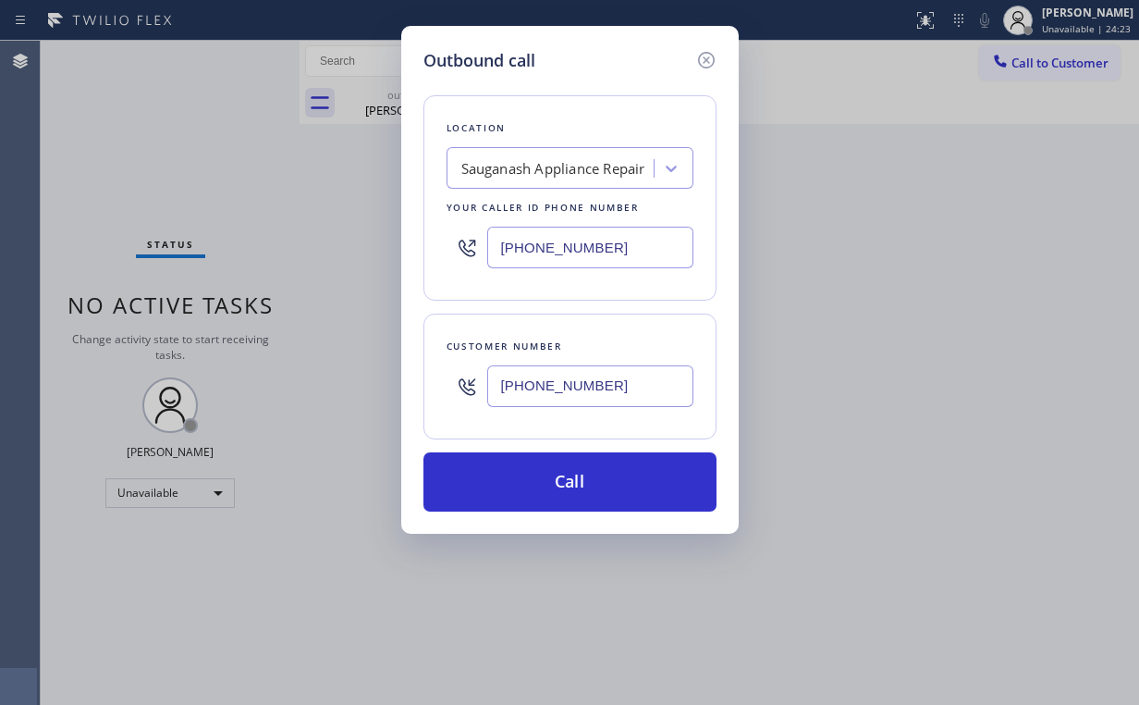
click at [566, 380] on input "[PHONE_NUMBER]" at bounding box center [590, 386] width 206 height 42
paste input "847"
drag, startPoint x: 610, startPoint y: 384, endPoint x: 353, endPoint y: 374, distance: 257.2
click at [296, 396] on div "Outbound call Location Sauganash Appliance Repair Your caller id phone number […" at bounding box center [569, 352] width 1139 height 705
paste input "847) 436-1297"
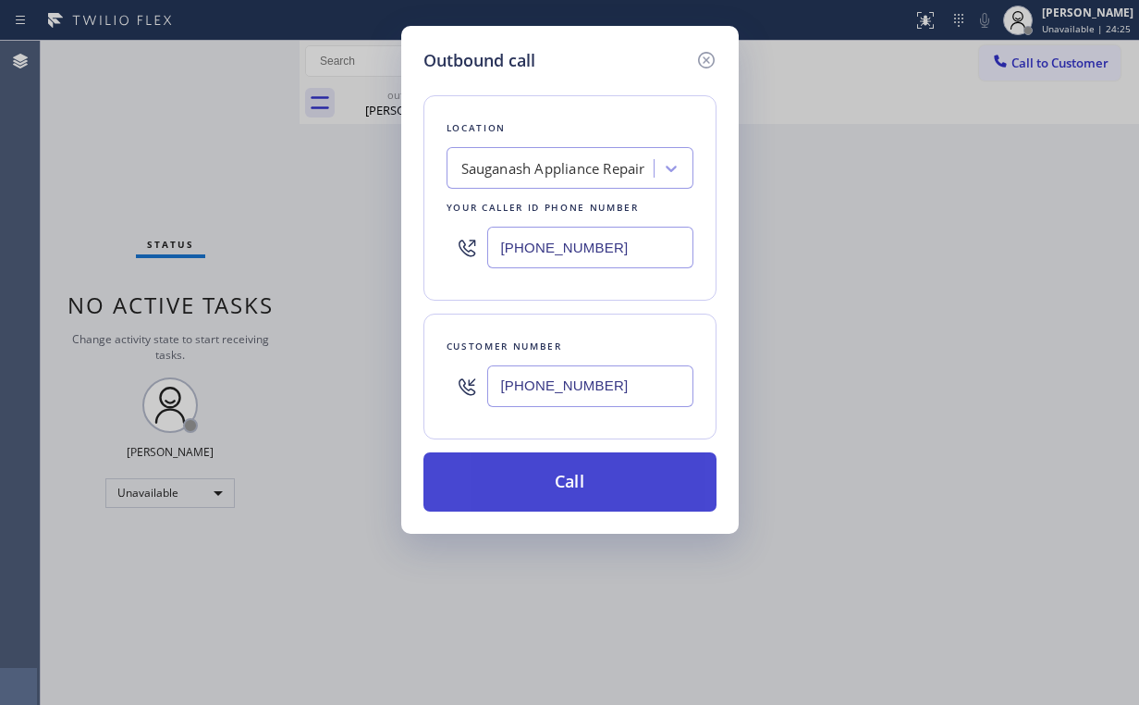
type input "[PHONE_NUMBER]"
click at [562, 487] on button "Call" at bounding box center [569, 481] width 293 height 59
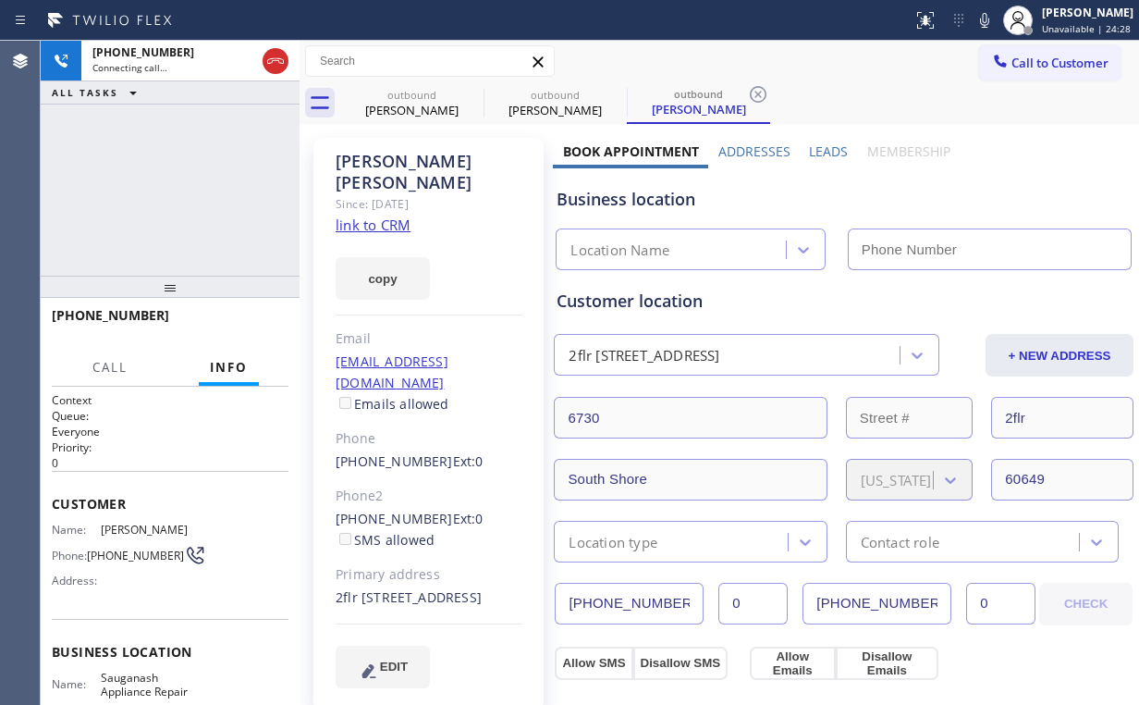
click at [157, 198] on div "[PHONE_NUMBER] Connecting call… ALL TASKS ALL TASKS ACTIVE TASKS TASKS IN WRAP …" at bounding box center [170, 158] width 259 height 235
type input "[PHONE_NUMBER]"
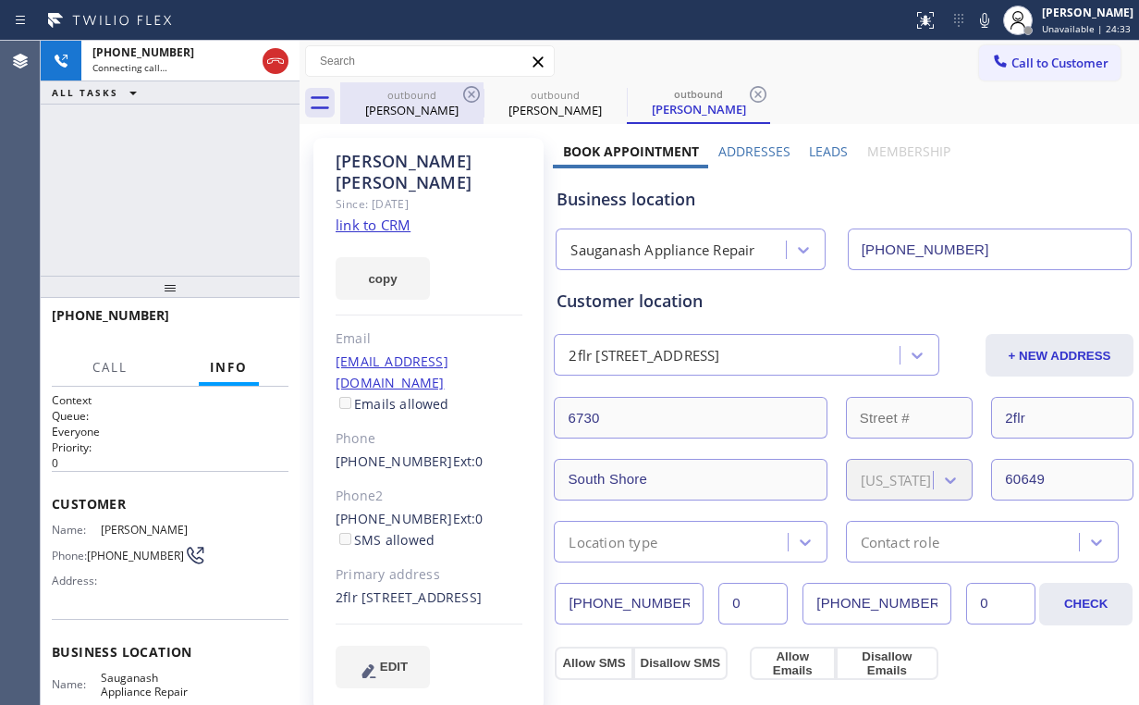
drag, startPoint x: 403, startPoint y: 104, endPoint x: 479, endPoint y: 82, distance: 79.0
click at [404, 104] on div "[PERSON_NAME]" at bounding box center [412, 110] width 140 height 17
type input "[PHONE_NUMBER]"
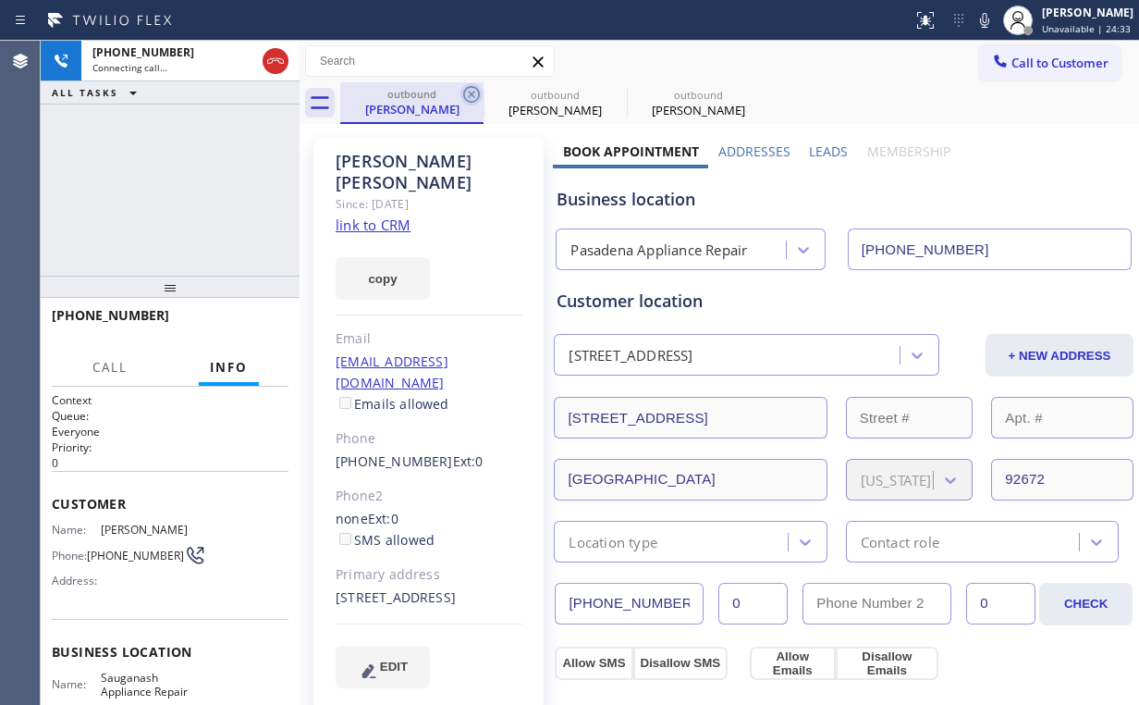
click at [474, 94] on icon at bounding box center [471, 94] width 22 height 22
type input "[PHONE_NUMBER]"
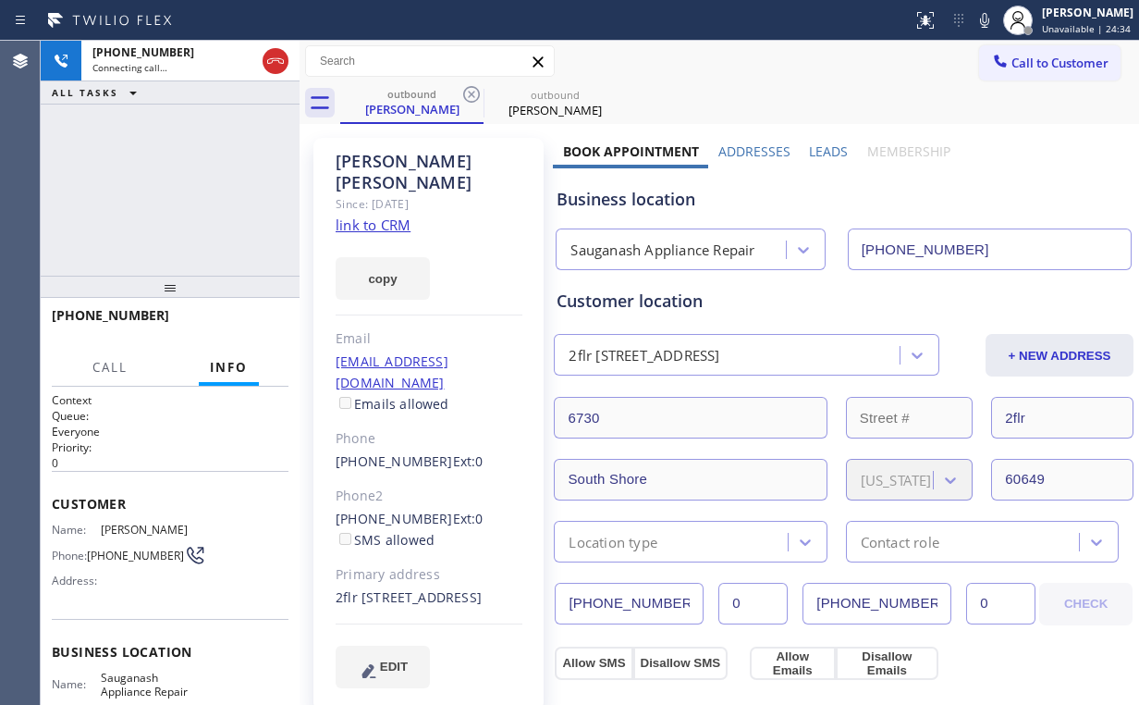
click at [99, 173] on div "[PHONE_NUMBER] Connecting call… ALL TASKS ALL TASKS ACTIVE TASKS TASKS IN WRAP …" at bounding box center [170, 158] width 259 height 235
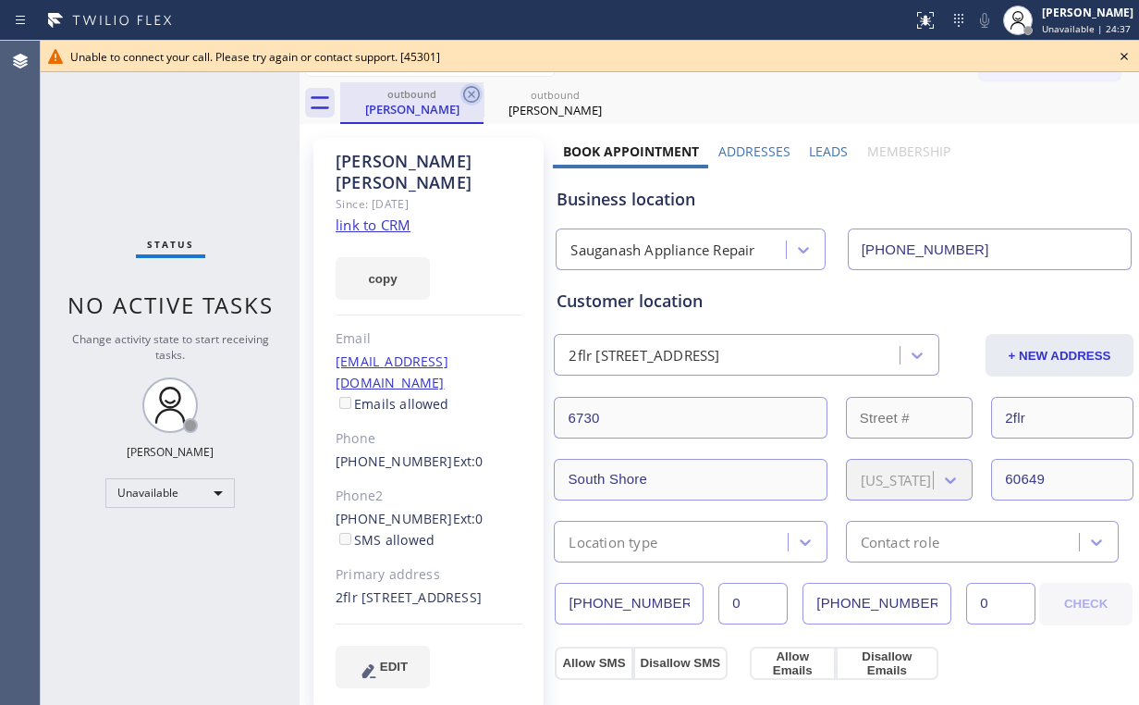
drag, startPoint x: 414, startPoint y: 92, endPoint x: 466, endPoint y: 89, distance: 51.9
click at [414, 92] on div "outbound" at bounding box center [412, 94] width 140 height 14
click at [466, 89] on icon at bounding box center [471, 94] width 17 height 17
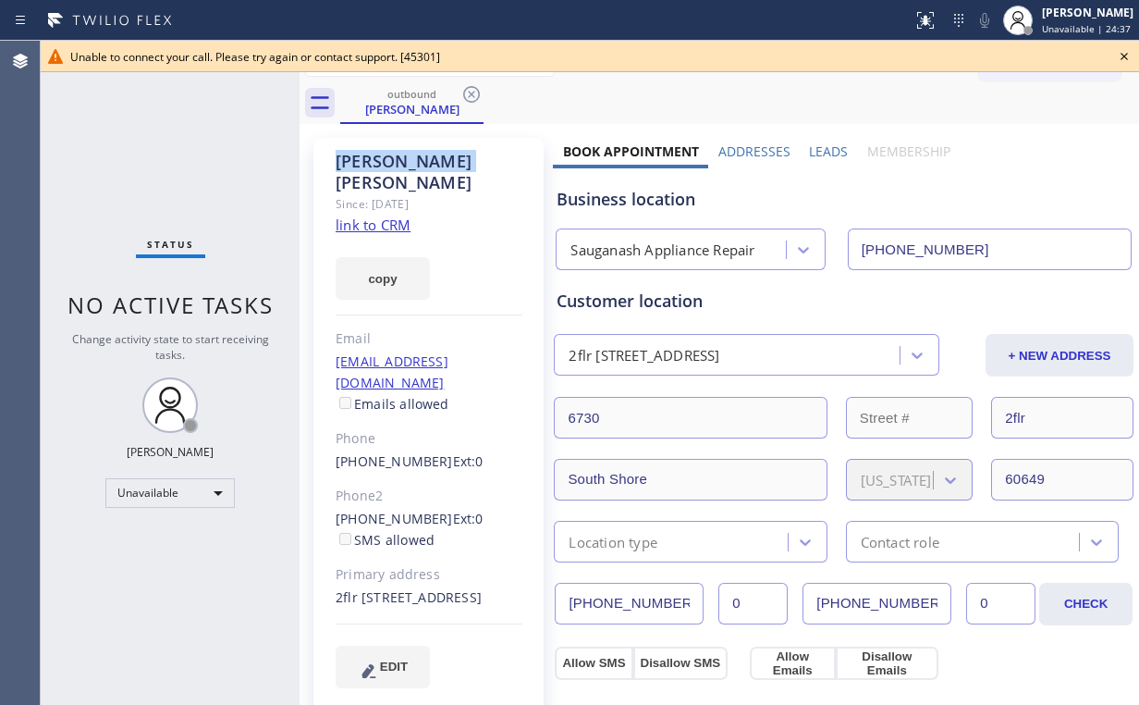
click at [466, 89] on icon at bounding box center [471, 94] width 17 height 17
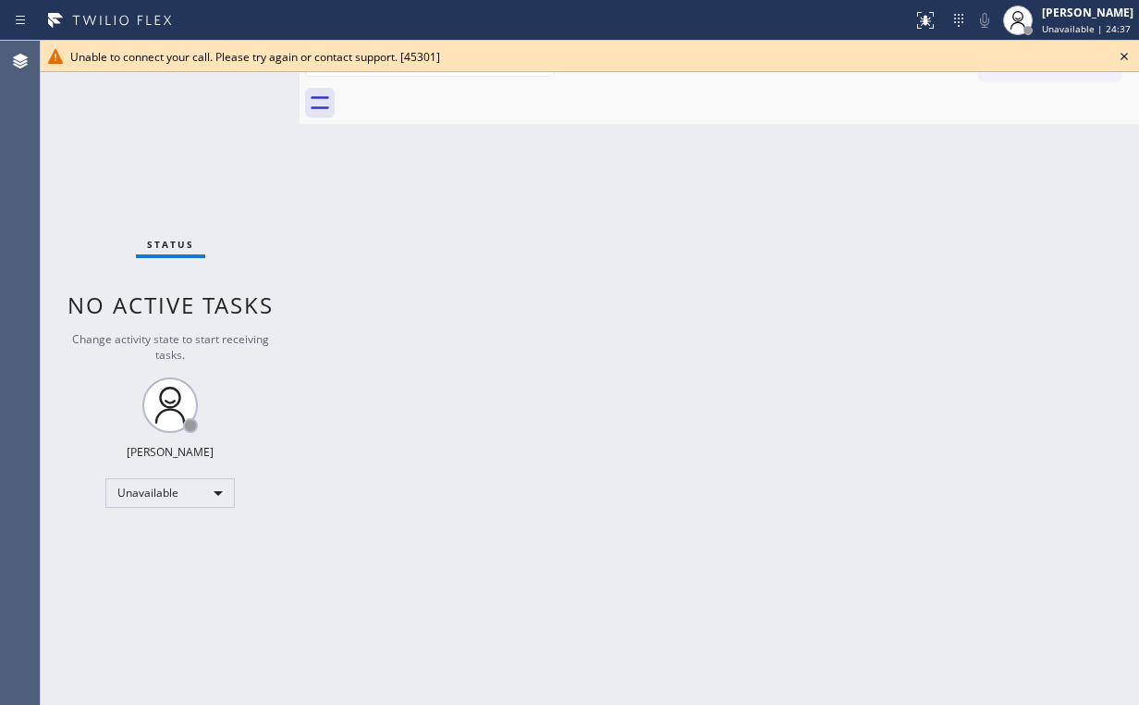
click at [962, 277] on div "Back to Dashboard Change Sender ID Customers Technicians Select a contact Outbo…" at bounding box center [720, 373] width 840 height 664
click at [1128, 53] on icon at bounding box center [1124, 56] width 22 height 22
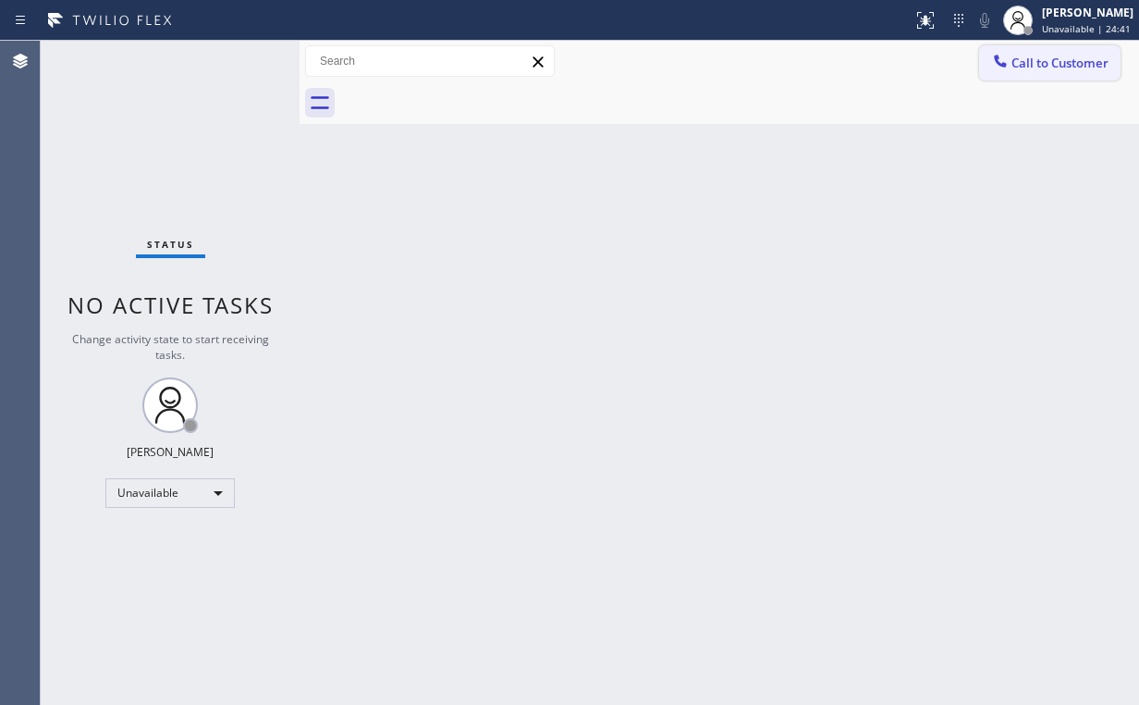
click at [1027, 57] on span "Call to Customer" at bounding box center [1059, 63] width 97 height 17
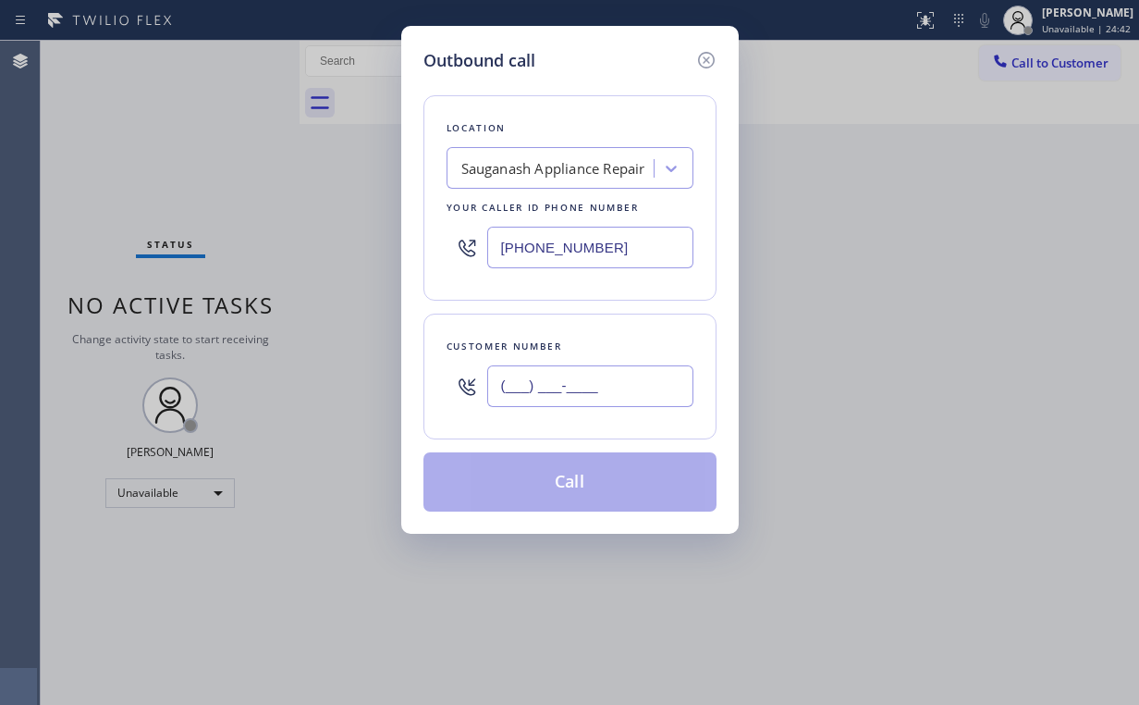
click at [600, 368] on input "(___) ___-____" at bounding box center [590, 386] width 206 height 42
paste input "847) 436-1297"
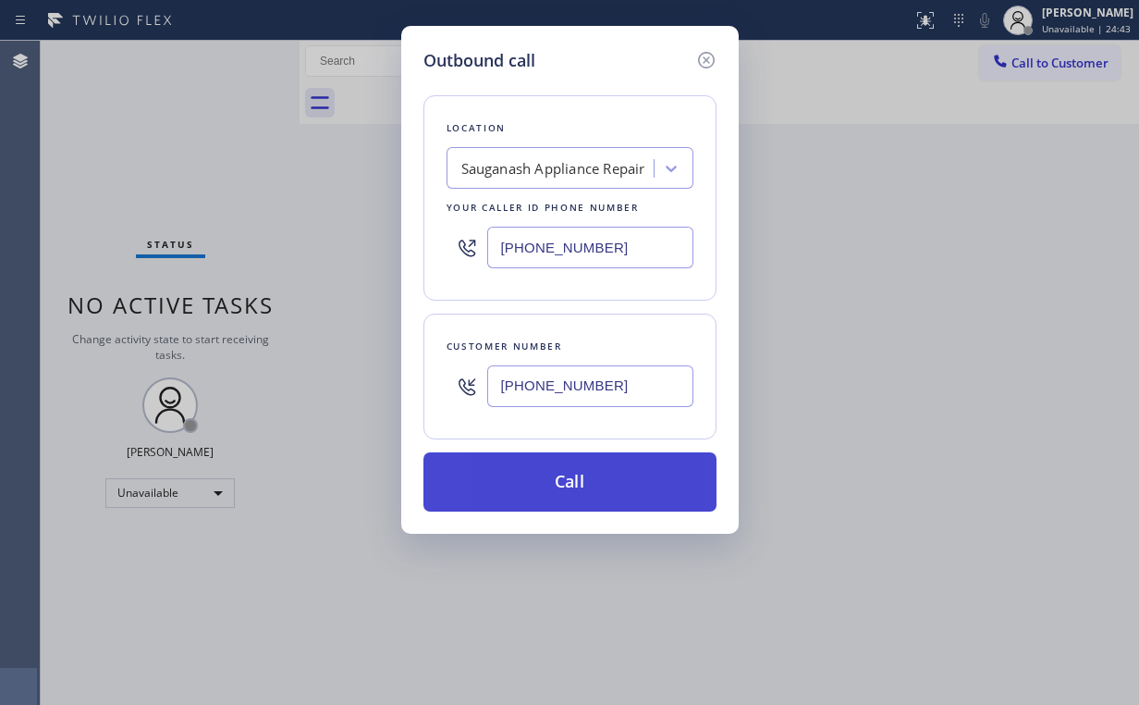
type input "[PHONE_NUMBER]"
click at [518, 473] on button "Call" at bounding box center [569, 481] width 293 height 59
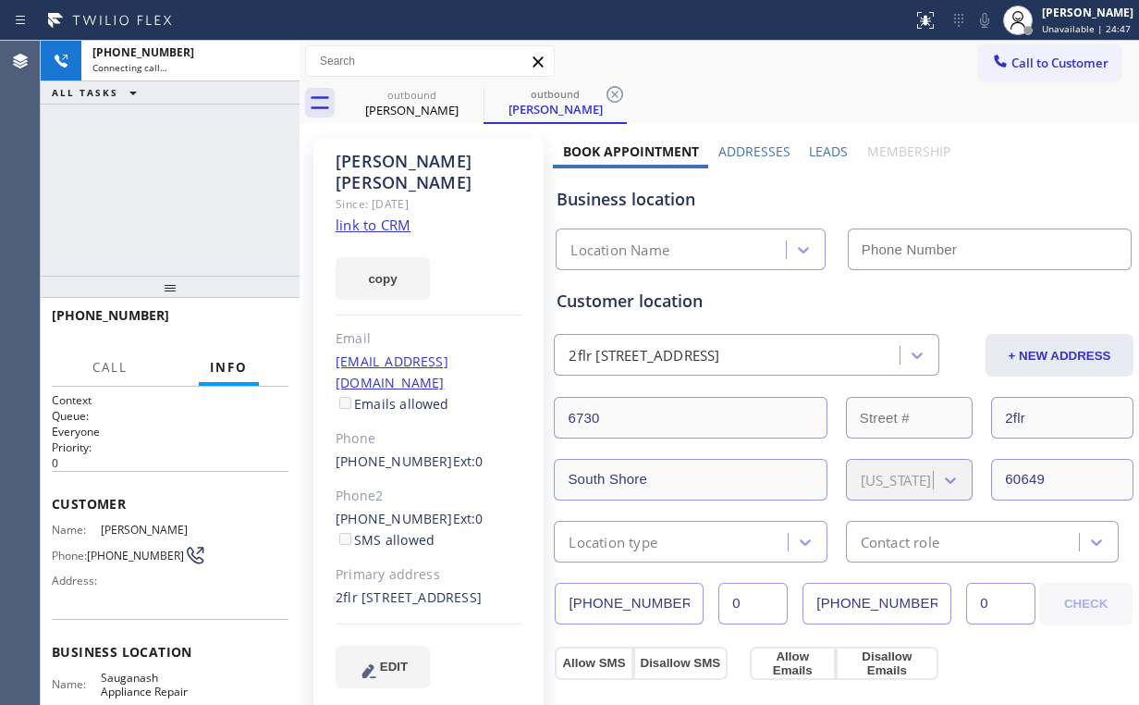
type input "[PHONE_NUMBER]"
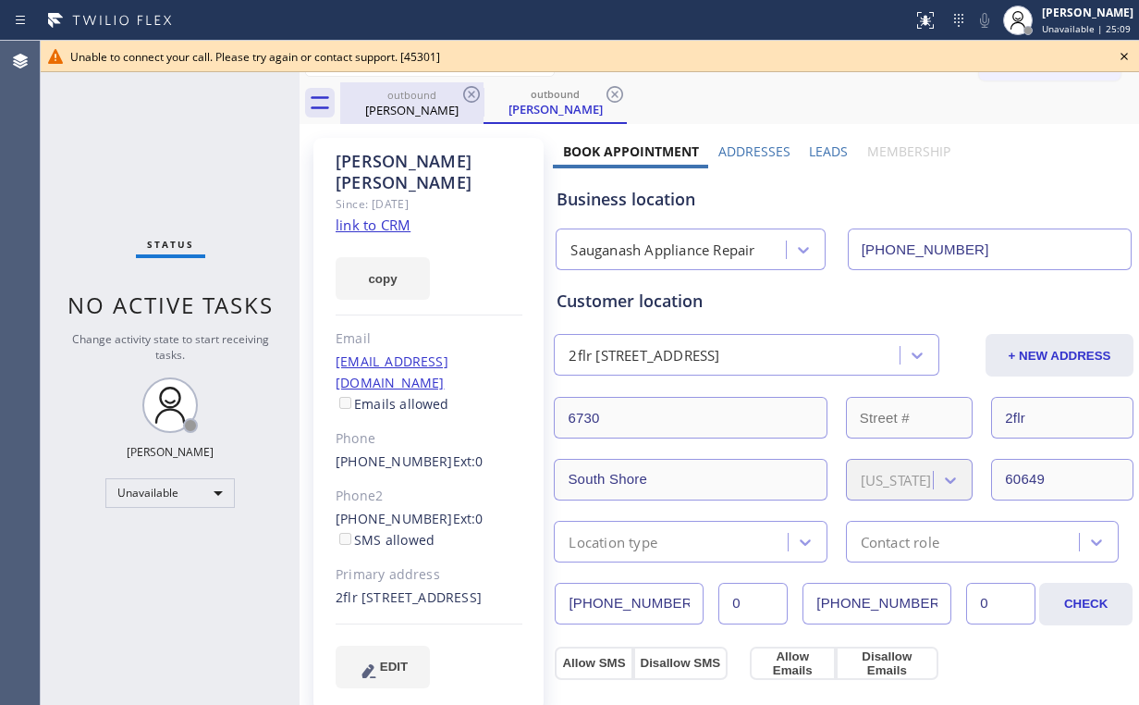
click at [426, 85] on div "outbound [PERSON_NAME]" at bounding box center [412, 103] width 140 height 42
click at [467, 92] on icon at bounding box center [471, 94] width 22 height 22
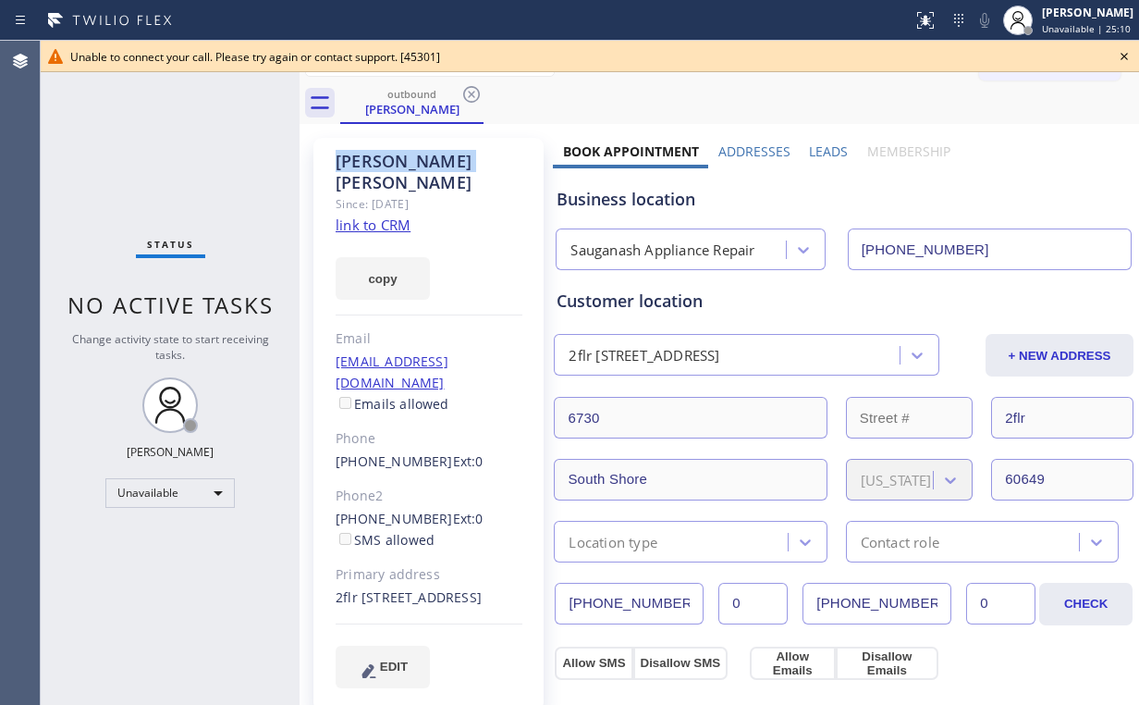
click at [467, 92] on icon at bounding box center [471, 94] width 22 height 22
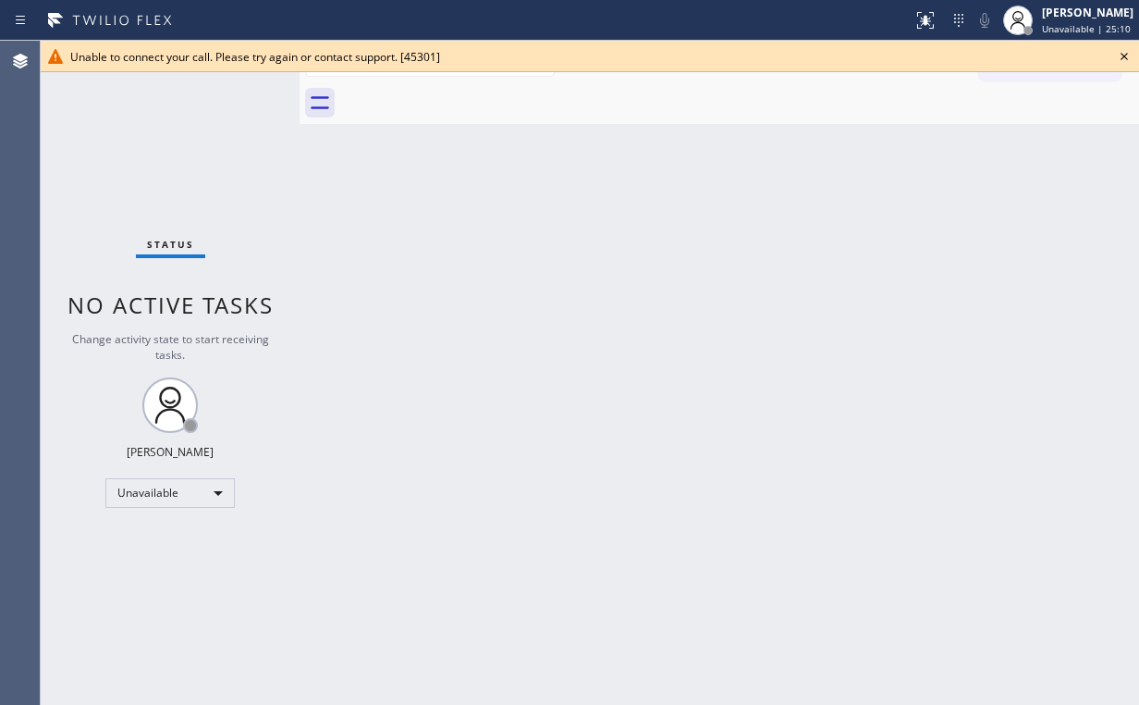
drag, startPoint x: 170, startPoint y: 165, endPoint x: 656, endPoint y: 174, distance: 485.5
click at [178, 168] on div "Status No active tasks Change activity state to start receiving tasks. [PERSON_…" at bounding box center [170, 373] width 259 height 664
click at [1124, 55] on icon at bounding box center [1124, 56] width 22 height 22
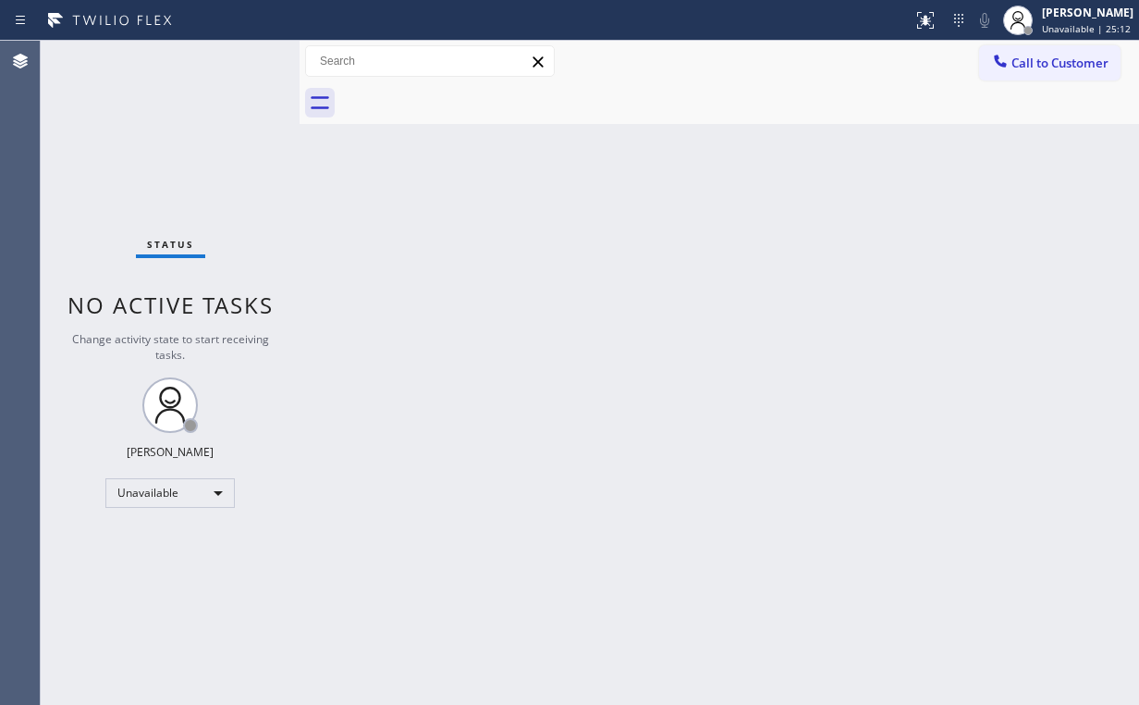
drag, startPoint x: 574, startPoint y: 237, endPoint x: 372, endPoint y: 91, distance: 249.7
click at [564, 229] on div "Back to Dashboard Change Sender ID Customers Technicians Select a contact Outbo…" at bounding box center [720, 373] width 840 height 664
click at [1032, 77] on button "Call to Customer" at bounding box center [1049, 62] width 141 height 35
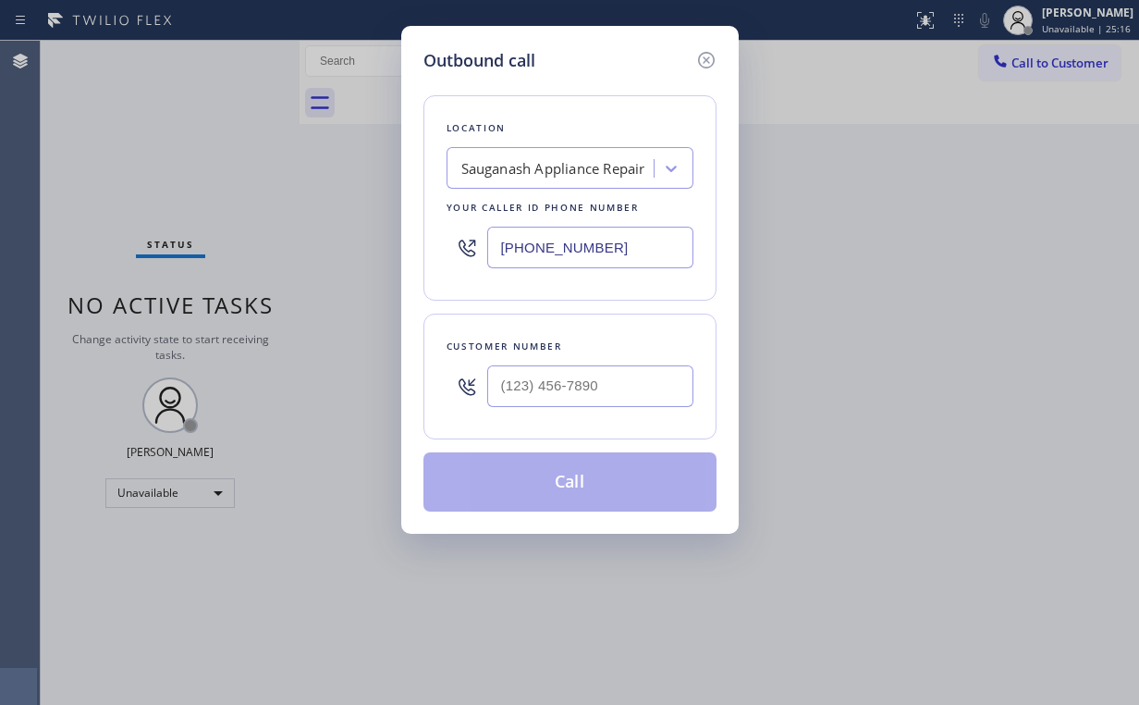
click at [377, 252] on div "Outbound call Location Sauganash Appliance Repair Your caller id phone number […" at bounding box center [569, 352] width 1139 height 705
paste input "661) 463-3620"
type input "[PHONE_NUMBER]"
click at [570, 375] on input "(___) ___-____" at bounding box center [590, 386] width 206 height 42
paste input "818) 472-8557"
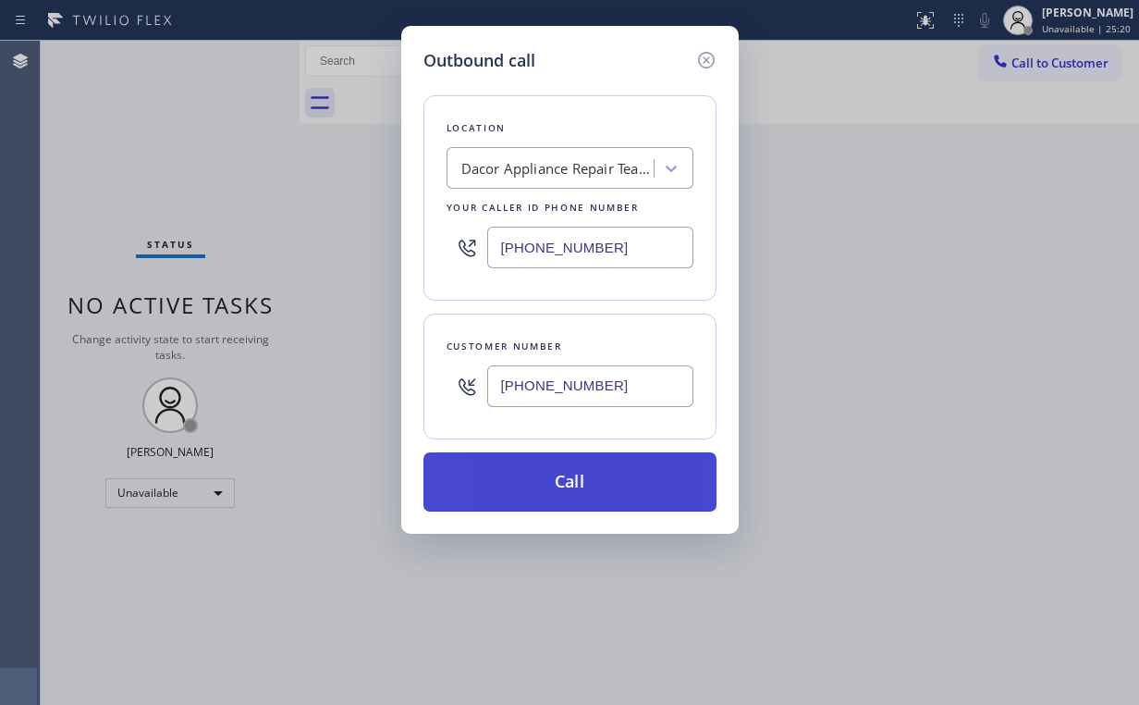
type input "[PHONE_NUMBER]"
click at [541, 479] on button "Call" at bounding box center [569, 481] width 293 height 59
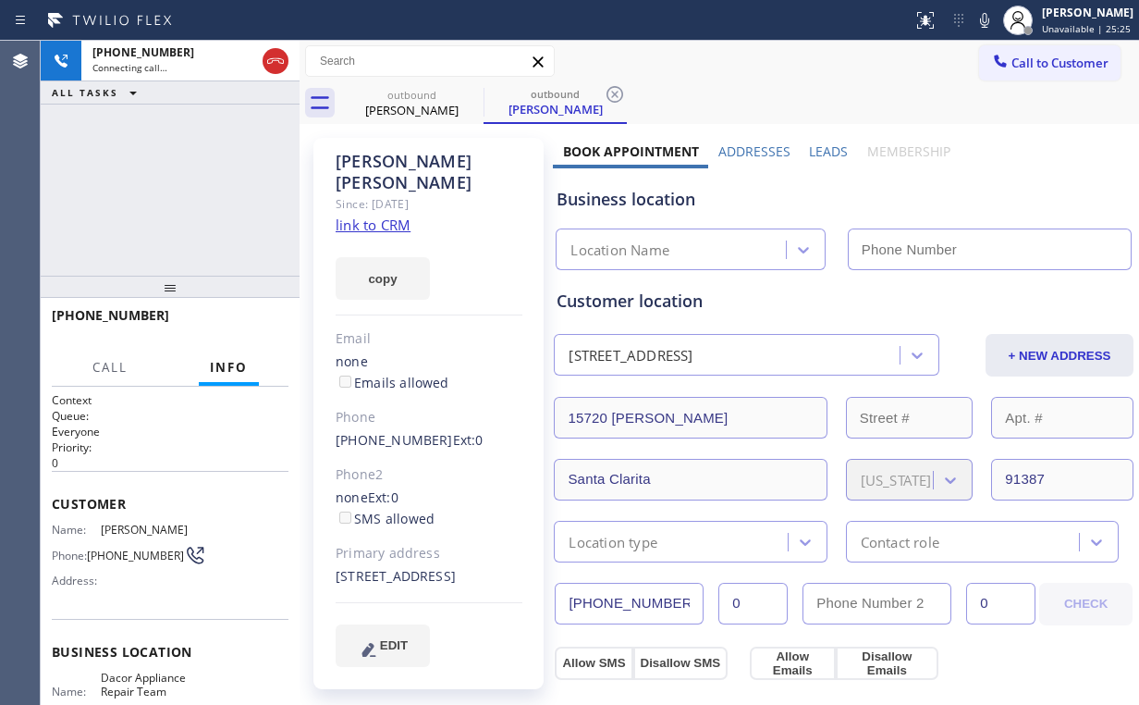
type input "[PHONE_NUMBER]"
click at [251, 276] on div at bounding box center [170, 287] width 259 height 22
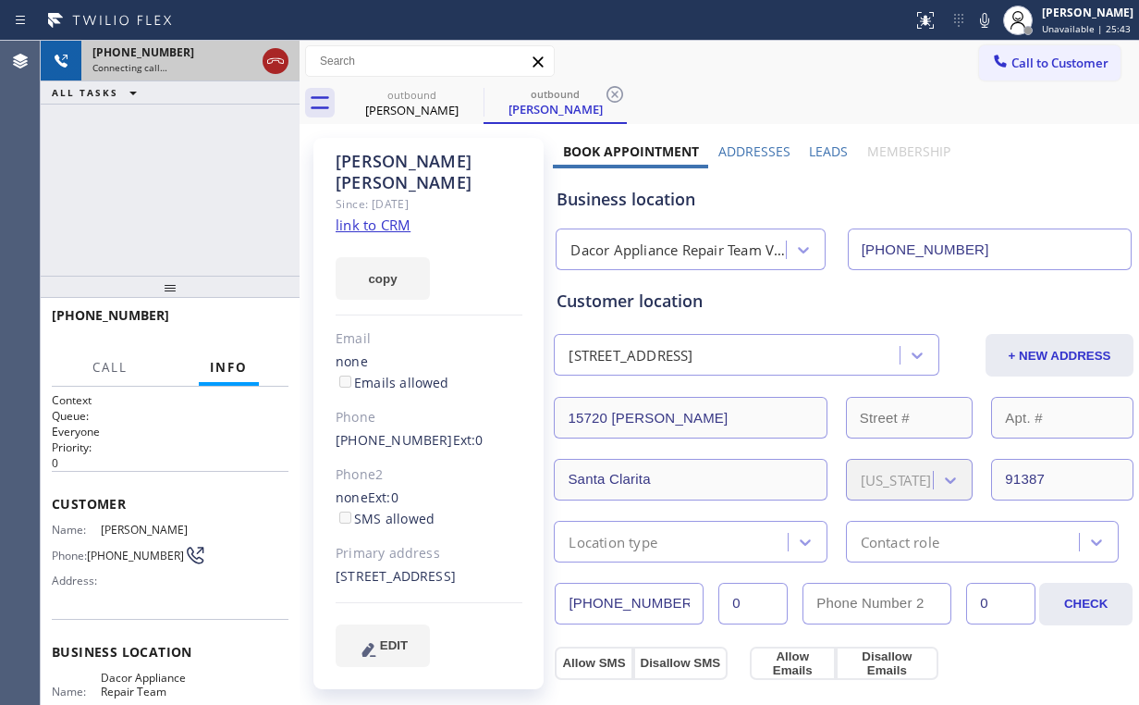
click at [276, 62] on icon at bounding box center [275, 61] width 22 height 22
drag, startPoint x: 392, startPoint y: 100, endPoint x: 478, endPoint y: 102, distance: 86.0
click at [393, 100] on div "outbound" at bounding box center [412, 95] width 140 height 14
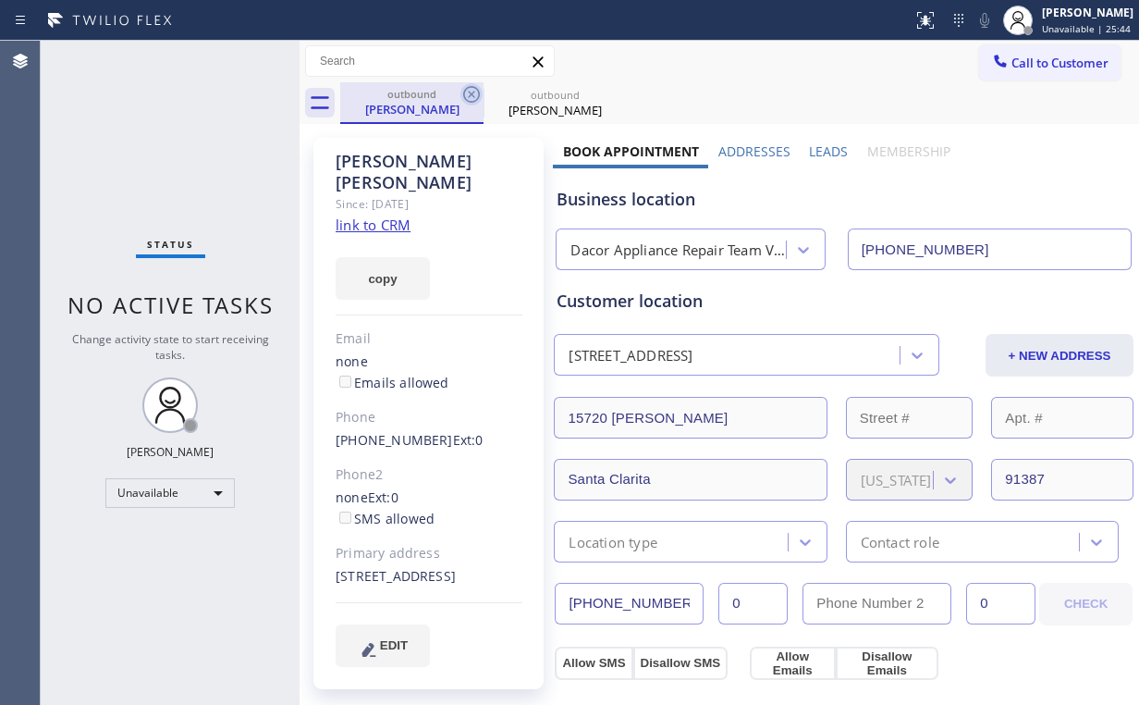
click at [467, 94] on icon at bounding box center [471, 94] width 22 height 22
click at [470, 92] on icon at bounding box center [471, 94] width 17 height 17
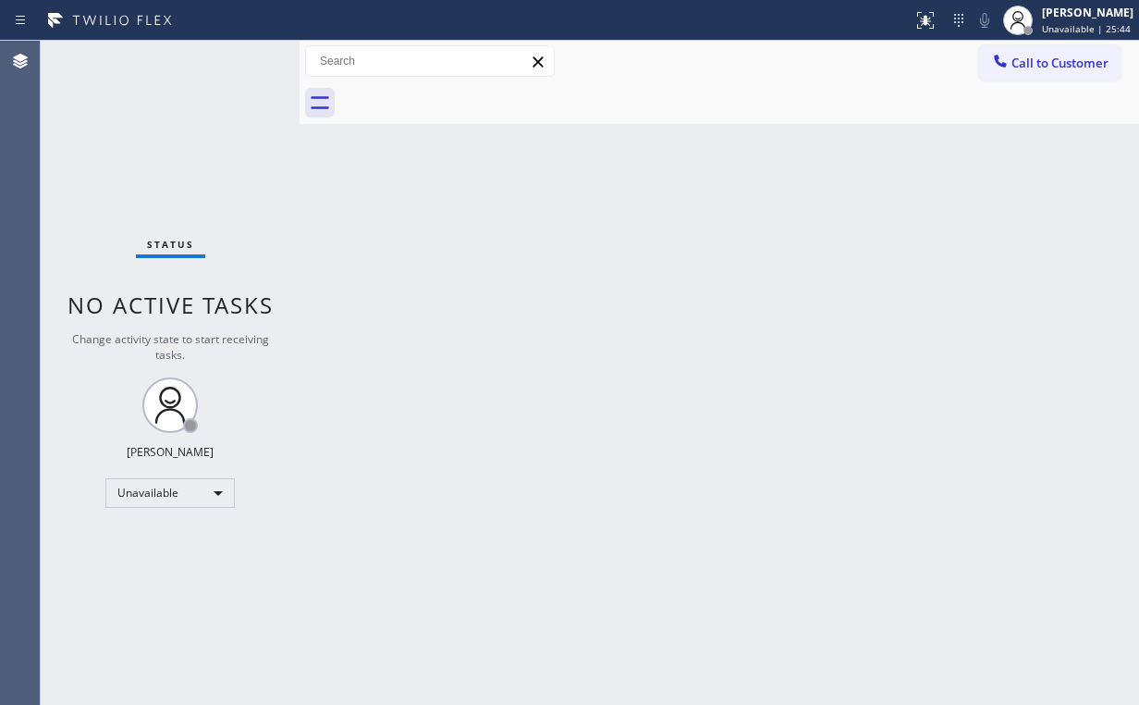
drag, startPoint x: 972, startPoint y: 148, endPoint x: 1018, endPoint y: 107, distance: 61.6
click at [976, 145] on div "Back to Dashboard Change Sender ID Customers Technicians Select a contact Outbo…" at bounding box center [720, 373] width 840 height 664
click at [1024, 70] on span "Call to Customer" at bounding box center [1059, 63] width 97 height 17
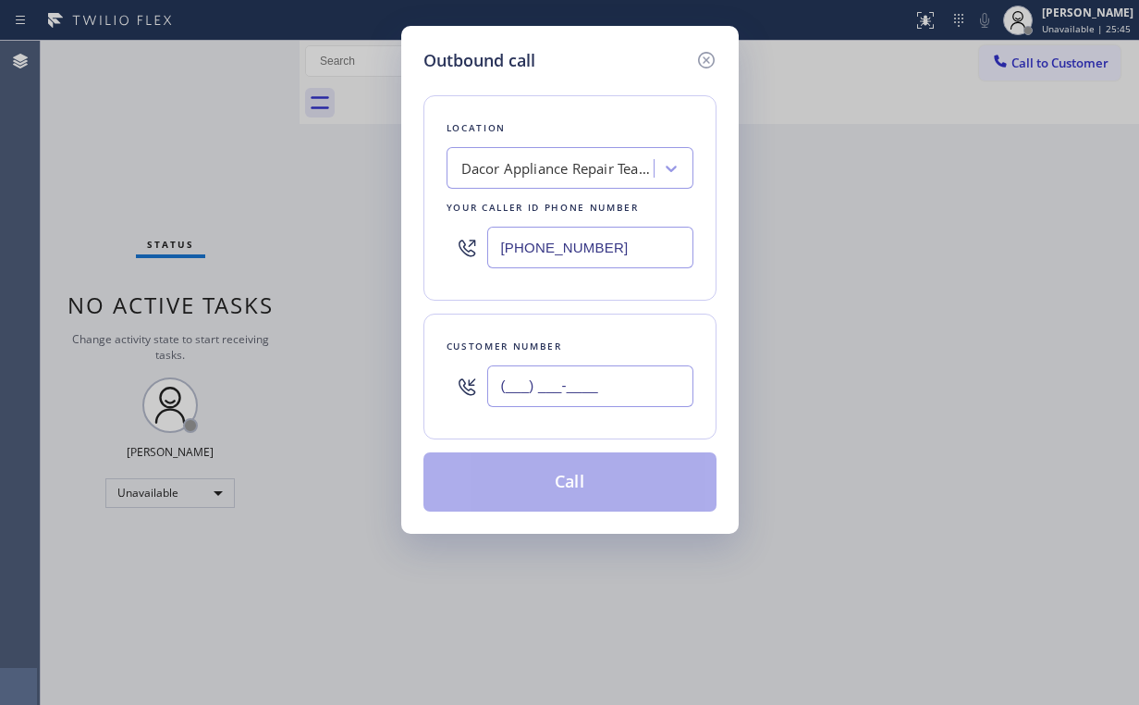
click at [601, 394] on input "(___) ___-____" at bounding box center [590, 386] width 206 height 42
paste input "818) 472-8557"
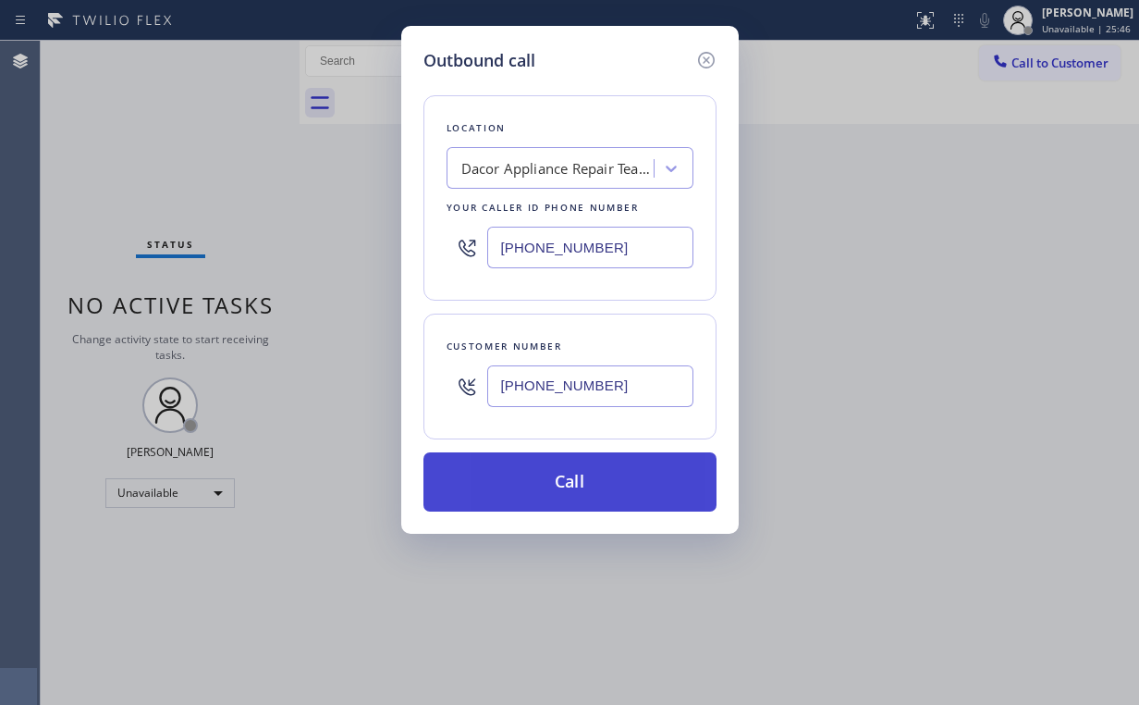
type input "[PHONE_NUMBER]"
click at [550, 478] on button "Call" at bounding box center [569, 481] width 293 height 59
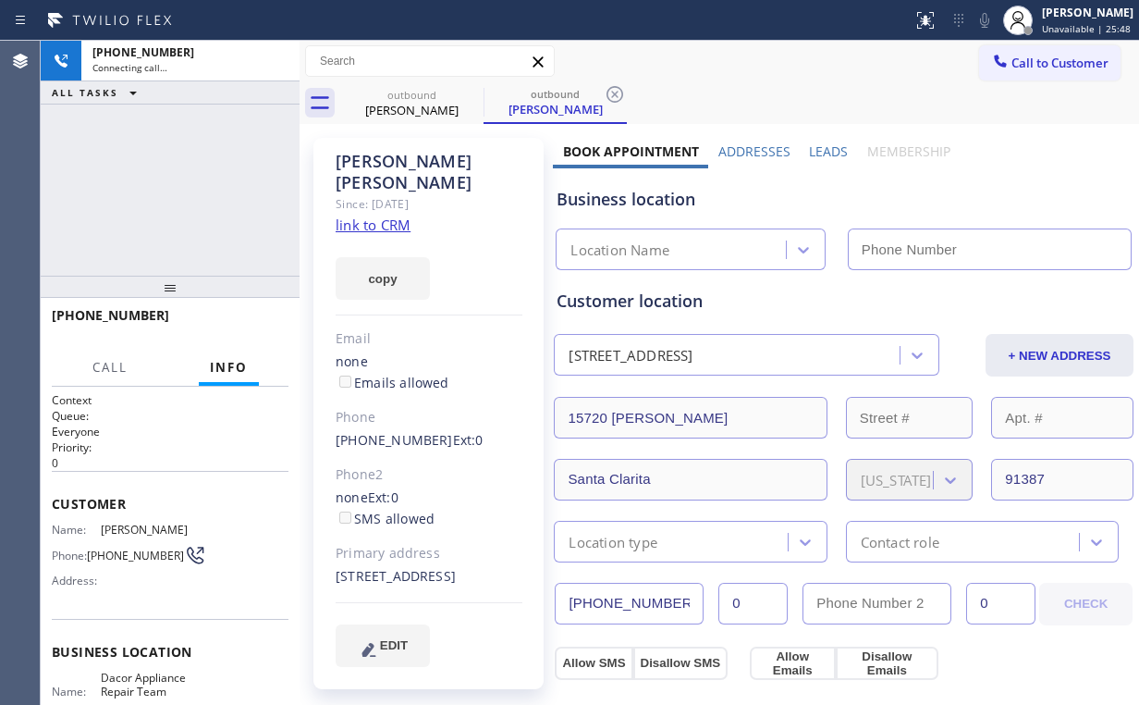
click at [237, 155] on div "[PHONE_NUMBER] Connecting call… ALL TASKS ALL TASKS ACTIVE TASKS TASKS IN WRAP …" at bounding box center [170, 158] width 259 height 235
type input "[PHONE_NUMBER]"
click at [183, 190] on div "[PHONE_NUMBER] Connecting call… ALL TASKS ALL TASKS ACTIVE TASKS TASKS IN WRAP …" at bounding box center [170, 158] width 259 height 235
click at [183, 186] on div "[PHONE_NUMBER] Connecting call… ALL TASKS ALL TASKS ACTIVE TASKS TASKS IN WRAP …" at bounding box center [170, 158] width 259 height 235
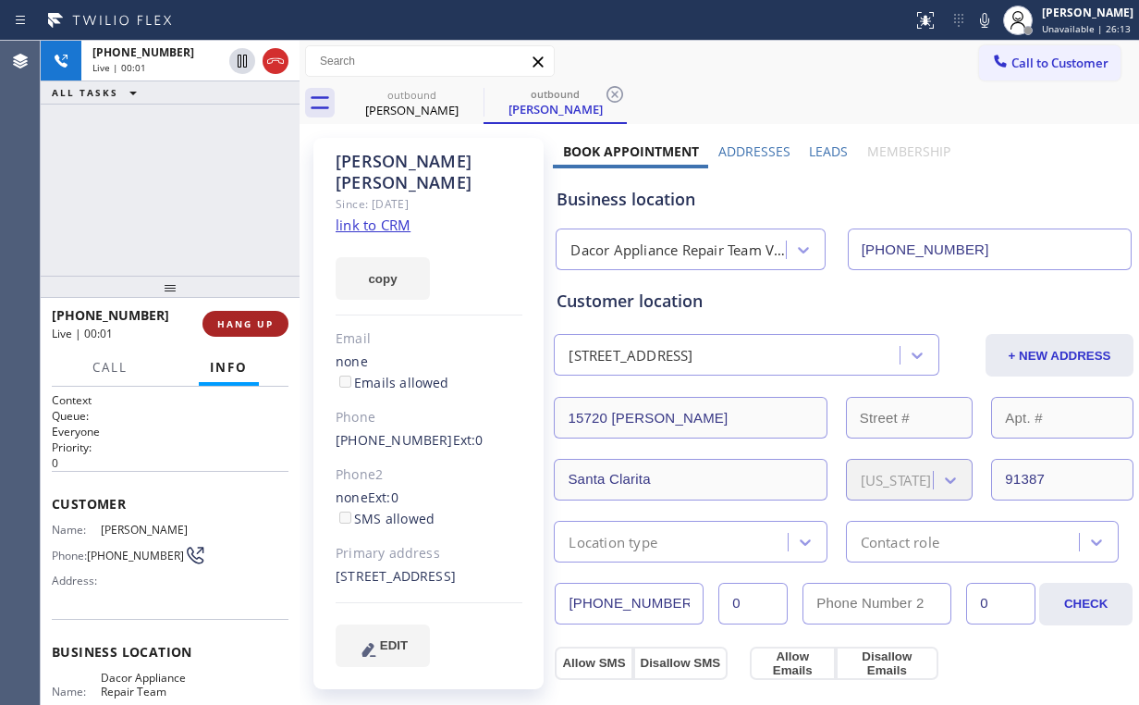
click at [259, 337] on button "HANG UP" at bounding box center [245, 324] width 86 height 26
click at [259, 334] on button "HANG UP" at bounding box center [245, 324] width 86 height 26
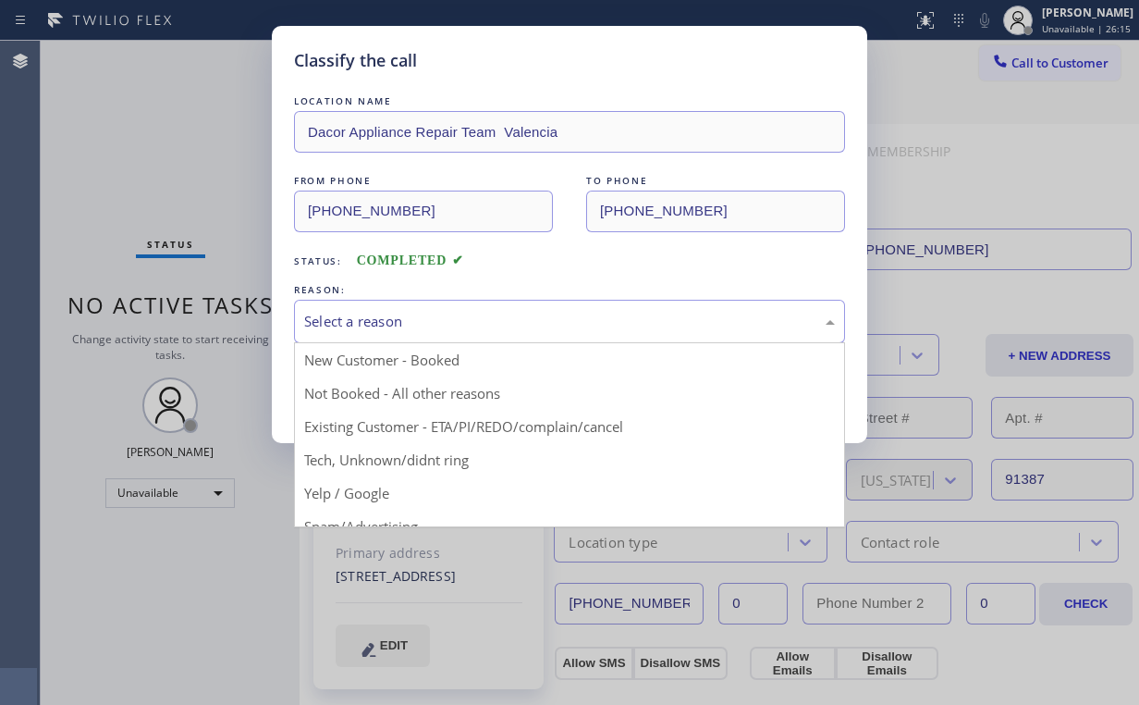
click at [344, 302] on div "Select a reason" at bounding box center [569, 321] width 551 height 43
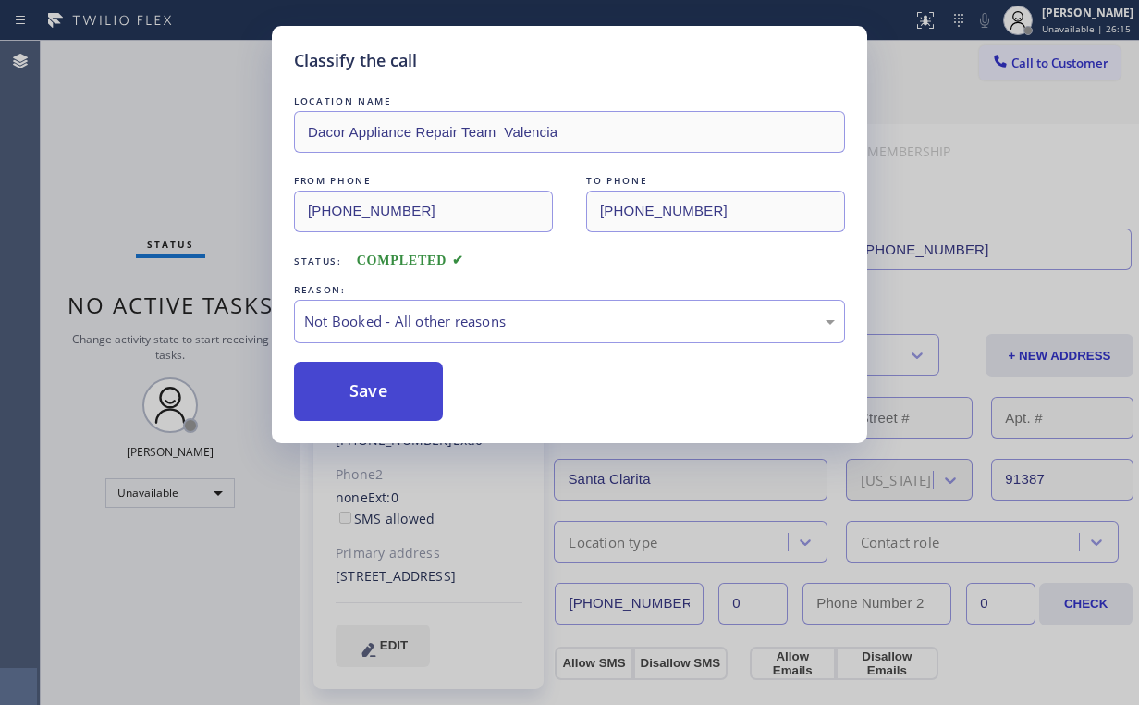
click at [377, 397] on button "Save" at bounding box center [368, 391] width 149 height 59
click at [147, 98] on div "Classify the call LOCATION NAME Dacor Appliance Repair Team Valencia FROM PHONE…" at bounding box center [569, 352] width 1139 height 705
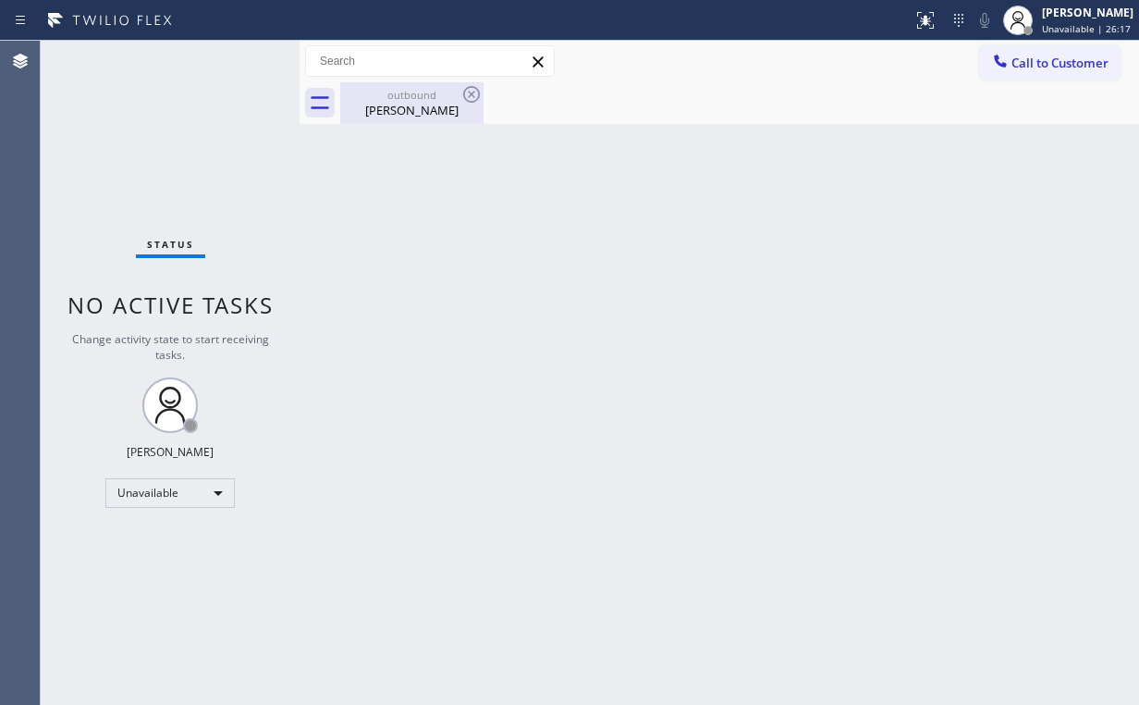
click at [400, 110] on div "[PERSON_NAME]" at bounding box center [412, 110] width 140 height 17
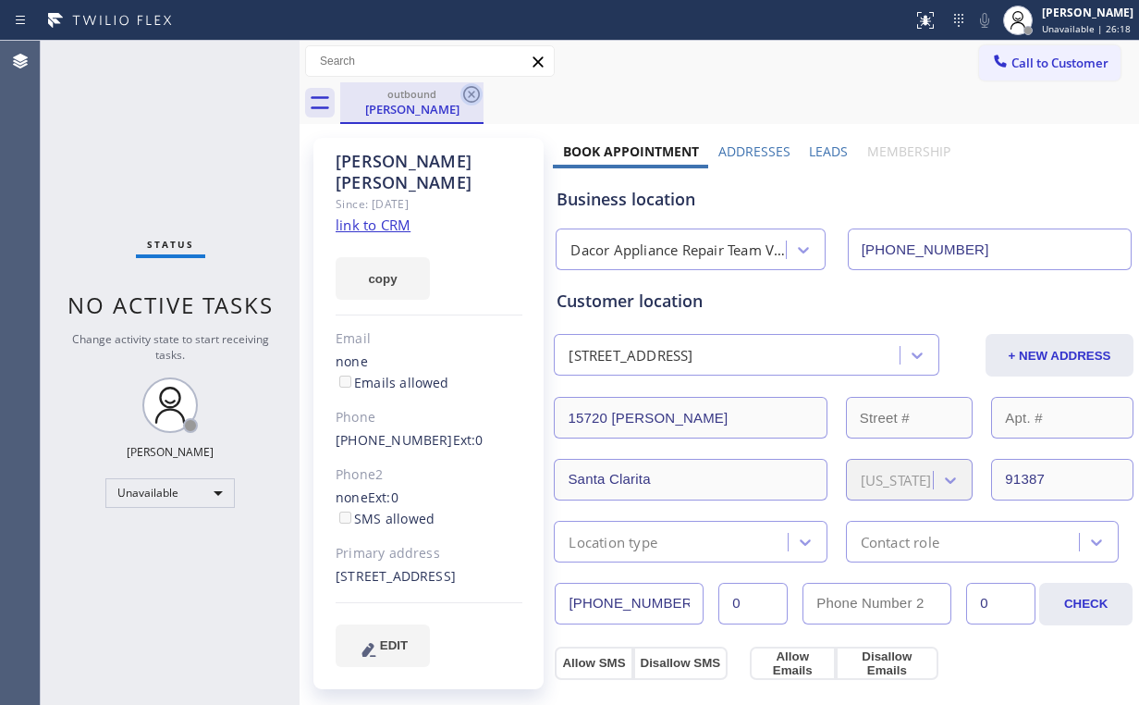
click at [473, 92] on icon at bounding box center [471, 94] width 17 height 17
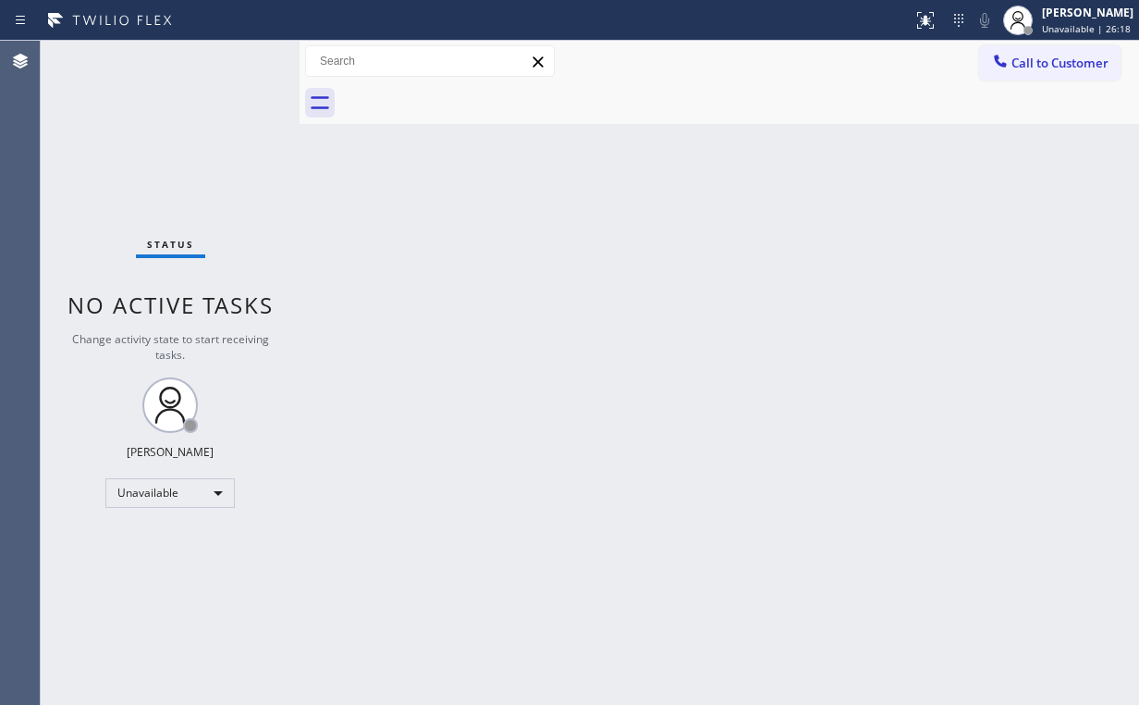
drag, startPoint x: 577, startPoint y: 238, endPoint x: 345, endPoint y: 10, distance: 324.9
click at [577, 236] on div "Back to Dashboard Change Sender ID Customers Technicians Select a contact Outbo…" at bounding box center [720, 373] width 840 height 664
click at [1024, 65] on span "Call to Customer" at bounding box center [1059, 63] width 97 height 17
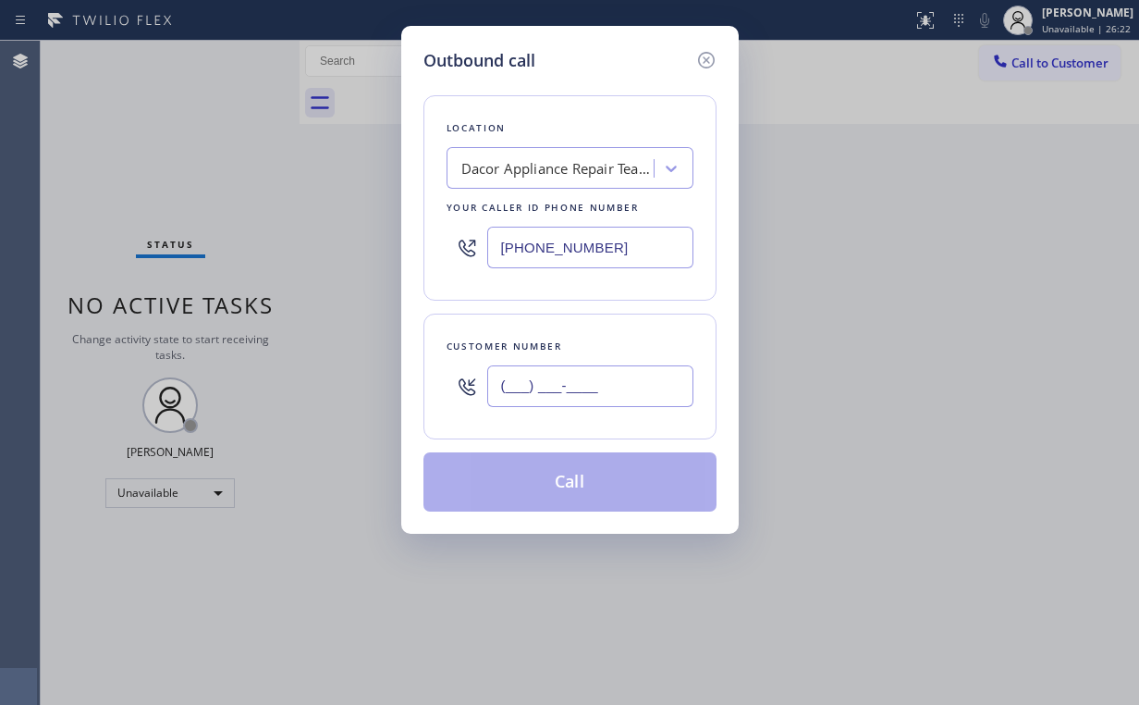
click at [614, 394] on input "(___) ___-____" at bounding box center [590, 386] width 206 height 42
paste
type input "[PHONE_NUMBER]"
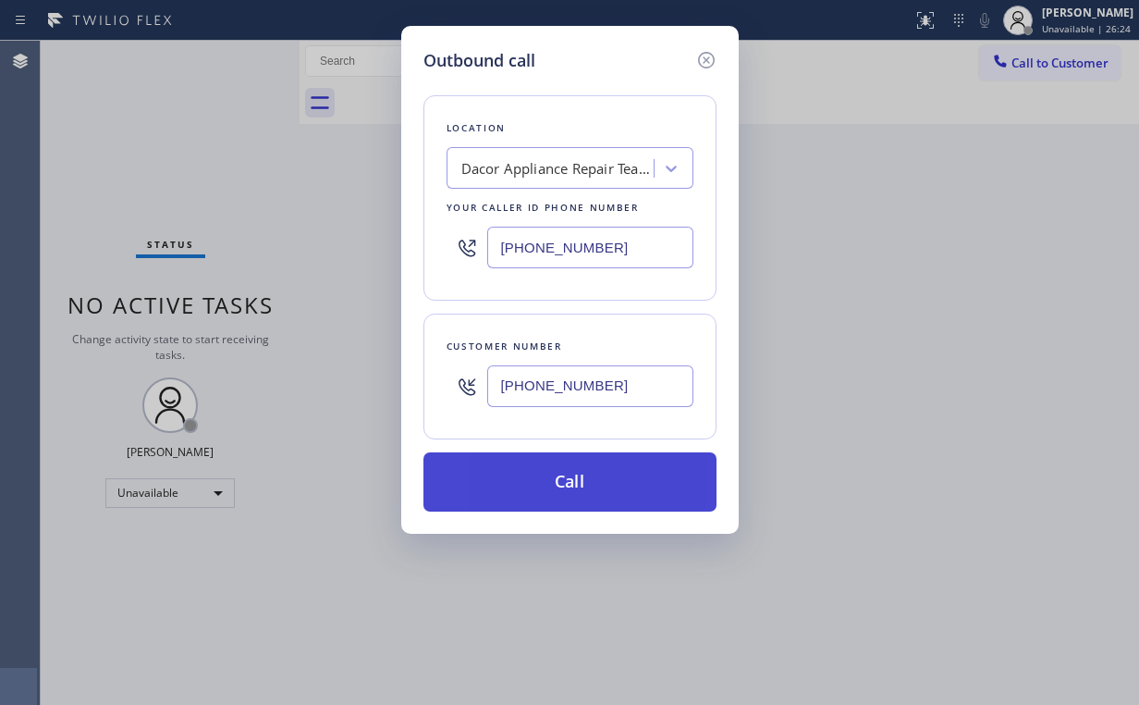
click at [565, 499] on button "Call" at bounding box center [569, 481] width 293 height 59
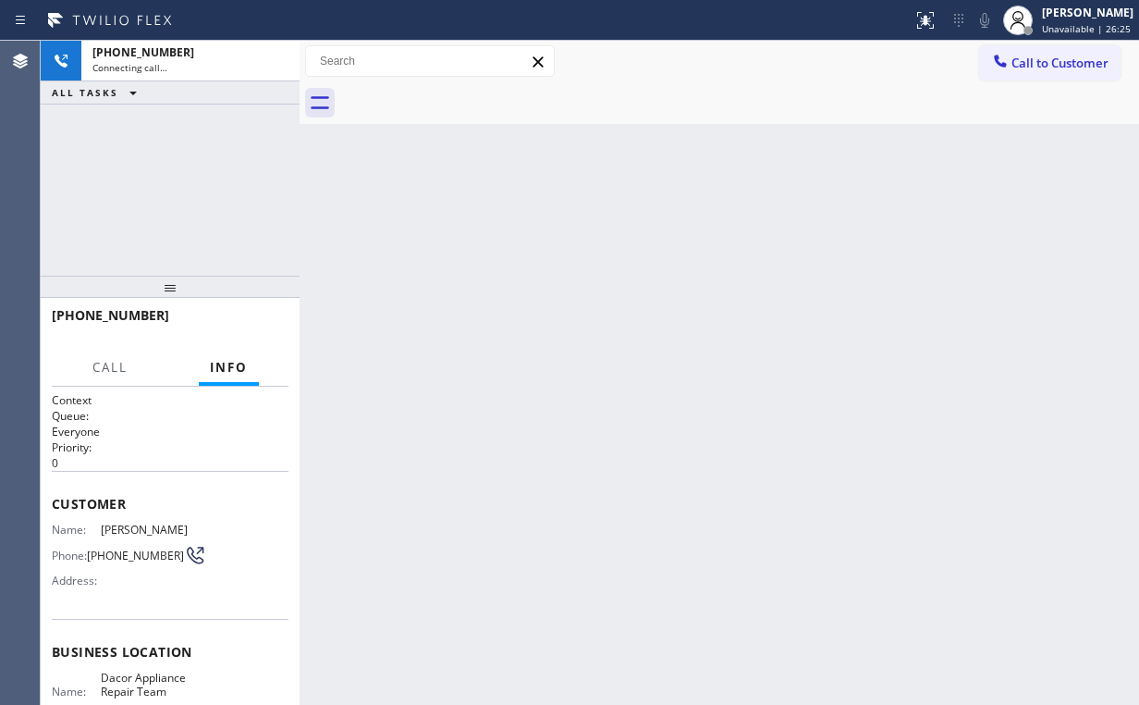
click at [229, 205] on div "[PHONE_NUMBER] Connecting call… ALL TASKS ALL TASKS ACTIVE TASKS TASKS IN WRAP …" at bounding box center [170, 158] width 259 height 235
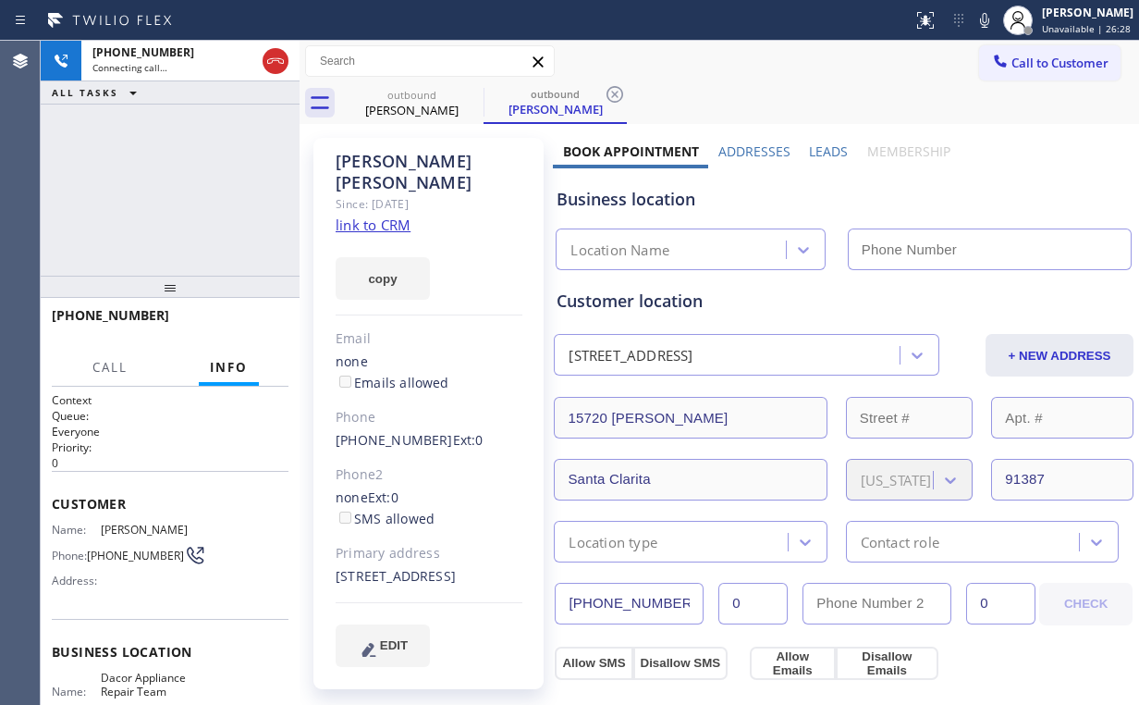
type input "[PHONE_NUMBER]"
click at [190, 138] on div "[PHONE_NUMBER] Connecting call… ALL TASKS ALL TASKS ACTIVE TASKS TASKS IN WRAP …" at bounding box center [170, 158] width 259 height 235
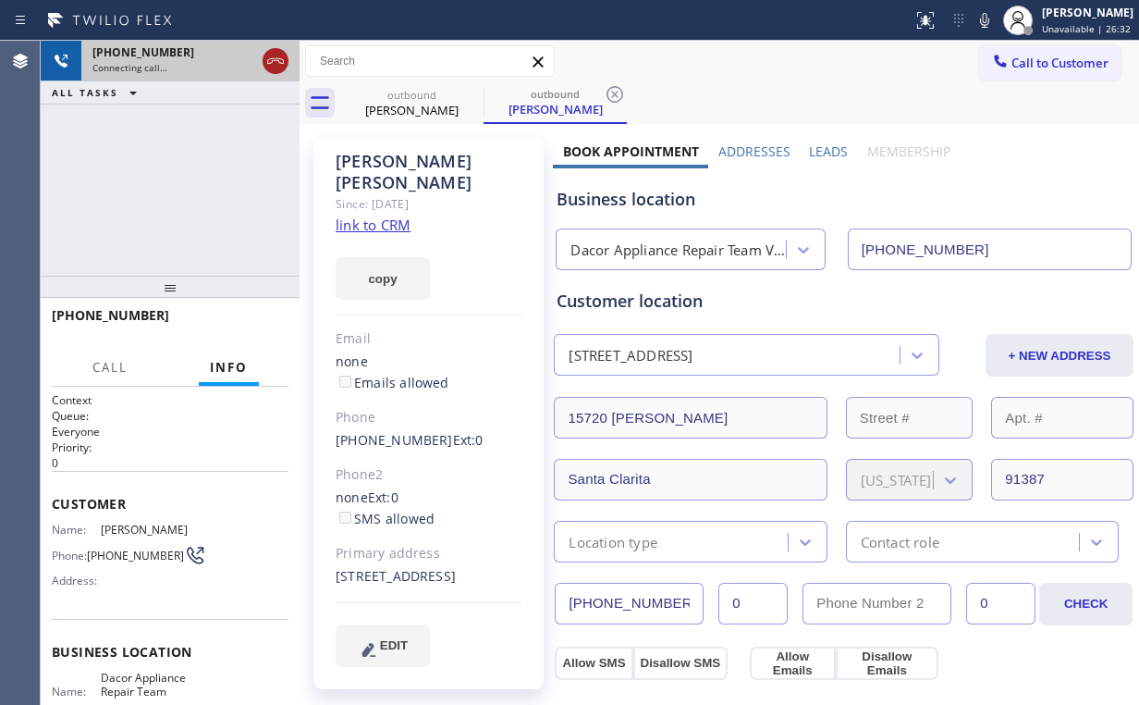
click at [281, 55] on icon at bounding box center [275, 61] width 22 height 22
click at [409, 89] on div "outbound" at bounding box center [412, 95] width 140 height 14
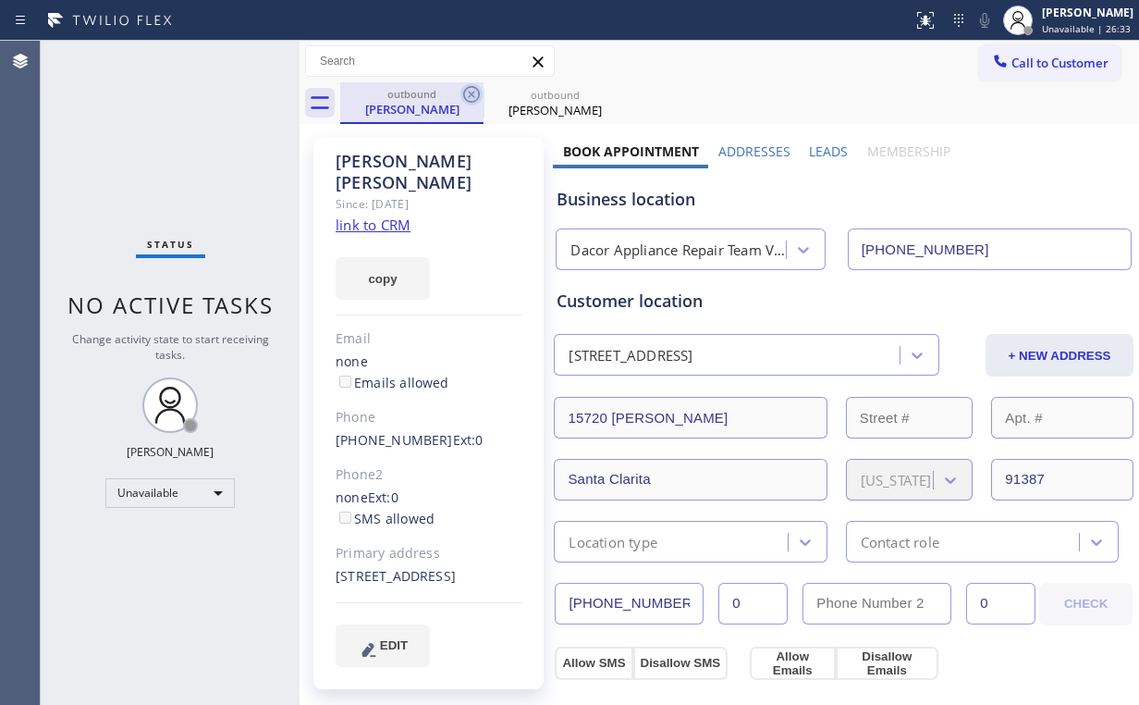
click at [481, 92] on icon at bounding box center [471, 94] width 22 height 22
click at [475, 92] on icon at bounding box center [471, 94] width 22 height 22
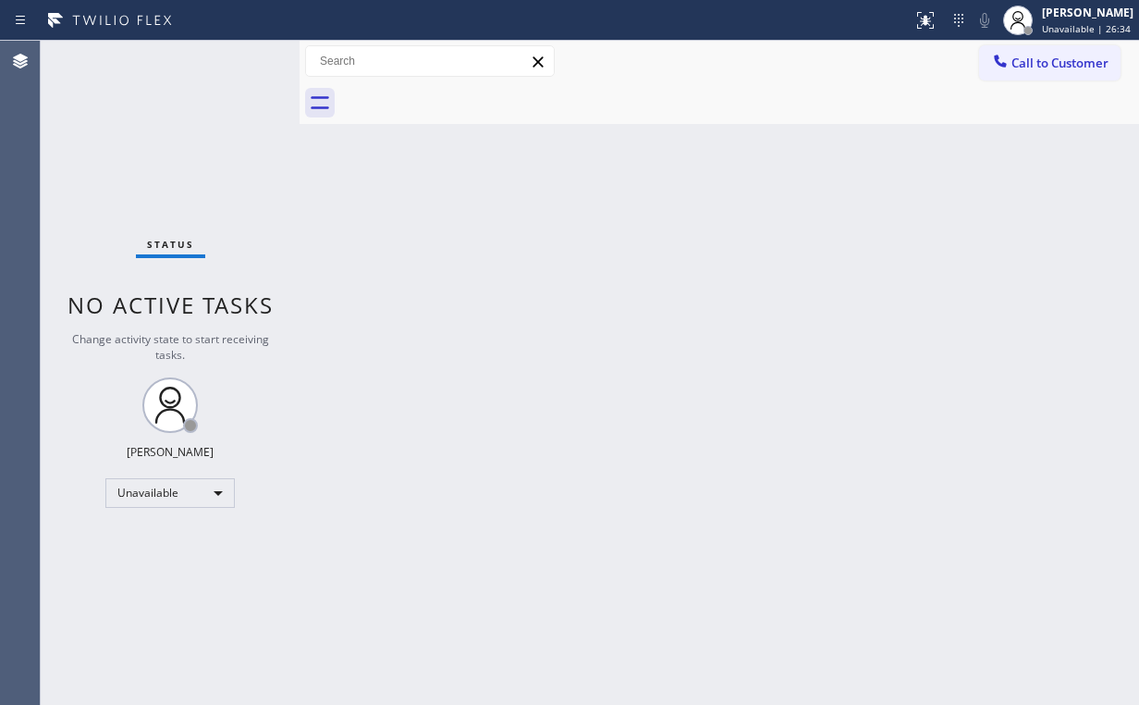
click at [162, 155] on div "Status No active tasks Change activity state to start receiving tasks. [PERSON_…" at bounding box center [170, 373] width 259 height 664
click at [1040, 63] on span "Call to Customer" at bounding box center [1059, 63] width 97 height 17
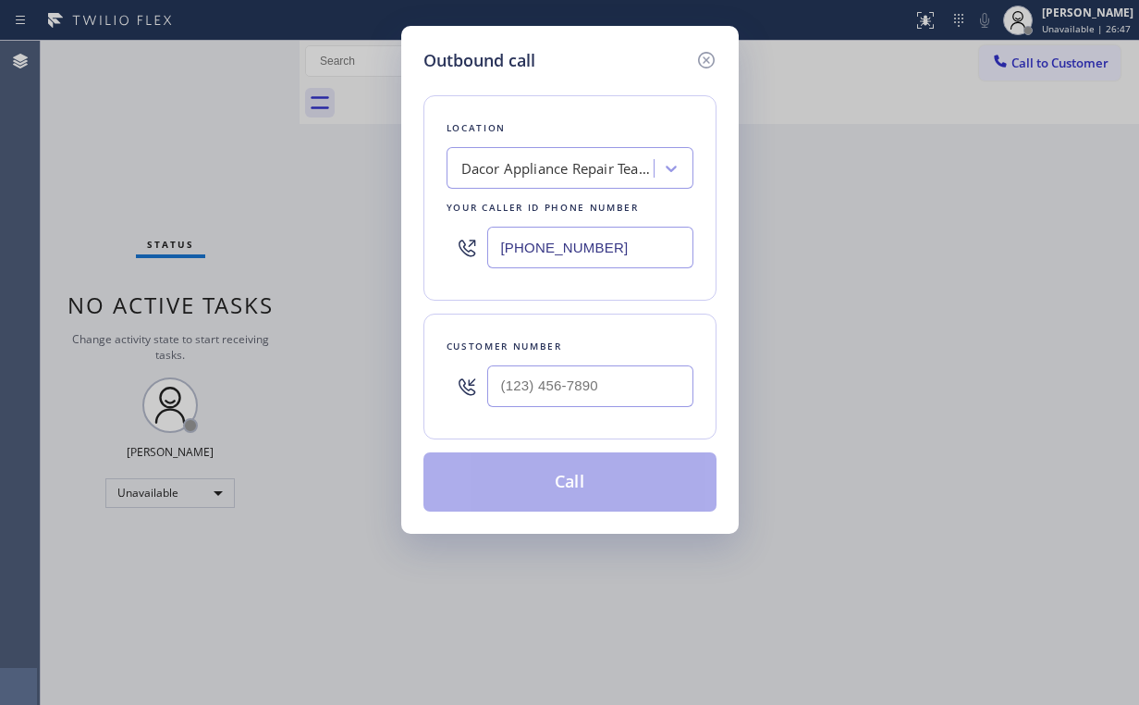
drag, startPoint x: 610, startPoint y: 246, endPoint x: 203, endPoint y: 184, distance: 411.5
click at [270, 216] on div "Outbound call Location Dacor Appliance Repair Team [GEOGRAPHIC_DATA] Your calle…" at bounding box center [569, 352] width 1139 height 705
type input "[PHONE_NUMBER]"
click at [579, 384] on input "(___) ___-____" at bounding box center [590, 386] width 206 height 42
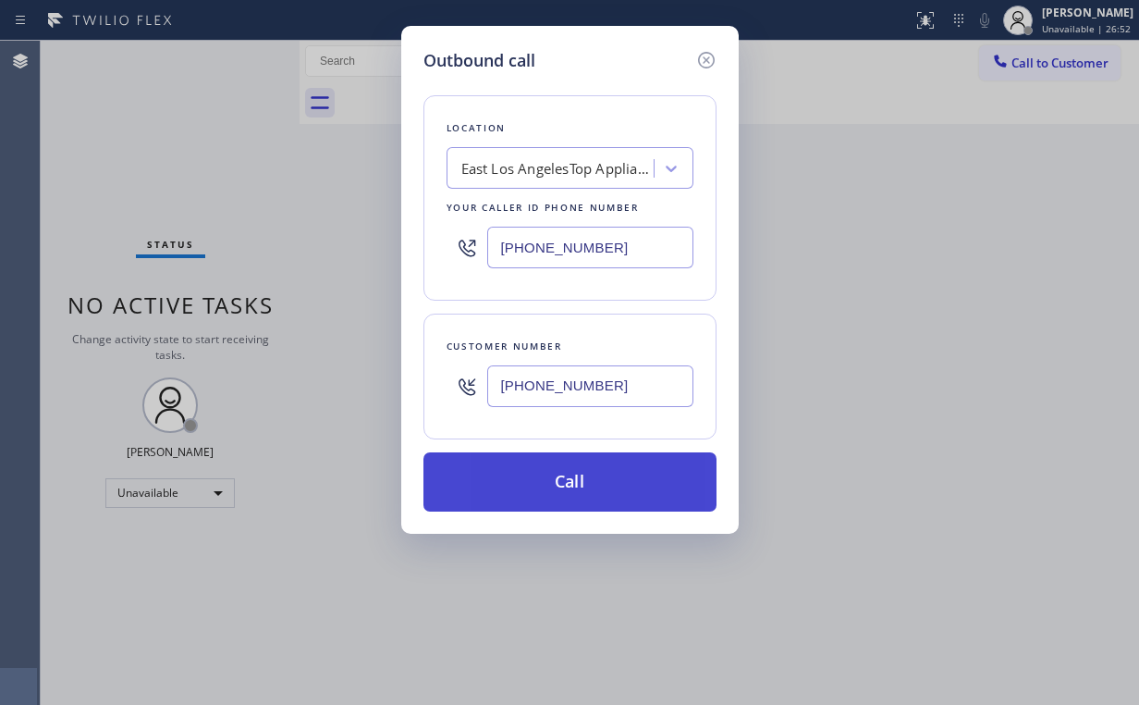
type input "[PHONE_NUMBER]"
click at [544, 484] on button "Call" at bounding box center [569, 481] width 293 height 59
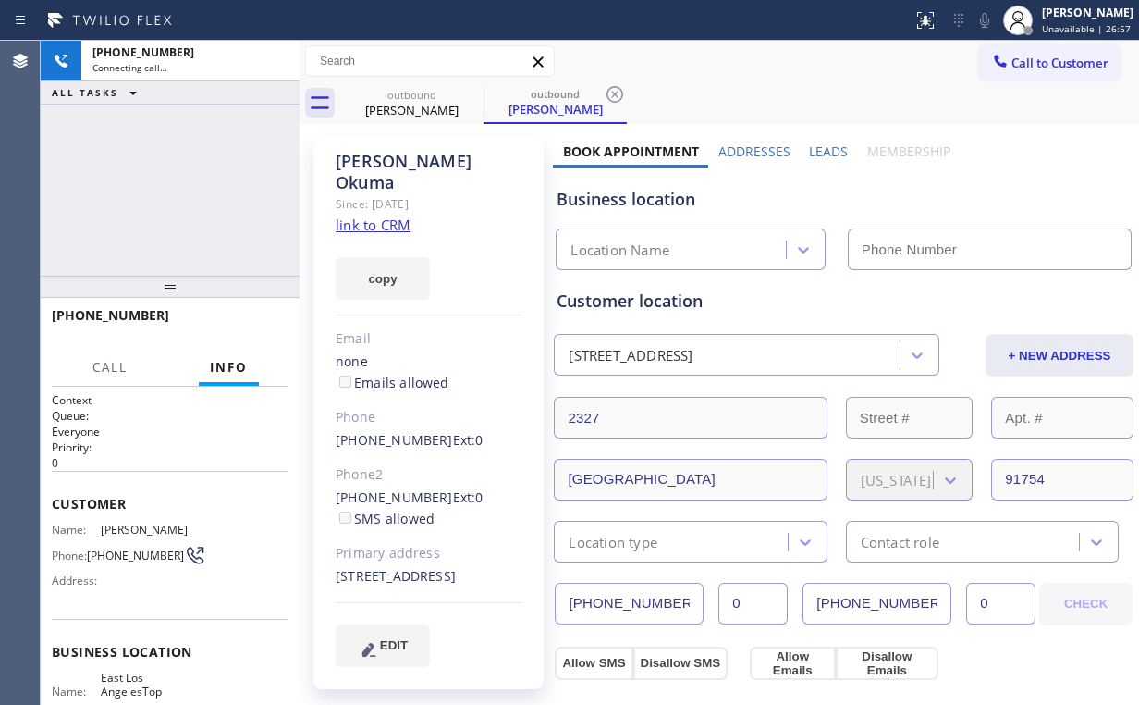
type input "[PHONE_NUMBER]"
click at [178, 206] on div "[PHONE_NUMBER] Connecting call… ALL TASKS ALL TASKS ACTIVE TASKS TASKS IN WRAP …" at bounding box center [170, 158] width 259 height 235
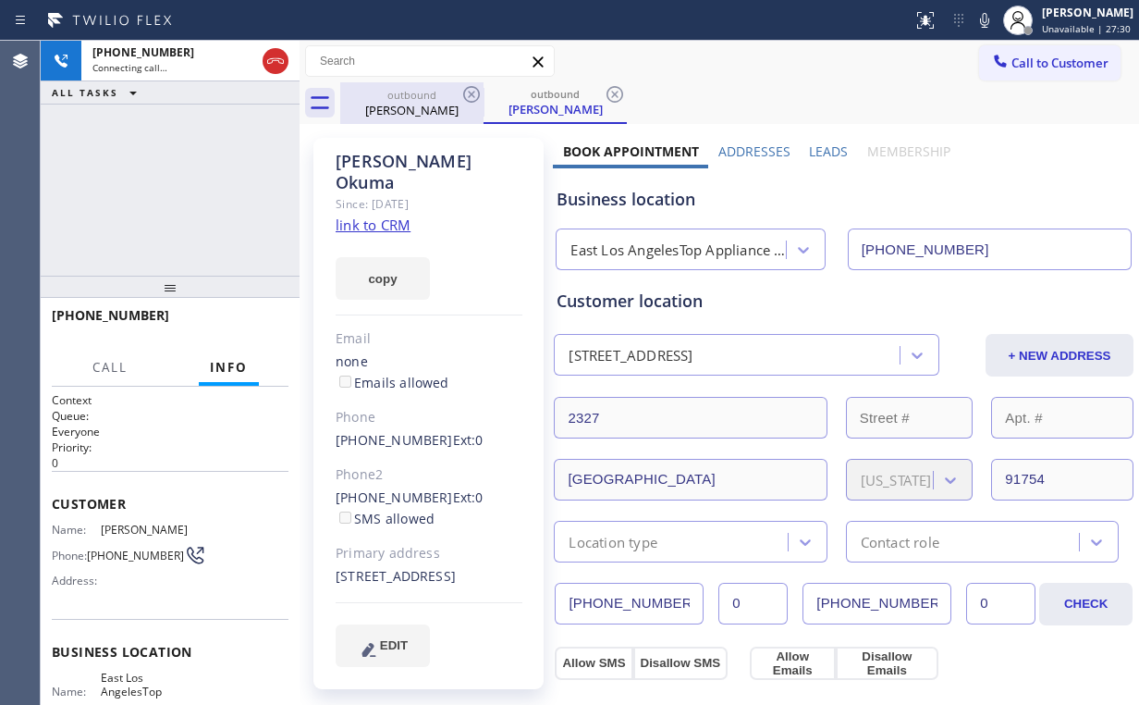
drag, startPoint x: 270, startPoint y: 59, endPoint x: 366, endPoint y: 97, distance: 103.4
click at [269, 60] on icon at bounding box center [275, 61] width 22 height 22
click at [422, 100] on div "outbound" at bounding box center [412, 95] width 140 height 14
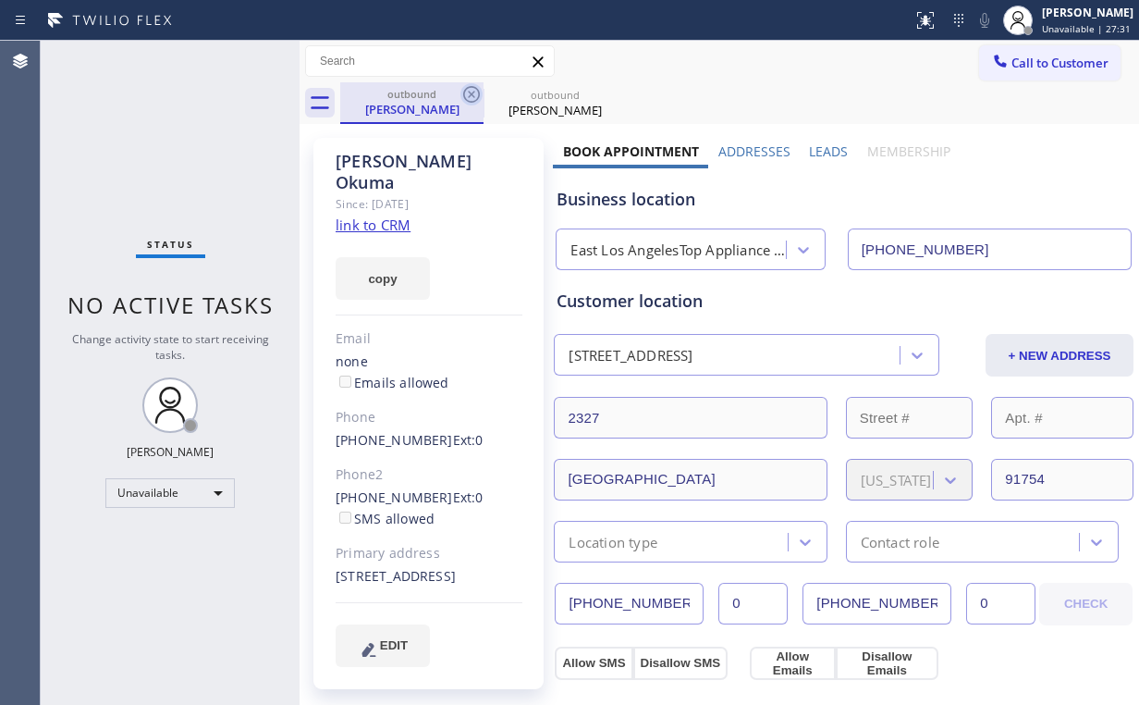
click at [462, 92] on icon at bounding box center [471, 94] width 22 height 22
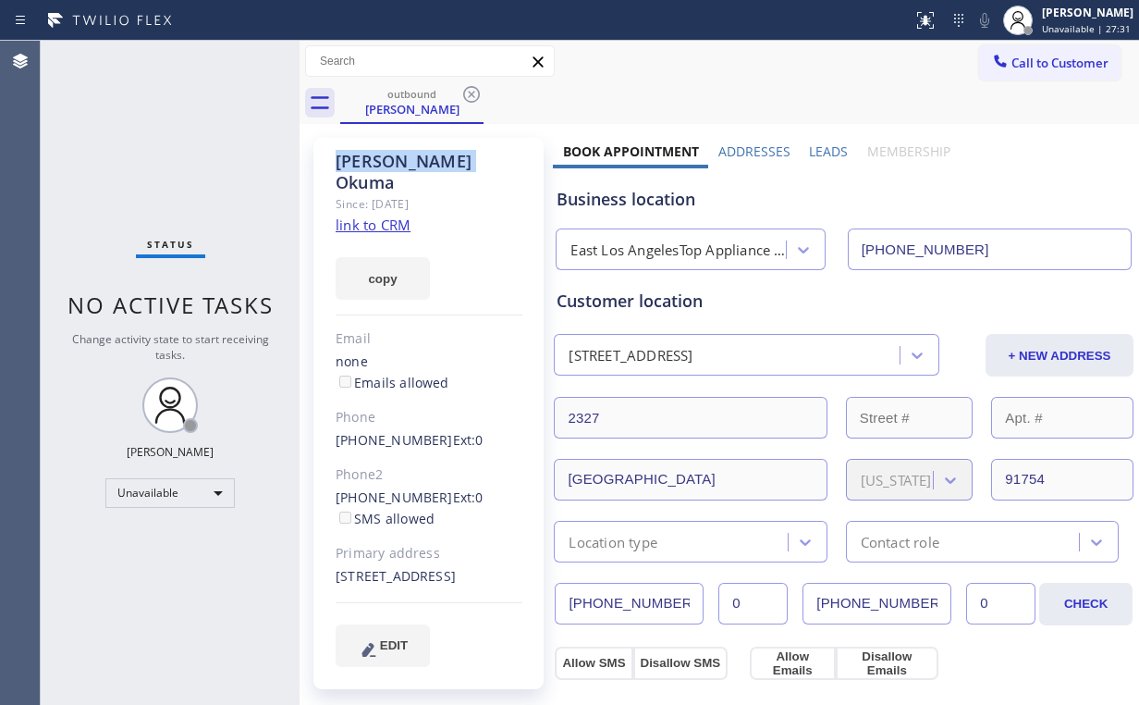
click at [462, 92] on icon at bounding box center [471, 94] width 22 height 22
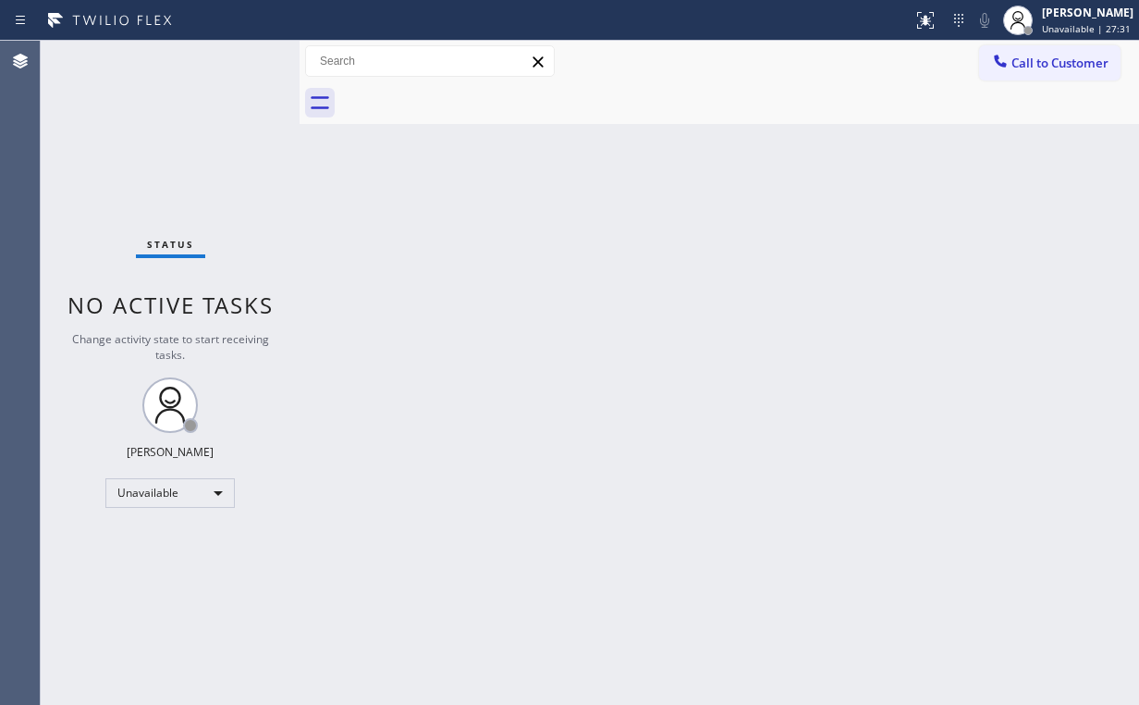
click at [231, 121] on div "Status No active tasks Change activity state to start receiving tasks. [PERSON_…" at bounding box center [170, 373] width 259 height 664
click at [984, 74] on button "Call to Customer" at bounding box center [1049, 62] width 141 height 35
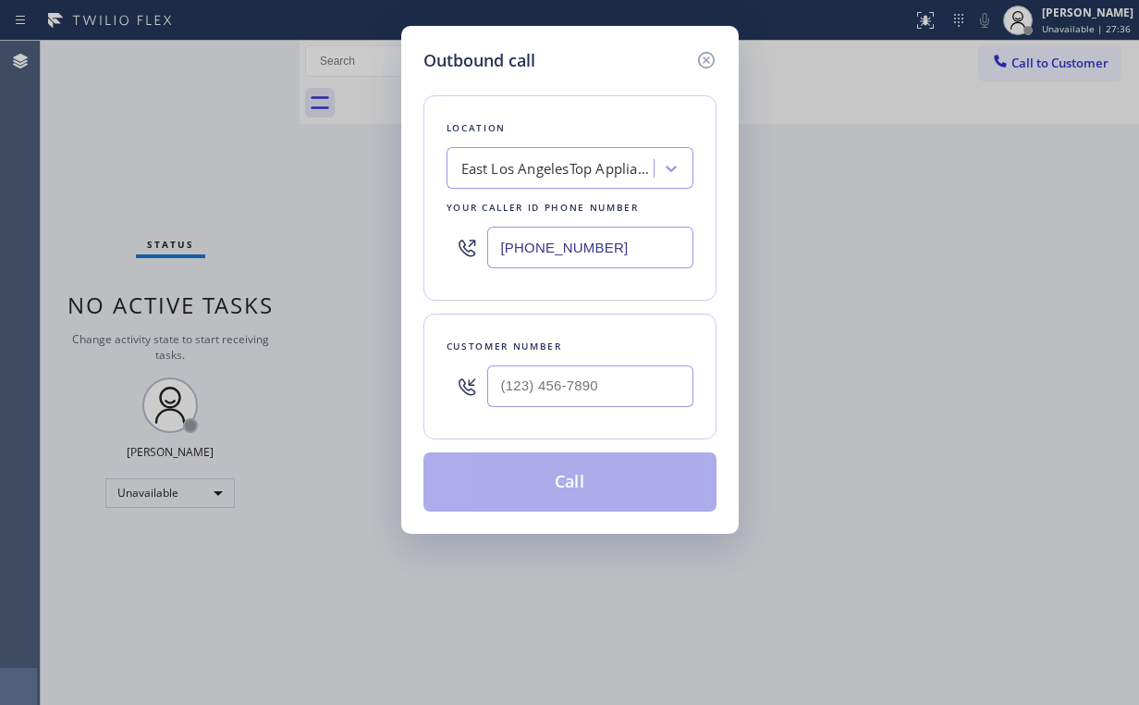
drag, startPoint x: 614, startPoint y: 251, endPoint x: 213, endPoint y: 241, distance: 401.4
click at [341, 250] on div "Outbound call Location [GEOGRAPHIC_DATA] Appliance Repair Your caller id phone …" at bounding box center [569, 352] width 1139 height 705
type input "[PHONE_NUMBER]"
click at [578, 379] on input "(___) ___-____" at bounding box center [590, 386] width 206 height 42
type input "[PHONE_NUMBER]"
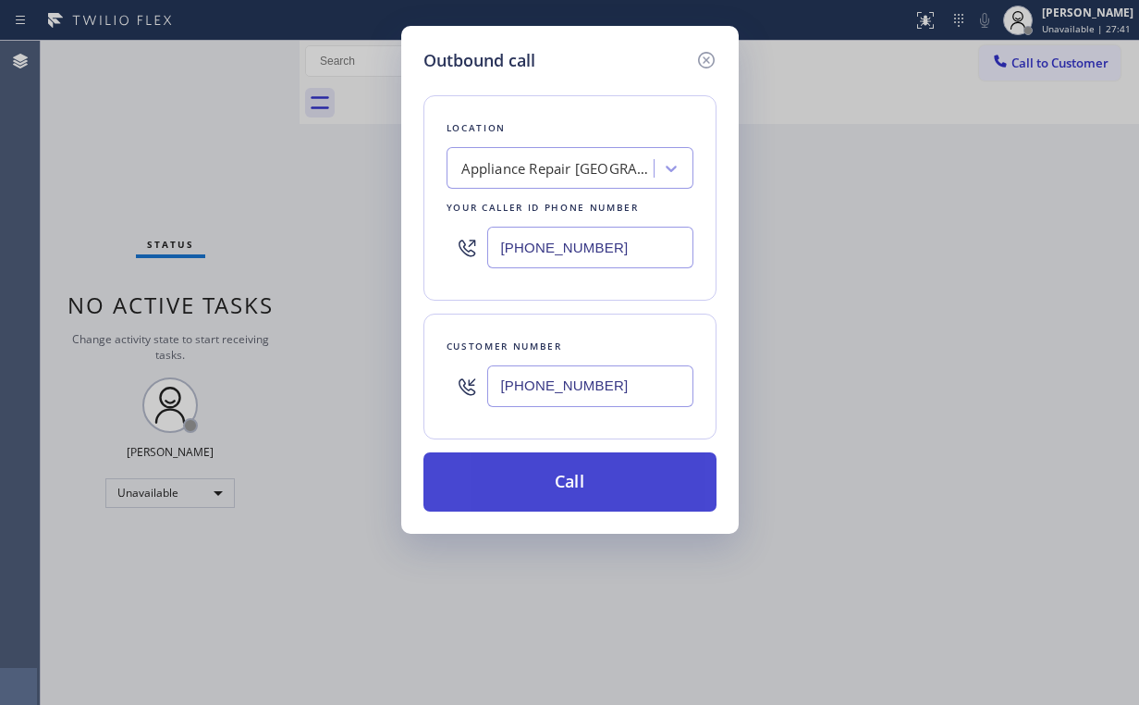
click at [558, 467] on button "Call" at bounding box center [569, 481] width 293 height 59
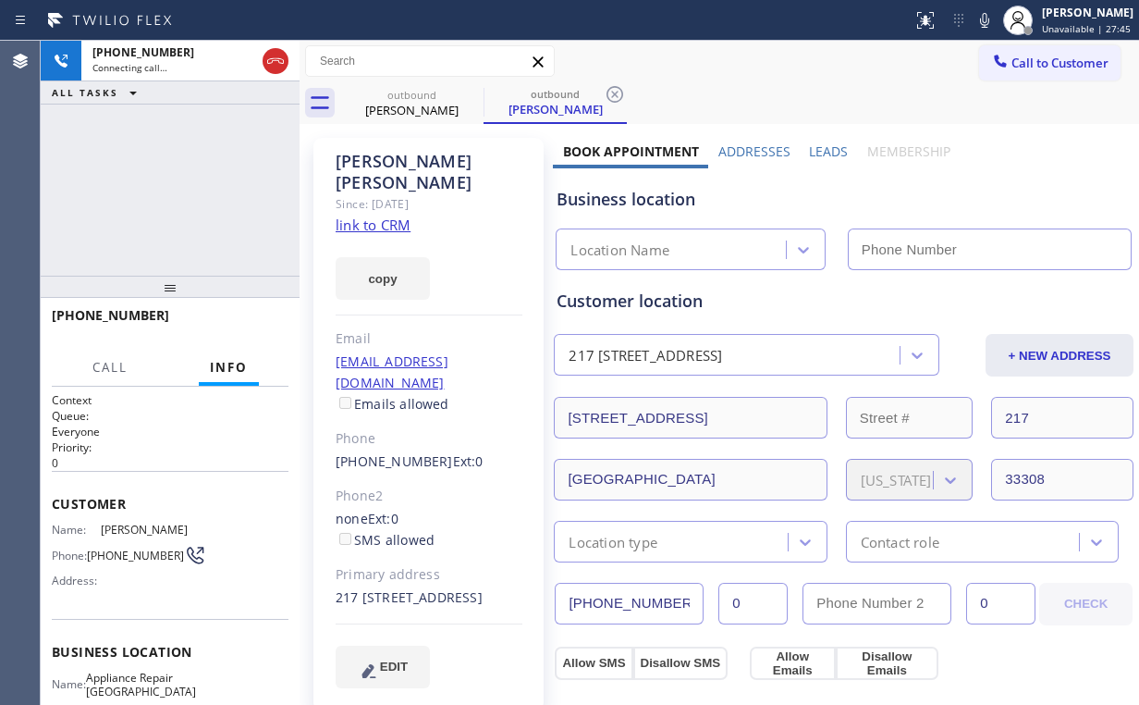
type input "[PHONE_NUMBER]"
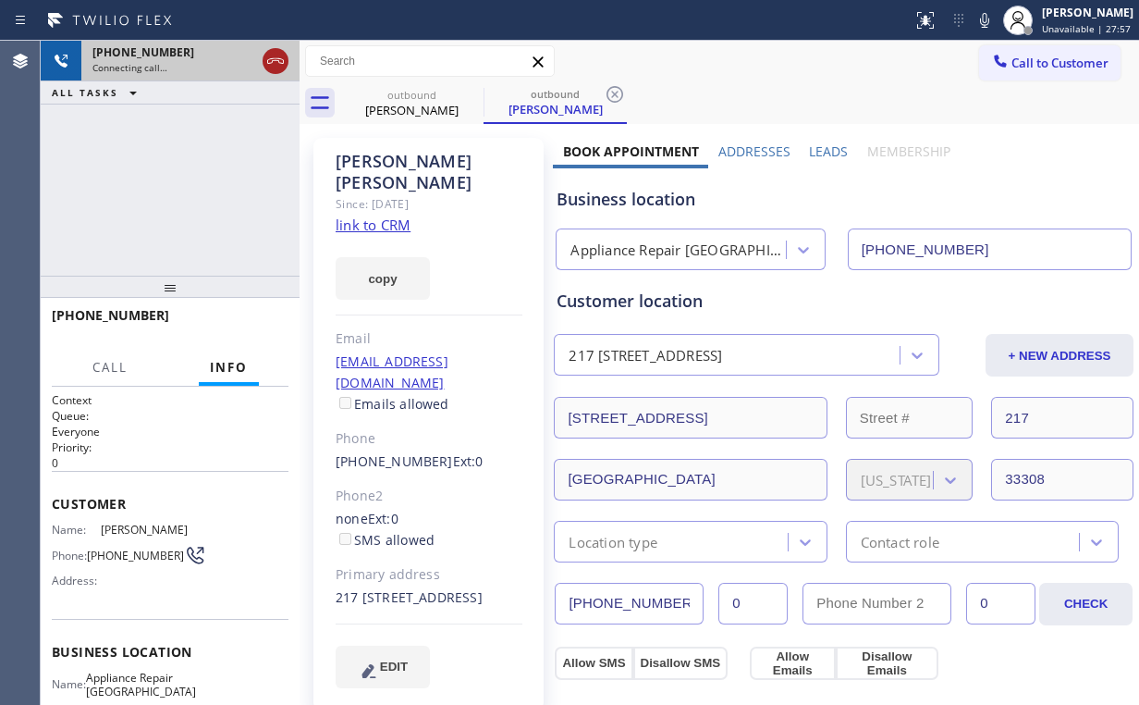
click at [279, 61] on icon at bounding box center [275, 61] width 22 height 22
drag, startPoint x: 405, startPoint y: 95, endPoint x: 468, endPoint y: 104, distance: 63.4
click at [413, 97] on div "outbound" at bounding box center [412, 95] width 140 height 14
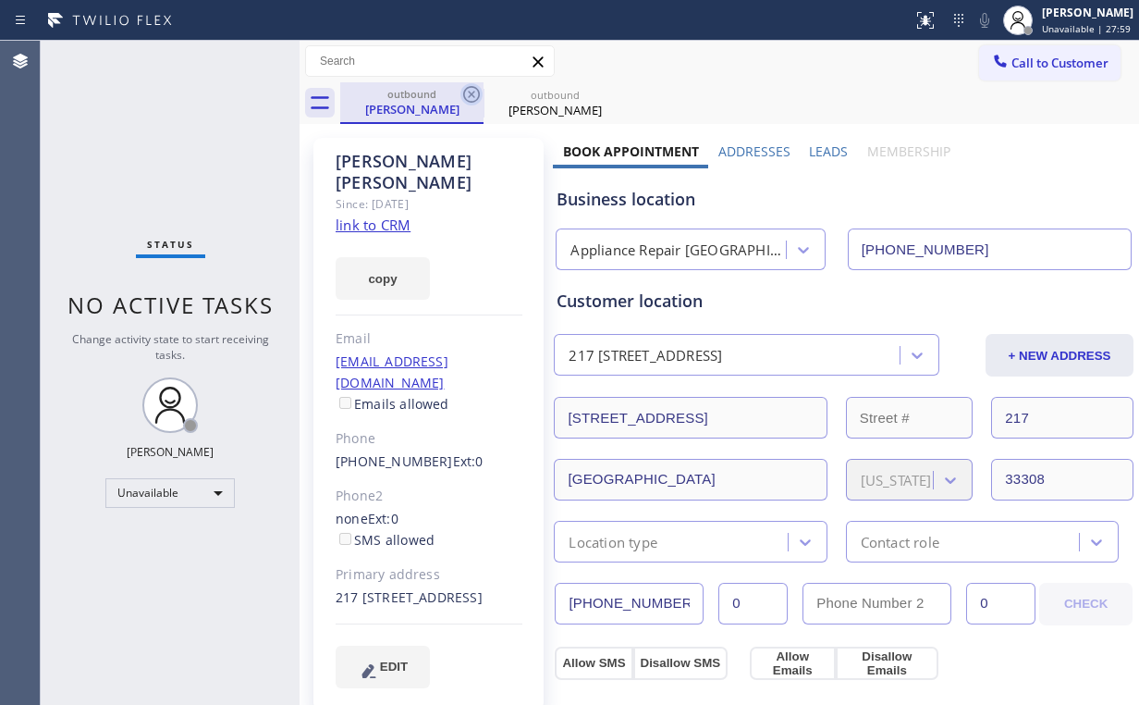
click at [477, 92] on icon at bounding box center [471, 94] width 22 height 22
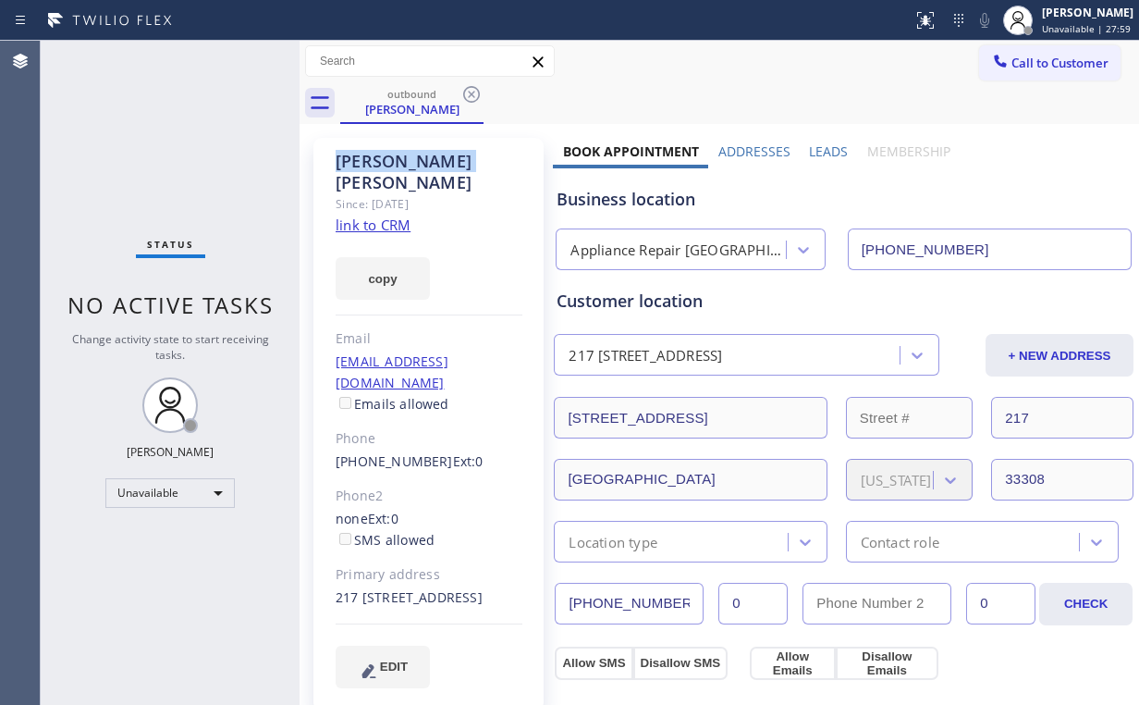
click at [477, 92] on icon at bounding box center [471, 94] width 22 height 22
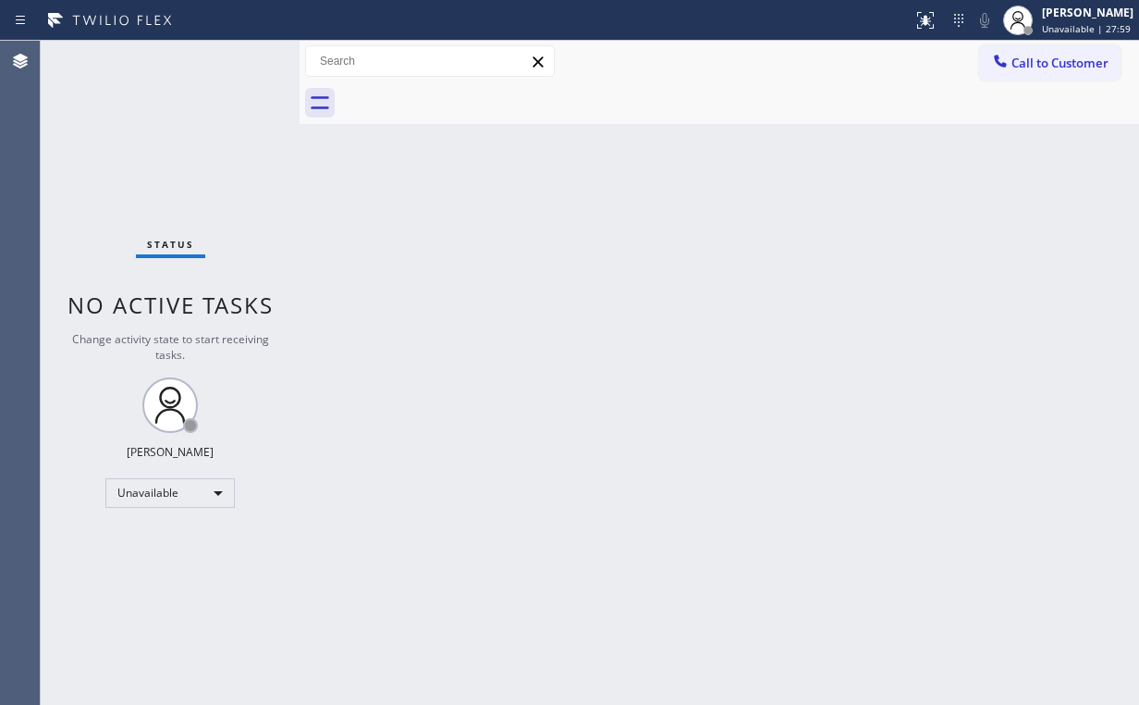
drag, startPoint x: 159, startPoint y: 94, endPoint x: 176, endPoint y: 7, distance: 88.5
click at [161, 87] on div "Status No active tasks Change activity state to start receiving tasks. [PERSON_…" at bounding box center [170, 373] width 259 height 664
click at [1029, 56] on span "Call to Customer" at bounding box center [1059, 63] width 97 height 17
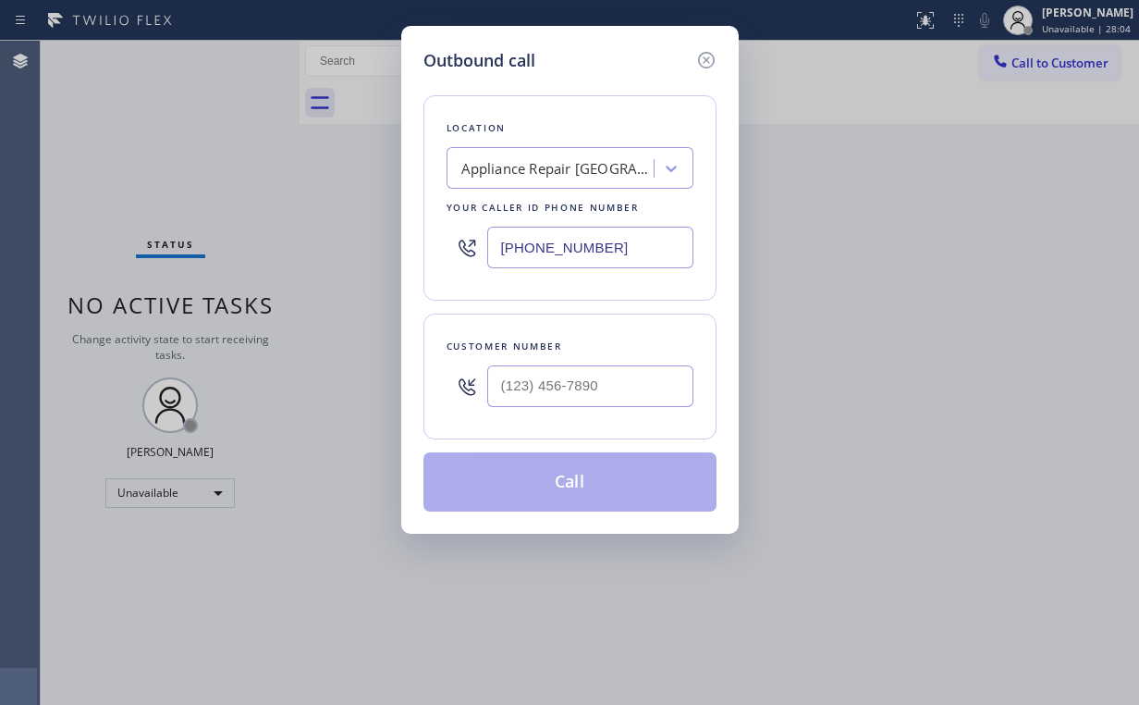
drag, startPoint x: 631, startPoint y: 237, endPoint x: 225, endPoint y: 202, distance: 408.2
click at [244, 222] on div "Outbound call Location Appliance Repair [GEOGRAPHIC_DATA] Your caller id phone …" at bounding box center [569, 352] width 1139 height 705
type input "[PHONE_NUMBER]"
click at [564, 381] on input "(___) ___-____" at bounding box center [590, 386] width 206 height 42
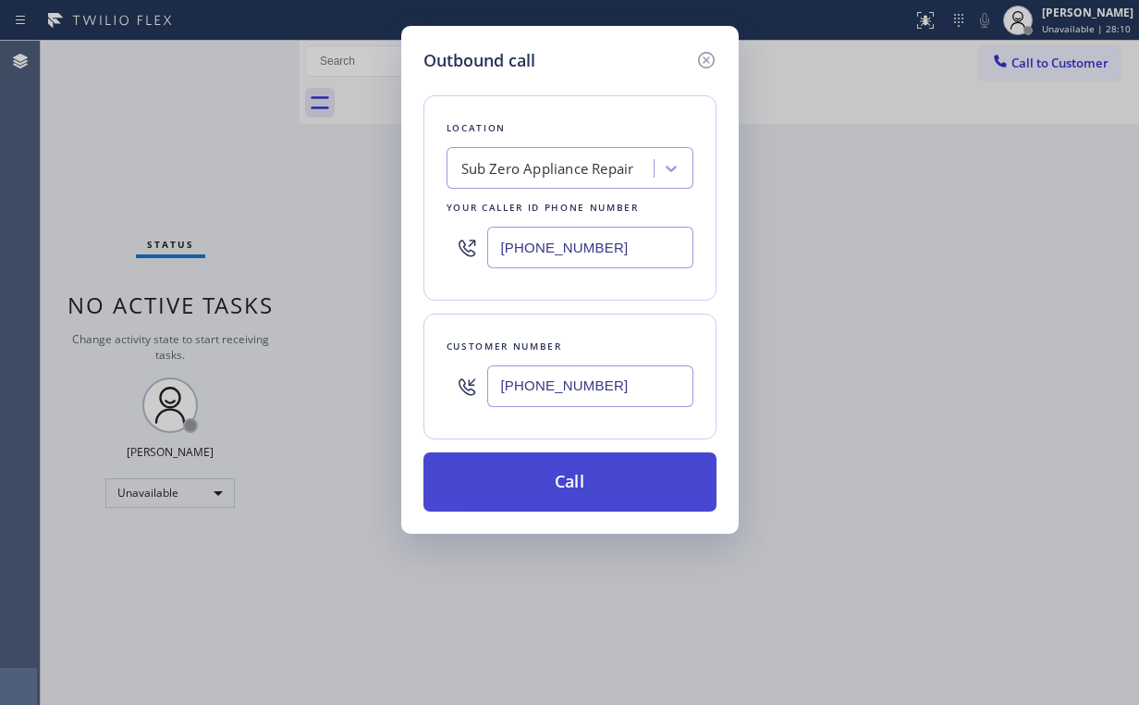
type input "[PHONE_NUMBER]"
click at [555, 484] on button "Call" at bounding box center [569, 481] width 293 height 59
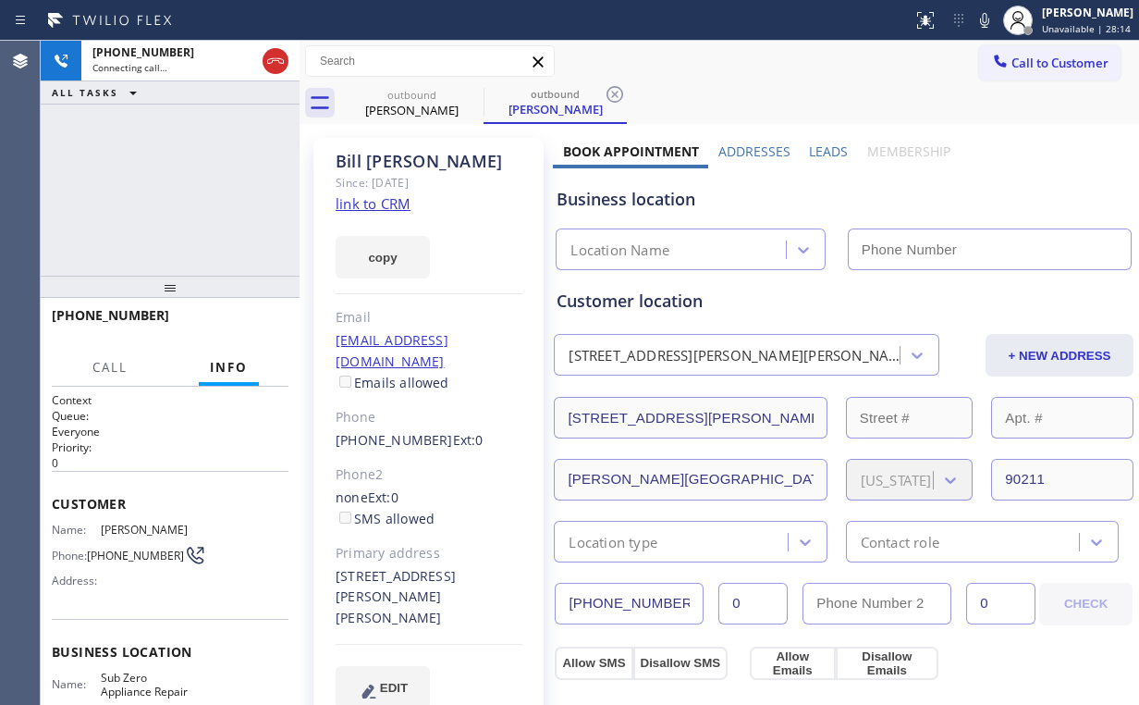
type input "[PHONE_NUMBER]"
click at [201, 181] on div "[PHONE_NUMBER] Connecting call… ALL TASKS ALL TASKS ACTIVE TASKS TASKS IN WRAP …" at bounding box center [170, 158] width 259 height 235
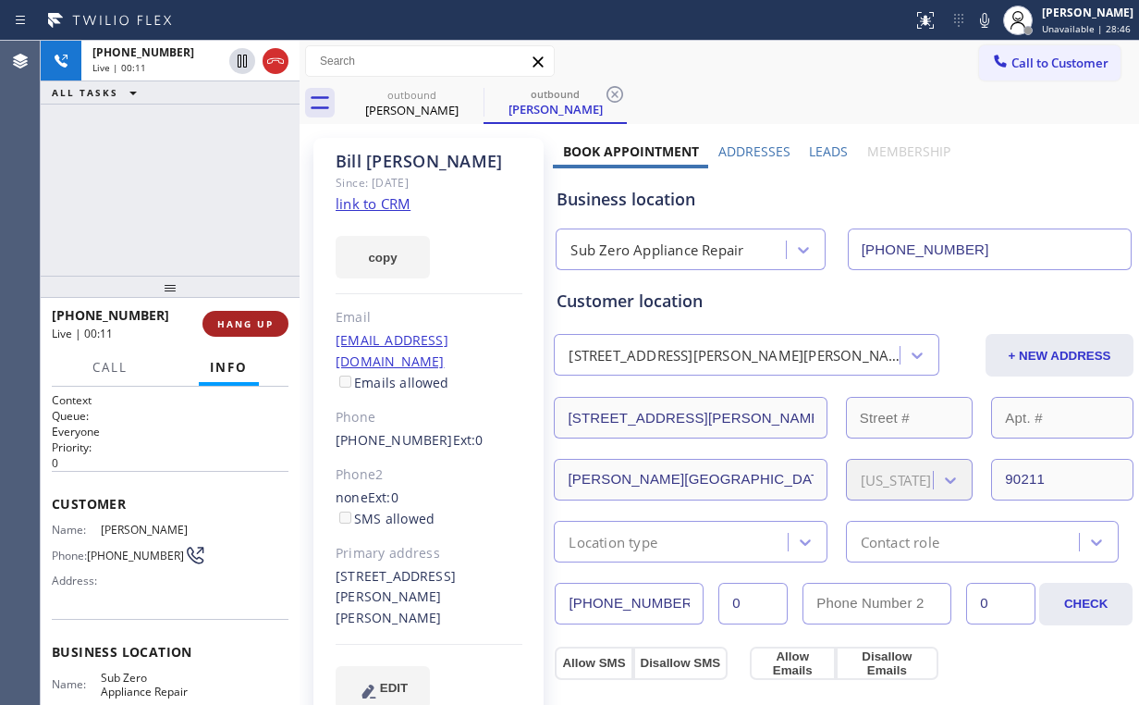
click at [226, 317] on span "HANG UP" at bounding box center [245, 323] width 56 height 13
click at [226, 318] on span "HANG UP" at bounding box center [245, 323] width 56 height 13
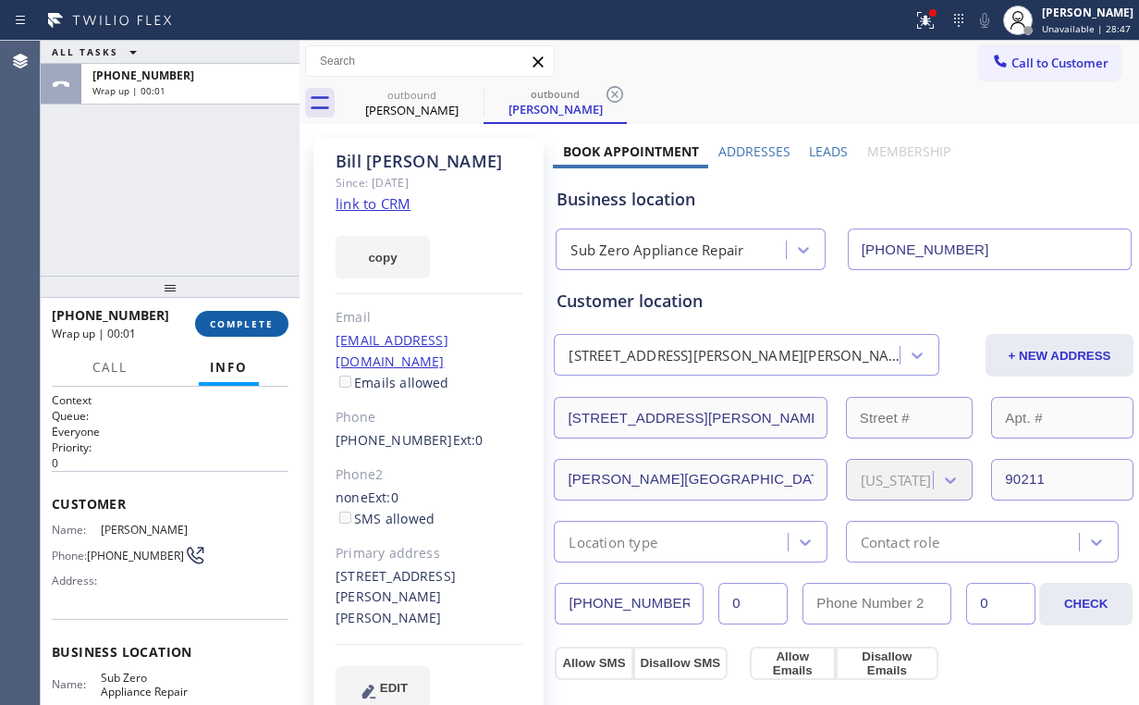
click at [261, 313] on button "COMPLETE" at bounding box center [241, 324] width 93 height 26
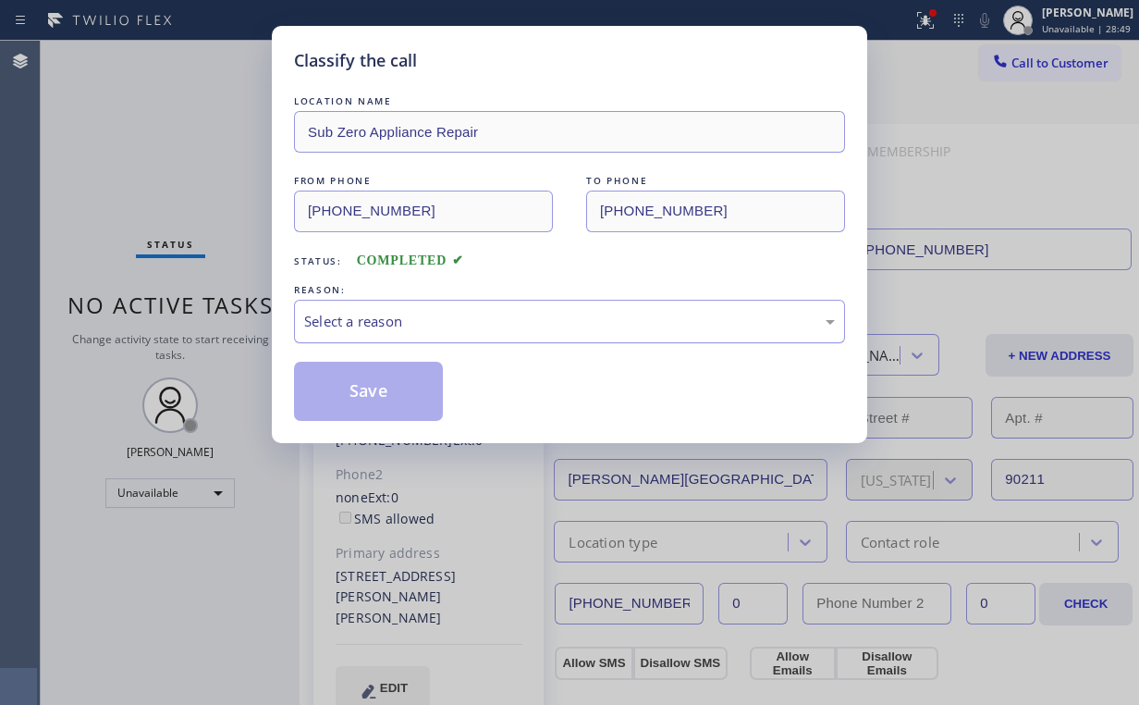
drag, startPoint x: 357, startPoint y: 315, endPoint x: 363, endPoint y: 335, distance: 20.5
click at [358, 315] on div "Select a reason" at bounding box center [569, 321] width 531 height 21
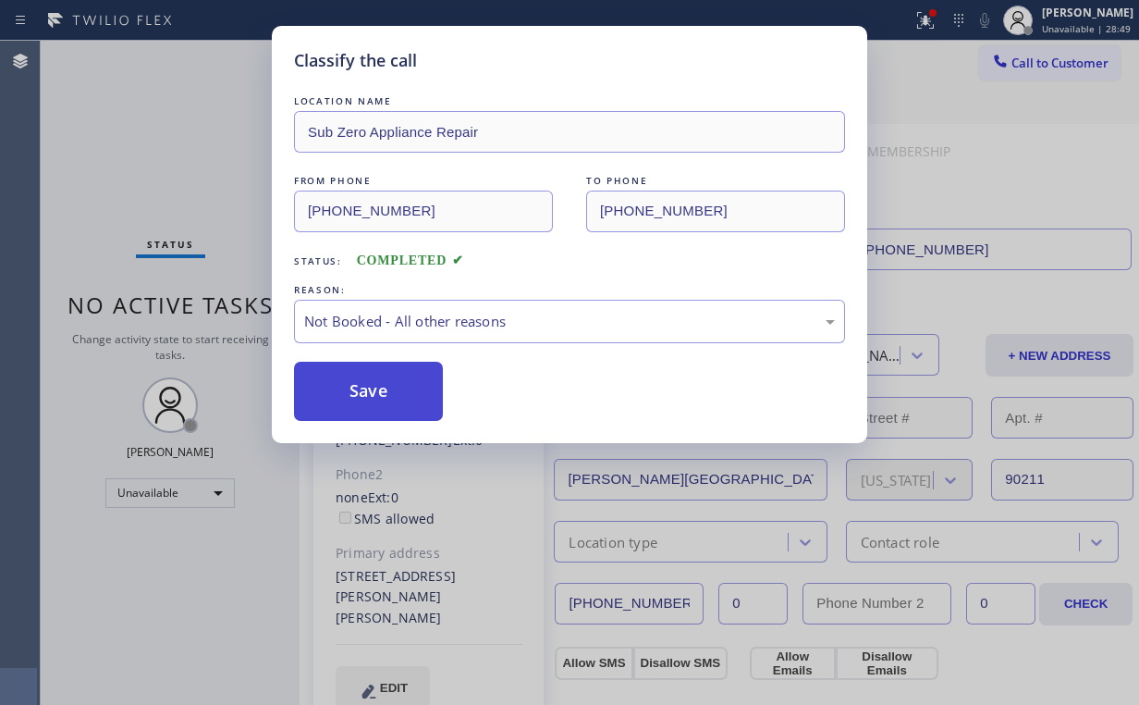
click at [356, 387] on button "Save" at bounding box center [368, 391] width 149 height 59
drag, startPoint x: 171, startPoint y: 192, endPoint x: 193, endPoint y: 6, distance: 188.1
click at [171, 189] on div "Classify the call LOCATION NAME Sub Zero Appliance Repair FROM PHONE [PHONE_NUM…" at bounding box center [569, 352] width 1139 height 705
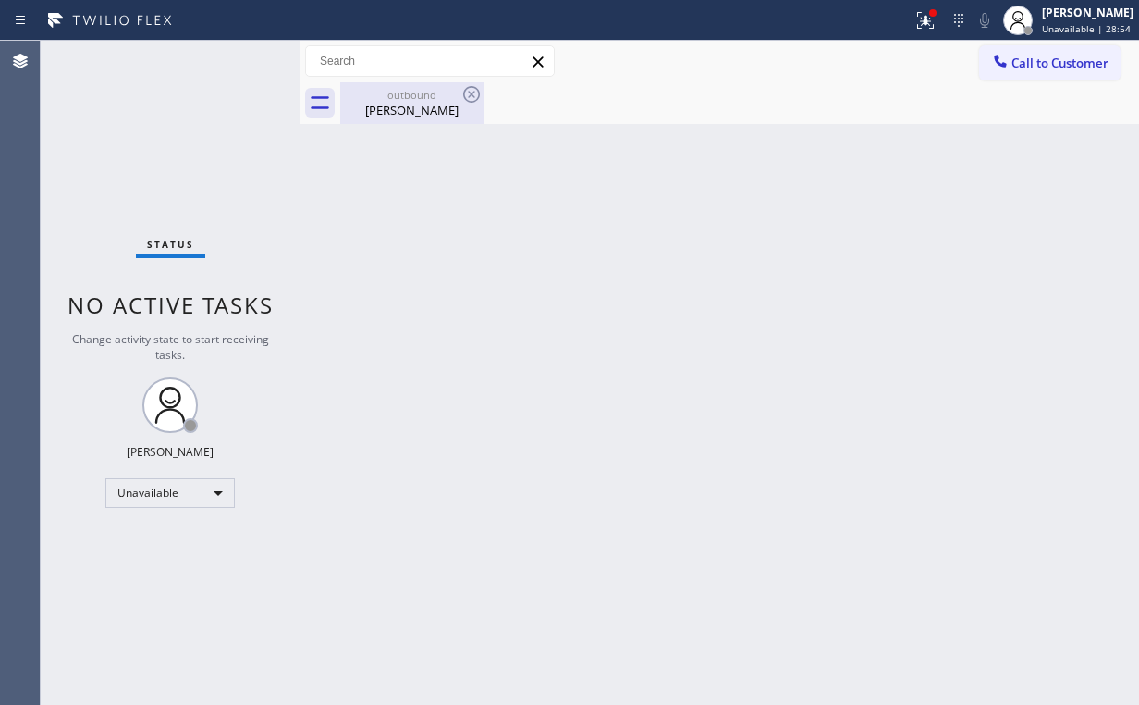
click at [411, 96] on div "outbound" at bounding box center [412, 95] width 140 height 14
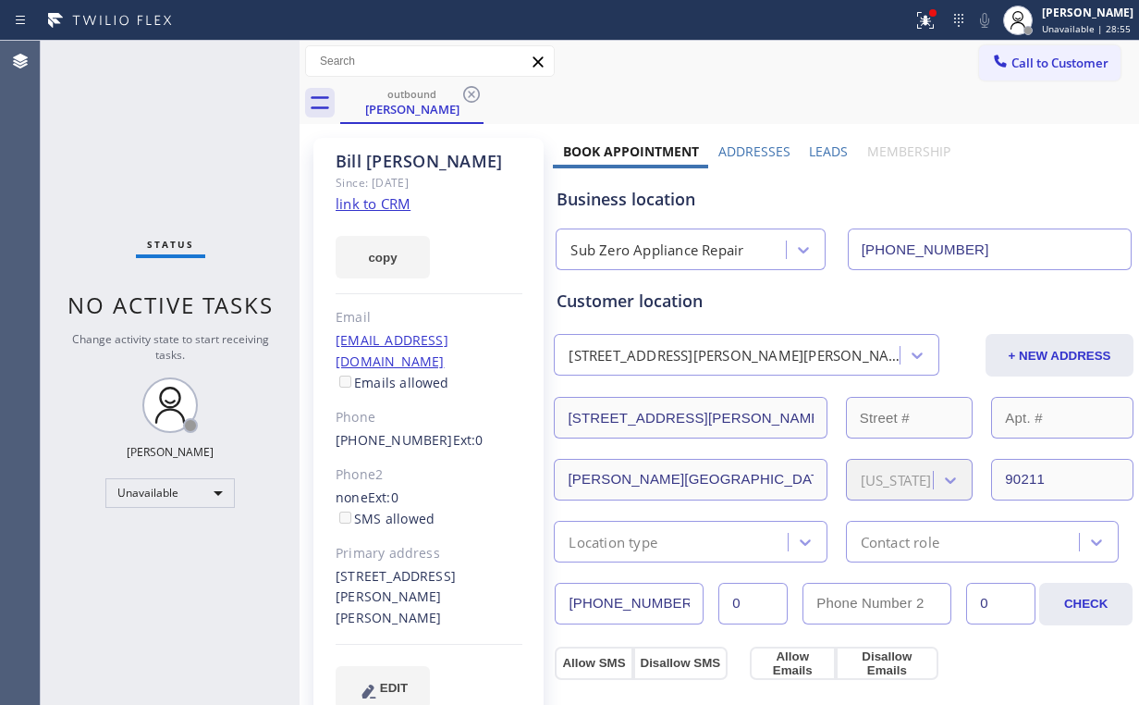
click at [470, 87] on icon at bounding box center [471, 94] width 17 height 17
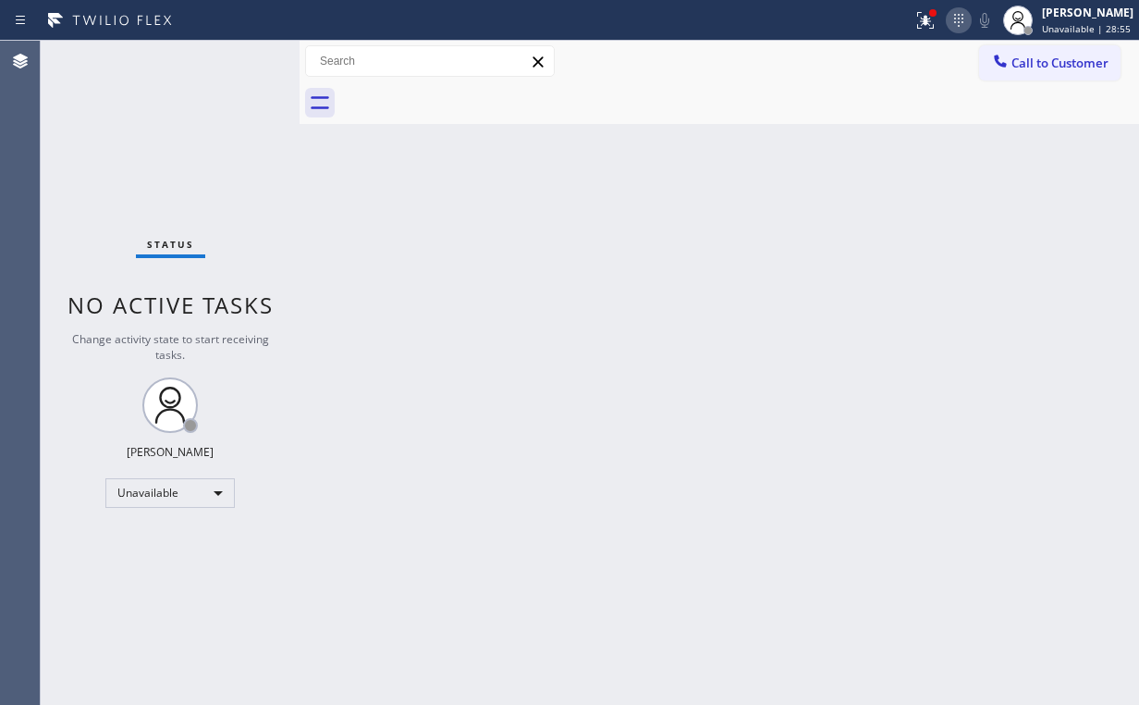
click at [960, 20] on icon at bounding box center [959, 20] width 22 height 22
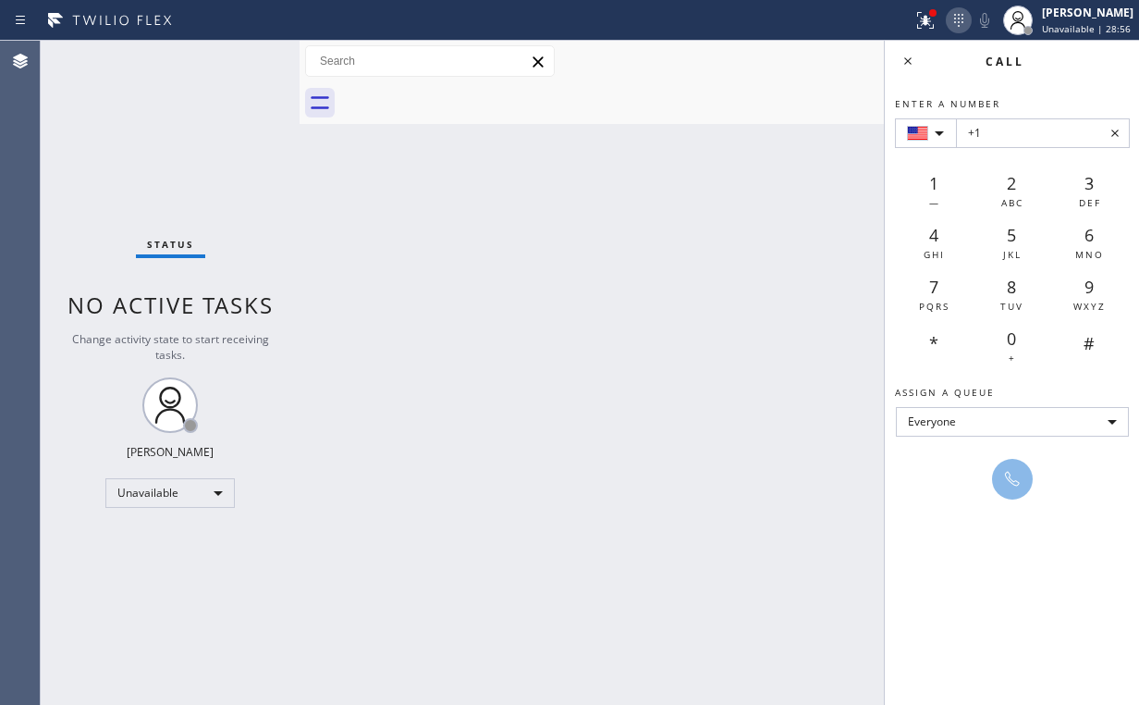
click at [960, 21] on icon at bounding box center [959, 20] width 22 height 22
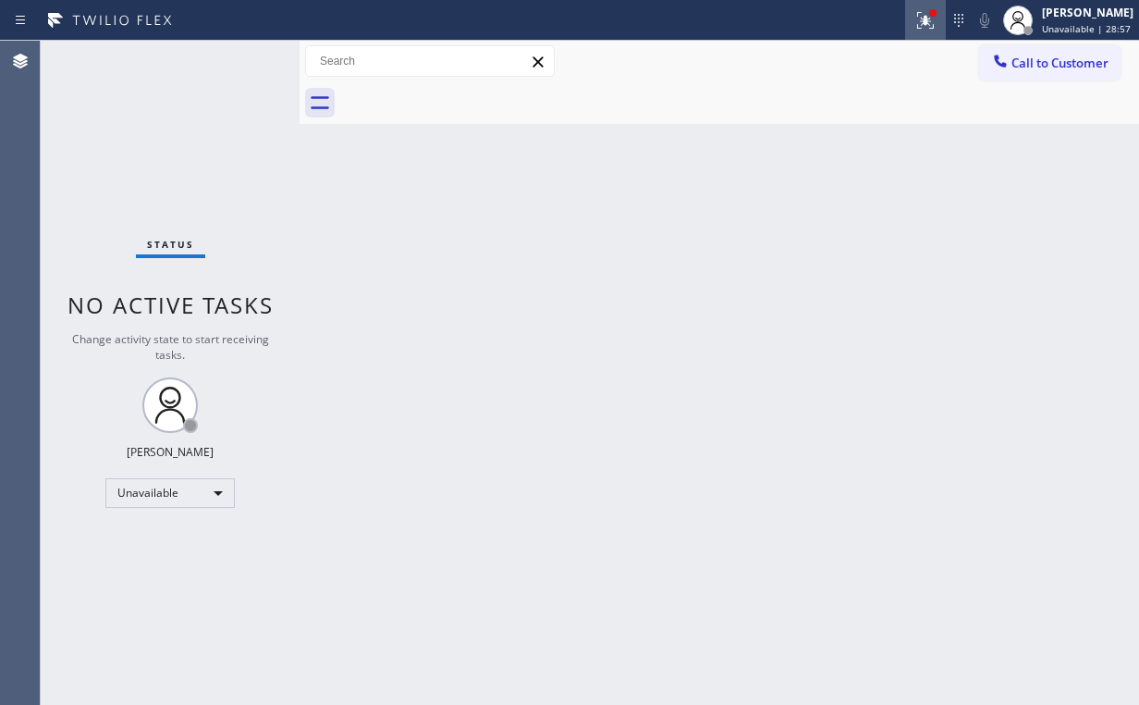
click at [931, 16] on icon at bounding box center [925, 18] width 11 height 6
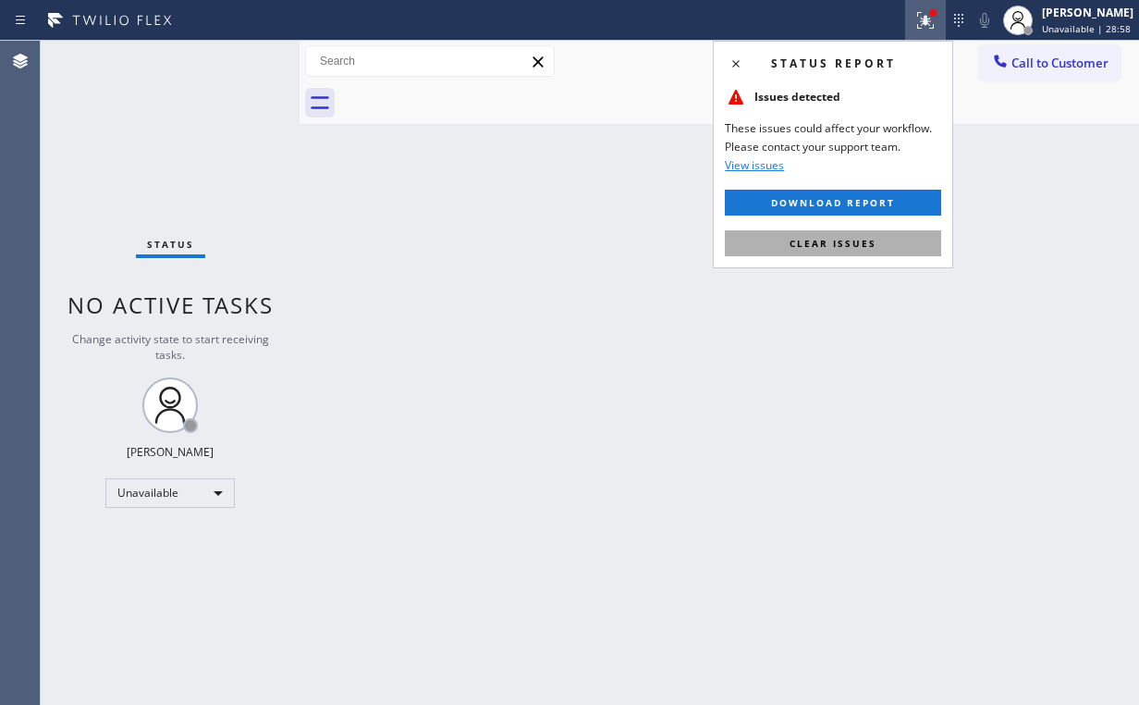
click at [826, 237] on span "Clear issues" at bounding box center [833, 243] width 87 height 13
click at [624, 169] on div "Back to Dashboard Change Sender ID Customers Technicians Select a contact Outbo…" at bounding box center [720, 373] width 840 height 664
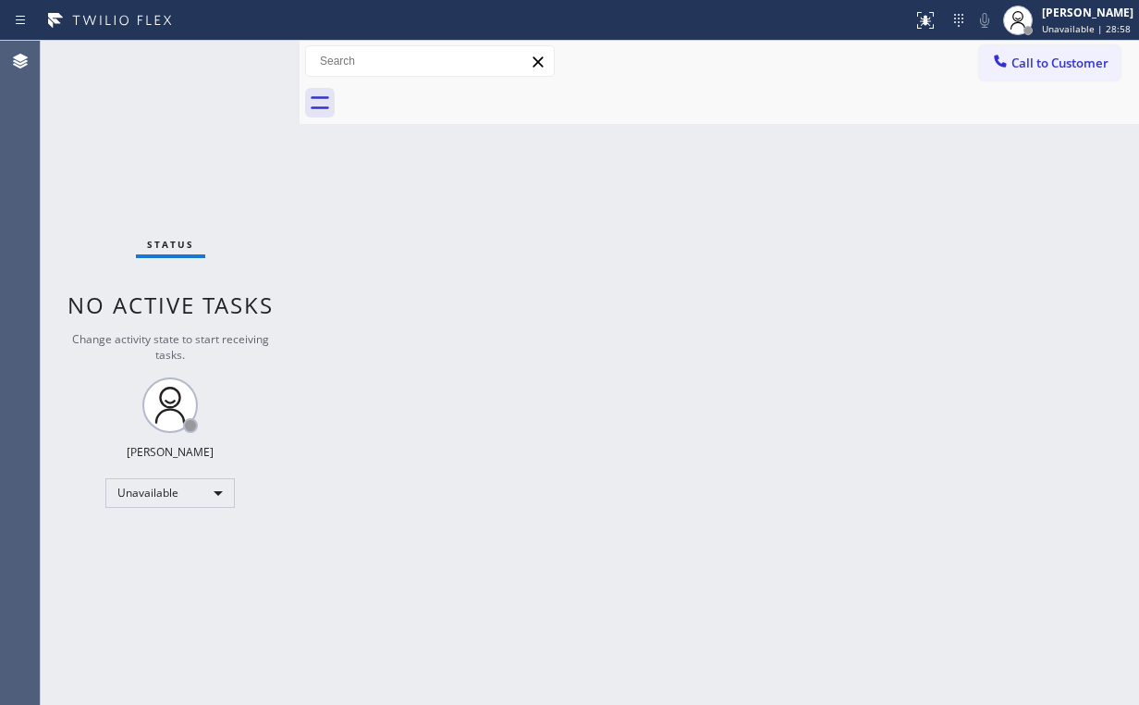
drag, startPoint x: 1035, startPoint y: 55, endPoint x: 880, endPoint y: 146, distance: 179.5
click at [1035, 55] on span "Call to Customer" at bounding box center [1059, 63] width 97 height 17
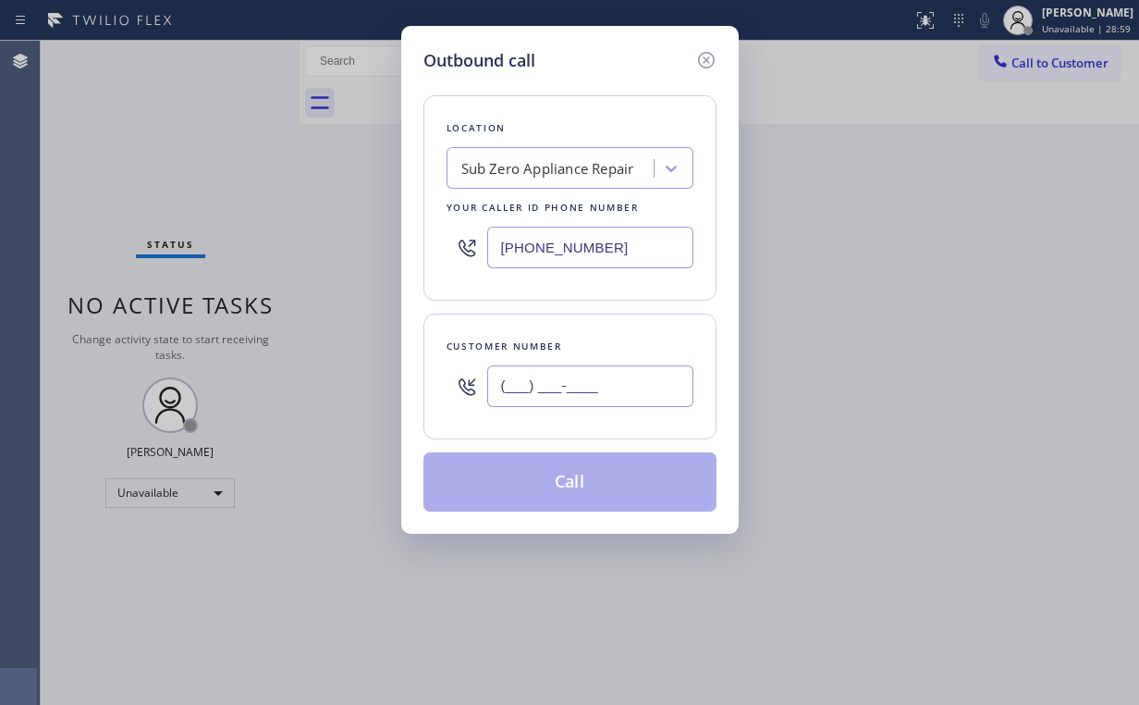
click at [589, 395] on input "(___) ___-____" at bounding box center [590, 386] width 206 height 42
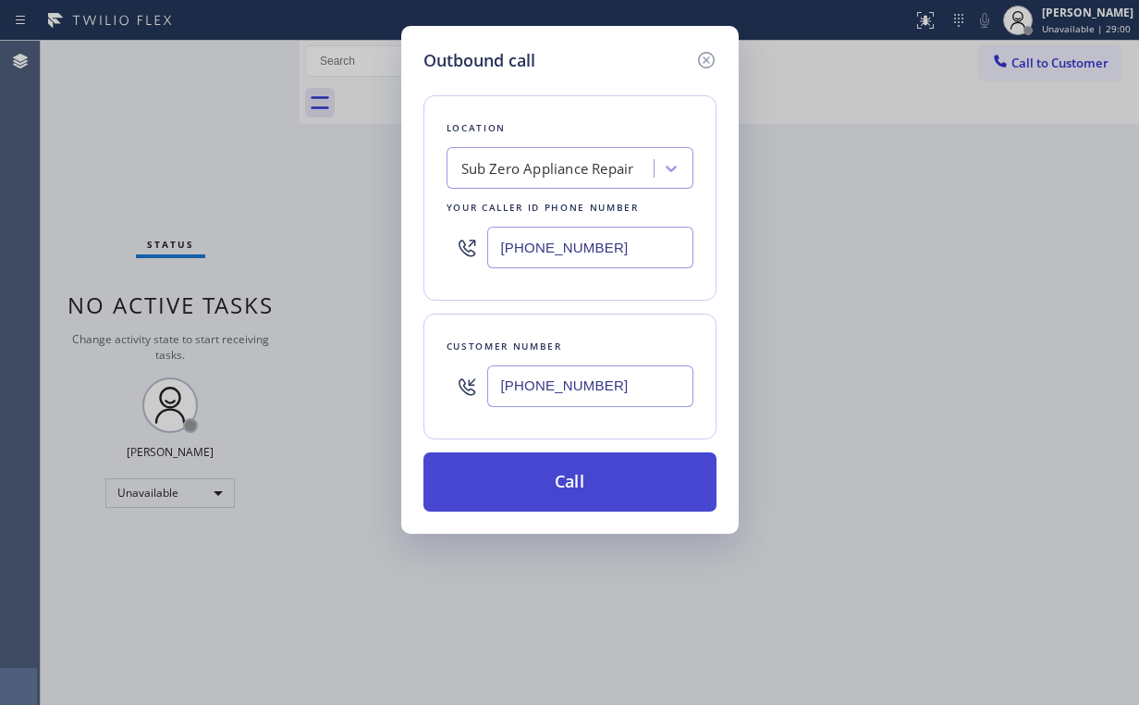
type input "[PHONE_NUMBER]"
click at [581, 482] on button "Call" at bounding box center [569, 481] width 293 height 59
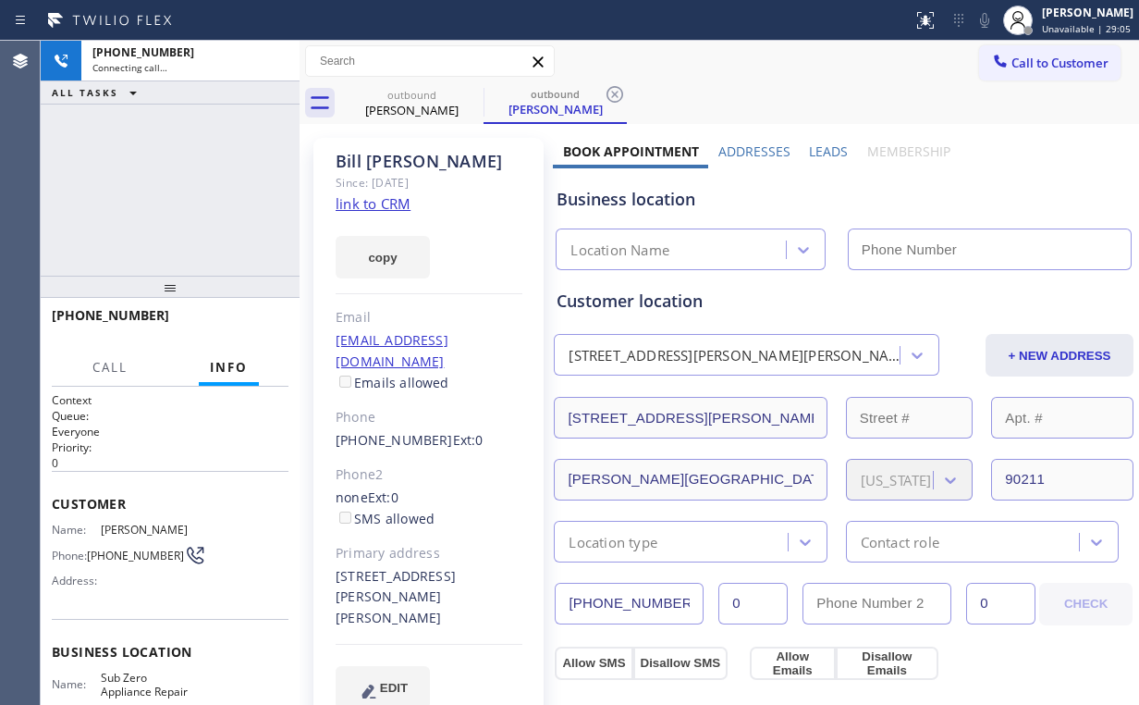
type input "[PHONE_NUMBER]"
click at [211, 199] on div "[PHONE_NUMBER] Connecting call… ALL TASKS ALL TASKS ACTIVE TASKS TASKS IN WRAP …" at bounding box center [170, 158] width 259 height 235
drag, startPoint x: 272, startPoint y: 55, endPoint x: 324, endPoint y: 78, distance: 56.7
click at [271, 55] on icon at bounding box center [275, 61] width 22 height 22
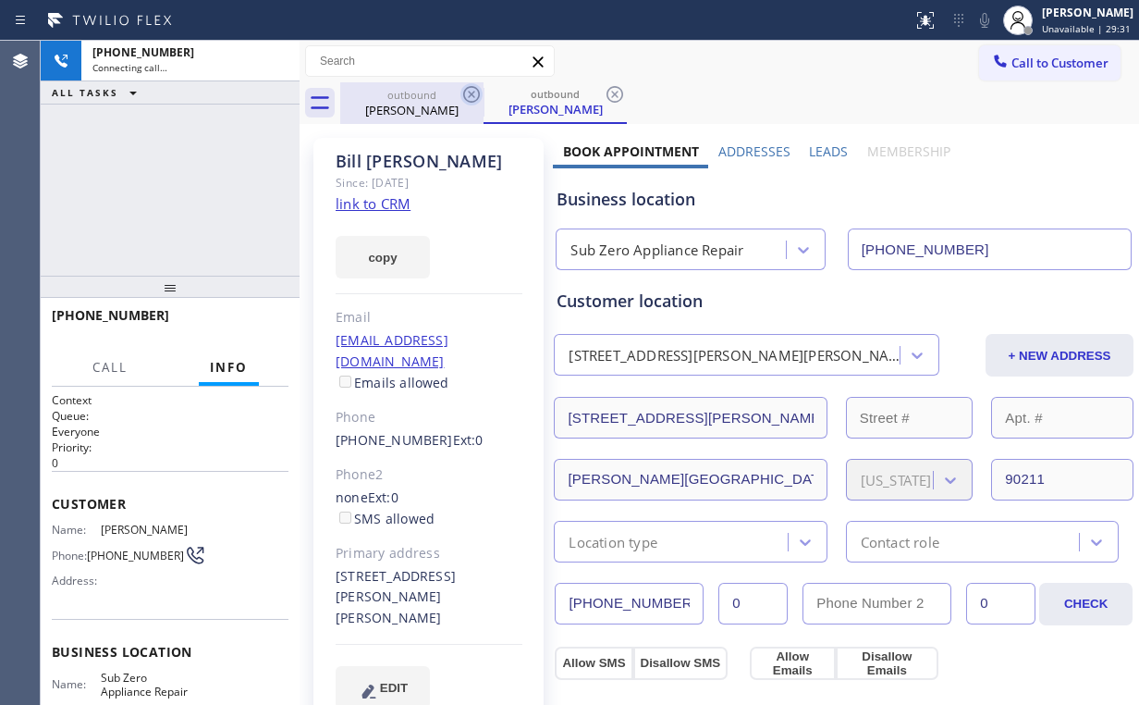
drag, startPoint x: 418, startPoint y: 104, endPoint x: 460, endPoint y: 100, distance: 42.7
click at [418, 104] on div "[PERSON_NAME]" at bounding box center [412, 110] width 140 height 17
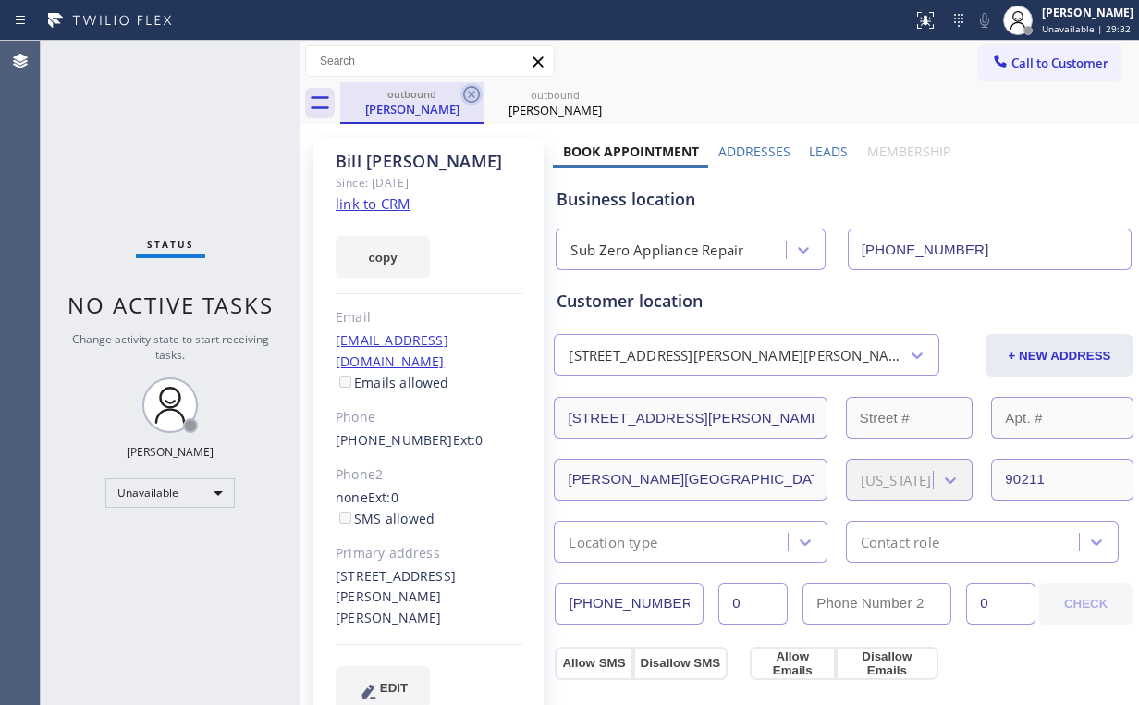
click at [476, 95] on icon at bounding box center [471, 94] width 22 height 22
click at [476, 94] on icon at bounding box center [471, 94] width 22 height 22
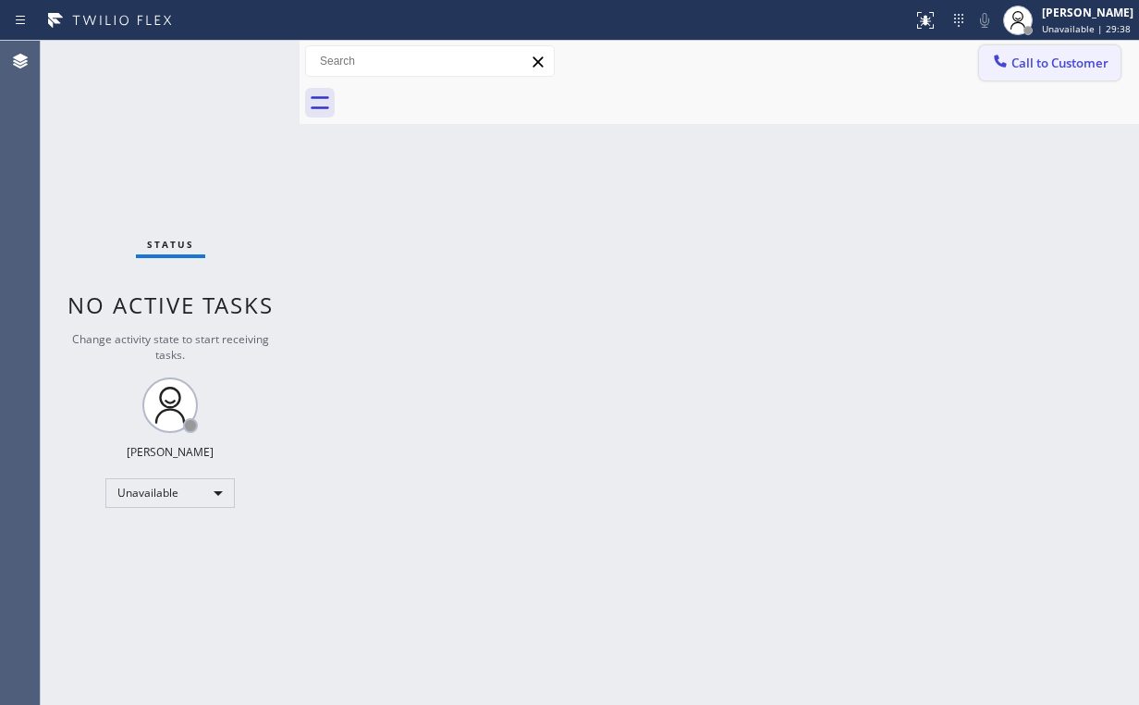
click at [1045, 60] on span "Call to Customer" at bounding box center [1059, 63] width 97 height 17
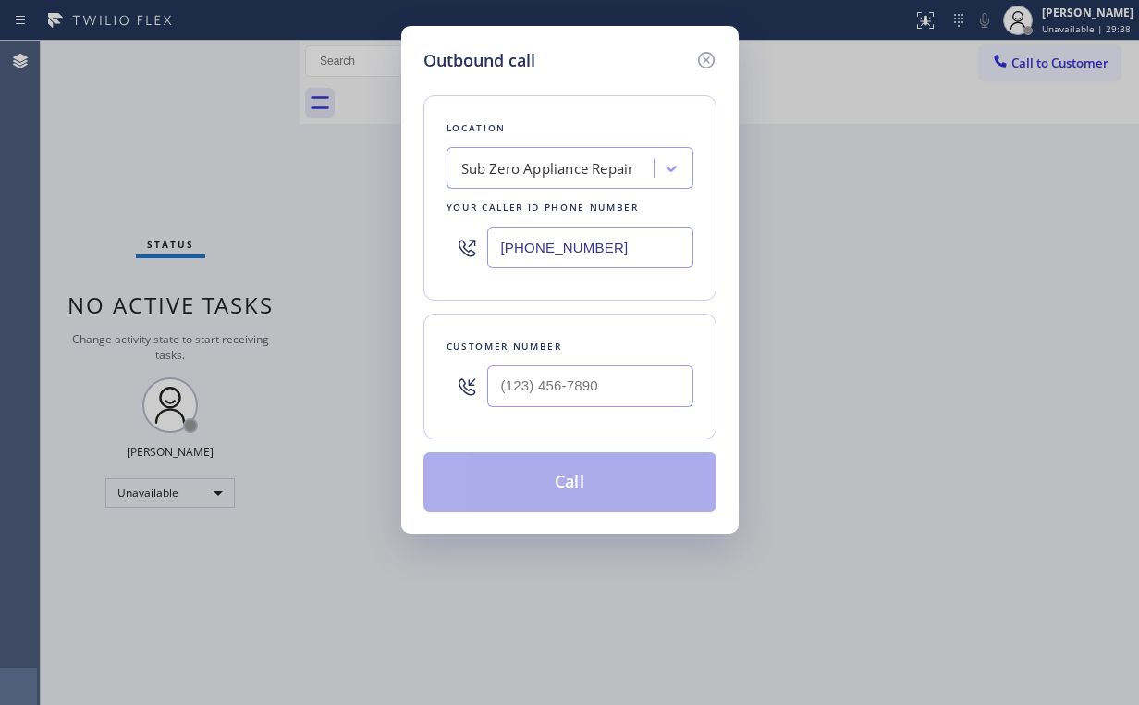
drag, startPoint x: 460, startPoint y: 247, endPoint x: 378, endPoint y: 247, distance: 81.4
click at [429, 247] on div "Location Sub Zero Appliance Repair Your caller id phone number [PHONE_NUMBER]" at bounding box center [569, 197] width 293 height 205
type input "[PHONE_NUMBER]"
click at [590, 377] on input "(___) ___-____" at bounding box center [590, 386] width 206 height 42
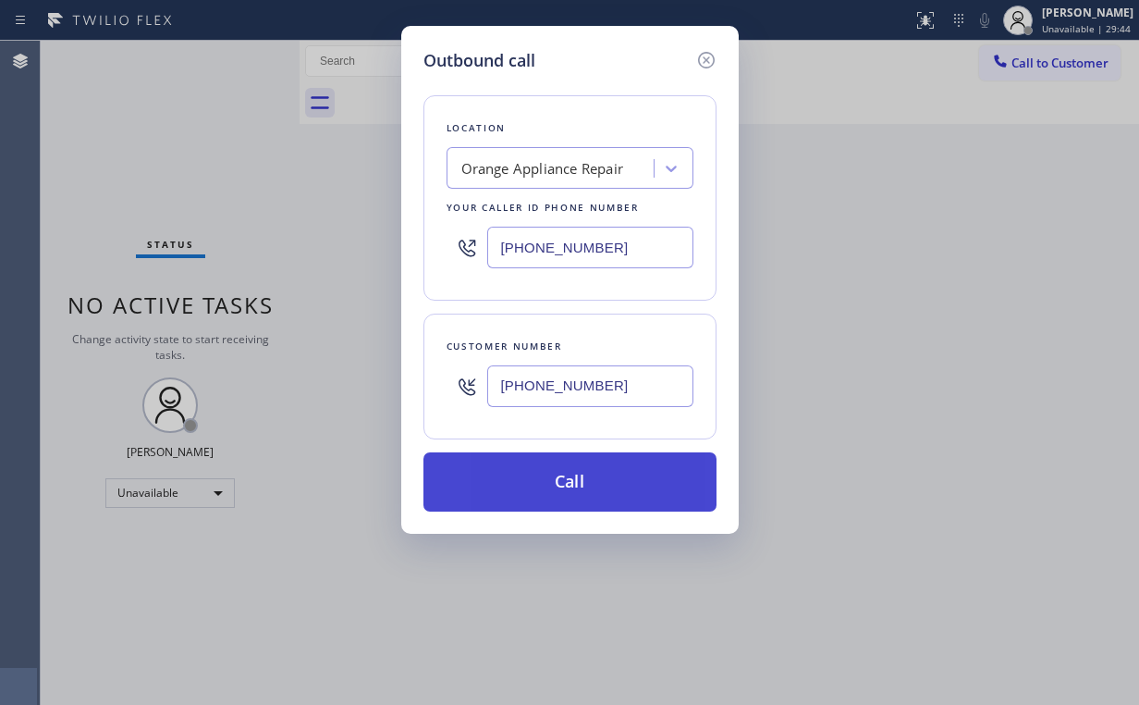
type input "[PHONE_NUMBER]"
click at [565, 483] on button "Call" at bounding box center [569, 481] width 293 height 59
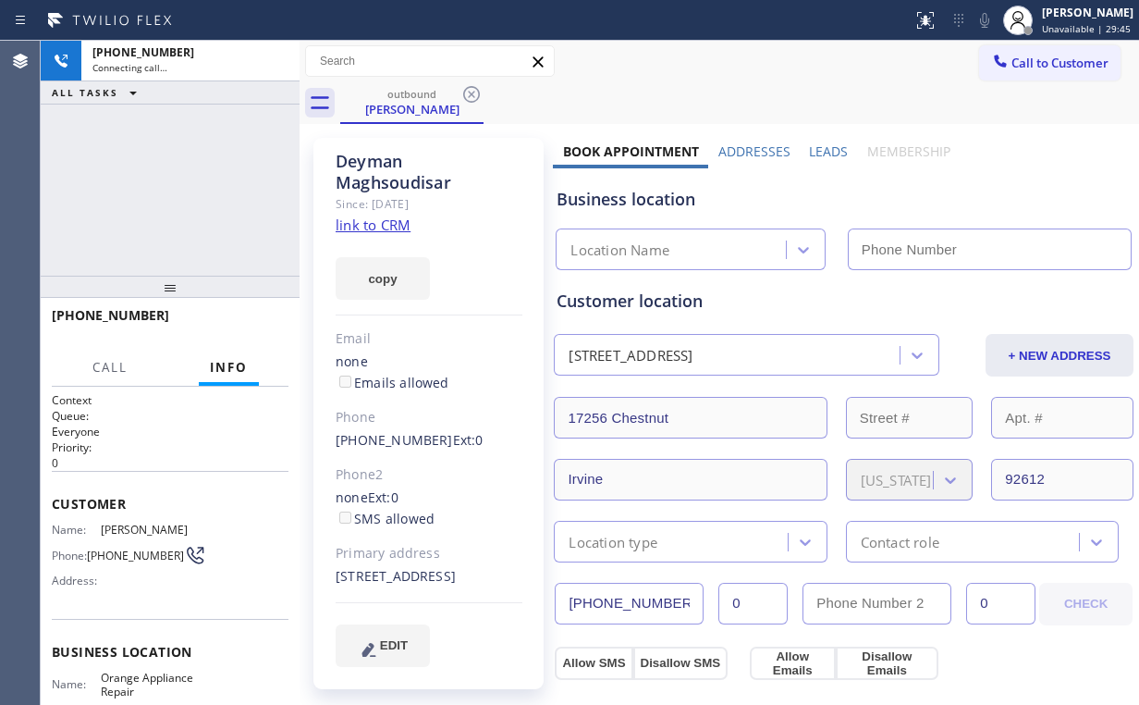
click at [240, 168] on div "[PHONE_NUMBER] Connecting call… ALL TASKS ALL TASKS ACTIVE TASKS TASKS IN WRAP …" at bounding box center [170, 158] width 259 height 235
type input "[PHONE_NUMBER]"
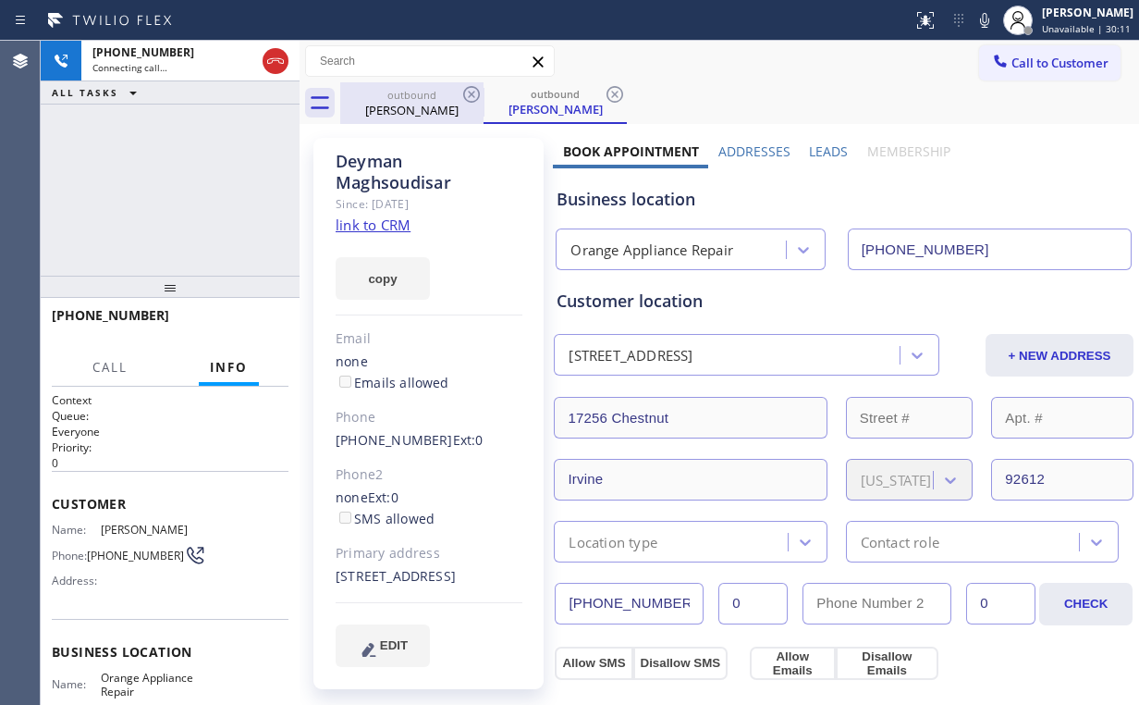
click at [268, 61] on icon at bounding box center [275, 61] width 22 height 22
drag, startPoint x: 422, startPoint y: 96, endPoint x: 470, endPoint y: 96, distance: 48.1
click at [423, 96] on div "outbound" at bounding box center [412, 95] width 140 height 14
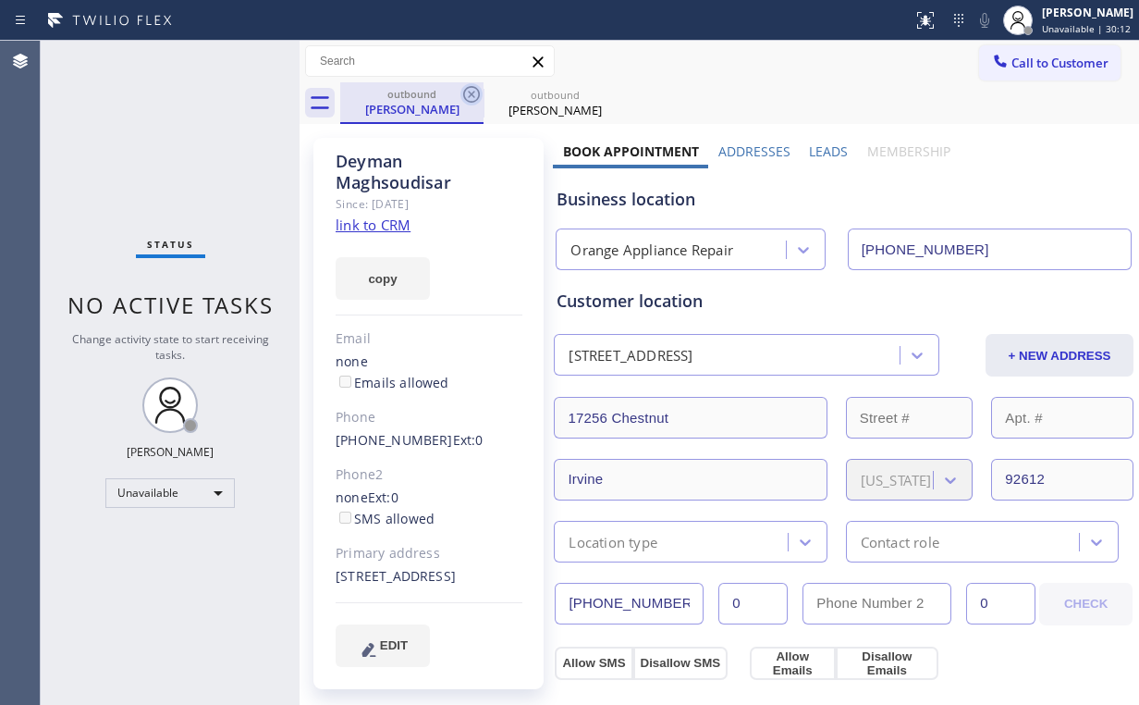
click at [468, 95] on icon at bounding box center [471, 94] width 22 height 22
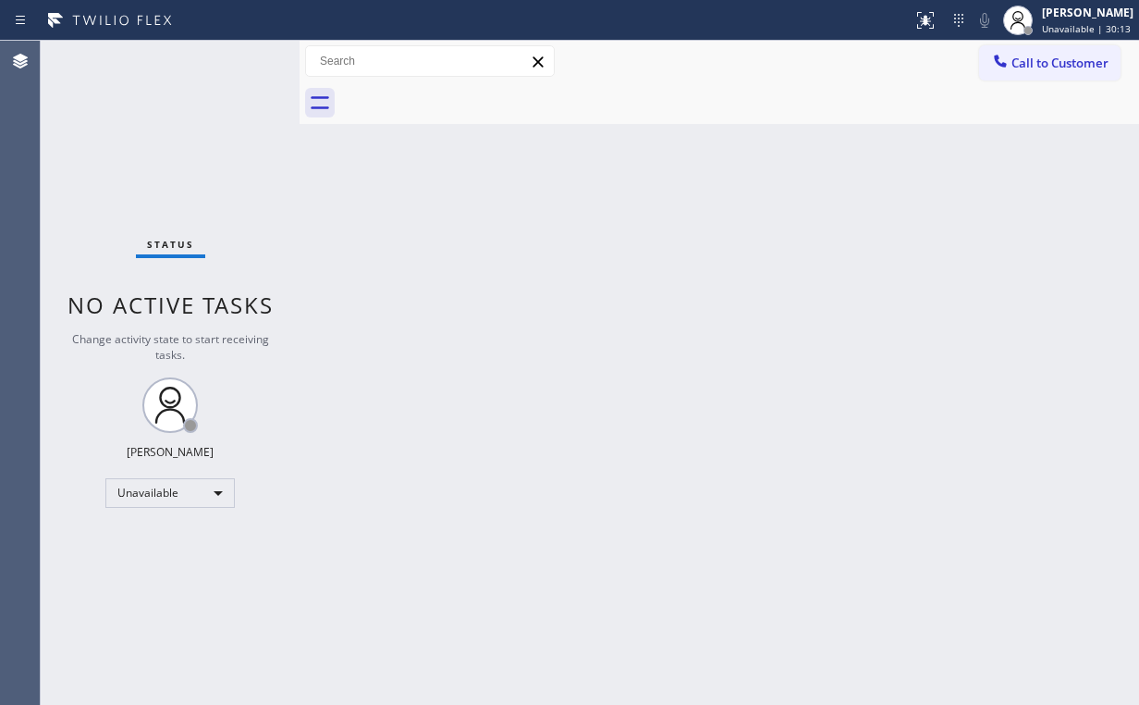
click at [222, 158] on div "Status No active tasks Change activity state to start receiving tasks. [PERSON_…" at bounding box center [170, 373] width 259 height 664
drag, startPoint x: 411, startPoint y: 227, endPoint x: 274, endPoint y: 15, distance: 252.9
click at [411, 227] on div "Back to Dashboard Change Sender ID Customers Technicians Select a contact Outbo…" at bounding box center [720, 373] width 840 height 664
click at [1112, 73] on button "Call to Customer" at bounding box center [1049, 62] width 141 height 35
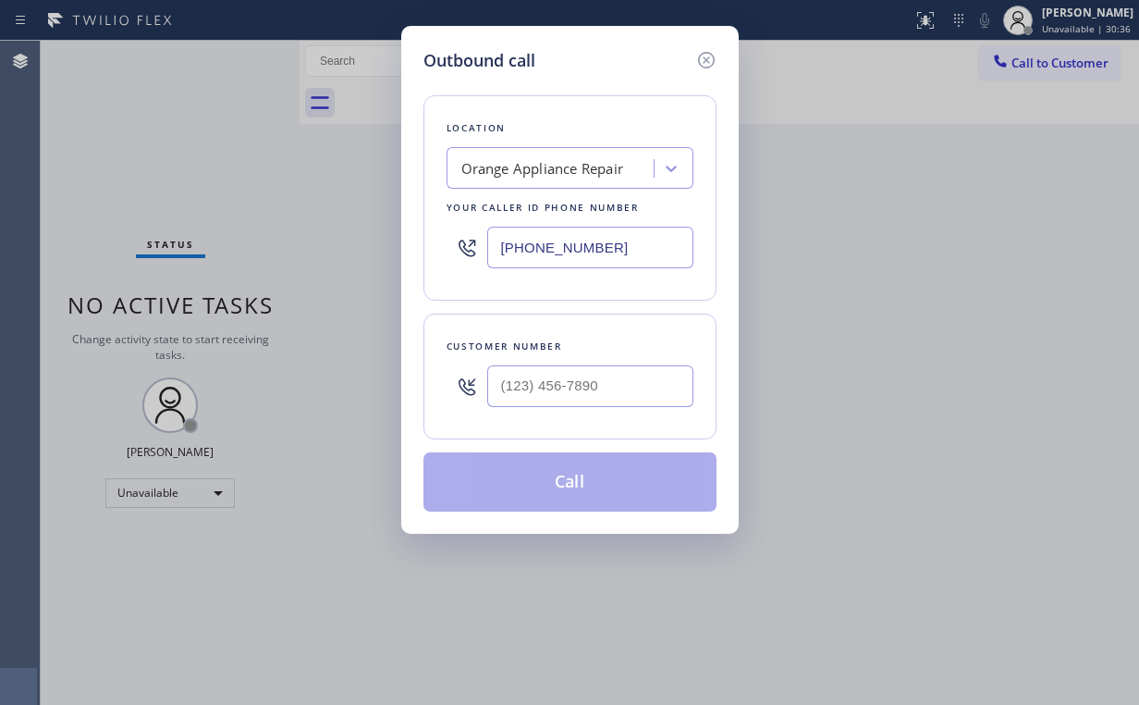
drag, startPoint x: 631, startPoint y: 240, endPoint x: 286, endPoint y: 198, distance: 347.5
click at [349, 222] on div "Outbound call Location Orange Appliance Repair Your caller id phone number [PHO…" at bounding box center [569, 352] width 1139 height 705
type input "[PHONE_NUMBER]"
click at [580, 373] on input "(___) ___-____" at bounding box center [590, 386] width 206 height 42
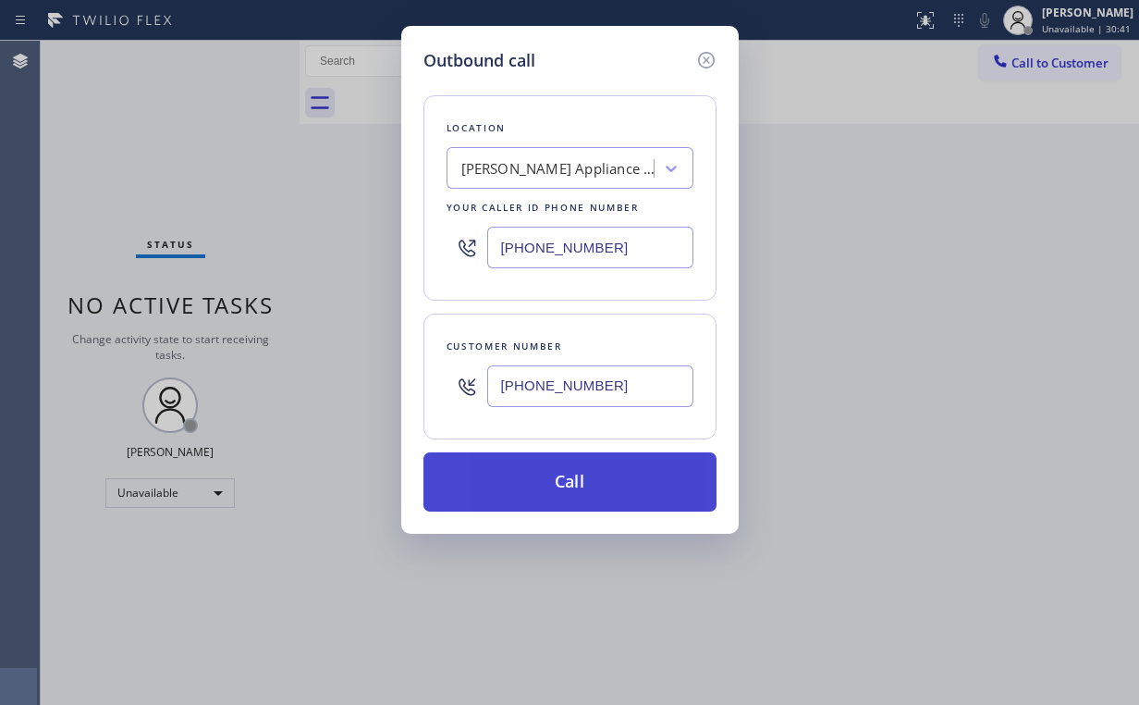
type input "[PHONE_NUMBER]"
click at [578, 481] on button "Call" at bounding box center [569, 481] width 293 height 59
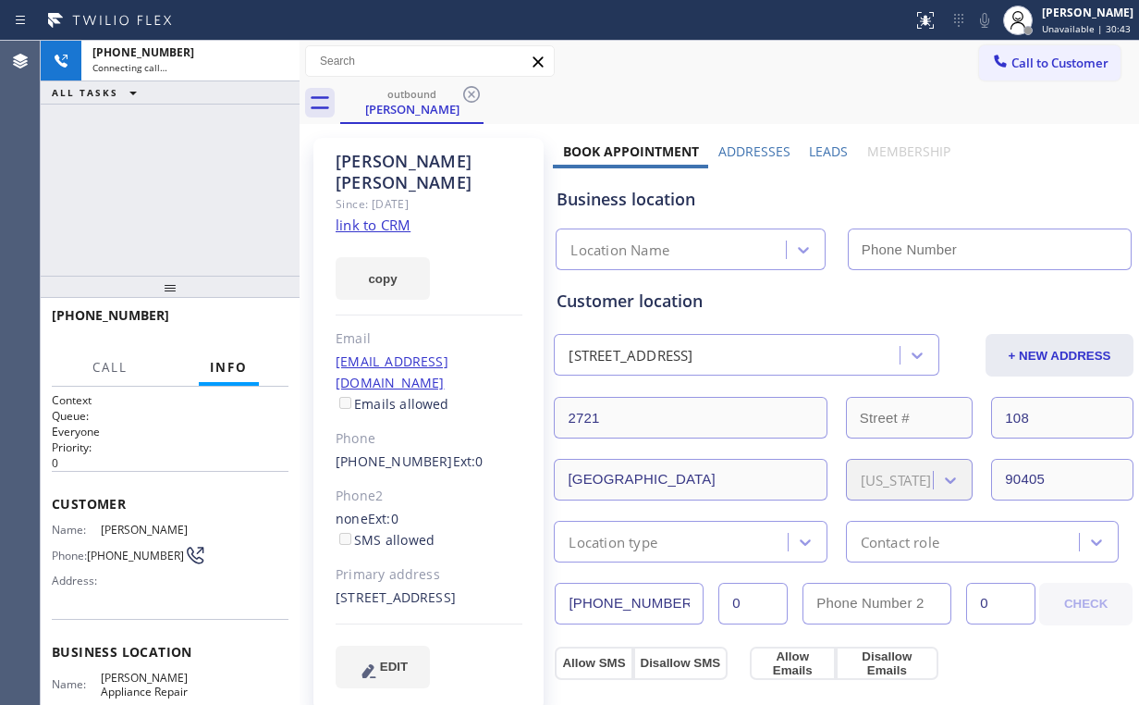
click at [169, 165] on div "[PHONE_NUMBER] Connecting call… ALL TASKS ALL TASKS ACTIVE TASKS TASKS IN WRAP …" at bounding box center [170, 158] width 259 height 235
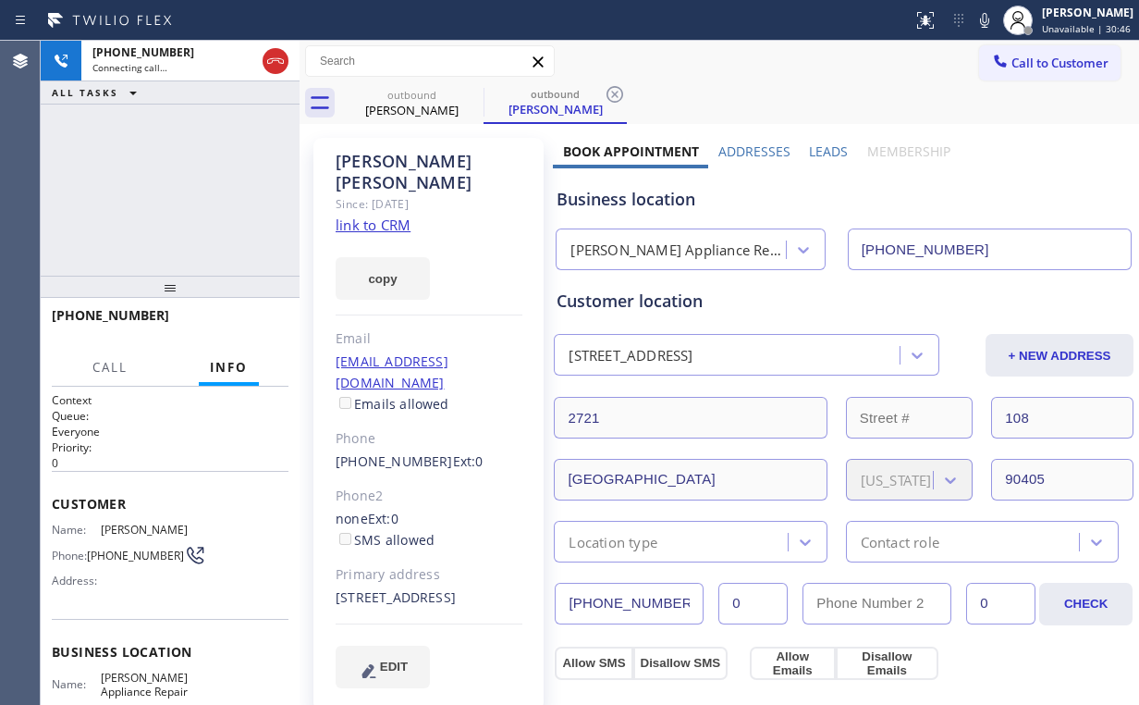
type input "[PHONE_NUMBER]"
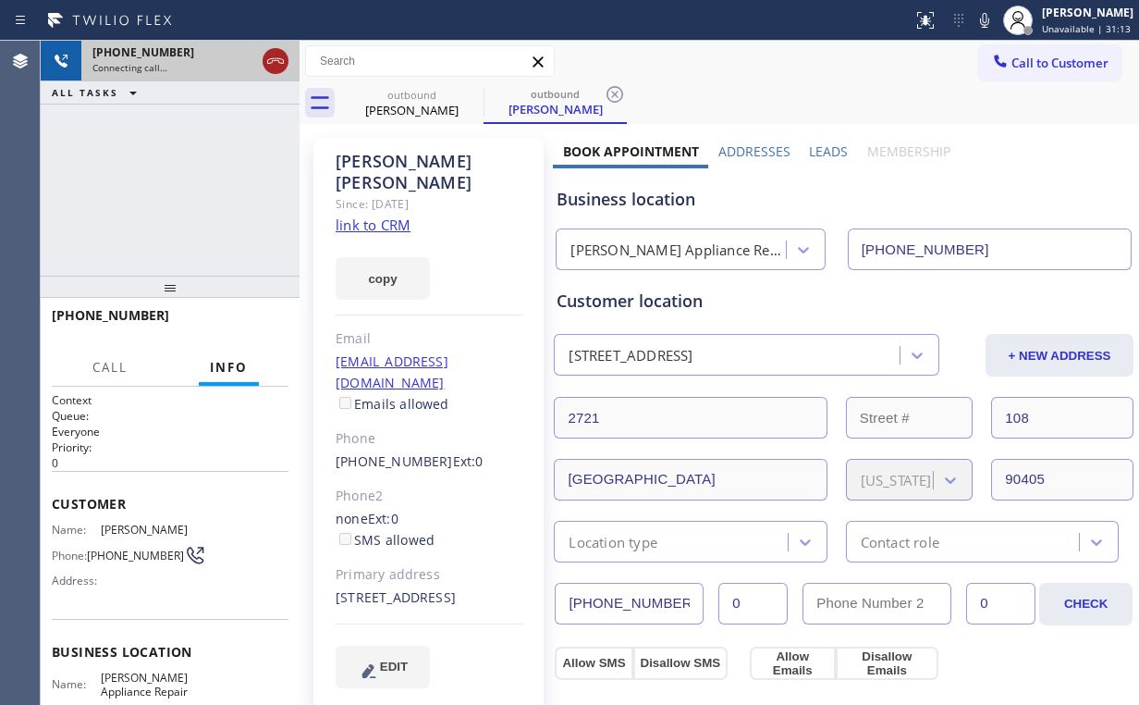
click at [266, 53] on icon at bounding box center [275, 61] width 22 height 22
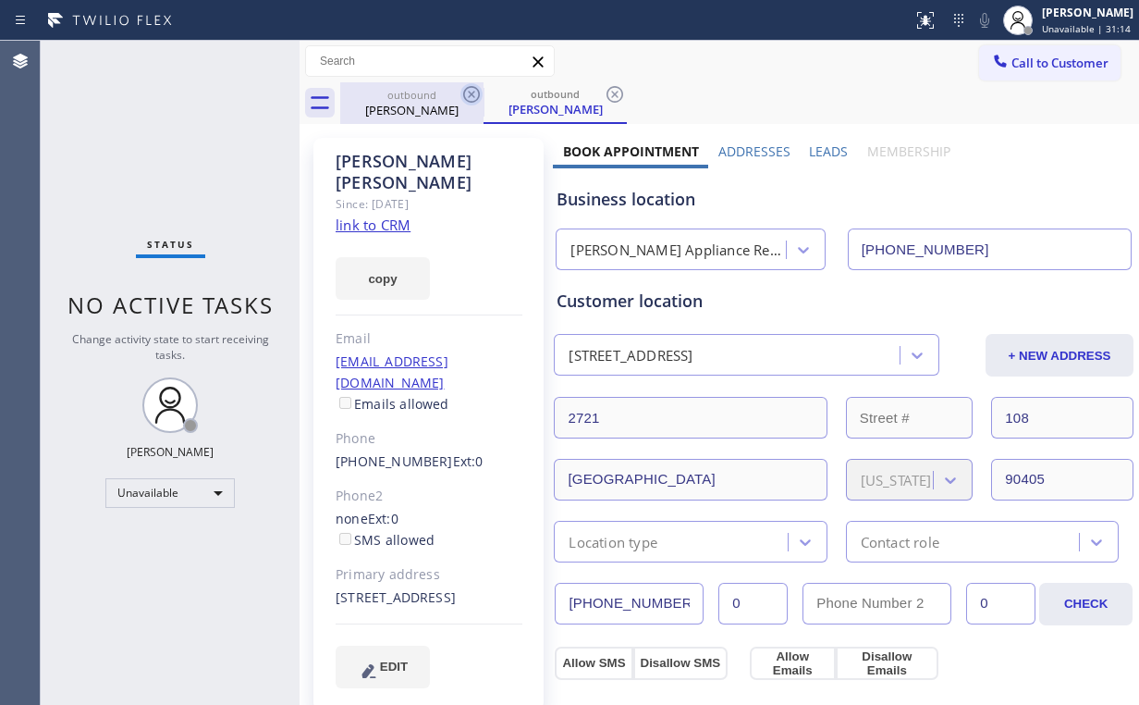
click at [386, 88] on div "outbound" at bounding box center [412, 95] width 140 height 14
click at [466, 90] on icon at bounding box center [471, 94] width 17 height 17
click at [0, 0] on icon at bounding box center [0, 0] width 0 height 0
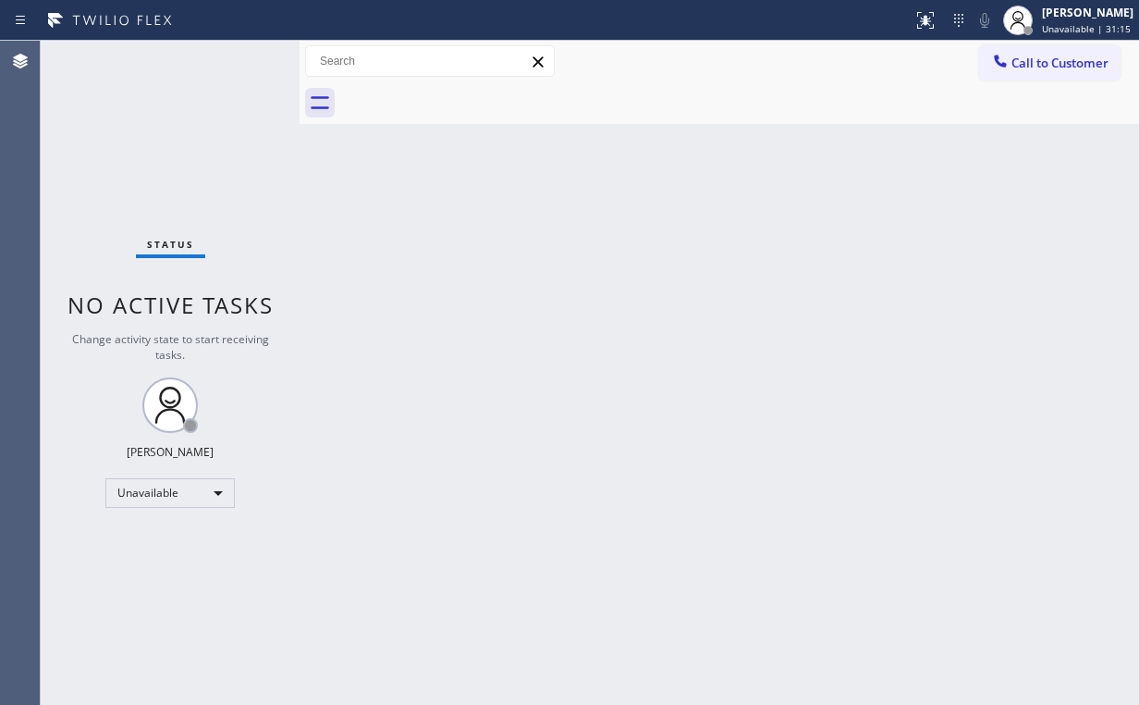
click at [189, 137] on div "Status No active tasks Change activity state to start receiving tasks. [PERSON_…" at bounding box center [170, 373] width 259 height 664
click at [521, 355] on div "Back to Dashboard Change Sender ID Customers Technicians Select a contact Outbo…" at bounding box center [720, 373] width 840 height 664
click at [1058, 76] on button "Call to Customer" at bounding box center [1049, 62] width 141 height 35
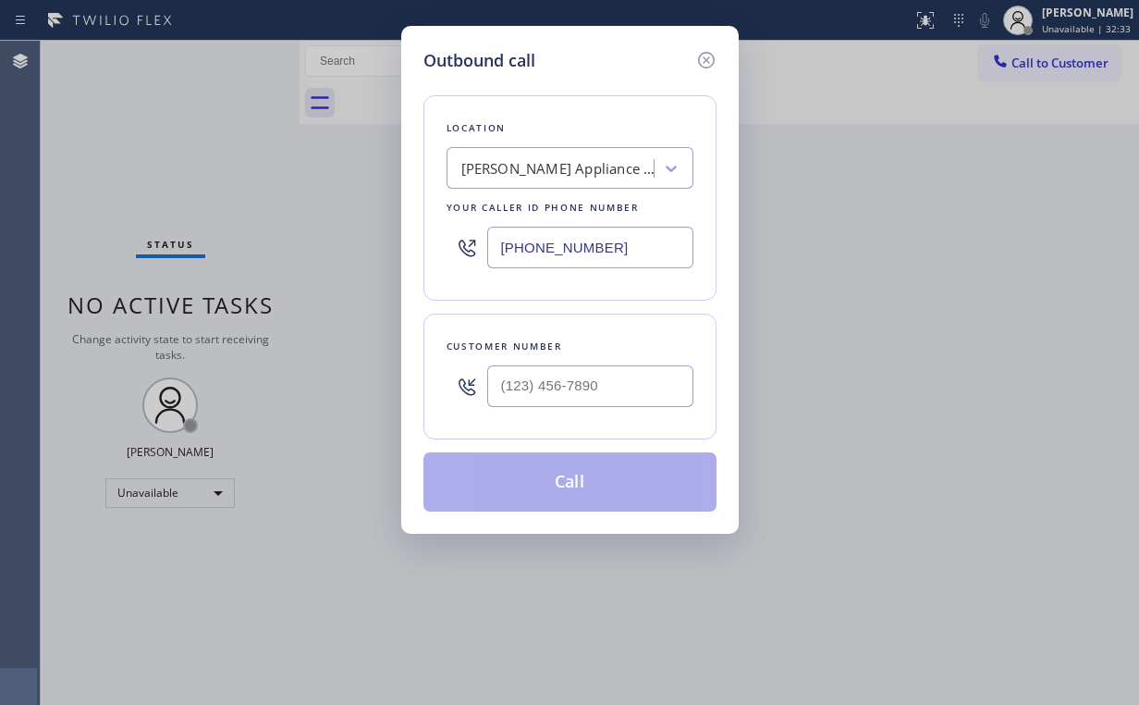
drag, startPoint x: 618, startPoint y: 255, endPoint x: 264, endPoint y: 243, distance: 354.3
click at [294, 251] on div "Outbound call Location Del Rey Appliance Repair Your caller id phone number [PH…" at bounding box center [569, 352] width 1139 height 705
type input "[PHONE_NUMBER]"
click at [606, 383] on input "(___) ___-____" at bounding box center [590, 386] width 206 height 42
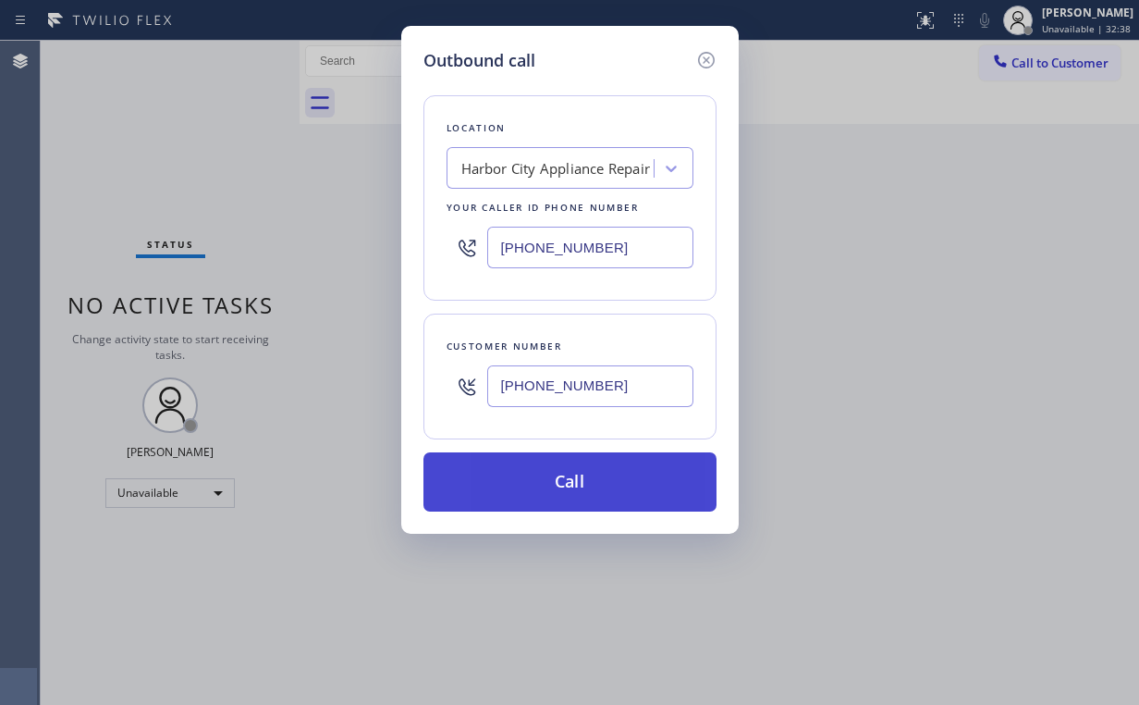
type input "[PHONE_NUMBER]"
click at [555, 482] on button "Call" at bounding box center [569, 481] width 293 height 59
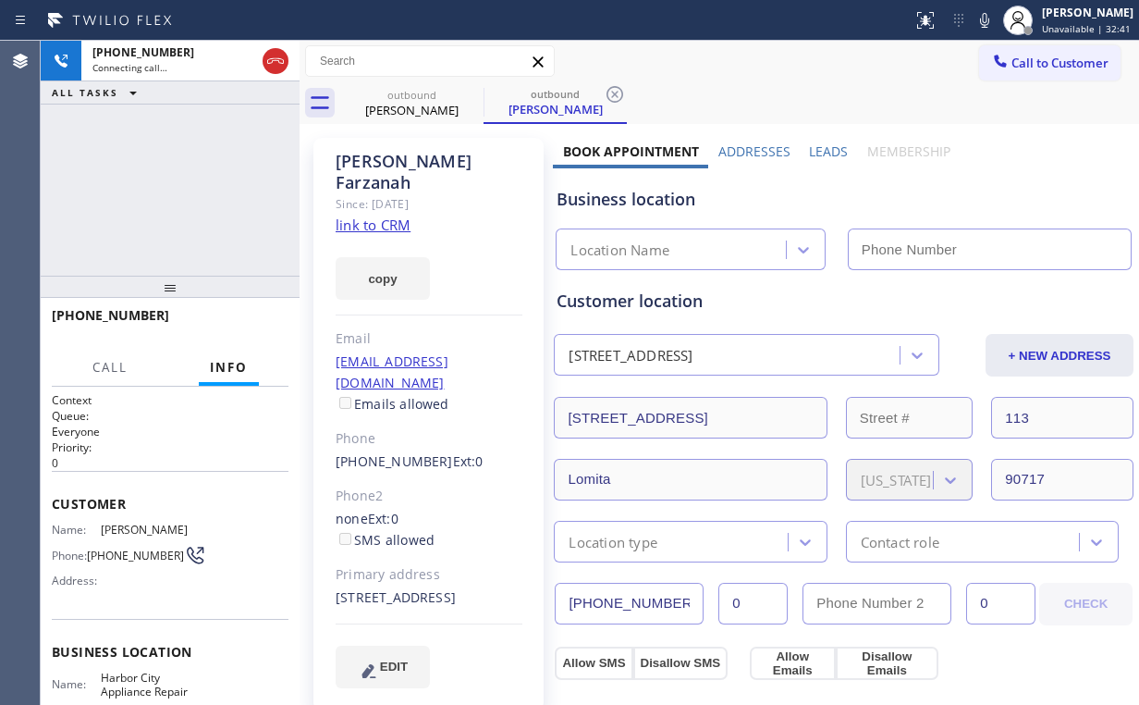
click at [215, 203] on div "[PHONE_NUMBER] Connecting call… ALL TASKS ALL TASKS ACTIVE TASKS TASKS IN WRAP …" at bounding box center [170, 158] width 259 height 235
type input "[PHONE_NUMBER]"
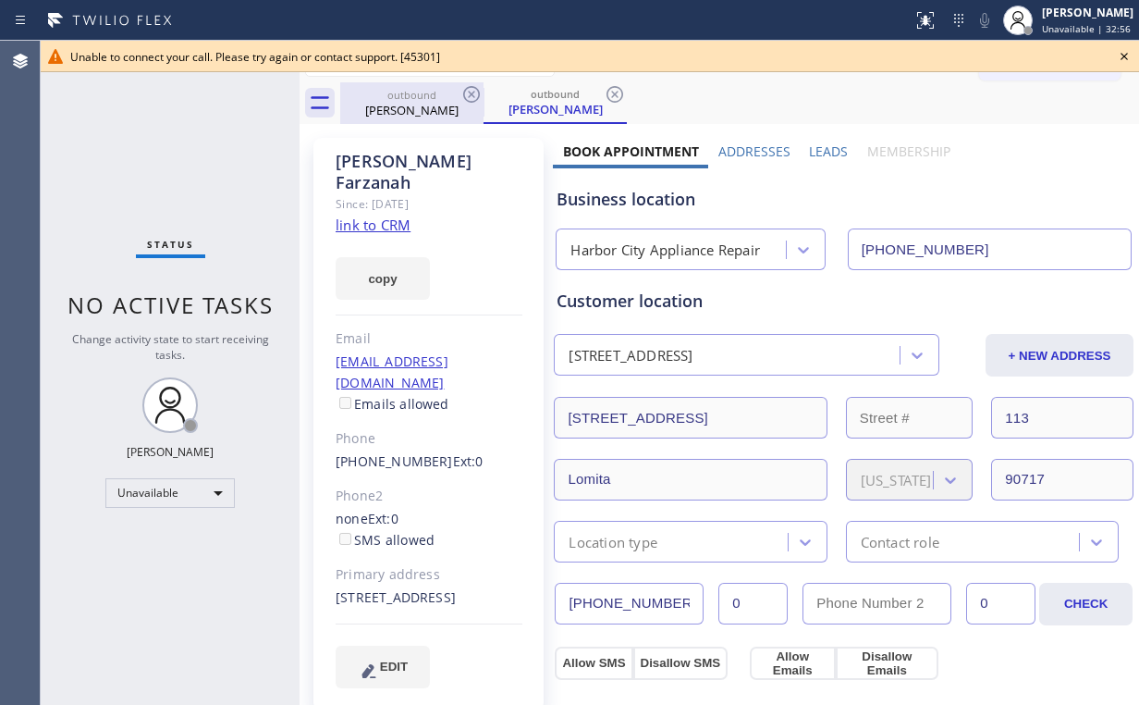
click at [426, 94] on div "outbound" at bounding box center [412, 95] width 140 height 14
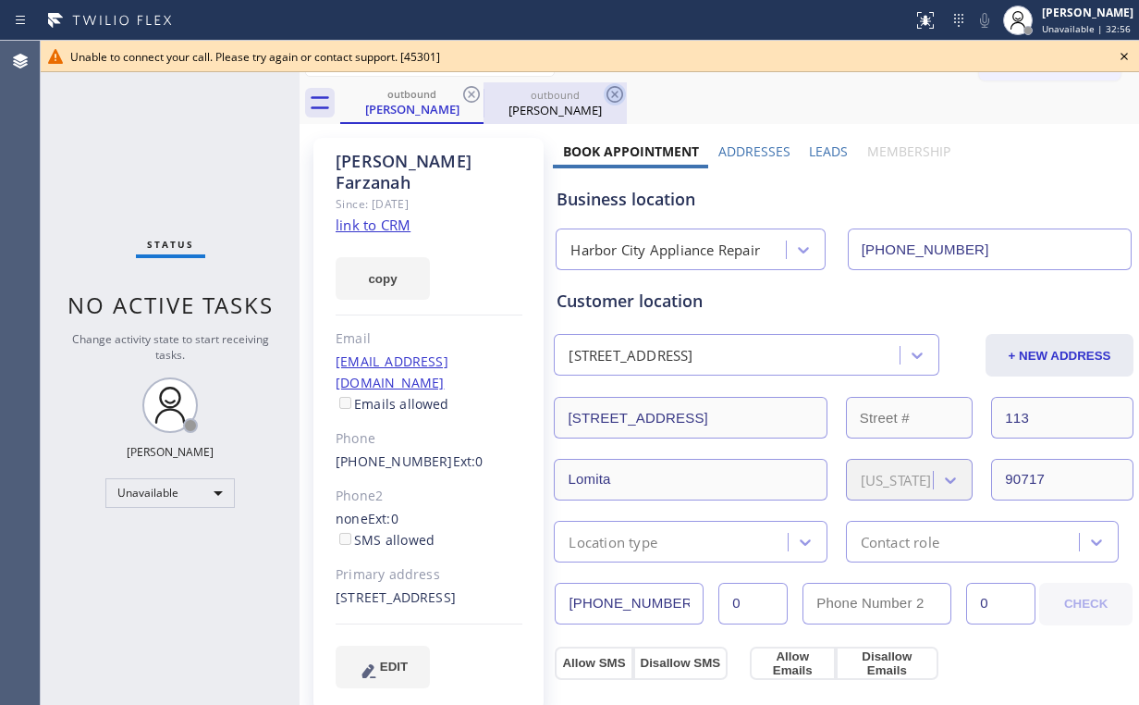
click at [482, 91] on icon at bounding box center [471, 94] width 22 height 22
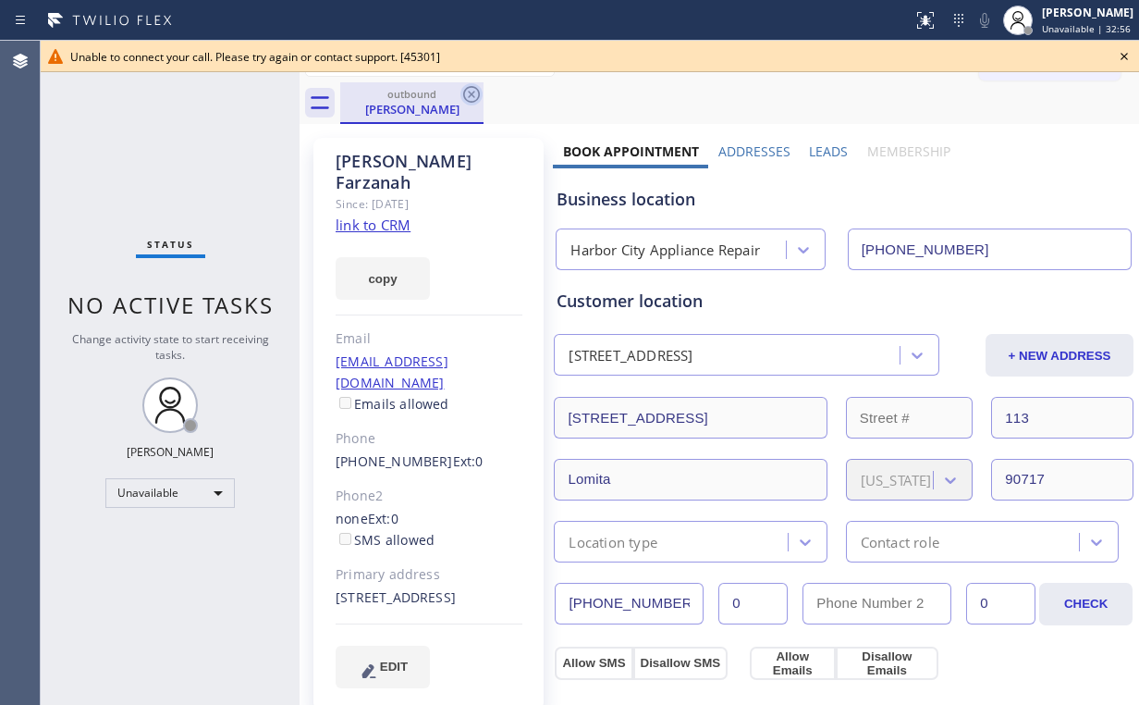
click at [472, 92] on icon at bounding box center [471, 94] width 17 height 17
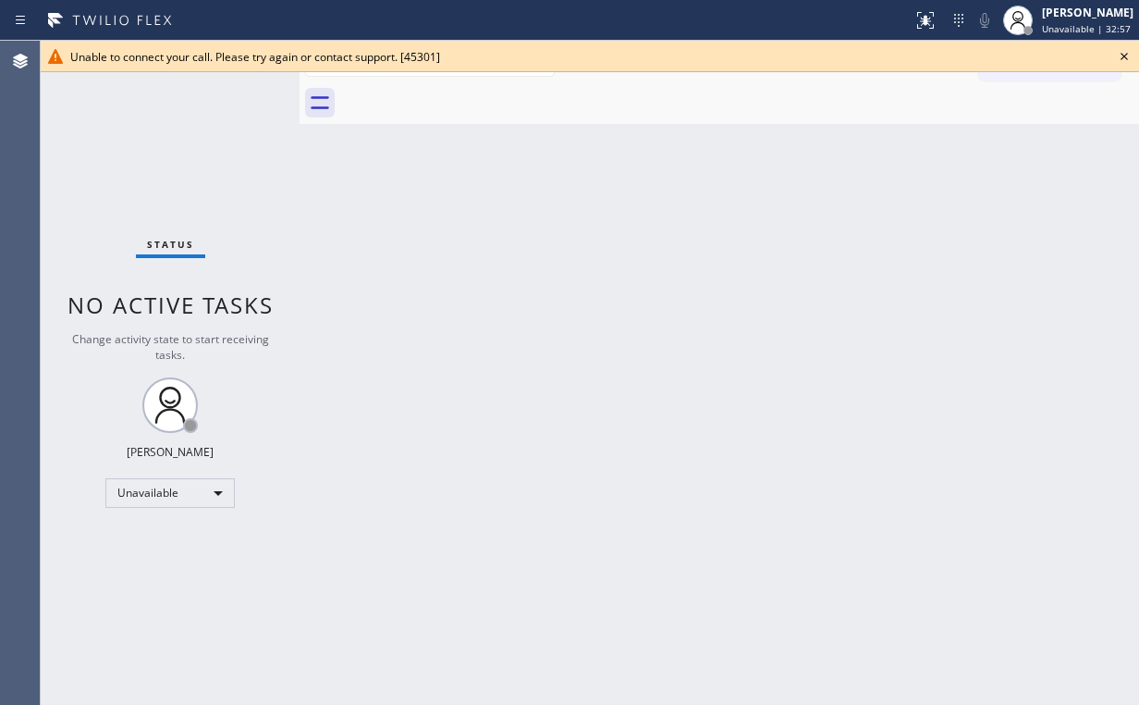
click at [1130, 55] on icon at bounding box center [1124, 56] width 22 height 22
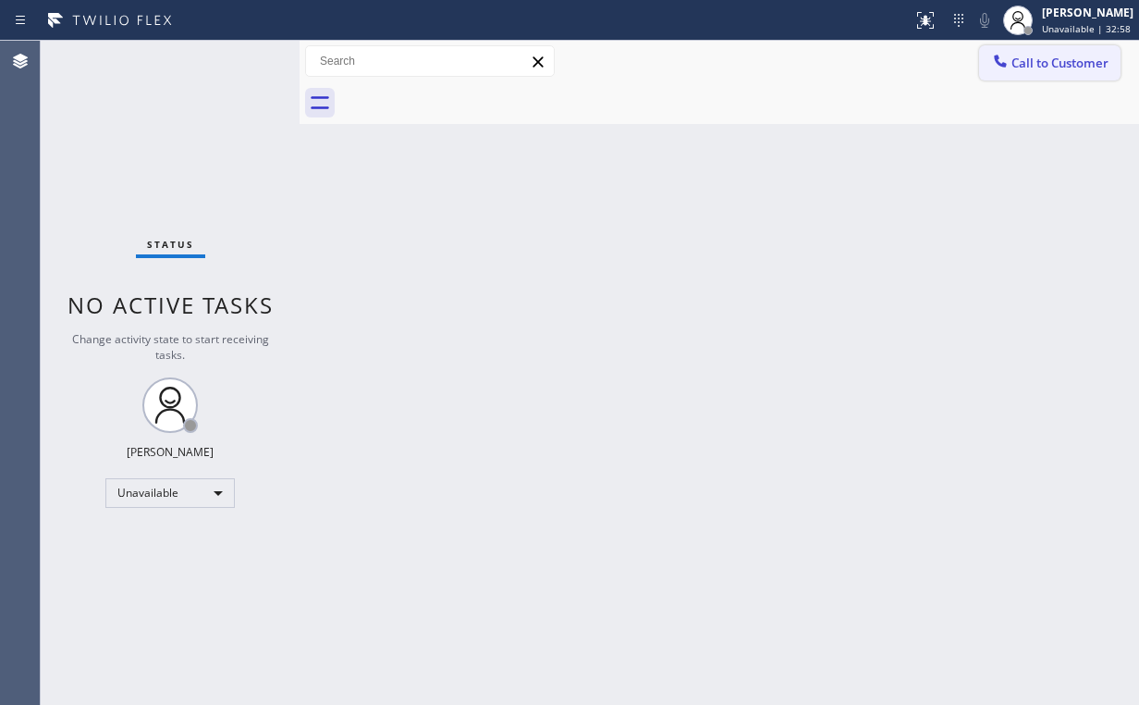
click at [1039, 63] on span "Call to Customer" at bounding box center [1059, 63] width 97 height 17
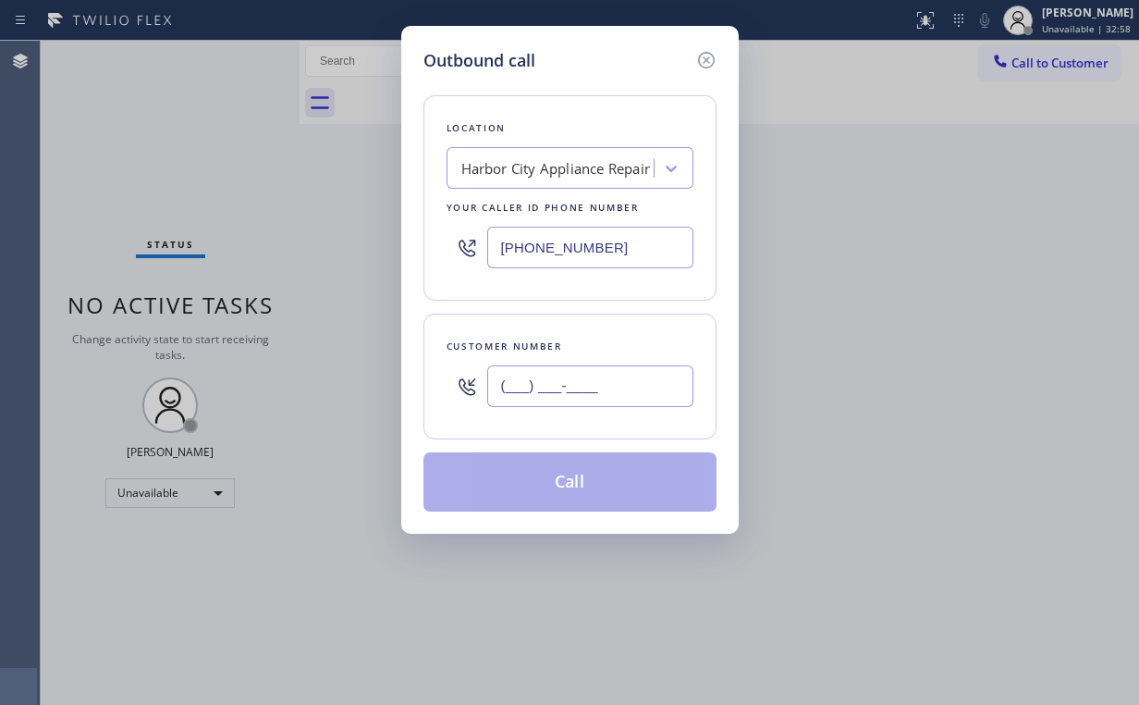
click at [591, 379] on input "(___) ___-____" at bounding box center [590, 386] width 206 height 42
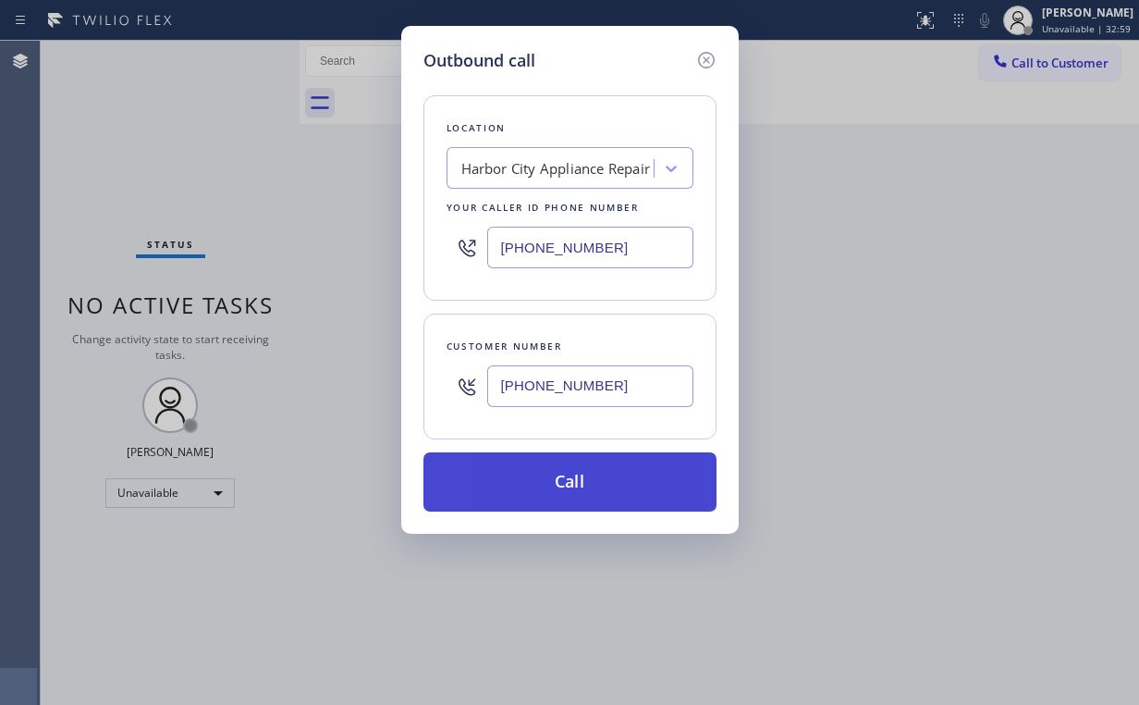
type input "[PHONE_NUMBER]"
drag, startPoint x: 535, startPoint y: 487, endPoint x: 425, endPoint y: 700, distance: 239.4
click at [535, 488] on button "Call" at bounding box center [569, 481] width 293 height 59
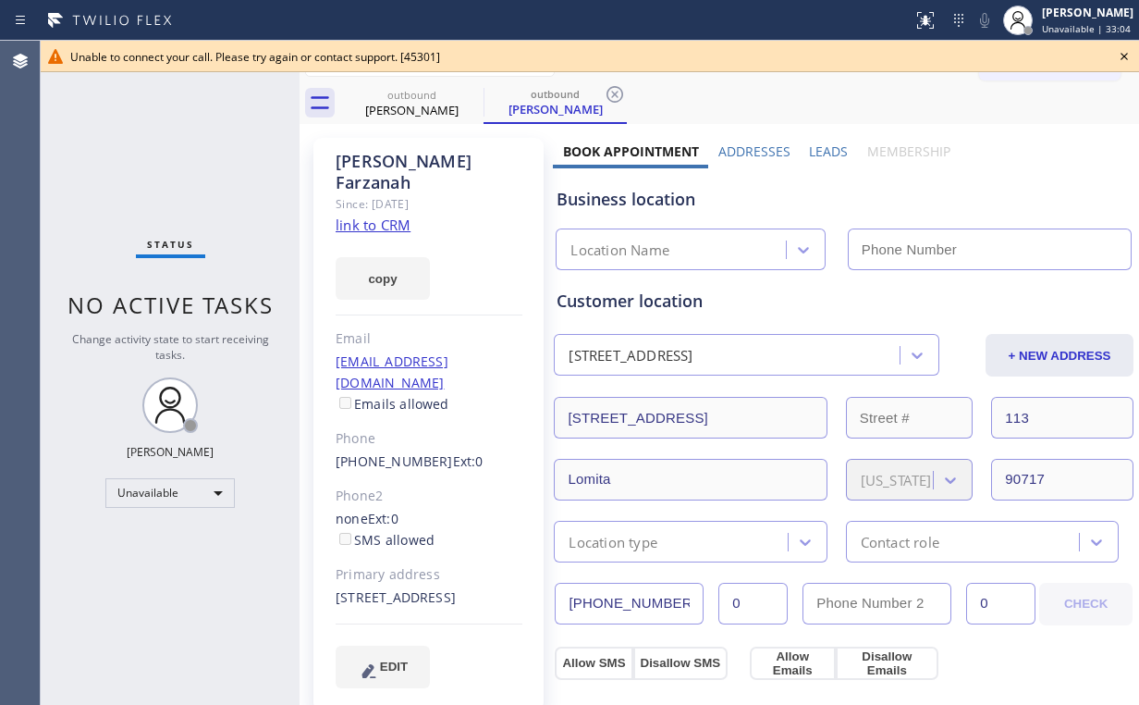
type input "[PHONE_NUMBER]"
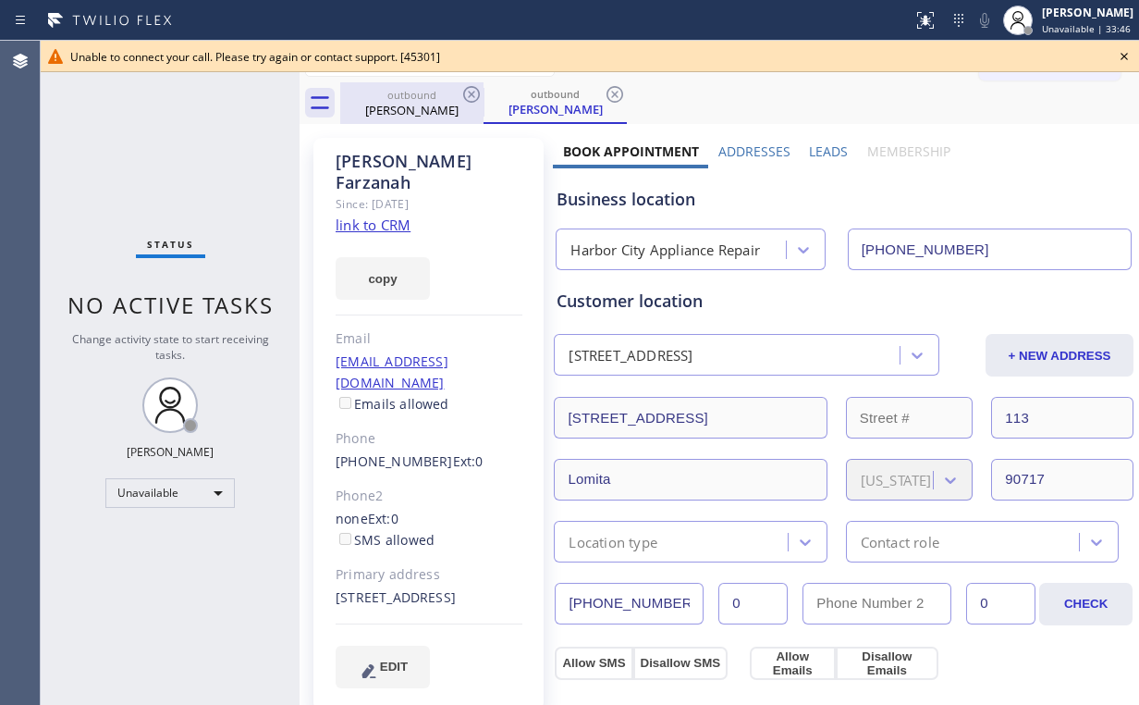
click at [398, 107] on div "[PERSON_NAME]" at bounding box center [412, 110] width 140 height 17
click at [475, 92] on icon at bounding box center [471, 94] width 22 height 22
click at [0, 0] on icon at bounding box center [0, 0] width 0 height 0
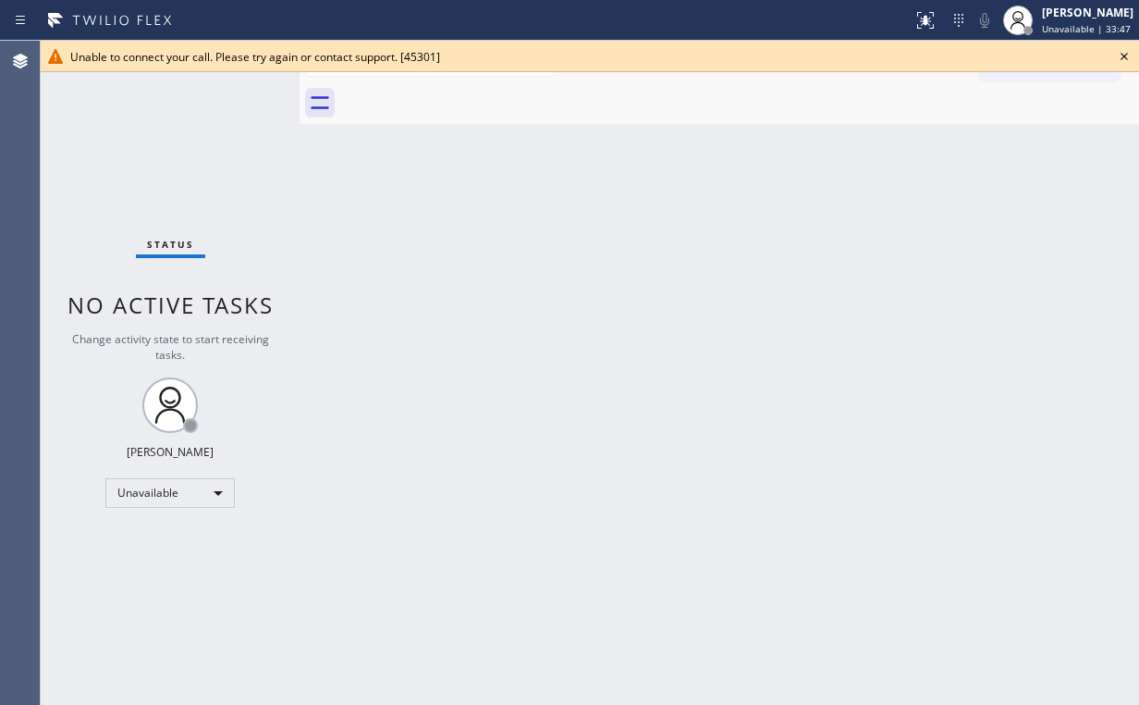
click at [263, 137] on div "Status No active tasks Change activity state to start receiving tasks. [PERSON_…" at bounding box center [170, 373] width 259 height 664
click at [1126, 59] on icon at bounding box center [1124, 56] width 7 height 7
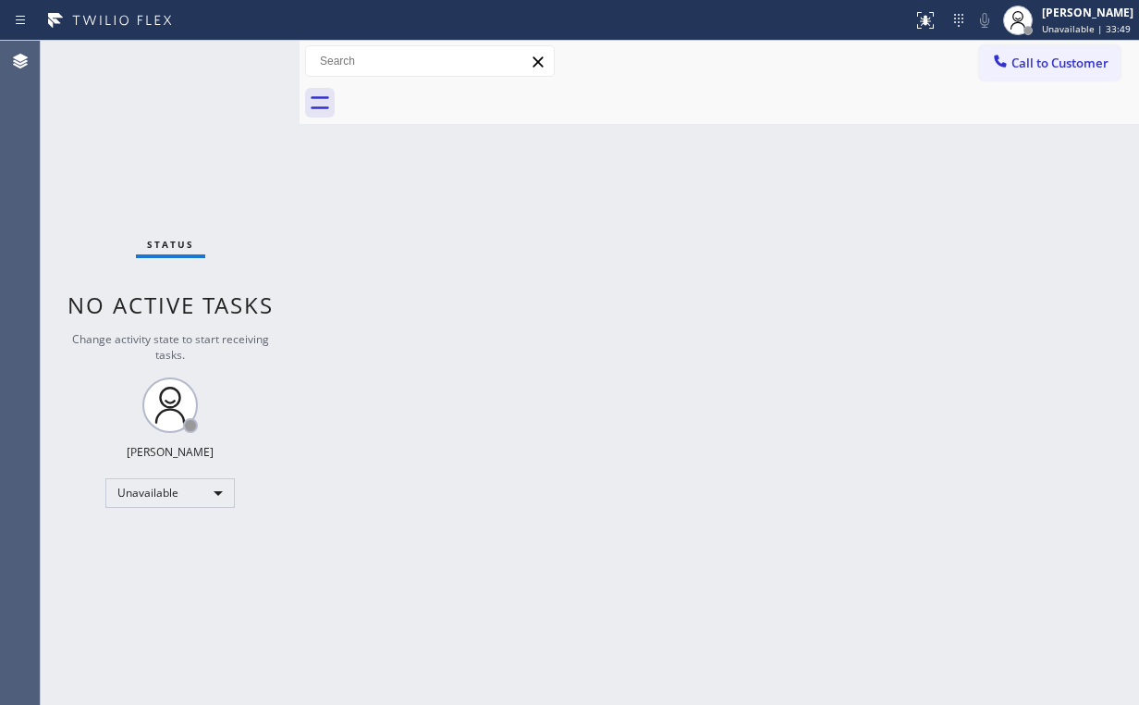
click at [434, 199] on div "Back to Dashboard Change Sender ID Customers Technicians Select a contact Outbo…" at bounding box center [720, 373] width 840 height 664
drag, startPoint x: 1059, startPoint y: 67, endPoint x: 1043, endPoint y: 68, distance: 15.8
click at [1059, 67] on span "Call to Customer" at bounding box center [1059, 63] width 97 height 17
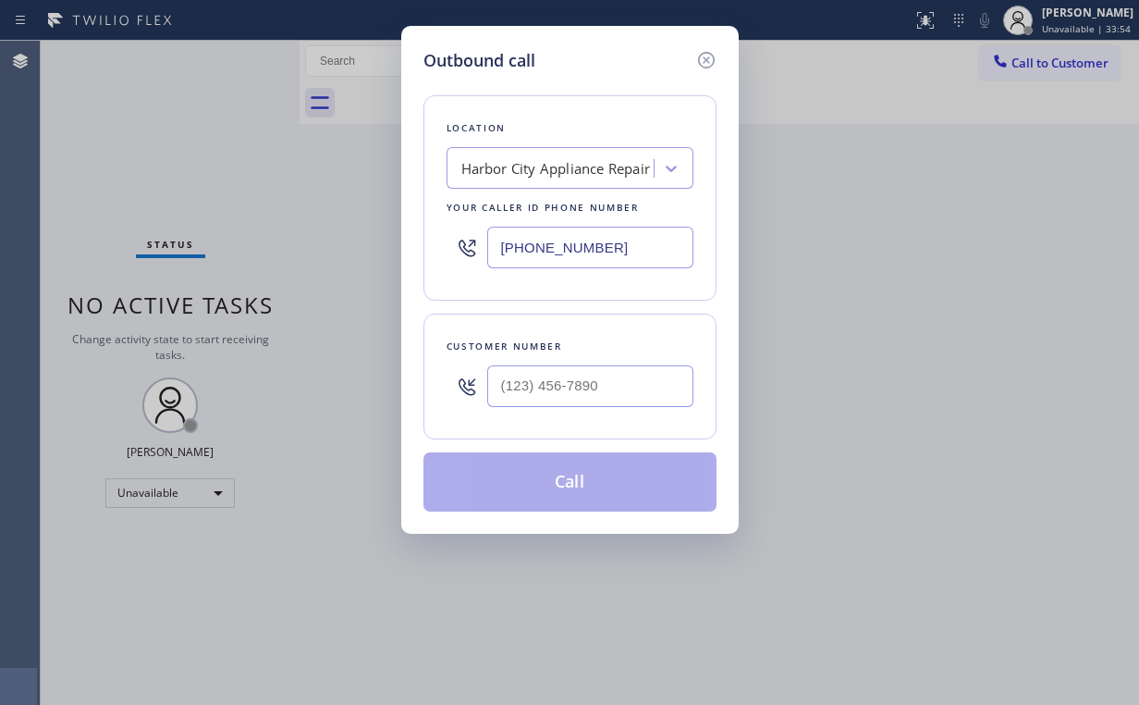
click at [345, 251] on div "Outbound call Location [GEOGRAPHIC_DATA] Appliance Repair Your caller id phone …" at bounding box center [569, 352] width 1139 height 705
type input "[PHONE_NUMBER]"
click at [573, 372] on input "(___) ___-____" at bounding box center [590, 386] width 206 height 42
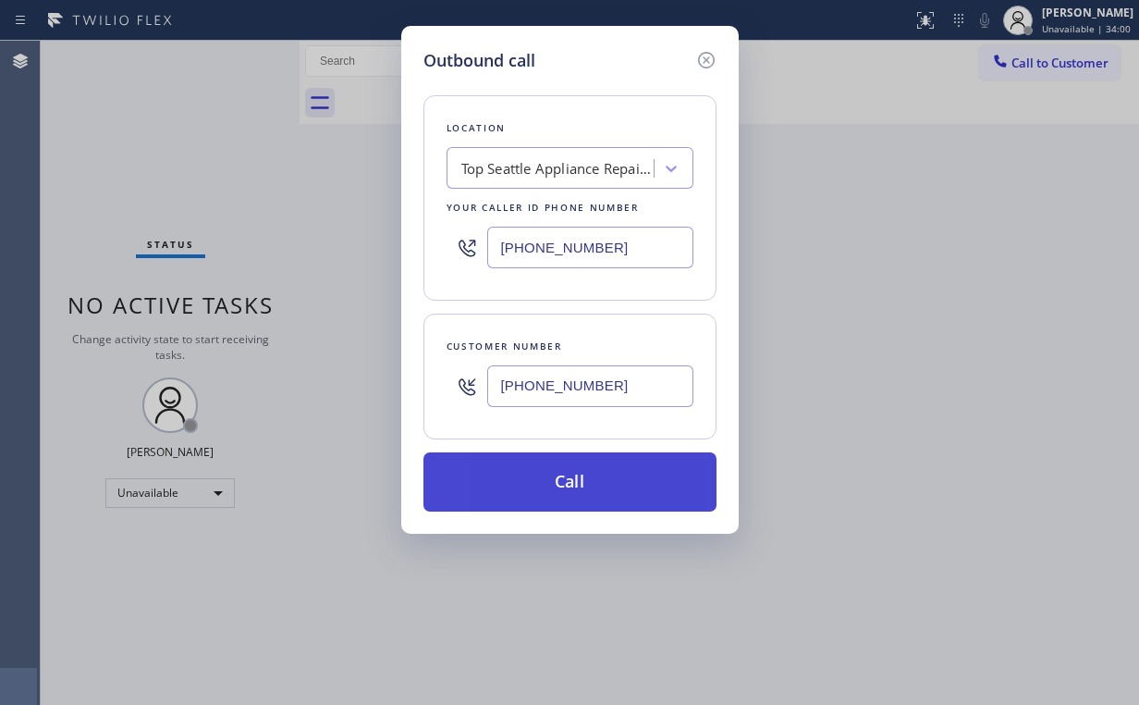
type input "[PHONE_NUMBER]"
click at [562, 475] on button "Call" at bounding box center [569, 481] width 293 height 59
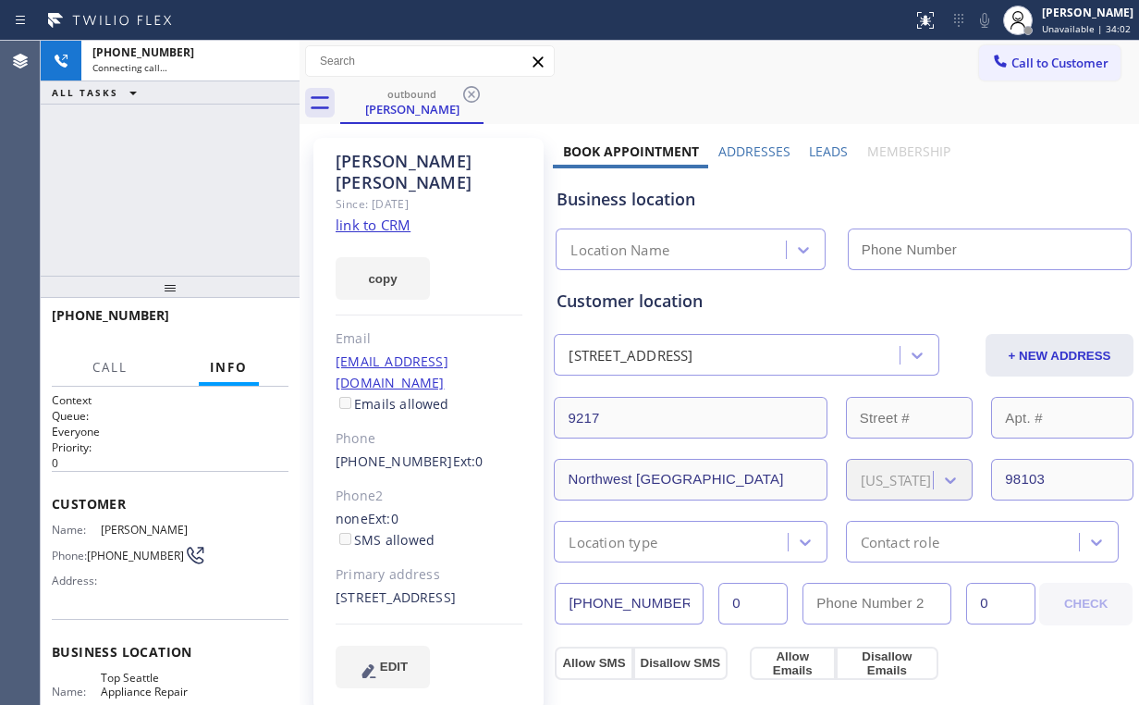
click at [209, 182] on div "[PHONE_NUMBER] Connecting call… ALL TASKS ALL TASKS ACTIVE TASKS TASKS IN WRAP …" at bounding box center [170, 158] width 259 height 235
type input "[PHONE_NUMBER]"
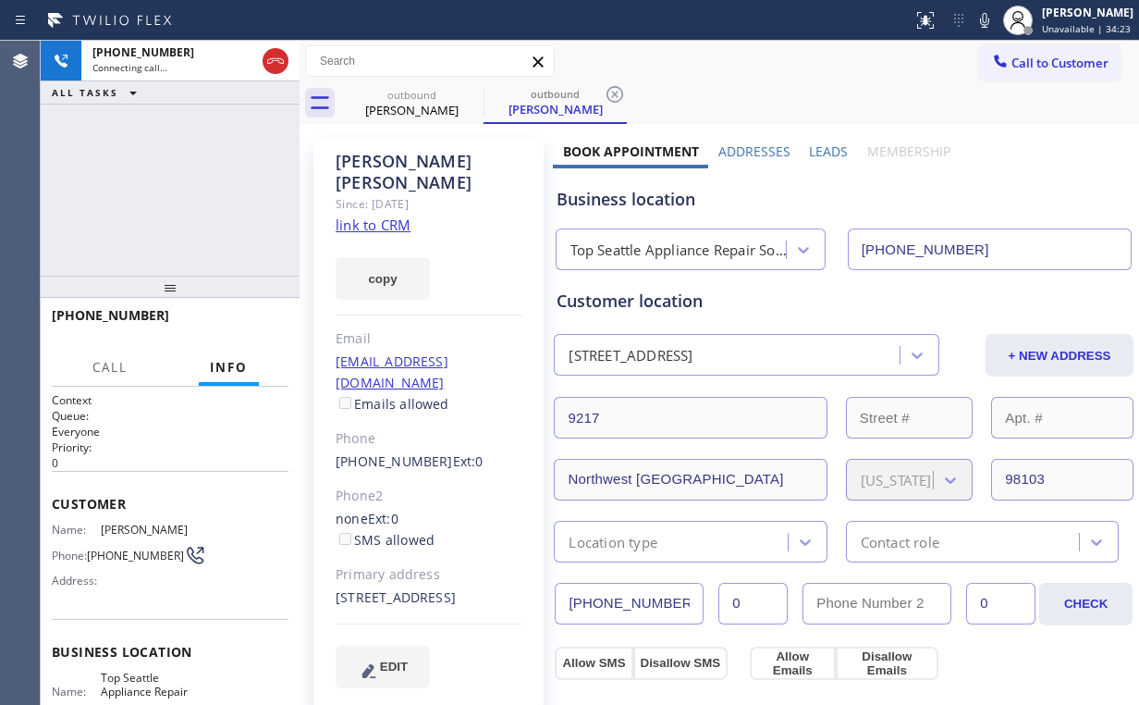
drag, startPoint x: 275, startPoint y: 55, endPoint x: 317, endPoint y: 79, distance: 48.4
click at [275, 55] on icon at bounding box center [275, 61] width 22 height 22
click at [430, 108] on div "[PERSON_NAME]" at bounding box center [412, 110] width 140 height 17
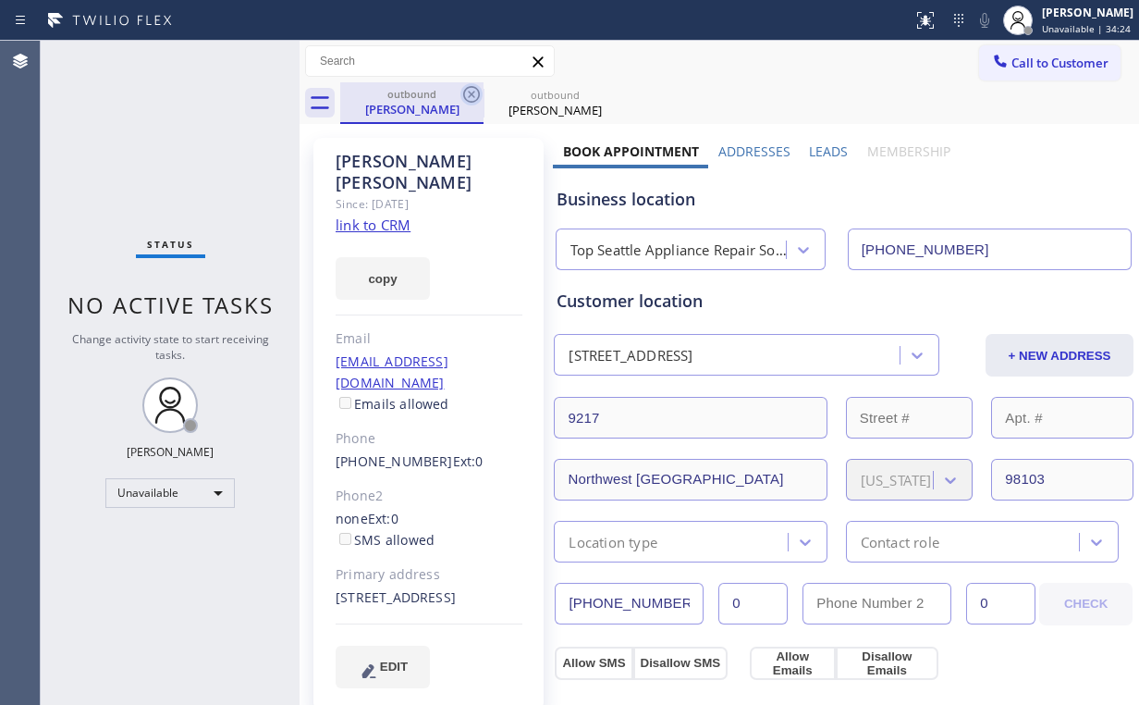
click at [469, 92] on icon at bounding box center [471, 94] width 22 height 22
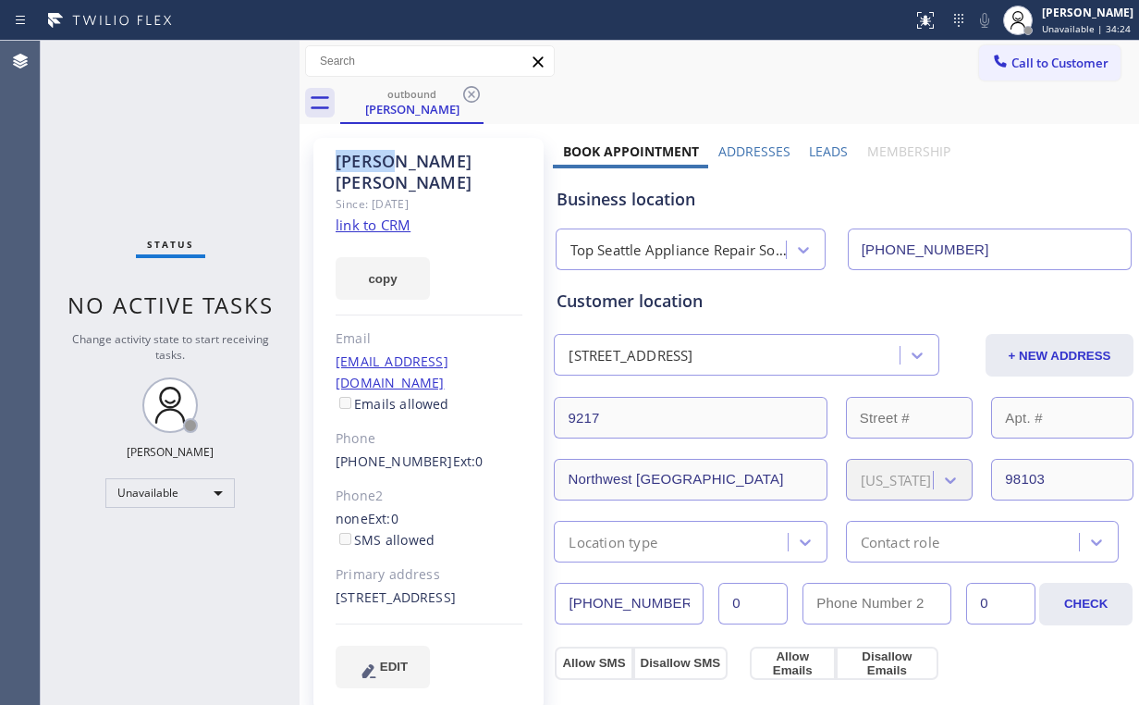
drag, startPoint x: 469, startPoint y: 92, endPoint x: 576, endPoint y: 99, distance: 107.4
click at [470, 92] on icon at bounding box center [471, 94] width 22 height 22
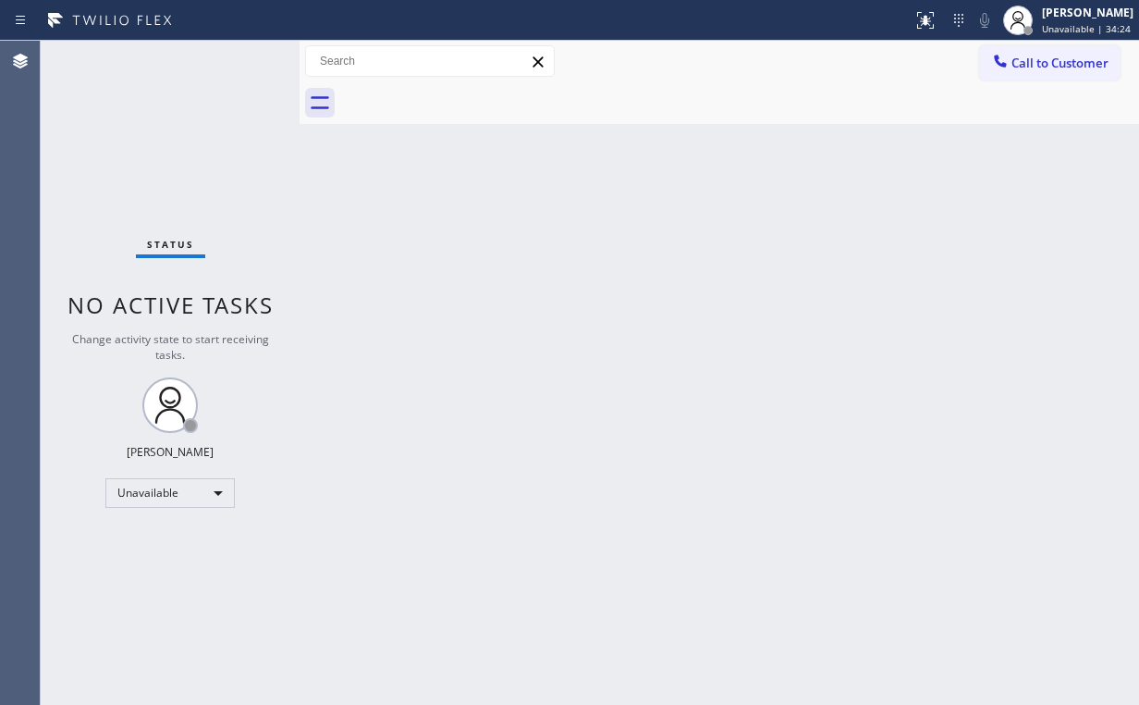
click at [906, 96] on div at bounding box center [739, 103] width 799 height 42
drag, startPoint x: 1039, startPoint y: 65, endPoint x: 592, endPoint y: 240, distance: 480.7
click at [1038, 65] on span "Call to Customer" at bounding box center [1059, 63] width 97 height 17
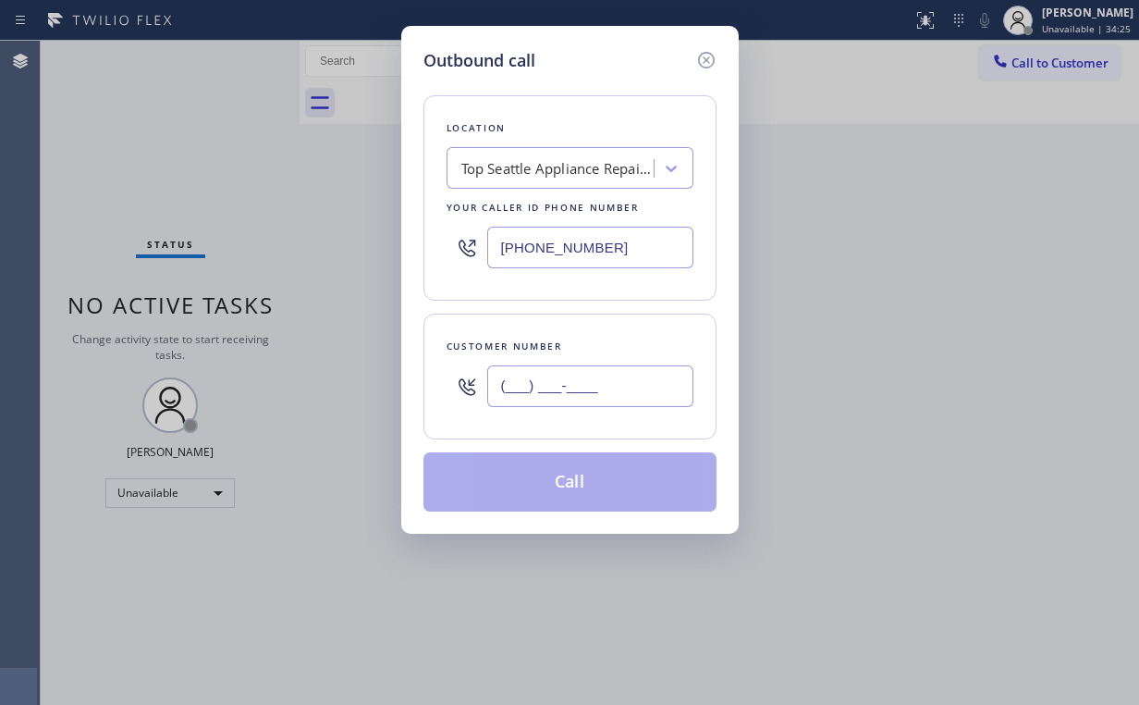
click at [621, 378] on input "(___) ___-____" at bounding box center [590, 386] width 206 height 42
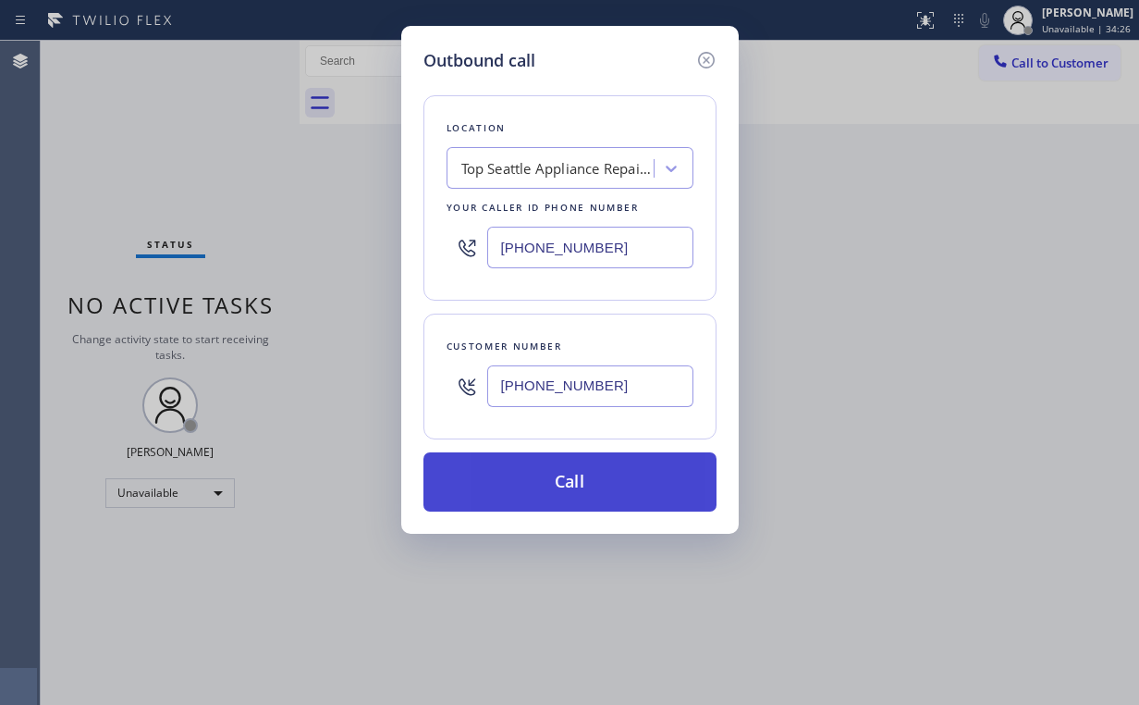
type input "[PHONE_NUMBER]"
click at [563, 478] on button "Call" at bounding box center [569, 481] width 293 height 59
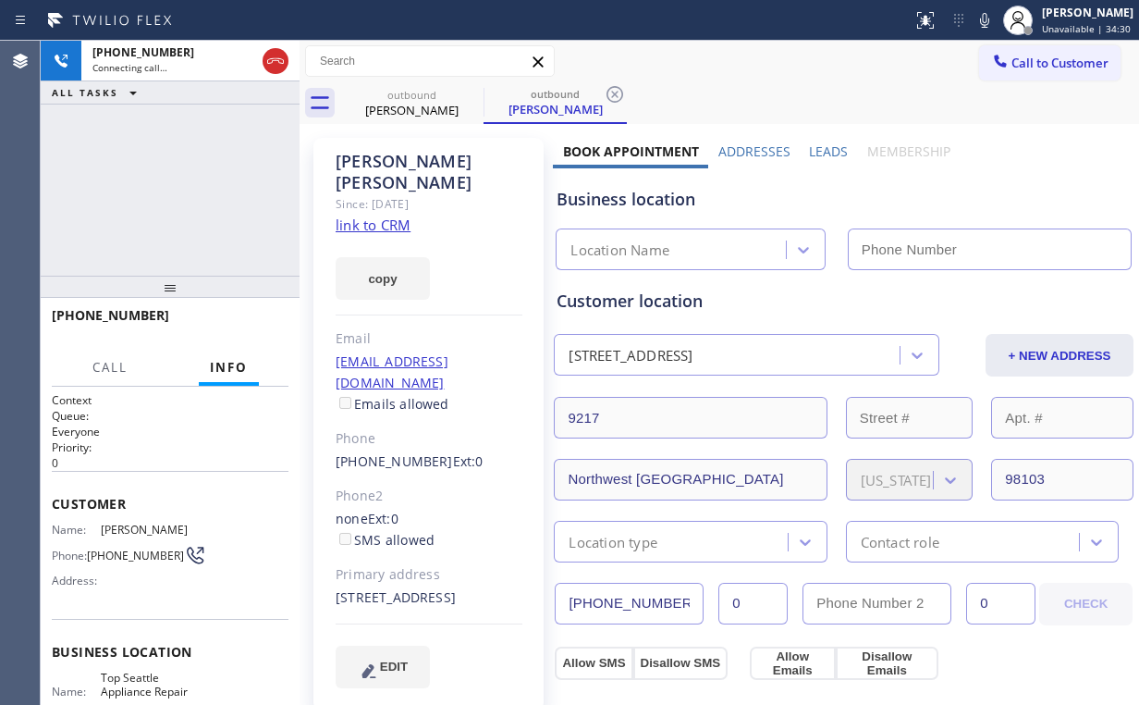
type input "[PHONE_NUMBER]"
click at [149, 122] on div "[PHONE_NUMBER] Connecting call… ALL TASKS ALL TASKS ACTIVE TASKS TASKS IN WRAP …" at bounding box center [170, 158] width 259 height 235
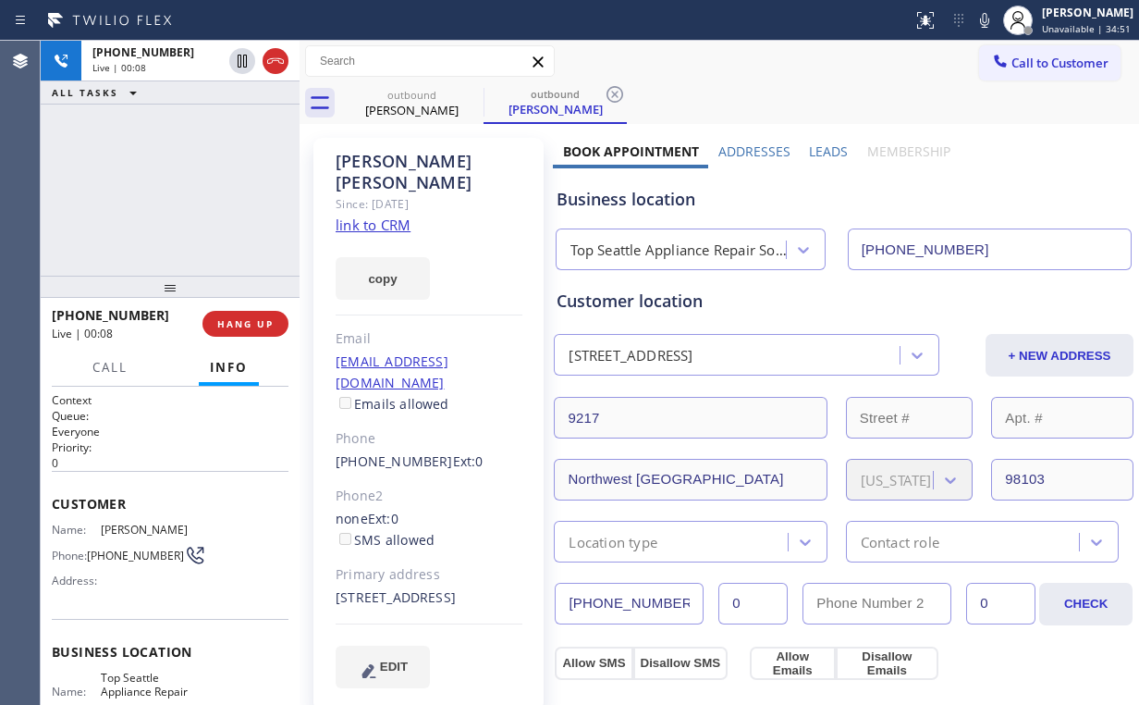
click at [183, 185] on div "[PHONE_NUMBER] Live | 00:08 ALL TASKS ALL TASKS ACTIVE TASKS TASKS IN WRAP UP" at bounding box center [170, 158] width 259 height 235
click at [183, 185] on div "[PHONE_NUMBER] Live | 00:11 ALL TASKS ALL TASKS ACTIVE TASKS TASKS IN WRAP UP" at bounding box center [170, 158] width 259 height 235
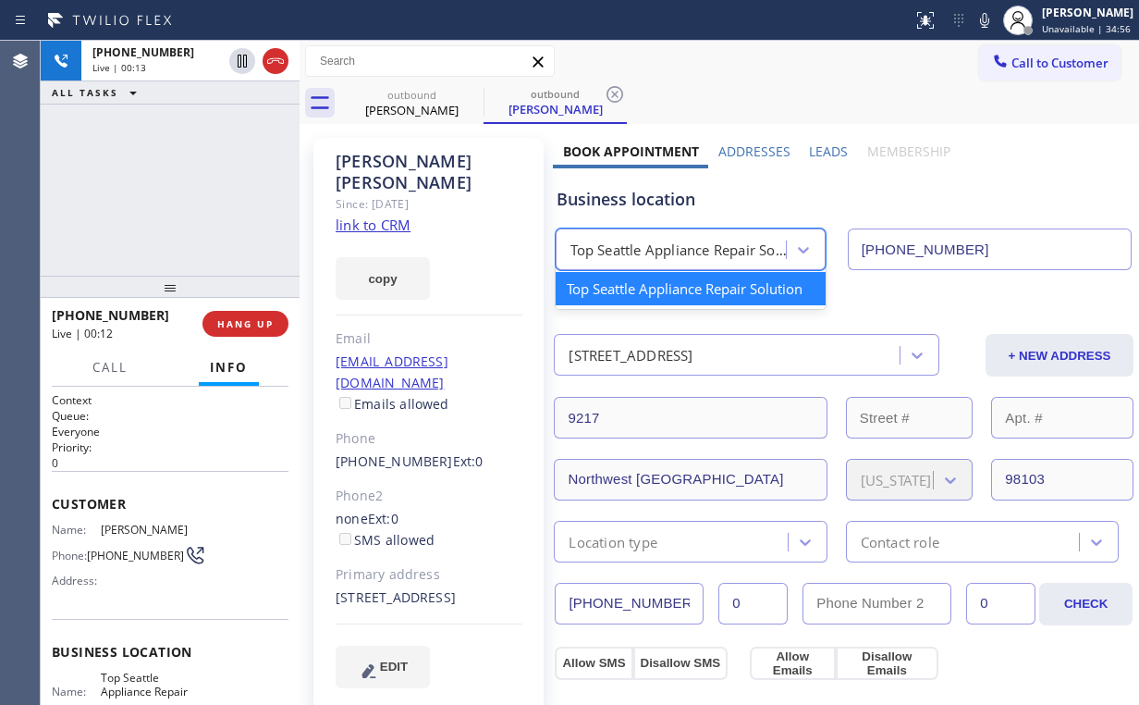
click at [668, 257] on div "Top Seattle Appliance Repair Solution" at bounding box center [678, 249] width 216 height 21
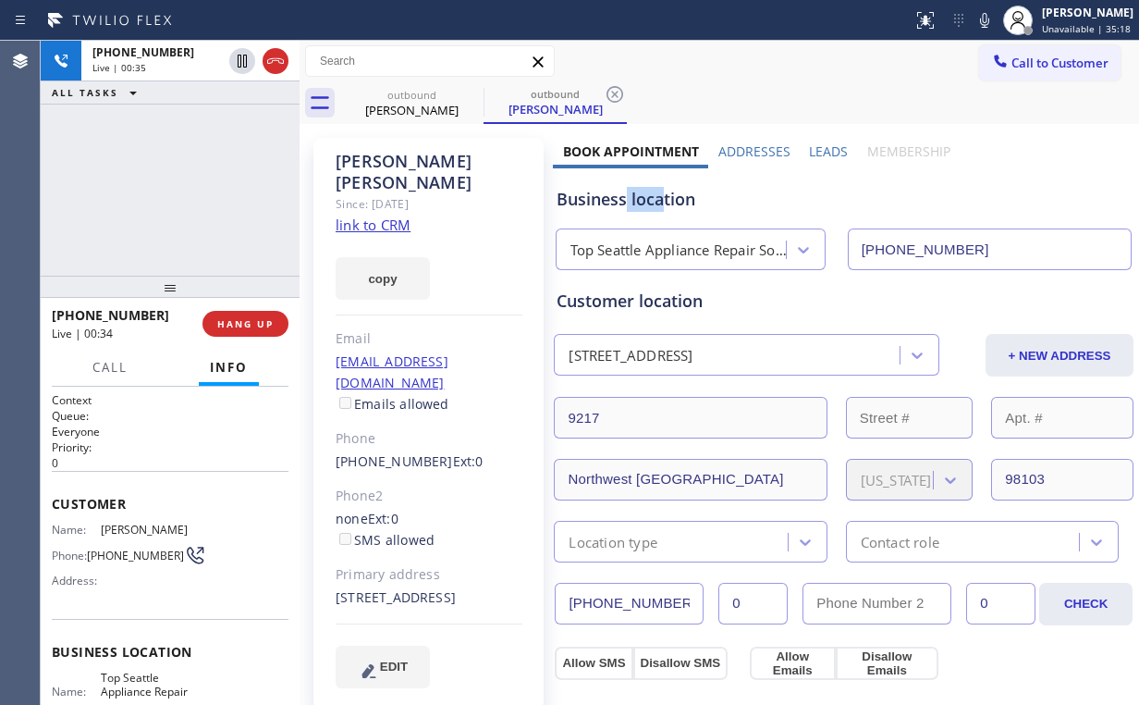
drag, startPoint x: 661, startPoint y: 202, endPoint x: 621, endPoint y: 195, distance: 40.4
click at [621, 195] on div "Business location" at bounding box center [844, 199] width 574 height 25
click at [202, 180] on div "[PHONE_NUMBER] Live | 00:35 ALL TASKS ALL TASKS ACTIVE TASKS TASKS IN WRAP UP" at bounding box center [170, 158] width 259 height 235
click at [181, 189] on div "[PHONE_NUMBER] Live | 00:37 ALL TASKS ALL TASKS ACTIVE TASKS TASKS IN WRAP UP" at bounding box center [170, 158] width 259 height 235
click at [242, 318] on span "HANG UP" at bounding box center [245, 323] width 56 height 13
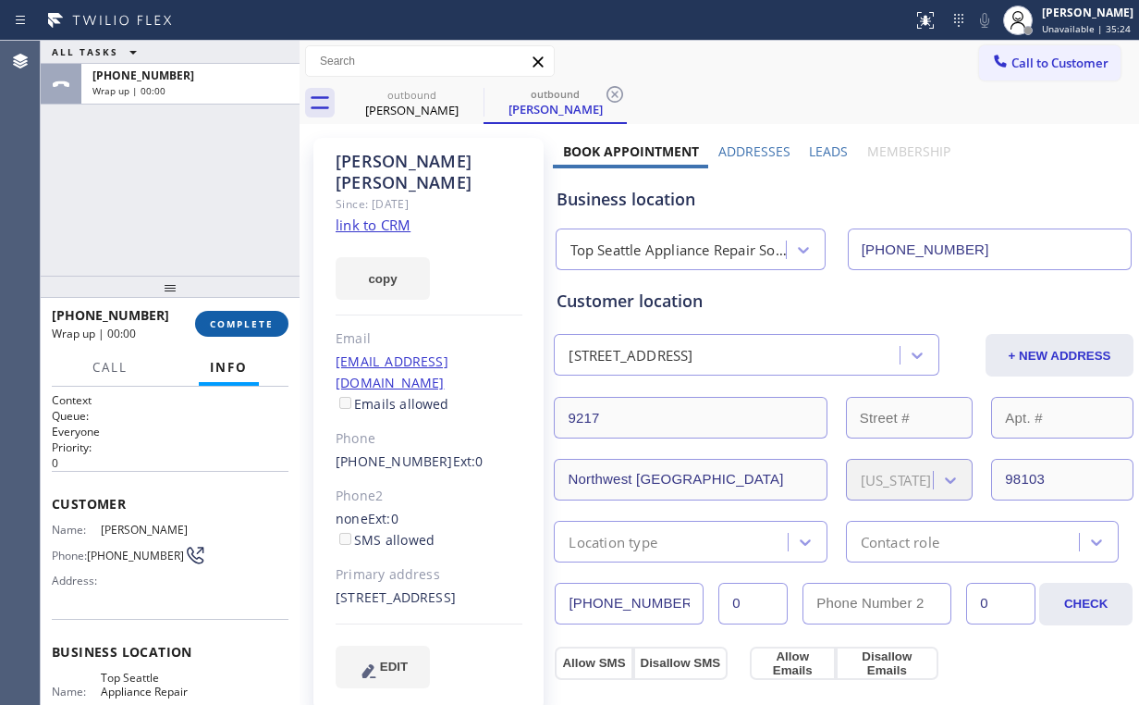
click at [242, 318] on span "COMPLETE" at bounding box center [242, 323] width 64 height 13
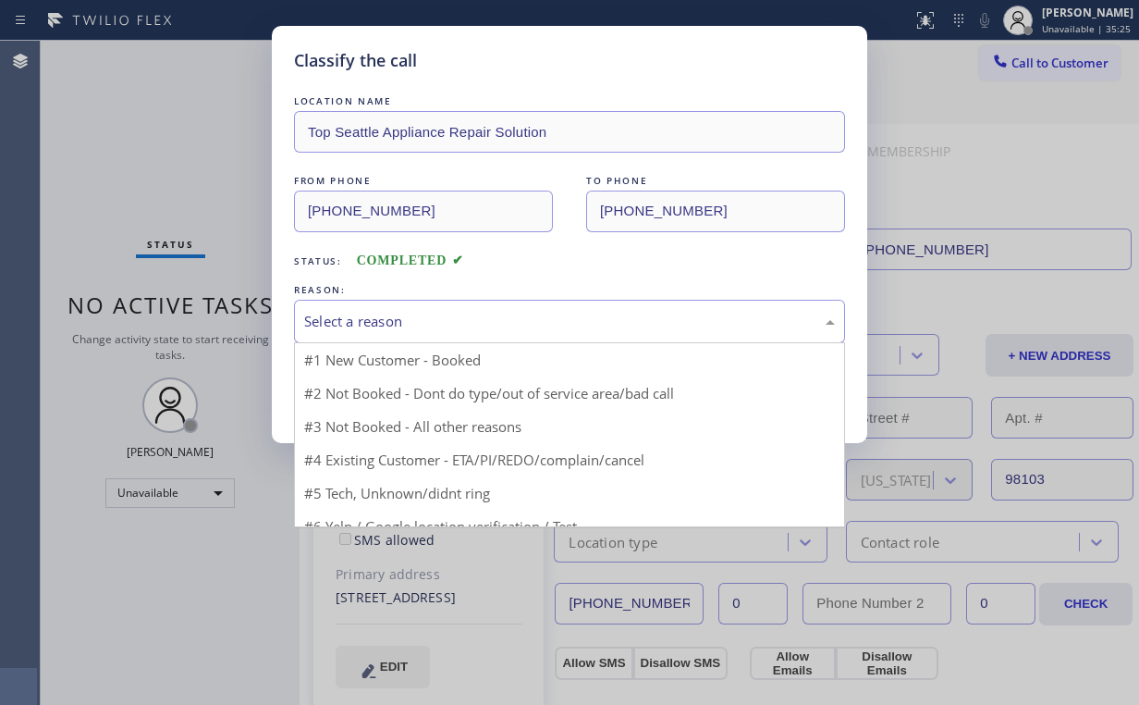
click at [358, 317] on div "Select a reason" at bounding box center [569, 321] width 531 height 21
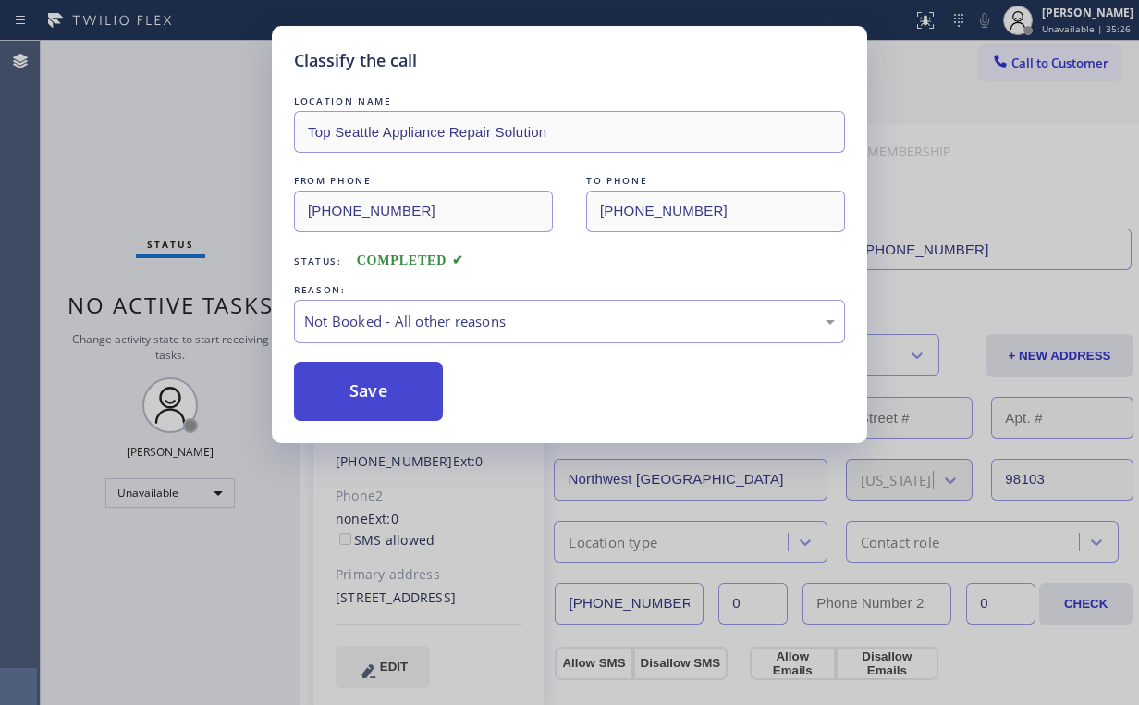
click at [375, 380] on button "Save" at bounding box center [368, 391] width 149 height 59
click at [202, 153] on div "Classify the call LOCATION NAME Top Seattle Appliance Repair Solution FROM PHON…" at bounding box center [569, 352] width 1139 height 705
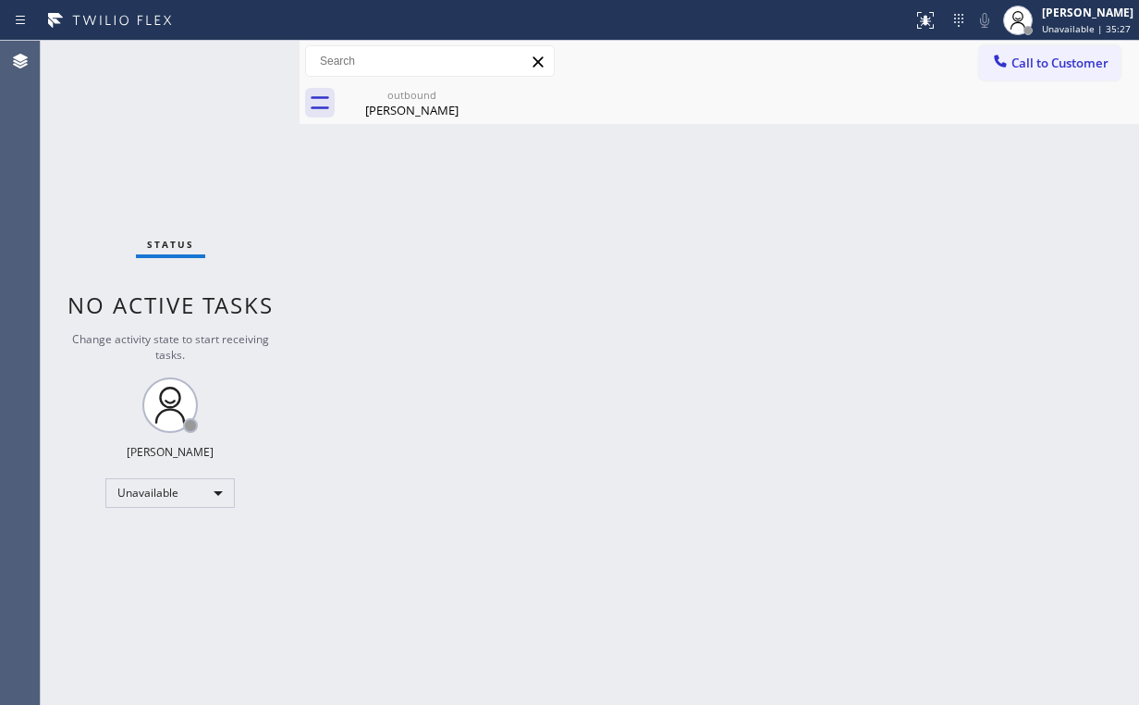
click at [401, 126] on div "Back to Dashboard Change Sender ID Customers Technicians Select a contact Outbo…" at bounding box center [720, 373] width 840 height 664
click at [432, 105] on div "[PERSON_NAME]" at bounding box center [412, 110] width 140 height 17
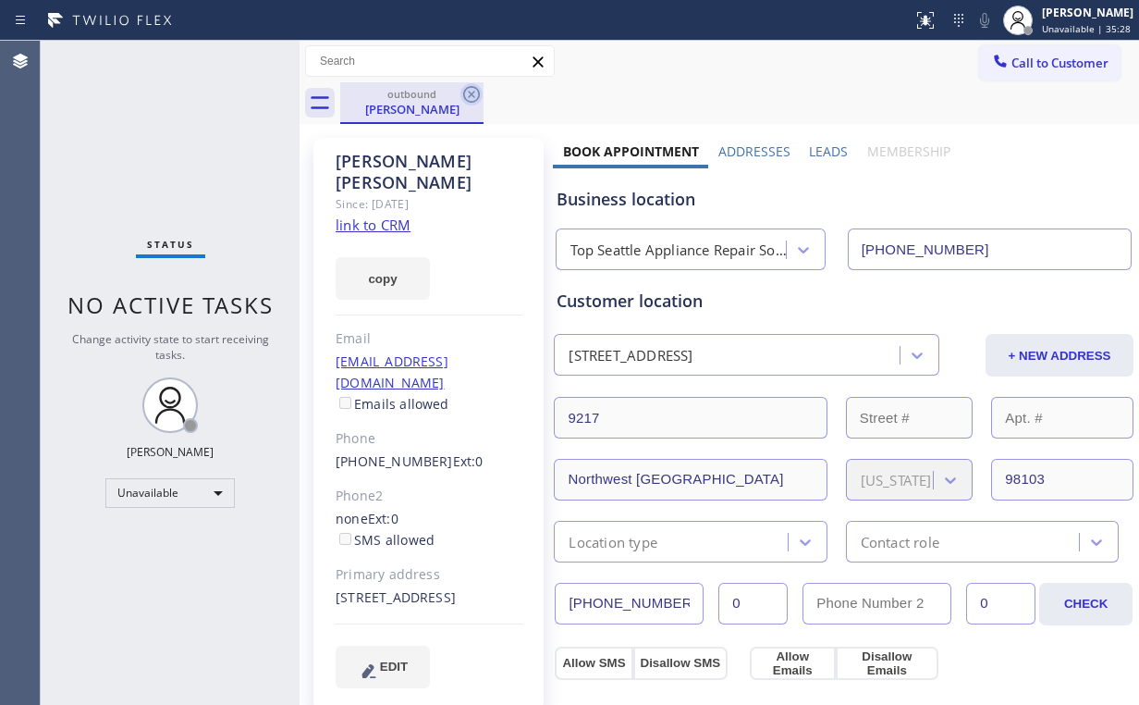
click at [469, 96] on icon at bounding box center [471, 94] width 17 height 17
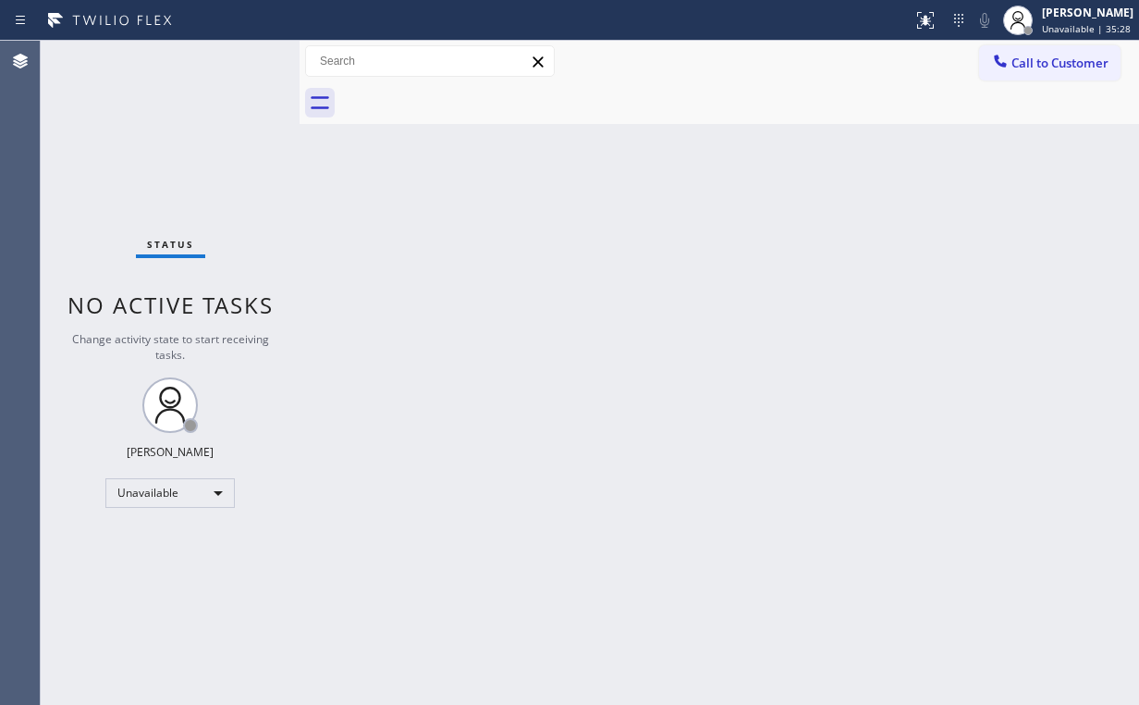
click at [535, 229] on div "Back to Dashboard Change Sender ID Customers Technicians Select a contact Outbo…" at bounding box center [720, 373] width 840 height 664
drag, startPoint x: 1020, startPoint y: 63, endPoint x: 599, endPoint y: 233, distance: 453.8
click at [1014, 67] on span "Call to Customer" at bounding box center [1059, 63] width 97 height 17
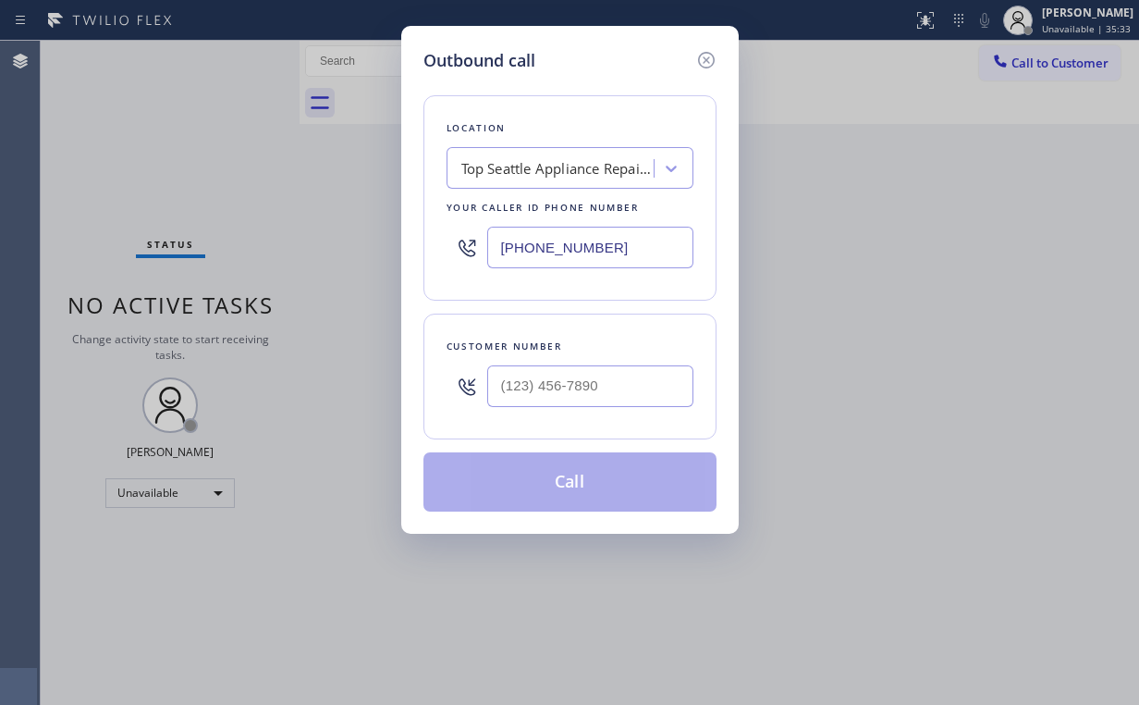
drag, startPoint x: 599, startPoint y: 247, endPoint x: 369, endPoint y: 192, distance: 236.6
click at [447, 241] on div "[PHONE_NUMBER]" at bounding box center [570, 247] width 247 height 60
type input "[PHONE_NUMBER]"
click at [612, 379] on input "(___) ___-____" at bounding box center [590, 386] width 206 height 42
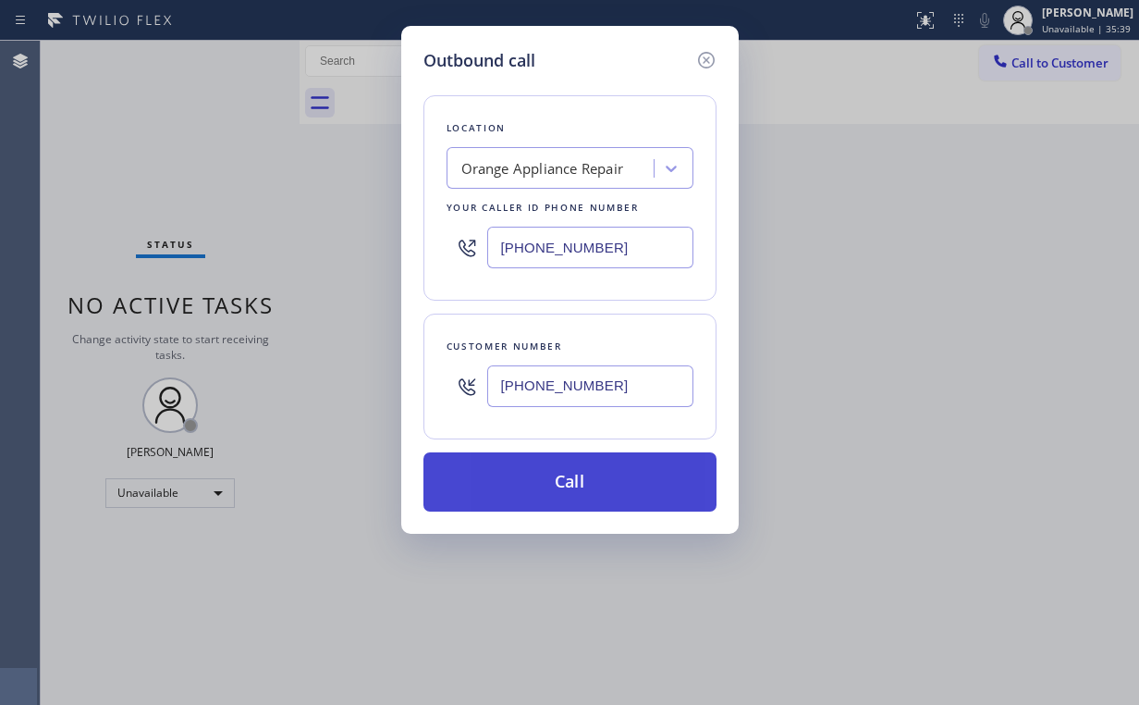
type input "[PHONE_NUMBER]"
click at [531, 485] on button "Call" at bounding box center [569, 481] width 293 height 59
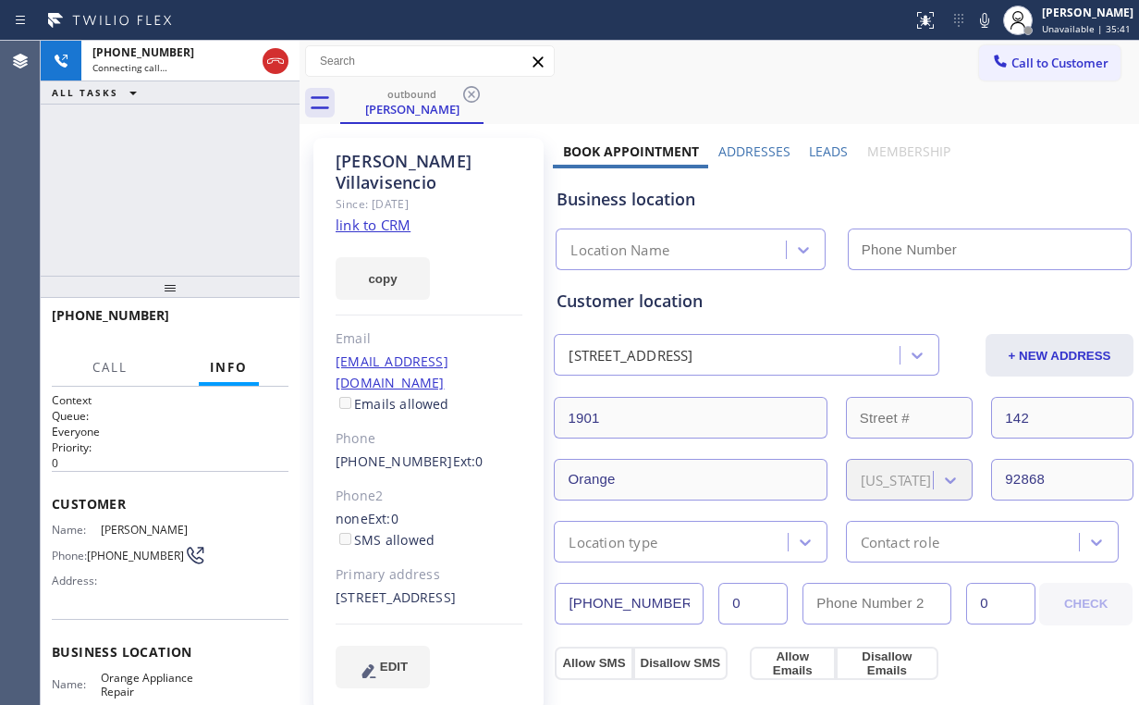
click at [190, 203] on div "[PHONE_NUMBER] Connecting call… ALL TASKS ALL TASKS ACTIVE TASKS TASKS IN WRAP …" at bounding box center [170, 158] width 259 height 235
type input "[PHONE_NUMBER]"
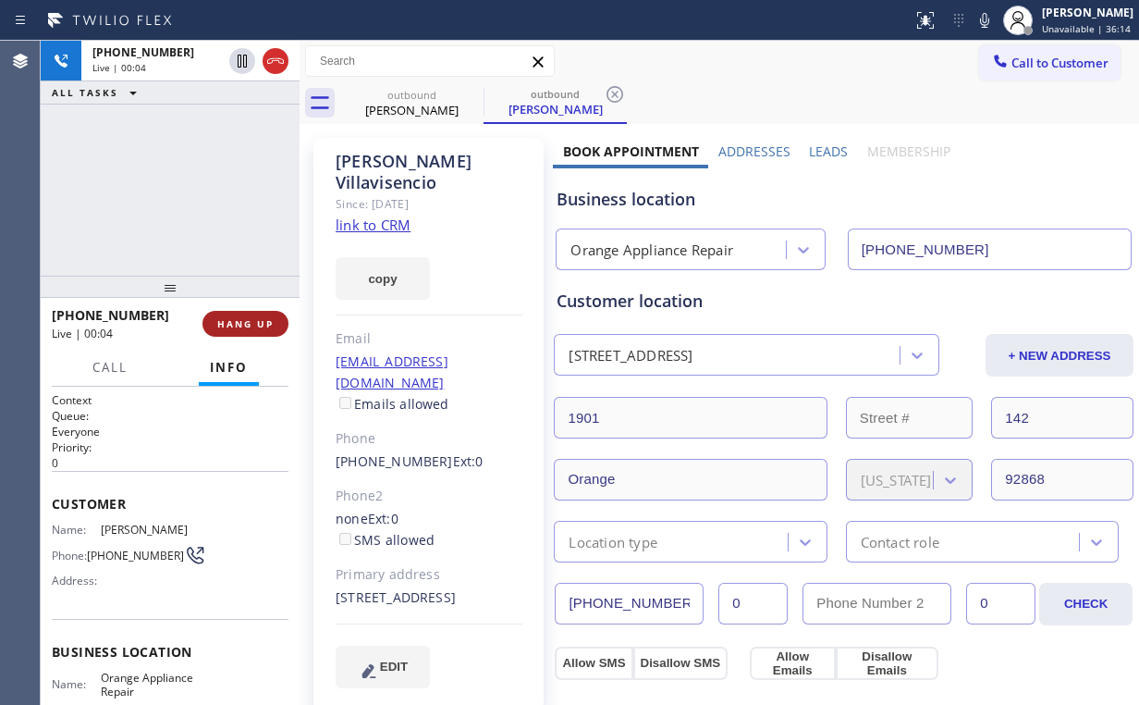
click at [234, 318] on span "HANG UP" at bounding box center [245, 323] width 56 height 13
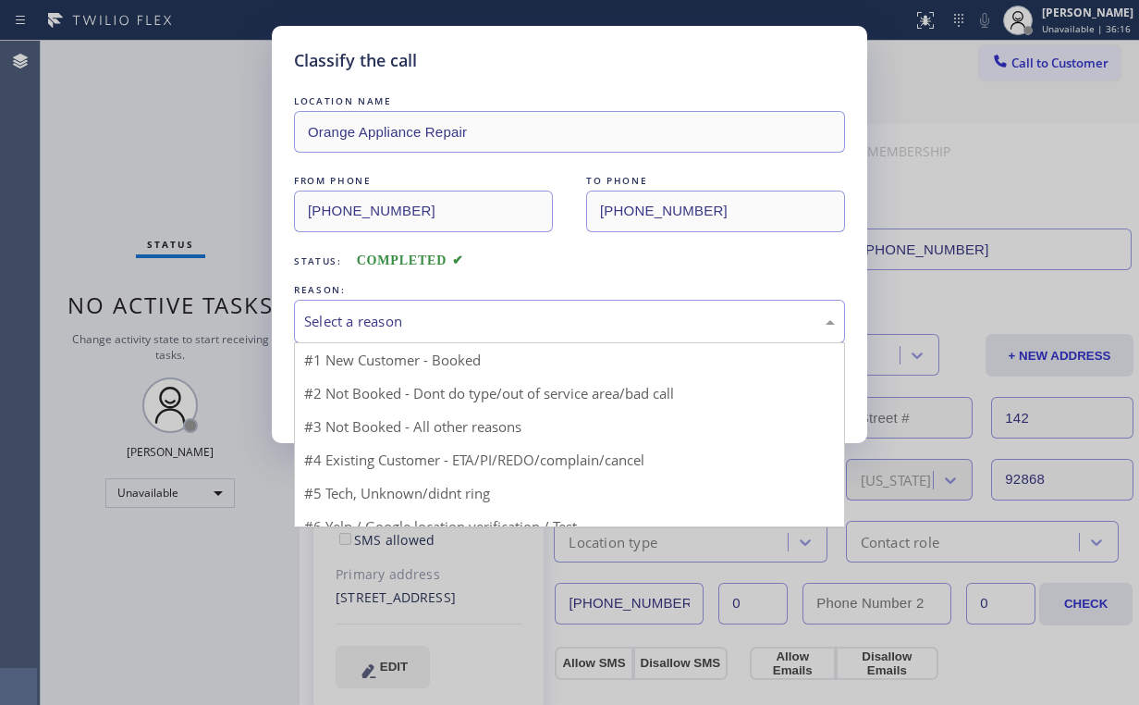
click at [318, 314] on div "Select a reason" at bounding box center [569, 321] width 531 height 21
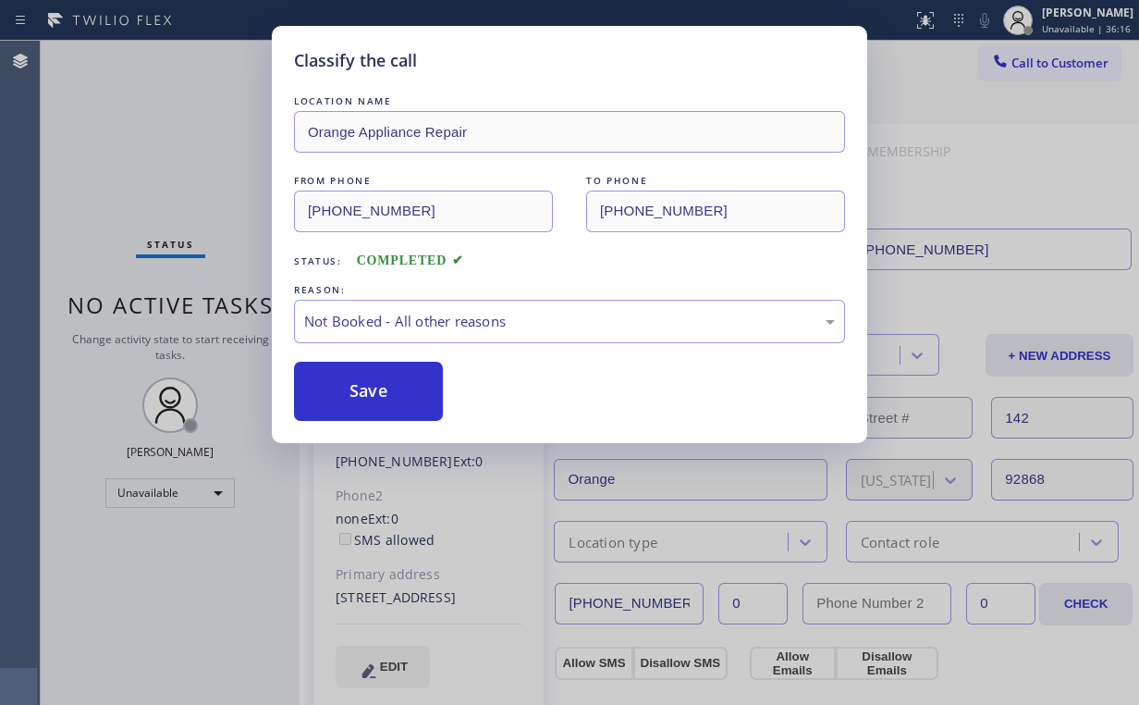
click at [356, 394] on button "Save" at bounding box center [368, 391] width 149 height 59
drag, startPoint x: 190, startPoint y: 127, endPoint x: 1032, endPoint y: 30, distance: 847.9
click at [190, 126] on div "Classify the call LOCATION NAME Orange Appliance Repair FROM PHONE [PHONE_NUMBE…" at bounding box center [569, 352] width 1139 height 705
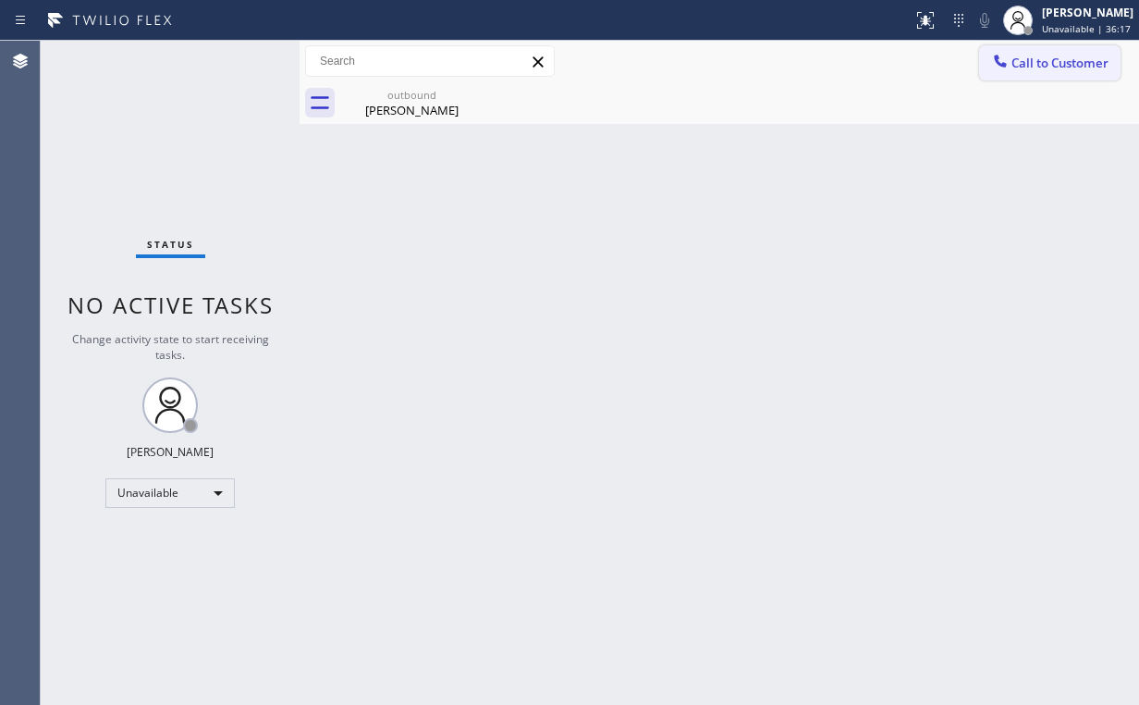
click at [1039, 61] on span "Call to Customer" at bounding box center [1059, 63] width 97 height 17
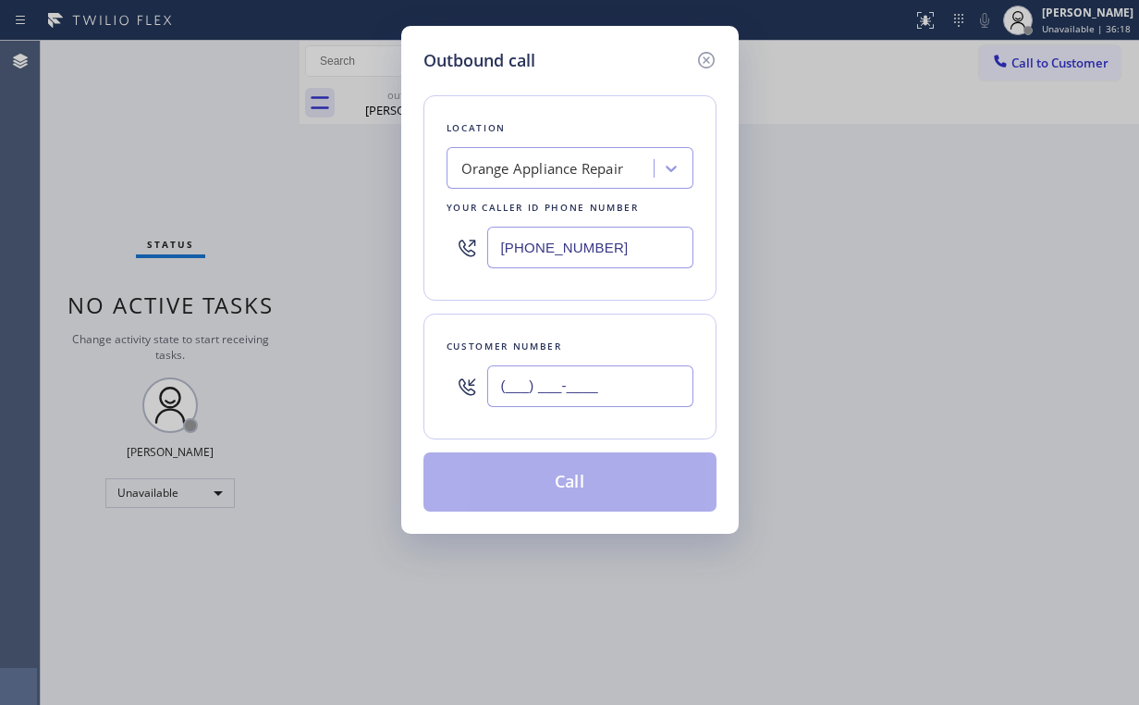
click at [588, 400] on input "(___) ___-____" at bounding box center [590, 386] width 206 height 42
type input "[PHONE_NUMBER]"
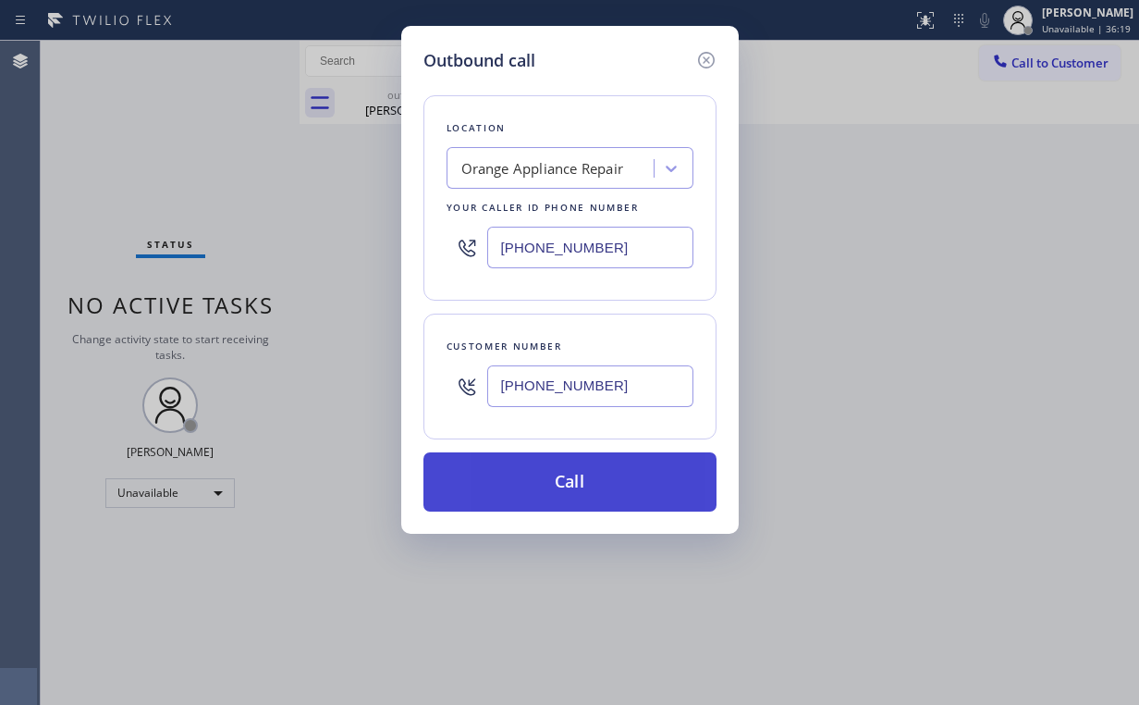
click at [599, 479] on button "Call" at bounding box center [569, 481] width 293 height 59
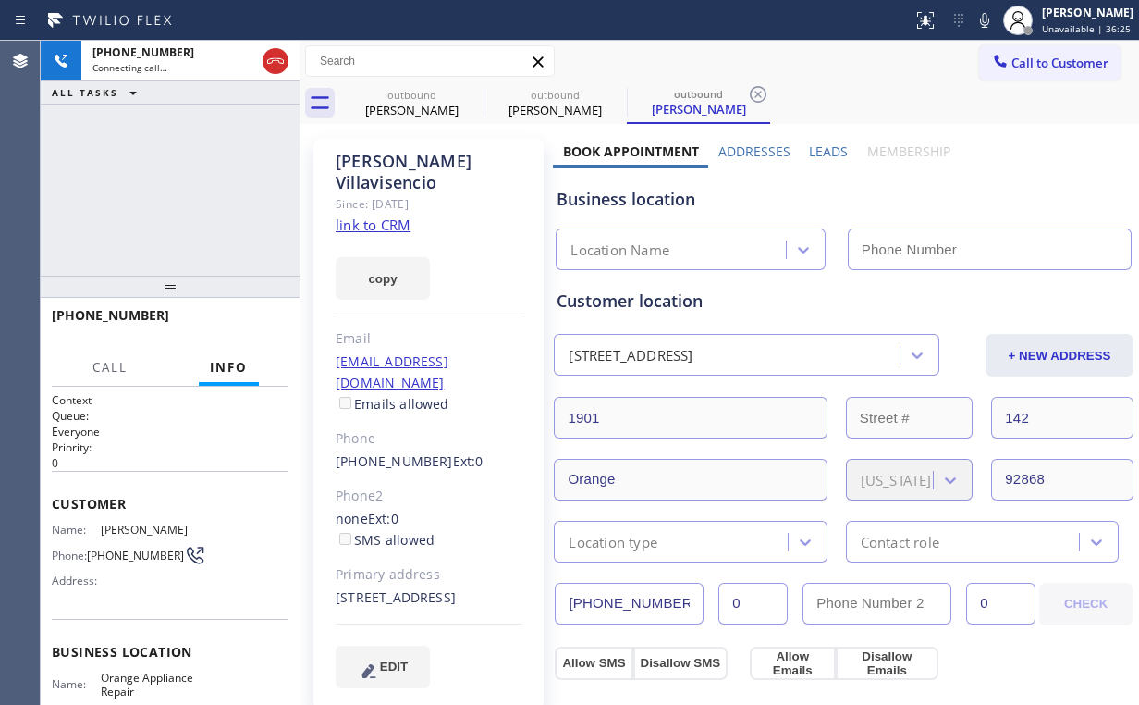
type input "[PHONE_NUMBER]"
drag, startPoint x: 279, startPoint y: 61, endPoint x: 333, endPoint y: 84, distance: 58.4
click at [279, 61] on icon at bounding box center [275, 61] width 22 height 22
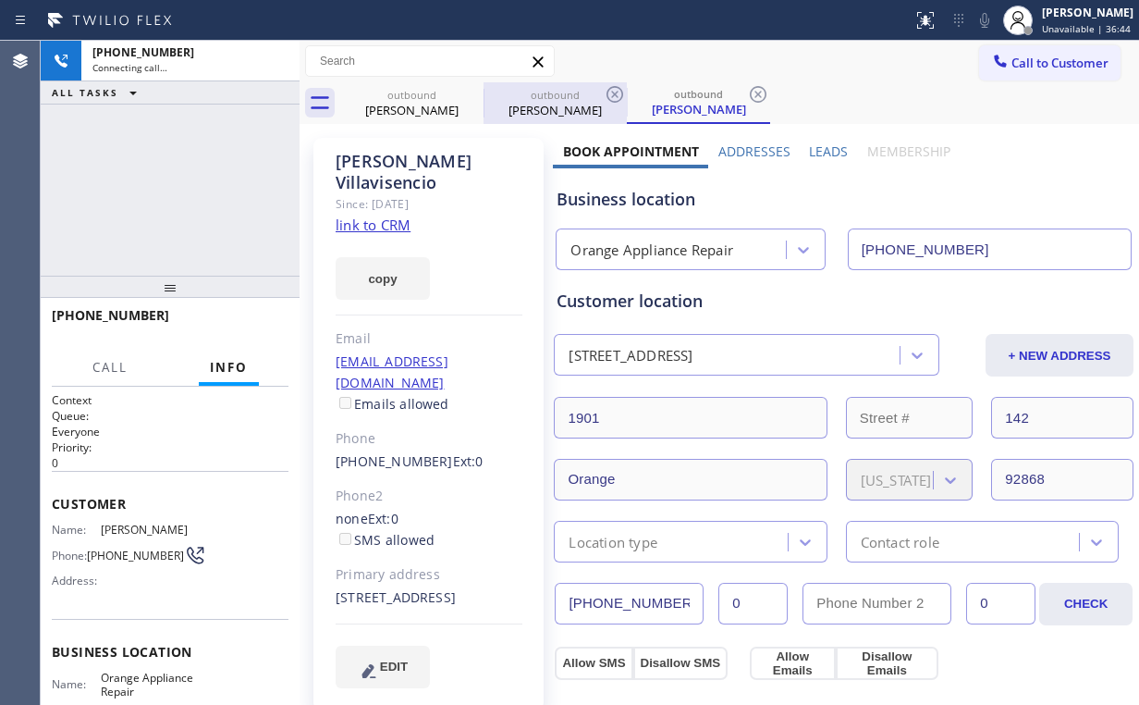
click at [413, 112] on div "[PERSON_NAME]" at bounding box center [412, 110] width 140 height 17
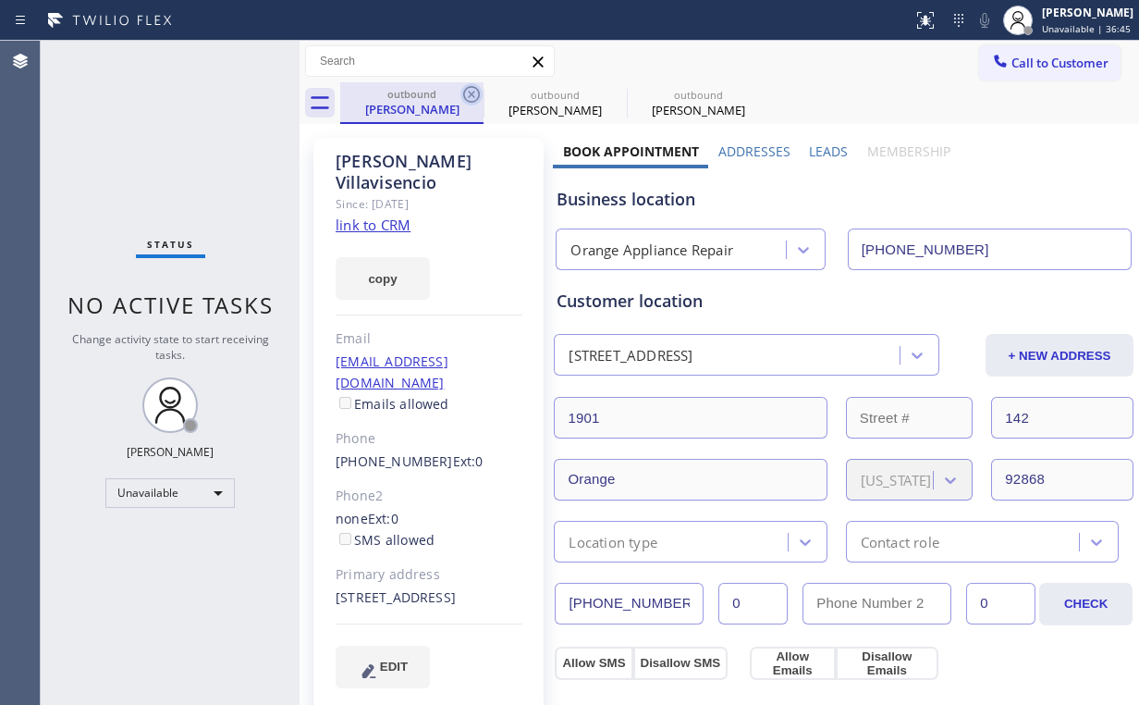
click at [472, 92] on icon at bounding box center [471, 94] width 17 height 17
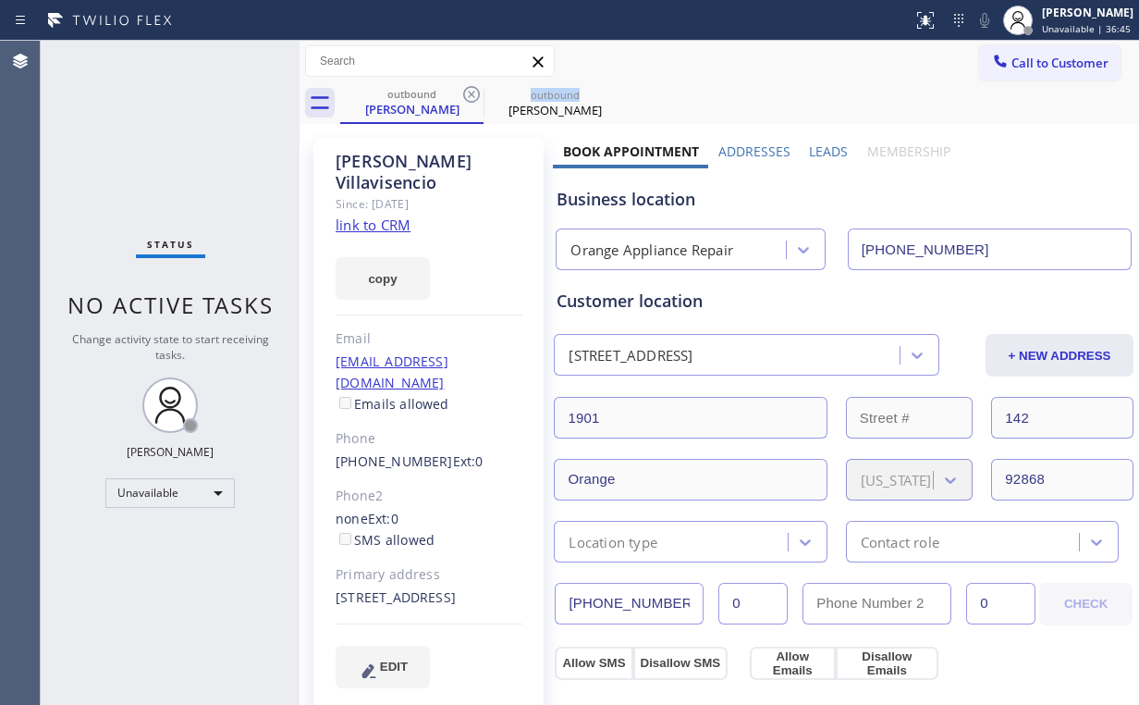
click at [472, 92] on icon at bounding box center [471, 94] width 17 height 17
click at [0, 0] on icon at bounding box center [0, 0] width 0 height 0
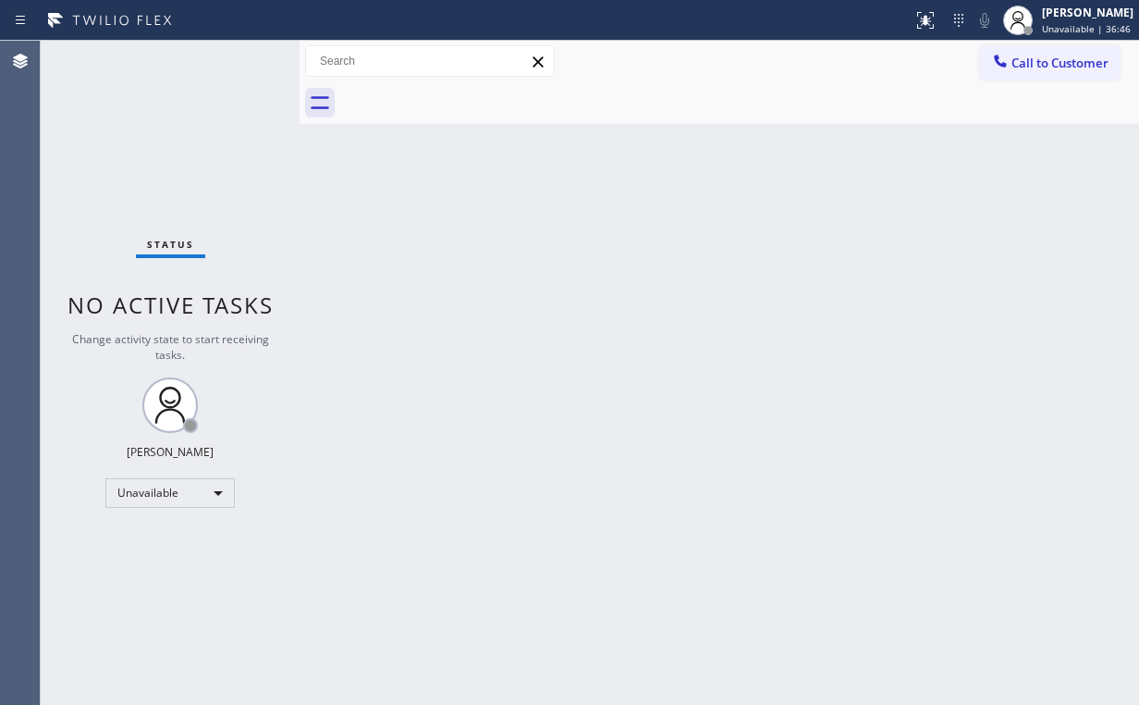
drag, startPoint x: 124, startPoint y: 156, endPoint x: 166, endPoint y: 164, distance: 43.2
click at [125, 155] on div "Status No active tasks Change activity state to start receiving tasks. [PERSON_…" at bounding box center [170, 373] width 259 height 664
drag, startPoint x: 1060, startPoint y: 59, endPoint x: 736, endPoint y: 198, distance: 352.1
click at [1059, 60] on span "Call to Customer" at bounding box center [1059, 63] width 97 height 17
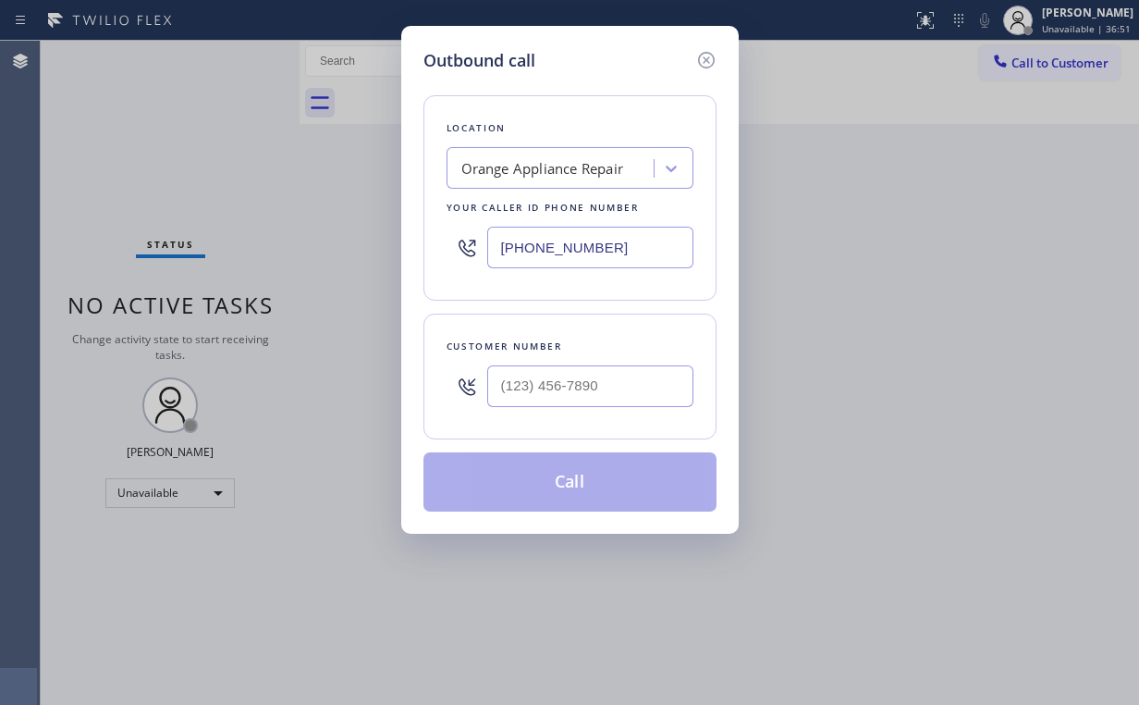
drag, startPoint x: 631, startPoint y: 247, endPoint x: 280, endPoint y: 193, distance: 355.4
click at [398, 228] on div "Outbound call Location Orange Appliance Repair Your caller id phone number [PHO…" at bounding box center [569, 352] width 1139 height 705
type input "[PHONE_NUMBER]"
click at [595, 391] on input "(___) ___-____" at bounding box center [590, 386] width 206 height 42
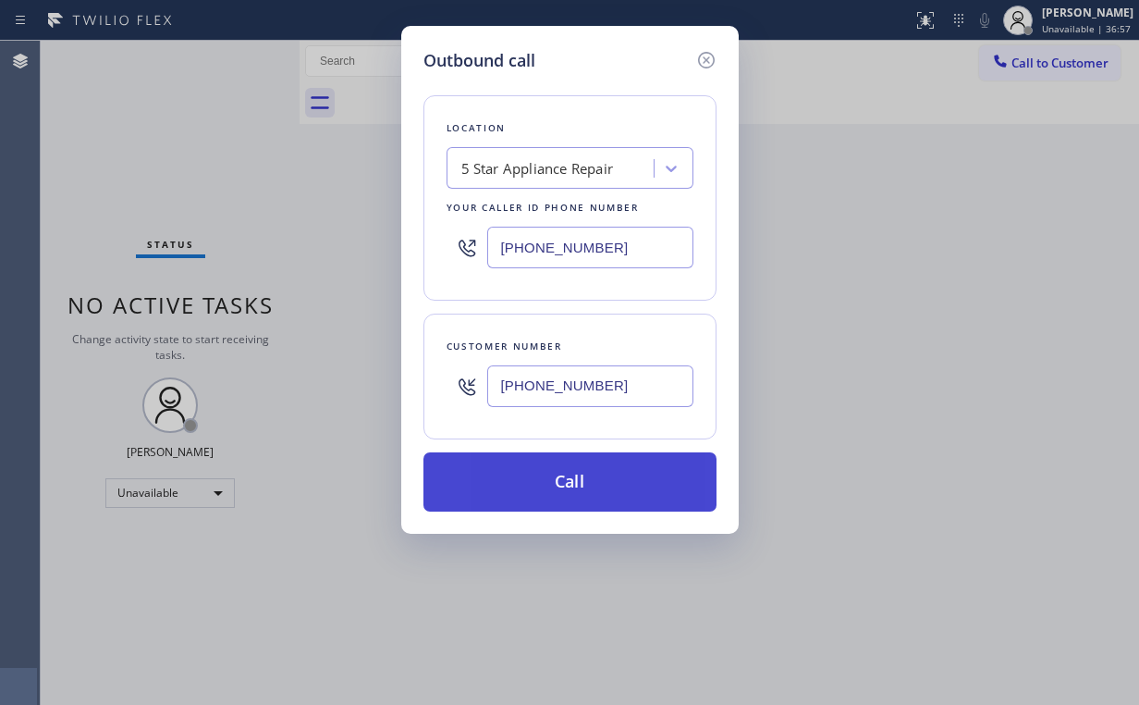
type input "[PHONE_NUMBER]"
click at [560, 466] on button "Call" at bounding box center [569, 481] width 293 height 59
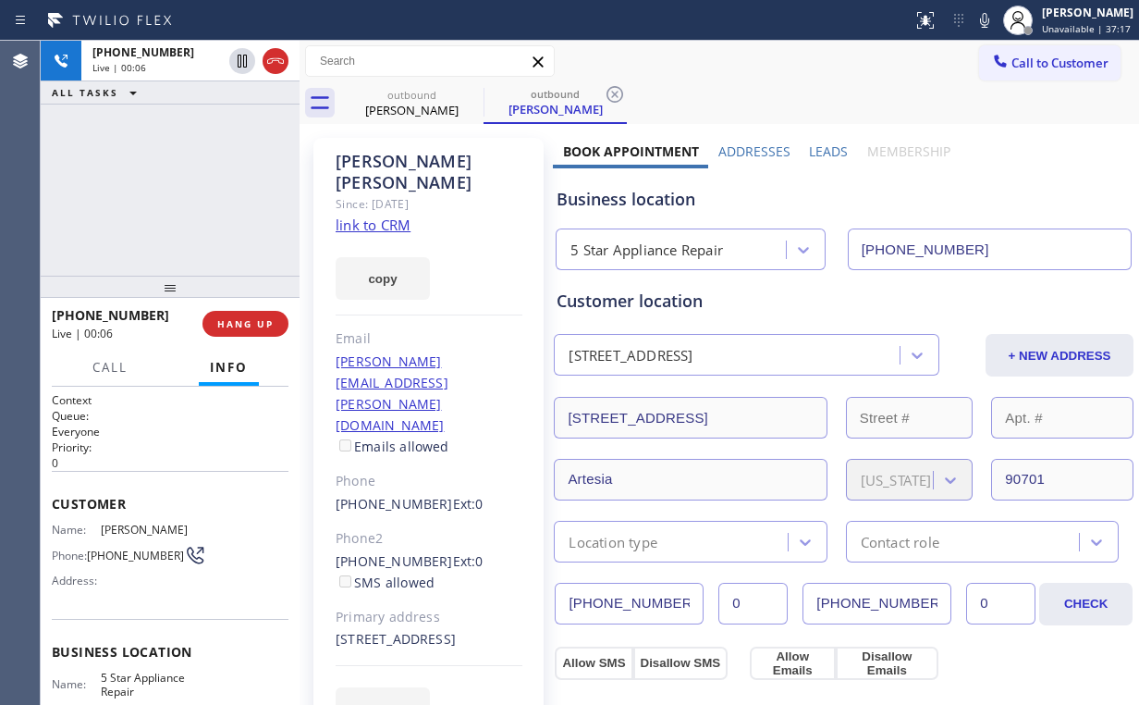
click at [209, 165] on div "[PHONE_NUMBER] Live | 00:06 ALL TASKS ALL TASKS ACTIVE TASKS TASKS IN WRAP UP" at bounding box center [170, 158] width 259 height 235
click at [192, 189] on div "[PHONE_NUMBER] Live | 00:13 ALL TASKS ALL TASKS ACTIVE TASKS TASKS IN WRAP UP" at bounding box center [170, 158] width 259 height 235
click at [190, 189] on div "[PHONE_NUMBER] Live | 00:14 ALL TASKS ALL TASKS ACTIVE TASKS TASKS IN WRAP UP" at bounding box center [170, 158] width 259 height 235
click at [190, 189] on div "[PHONE_NUMBER] Live | 00:15 ALL TASKS ALL TASKS ACTIVE TASKS TASKS IN WRAP UP" at bounding box center [170, 158] width 259 height 235
drag, startPoint x: 659, startPoint y: 200, endPoint x: 591, endPoint y: 203, distance: 68.5
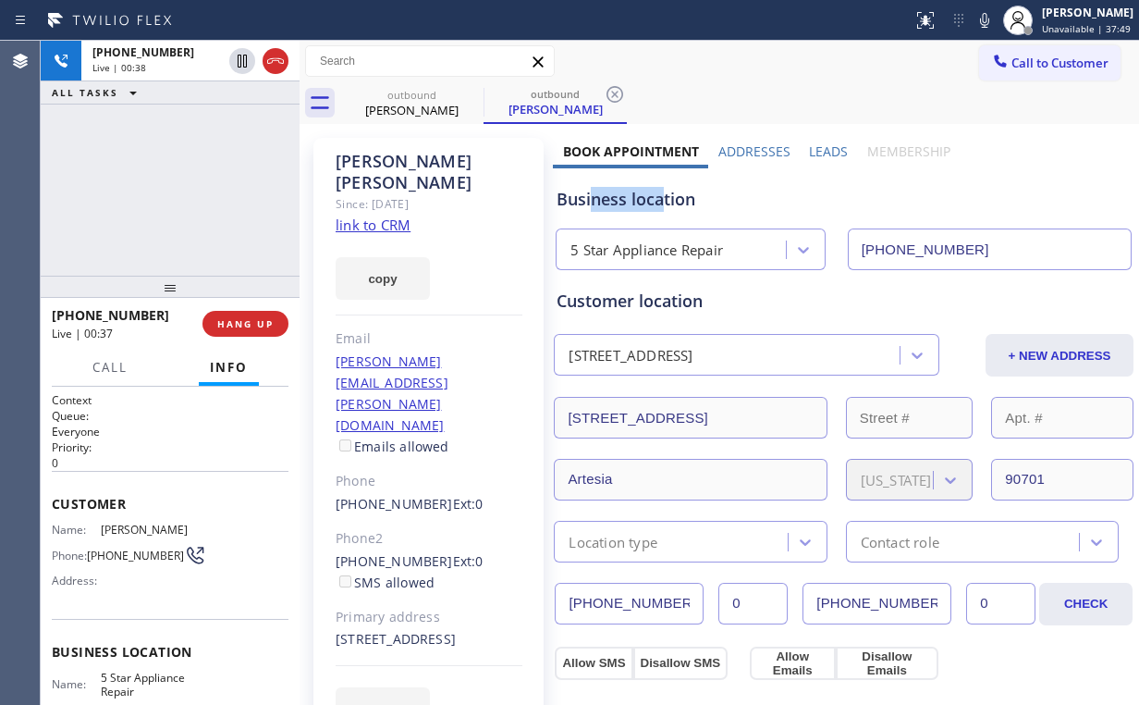
click at [591, 203] on div "Business location" at bounding box center [844, 199] width 574 height 25
click at [645, 185] on div "Business location 5 Star Appliance Repair [PHONE_NUMBER]" at bounding box center [844, 219] width 582 height 102
click at [369, 215] on link "link to CRM" at bounding box center [373, 224] width 75 height 18
click at [192, 194] on div "[PHONE_NUMBER] Live | 00:52 ALL TASKS ALL TASKS ACTIVE TASKS TASKS IN WRAP UP" at bounding box center [170, 158] width 259 height 235
click at [186, 192] on div "[PHONE_NUMBER] Live | 00:54 ALL TASKS ALL TASKS ACTIVE TASKS TASKS IN WRAP UP" at bounding box center [170, 158] width 259 height 235
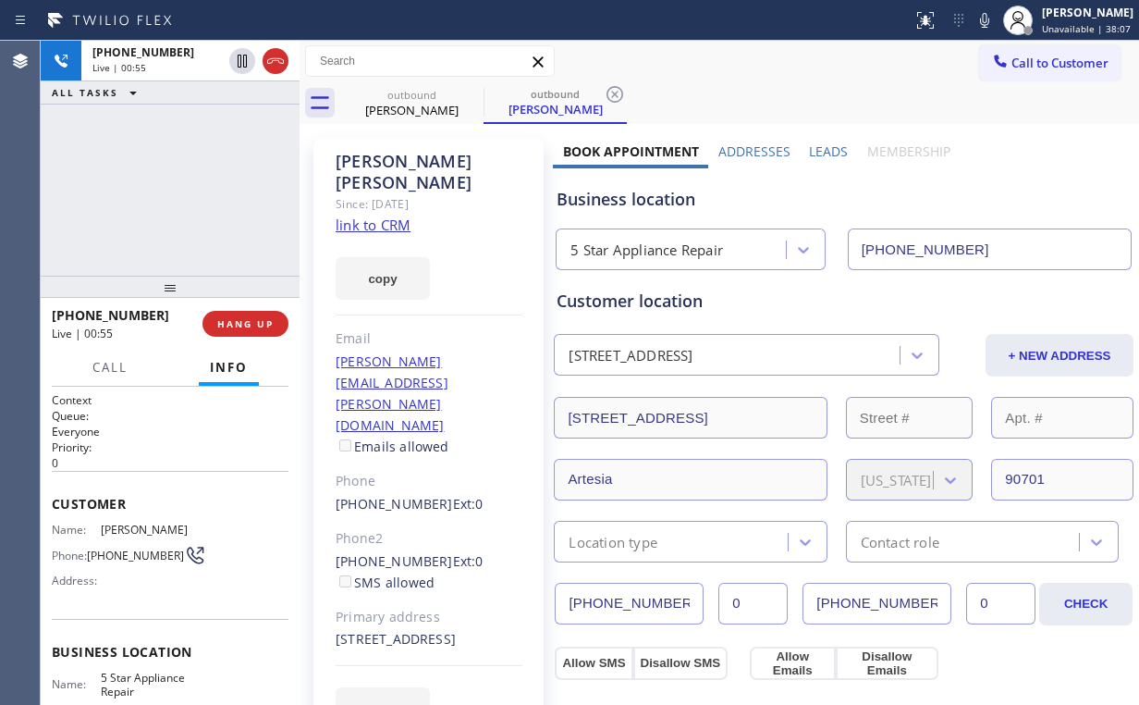
click at [186, 192] on div "[PHONE_NUMBER] Live | 00:55 ALL TASKS ALL TASKS ACTIVE TASKS TASKS IN WRAP UP" at bounding box center [170, 158] width 259 height 235
click at [189, 185] on div "[PHONE_NUMBER] Live | 01:05 ALL TASKS ALL TASKS ACTIVE TASKS TASKS IN WRAP UP" at bounding box center [170, 158] width 259 height 235
click at [256, 321] on span "HANG UP" at bounding box center [245, 323] width 56 height 13
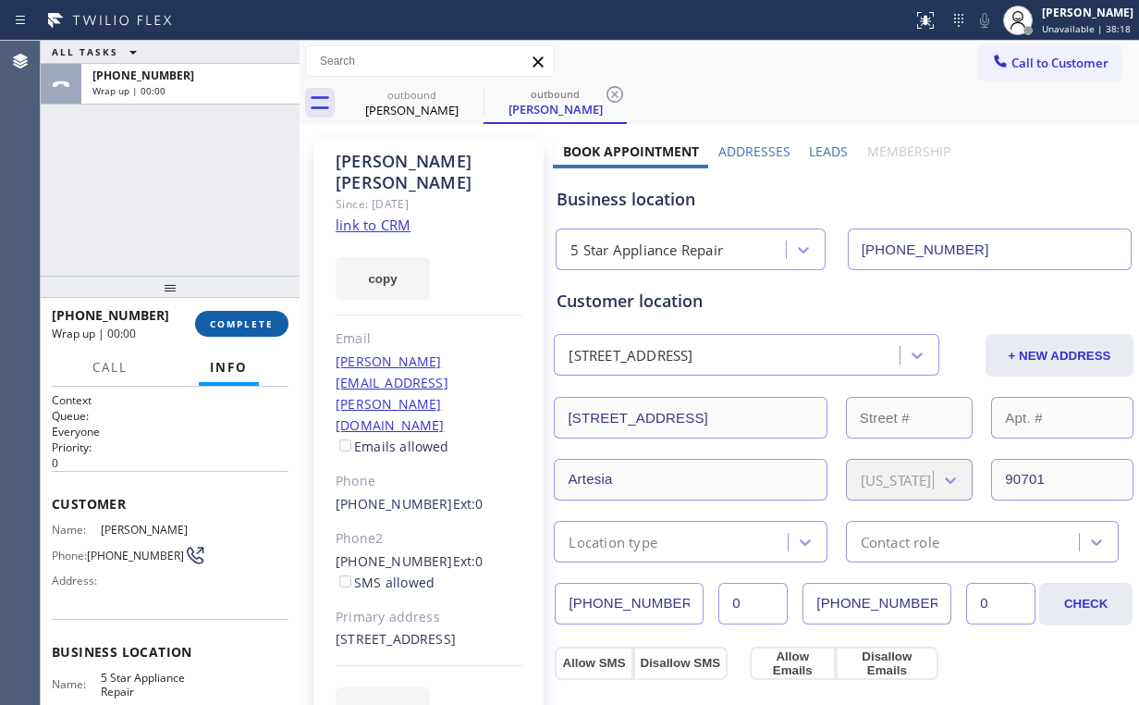
click at [255, 321] on span "COMPLETE" at bounding box center [242, 323] width 64 height 13
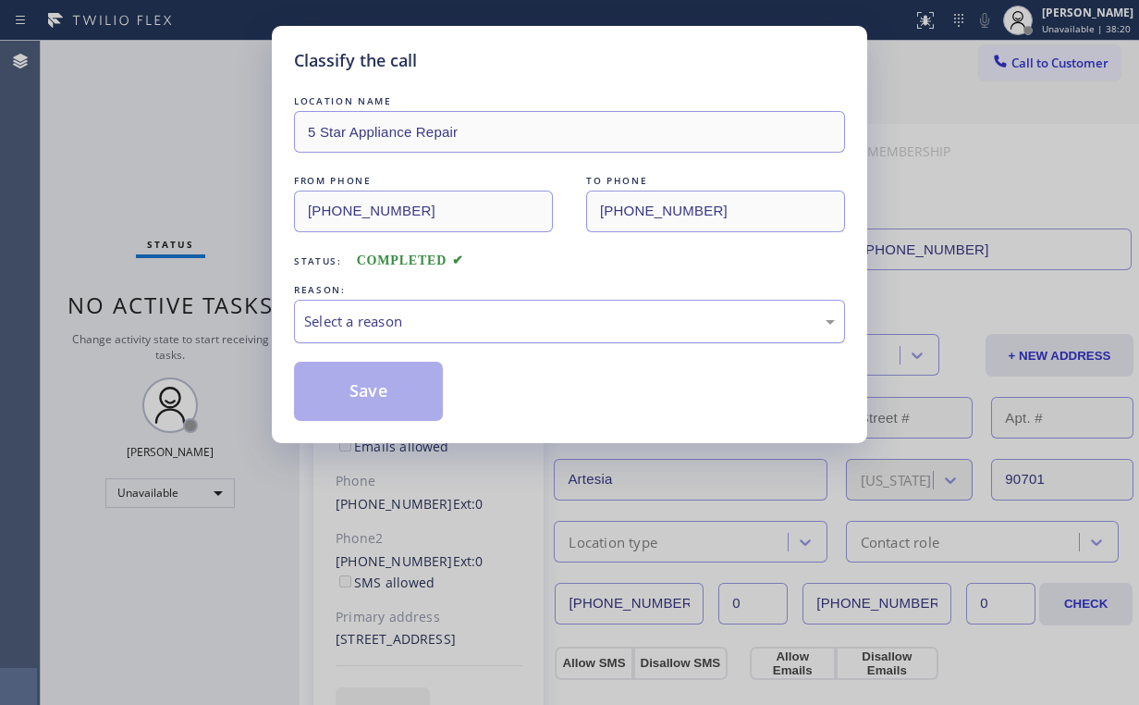
click at [340, 319] on div "Select a reason" at bounding box center [569, 321] width 531 height 21
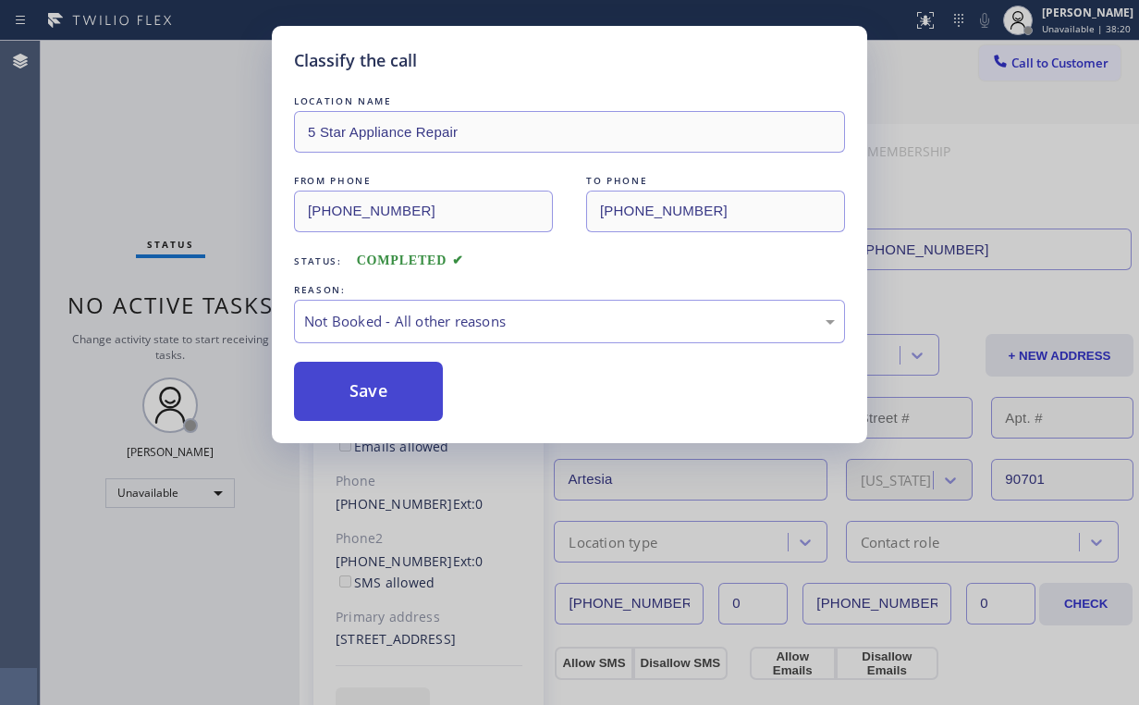
click at [349, 395] on button "Save" at bounding box center [368, 391] width 149 height 59
click at [166, 113] on div "Classify the call LOCATION NAME 5 Star Appliance Repair FROM PHONE [PHONE_NUMBE…" at bounding box center [569, 352] width 1139 height 705
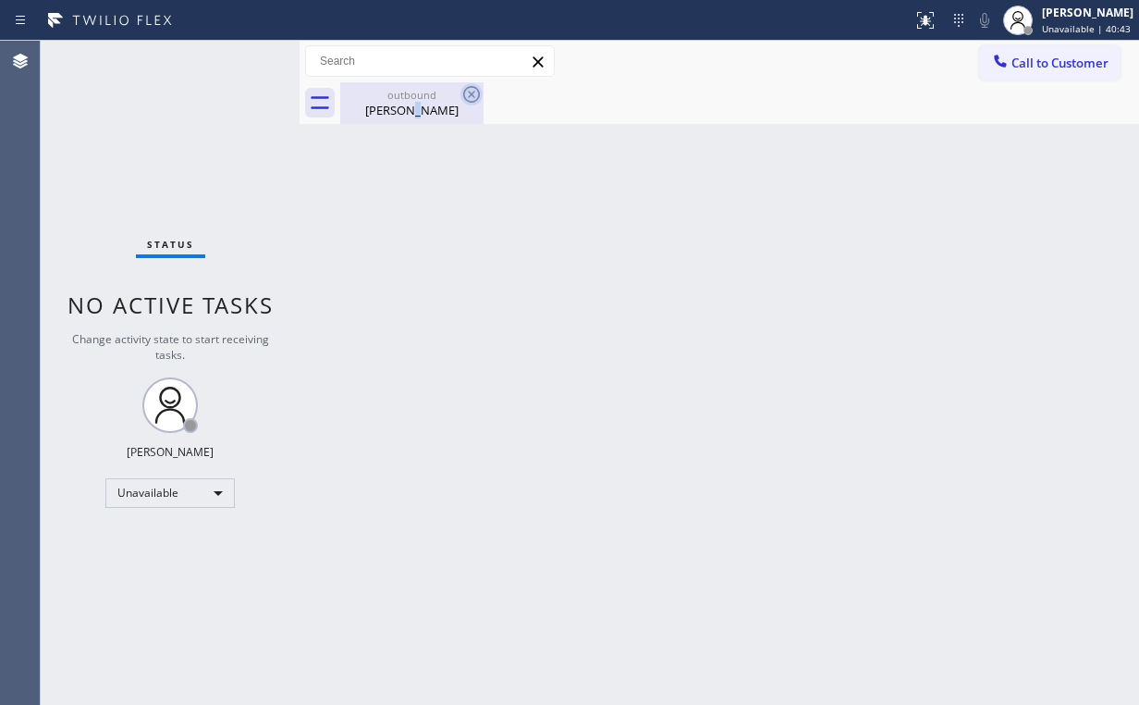
drag, startPoint x: 420, startPoint y: 118, endPoint x: 461, endPoint y: 104, distance: 44.2
click at [422, 118] on div "outbound [PERSON_NAME]" at bounding box center [412, 103] width 140 height 42
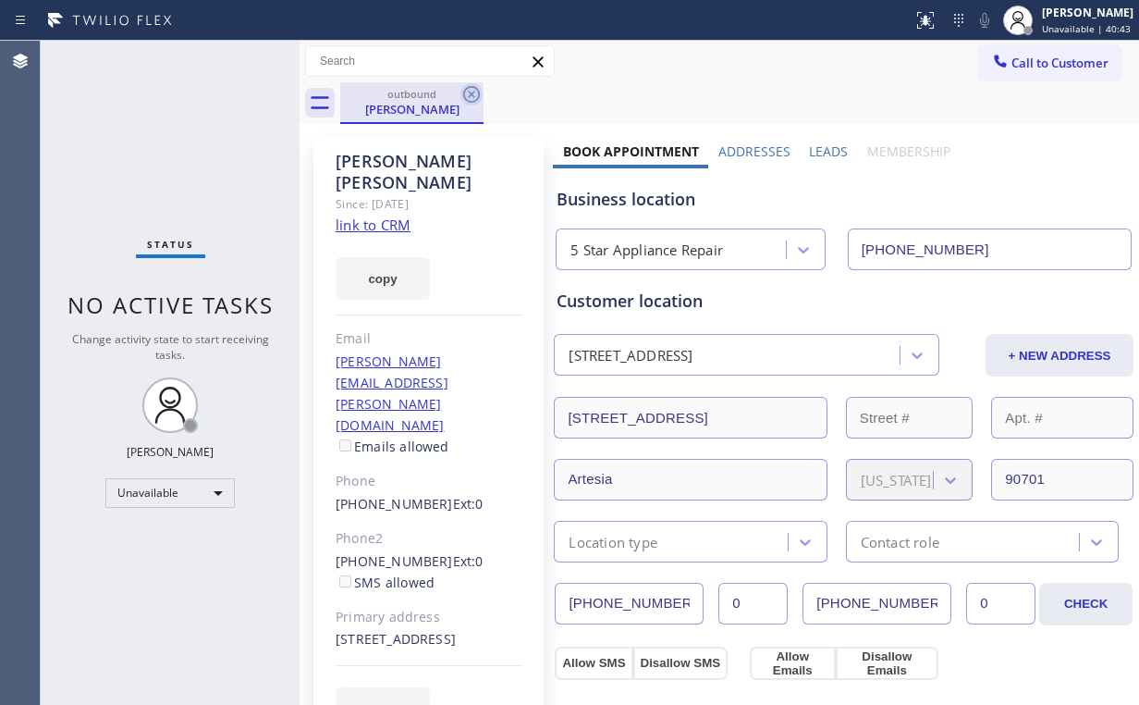
click at [477, 89] on icon at bounding box center [471, 94] width 22 height 22
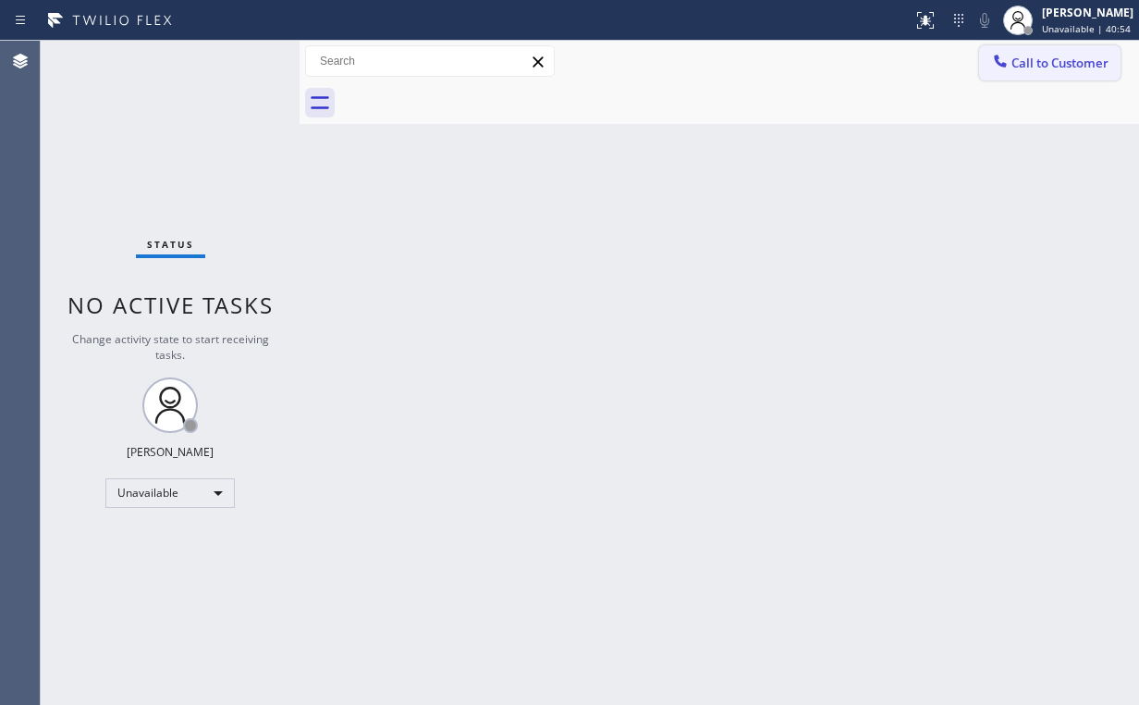
click at [1014, 64] on span "Call to Customer" at bounding box center [1059, 63] width 97 height 17
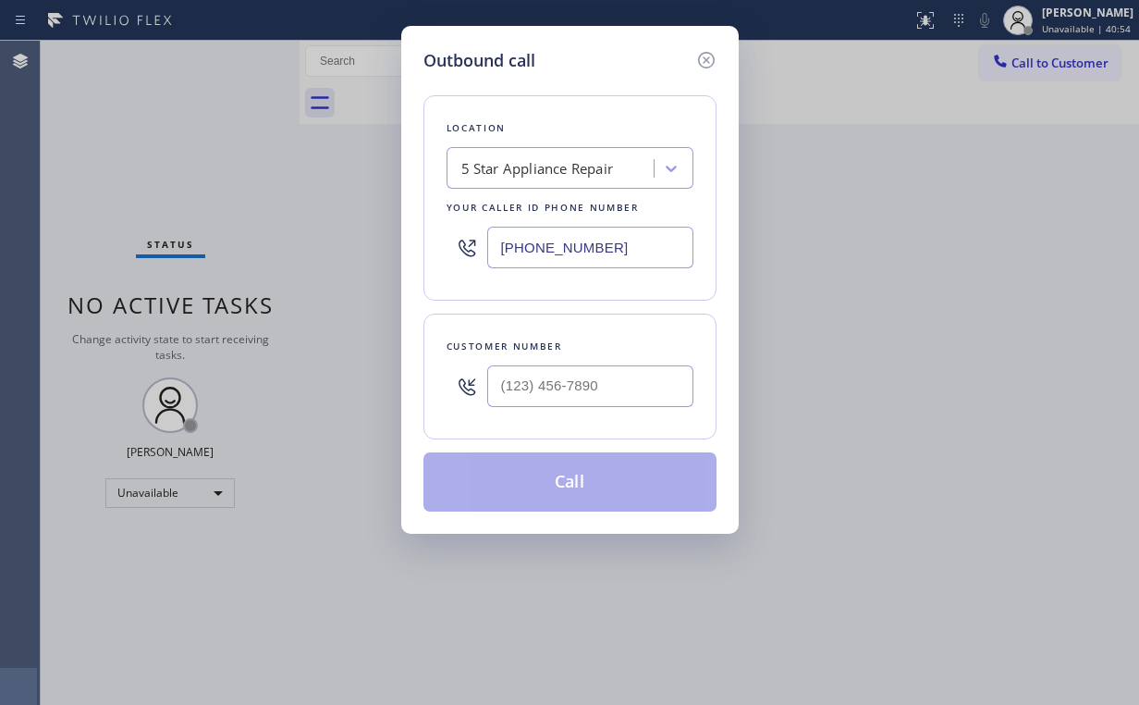
drag, startPoint x: 619, startPoint y: 246, endPoint x: 235, endPoint y: 209, distance: 386.4
click at [381, 246] on div "Outbound call Location 5 Star Appliance Repair Your caller id phone number [PHO…" at bounding box center [569, 352] width 1139 height 705
click at [600, 381] on input "(___) ___-____" at bounding box center [590, 386] width 206 height 42
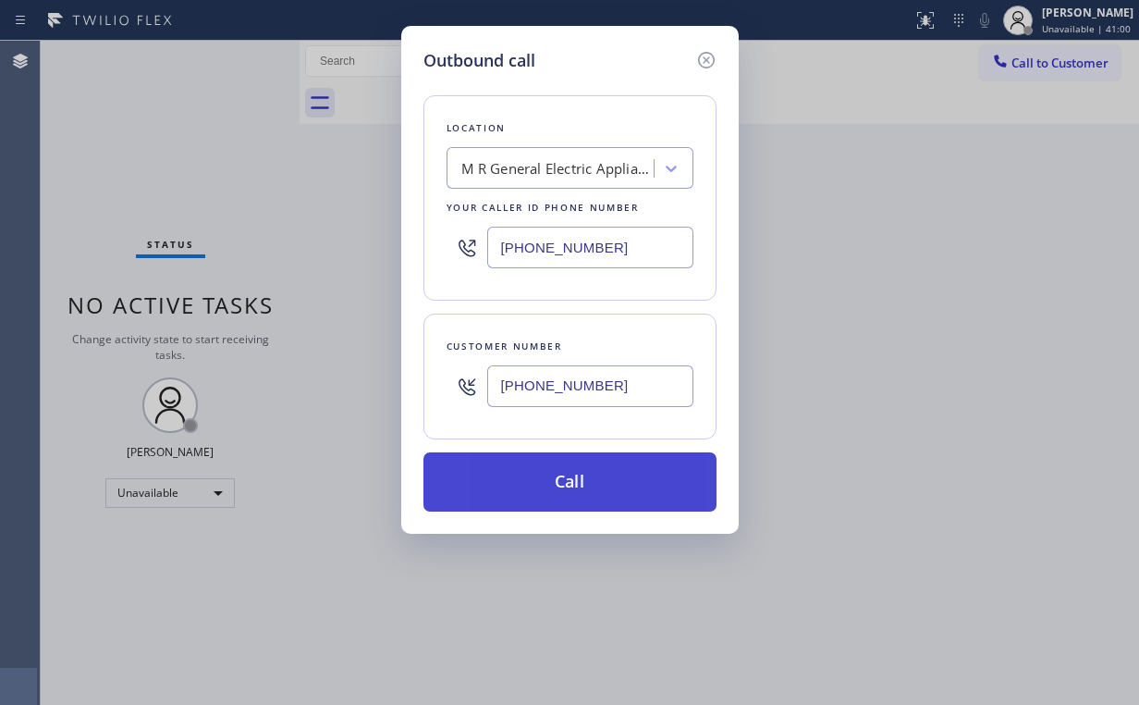
click at [574, 459] on button "Call" at bounding box center [569, 481] width 293 height 59
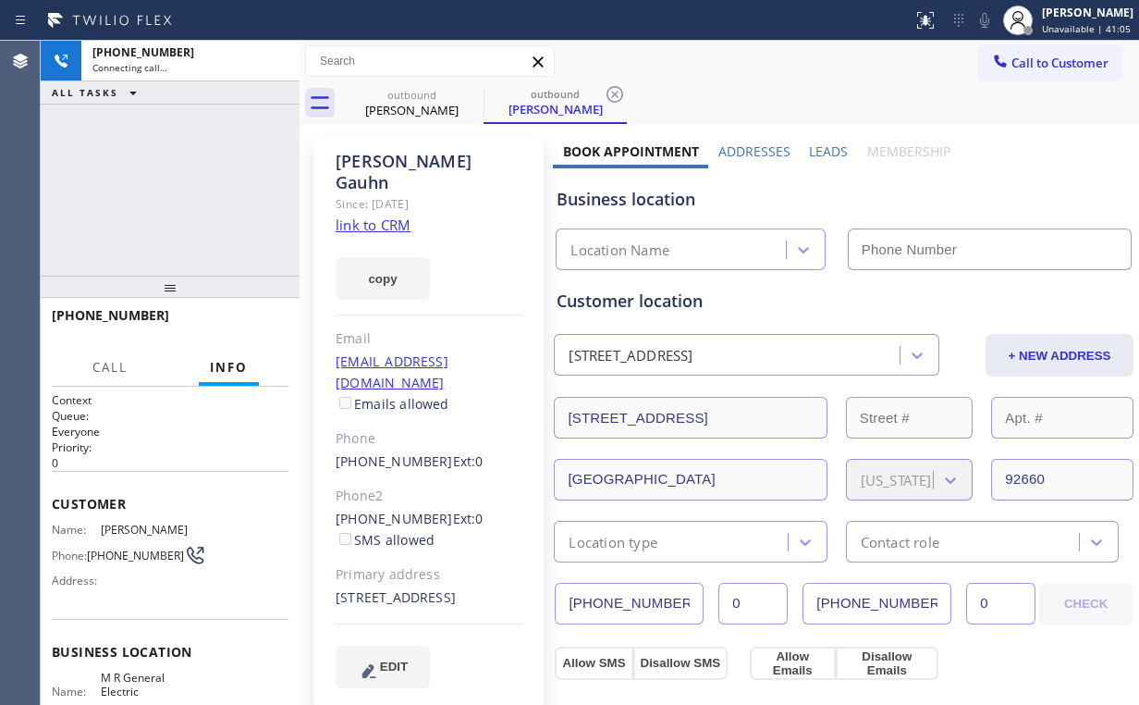
click at [181, 178] on div "[PHONE_NUMBER] Connecting call… ALL TASKS ALL TASKS ACTIVE TASKS TASKS IN WRAP …" at bounding box center [170, 158] width 259 height 235
click at [183, 179] on div "[PHONE_NUMBER] Connecting call… ALL TASKS ALL TASKS ACTIVE TASKS TASKS IN WRAP …" at bounding box center [170, 158] width 259 height 235
click at [183, 185] on div "[PHONE_NUMBER] Connecting call… ALL TASKS ALL TASKS ACTIVE TASKS TASKS IN WRAP …" at bounding box center [170, 158] width 259 height 235
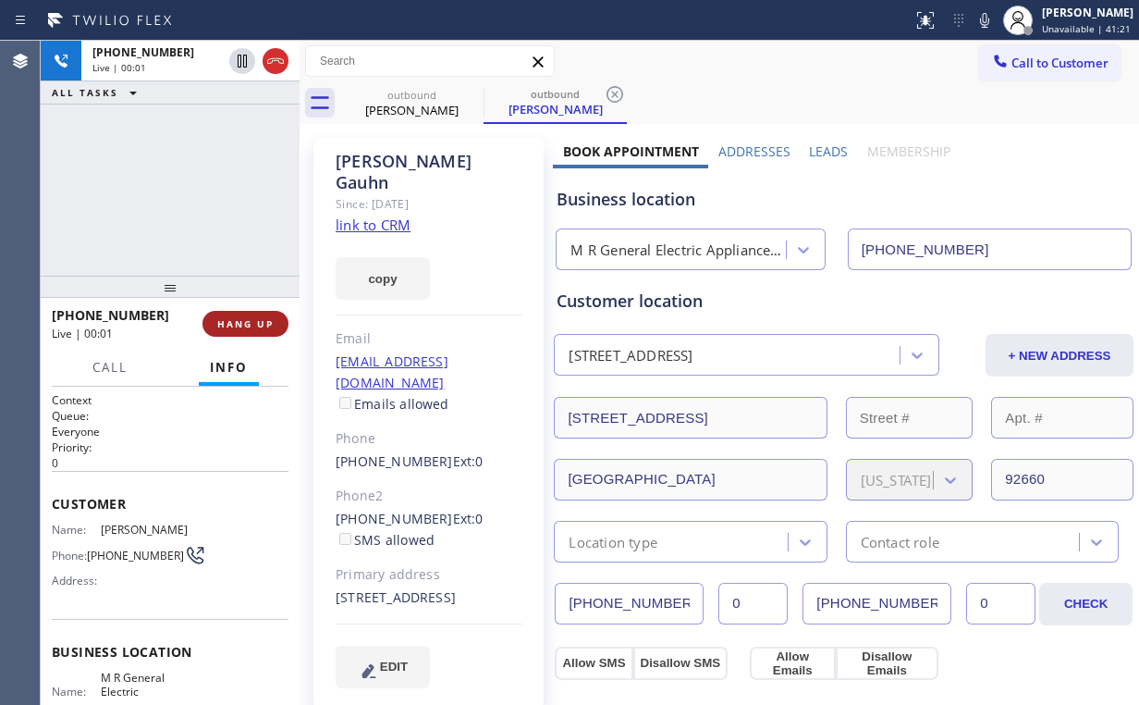
click at [244, 323] on span "HANG UP" at bounding box center [245, 323] width 56 height 13
click at [244, 324] on span "HANG UP" at bounding box center [245, 323] width 56 height 13
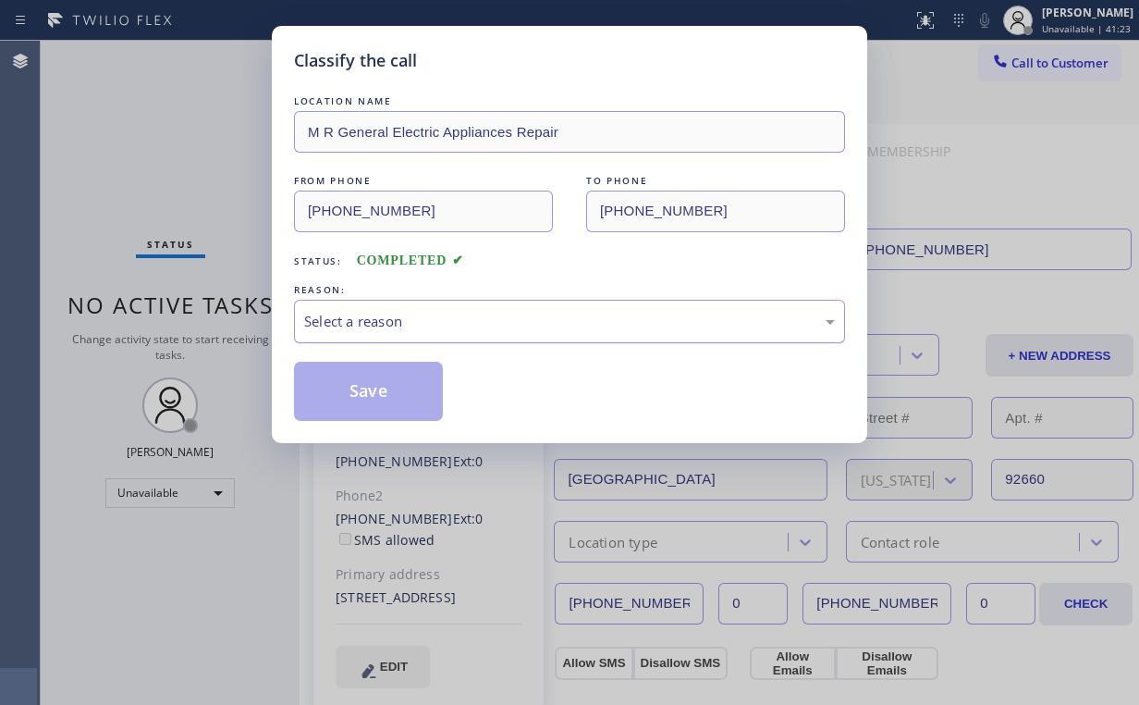
drag, startPoint x: 373, startPoint y: 312, endPoint x: 374, endPoint y: 337, distance: 25.0
click at [373, 311] on div "Select a reason" at bounding box center [569, 321] width 531 height 21
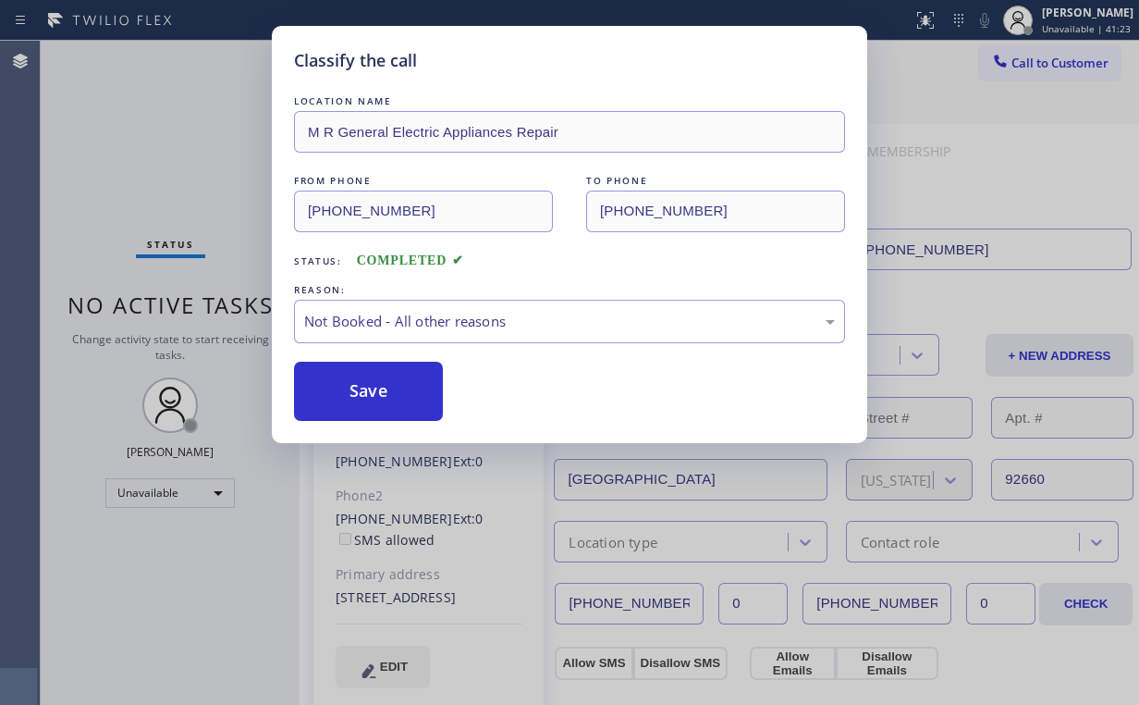
click at [376, 386] on button "Save" at bounding box center [368, 391] width 149 height 59
drag, startPoint x: 156, startPoint y: 129, endPoint x: 174, endPoint y: 129, distance: 17.6
click at [159, 129] on div "Classify the call LOCATION NAME M R General Electric Appliances Repair FROM PHO…" at bounding box center [569, 352] width 1139 height 705
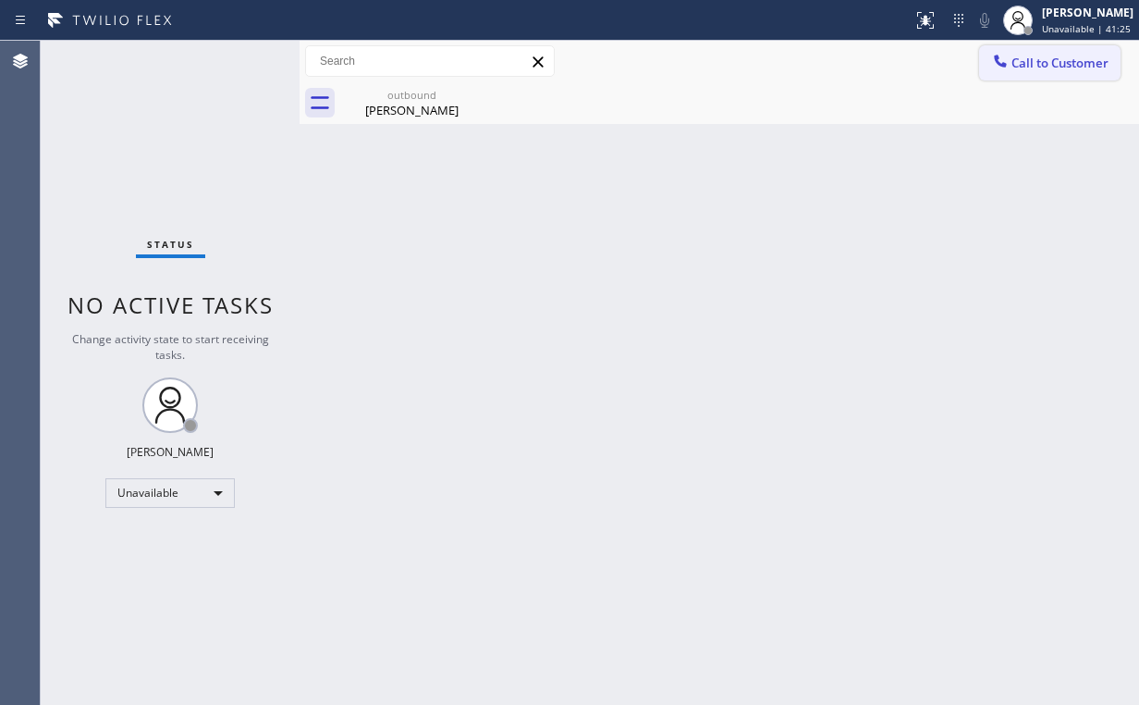
drag, startPoint x: 1009, startPoint y: 63, endPoint x: 986, endPoint y: 92, distance: 36.8
click at [1009, 64] on icon at bounding box center [1000, 61] width 18 height 18
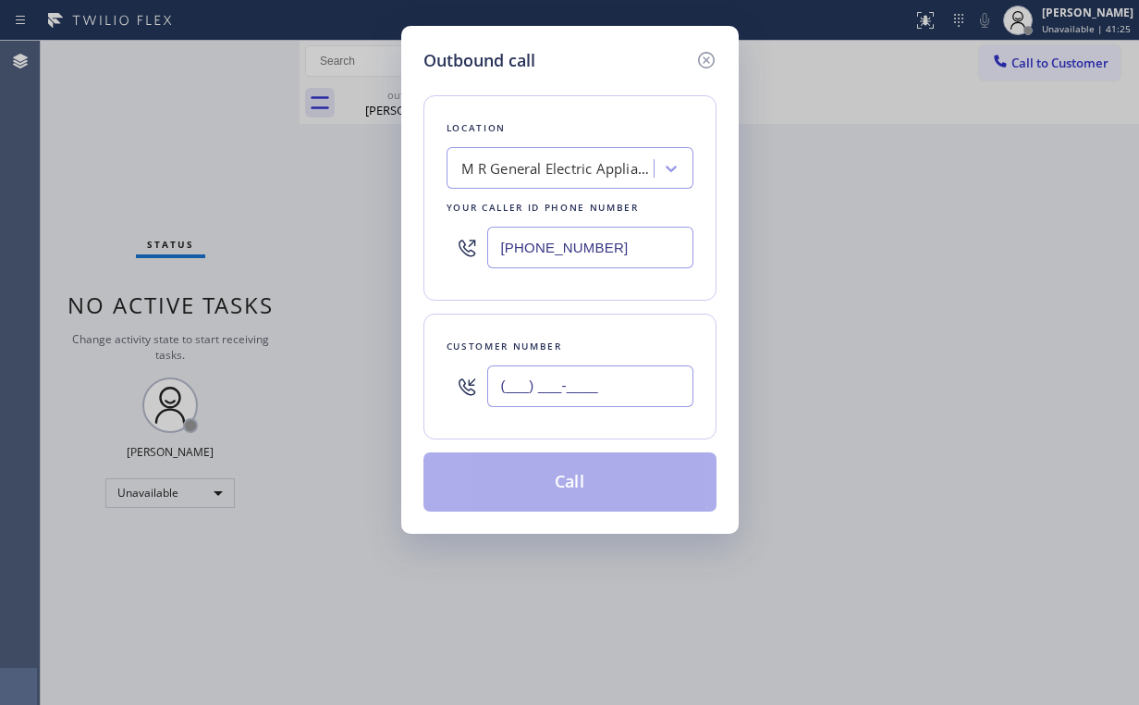
click at [621, 390] on input "(___) ___-____" at bounding box center [590, 386] width 206 height 42
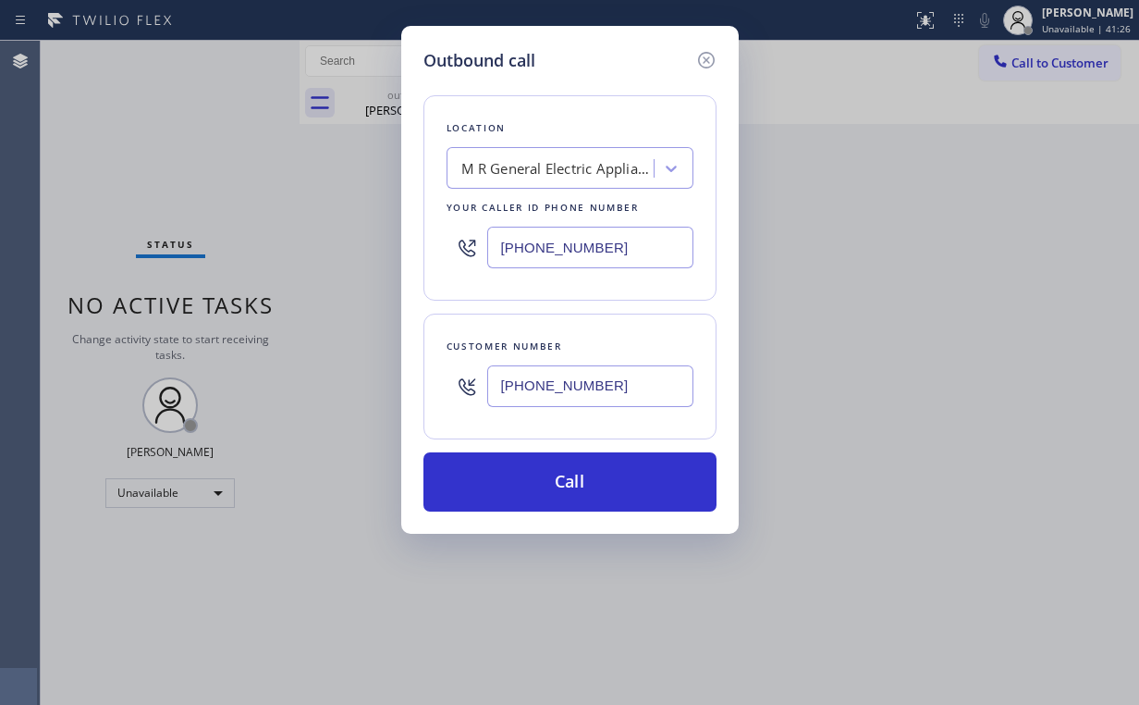
drag, startPoint x: 552, startPoint y: 480, endPoint x: 472, endPoint y: 621, distance: 162.7
click at [551, 480] on button "Call" at bounding box center [569, 481] width 293 height 59
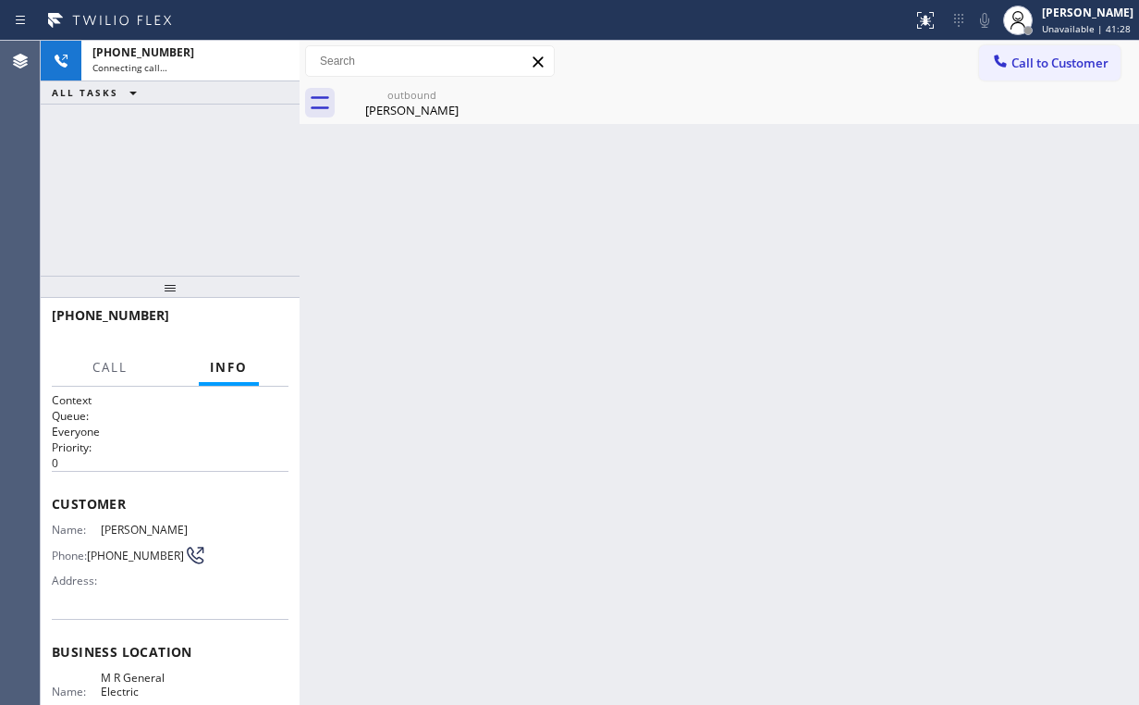
click at [211, 181] on div "[PHONE_NUMBER] Connecting call… ALL TASKS ALL TASKS ACTIVE TASKS TASKS IN WRAP …" at bounding box center [170, 158] width 259 height 235
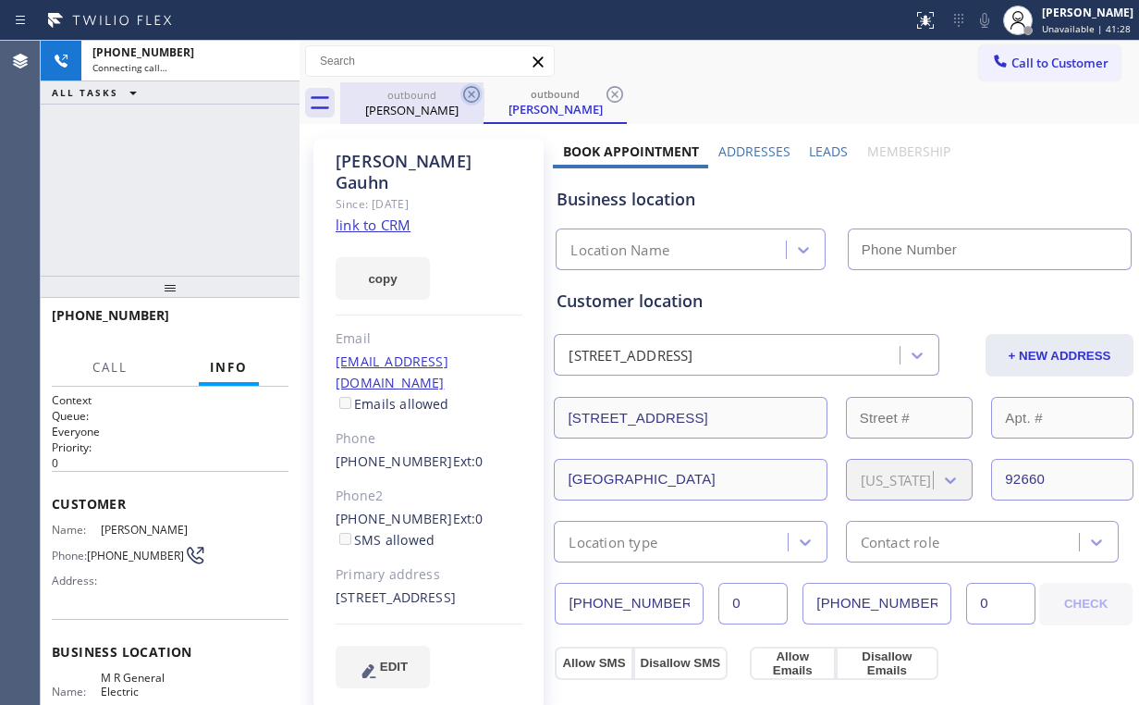
click at [402, 93] on div "outbound" at bounding box center [412, 95] width 140 height 14
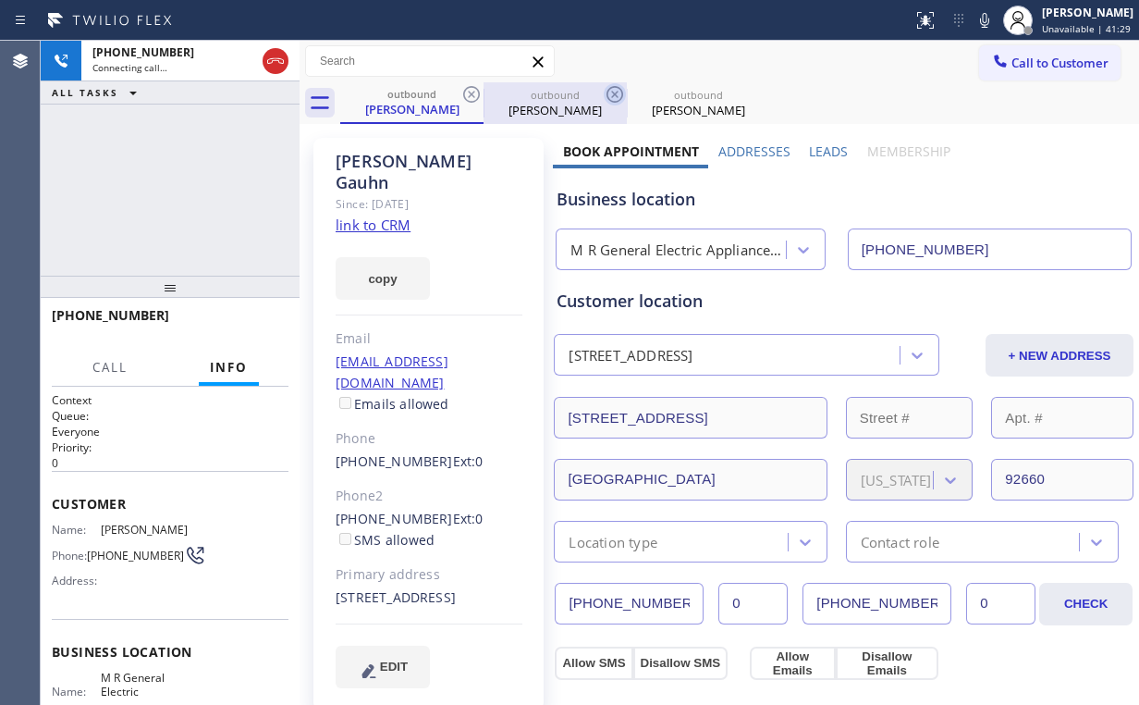
click at [473, 90] on icon at bounding box center [471, 94] width 22 height 22
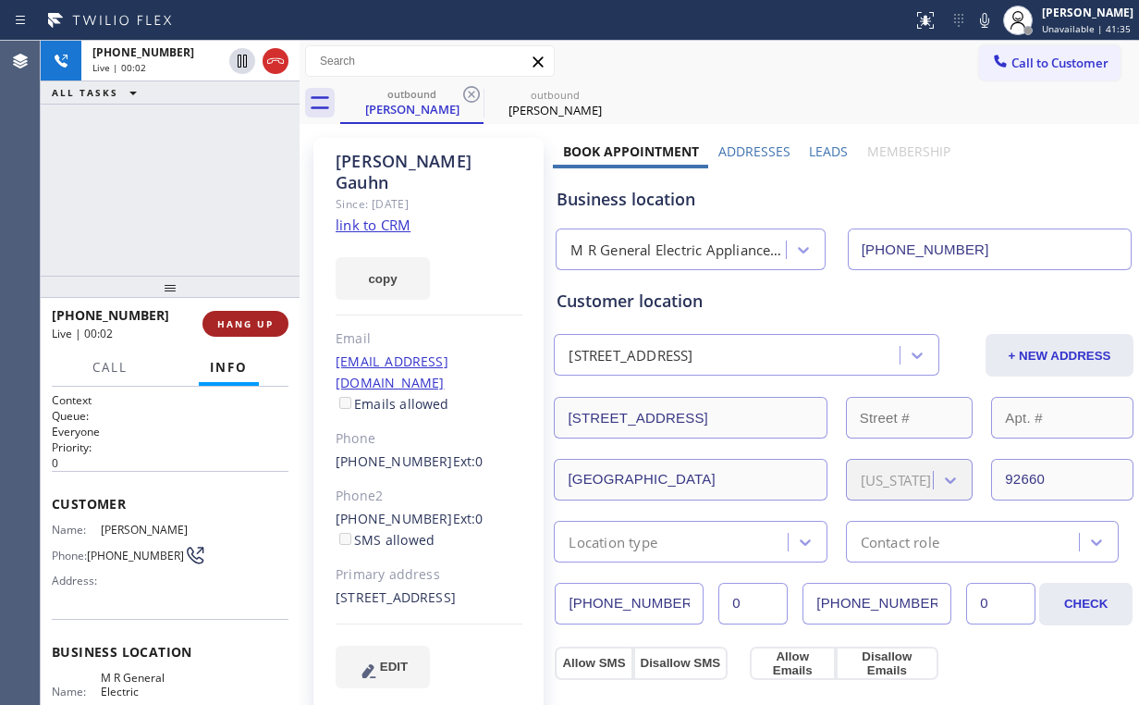
click at [229, 314] on button "HANG UP" at bounding box center [245, 324] width 86 height 26
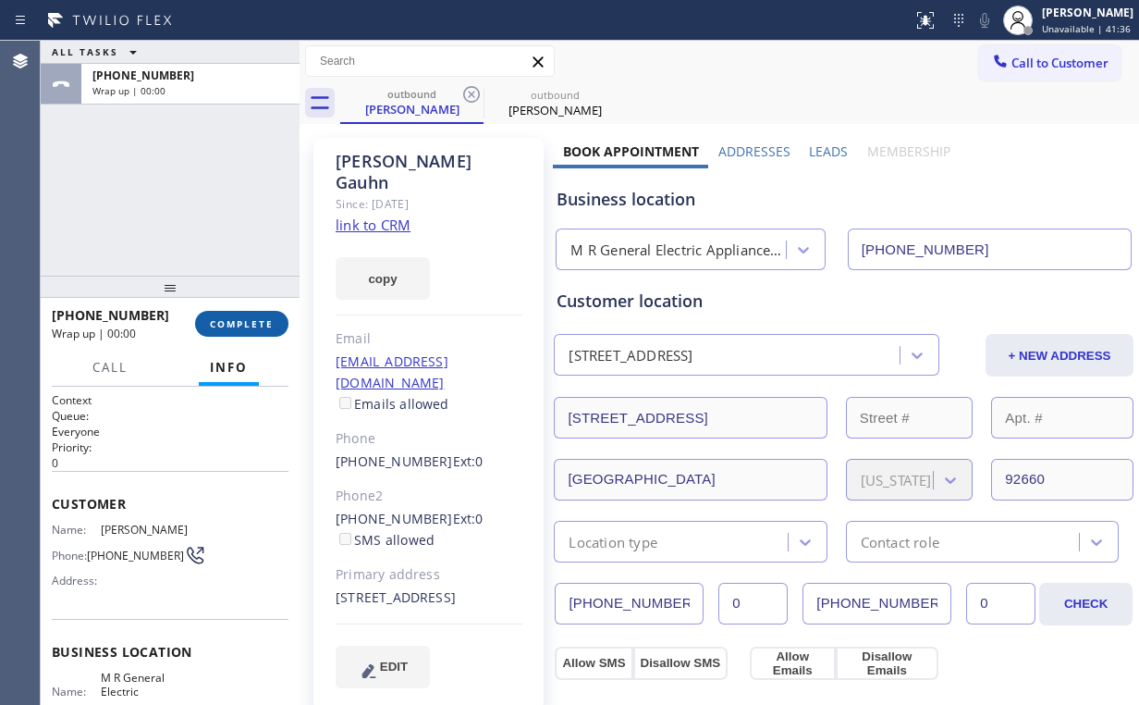
click at [229, 314] on button "COMPLETE" at bounding box center [241, 324] width 93 height 26
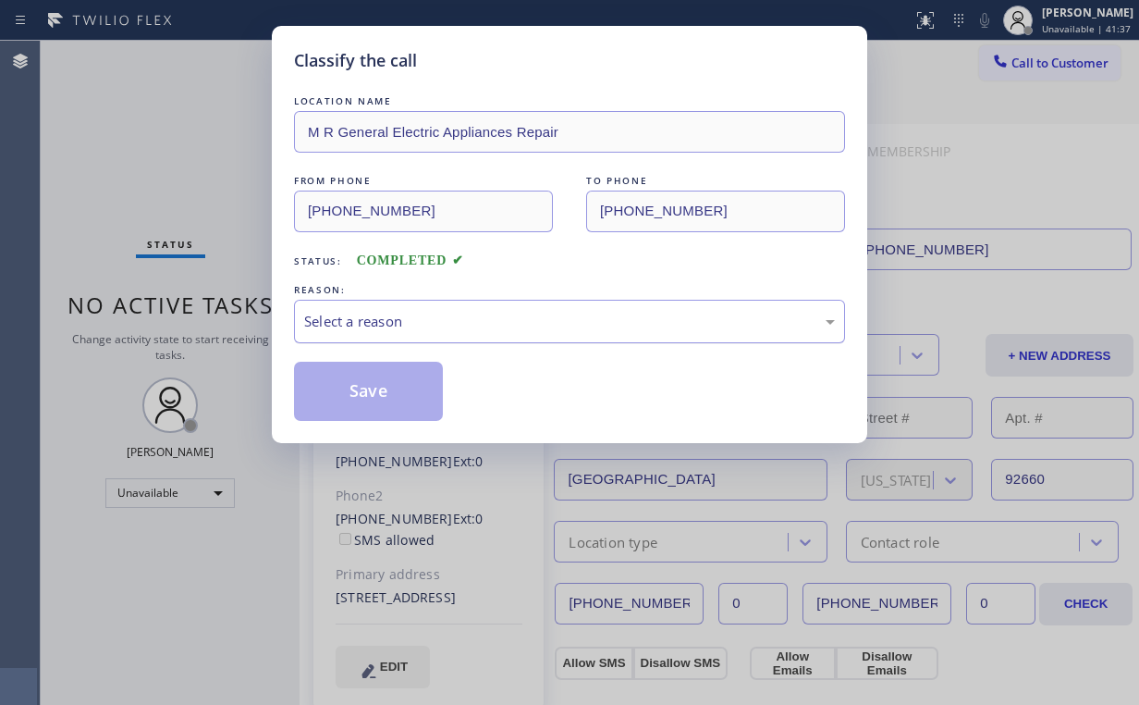
drag, startPoint x: 388, startPoint y: 311, endPoint x: 392, endPoint y: 332, distance: 21.6
click at [389, 311] on div "Select a reason" at bounding box center [569, 321] width 531 height 21
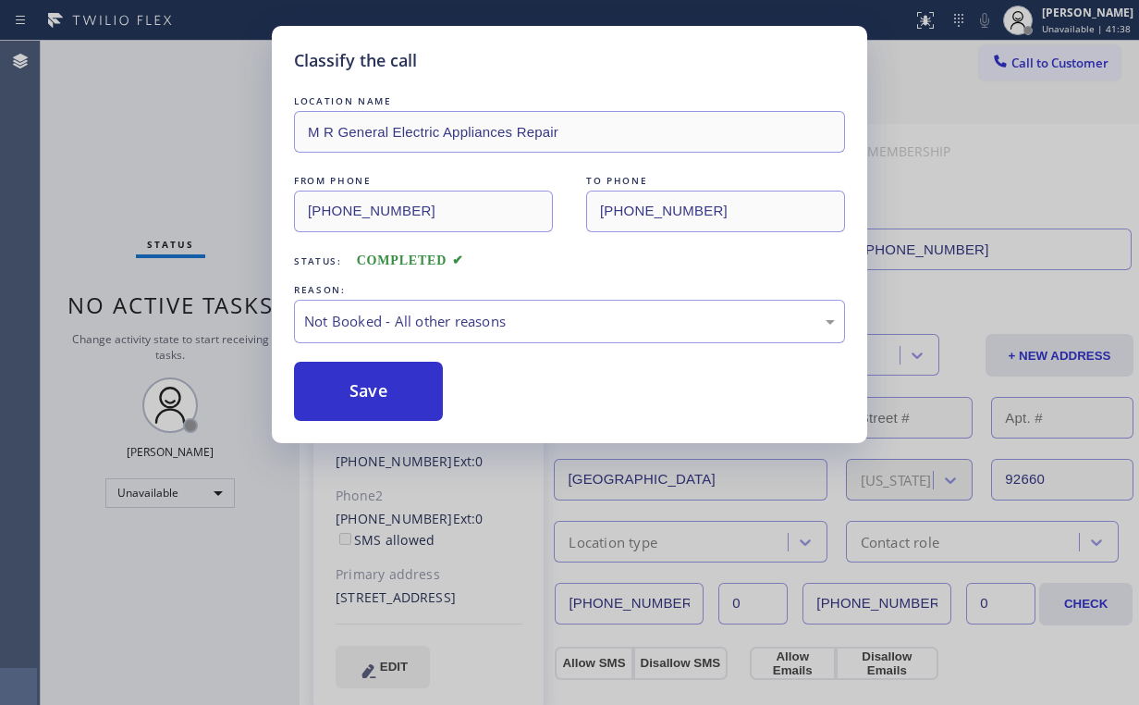
drag, startPoint x: 385, startPoint y: 396, endPoint x: 273, endPoint y: 274, distance: 165.6
click at [385, 396] on button "Save" at bounding box center [368, 391] width 149 height 59
click at [121, 125] on div "Classify the call LOCATION NAME M R General Electric Appliances Repair FROM PHO…" at bounding box center [569, 352] width 1139 height 705
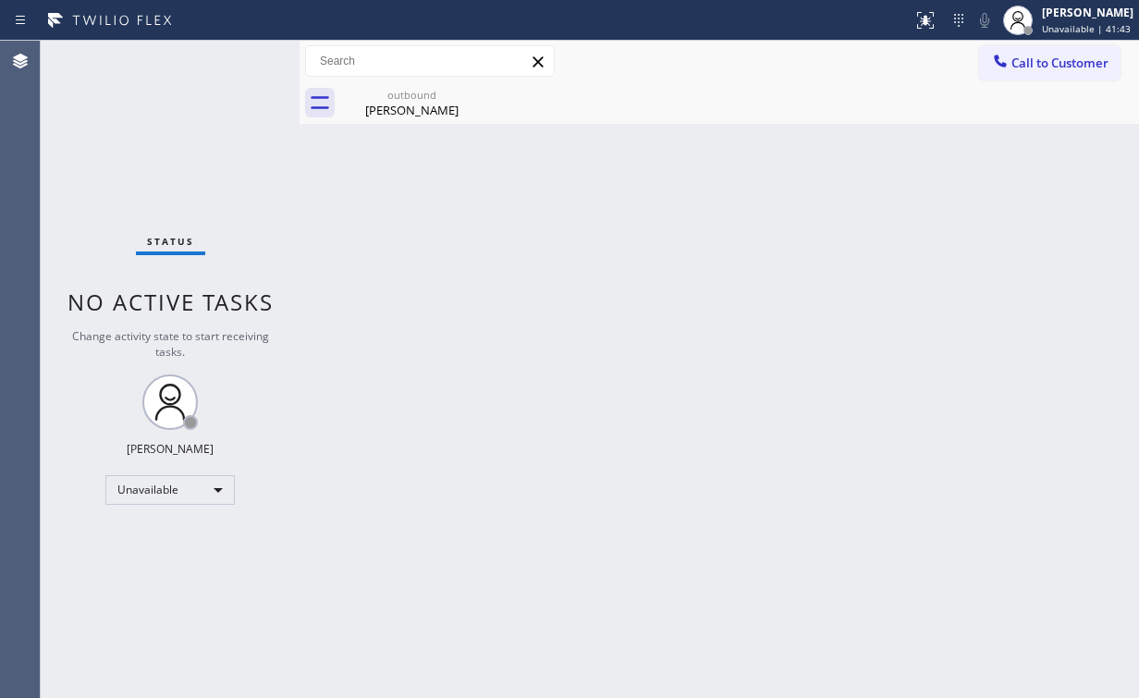
drag, startPoint x: 1054, startPoint y: 70, endPoint x: 686, endPoint y: 215, distance: 395.2
click at [1054, 69] on span "Call to Customer" at bounding box center [1059, 63] width 97 height 17
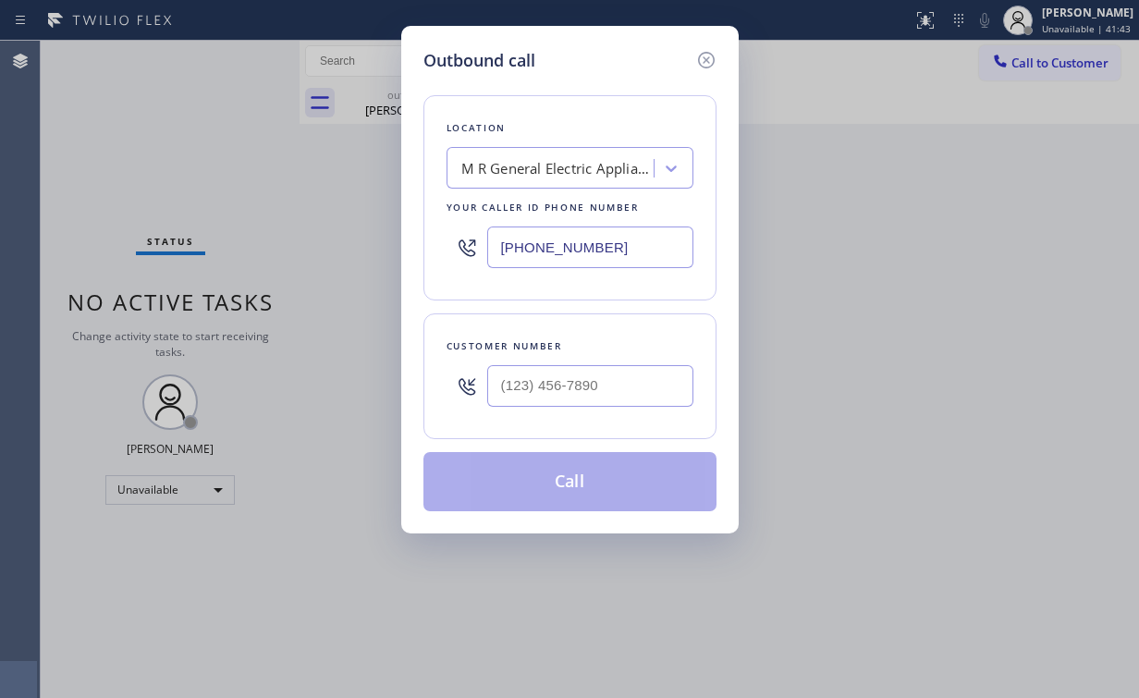
drag, startPoint x: 646, startPoint y: 247, endPoint x: 292, endPoint y: 199, distance: 357.4
click at [362, 229] on div "Outbound call Location M R General Electric Appliances Repair Your caller id ph…" at bounding box center [569, 349] width 1139 height 698
click at [607, 391] on input "(___) ___-____" at bounding box center [590, 386] width 206 height 42
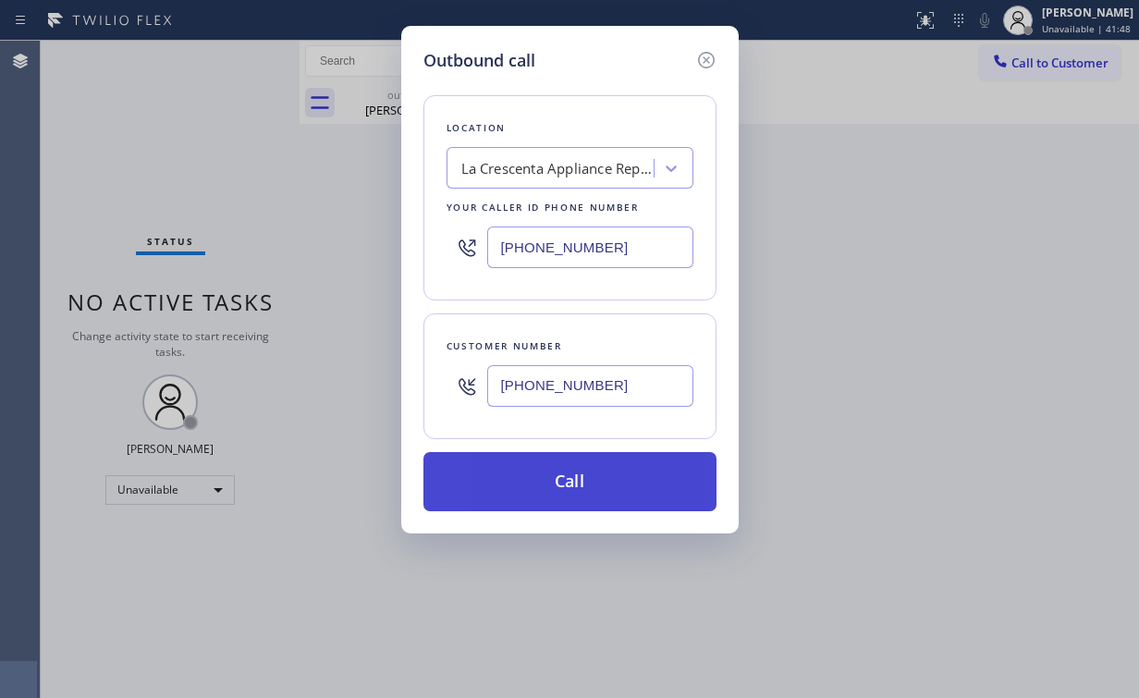
click at [579, 481] on button "Call" at bounding box center [569, 481] width 293 height 59
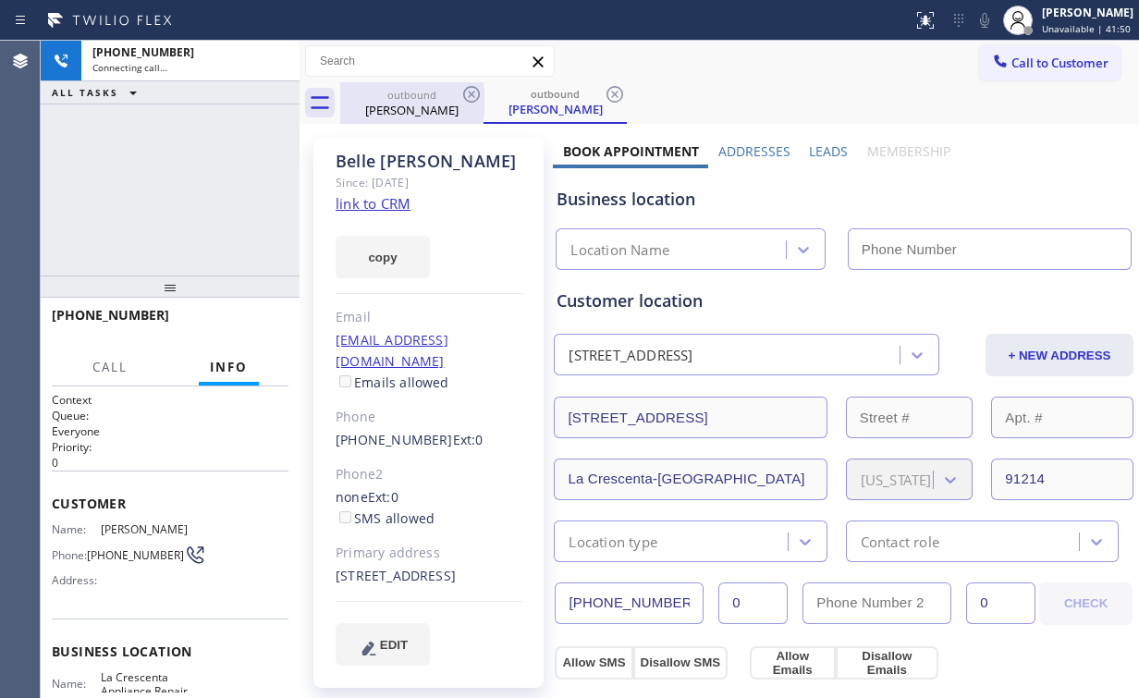
drag, startPoint x: 138, startPoint y: 139, endPoint x: 401, endPoint y: 100, distance: 266.4
click at [141, 139] on div "[PHONE_NUMBER] Connecting call… ALL TASKS ALL TASKS ACTIVE TASKS TASKS IN WRAP …" at bounding box center [170, 158] width 259 height 235
drag, startPoint x: 410, startPoint y: 103, endPoint x: 478, endPoint y: 92, distance: 69.2
click at [412, 104] on div "[PERSON_NAME]" at bounding box center [412, 110] width 140 height 17
type input "[PHONE_NUMBER]"
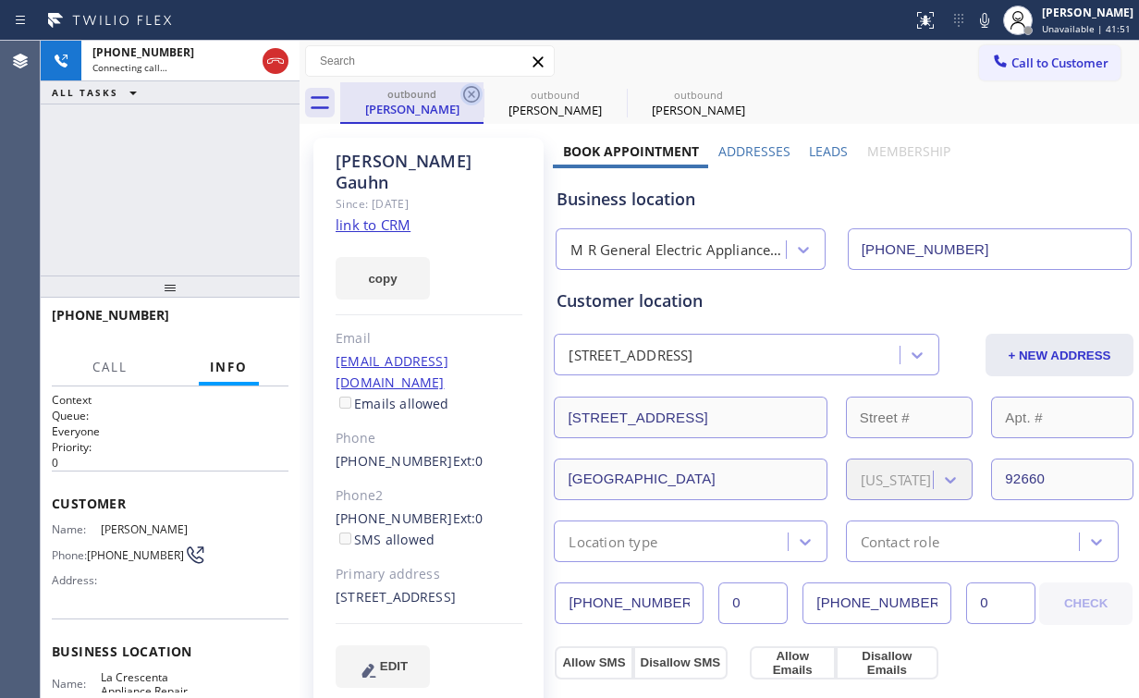
click at [473, 89] on icon at bounding box center [471, 94] width 22 height 22
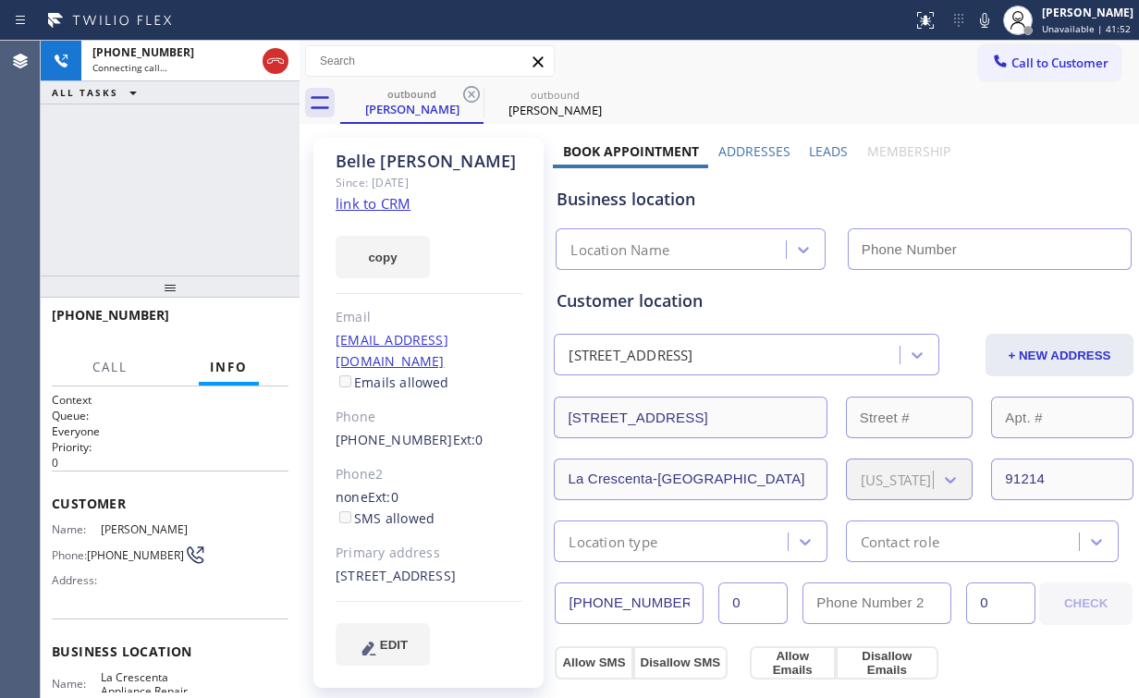
click at [165, 197] on div "+18189038223 Connecting call… ALL TASKS ALL TASKS ACTIVE TASKS TASKS IN WRAP UP" at bounding box center [170, 158] width 259 height 235
type input "[PHONE_NUMBER]"
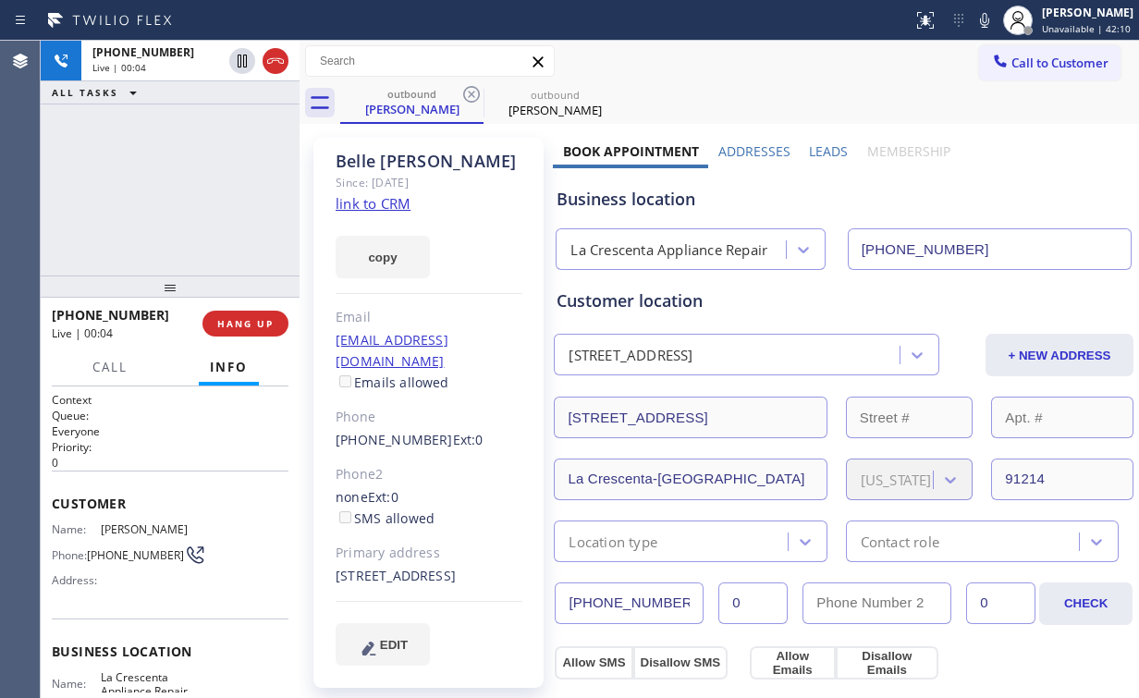
click at [148, 237] on div "+18189038223 Live | 00:04 ALL TASKS ALL TASKS ACTIVE TASKS TASKS IN WRAP UP" at bounding box center [170, 158] width 259 height 235
click at [252, 324] on span "HANG UP" at bounding box center [245, 323] width 56 height 13
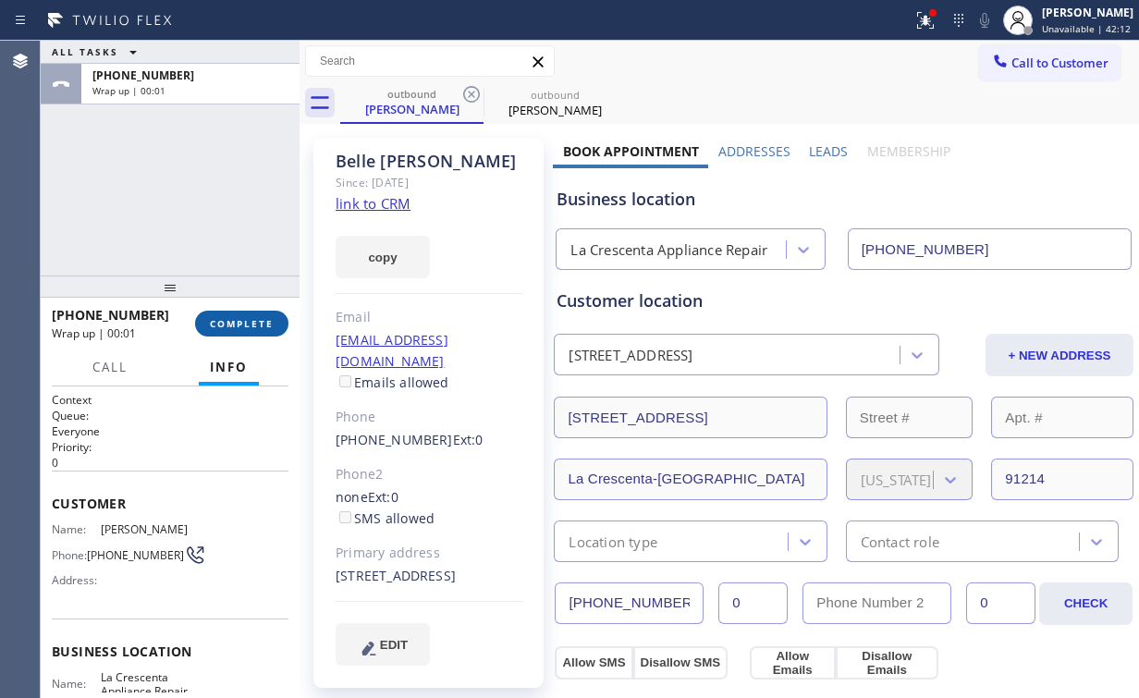
click at [252, 324] on span "COMPLETE" at bounding box center [242, 323] width 64 height 13
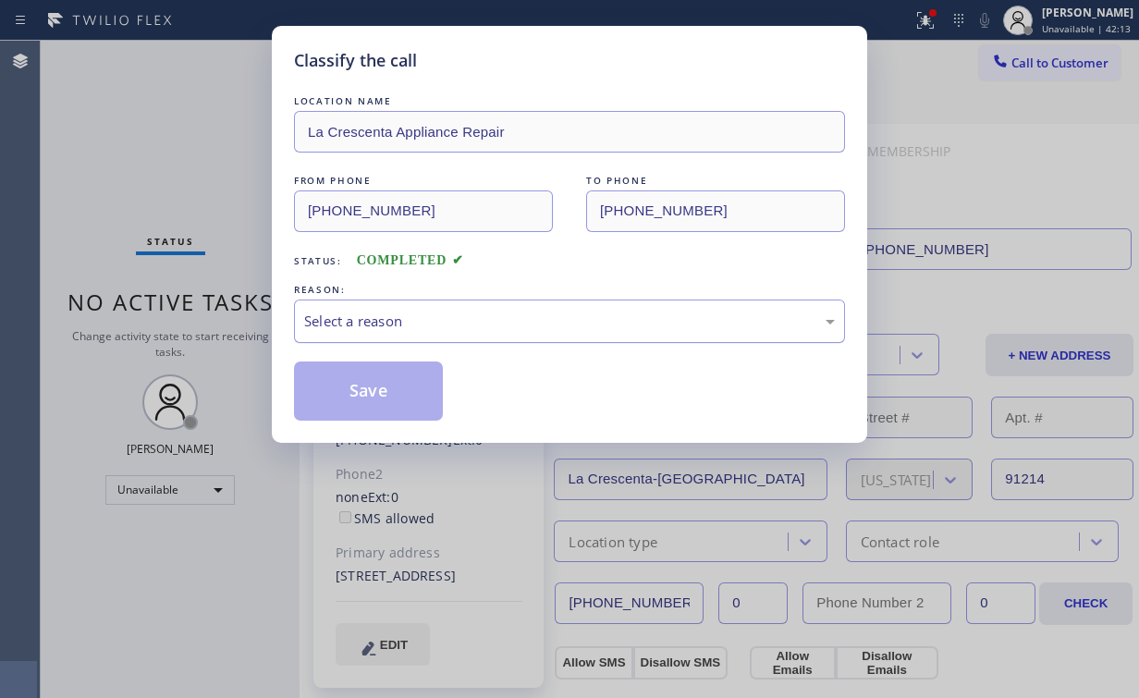
click at [363, 311] on div "Select a reason" at bounding box center [569, 321] width 531 height 21
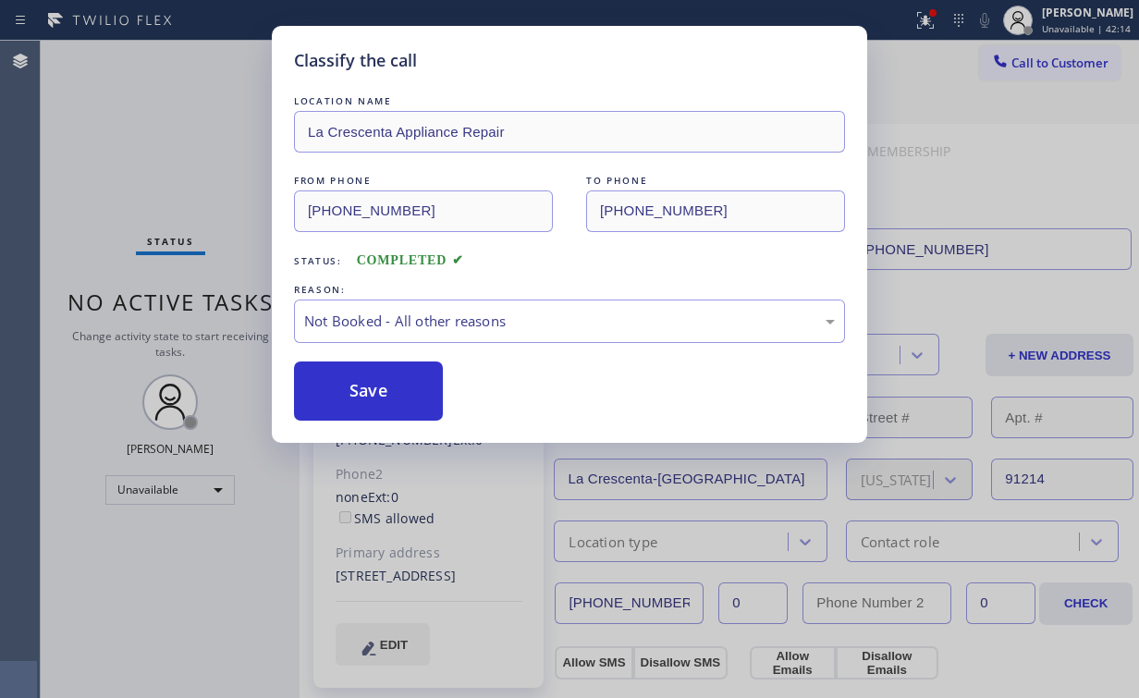
click at [370, 403] on button "Save" at bounding box center [368, 391] width 149 height 59
click at [185, 189] on div "Classify the call LOCATION NAME La Crescenta Appliance Repair FROM PHONE (818) …" at bounding box center [569, 349] width 1139 height 698
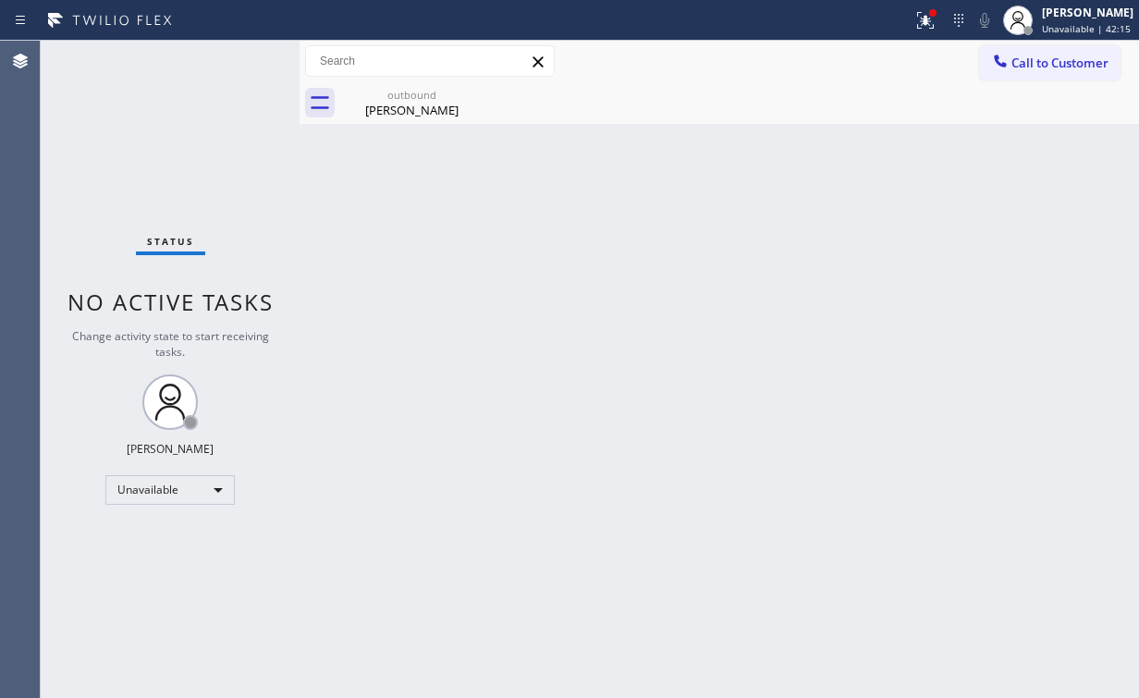
drag, startPoint x: 933, startPoint y: 13, endPoint x: 854, endPoint y: 186, distance: 189.9
click at [932, 15] on icon at bounding box center [925, 20] width 22 height 22
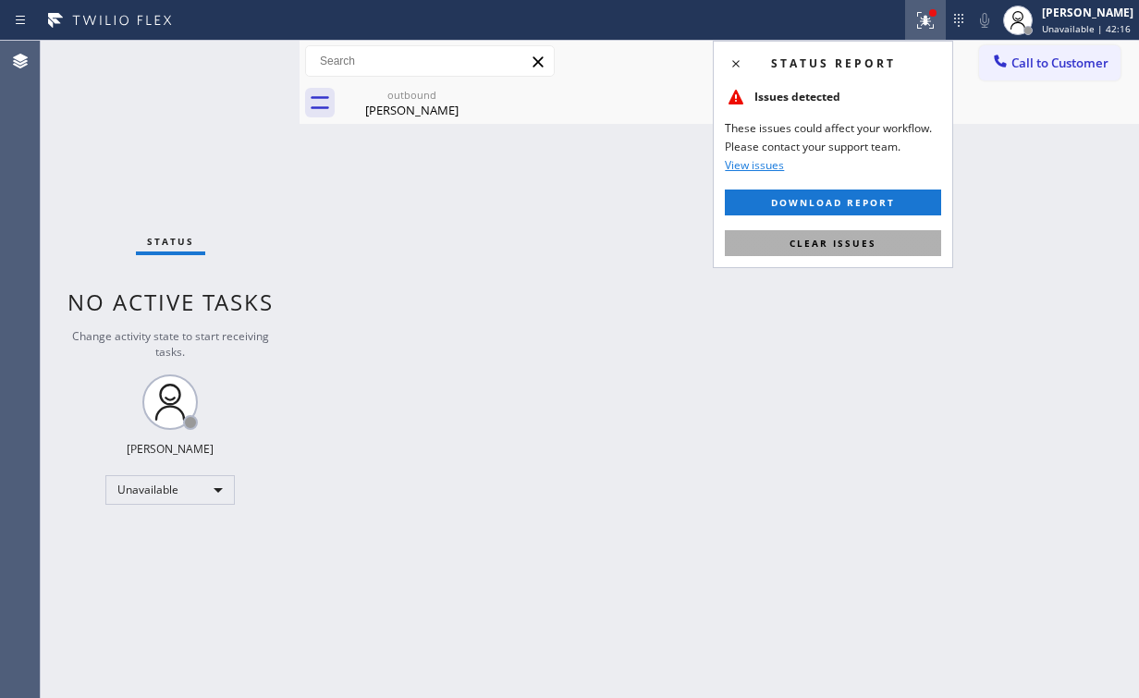
click at [808, 246] on span "Clear issues" at bounding box center [833, 243] width 87 height 13
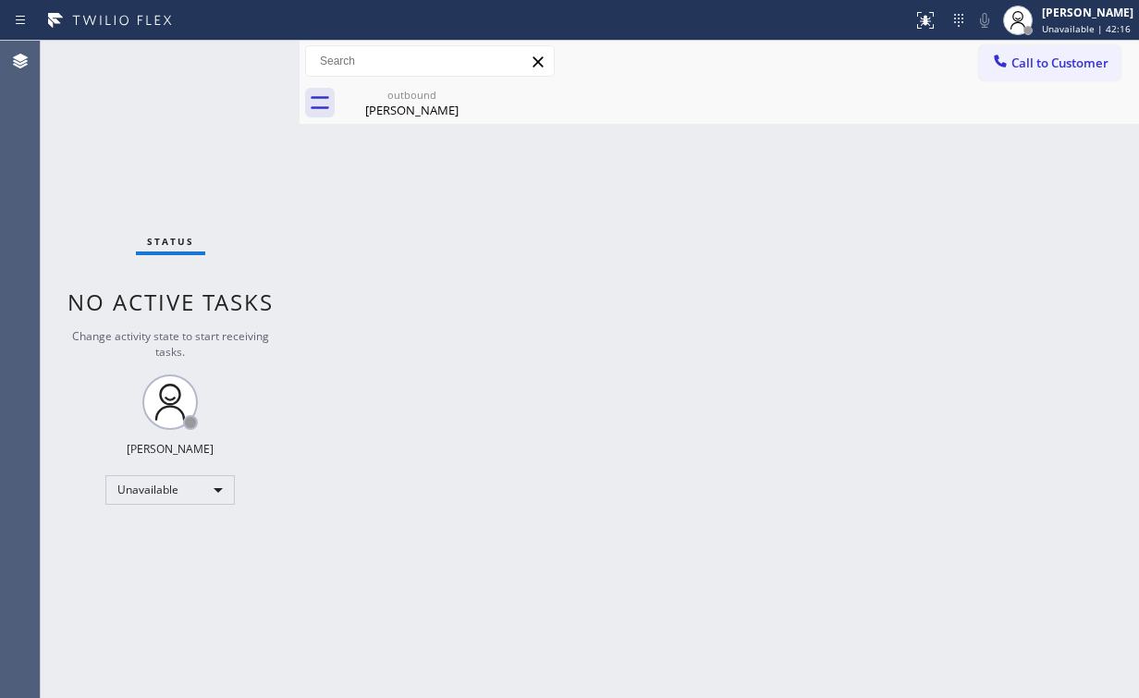
drag, startPoint x: 524, startPoint y: 236, endPoint x: 457, endPoint y: 147, distance: 111.5
click at [514, 221] on div "Back to Dashboard Change Sender ID Customers Technicians Select a contact Outbo…" at bounding box center [720, 369] width 840 height 657
click at [414, 116] on div "Belle Lagerstrom" at bounding box center [412, 110] width 140 height 17
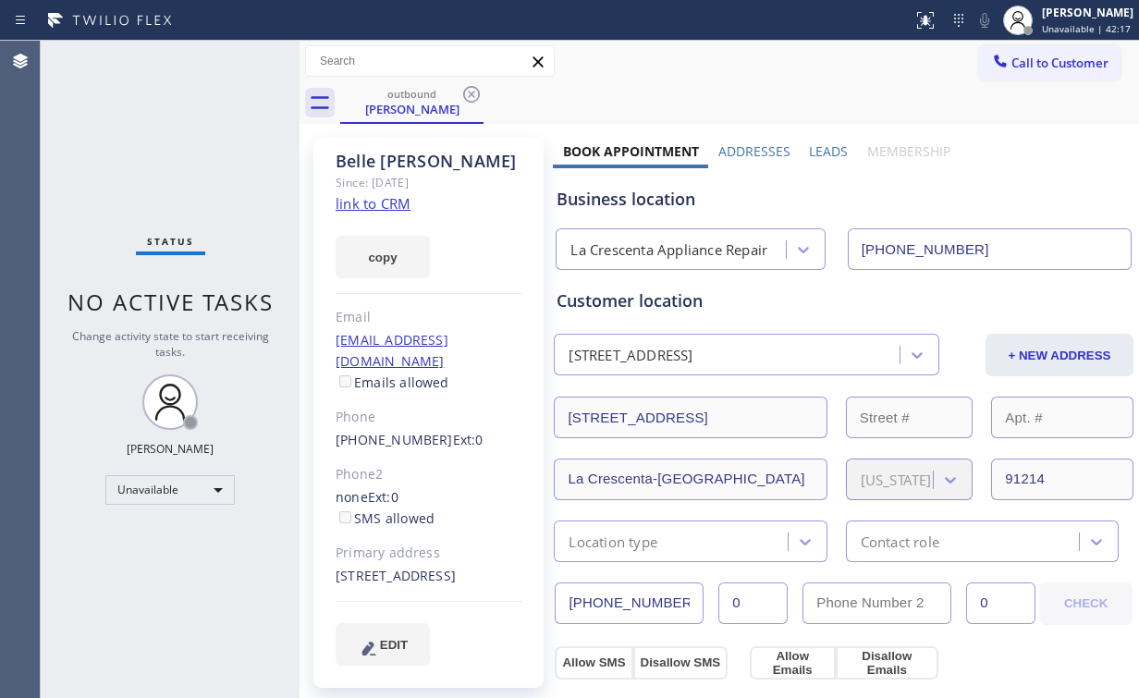
click at [472, 92] on icon at bounding box center [471, 94] width 22 height 22
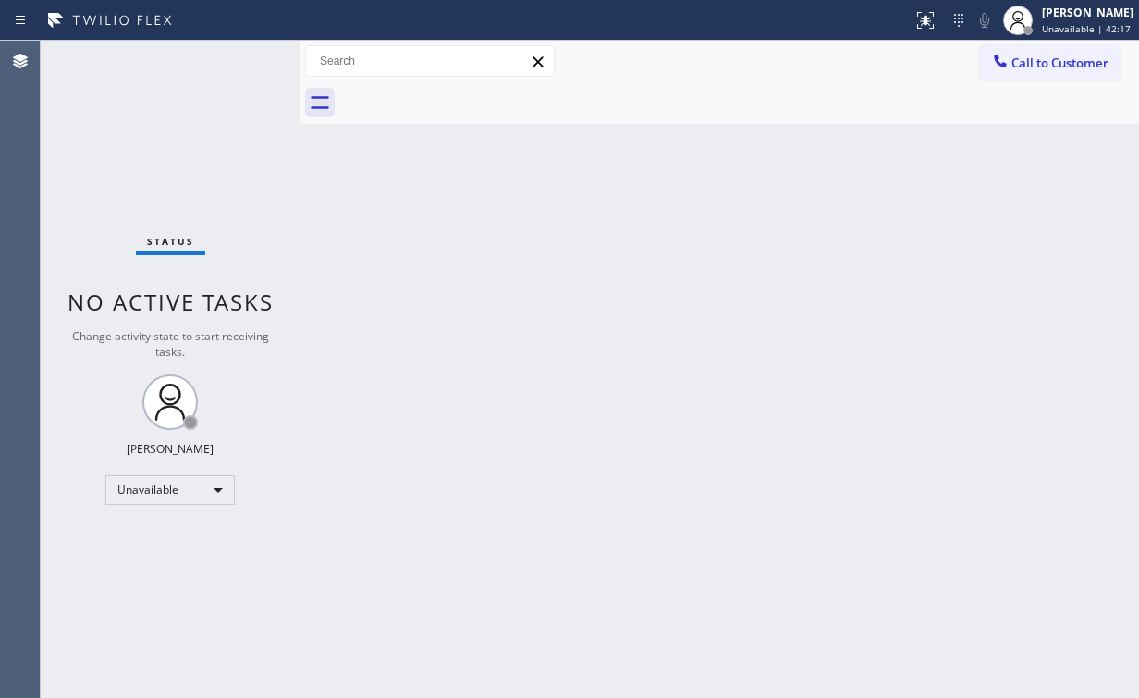
drag, startPoint x: 894, startPoint y: 231, endPoint x: 981, endPoint y: 148, distance: 120.3
click at [905, 226] on div "Back to Dashboard Change Sender ID Customers Technicians Select a contact Outbo…" at bounding box center [720, 369] width 840 height 657
click at [1047, 51] on button "Call to Customer" at bounding box center [1049, 62] width 141 height 35
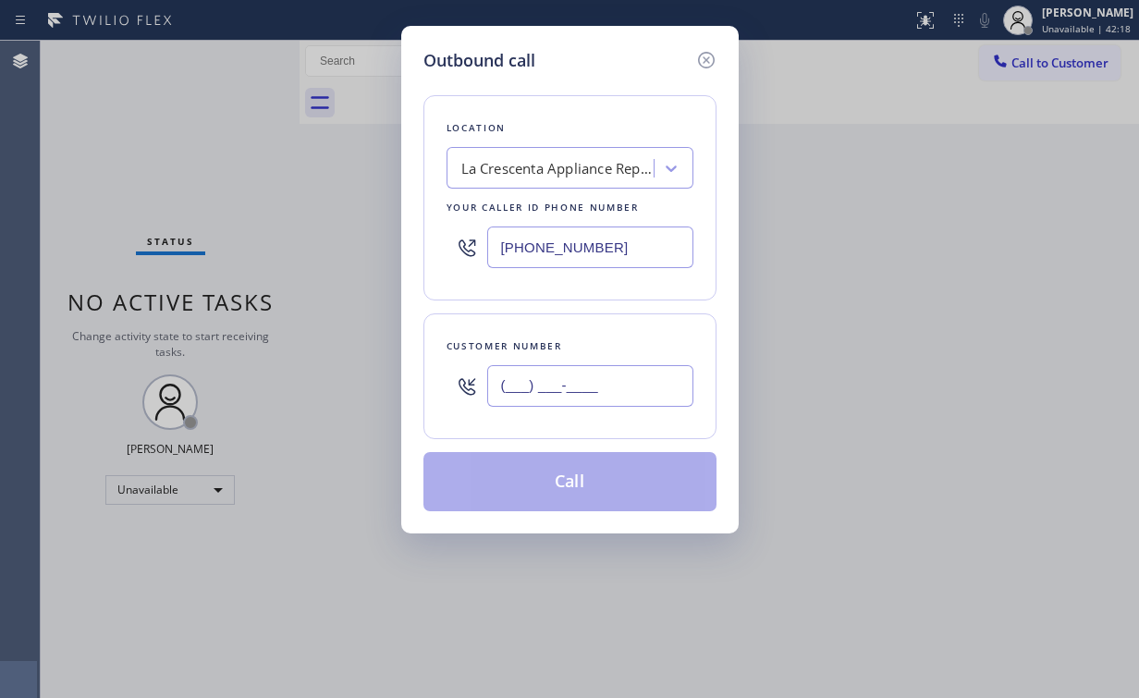
click at [570, 385] on input "(___) ___-____" at bounding box center [590, 386] width 206 height 42
paste input "818) 903-8223"
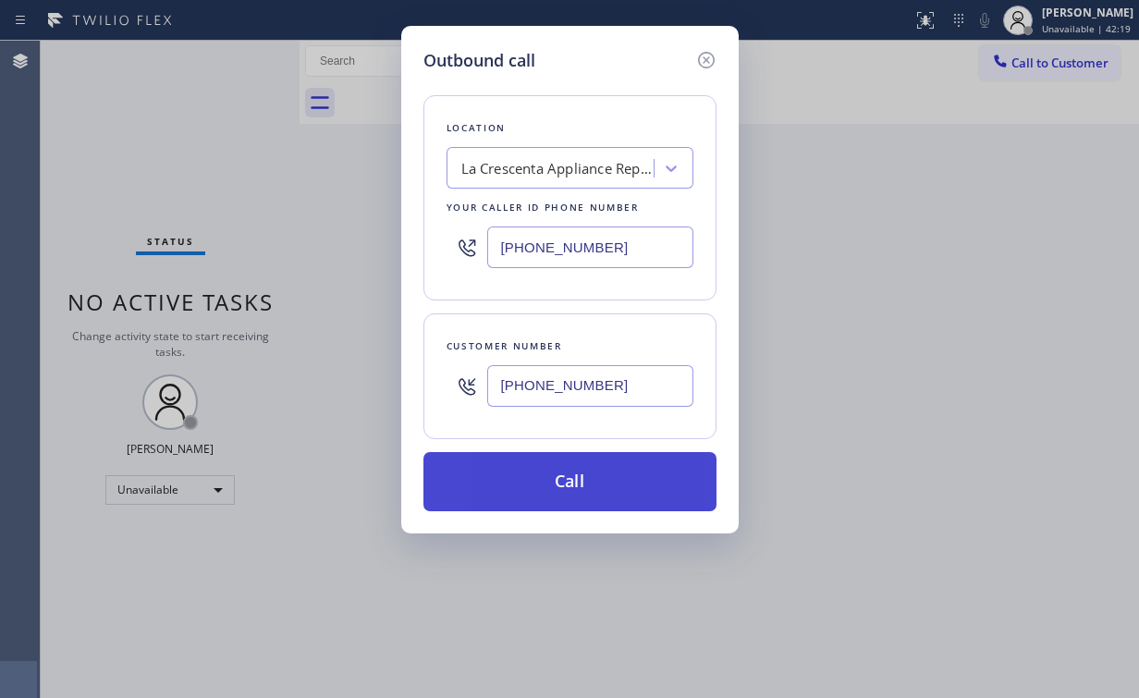
type input "[PHONE_NUMBER]"
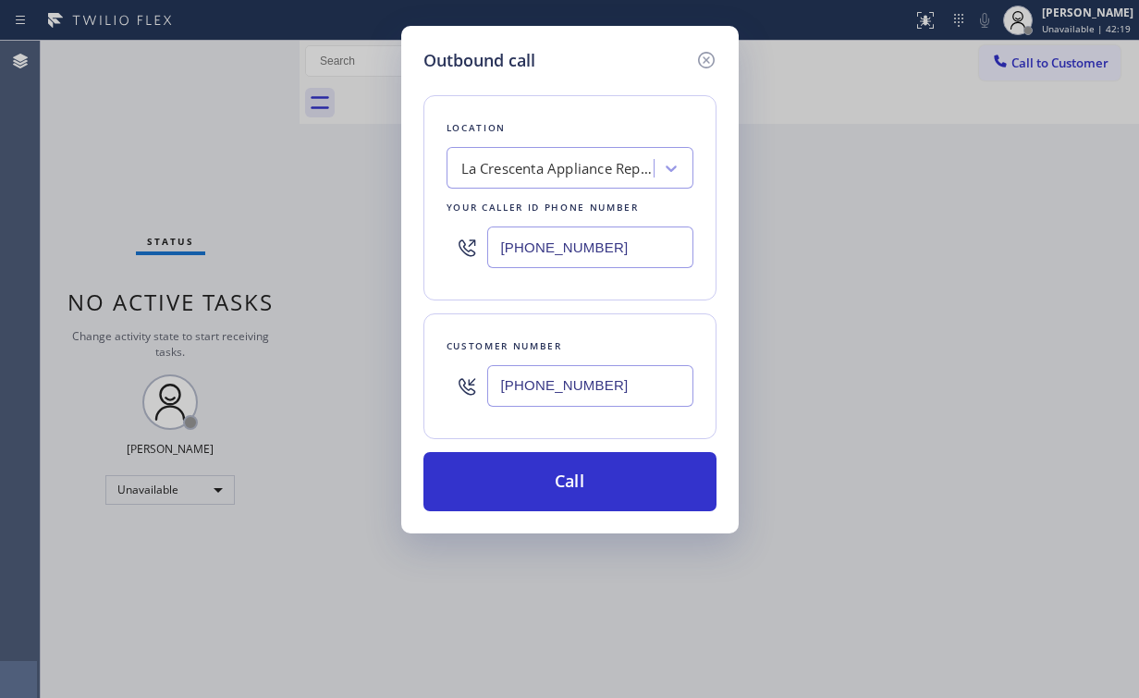
drag, startPoint x: 536, startPoint y: 495, endPoint x: 533, endPoint y: 537, distance: 42.7
click at [536, 496] on button "Call" at bounding box center [569, 481] width 293 height 59
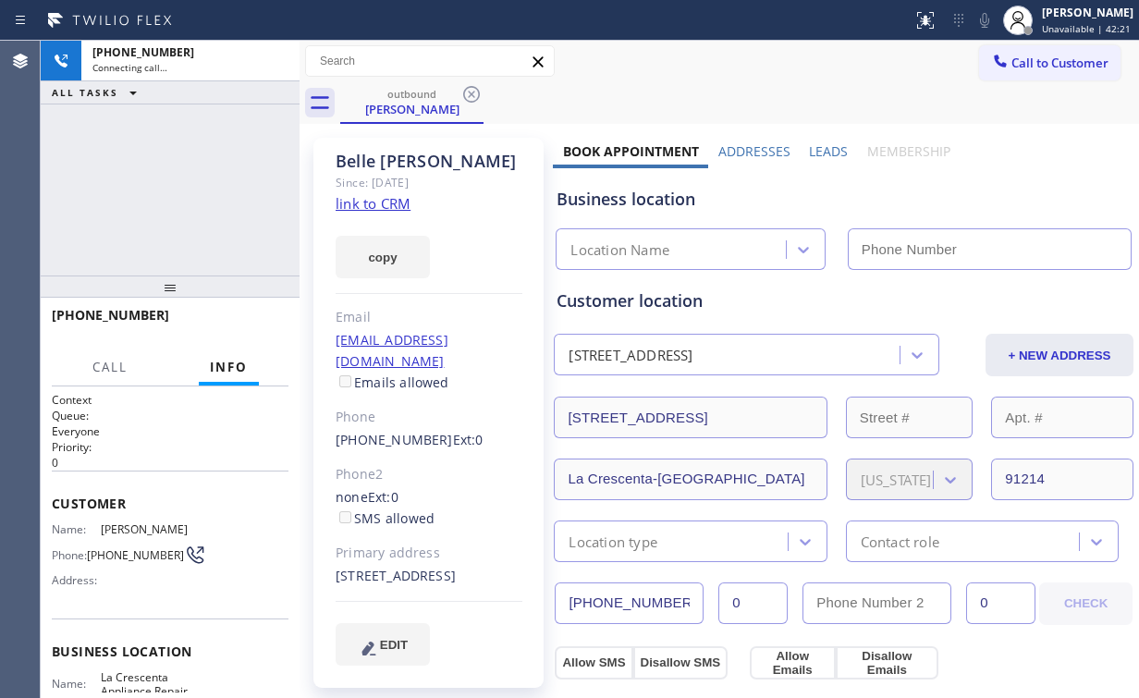
click at [135, 159] on div "+18189038223 Connecting call… ALL TASKS ALL TASKS ACTIVE TASKS TASKS IN WRAP UP" at bounding box center [170, 158] width 259 height 235
type input "[PHONE_NUMBER]"
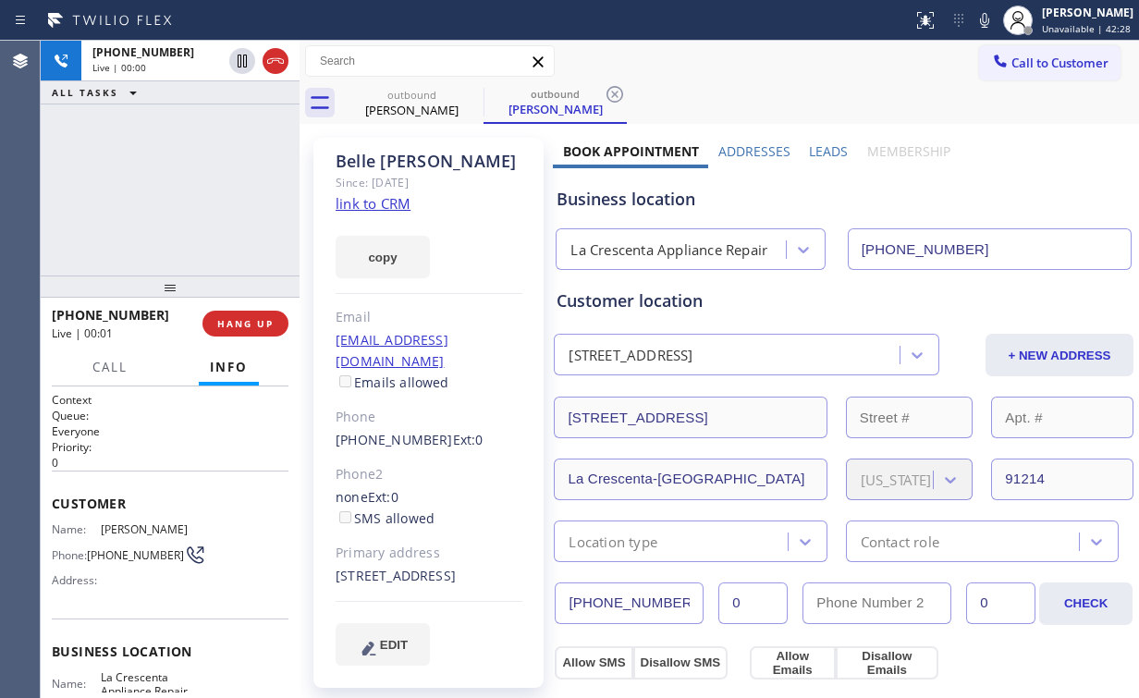
click at [192, 178] on div "+18189038223 Live | 00:00 ALL TASKS ALL TASKS ACTIVE TASKS TASKS IN WRAP UP" at bounding box center [170, 158] width 259 height 235
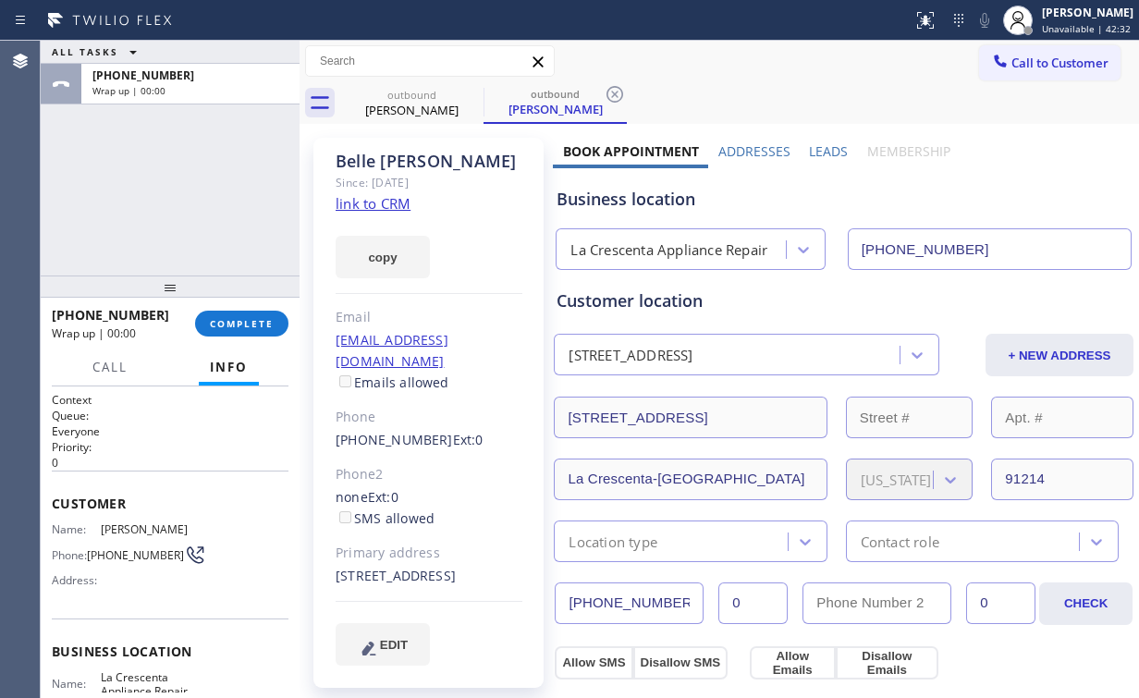
drag, startPoint x: 183, startPoint y: 188, endPoint x: 215, endPoint y: 240, distance: 61.4
click at [179, 181] on div "ALL TASKS ALL TASKS ACTIVE TASKS TASKS IN WRAP UP +18189038223 Wrap up | 00:00" at bounding box center [170, 158] width 259 height 235
click at [260, 318] on span "COMPLETE" at bounding box center [242, 323] width 64 height 13
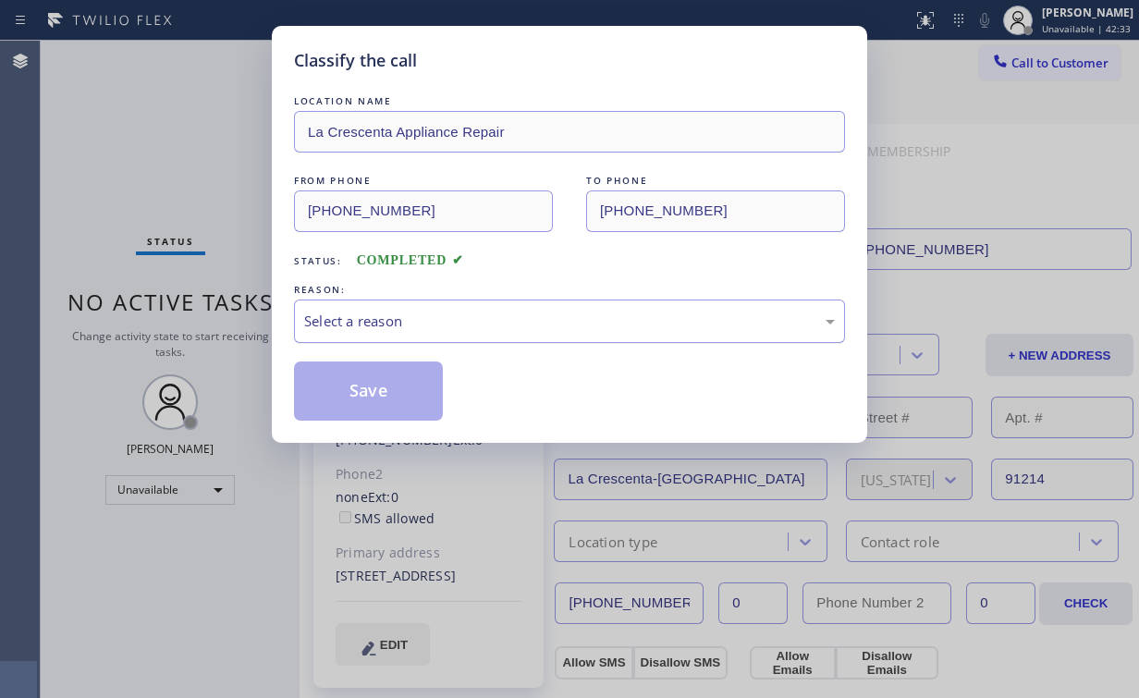
click at [362, 320] on div "Select a reason" at bounding box center [569, 321] width 531 height 21
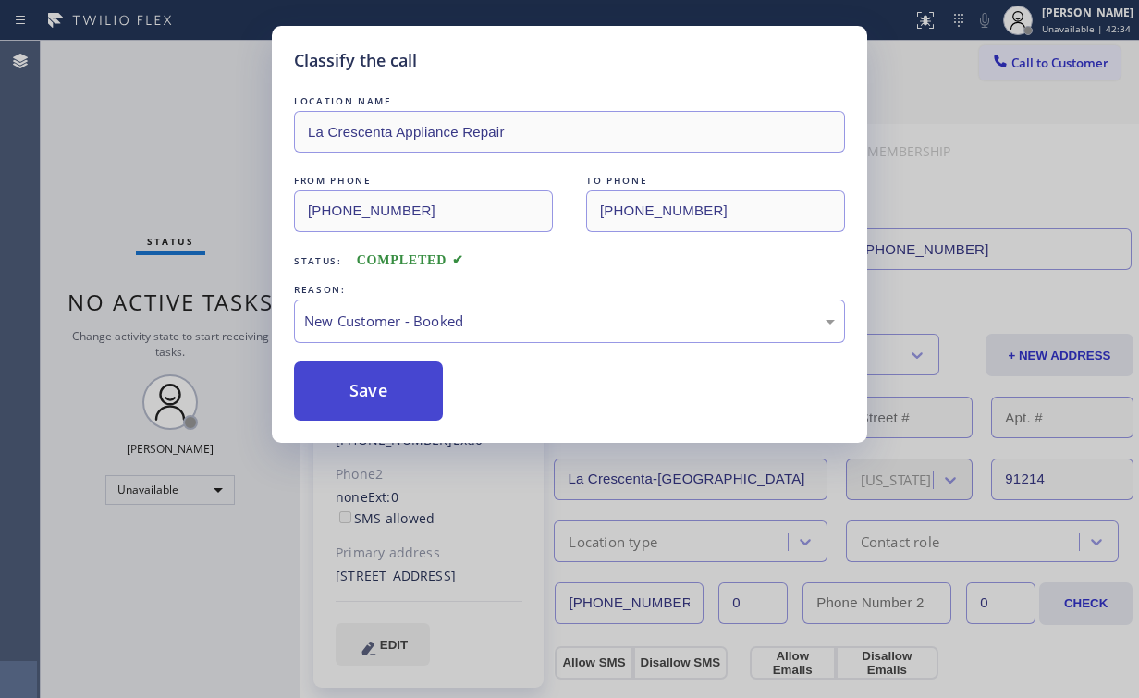
click at [372, 381] on button "Save" at bounding box center [368, 391] width 149 height 59
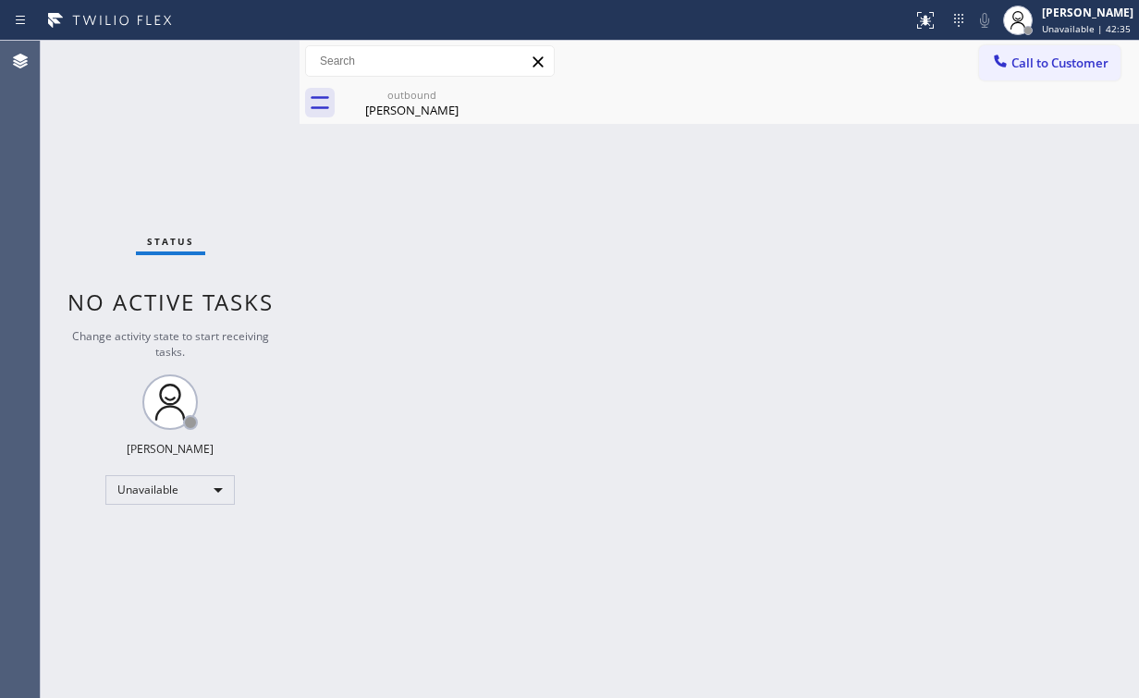
click at [190, 166] on div "Status No active tasks Change activity state to start receiving tasks. [PERSON_…" at bounding box center [170, 369] width 259 height 657
click at [405, 103] on div "Belle Lagerstrom" at bounding box center [412, 110] width 140 height 17
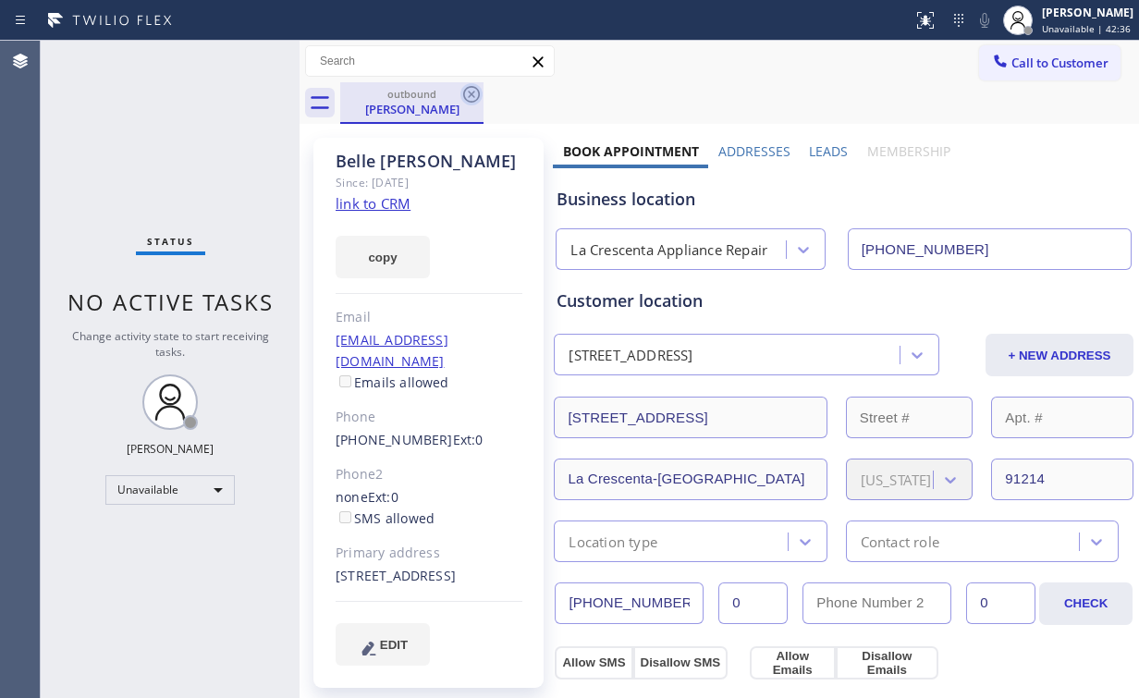
drag, startPoint x: 466, startPoint y: 88, endPoint x: 219, endPoint y: 142, distance: 252.8
click at [467, 88] on icon at bounding box center [471, 94] width 17 height 17
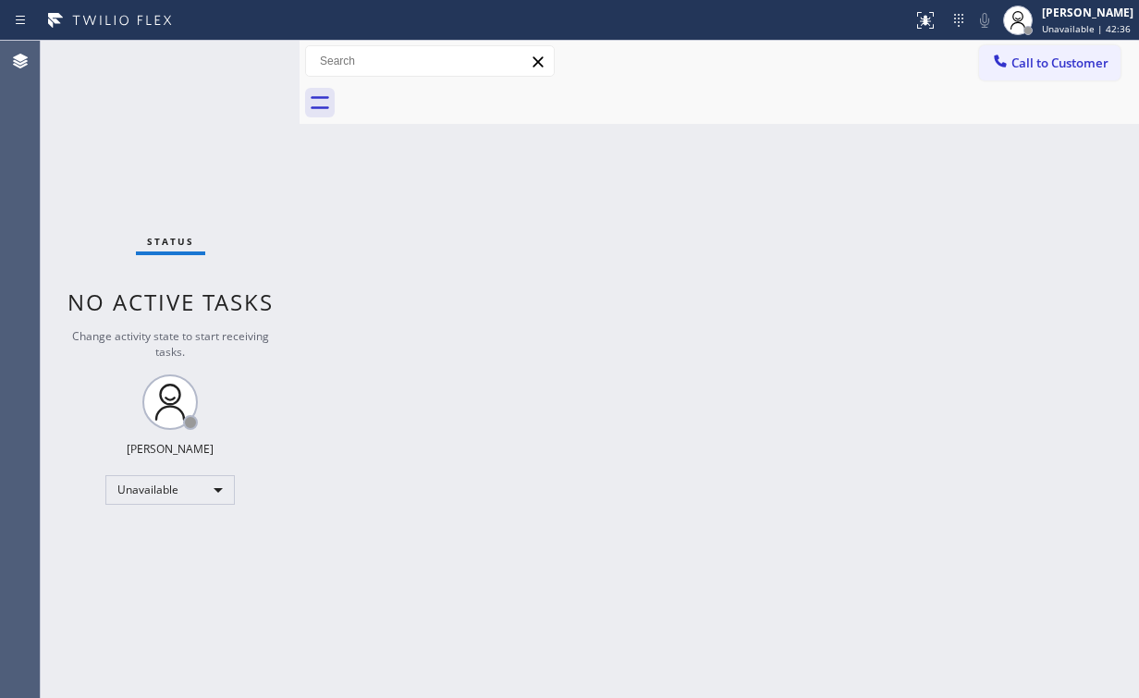
click at [124, 134] on div "Status No active tasks Change activity state to start receiving tasks. [PERSON_…" at bounding box center [170, 369] width 259 height 657
click at [1025, 69] on span "Call to Customer" at bounding box center [1059, 63] width 97 height 17
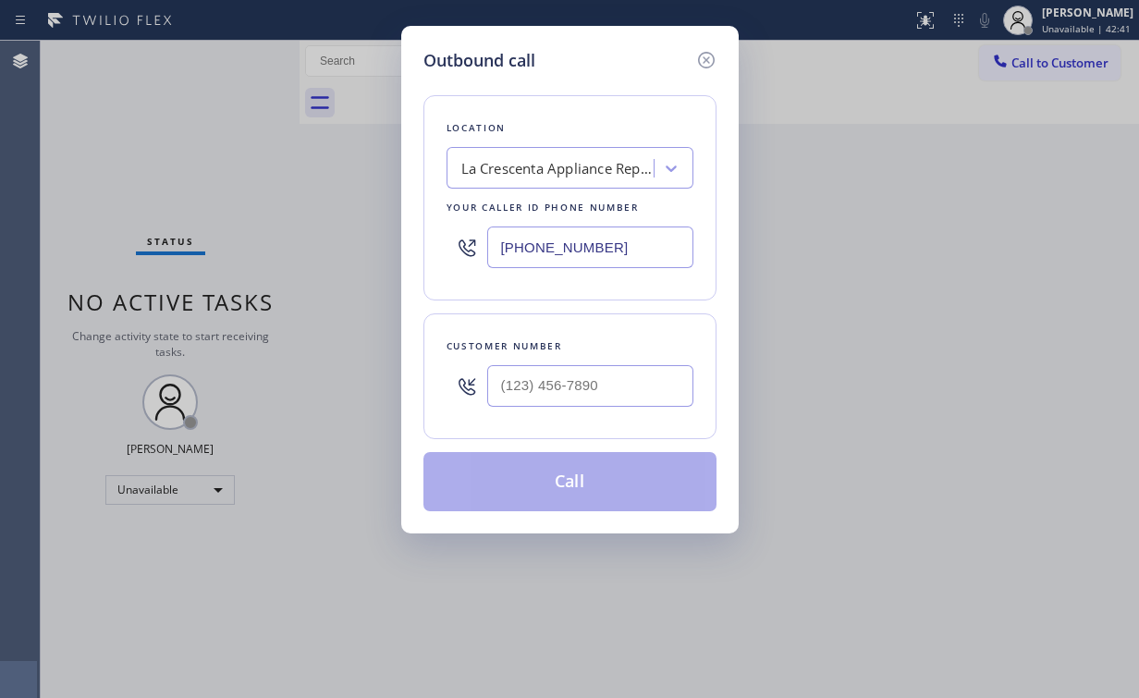
drag, startPoint x: 621, startPoint y: 251, endPoint x: 242, endPoint y: 259, distance: 379.2
click at [322, 264] on div "Outbound call Location La Crescenta Appliance Repair Your caller id phone numbe…" at bounding box center [569, 349] width 1139 height 698
paste input "786) 802-7913"
type input "(786) 802-7913"
click at [632, 403] on input "(___) ___-____" at bounding box center [590, 386] width 206 height 42
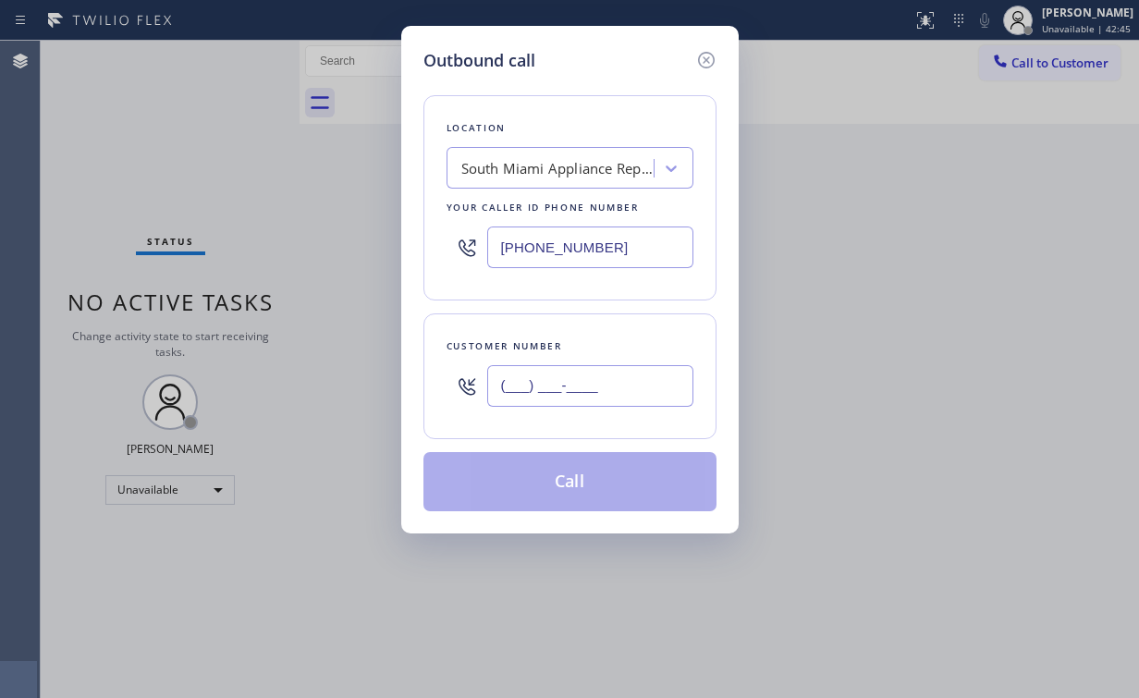
paste input "305) 915-0112"
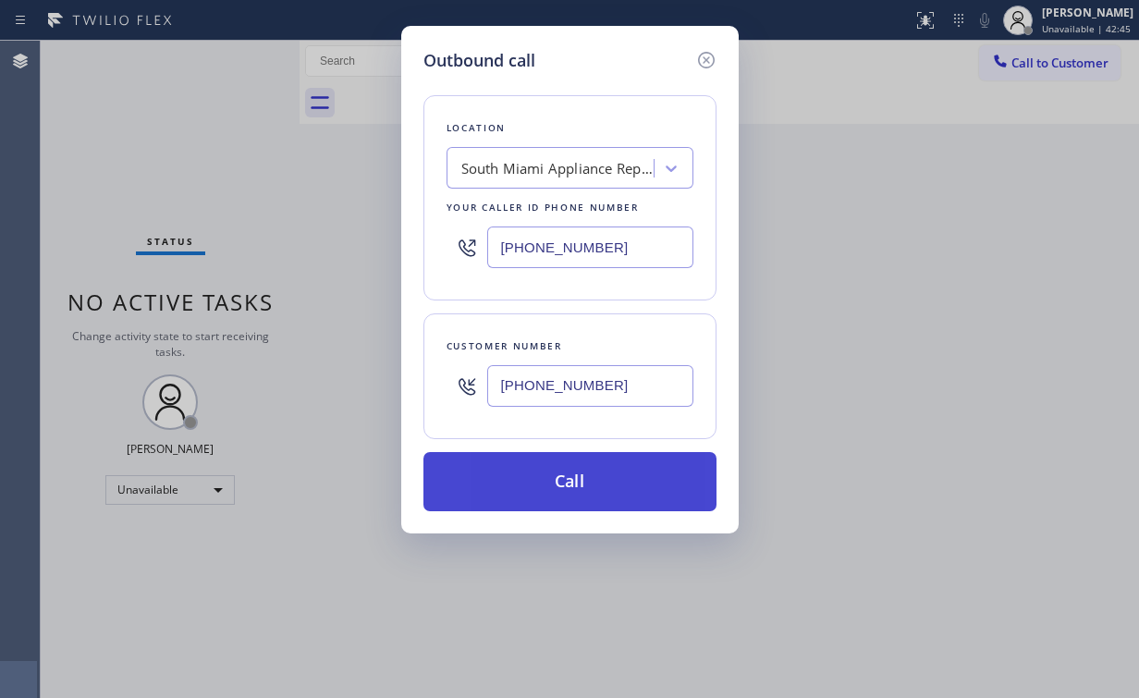
type input "(305) 915-0112"
drag, startPoint x: 546, startPoint y: 472, endPoint x: 536, endPoint y: 500, distance: 29.5
click at [546, 473] on button "Call" at bounding box center [569, 481] width 293 height 59
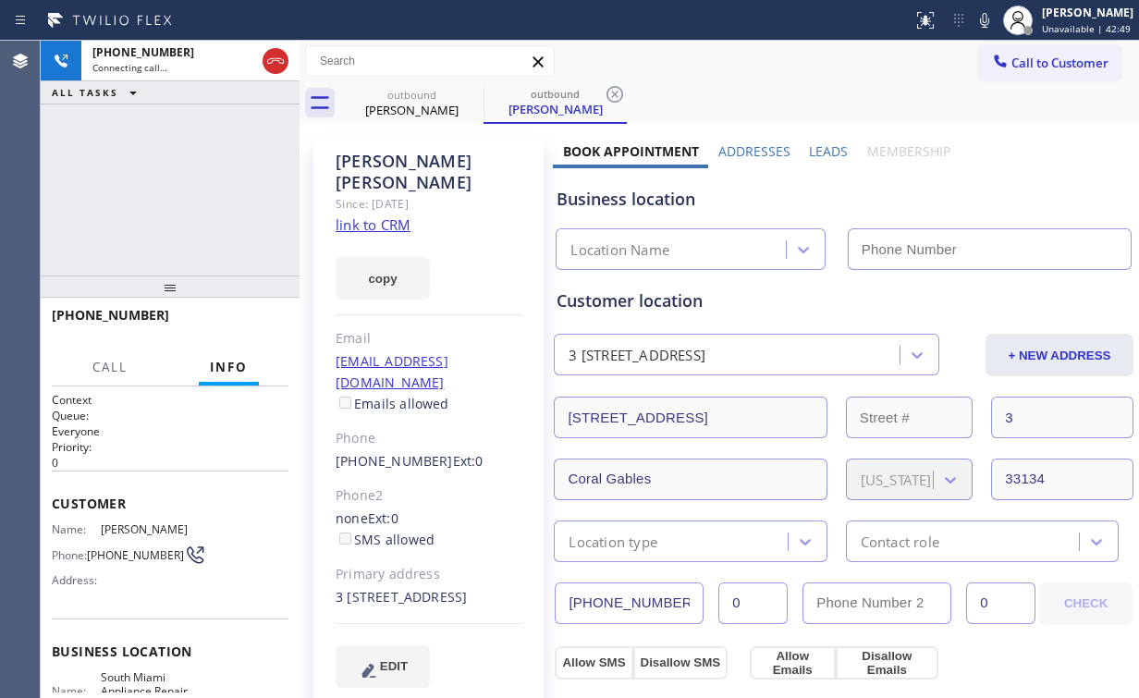
type input "(786) 802-7913"
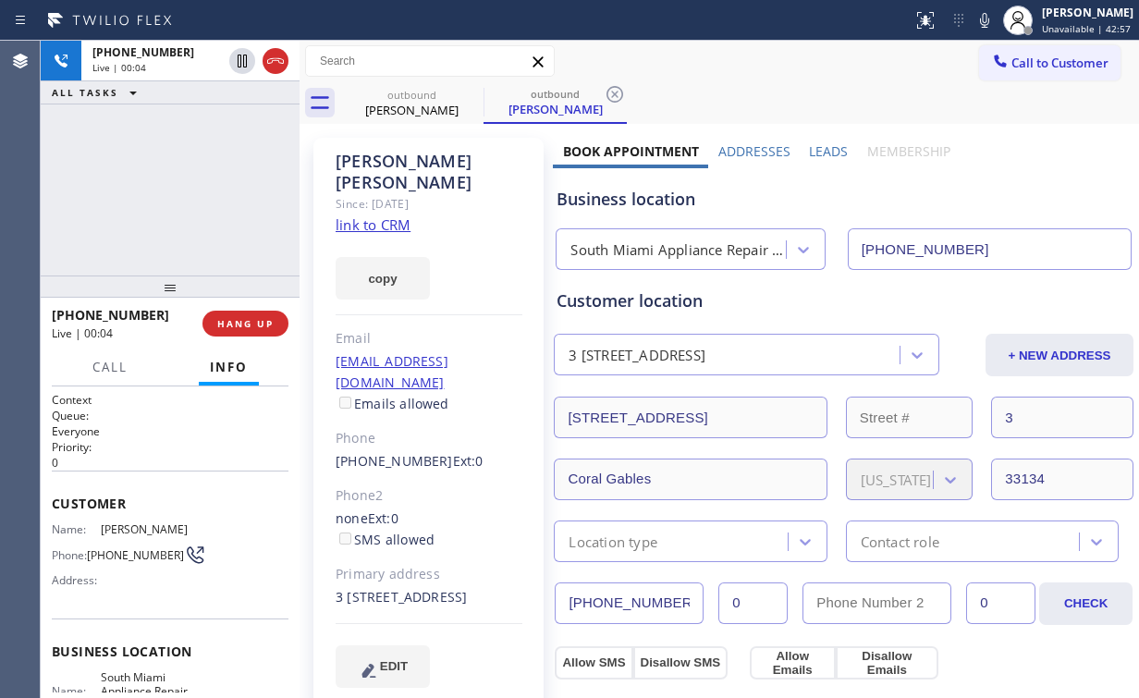
click at [266, 304] on div "+13059150112 Live | 00:04 HANG UP" at bounding box center [170, 324] width 237 height 48
click at [260, 325] on span "HANG UP" at bounding box center [245, 323] width 56 height 13
click at [258, 329] on span "COMPLETE" at bounding box center [242, 323] width 64 height 13
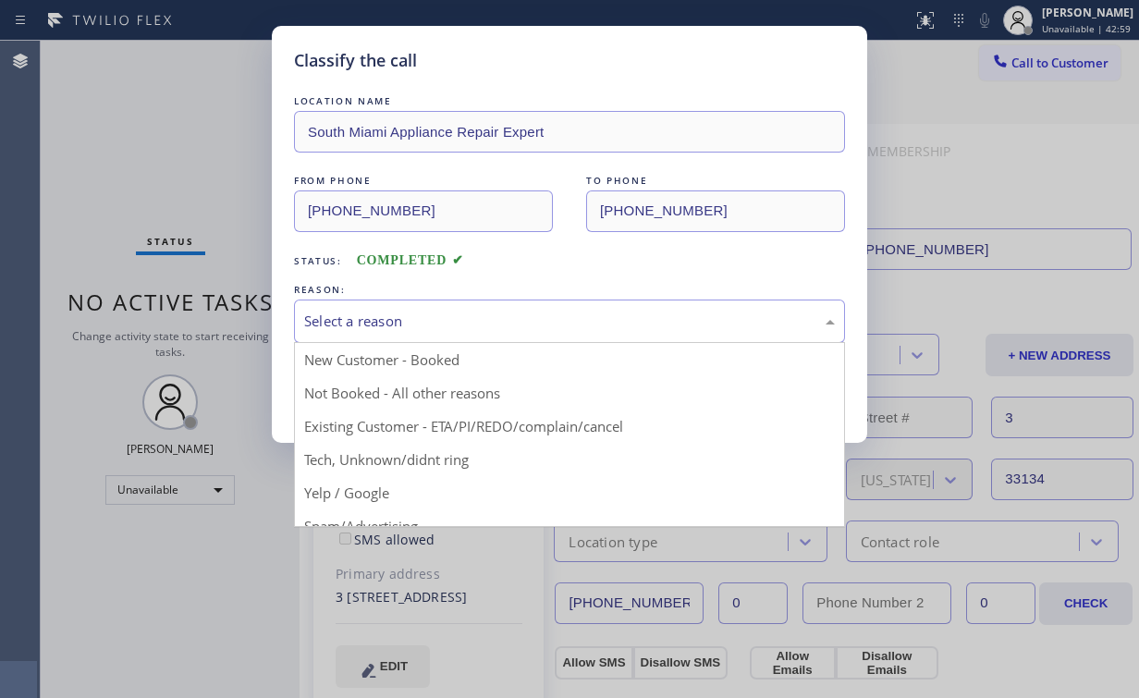
click at [340, 323] on div "Select a reason" at bounding box center [569, 321] width 531 height 21
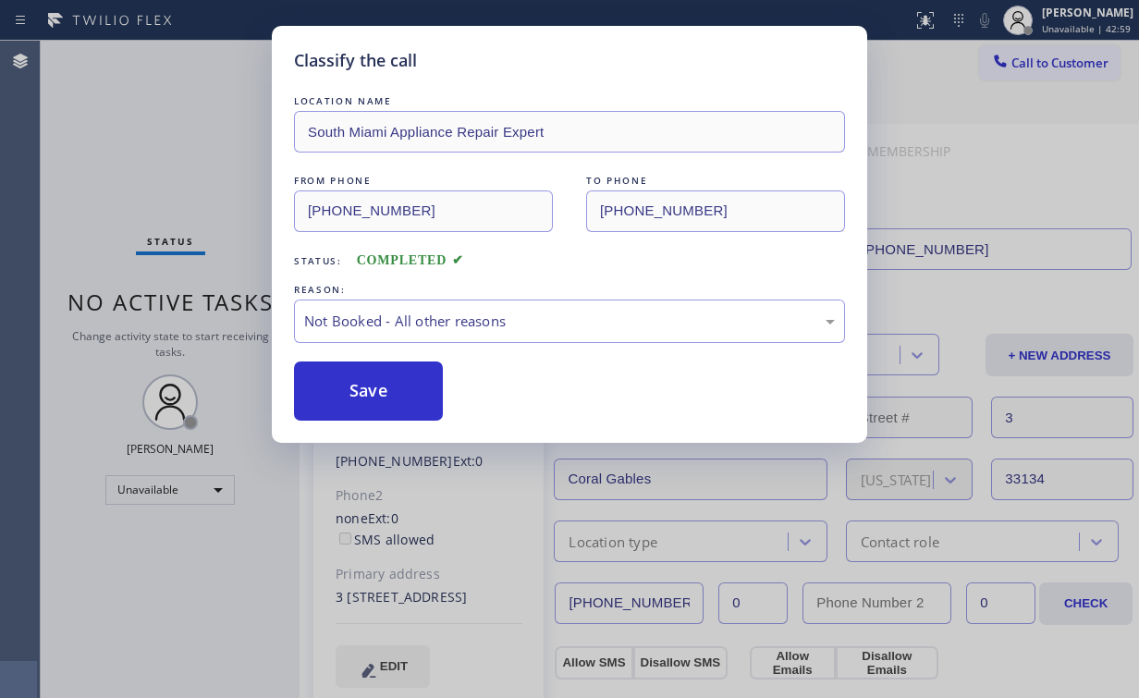
click at [381, 384] on button "Save" at bounding box center [368, 391] width 149 height 59
click at [145, 178] on div "Classify the call LOCATION NAME South Miami Appliance Repair Expert FROM PHONE …" at bounding box center [569, 349] width 1139 height 698
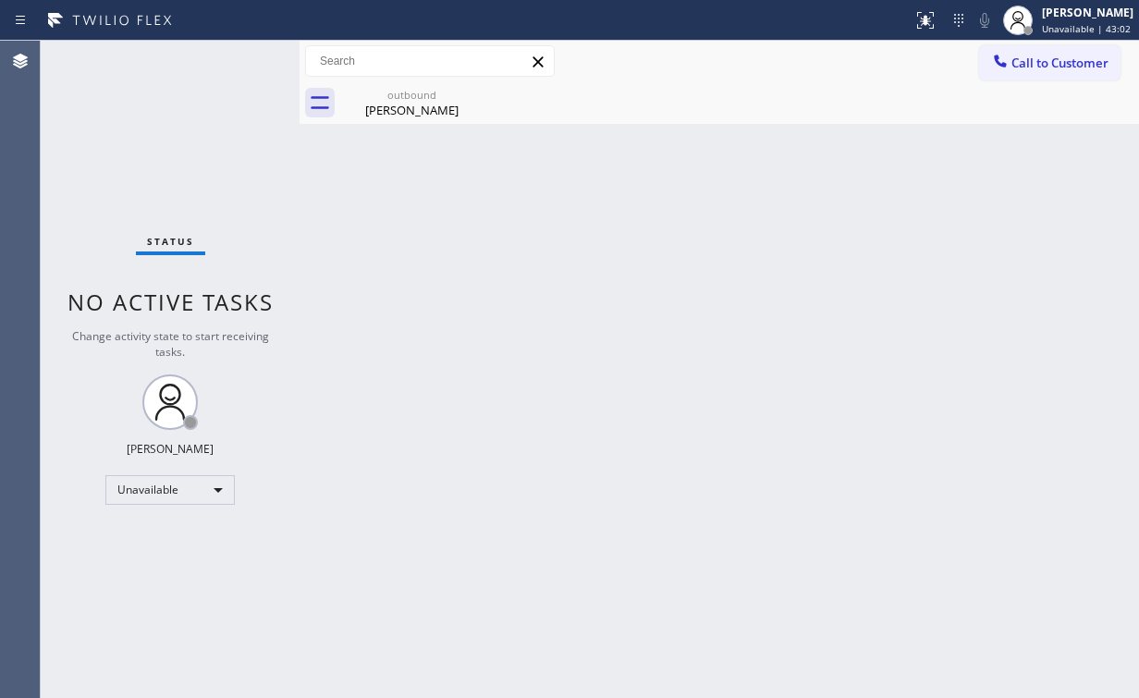
drag, startPoint x: 1036, startPoint y: 67, endPoint x: 688, endPoint y: 301, distance: 419.0
click at [1033, 69] on span "Call to Customer" at bounding box center [1059, 63] width 97 height 17
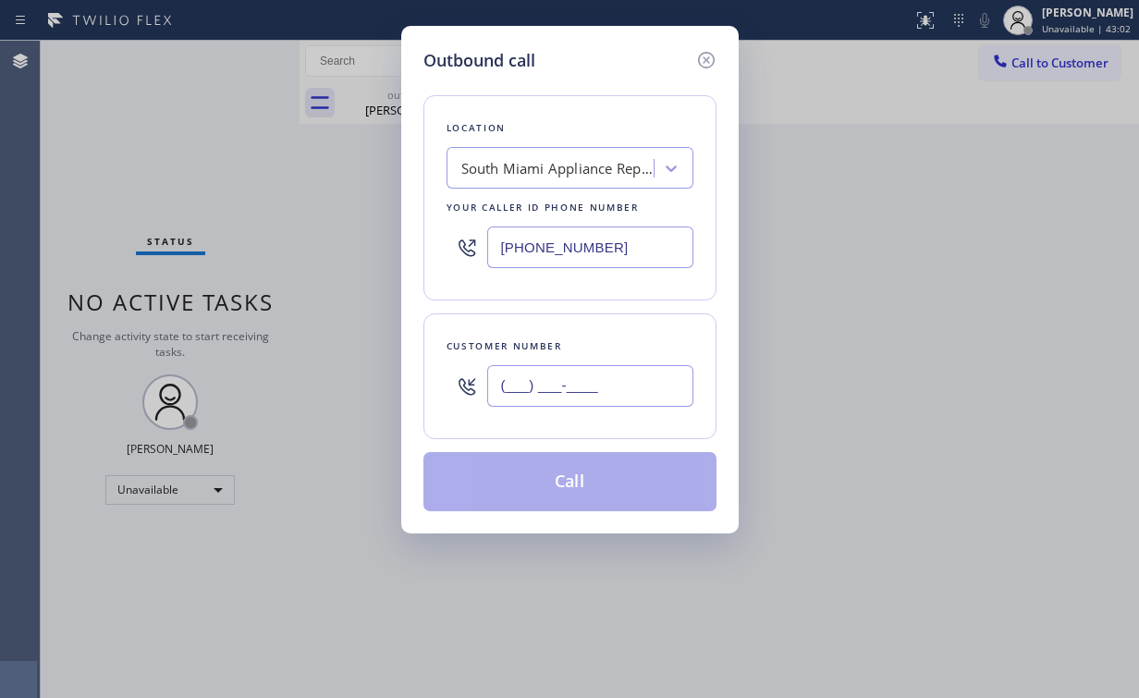
click at [616, 384] on input "(___) ___-____" at bounding box center [590, 386] width 206 height 42
paste input "305) 915-0112"
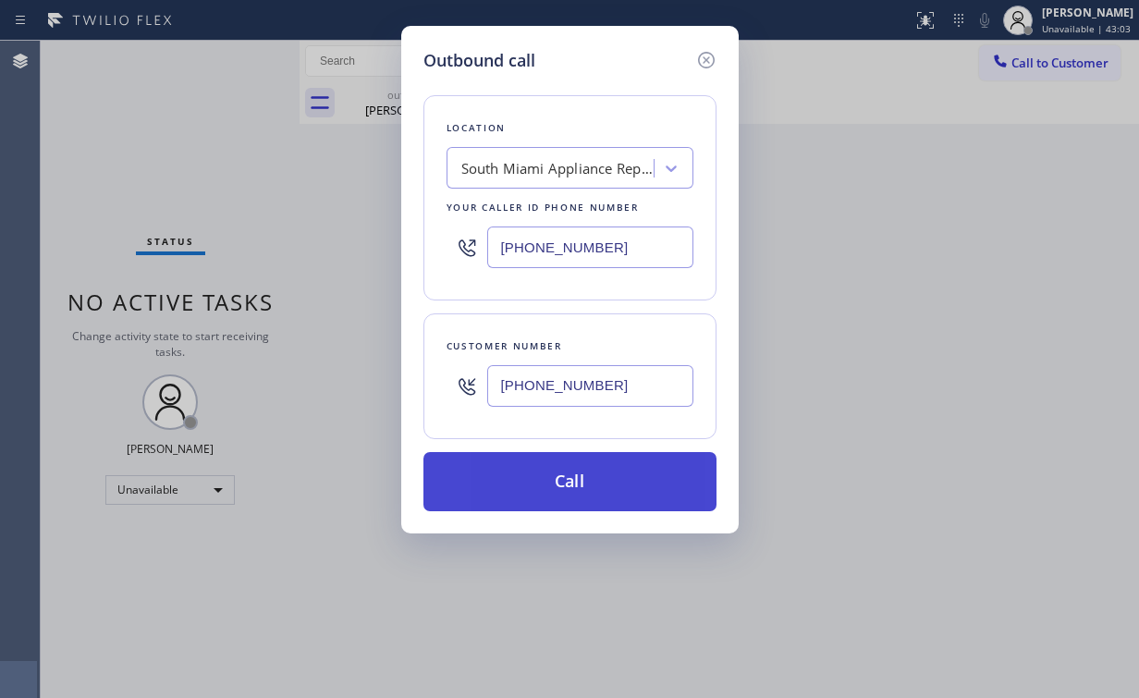
type input "(305) 915-0112"
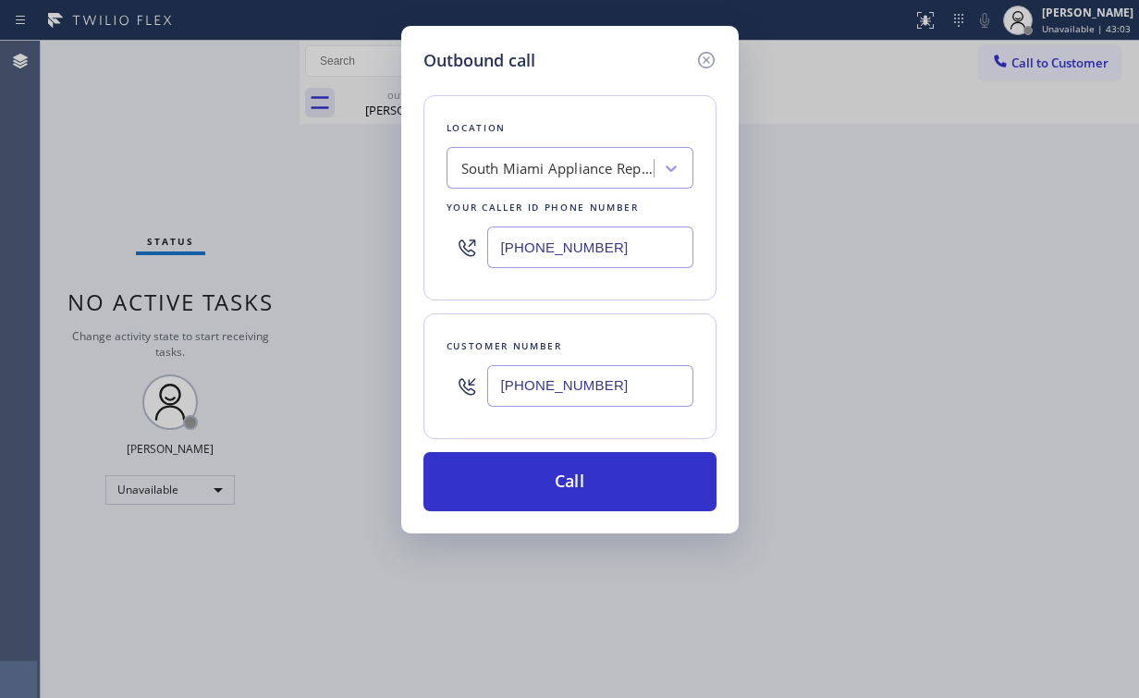
drag, startPoint x: 548, startPoint y: 475, endPoint x: 502, endPoint y: 594, distance: 127.1
click at [547, 477] on button "Call" at bounding box center [569, 481] width 293 height 59
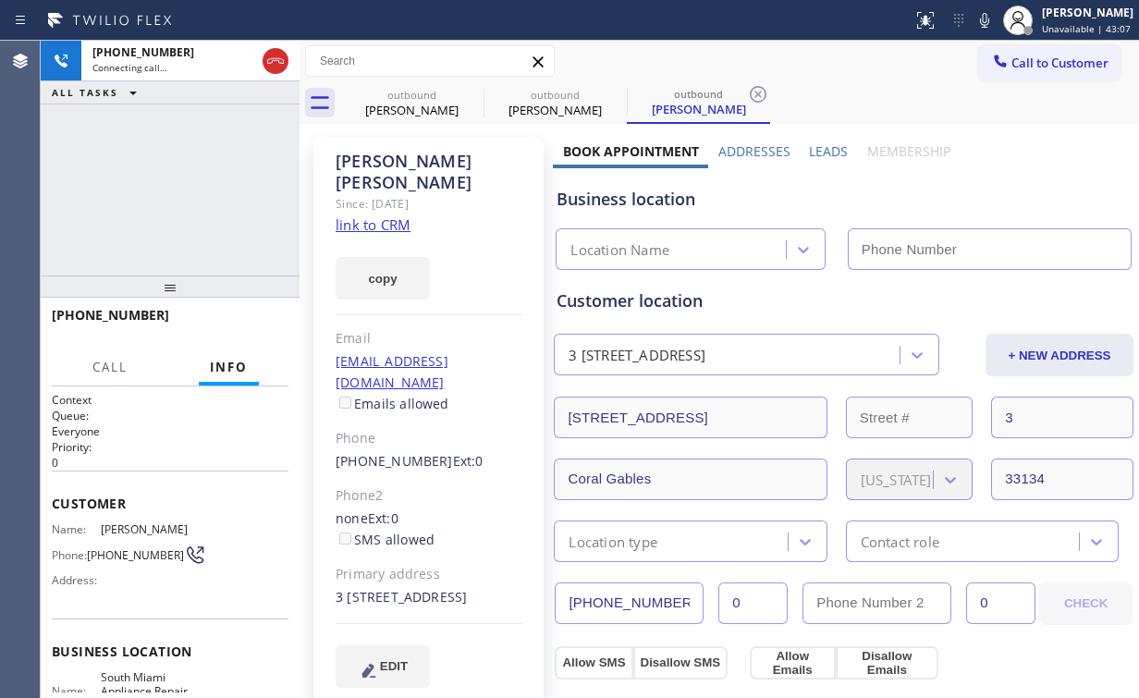
type input "(786) 802-7913"
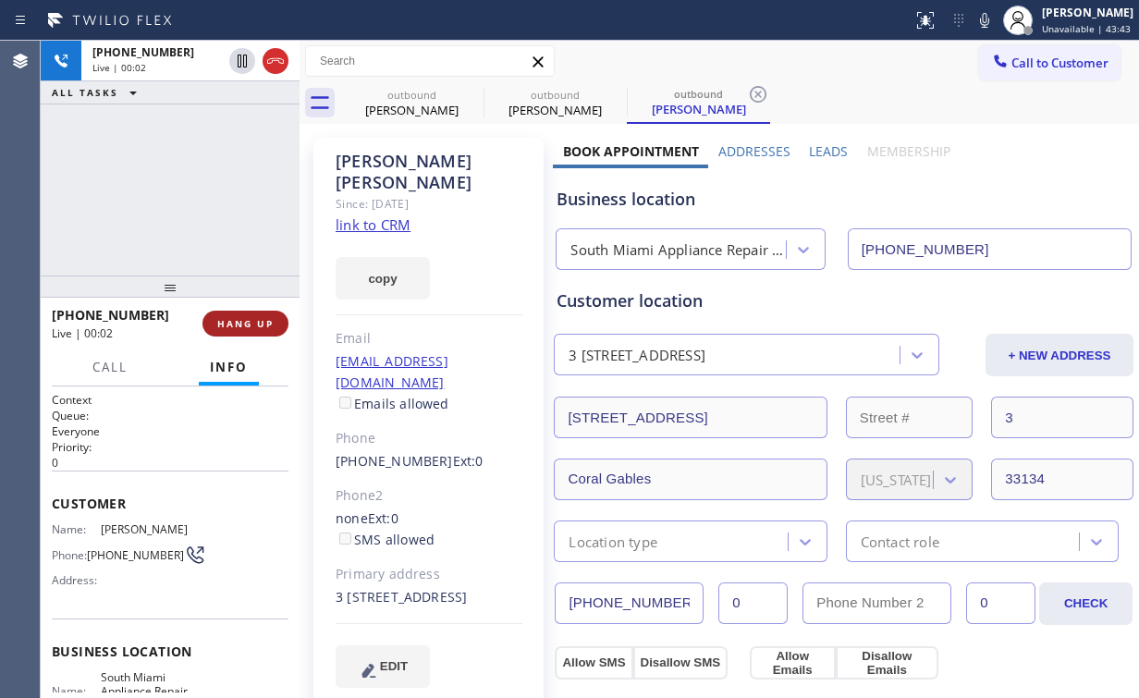
click at [283, 323] on button "HANG UP" at bounding box center [245, 324] width 86 height 26
click at [269, 319] on span "HANG UP" at bounding box center [245, 323] width 56 height 13
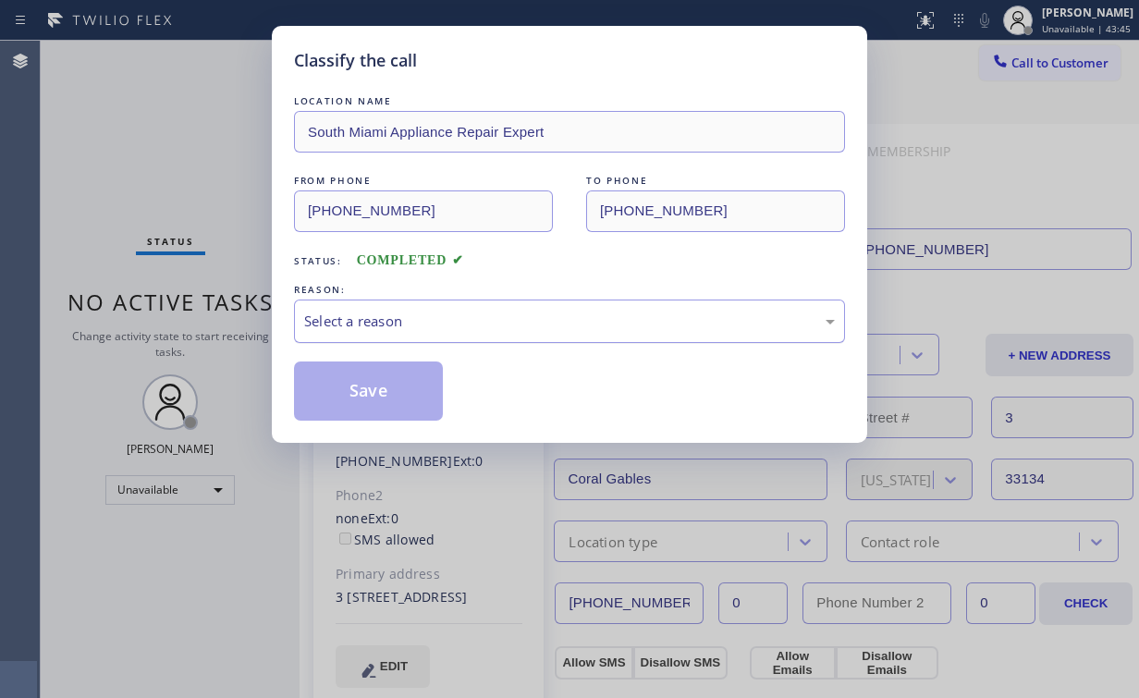
click at [411, 324] on div "Select a reason" at bounding box center [569, 321] width 531 height 21
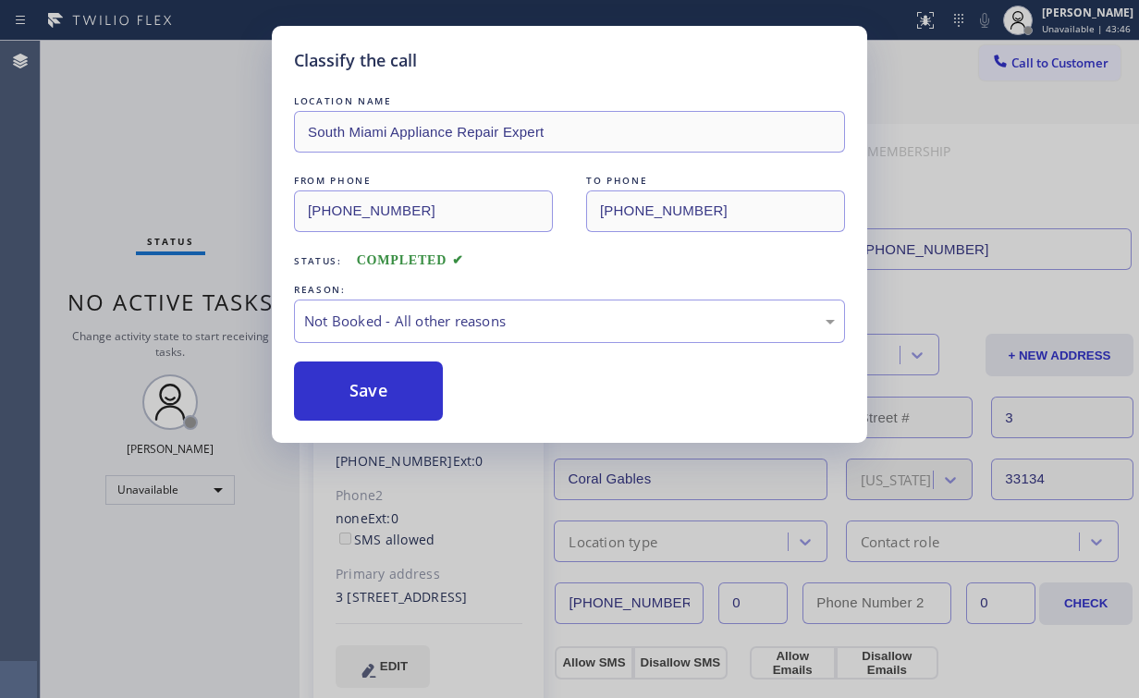
click at [392, 388] on button "Save" at bounding box center [368, 391] width 149 height 59
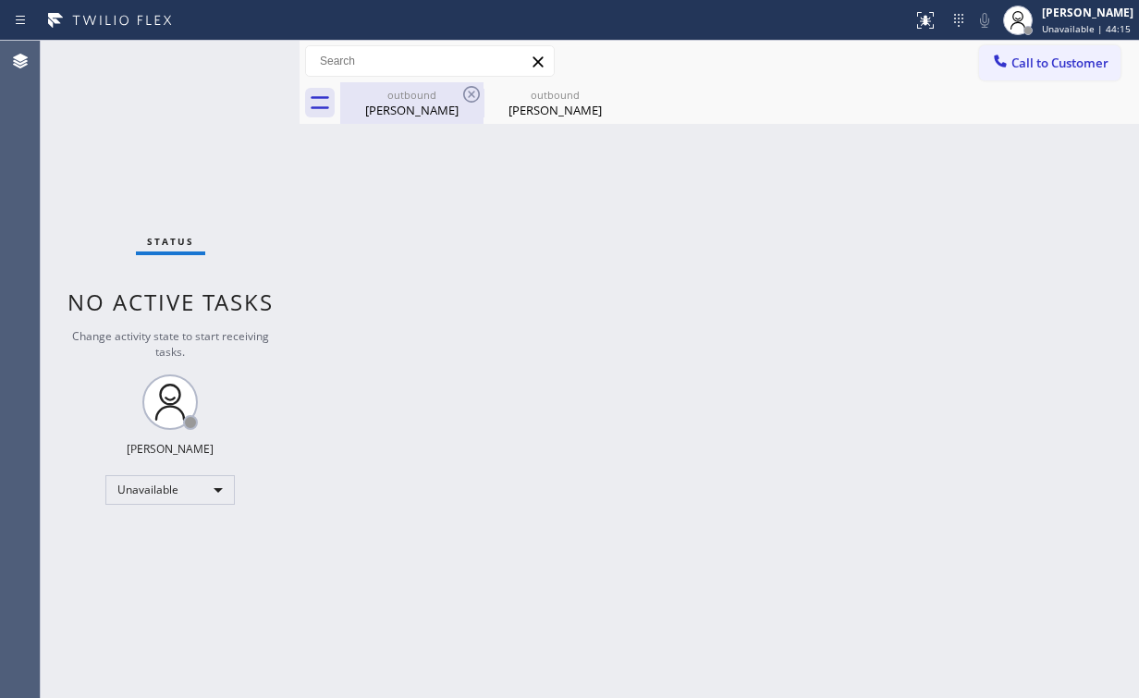
drag, startPoint x: 435, startPoint y: 133, endPoint x: 451, endPoint y: 97, distance: 39.3
click at [435, 132] on div "Back to Dashboard Change Sender ID Customers Technicians Select a contact Outbo…" at bounding box center [720, 369] width 840 height 657
click at [451, 96] on div "outbound" at bounding box center [412, 95] width 140 height 14
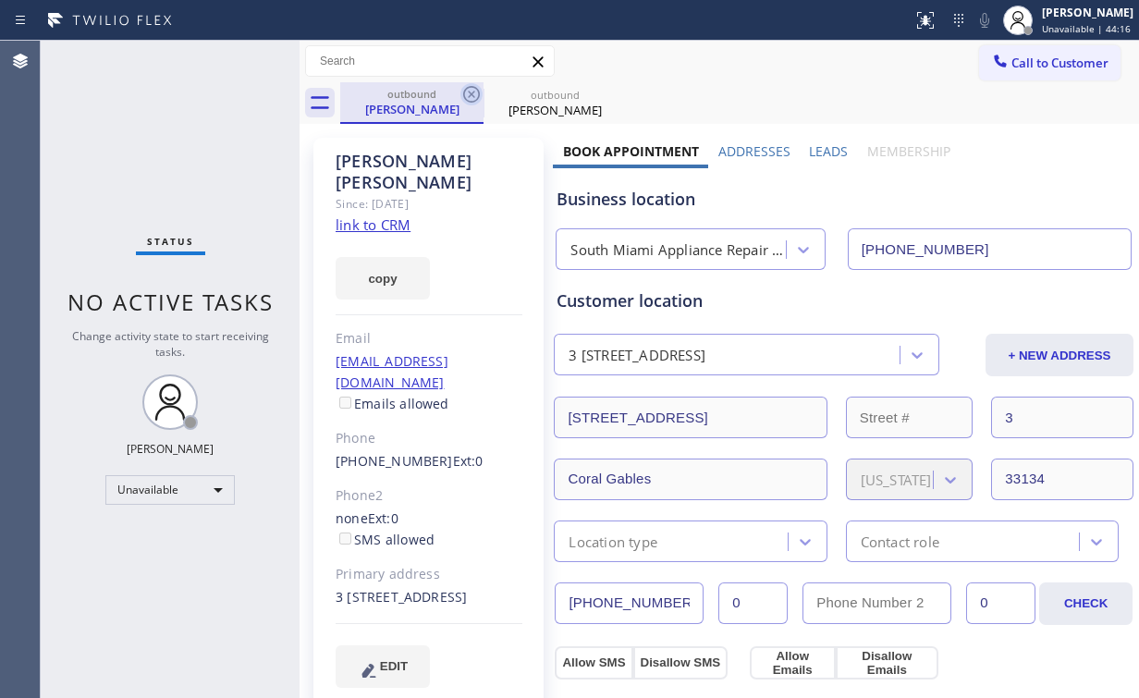
click at [473, 92] on icon at bounding box center [471, 94] width 22 height 22
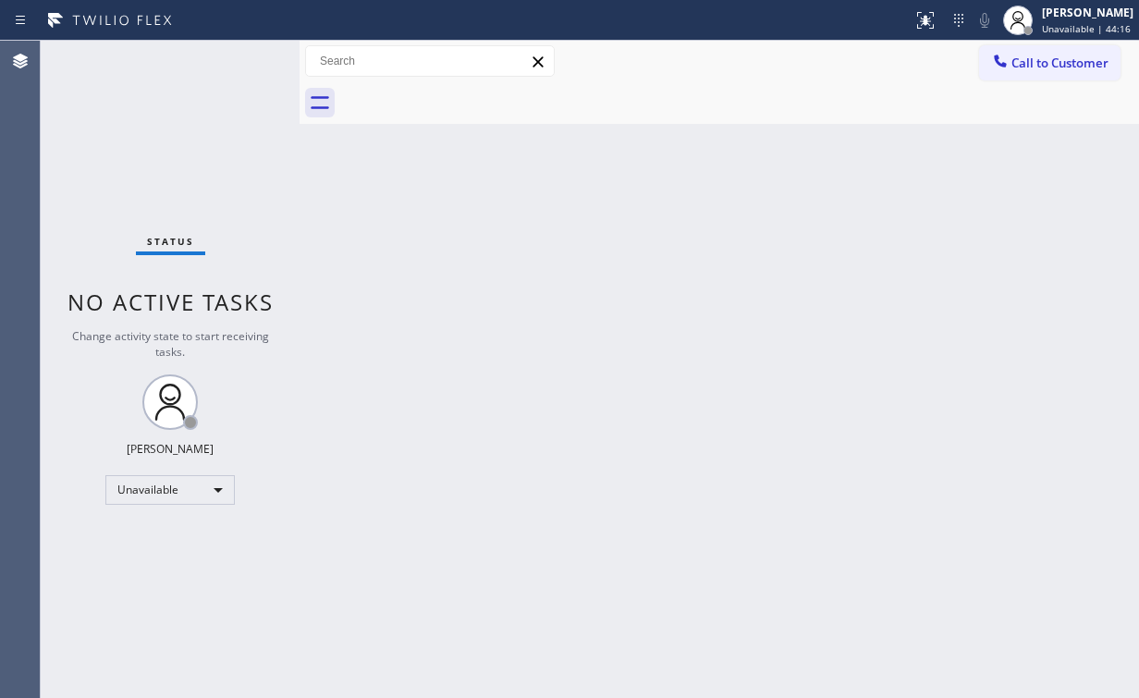
click at [145, 140] on div "Status No active tasks Change activity state to start receiving tasks. [PERSON_…" at bounding box center [170, 369] width 259 height 657
click at [1011, 74] on button "Call to Customer" at bounding box center [1049, 62] width 141 height 35
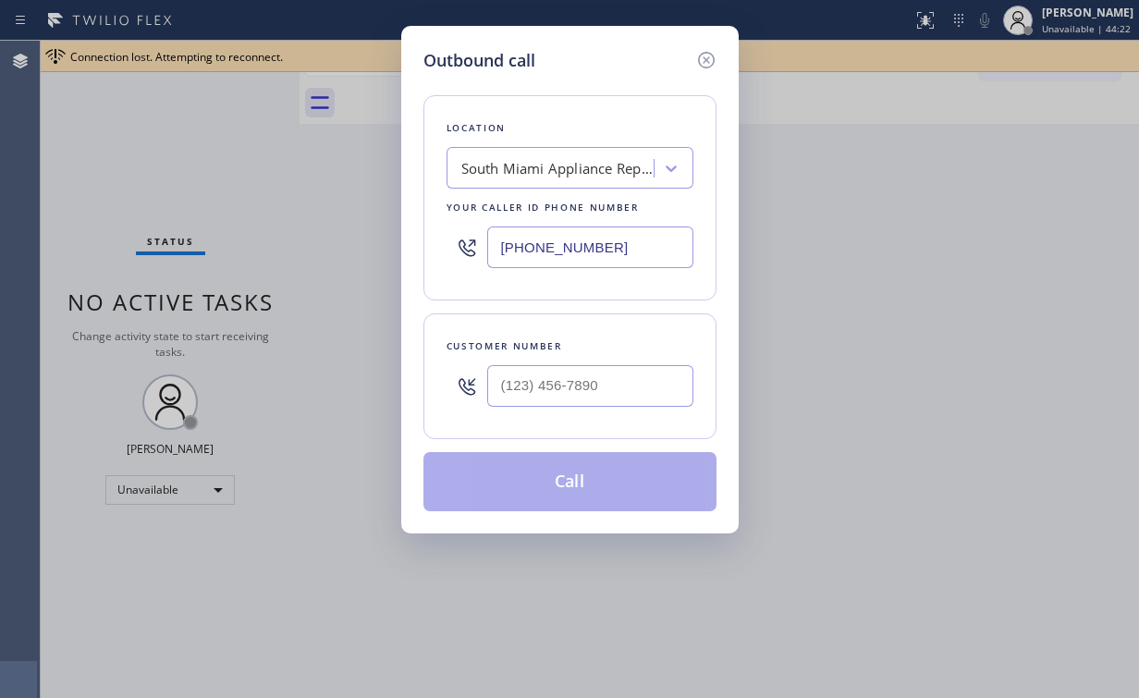
drag, startPoint x: 632, startPoint y: 231, endPoint x: 191, endPoint y: 205, distance: 441.8
click at [405, 236] on div "Outbound call Location South Miami Appliance Repair Expert Your caller id phone…" at bounding box center [569, 280] width 337 height 508
paste input "855) 213-9318"
type input "[PHONE_NUMBER]"
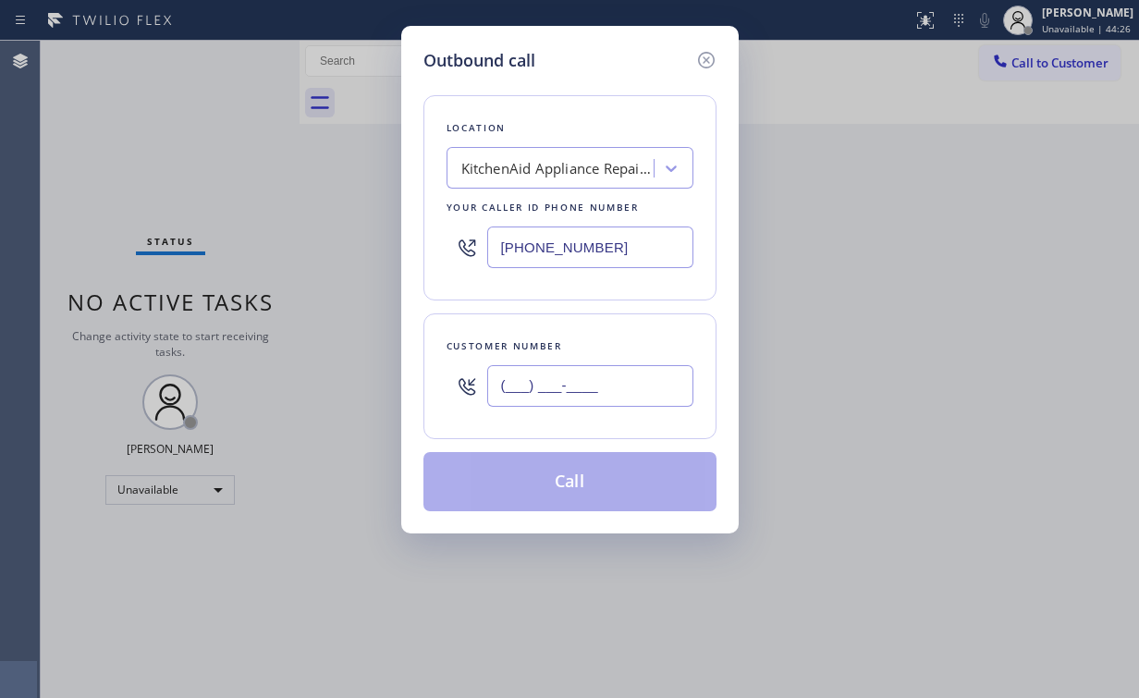
click at [570, 390] on input "(___) ___-____" at bounding box center [590, 386] width 206 height 42
paste input "404) 423-3169"
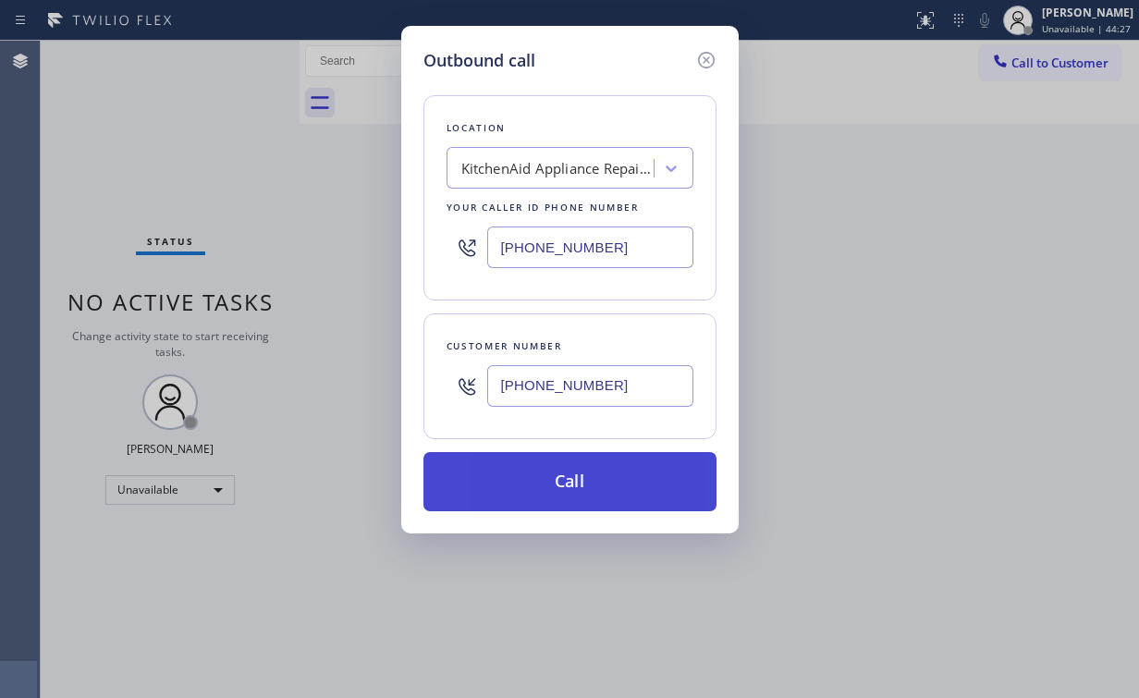
type input "(404) 423-3169"
drag, startPoint x: 525, startPoint y: 484, endPoint x: 502, endPoint y: 592, distance: 110.6
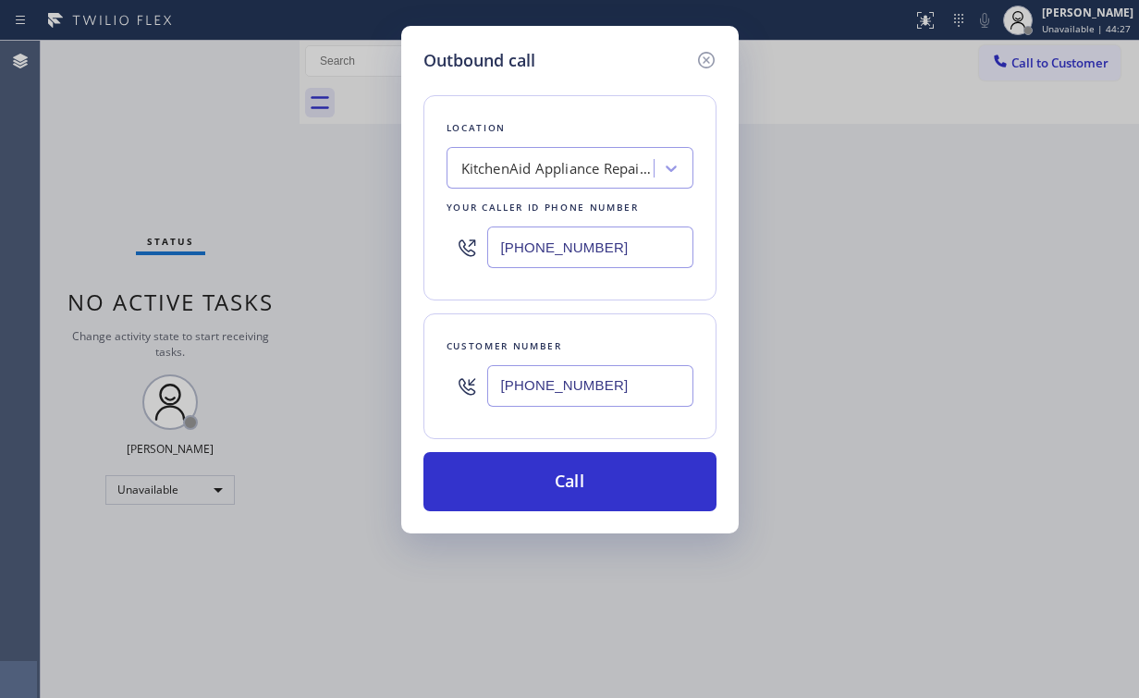
click at [525, 484] on button "Call" at bounding box center [569, 481] width 293 height 59
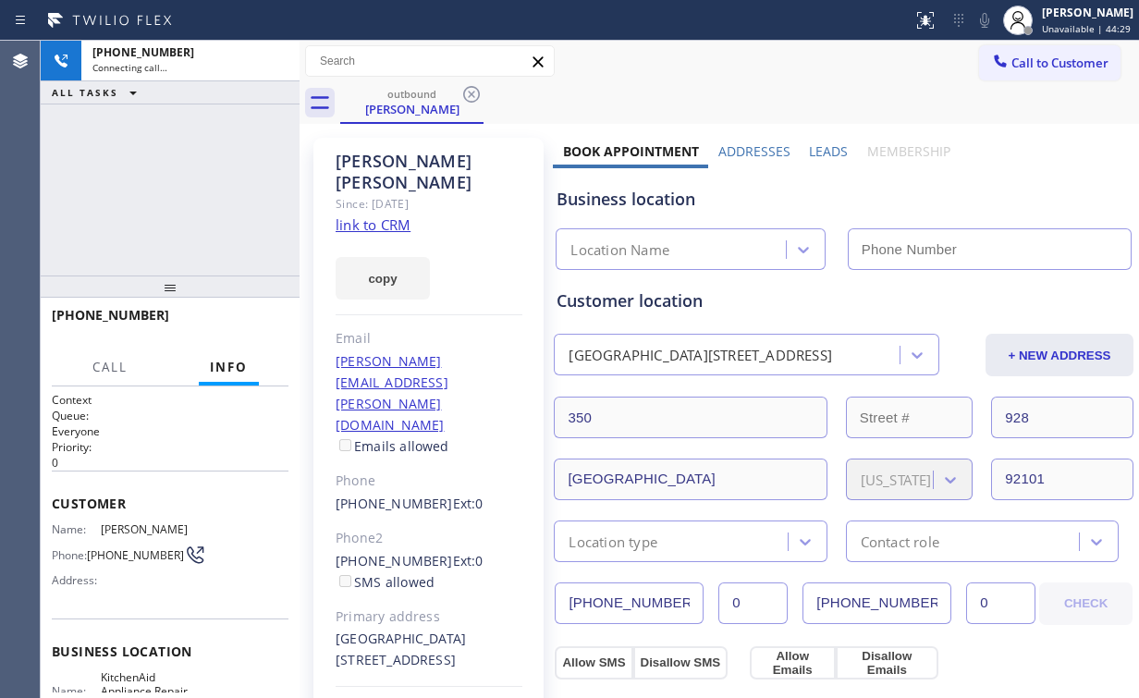
click at [162, 123] on div "+14044233169 Connecting call… ALL TASKS ALL TASKS ACTIVE TASKS TASKS IN WRAP UP" at bounding box center [170, 158] width 259 height 235
type input "[PHONE_NUMBER]"
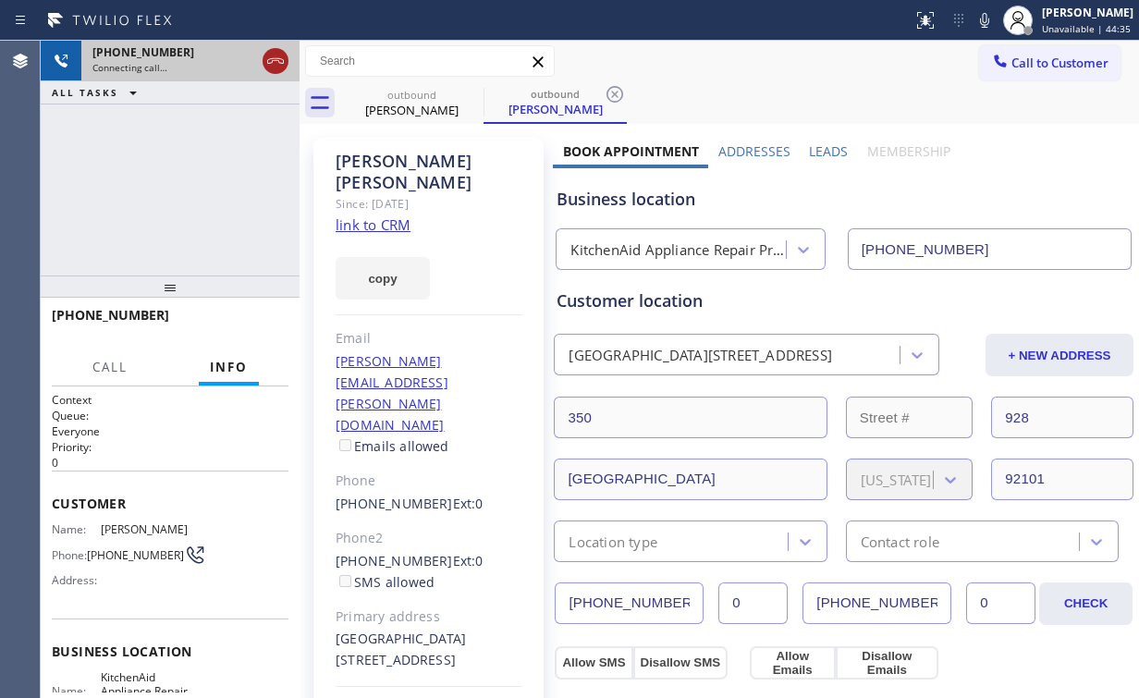
click at [281, 59] on icon at bounding box center [275, 61] width 17 height 6
click at [409, 112] on div "Paulina Lara" at bounding box center [412, 110] width 140 height 17
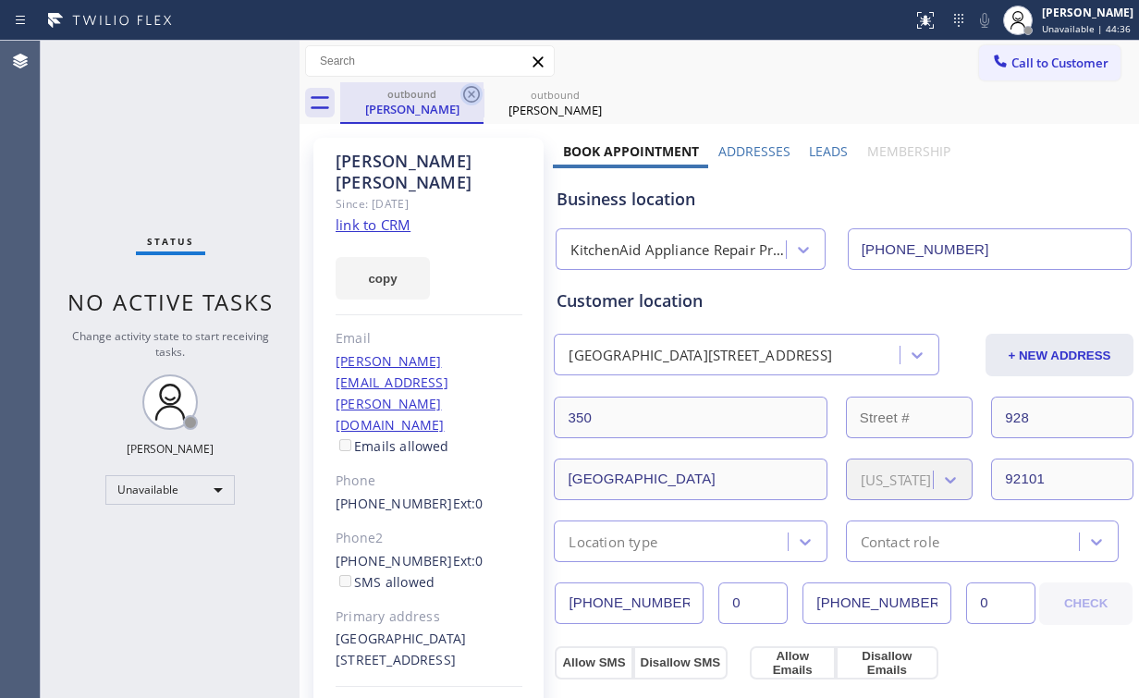
click at [477, 92] on icon at bounding box center [471, 94] width 22 height 22
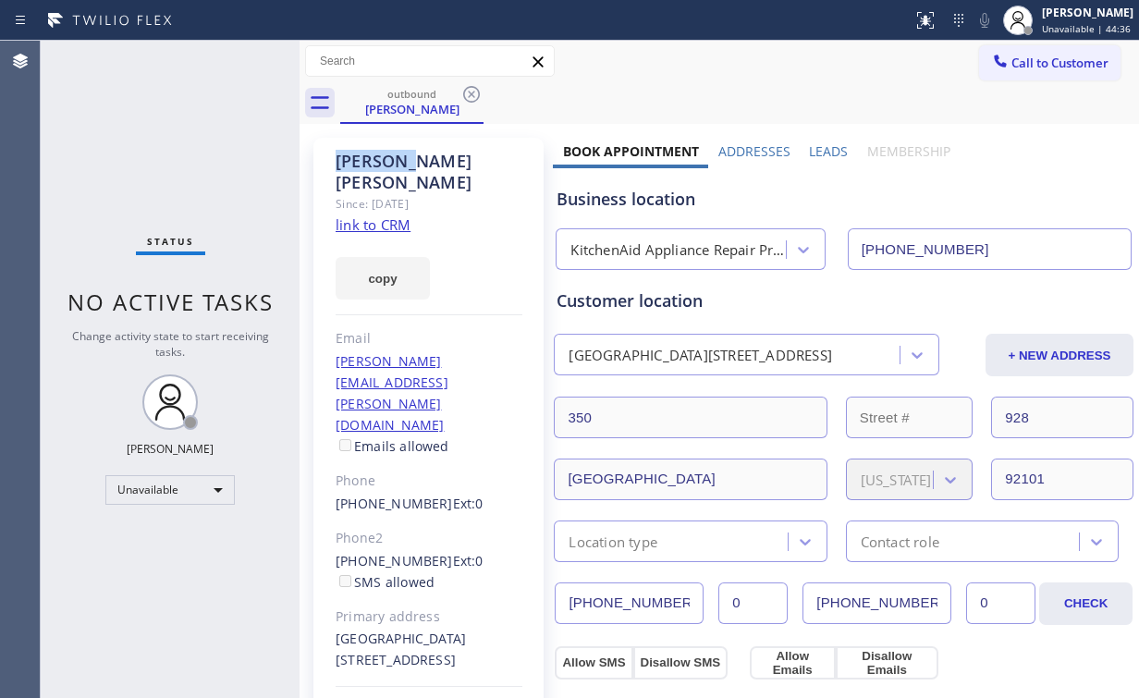
drag, startPoint x: 477, startPoint y: 92, endPoint x: 1002, endPoint y: 129, distance: 526.4
click at [479, 92] on icon at bounding box center [471, 94] width 22 height 22
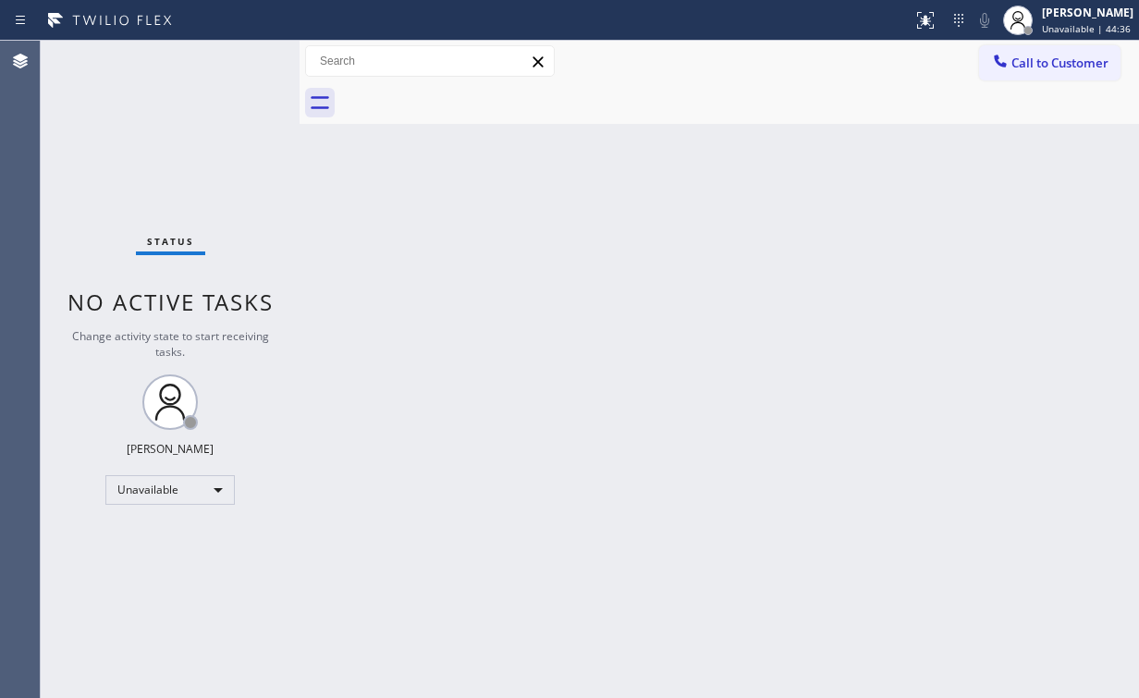
drag, startPoint x: 1098, startPoint y: 57, endPoint x: 865, endPoint y: 217, distance: 282.6
click at [1097, 56] on span "Call to Customer" at bounding box center [1059, 63] width 97 height 17
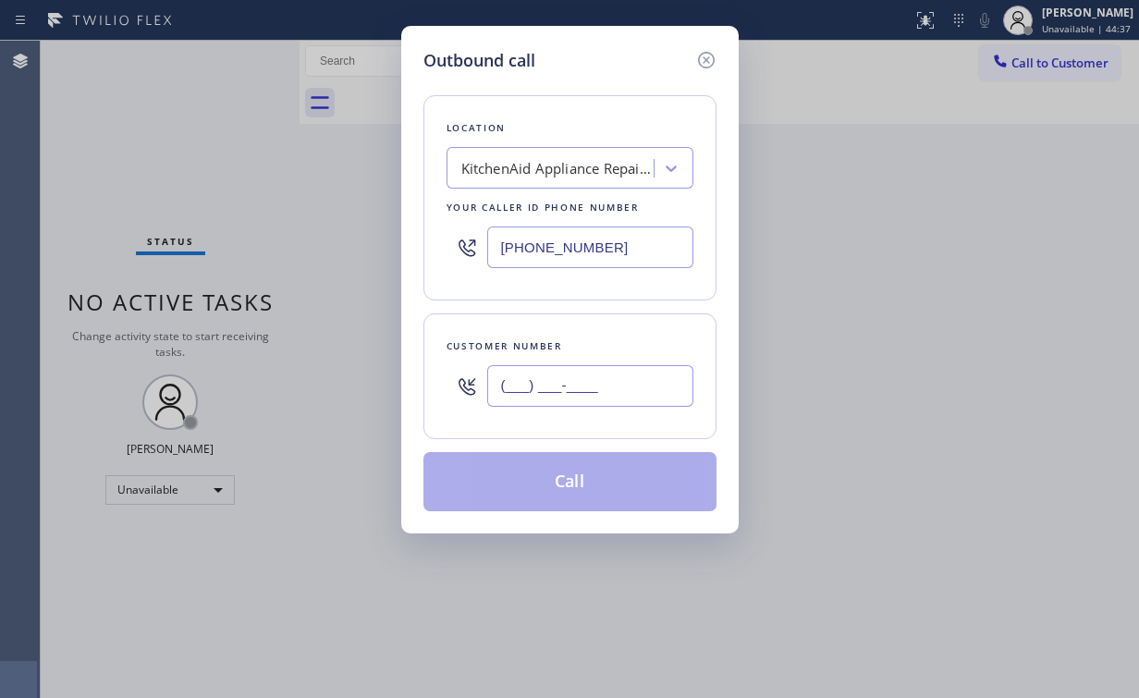
click at [610, 381] on input "(___) ___-____" at bounding box center [590, 386] width 206 height 42
paste input "404) 423-3169"
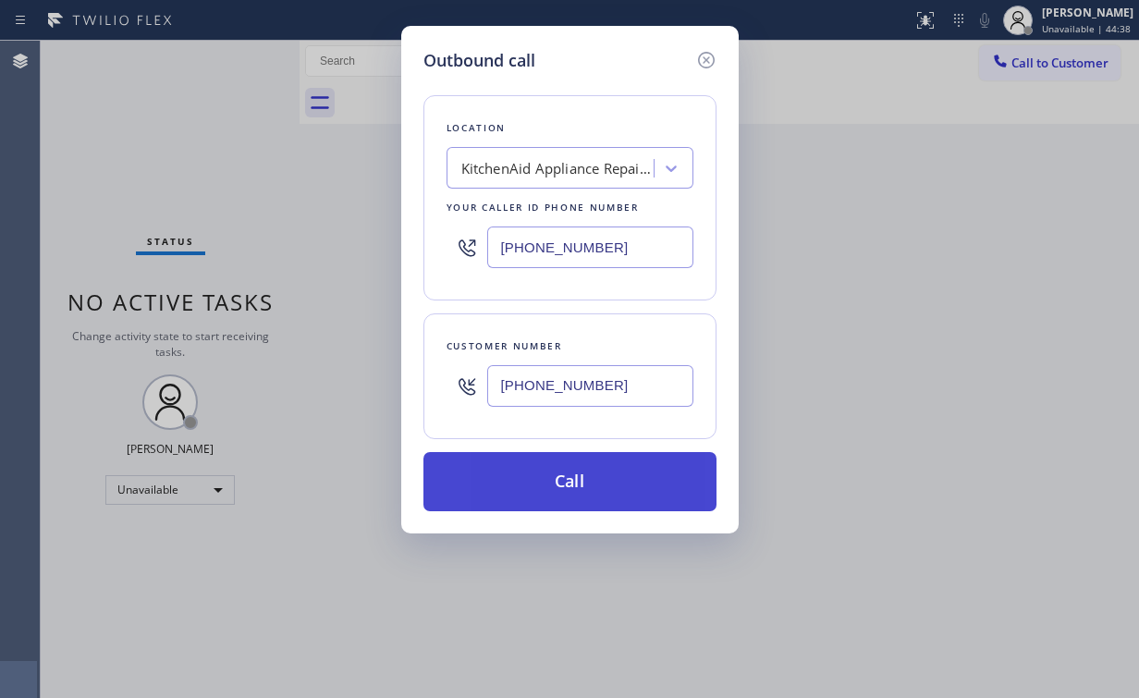
type input "(404) 423-3169"
click at [569, 494] on button "Call" at bounding box center [569, 481] width 293 height 59
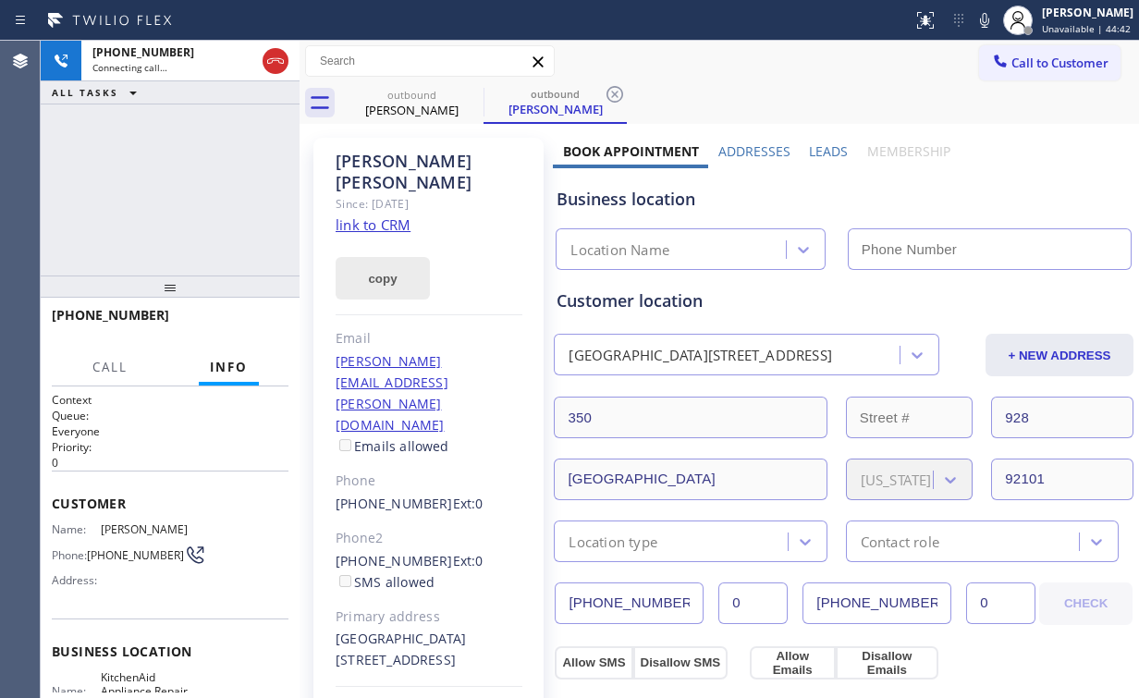
type input "[PHONE_NUMBER]"
click at [105, 143] on div "+14044233169 Connecting call… ALL TASKS ALL TASKS ACTIVE TASKS TASKS IN WRAP UP" at bounding box center [170, 158] width 259 height 235
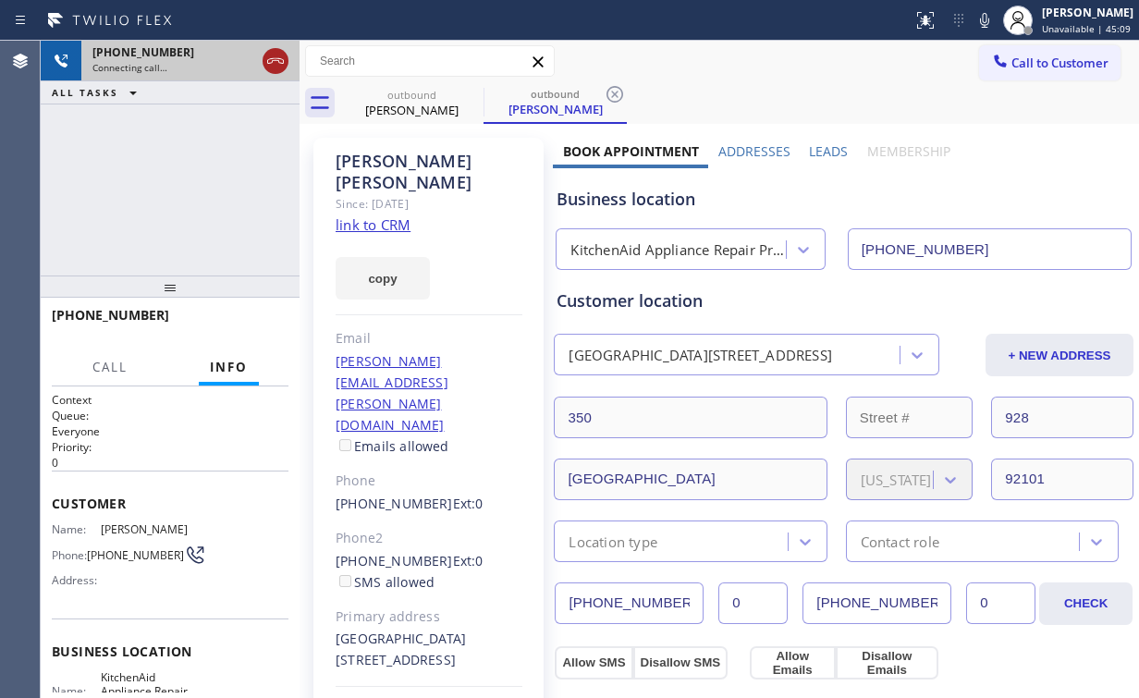
click at [277, 64] on icon at bounding box center [275, 61] width 22 height 22
click at [418, 107] on div "Paulina Lara" at bounding box center [412, 110] width 140 height 17
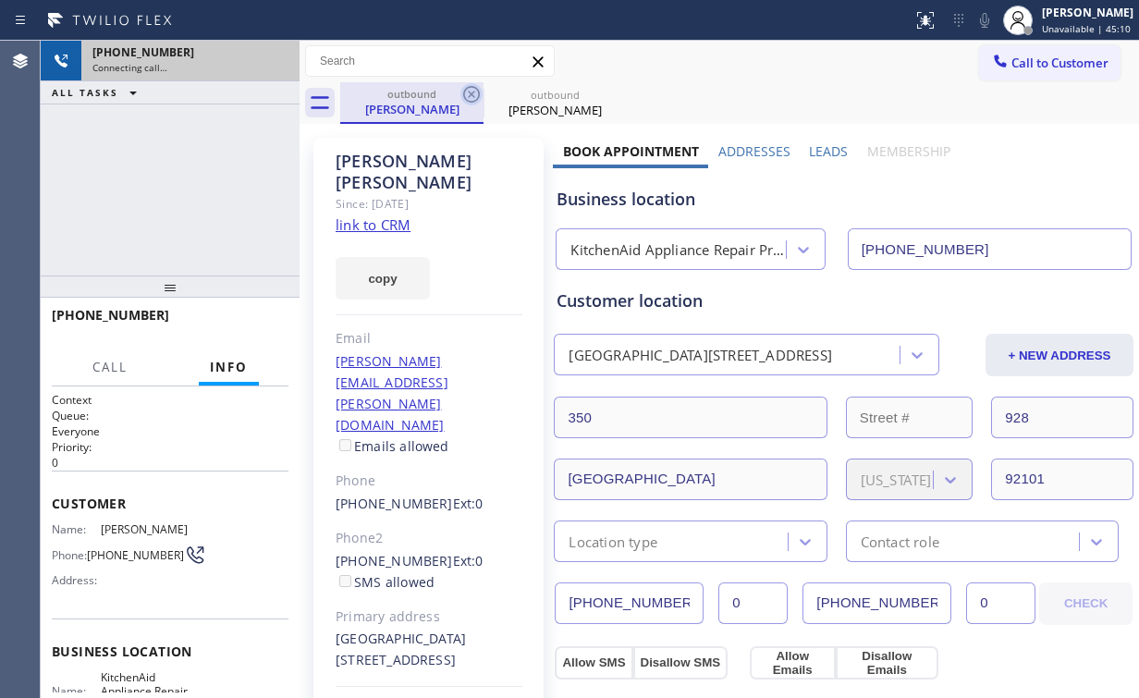
click at [479, 94] on icon at bounding box center [471, 94] width 17 height 17
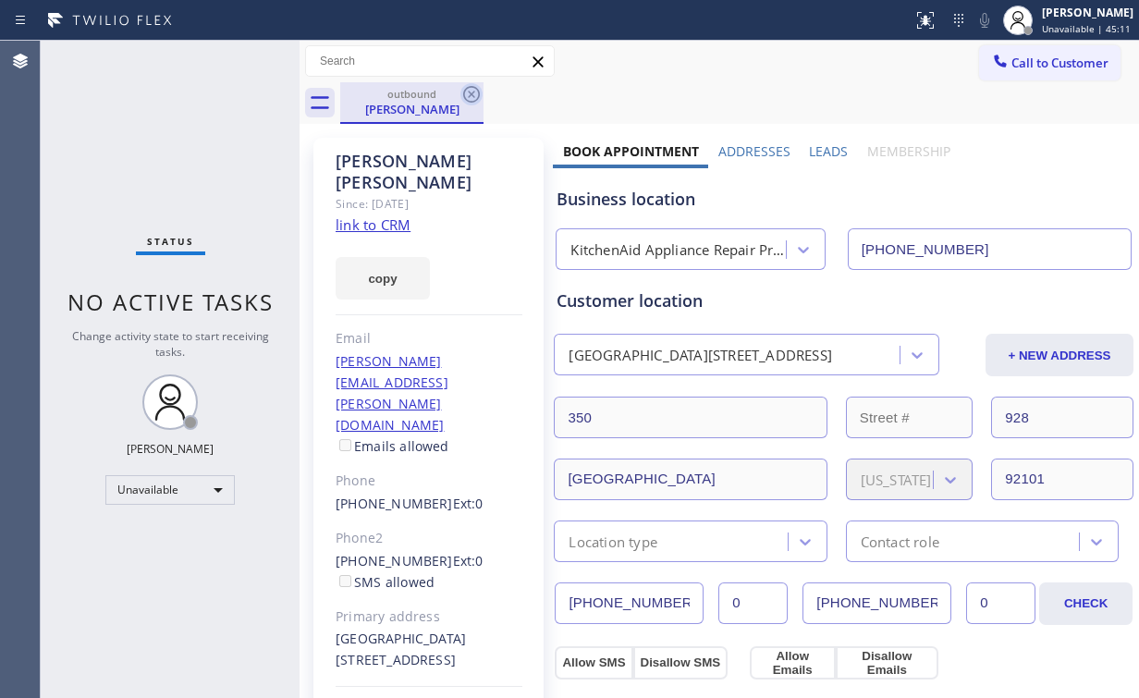
click at [472, 94] on icon at bounding box center [471, 94] width 17 height 17
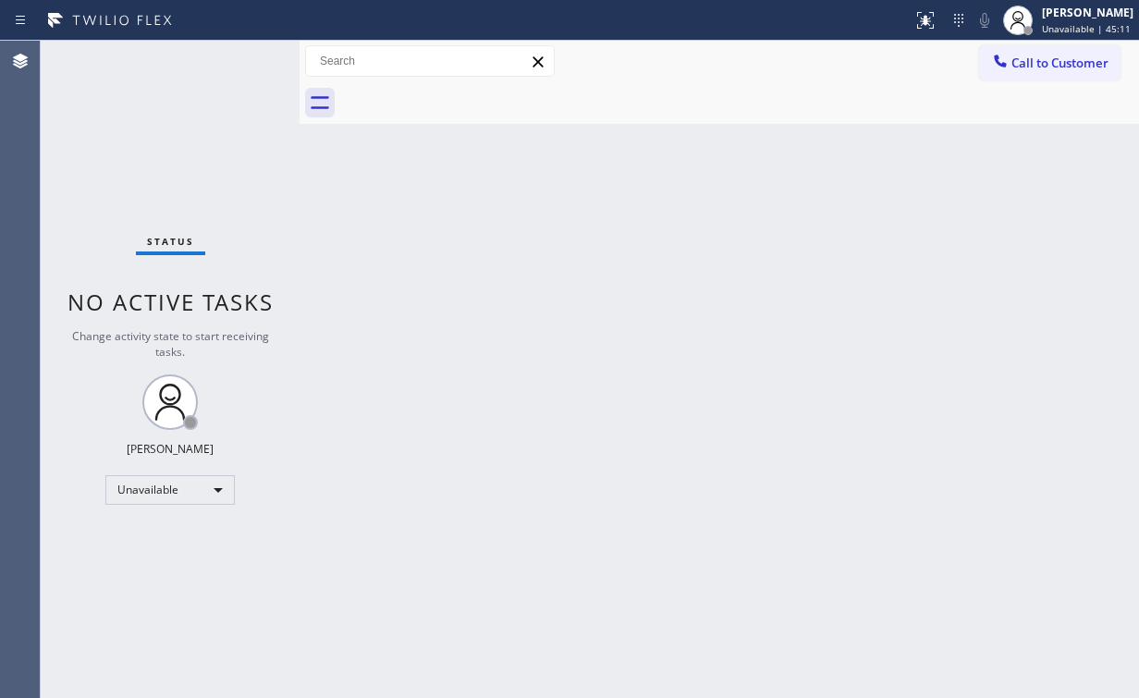
click at [219, 150] on div "Status No active tasks Change activity state to start receiving tasks. [PERSON_…" at bounding box center [170, 369] width 259 height 657
click at [754, 37] on div "Status report No issues detected If you experience an issue, please download th…" at bounding box center [569, 20] width 1139 height 41
drag, startPoint x: 1021, startPoint y: 61, endPoint x: 999, endPoint y: 75, distance: 26.2
click at [1020, 63] on span "Call to Customer" at bounding box center [1059, 63] width 97 height 17
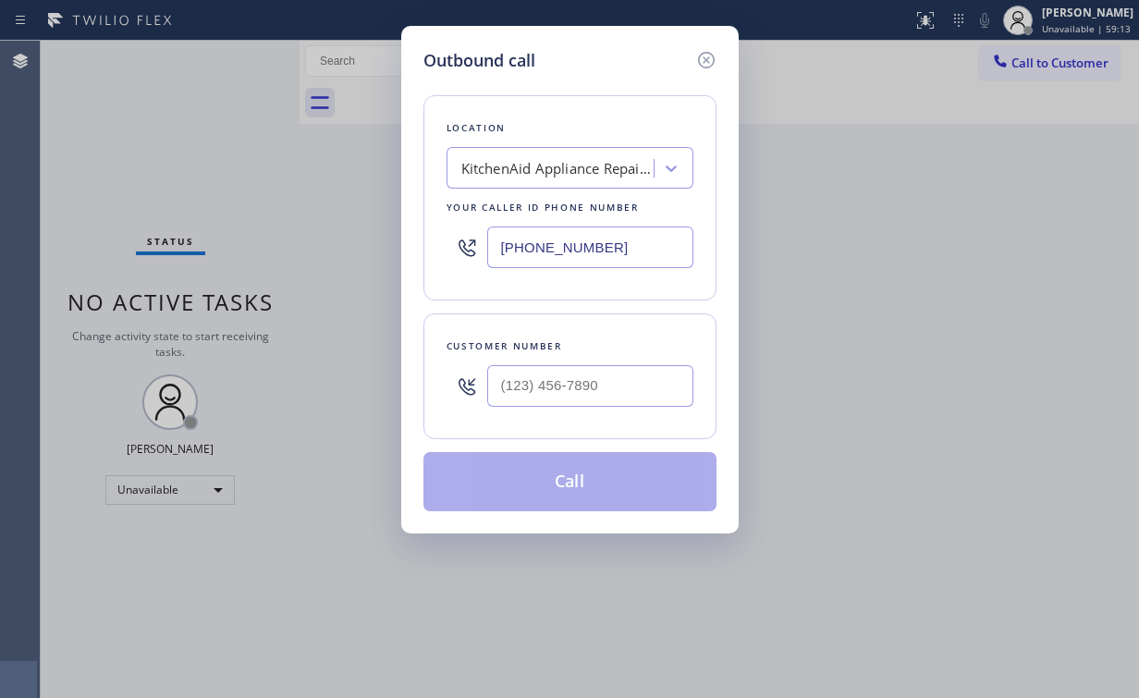
drag, startPoint x: 640, startPoint y: 250, endPoint x: 288, endPoint y: 277, distance: 352.4
click at [288, 277] on div "Outbound call Location KitchenAid Appliance Repair Pros - Your caller id phone …" at bounding box center [569, 349] width 1139 height 698
type input "(___) ___-____"
click at [553, 175] on div "Search location" at bounding box center [511, 168] width 100 height 21
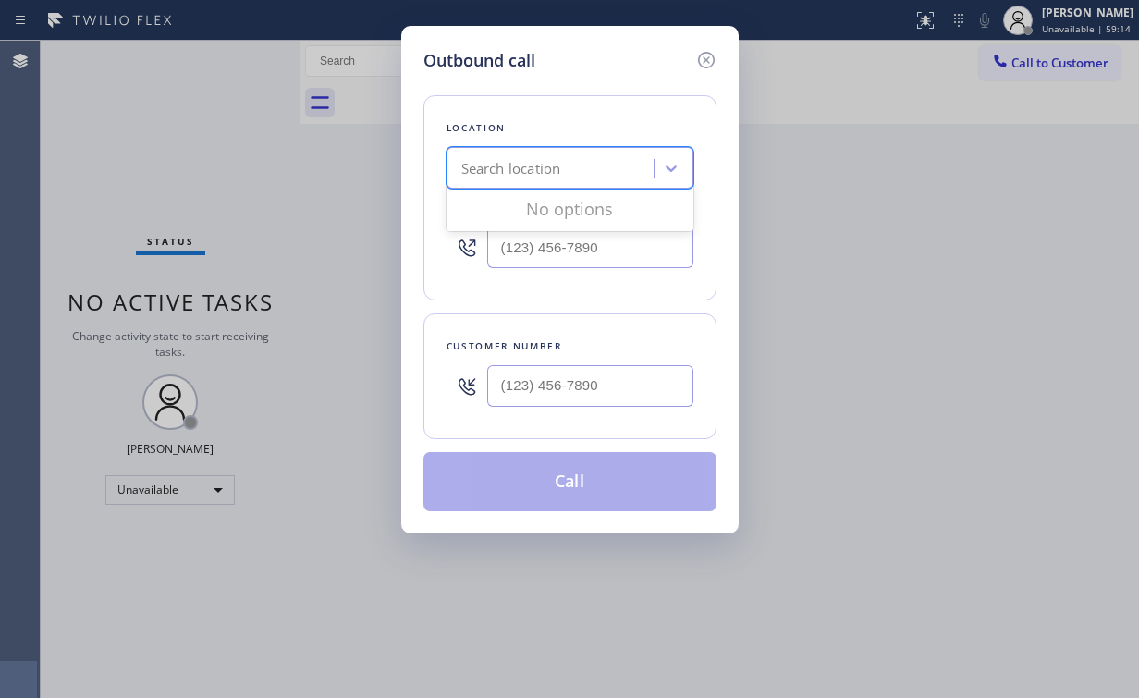
paste input "Quality Santa Clarita AC Service"
type input "Quality Santa Clarita AC Service"
click at [571, 211] on div "Quality Santa Clarita AC Service" at bounding box center [570, 206] width 247 height 33
type input "(661) 888-4288"
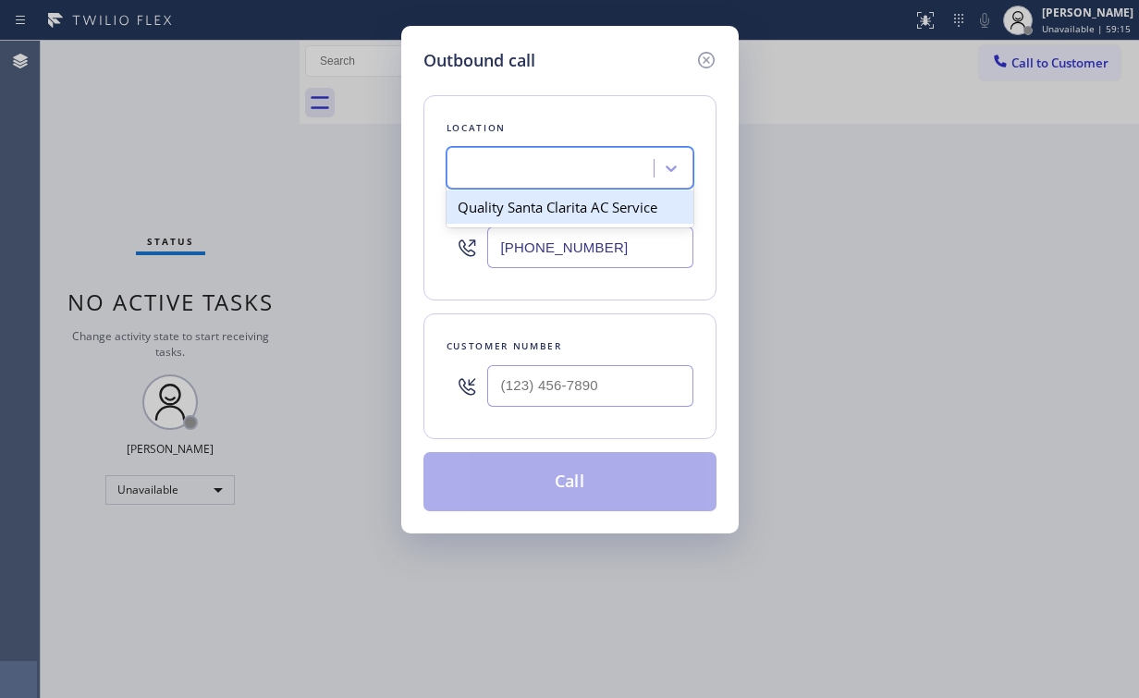
scroll to position [0, 1]
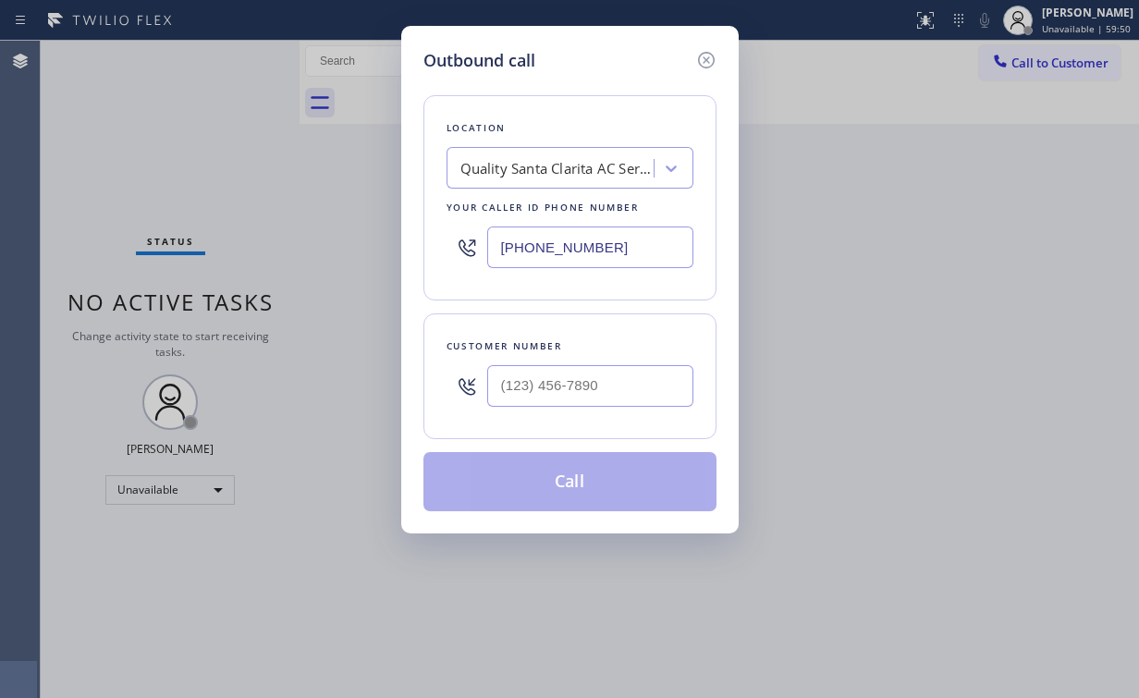
click at [584, 38] on div "Outbound call Location Quality Santa Clarita AC Service Your caller id phone nu…" at bounding box center [569, 280] width 337 height 508
click at [558, 388] on input "(___) ___-____" at bounding box center [590, 386] width 206 height 42
paste input "562) 637-3811"
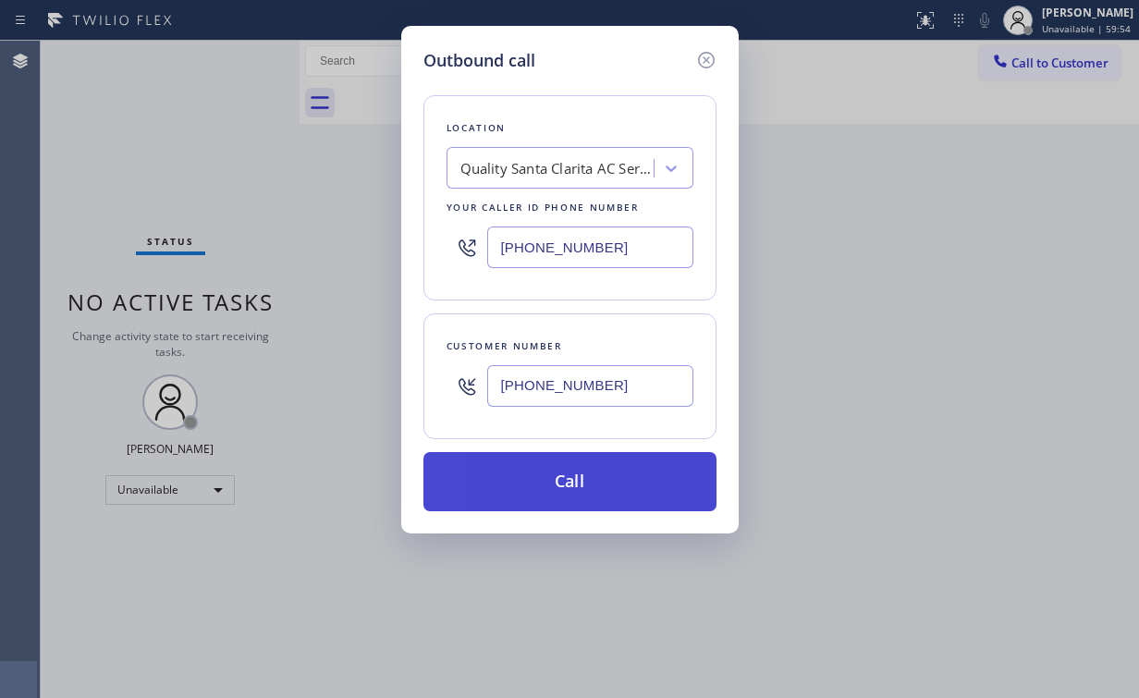
type input "(562) 637-3811"
click at [545, 484] on button "Call" at bounding box center [569, 481] width 293 height 59
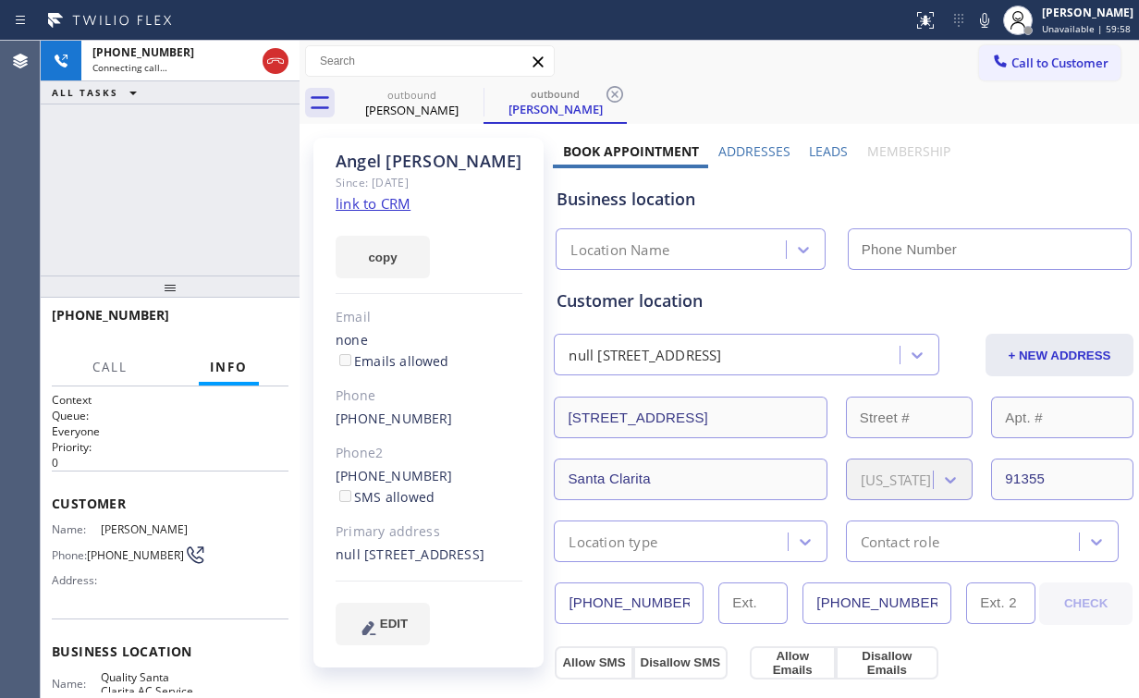
click at [117, 118] on div "+15626373811 Connecting call… ALL TASKS ALL TASKS ACTIVE TASKS TASKS IN WRAP UP" at bounding box center [170, 158] width 259 height 235
drag, startPoint x: 274, startPoint y: 55, endPoint x: 360, endPoint y: 157, distance: 133.9
click at [275, 56] on icon at bounding box center [275, 61] width 22 height 22
click at [393, 194] on link "link to CRM" at bounding box center [373, 203] width 75 height 18
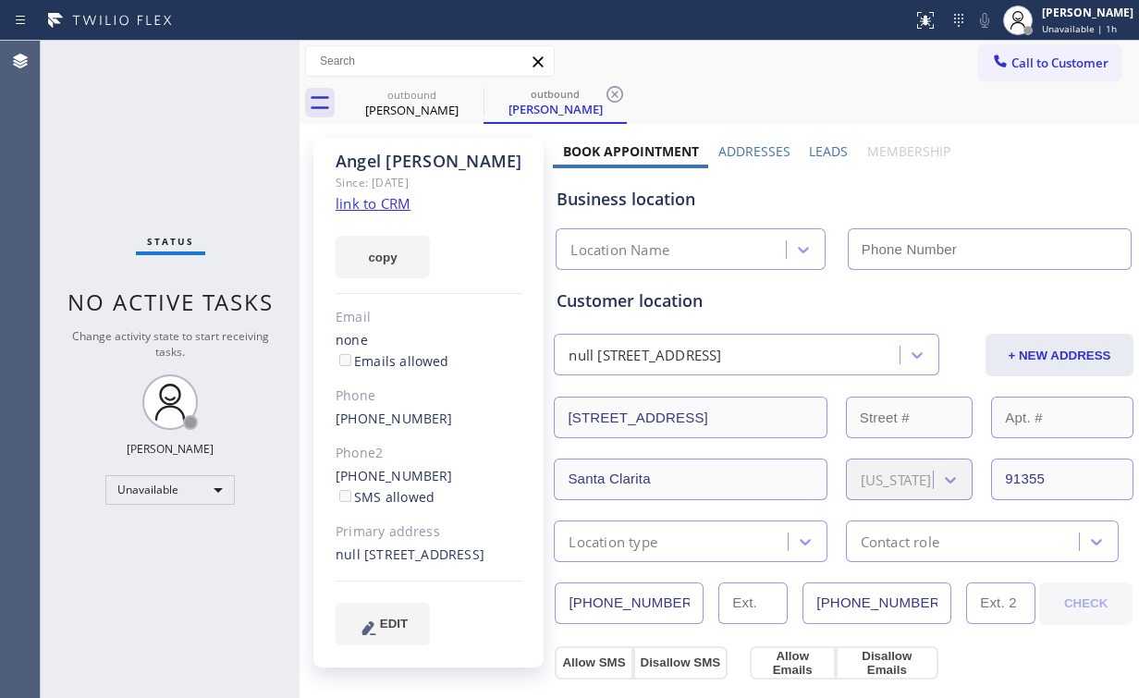
type input "(661) 888-4288"
drag, startPoint x: 1050, startPoint y: 59, endPoint x: 668, endPoint y: 230, distance: 419.3
click at [1048, 60] on span "Call to Customer" at bounding box center [1059, 63] width 97 height 17
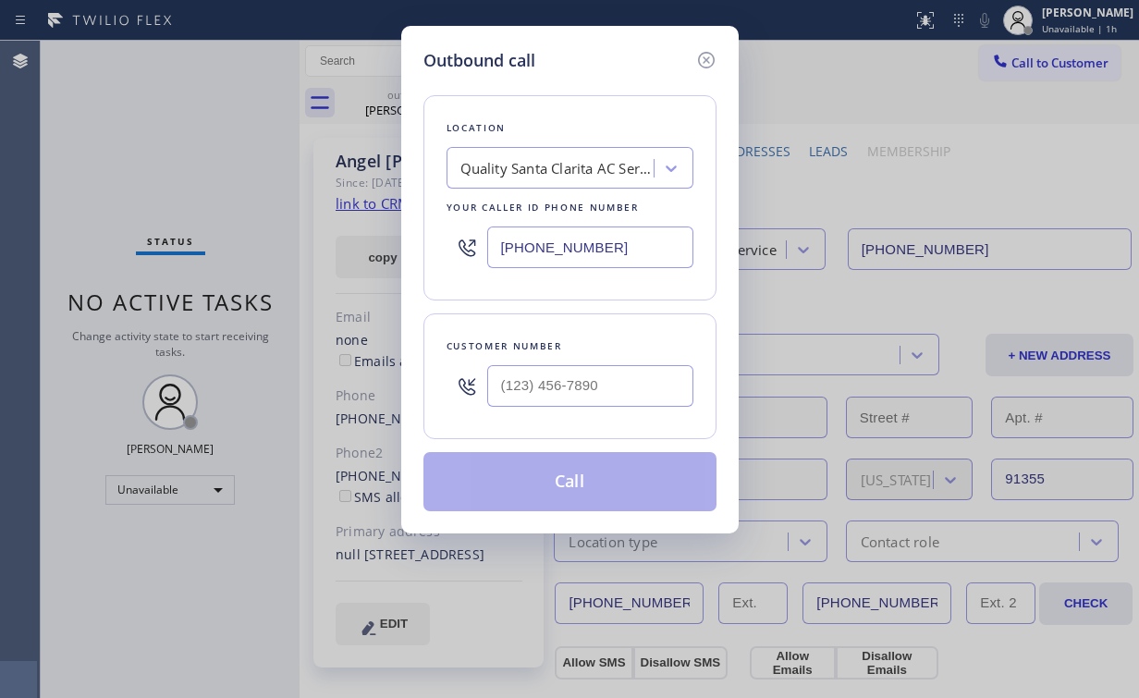
drag, startPoint x: 628, startPoint y: 251, endPoint x: 329, endPoint y: 231, distance: 299.3
click at [353, 239] on div "Outbound call Location Quality Santa Clarita AC Service Your caller id phone nu…" at bounding box center [569, 349] width 1139 height 698
paste input "909) 784-2817"
type input "(909) 784-2817"
click at [625, 380] on input "(___) ___-____" at bounding box center [590, 386] width 206 height 42
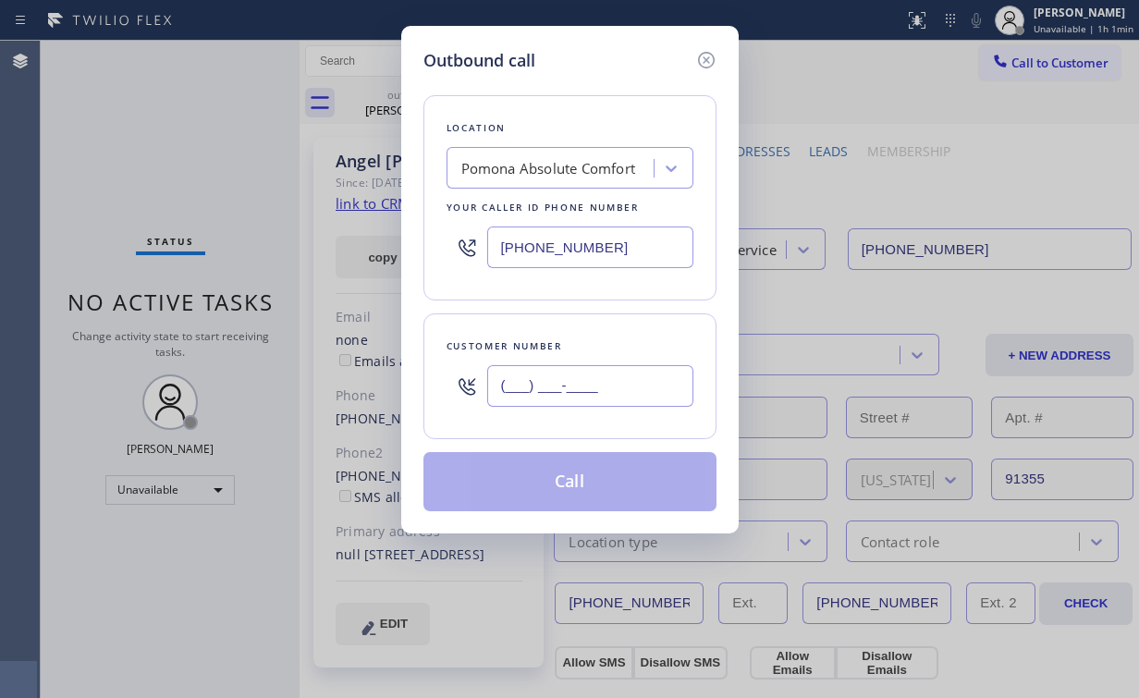
paste input "562) 637-3811"
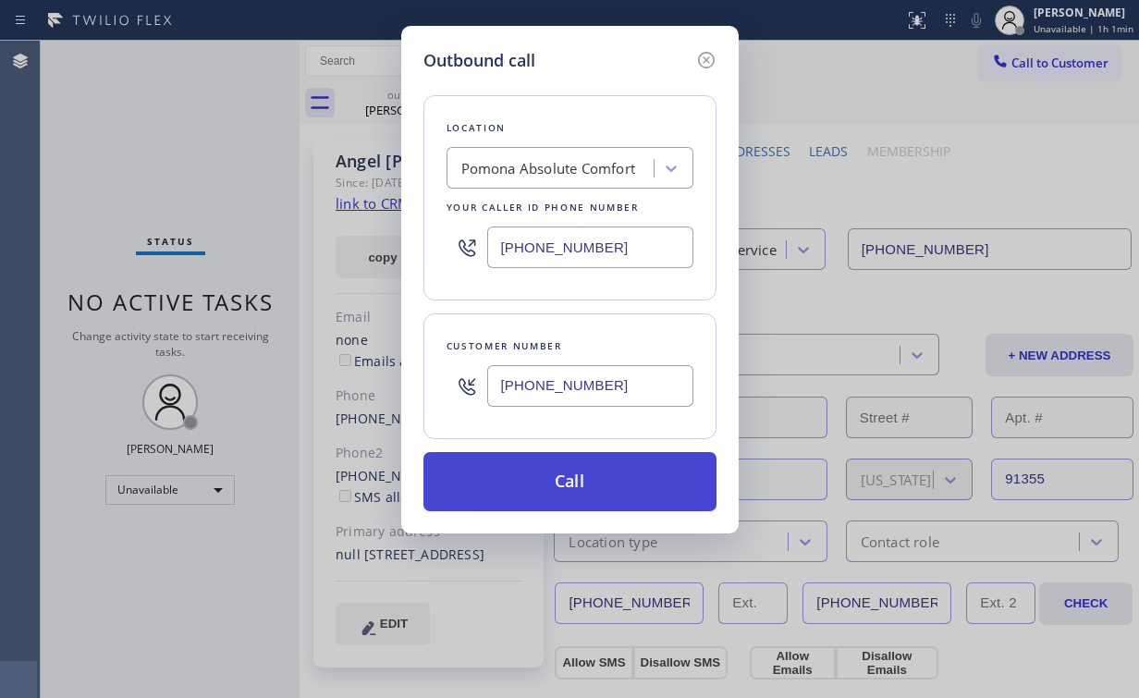
type input "(562) 637-3811"
click at [576, 477] on button "Call" at bounding box center [569, 481] width 293 height 59
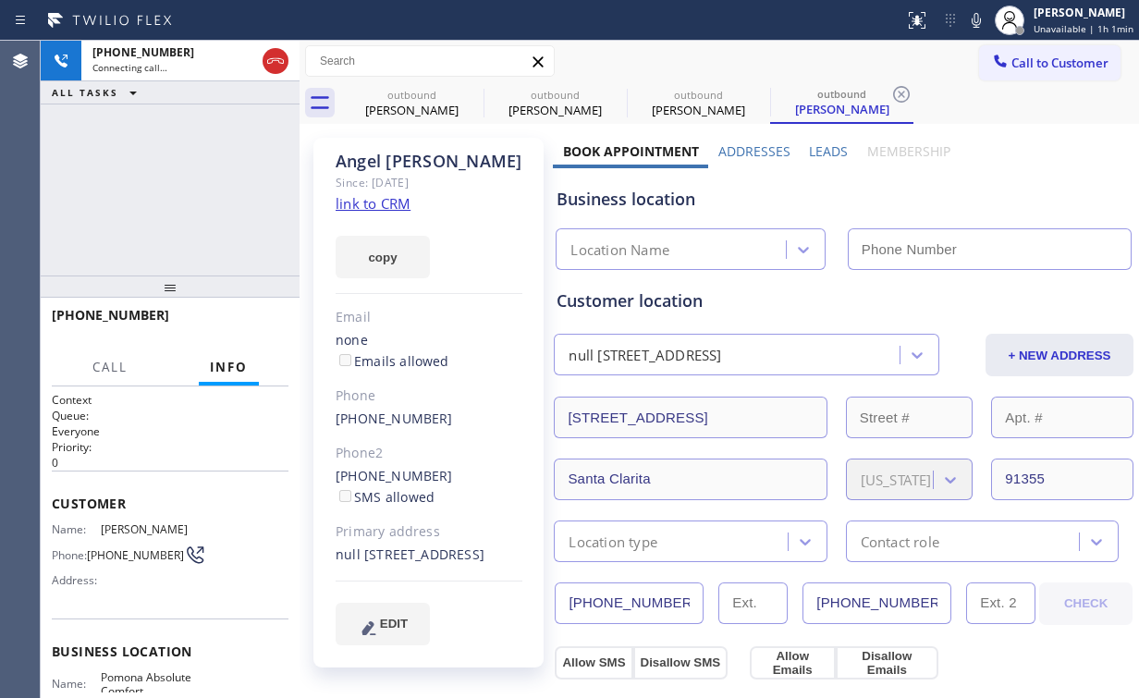
click at [293, 182] on div "+15626373811 Connecting call… ALL TASKS ALL TASKS ACTIVE TASKS TASKS IN WRAP UP" at bounding box center [170, 158] width 259 height 235
click at [415, 105] on div "Angel Gonzalez" at bounding box center [412, 110] width 140 height 17
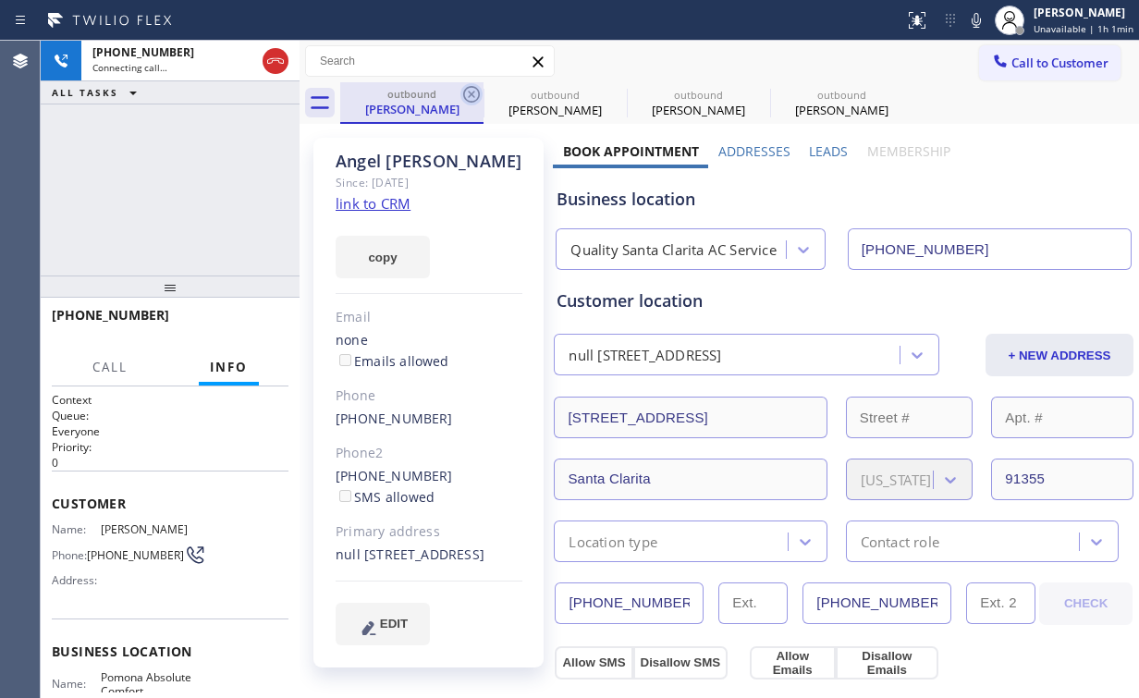
click at [470, 91] on icon at bounding box center [471, 94] width 22 height 22
click at [471, 91] on icon at bounding box center [471, 94] width 22 height 22
type input "(909) 784-2817"
click at [254, 182] on div "+15626373811 Connecting call… ALL TASKS ALL TASKS ACTIVE TASKS TASKS IN WRAP UP" at bounding box center [170, 158] width 259 height 235
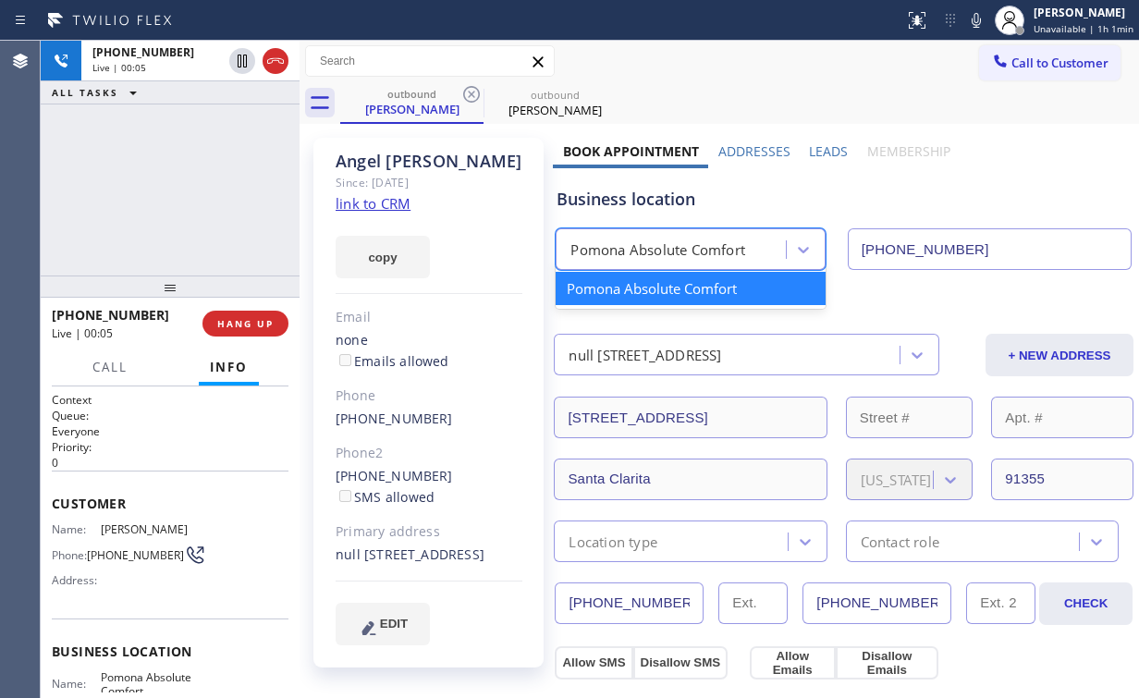
click at [664, 260] on div "Pomona Absolute Comfort" at bounding box center [673, 250] width 224 height 32
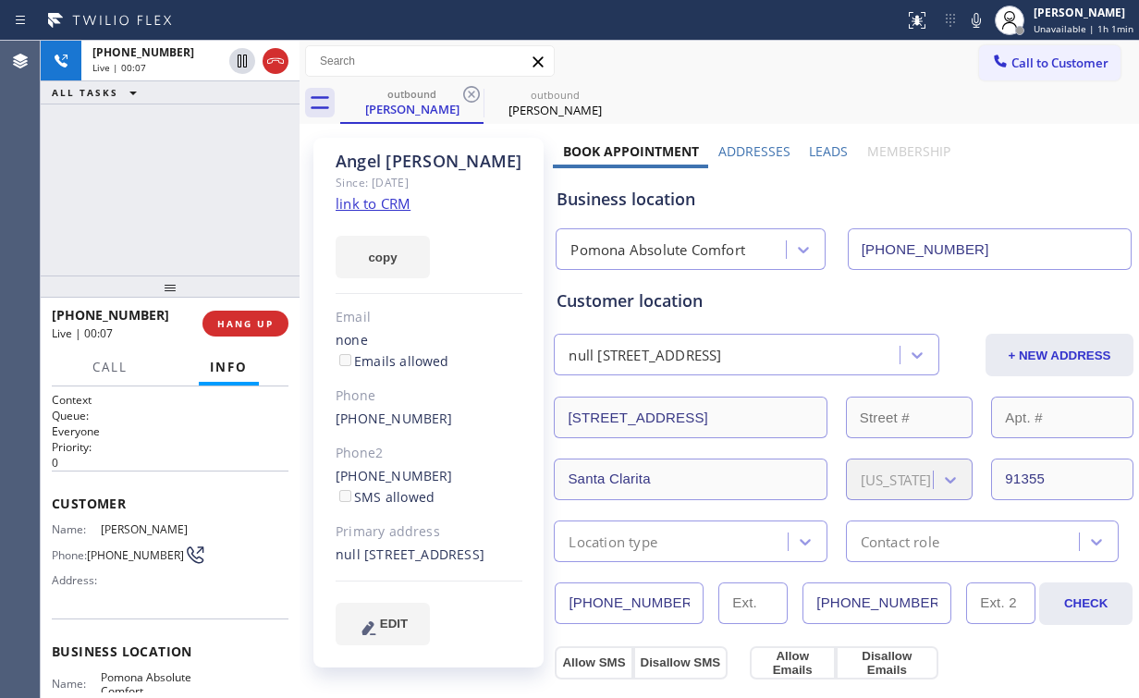
drag, startPoint x: 242, startPoint y: 189, endPoint x: 215, endPoint y: 187, distance: 26.9
click at [241, 189] on div "+15626373811 Live | 00:07 ALL TASKS ALL TASKS ACTIVE TASKS TASKS IN WRAP UP" at bounding box center [170, 158] width 259 height 235
click at [214, 185] on div "+15626373811 Live | 00:07 ALL TASKS ALL TASKS ACTIVE TASKS TASKS IN WRAP UP" at bounding box center [170, 158] width 259 height 235
click at [200, 192] on div "+15626373811 Live | 00:13 ALL TASKS ALL TASKS ACTIVE TASKS TASKS IN WRAP UP" at bounding box center [170, 158] width 259 height 235
click at [174, 190] on div "+15626373811 Live | 00:15 ALL TASKS ALL TASKS ACTIVE TASKS TASKS IN WRAP UP" at bounding box center [170, 158] width 259 height 235
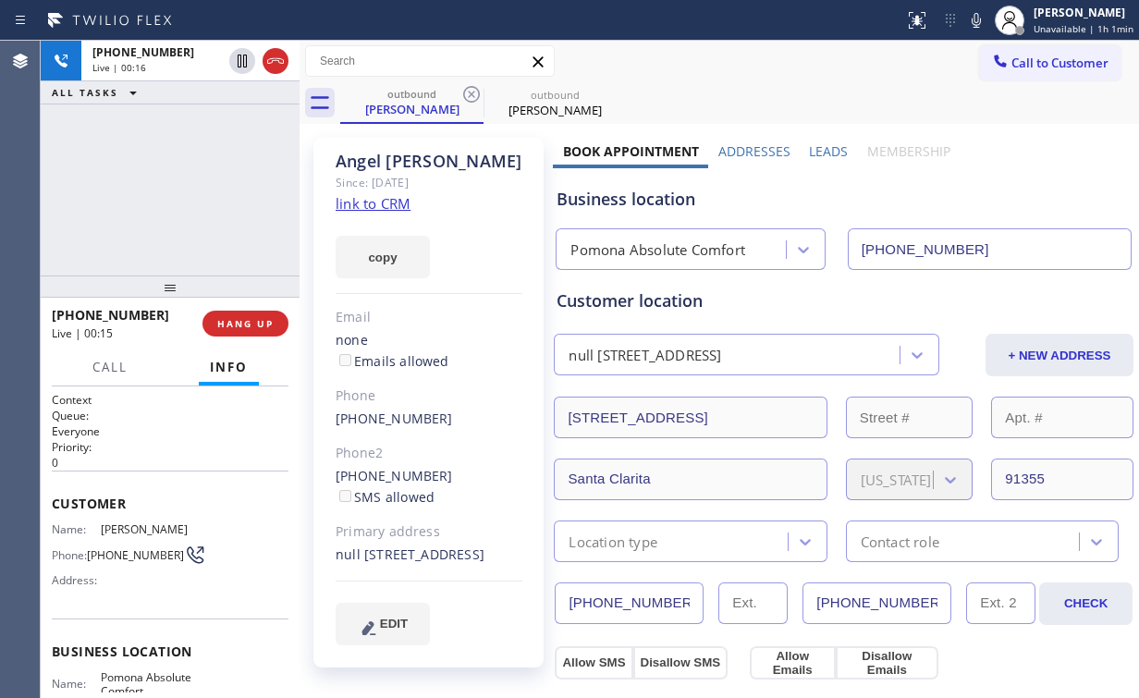
click at [181, 189] on div "+15626373811 Live | 00:16 ALL TASKS ALL TASKS ACTIVE TASKS TASKS IN WRAP UP" at bounding box center [170, 158] width 259 height 235
click at [181, 188] on div "+15626373811 Live | 00:20 ALL TASKS ALL TASKS ACTIVE TASKS TASKS IN WRAP UP" at bounding box center [170, 158] width 259 height 235
click at [181, 188] on div "+15626373811 Live | 00:21 ALL TASKS ALL TASKS ACTIVE TASKS TASKS IN WRAP UP" at bounding box center [170, 158] width 259 height 235
click at [181, 188] on div "+15626373811 Live | 00:23 ALL TASKS ALL TASKS ACTIVE TASKS TASKS IN WRAP UP" at bounding box center [170, 158] width 259 height 235
click at [181, 188] on div "+15626373811 Live | 00:24 ALL TASKS ALL TASKS ACTIVE TASKS TASKS IN WRAP UP" at bounding box center [170, 158] width 259 height 235
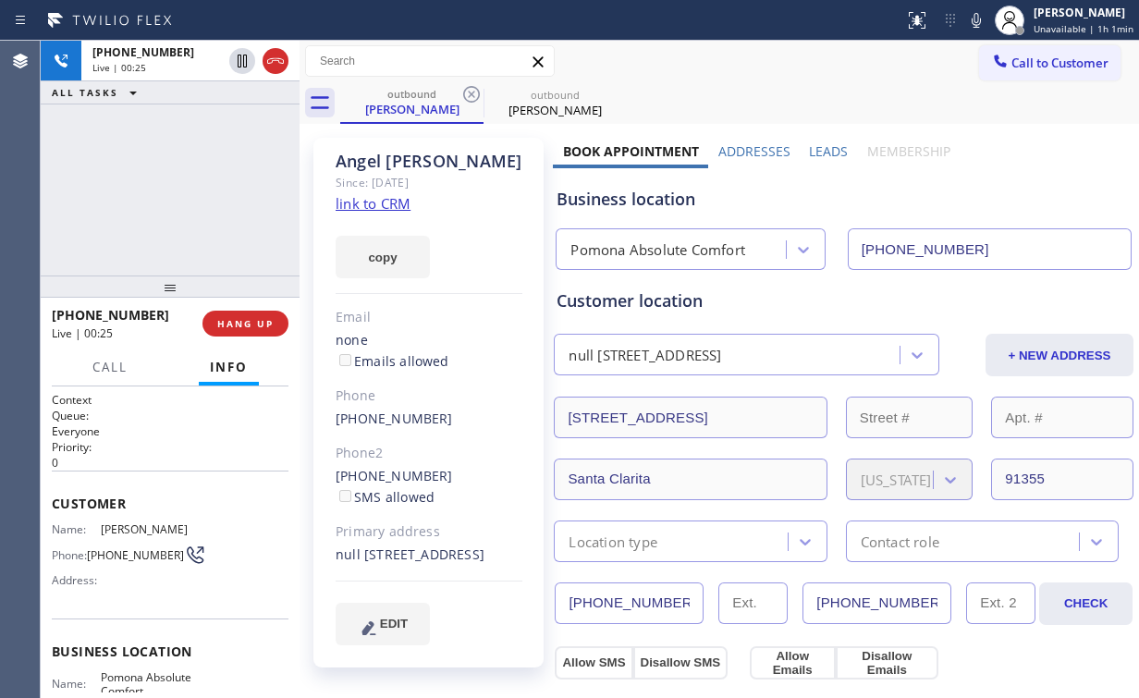
click at [179, 188] on div "+15626373811 Live | 00:25 ALL TASKS ALL TASKS ACTIVE TASKS TASKS IN WRAP UP" at bounding box center [170, 158] width 259 height 235
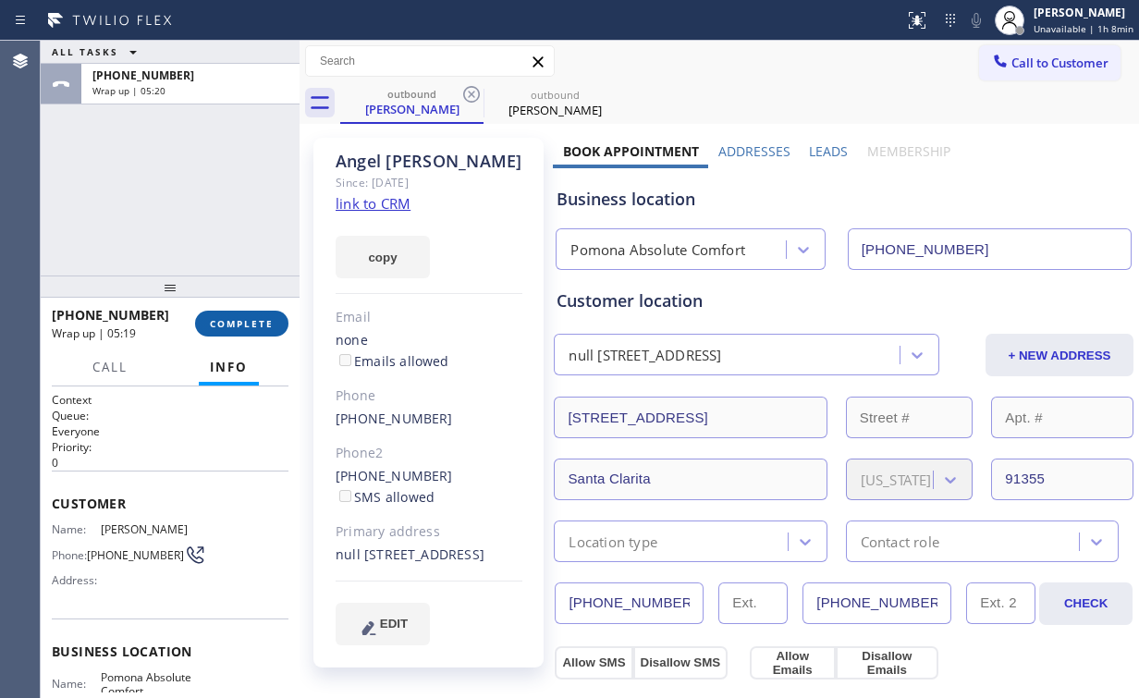
click at [267, 322] on span "COMPLETE" at bounding box center [242, 323] width 64 height 13
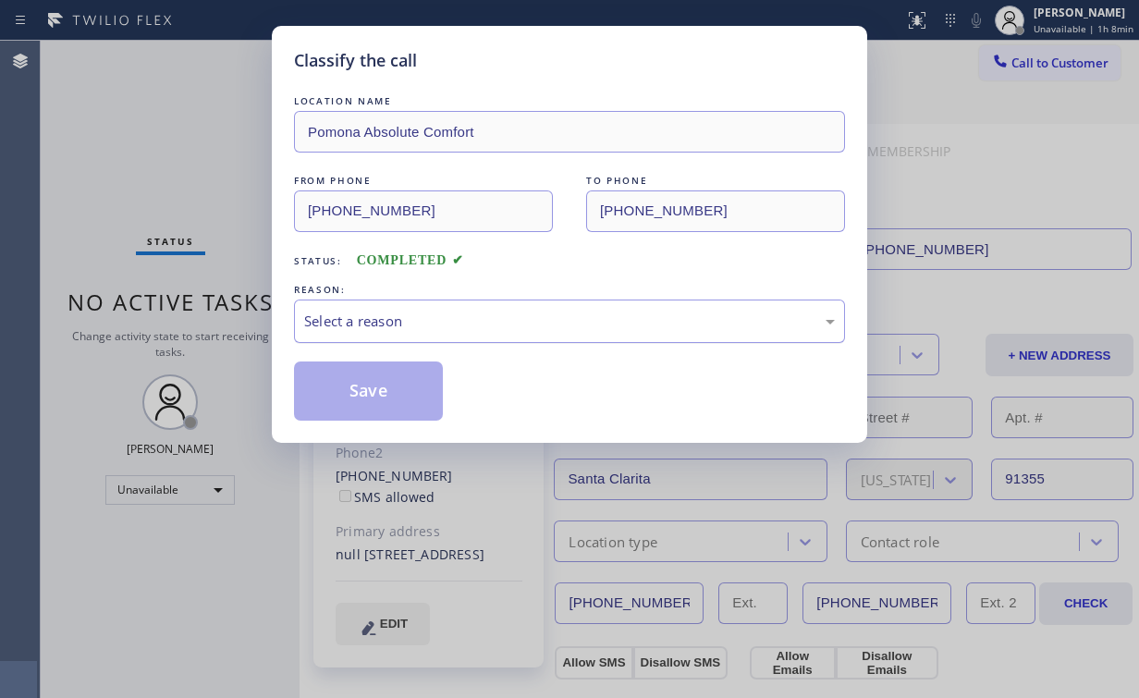
click at [399, 328] on div "Select a reason" at bounding box center [569, 321] width 531 height 21
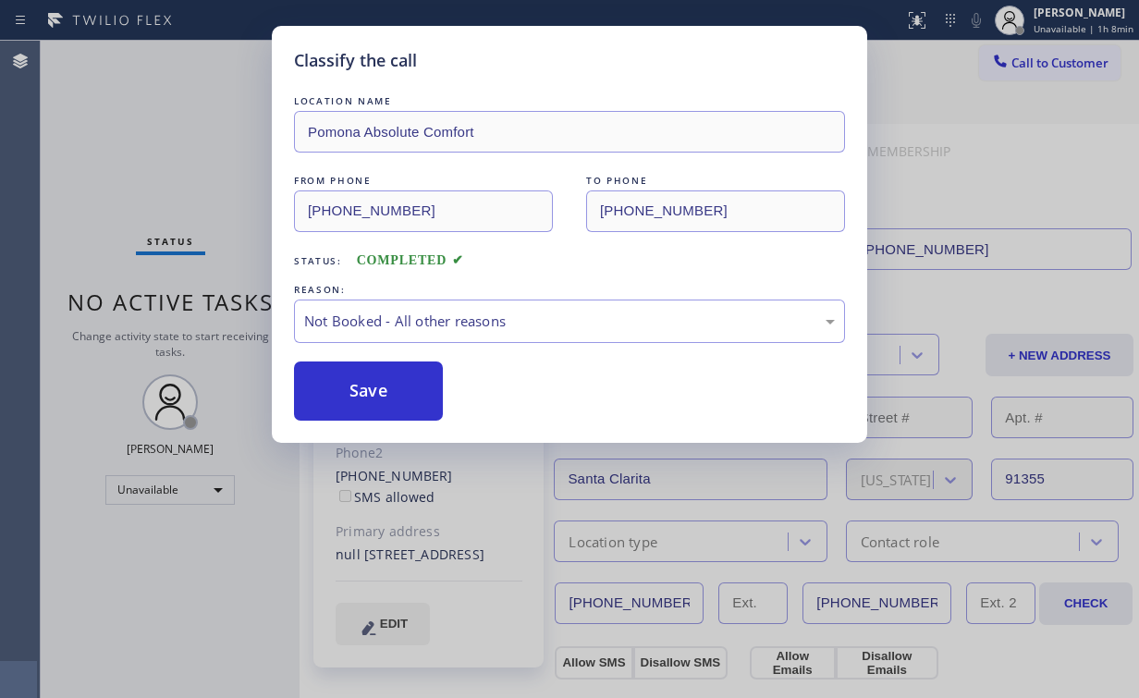
drag, startPoint x: 392, startPoint y: 383, endPoint x: 427, endPoint y: 690, distance: 309.0
click at [392, 384] on button "Save" at bounding box center [368, 391] width 149 height 59
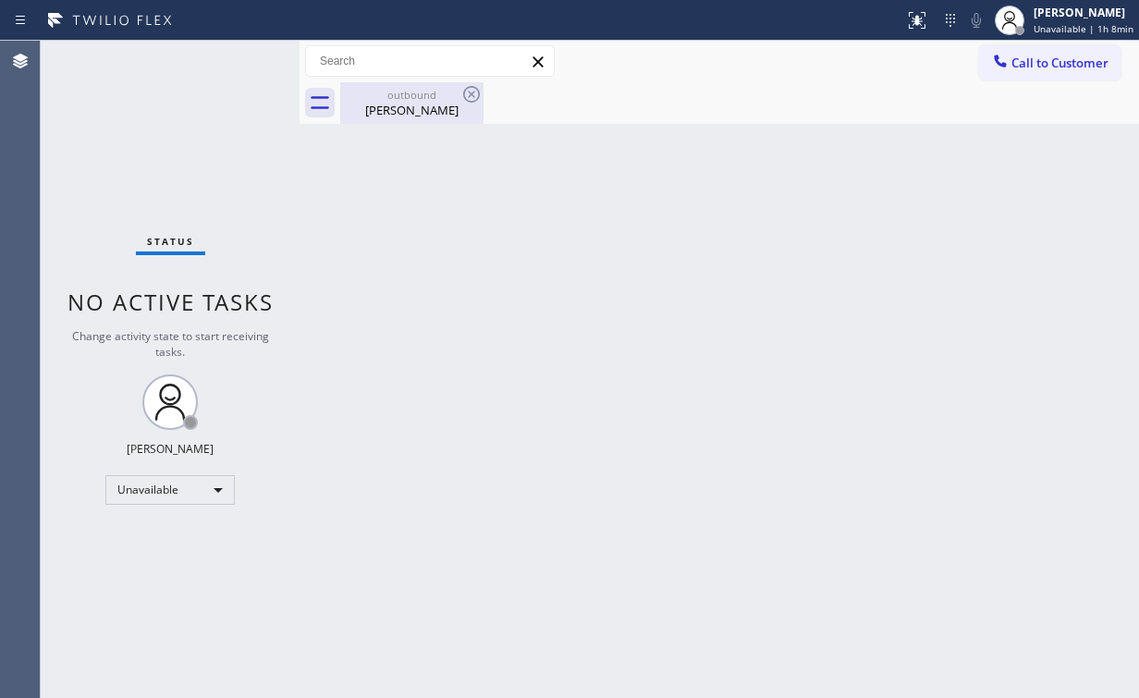
click at [403, 165] on div "Back to Dashboard Change Sender ID Customers Technicians Select a contact Outbo…" at bounding box center [720, 369] width 840 height 657
click at [432, 111] on div "Angel Gonzalez" at bounding box center [412, 110] width 140 height 17
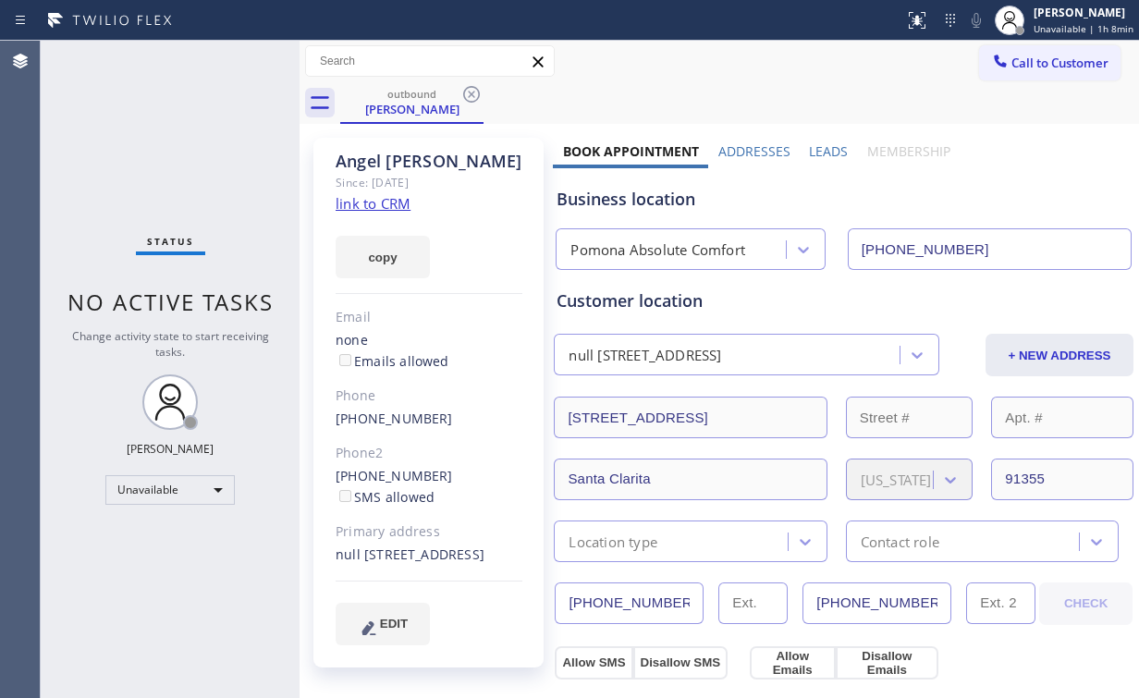
click at [462, 92] on icon at bounding box center [471, 94] width 22 height 22
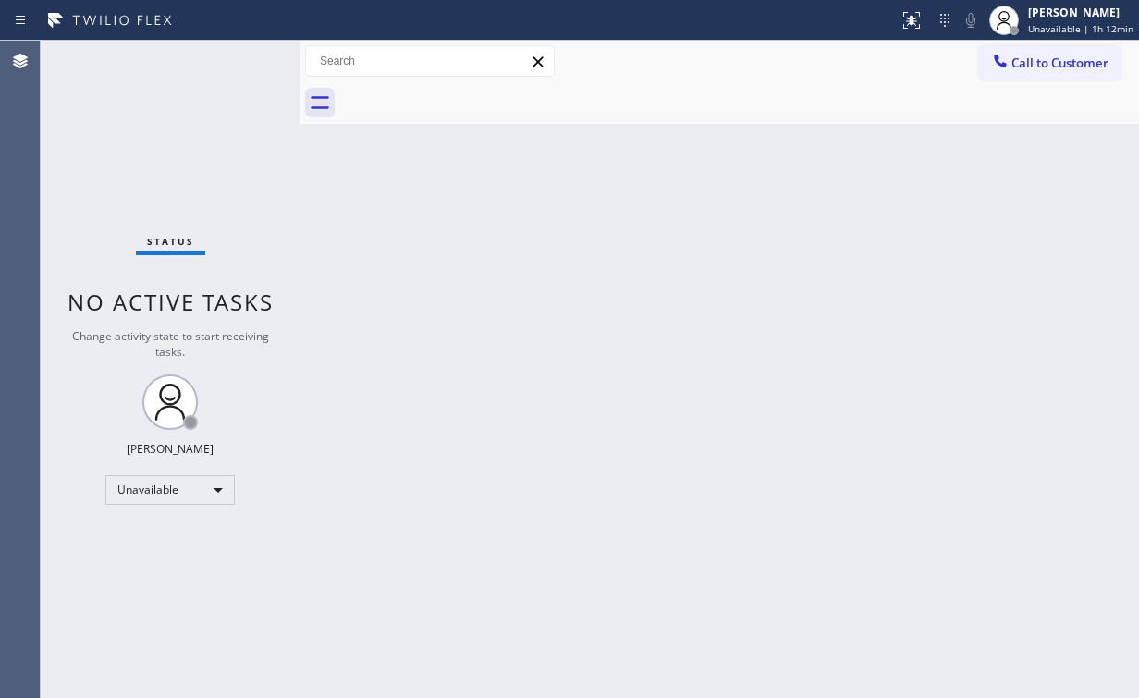
click at [1013, 58] on span "Call to Customer" at bounding box center [1059, 63] width 97 height 17
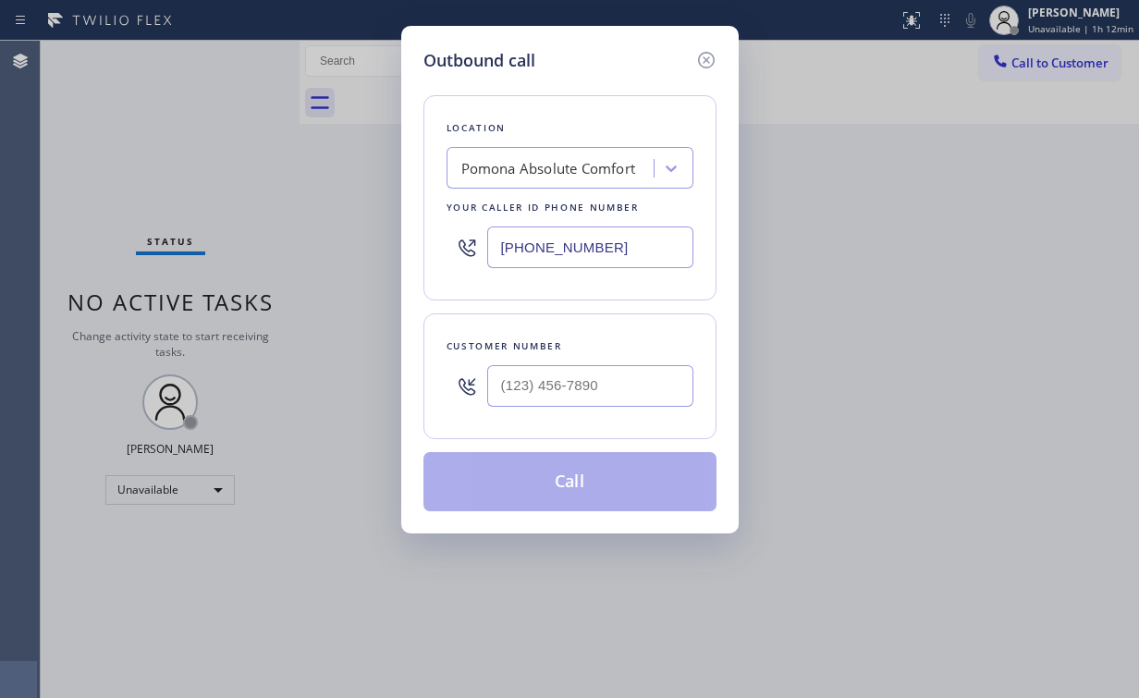
click at [328, 243] on div "Outbound call Location Pomona Absolute Comfort Your caller id phone number (909…" at bounding box center [569, 349] width 1139 height 698
paste input "626) 566-7785"
type input "(626) 566-7785"
click at [573, 359] on div at bounding box center [590, 386] width 206 height 60
click at [577, 370] on input "(___) ___-____" at bounding box center [590, 386] width 206 height 42
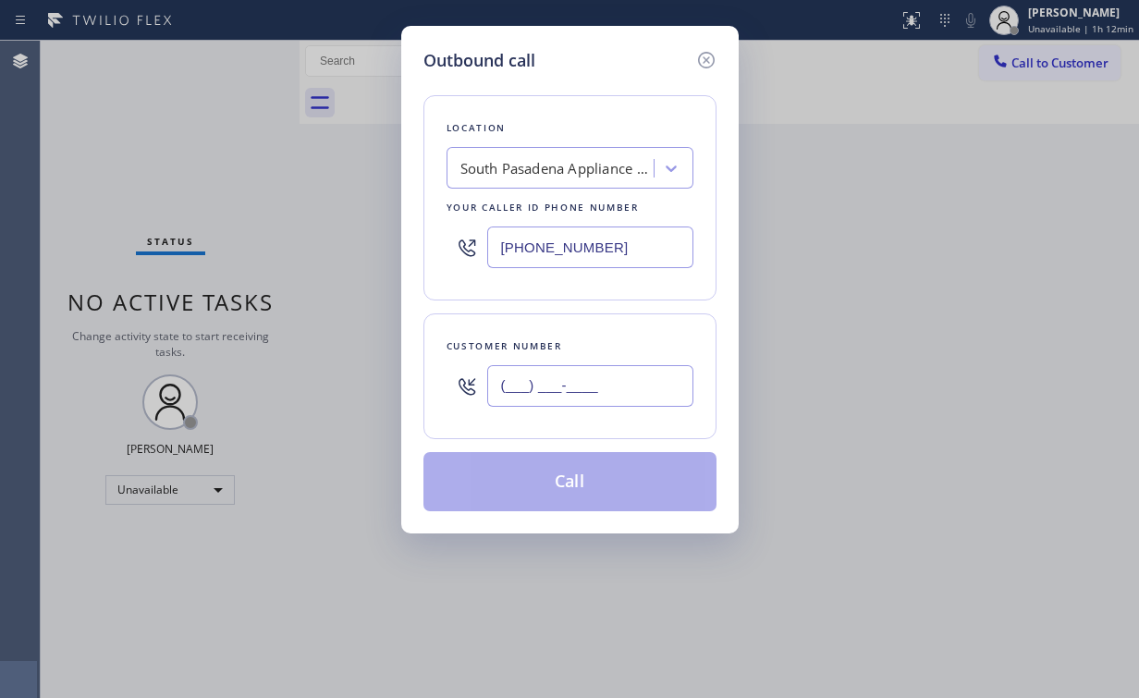
paste input "323) 459-6244"
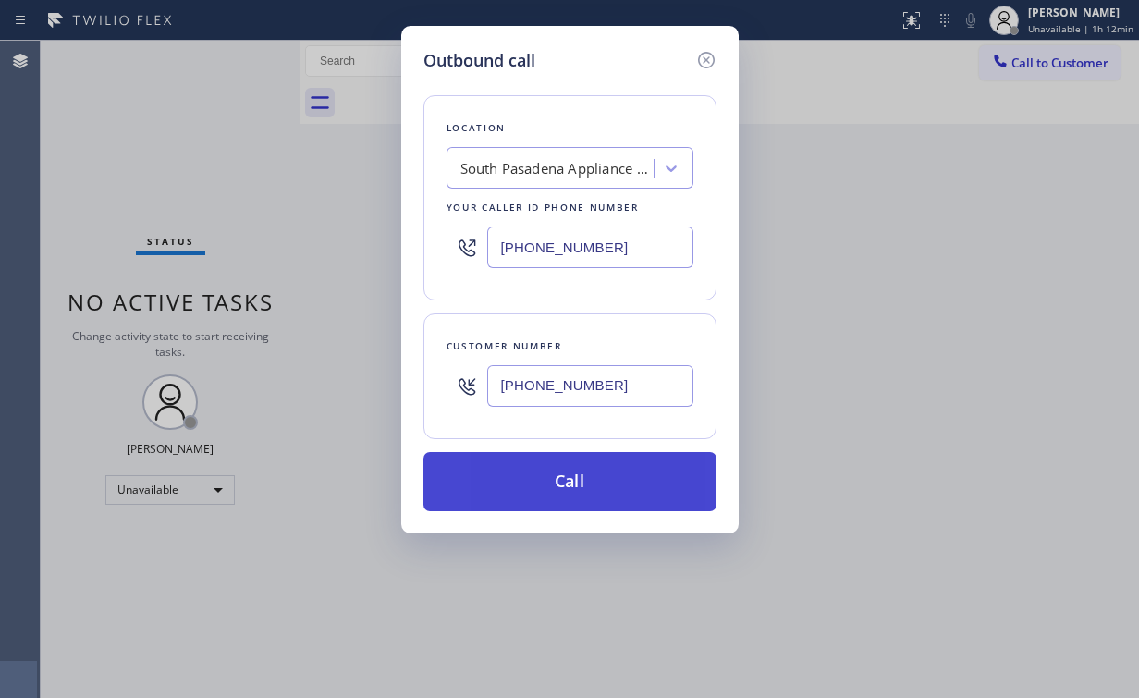
type input "(323) 459-6244"
click at [550, 477] on button "Call" at bounding box center [569, 481] width 293 height 59
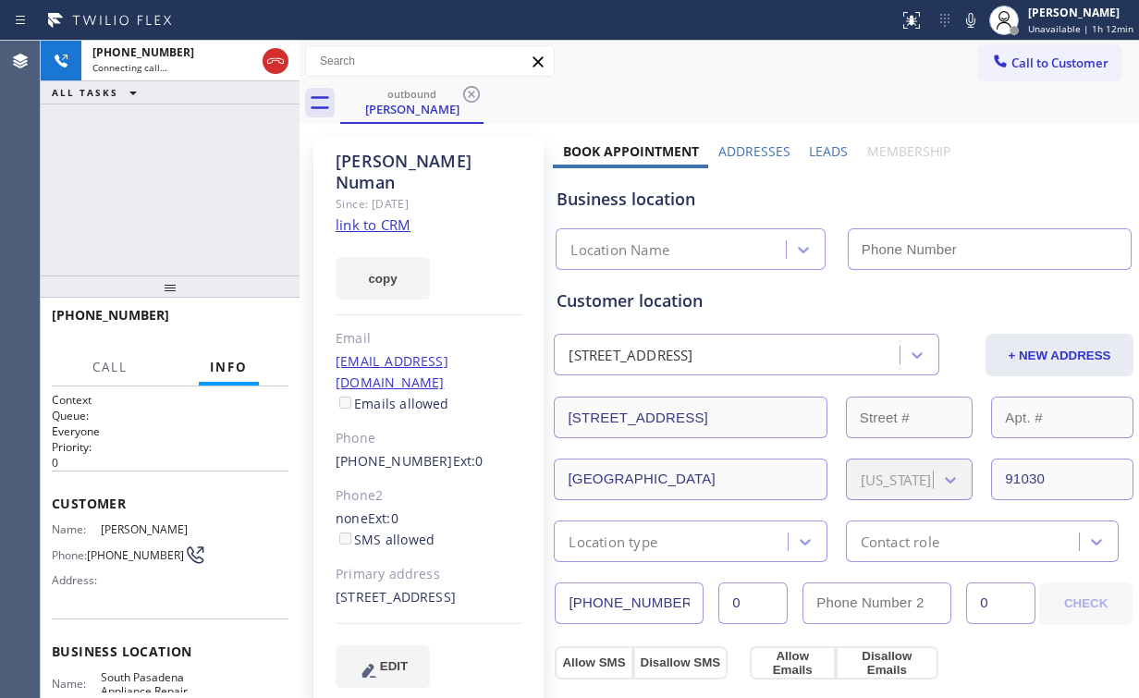
click at [199, 200] on div "+13234596244 Connecting call… ALL TASKS ALL TASKS ACTIVE TASKS TASKS IN WRAP UP" at bounding box center [170, 158] width 259 height 235
type input "(626) 566-7785"
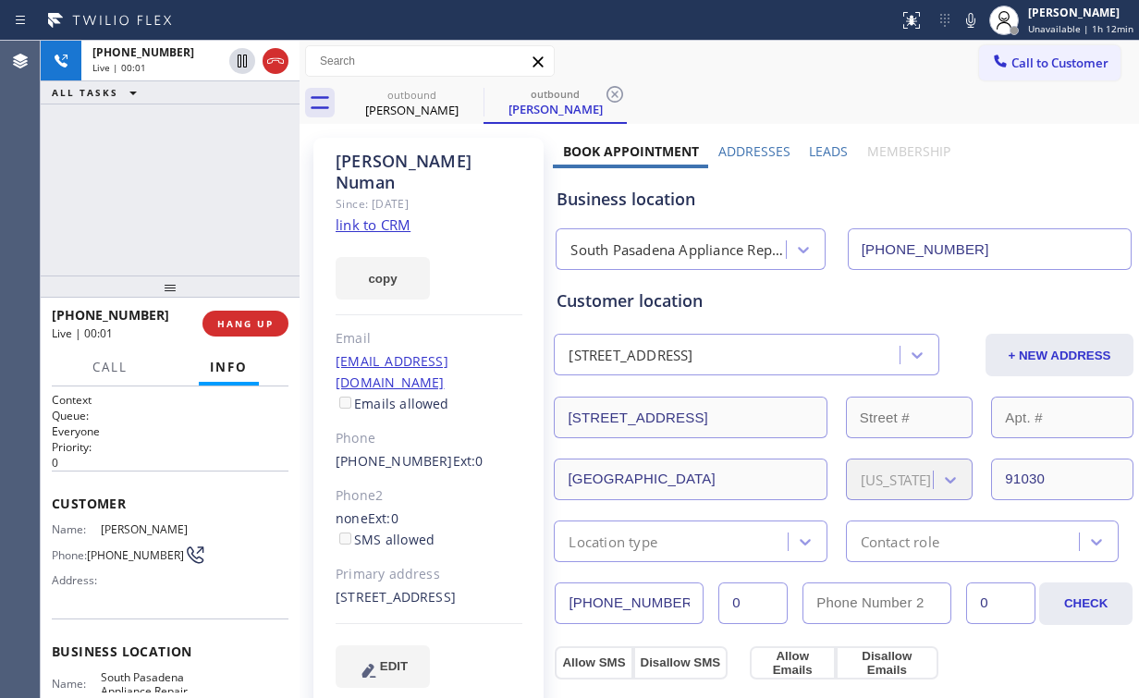
drag, startPoint x: 185, startPoint y: 153, endPoint x: 251, endPoint y: 288, distance: 149.7
click at [187, 160] on div "+13234596244 Live | 00:01 ALL TASKS ALL TASKS ACTIVE TASKS TASKS IN WRAP UP" at bounding box center [170, 158] width 259 height 235
click at [259, 322] on span "HANG UP" at bounding box center [245, 323] width 56 height 13
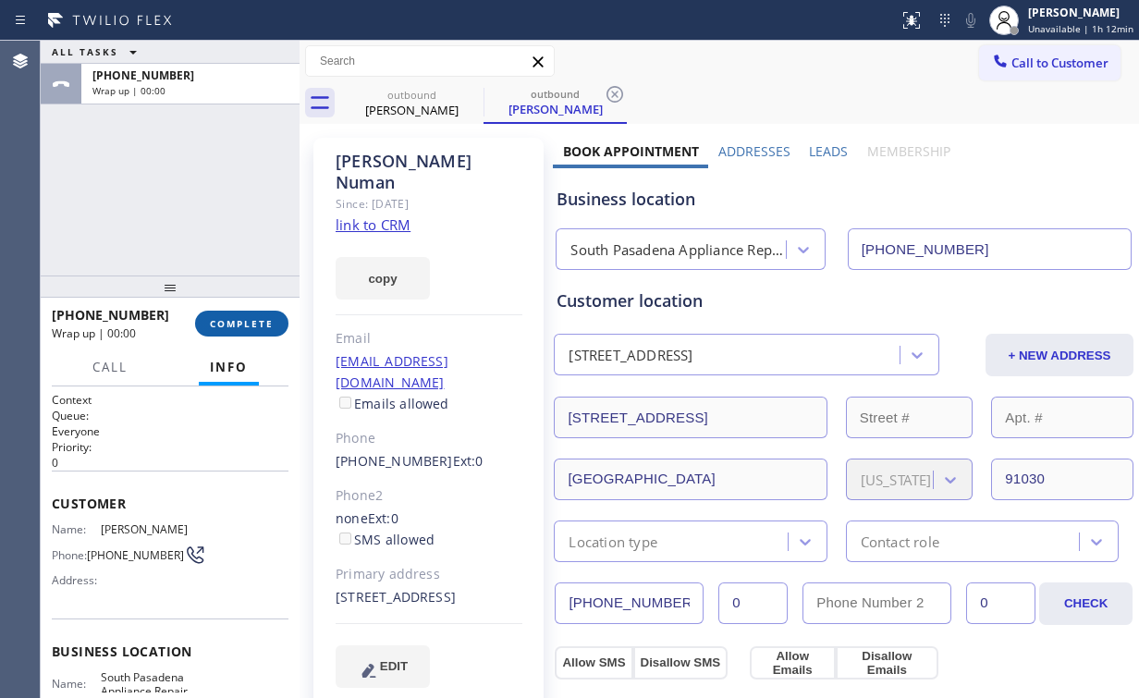
click at [259, 322] on span "COMPLETE" at bounding box center [242, 323] width 64 height 13
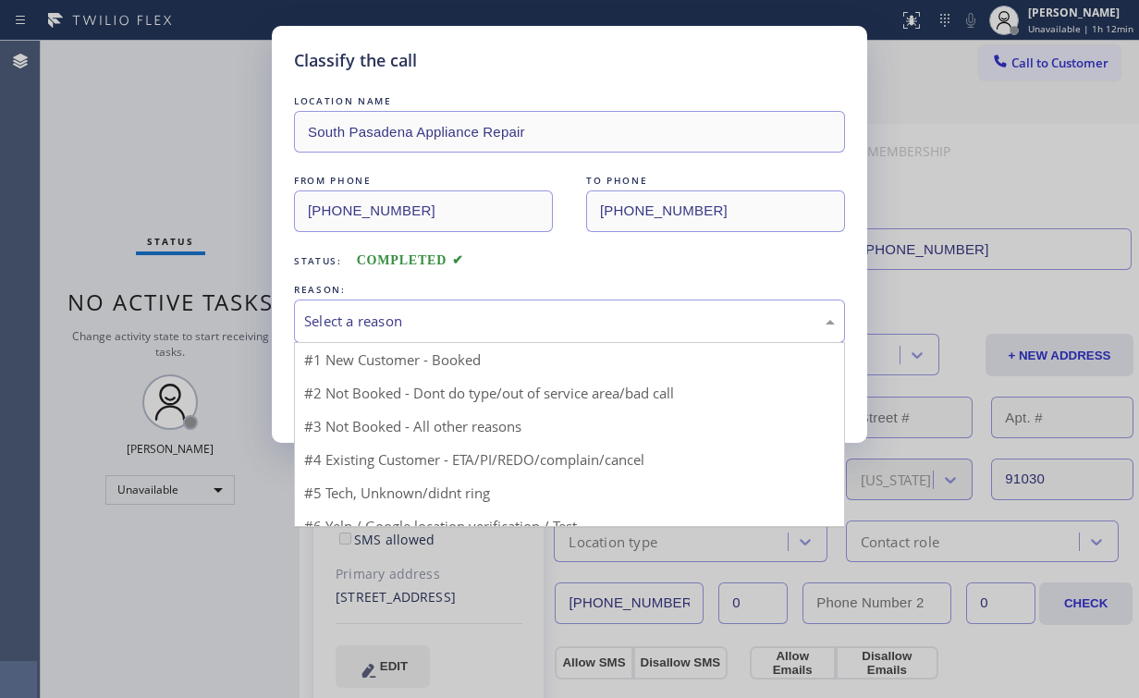
click at [362, 322] on div "Select a reason" at bounding box center [569, 321] width 531 height 21
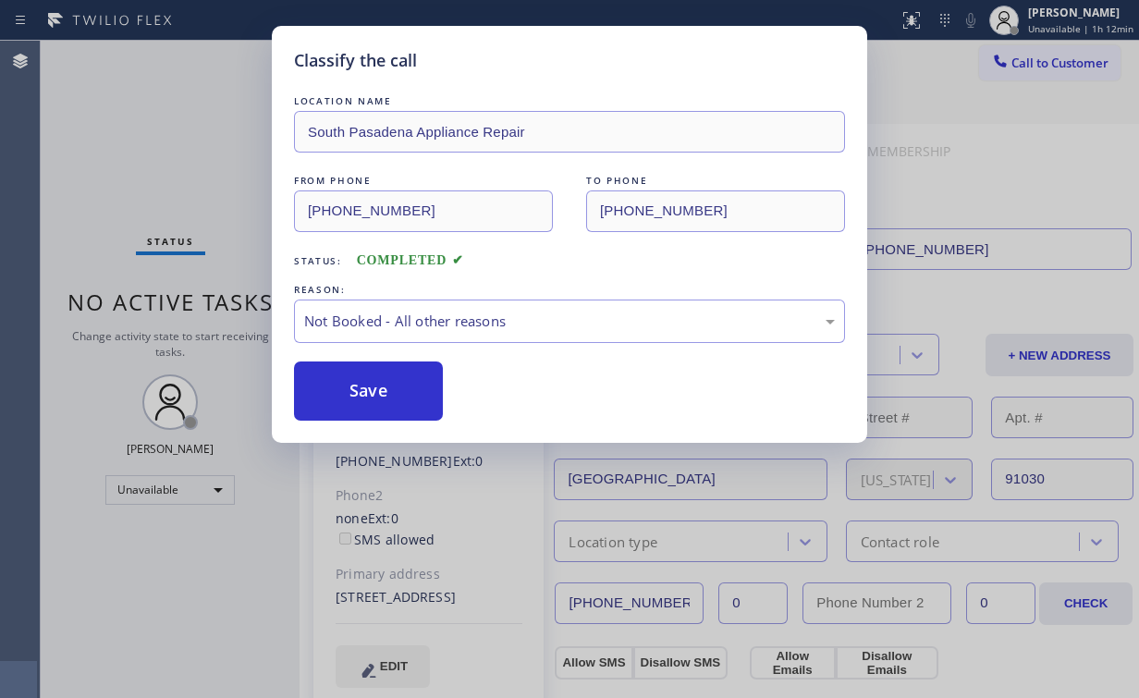
drag, startPoint x: 359, startPoint y: 396, endPoint x: 229, endPoint y: 181, distance: 250.5
click at [360, 396] on button "Save" at bounding box center [368, 391] width 149 height 59
click at [201, 143] on div "Classify the call LOCATION NAME South Pasadena Appliance Repair FROM PHONE (626…" at bounding box center [569, 349] width 1139 height 698
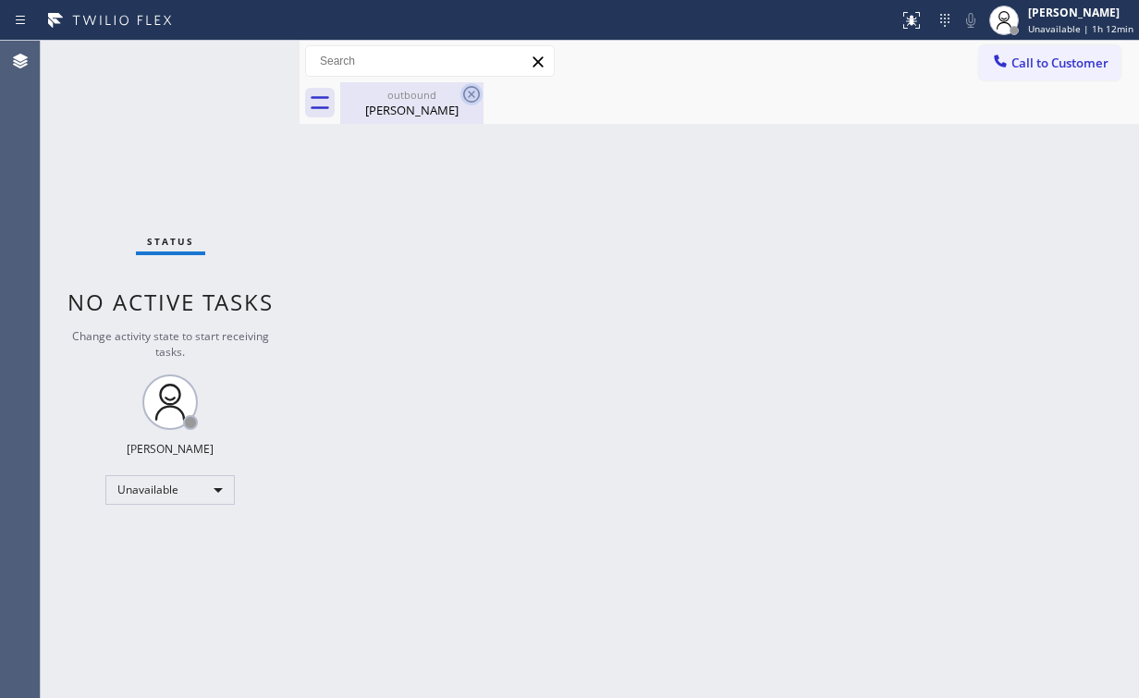
drag, startPoint x: 397, startPoint y: 113, endPoint x: 475, endPoint y: 102, distance: 79.4
click at [398, 113] on div "Jenny Numan" at bounding box center [412, 110] width 140 height 17
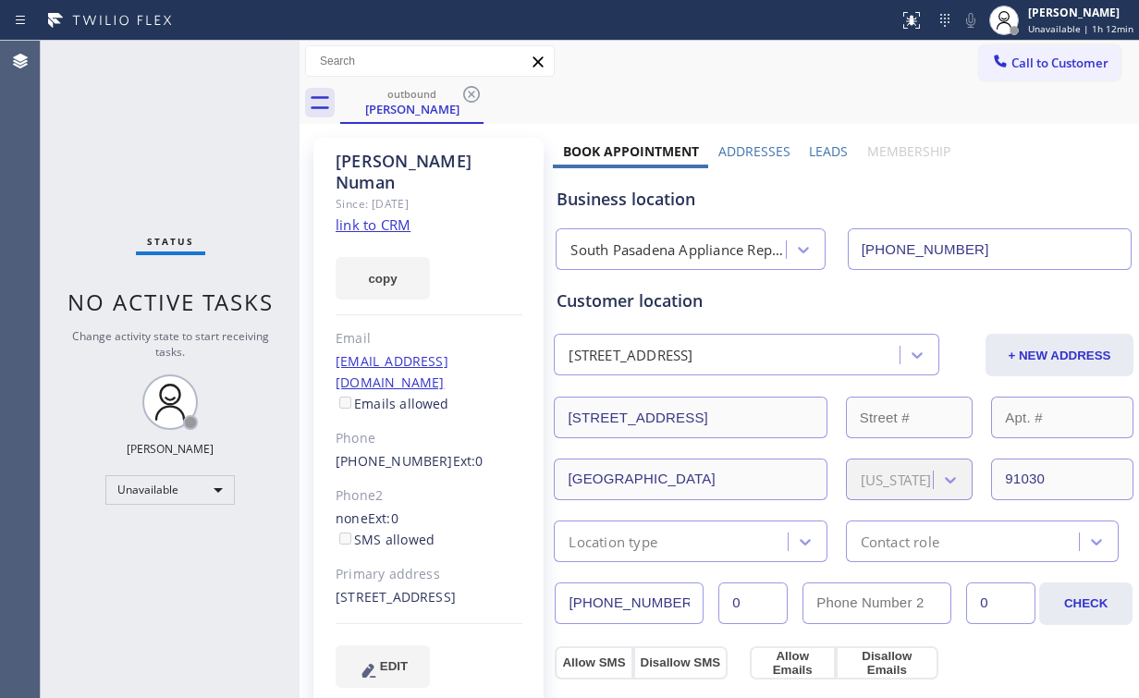
click at [474, 93] on icon at bounding box center [471, 94] width 22 height 22
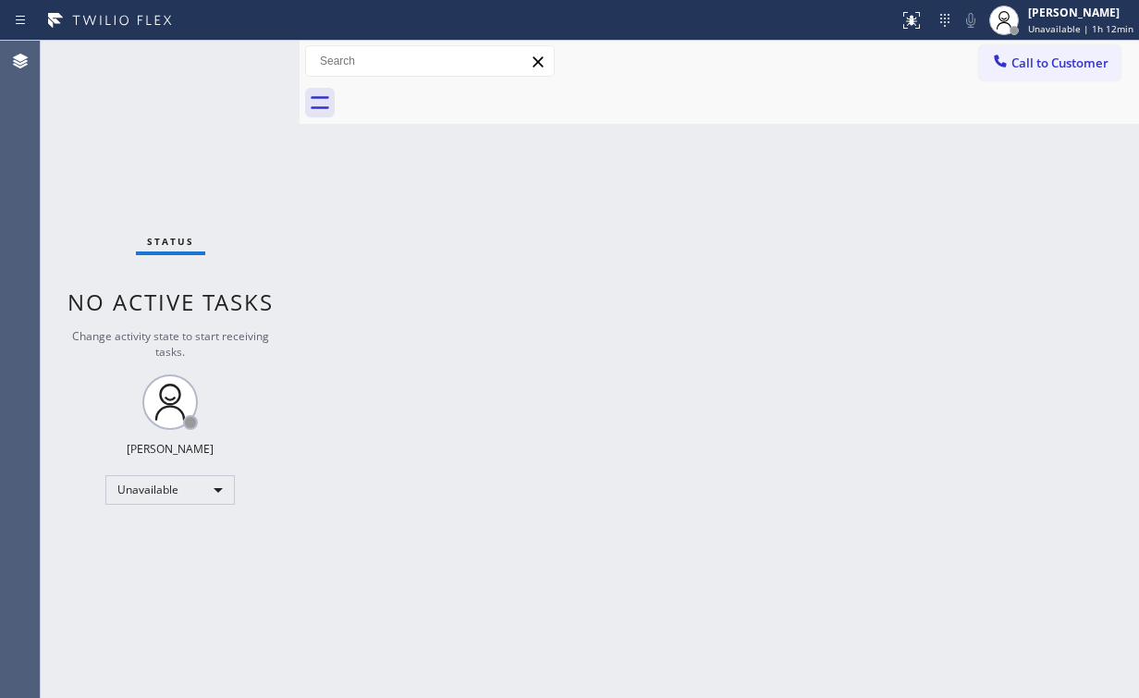
drag, startPoint x: 177, startPoint y: 141, endPoint x: 178, endPoint y: 115, distance: 25.9
click at [177, 141] on div "Status No active tasks Change activity state to start receiving tasks. [PERSON_…" at bounding box center [170, 369] width 259 height 657
drag, startPoint x: 1055, startPoint y: 56, endPoint x: 1024, endPoint y: 81, distance: 39.4
click at [1050, 61] on span "Call to Customer" at bounding box center [1059, 63] width 97 height 17
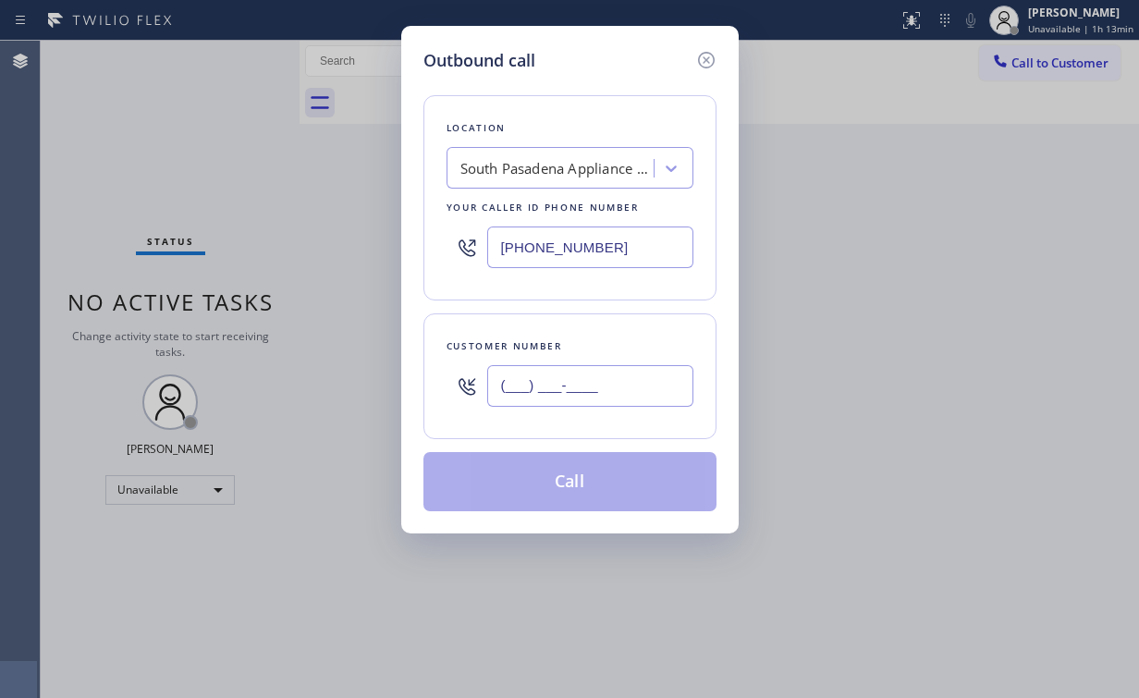
drag, startPoint x: 583, startPoint y: 395, endPoint x: 625, endPoint y: 367, distance: 50.0
click at [584, 395] on input "(___) ___-____" at bounding box center [590, 386] width 206 height 42
paste input "323) 459-6244"
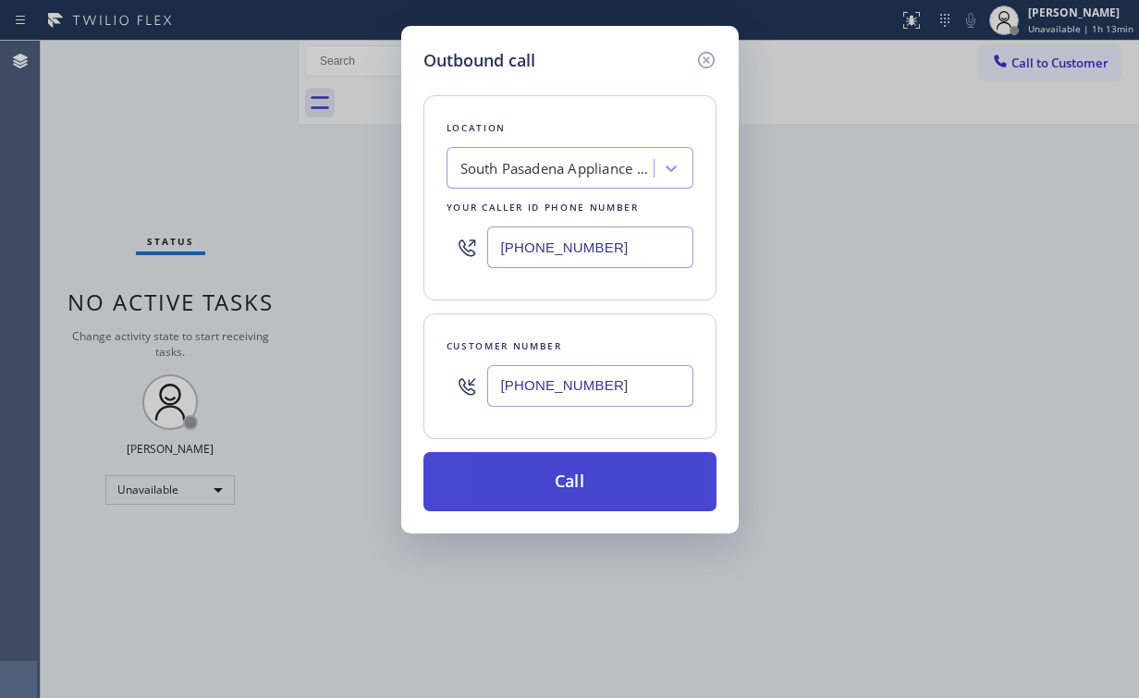
type input "(323) 459-6244"
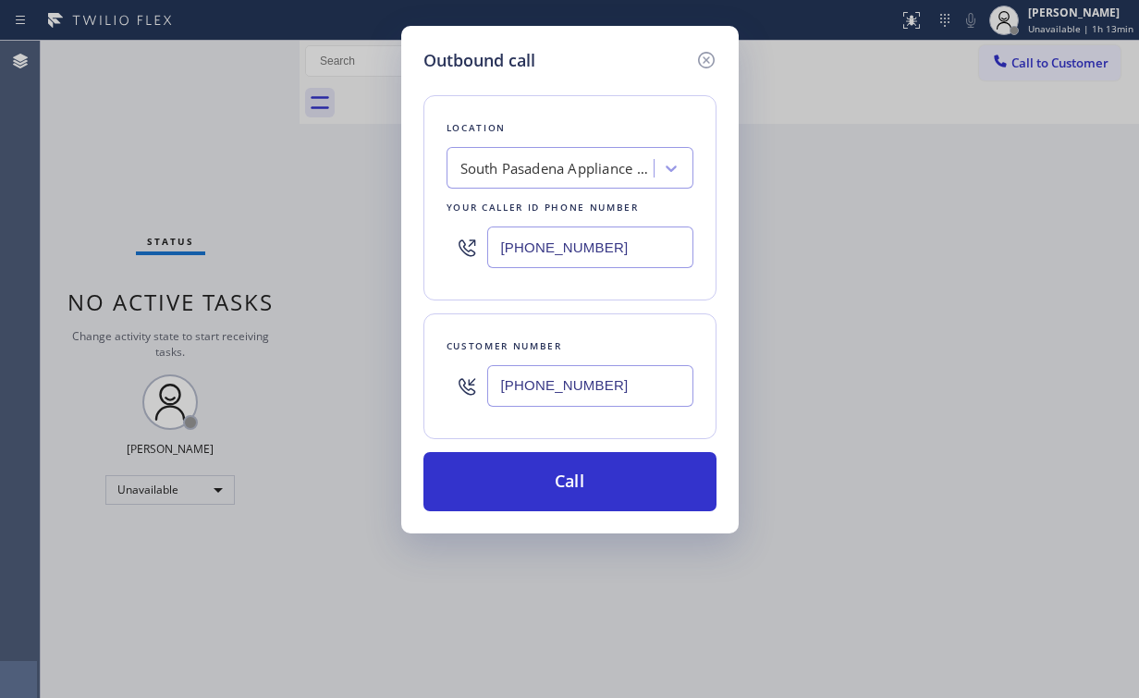
drag, startPoint x: 557, startPoint y: 479, endPoint x: 522, endPoint y: 521, distance: 53.9
click at [555, 481] on button "Call" at bounding box center [569, 481] width 293 height 59
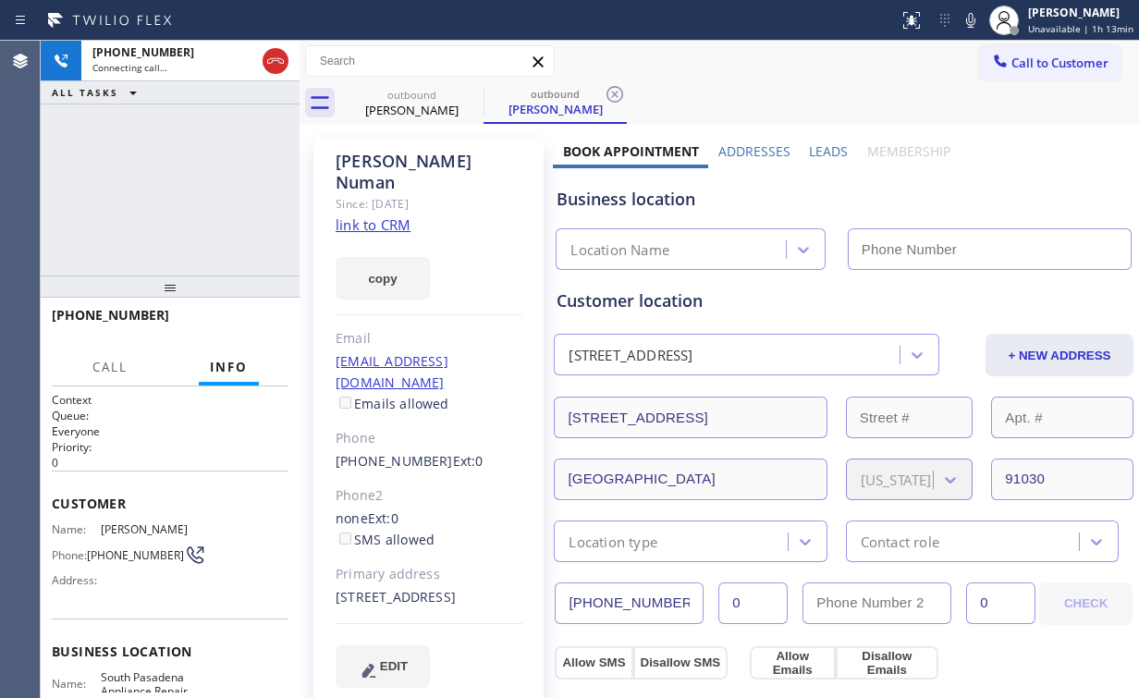
click at [214, 198] on div "+13234596244 Connecting call… ALL TASKS ALL TASKS ACTIVE TASKS TASKS IN WRAP UP" at bounding box center [170, 158] width 259 height 235
type input "(626) 566-7785"
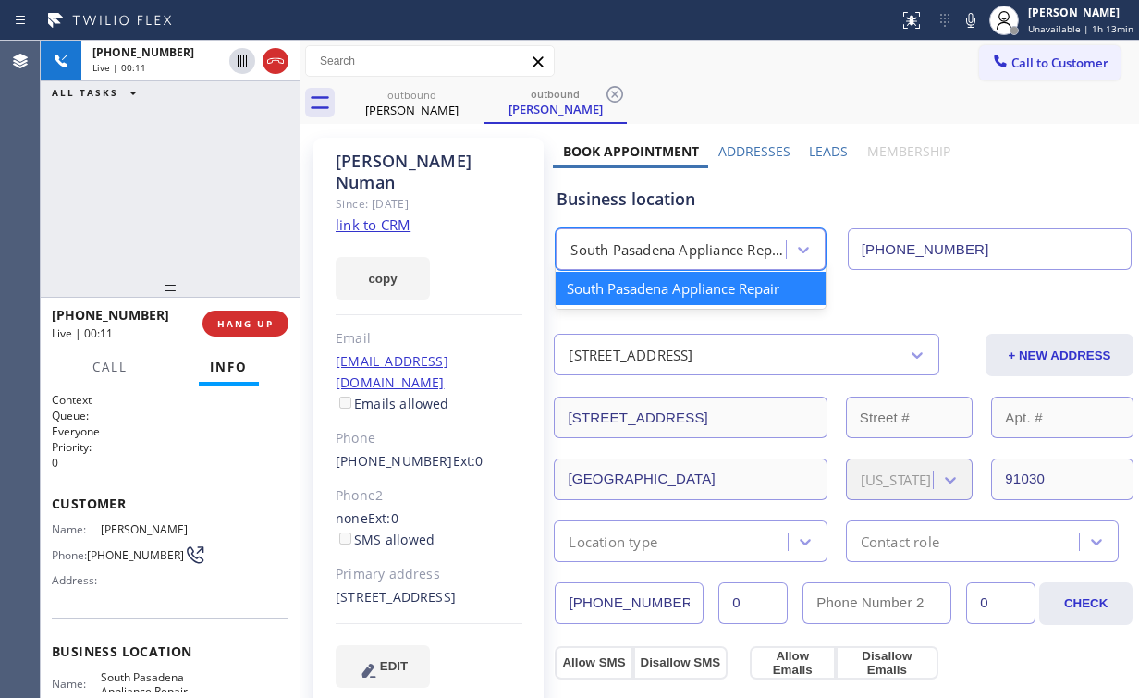
click at [643, 249] on div "South Pasadena Appliance Repair" at bounding box center [678, 249] width 216 height 21
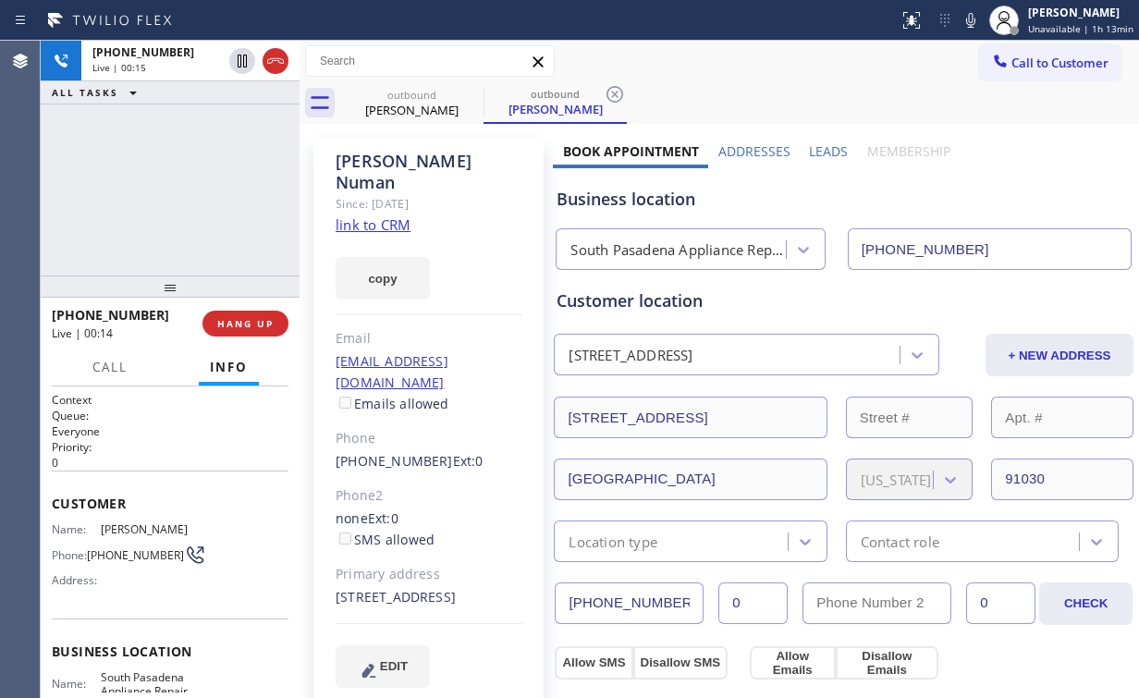
click at [190, 192] on div "+13234596244 Live | 00:15 ALL TASKS ALL TASKS ACTIVE TASKS TASKS IN WRAP UP" at bounding box center [170, 158] width 259 height 235
click at [189, 192] on div "+13234596244 Live | 00:16 ALL TASKS ALL TASKS ACTIVE TASKS TASKS IN WRAP UP" at bounding box center [170, 158] width 259 height 235
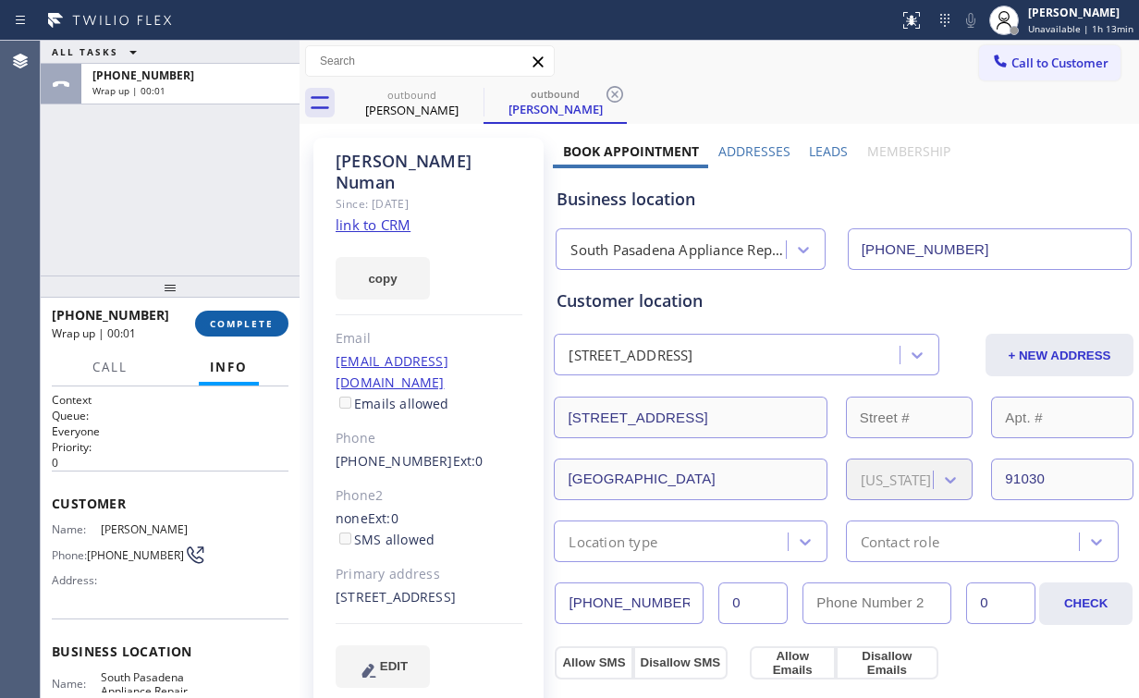
click at [250, 325] on span "COMPLETE" at bounding box center [242, 323] width 64 height 13
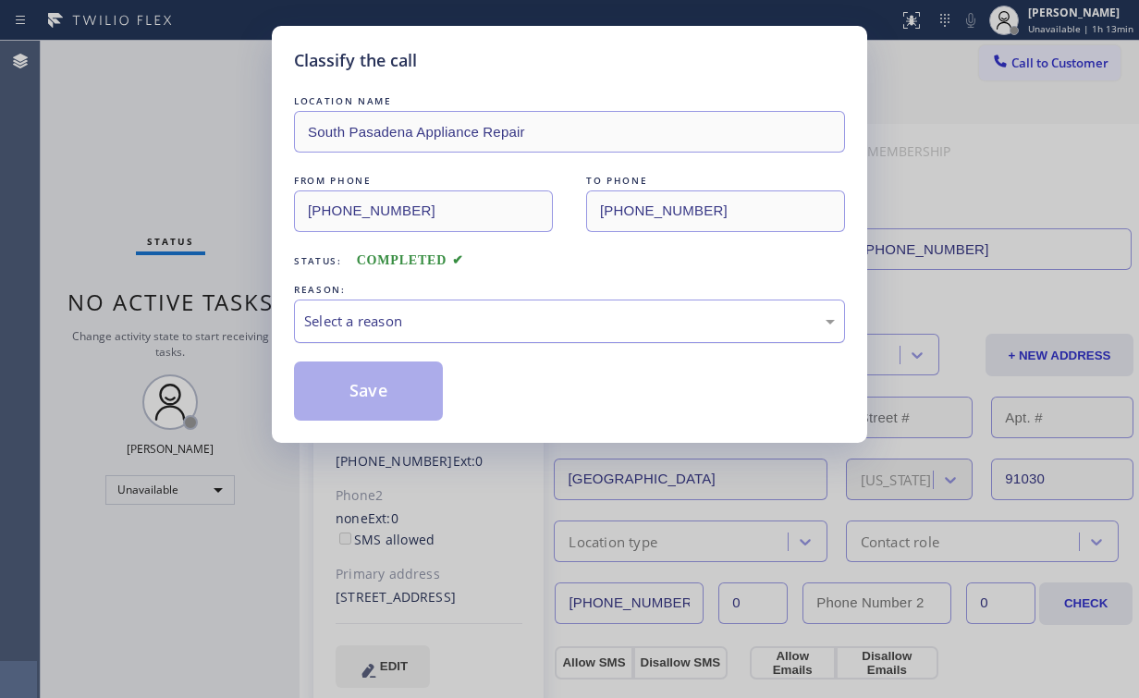
click at [377, 333] on div "Select a reason" at bounding box center [569, 321] width 551 height 43
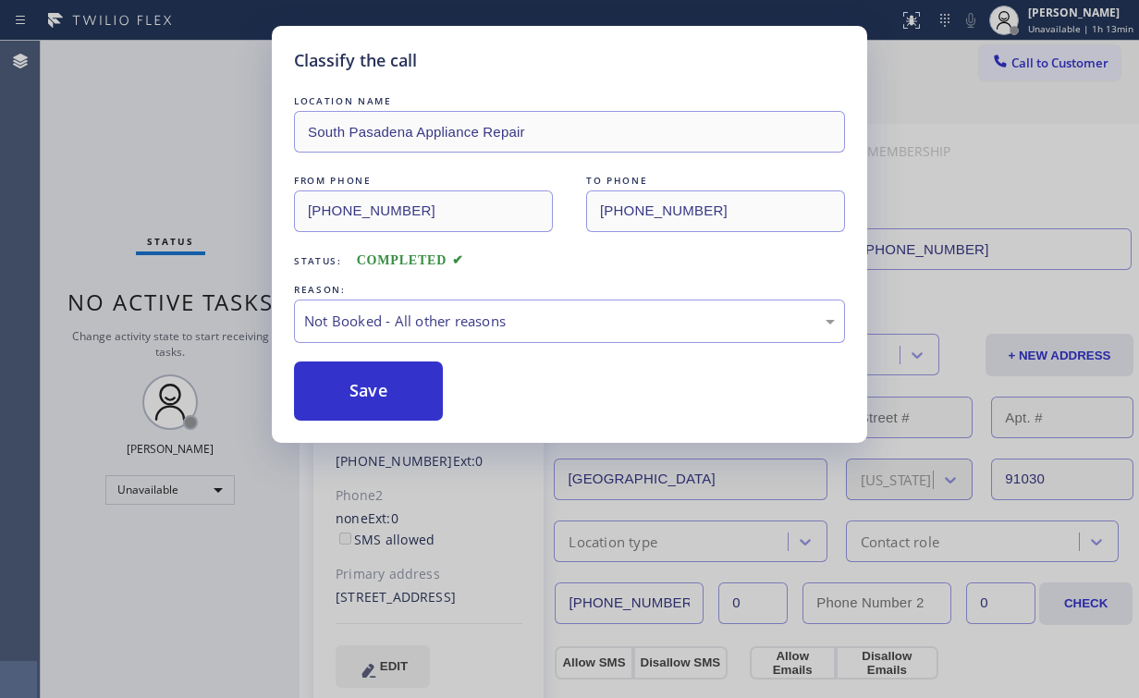
click at [396, 388] on button "Save" at bounding box center [368, 391] width 149 height 59
click at [154, 74] on div "Classify the call LOCATION NAME South Pasadena Appliance Repair FROM PHONE (626…" at bounding box center [569, 349] width 1139 height 698
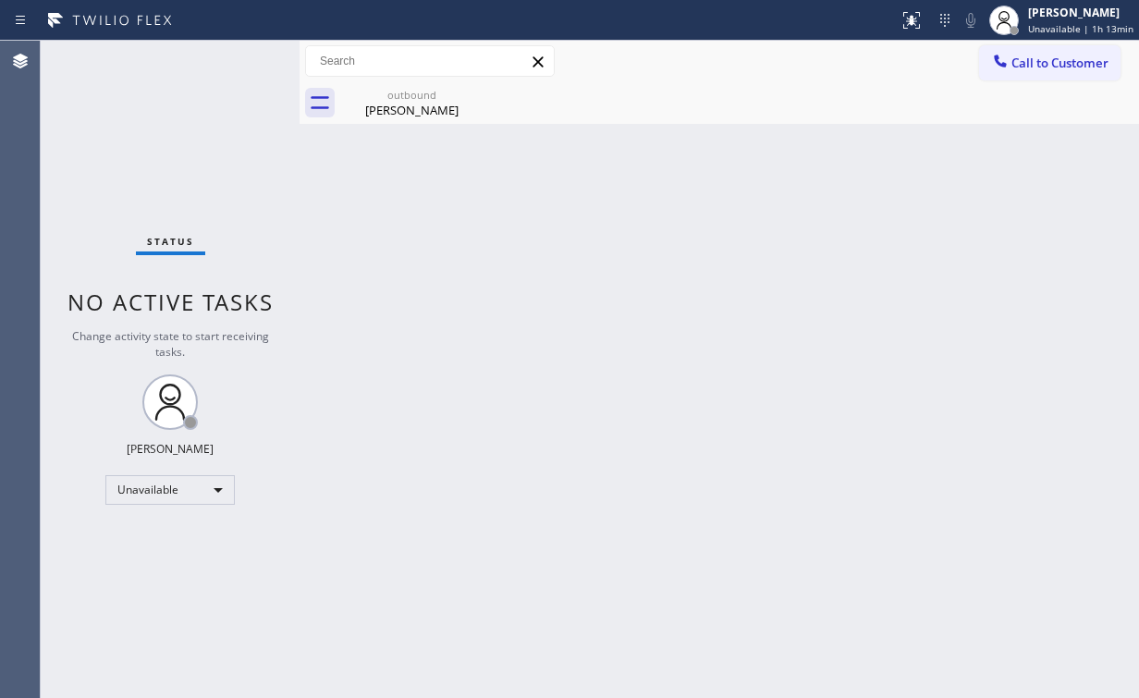
click at [1053, 61] on span "Call to Customer" at bounding box center [1059, 63] width 97 height 17
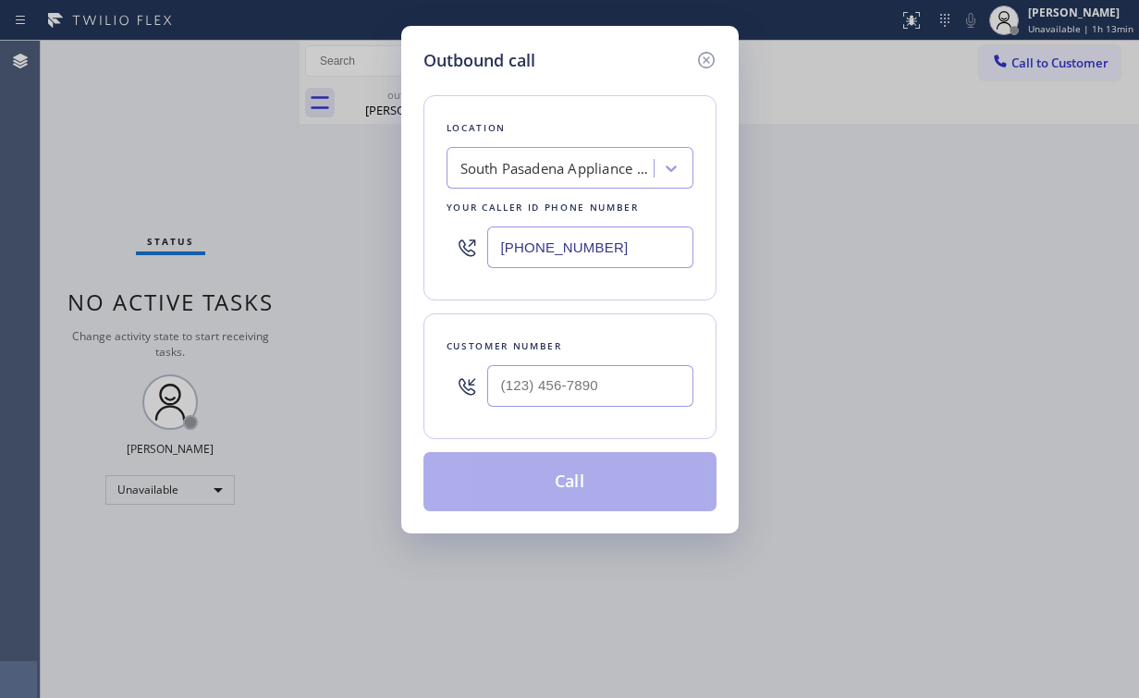
drag, startPoint x: 637, startPoint y: 236, endPoint x: 369, endPoint y: 228, distance: 268.2
click at [401, 241] on div "Outbound call Location South Pasadena Appliance Repair Your caller id phone num…" at bounding box center [569, 280] width 337 height 508
paste input "425) 296-8742"
type input "(626) 566-7785"
click at [591, 382] on input "(___) ___-____" at bounding box center [590, 386] width 206 height 42
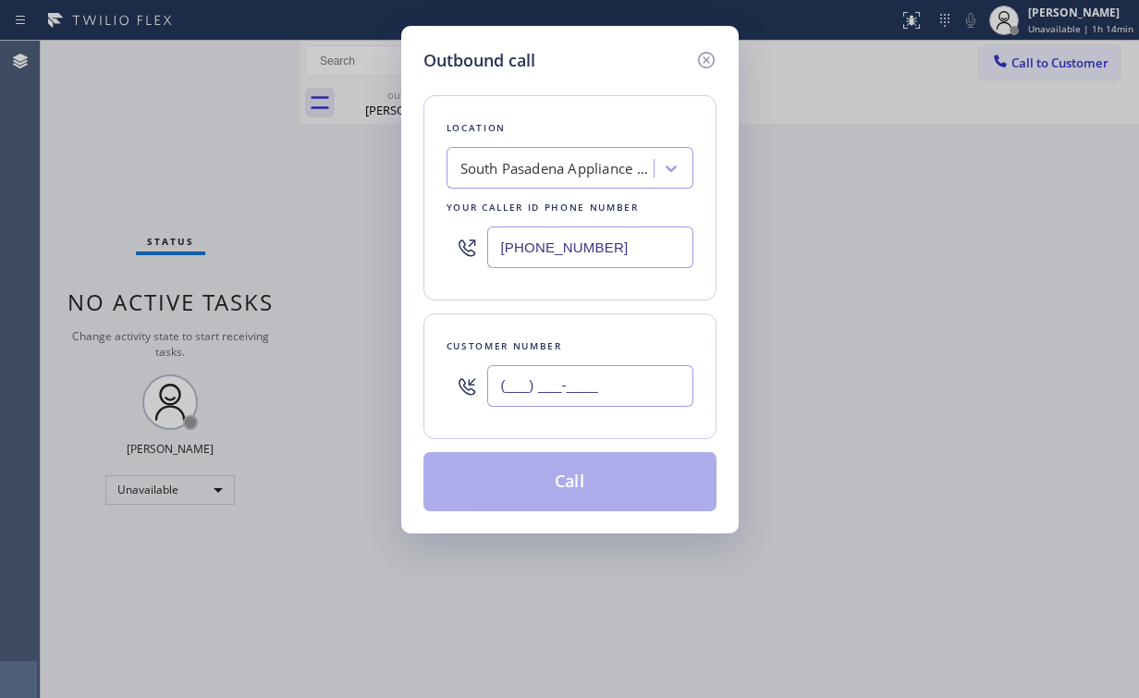
paste input "425) 825-9910"
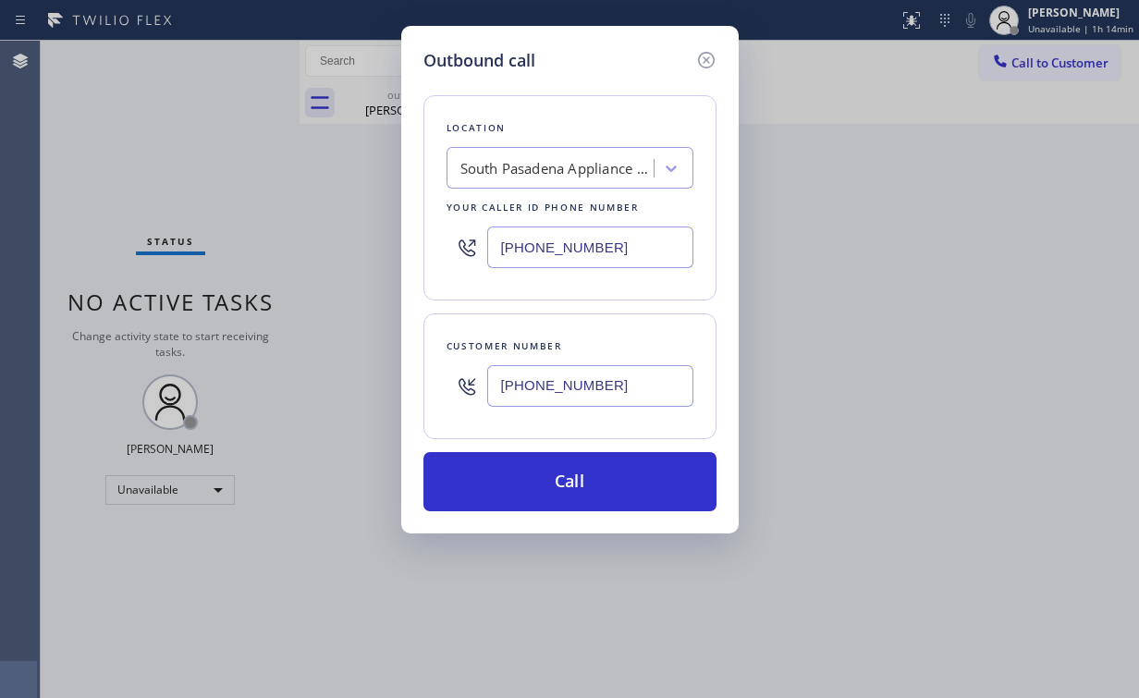
type input "(425) 825-9910"
click at [568, 100] on div "Location South Pasadena Appliance Repair Your caller id phone number (626) 566-…" at bounding box center [569, 197] width 293 height 205
drag, startPoint x: 509, startPoint y: 242, endPoint x: 385, endPoint y: 240, distance: 123.9
click at [366, 239] on div "Outbound call Location South Pasadena Appliance Repair Your caller id phone num…" at bounding box center [569, 349] width 1139 height 698
paste input "855) 731-4952"
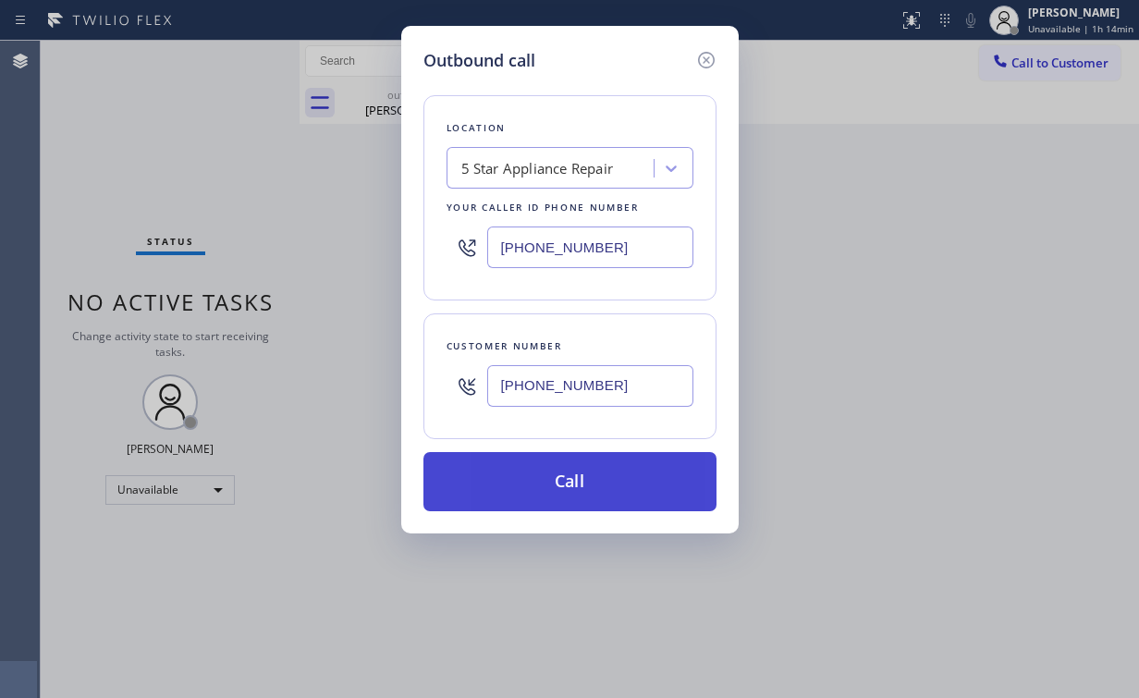
type input "[PHONE_NUMBER]"
click at [566, 468] on button "Call" at bounding box center [569, 481] width 293 height 59
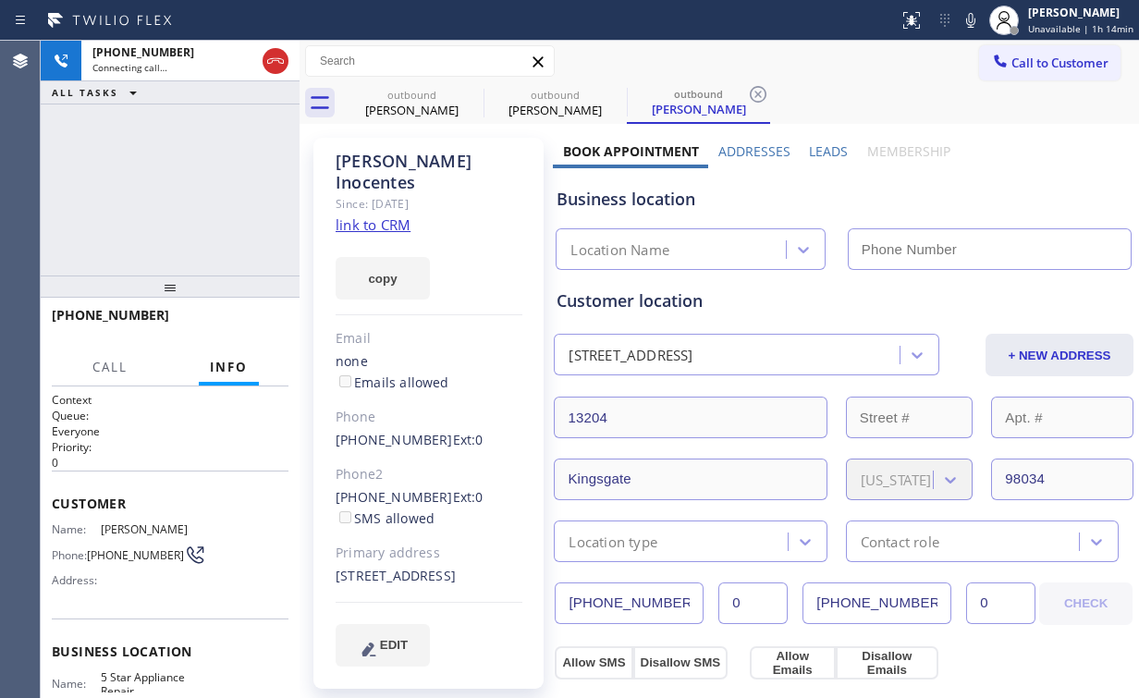
type input "[PHONE_NUMBER]"
click at [189, 148] on div "+14258259910 Connecting call… ALL TASKS ALL TASKS ACTIVE TASKS TASKS IN WRAP UP" at bounding box center [170, 158] width 259 height 235
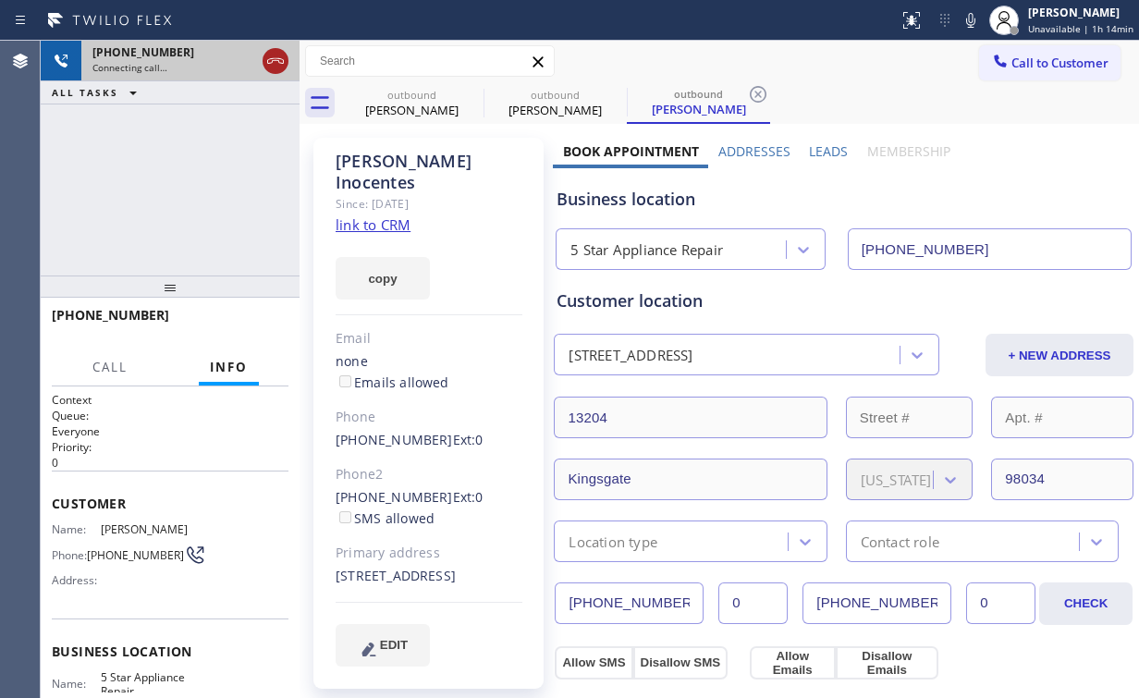
click at [283, 59] on icon at bounding box center [275, 61] width 17 height 6
click at [1036, 55] on span "Call to Customer" at bounding box center [1059, 63] width 97 height 17
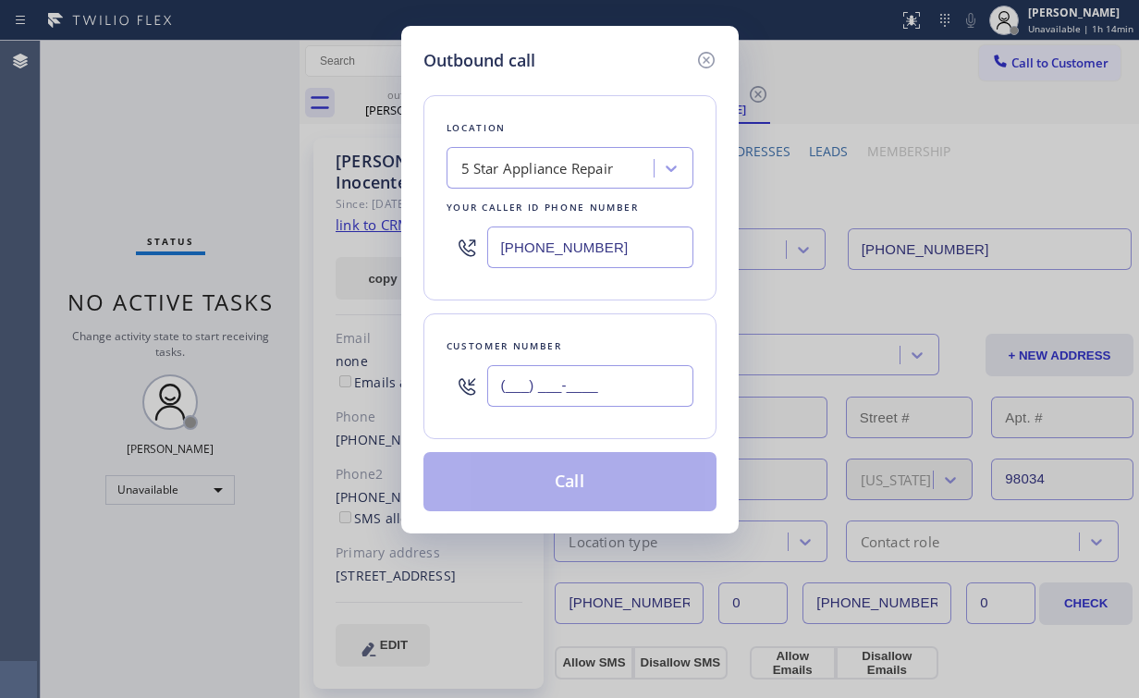
click at [628, 390] on input "(___) ___-____" at bounding box center [590, 386] width 206 height 42
paste input "855) 731-4952"
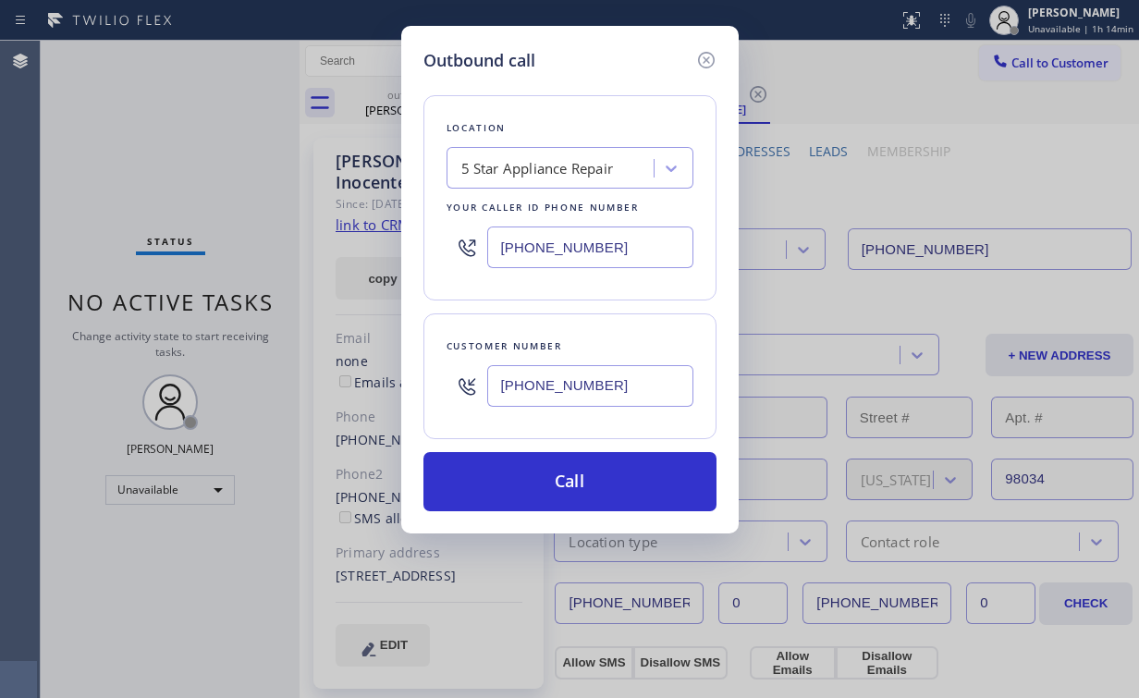
drag, startPoint x: 658, startPoint y: 389, endPoint x: 292, endPoint y: 373, distance: 366.5
click at [362, 377] on div "Outbound call Location 5 Star Appliance Repair Your caller id phone number (855…" at bounding box center [569, 349] width 1139 height 698
paste input "425) 825-9910"
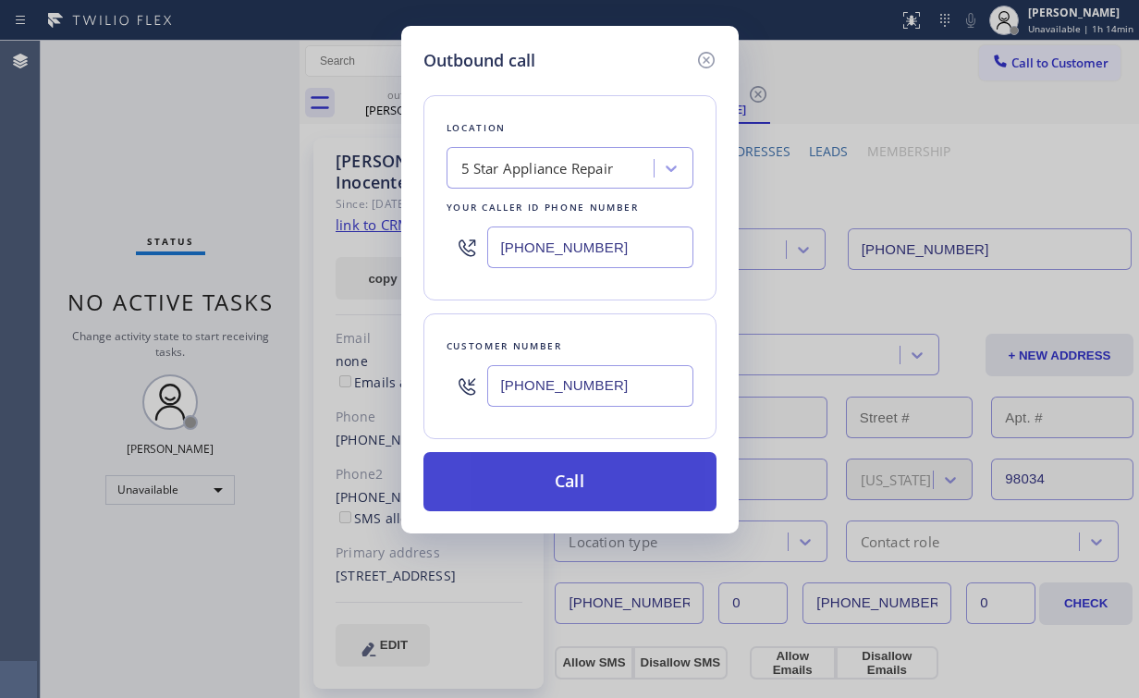
type input "(425) 825-9910"
click at [538, 485] on button "Call" at bounding box center [569, 481] width 293 height 59
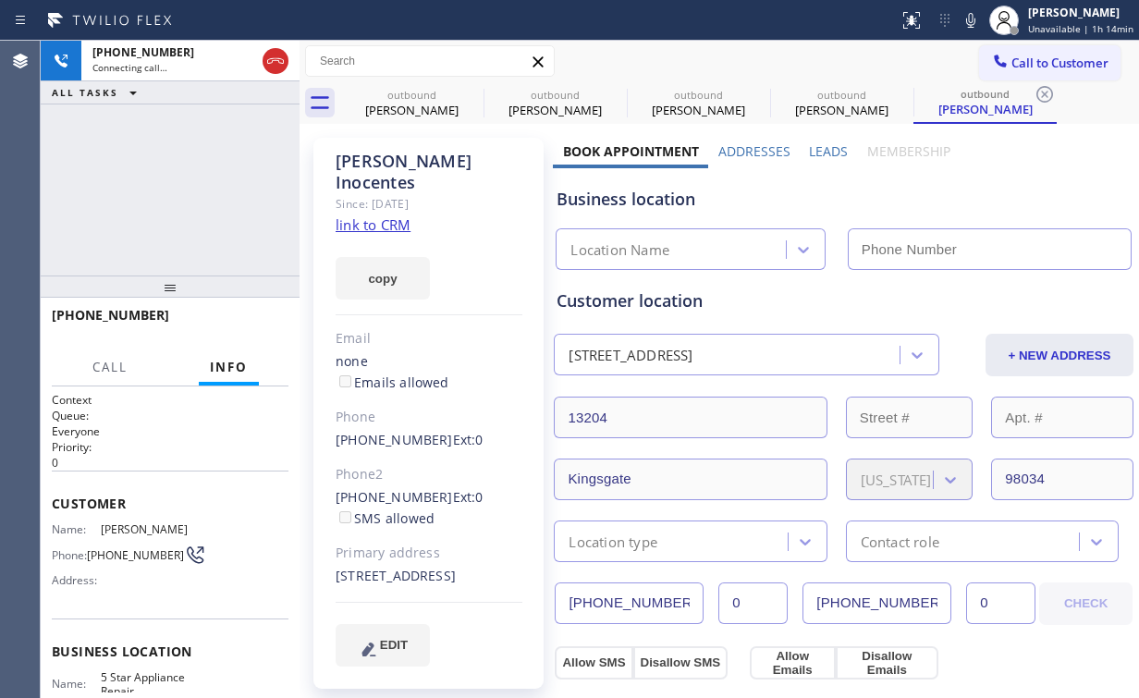
type input "[PHONE_NUMBER]"
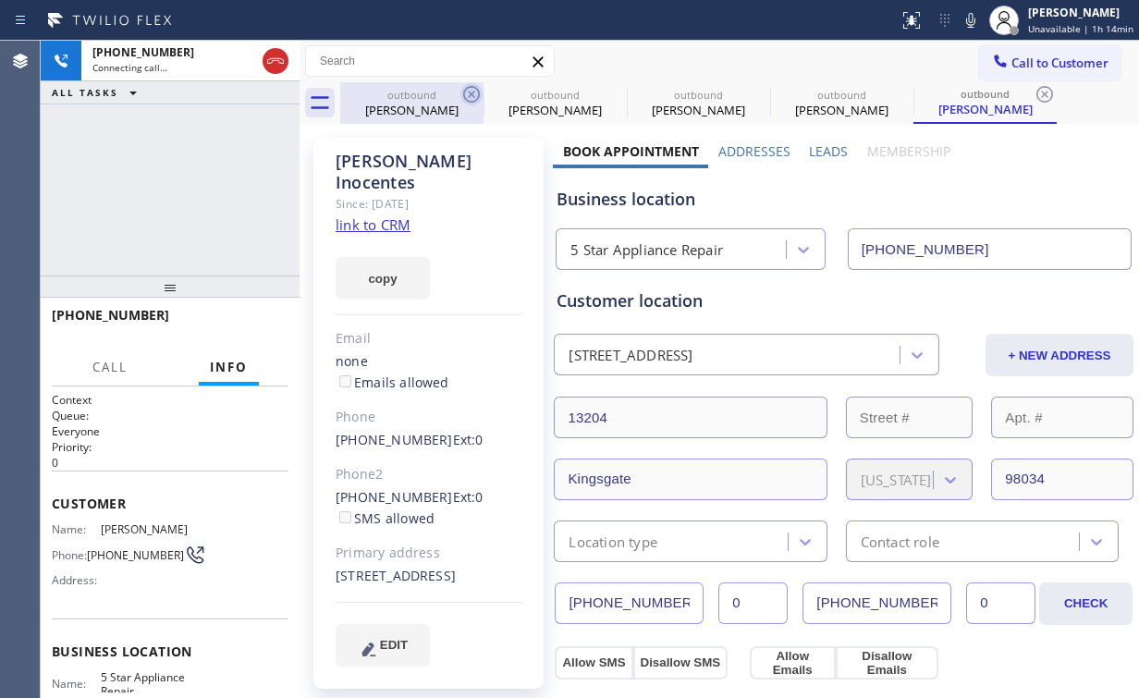
drag, startPoint x: 428, startPoint y: 120, endPoint x: 473, endPoint y: 97, distance: 50.9
click at [428, 120] on div "outbound Jenny Numan" at bounding box center [412, 103] width 140 height 42
type input "(626) 566-7785"
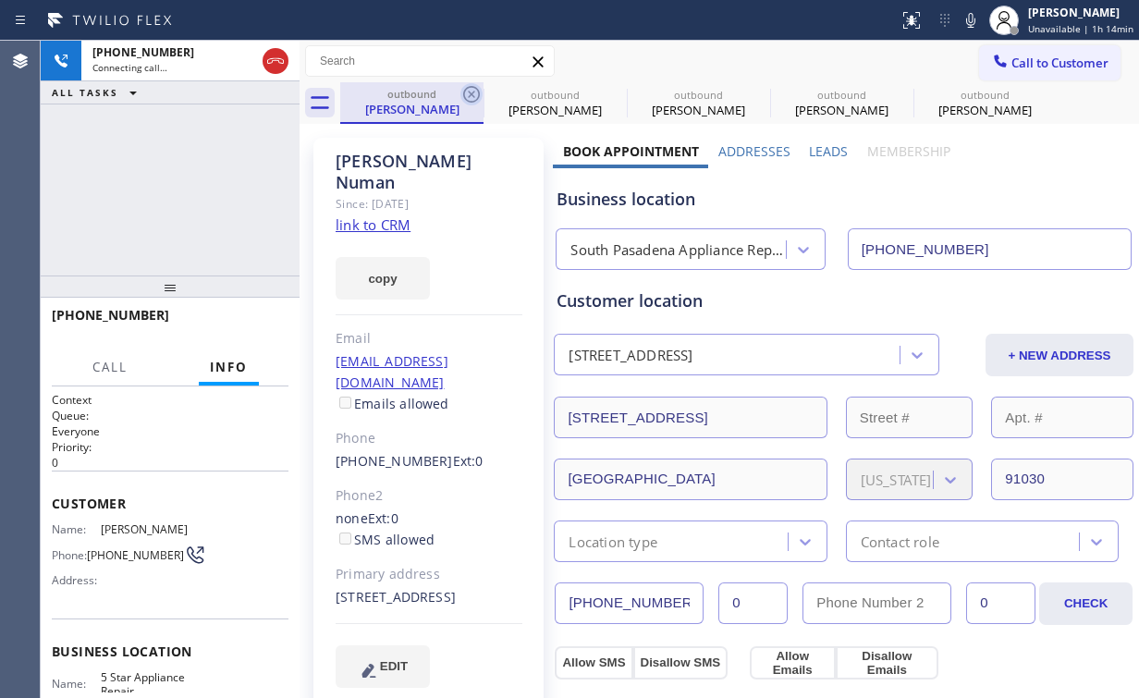
click at [472, 91] on icon at bounding box center [471, 94] width 22 height 22
type input "[PHONE_NUMBER]"
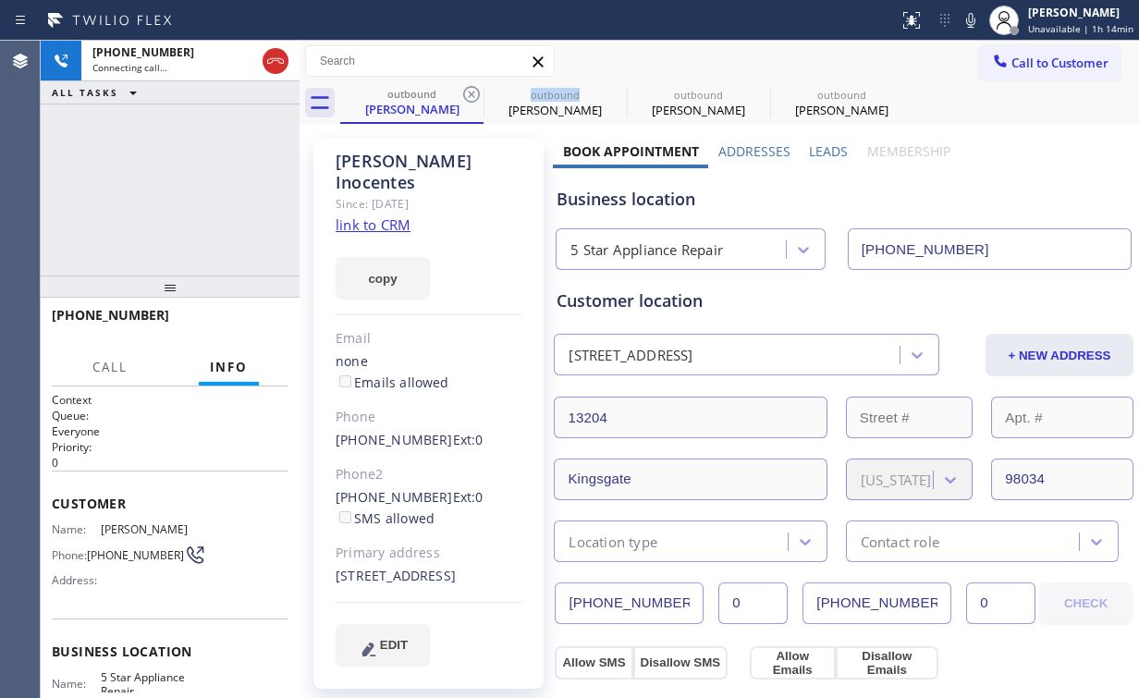
click at [472, 91] on icon at bounding box center [471, 94] width 22 height 22
click at [472, 92] on icon at bounding box center [471, 94] width 17 height 17
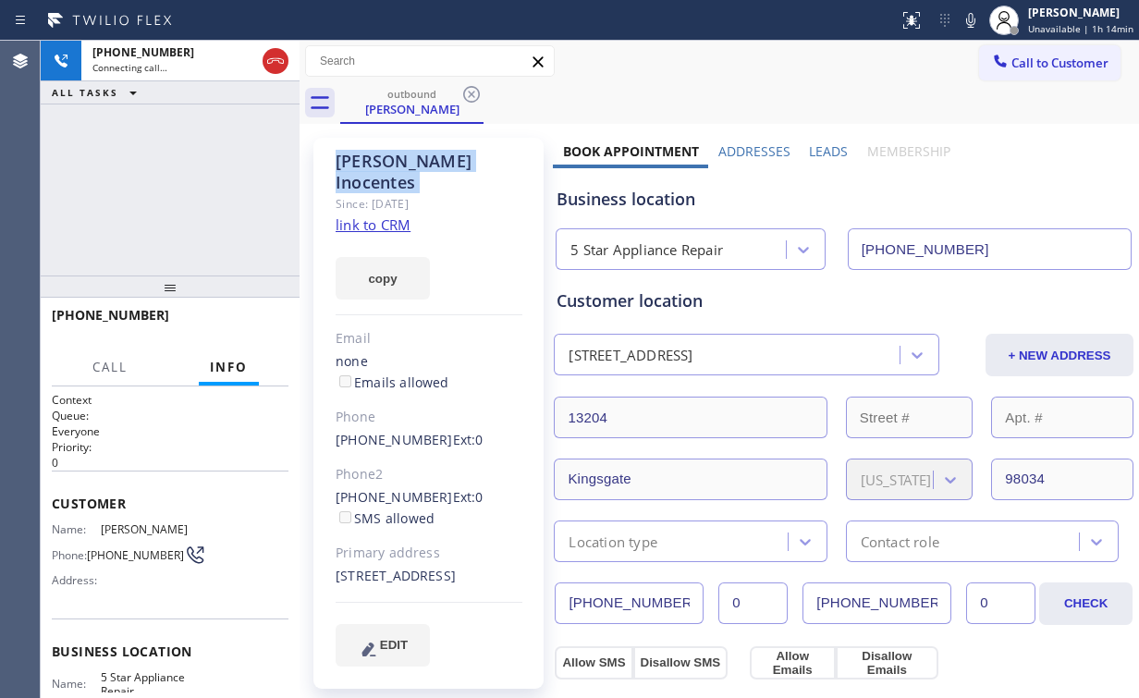
click at [472, 92] on icon at bounding box center [471, 94] width 17 height 17
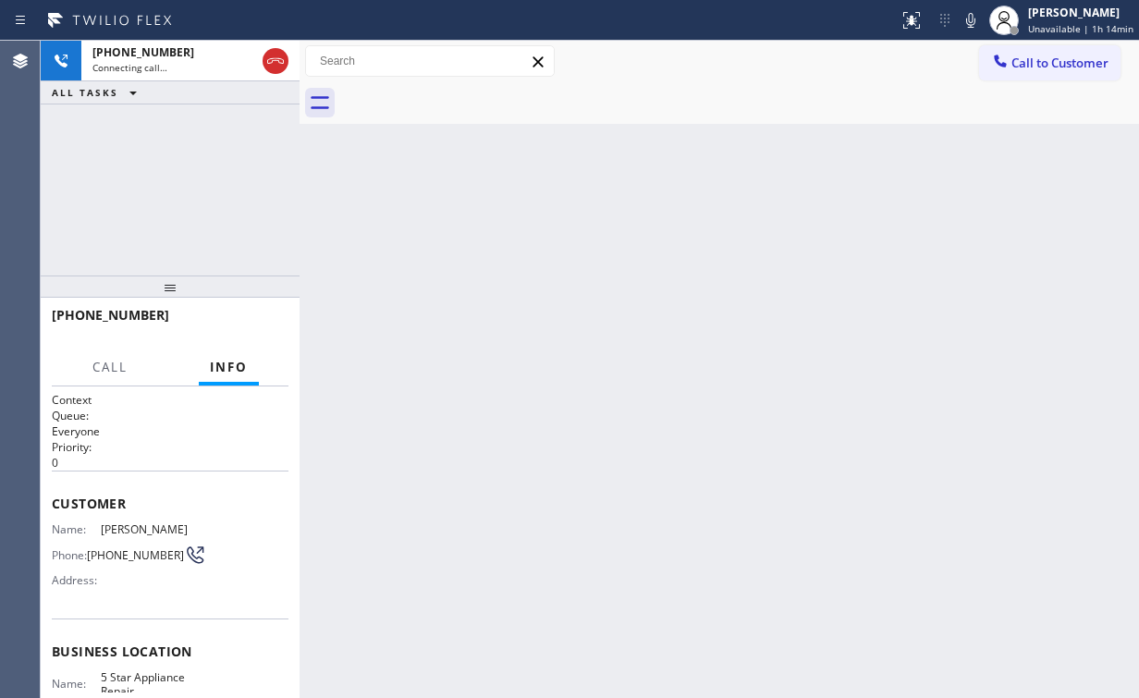
drag, startPoint x: 187, startPoint y: 177, endPoint x: 204, endPoint y: 143, distance: 37.6
click at [186, 174] on div "+14258259910 Connecting call… ALL TASKS ALL TASKS ACTIVE TASKS TASKS IN WRAP UP" at bounding box center [170, 158] width 259 height 235
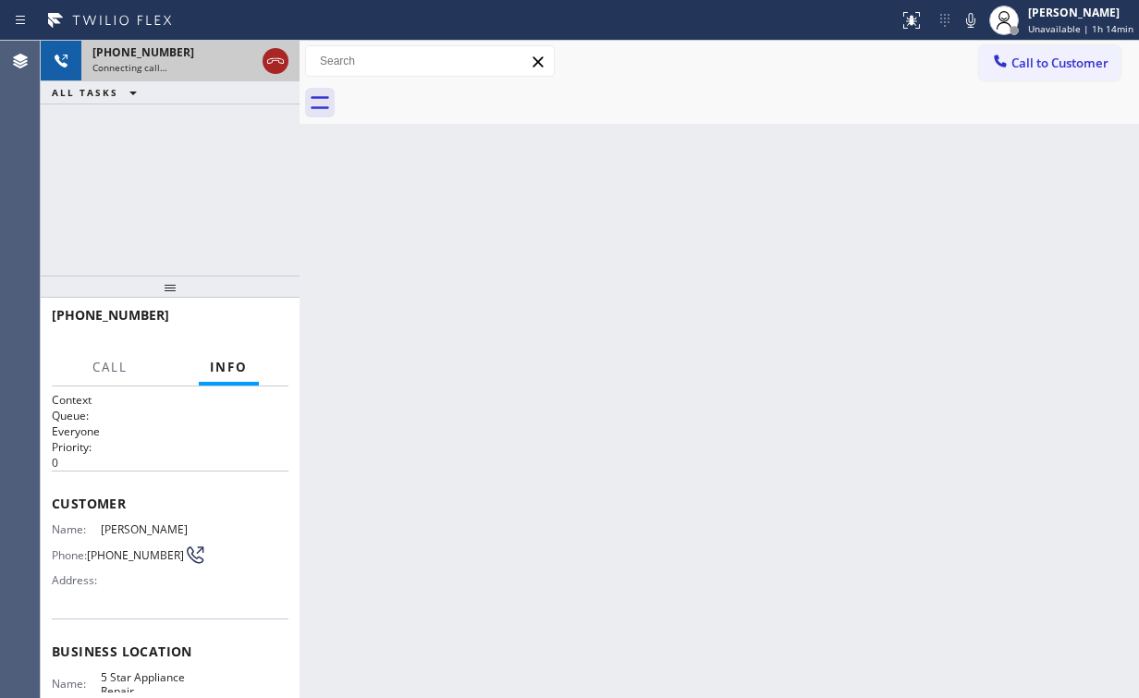
click at [288, 62] on div at bounding box center [276, 61] width 26 height 22
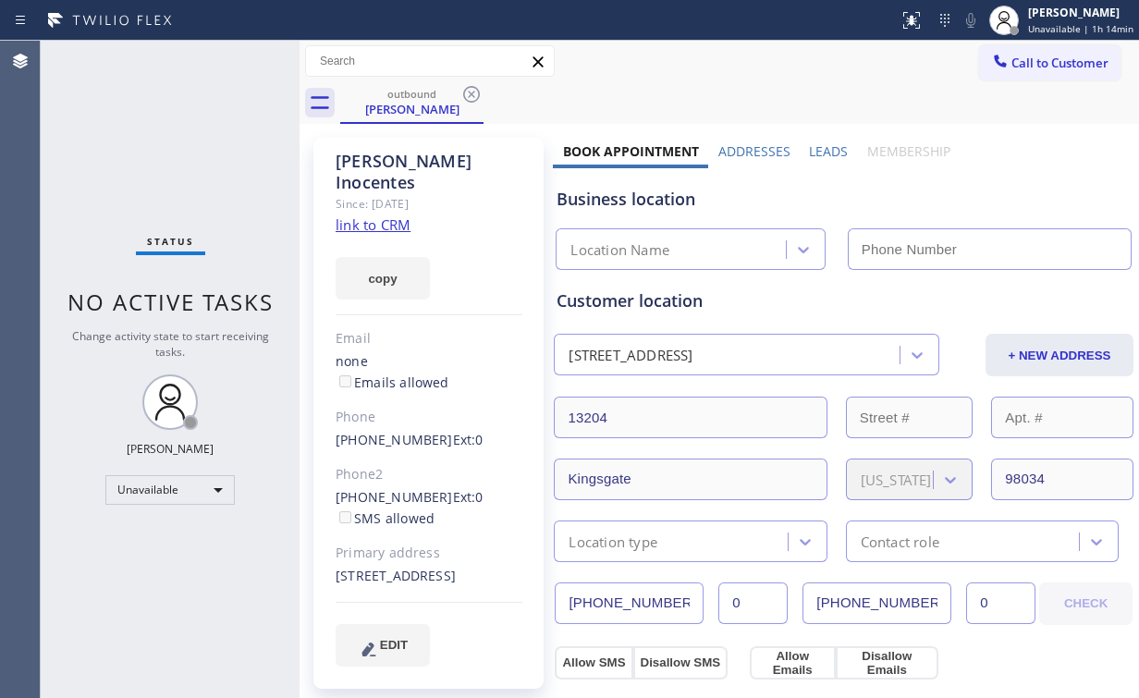
type input "[PHONE_NUMBER]"
click at [374, 215] on link "link to CRM" at bounding box center [373, 224] width 75 height 18
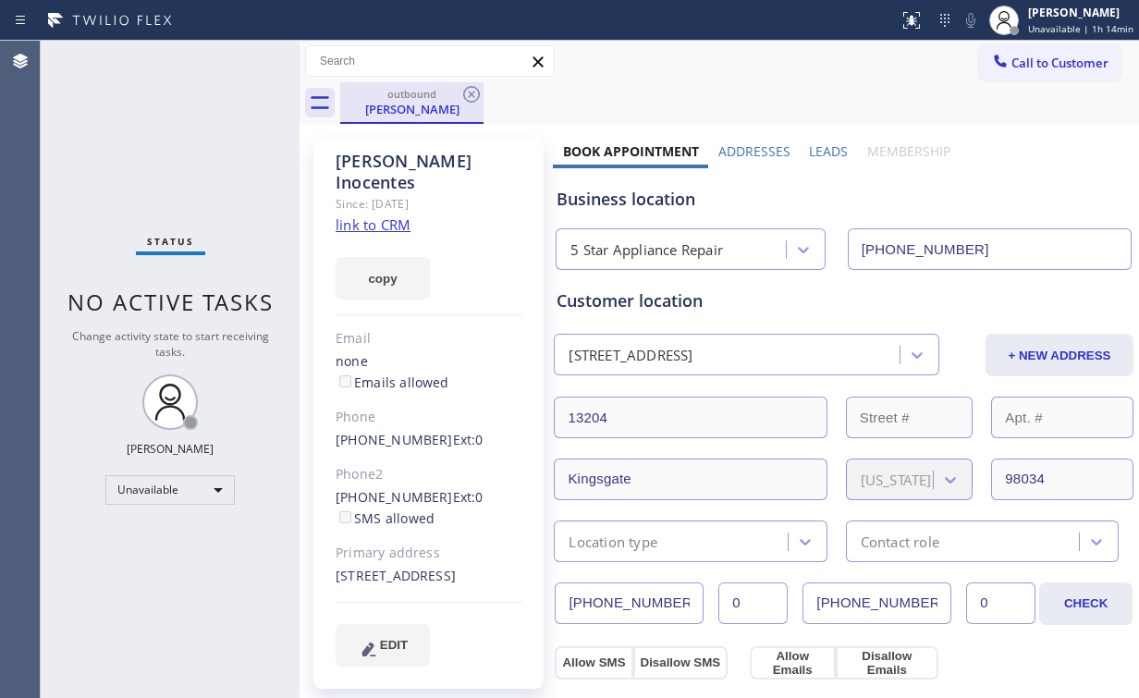
drag, startPoint x: 386, startPoint y: 101, endPoint x: 397, endPoint y: 104, distance: 10.5
click at [391, 103] on div "Valentina Inocentes" at bounding box center [412, 109] width 140 height 17
click at [466, 95] on icon at bounding box center [471, 94] width 22 height 22
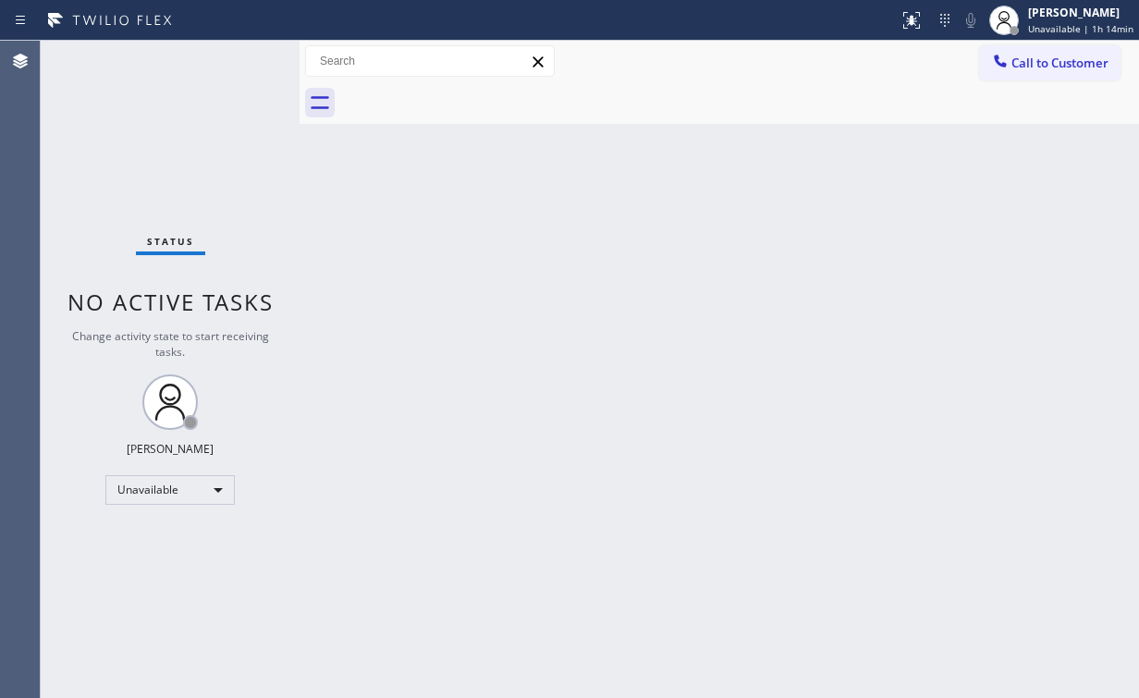
click at [1066, 63] on span "Call to Customer" at bounding box center [1059, 63] width 97 height 17
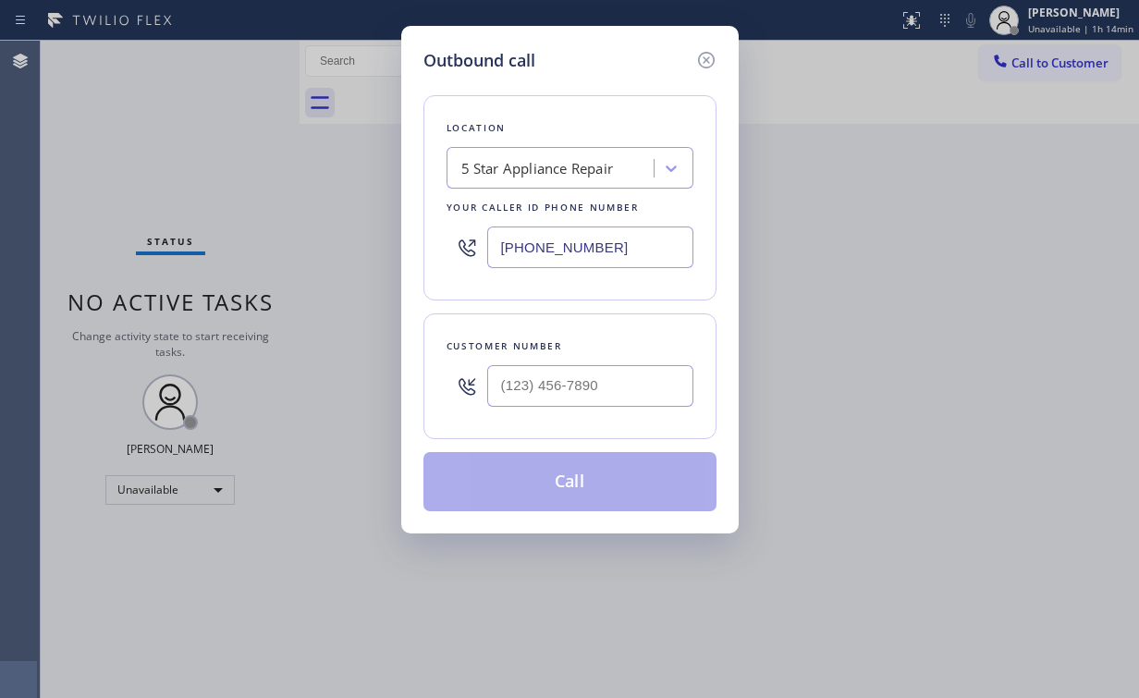
drag, startPoint x: 636, startPoint y: 259, endPoint x: 359, endPoint y: 174, distance: 290.1
click at [275, 220] on div "Outbound call Location 5 Star Appliance Repair Your caller id phone number [PHO…" at bounding box center [569, 349] width 1139 height 698
paste input "77) 800-0094"
type input "(877) 800-0094"
click at [591, 384] on input "(___) ___-____" at bounding box center [590, 386] width 206 height 42
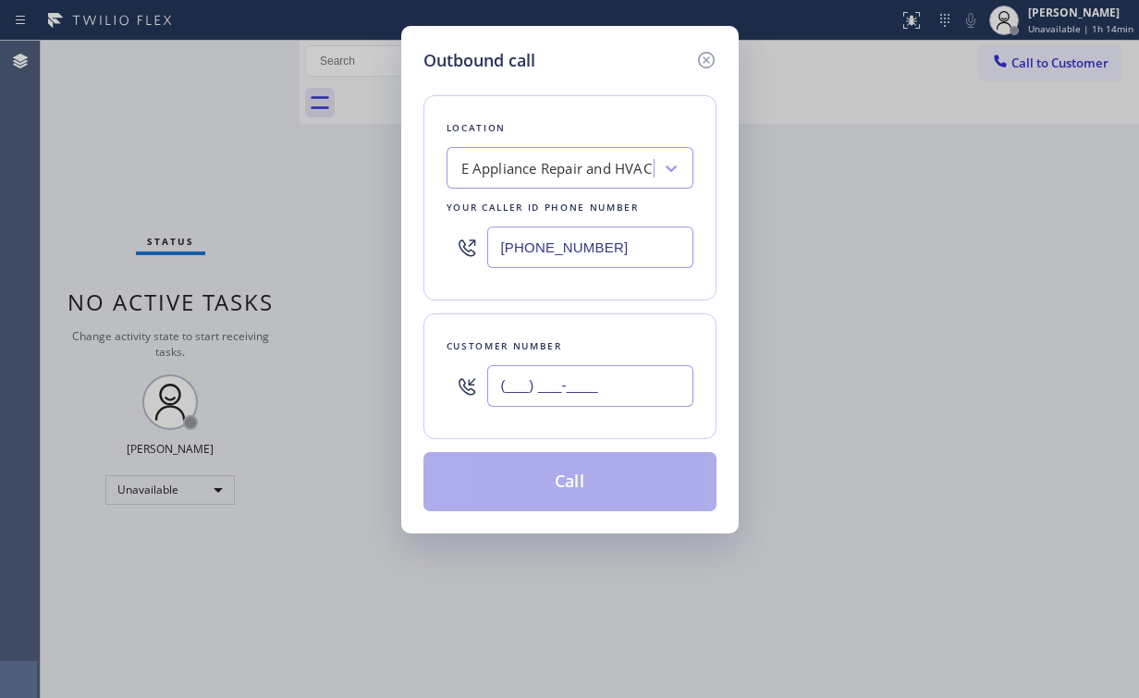
paste input "323) 610-4990"
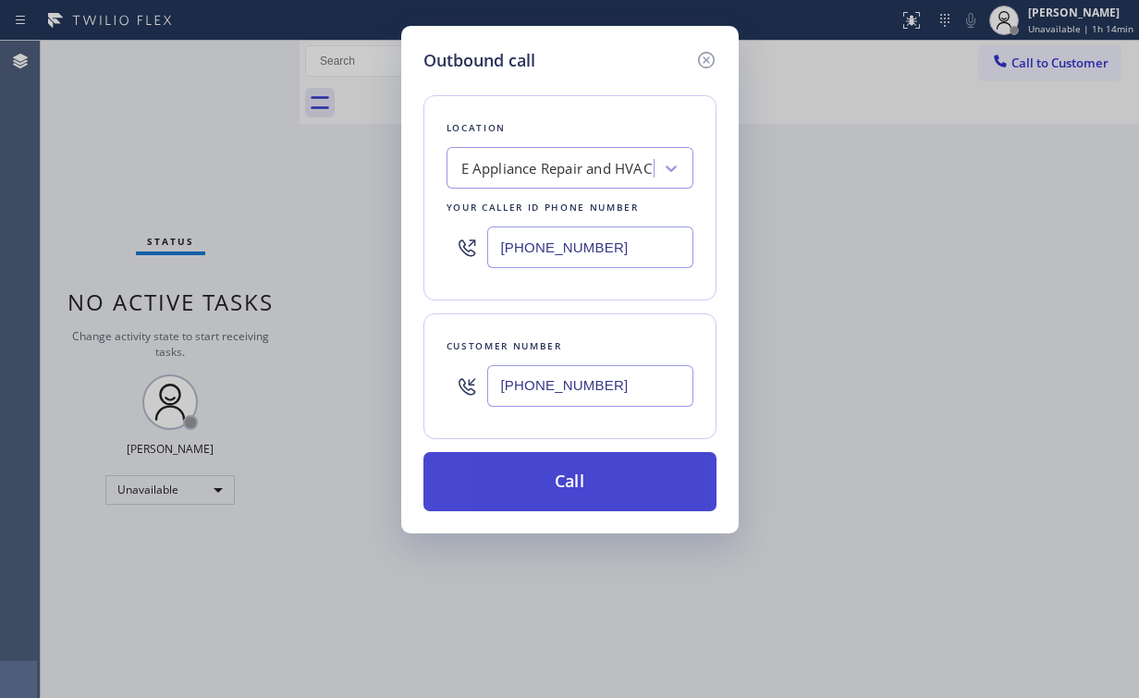
type input "(323) 610-4990"
click at [548, 472] on button "Call" at bounding box center [569, 481] width 293 height 59
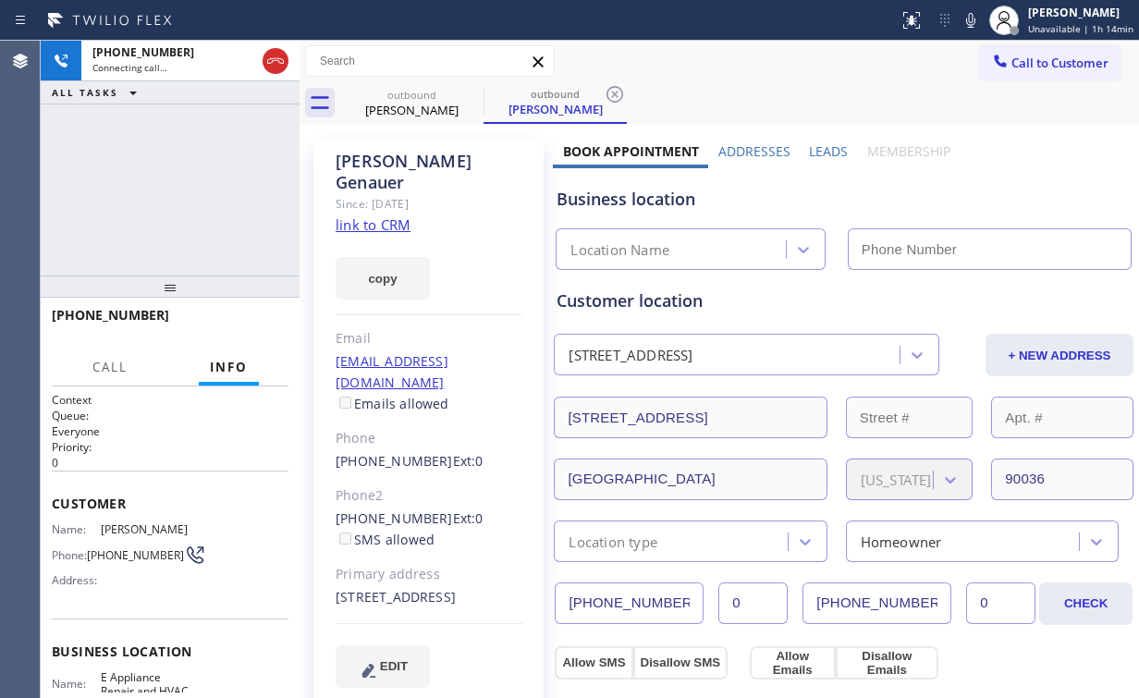
type input "(877) 800-0094"
click at [159, 167] on div "+13236104990 Live | 00:01 ALL TASKS ALL TASKS ACTIVE TASKS TASKS IN WRAP UP" at bounding box center [170, 158] width 259 height 235
click at [257, 327] on span "HANG UP" at bounding box center [245, 323] width 56 height 13
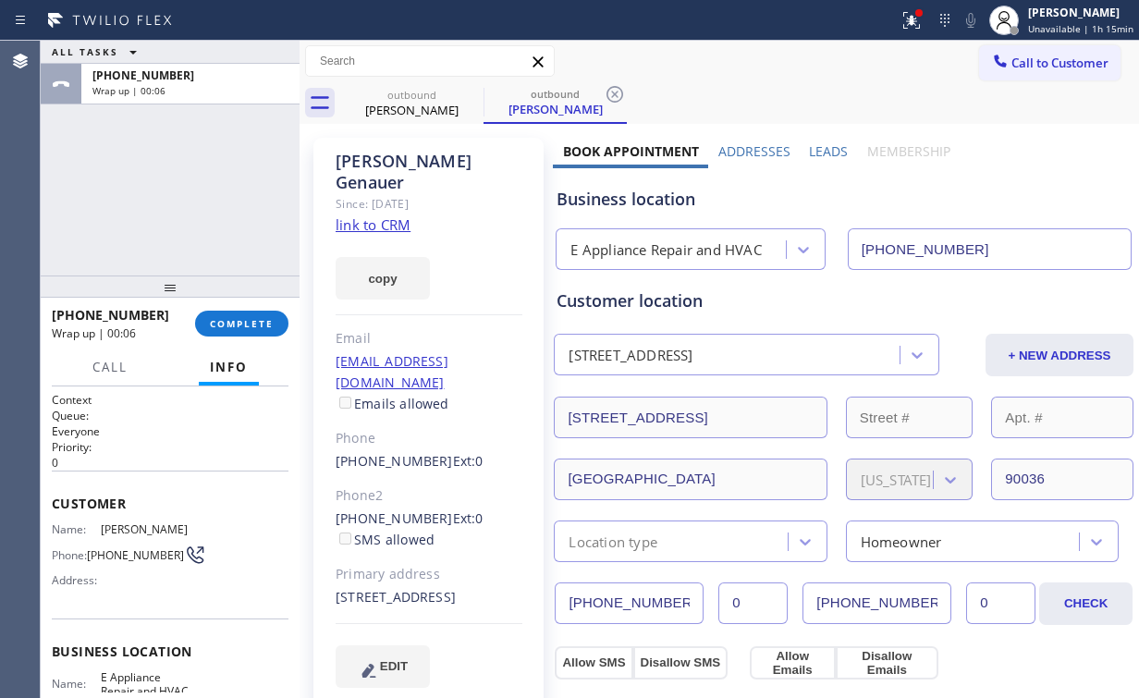
drag, startPoint x: 925, startPoint y: 22, endPoint x: 932, endPoint y: 60, distance: 38.6
click at [923, 23] on icon at bounding box center [912, 20] width 22 height 22
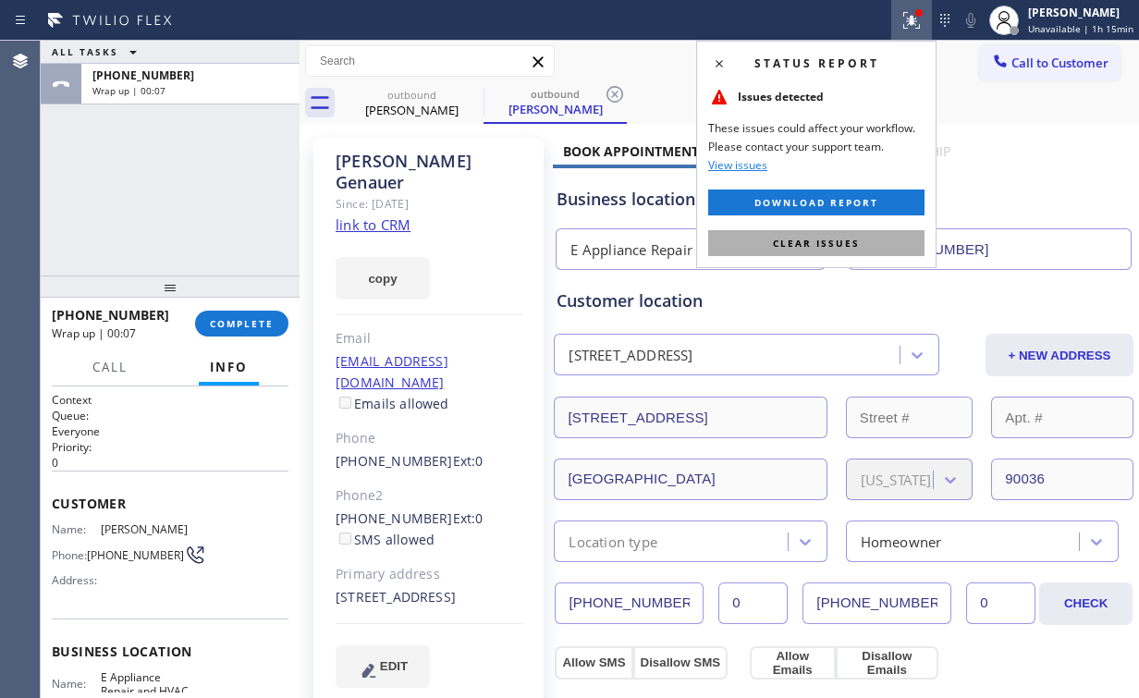
click at [881, 246] on button "Clear issues" at bounding box center [816, 243] width 216 height 26
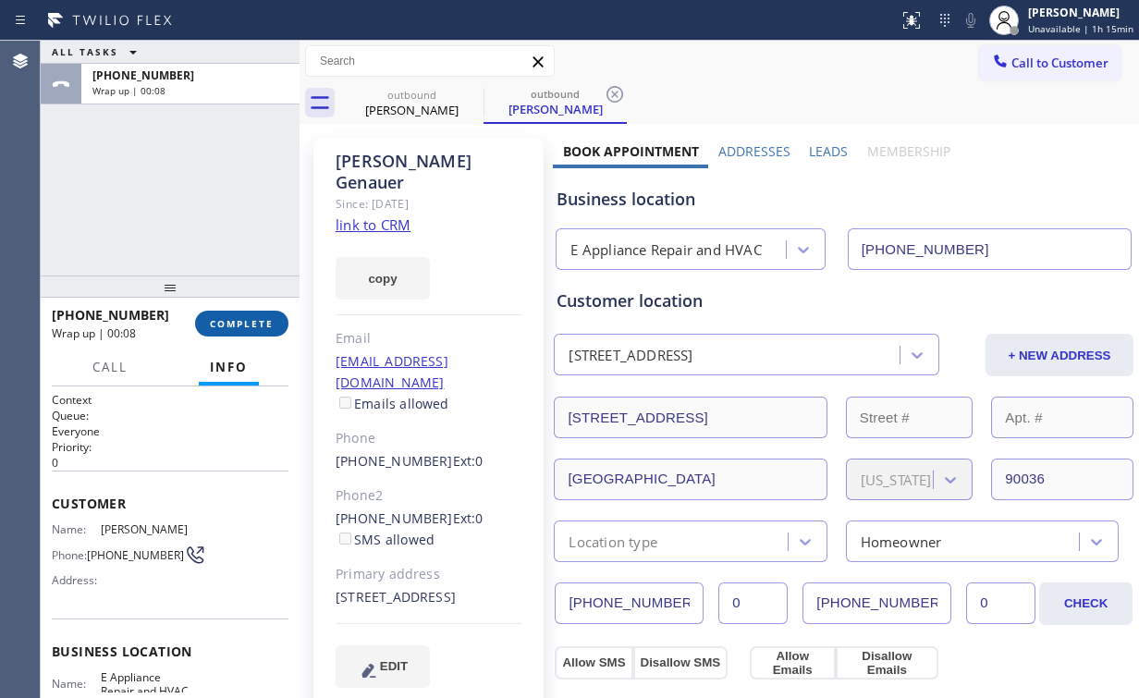
click at [241, 329] on span "COMPLETE" at bounding box center [242, 323] width 64 height 13
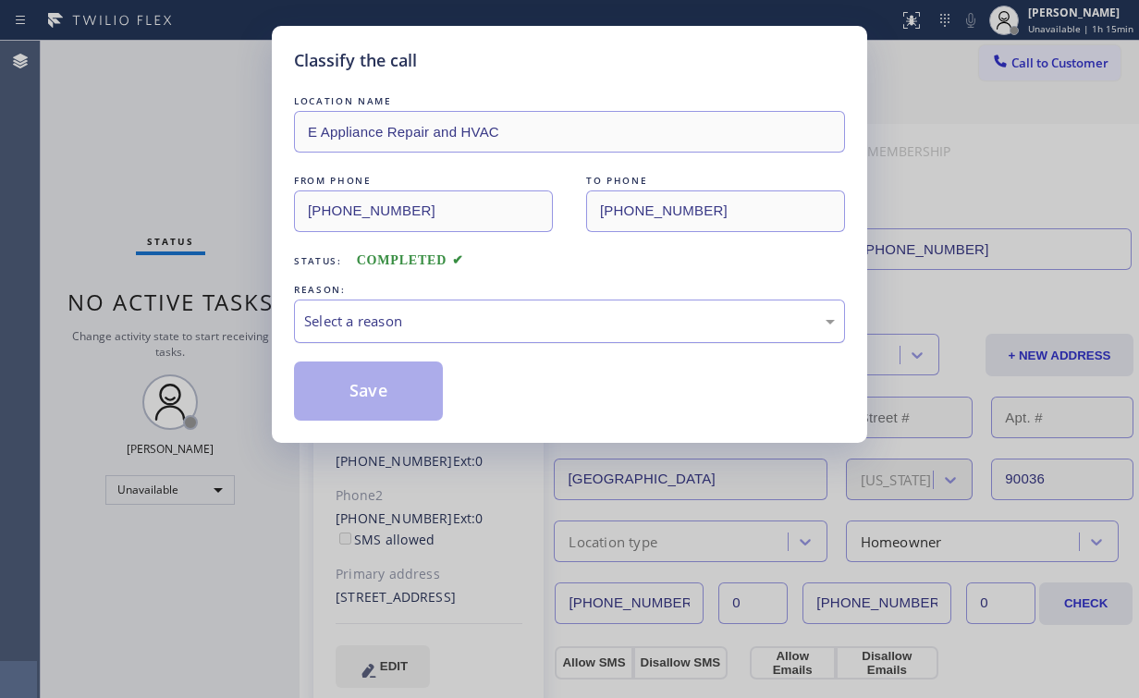
drag, startPoint x: 372, startPoint y: 322, endPoint x: 372, endPoint y: 337, distance: 14.8
click at [372, 323] on div "Select a reason" at bounding box center [569, 321] width 531 height 21
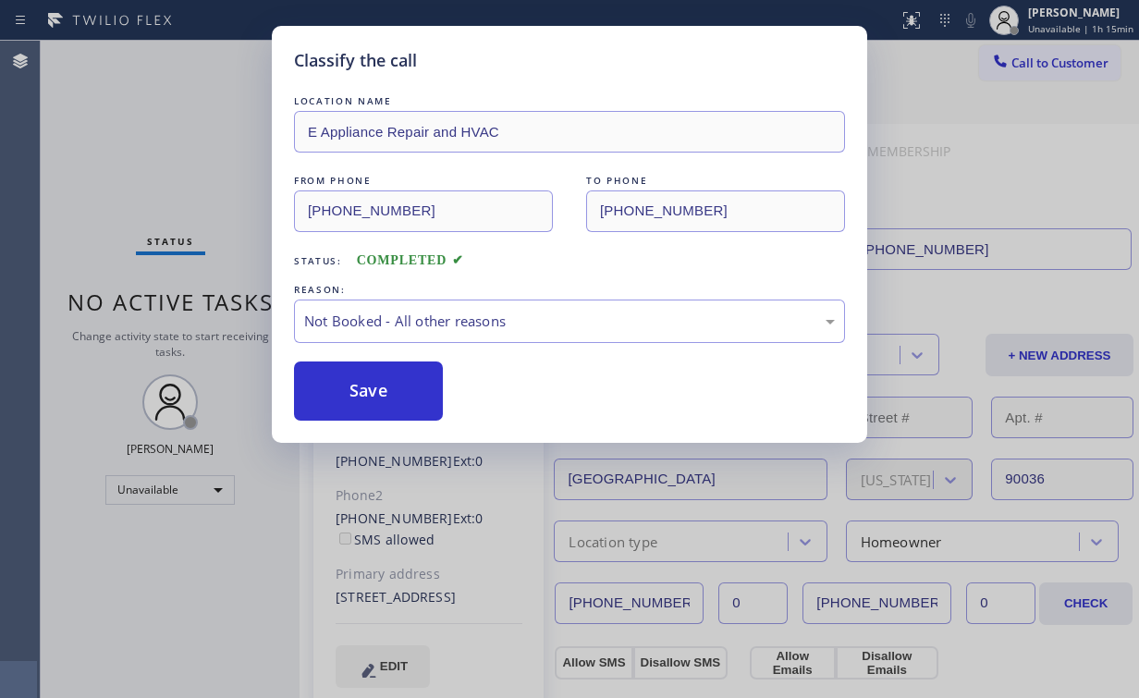
drag, startPoint x: 374, startPoint y: 400, endPoint x: 215, endPoint y: 190, distance: 263.3
click at [374, 395] on button "Save" at bounding box center [368, 391] width 149 height 59
click at [215, 185] on div "Classify the call LOCATION NAME E Appliance Repair and HVAC FROM PHONE (877) 80…" at bounding box center [569, 349] width 1139 height 698
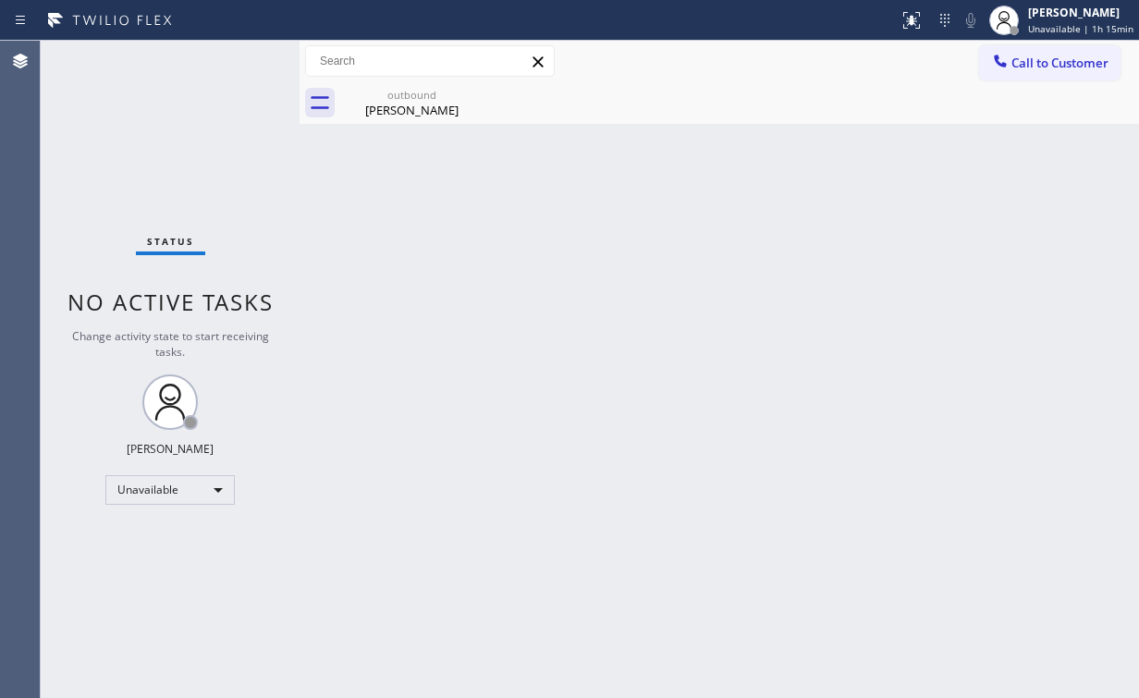
click at [1020, 178] on div "Back to Dashboard Change Sender ID Customers Technicians Select a contact Outbo…" at bounding box center [720, 369] width 840 height 657
drag, startPoint x: 396, startPoint y: 74, endPoint x: 425, endPoint y: 94, distance: 35.9
click at [401, 80] on div "Call to Customer Outbound call Location E Appliance Repair and HVAC Your caller…" at bounding box center [720, 62] width 840 height 42
click at [447, 108] on div "Nina Genauer" at bounding box center [412, 110] width 140 height 17
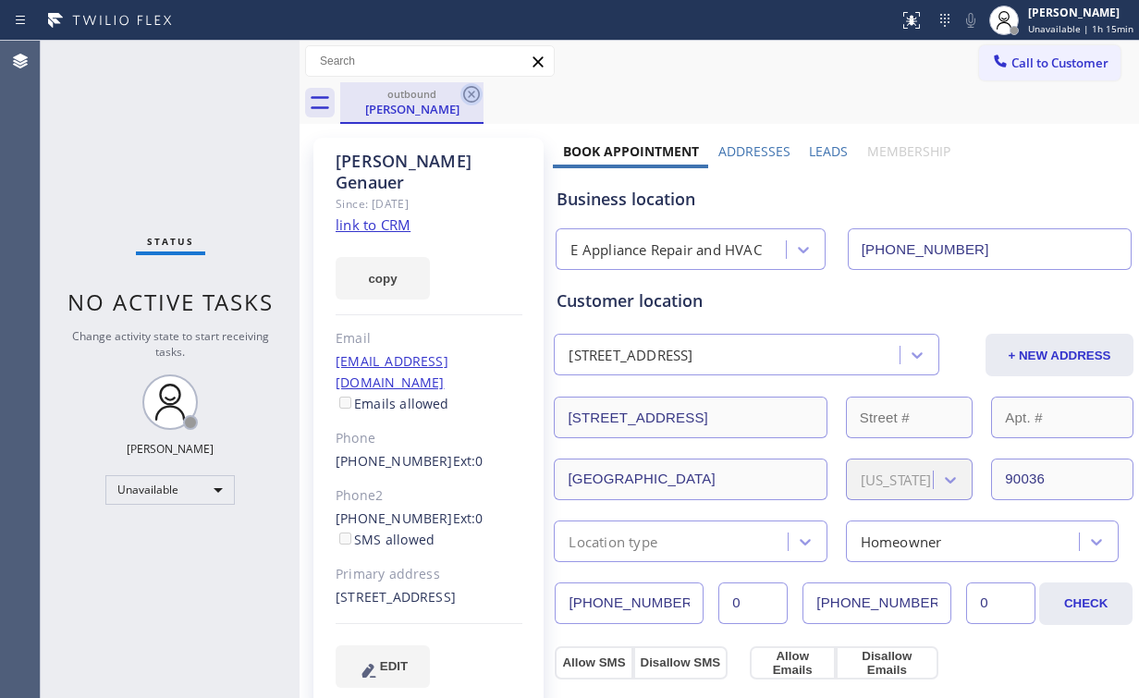
click at [474, 92] on icon at bounding box center [471, 94] width 17 height 17
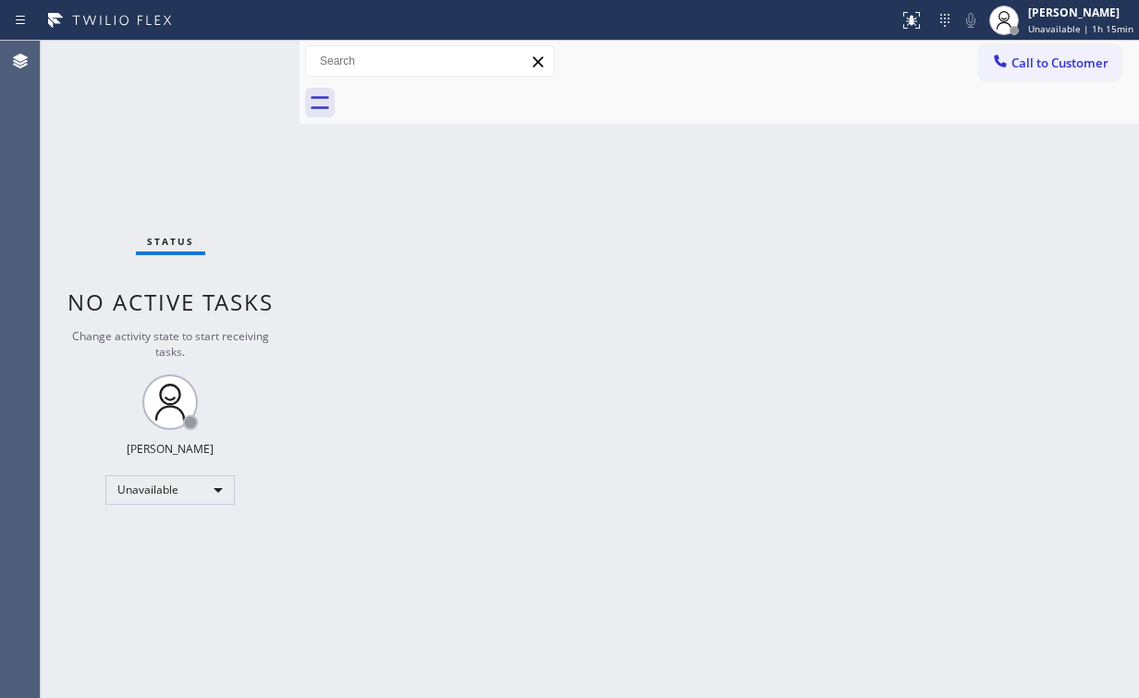
drag, startPoint x: 762, startPoint y: 211, endPoint x: 455, endPoint y: 571, distance: 473.5
click at [757, 224] on div "Back to Dashboard Change Sender ID Customers Technicians Select a contact Outbo…" at bounding box center [720, 369] width 840 height 657
drag, startPoint x: 319, startPoint y: 133, endPoint x: 297, endPoint y: 104, distance: 37.0
click at [303, 113] on div "Status No active tasks Change activity state to start receiving tasks. Arnold V…" at bounding box center [590, 369] width 1098 height 657
click at [1052, 60] on span "Call to Customer" at bounding box center [1059, 63] width 97 height 17
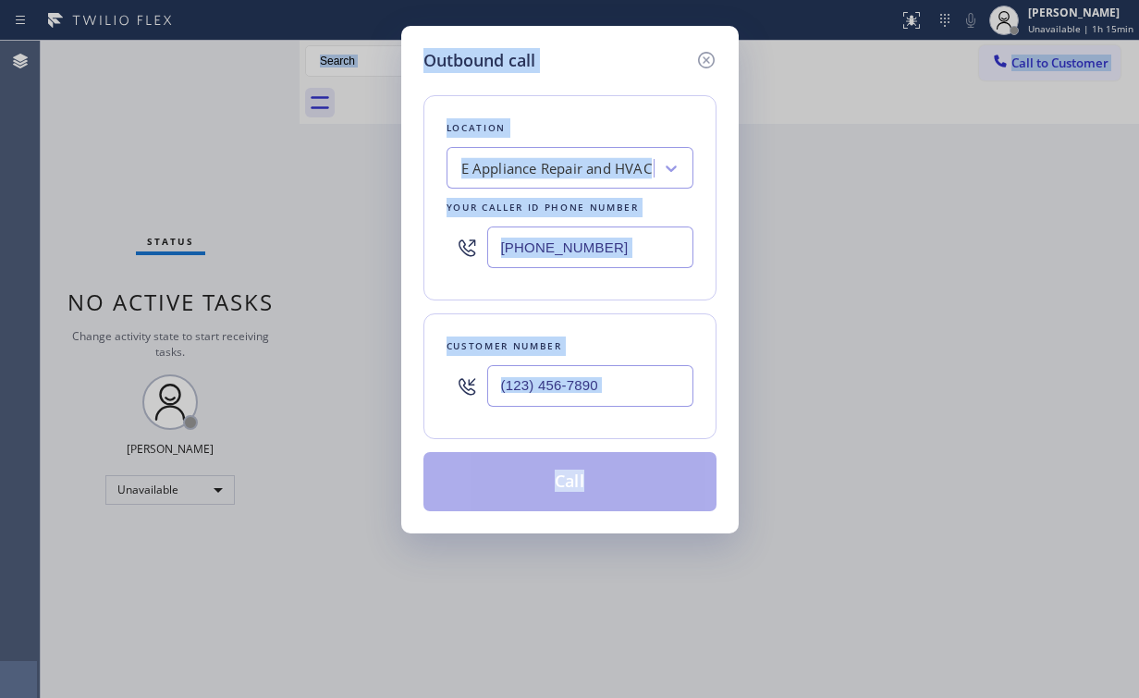
click at [644, 239] on input "(877) 800-0094" at bounding box center [590, 248] width 206 height 42
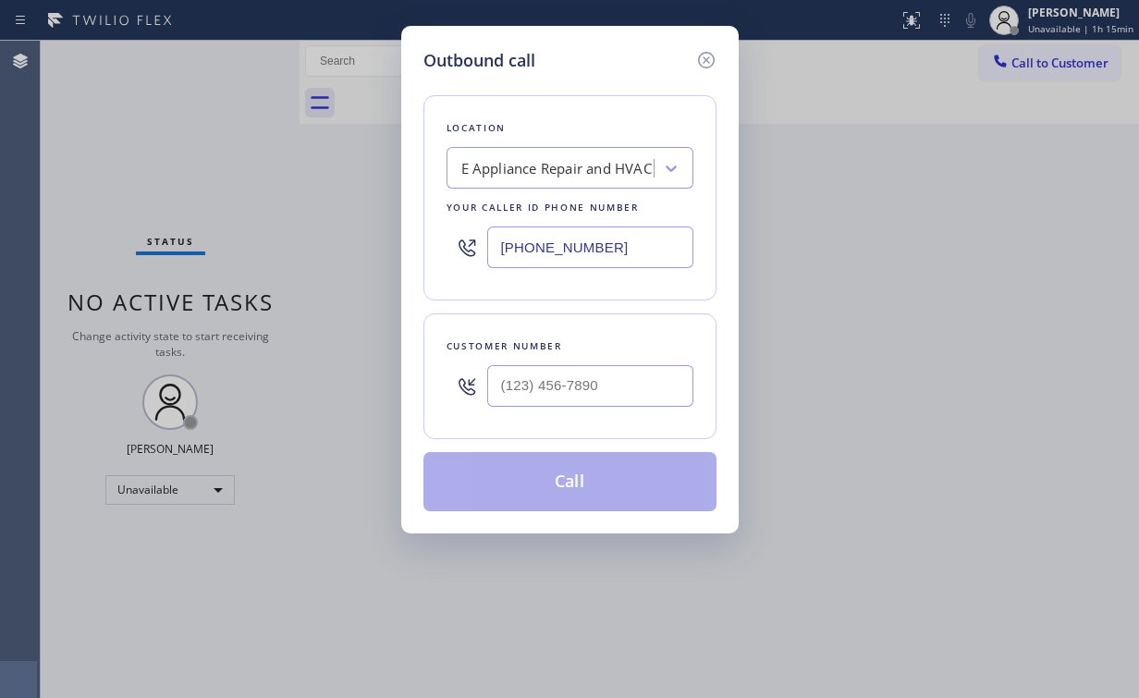
drag, startPoint x: 425, startPoint y: 253, endPoint x: 395, endPoint y: 255, distance: 30.6
click at [396, 253] on div "Outbound call Location E Appliance Repair and HVAC Your caller id phone number …" at bounding box center [569, 349] width 1139 height 698
paste input "323) 610-4990"
type input "(877) 800-0094"
click at [166, 127] on div "Outbound call Location E Appliance Repair and HVAC Your caller id phone number …" at bounding box center [569, 349] width 1139 height 698
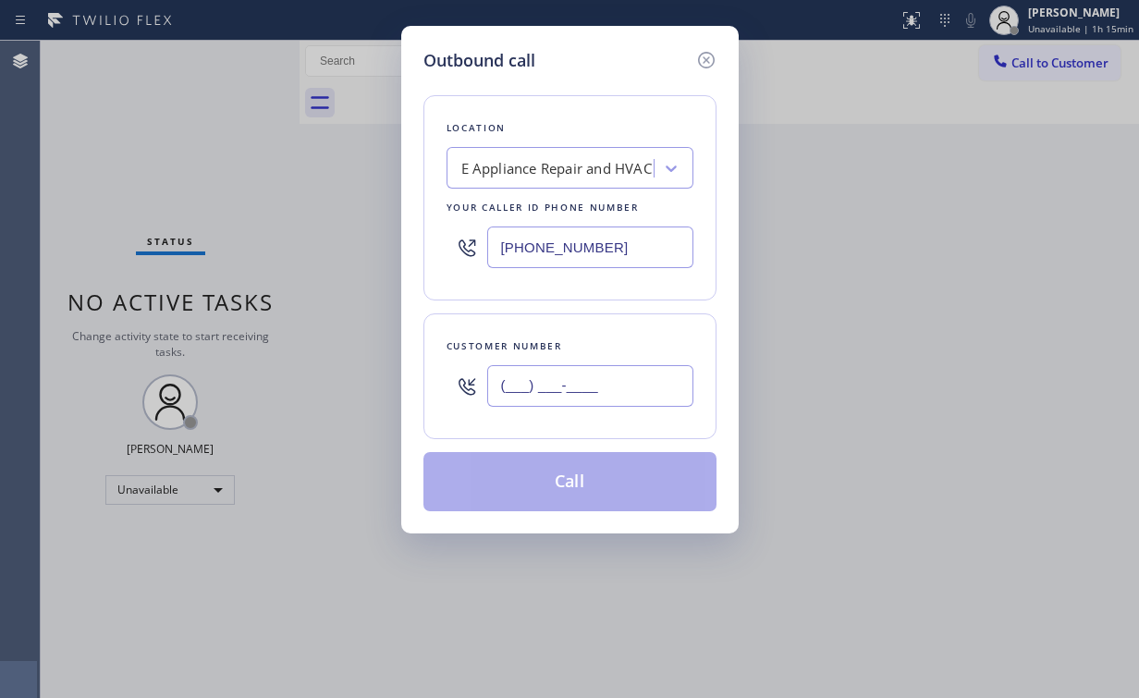
click at [597, 377] on input "(___) ___-____" at bounding box center [590, 386] width 206 height 42
paste input "323) 610-4990"
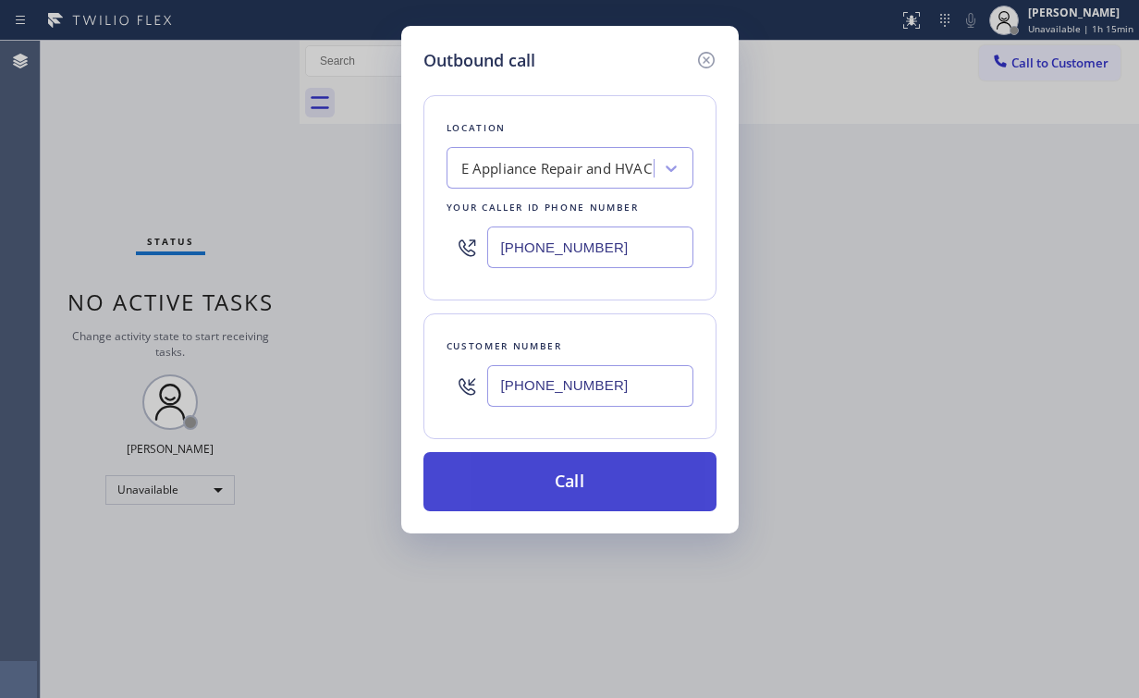
type input "(323) 610-4990"
click at [558, 470] on button "Call" at bounding box center [569, 481] width 293 height 59
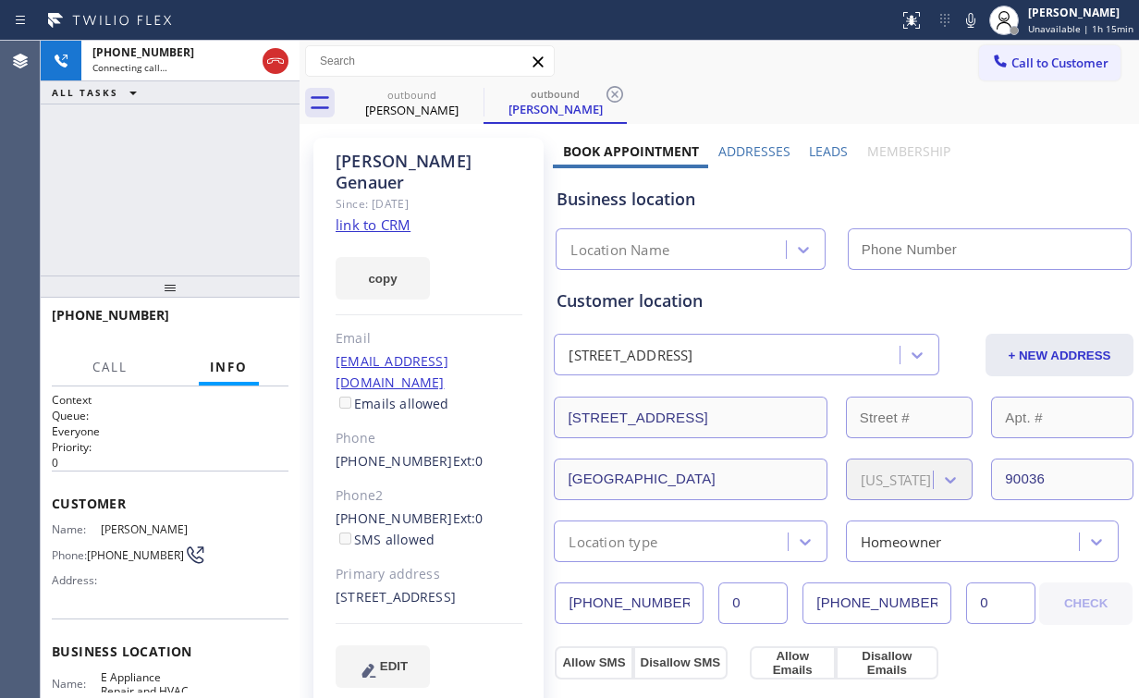
type input "(877) 800-0094"
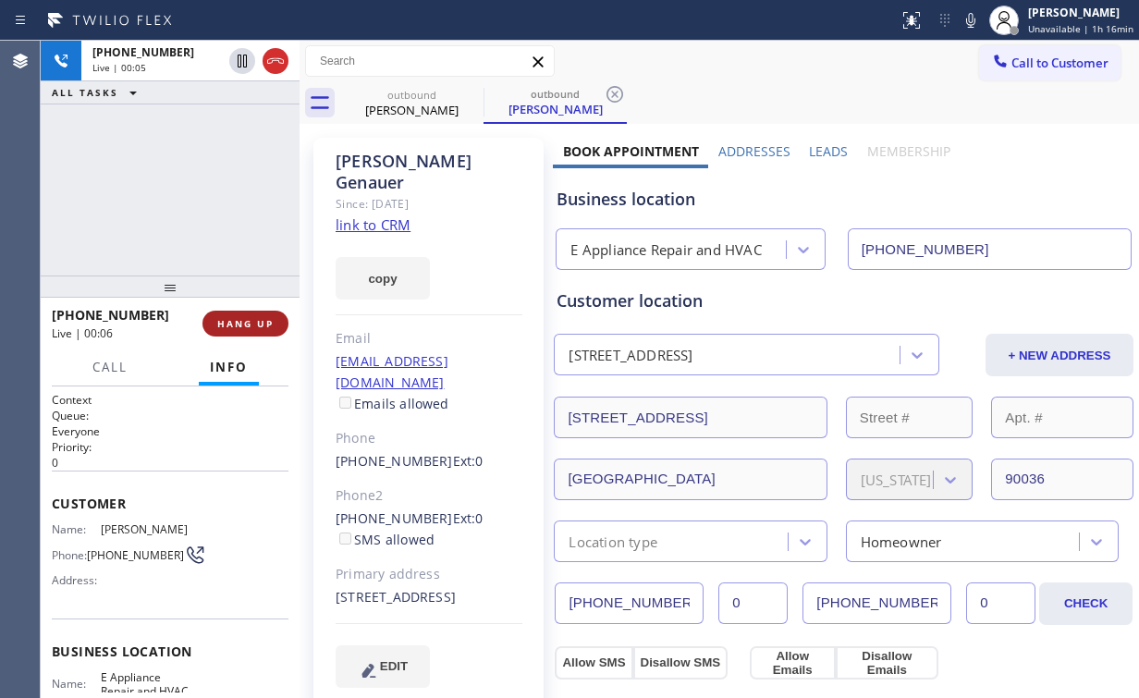
click at [252, 325] on span "HANG UP" at bounding box center [245, 323] width 56 height 13
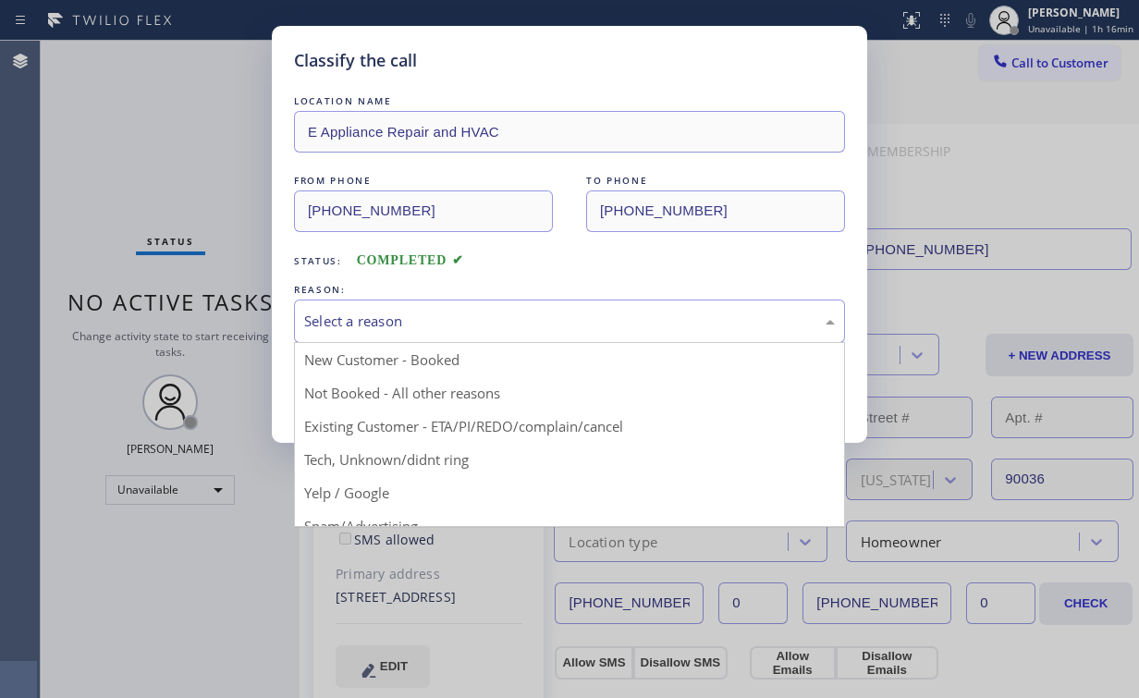
drag, startPoint x: 410, startPoint y: 308, endPoint x: 399, endPoint y: 367, distance: 60.0
click at [410, 309] on div "Select a reason" at bounding box center [569, 321] width 551 height 43
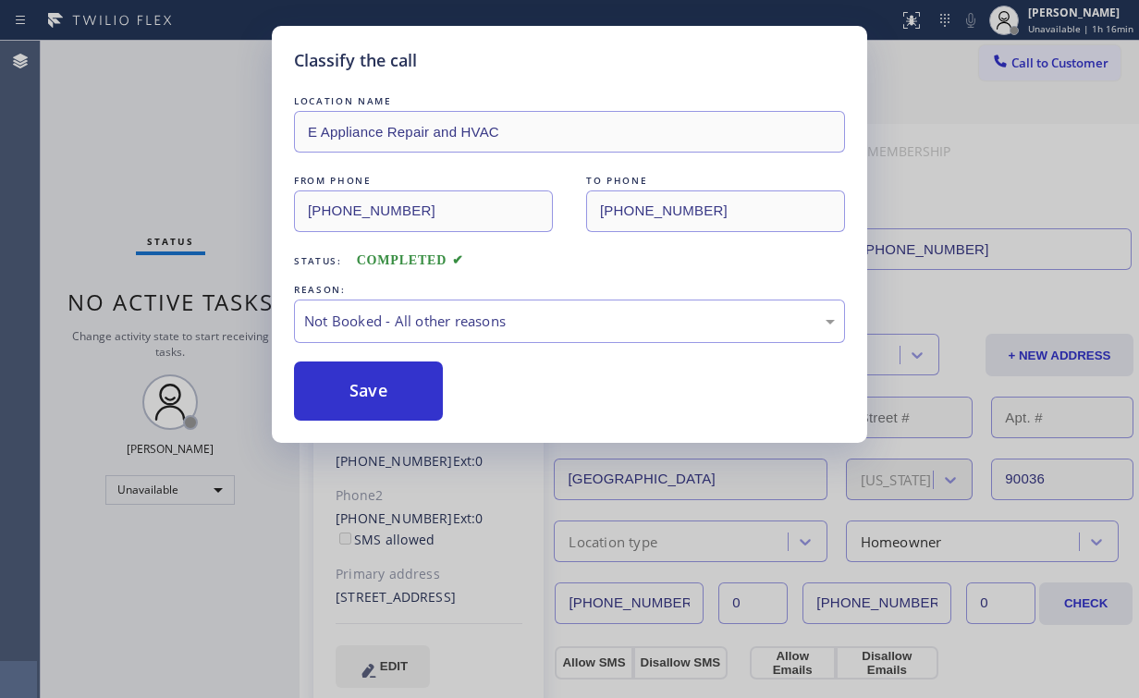
click at [388, 393] on button "Save" at bounding box center [368, 391] width 149 height 59
click at [220, 106] on div "Classify the call LOCATION NAME E Appliance Repair and HVAC FROM PHONE (877) 80…" at bounding box center [569, 349] width 1139 height 698
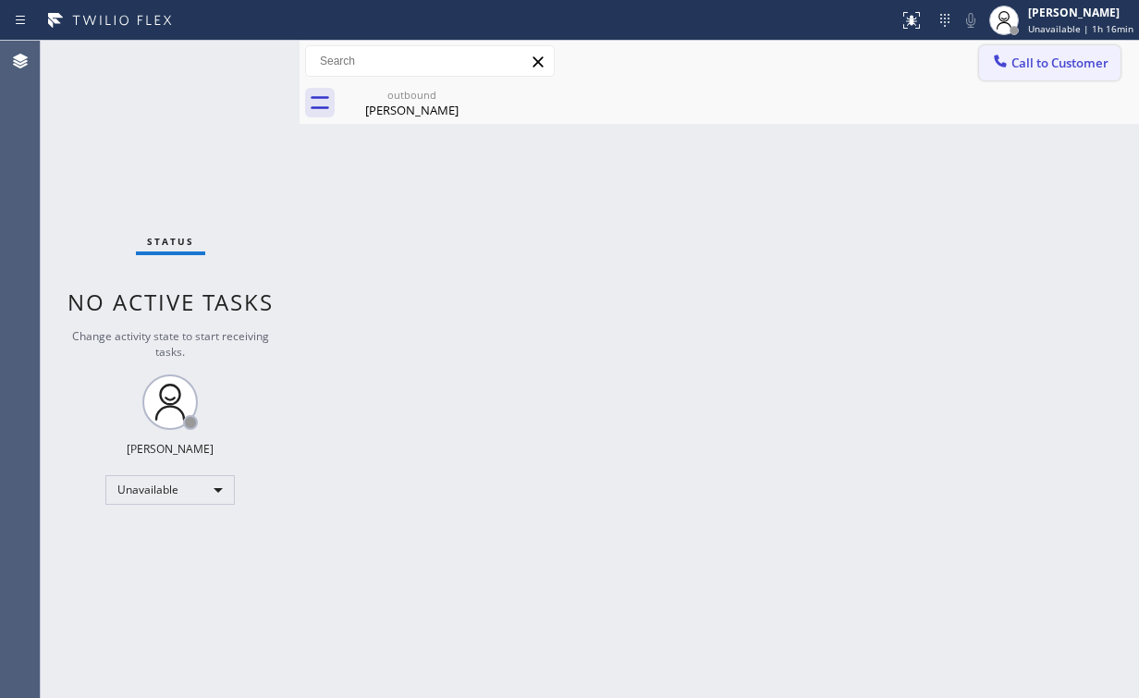
click at [1039, 59] on span "Call to Customer" at bounding box center [1059, 63] width 97 height 17
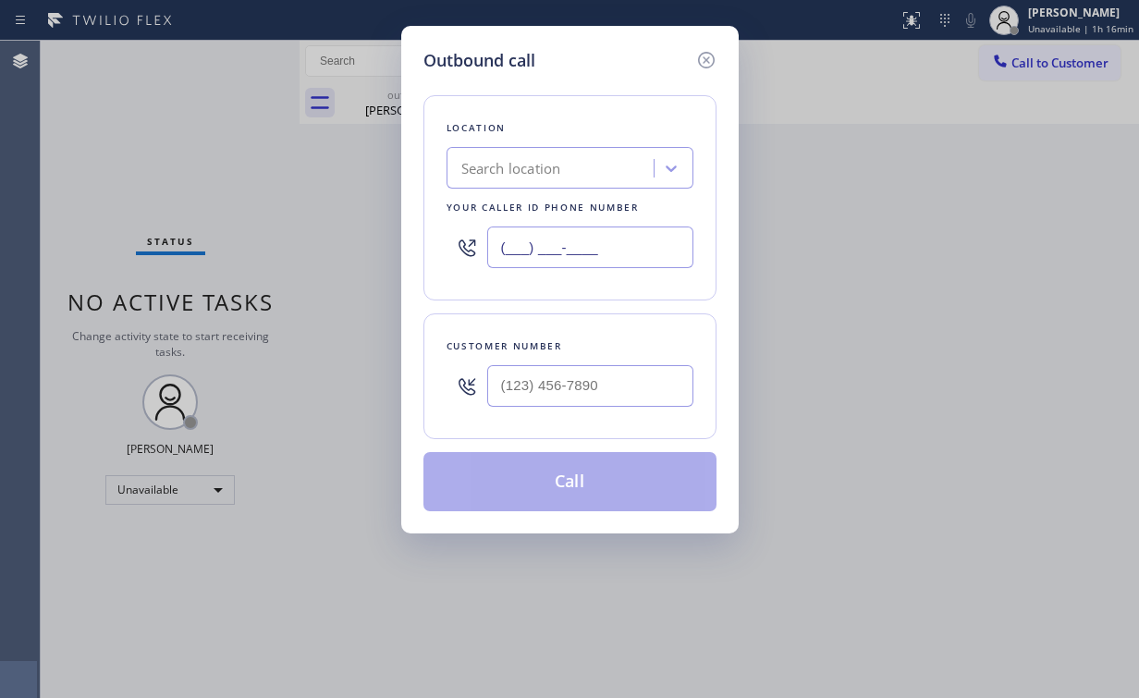
drag, startPoint x: 622, startPoint y: 248, endPoint x: 398, endPoint y: 237, distance: 224.9
click at [397, 245] on div "Outbound call Location Search location Your caller id phone number (___) ___-__…" at bounding box center [569, 349] width 1139 height 698
paste input "877) 777-0796"
type input "[PHONE_NUMBER]"
click at [591, 388] on input "(___) ___-____" at bounding box center [590, 386] width 206 height 42
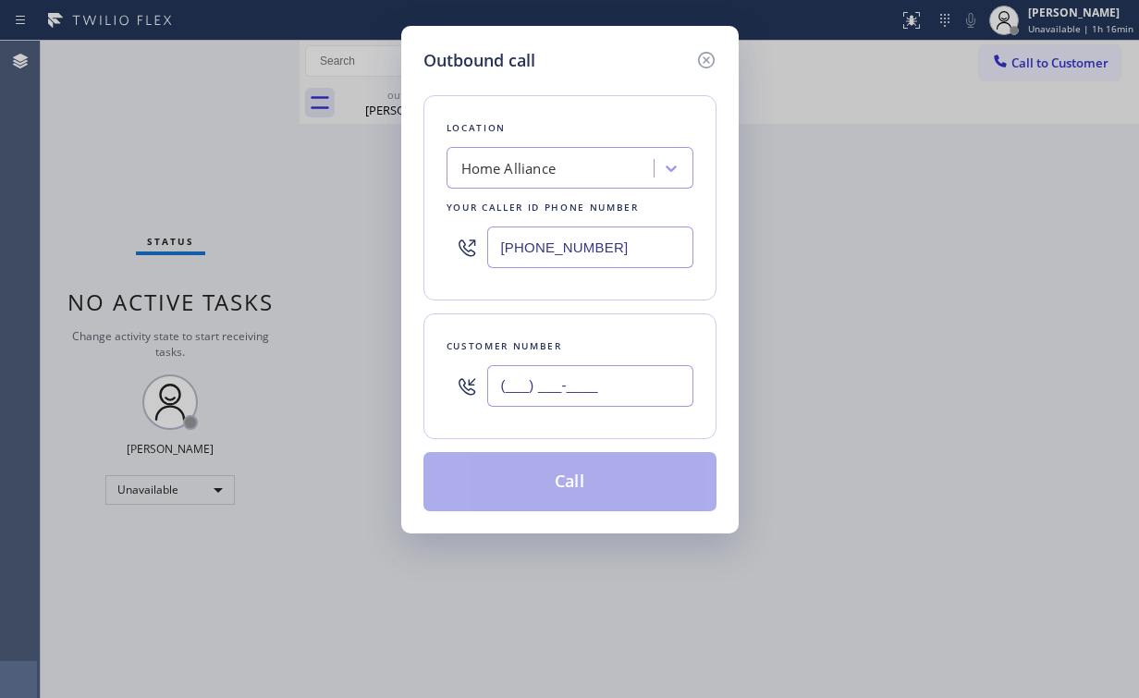
paste input "805) 234-2332"
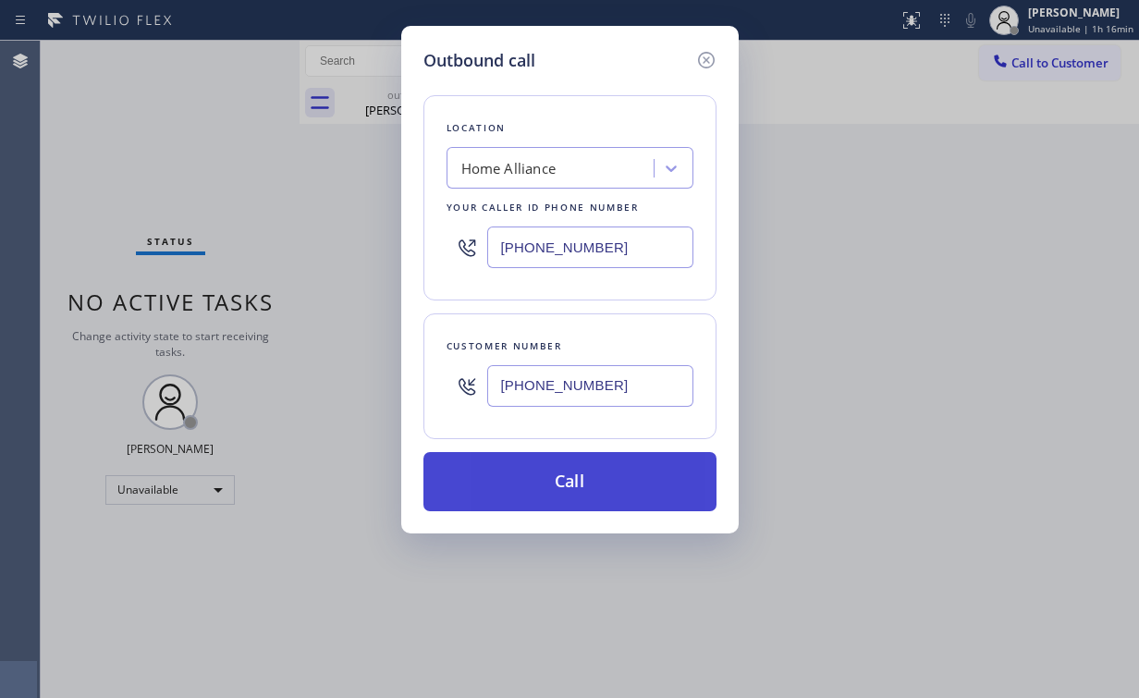
type input "(805) 234-2332"
click at [533, 466] on button "Call" at bounding box center [569, 481] width 293 height 59
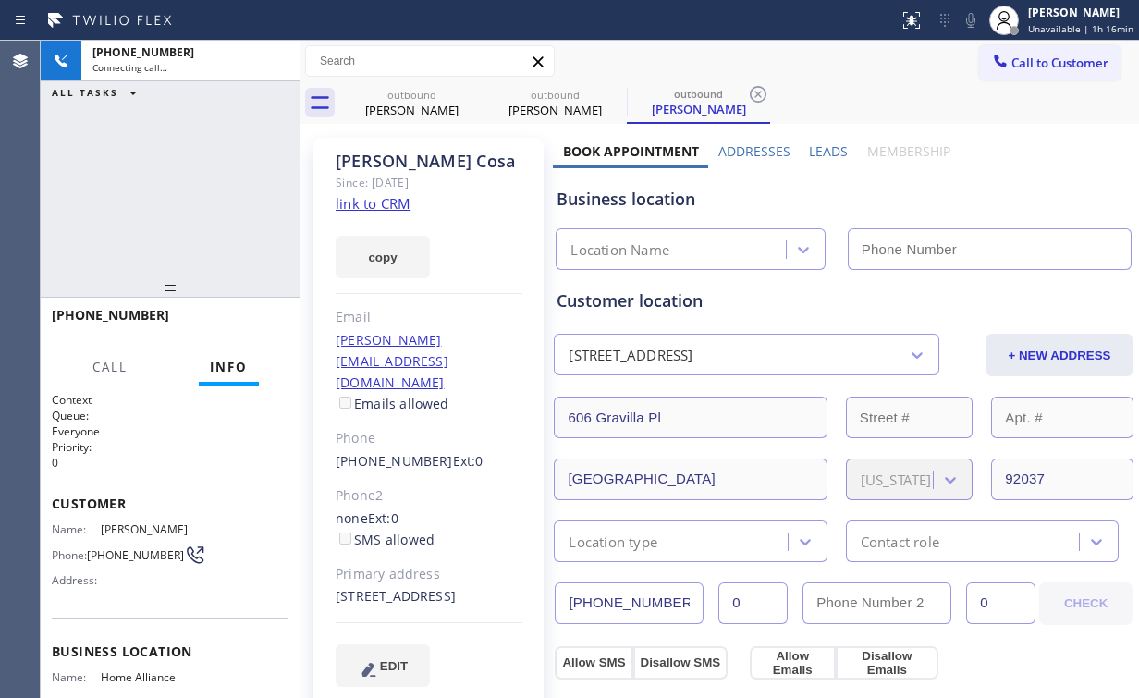
click at [171, 203] on div "+18052342332 Connecting call… ALL TASKS ALL TASKS ACTIVE TASKS TASKS IN WRAP UP" at bounding box center [170, 158] width 259 height 235
click at [425, 105] on div "Nina Genauer" at bounding box center [412, 110] width 140 height 17
type input "(877) 800-0094"
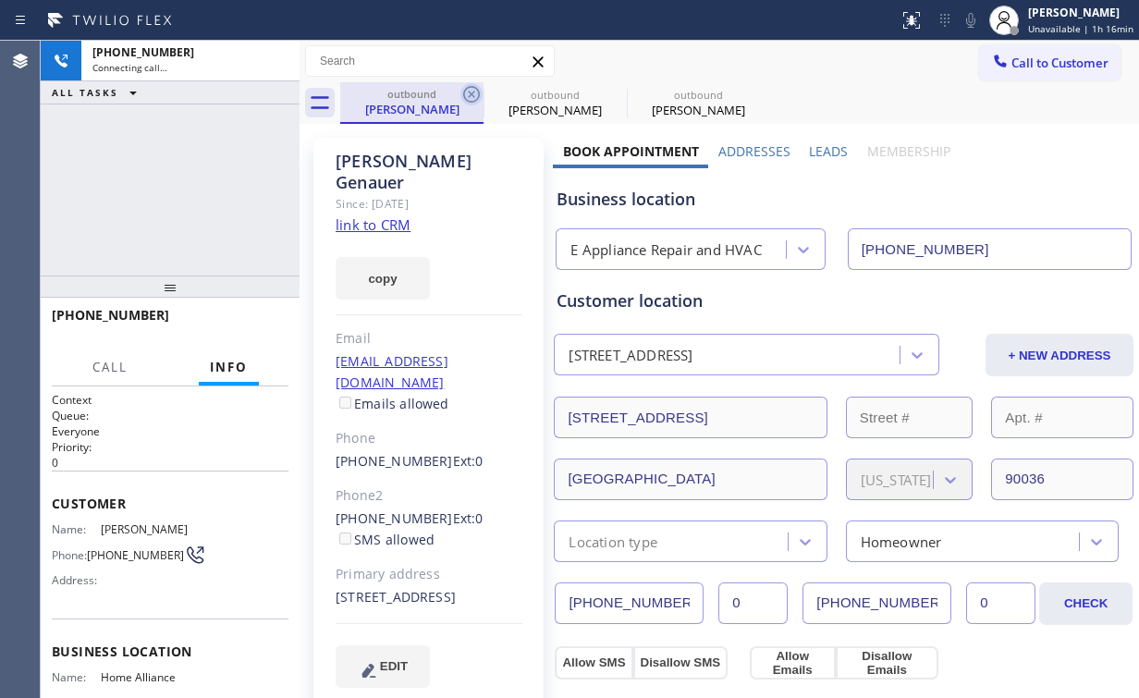
click at [472, 92] on icon at bounding box center [471, 94] width 17 height 17
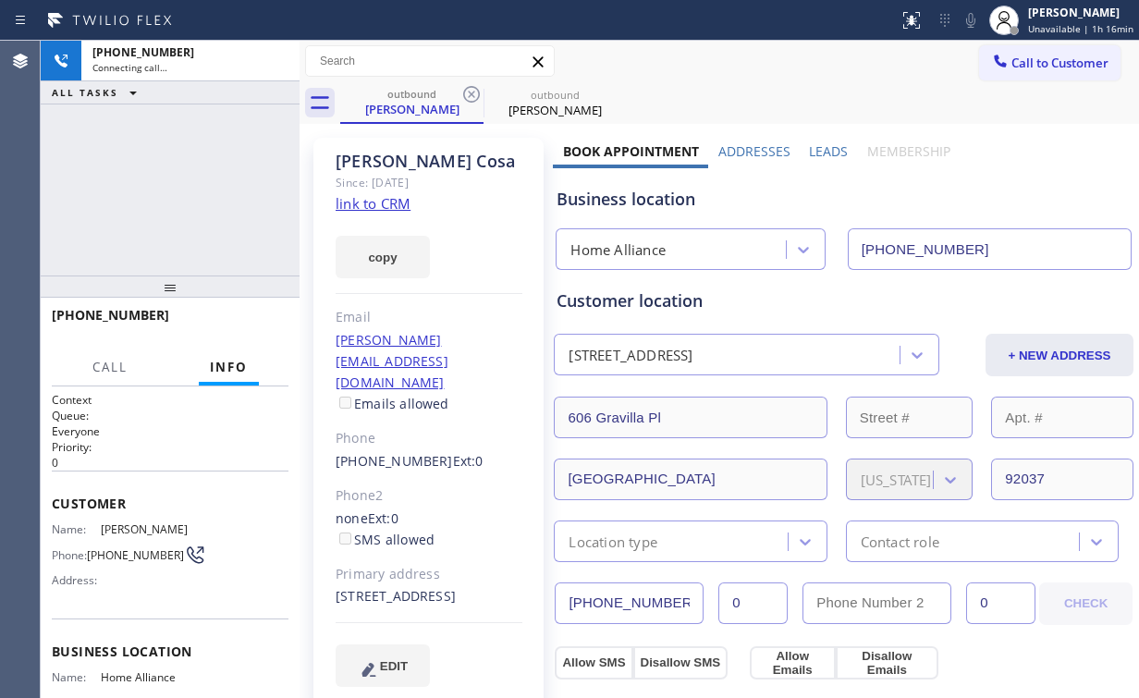
click at [156, 163] on div "+18052342332 Connecting call… ALL TASKS ALL TASKS ACTIVE TASKS TASKS IN WRAP UP" at bounding box center [170, 158] width 259 height 235
click at [186, 181] on div "+18052342332 Connecting call… ALL TASKS ALL TASKS ACTIVE TASKS TASKS IN WRAP UP" at bounding box center [170, 158] width 259 height 235
click at [184, 185] on div "+18052342332 Connecting call… ALL TASKS ALL TASKS ACTIVE TASKS TASKS IN WRAP UP" at bounding box center [170, 158] width 259 height 235
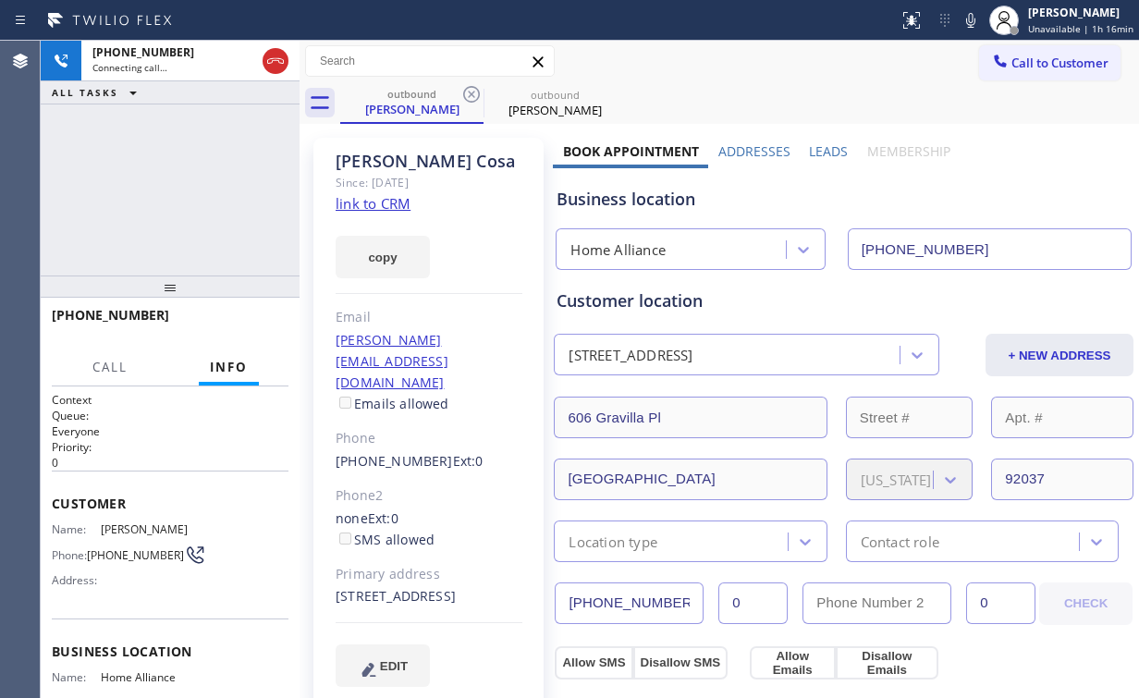
click at [184, 185] on div "+18052342332 Connecting call… ALL TASKS ALL TASKS ACTIVE TASKS TASKS IN WRAP UP" at bounding box center [170, 158] width 259 height 235
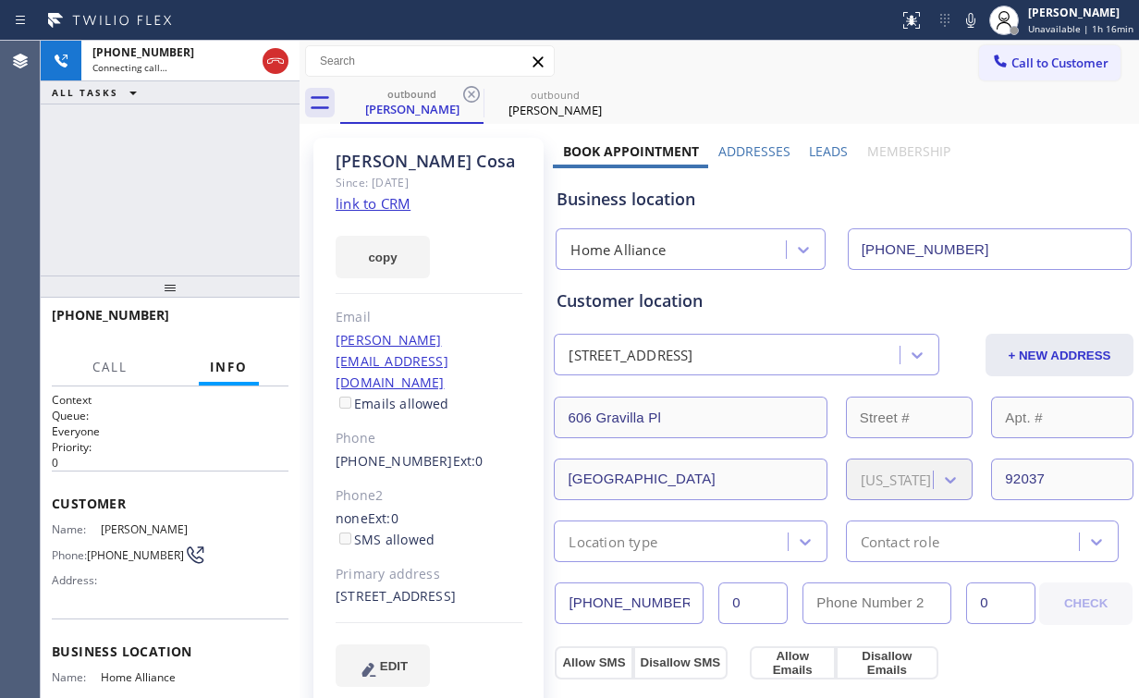
click at [184, 185] on div "+18052342332 Connecting call… ALL TASKS ALL TASKS ACTIVE TASKS TASKS IN WRAP UP" at bounding box center [170, 158] width 259 height 235
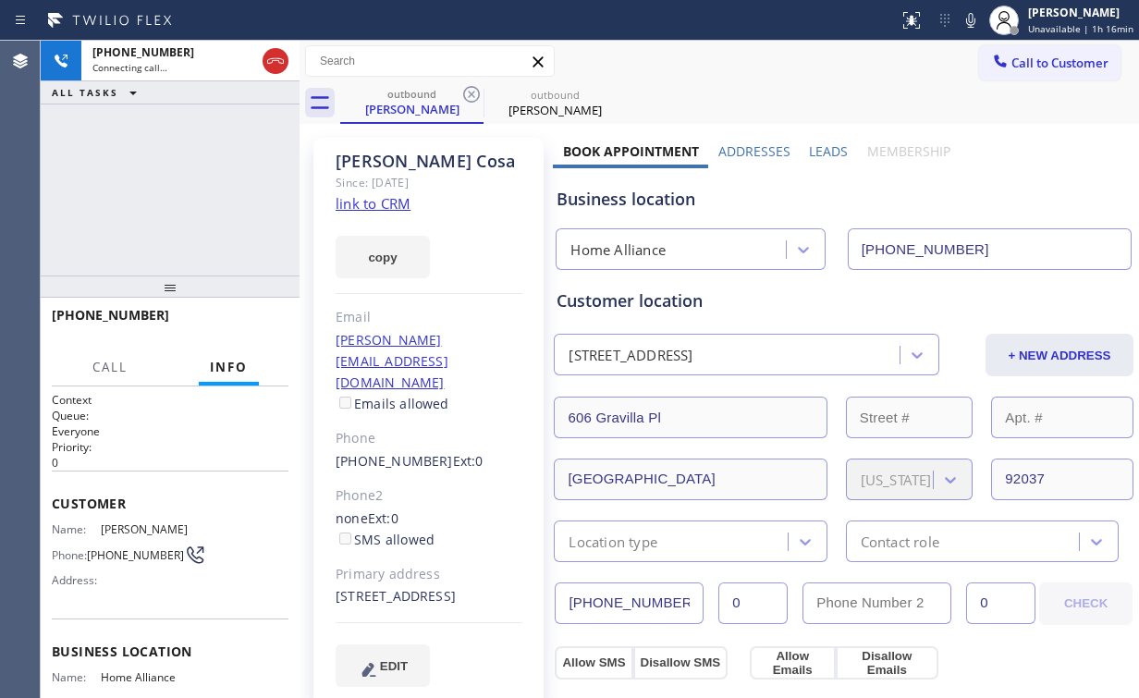
click at [184, 185] on div "+18052342332 Connecting call… ALL TASKS ALL TASKS ACTIVE TASKS TASKS IN WRAP UP" at bounding box center [170, 158] width 259 height 235
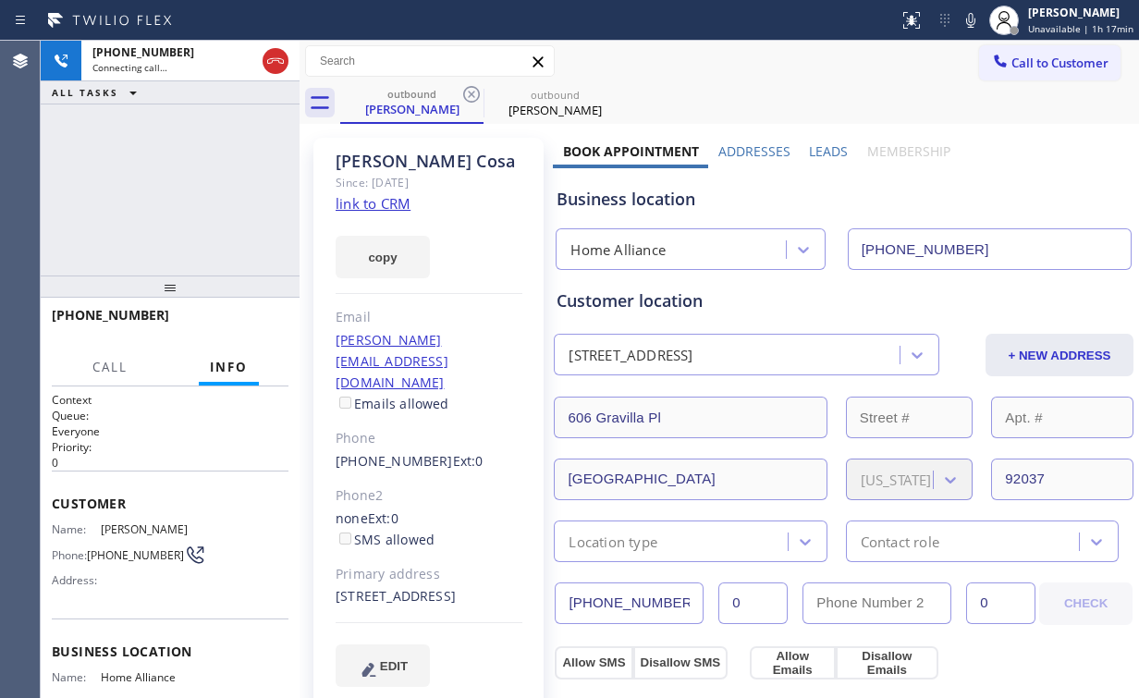
click at [184, 185] on div "+18052342332 Connecting call… ALL TASKS ALL TASKS ACTIVE TASKS TASKS IN WRAP UP" at bounding box center [170, 158] width 259 height 235
click at [184, 185] on div "+18052342332 Live | 00:01 ALL TASKS ALL TASKS ACTIVE TASKS TASKS IN WRAP UP" at bounding box center [170, 158] width 259 height 235
click at [264, 307] on div "+18052342332 Live | 00:01 HANG UP" at bounding box center [170, 324] width 237 height 48
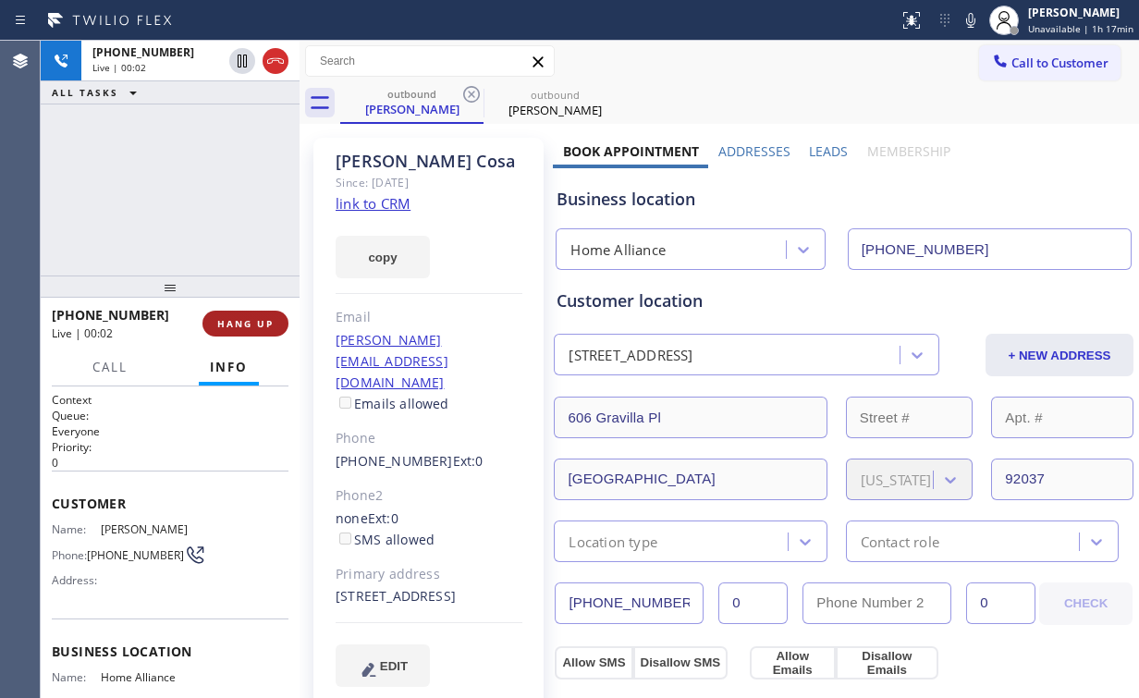
click at [263, 312] on button "HANG UP" at bounding box center [245, 324] width 86 height 26
click at [262, 313] on button "HANG UP" at bounding box center [245, 324] width 86 height 26
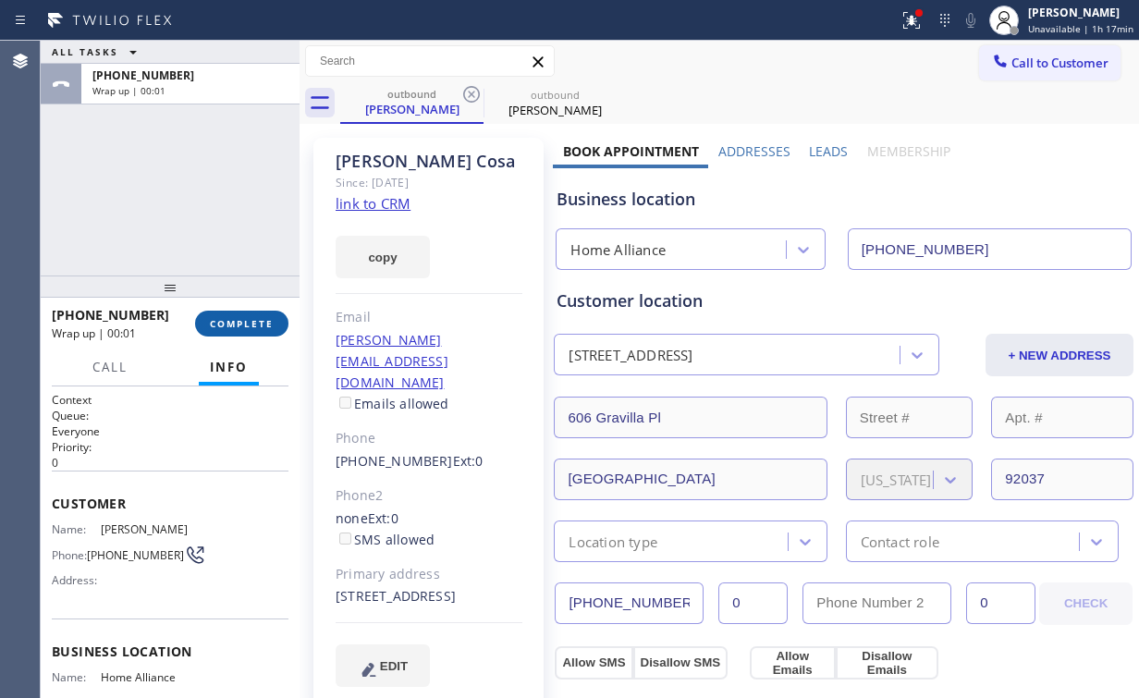
click at [261, 314] on button "COMPLETE" at bounding box center [241, 324] width 93 height 26
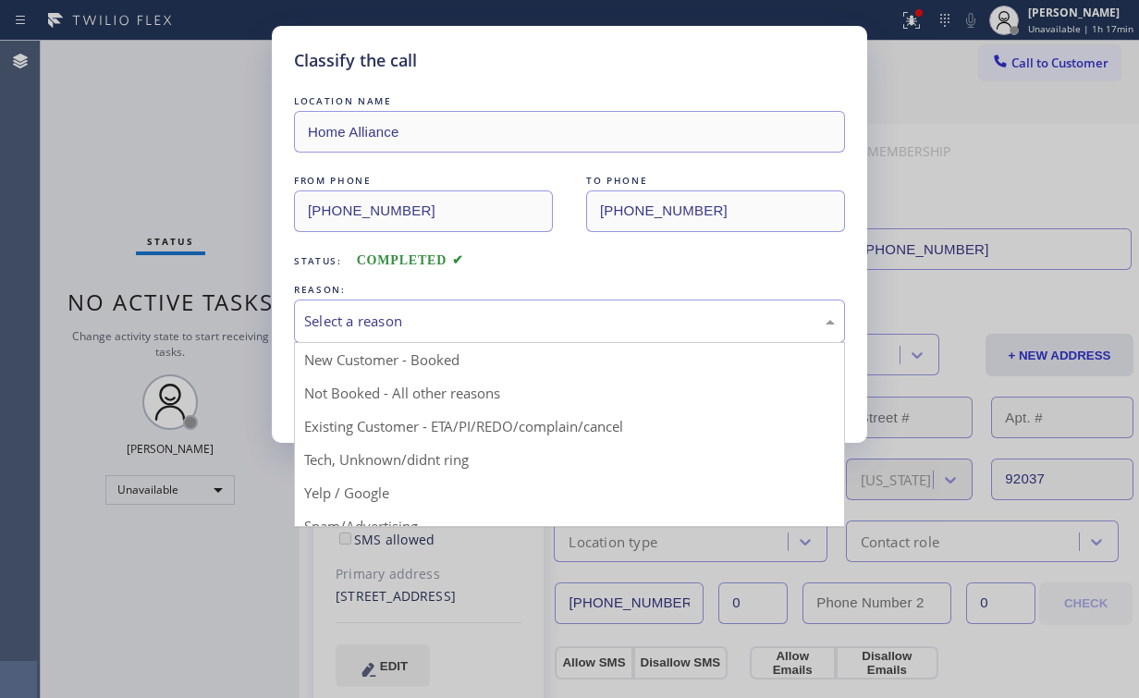
drag, startPoint x: 340, startPoint y: 311, endPoint x: 350, endPoint y: 365, distance: 55.5
click at [340, 312] on div "Select a reason" at bounding box center [569, 321] width 531 height 21
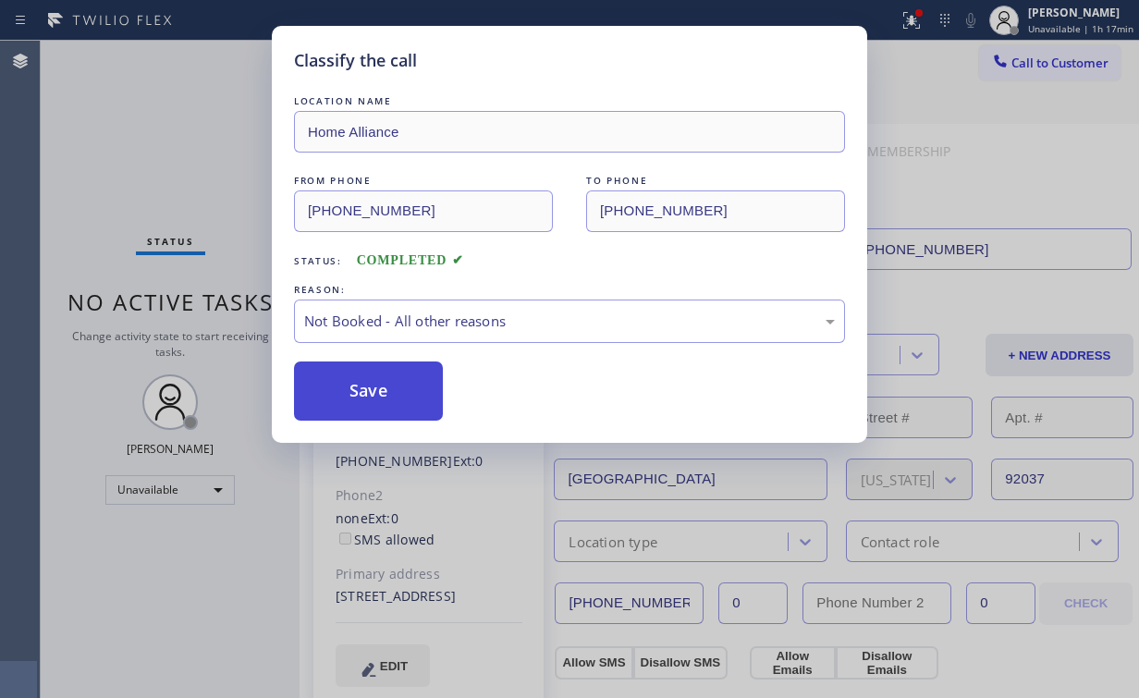
click at [356, 396] on button "Save" at bounding box center [368, 391] width 149 height 59
drag, startPoint x: 191, startPoint y: 142, endPoint x: 216, endPoint y: 141, distance: 25.0
click at [204, 141] on div "Classify the call LOCATION NAME Home Alliance FROM PHONE (877) 777-0796 TO PHON…" at bounding box center [569, 349] width 1139 height 698
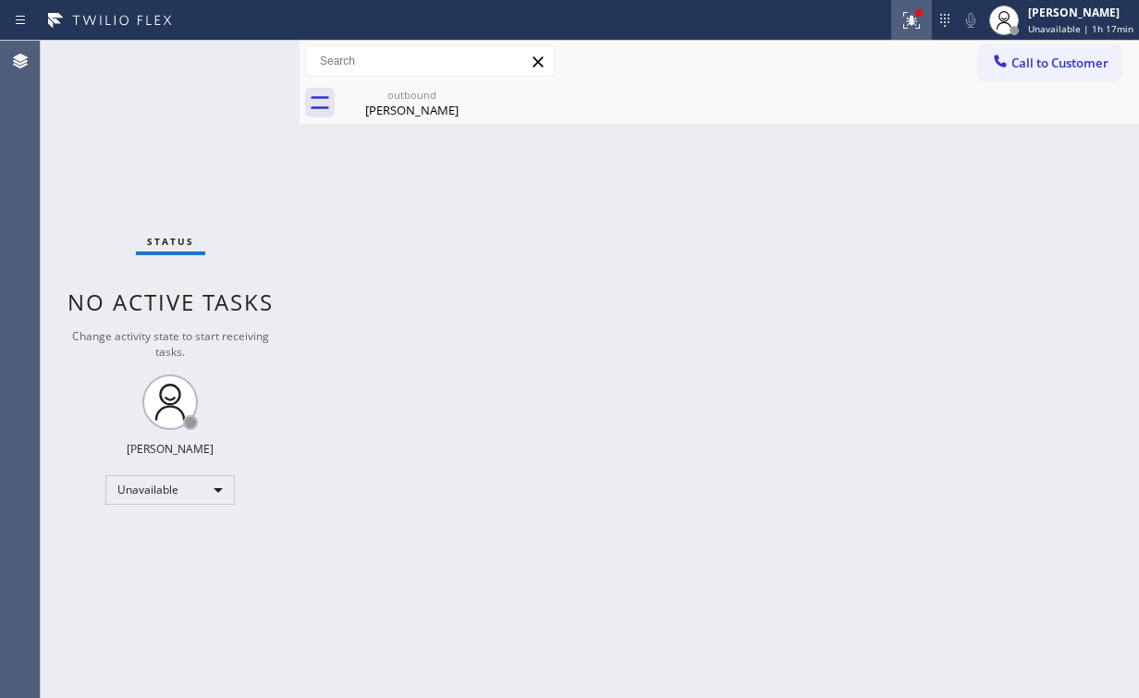
click at [918, 18] on icon at bounding box center [911, 20] width 17 height 17
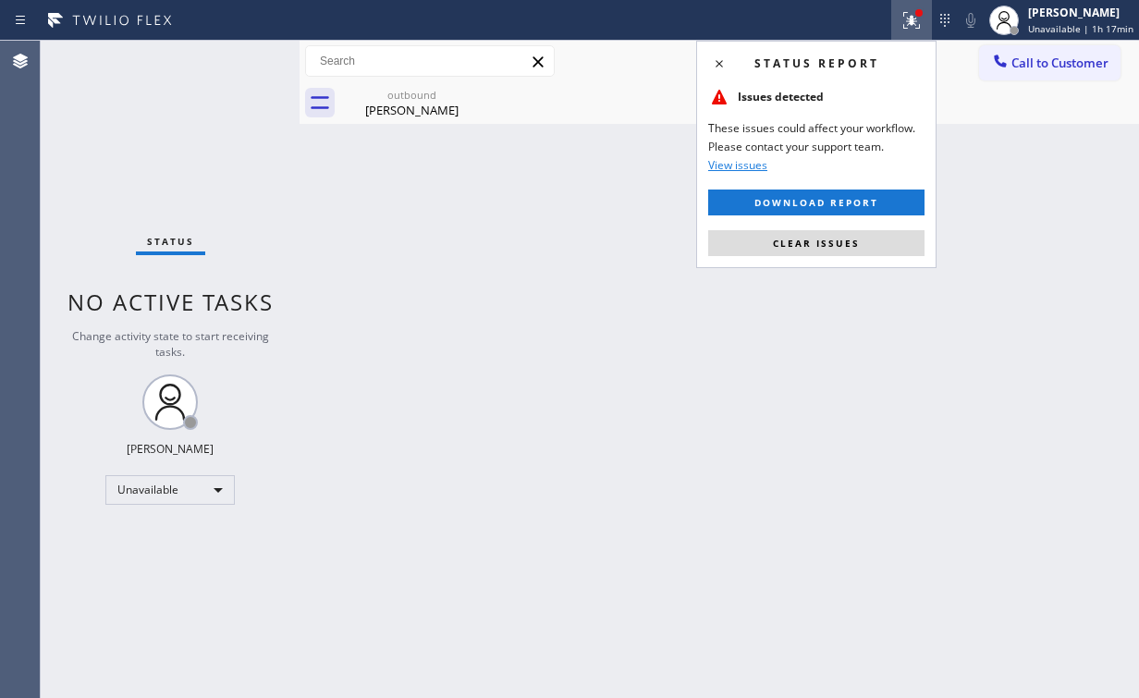
drag, startPoint x: 821, startPoint y: 241, endPoint x: 962, endPoint y: 221, distance: 142.0
click at [821, 241] on span "Clear issues" at bounding box center [816, 243] width 87 height 13
drag, startPoint x: 962, startPoint y: 221, endPoint x: 1006, endPoint y: 156, distance: 78.5
click at [980, 206] on div "Back to Dashboard Change Sender ID Customers Technicians Select a contact Outbo…" at bounding box center [720, 369] width 840 height 657
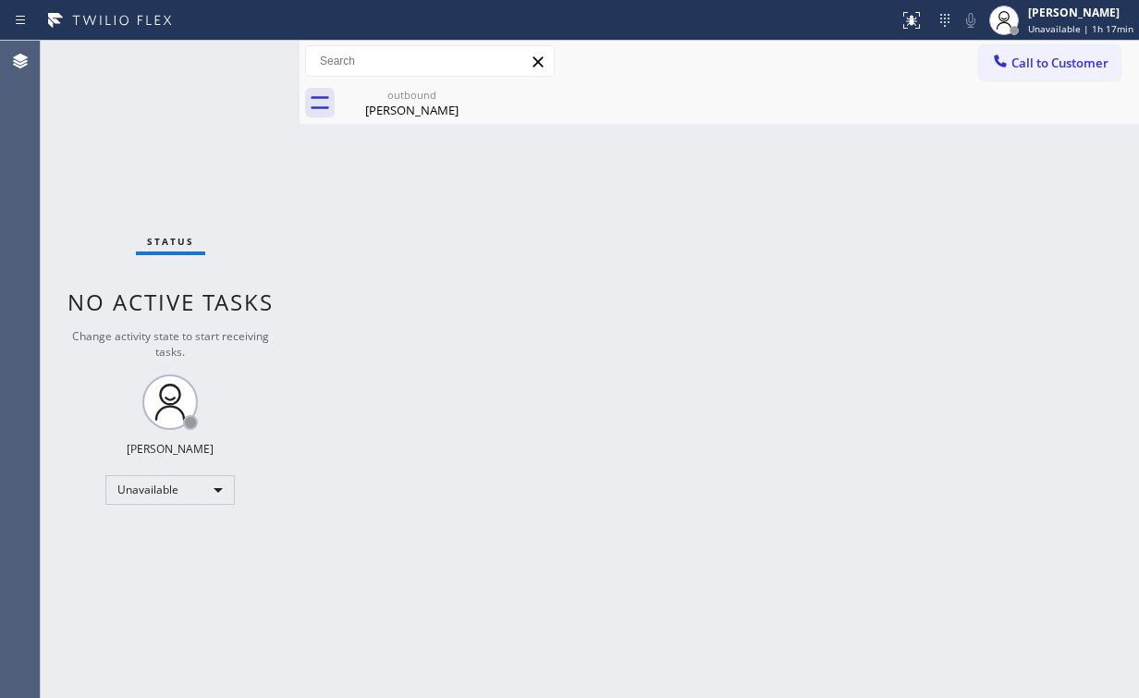
click at [1025, 52] on button "Call to Customer" at bounding box center [1049, 62] width 141 height 35
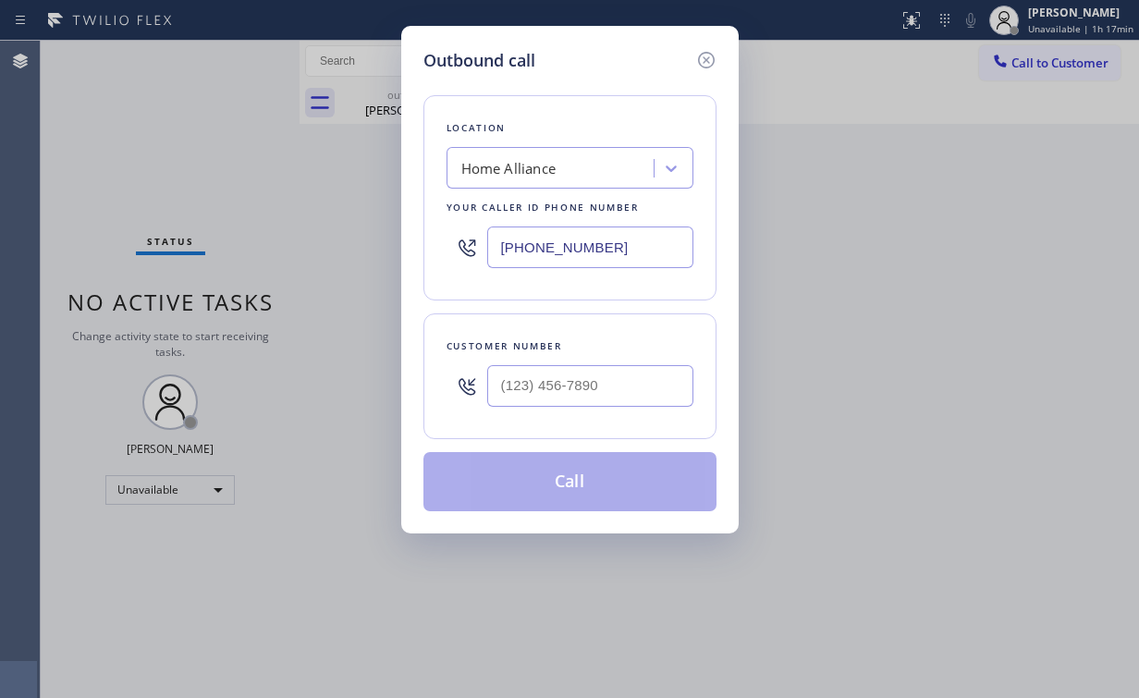
click at [615, 359] on div at bounding box center [590, 386] width 206 height 60
click at [593, 386] on input "(___) ___-____" at bounding box center [590, 386] width 206 height 42
paste input "805) 234-2332"
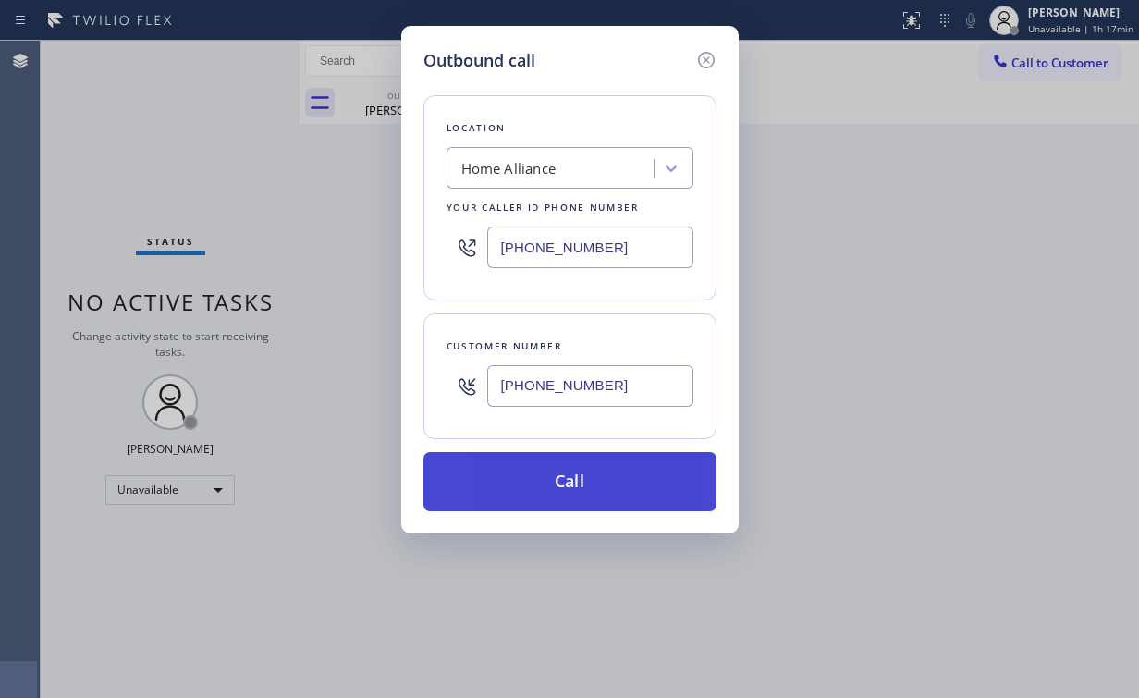
type input "(805) 234-2332"
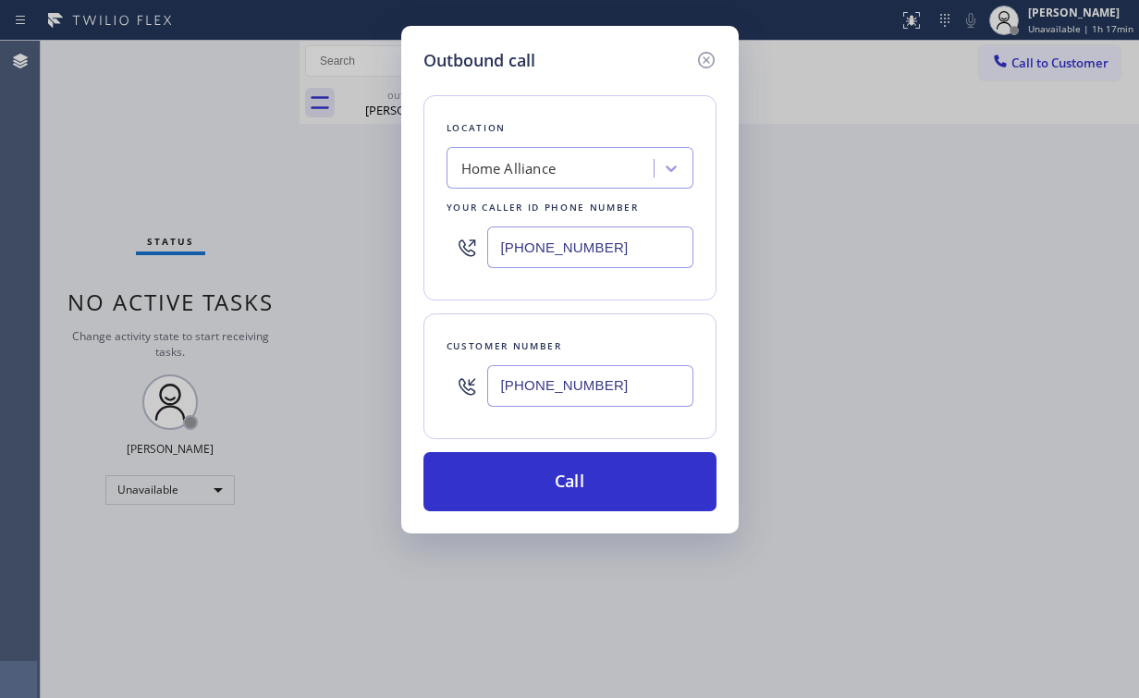
drag, startPoint x: 506, startPoint y: 483, endPoint x: 443, endPoint y: 643, distance: 171.9
click at [504, 499] on button "Call" at bounding box center [569, 481] width 293 height 59
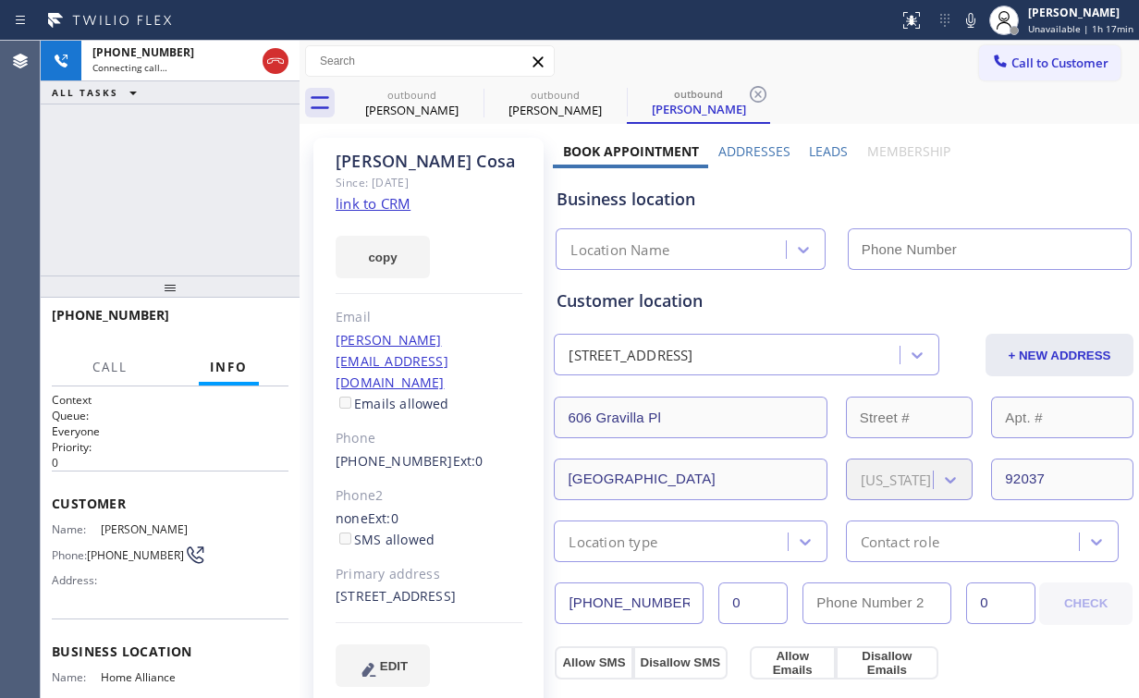
type input "[PHONE_NUMBER]"
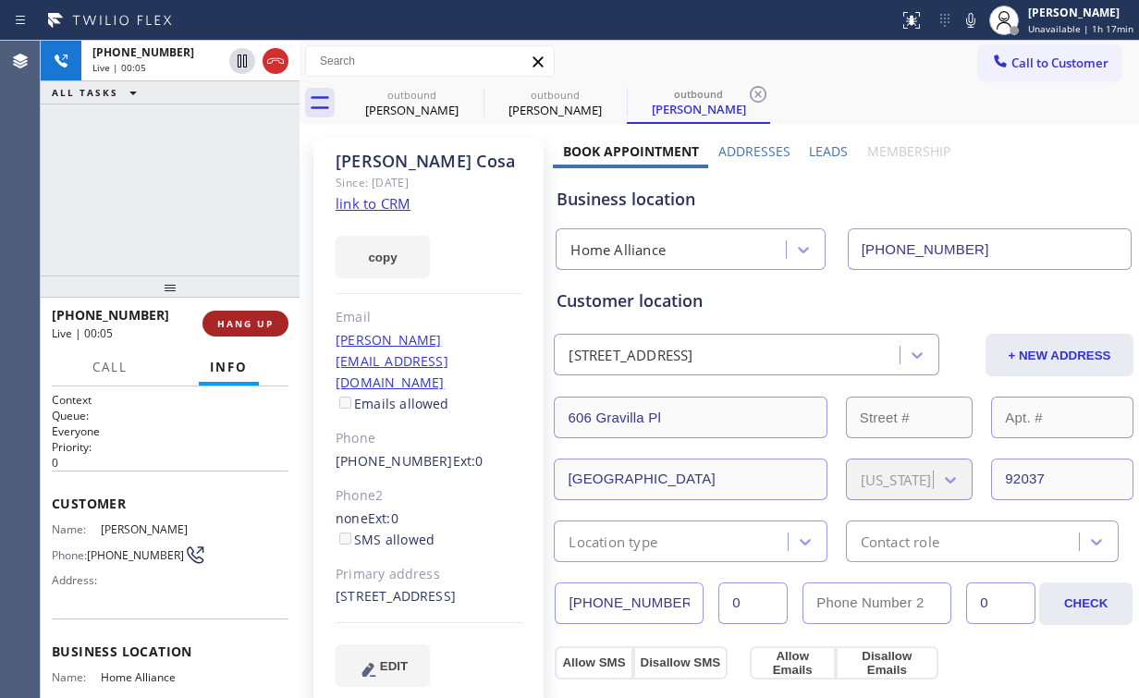
click at [260, 325] on span "HANG UP" at bounding box center [245, 323] width 56 height 13
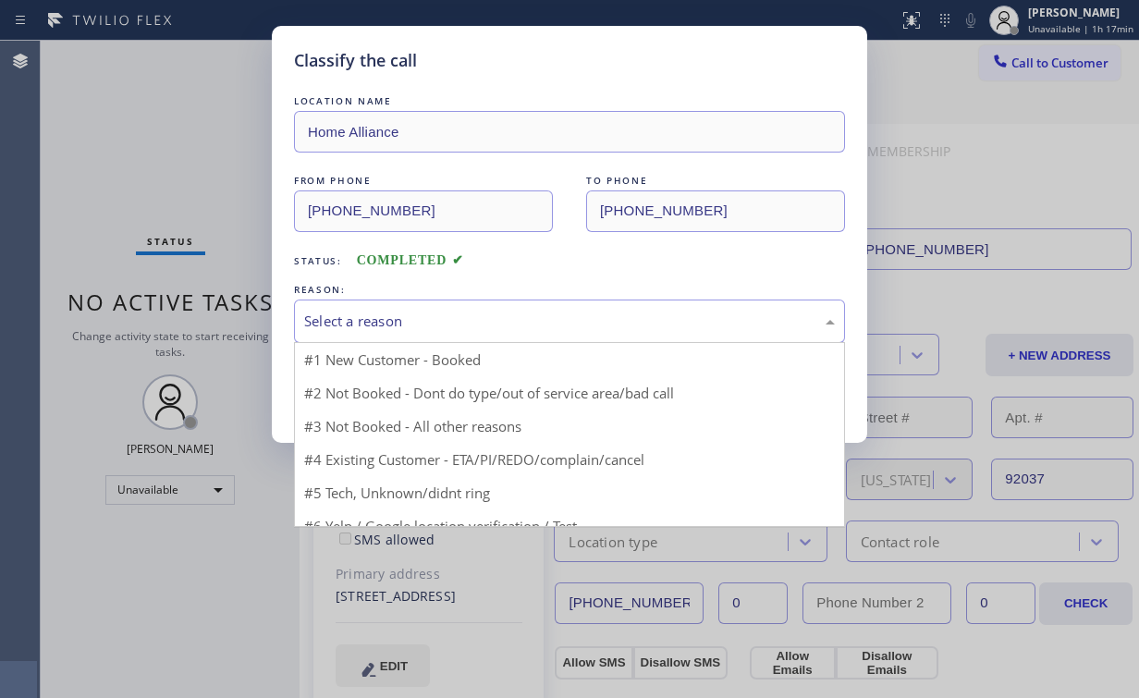
click at [370, 320] on div "Select a reason" at bounding box center [569, 321] width 531 height 21
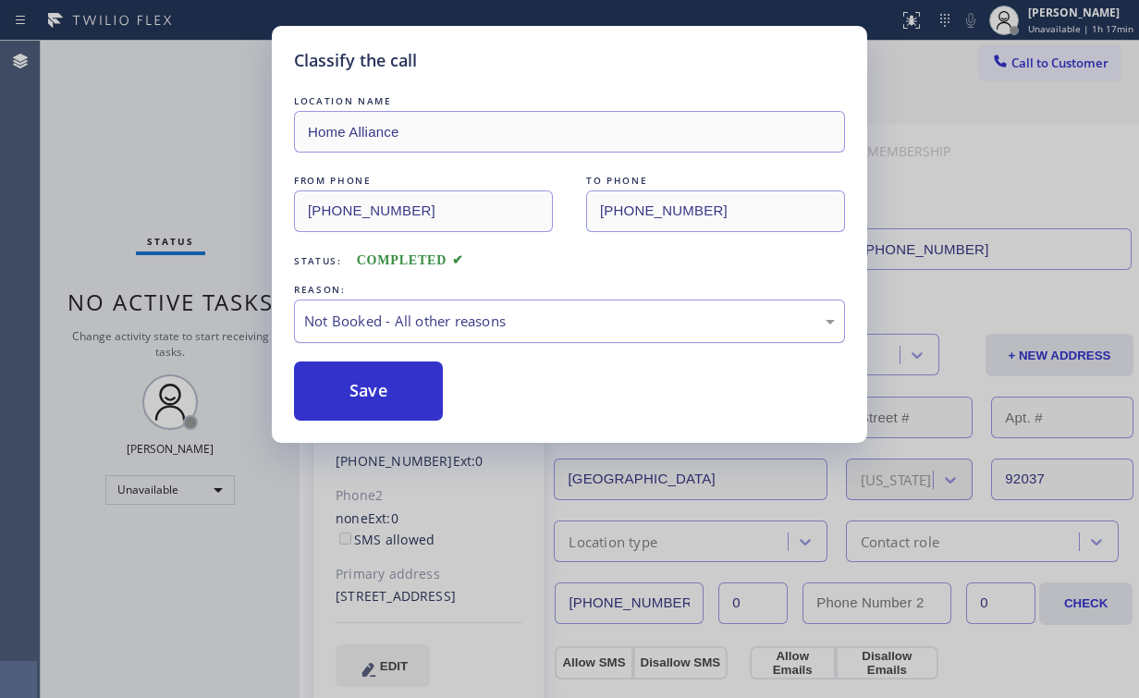
drag, startPoint x: 383, startPoint y: 386, endPoint x: 316, endPoint y: 302, distance: 107.3
click at [383, 386] on button "Save" at bounding box center [368, 391] width 149 height 59
drag, startPoint x: 154, startPoint y: 147, endPoint x: 171, endPoint y: 144, distance: 16.9
click at [155, 147] on div "Classify the call LOCATION NAME Home Alliance FROM PHONE (877) 777-0796 TO PHON…" at bounding box center [569, 349] width 1139 height 698
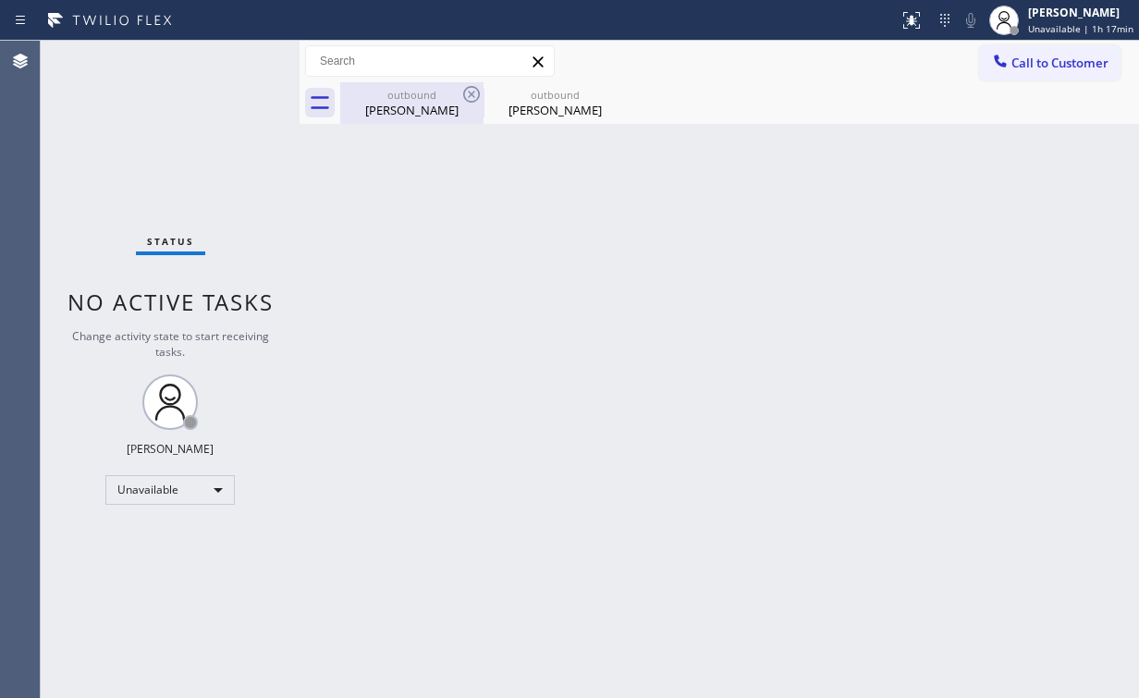
drag, startPoint x: 376, startPoint y: 113, endPoint x: 438, endPoint y: 112, distance: 62.0
click at [384, 113] on div "Laura Cosa" at bounding box center [412, 110] width 140 height 17
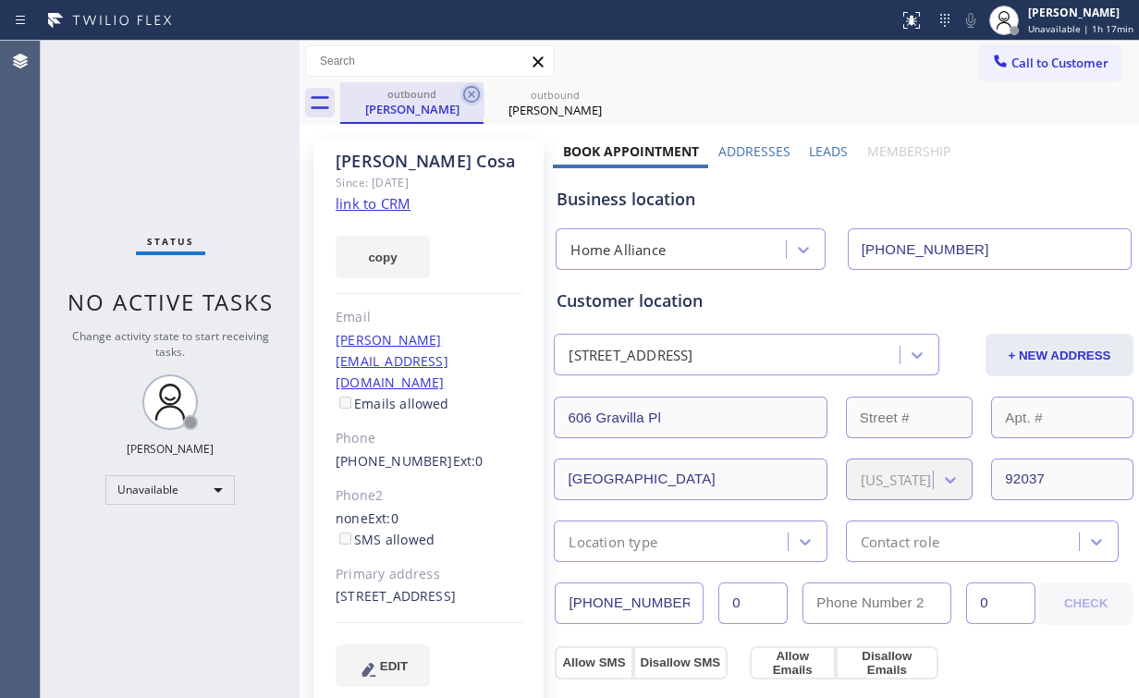
click at [469, 95] on icon at bounding box center [471, 94] width 22 height 22
click at [0, 0] on icon at bounding box center [0, 0] width 0 height 0
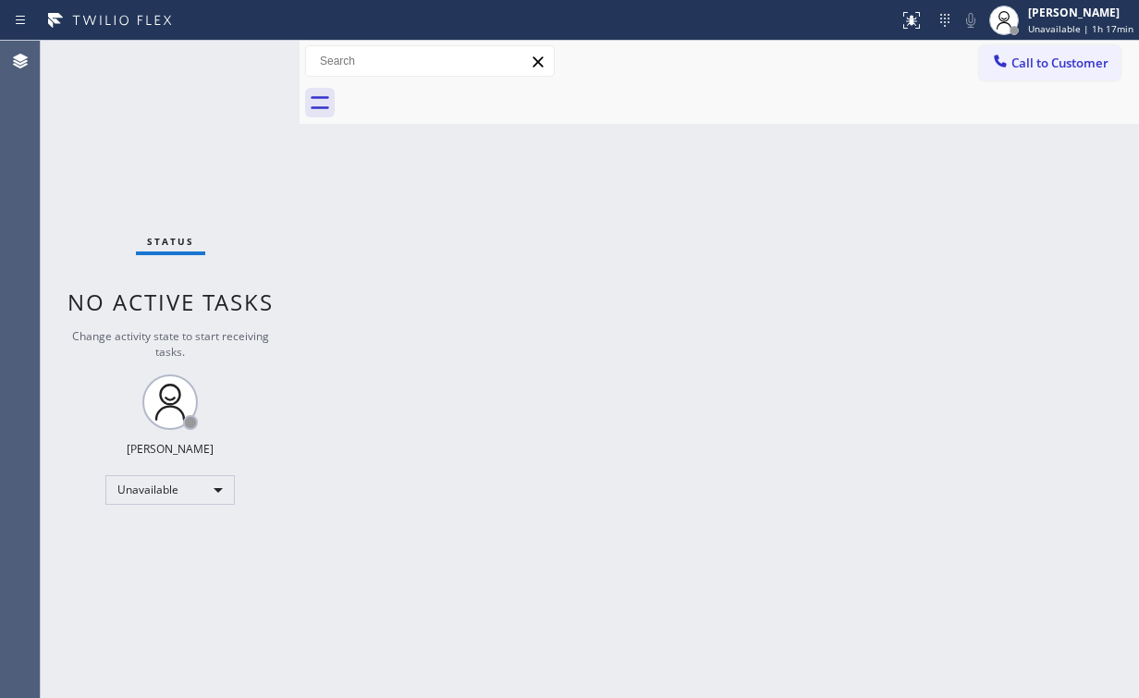
click at [537, 349] on div "Back to Dashboard Change Sender ID Customers Technicians Select a contact Outbo…" at bounding box center [720, 369] width 840 height 657
drag, startPoint x: 1045, startPoint y: 60, endPoint x: 673, endPoint y: 190, distance: 393.6
click at [1039, 63] on span "Call to Customer" at bounding box center [1059, 63] width 97 height 17
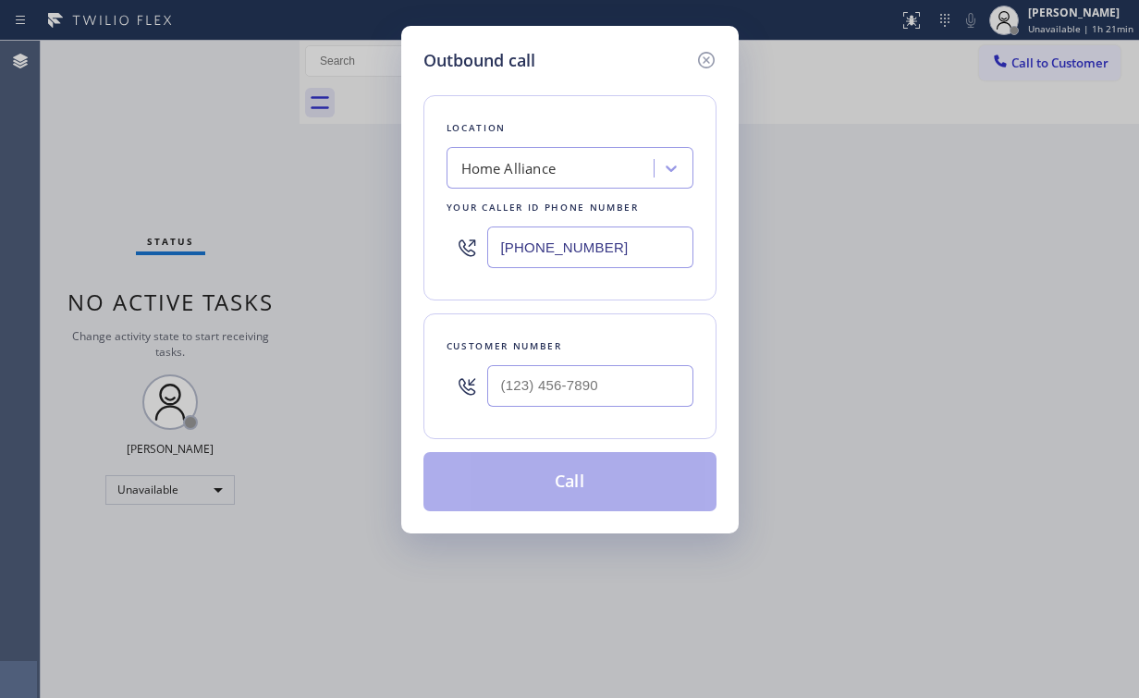
drag, startPoint x: 650, startPoint y: 244, endPoint x: 266, endPoint y: 238, distance: 383.8
click at [377, 240] on div "Outbound call Location Home Alliance Your caller id phone number [PHONE_NUMBER]…" at bounding box center [569, 349] width 1139 height 698
paste input "562) 456-3053"
type input "(562) 456-3053"
click at [603, 422] on div "Customer number" at bounding box center [569, 376] width 293 height 126
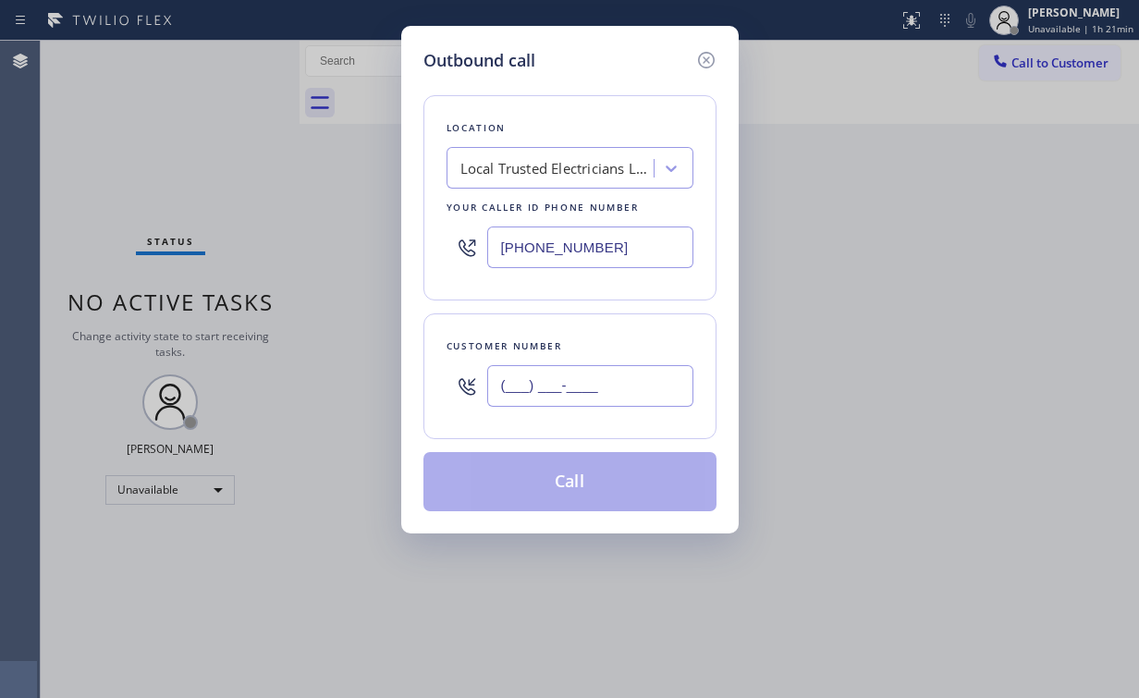
click at [603, 388] on input "(___) ___-____" at bounding box center [590, 386] width 206 height 42
paste input "714) 366-4087"
type input "(714) 366-4087"
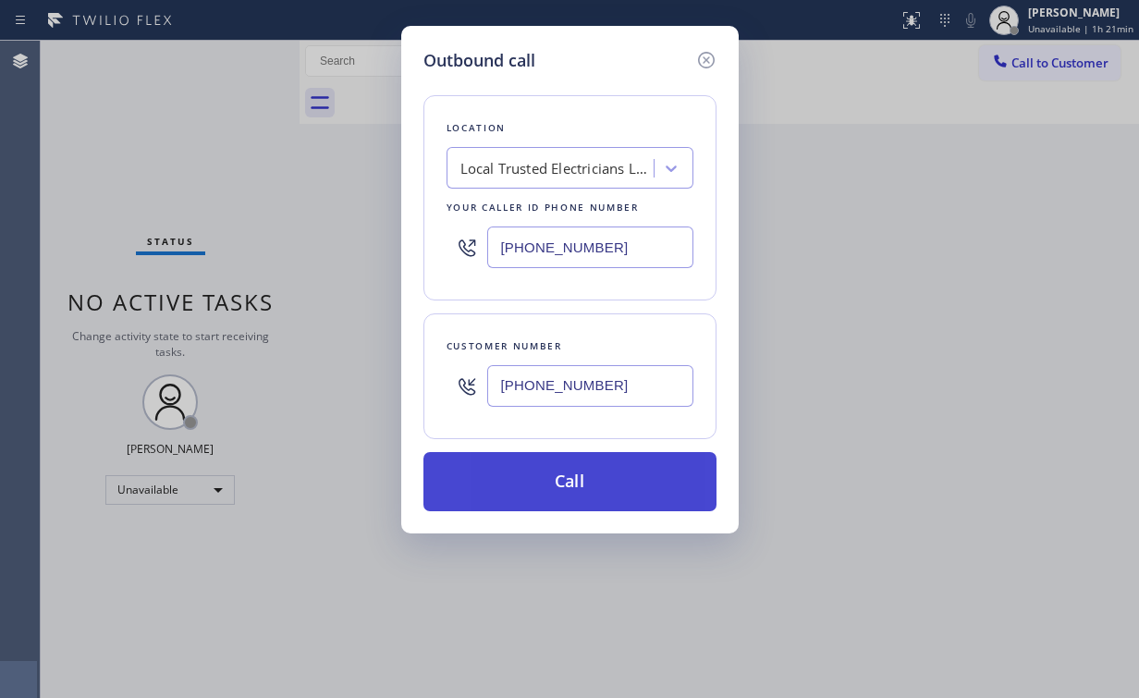
click at [549, 481] on button "Call" at bounding box center [569, 481] width 293 height 59
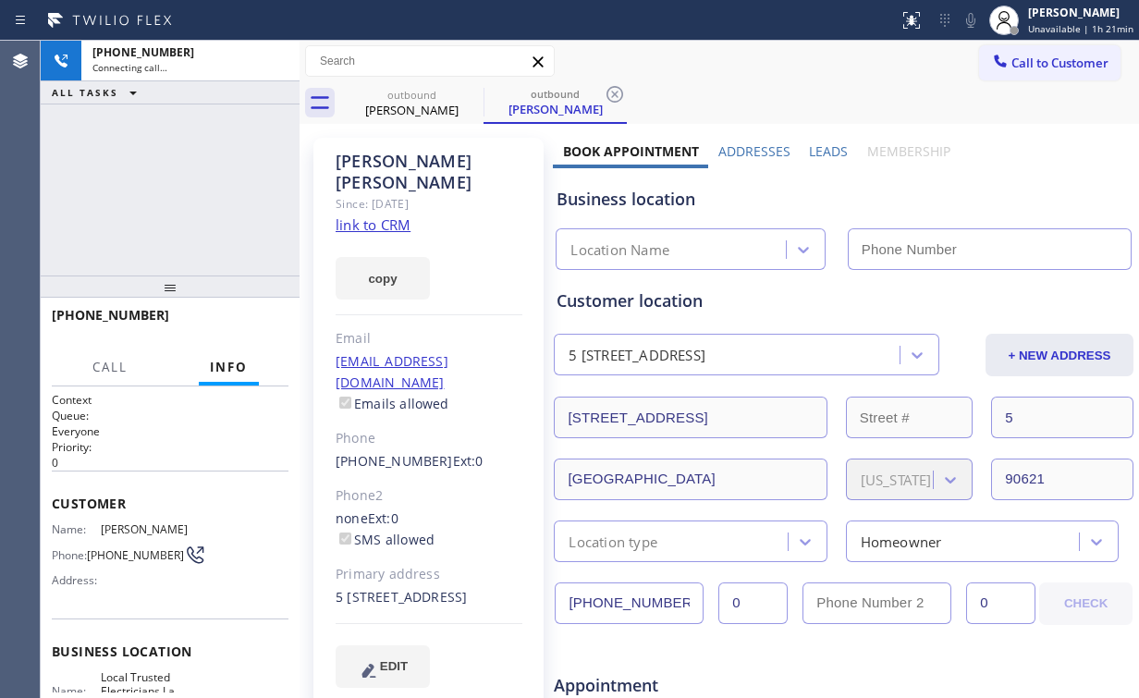
click at [204, 197] on div "+17143664087 Connecting call… ALL TASKS ALL TASKS ACTIVE TASKS TASKS IN WRAP UP" at bounding box center [170, 158] width 259 height 235
type input "(562) 456-3053"
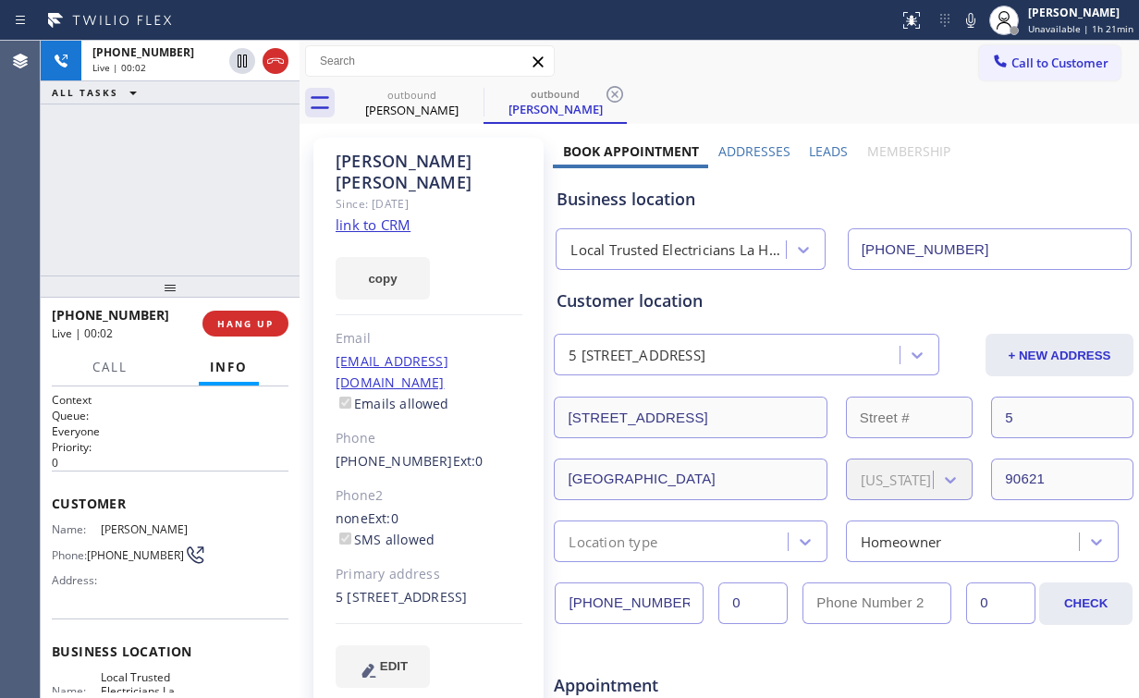
click at [265, 292] on div at bounding box center [170, 287] width 259 height 22
click at [252, 325] on span "HANG UP" at bounding box center [245, 323] width 56 height 13
click at [251, 319] on span "HANG UP" at bounding box center [245, 323] width 56 height 13
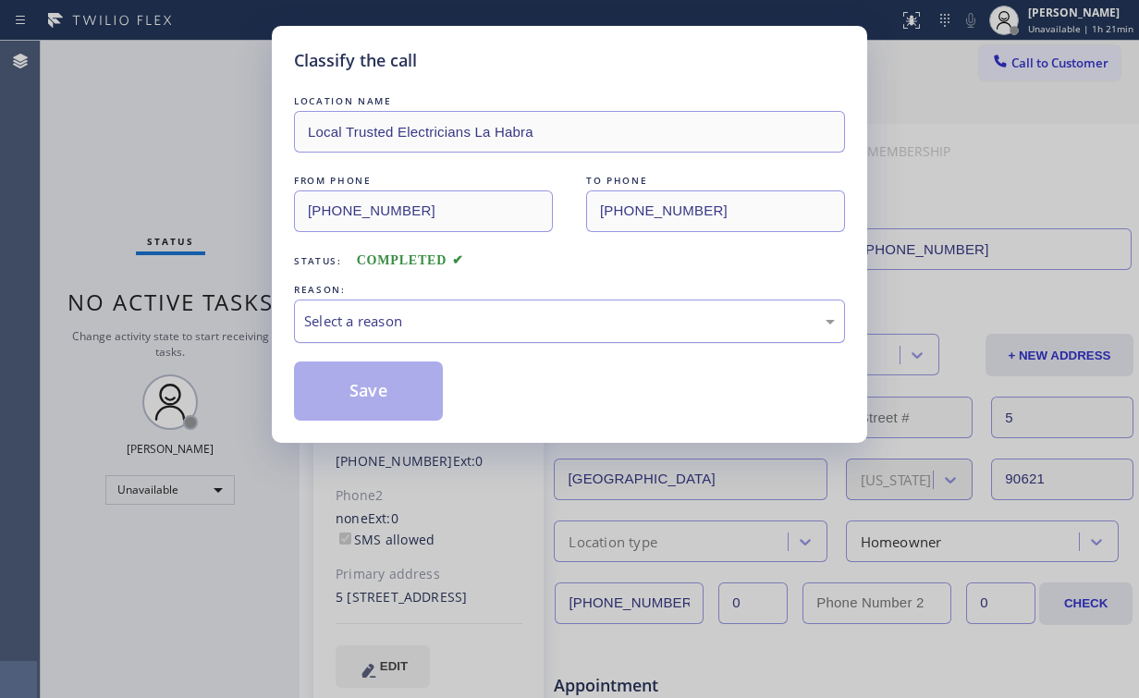
click at [363, 324] on div "Select a reason" at bounding box center [569, 321] width 531 height 21
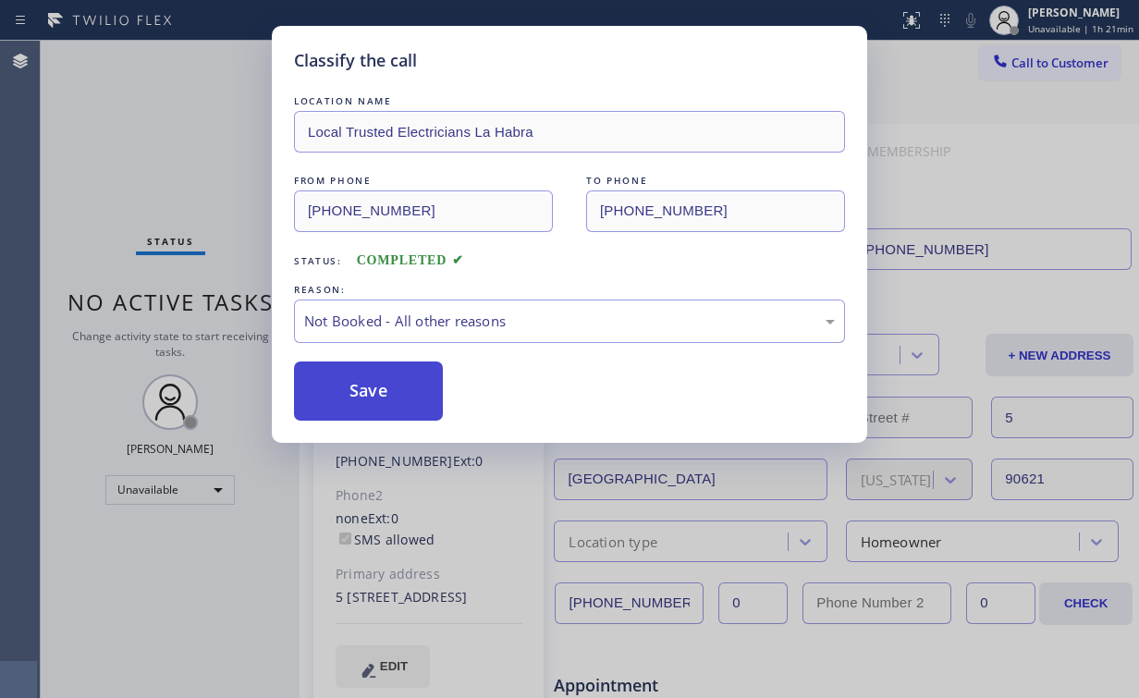
click at [371, 394] on button "Save" at bounding box center [368, 391] width 149 height 59
click at [198, 166] on div "Classify the call LOCATION NAME Local Trusted Electricians La Habra FROM PHONE …" at bounding box center [569, 349] width 1139 height 698
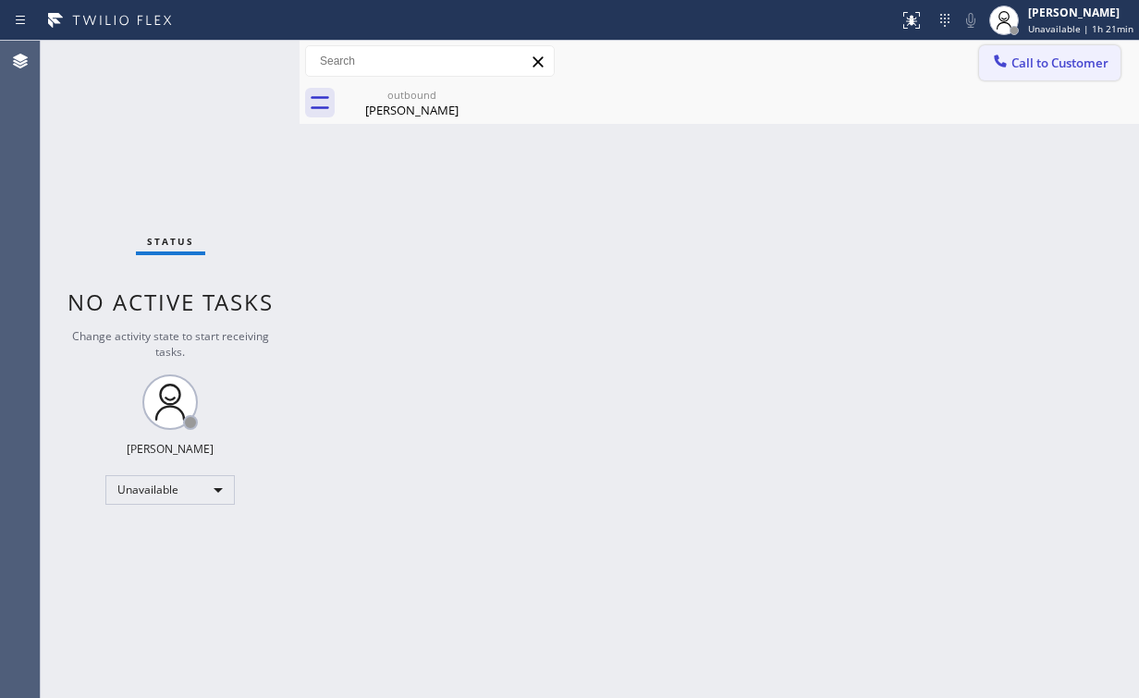
click at [1038, 60] on span "Call to Customer" at bounding box center [1059, 63] width 97 height 17
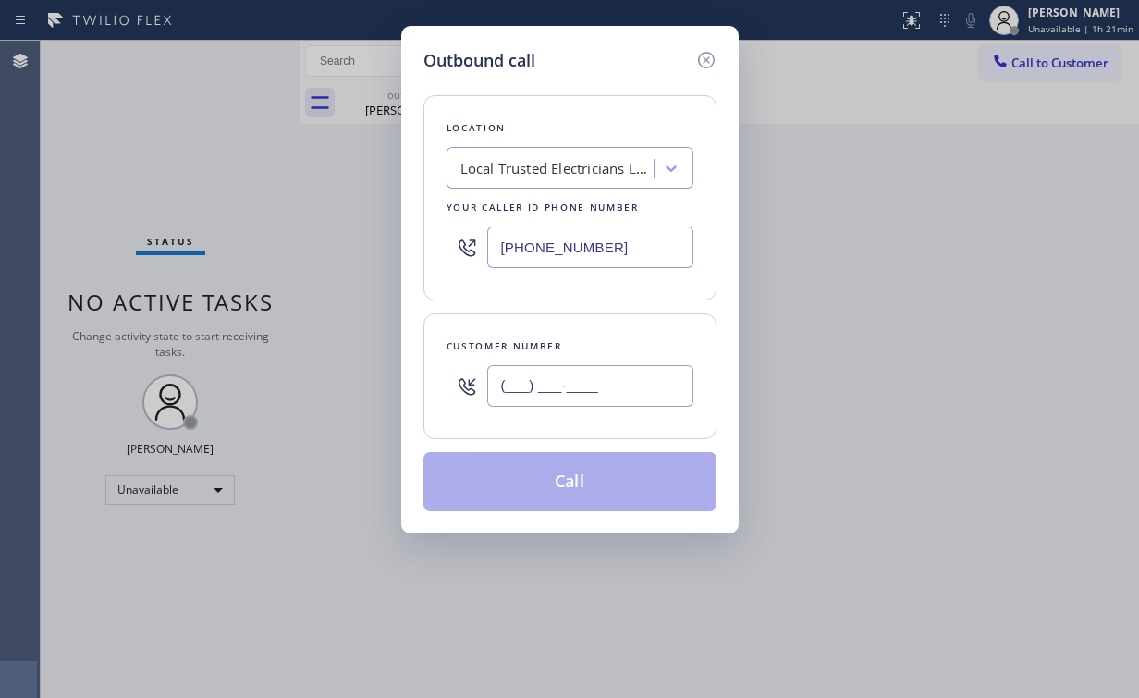
click at [588, 390] on input "(___) ___-____" at bounding box center [590, 386] width 206 height 42
paste input "714) 366-4087"
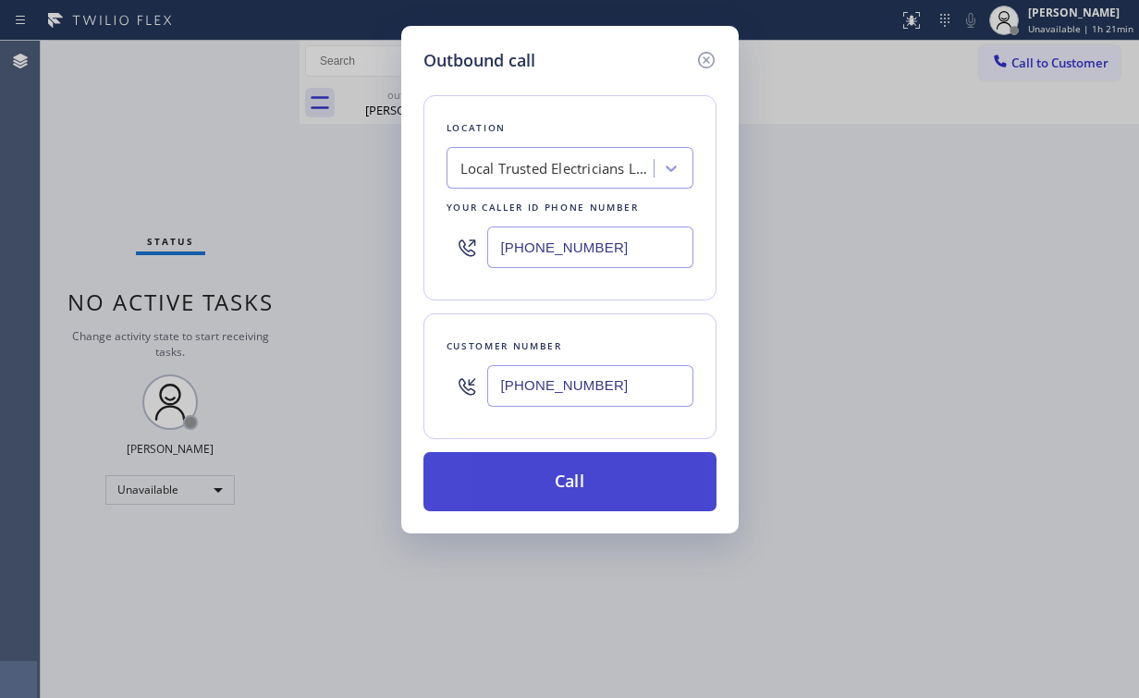
type input "(714) 366-4087"
click at [544, 478] on button "Call" at bounding box center [569, 481] width 293 height 59
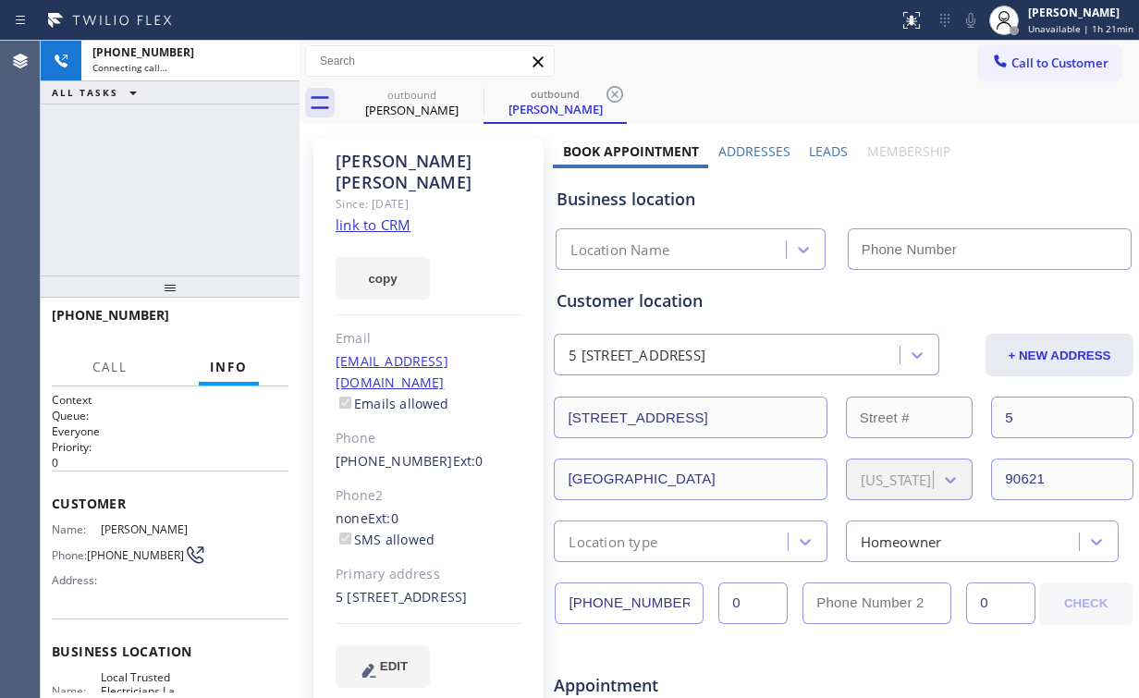
click at [193, 166] on div "+17143664087 Connecting call… ALL TASKS ALL TASKS ACTIVE TASKS TASKS IN WRAP UP" at bounding box center [170, 158] width 259 height 235
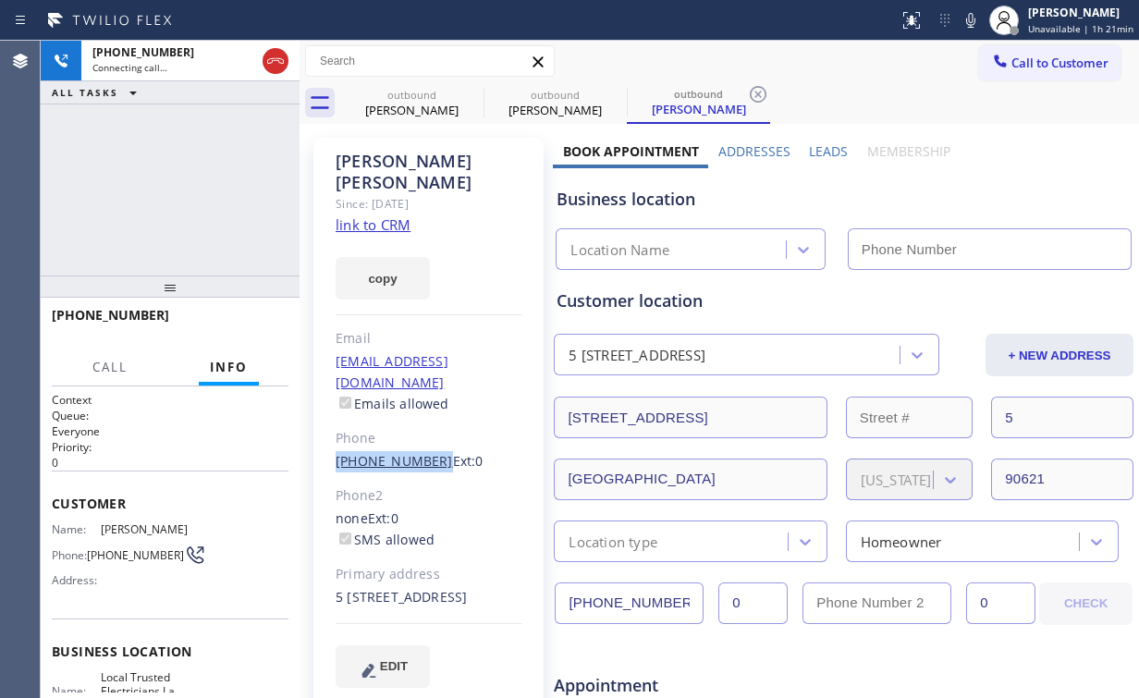
drag, startPoint x: 323, startPoint y: 413, endPoint x: 425, endPoint y: 418, distance: 102.7
click at [425, 418] on div "Ron Rizzo Since: 20 may 2020 link to CRM copy Email no@gmail.com Emails allowed…" at bounding box center [428, 424] width 230 height 572
copy link "(714) 366-4087"
type input "(562) 456-3053"
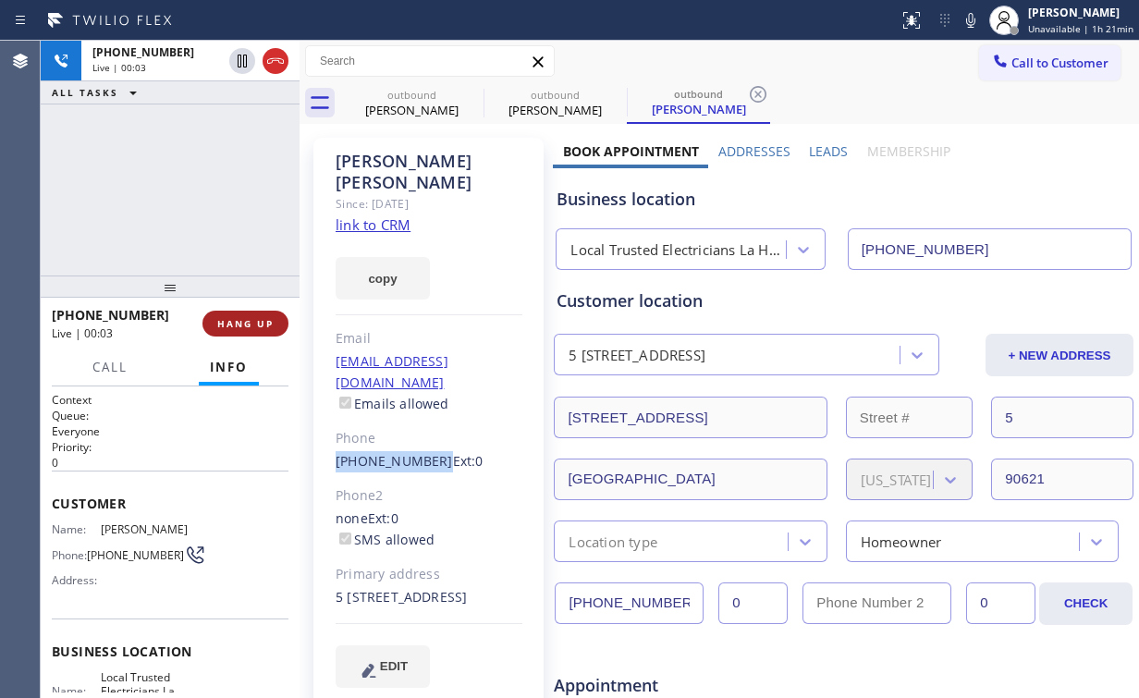
click at [255, 317] on span "HANG UP" at bounding box center [245, 323] width 56 height 13
click at [248, 333] on button "HANG UP" at bounding box center [245, 324] width 86 height 26
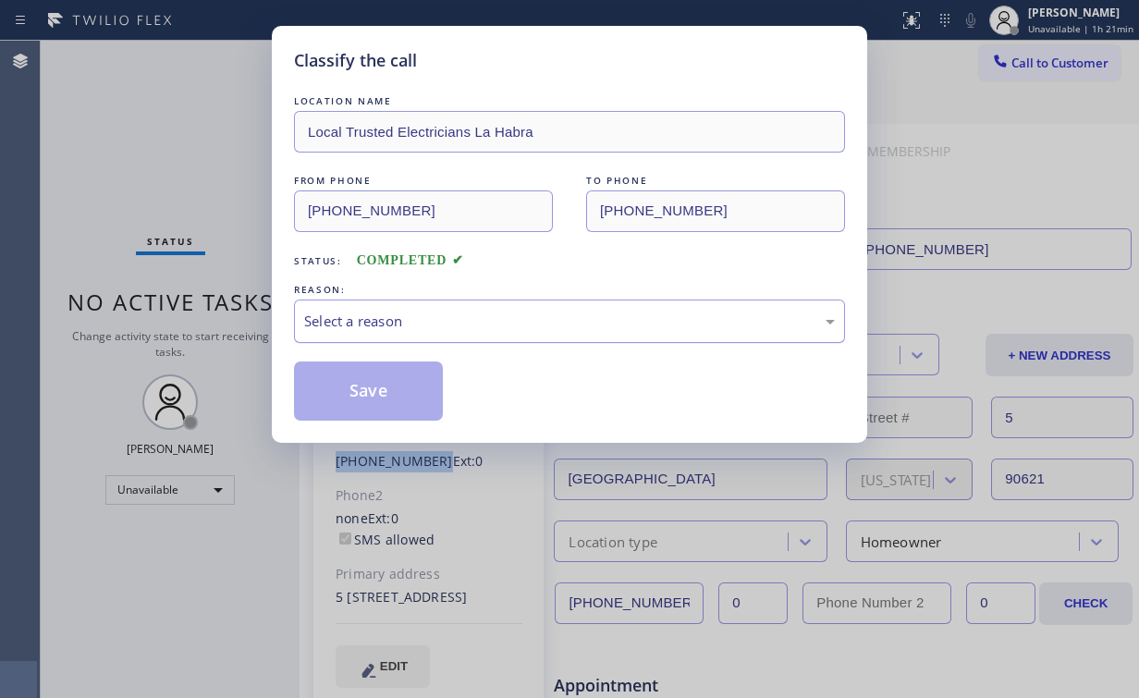
click at [327, 327] on div "Select a reason" at bounding box center [569, 321] width 531 height 21
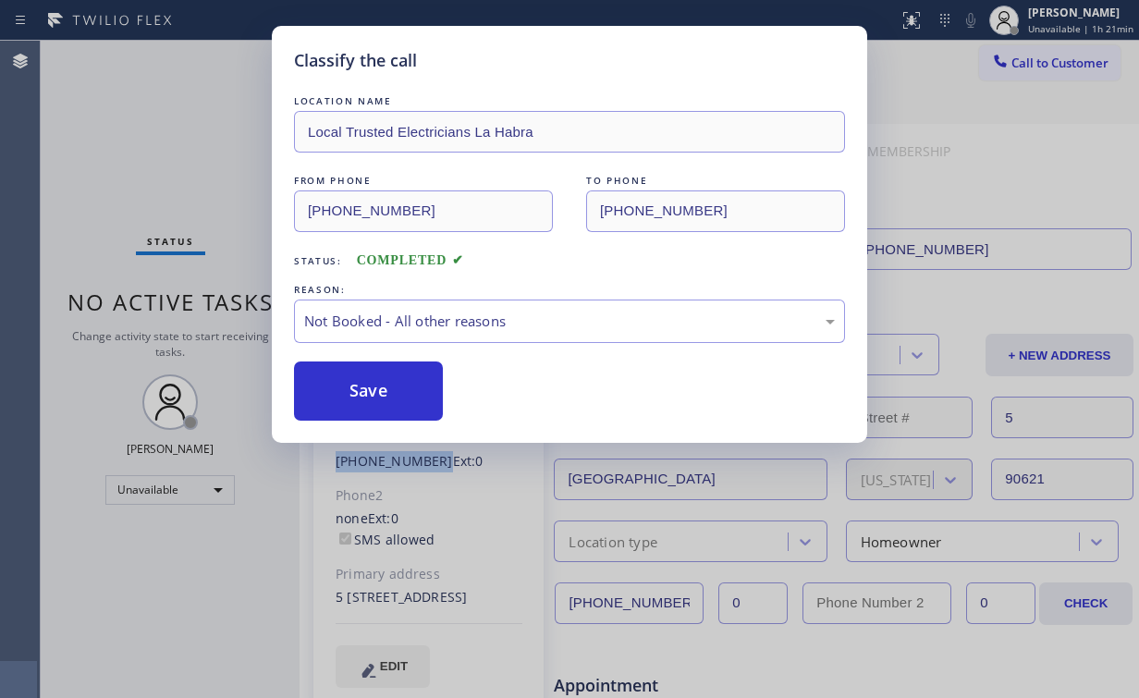
click at [352, 389] on button "Save" at bounding box center [368, 391] width 149 height 59
click at [185, 178] on div "Classify the call LOCATION NAME Local Trusted Electricians La Habra FROM PHONE …" at bounding box center [569, 349] width 1139 height 698
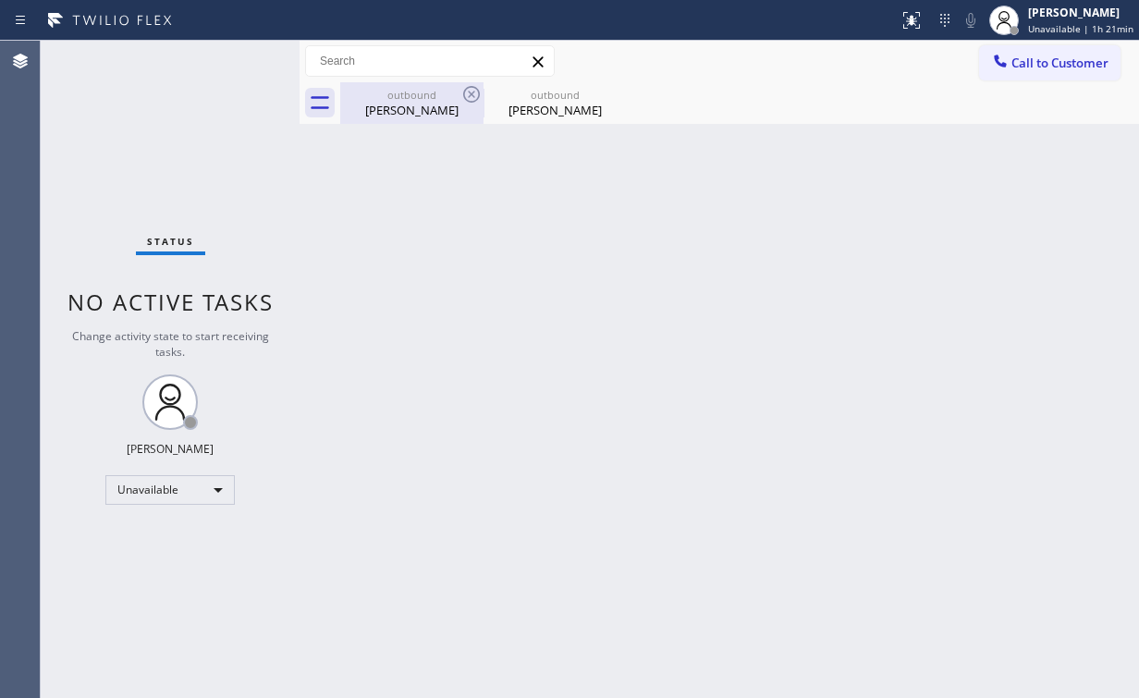
click at [410, 112] on div "Ron Rizzo" at bounding box center [412, 110] width 140 height 17
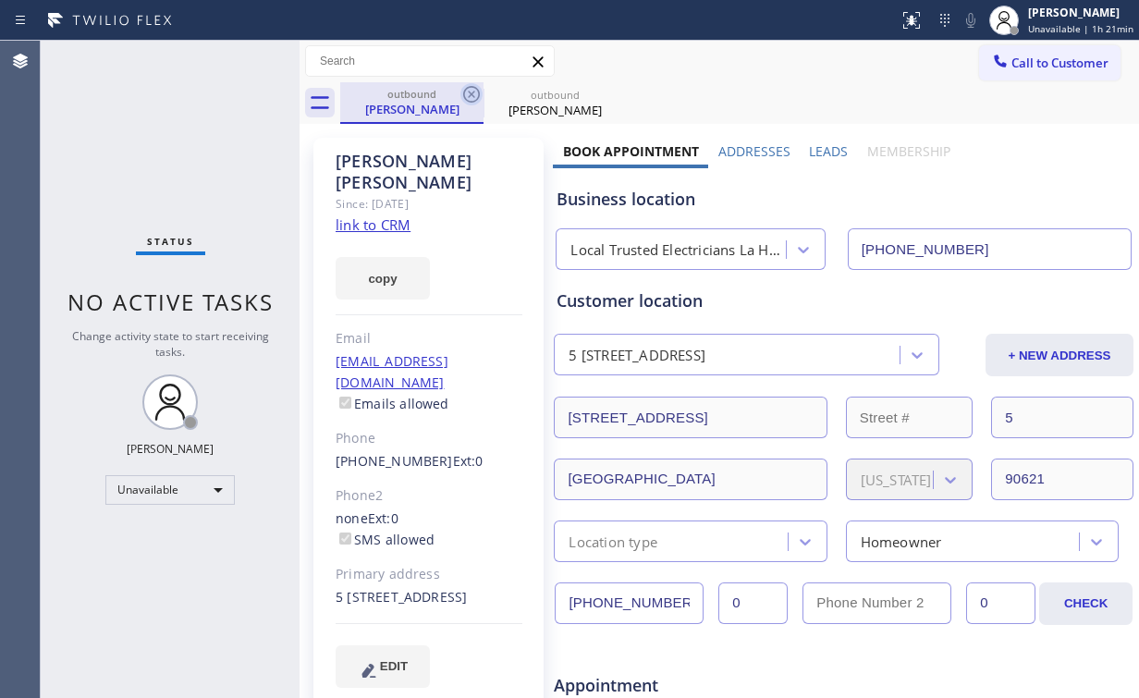
click at [469, 99] on icon at bounding box center [471, 94] width 22 height 22
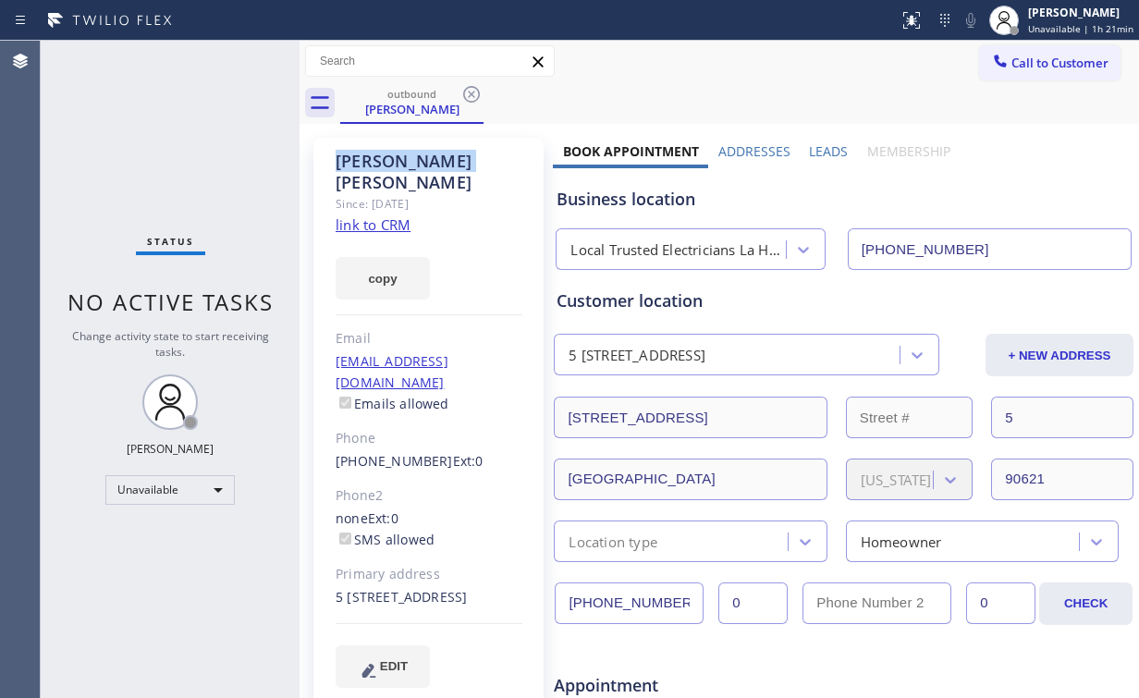
drag, startPoint x: 469, startPoint y: 99, endPoint x: 591, endPoint y: 181, distance: 147.2
click at [471, 100] on icon at bounding box center [471, 94] width 22 height 22
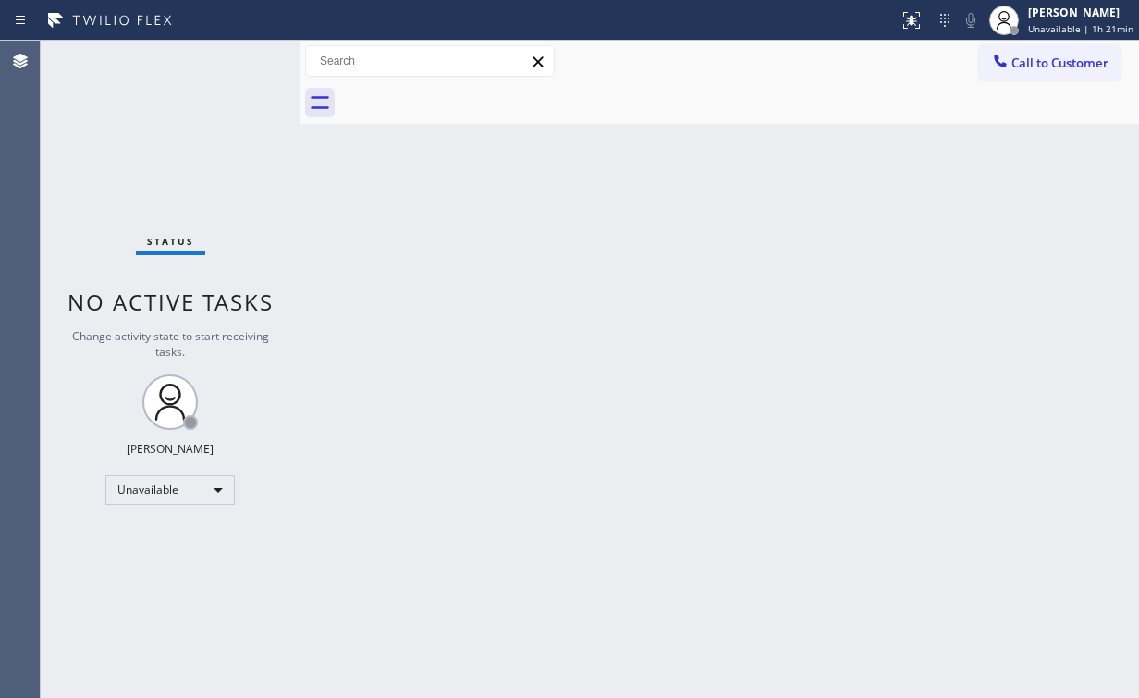
click at [708, 215] on div "Back to Dashboard Change Sender ID Customers Technicians Select a contact Outbo…" at bounding box center [720, 369] width 840 height 657
click at [175, 125] on div "Status No active tasks Change activity state to start receiving tasks. [PERSON_…" at bounding box center [170, 369] width 259 height 657
click at [1032, 67] on span "Call to Customer" at bounding box center [1059, 63] width 97 height 17
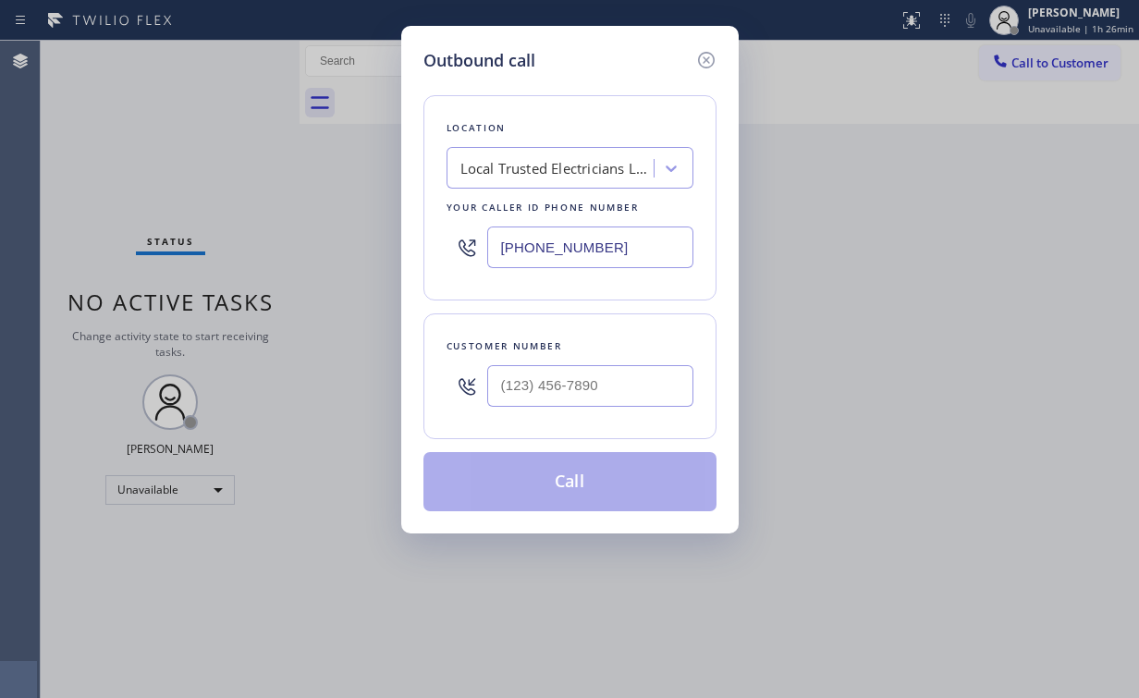
drag, startPoint x: 606, startPoint y: 239, endPoint x: 304, endPoint y: 232, distance: 301.5
click at [347, 239] on div "Outbound call Location Local Trusted Electricians La Habra Your caller id phone…" at bounding box center [569, 349] width 1139 height 698
paste input "754) 703-7178"
type input "(754) 703-7178"
click at [583, 362] on div at bounding box center [590, 386] width 206 height 60
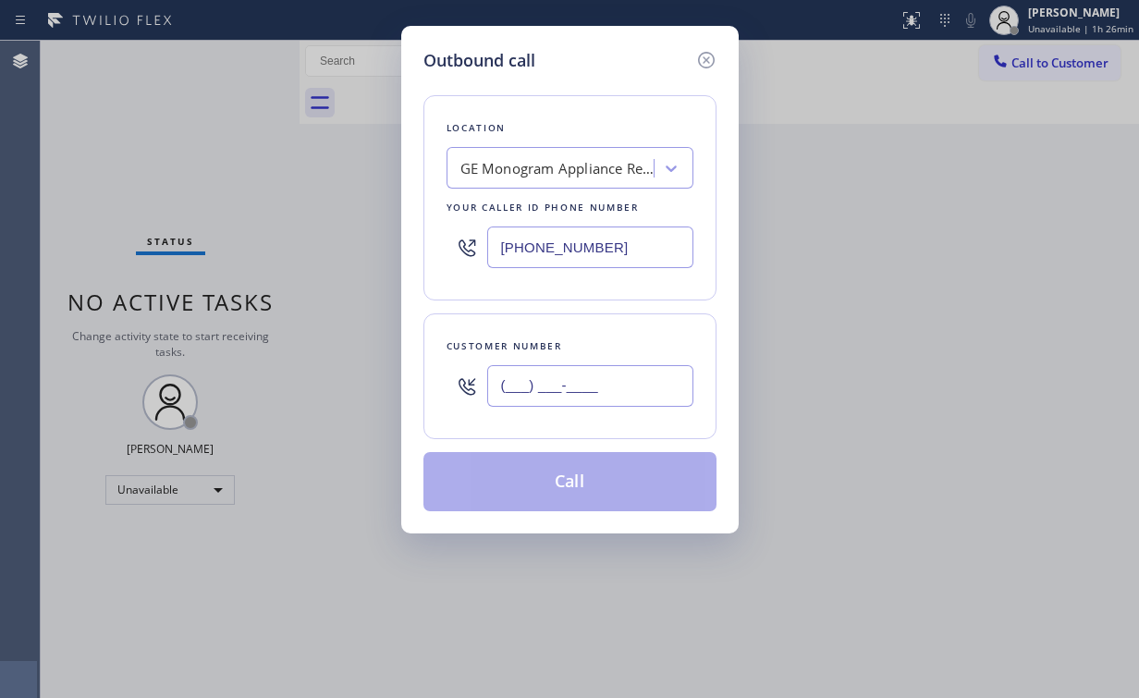
click at [584, 368] on input "(___) ___-____" at bounding box center [590, 386] width 206 height 42
paste input "305) 815-7346"
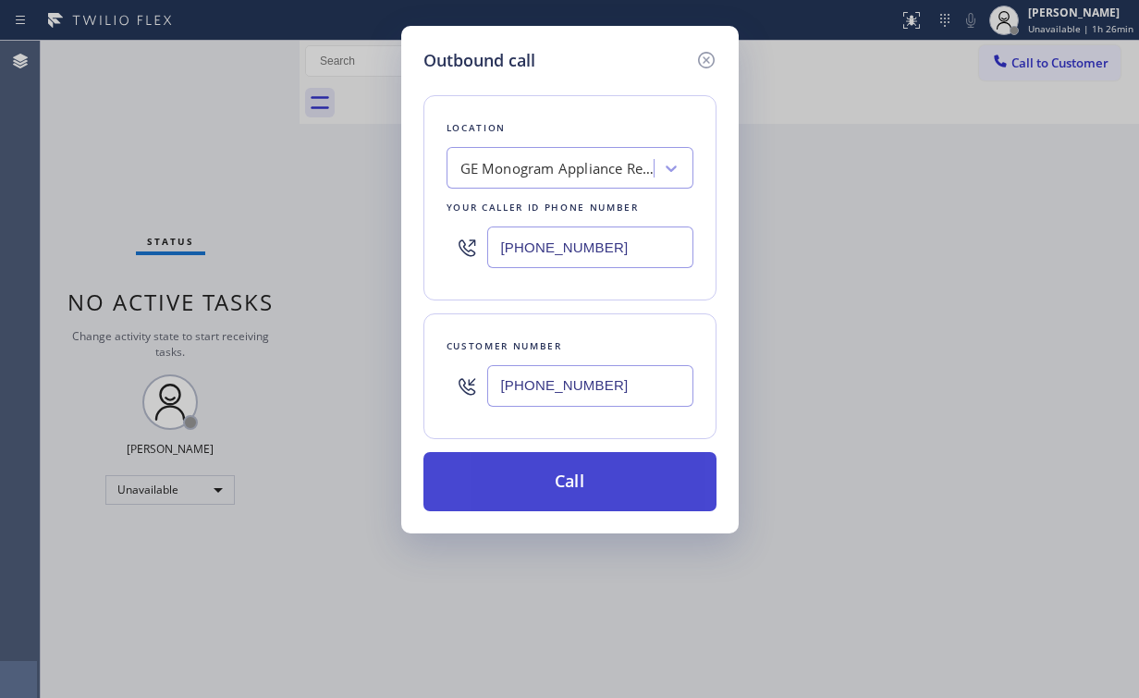
type input "(305) 815-7346"
click at [574, 484] on button "Call" at bounding box center [569, 481] width 293 height 59
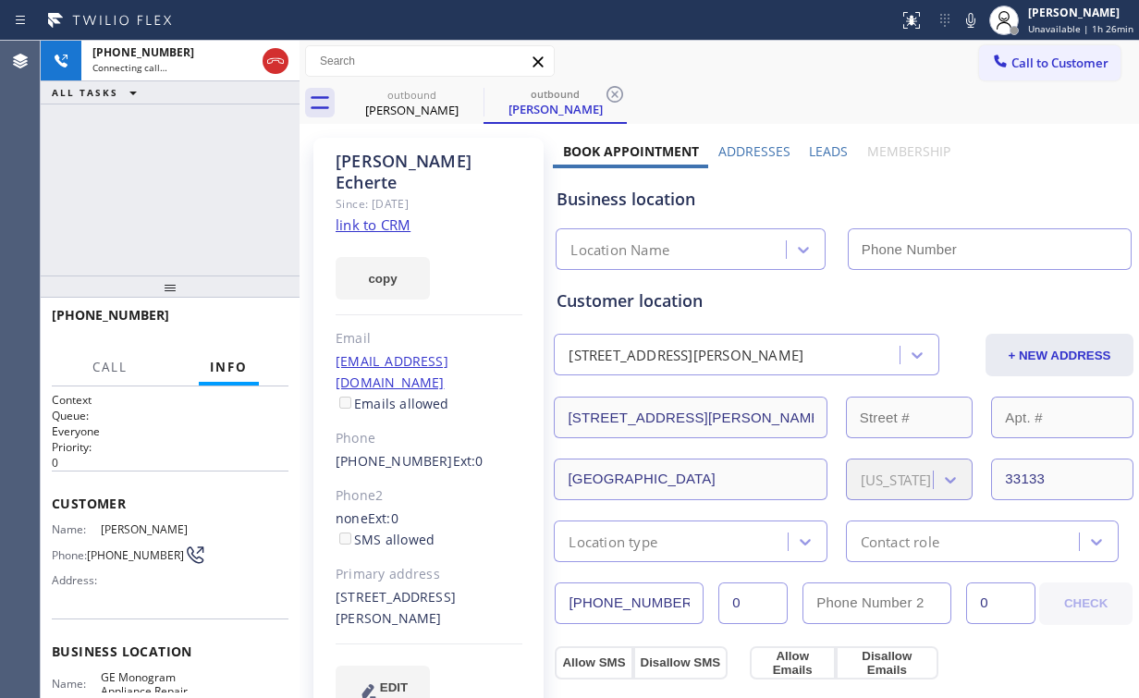
type input "(754) 703-7178"
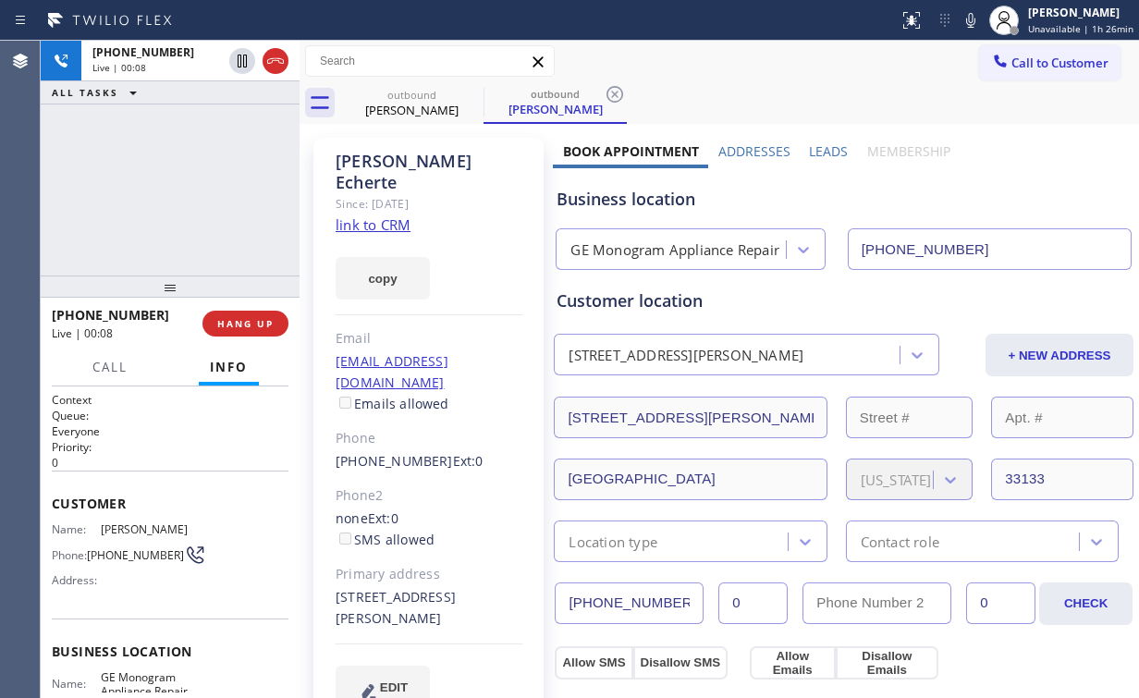
drag, startPoint x: 165, startPoint y: 151, endPoint x: 277, endPoint y: 292, distance: 180.9
click at [166, 153] on div "+13058157346 Live | 00:08 ALL TASKS ALL TASKS ACTIVE TASKS TASKS IN WRAP UP" at bounding box center [170, 158] width 259 height 235
click at [258, 320] on span "HANG UP" at bounding box center [245, 323] width 56 height 13
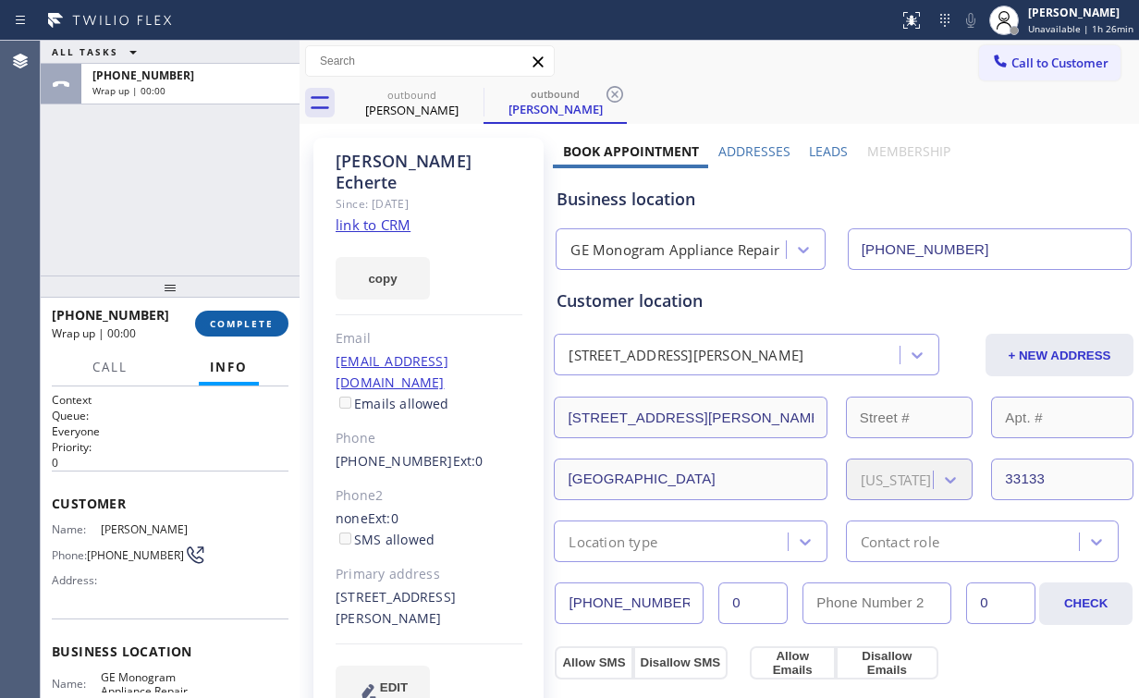
click at [257, 321] on span "COMPLETE" at bounding box center [242, 323] width 64 height 13
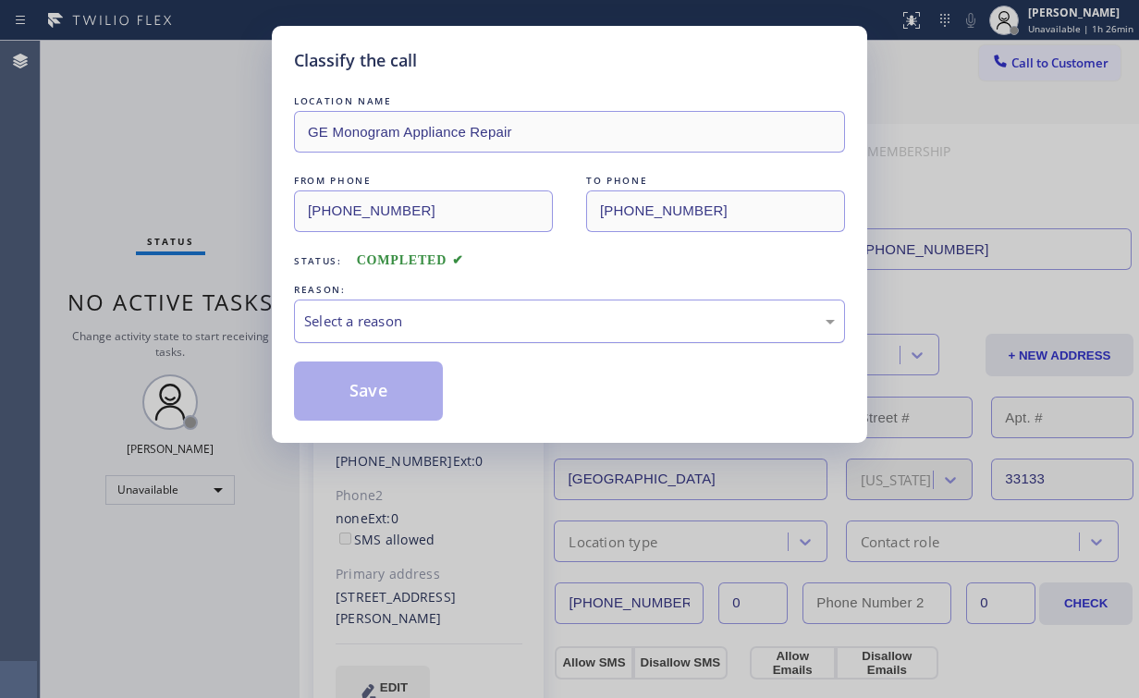
click at [329, 314] on div "Select a reason" at bounding box center [569, 321] width 531 height 21
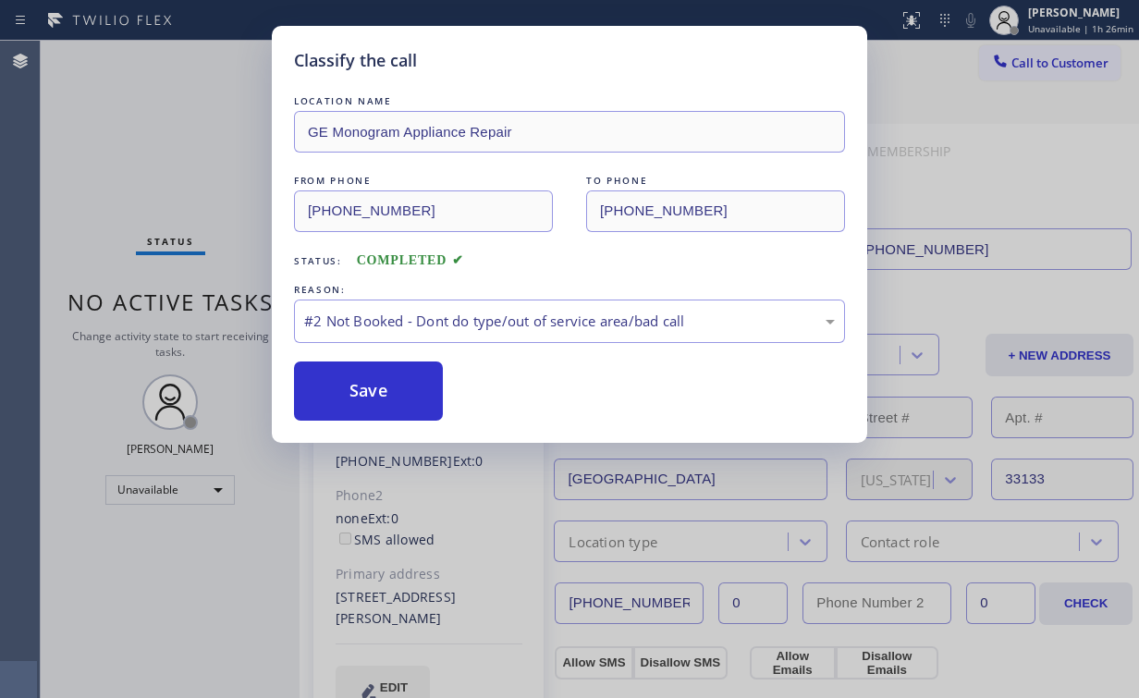
drag, startPoint x: 348, startPoint y: 386, endPoint x: 159, endPoint y: 179, distance: 279.4
click at [348, 386] on button "Save" at bounding box center [368, 391] width 149 height 59
click at [159, 178] on div "Classify the call LOCATION NAME GE Monogram Appliance Repair FROM PHONE (754) 7…" at bounding box center [569, 349] width 1139 height 698
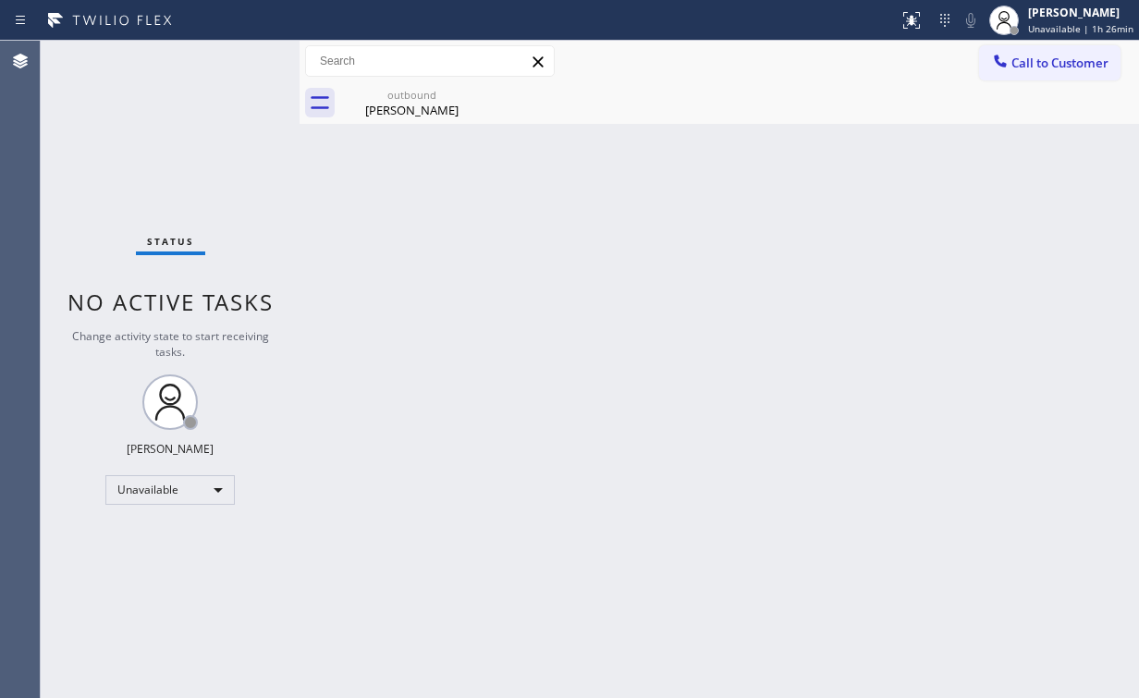
click at [1037, 60] on span "Call to Customer" at bounding box center [1059, 63] width 97 height 17
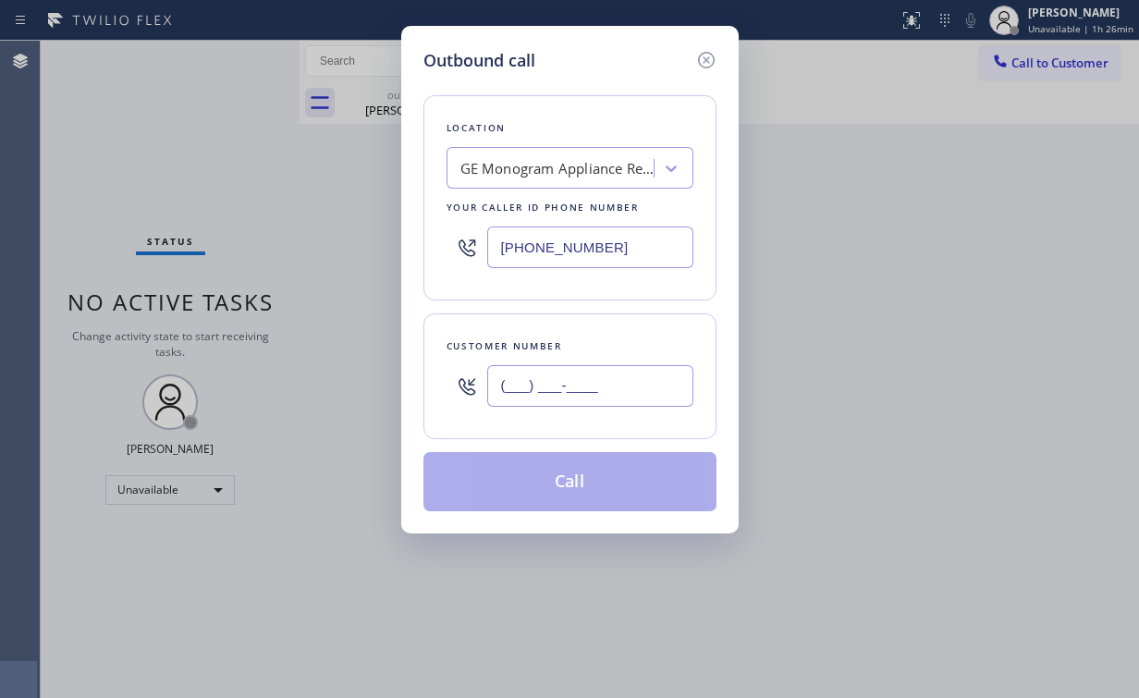
click at [611, 377] on input "(___) ___-____" at bounding box center [590, 386] width 206 height 42
paste input "305) 815-7346"
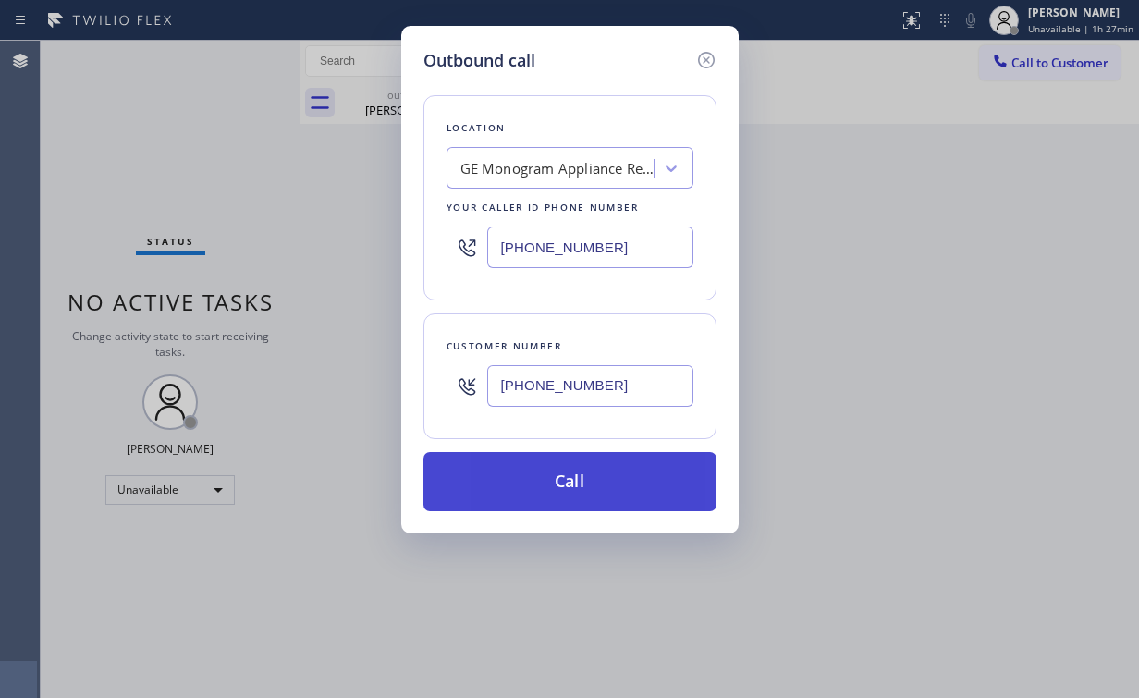
type input "(305) 815-7346"
drag, startPoint x: 527, startPoint y: 477, endPoint x: 524, endPoint y: 489, distance: 12.3
click at [524, 489] on button "Call" at bounding box center [569, 481] width 293 height 59
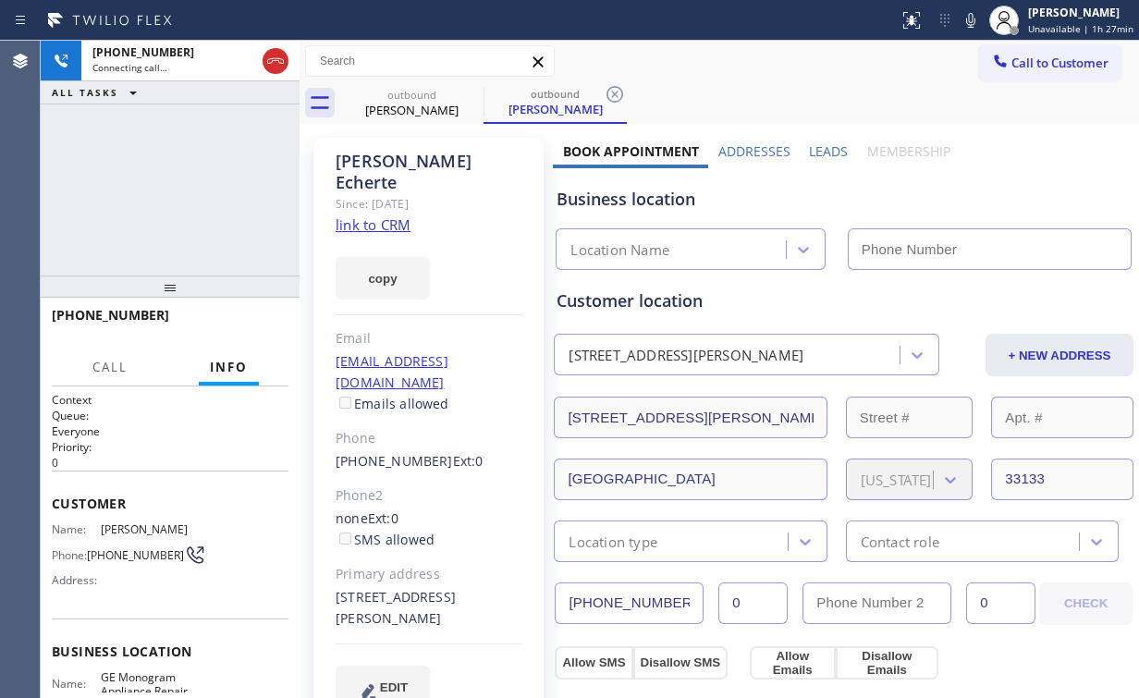
click at [331, 153] on div "outbound Jill Echerte outbound Jill Echerte Call to Customer Outbound call Loca…" at bounding box center [720, 705] width 840 height 1328
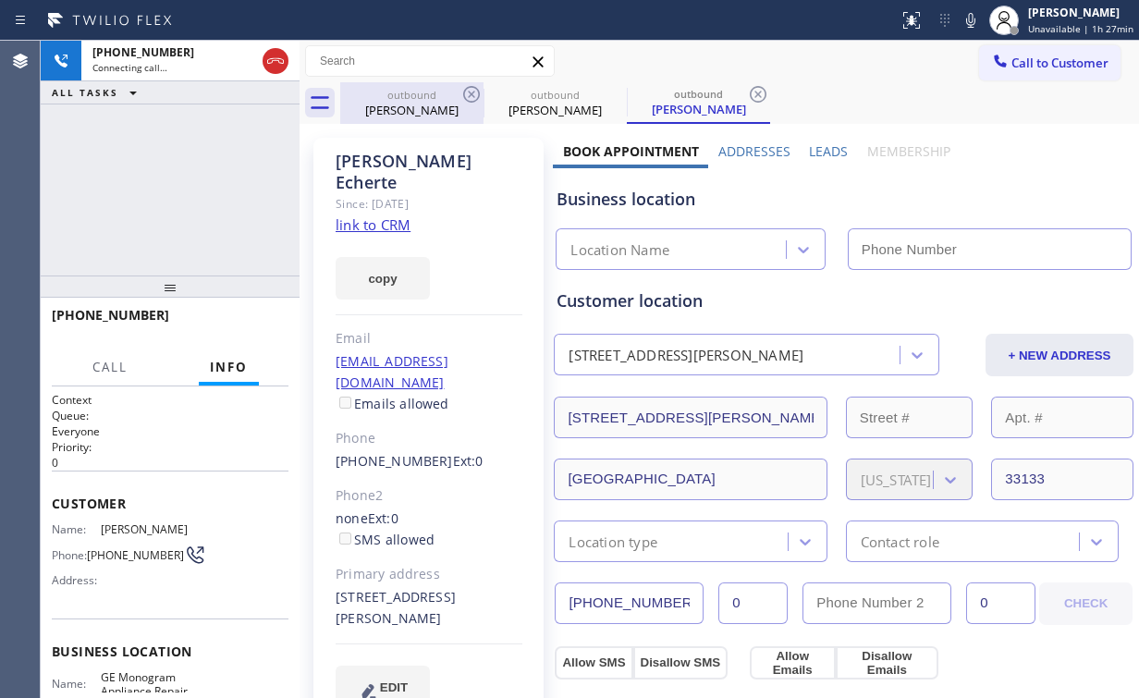
drag, startPoint x: 411, startPoint y: 100, endPoint x: 473, endPoint y: 95, distance: 63.0
click at [411, 100] on div "outbound" at bounding box center [412, 95] width 140 height 14
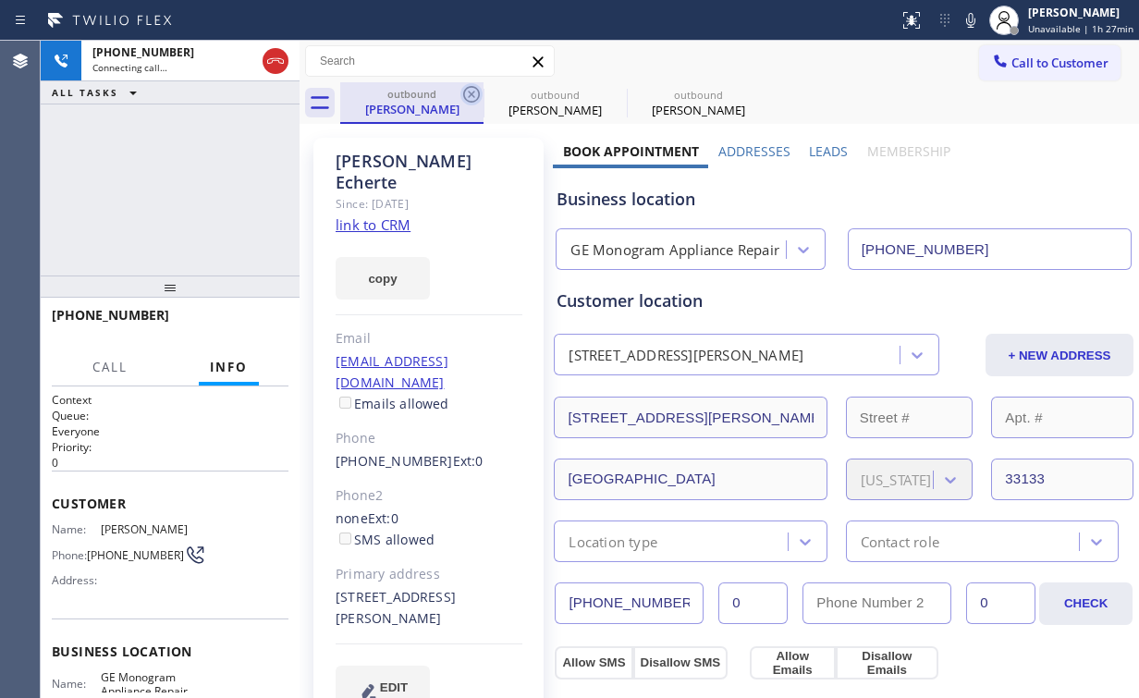
click at [472, 92] on icon at bounding box center [471, 94] width 22 height 22
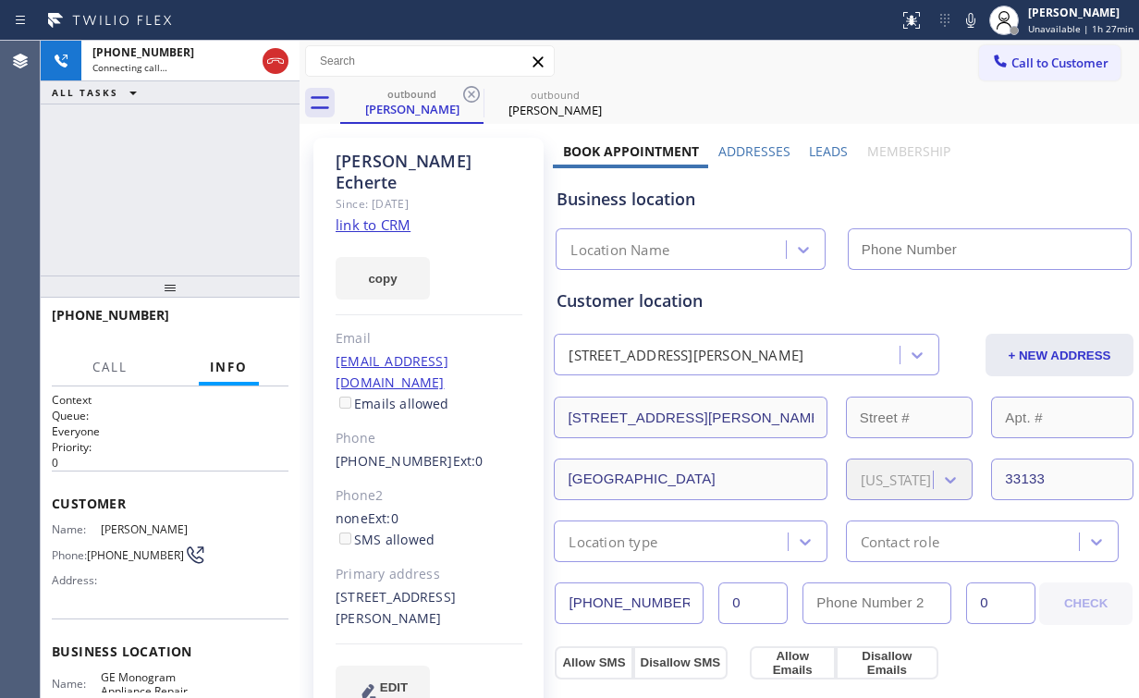
click at [238, 168] on div "+13058157346 Connecting call… ALL TASKS ALL TASKS ACTIVE TASKS TASKS IN WRAP UP" at bounding box center [170, 158] width 259 height 235
type input "(754) 703-7178"
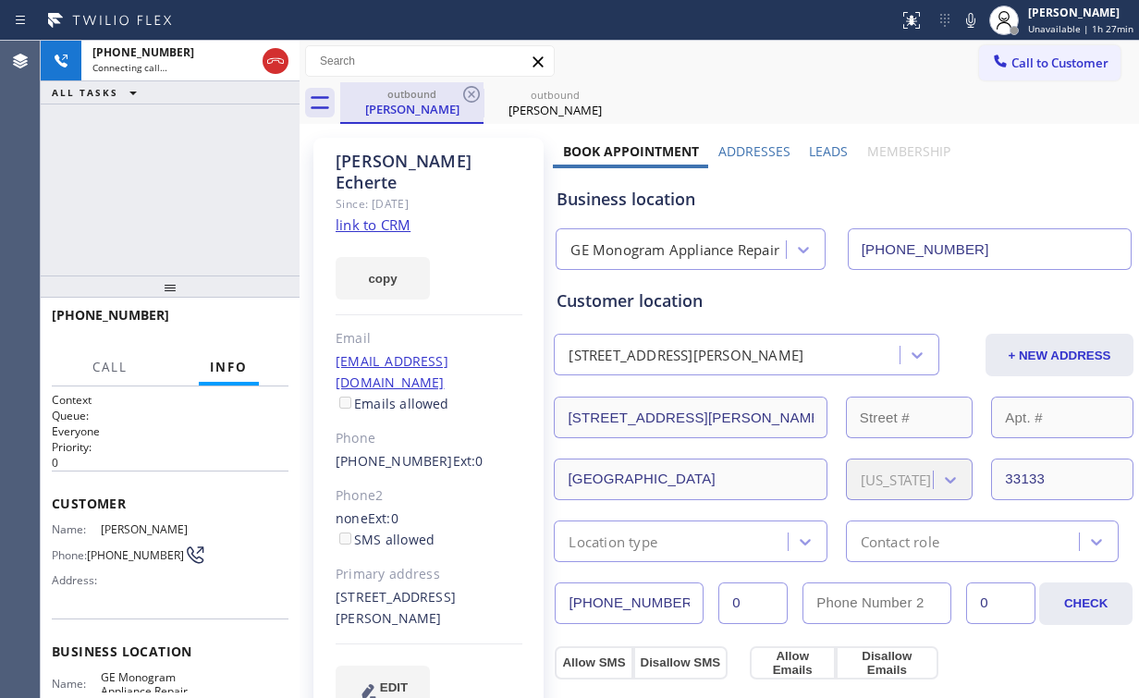
drag, startPoint x: 409, startPoint y: 99, endPoint x: 435, endPoint y: 100, distance: 26.8
click at [411, 100] on div "outbound Jill Echerte" at bounding box center [412, 102] width 140 height 40
click at [267, 52] on icon at bounding box center [275, 61] width 22 height 22
drag, startPoint x: 414, startPoint y: 112, endPoint x: 443, endPoint y: 108, distance: 28.9
click at [415, 112] on div "Jill Echerte" at bounding box center [412, 109] width 140 height 17
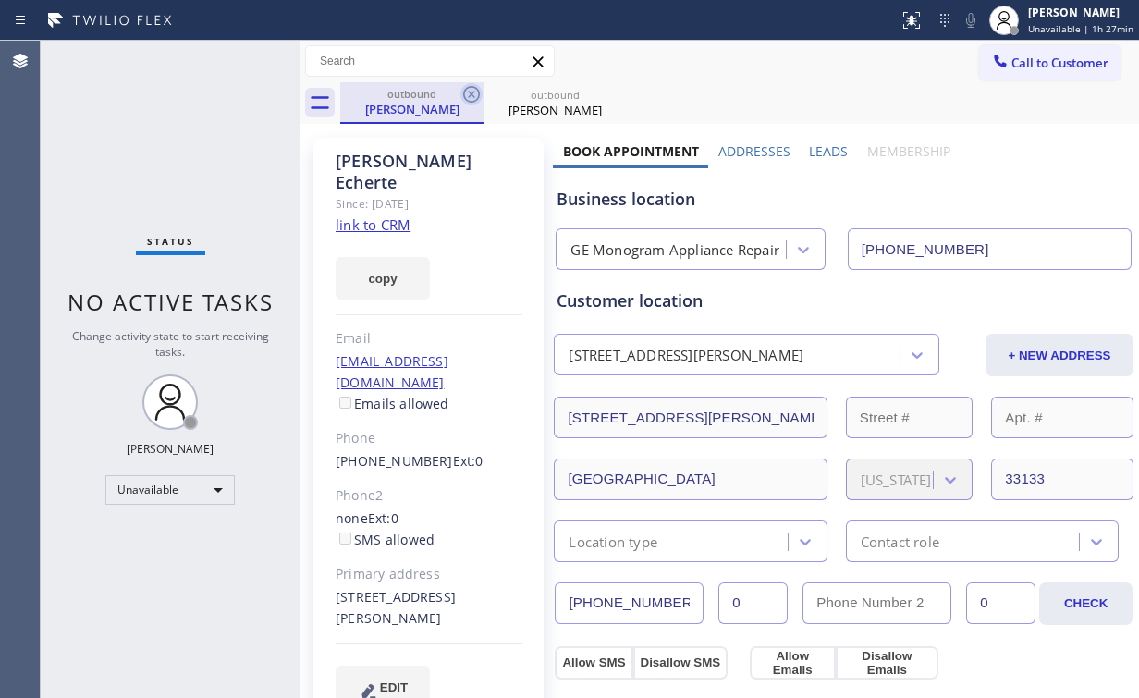
click at [472, 93] on icon at bounding box center [471, 94] width 17 height 17
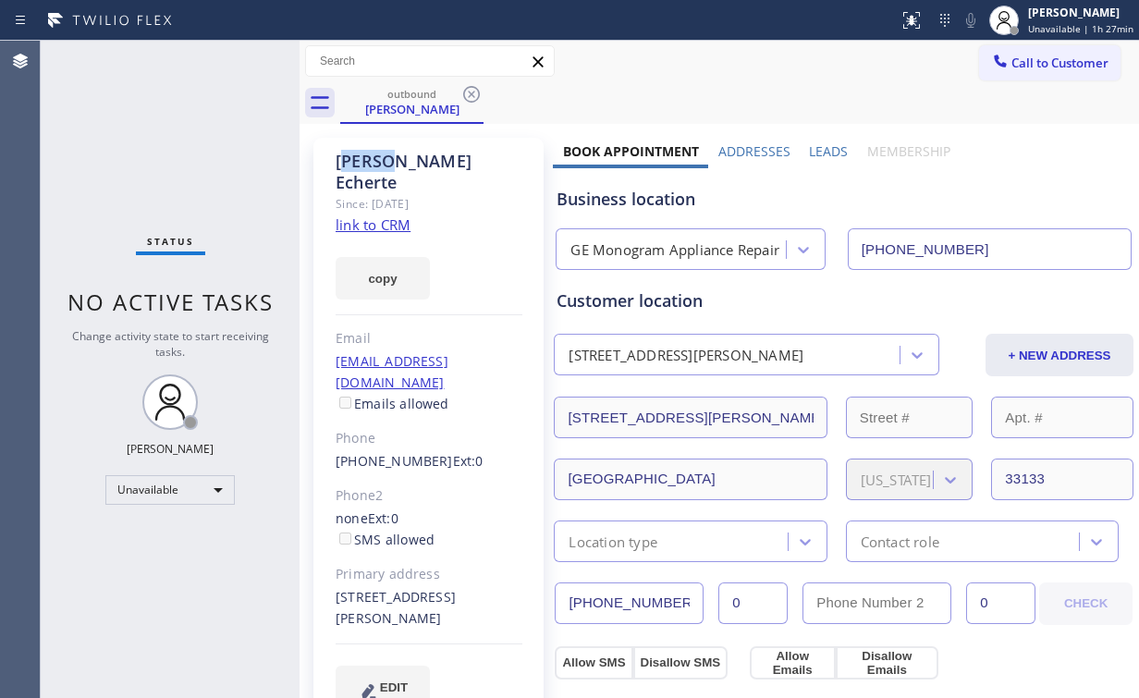
click at [472, 93] on icon at bounding box center [471, 94] width 17 height 17
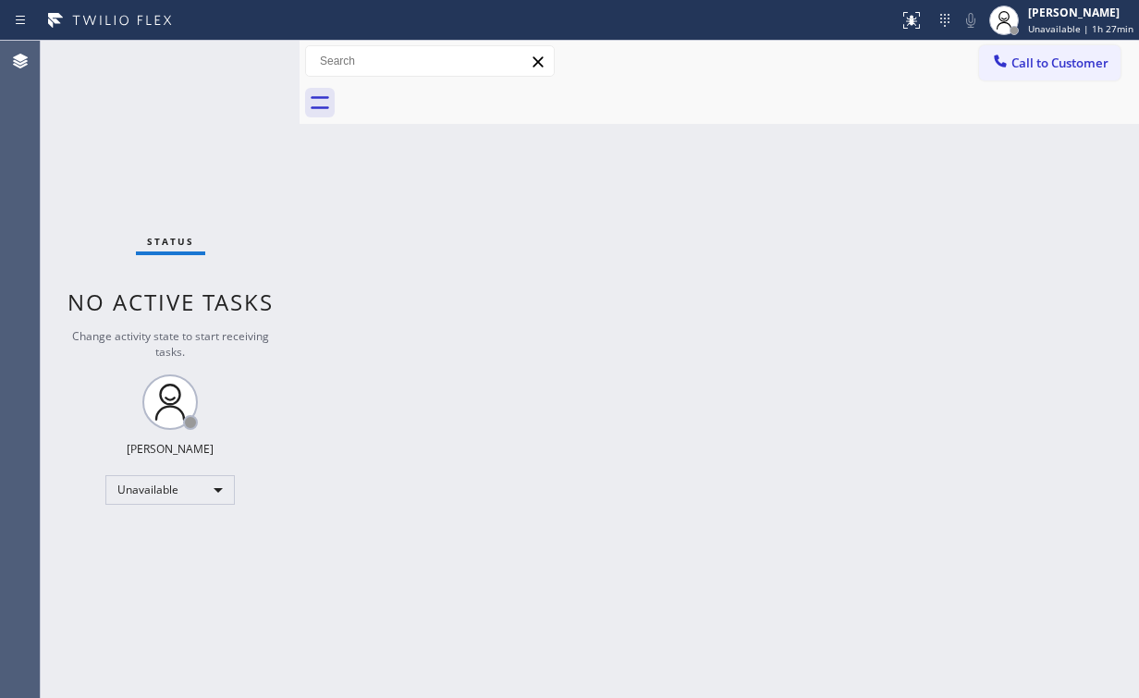
click at [127, 122] on div "Status No active tasks Change activity state to start receiving tasks. [PERSON_…" at bounding box center [170, 369] width 259 height 657
click at [1060, 47] on button "Call to Customer" at bounding box center [1049, 62] width 141 height 35
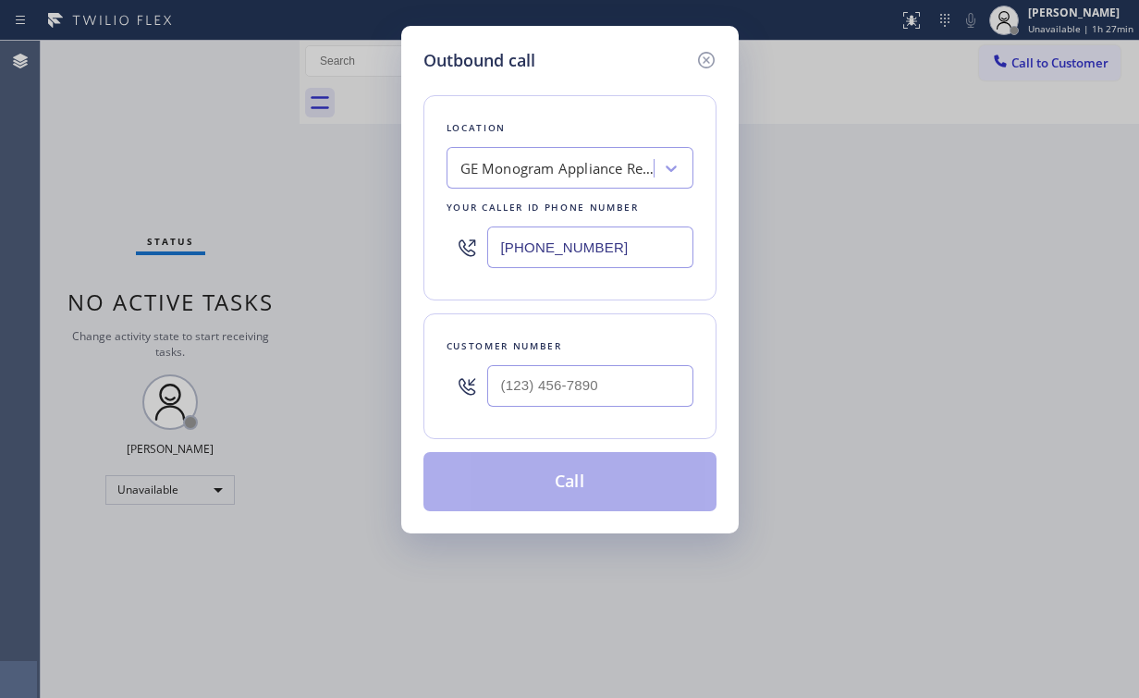
drag, startPoint x: 600, startPoint y: 240, endPoint x: 300, endPoint y: 233, distance: 300.6
click at [301, 243] on div "Outbound call Location GE Monogram Appliance Repair Your caller id phone number…" at bounding box center [569, 349] width 1139 height 698
paste input "818) 926-4987"
type input "(818) 926-4987"
click at [575, 374] on input "(___) ___-____" at bounding box center [590, 386] width 206 height 42
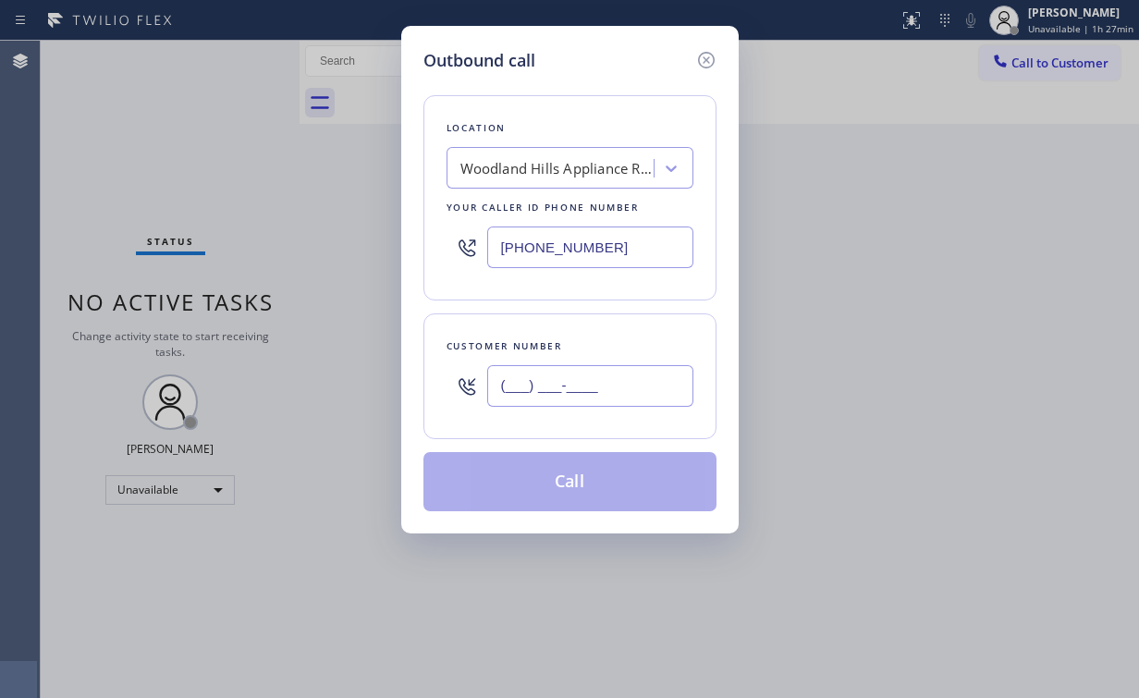
paste input "818) 642-9930"
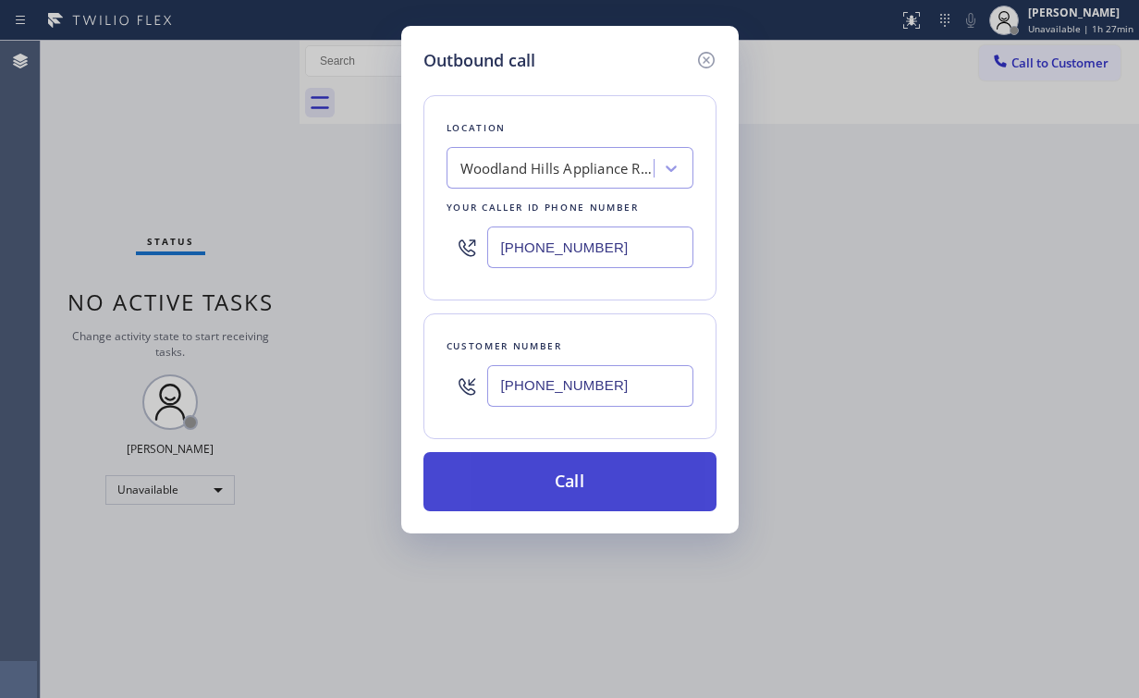
type input "(818) 642-9930"
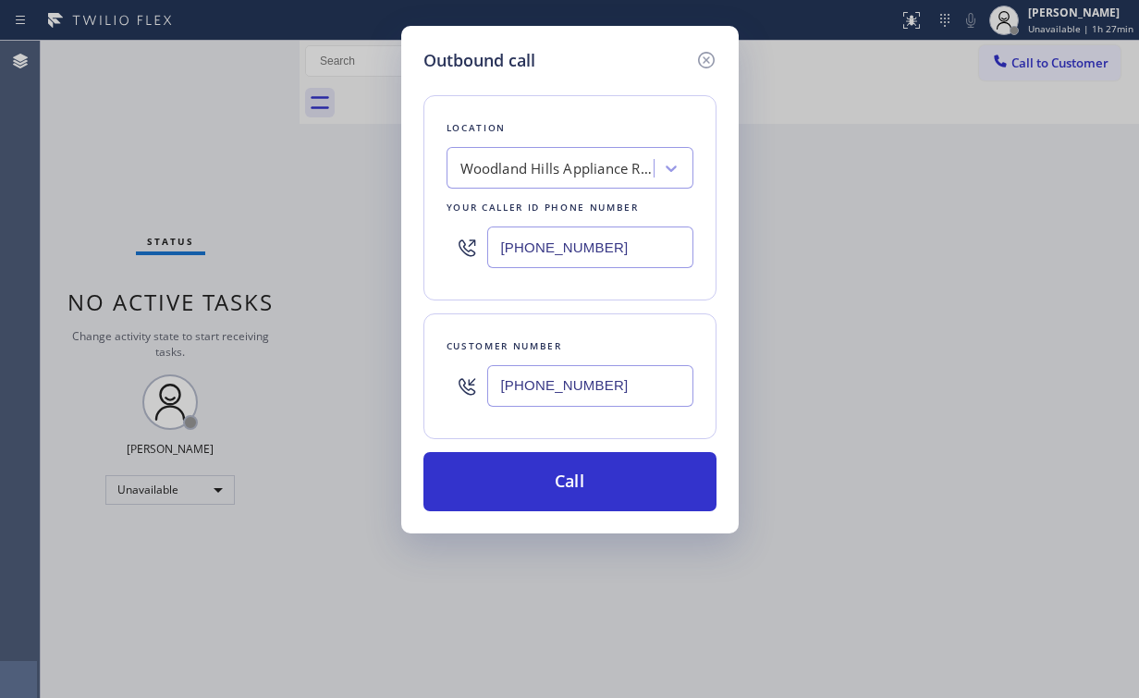
drag, startPoint x: 568, startPoint y: 477, endPoint x: 478, endPoint y: 651, distance: 195.6
click at [566, 478] on button "Call" at bounding box center [569, 481] width 293 height 59
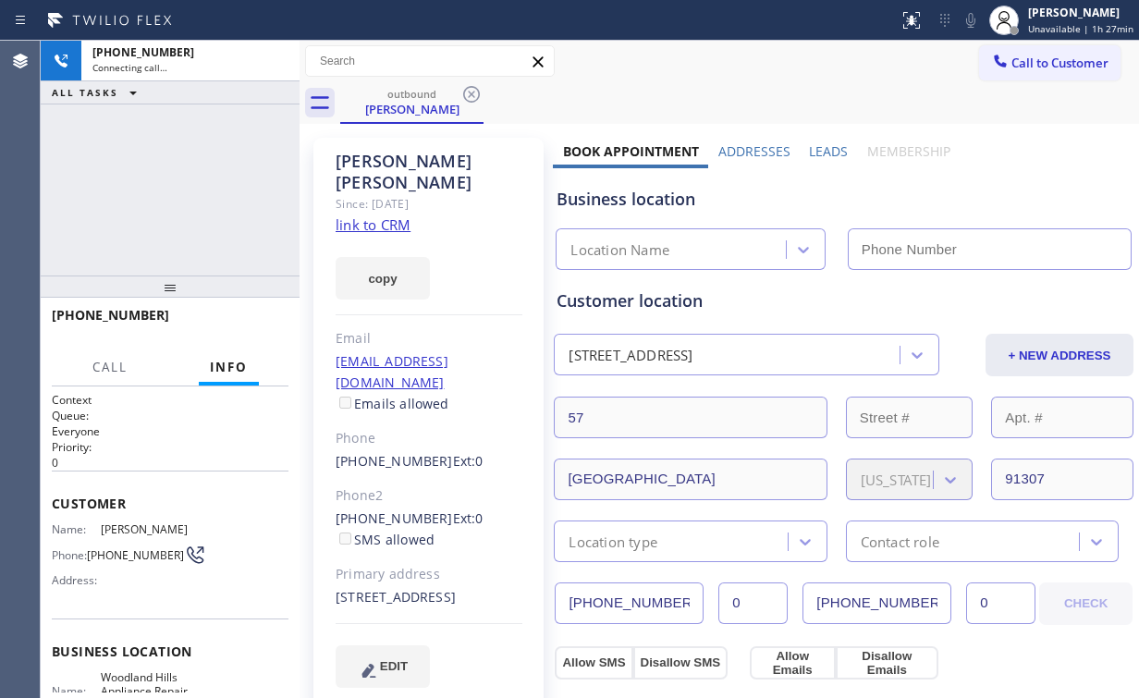
click at [166, 125] on div "+18186429930 Connecting call… ALL TASKS ALL TASKS ACTIVE TASKS TASKS IN WRAP UP" at bounding box center [170, 158] width 259 height 235
type input "(818) 926-4987"
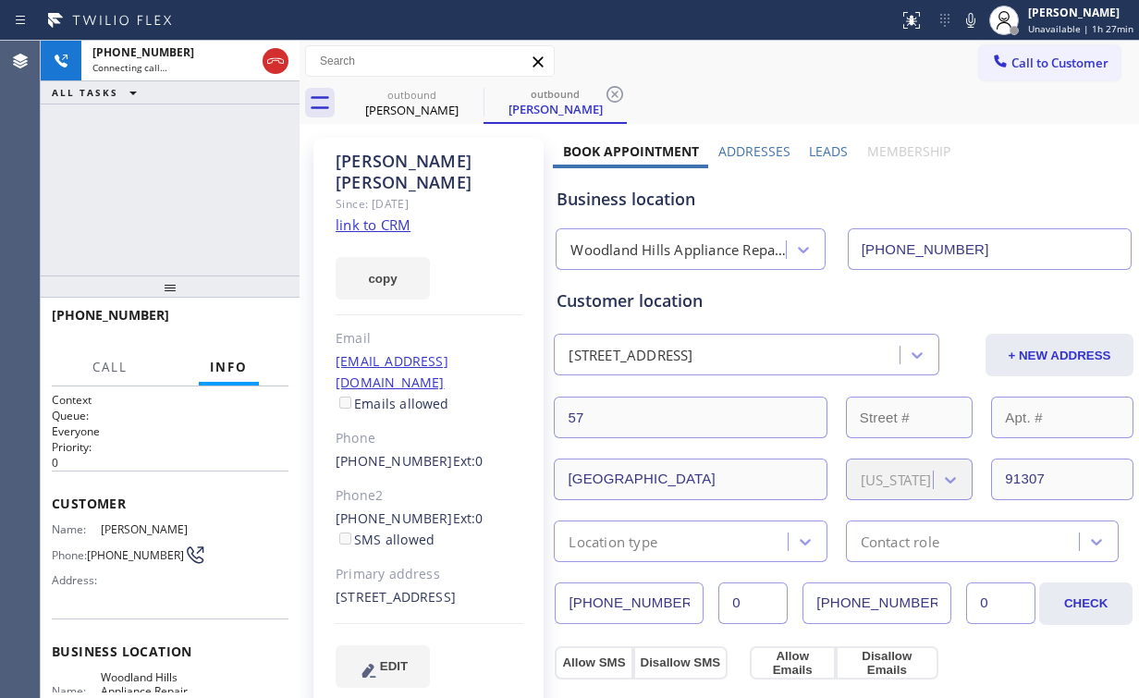
click at [171, 145] on div "+18186429930 Connecting call… ALL TASKS ALL TASKS ACTIVE TASKS TASKS IN WRAP UP" at bounding box center [170, 158] width 259 height 235
click at [263, 313] on button "HANG UP" at bounding box center [245, 324] width 86 height 26
click at [260, 322] on span "HANG UP" at bounding box center [245, 323] width 56 height 13
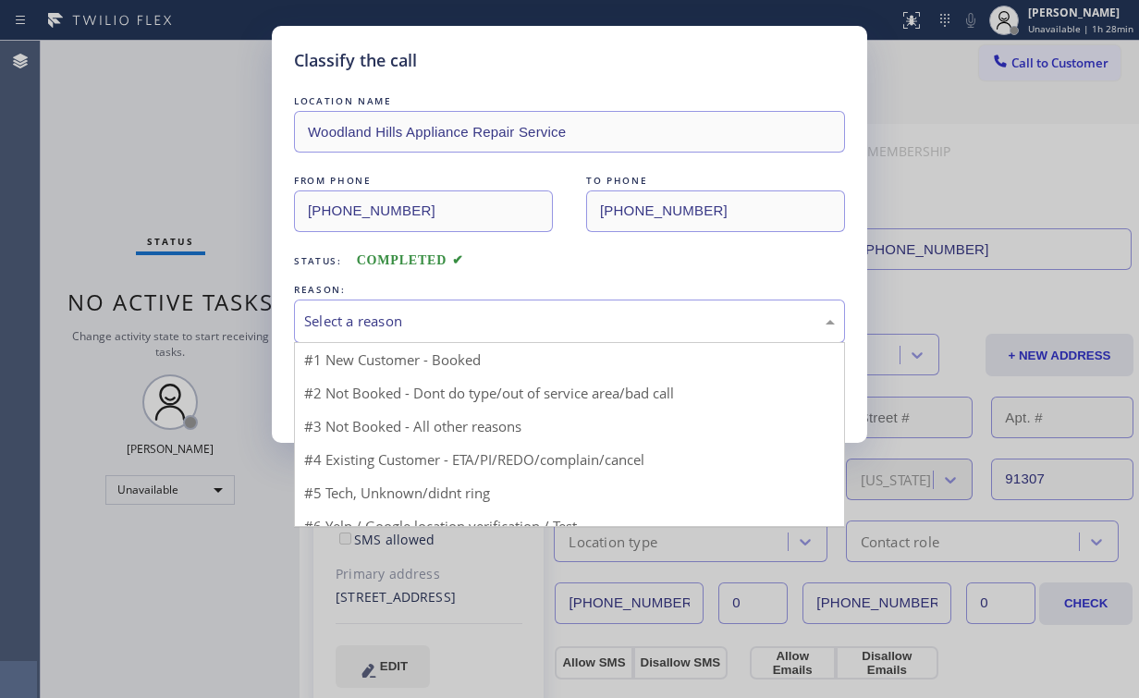
click at [410, 325] on div "Select a reason" at bounding box center [569, 321] width 531 height 21
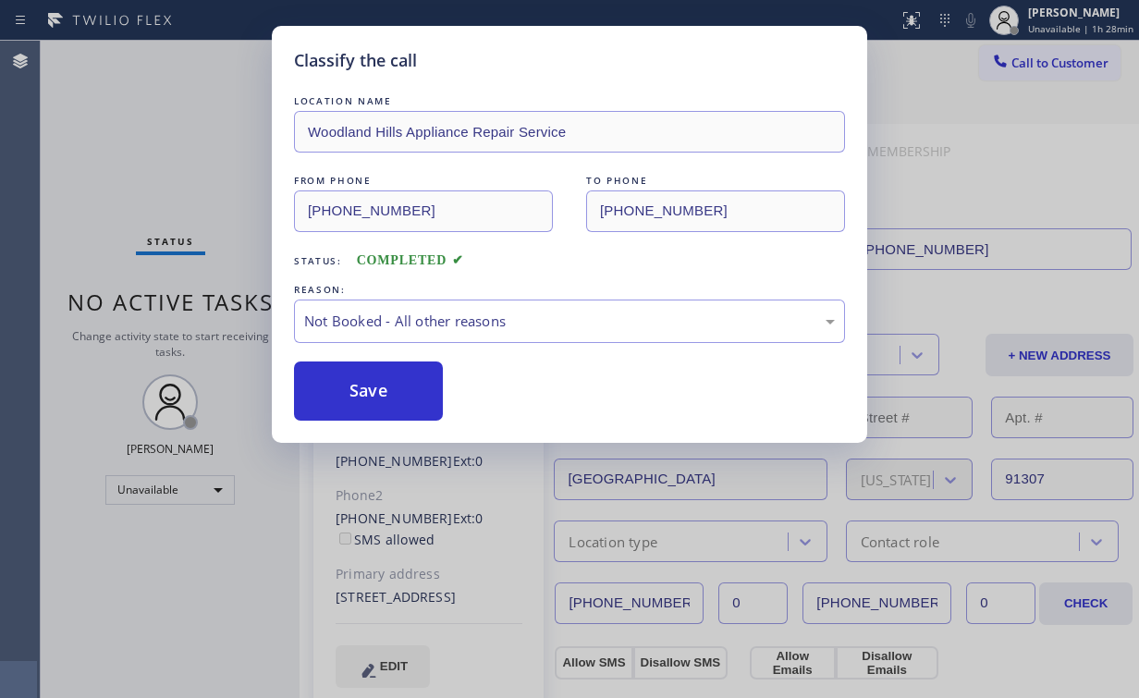
click at [386, 387] on button "Save" at bounding box center [368, 391] width 149 height 59
click at [157, 154] on div "Classify the call LOCATION NAME Woodland Hills Appliance Repair Service FROM PH…" at bounding box center [569, 349] width 1139 height 698
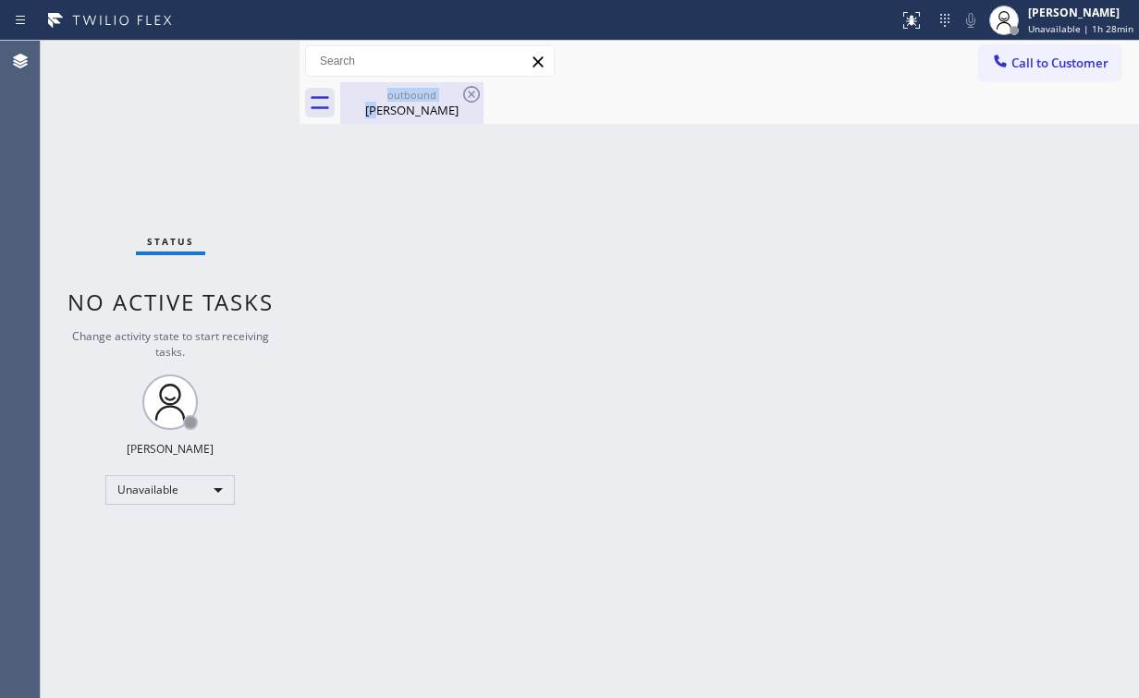
drag, startPoint x: 377, startPoint y: 100, endPoint x: 458, endPoint y: 99, distance: 80.4
click at [384, 103] on div "outbound Pamela Goldstein" at bounding box center [412, 103] width 140 height 42
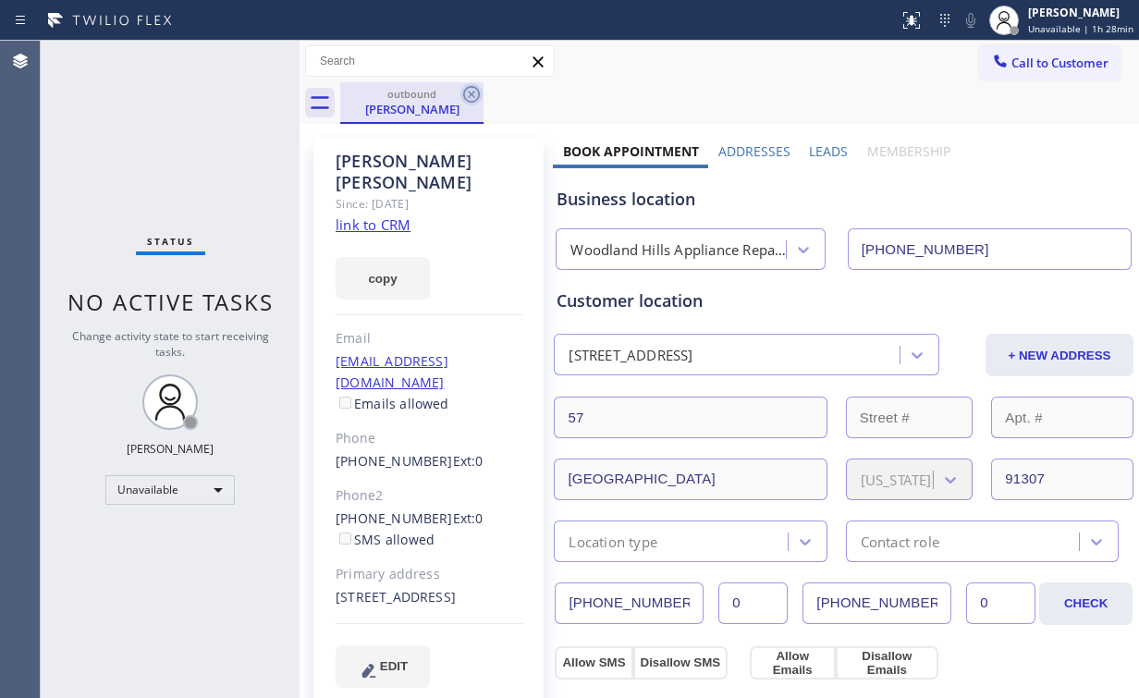
click at [466, 96] on icon at bounding box center [471, 94] width 22 height 22
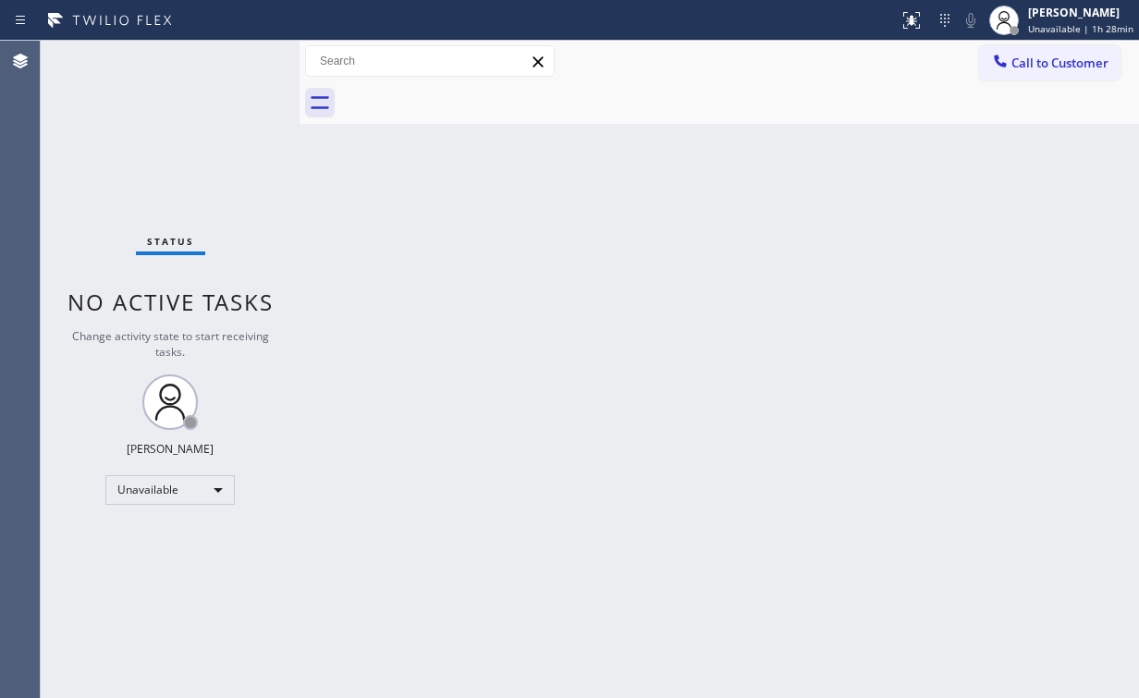
click at [157, 154] on div "Status No active tasks Change activity state to start receiving tasks. [PERSON_…" at bounding box center [170, 369] width 259 height 657
drag, startPoint x: 1077, startPoint y: 56, endPoint x: 693, endPoint y: 229, distance: 420.9
click at [1066, 62] on span "Call to Customer" at bounding box center [1059, 63] width 97 height 17
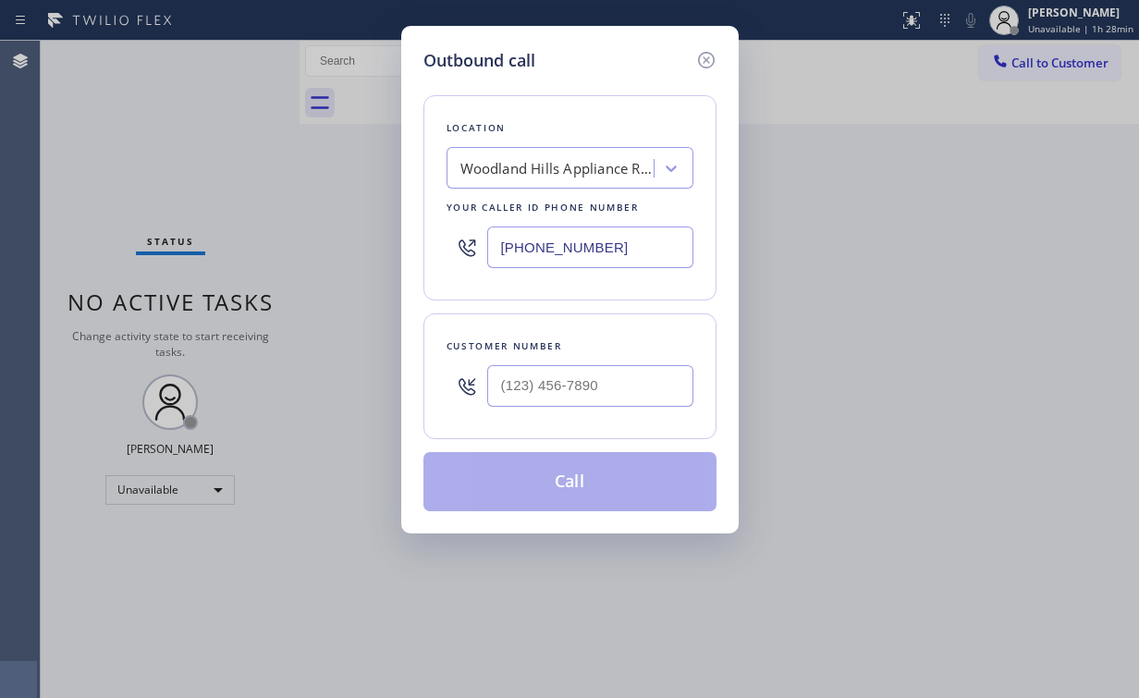
drag, startPoint x: 619, startPoint y: 256, endPoint x: 273, endPoint y: 220, distance: 348.6
click at [374, 247] on div "Outbound call Location Woodland Hills Appliance Repair Service Your caller id p…" at bounding box center [569, 349] width 1139 height 698
paste input "562) 321-9309"
type input "(818) 926-4987"
click at [587, 377] on input "(___) ___-____" at bounding box center [590, 386] width 206 height 42
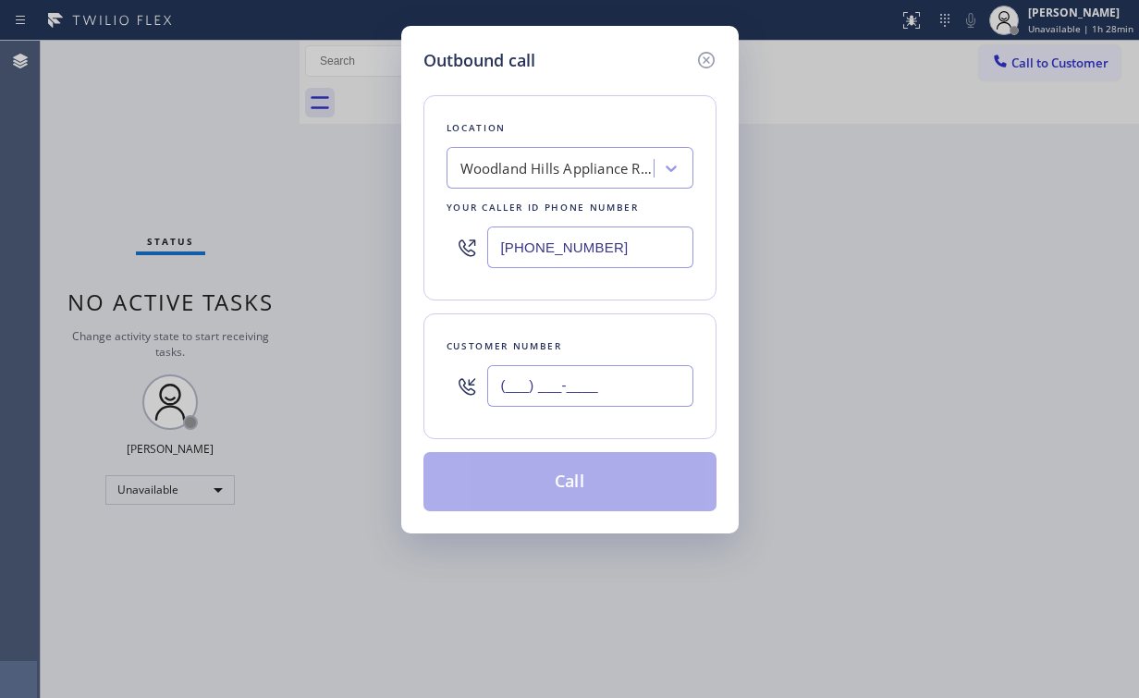
paste input "562) 714-6935"
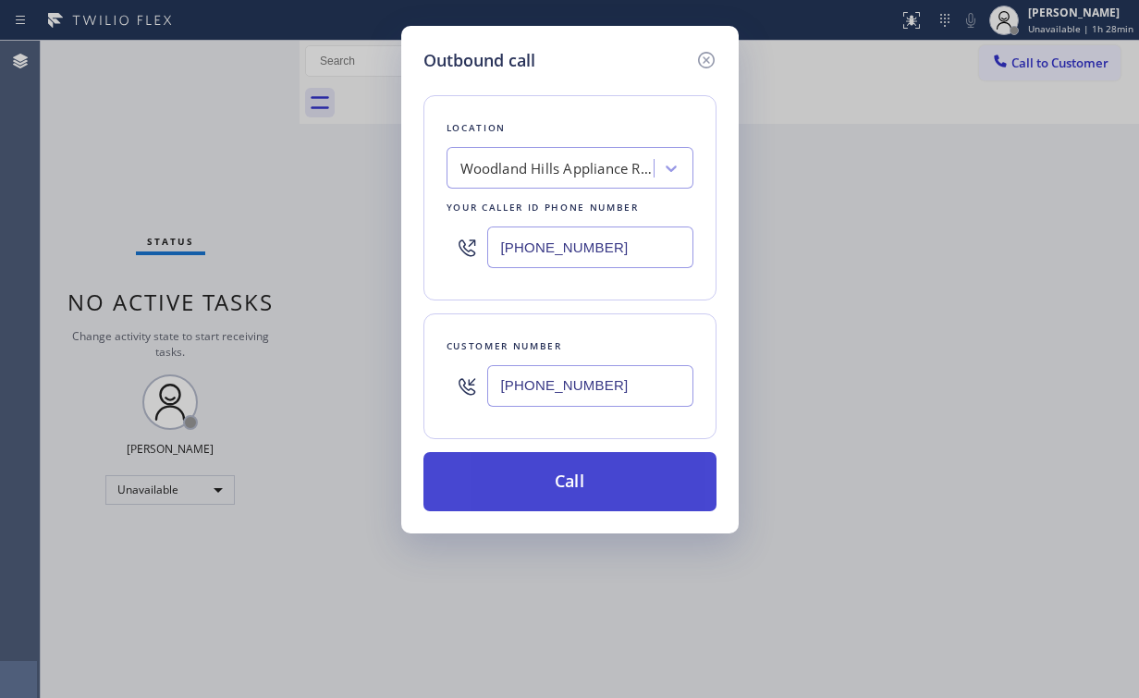
type input "(562) 714-6935"
click at [535, 479] on button "Call" at bounding box center [569, 481] width 293 height 59
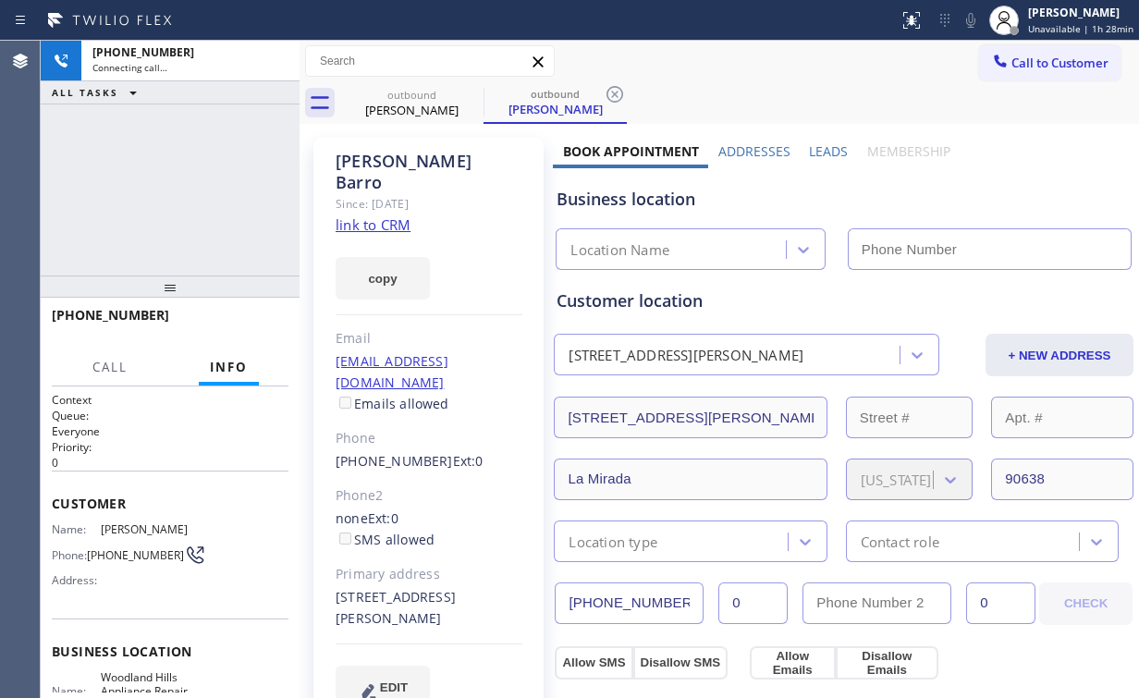
click at [226, 152] on div "+15627146935 Connecting call… ALL TASKS ALL TASKS ACTIVE TASKS TASKS IN WRAP UP" at bounding box center [170, 158] width 259 height 235
type input "(818) 926-4987"
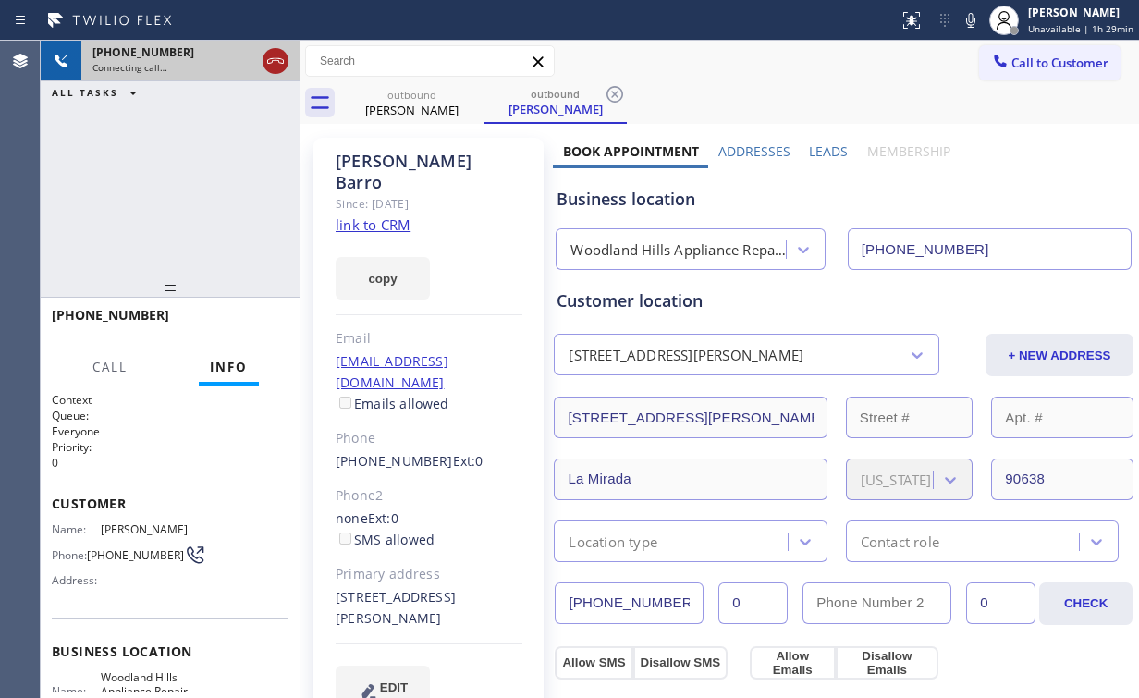
click at [280, 50] on icon at bounding box center [275, 61] width 22 height 22
drag, startPoint x: 285, startPoint y: 58, endPoint x: 416, endPoint y: 133, distance: 151.1
click at [285, 59] on div "+15627146935 Connecting call…" at bounding box center [186, 61] width 211 height 41
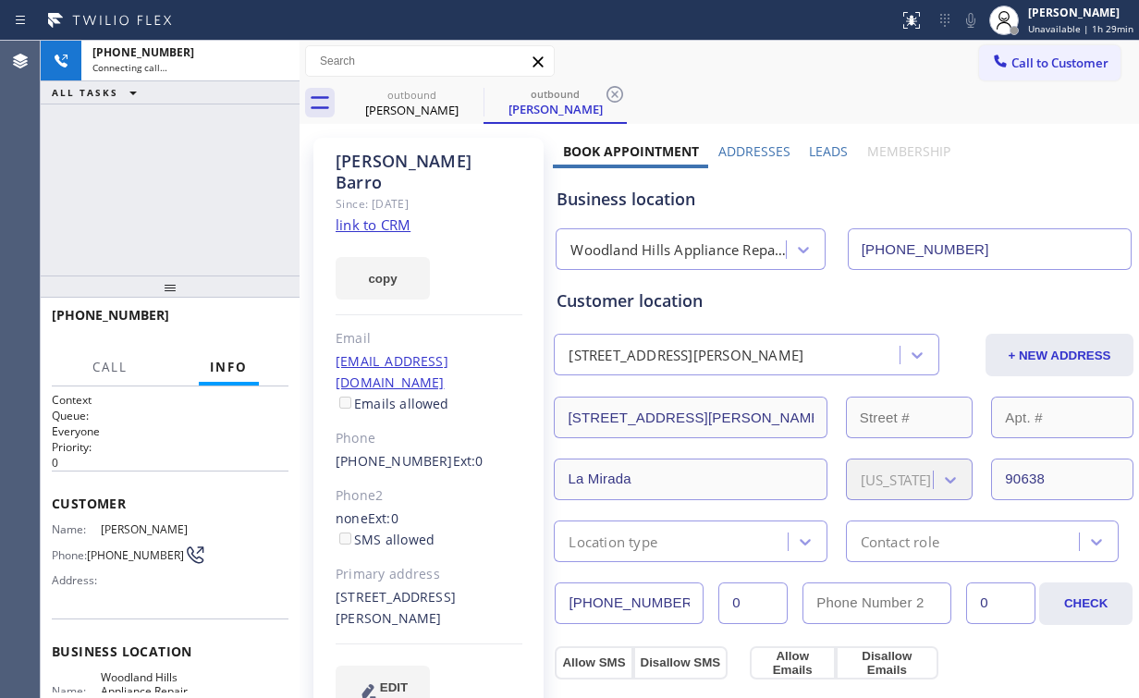
click at [434, 141] on div "Javier Barro Since: 20 may 2020 link to CRM copy Email barroadventures@msn.com …" at bounding box center [428, 434] width 230 height 593
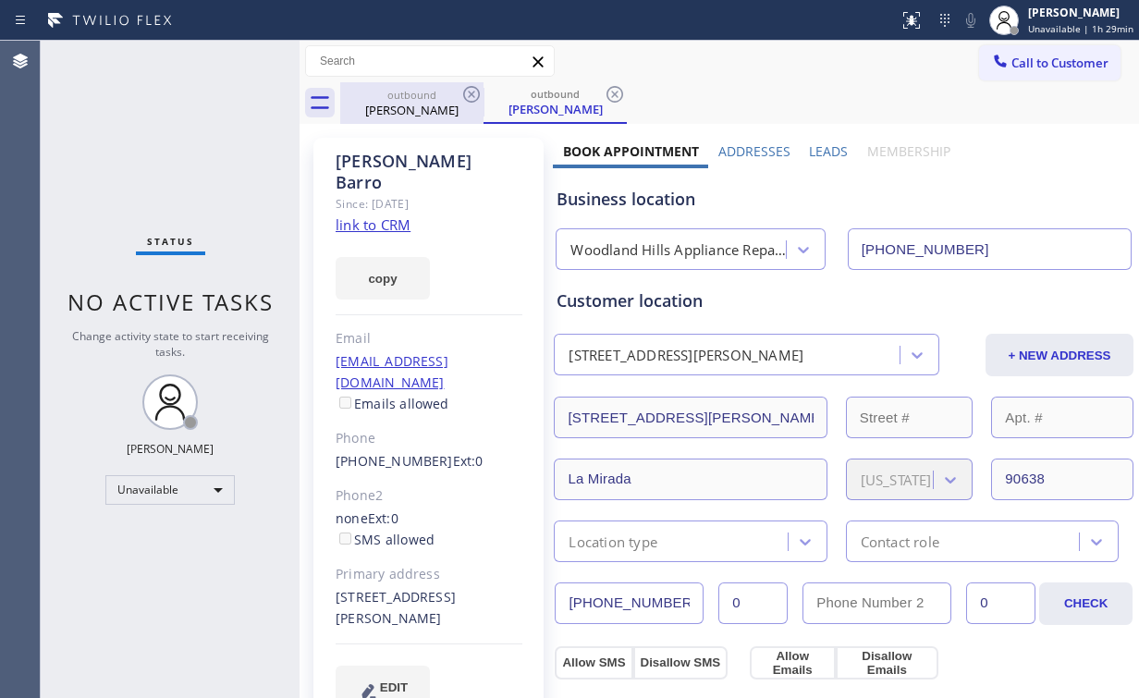
click at [430, 108] on div "Javier Barro" at bounding box center [412, 110] width 140 height 17
click at [473, 92] on icon at bounding box center [471, 94] width 17 height 17
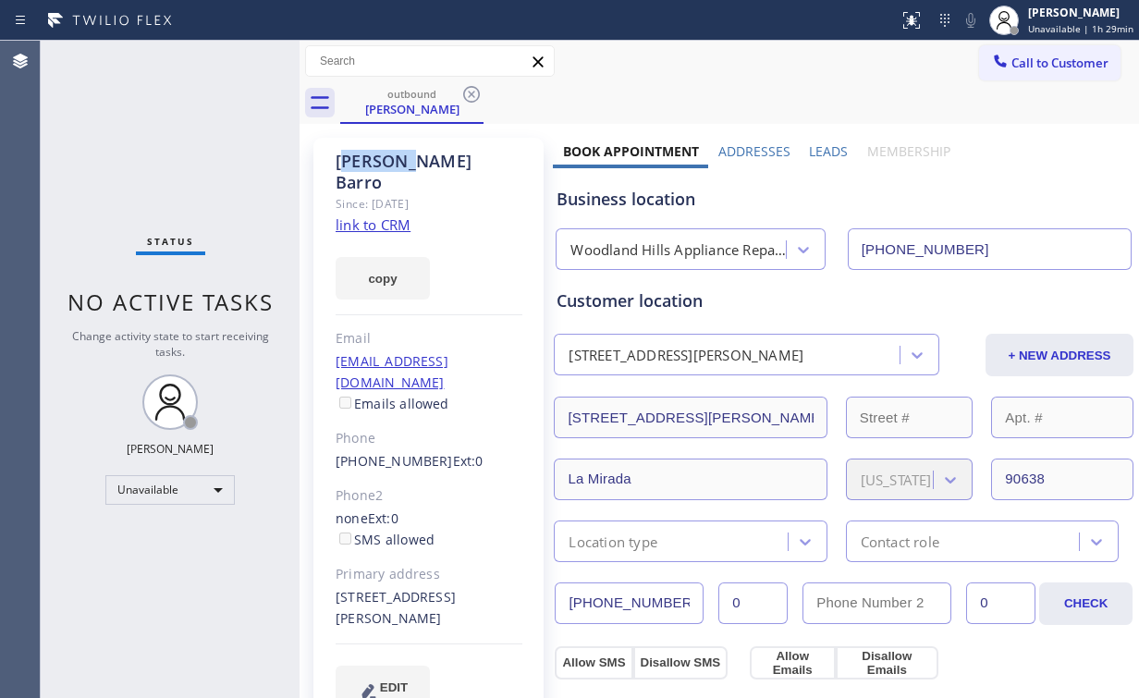
drag, startPoint x: 473, startPoint y: 92, endPoint x: 1062, endPoint y: 124, distance: 589.8
click at [473, 92] on icon at bounding box center [471, 94] width 17 height 17
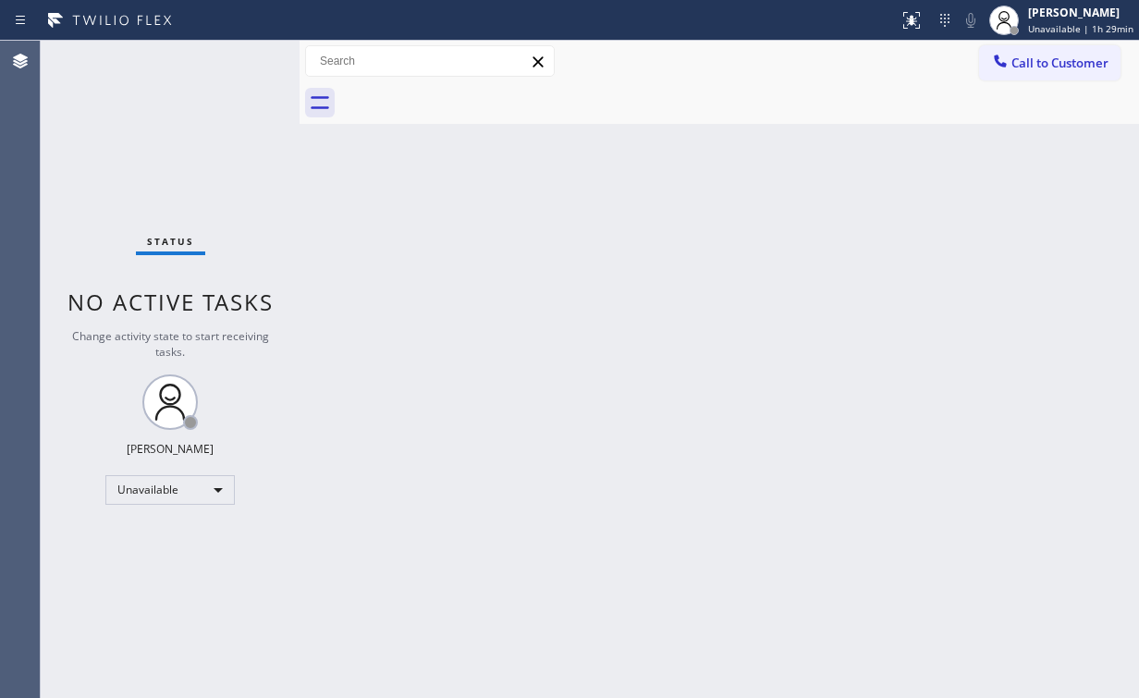
drag, startPoint x: 1071, startPoint y: 78, endPoint x: 902, endPoint y: 141, distance: 180.0
click at [1070, 77] on button "Call to Customer" at bounding box center [1049, 62] width 141 height 35
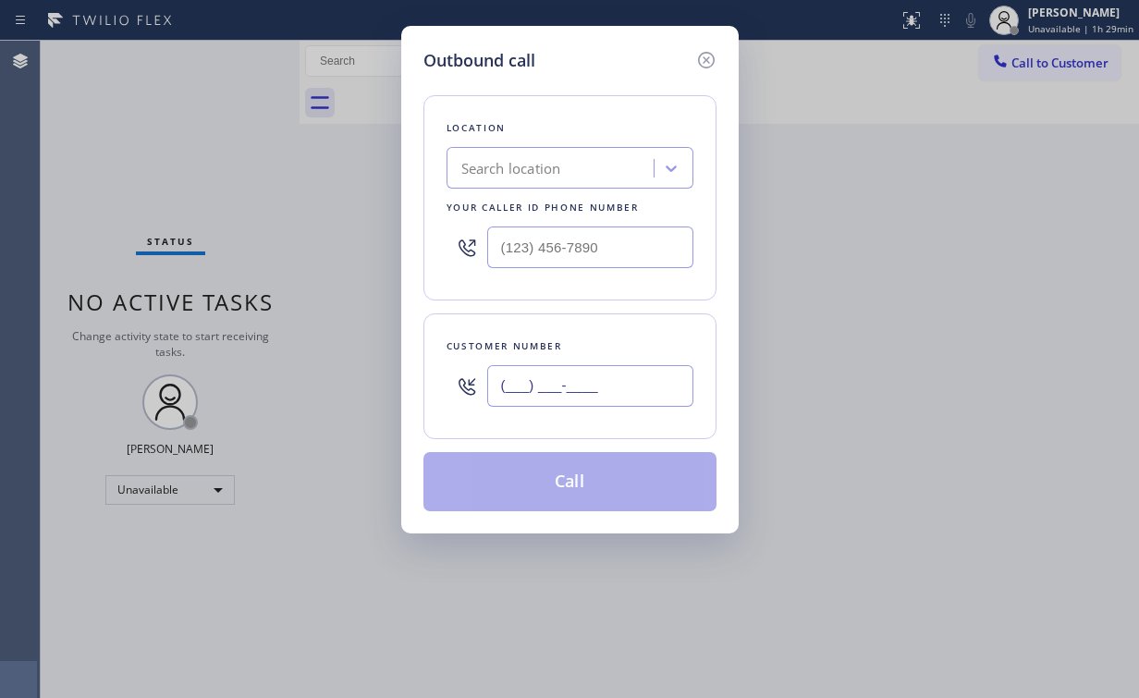
click at [633, 375] on input "(___) ___-____" at bounding box center [590, 386] width 206 height 42
paste input "562) 714-6935"
type input "(562) 714-6935"
click at [597, 170] on div "Search location" at bounding box center [553, 169] width 202 height 32
click at [618, 255] on input "(___) ___-____" at bounding box center [590, 248] width 206 height 42
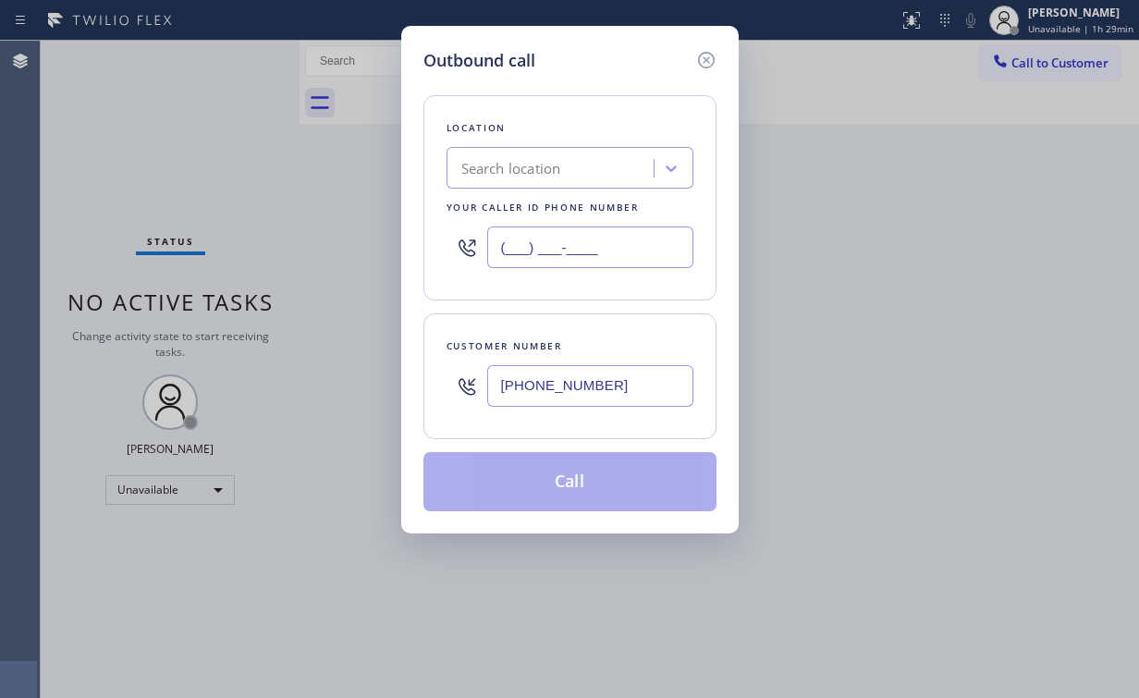
paste input "855) 731-4952"
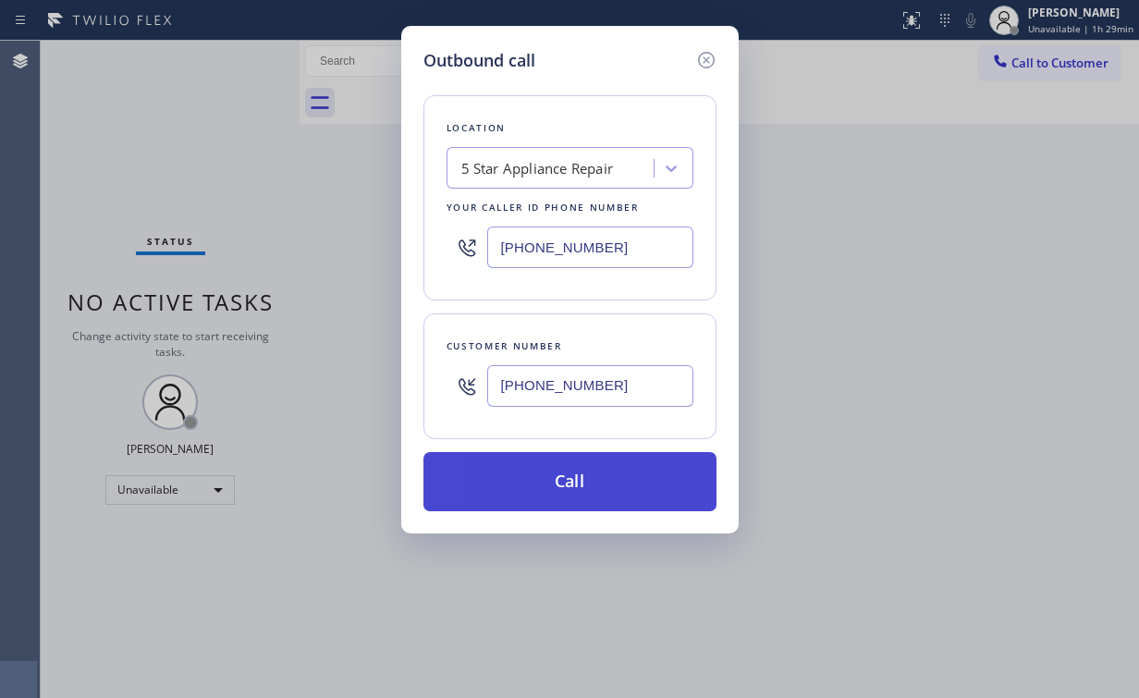
type input "[PHONE_NUMBER]"
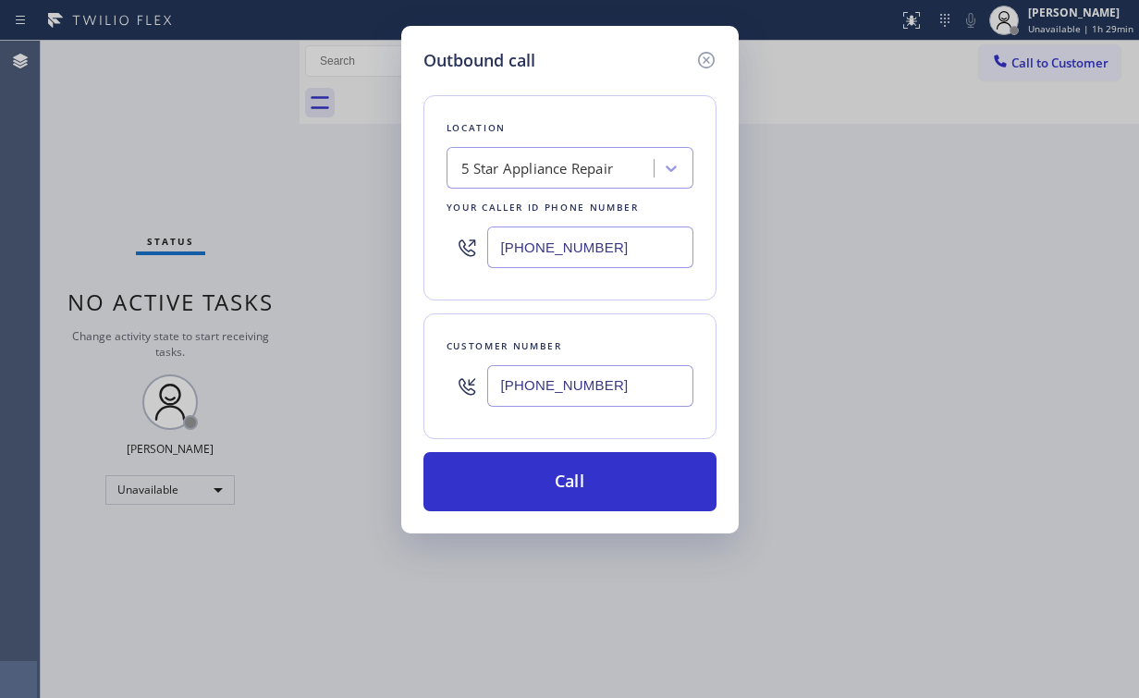
drag, startPoint x: 588, startPoint y: 477, endPoint x: 526, endPoint y: 607, distance: 143.5
click at [587, 481] on button "Call" at bounding box center [569, 481] width 293 height 59
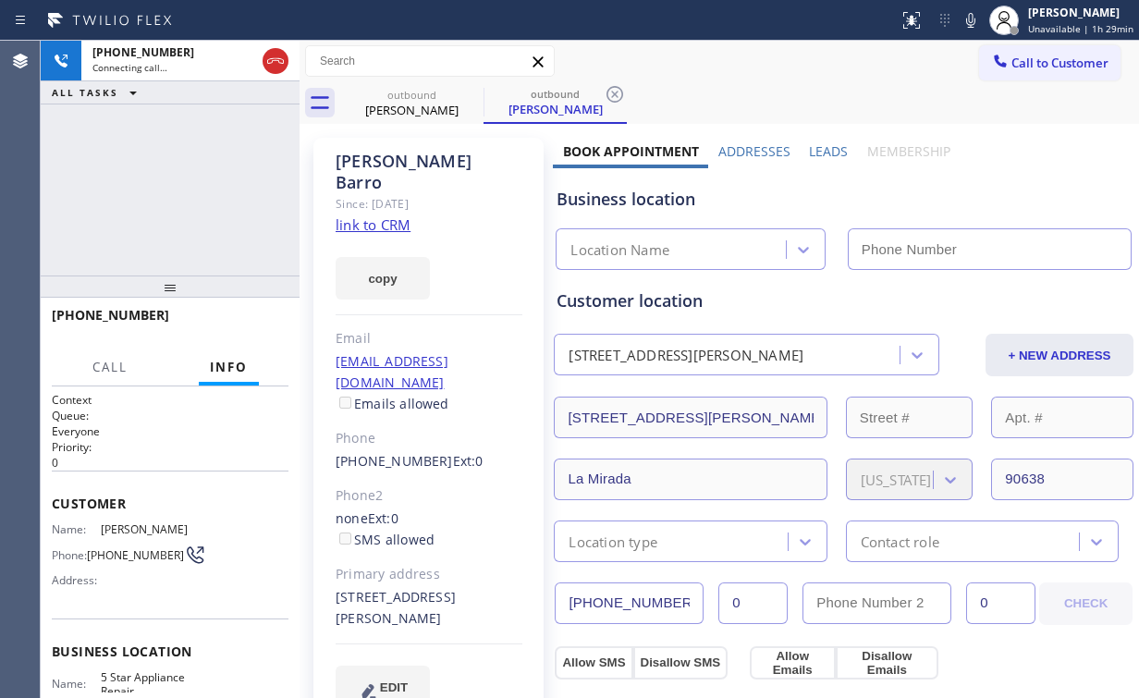
click at [187, 157] on div "+15627146935 Connecting call… ALL TASKS ALL TASKS ACTIVE TASKS TASKS IN WRAP UP" at bounding box center [170, 158] width 259 height 235
type input "[PHONE_NUMBER]"
drag, startPoint x: 746, startPoint y: 62, endPoint x: 741, endPoint y: 52, distance: 11.6
click at [746, 61] on div "Call to Customer Outbound call Location 5 Star Appliance Repair Your caller id …" at bounding box center [720, 61] width 840 height 32
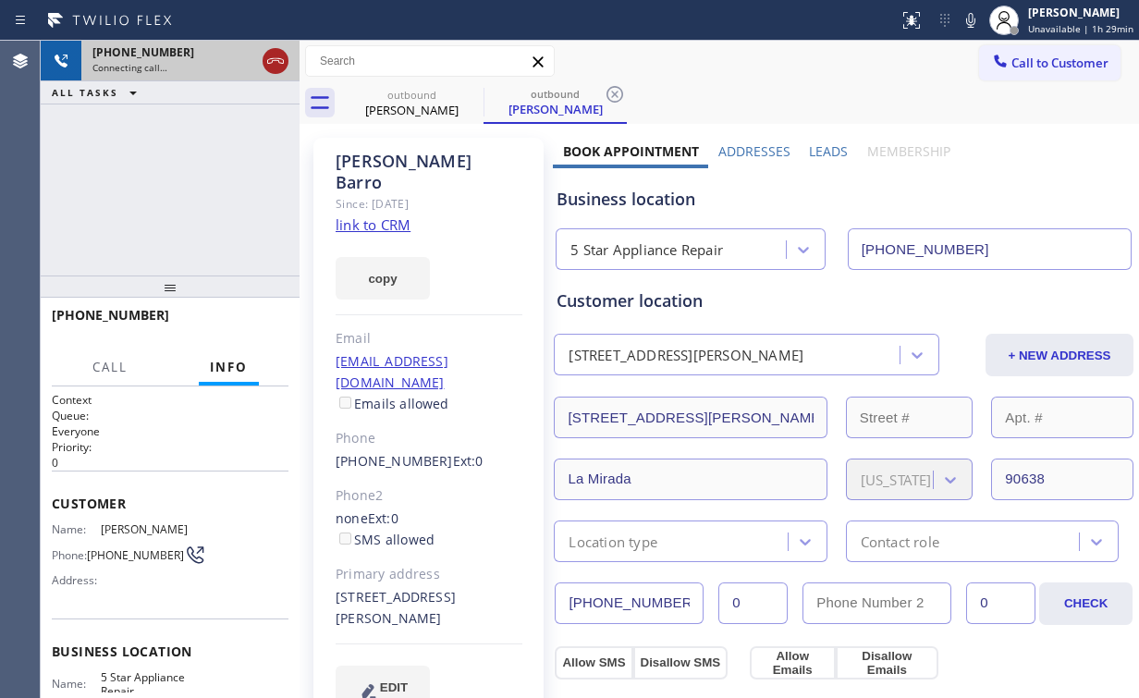
drag, startPoint x: 274, startPoint y: 62, endPoint x: 304, endPoint y: 76, distance: 33.5
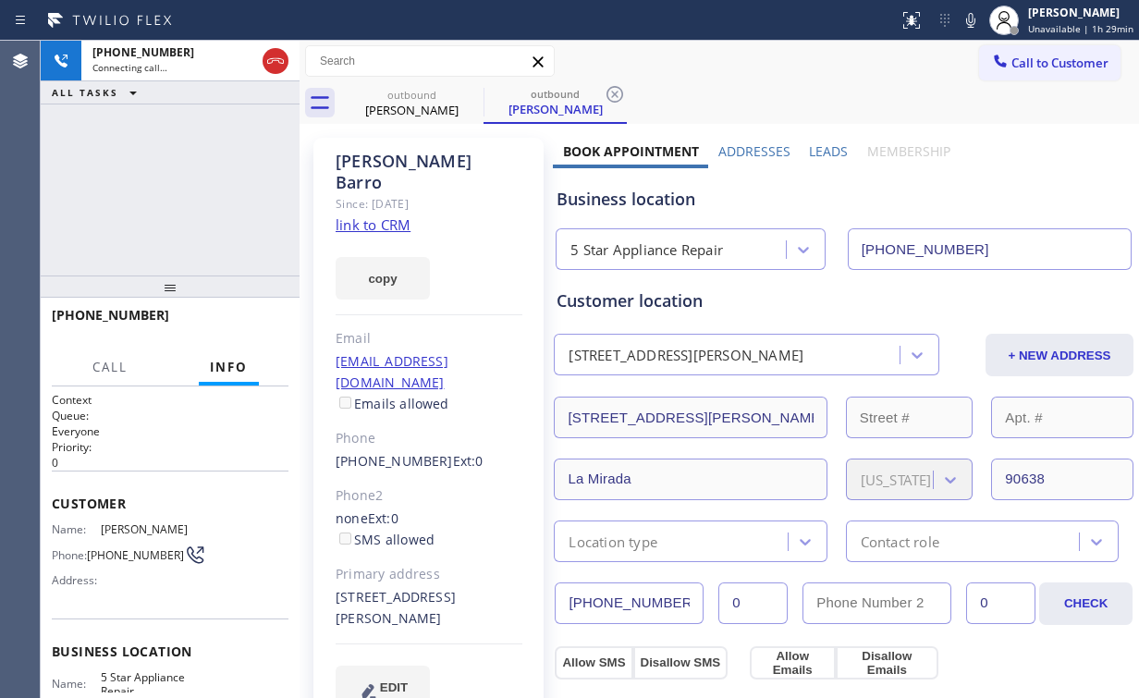
click at [275, 62] on icon at bounding box center [275, 61] width 22 height 22
click at [394, 115] on div "Javier Barro" at bounding box center [412, 110] width 140 height 17
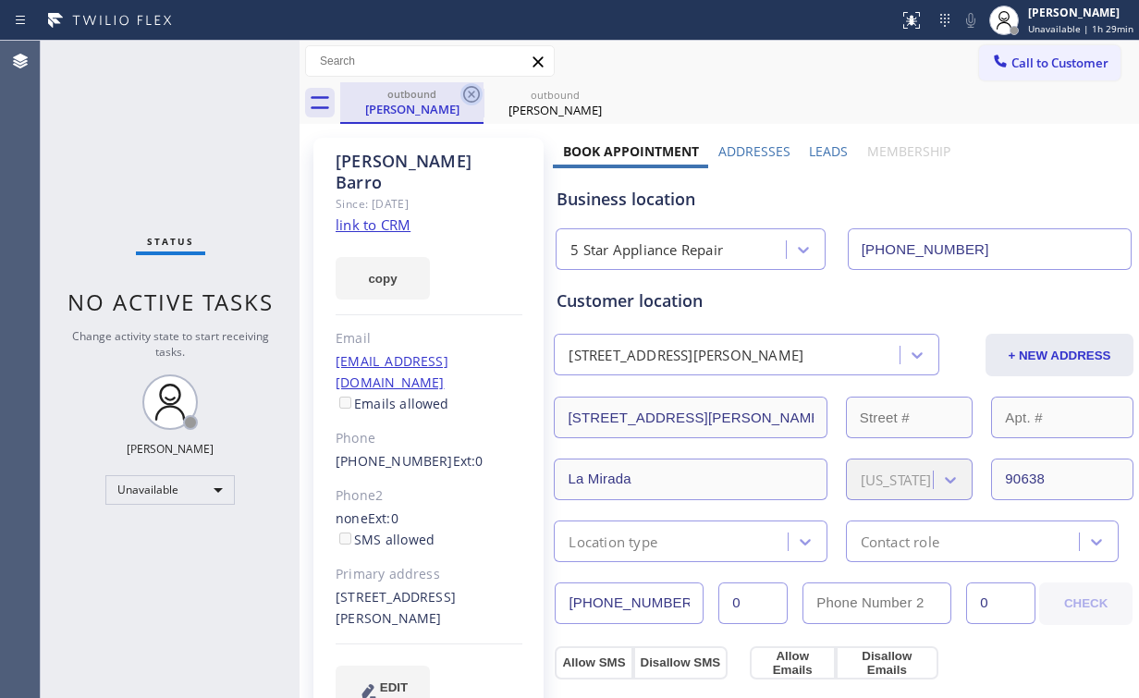
click at [477, 93] on icon at bounding box center [471, 94] width 22 height 22
click at [476, 92] on icon at bounding box center [471, 94] width 22 height 22
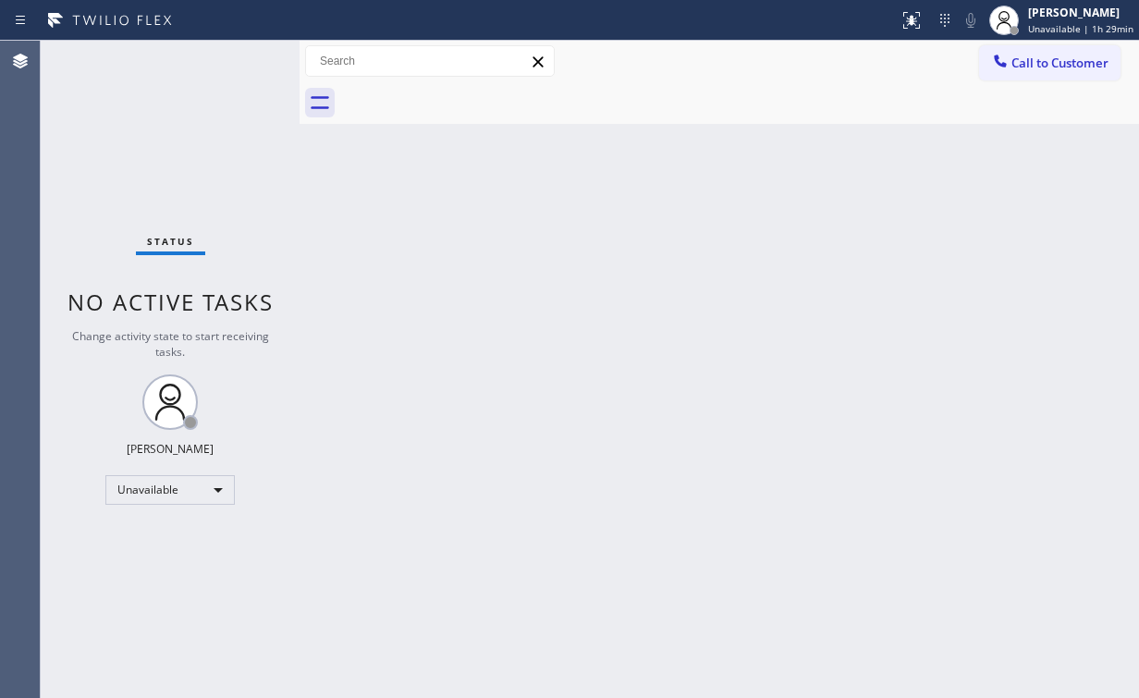
click at [234, 166] on div "Status No active tasks Change activity state to start receiving tasks. [PERSON_…" at bounding box center [170, 369] width 259 height 657
drag, startPoint x: 211, startPoint y: 143, endPoint x: 202, endPoint y: 134, distance: 13.1
click at [207, 141] on div "Status No active tasks Change activity state to start receiving tasks. [PERSON_…" at bounding box center [170, 369] width 259 height 657
click at [167, 478] on div "Unavailable" at bounding box center [169, 490] width 129 height 30
click at [137, 508] on li "Offline" at bounding box center [169, 514] width 126 height 22
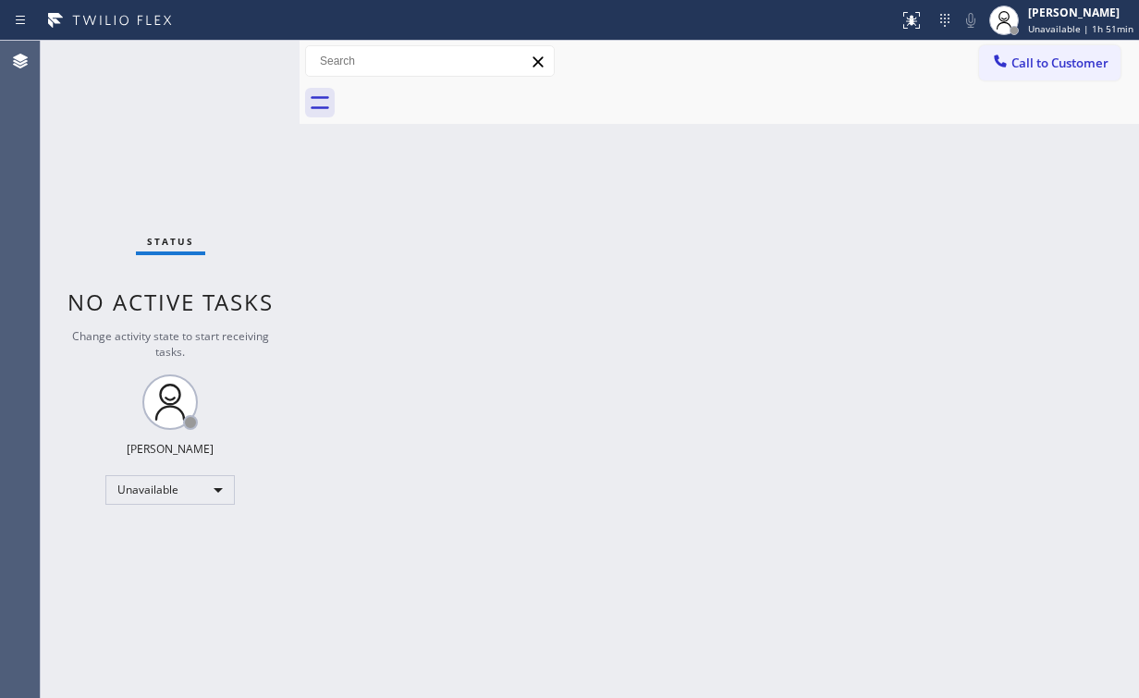
drag, startPoint x: 649, startPoint y: 438, endPoint x: 759, endPoint y: 346, distance: 143.7
click at [656, 433] on div "Back to Dashboard Change Sender ID Customers Technicians Select a contact Outbo…" at bounding box center [720, 369] width 840 height 657
click at [1081, 15] on div "[PERSON_NAME]" at bounding box center [1080, 13] width 105 height 16
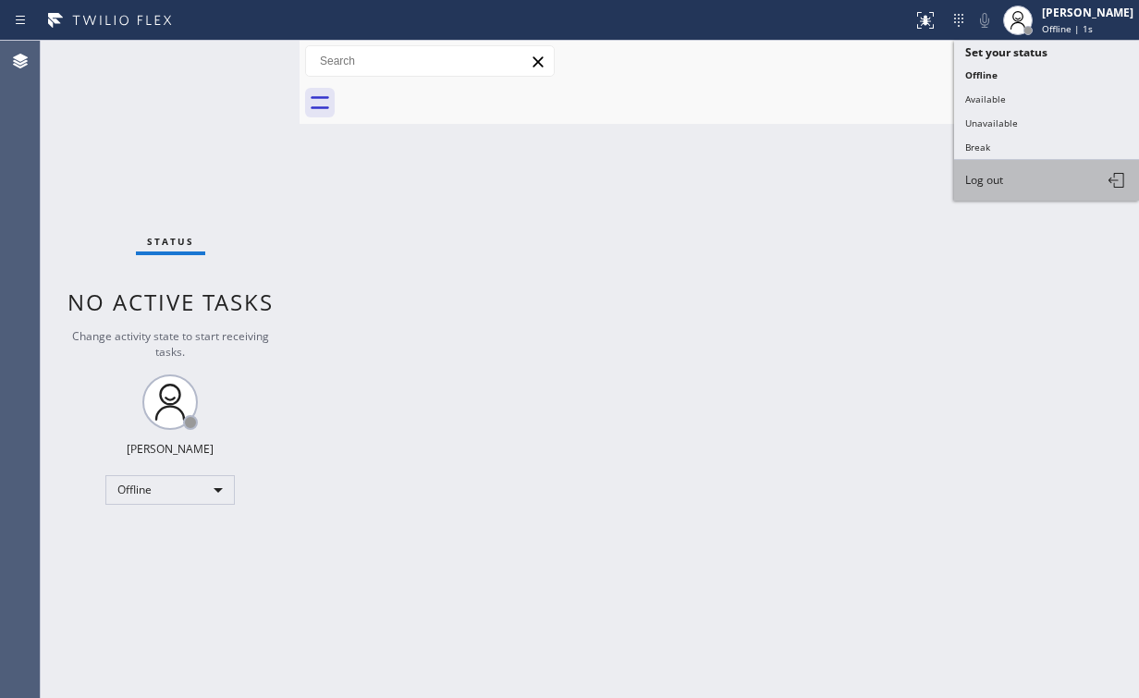
click at [989, 181] on span "Log out" at bounding box center [984, 180] width 38 height 16
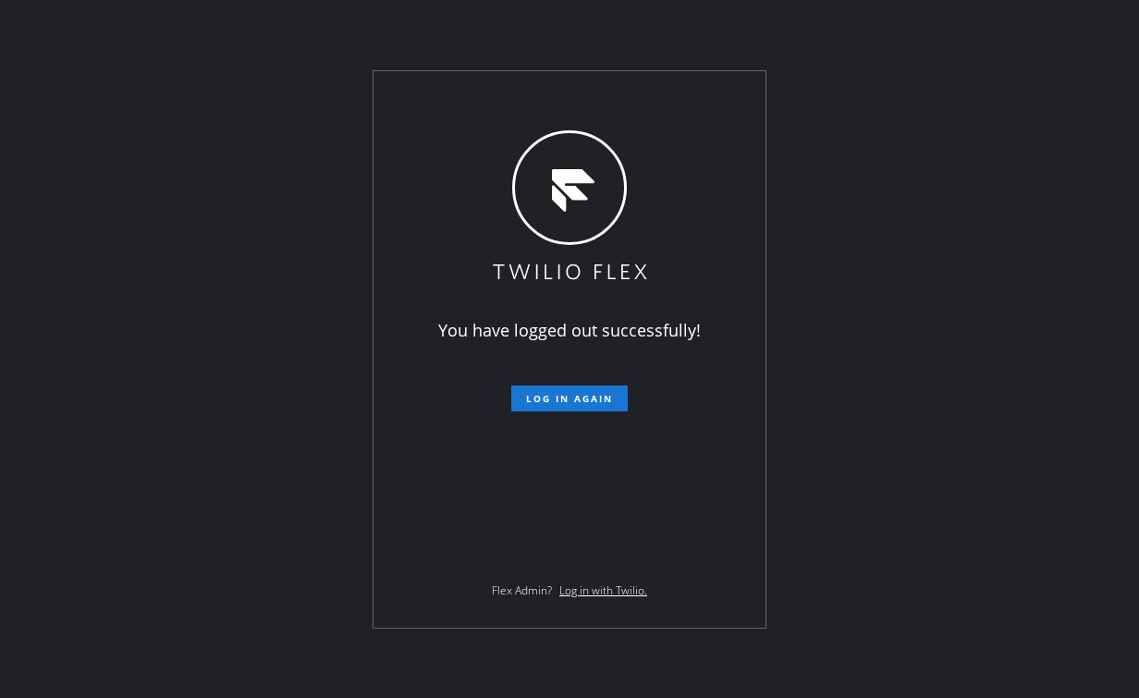
click at [169, 311] on div "You have logged out successfully! Log in again Flex Admin? Log in with Twilio." at bounding box center [569, 349] width 1139 height 698
